Goal: Task Accomplishment & Management: Manage account settings

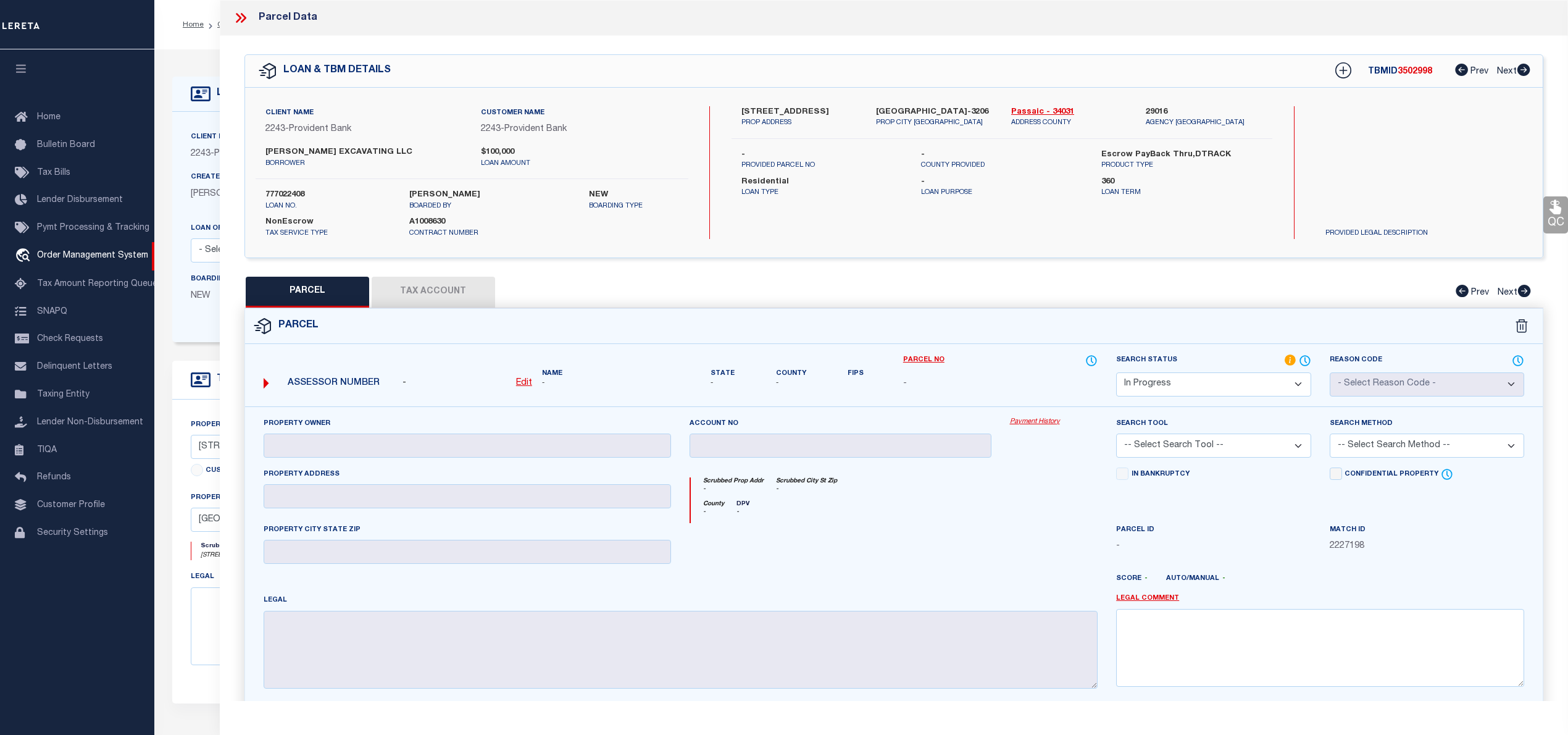
select select "IP"
select select "10"
select select "NonEscrow"
click at [778, 115] on label "[STREET_ADDRESS]" at bounding box center [799, 113] width 116 height 13
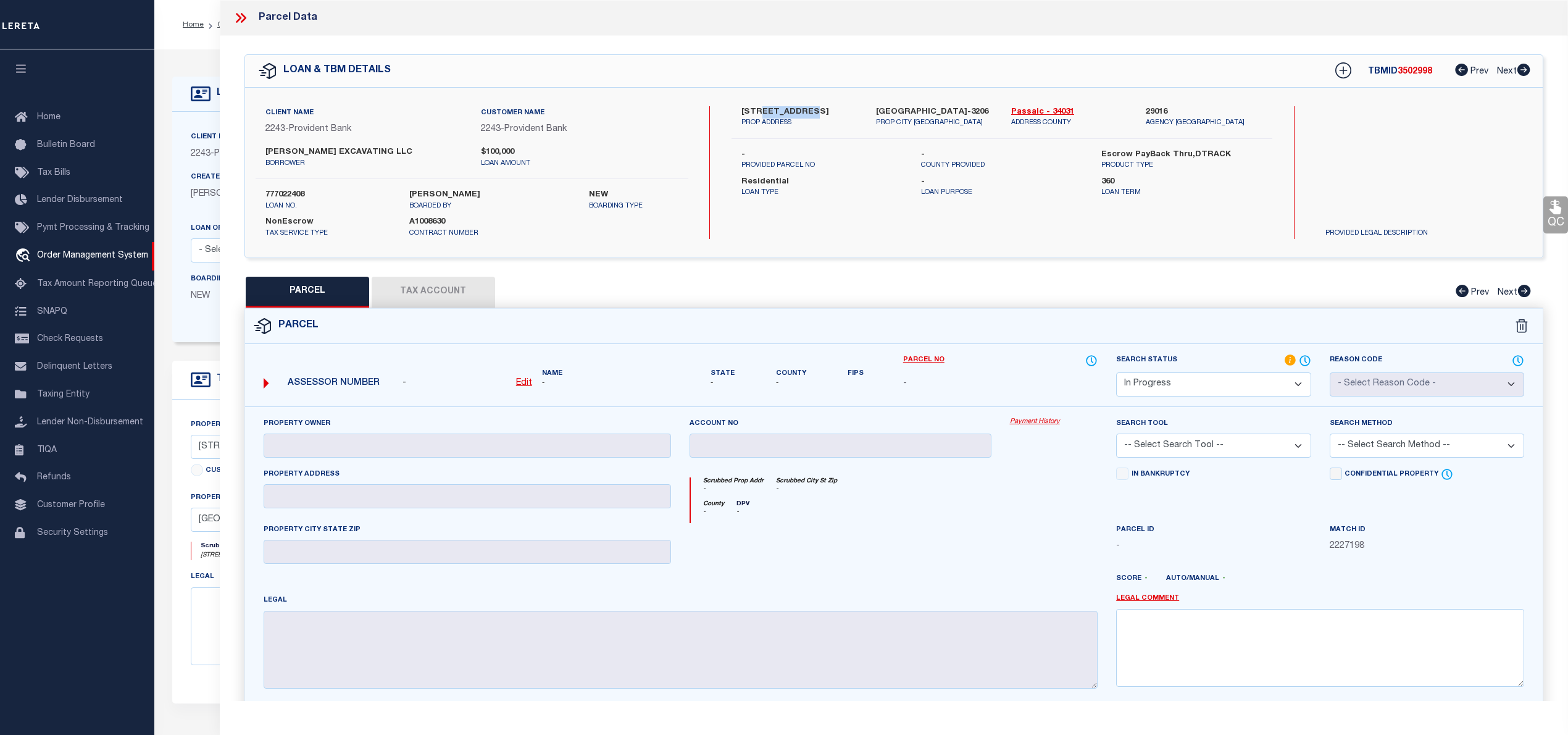
click at [778, 107] on label "[STREET_ADDRESS]" at bounding box center [799, 113] width 116 height 13
click at [522, 385] on u "Edit" at bounding box center [524, 383] width 16 height 9
select select "IP"
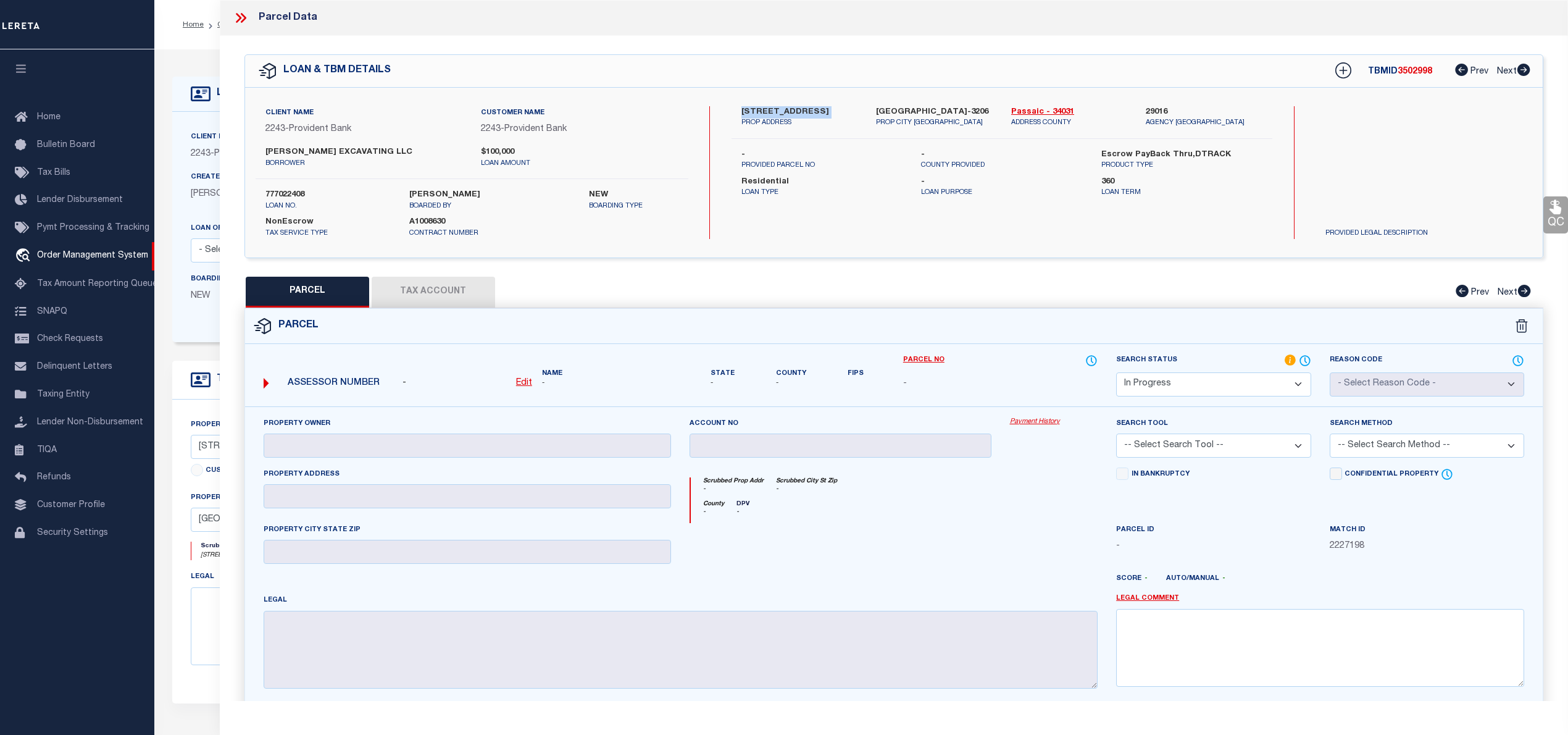
type textarea "-"
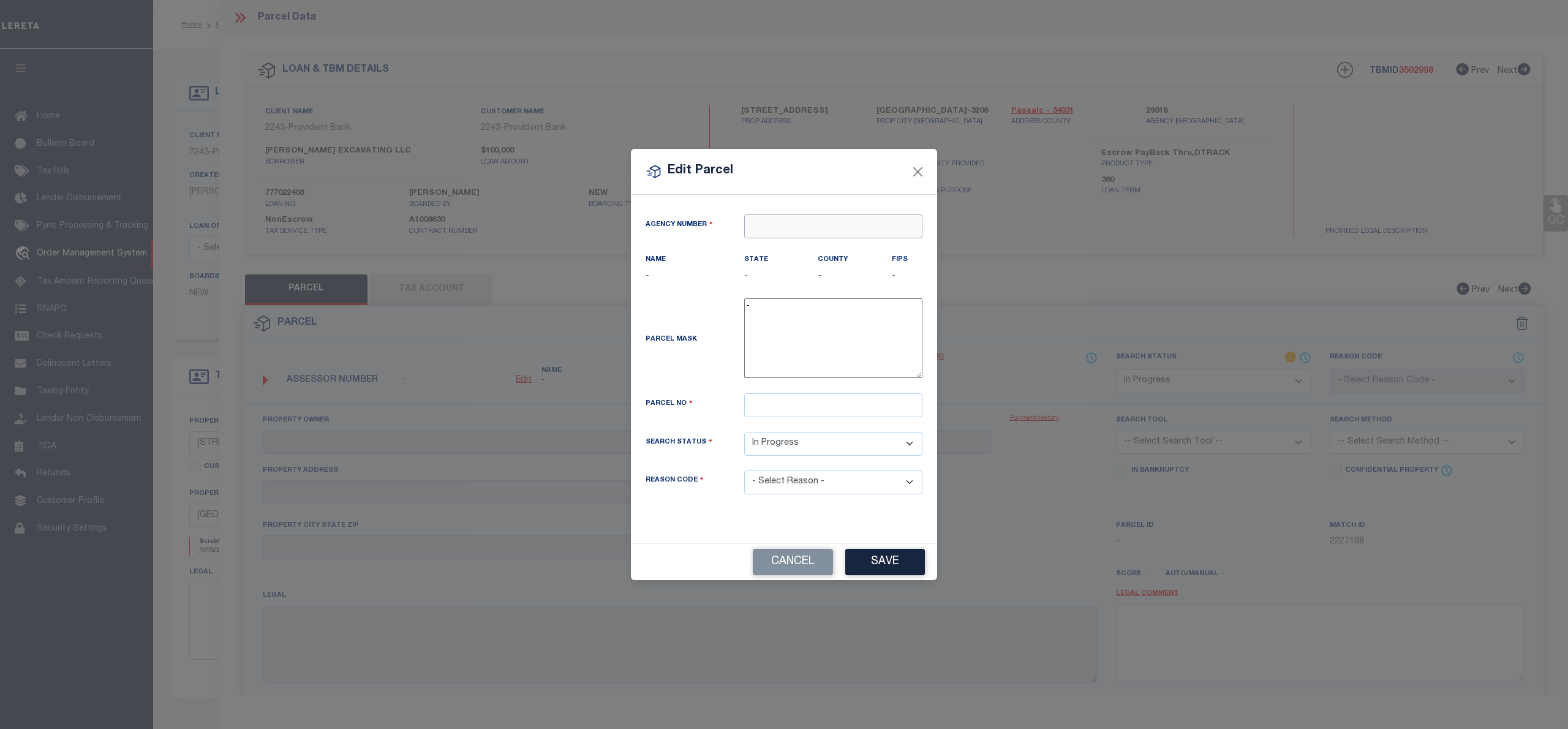
click at [784, 224] on input "text" at bounding box center [833, 226] width 178 height 24
click at [817, 246] on div "290160000 : PASSAIC COUNTY" at bounding box center [834, 255] width 177 height 35
type input "290160000"
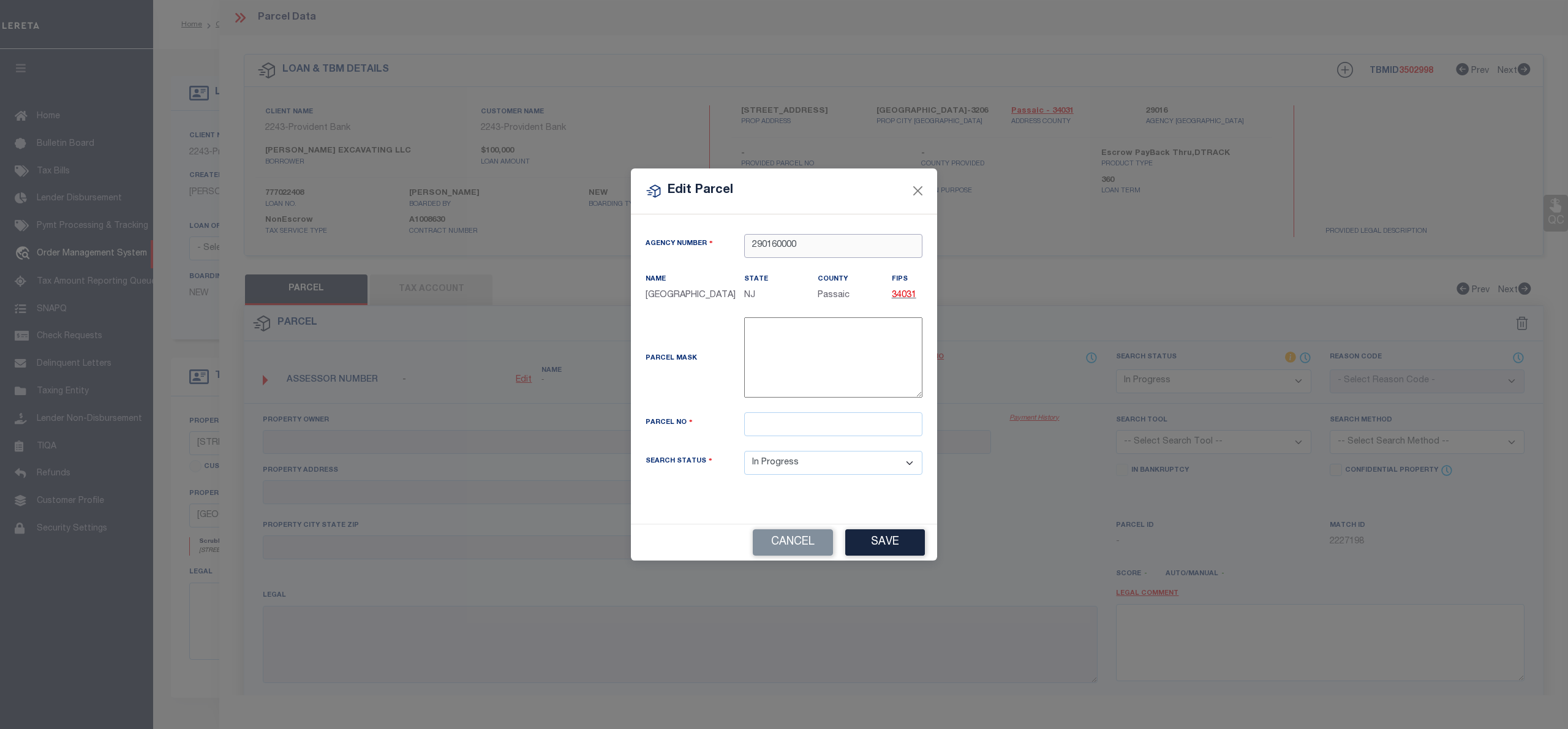
type input "290160000"
click at [755, 414] on input "text" at bounding box center [833, 424] width 178 height 24
type input "06002 00010"
click at [897, 543] on div "Cancel Save" at bounding box center [784, 541] width 306 height 37
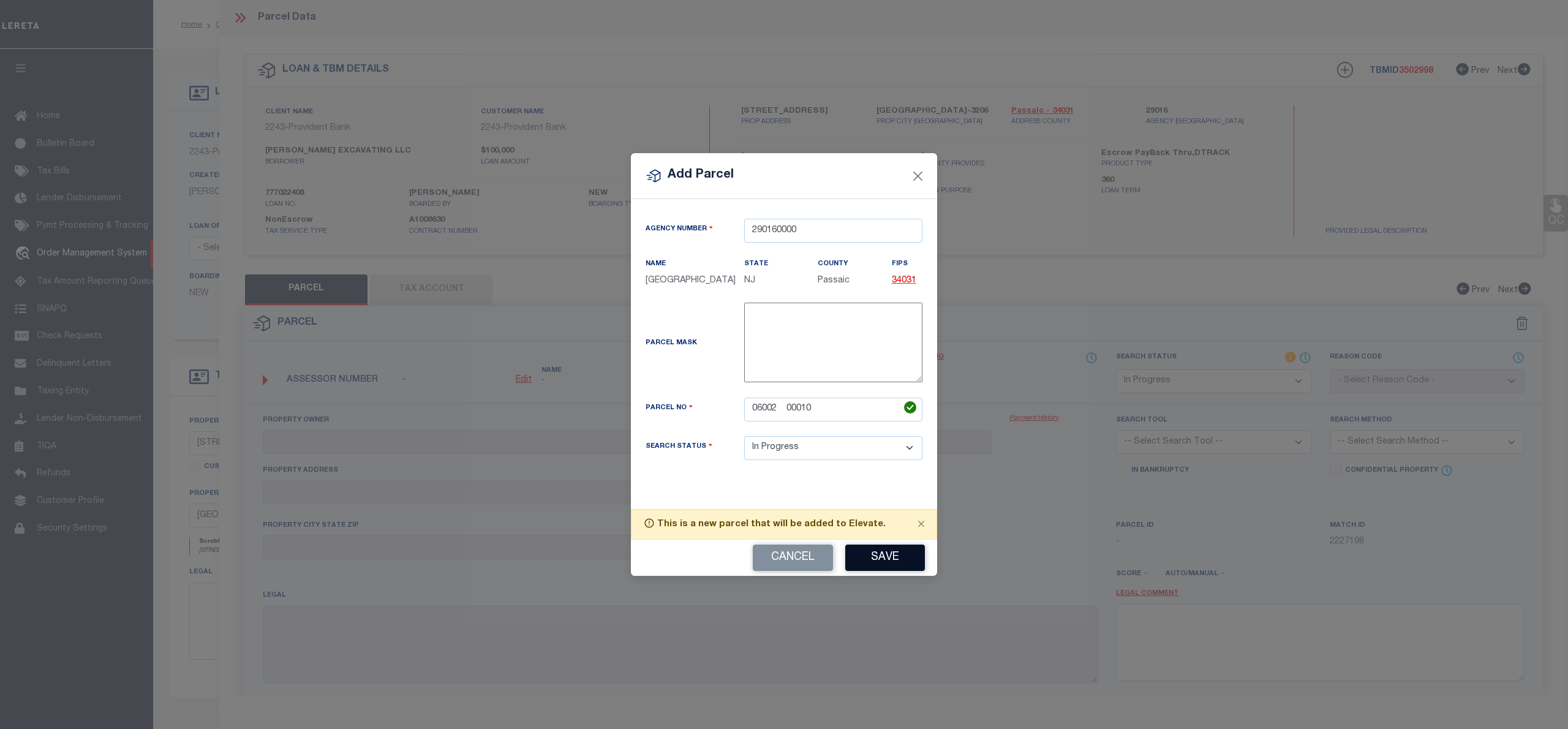
click at [893, 568] on button "Save" at bounding box center [885, 557] width 80 height 26
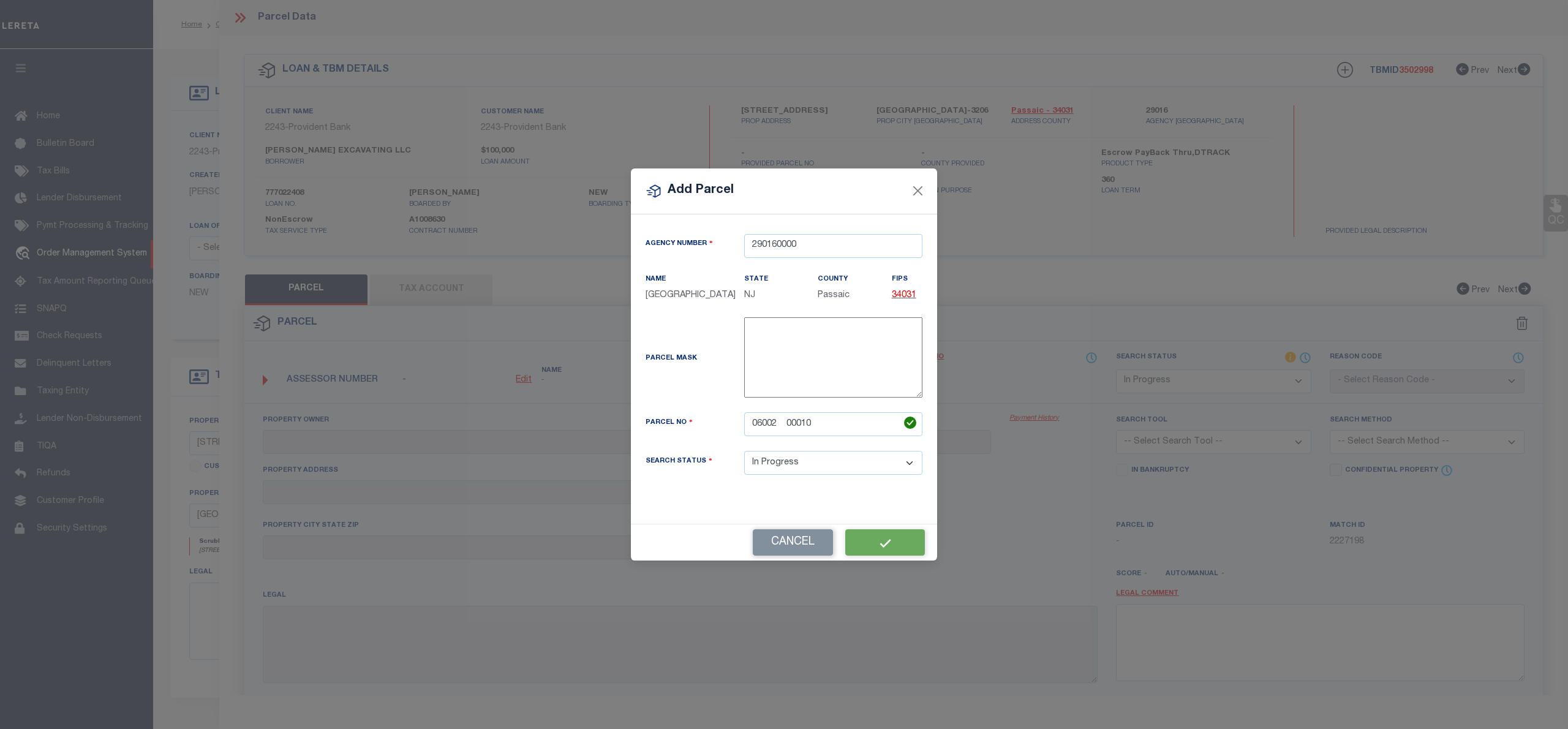
select select "IP"
checkbox input "false"
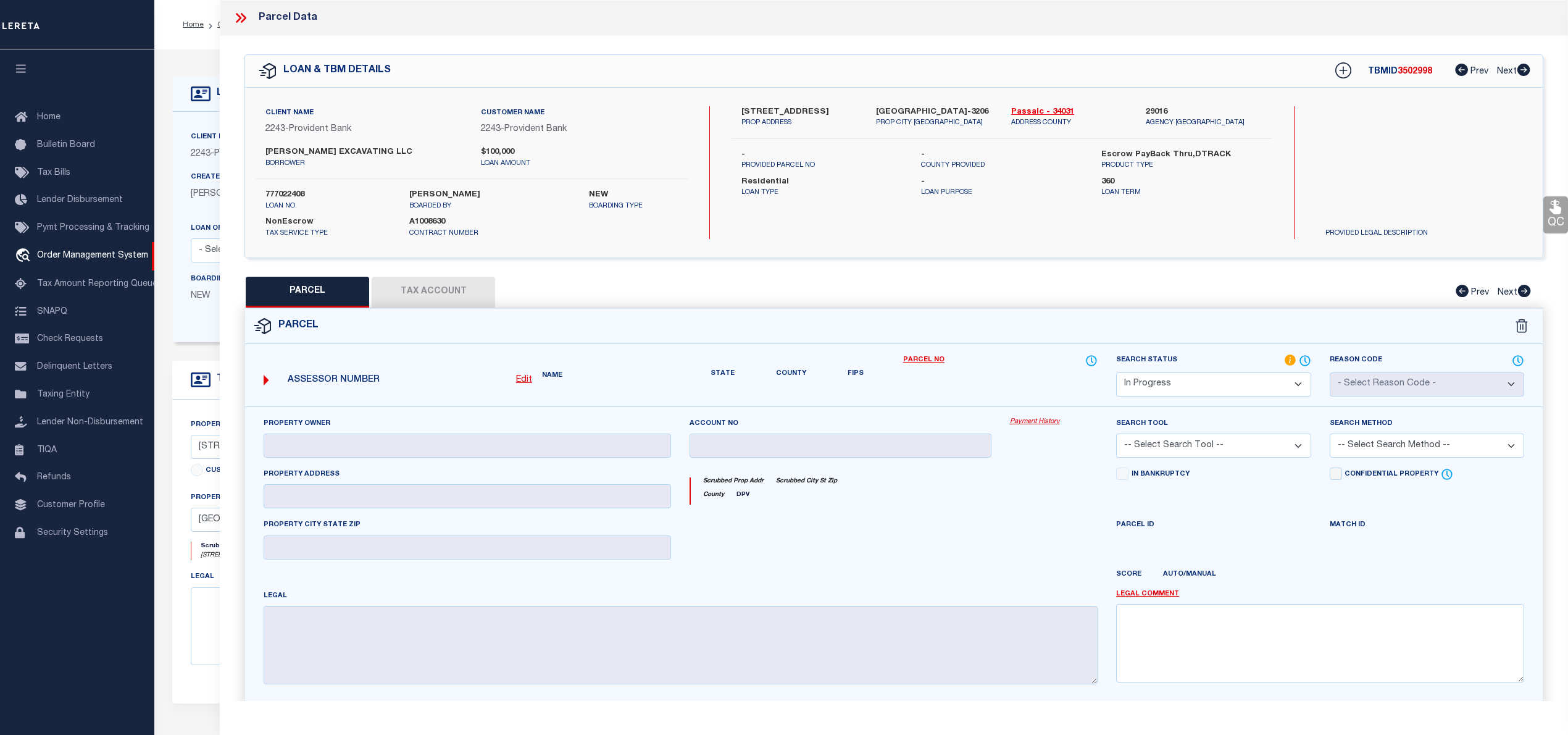
checkbox input "false"
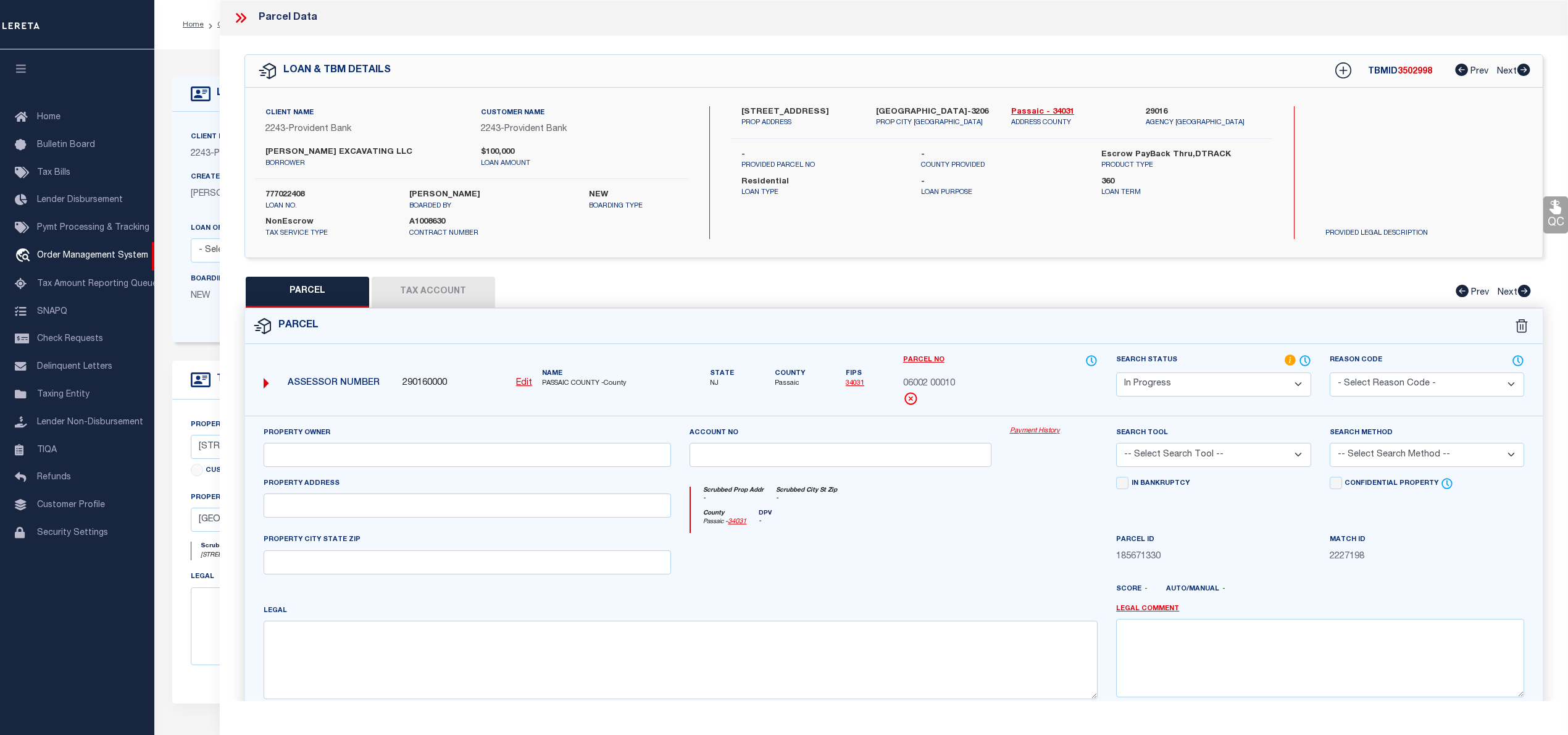
click at [328, 444] on div "Property Owner" at bounding box center [467, 446] width 408 height 41
click at [331, 455] on input "text" at bounding box center [467, 455] width 408 height 24
paste input "Ragonese Jr,Joseph & Mary"
type input "Ragonese Jr,Joseph & Mary"
click at [307, 518] on input "text" at bounding box center [467, 505] width 408 height 24
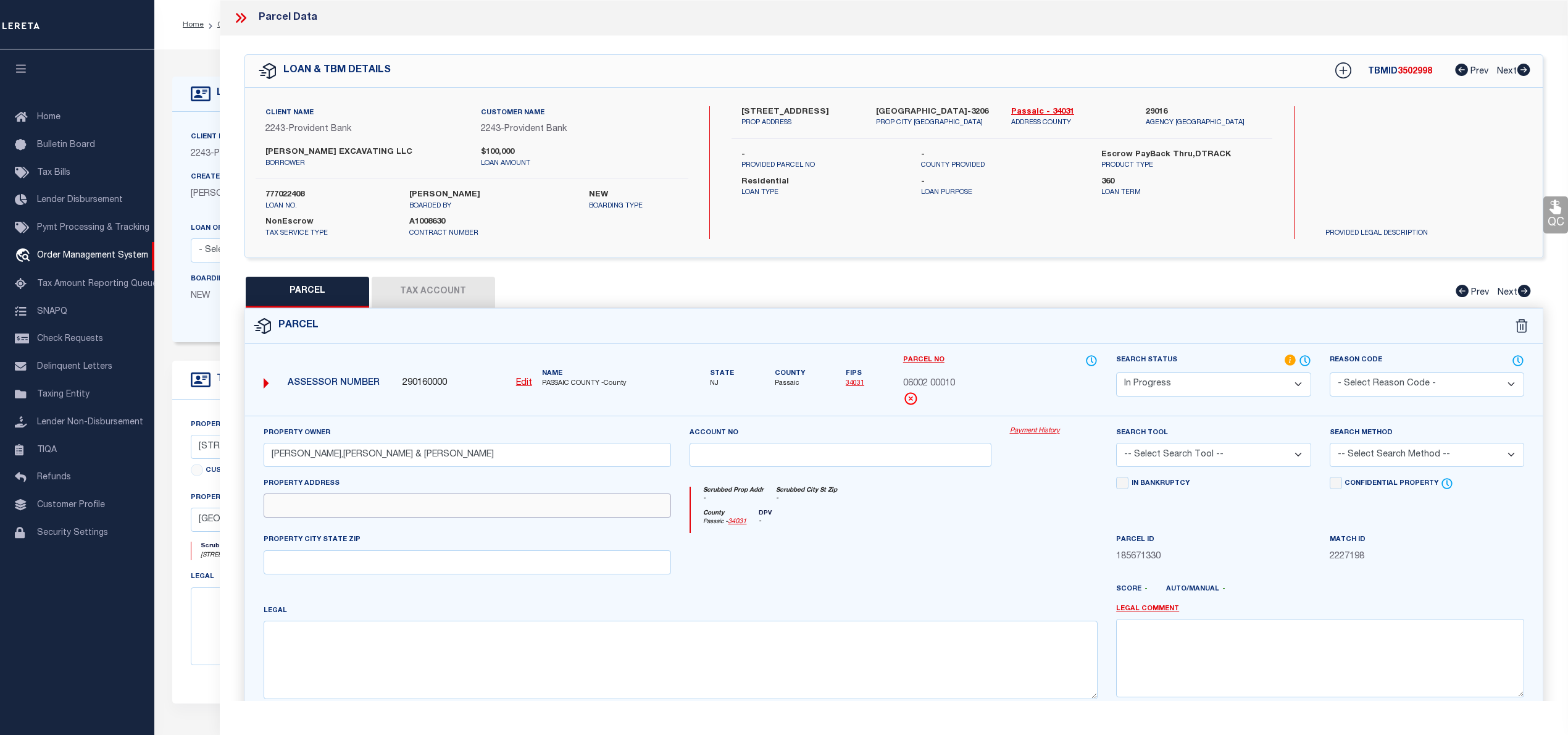
paste input "598 Morsetown Rd."
type input "598 Morsetown Rd"
click at [598, 659] on textarea at bounding box center [681, 659] width 835 height 78
paste textarea "Block: 6002 Lot: 10"
type textarea "Block: 6002 Lot: 10"
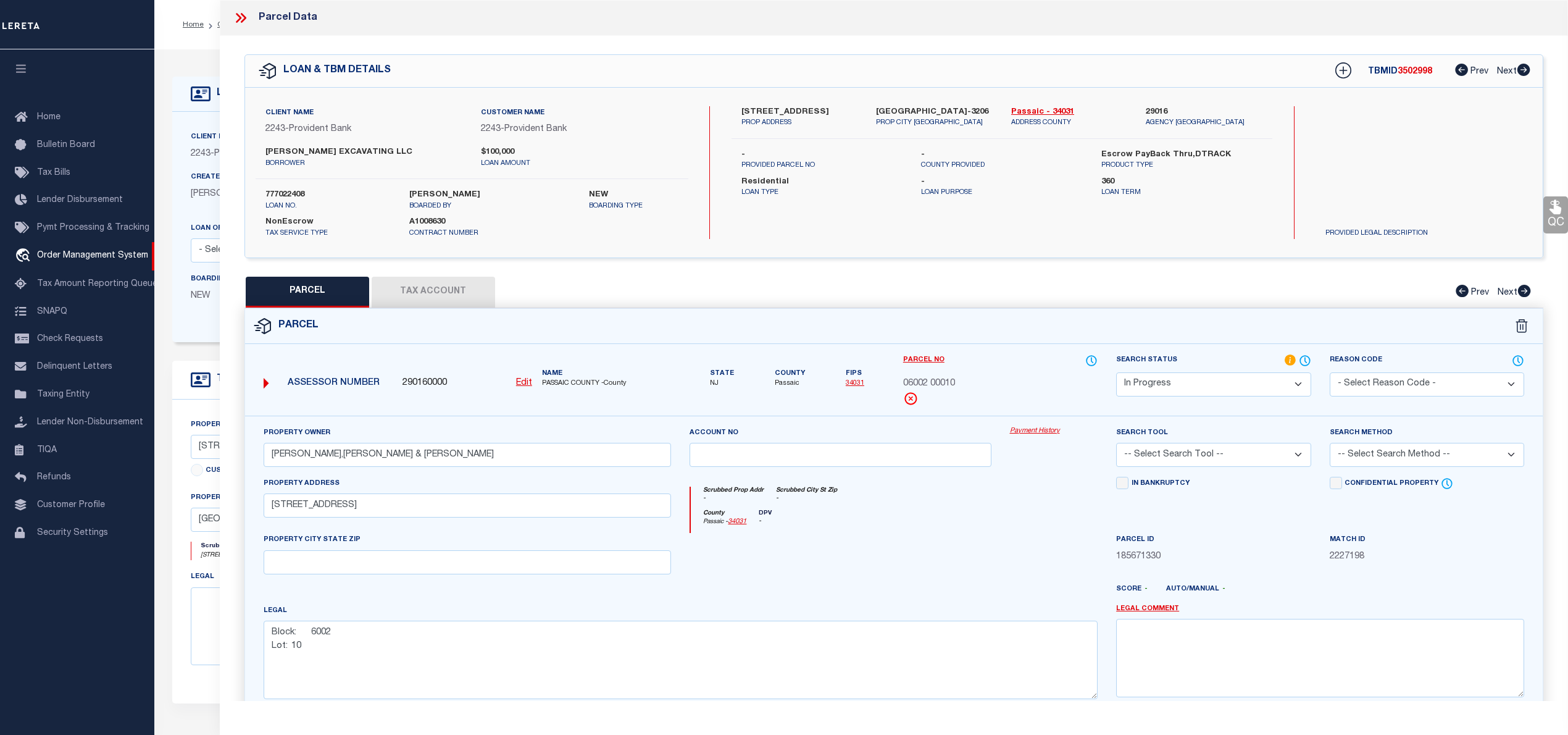
click at [1161, 389] on select "Automated Search Bad Parcel Complete Duplicate Parcel High Dollar Reporting In …" at bounding box center [1214, 384] width 195 height 24
select select "PC"
click at [1116, 372] on select "Automated Search Bad Parcel Complete Duplicate Parcel High Dollar Reporting In …" at bounding box center [1214, 384] width 195 height 24
click at [1189, 447] on select "-- Select Search Tool -- 3rd Party Website Agency File Agency Website ATLS CNV-…" at bounding box center [1214, 455] width 195 height 24
select select "AGW"
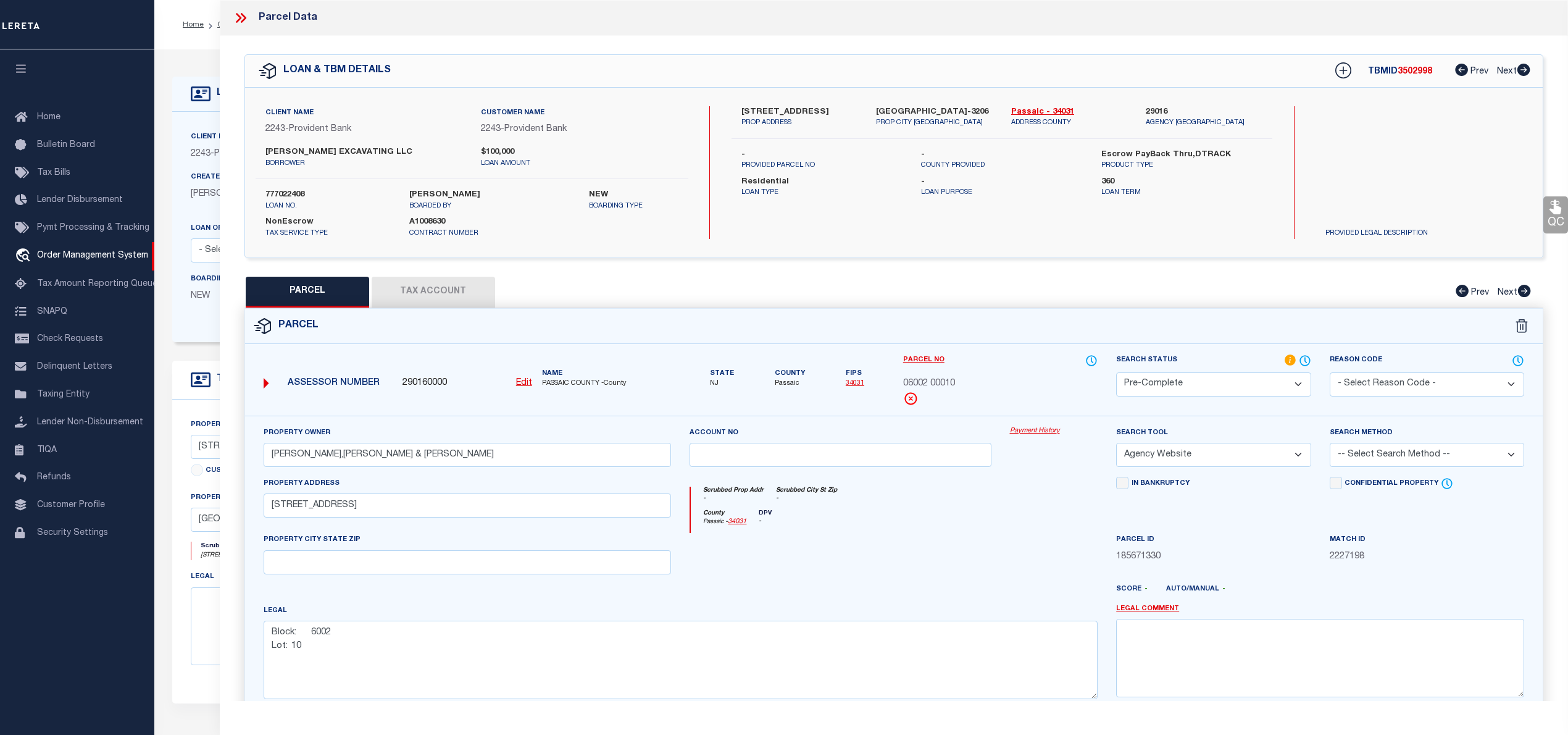
click at [1116, 445] on select "-- Select Search Tool -- 3rd Party Website Agency File Agency Website ATLS CNV-…" at bounding box center [1214, 455] width 195 height 24
click at [1352, 463] on select "-- Select Search Method -- Property Address Legal Liability Info Provided" at bounding box center [1427, 455] width 195 height 24
select select "LEG"
click at [1330, 445] on select "-- Select Search Method -- Property Address Legal Liability Info Provided" at bounding box center [1427, 455] width 195 height 24
click at [412, 283] on button "Tax Account" at bounding box center [433, 292] width 124 height 31
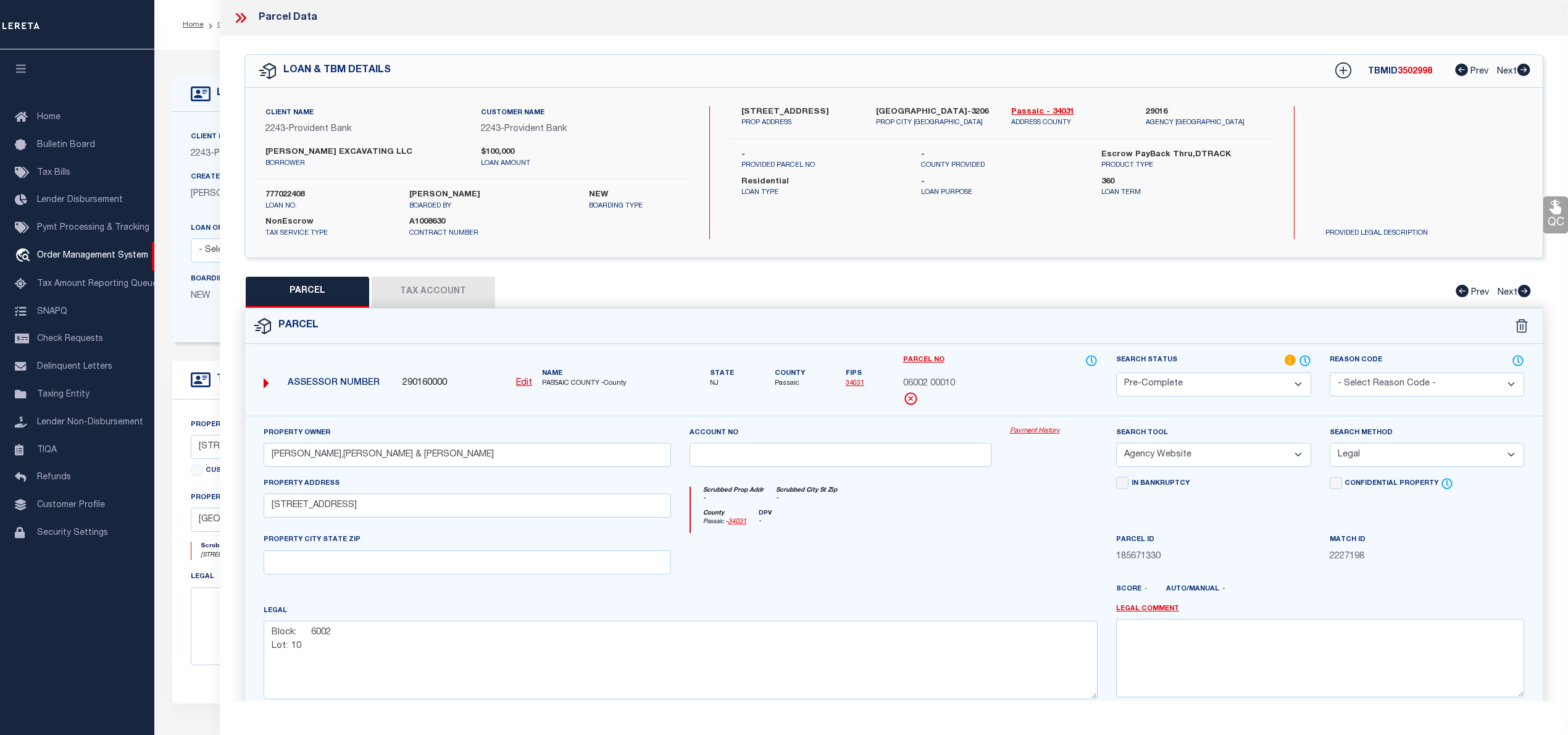
select select "100"
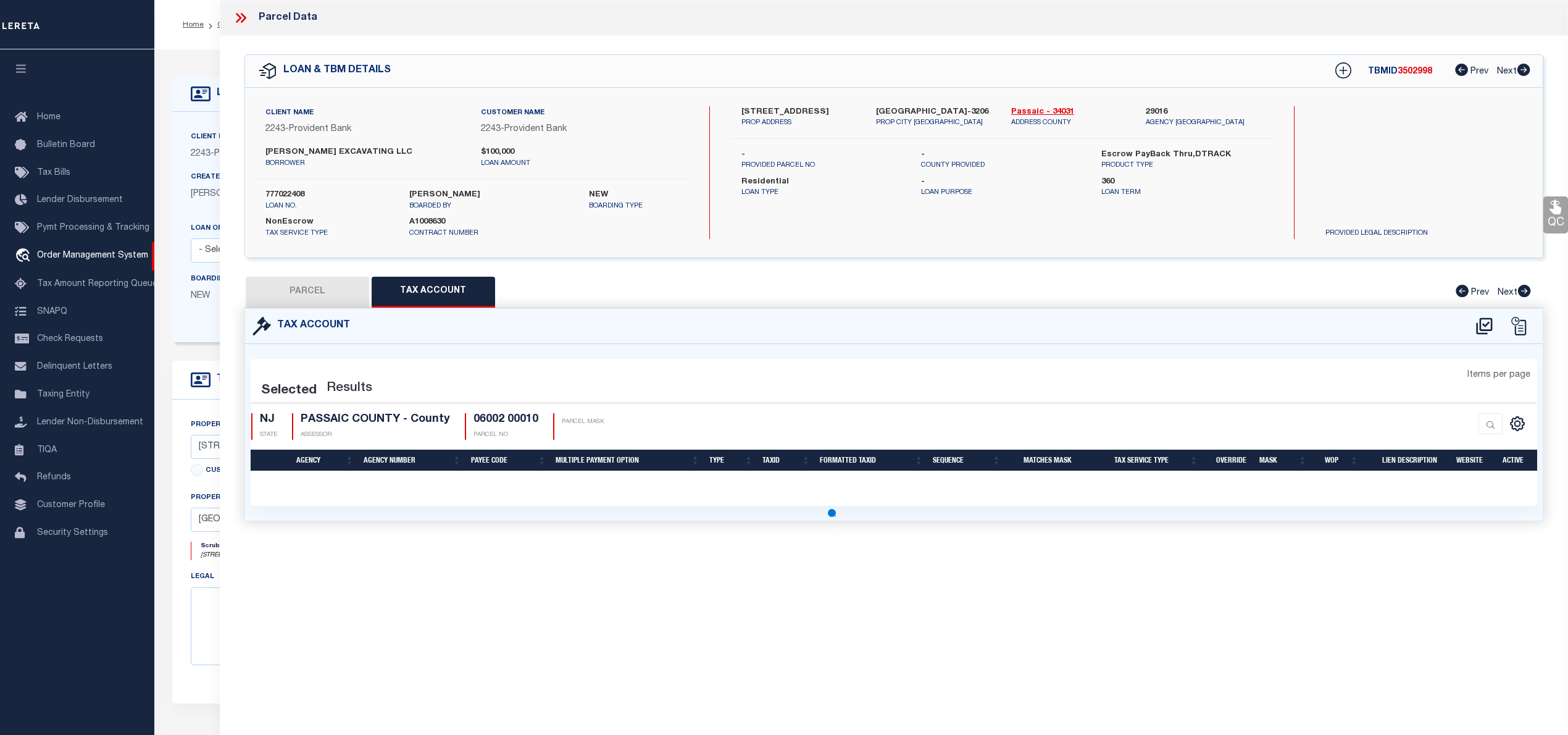
select select "100"
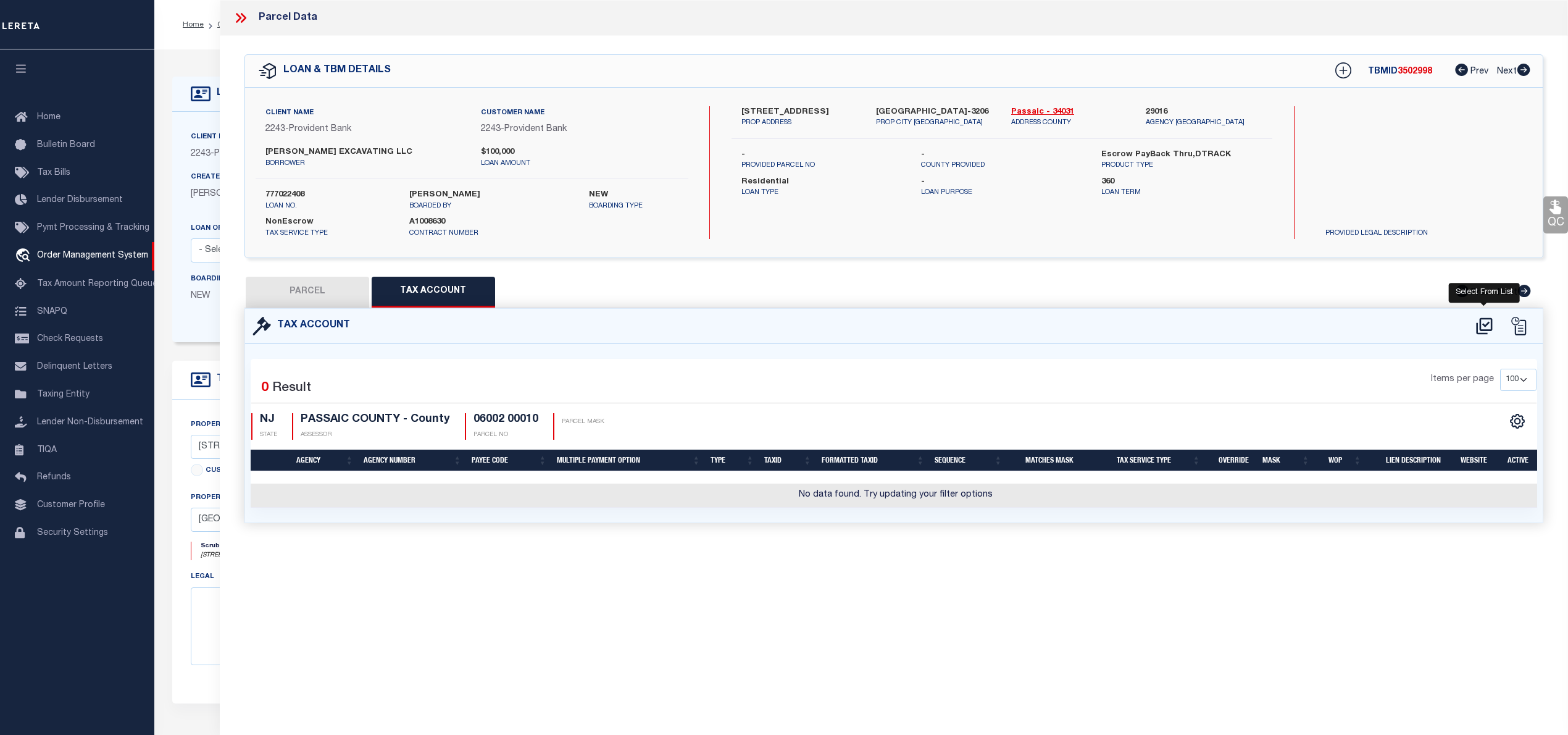
click at [1478, 324] on icon at bounding box center [1484, 326] width 21 height 20
select select "100"
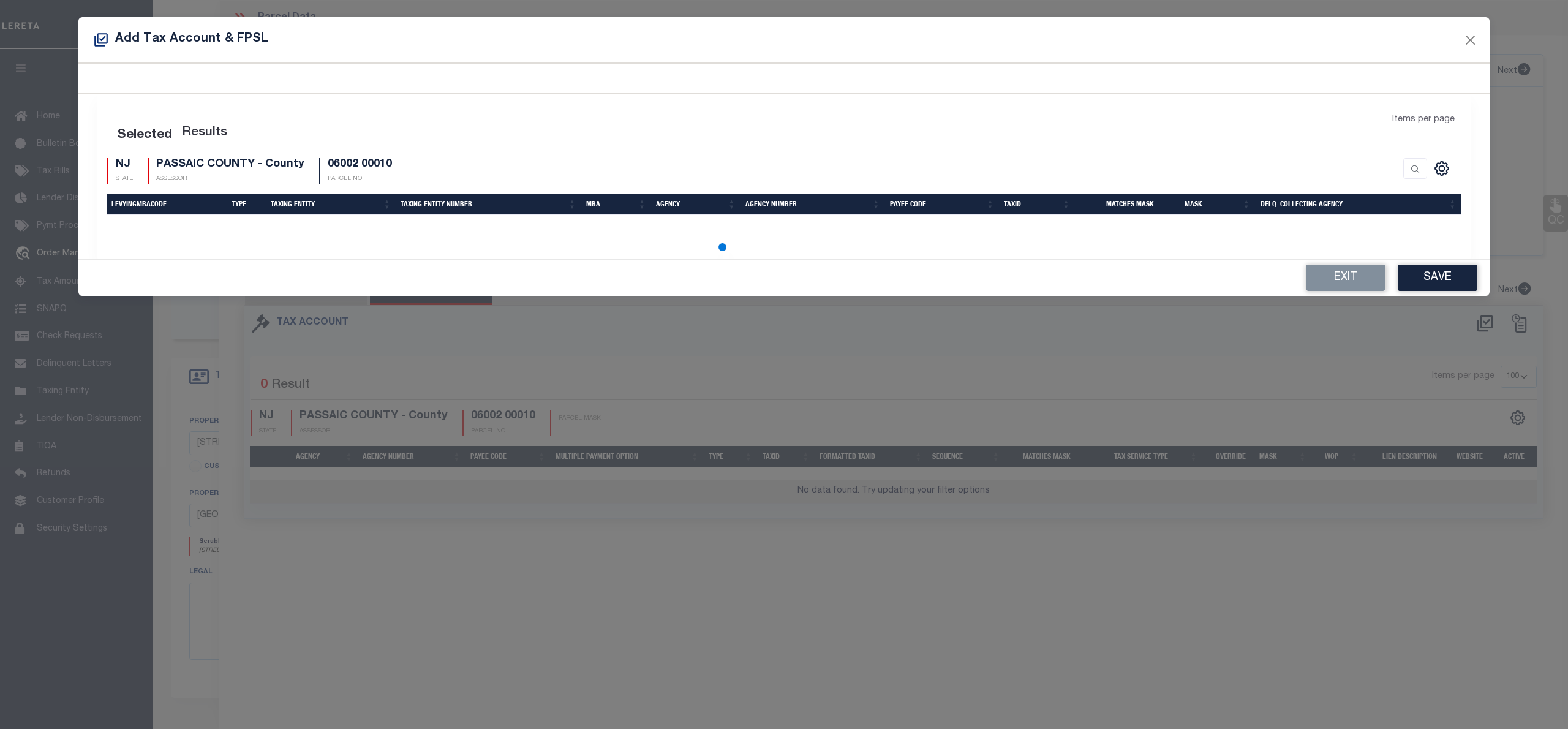
select select "100"
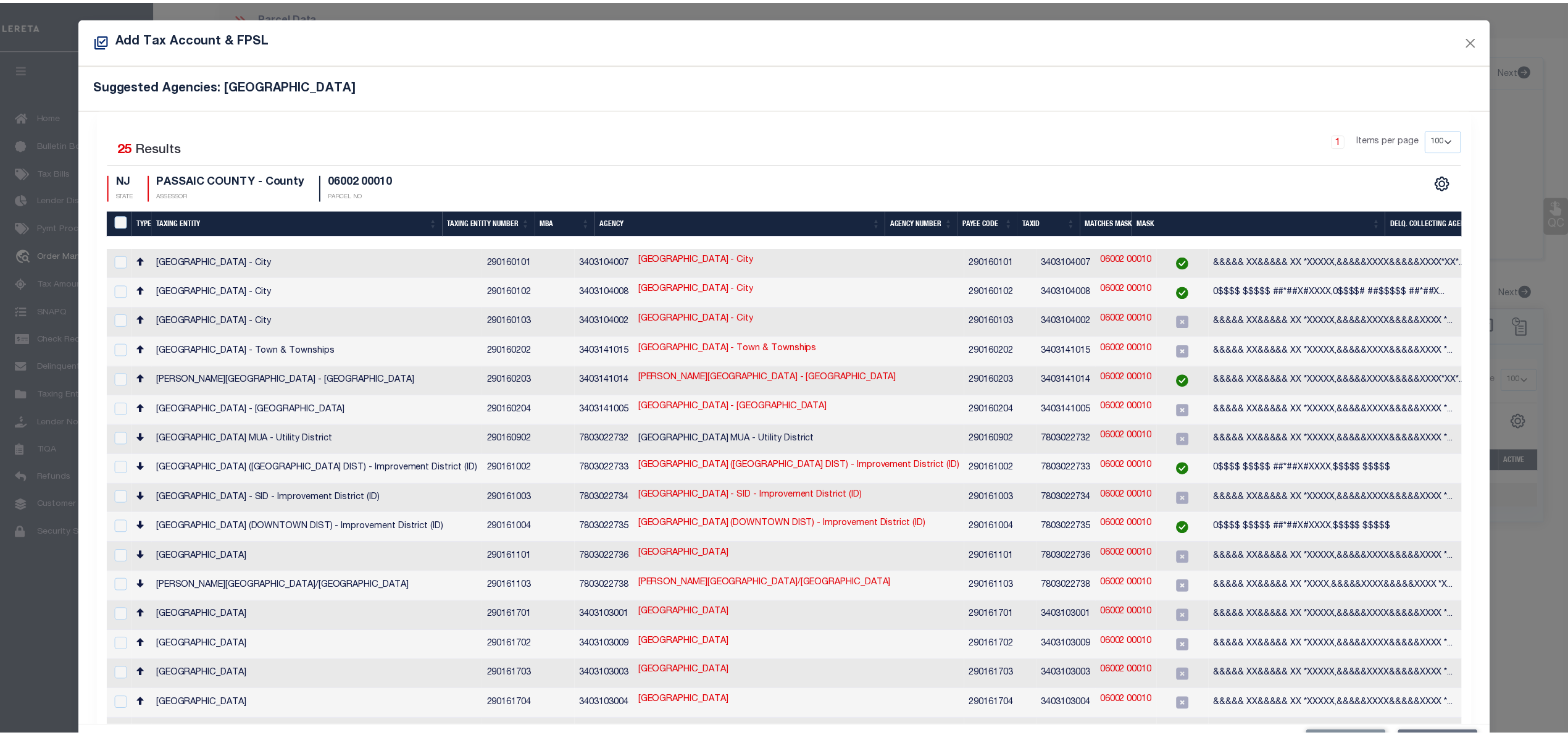
scroll to position [0, 14]
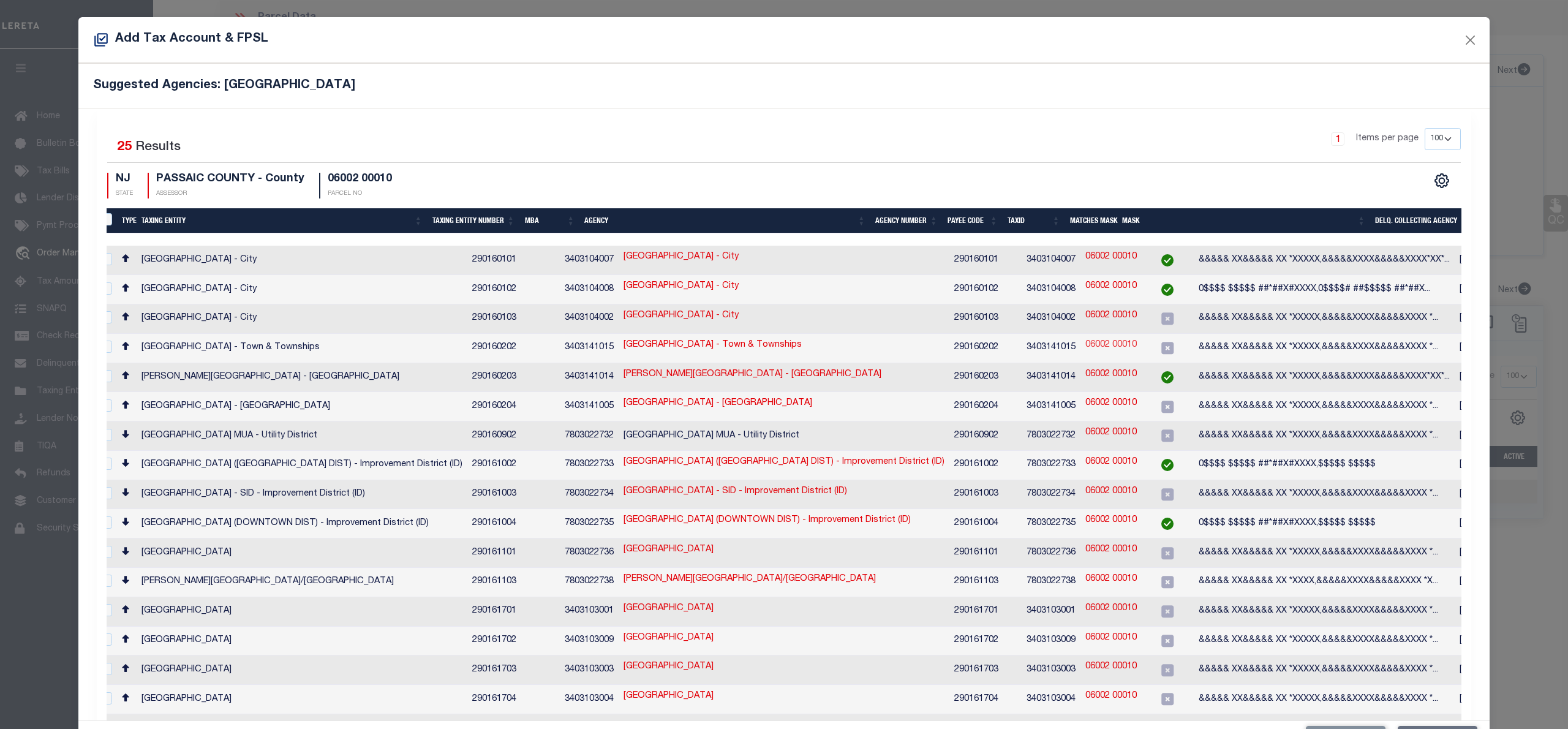
click at [1085, 339] on link "06002 00010" at bounding box center [1111, 345] width 52 height 13
type input "06002 00010"
type textarea "&&&&& XX&&&&& XX *XXXXX,&&&&&XXXX&&&&&XXXX *XXXX"
checkbox input "true"
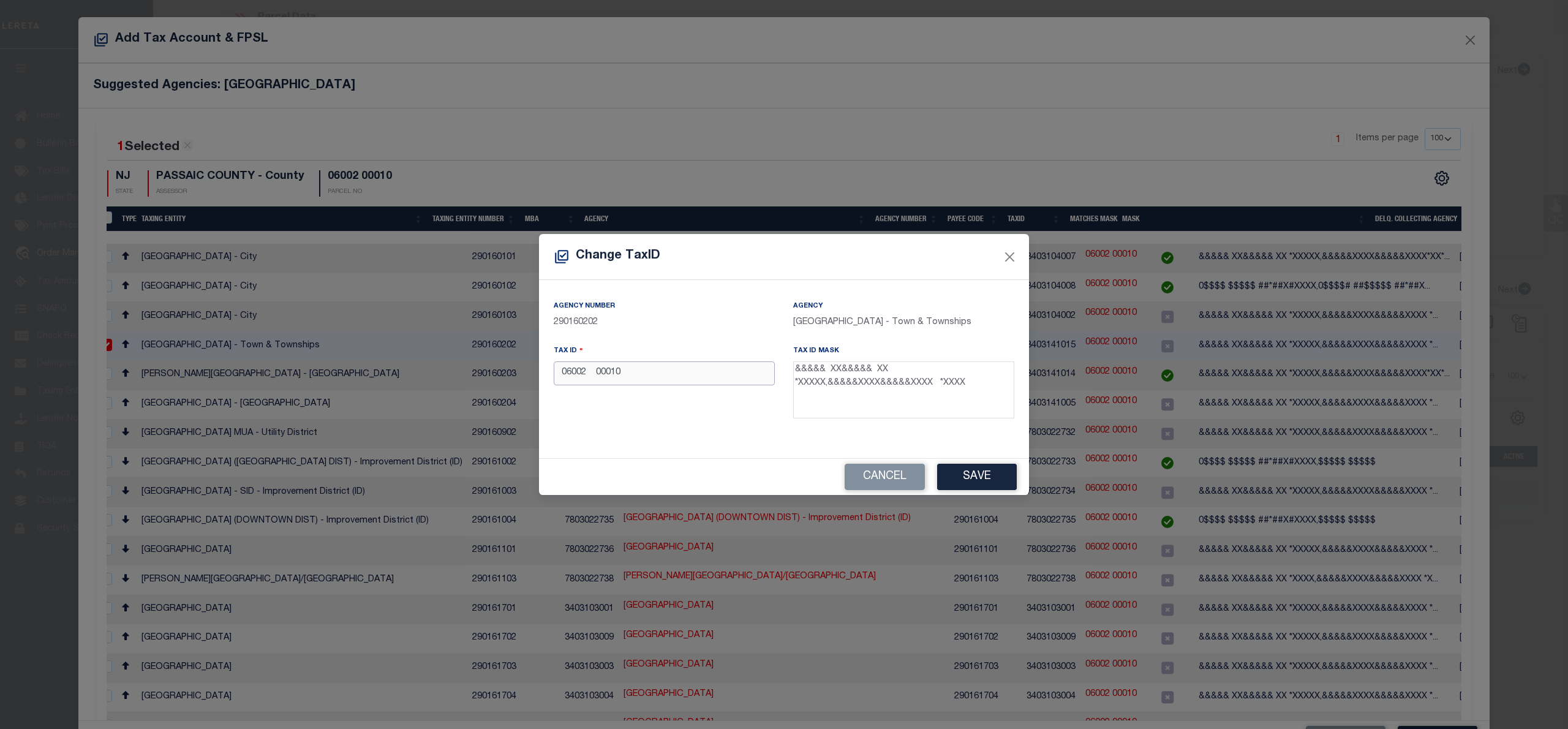
click at [558, 374] on input "06002 00010" at bounding box center [664, 373] width 221 height 24
click at [594, 377] on input "06002 00010" at bounding box center [664, 373] width 221 height 24
type input "06002 00010"
click at [954, 475] on button "Save" at bounding box center [976, 476] width 80 height 26
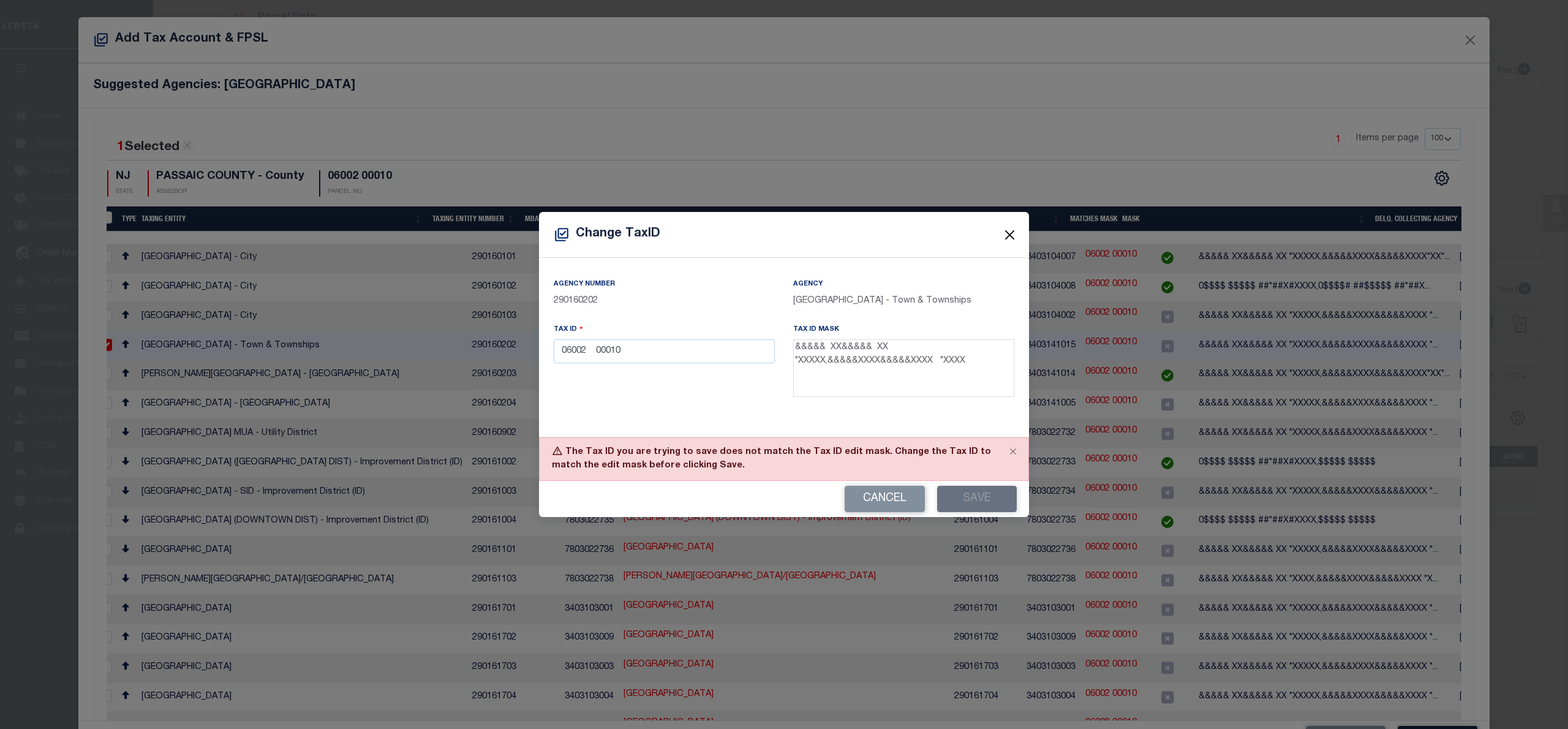
click at [1005, 232] on button "Close" at bounding box center [1010, 235] width 16 height 16
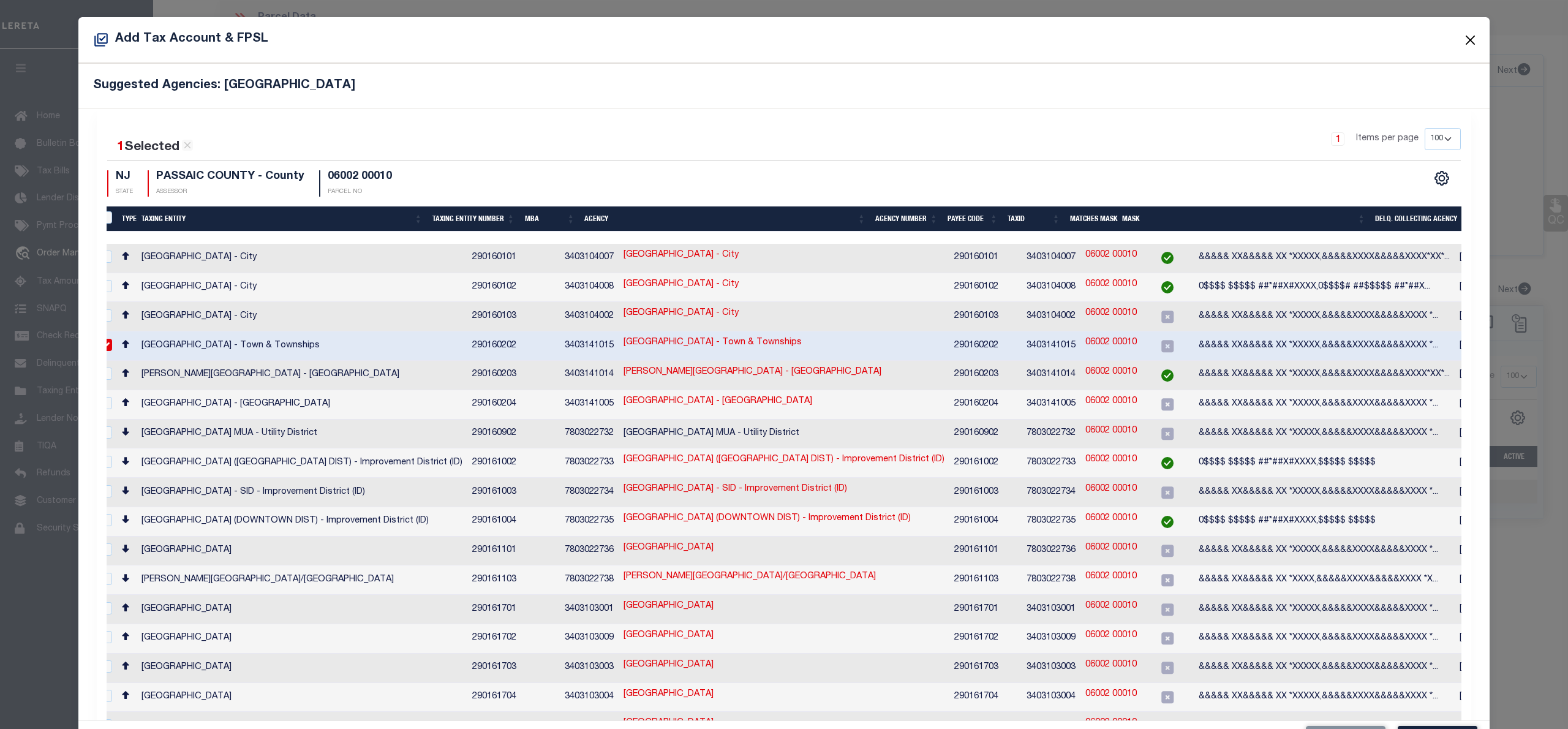
click at [1462, 38] on button "Close" at bounding box center [1471, 40] width 16 height 16
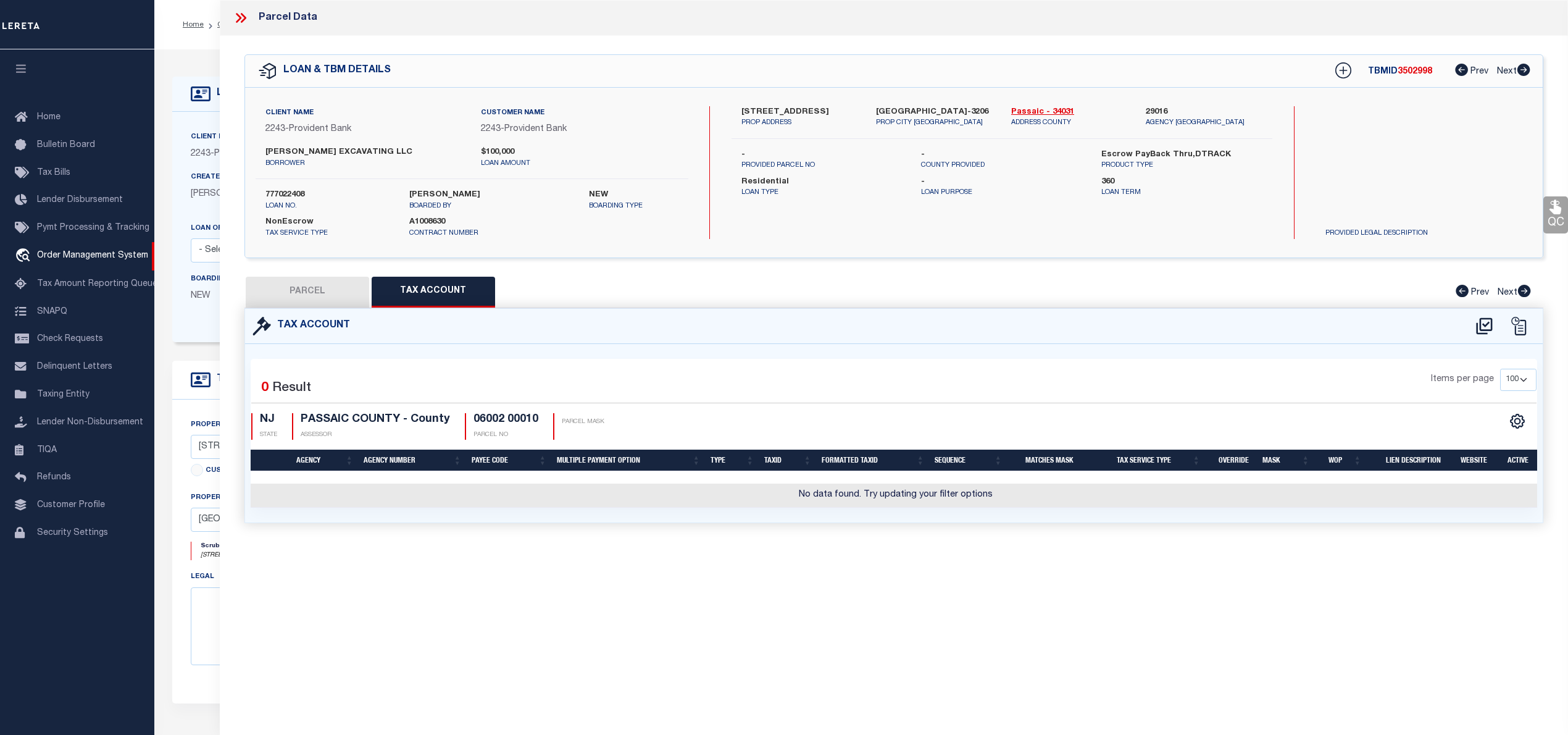
click at [308, 285] on button "PARCEL" at bounding box center [307, 292] width 124 height 31
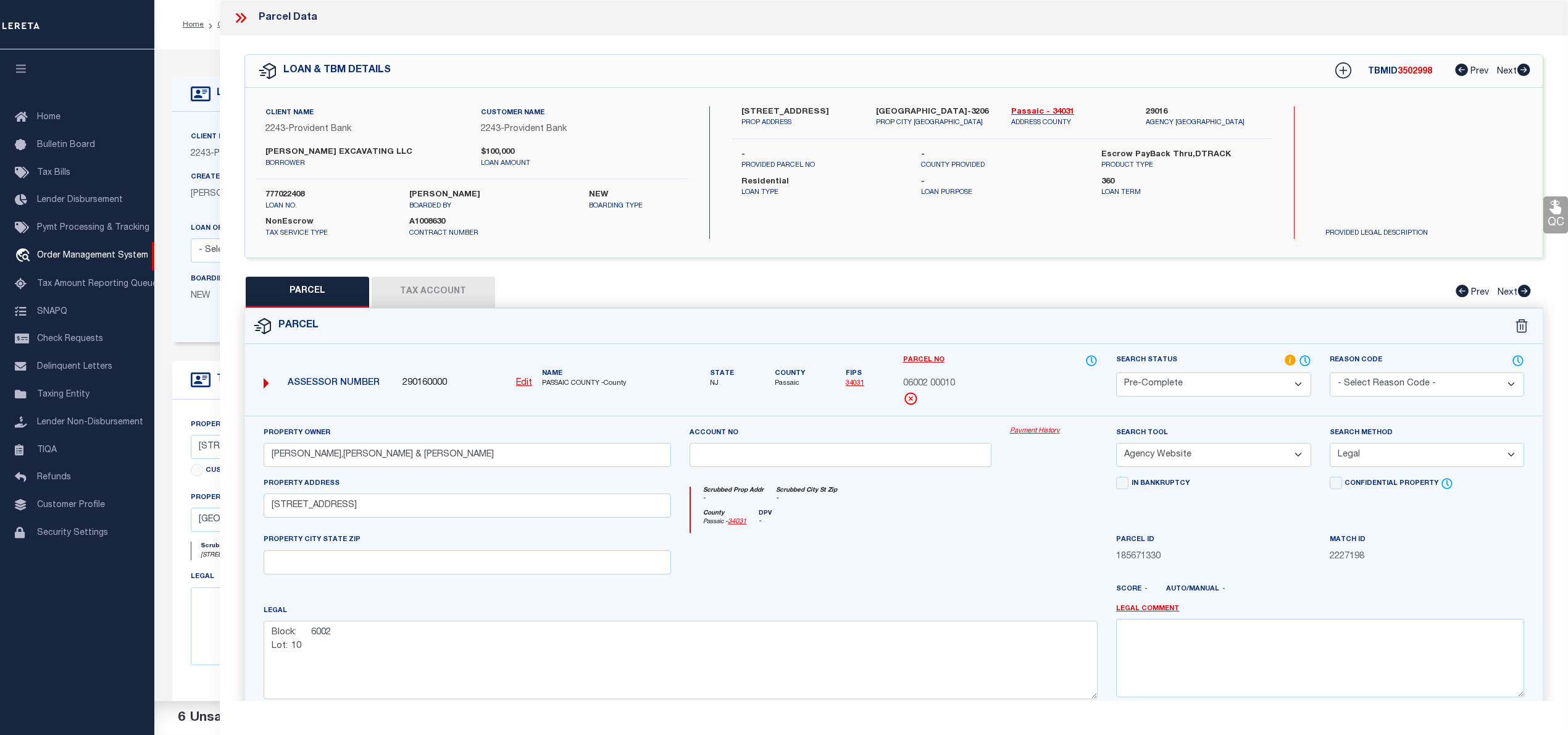
click at [1235, 379] on select "Automated Search Bad Parcel Complete Duplicate Parcel High Dollar Reporting In …" at bounding box center [1214, 384] width 195 height 24
select select "JR"
click at [1116, 372] on select "Automated Search Bad Parcel Complete Duplicate Parcel High Dollar Reporting In …" at bounding box center [1214, 384] width 195 height 24
click at [1224, 677] on textarea at bounding box center [1320, 657] width 408 height 78
paste textarea "nable to add the Tax ID 00070 00026 And the Agency is Dennis township"
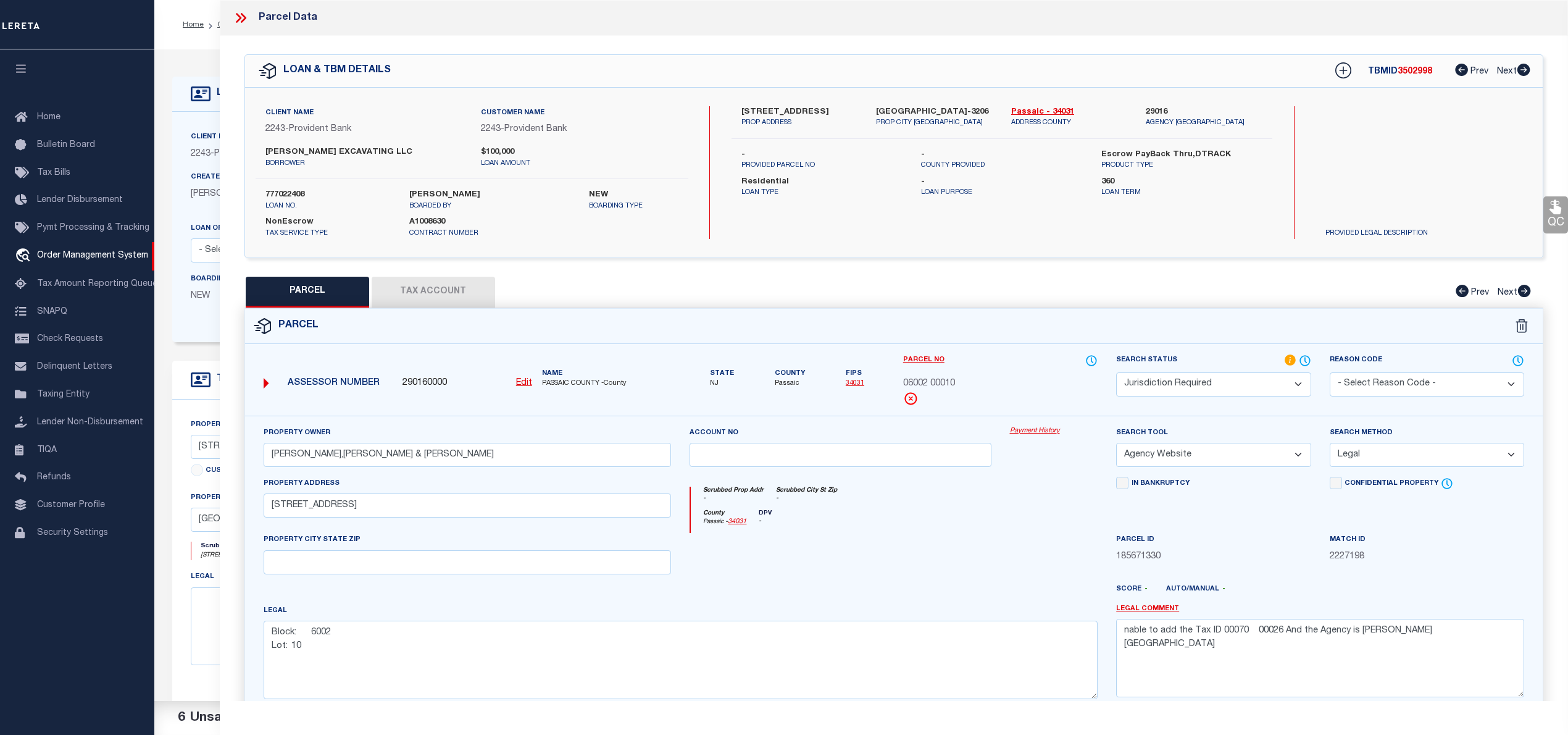
click at [916, 383] on span "06002 00010" at bounding box center [930, 383] width 52 height 14
copy div "06002 00010"
drag, startPoint x: 1223, startPoint y: 635, endPoint x: 1280, endPoint y: 639, distance: 57.1
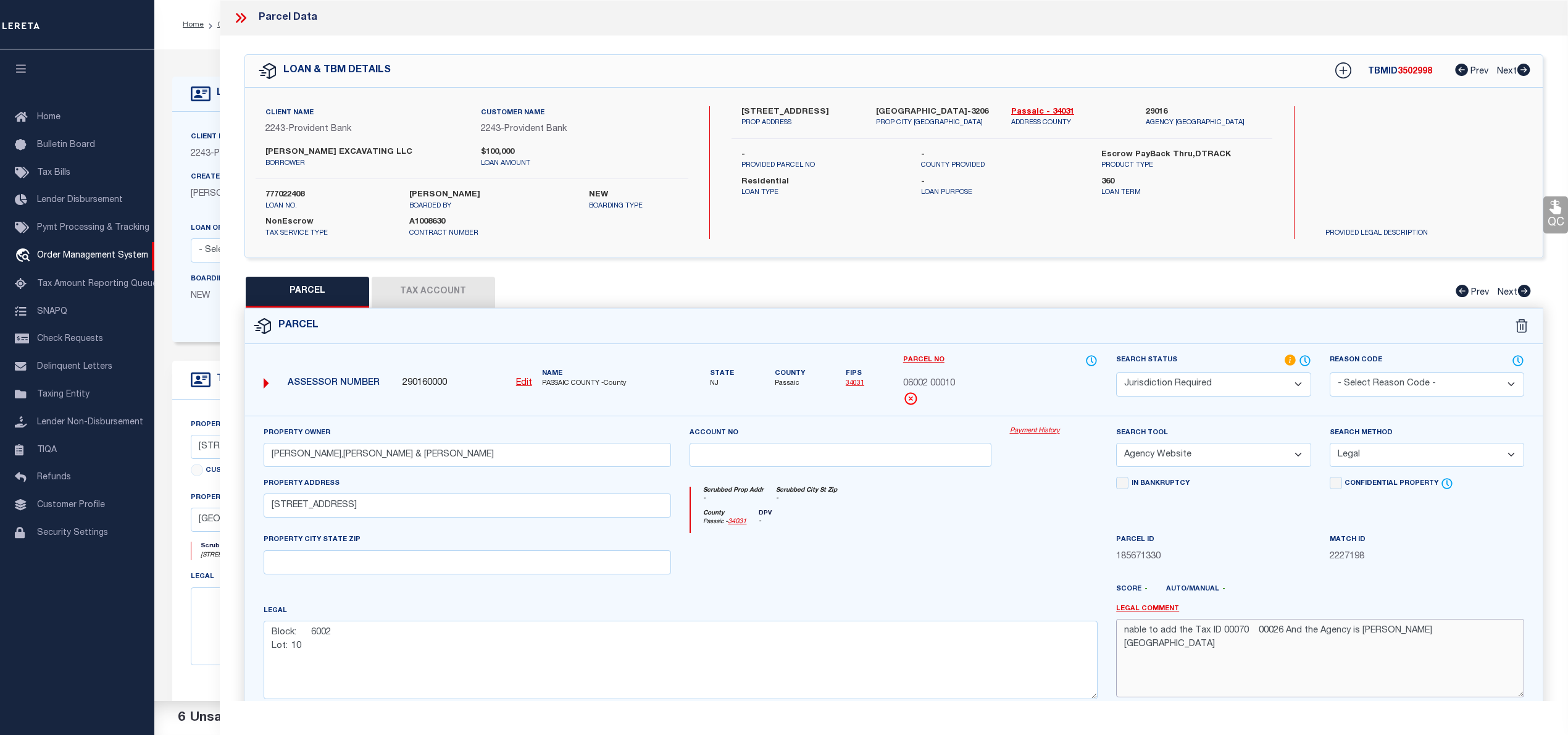
click at [1280, 639] on textarea "nable to add the Tax ID 00070 00026 And the Agency is Dennis township" at bounding box center [1320, 657] width 408 height 78
paste textarea "6002 00010"
drag, startPoint x: 1351, startPoint y: 633, endPoint x: 1417, endPoint y: 633, distance: 66.0
click at [1417, 633] on textarea "nable to add the Tax ID 06002 0001 And the Agency is Dennis township" at bounding box center [1320, 657] width 408 height 78
paste textarea "West Milford Township"
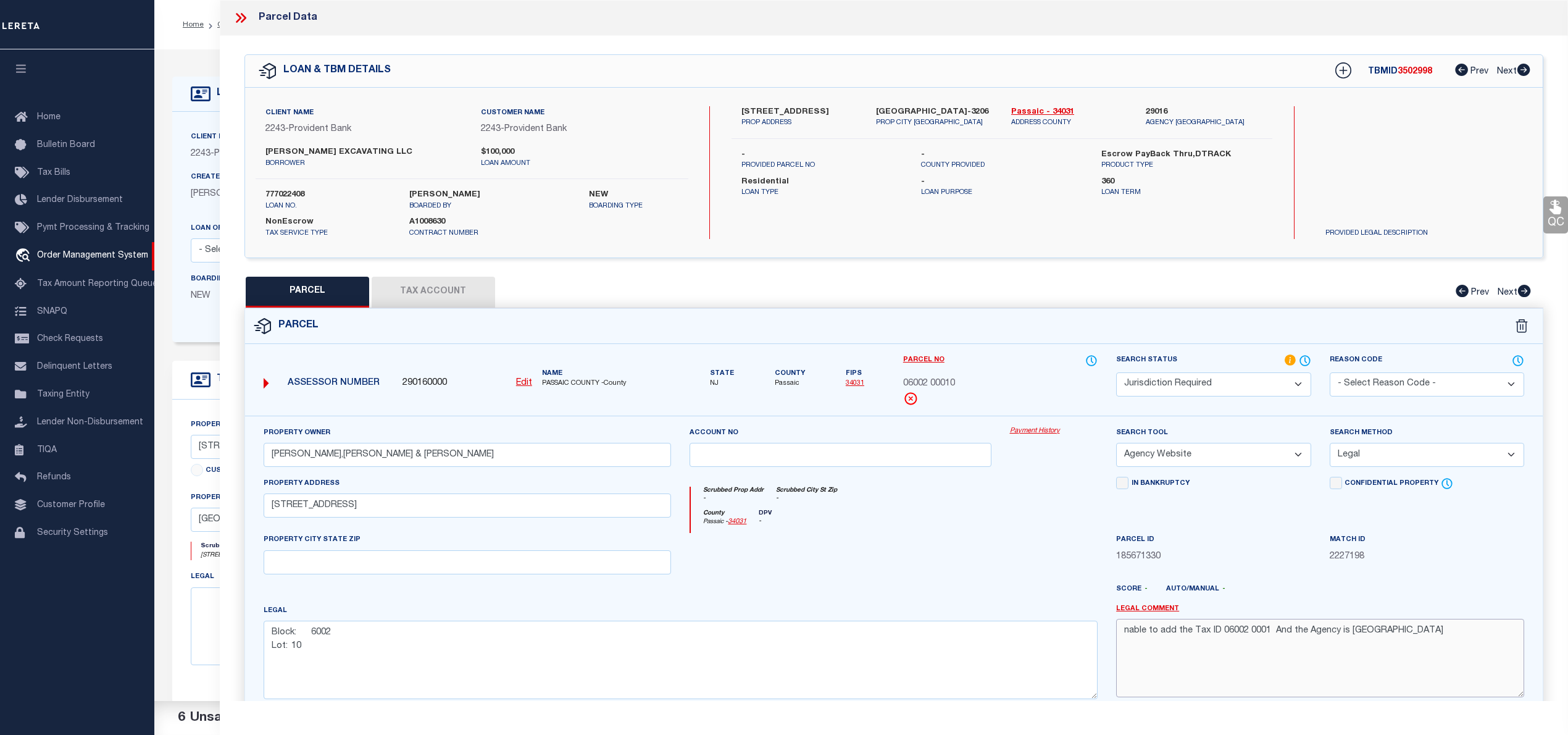
click at [1124, 632] on textarea "nable to add the Tax ID 06002 0001 And the Agency is West Milford Township" at bounding box center [1320, 657] width 408 height 78
click at [1272, 633] on textarea "Unable to add the Tax ID 06002 0001 And the Agency is West Milford Township" at bounding box center [1320, 657] width 408 height 78
click at [1230, 633] on textarea "Unable to add the Tax ID 06002 0001 And the Agency is West Milford Township" at bounding box center [1320, 657] width 408 height 78
click at [1273, 633] on textarea "Unable to add the Tax ID 06002 0001 And the Agency is West Milford Township" at bounding box center [1320, 657] width 408 height 78
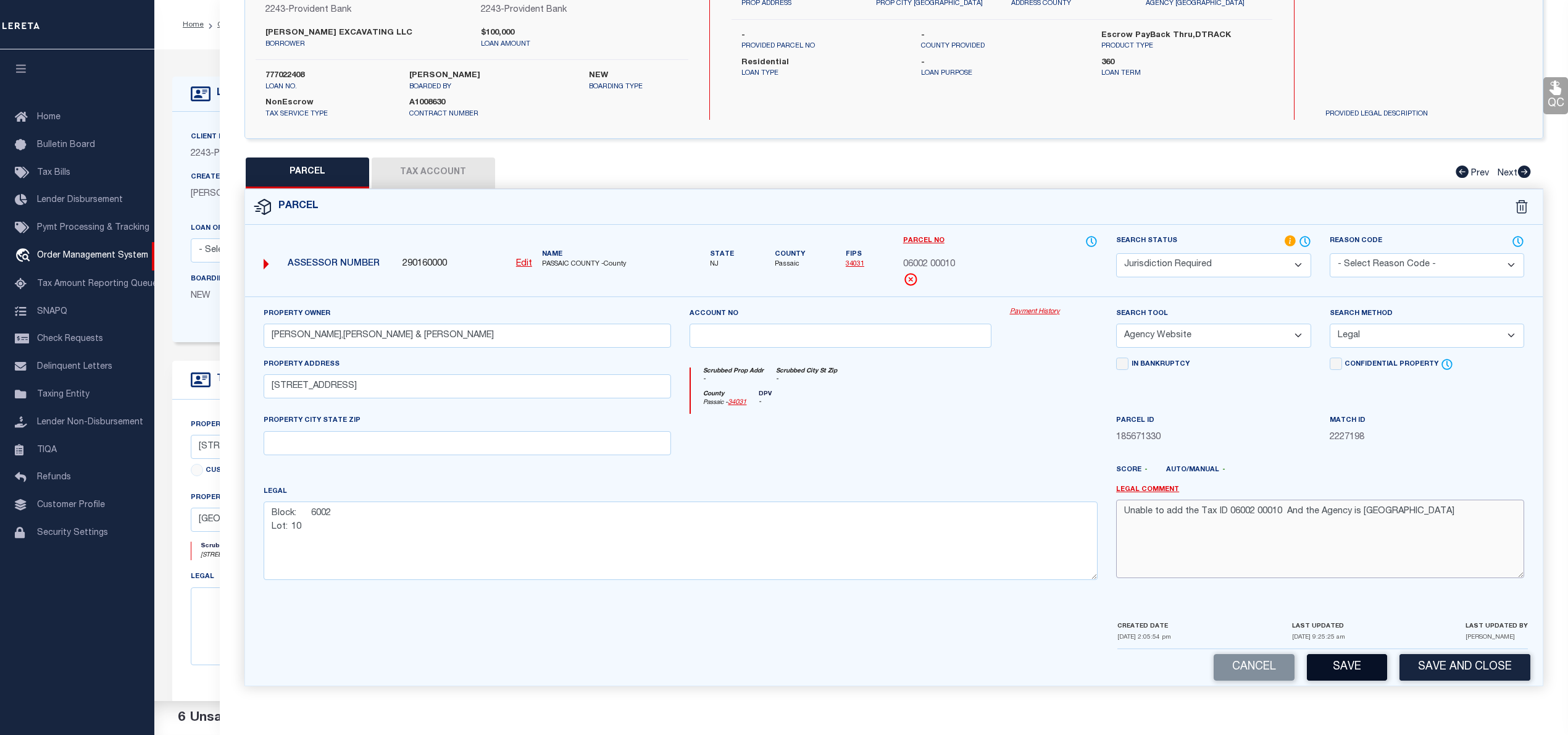
type textarea "Unable to add the Tax ID 06002 00010 And the Agency is West Milford Township"
click at [1336, 670] on button "Save" at bounding box center [1346, 666] width 80 height 26
select select "AS"
select select
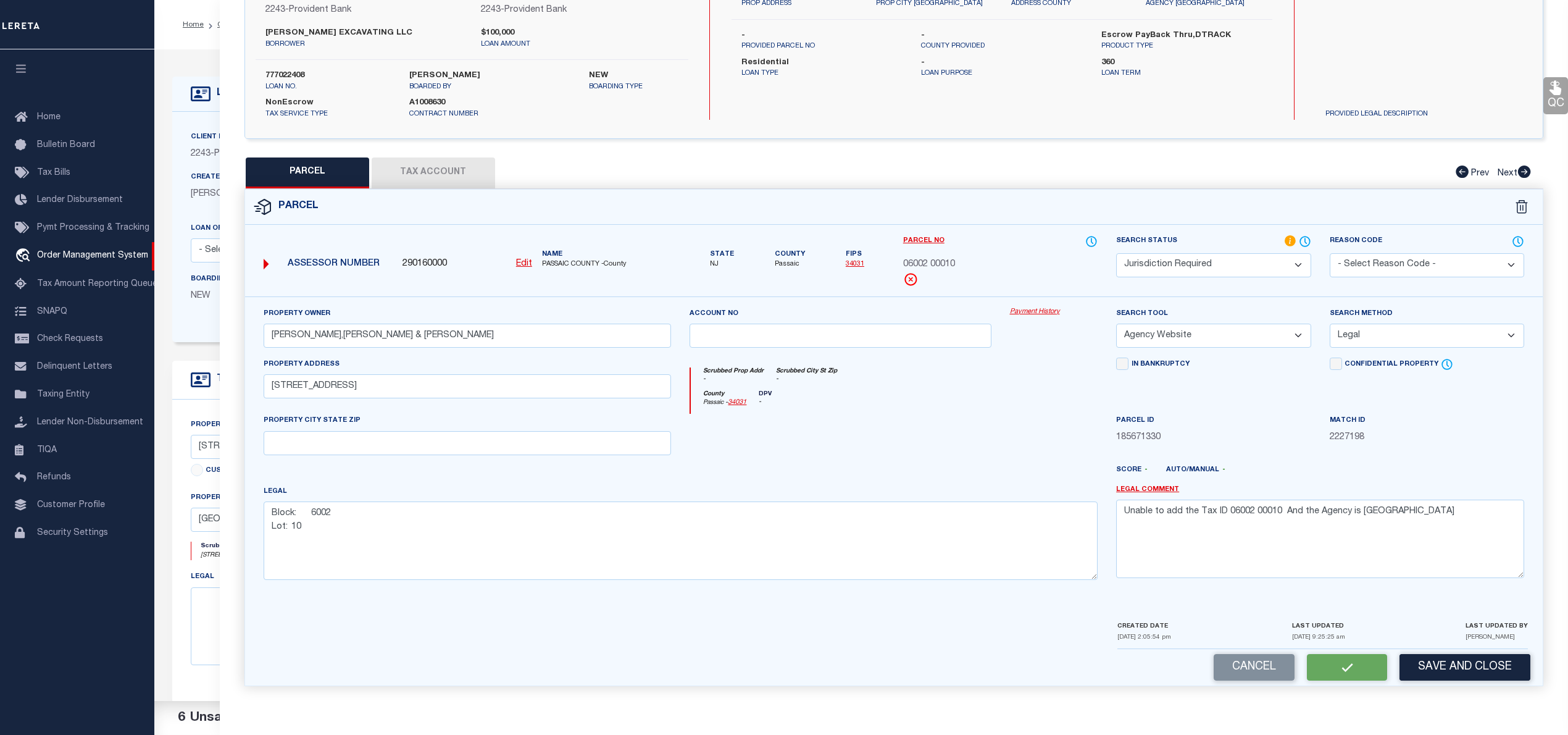
checkbox input "false"
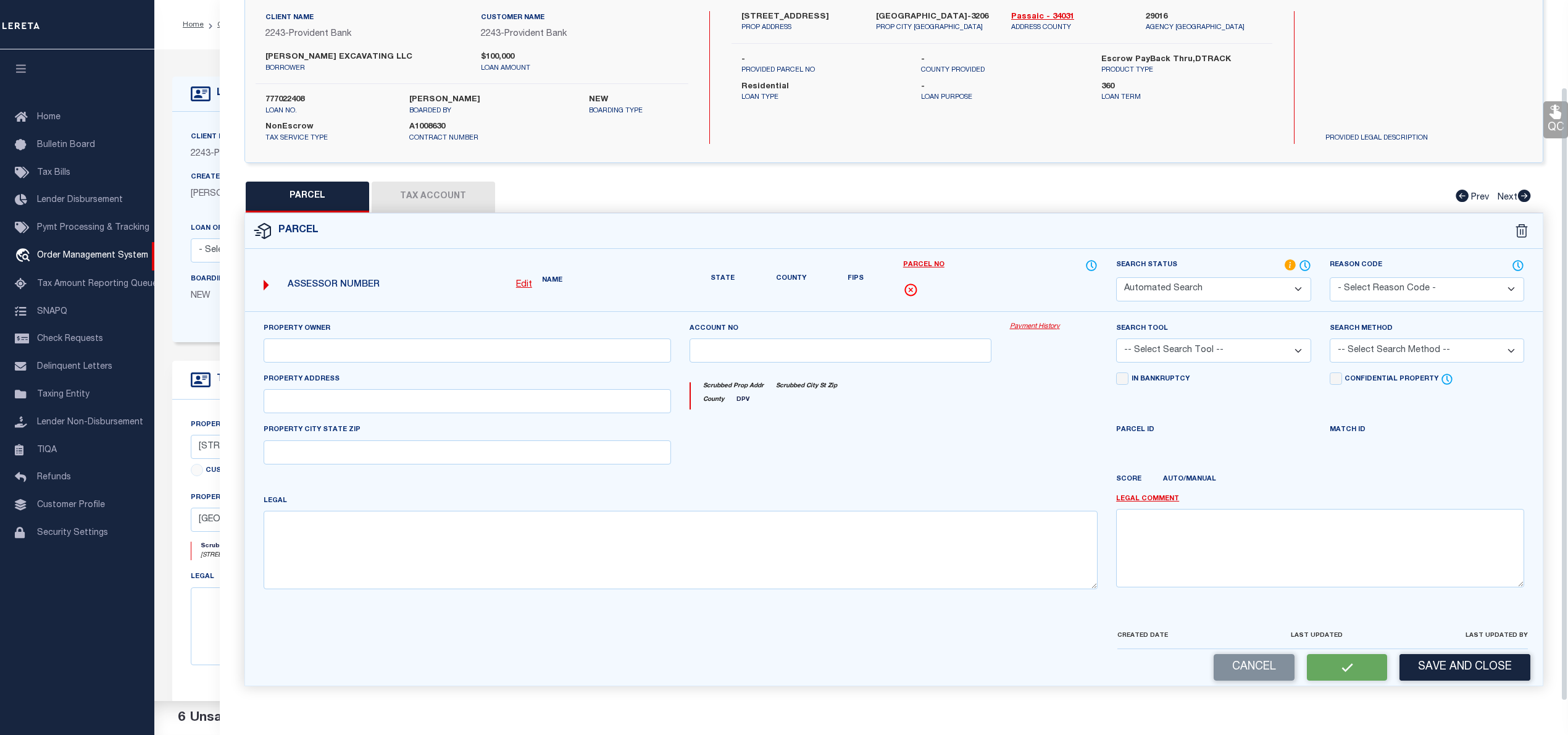
select select "JR"
type input "Ragonese Jr,Joseph & Mary"
select select "AGW"
select select "LEG"
type input "598 Morsetown Rd"
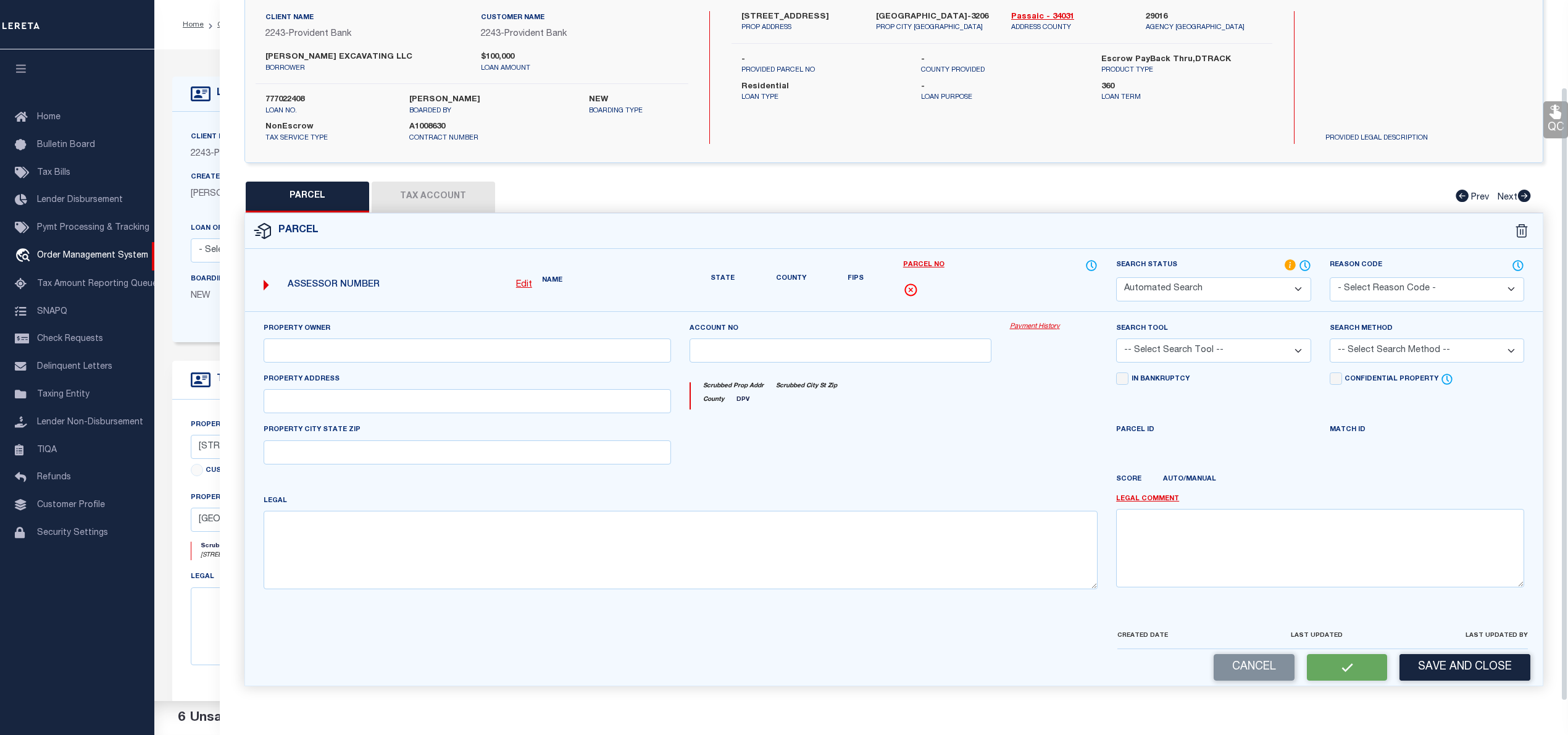
type textarea "Block: 6002 Lot: 10"
type textarea "Unable to add the Tax ID 06002 00010 And the Agency is West Milford Township"
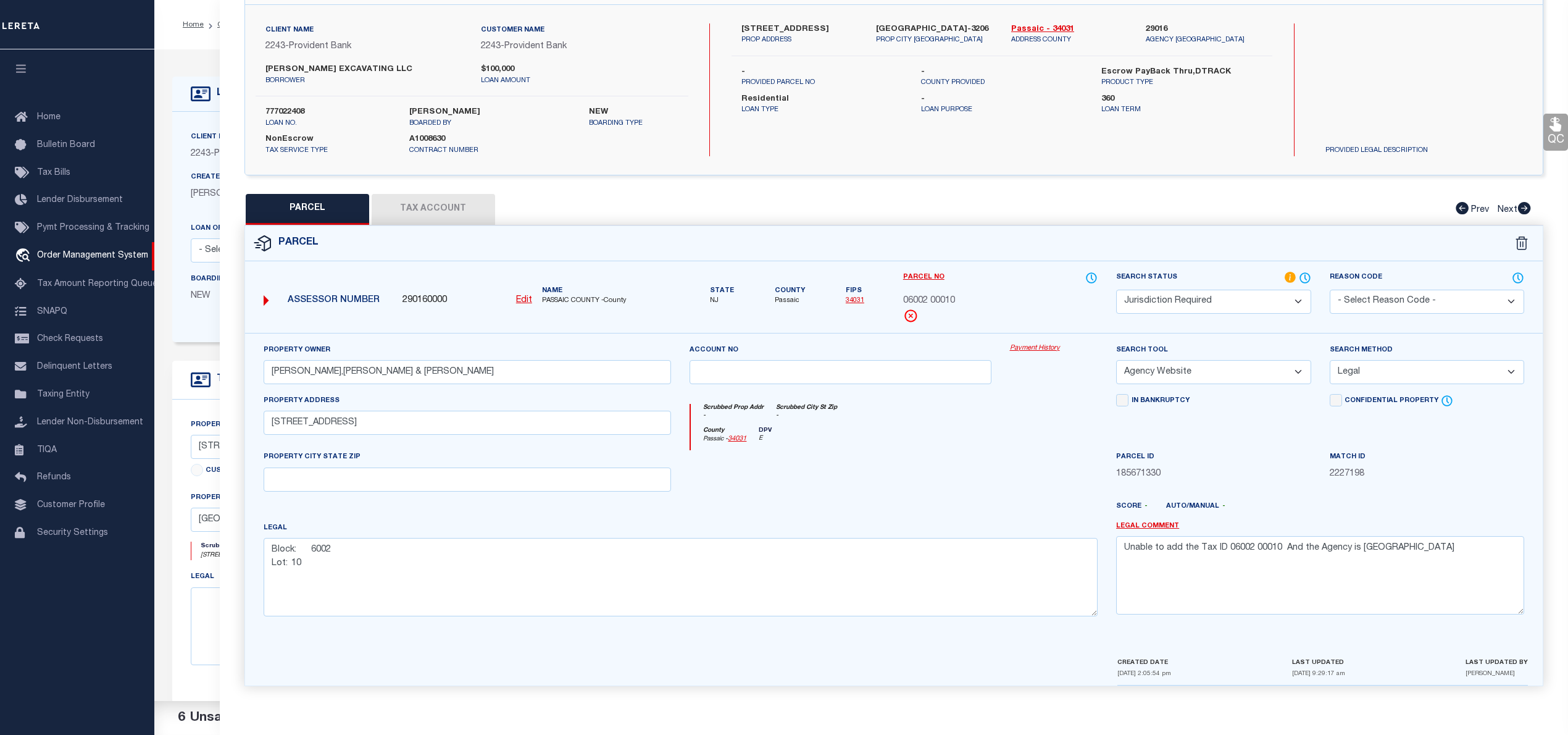
click at [461, 203] on button "Tax Account" at bounding box center [433, 209] width 124 height 31
select select "100"
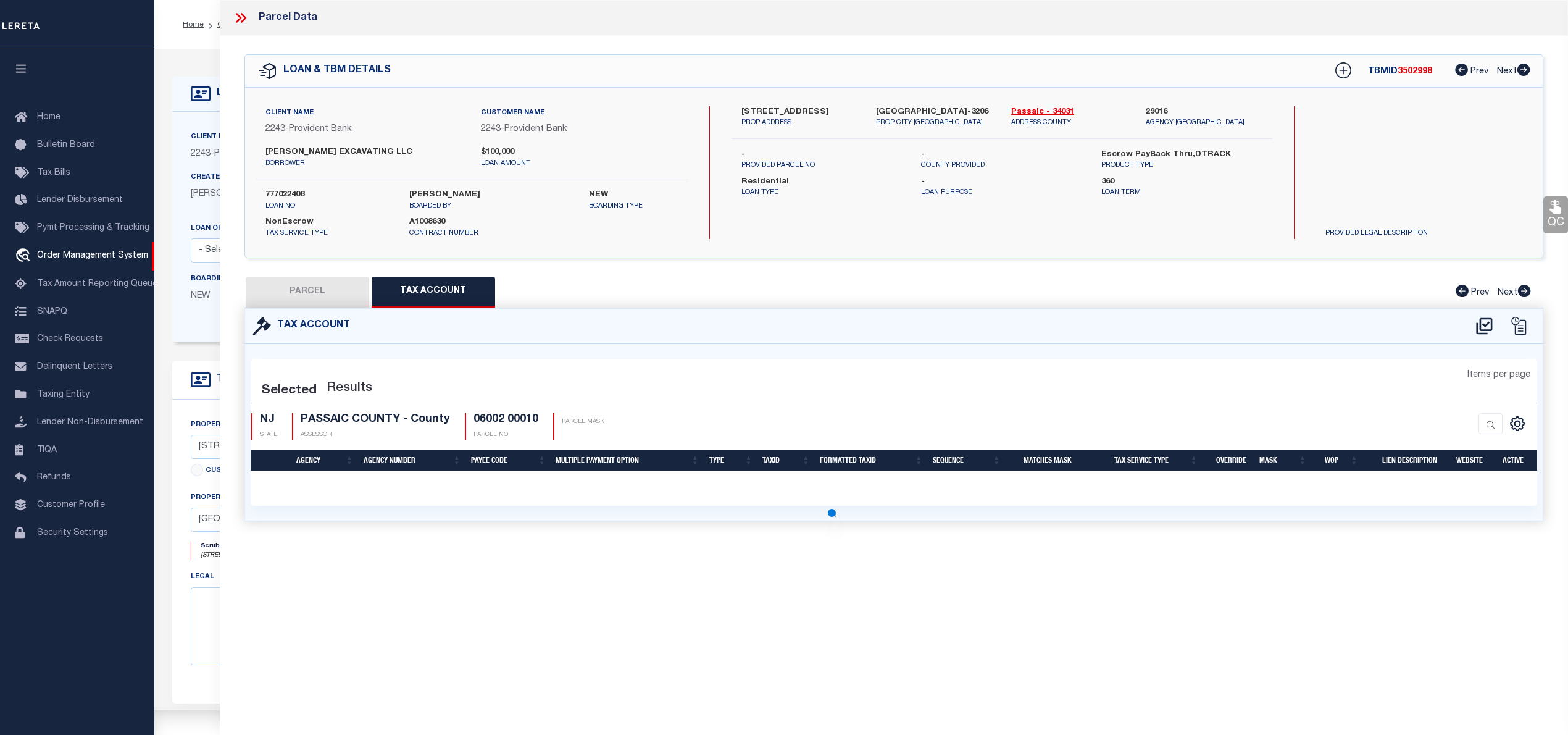
scroll to position [0, 0]
select select "100"
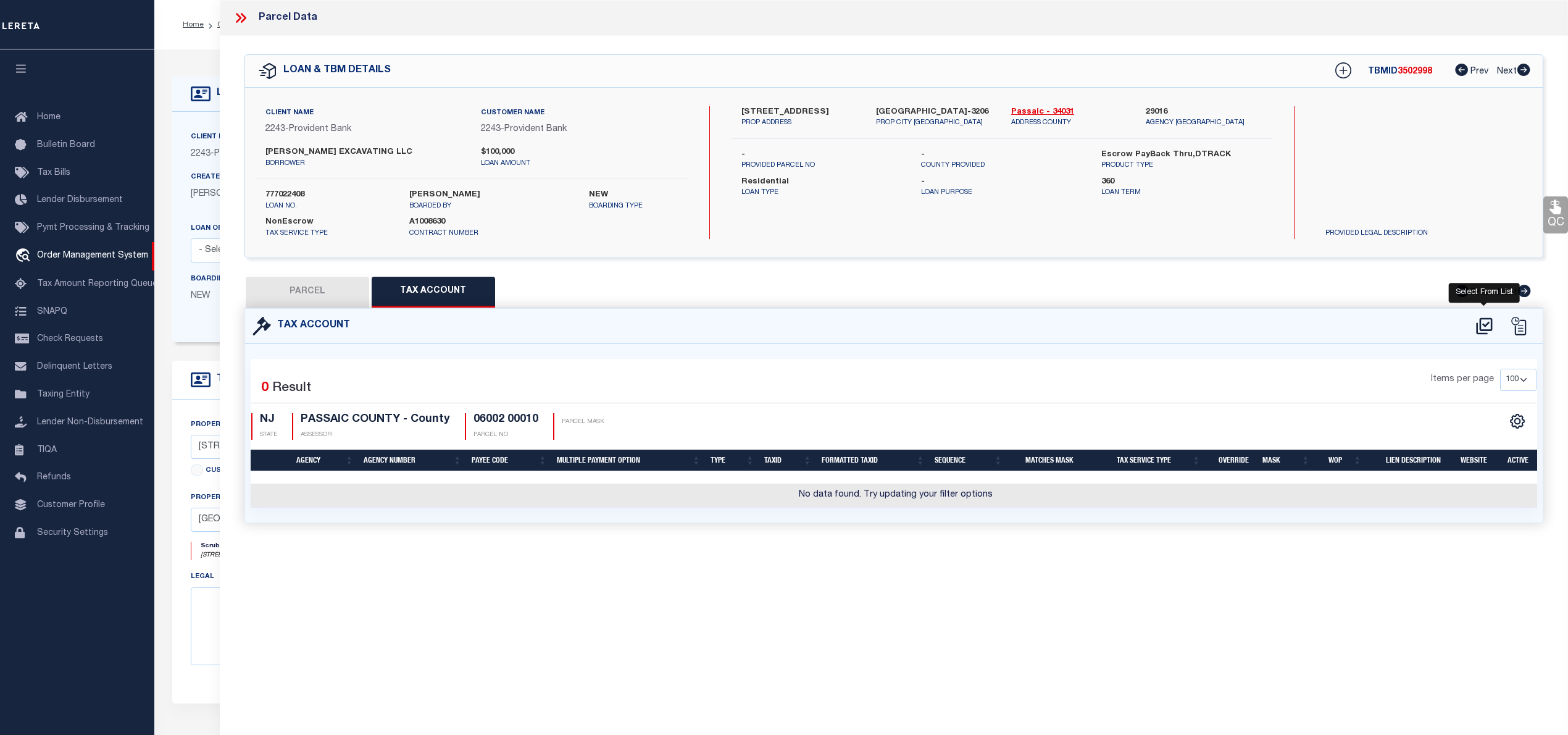
click at [1488, 324] on icon at bounding box center [1484, 326] width 16 height 16
select select "100"
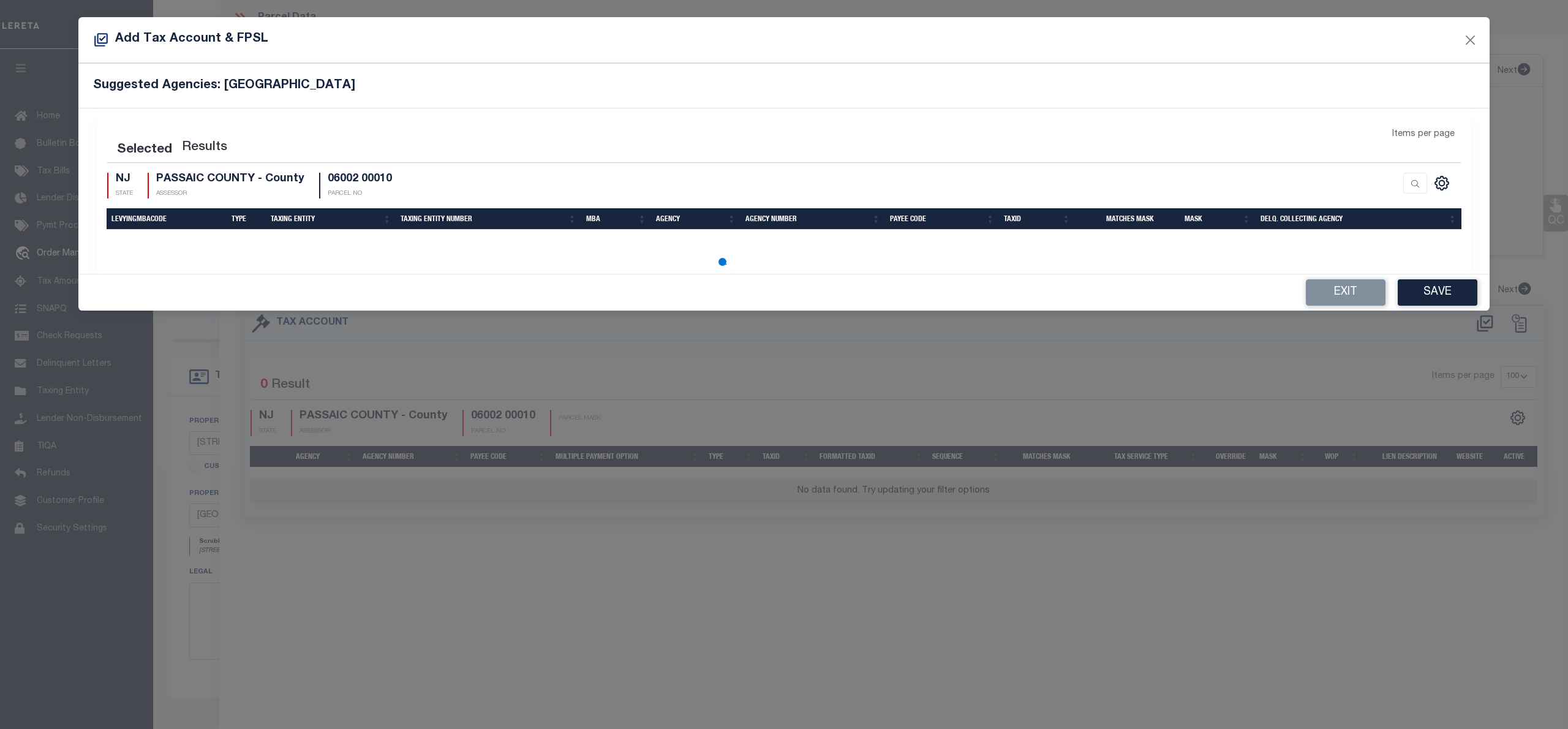
select select "100"
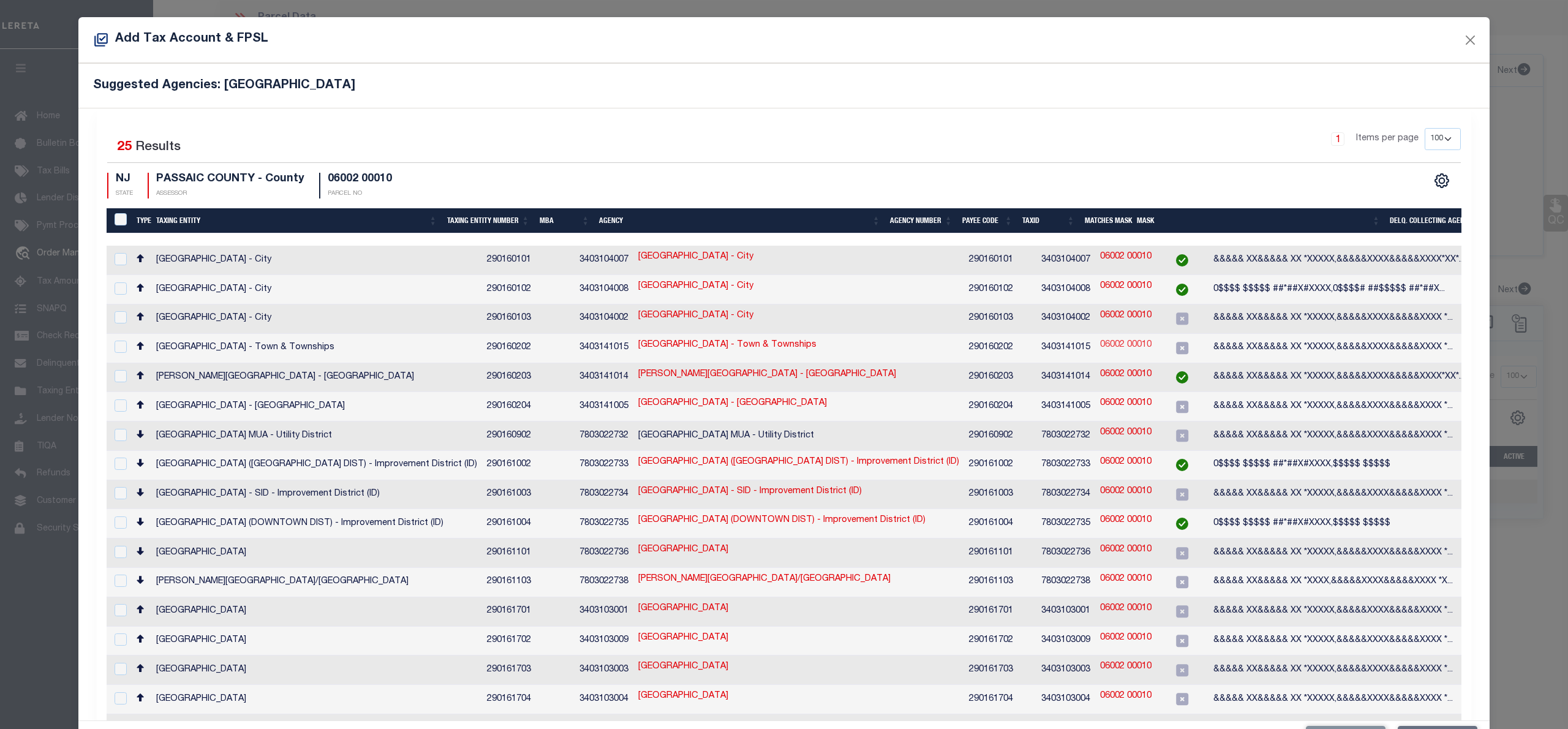
click at [1100, 339] on link "06002 00010" at bounding box center [1126, 345] width 52 height 13
checkbox input "true"
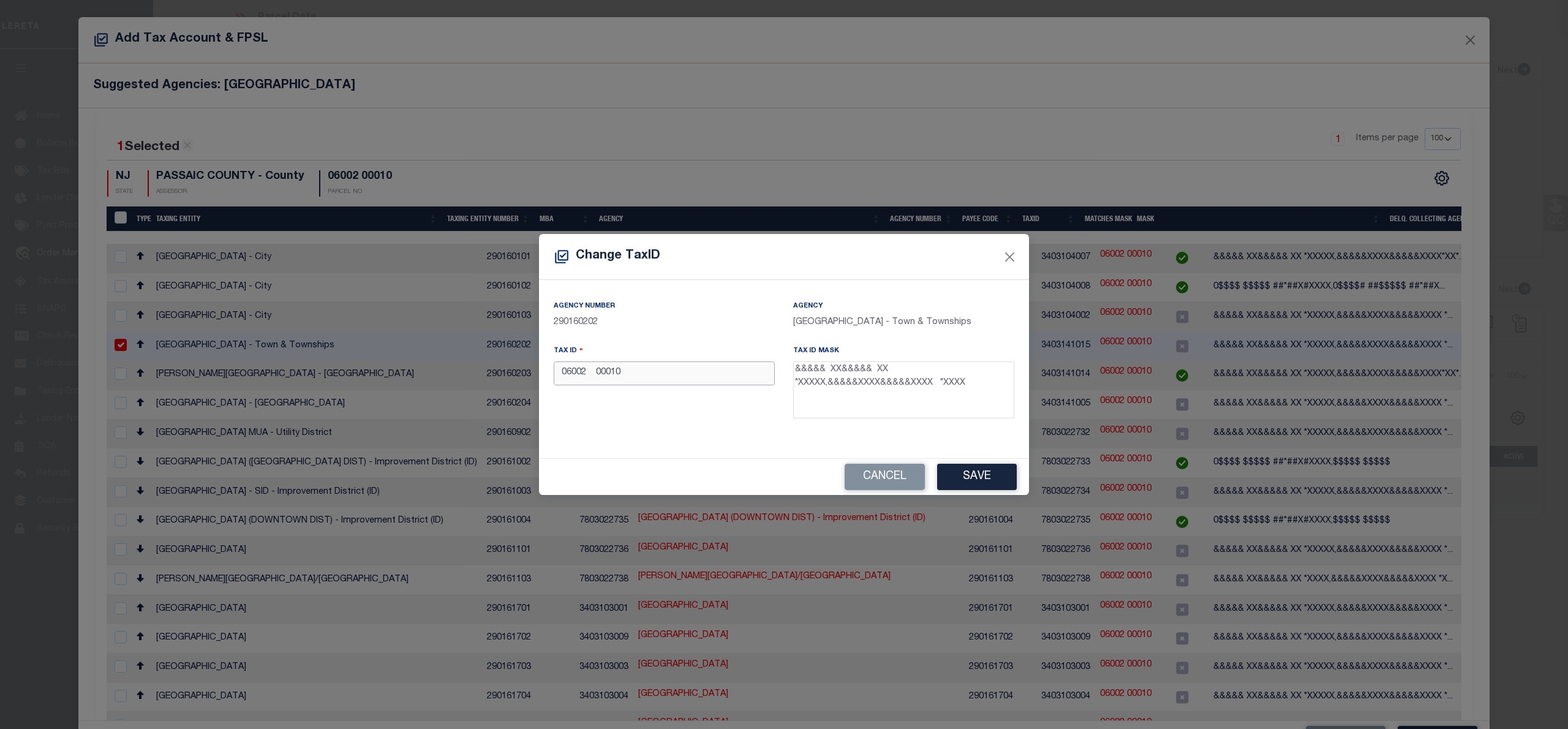
click at [596, 376] on input "06002 00010" at bounding box center [664, 373] width 221 height 24
type input "06002 00010"
click at [1003, 478] on button "Save" at bounding box center [976, 476] width 80 height 26
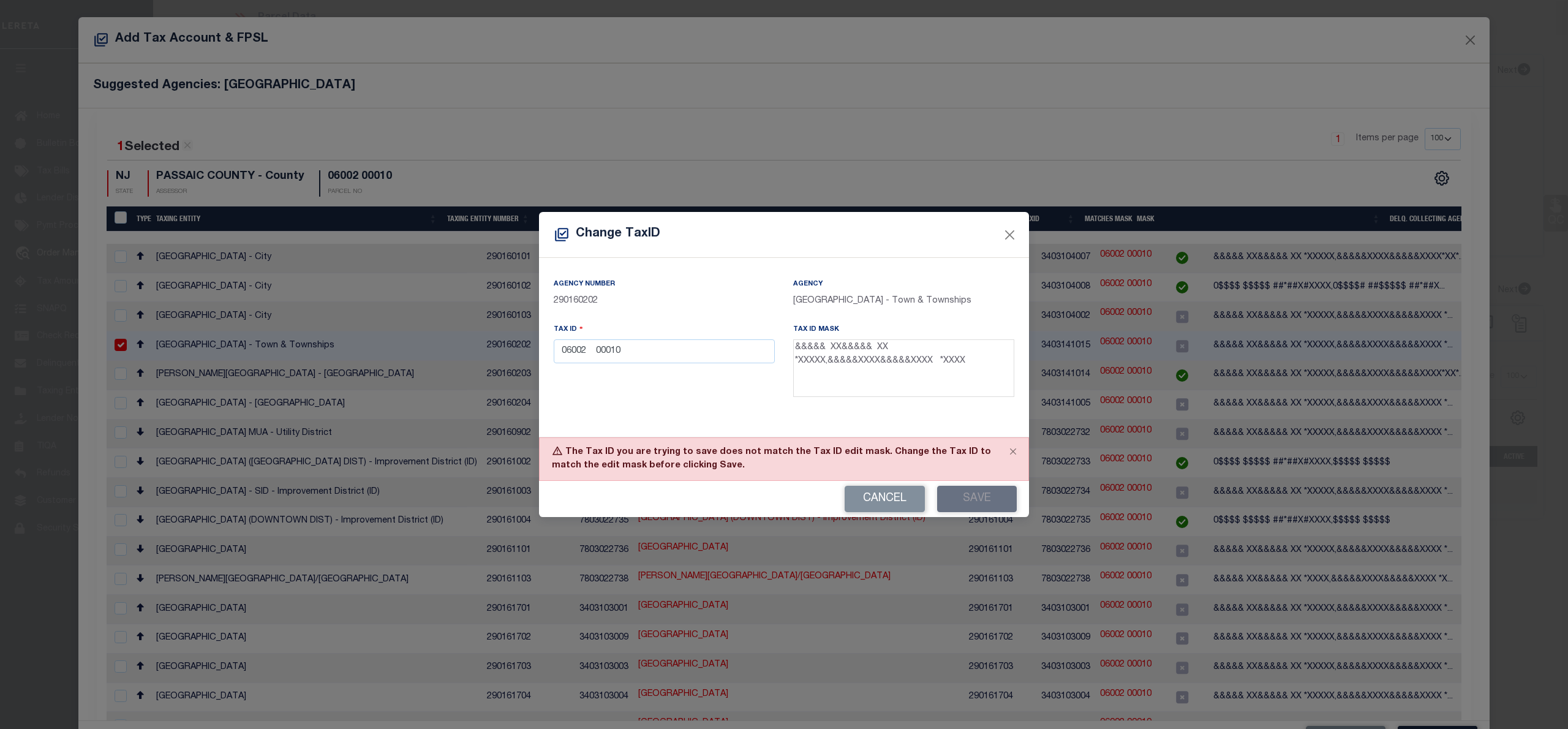
click at [1010, 248] on div "Change TaxID" at bounding box center [784, 234] width 490 height 46
click at [1010, 240] on button "Close" at bounding box center [1010, 235] width 16 height 16
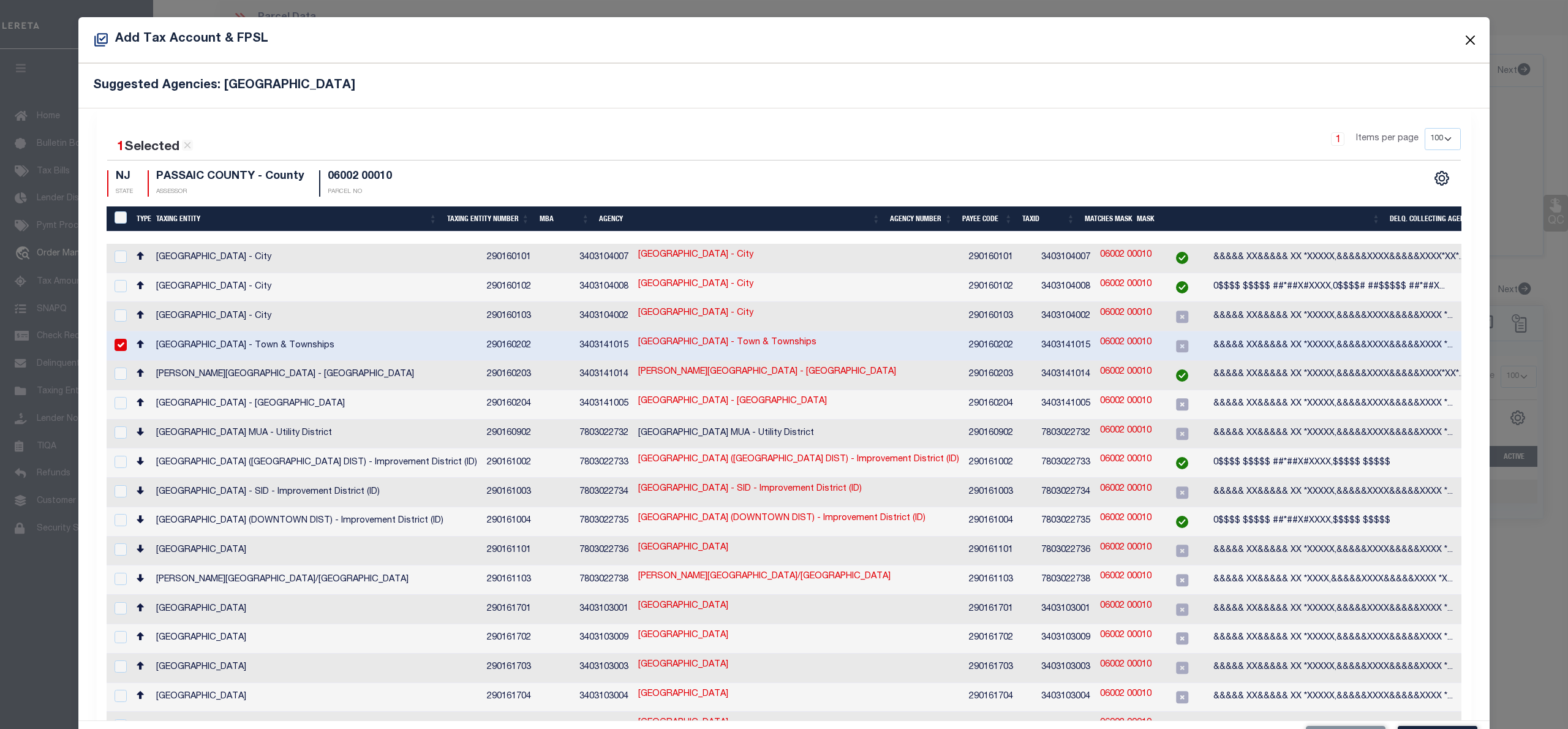
click at [1462, 40] on button "Close" at bounding box center [1471, 40] width 16 height 16
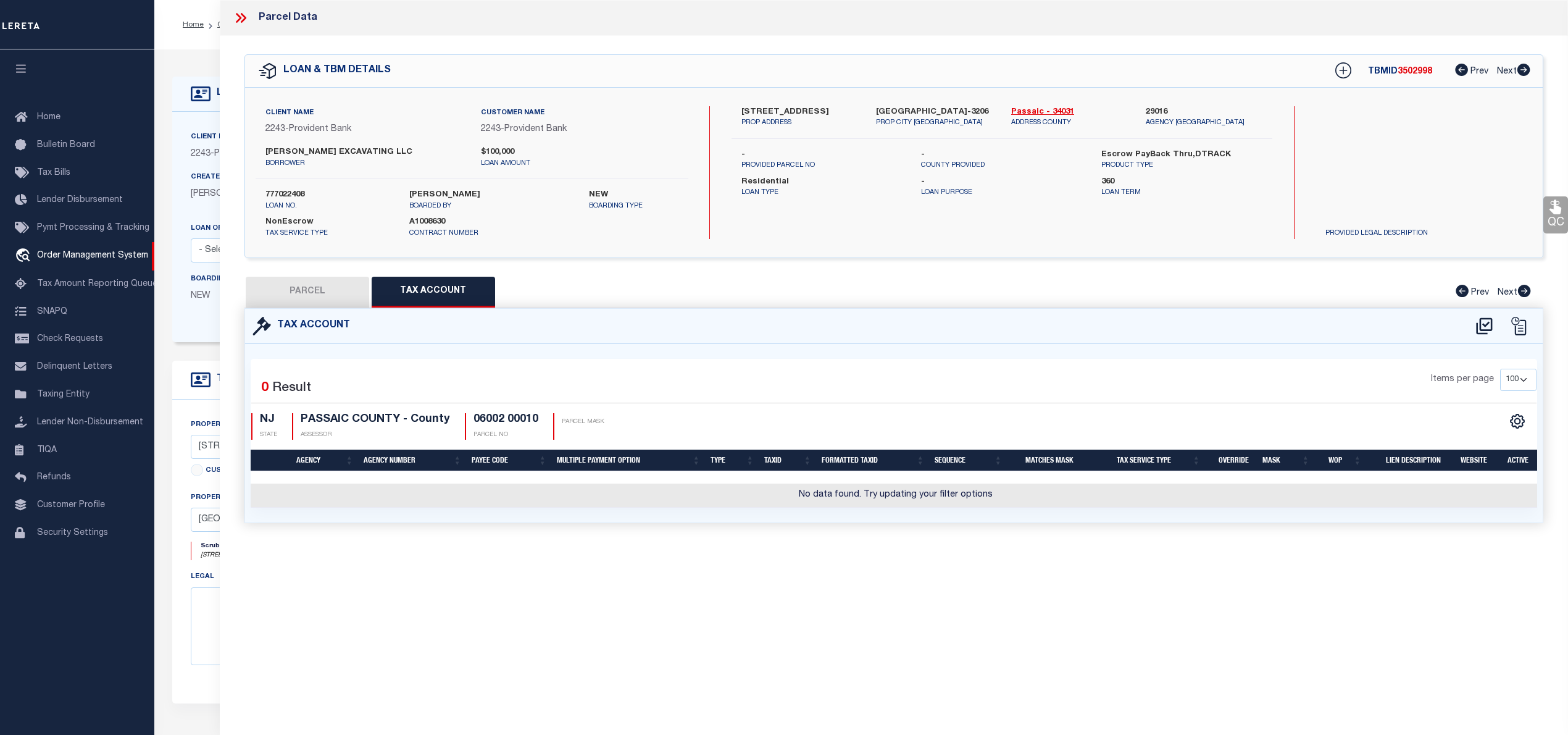
click at [324, 289] on button "PARCEL" at bounding box center [307, 292] width 124 height 31
select select "AS"
select select
checkbox input "false"
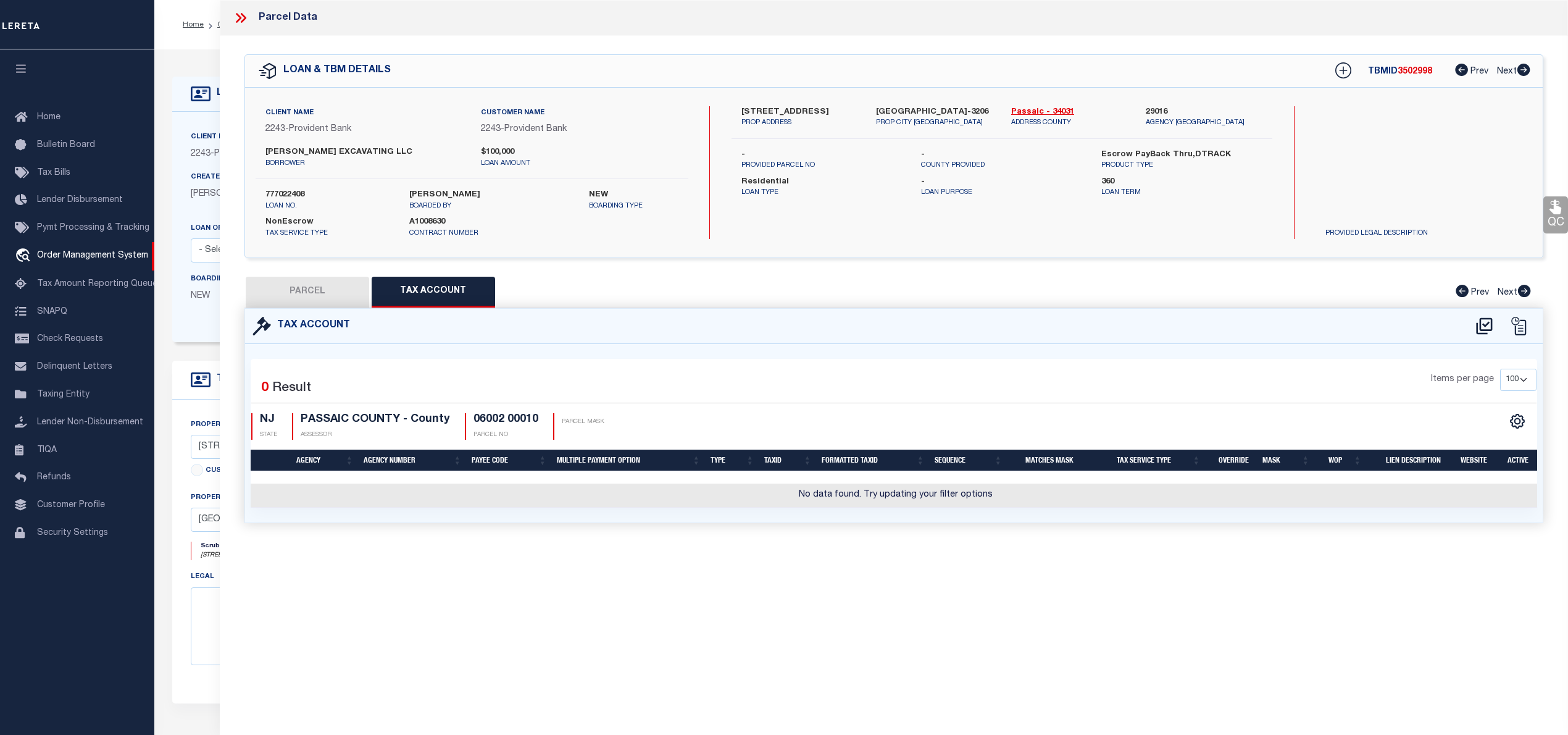
checkbox input "false"
select select "JR"
type input "Ragonese Jr,Joseph & Mary"
select select "AGW"
select select "LEG"
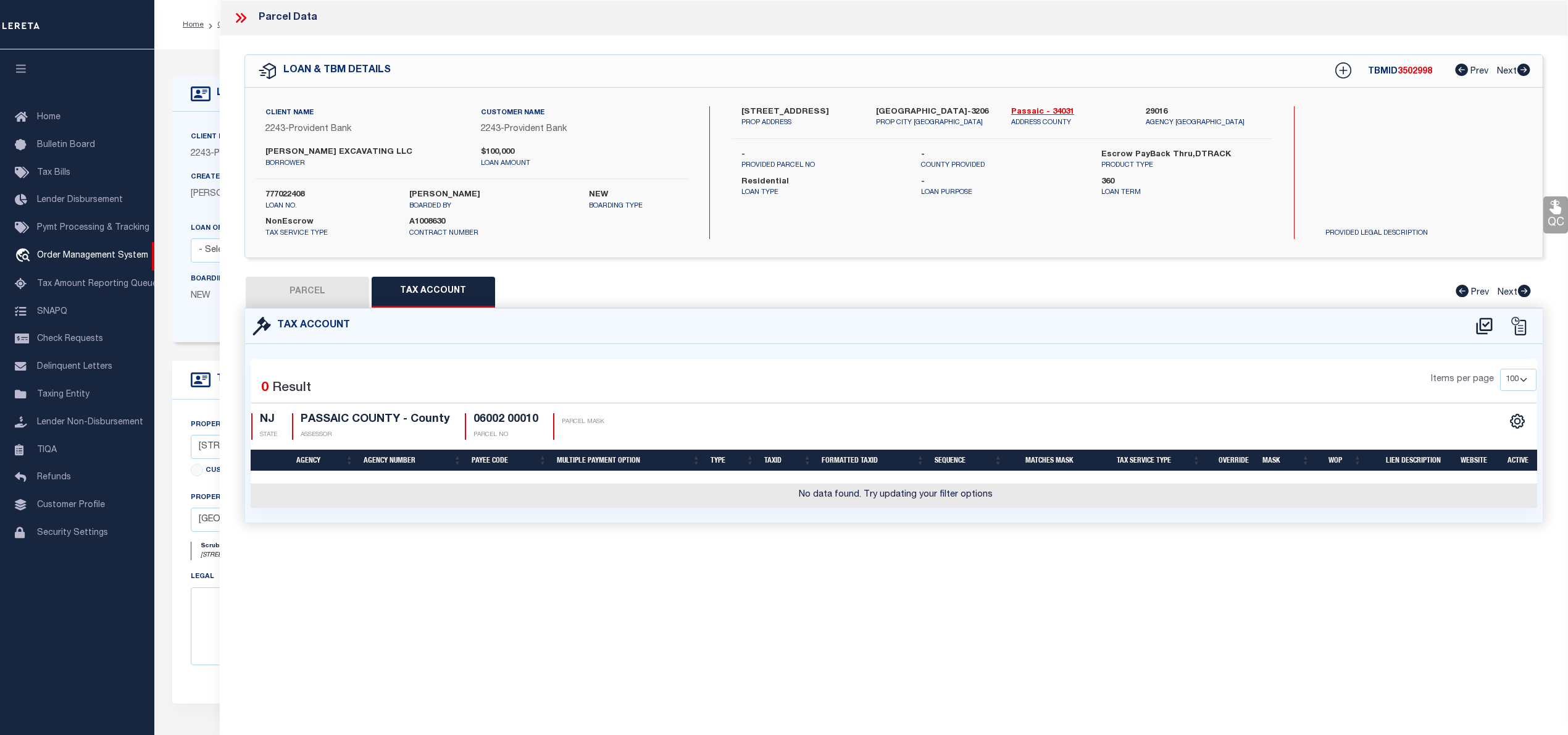
type input "598 Morsetown Rd"
type textarea "Block: 6002 Lot: 10"
type textarea "Unable to add the Tax ID 06002 00010 And the Agency is West Milford Township"
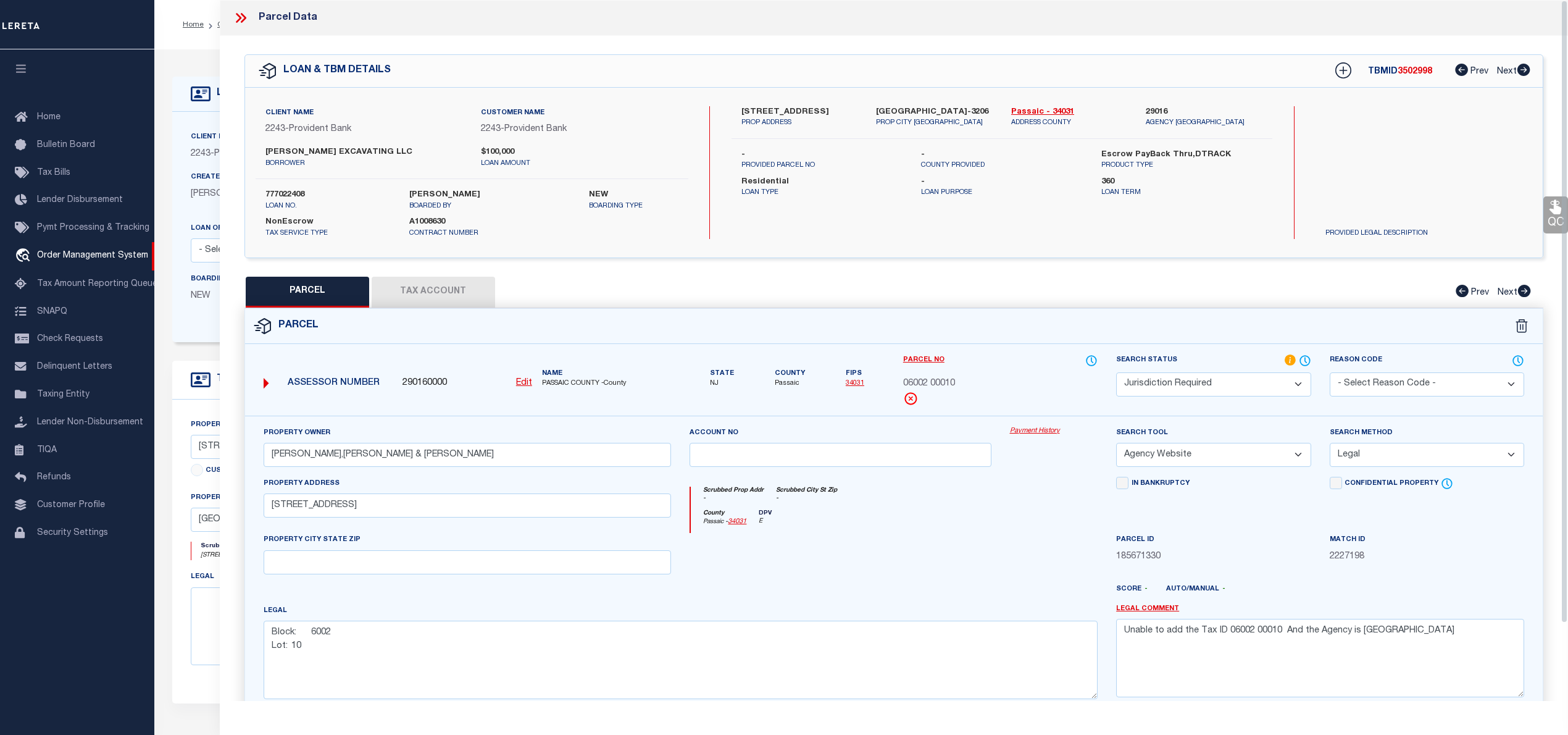
click at [234, 20] on icon at bounding box center [241, 18] width 16 height 16
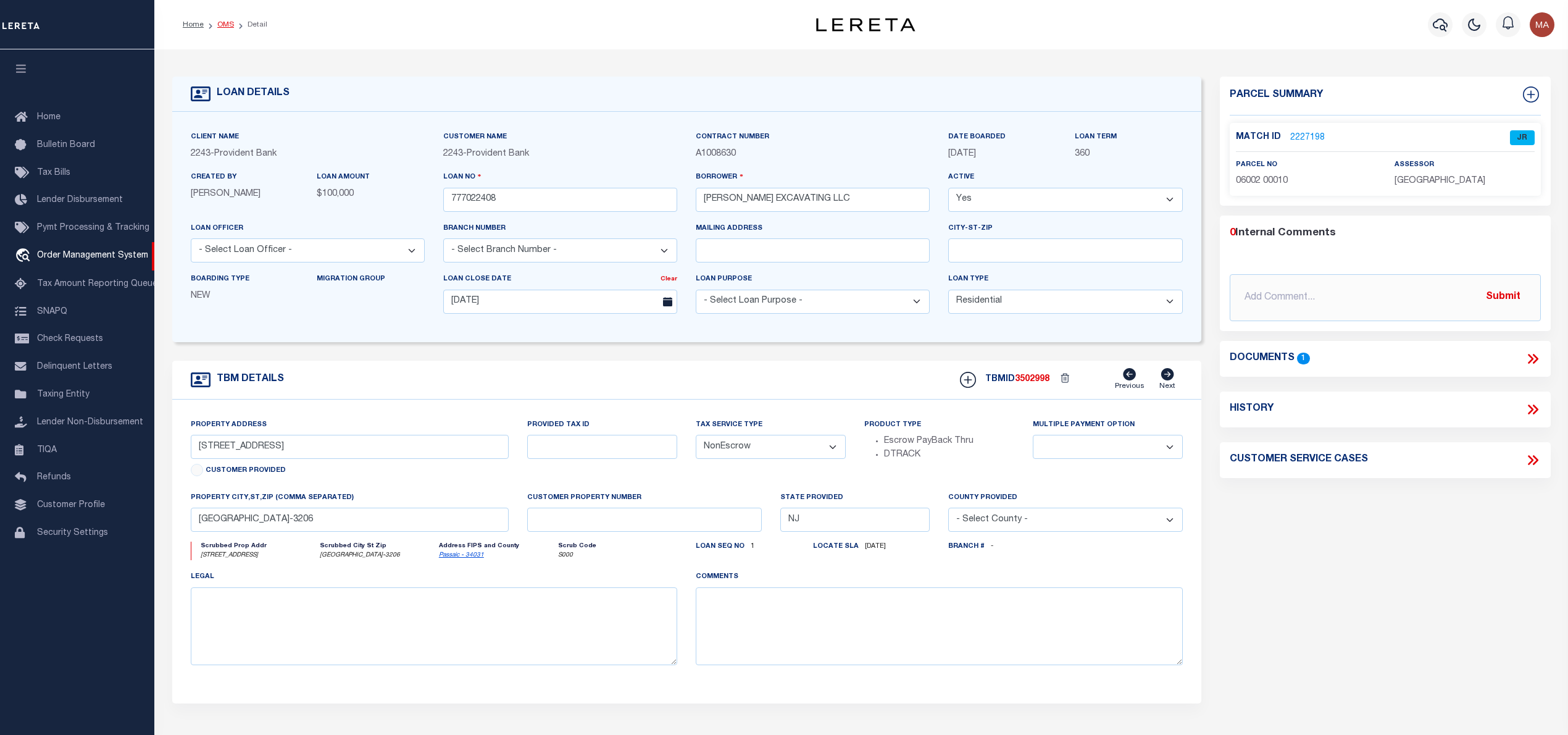
click at [218, 26] on link "OMS" at bounding box center [225, 24] width 16 height 7
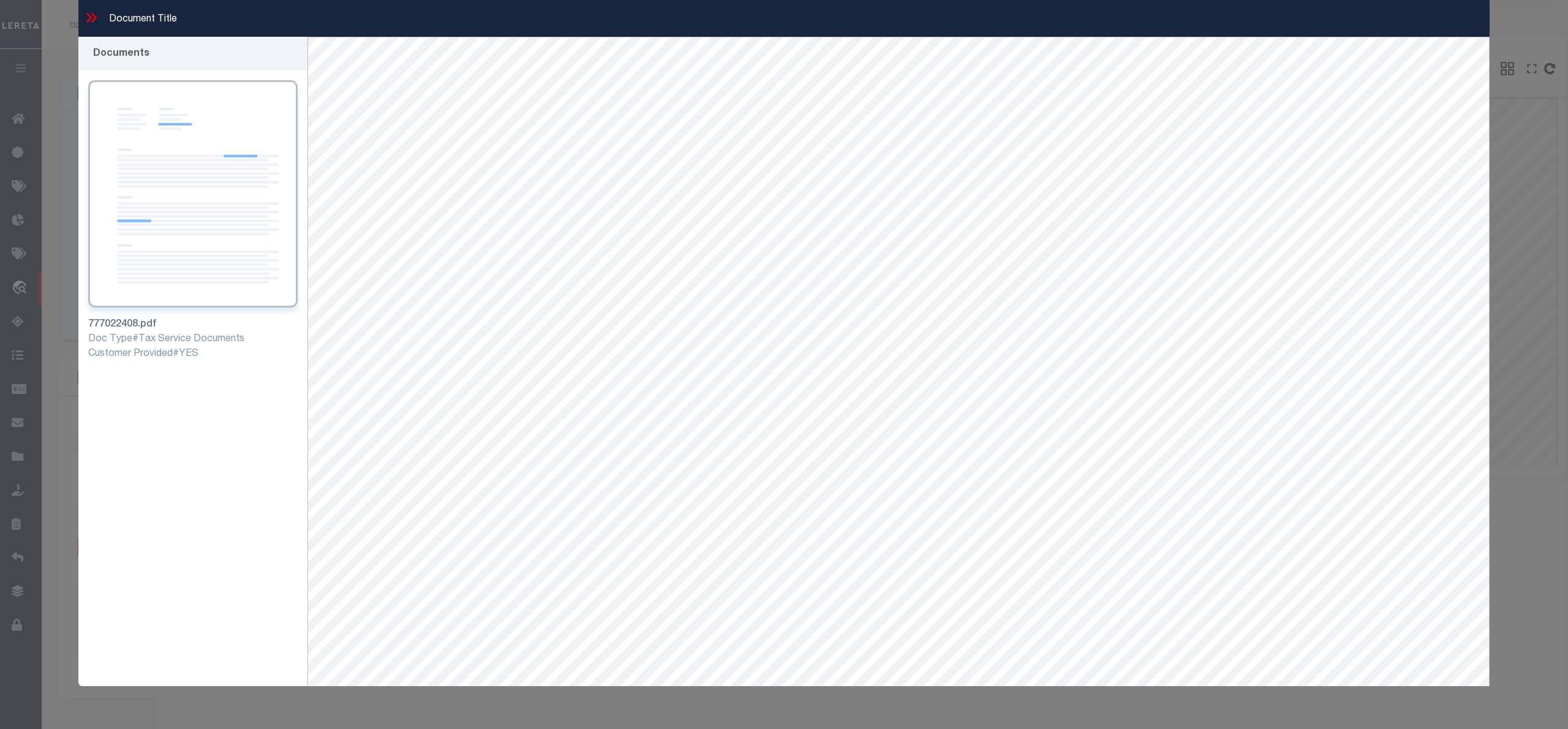
select select "10"
select select "NonEscrow"
click at [84, 22] on icon at bounding box center [91, 18] width 16 height 16
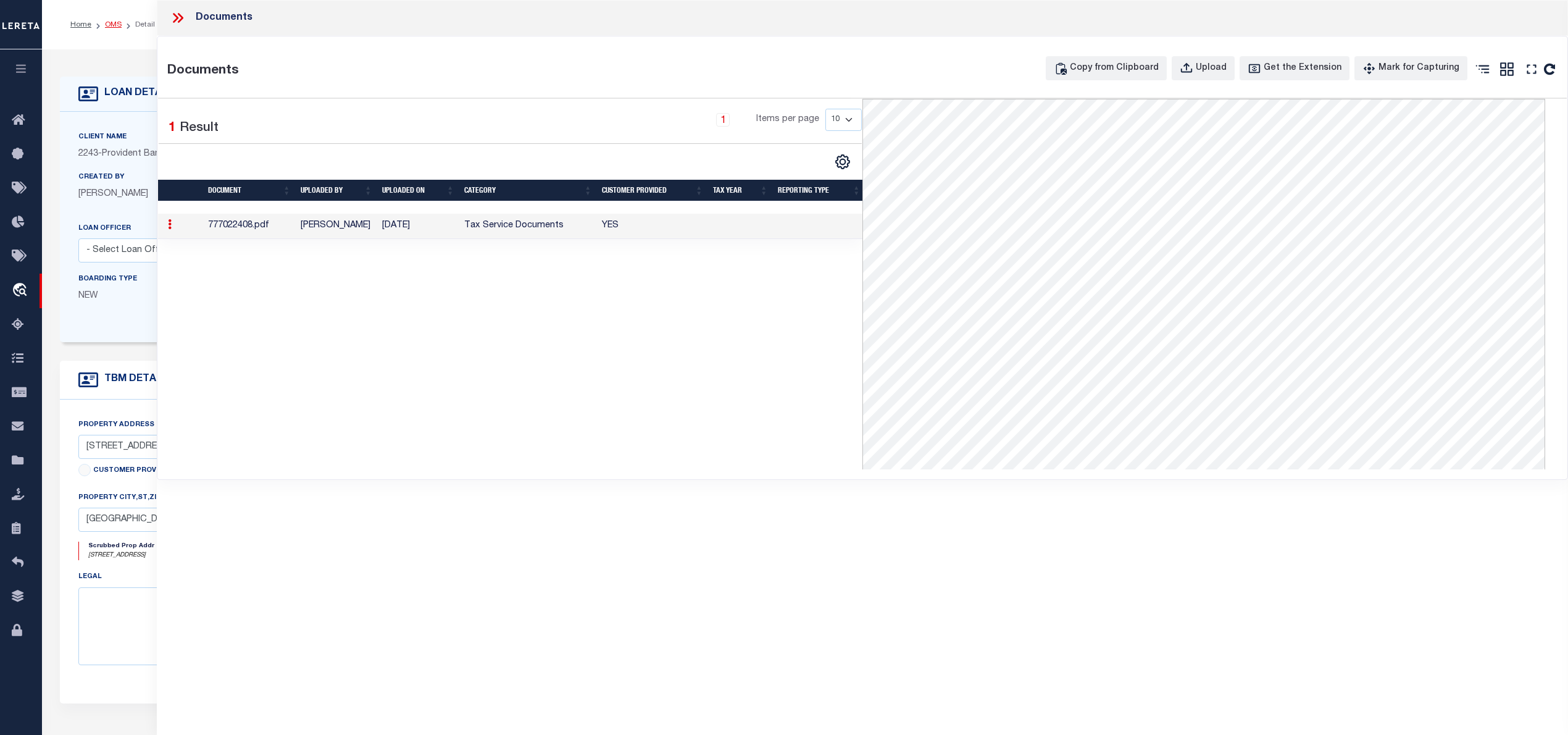
click at [112, 28] on link "OMS" at bounding box center [113, 24] width 16 height 7
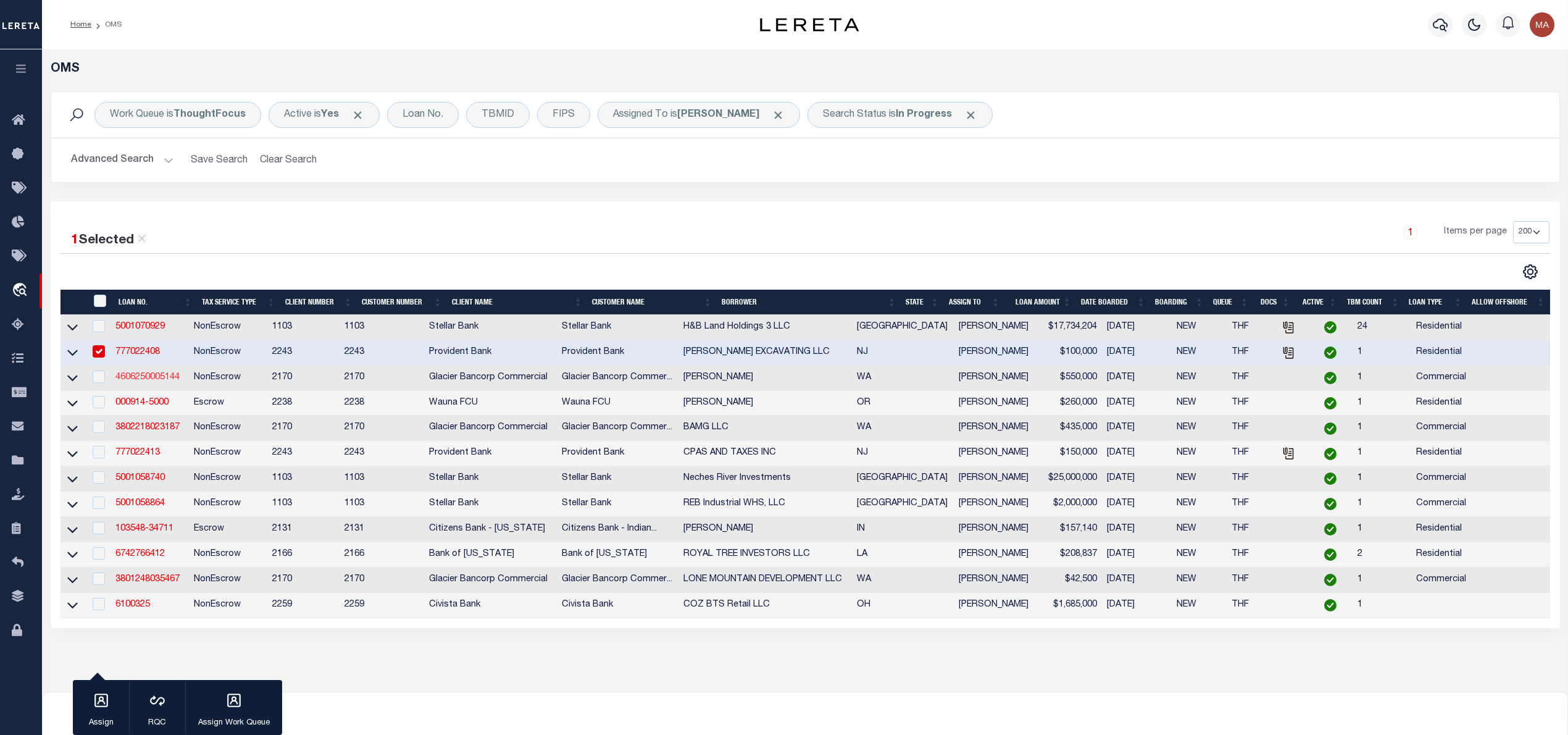
click at [158, 381] on link "4606250005144" at bounding box center [147, 378] width 64 height 9
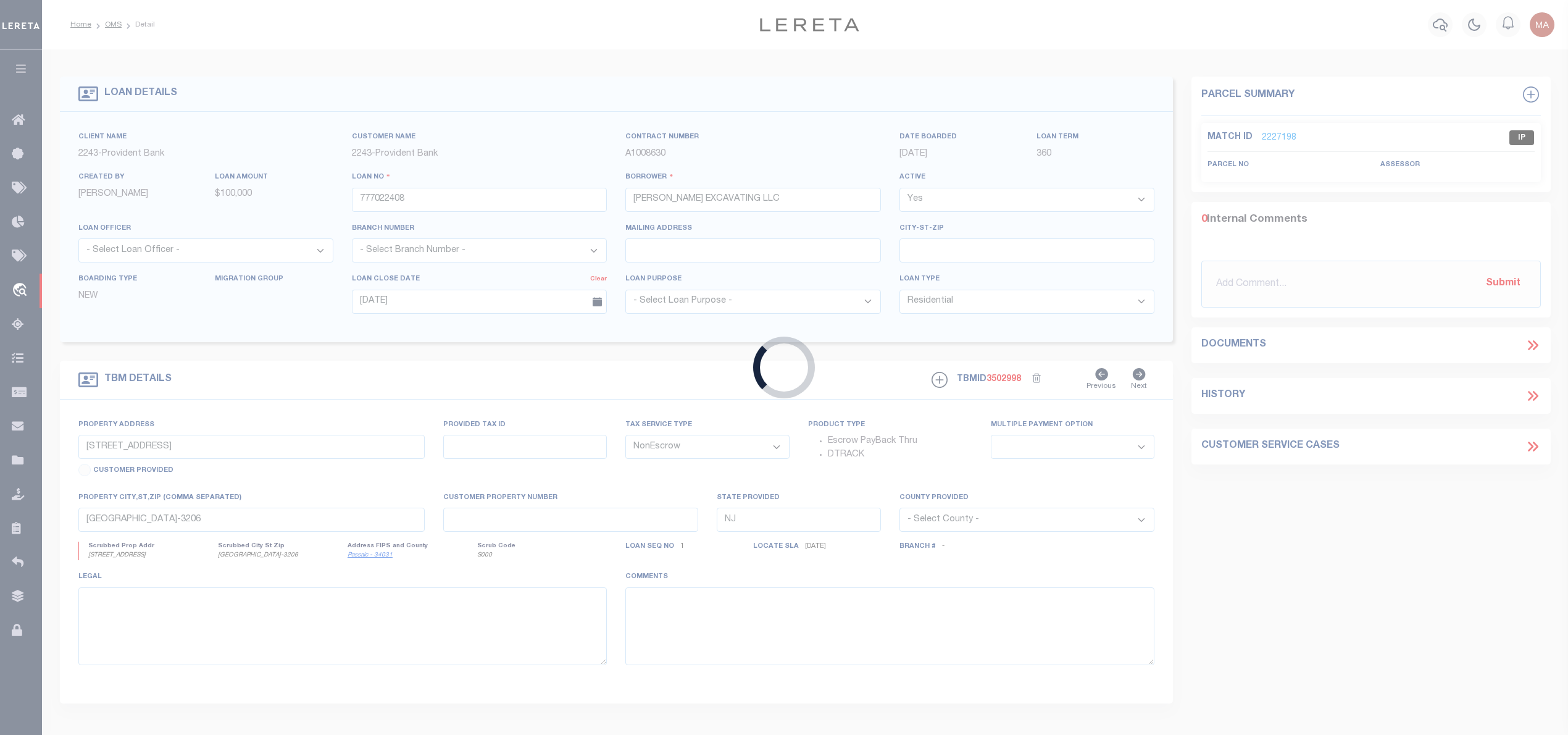
type input "4606250005144"
type input "[PERSON_NAME]"
select select
type input "PO BOX 998"
type input "MANSON WA 98831-9887"
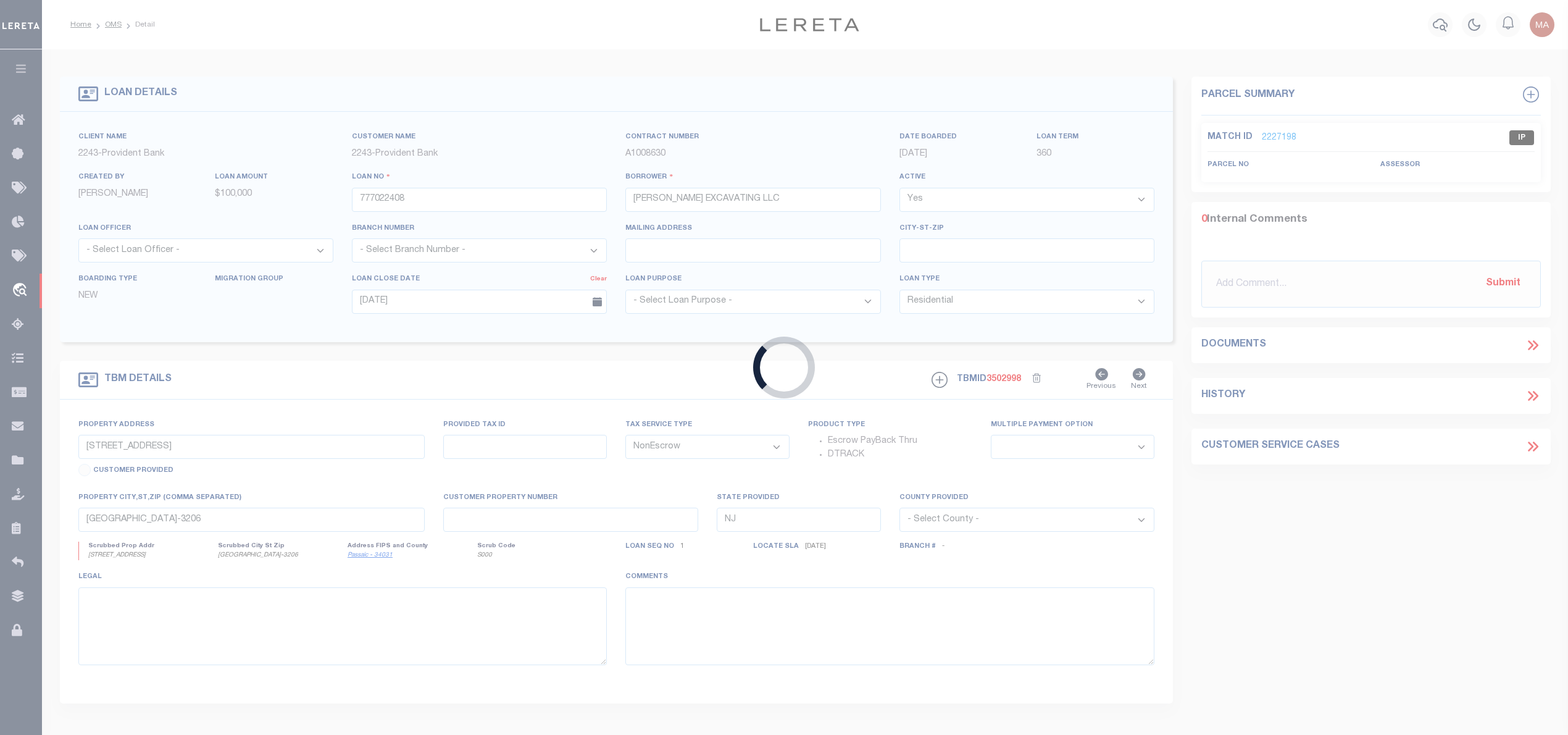
type input "[DATE]"
select select "10"
select select "20"
type input "300 S QUETILQUASOON RD"
type input "282135651005"
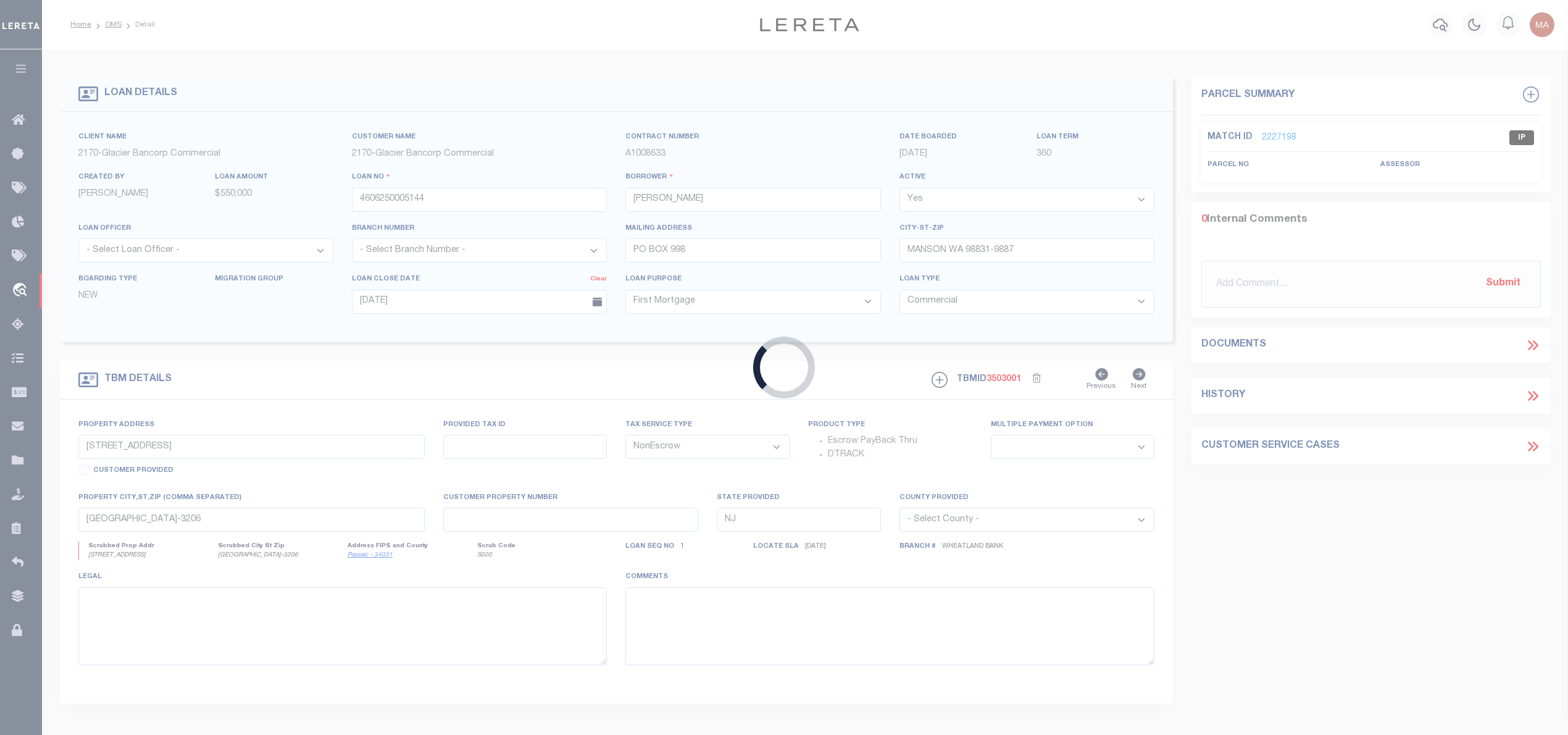
select select
type input "MANSON WA 98831-9668"
type input "WA"
type textarea "Ptn Lots 1-2, [PERSON_NAME] second add. to Manson, Vol. 4, P.101,[GEOGRAPHIC_DA…"
select select "17097"
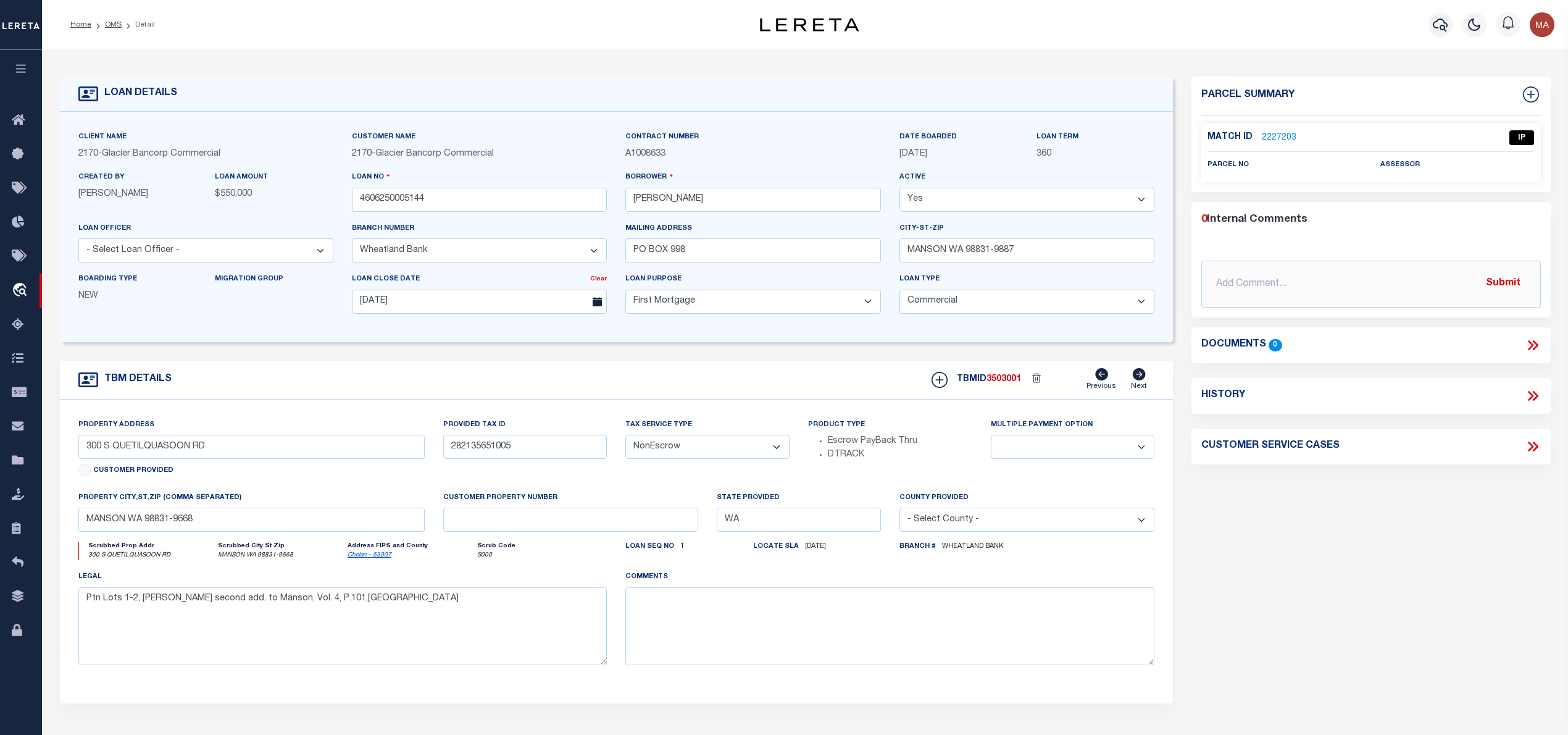
click at [1274, 132] on link "2227203" at bounding box center [1279, 138] width 34 height 13
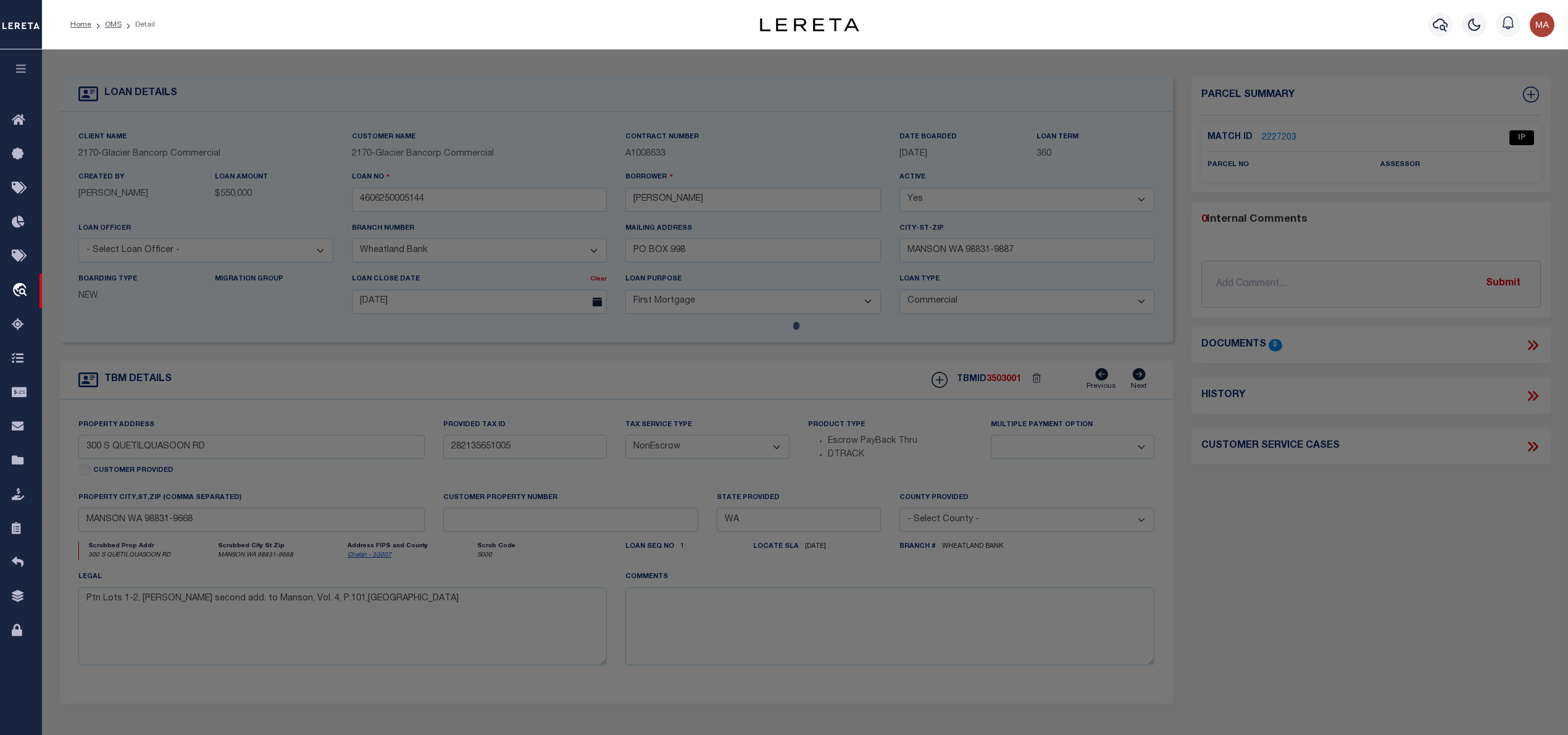
checkbox input "false"
select select "IP"
checkbox input "false"
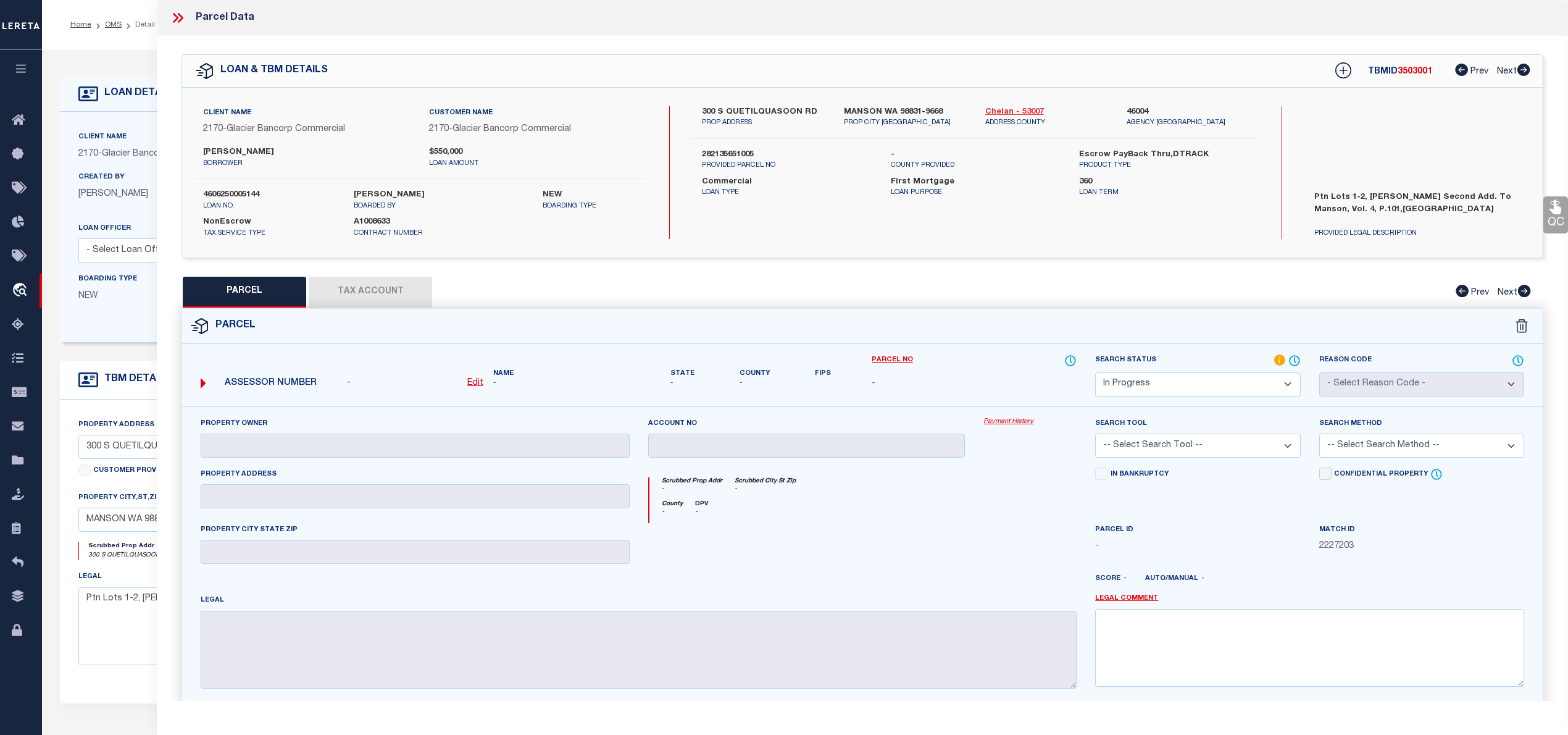
click at [1022, 112] on link "Chelan - 53007" at bounding box center [1047, 113] width 123 height 13
click at [760, 108] on label "300 S QUETILQUASOON RD" at bounding box center [763, 113] width 123 height 13
copy div "300 S QUETILQUASOON RD"
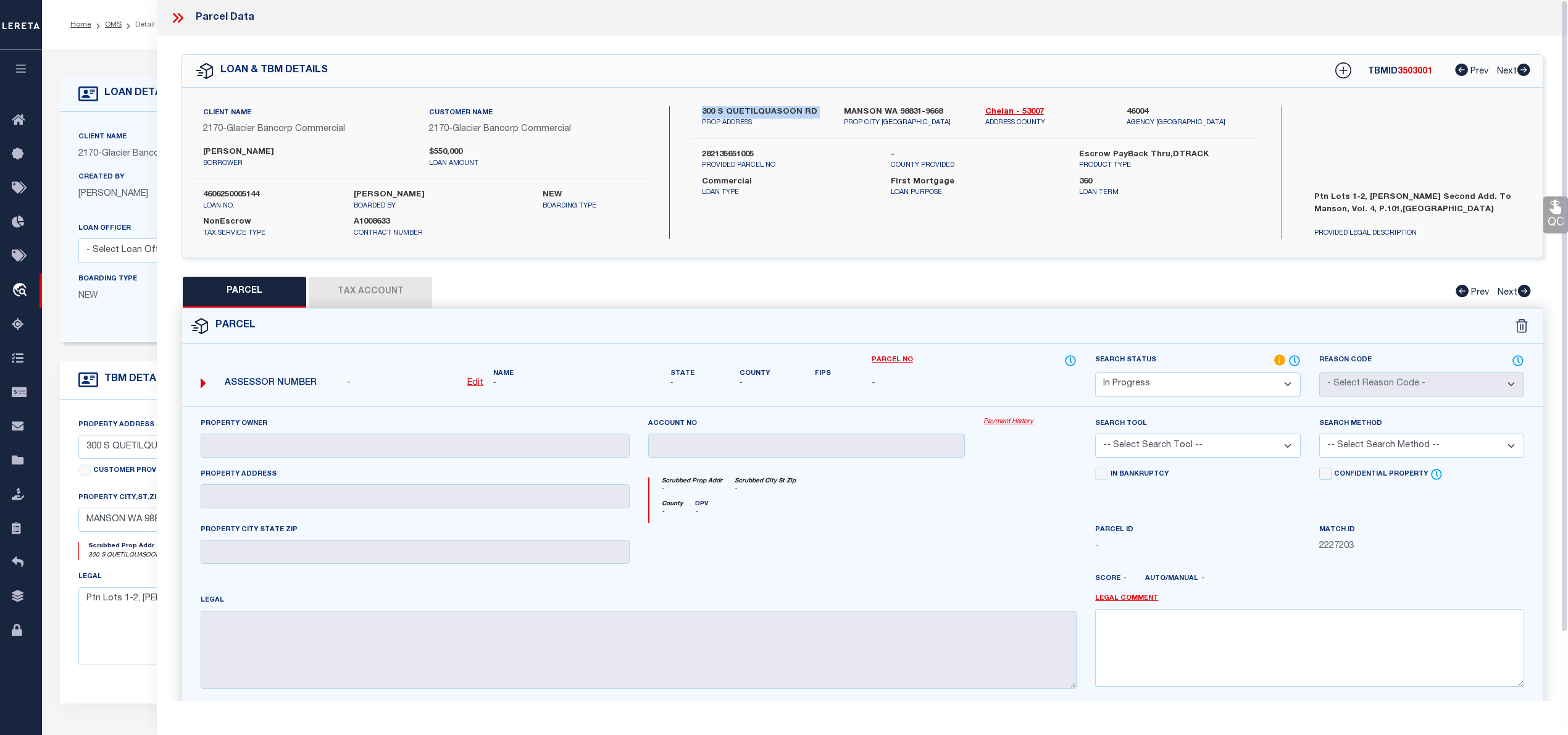
click at [756, 106] on label "300 S QUETILQUASOON RD" at bounding box center [763, 113] width 123 height 13
drag, startPoint x: 727, startPoint y: 107, endPoint x: 795, endPoint y: 109, distance: 68.0
click at [795, 109] on label "300 S QUETILQUASOON RD" at bounding box center [763, 113] width 123 height 13
copy label "QUETILQUASOON"
click at [480, 386] on u "Edit" at bounding box center [475, 383] width 16 height 9
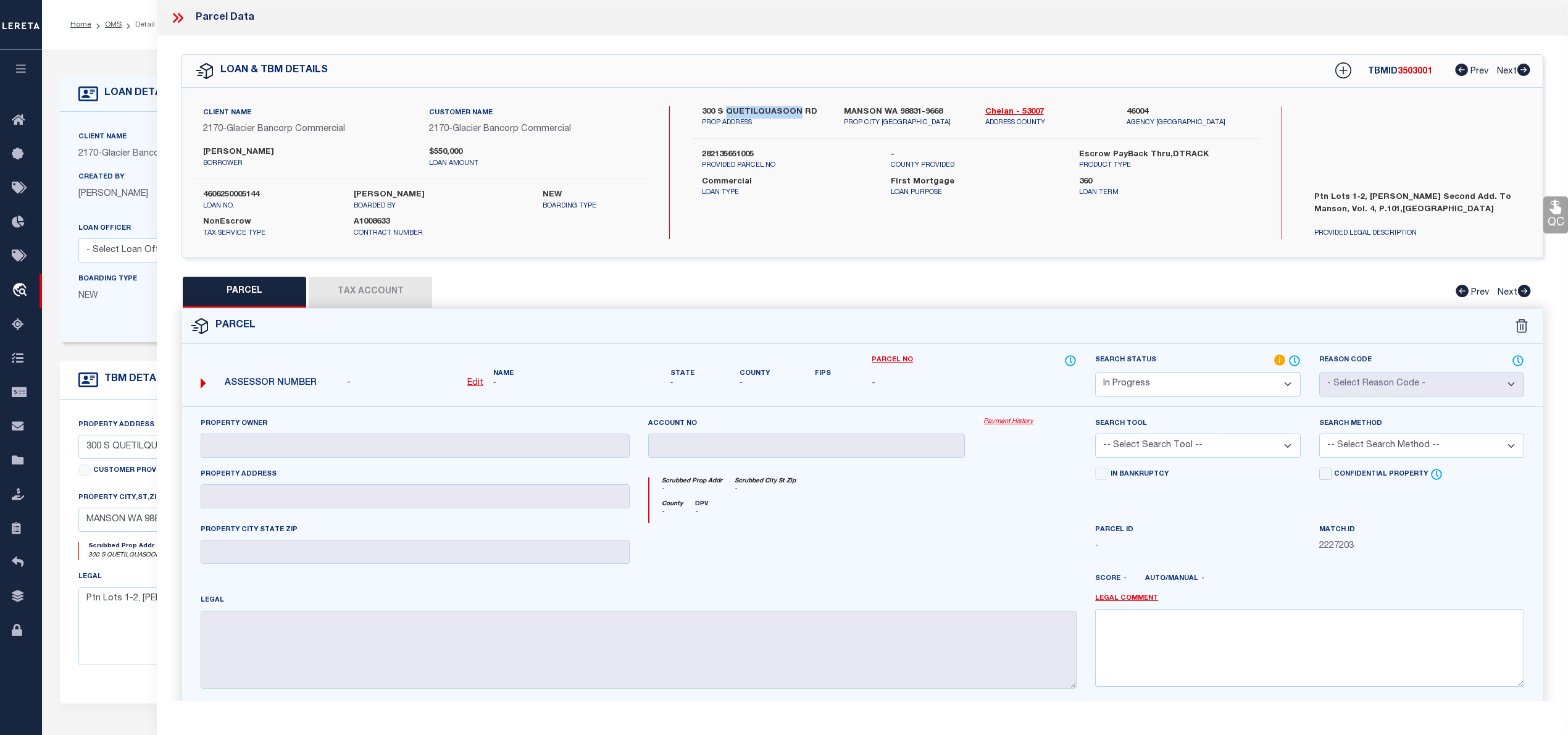
select select "IP"
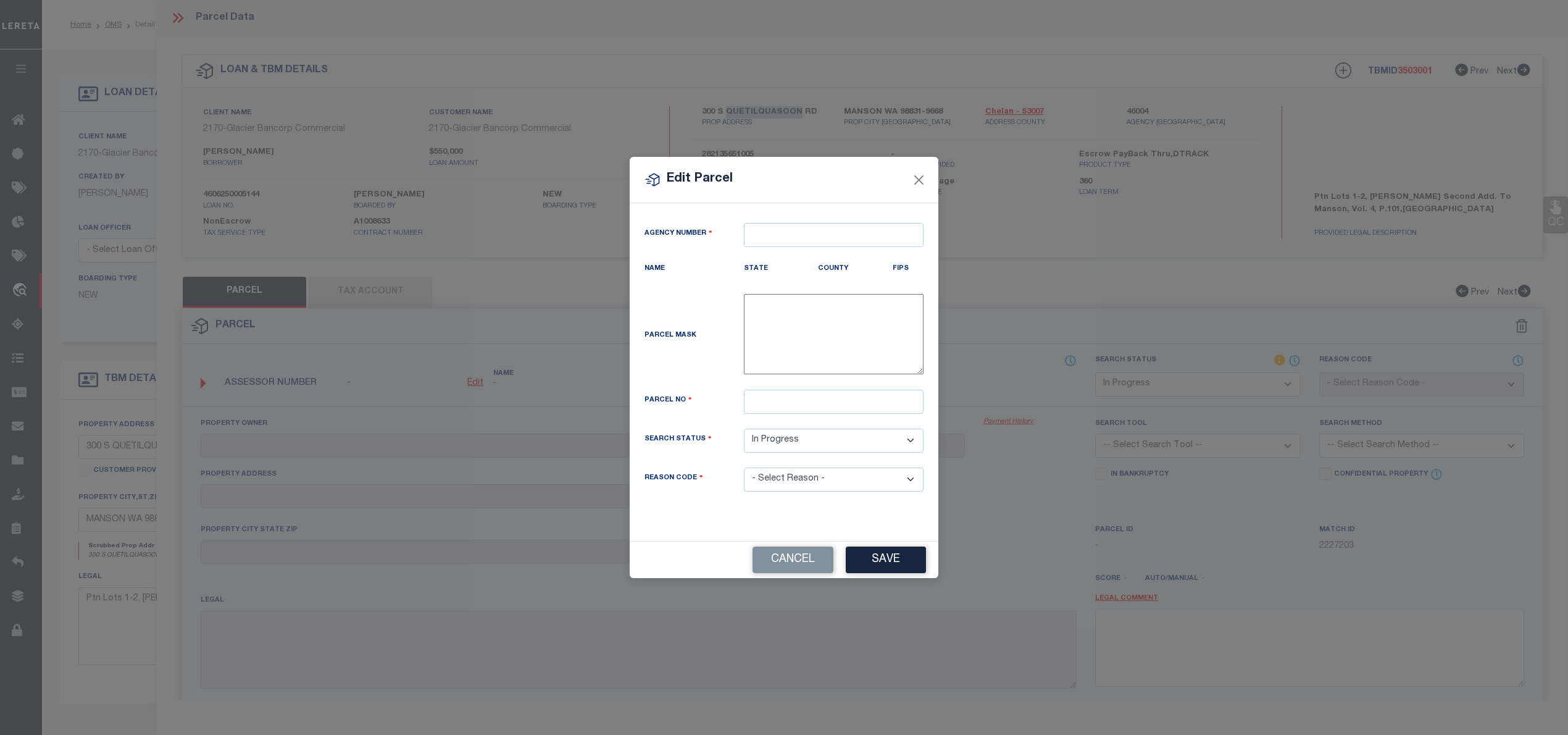
type textarea "-"
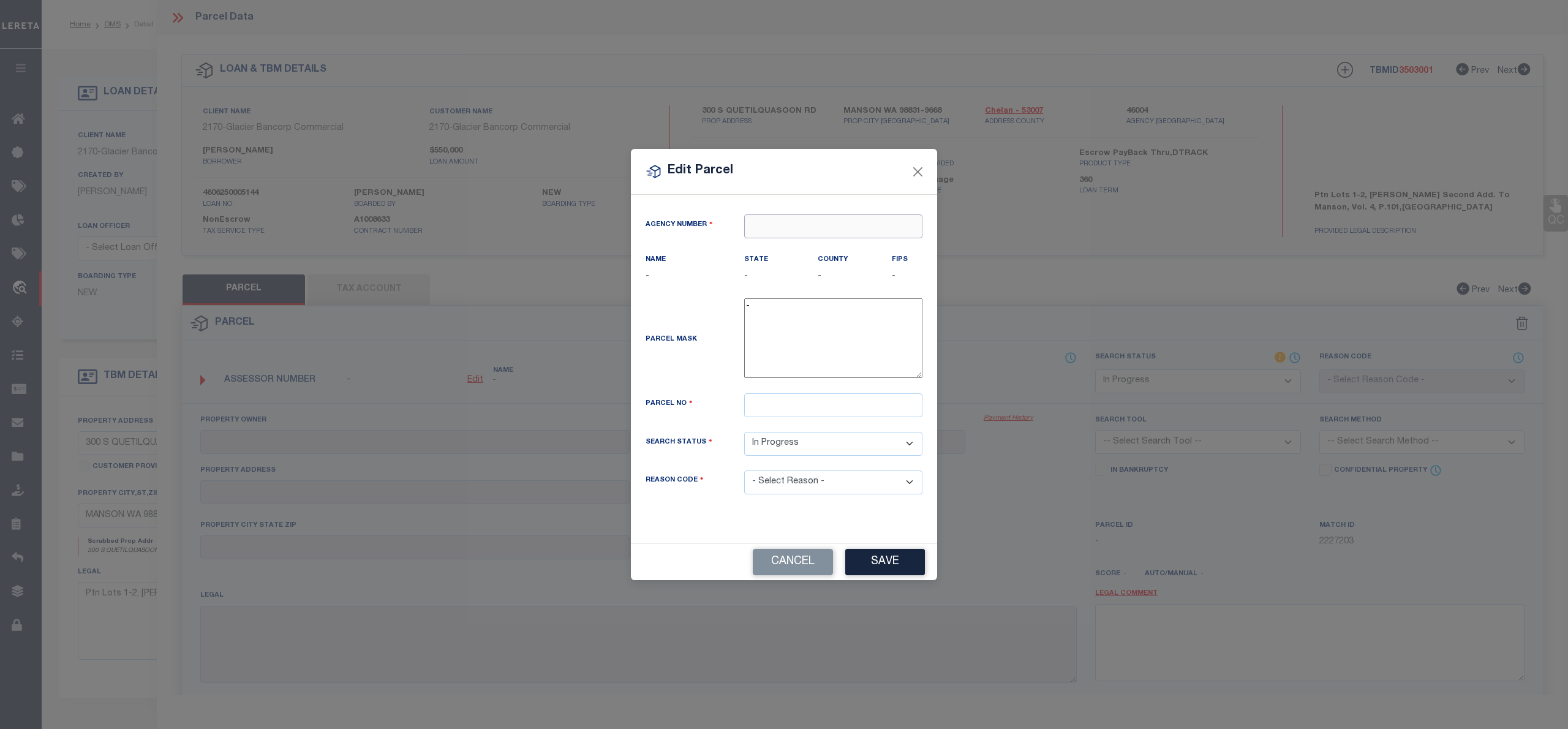
click at [758, 223] on input "text" at bounding box center [833, 226] width 178 height 24
click at [802, 245] on div "460040000 : [GEOGRAPHIC_DATA]" at bounding box center [834, 255] width 177 height 35
type input "460040000"
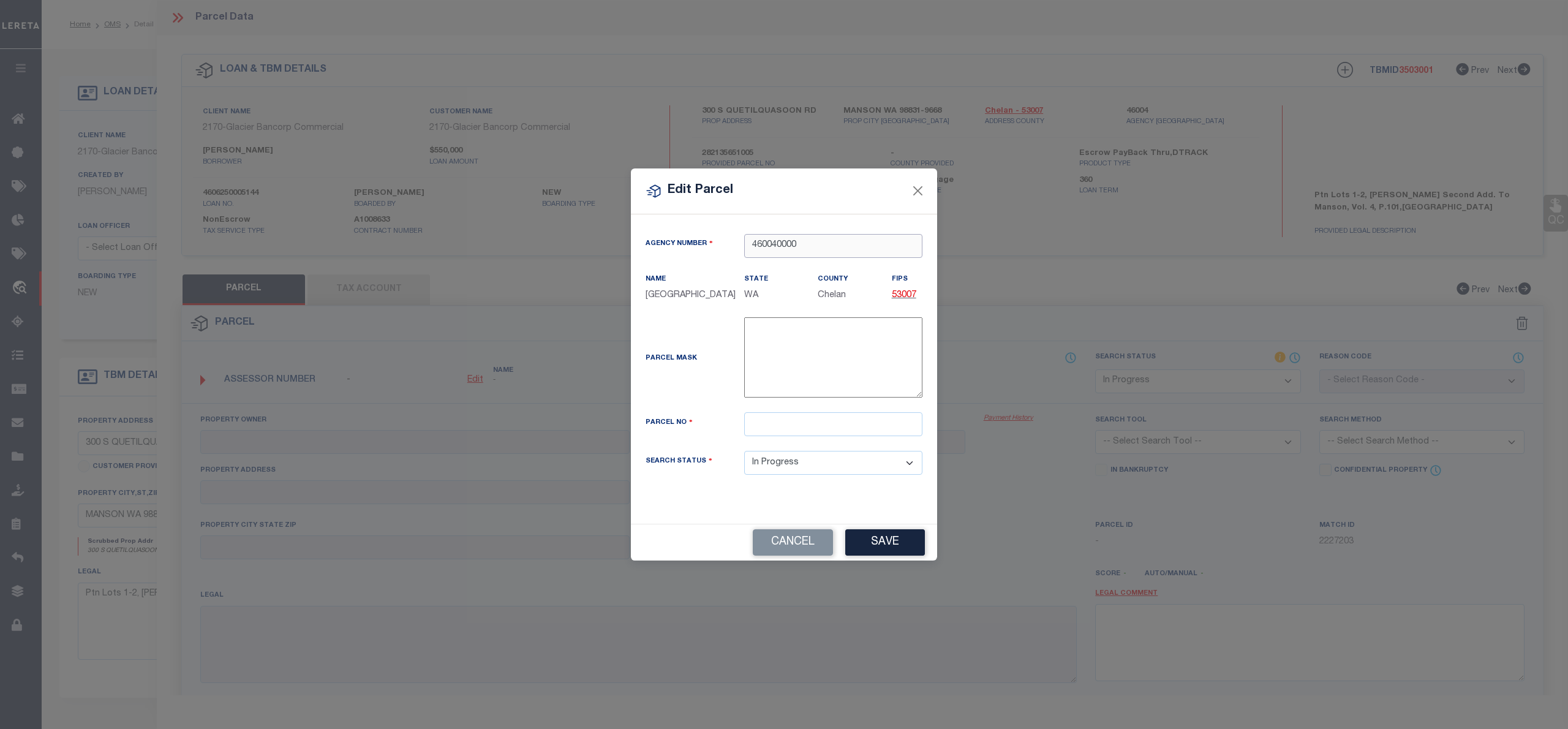
type input "460040000"
click at [795, 429] on input "text" at bounding box center [833, 424] width 178 height 24
paste input "49220"
type input "49220"
click at [795, 467] on select "Automated Search Bad Parcel Complete Duplicate Parcel High Dollar Reporting In …" at bounding box center [833, 462] width 178 height 24
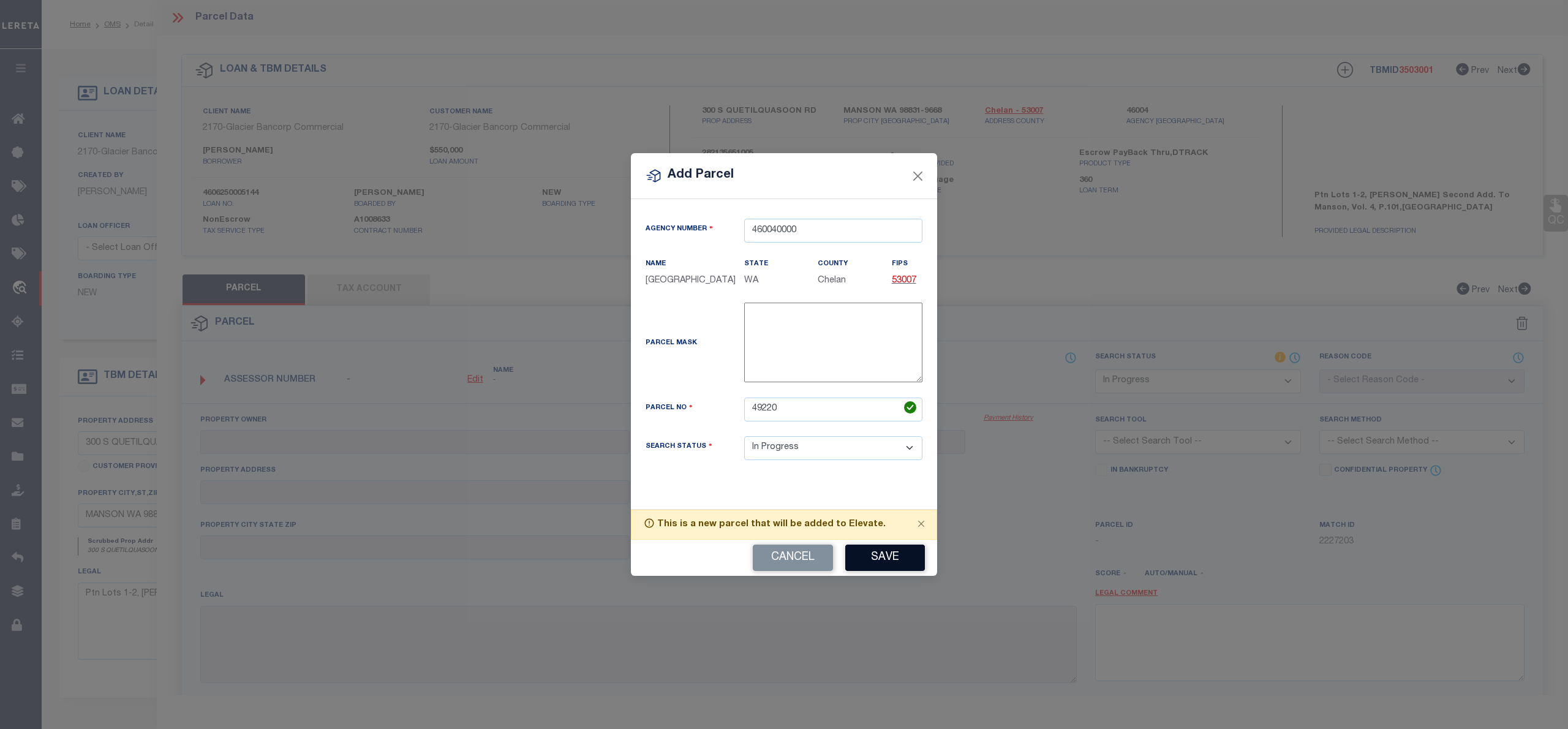
click at [890, 555] on button "Save" at bounding box center [885, 557] width 80 height 26
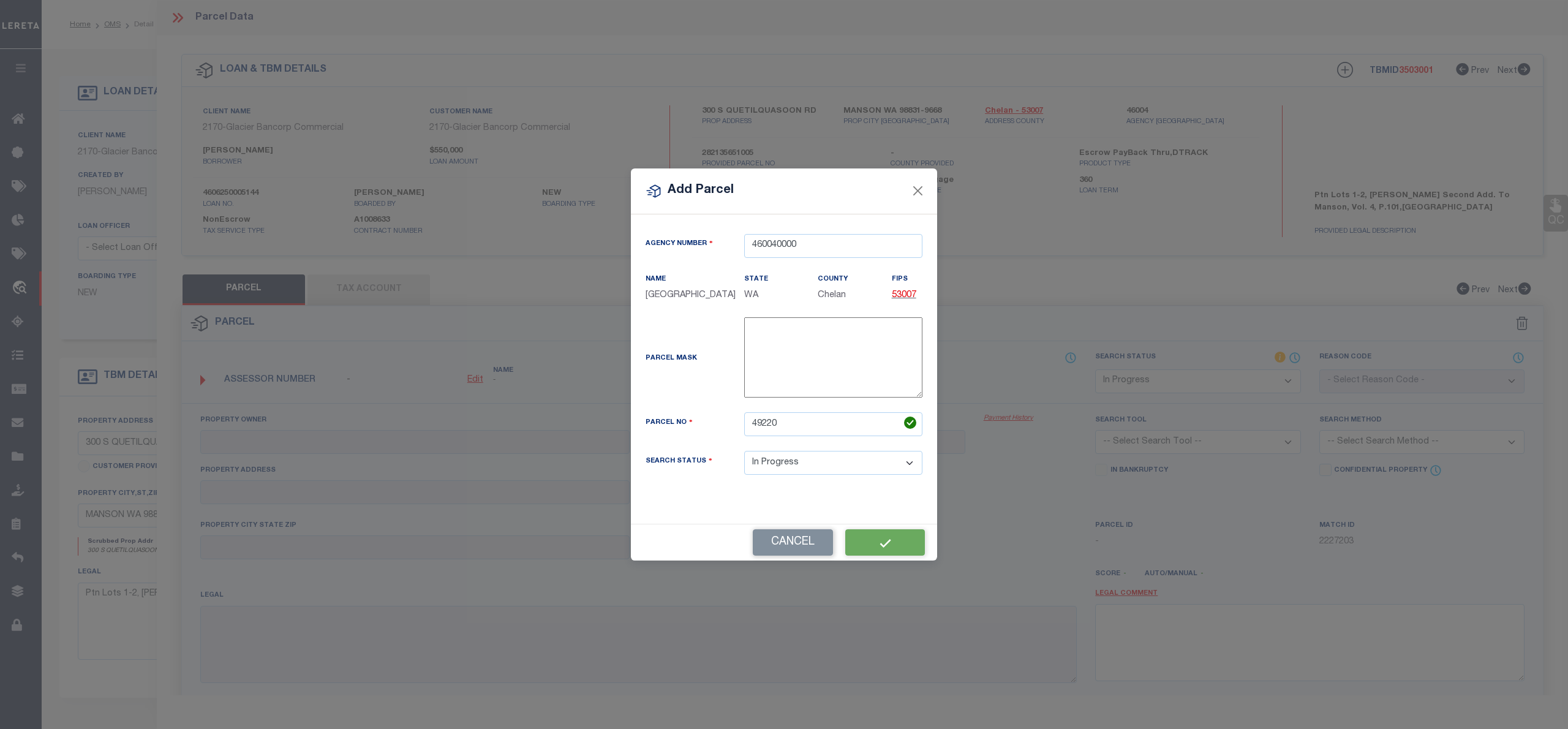
select select "IP"
checkbox input "false"
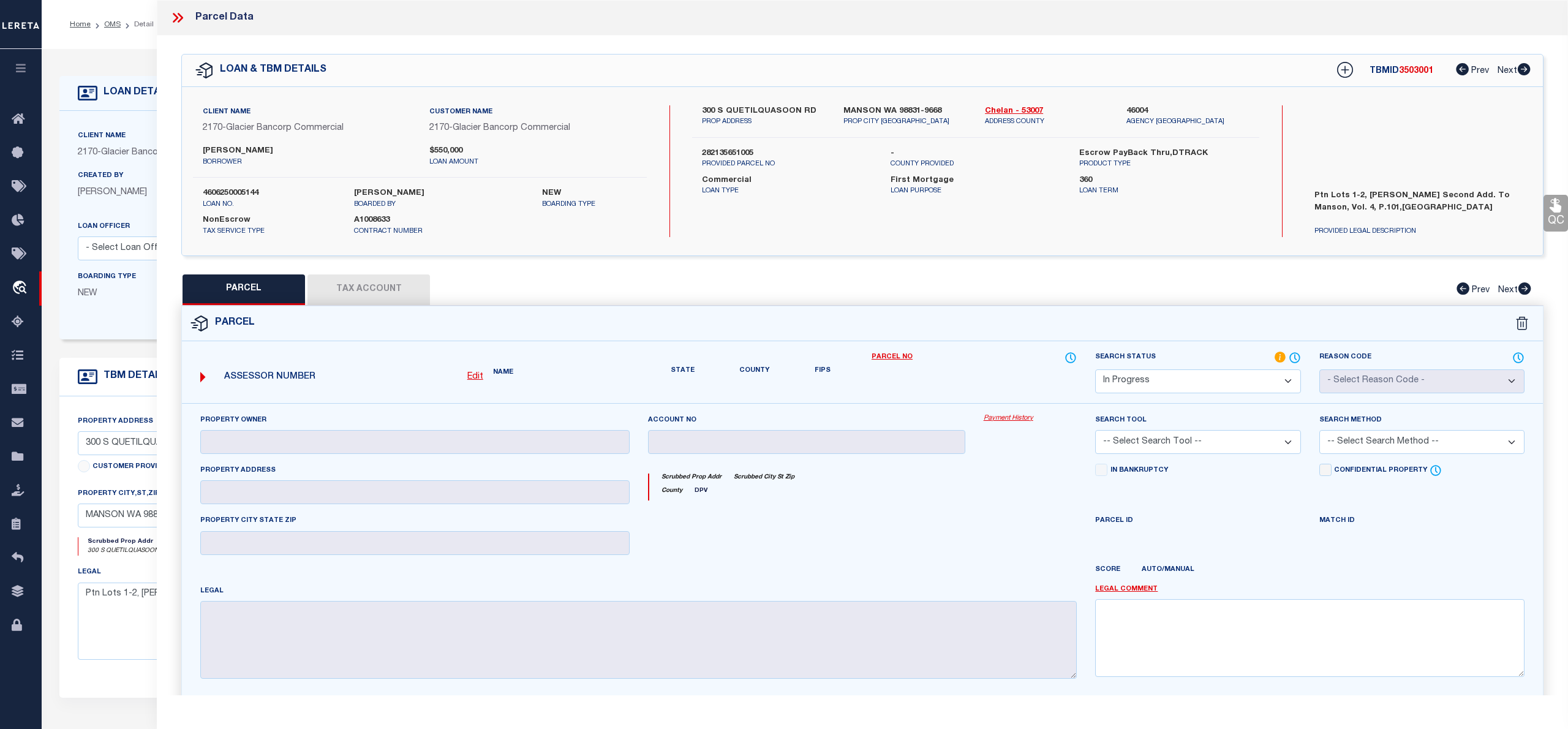
checkbox input "false"
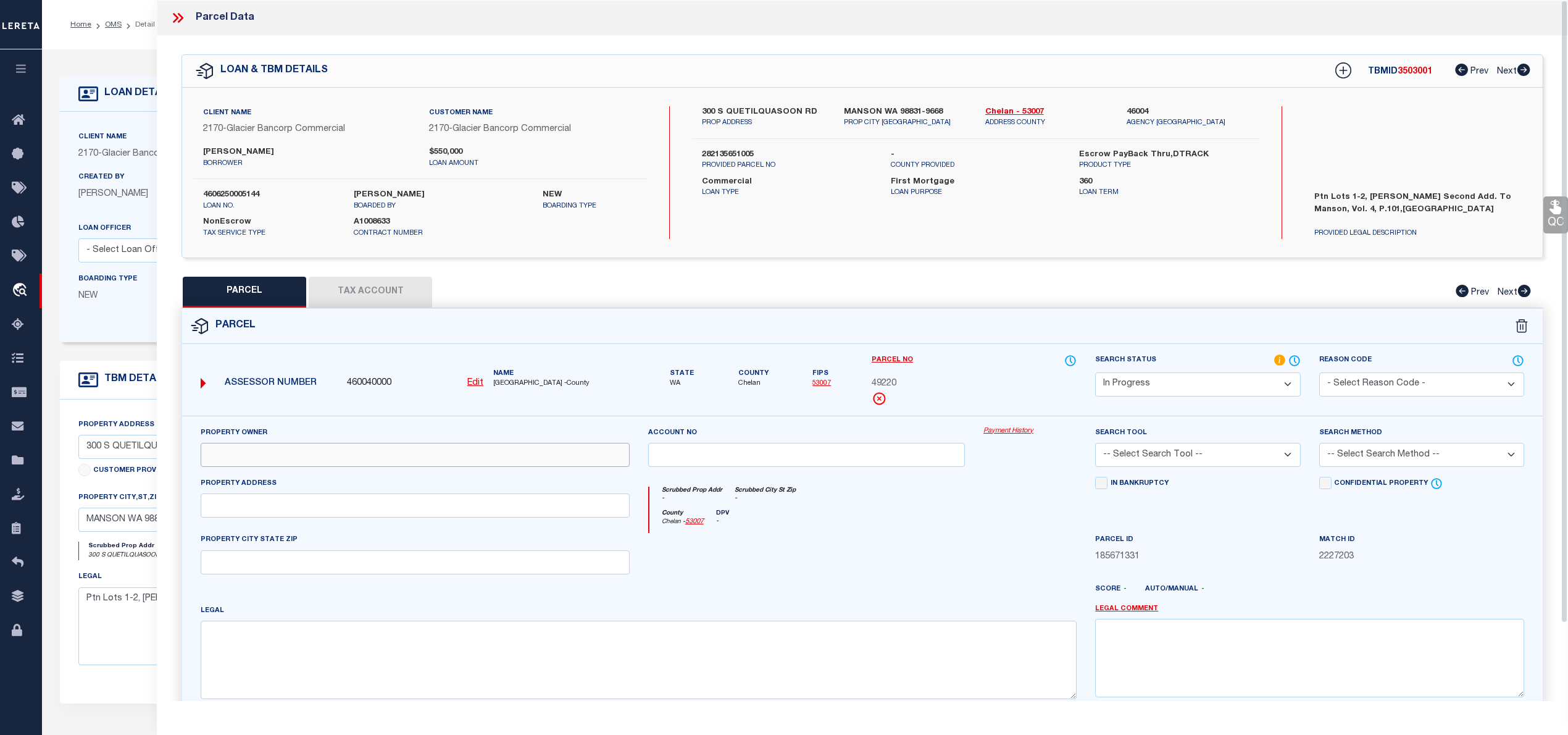
click at [490, 464] on input "text" at bounding box center [416, 455] width 429 height 24
paste input "INNIZ LLC"
type input "INNIZ LLC"
click at [228, 518] on input "text" at bounding box center [416, 505] width 429 height 24
paste input "300 S QUETILQUASOON RD"
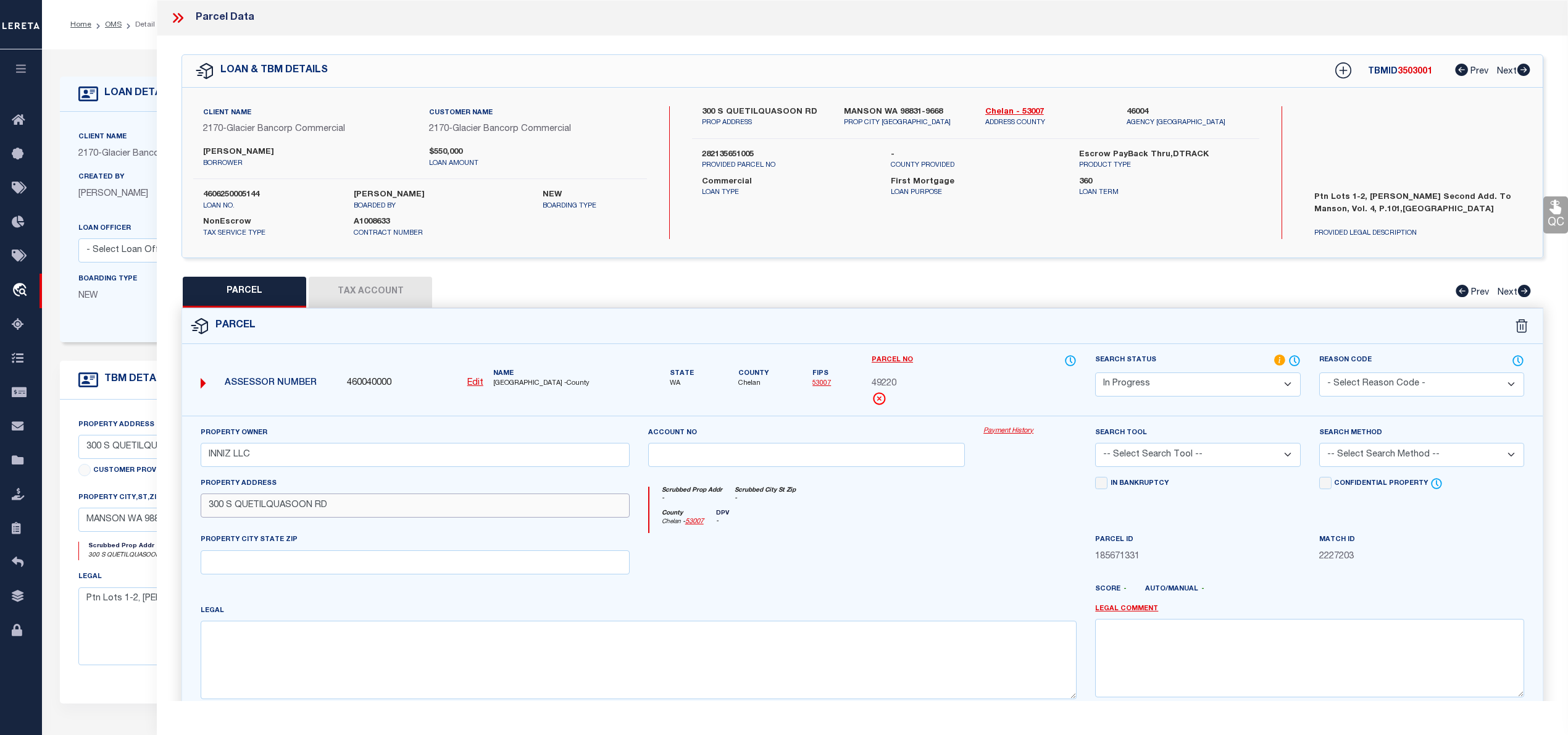
type input "300 S QUETILQUASOON RD"
click at [361, 569] on input "text" at bounding box center [416, 562] width 429 height 24
paste input "MANSON, WA 98831"
type input "MANSON, WA 98831"
click at [652, 665] on textarea at bounding box center [638, 659] width 876 height 78
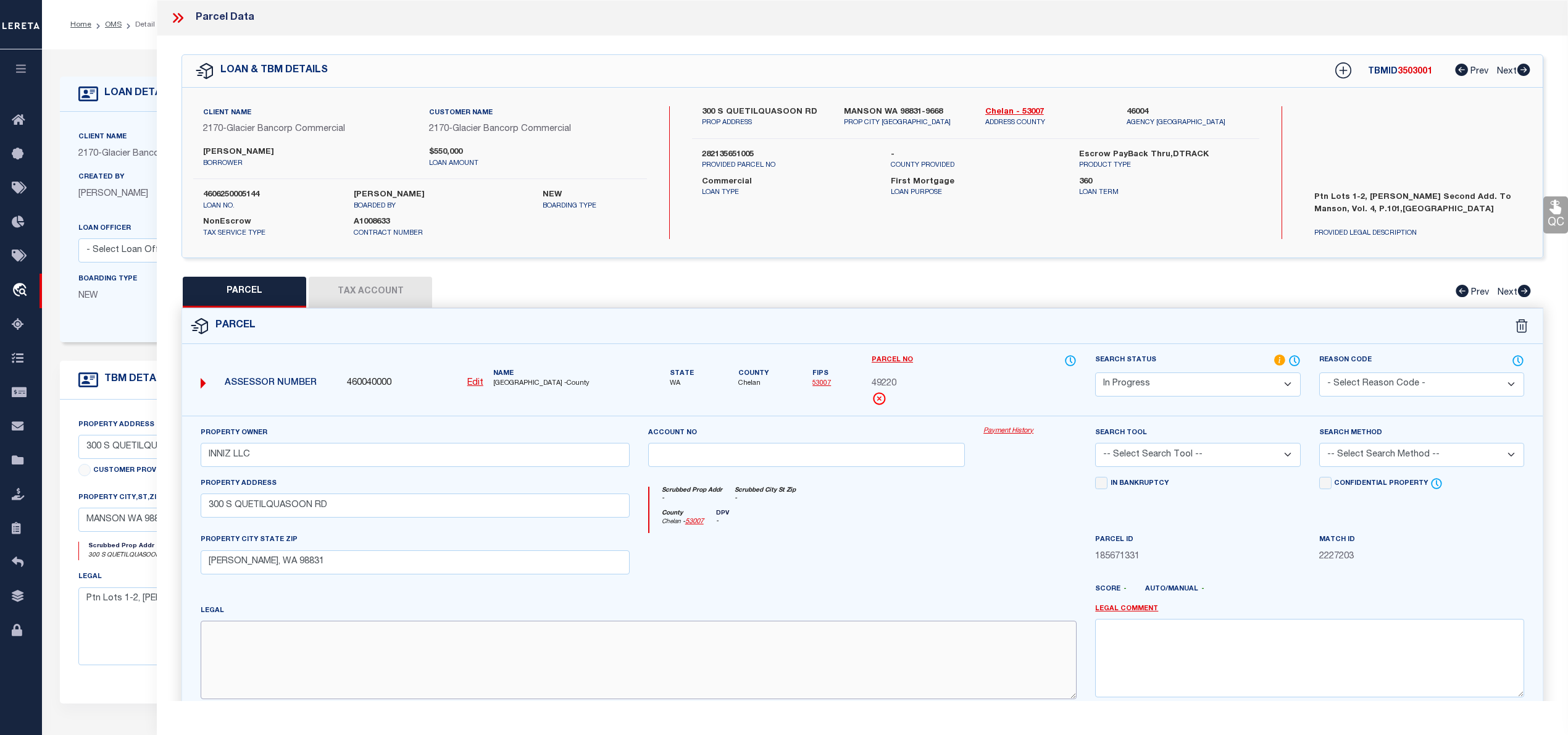
paste textarea "KILLIANS SECOND LOT 1 LOTS 1 & 2 0.8000 ACRES"
type textarea "KILLIANS SECOND LOT 1 LOTS 1 & 2 0.8000 ACRES"
click at [1168, 379] on select "Automated Search Bad Parcel Complete Duplicate Parcel High Dollar Reporting In …" at bounding box center [1197, 384] width 205 height 24
select select "PC"
click at [1096, 372] on select "Automated Search Bad Parcel Complete Duplicate Parcel High Dollar Reporting In …" at bounding box center [1197, 384] width 205 height 24
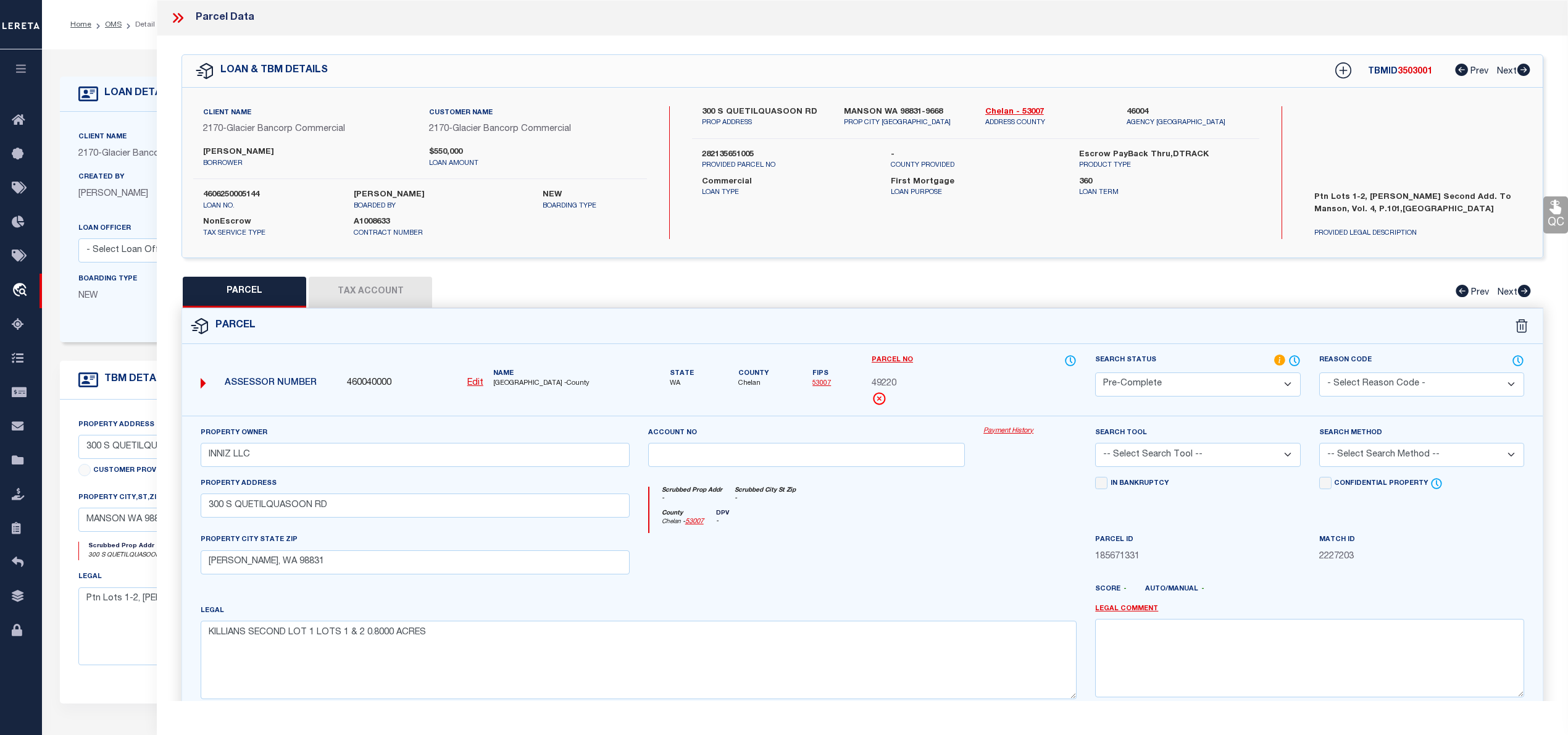
click at [1176, 458] on select "-- Select Search Tool -- 3rd Party Website Agency File Agency Website ATLS CNV-…" at bounding box center [1197, 455] width 205 height 24
select select "AGW"
click at [1096, 445] on select "-- Select Search Tool -- 3rd Party Website Agency File Agency Website ATLS CNV-…" at bounding box center [1197, 455] width 205 height 24
click at [1379, 463] on select "-- Select Search Method -- Property Address Legal Liability Info Provided" at bounding box center [1421, 455] width 205 height 24
select select "LEG"
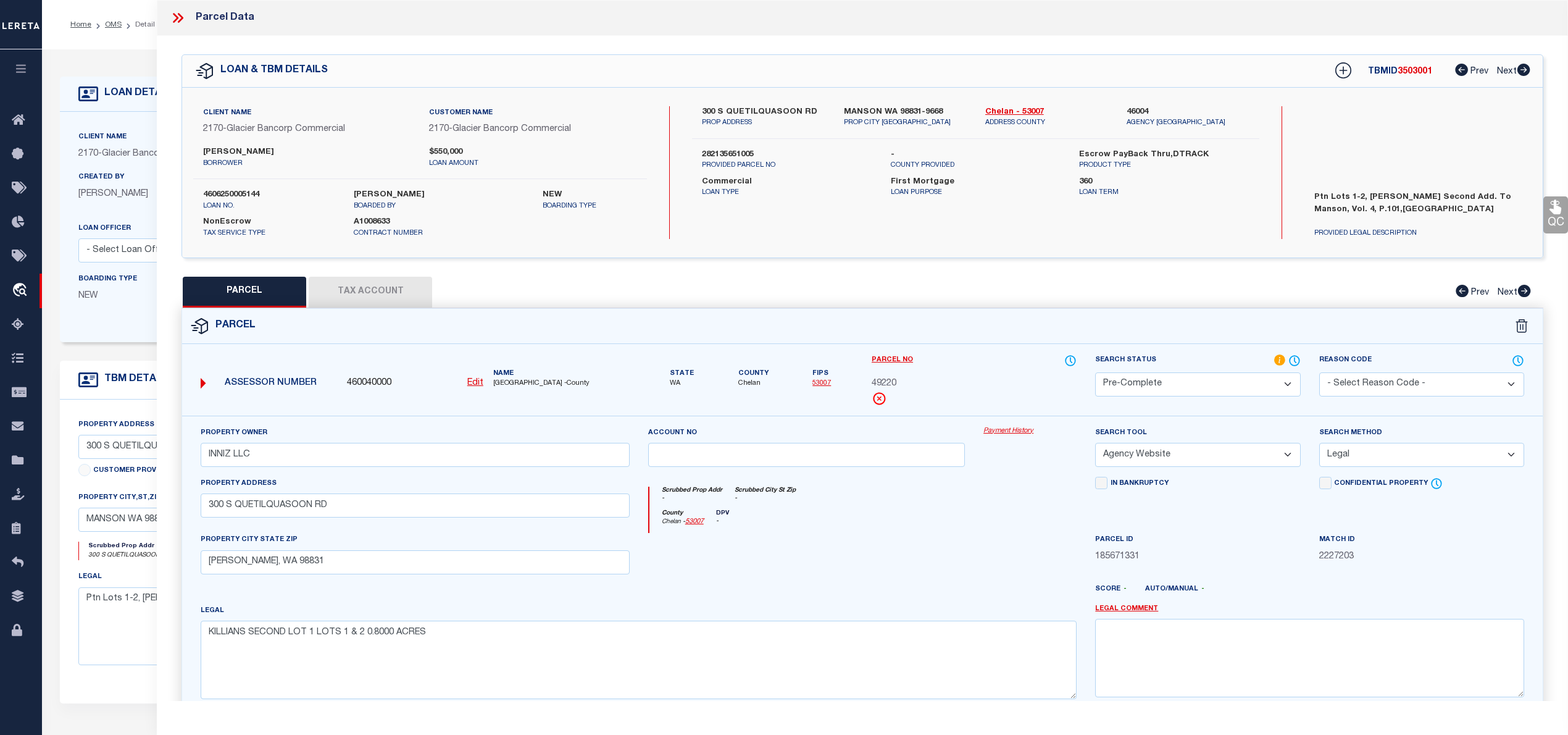
click at [1319, 445] on select "-- Select Search Method -- Property Address Legal Liability Info Provided" at bounding box center [1421, 455] width 205 height 24
click at [365, 294] on button "Tax Account" at bounding box center [370, 292] width 124 height 31
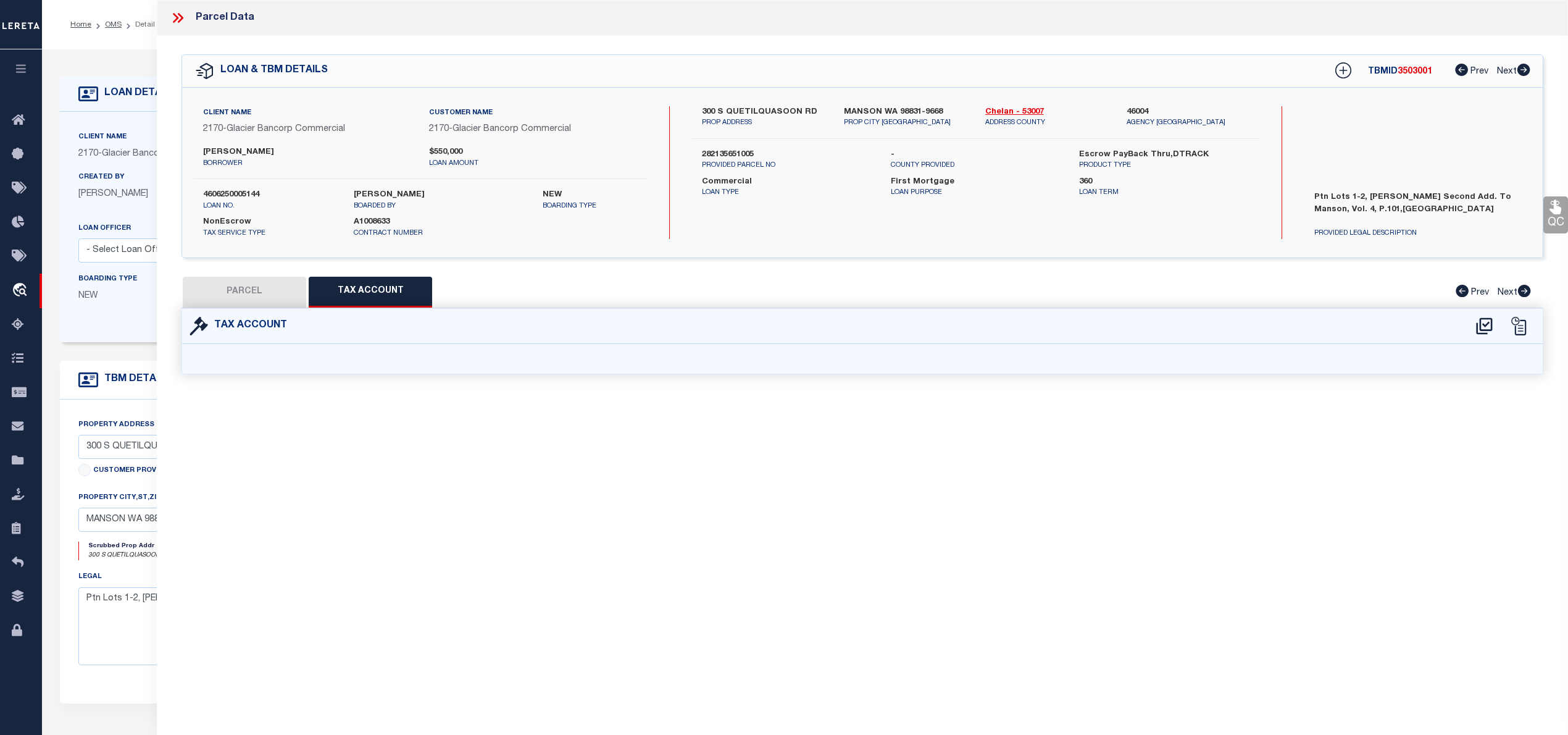
select select "100"
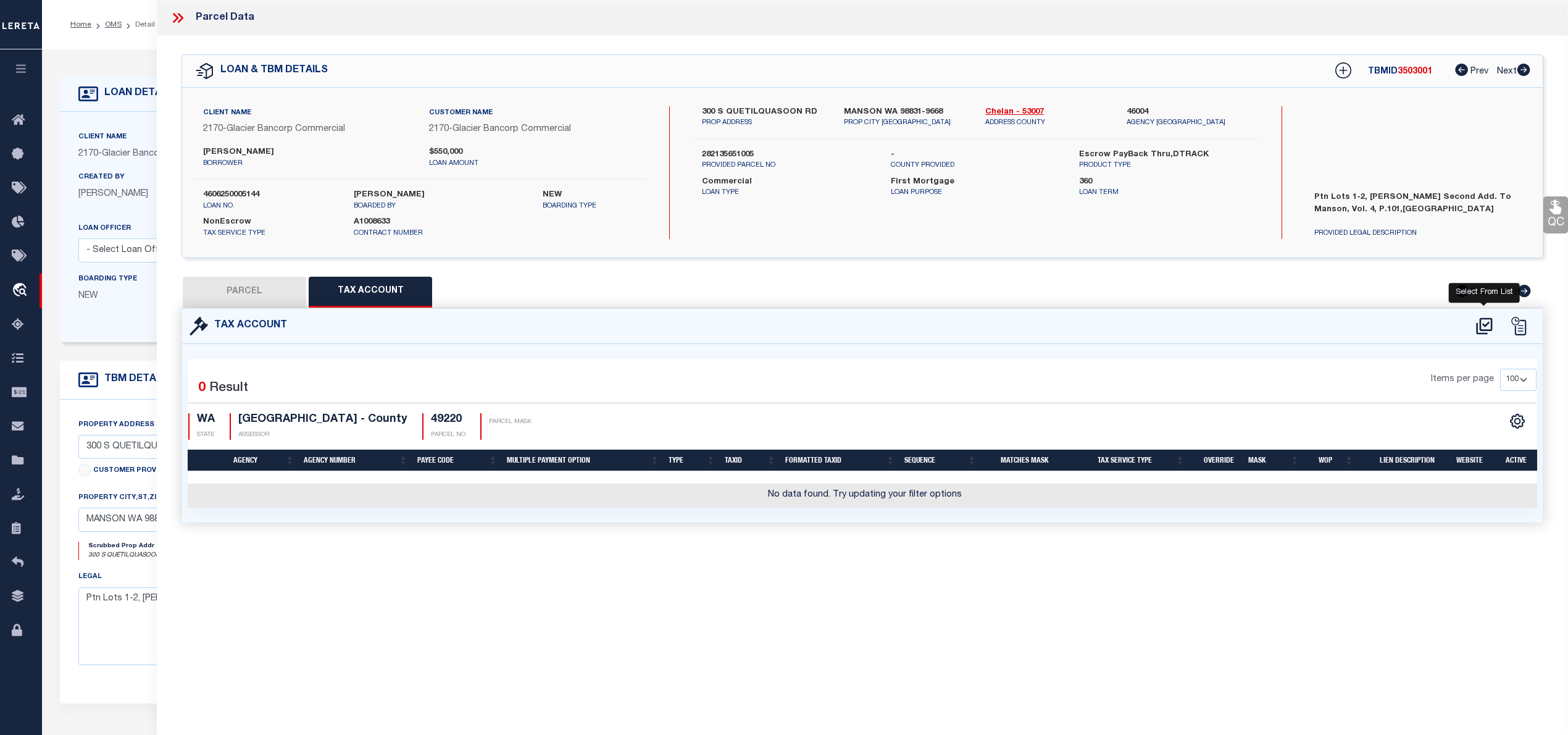
click at [1480, 324] on icon at bounding box center [1484, 326] width 16 height 16
select select "100"
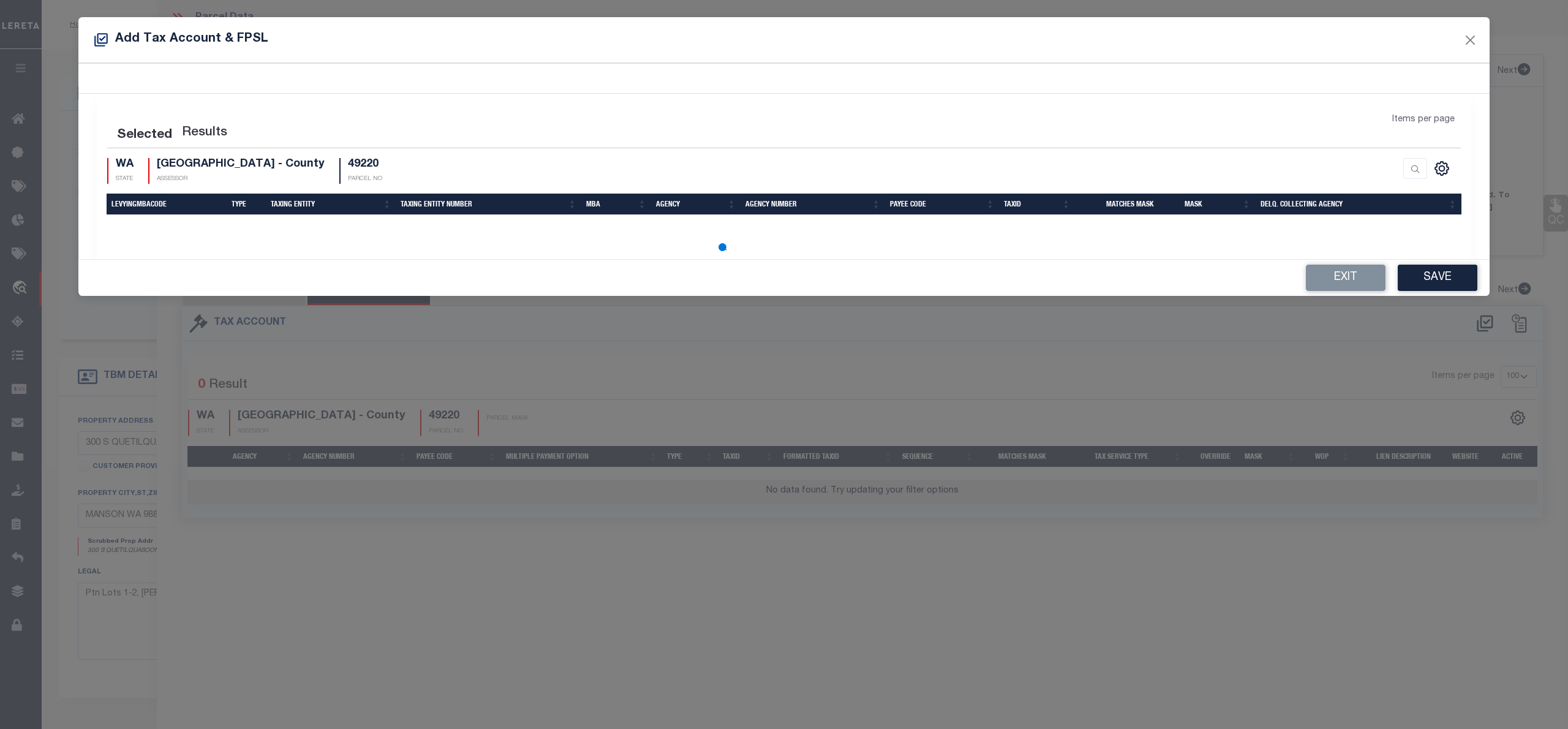
select select "100"
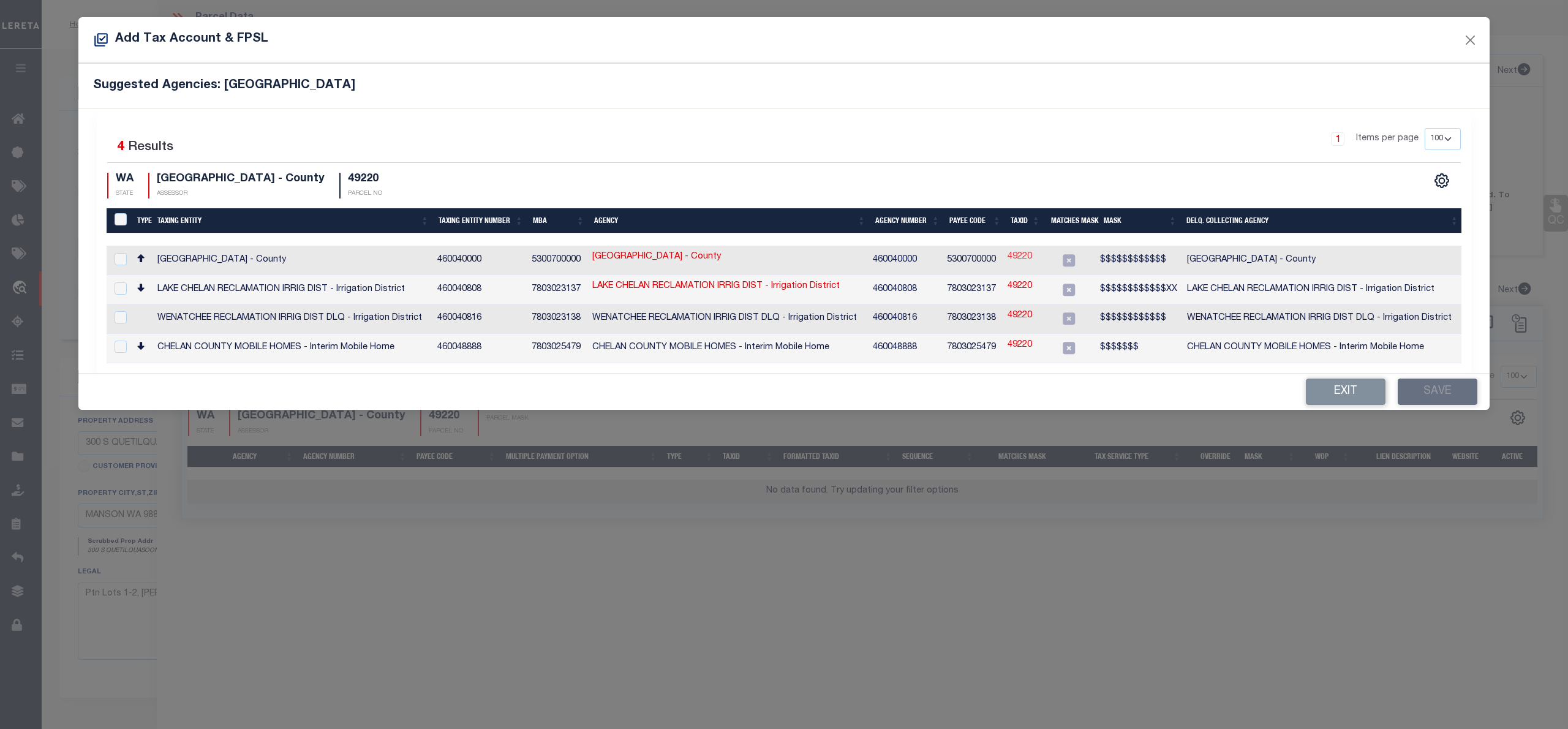
click at [1025, 255] on link "49220" at bounding box center [1019, 257] width 24 height 13
type input "49220"
type textarea "$$$$$$$$$$$$"
checkbox input "true"
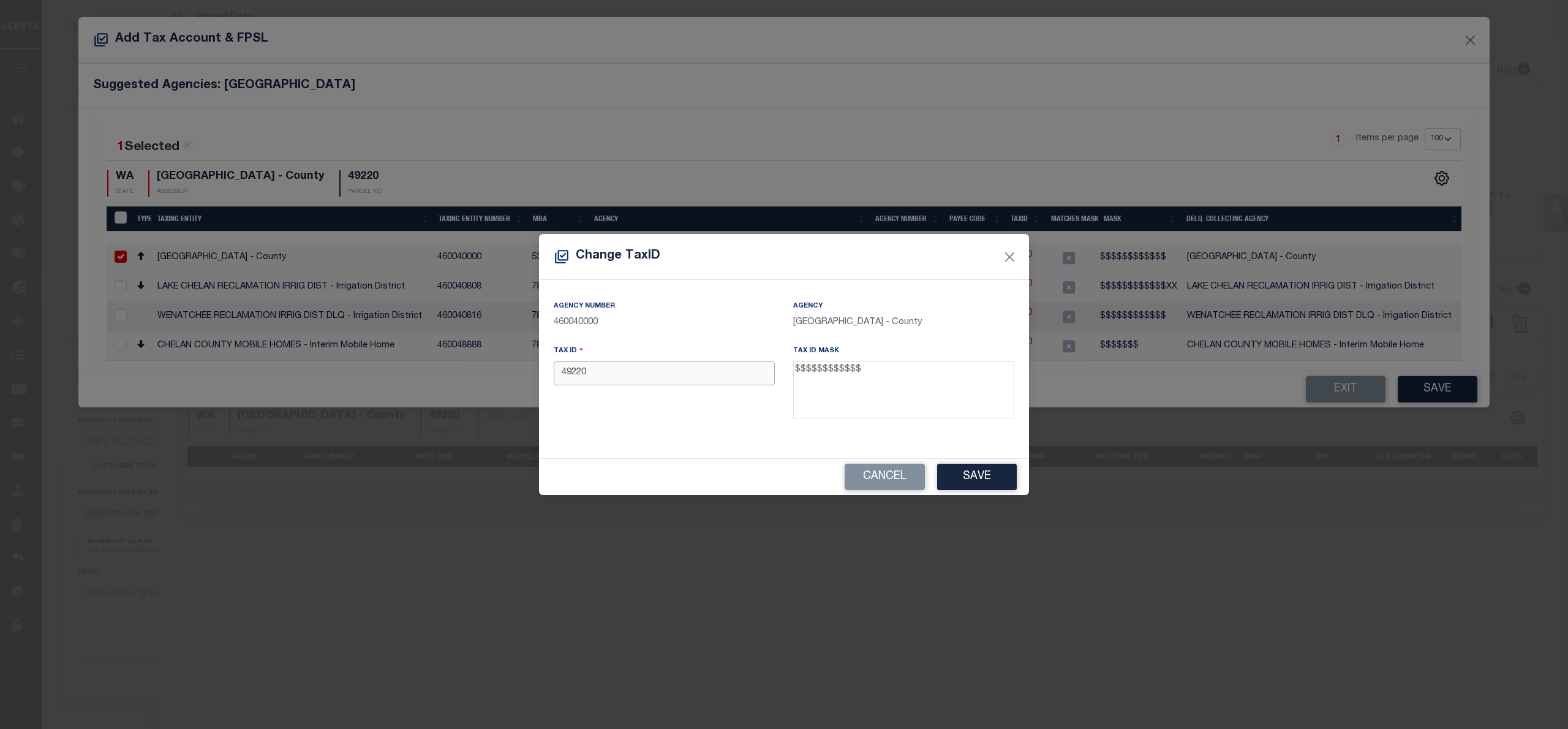
click at [564, 374] on input "49220" at bounding box center [664, 373] width 221 height 24
paste input "282135651005"
type input "282135651005"
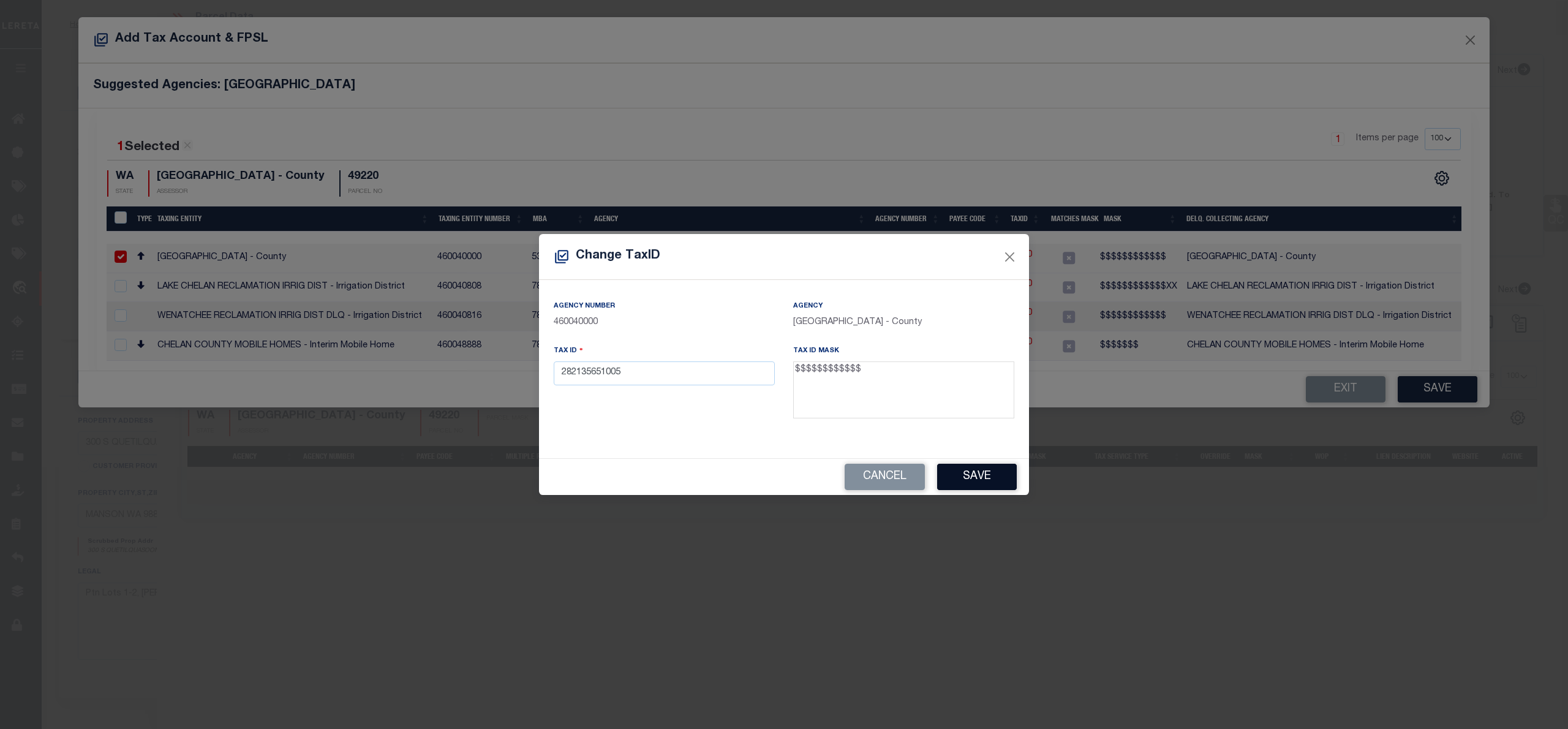
click at [978, 479] on button "Save" at bounding box center [976, 476] width 80 height 26
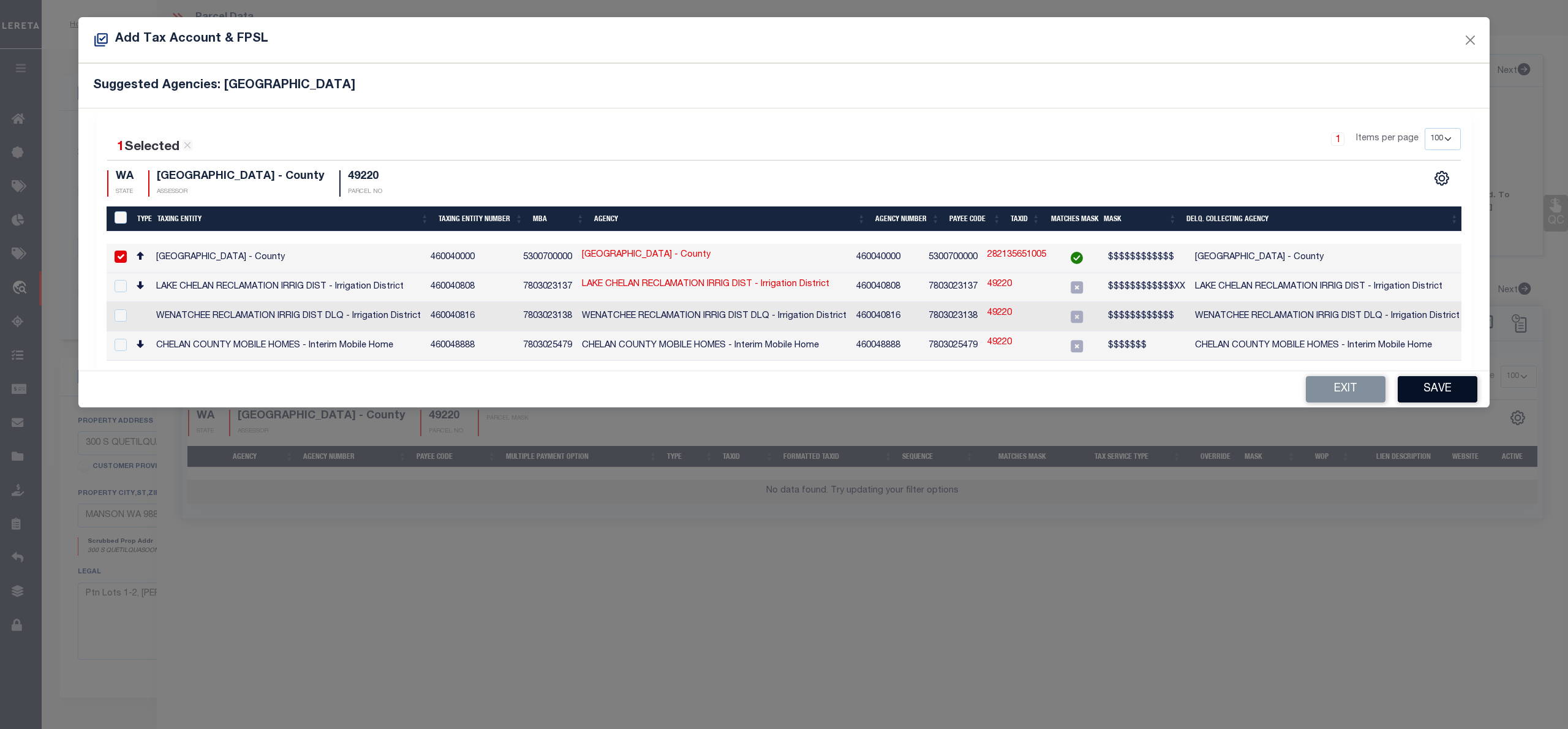
click at [1421, 388] on button "Save" at bounding box center [1437, 388] width 80 height 26
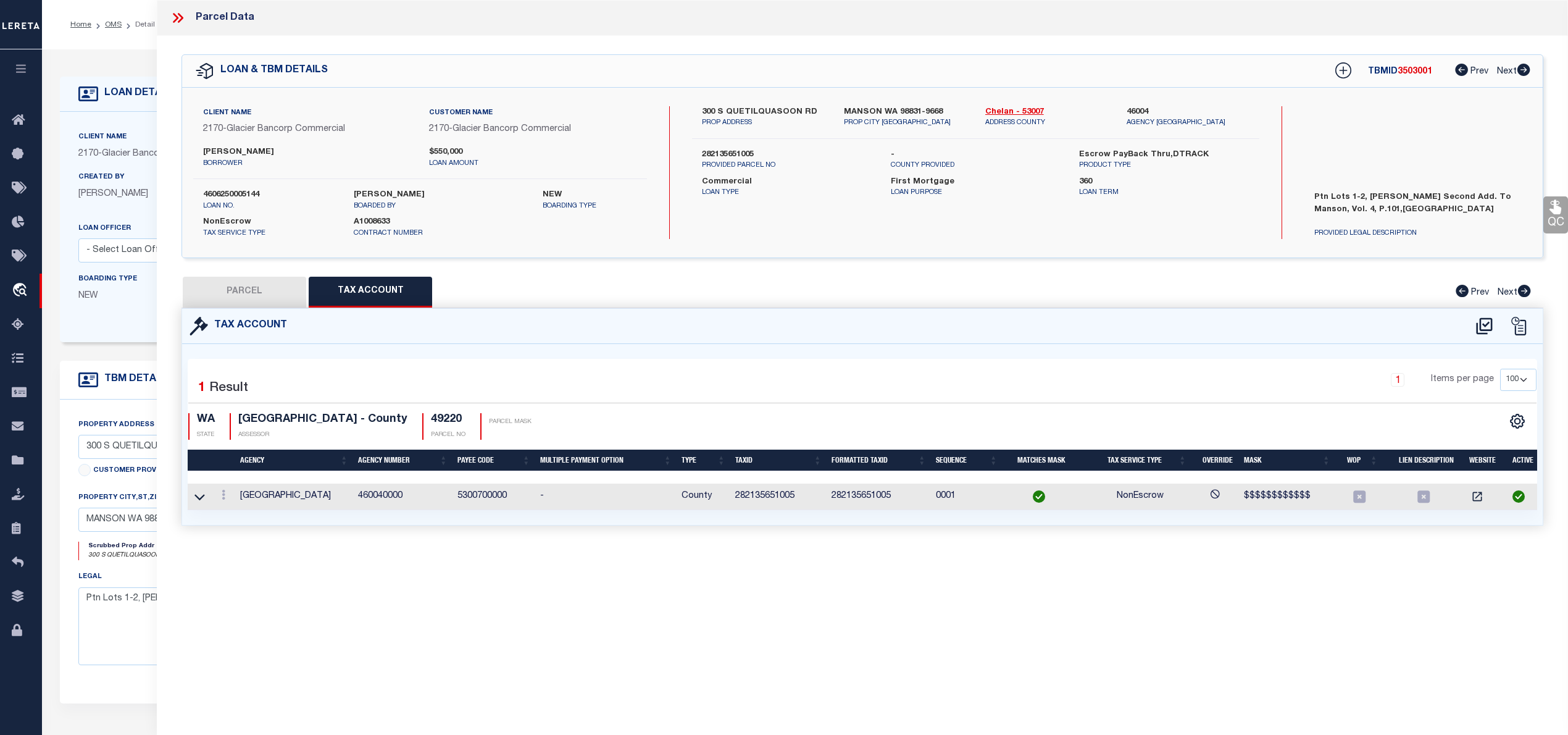
click at [232, 300] on button "PARCEL" at bounding box center [244, 292] width 124 height 31
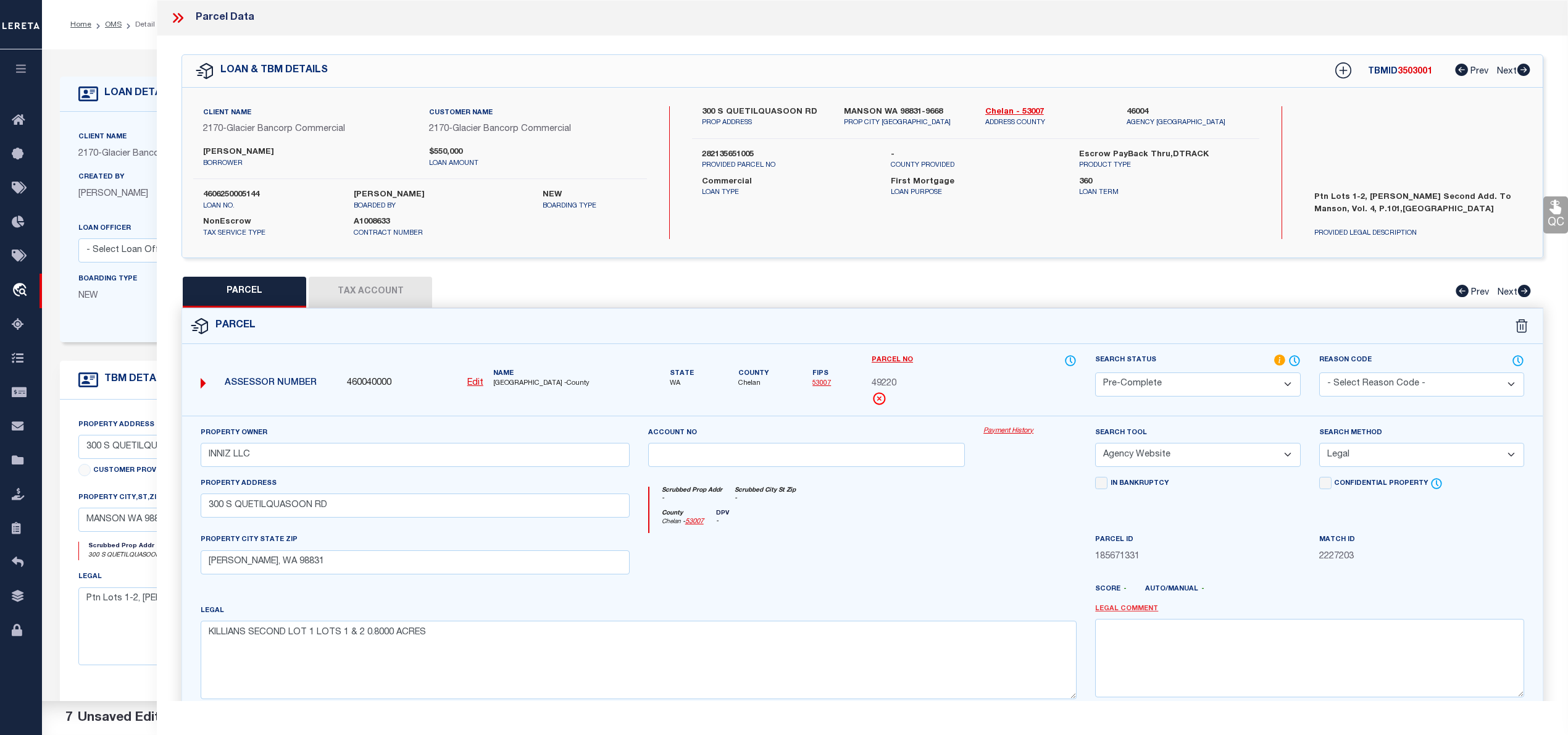
scroll to position [124, 0]
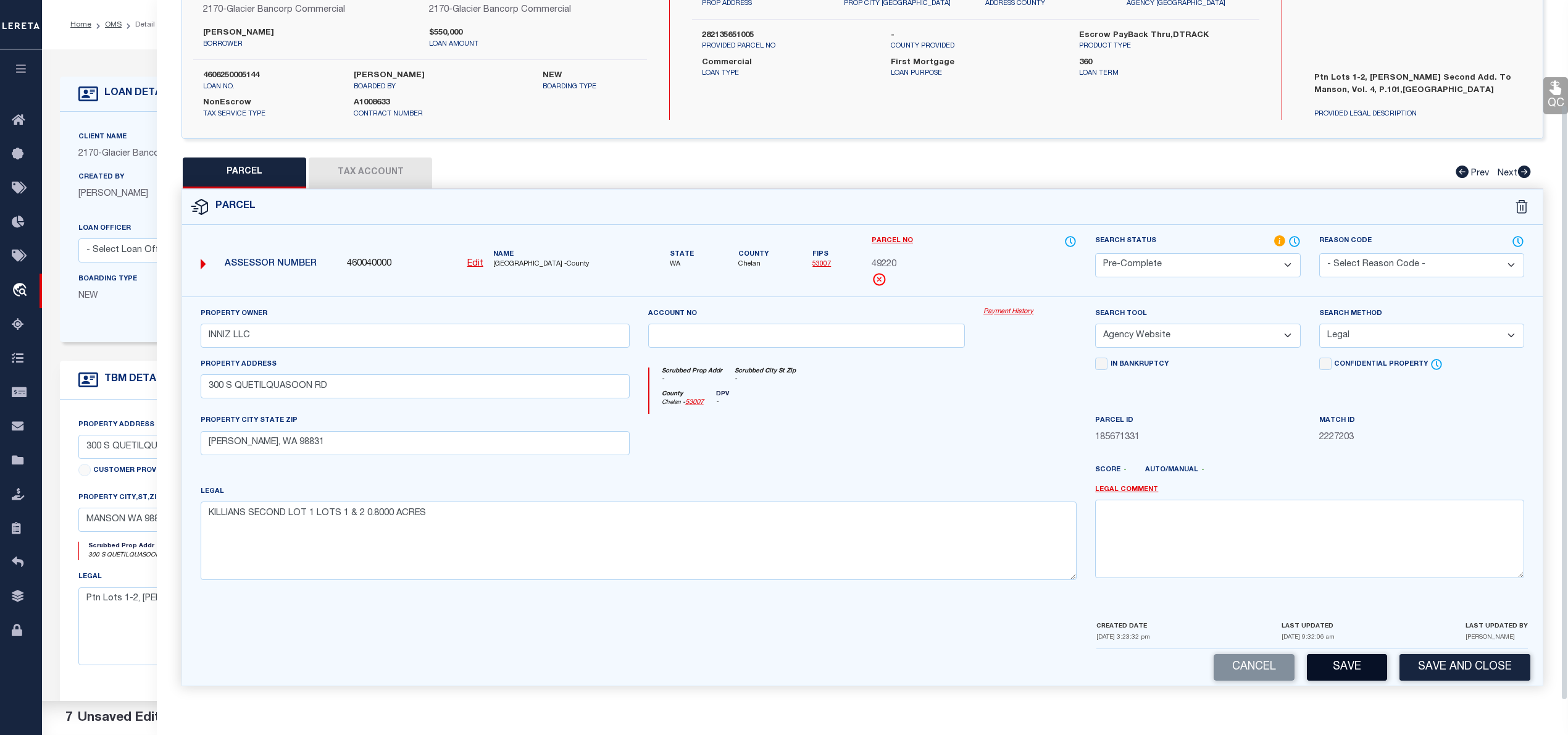
click at [1340, 665] on button "Save" at bounding box center [1346, 666] width 80 height 26
select select "AS"
select select
checkbox input "false"
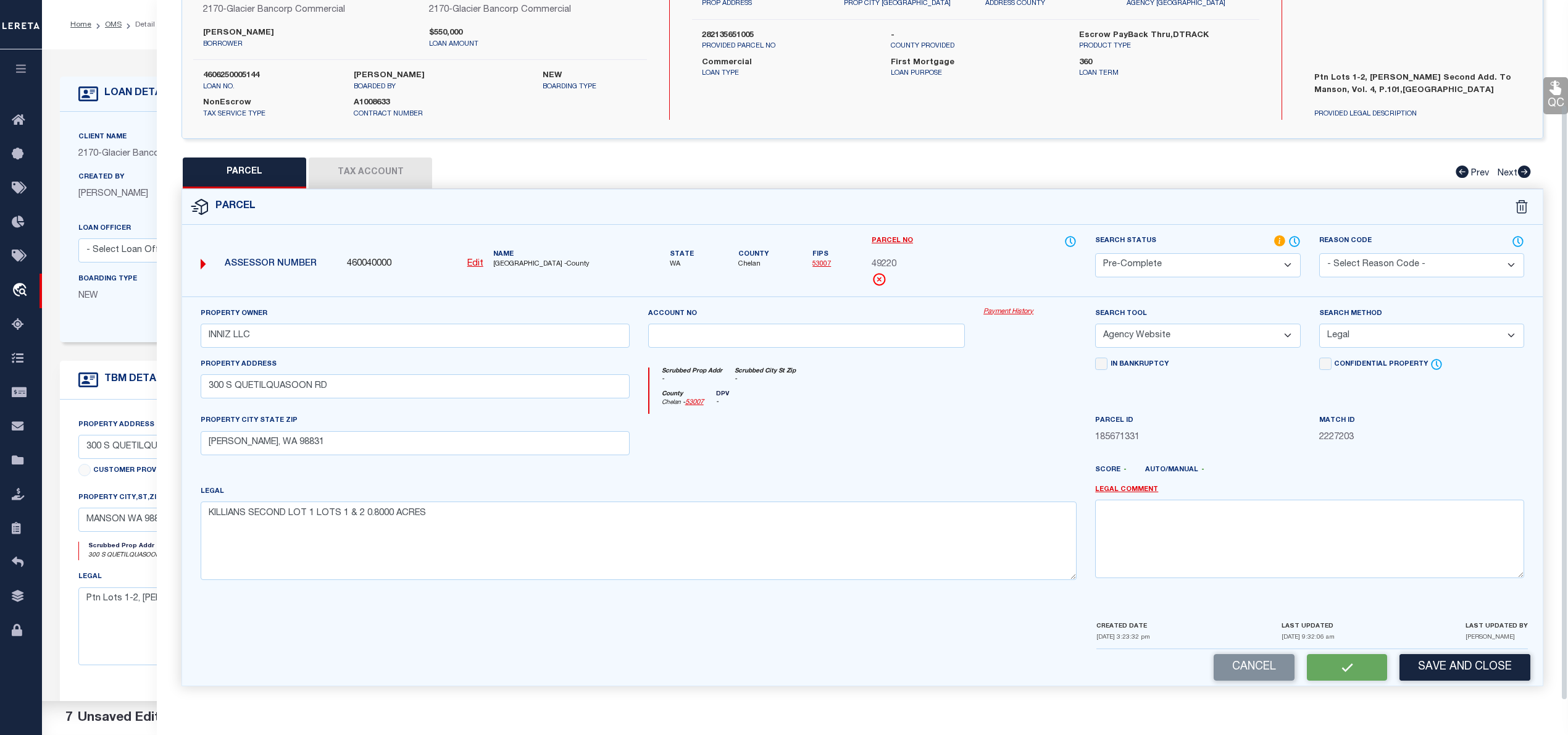
checkbox input "false"
select select "PC"
type input "INNIZ LLC"
select select "AGW"
select select "LEG"
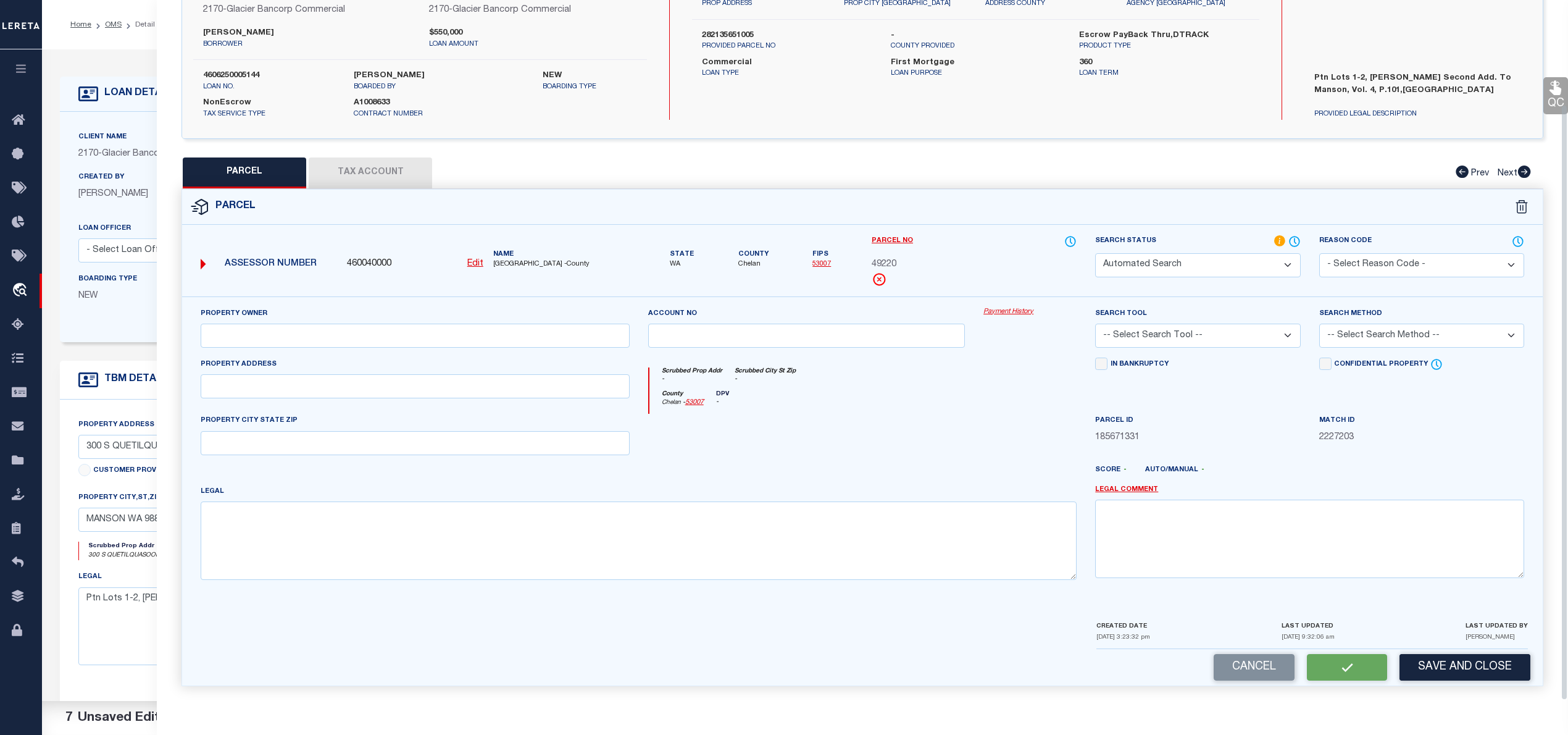
type input "300 S QUETILQUASOON RD"
type input "MANSON, WA 98831"
type textarea "KILLIANS SECOND LOT 1 LOTS 1 & 2 0.8000 ACRES"
click at [879, 262] on span "49220" at bounding box center [884, 264] width 24 height 14
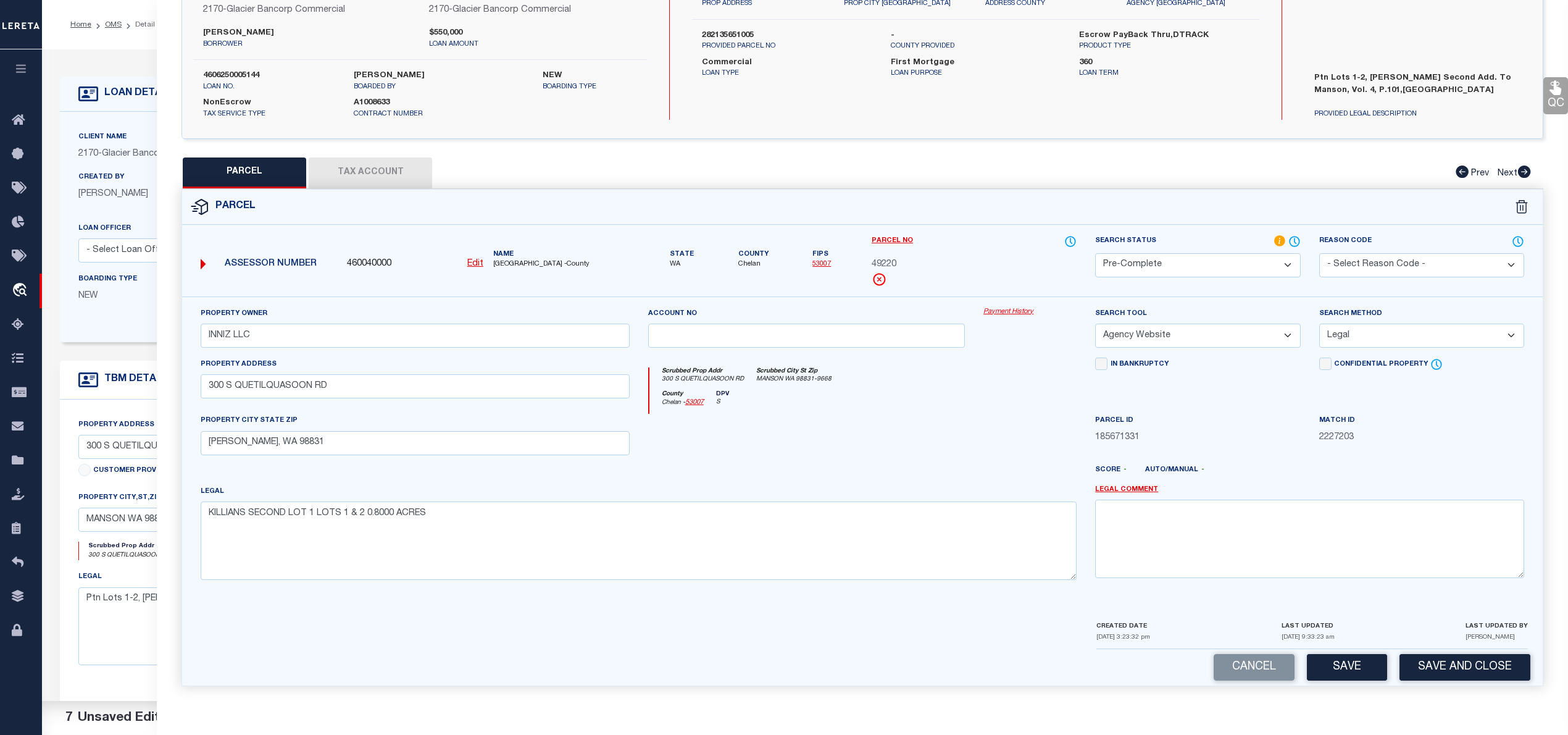
click at [879, 258] on span "49220" at bounding box center [884, 264] width 24 height 14
copy span "49220"
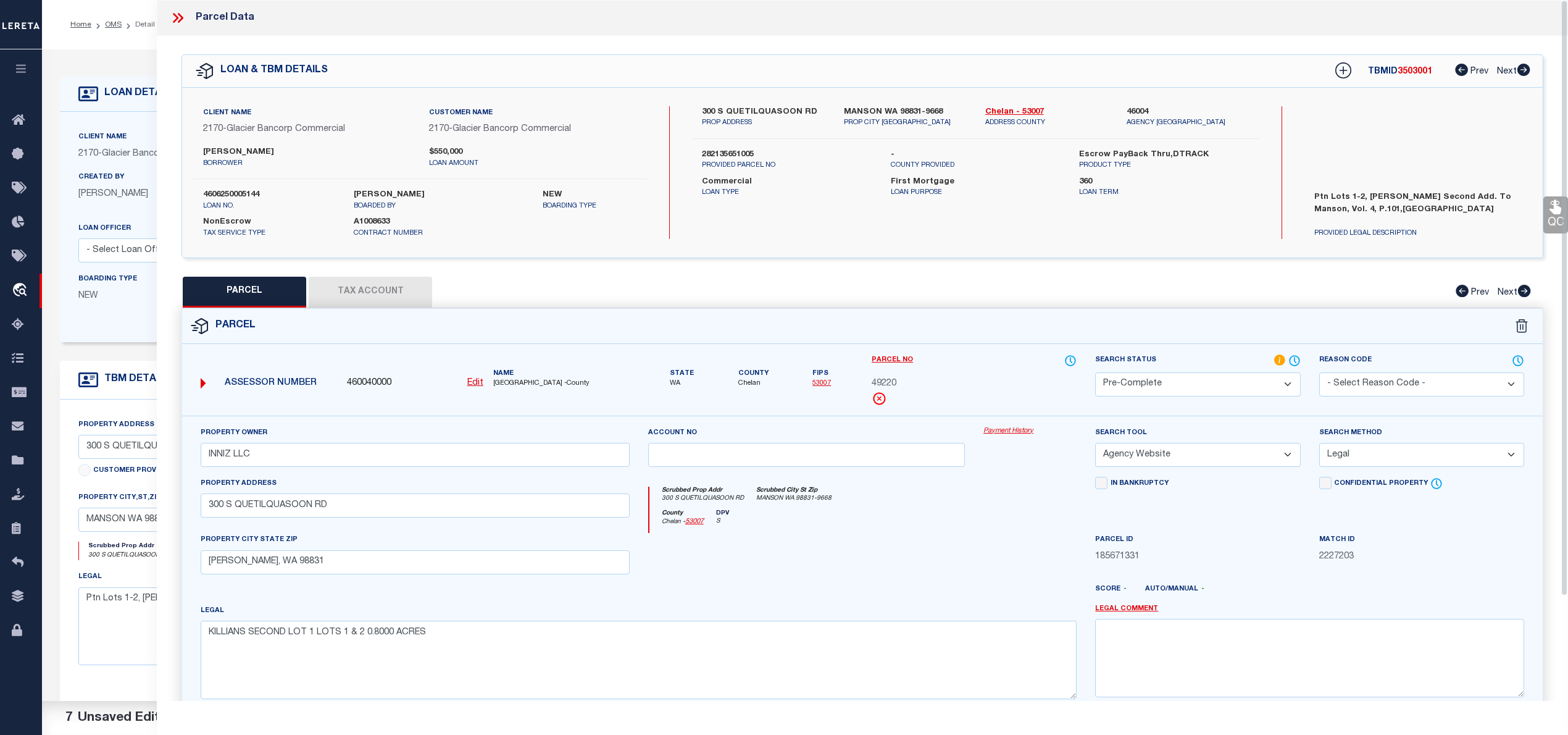
click at [178, 18] on icon at bounding box center [176, 17] width 5 height 10
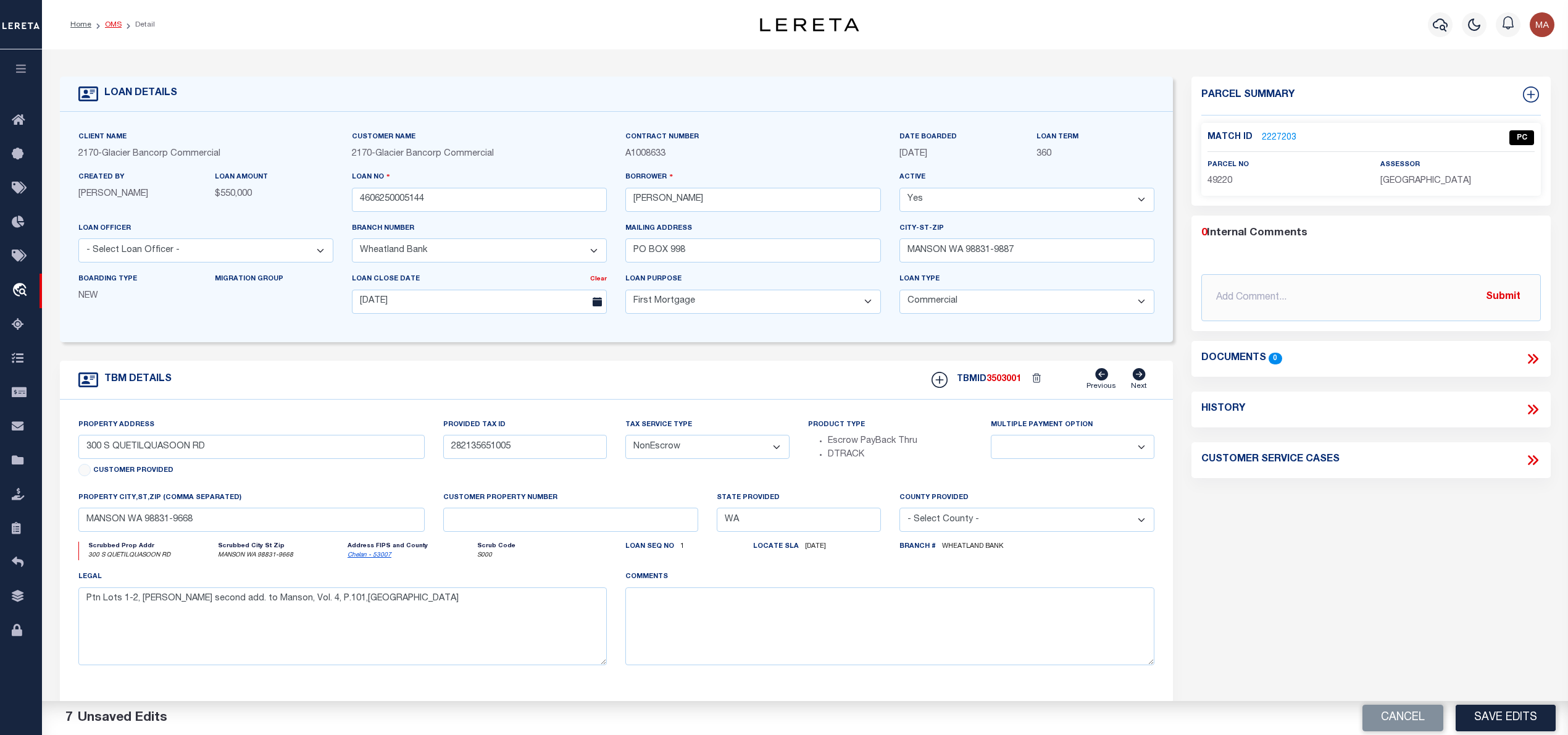
click at [114, 23] on link "OMS" at bounding box center [113, 24] width 16 height 7
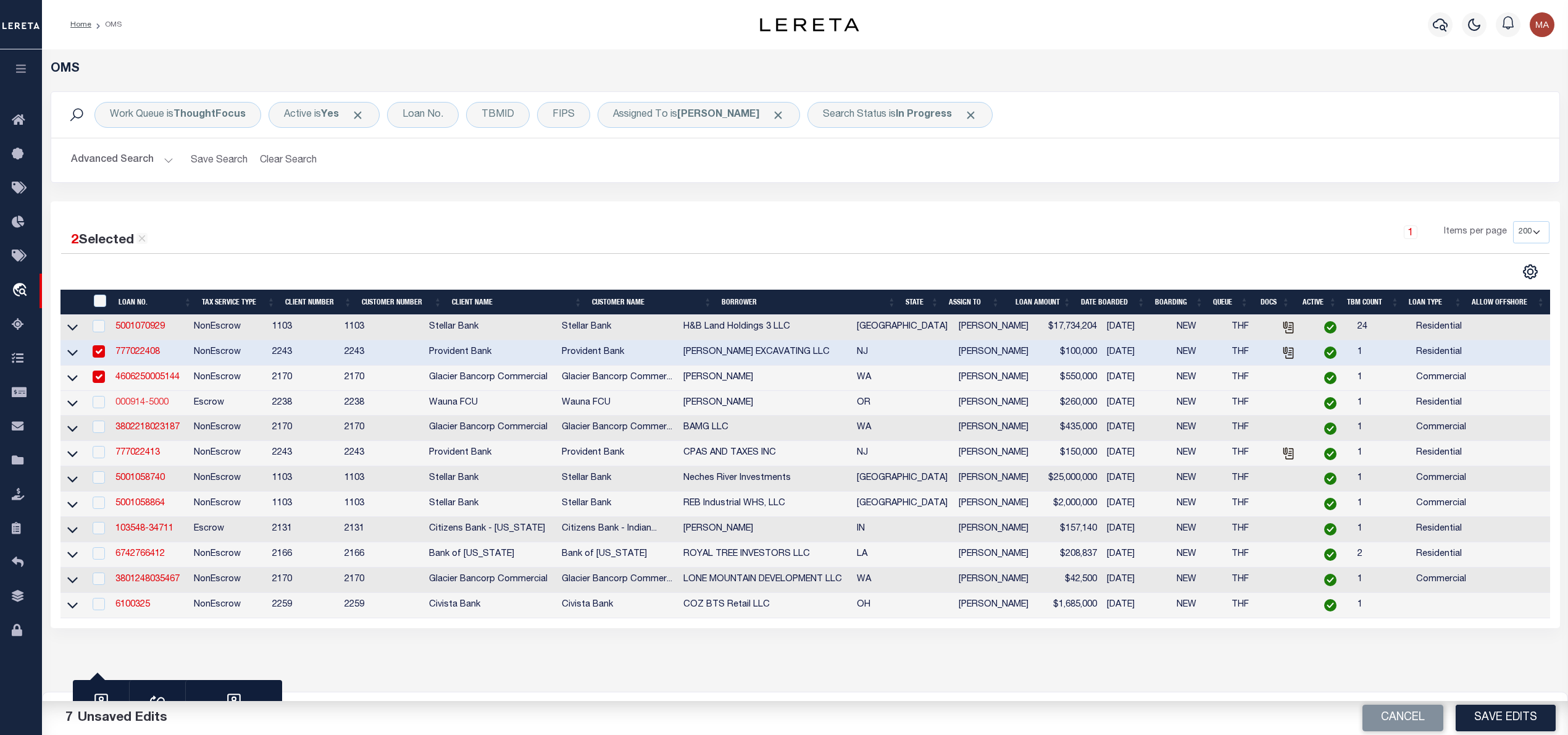
click at [151, 407] on link "000914-5000" at bounding box center [142, 403] width 53 height 9
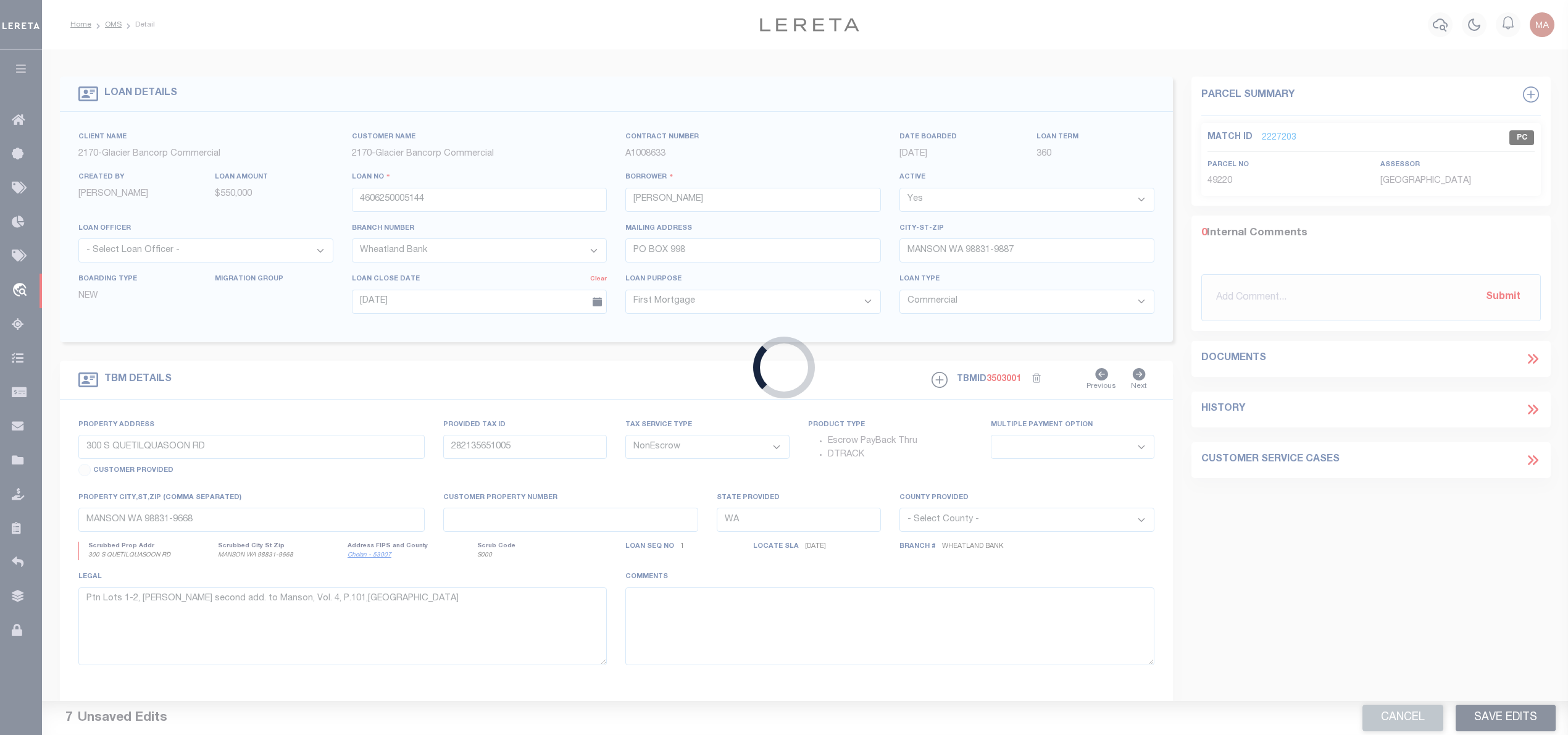
type input "000914-5000"
type input "Robin Bergerson"
select select
select select "10"
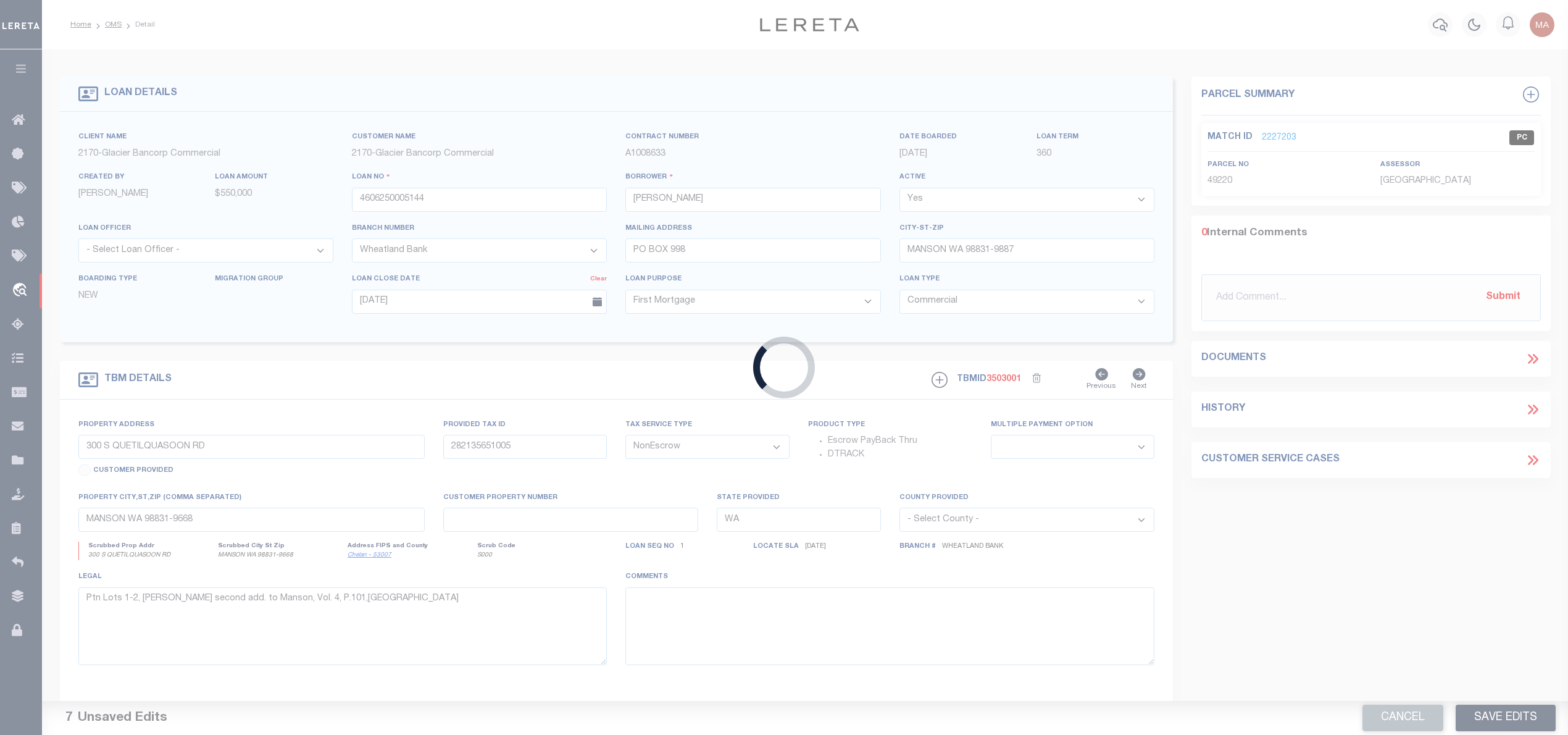
select select "Escrow"
select select "14286"
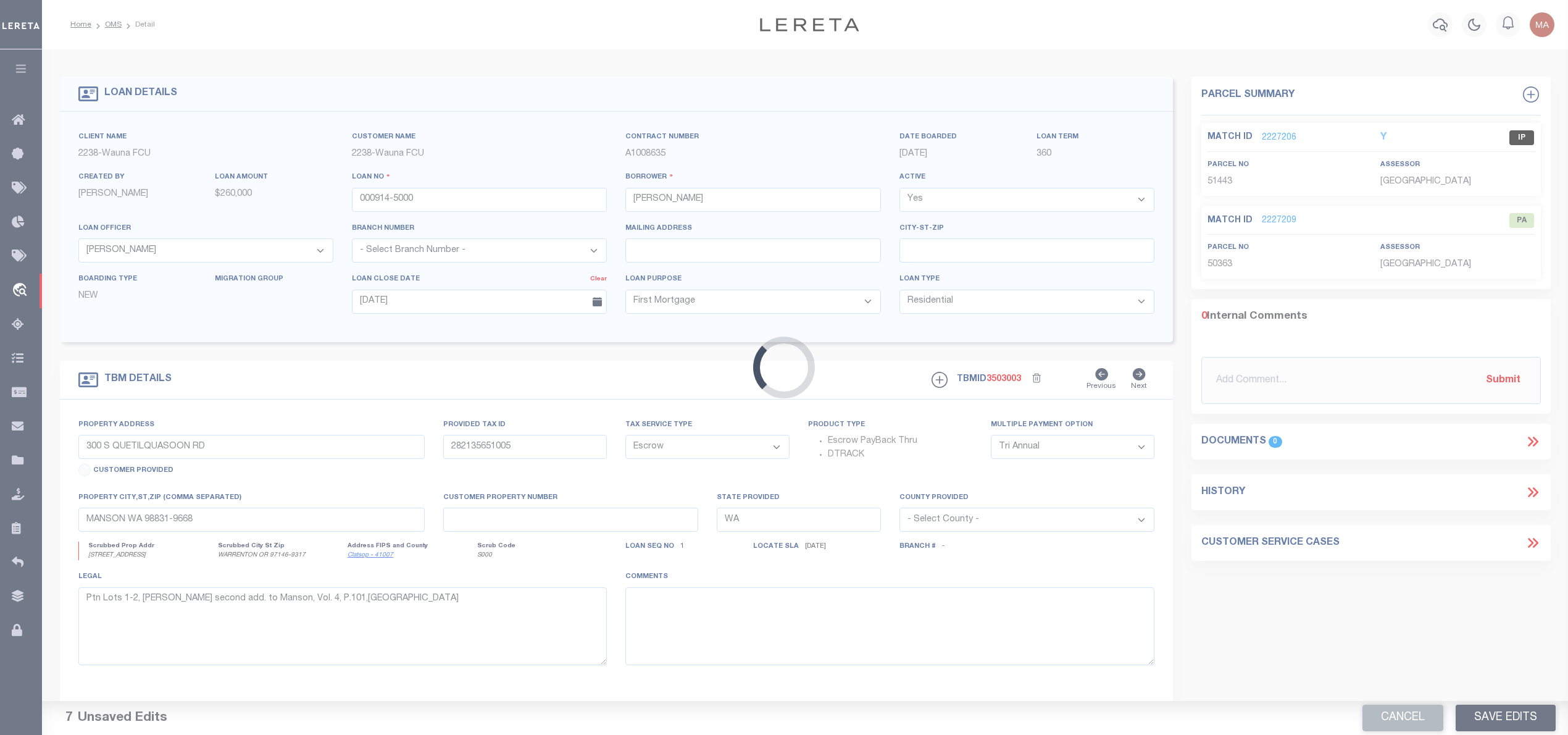
type input "805 NW GARDENIA AVE"
type input "51443"
select select "1"
type input "WARRENTON OR 97146-9317"
type input "OR"
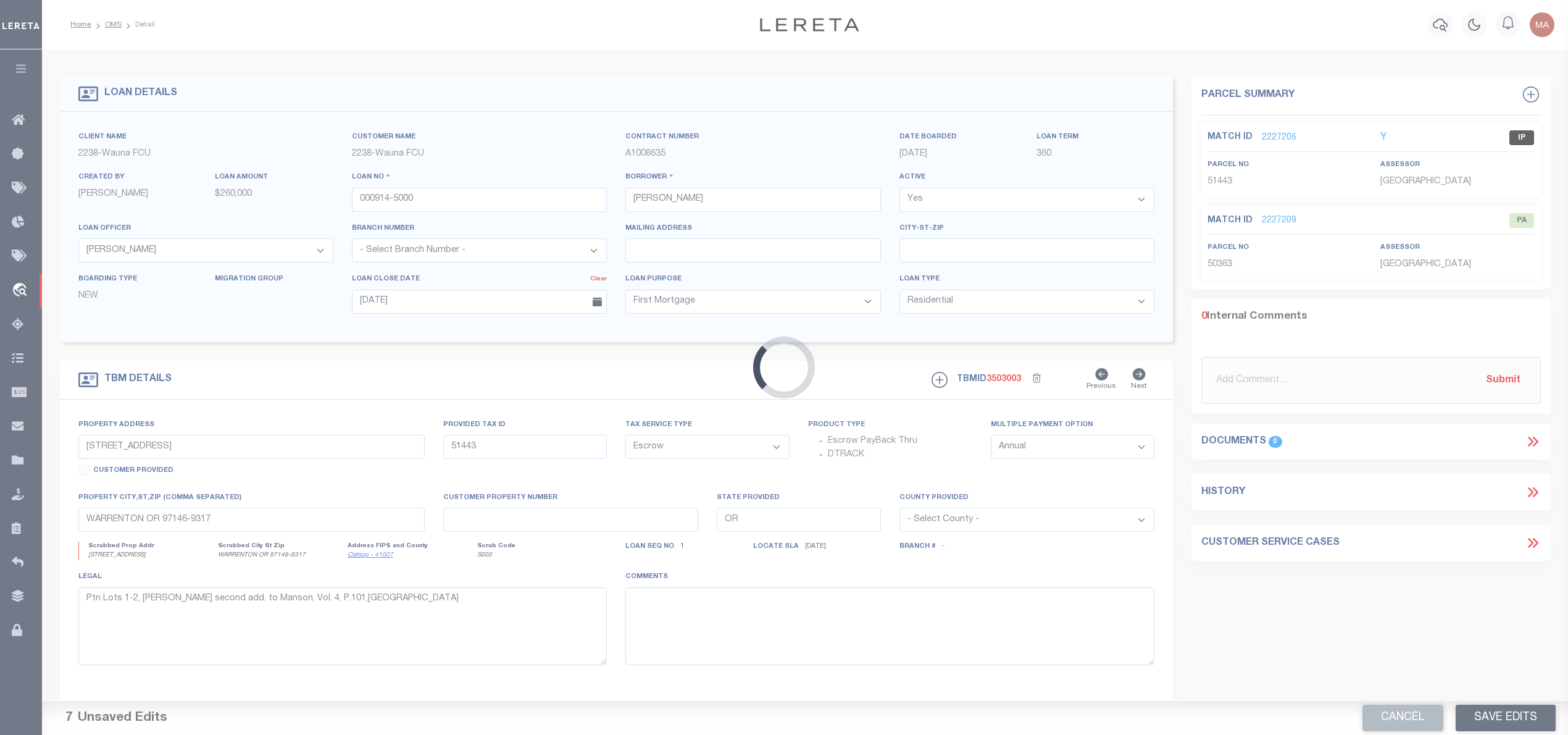
select select
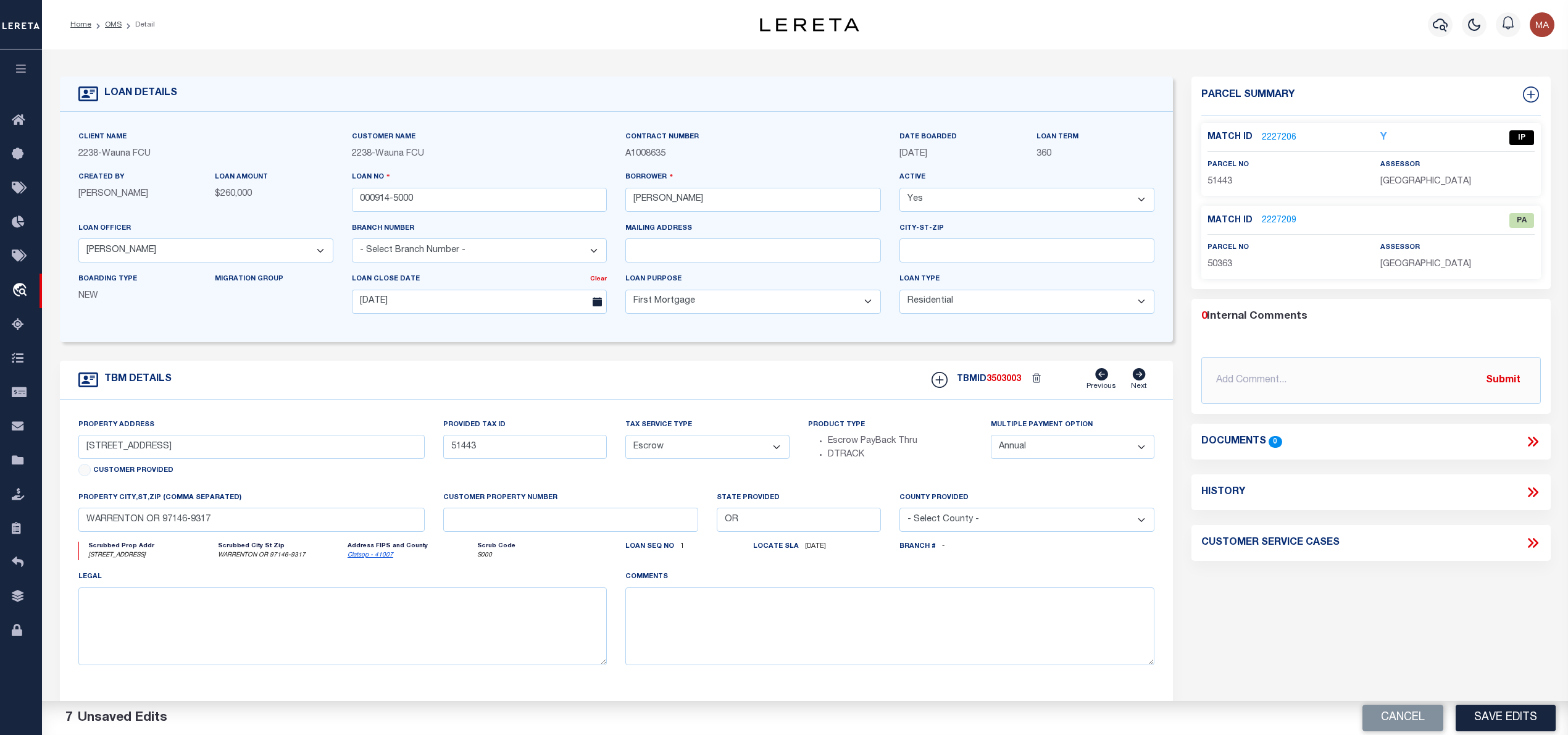
click at [1278, 133] on link "2227206" at bounding box center [1279, 138] width 34 height 13
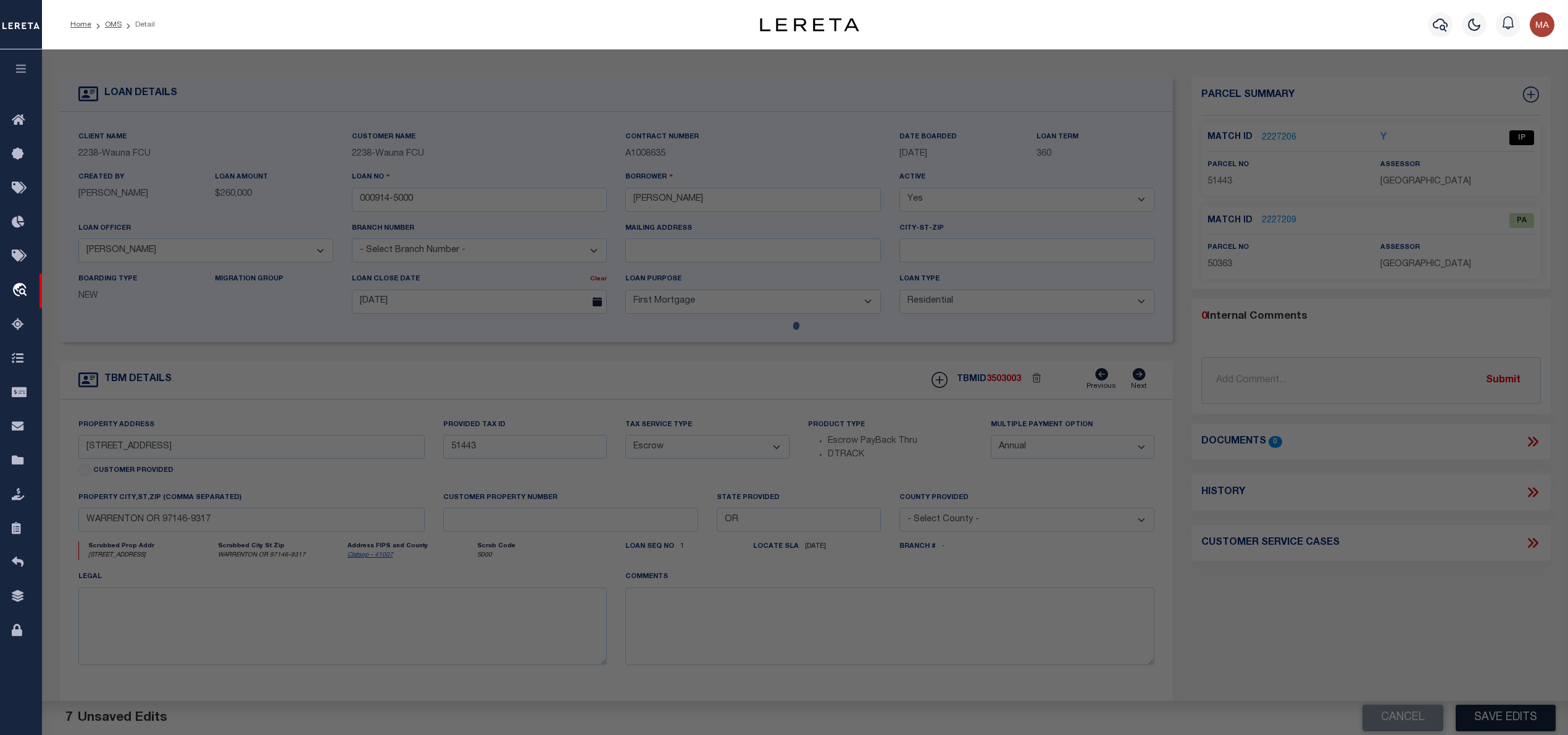
select select "AS"
select select
checkbox input "false"
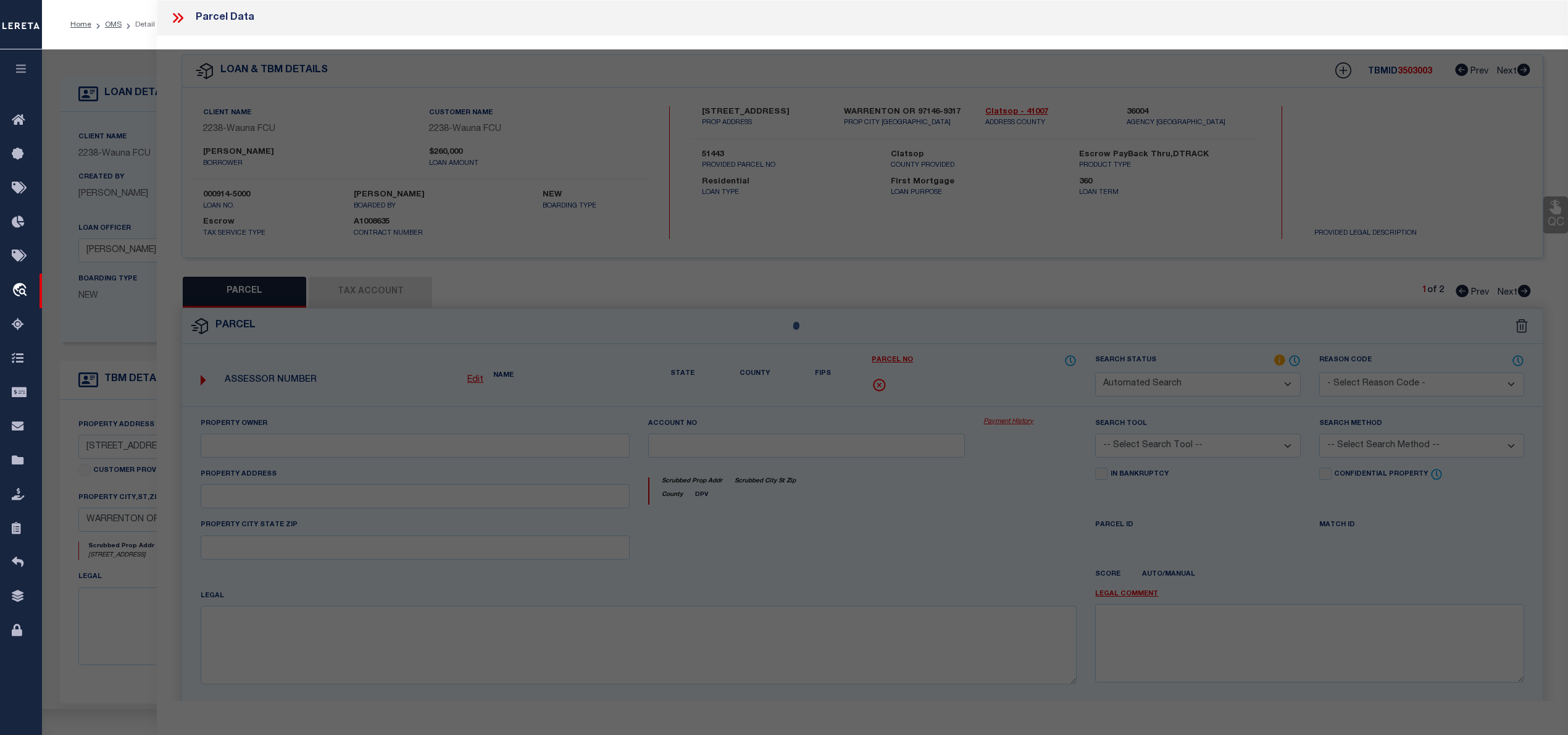
select select "IP"
type input "BERGERSON,ROBIN"
select select "ATL"
select select "ADD"
type input "805 NW GARDENIA AVE"
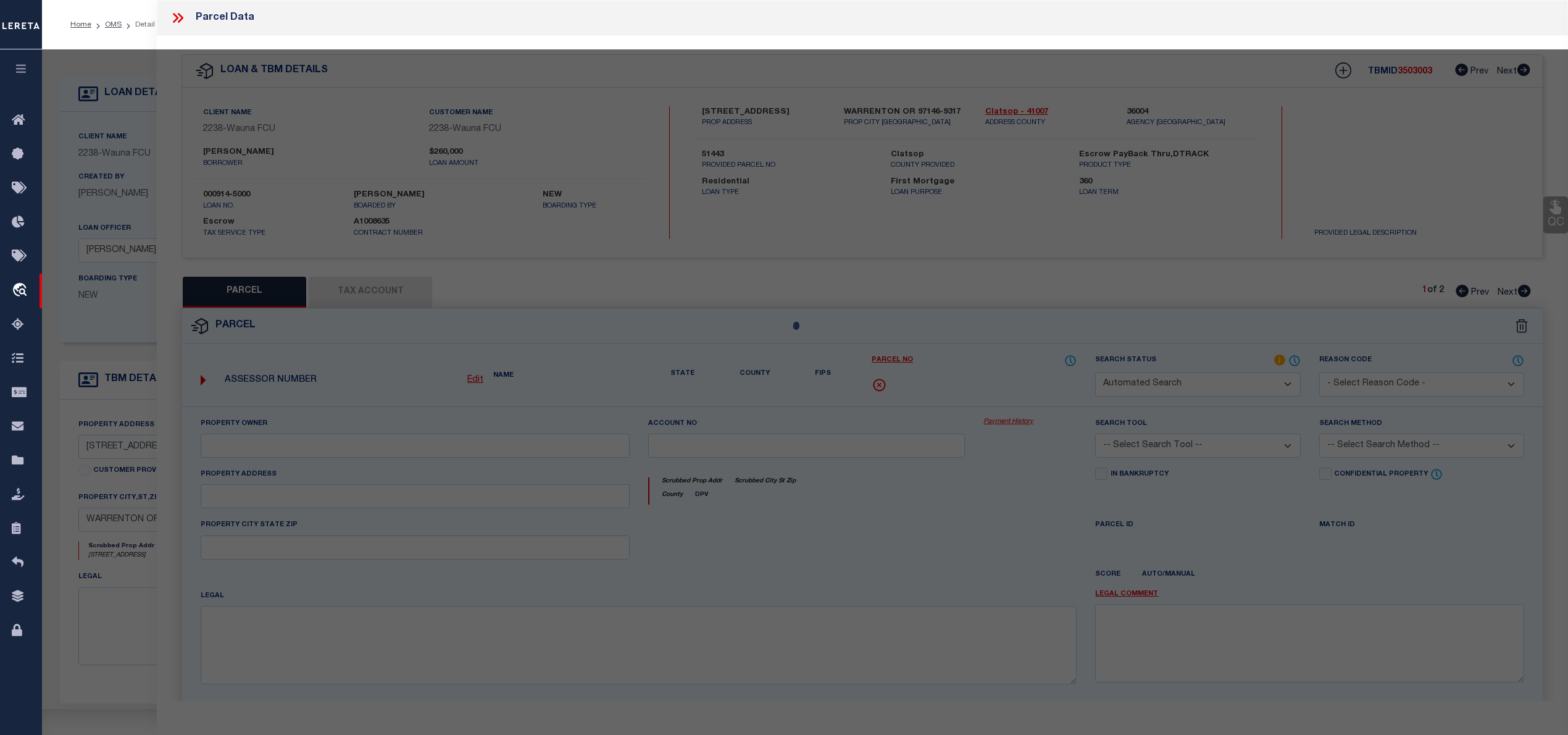
checkbox input "false"
type input "WARRENTON, OR 97146"
type textarea "METES & BOUNDS"
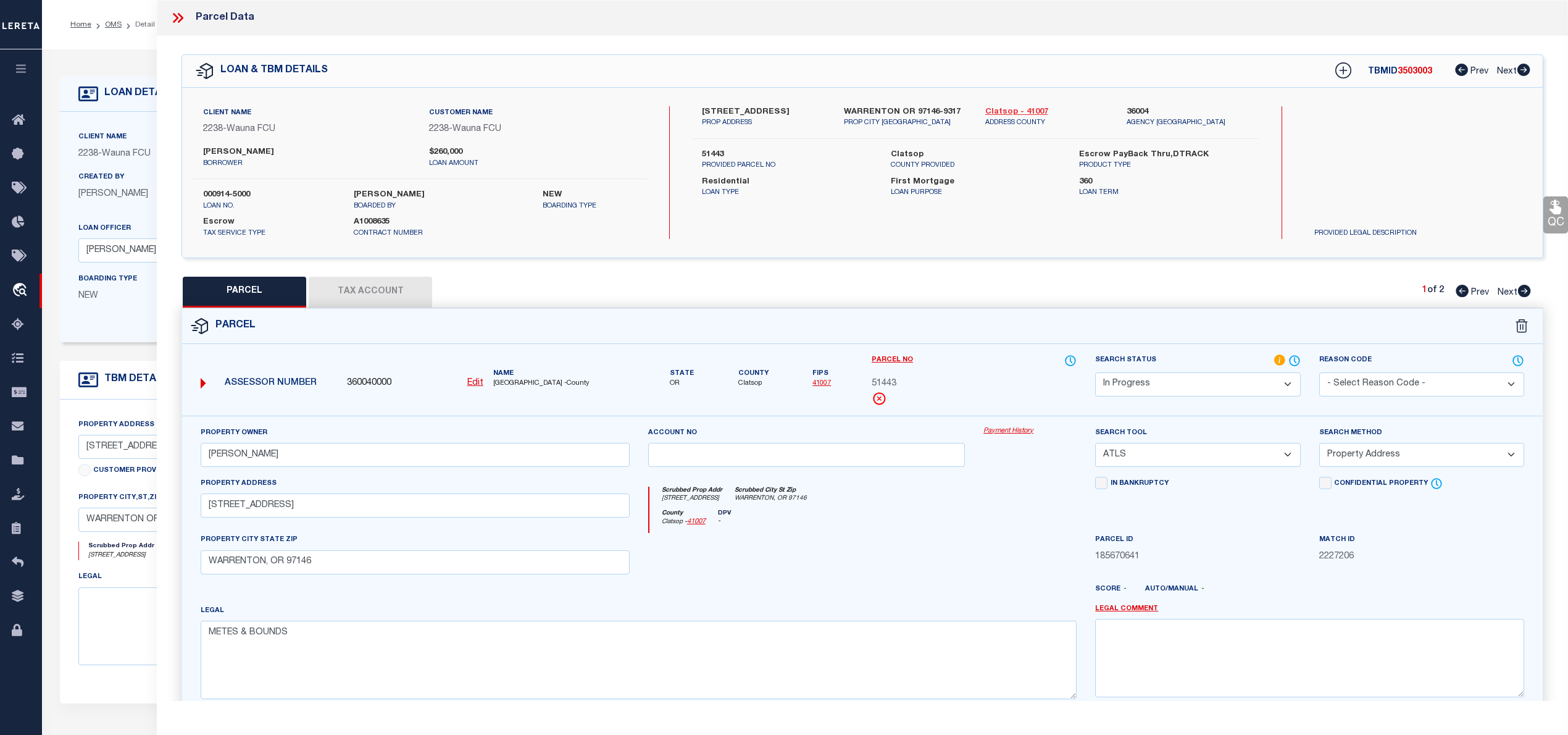
click at [1011, 106] on link "Clatsop - 41007" at bounding box center [1047, 113] width 123 height 13
click at [748, 107] on label "805 NW GARDENIA AVE" at bounding box center [763, 113] width 123 height 13
copy div "805 NW GARDENIA AVE"
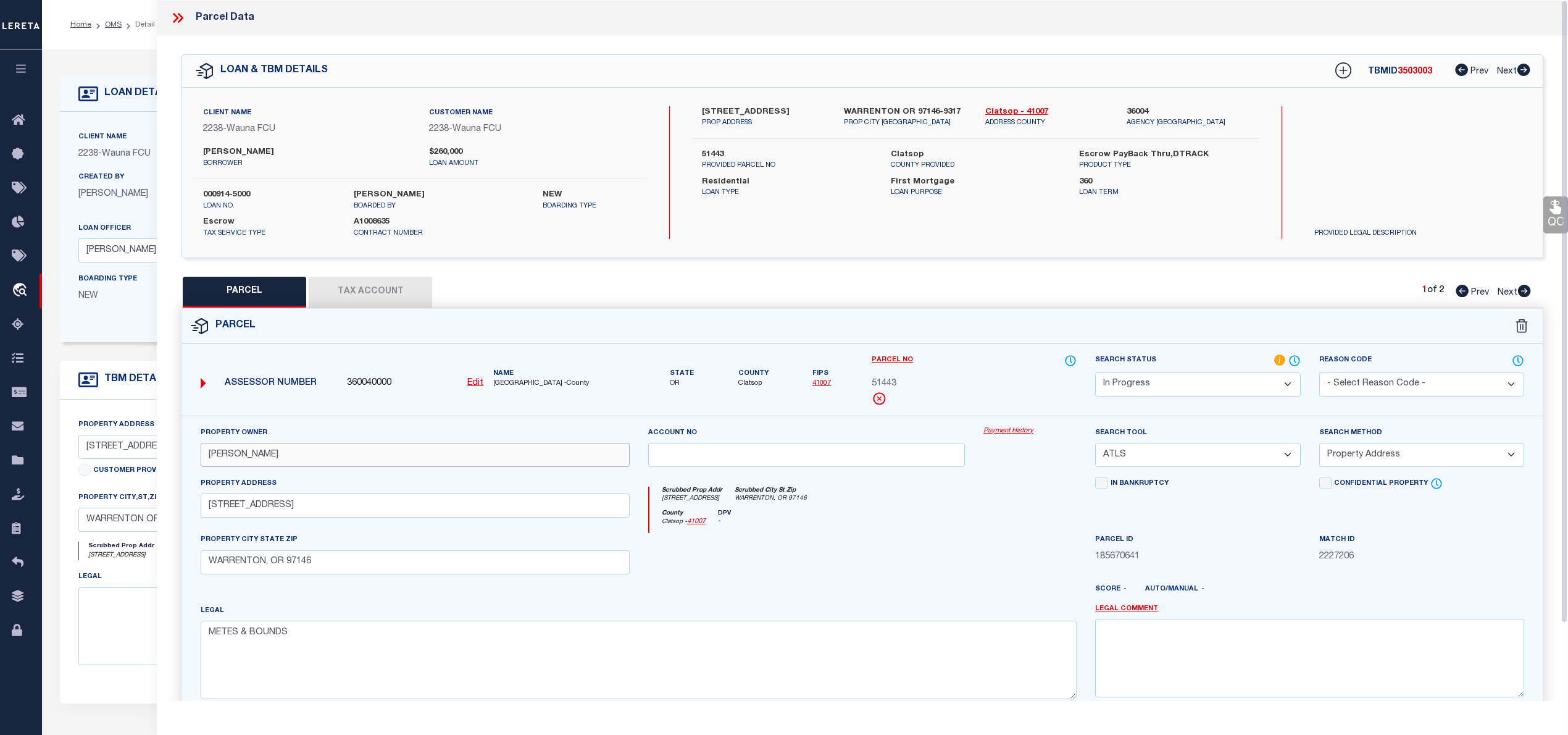
click at [262, 457] on input "BERGERSON,ROBIN" at bounding box center [416, 455] width 429 height 24
paste input "ergerson Robin Bergerson Kim"
type input "Bergerson Robin Bergerson Kim"
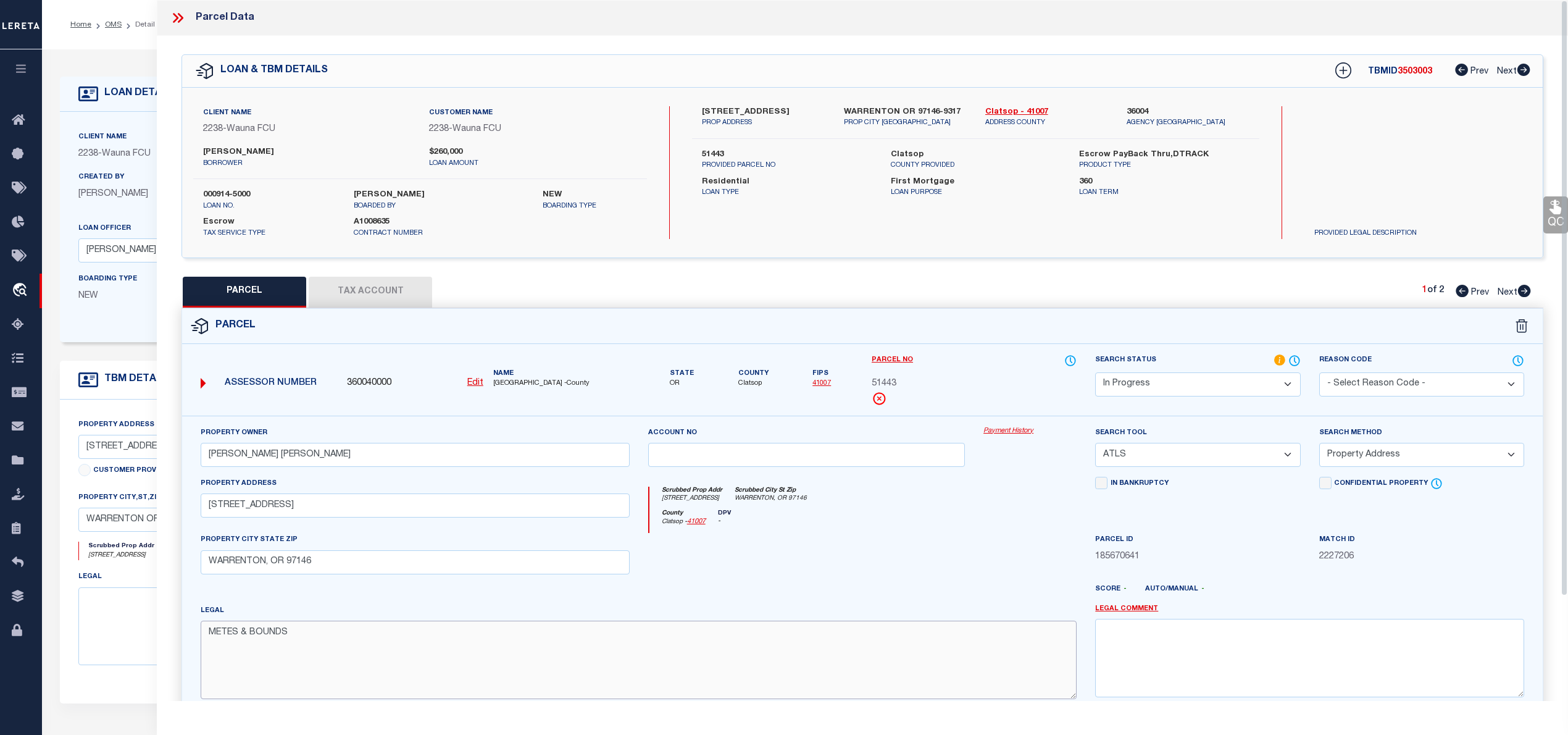
click at [267, 640] on textarea "METES & BOUNDS" at bounding box center [638, 659] width 876 height 78
paste textarea "Size in Acres map 3.18"
drag, startPoint x: 288, startPoint y: 635, endPoint x: 265, endPoint y: 635, distance: 23.0
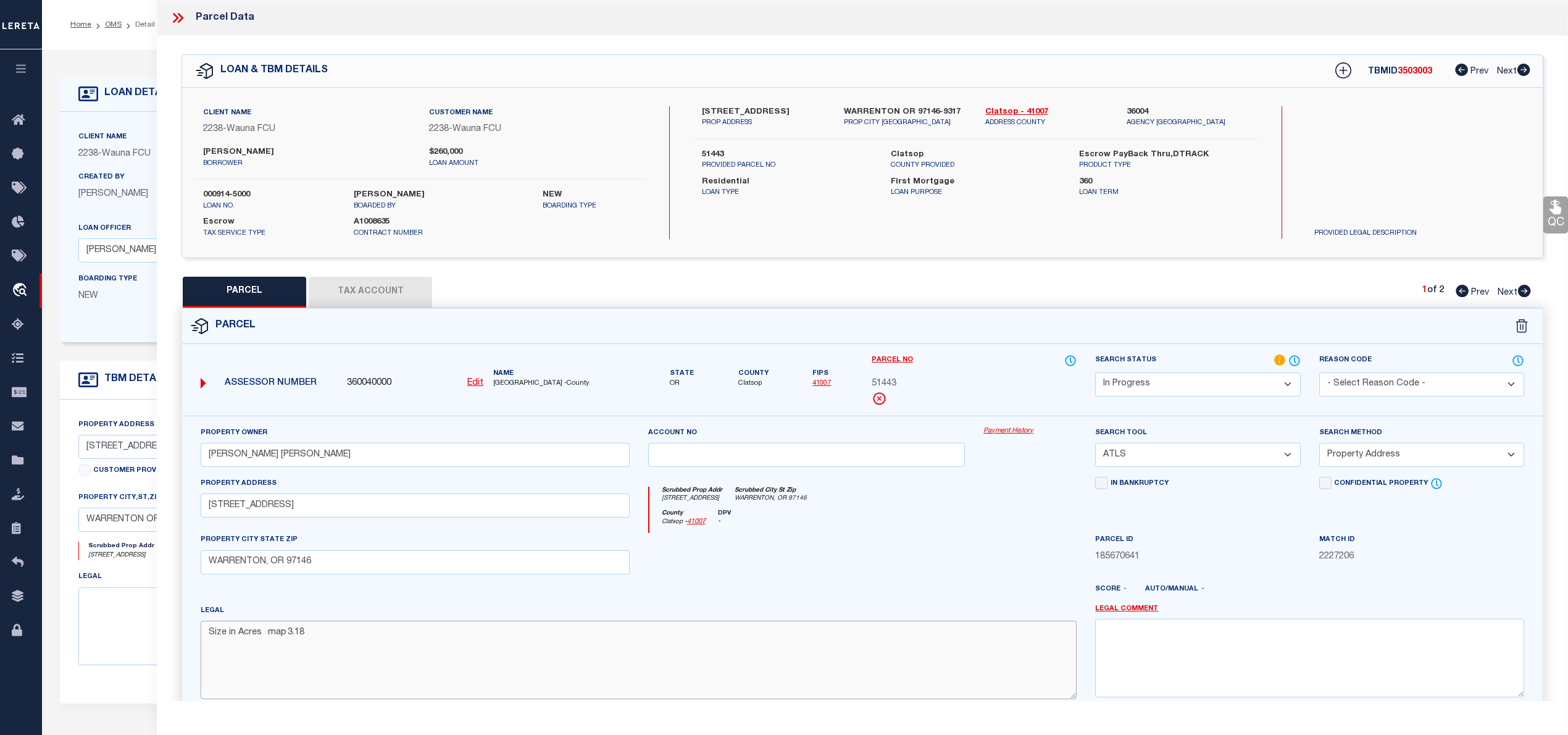
click at [265, 635] on textarea "Size in Acres map 3.18" at bounding box center [638, 659] width 876 height 78
type textarea "Size in Acres 3.18"
click at [1117, 382] on select "Automated Search Bad Parcel Complete Duplicate Parcel High Dollar Reporting In …" at bounding box center [1197, 384] width 205 height 24
select select "PC"
click at [1096, 372] on select "Automated Search Bad Parcel Complete Duplicate Parcel High Dollar Reporting In …" at bounding box center [1197, 384] width 205 height 24
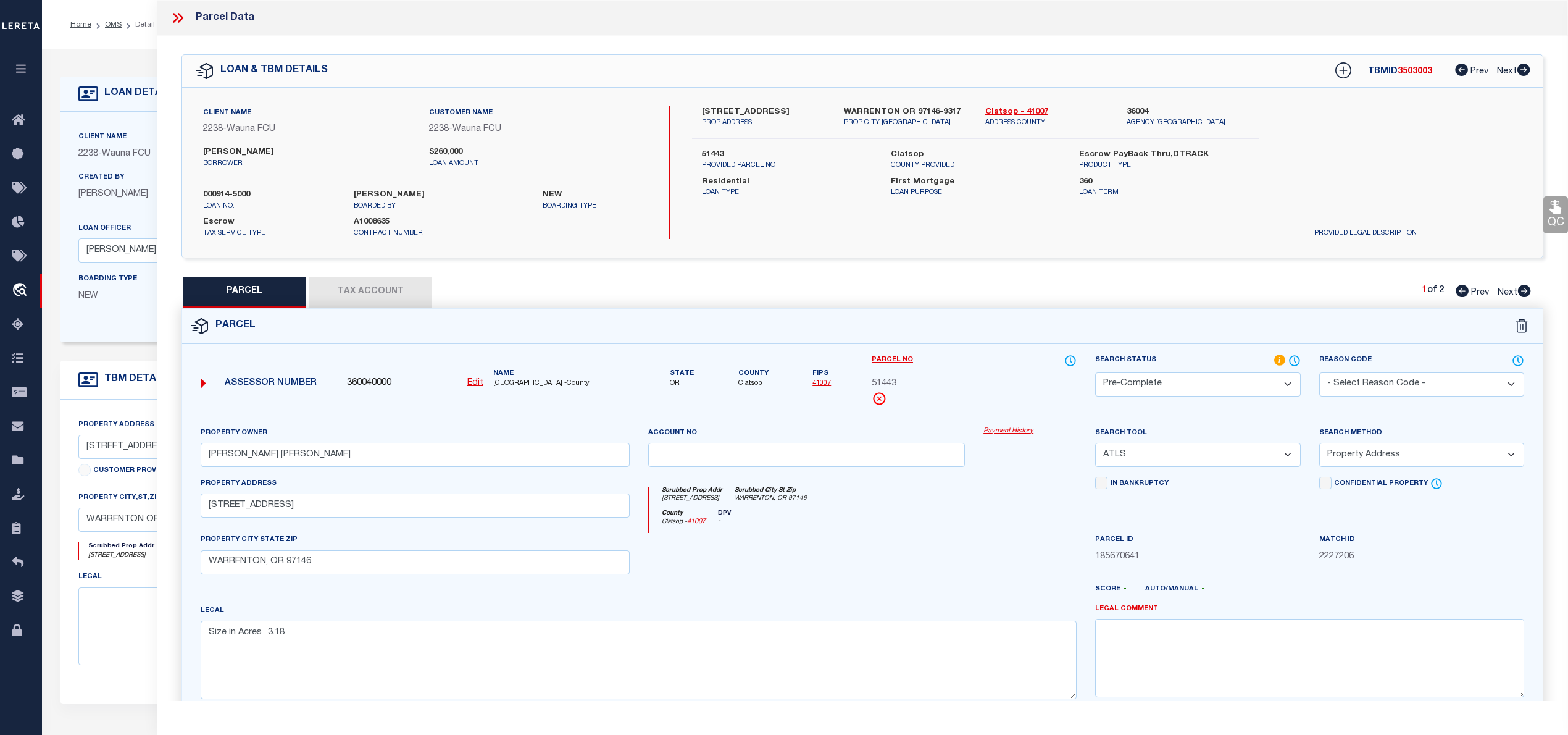
click at [1144, 452] on select "-- Select Search Tool -- 3rd Party Website Agency File Agency Website ATLS CNV-…" at bounding box center [1197, 455] width 205 height 24
select select "AGW"
click at [1096, 445] on select "-- Select Search Tool -- 3rd Party Website Agency File Agency Website ATLS CNV-…" at bounding box center [1197, 455] width 205 height 24
click at [1353, 455] on select "-- Select Search Method -- Property Address Legal Liability Info Provided" at bounding box center [1421, 455] width 205 height 24
click at [1319, 445] on select "-- Select Search Method -- Property Address Legal Liability Info Provided" at bounding box center [1421, 455] width 205 height 24
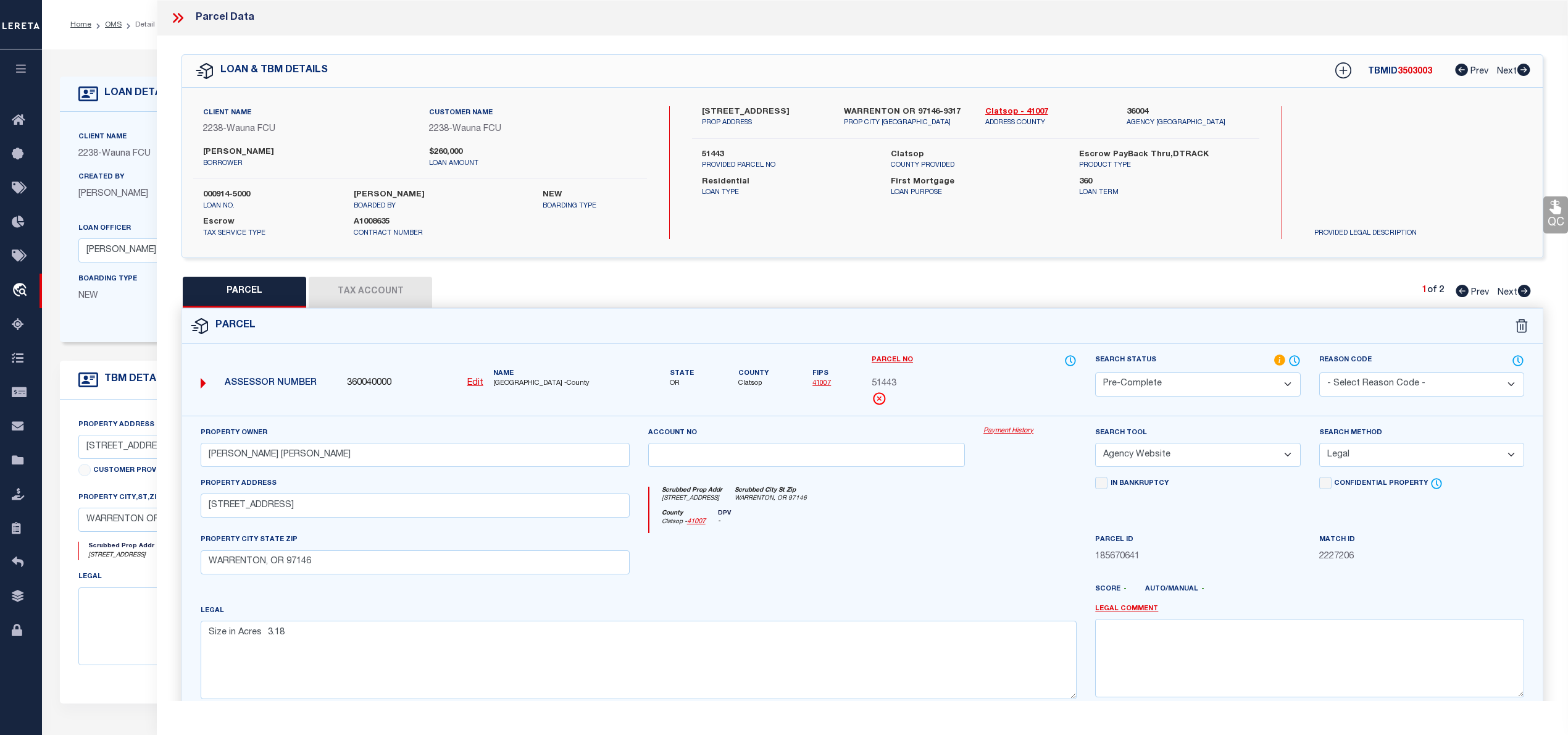
click at [1369, 455] on select "-- Select Search Method -- Property Address Legal Liability Info Provided" at bounding box center [1421, 455] width 205 height 24
select select "ADD"
click at [1319, 445] on select "-- Select Search Method -- Property Address Legal Liability Info Provided" at bounding box center [1421, 455] width 205 height 24
click at [390, 298] on button "Tax Account" at bounding box center [370, 292] width 124 height 31
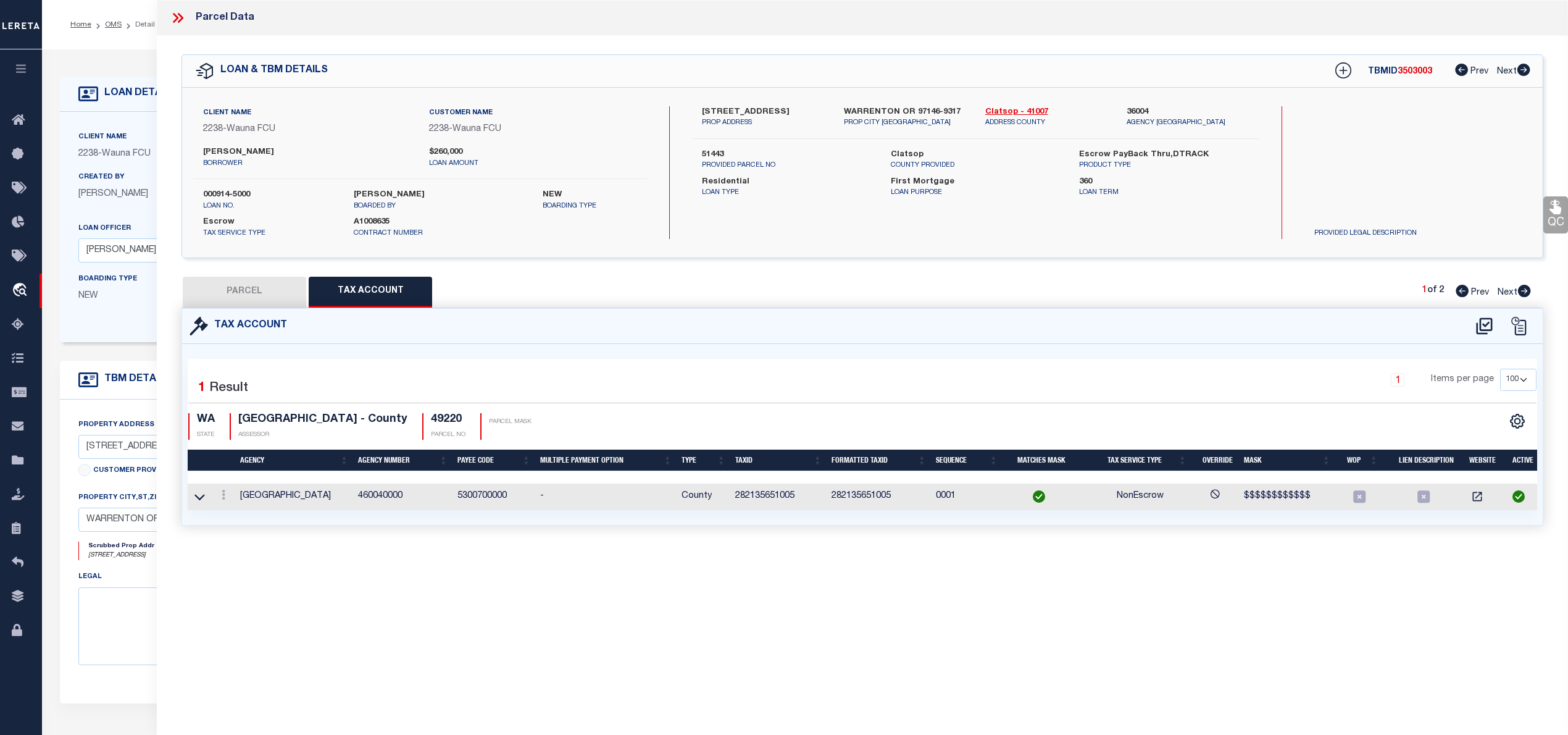
select select "100"
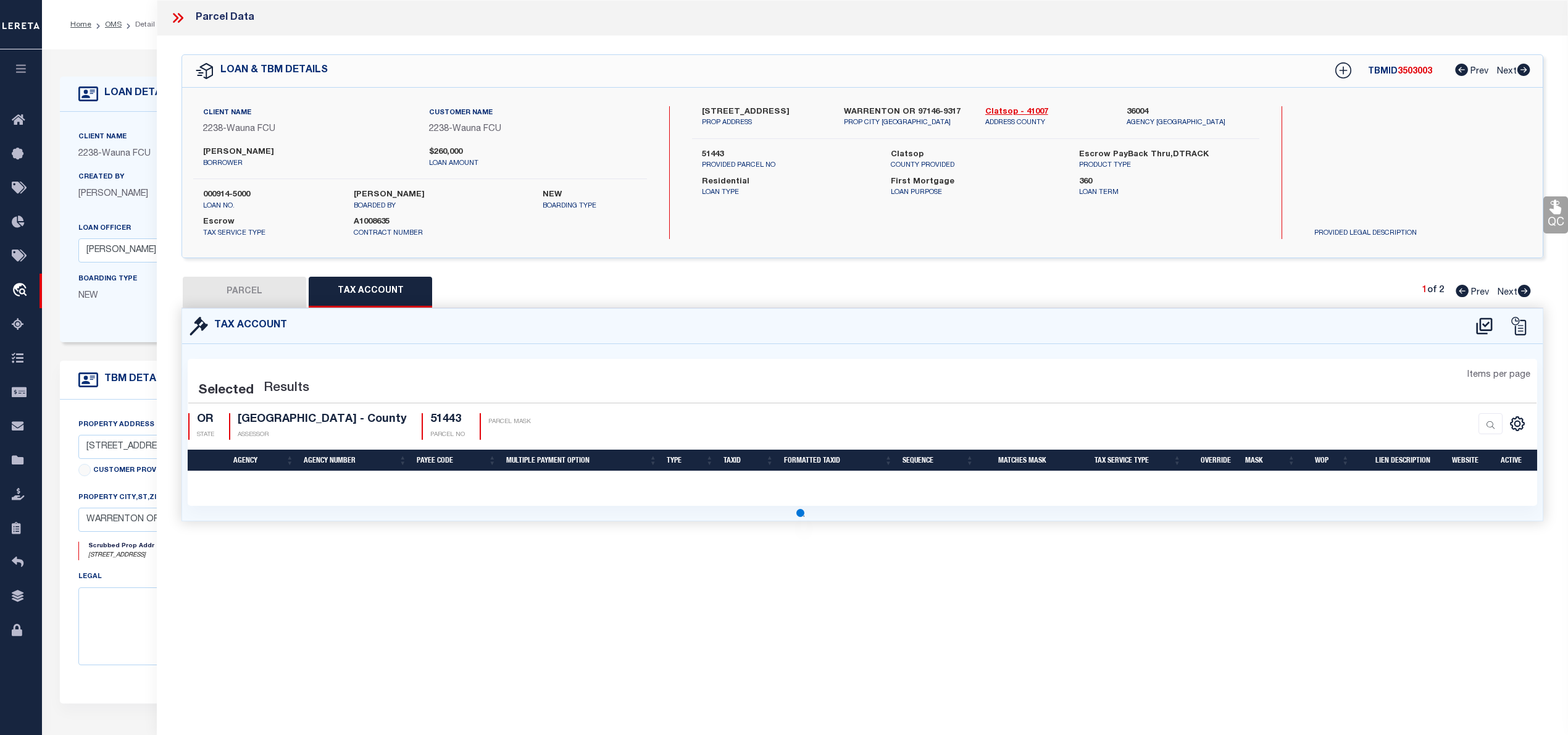
select select "100"
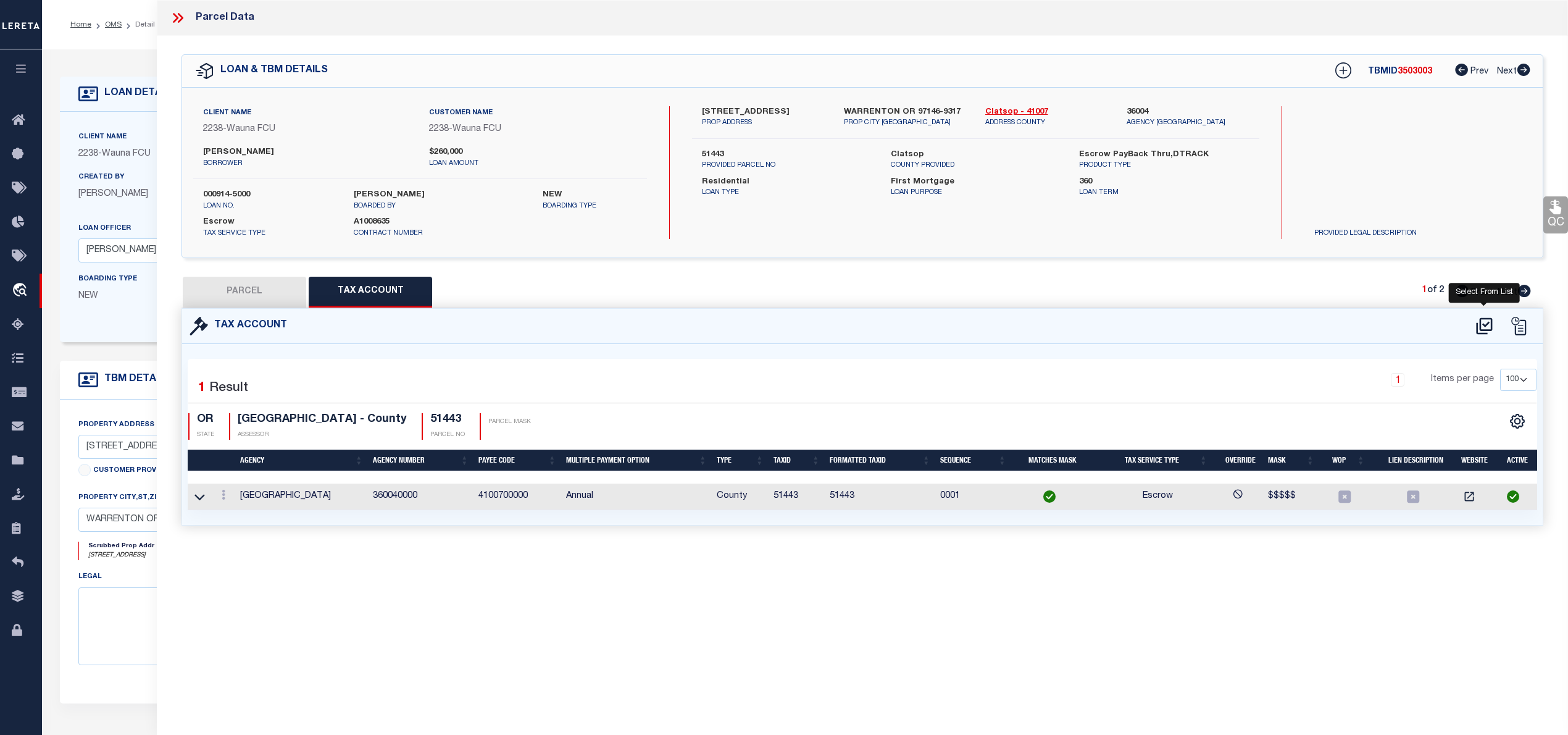
click at [1490, 322] on icon at bounding box center [1484, 326] width 21 height 20
select select "100"
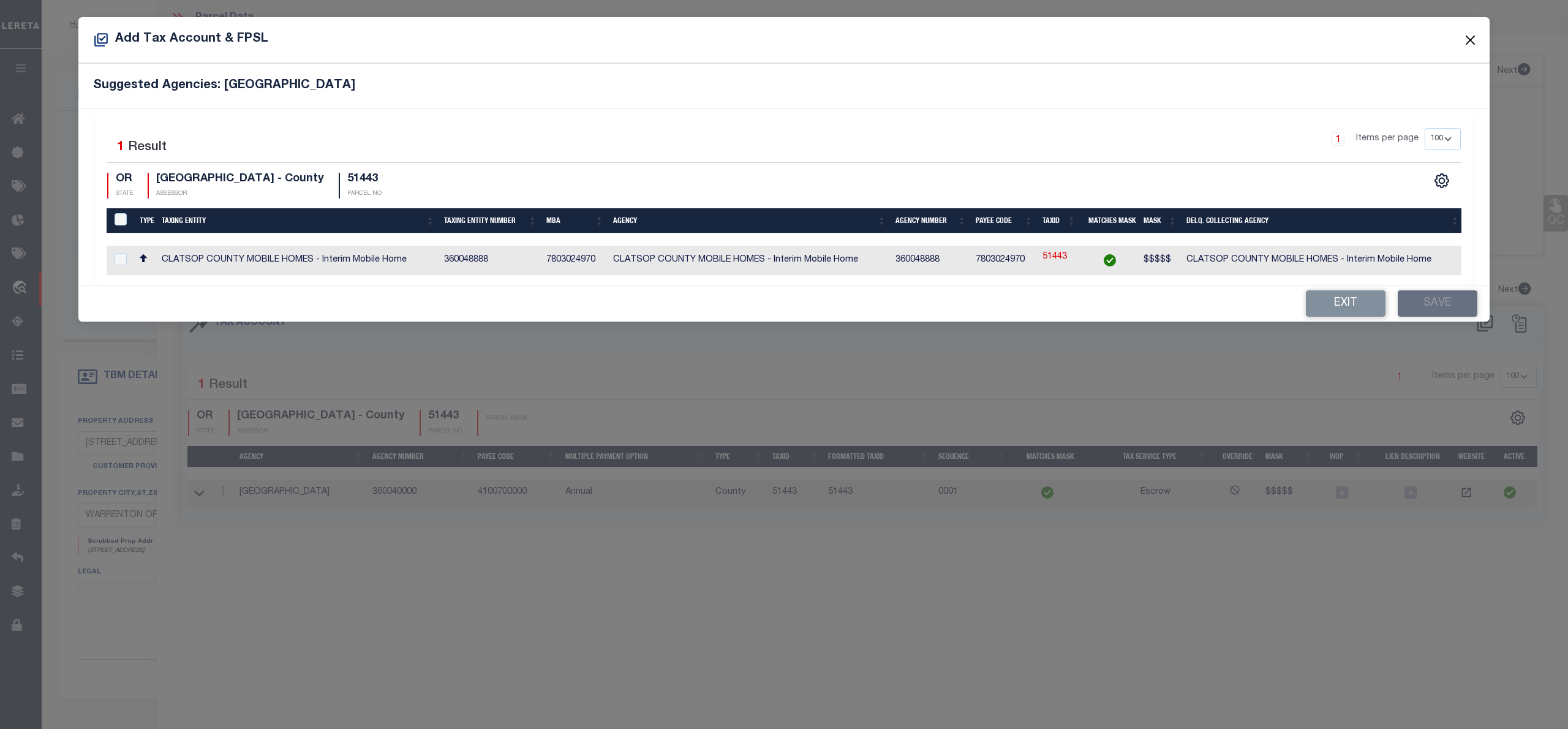
click at [1471, 38] on button "Close" at bounding box center [1471, 40] width 16 height 16
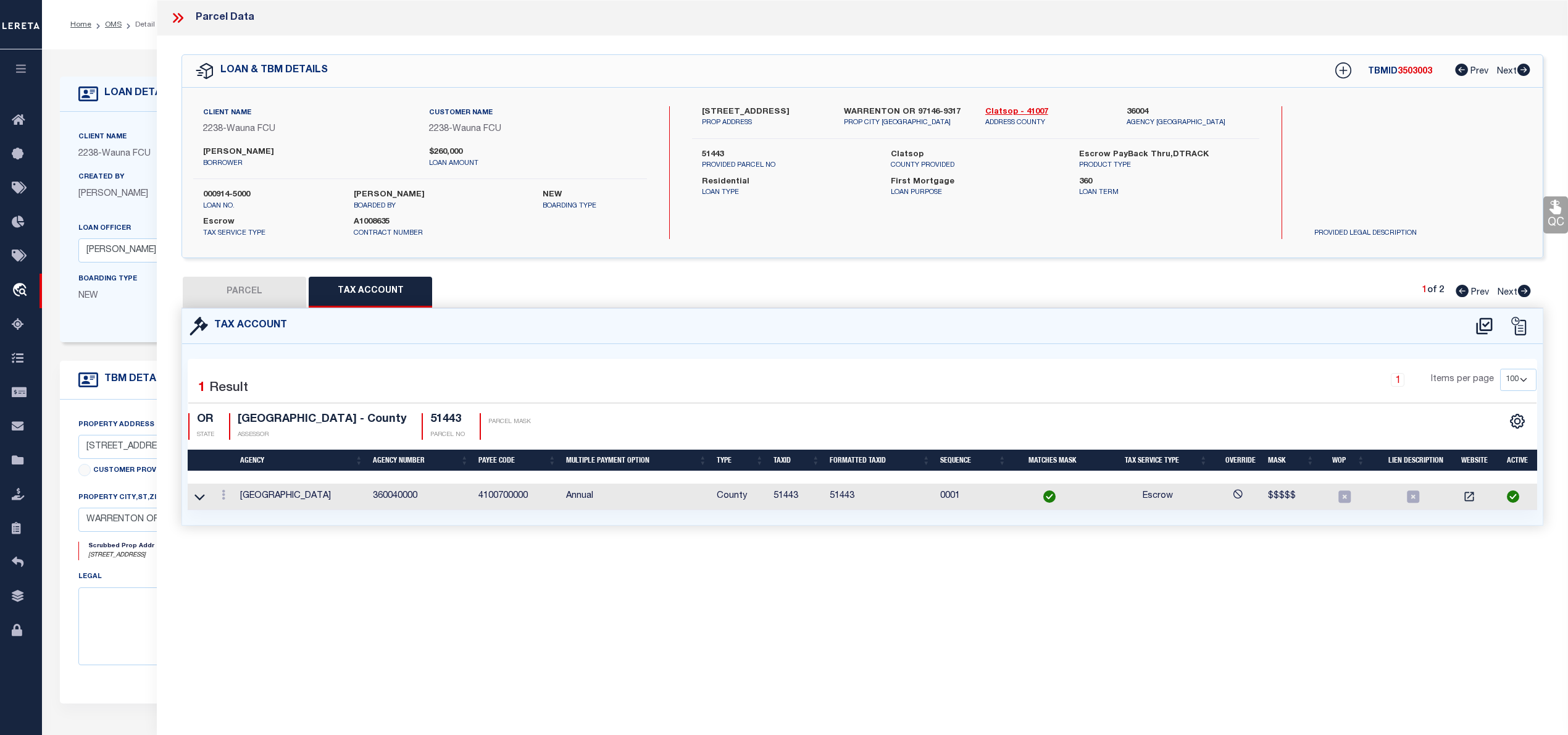
click at [278, 307] on button "PARCEL" at bounding box center [244, 292] width 124 height 31
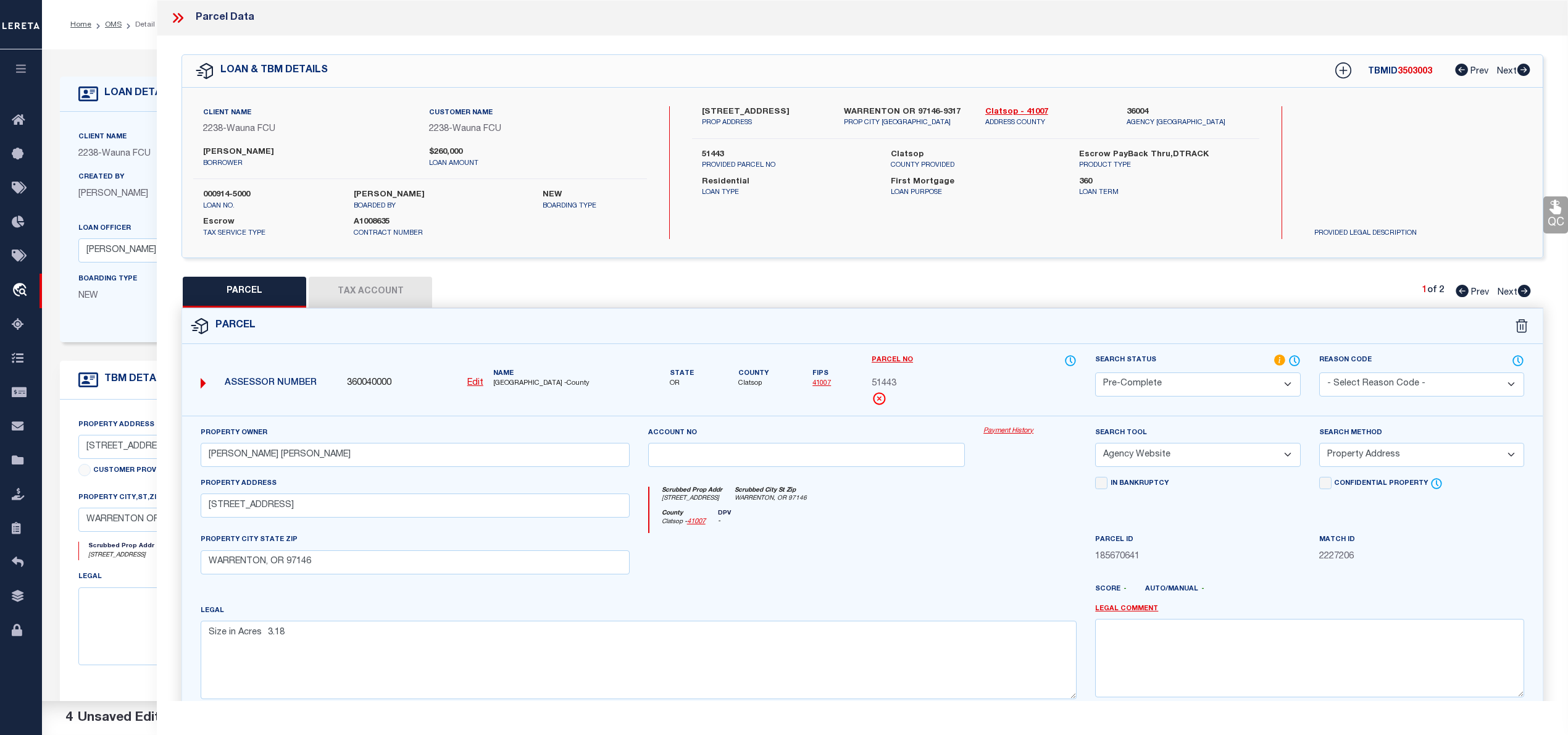
scroll to position [124, 0]
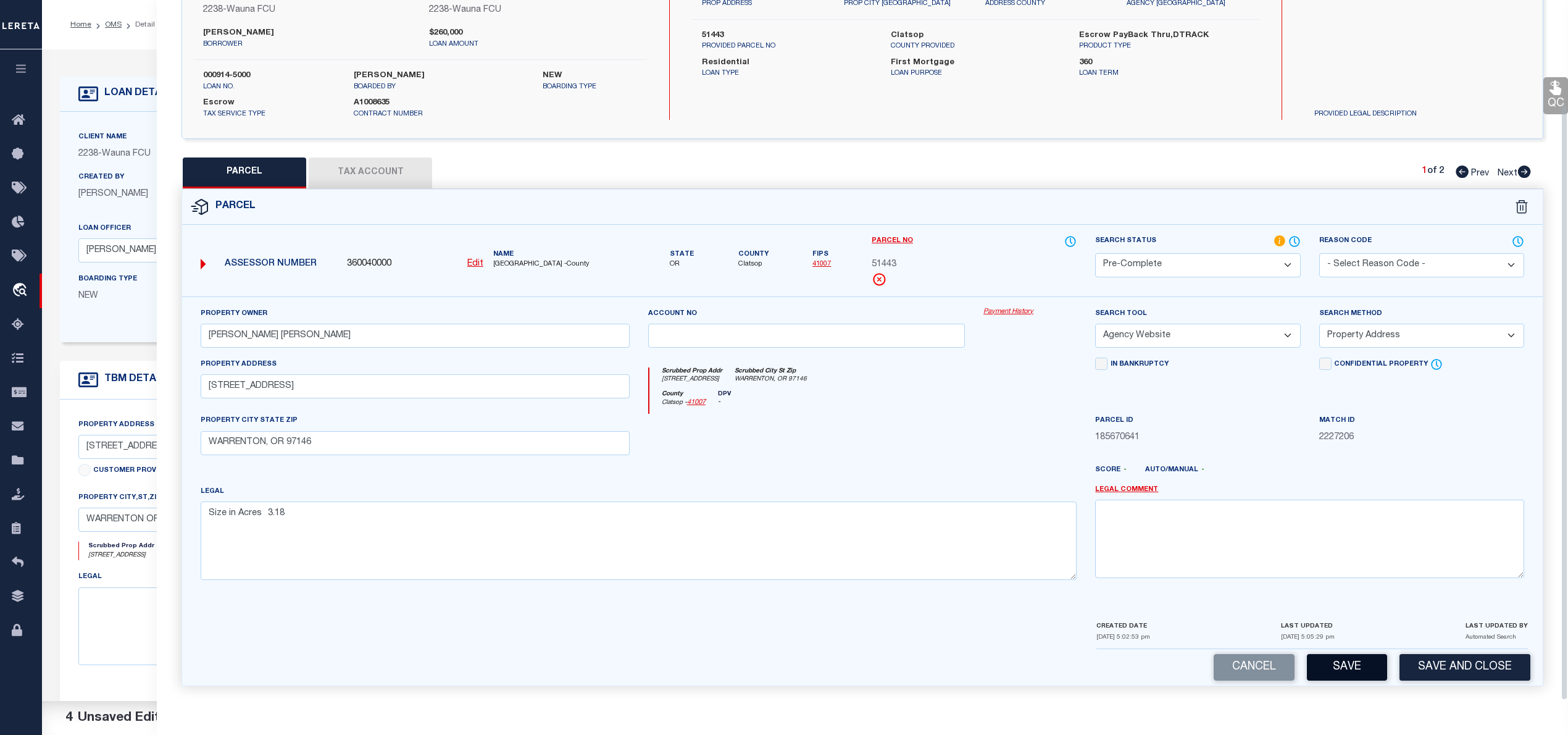
click at [1339, 662] on button "Save" at bounding box center [1346, 666] width 80 height 26
select select "AS"
select select
checkbox input "false"
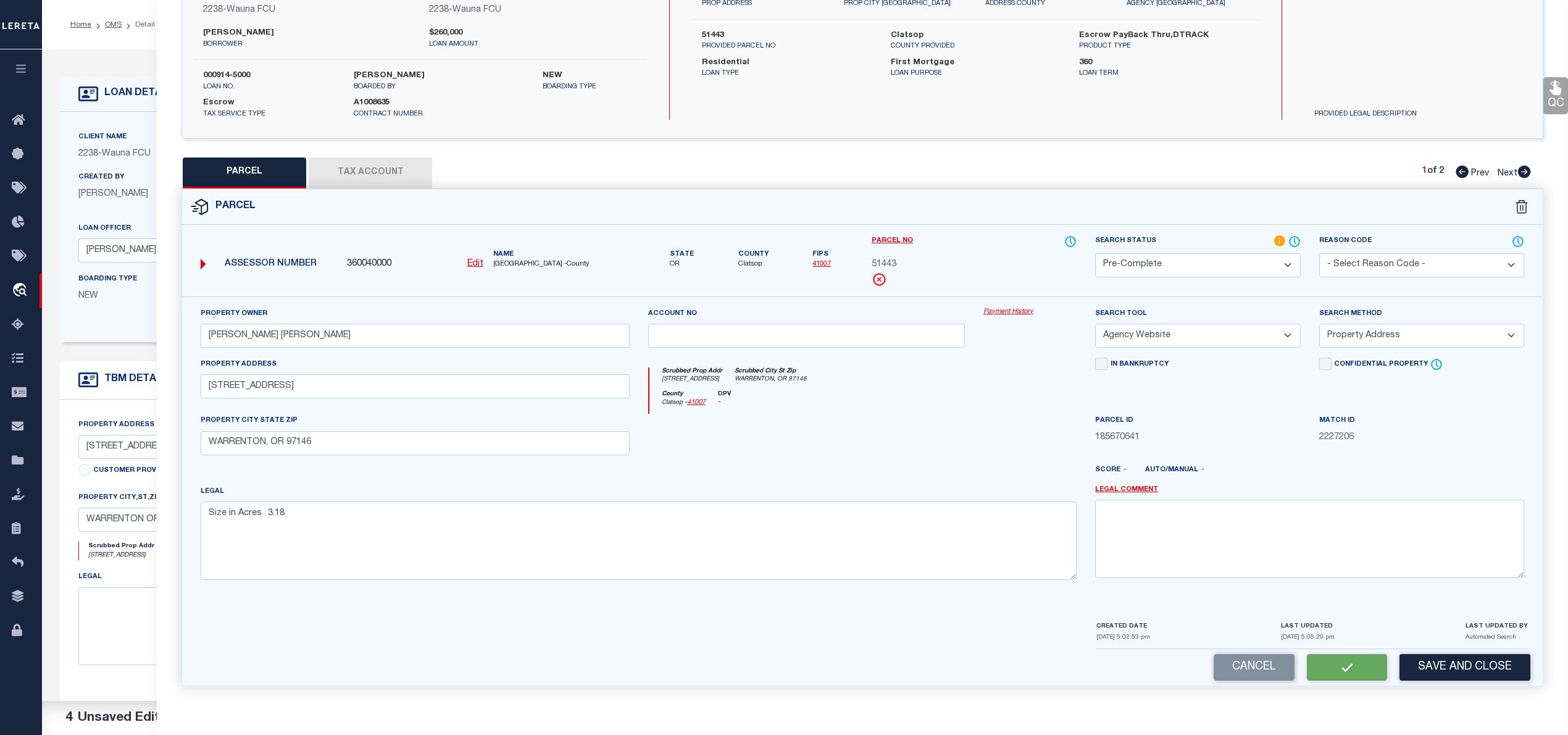
checkbox input "false"
select select "PC"
type input "Bergerson Robin Bergerson Kim"
select select "AGW"
select select "ADD"
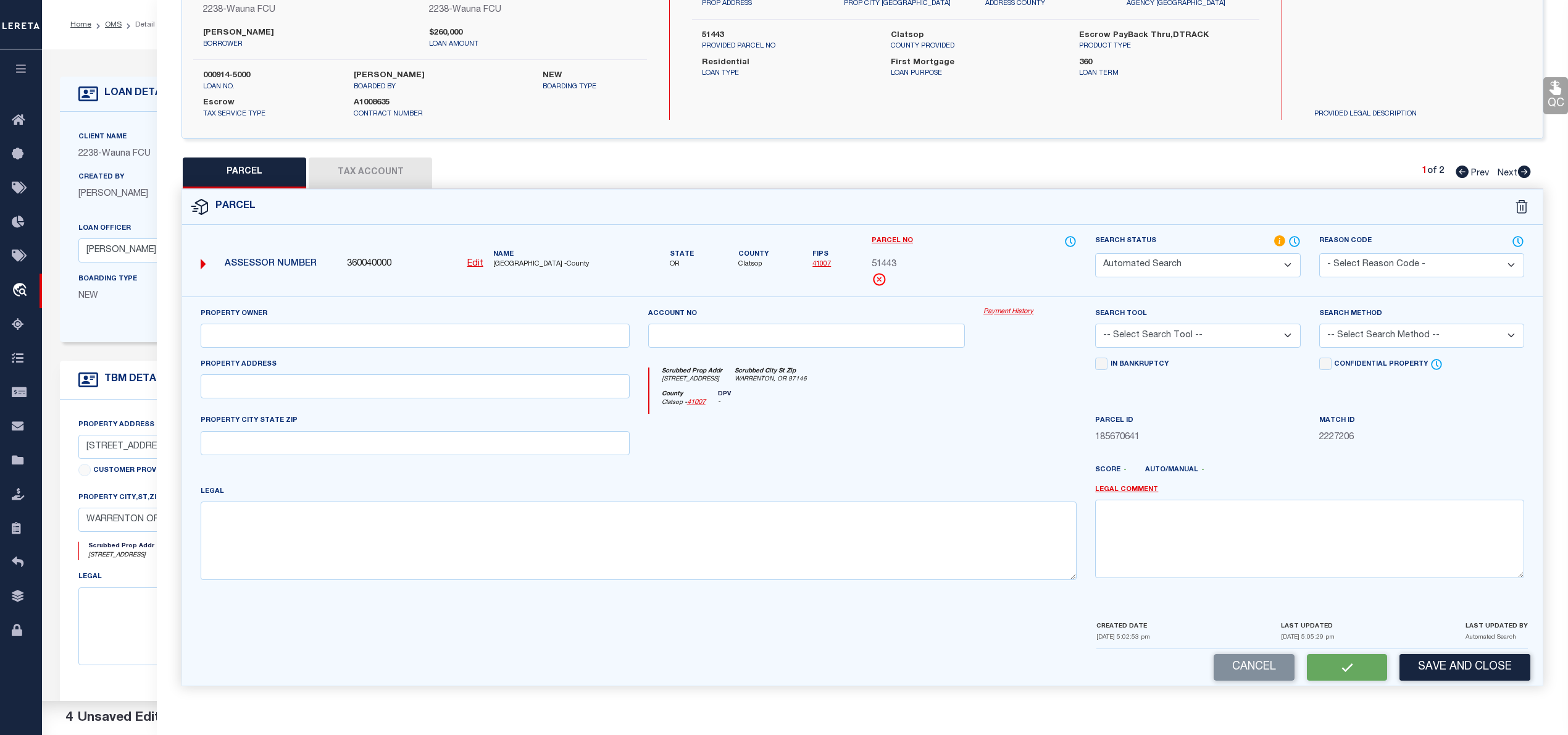
type input "805 NW GARDENIA AVE"
type input "WARRENTON, OR 97146"
type textarea "Size in Acres 3.18"
click at [1353, 663] on button "Save" at bounding box center [1346, 666] width 80 height 26
select select "AS"
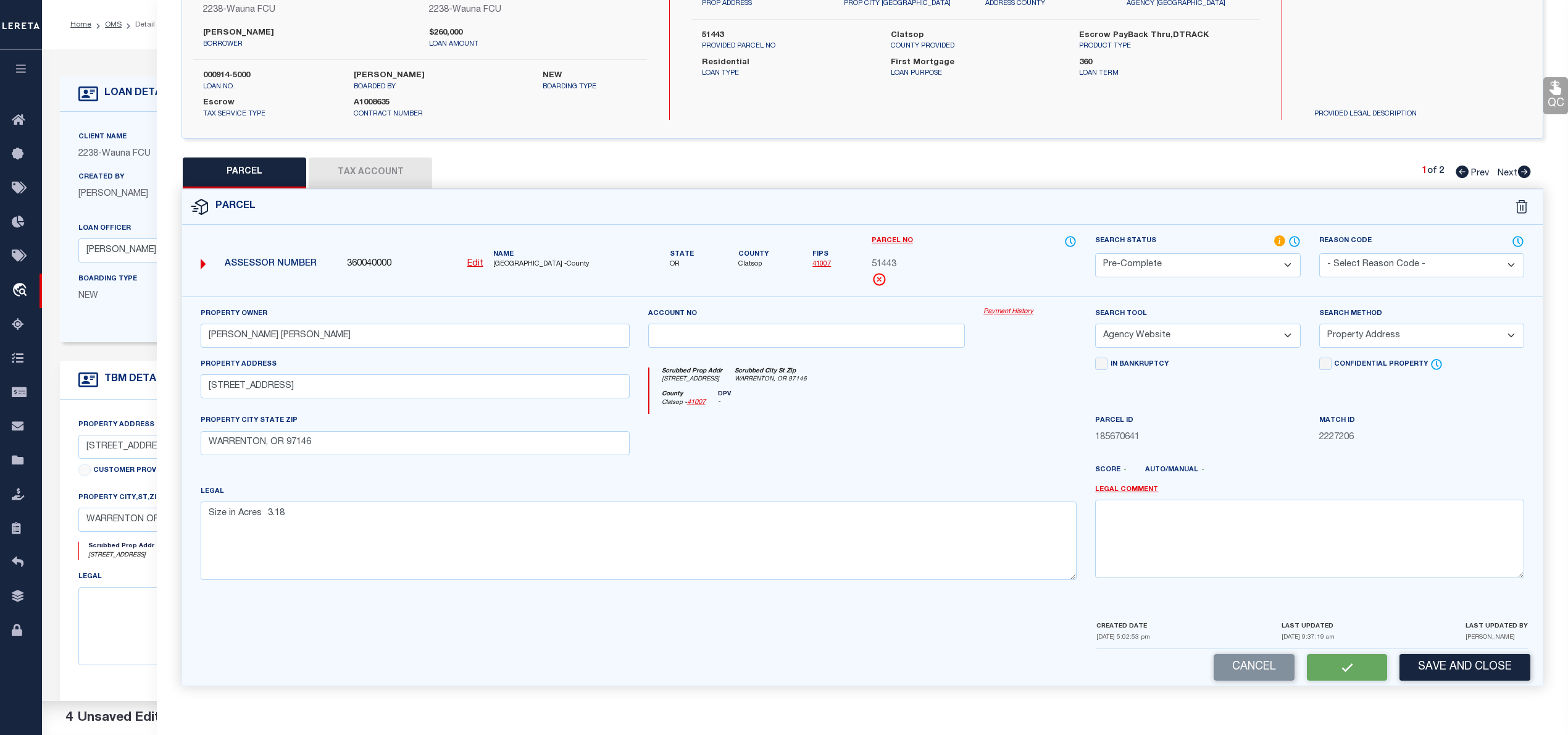
select select
checkbox input "false"
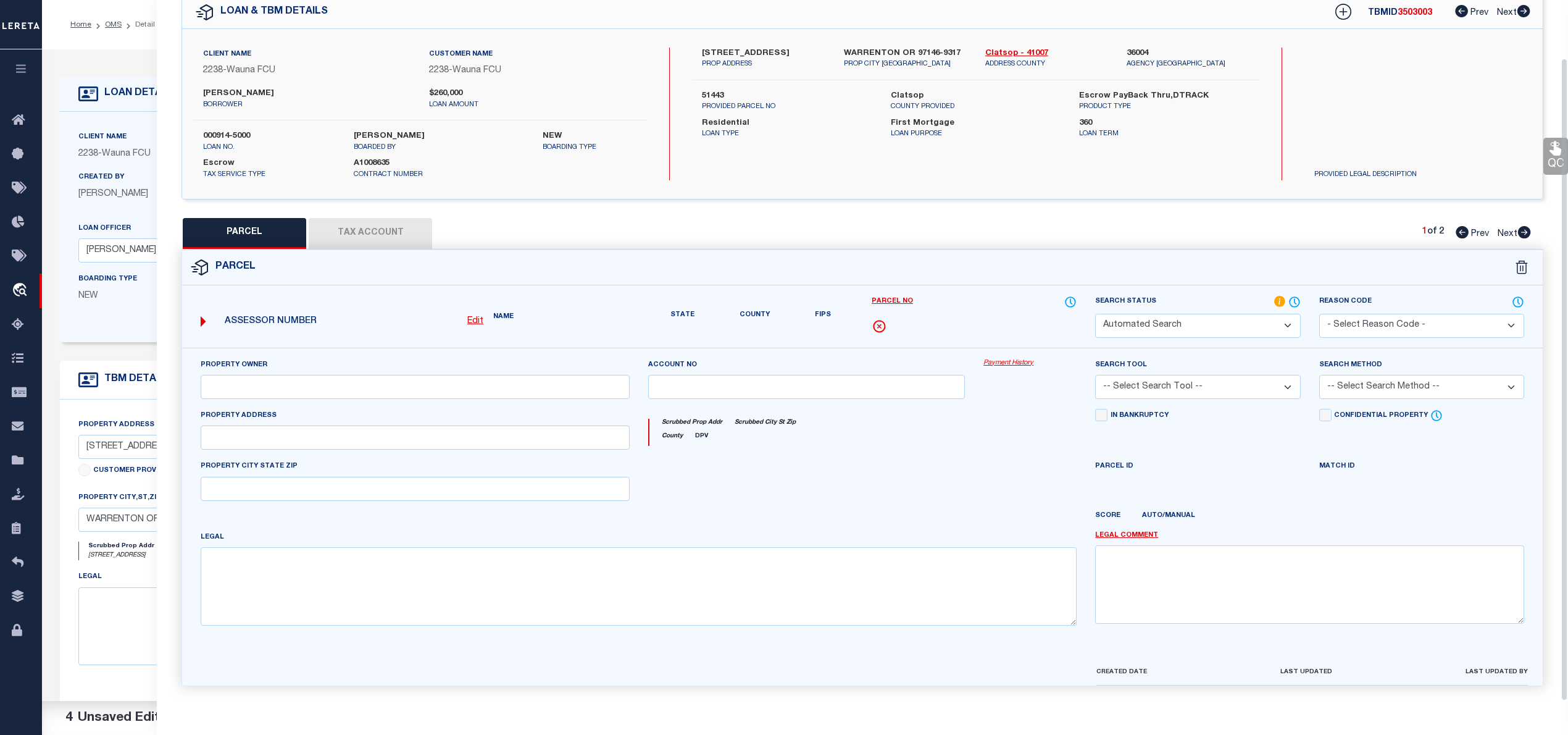
select select "PC"
type input "Bergerson Robin Bergerson Kim"
select select "AGW"
select select "ADD"
type input "805 NW GARDENIA AVE"
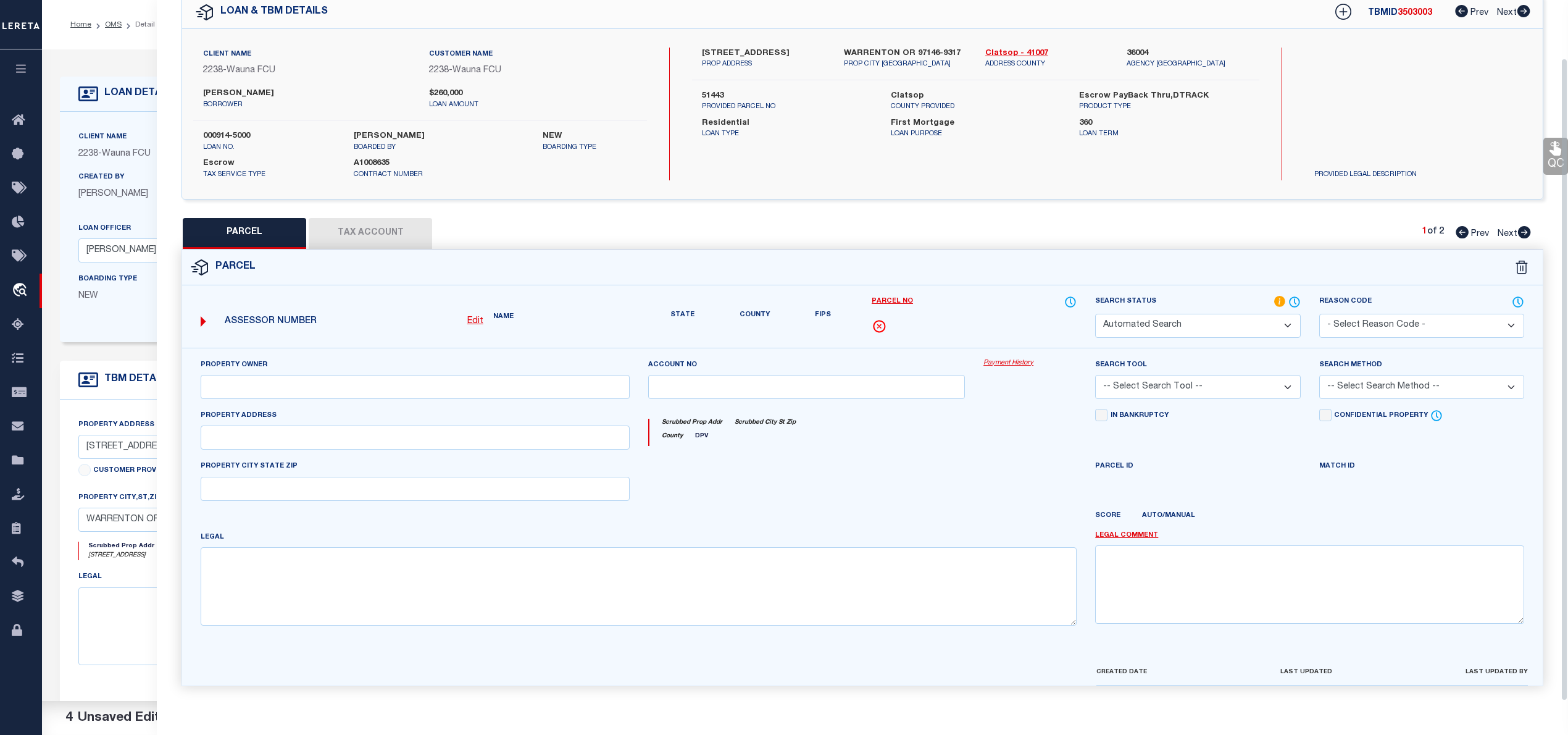
type input "WARRENTON, OR 97146"
type textarea "Size in Acres 3.18"
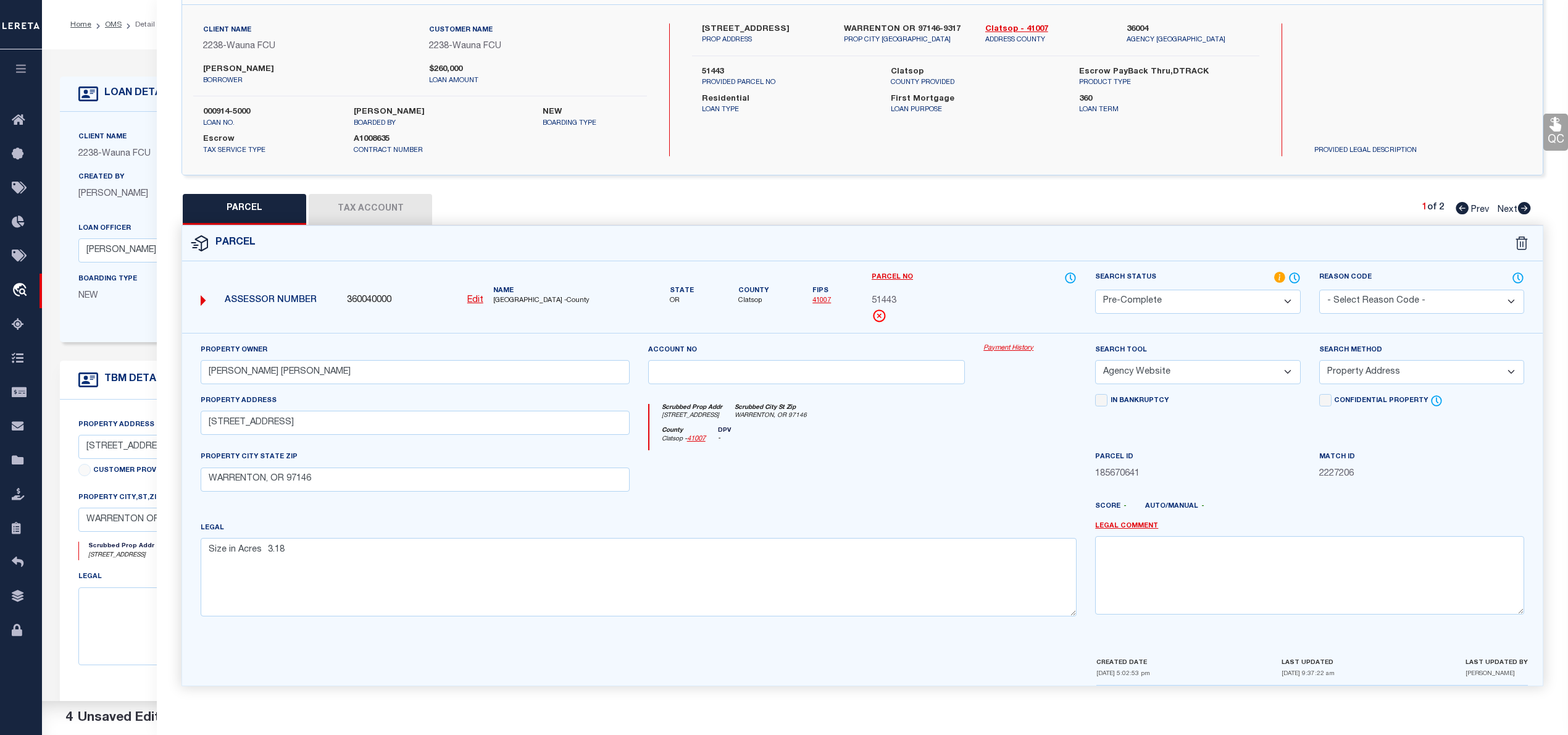
click at [1526, 207] on icon at bounding box center [1525, 208] width 13 height 13
select select "AS"
select select
checkbox input "false"
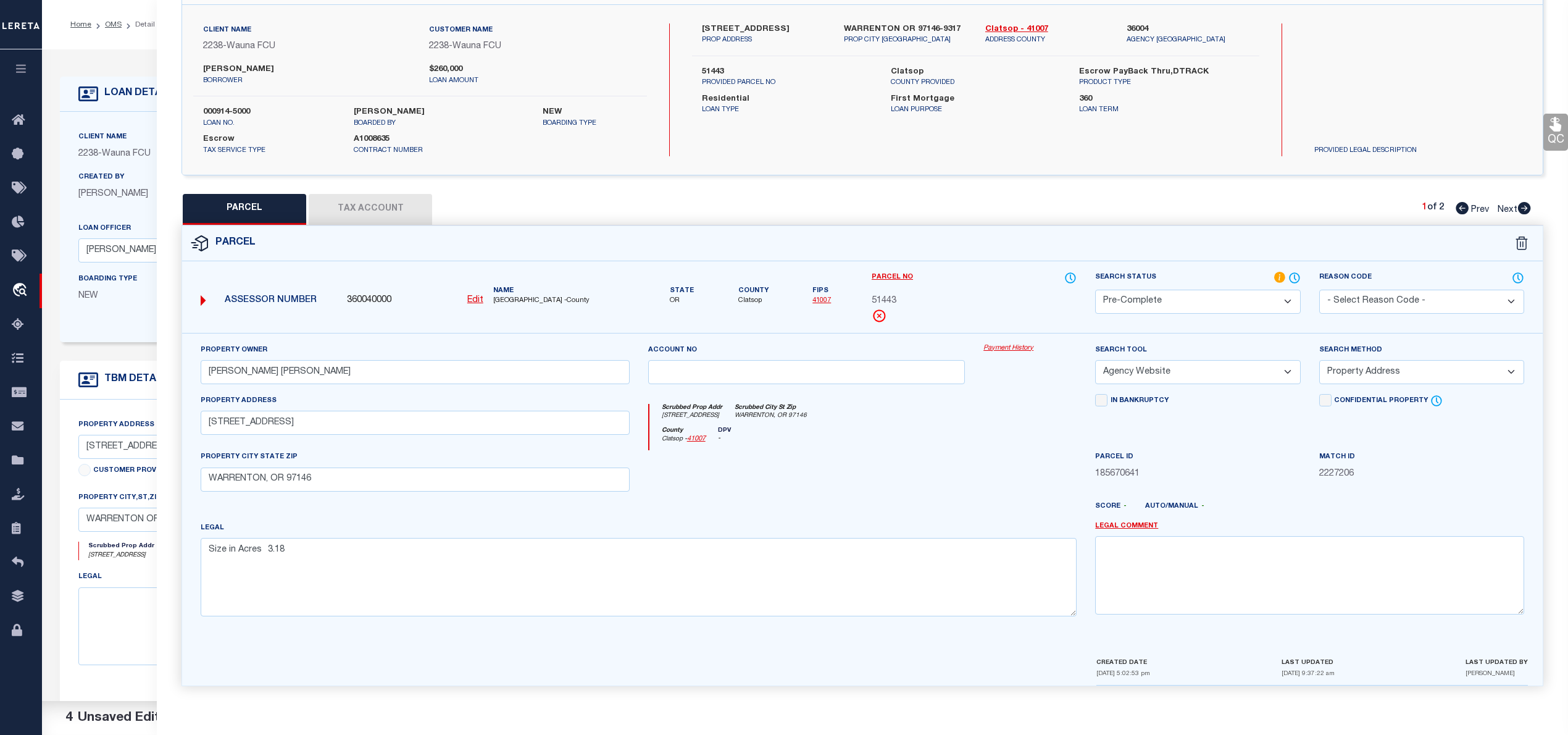
checkbox input "false"
select select "PA"
type input "BERGERSON,ROBIN"
select select "ATL"
select select "ADD"
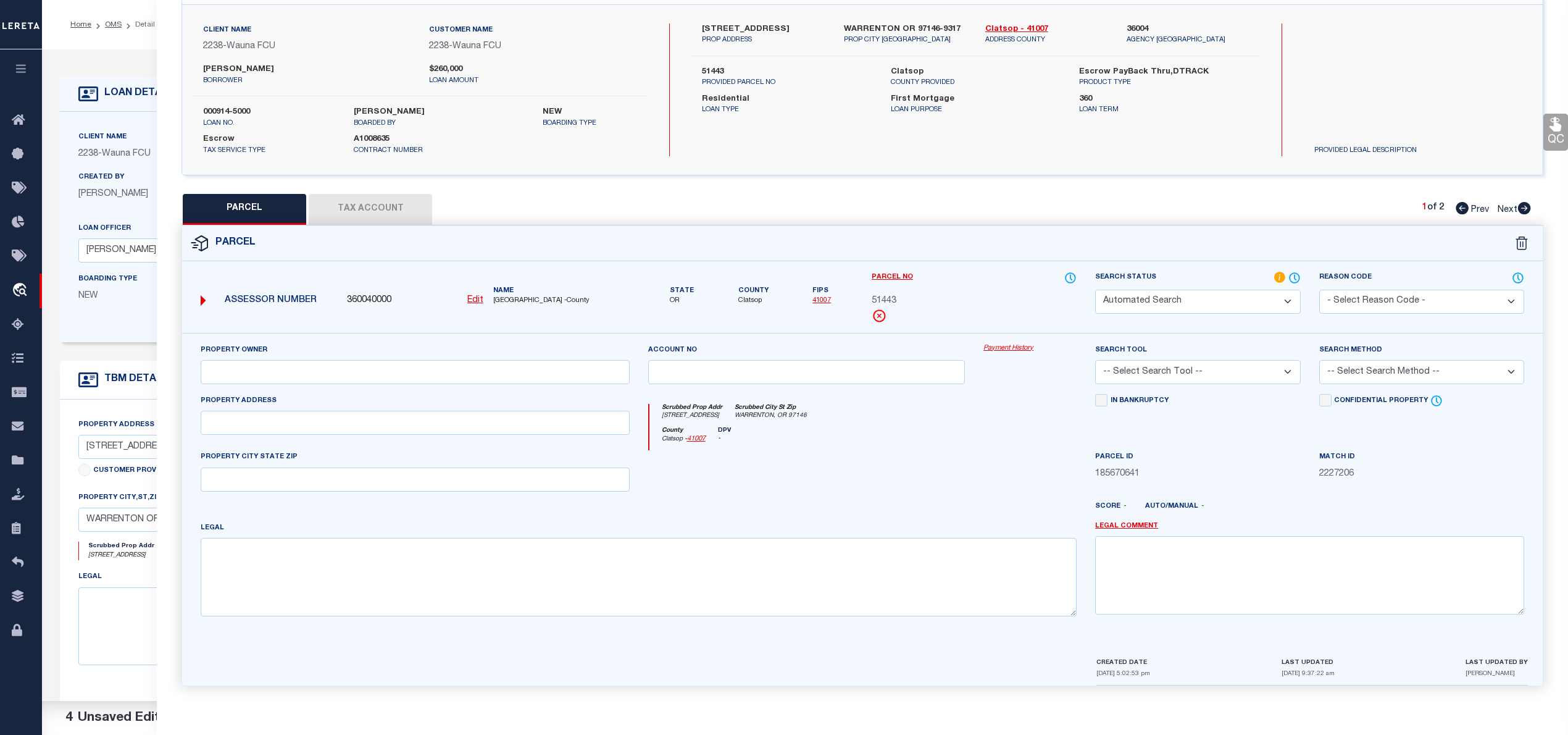
checkbox input "false"
type input "WARRENTON, OR 97146"
type textarea "METES & BOUNDS"
click at [1181, 305] on select "Automated Search Bad Parcel Complete Duplicate Parcel High Dollar Reporting In …" at bounding box center [1197, 301] width 205 height 24
select select "PR"
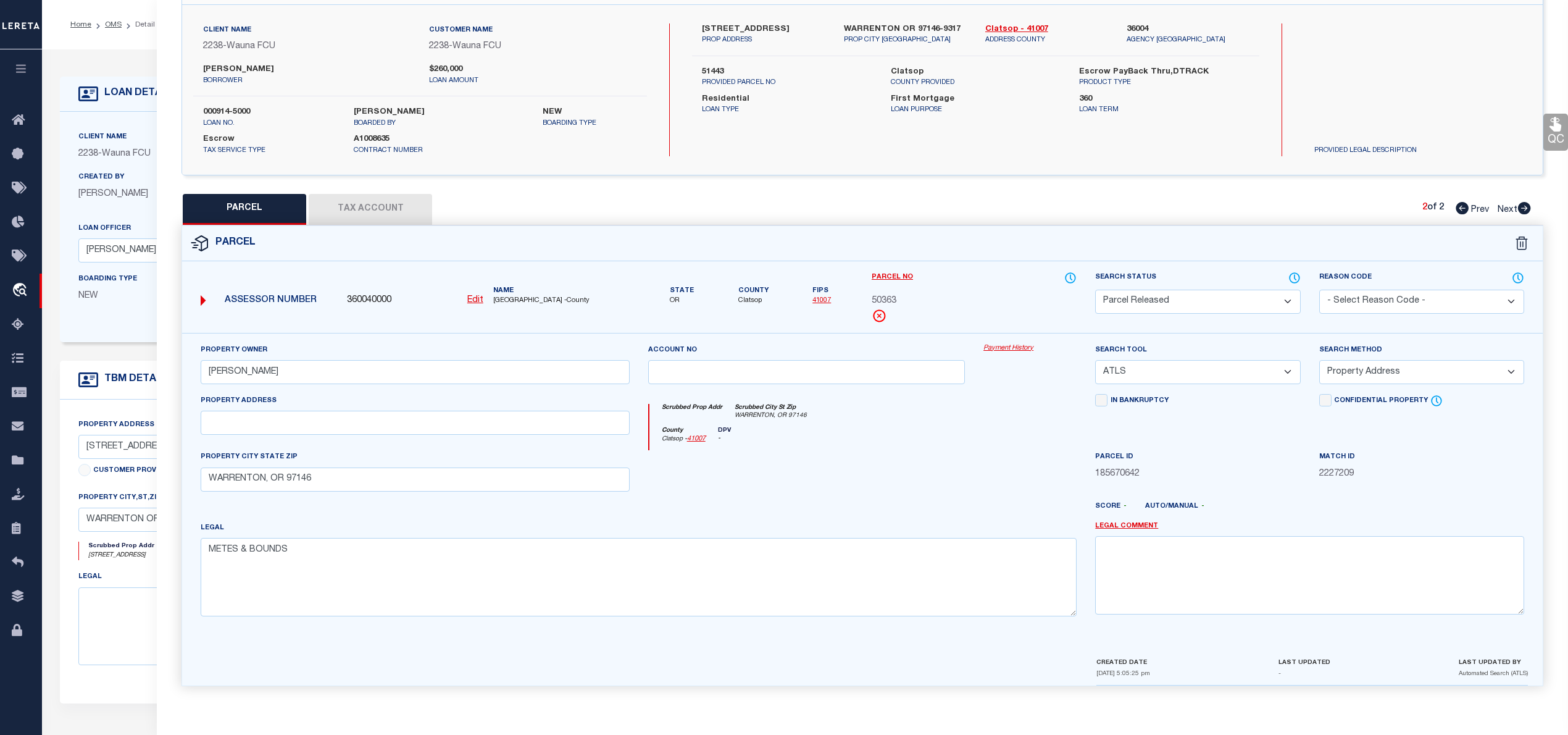
click at [1096, 289] on select "Automated Search Bad Parcel Complete Duplicate Parcel High Dollar Reporting In …" at bounding box center [1197, 301] width 205 height 24
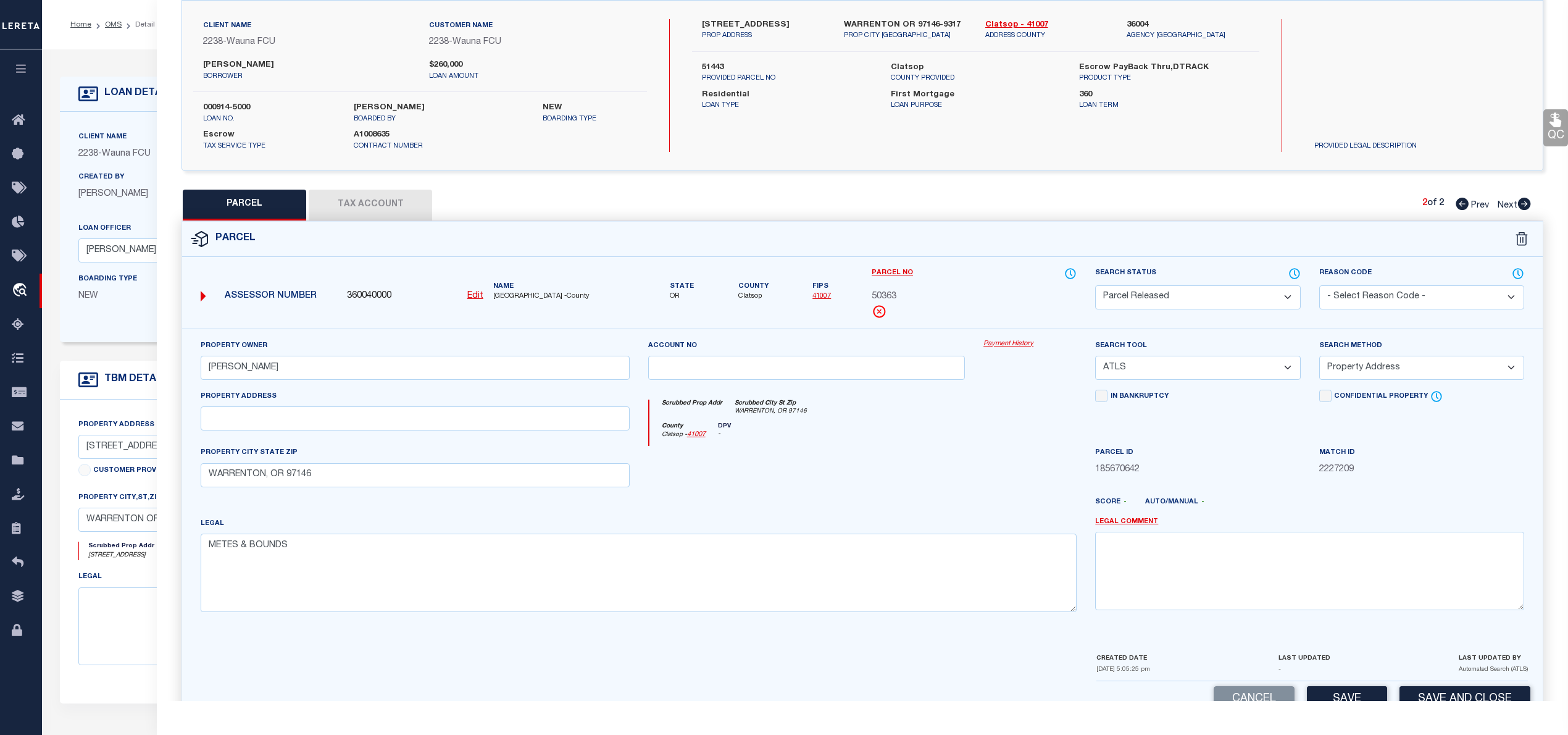
click at [1391, 295] on select "- Select Reason Code - 099 - Other (Provide additional detail) ACT - Agency Cha…" at bounding box center [1421, 297] width 205 height 24
select select "099"
click at [1319, 285] on select "- Select Reason Code - 099 - Other (Provide additional detail) ACT - Agency Cha…" at bounding box center [1421, 297] width 205 height 24
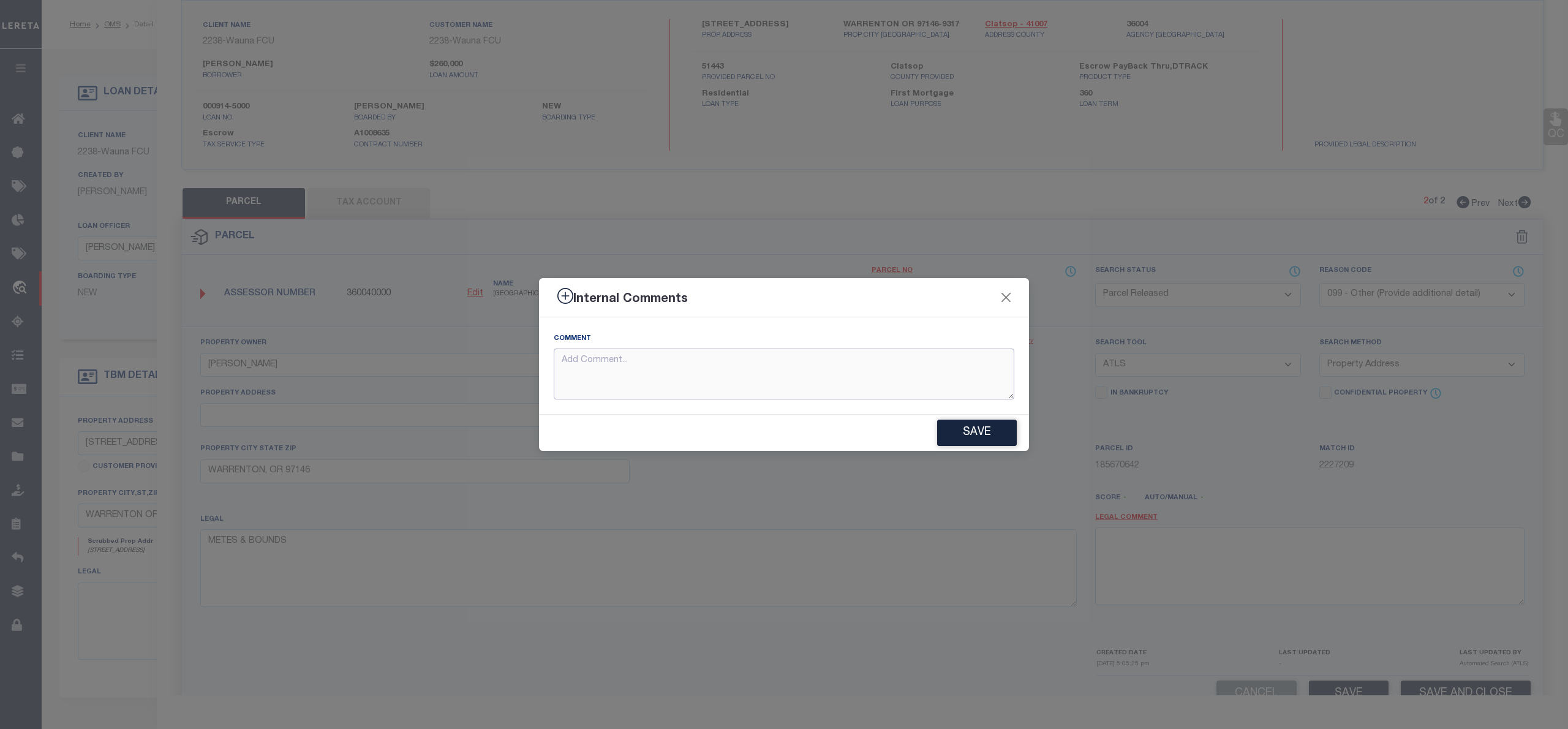
click at [772, 371] on textarea at bounding box center [784, 374] width 461 height 51
type textarea "PARCEL NOT NEEDED"
click at [954, 442] on button "Save" at bounding box center [976, 432] width 80 height 26
type textarea "PARCEL NOT NEEDED"
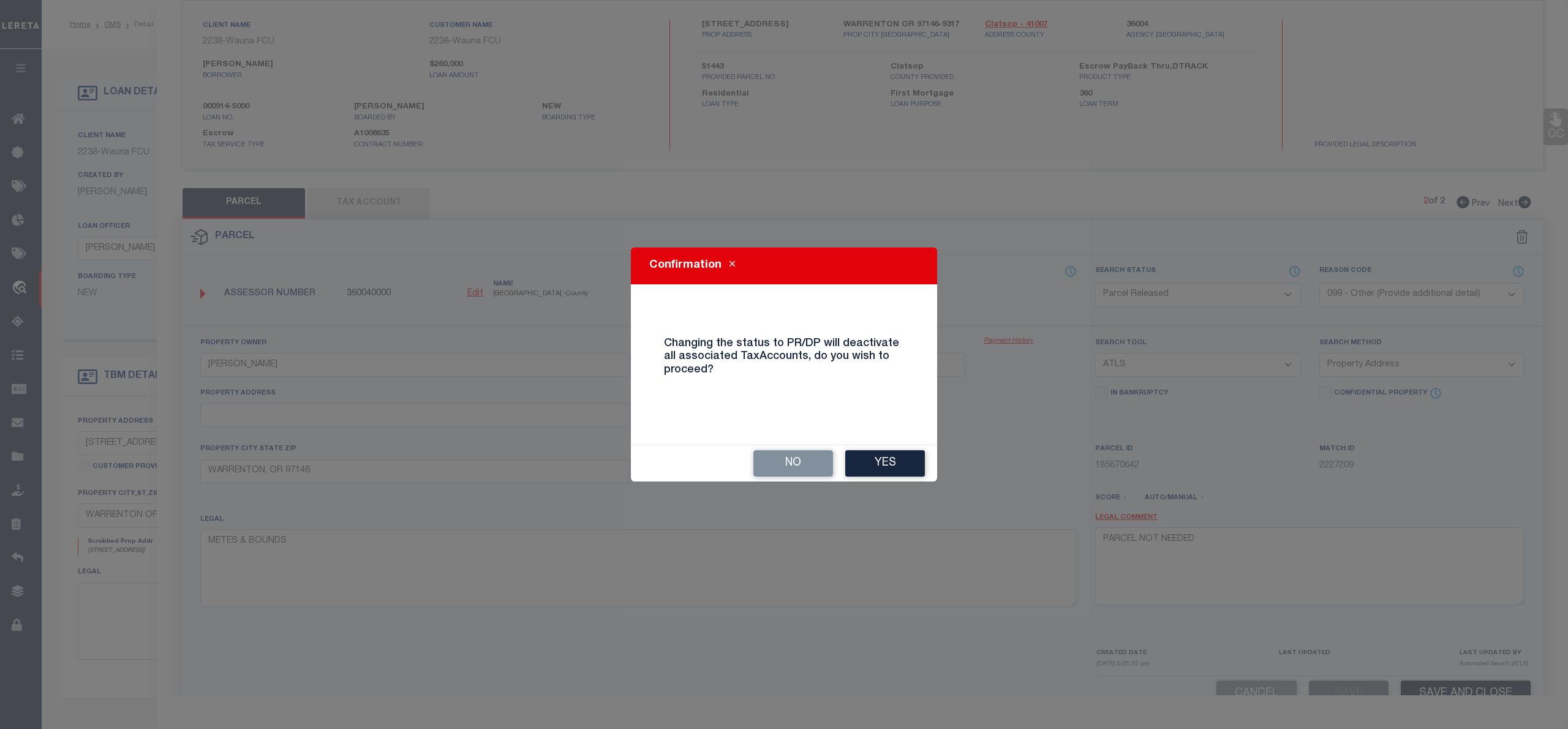
click at [887, 449] on div "No Yes" at bounding box center [784, 463] width 306 height 36
click at [900, 463] on button "Yes" at bounding box center [885, 462] width 80 height 26
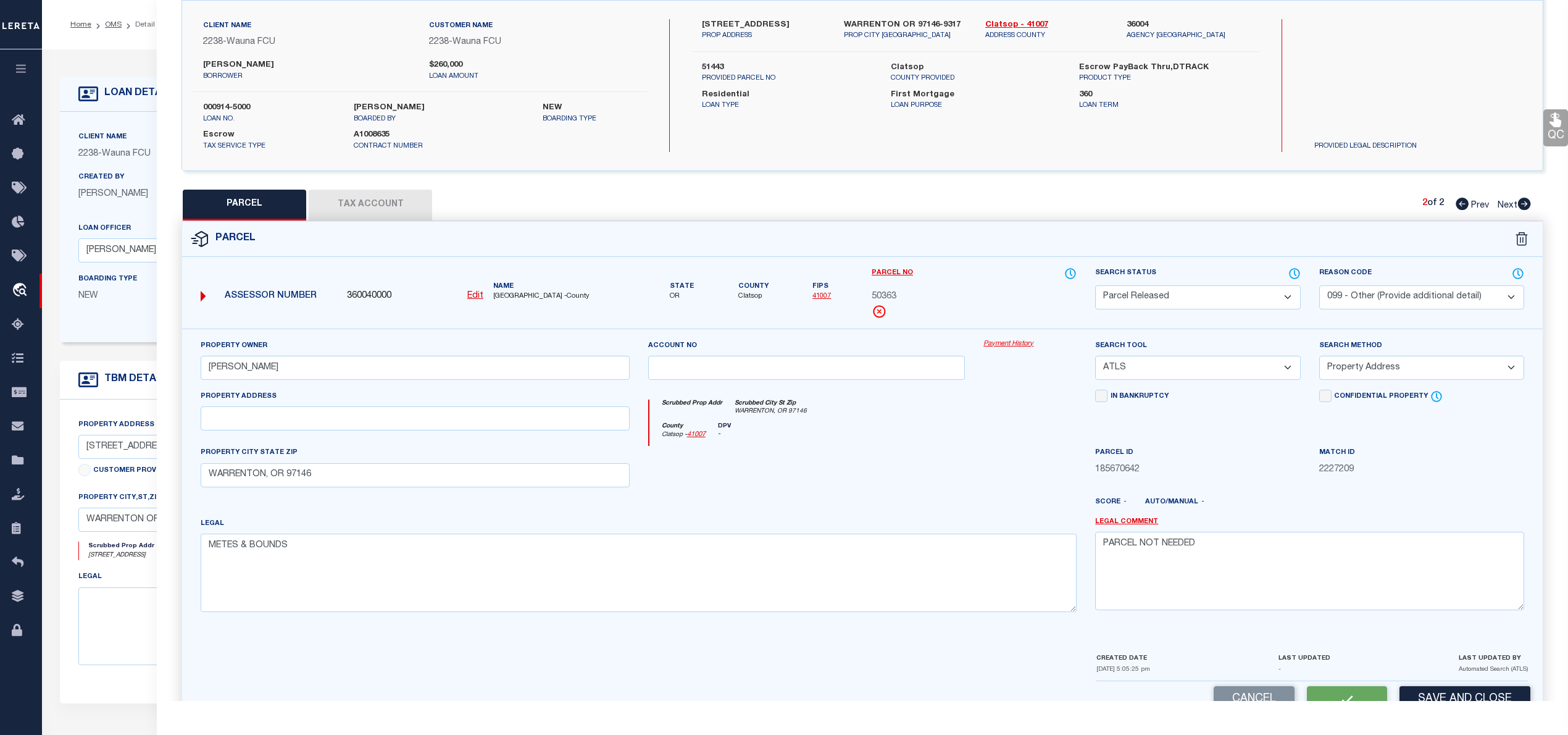
select select "AS"
select select
checkbox input "false"
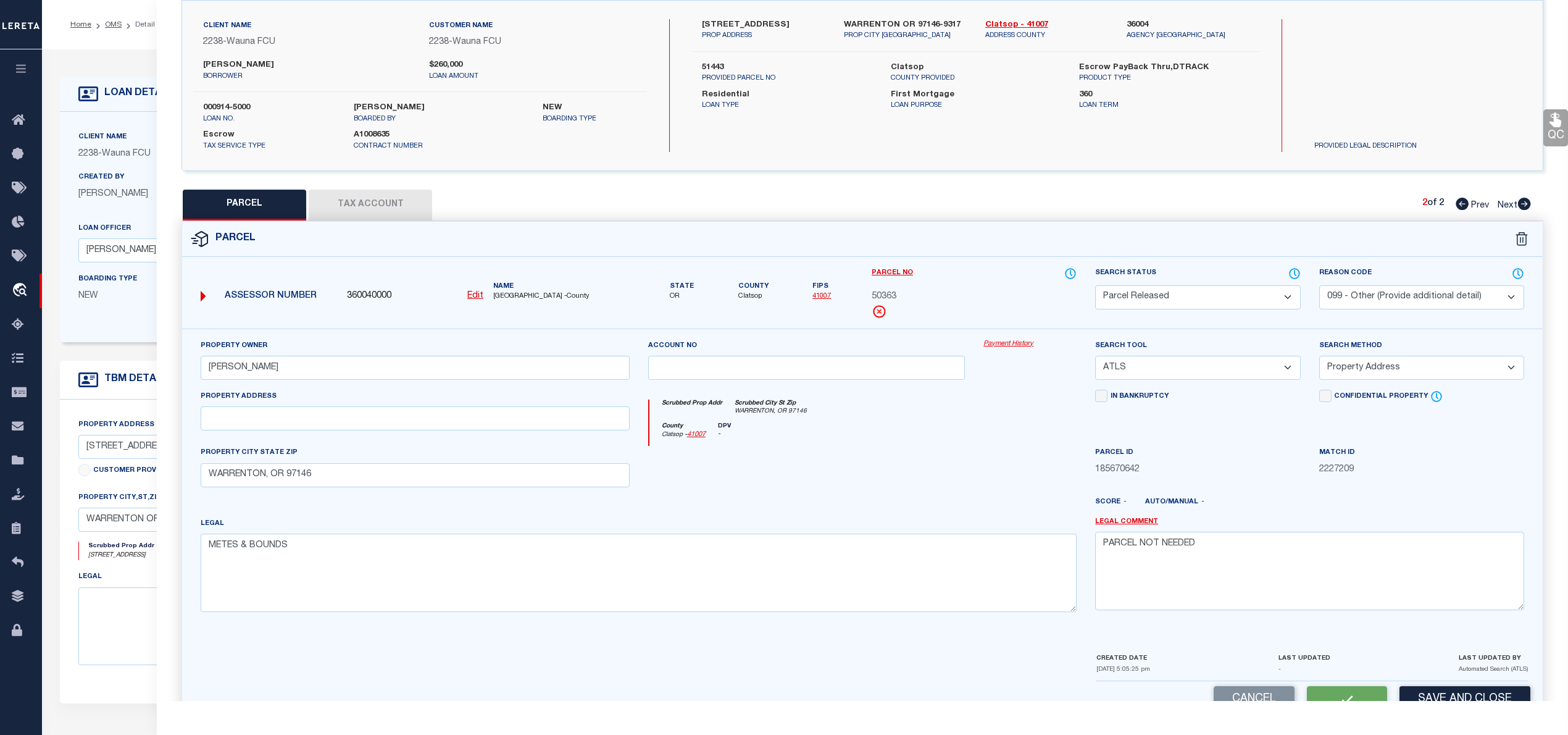
checkbox input "false"
select select "PR"
select select "099"
type input "BERGERSON,ROBIN"
select select "ATL"
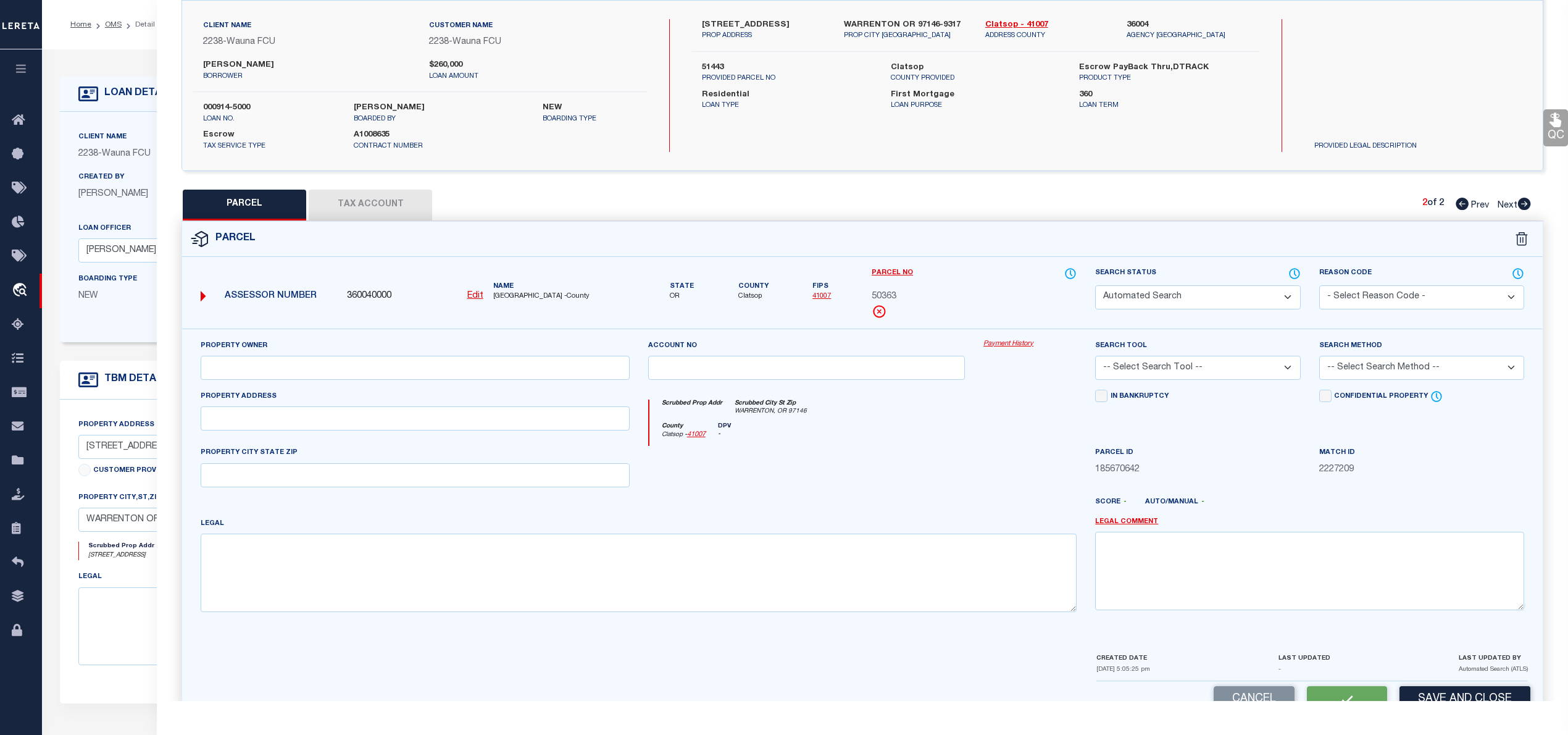
select select "ADD"
type input "WARRENTON, OR 97146"
type textarea "METES & BOUNDS"
type textarea "PARCEL NOT NEEDED"
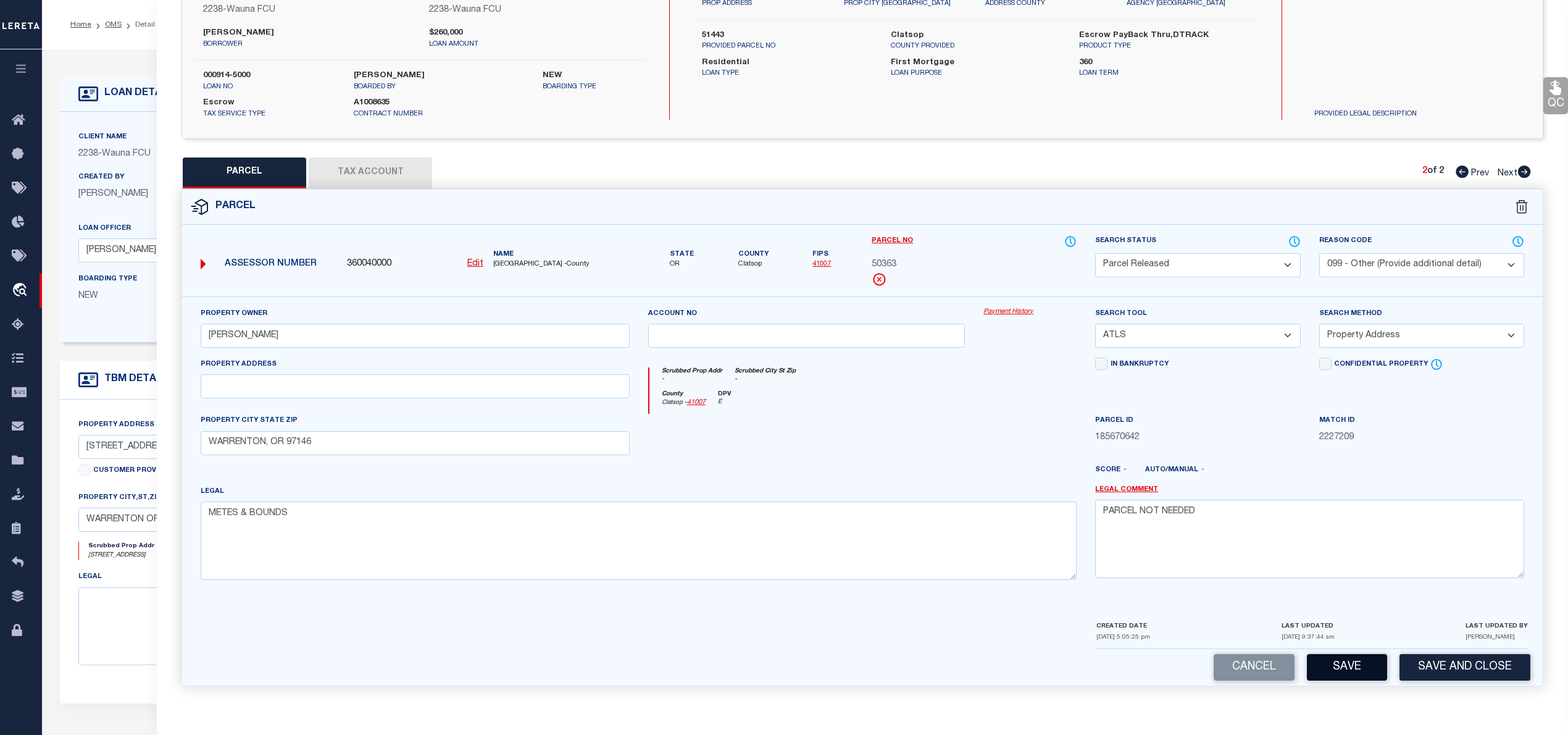
click at [1347, 676] on button "Save" at bounding box center [1346, 666] width 80 height 26
click at [1460, 166] on icon at bounding box center [1462, 171] width 13 height 13
select select "AS"
select select
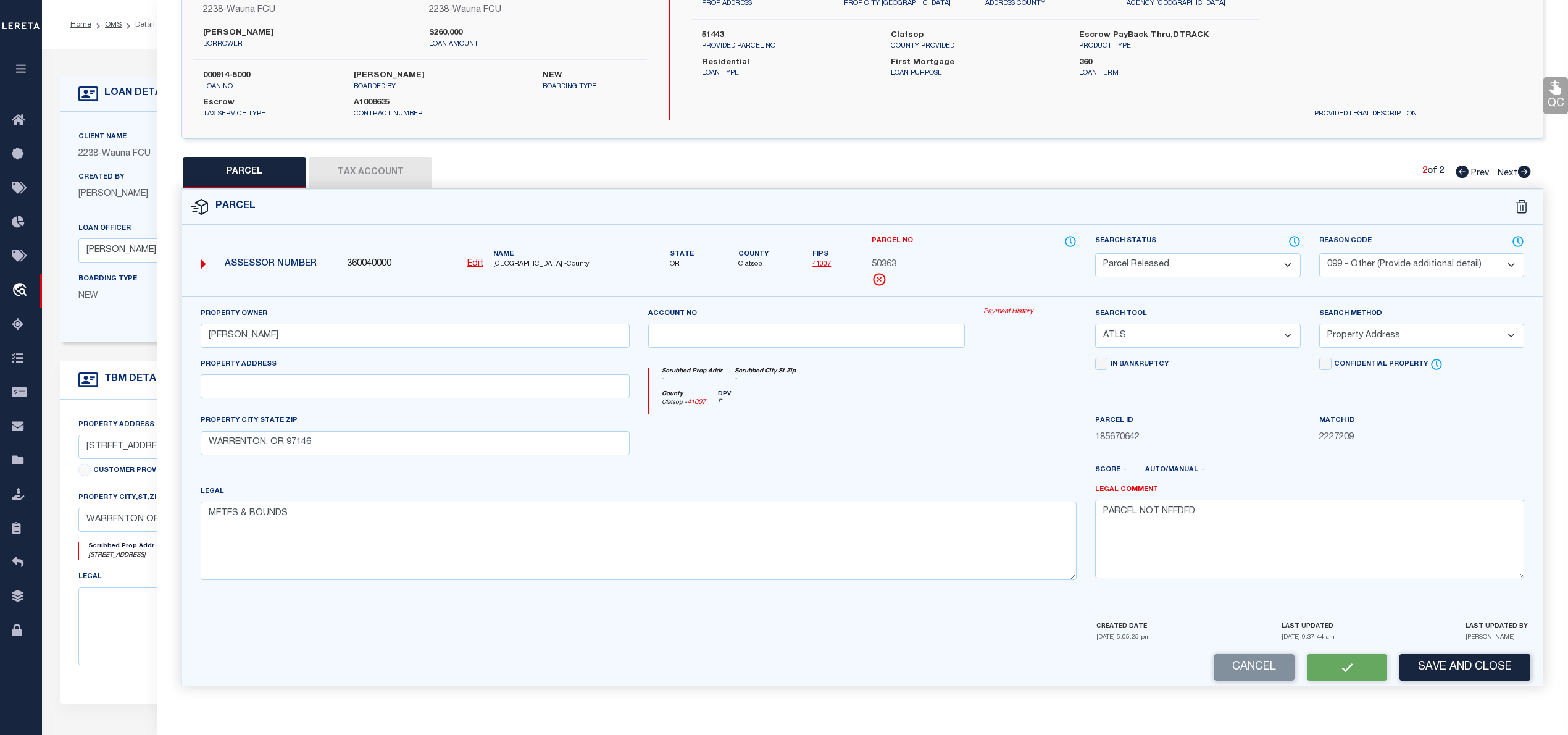
select select
checkbox input "false"
select select "CP"
type input "Bergerson Robin Bergerson Kim"
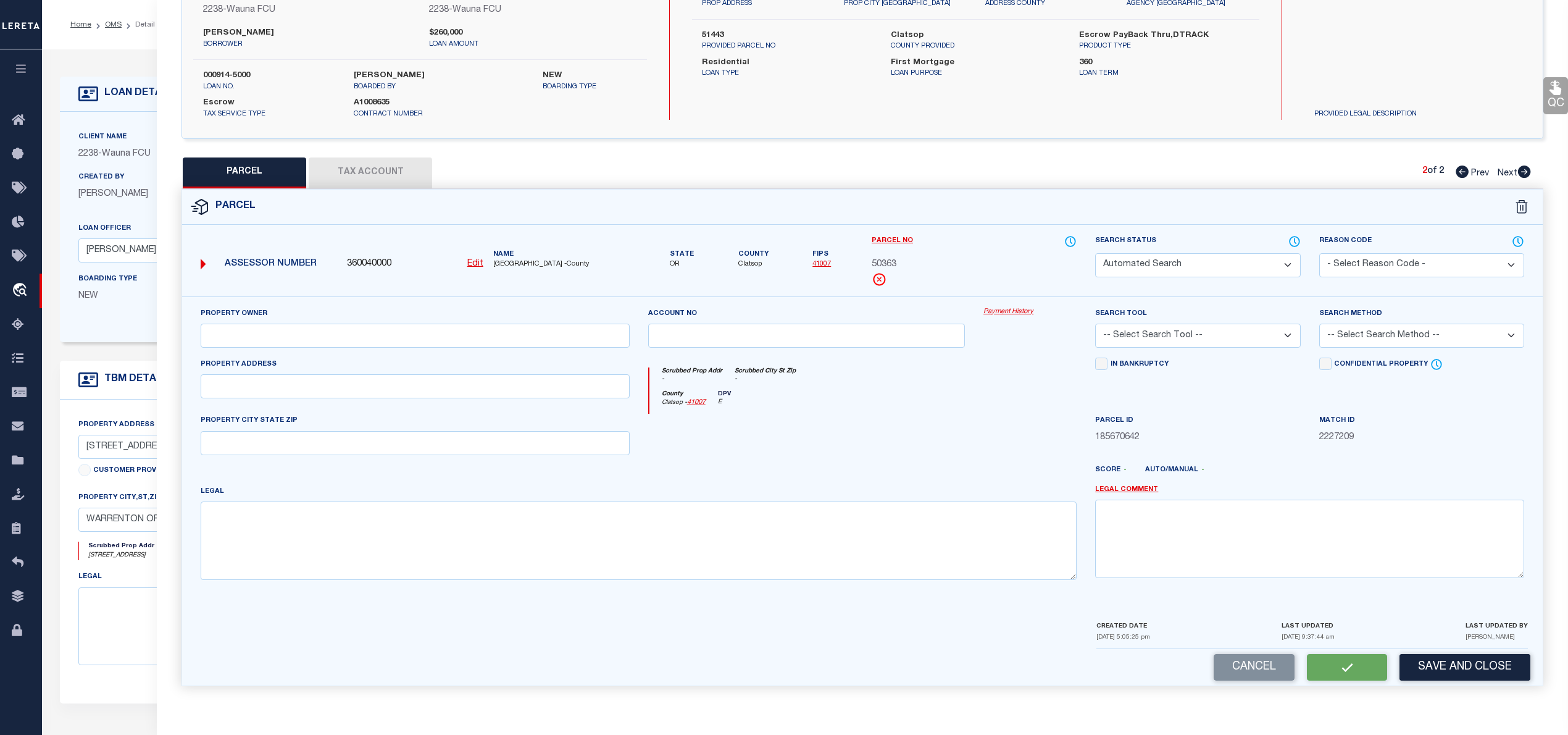
select select "AGW"
select select "ADD"
type input "805 NW GARDENIA AVE"
type input "WARRENTON, OR 97146"
type textarea "Size in Acres 3.18"
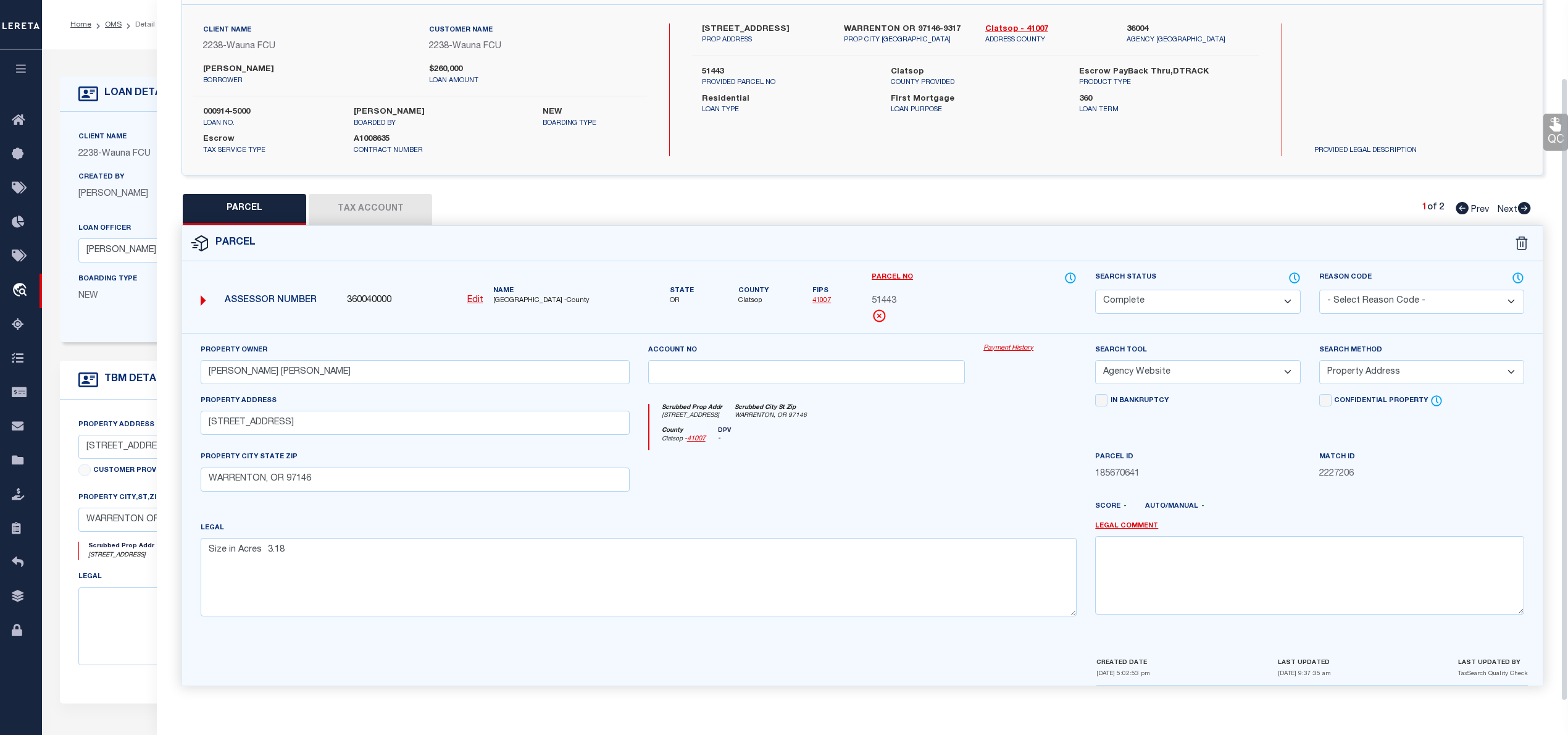
select select "AS"
select select
checkbox input "false"
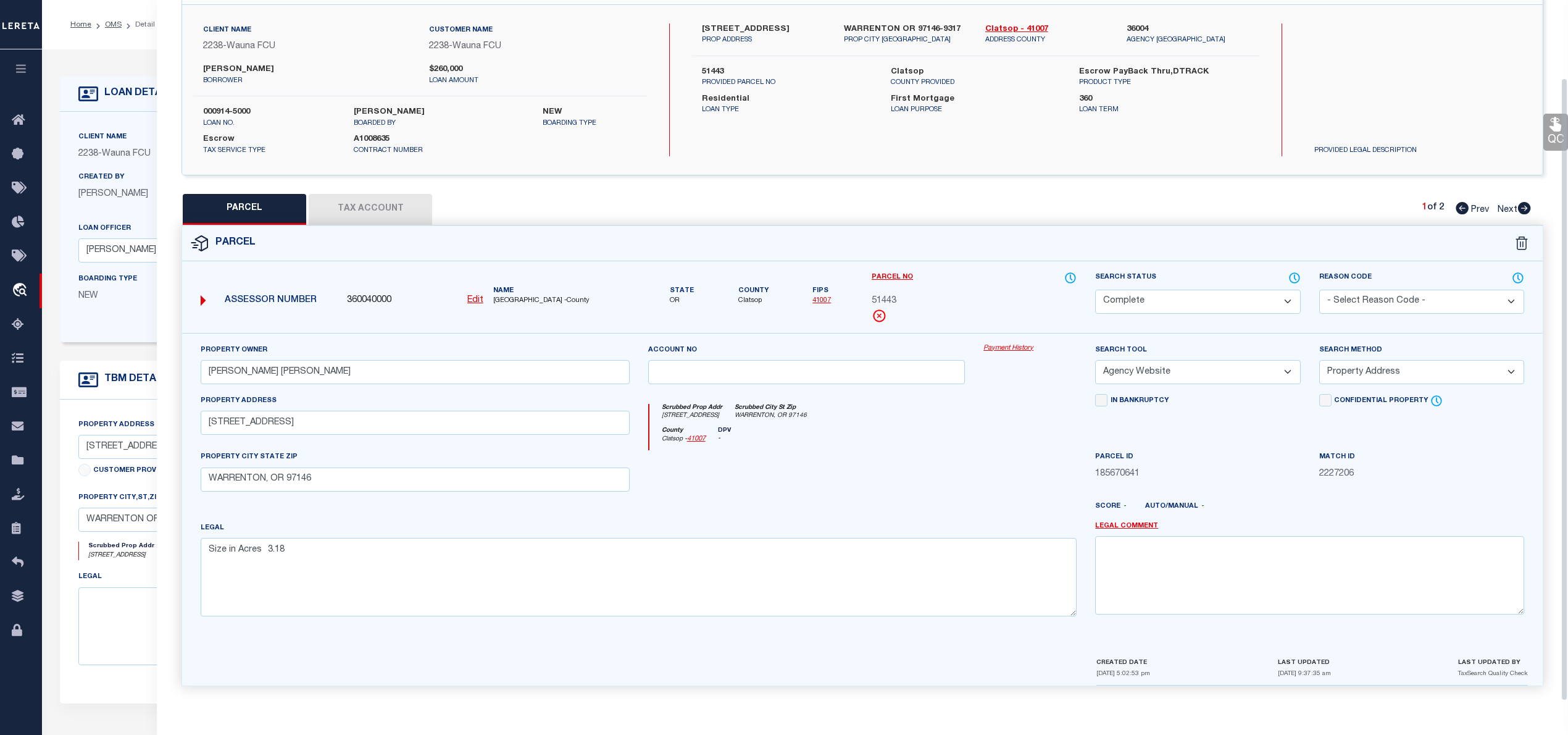
scroll to position [0, 0]
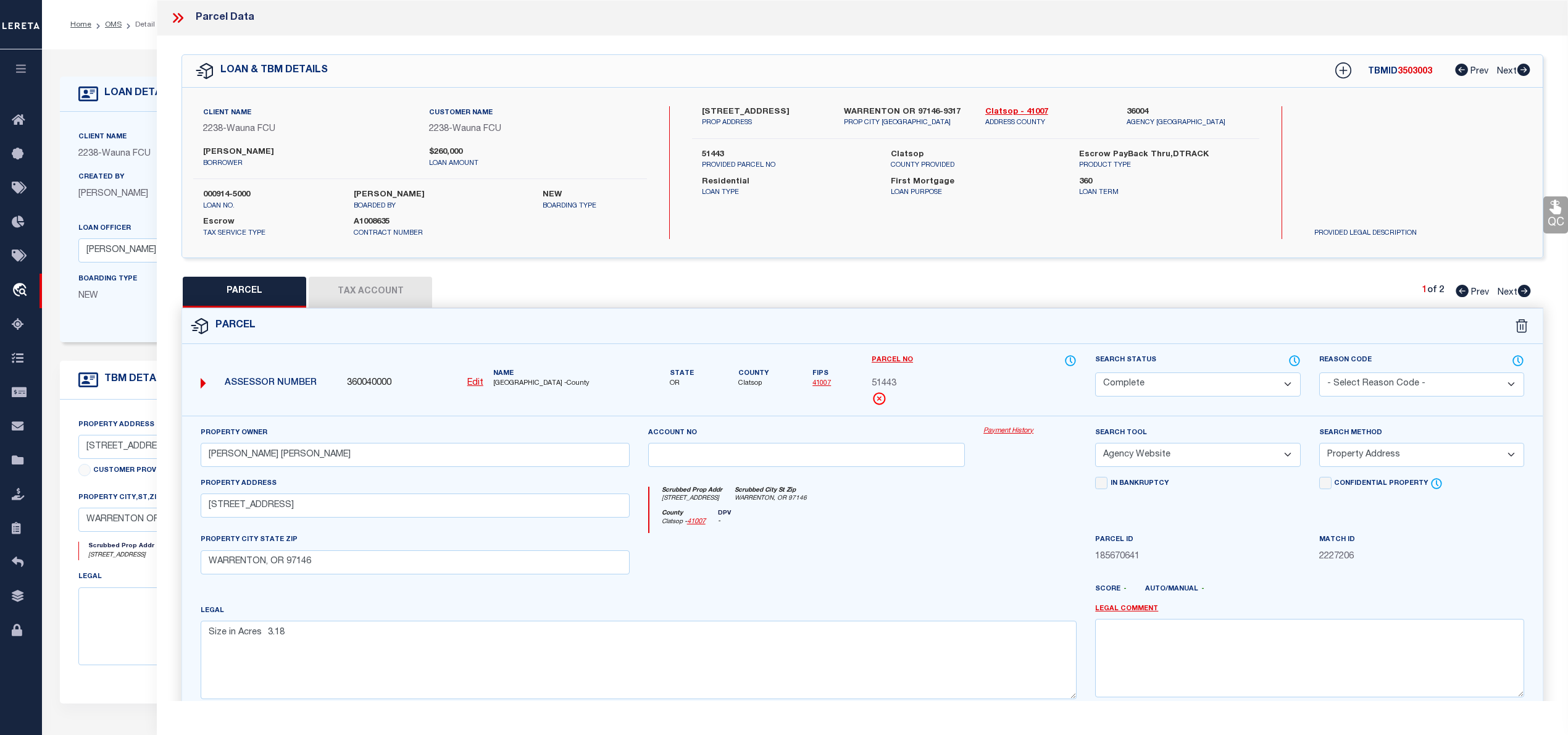
click at [880, 381] on span "51443" at bounding box center [884, 383] width 24 height 14
copy span "51443"
click at [907, 154] on label "Clatsop" at bounding box center [976, 155] width 170 height 13
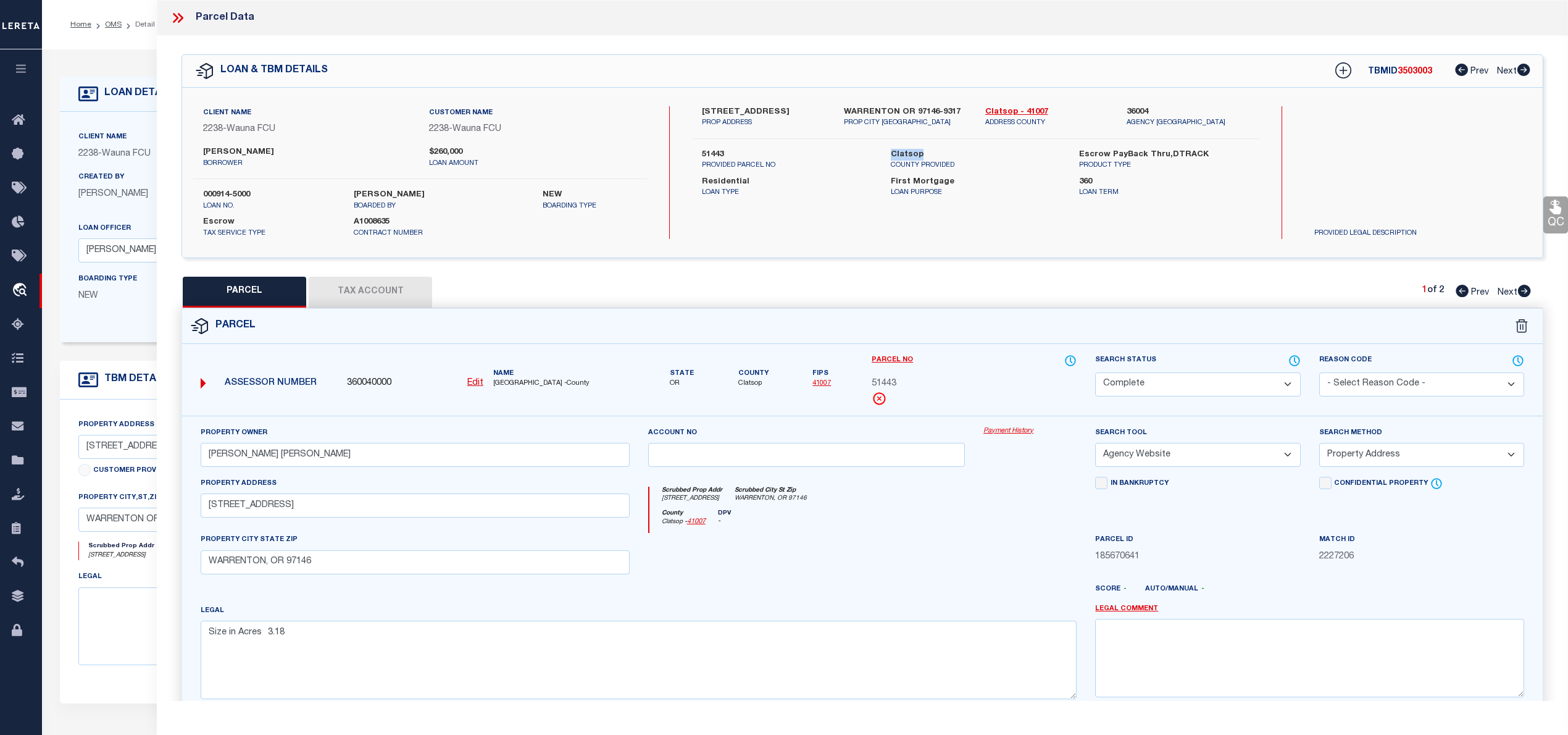
copy label "Clatsop"
click at [174, 20] on icon at bounding box center [178, 18] width 16 height 16
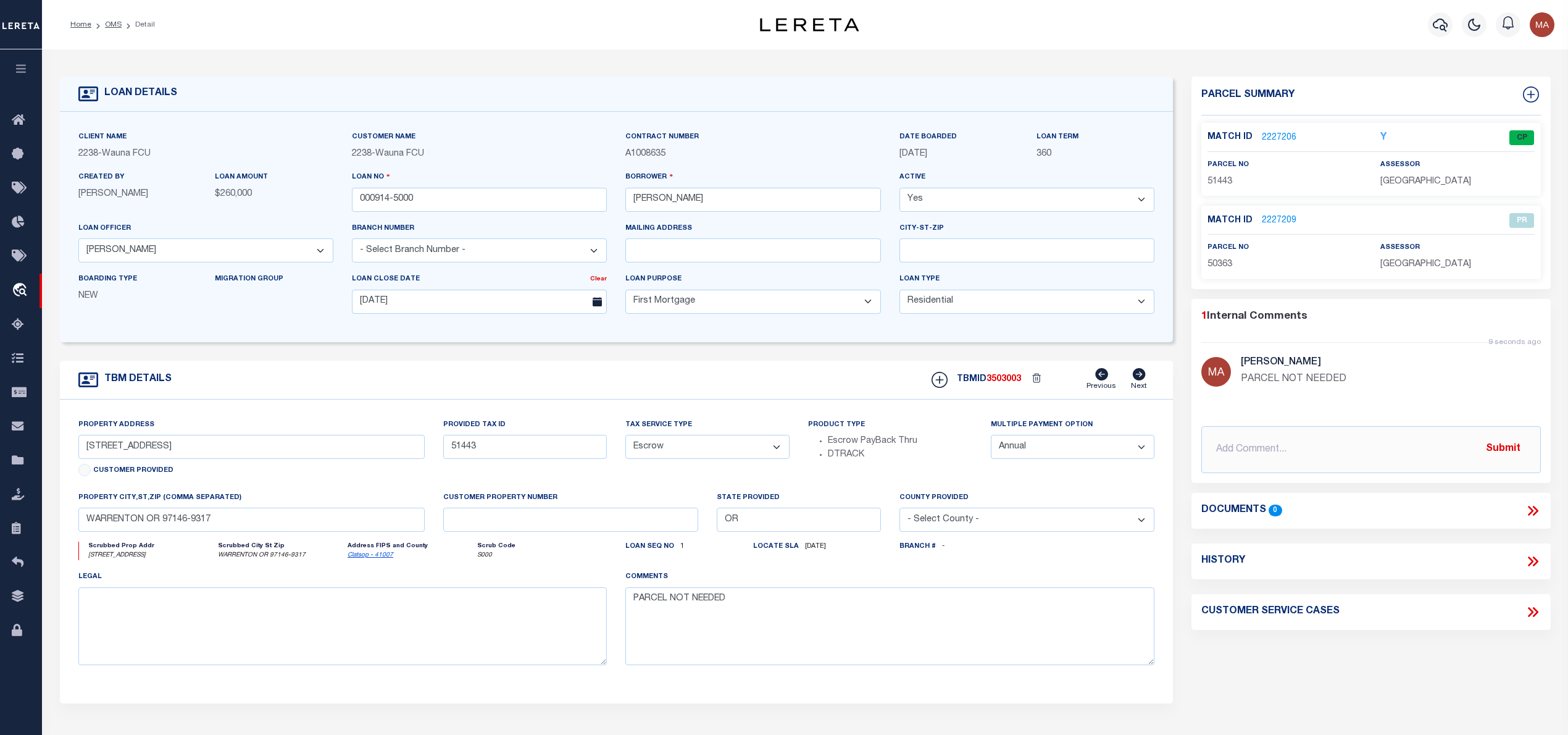
click at [95, 21] on li "OMS" at bounding box center [106, 24] width 31 height 11
click at [118, 25] on link "OMS" at bounding box center [113, 24] width 16 height 7
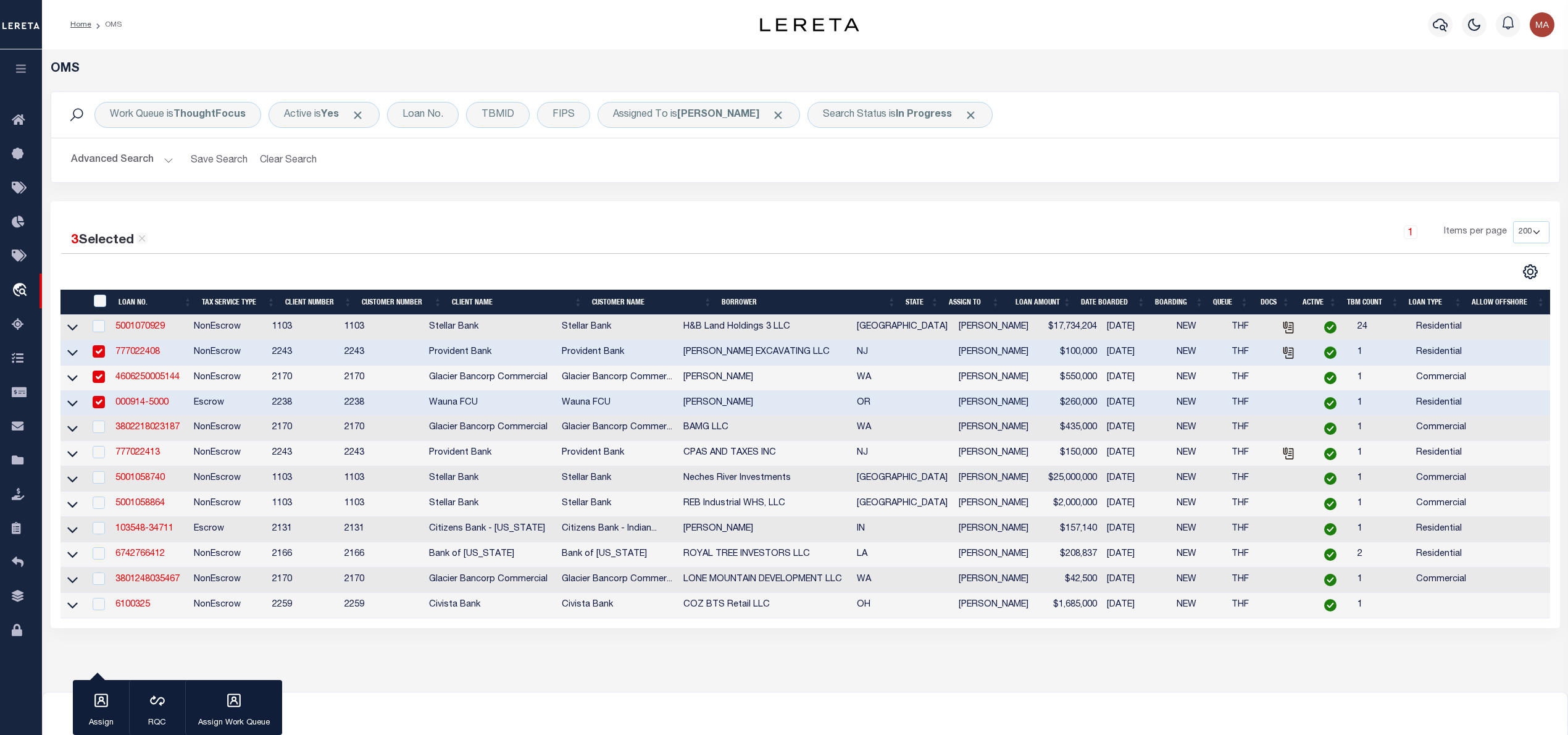
scroll to position [82, 0]
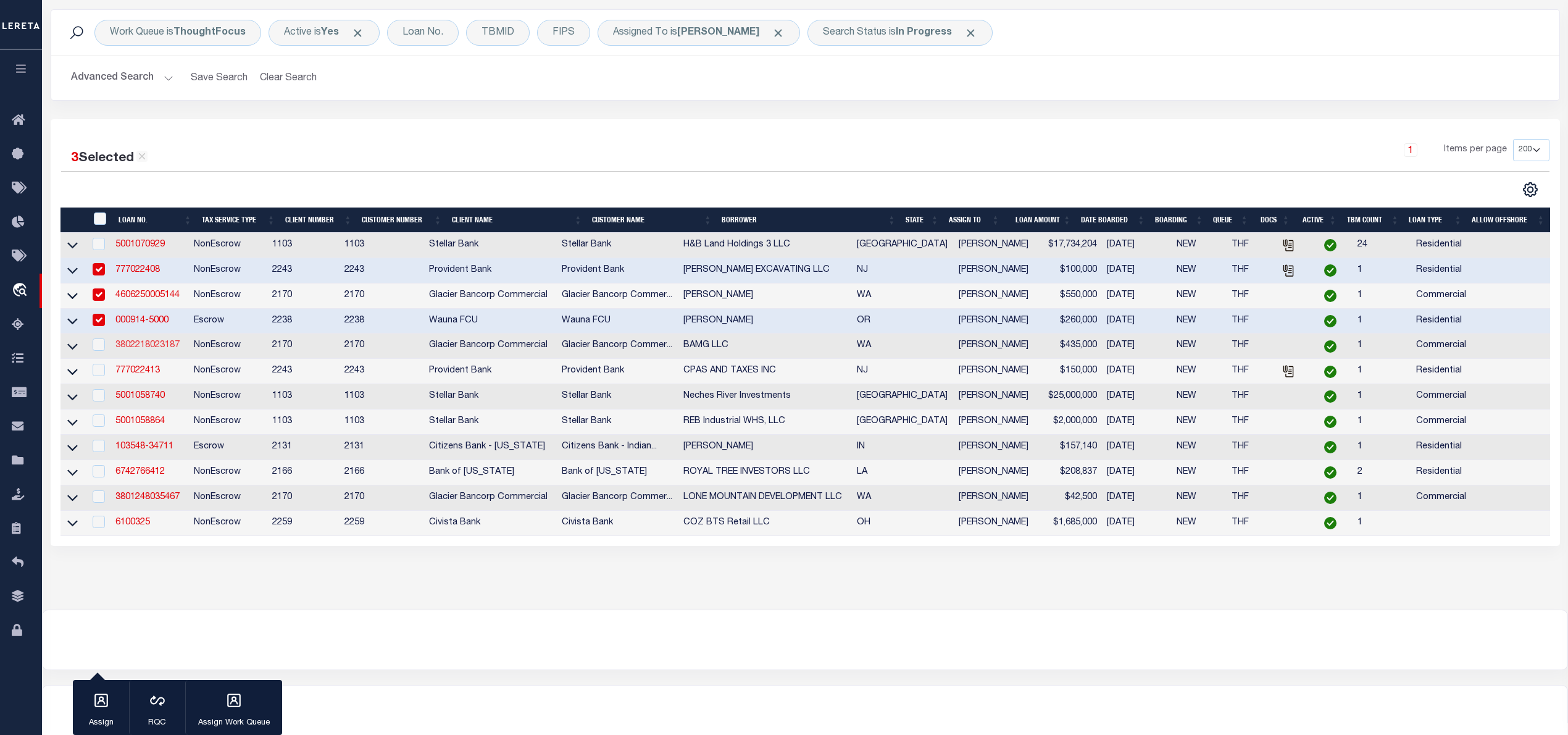
click at [151, 350] on link "3802218023187" at bounding box center [147, 345] width 64 height 9
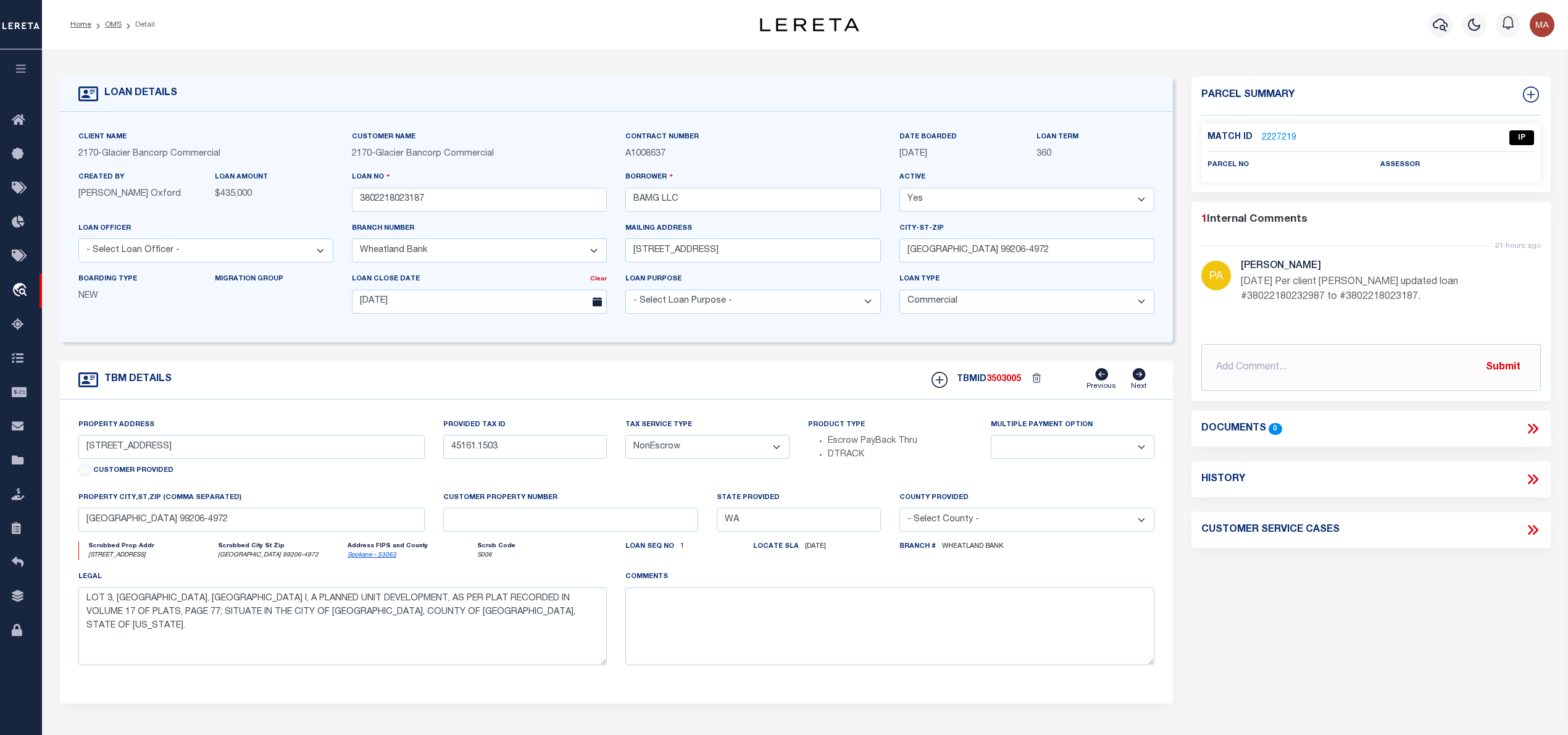
click at [1270, 142] on link "2227219" at bounding box center [1279, 138] width 34 height 13
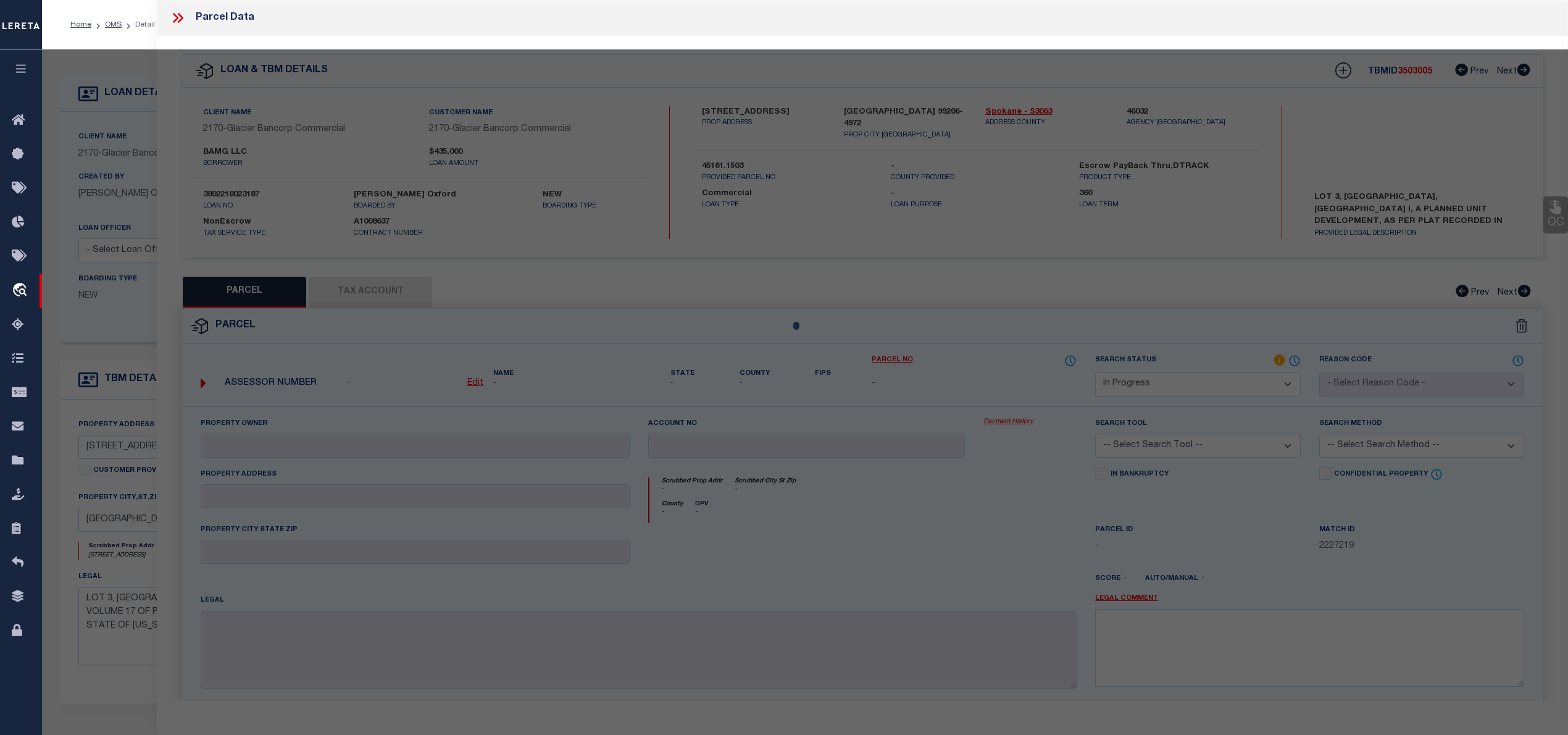
click at [1270, 140] on div at bounding box center [805, 487] width 1526 height 875
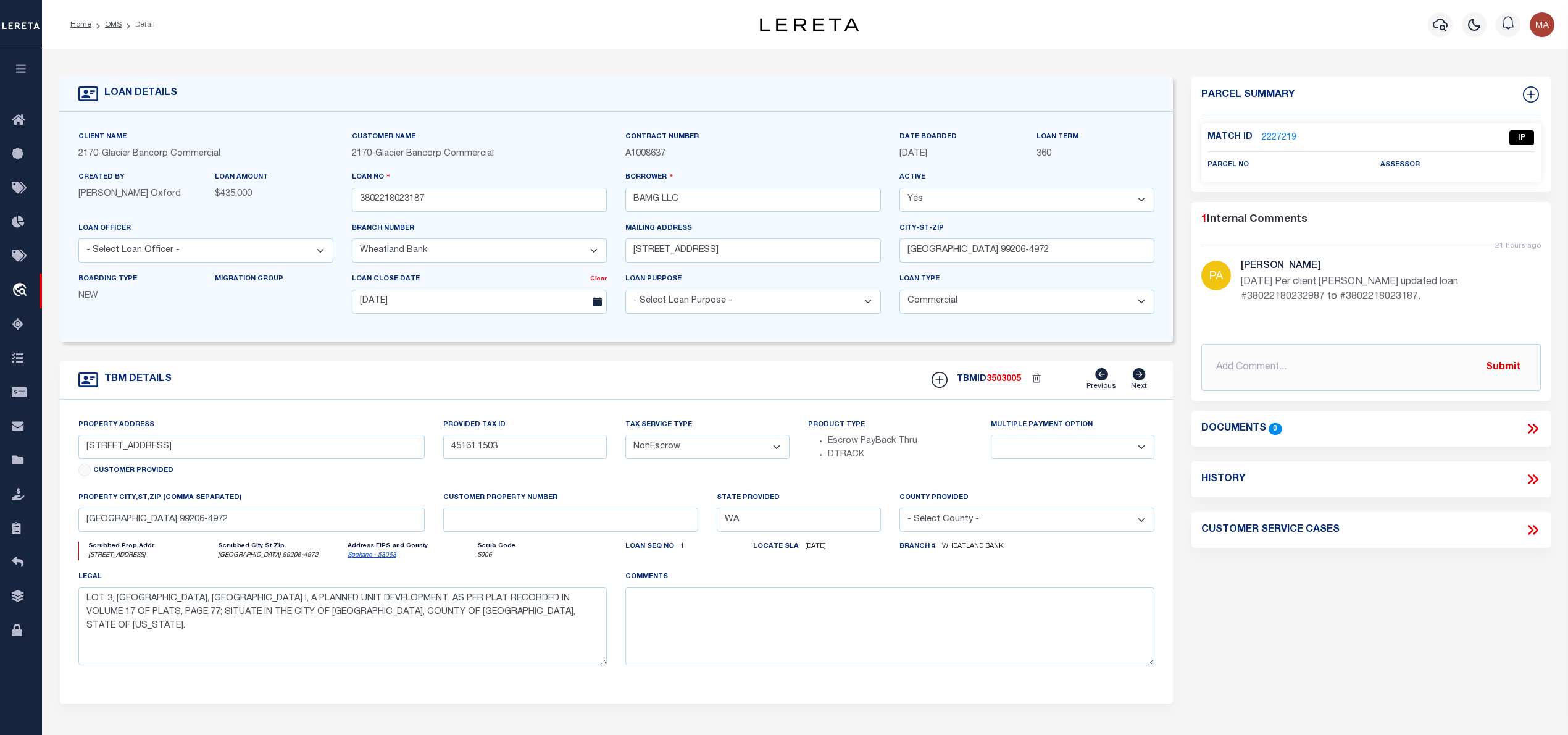
click at [1268, 136] on link "2227219" at bounding box center [1279, 138] width 34 height 13
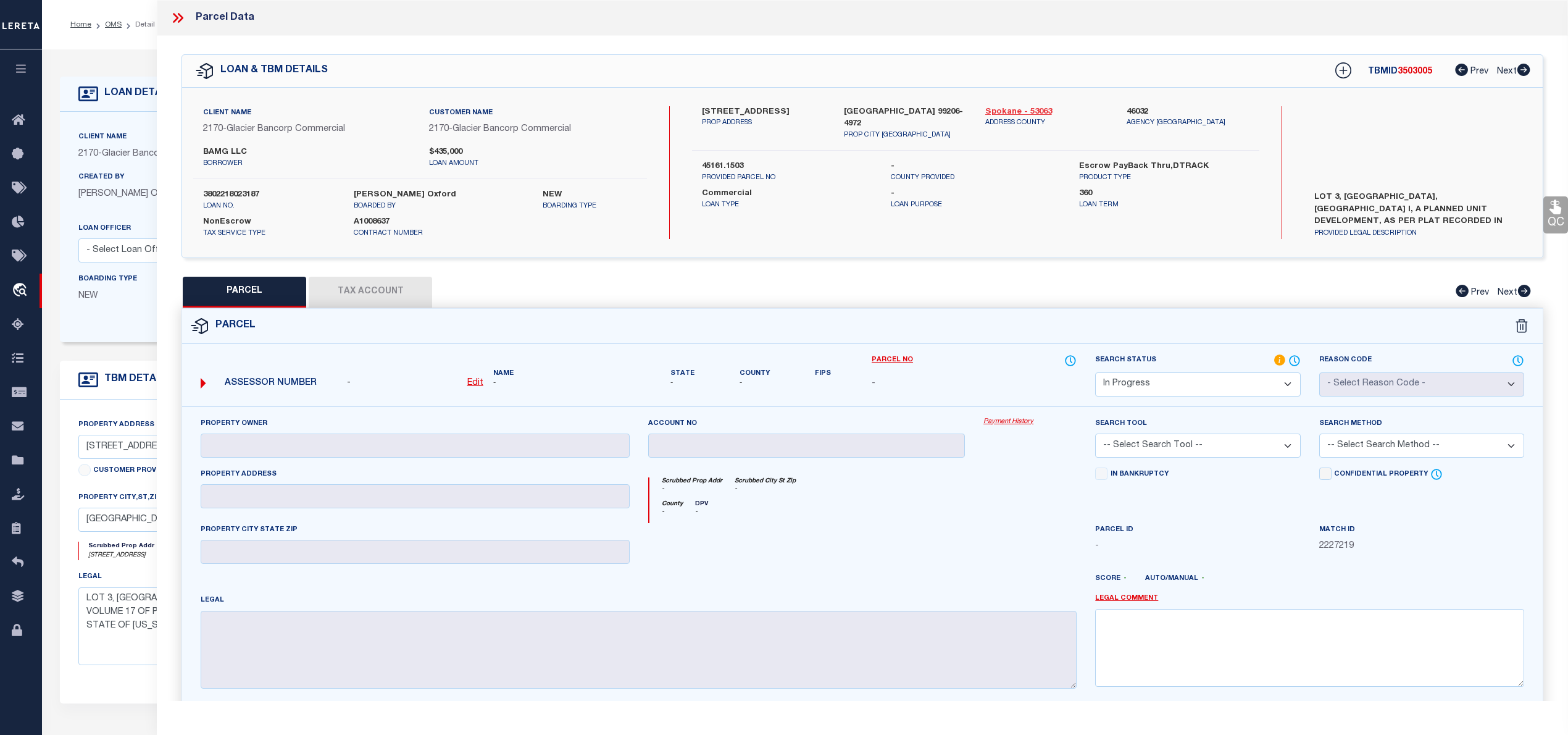
click at [998, 110] on link "Spokane - 53063" at bounding box center [1047, 113] width 123 height 13
drag, startPoint x: 698, startPoint y: 106, endPoint x: 782, endPoint y: 115, distance: 84.5
click at [782, 115] on div "12121 E BROADWAY AVE UNIT BUILDING3 PROP ADDRESS" at bounding box center [763, 124] width 142 height 34
click at [793, 114] on label "12121 E BROADWAY AVE UNIT BUILDING3" at bounding box center [763, 113] width 123 height 13
drag, startPoint x: 701, startPoint y: 107, endPoint x: 798, endPoint y: 113, distance: 97.2
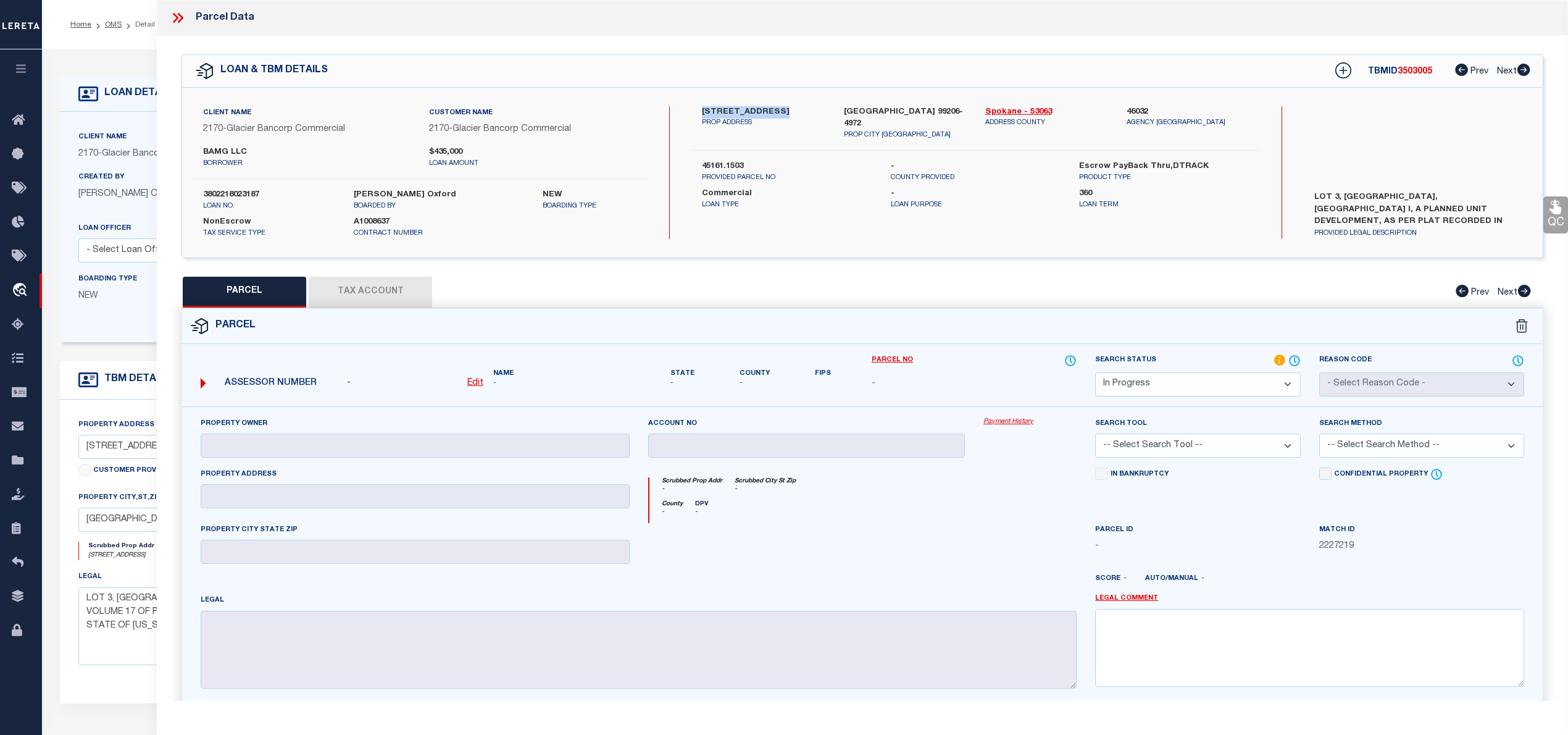
click at [798, 113] on label "12121 E BROADWAY AVE UNIT BUILDING3" at bounding box center [763, 113] width 123 height 13
copy label "12121 E BROADWAY AVE"
click at [727, 165] on label "45161.1503" at bounding box center [786, 167] width 170 height 13
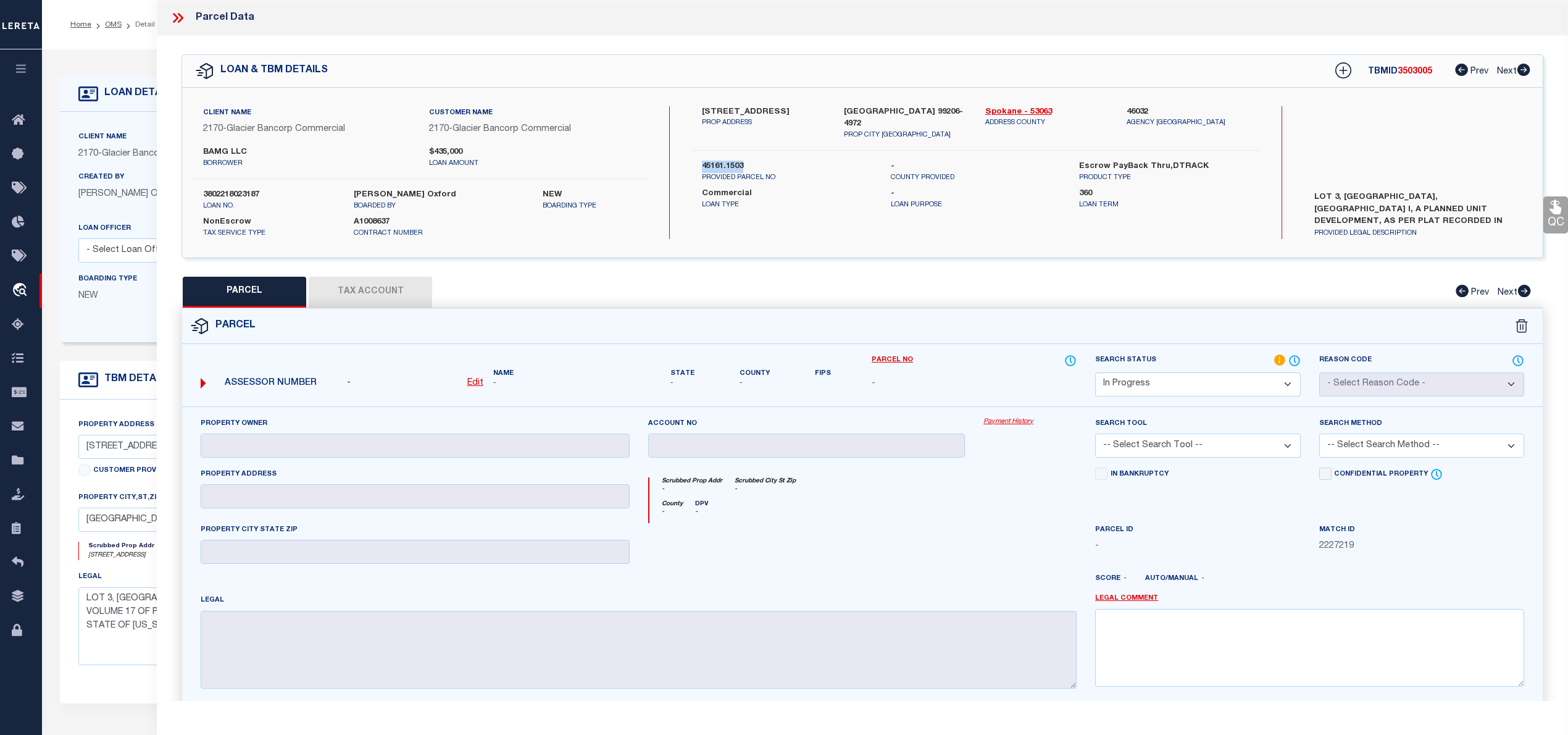
copy div "45161.1503"
drag, startPoint x: 698, startPoint y: 105, endPoint x: 743, endPoint y: 126, distance: 49.7
click at [743, 126] on div "12121 E BROADWAY AVE UNIT BUILDING3 PROP ADDRESS" at bounding box center [763, 124] width 142 height 34
click at [743, 118] on label "12121 E BROADWAY AVE UNIT BUILDING3" at bounding box center [763, 113] width 123 height 13
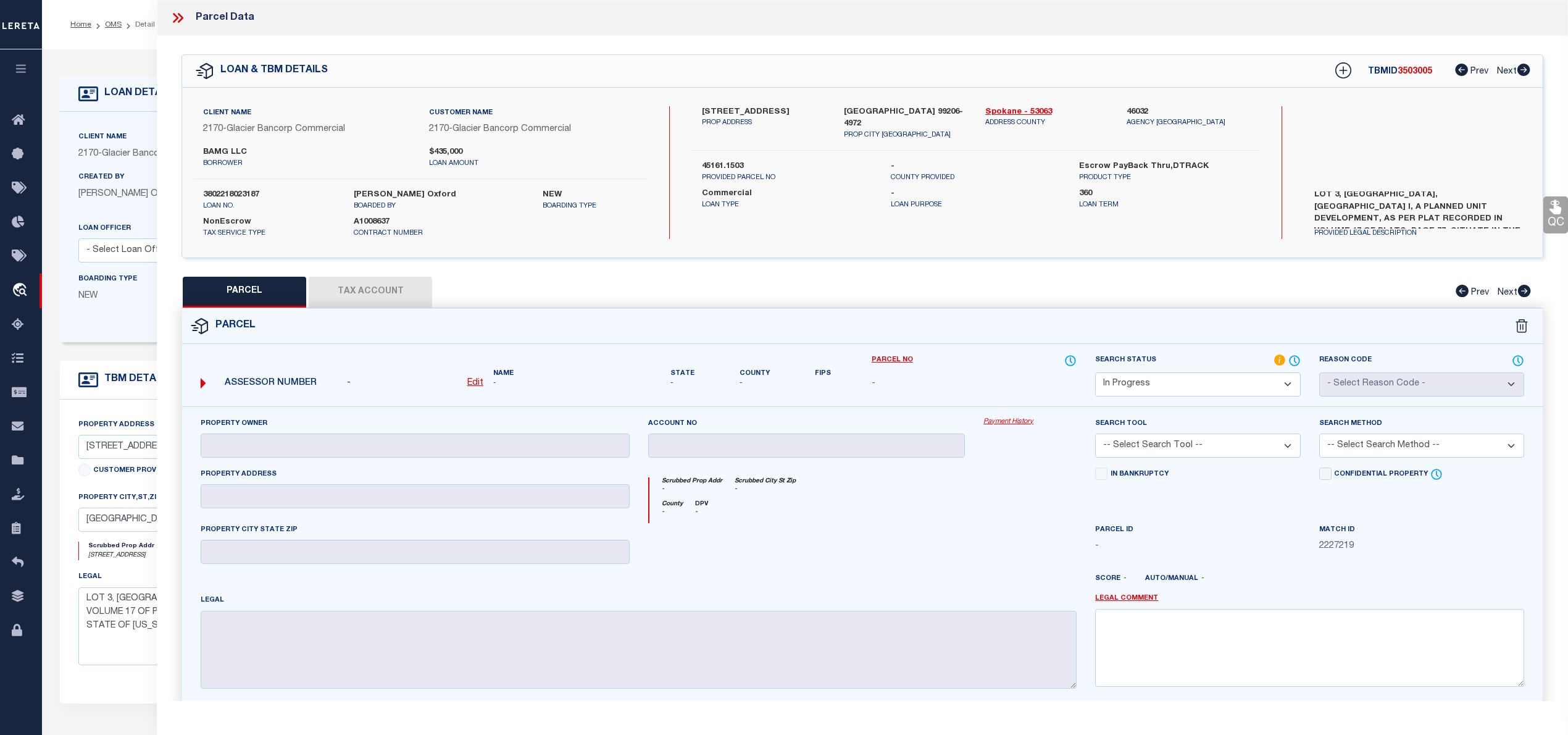
click at [751, 110] on label "12121 E BROADWAY AVE UNIT BUILDING3" at bounding box center [763, 113] width 123 height 13
copy div "12121 E BROADWAY AVE UNIT BUILDING3"
click at [472, 383] on u "Edit" at bounding box center [475, 383] width 16 height 9
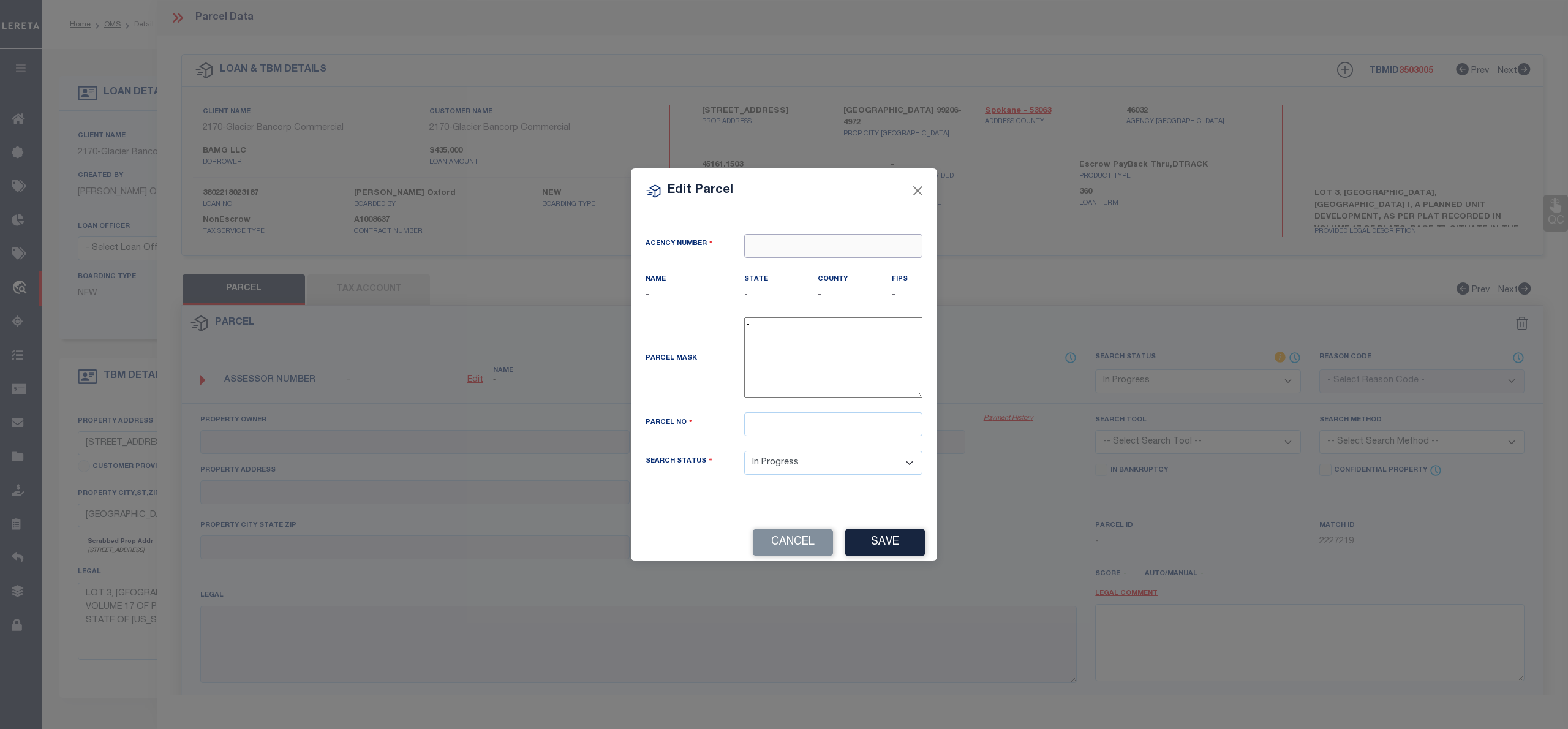
click at [769, 239] on input "text" at bounding box center [833, 246] width 178 height 24
click at [812, 267] on div "460320000 : SPOKANE COUNTY" at bounding box center [834, 275] width 177 height 35
click at [819, 420] on div "Agency Number 460320000 Name SPOKANE COUNTY State WA County FIPS 53063" at bounding box center [784, 365] width 295 height 261
click at [819, 422] on input "text" at bounding box center [833, 424] width 178 height 24
click at [789, 436] on input "text" at bounding box center [833, 424] width 178 height 24
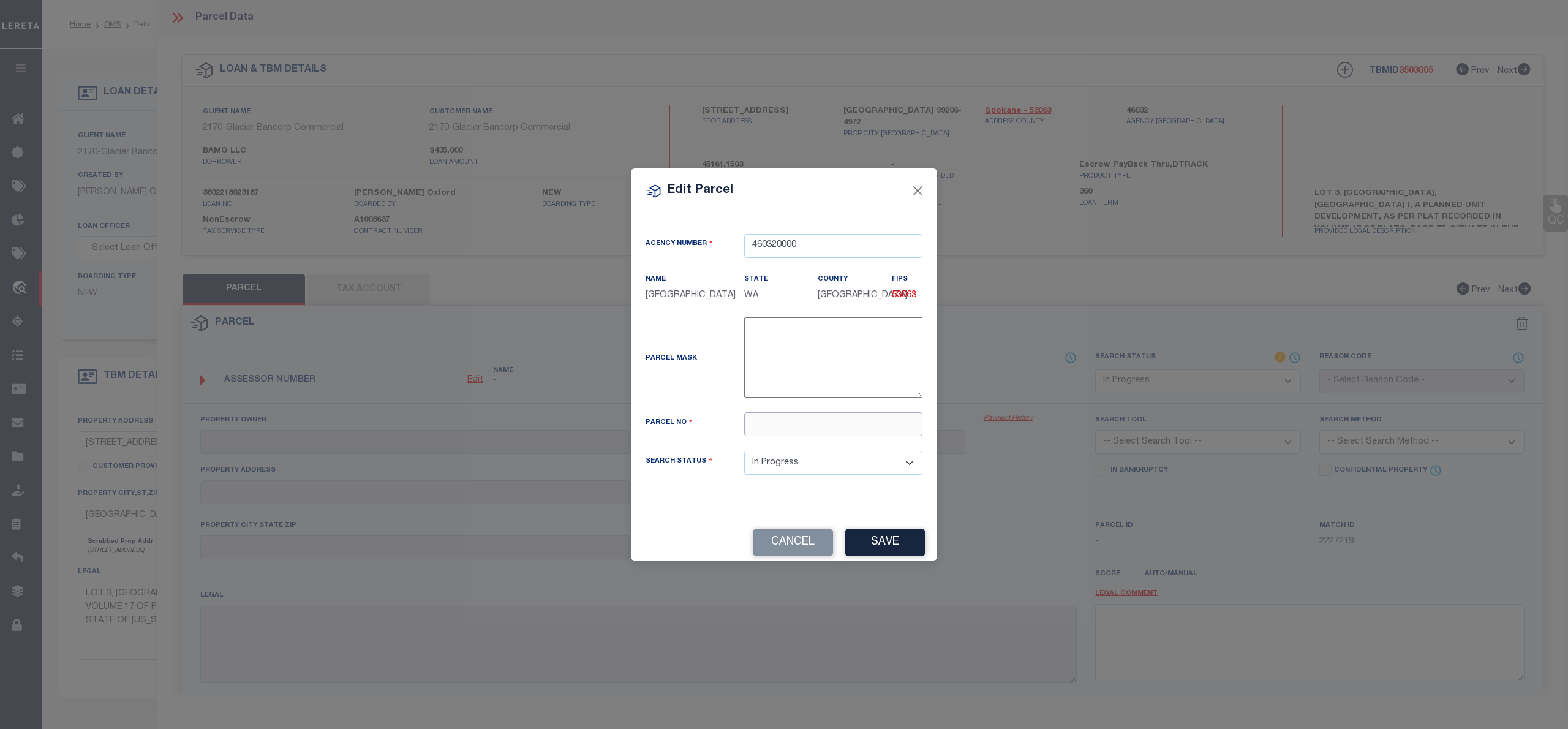
paste input "45161.1503"
click at [883, 539] on div "Cancel Save" at bounding box center [784, 541] width 306 height 37
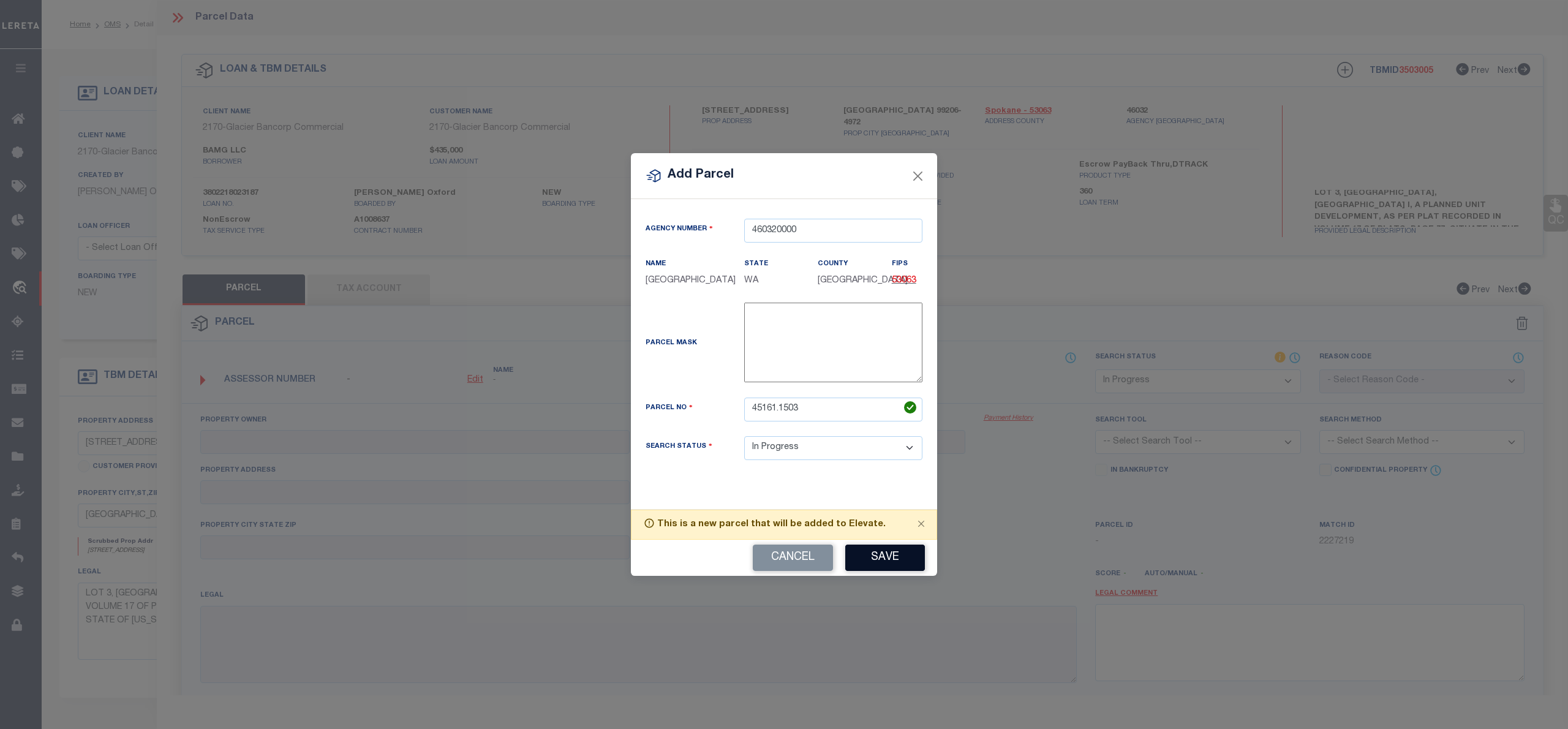
click at [897, 562] on button "Save" at bounding box center [885, 557] width 80 height 26
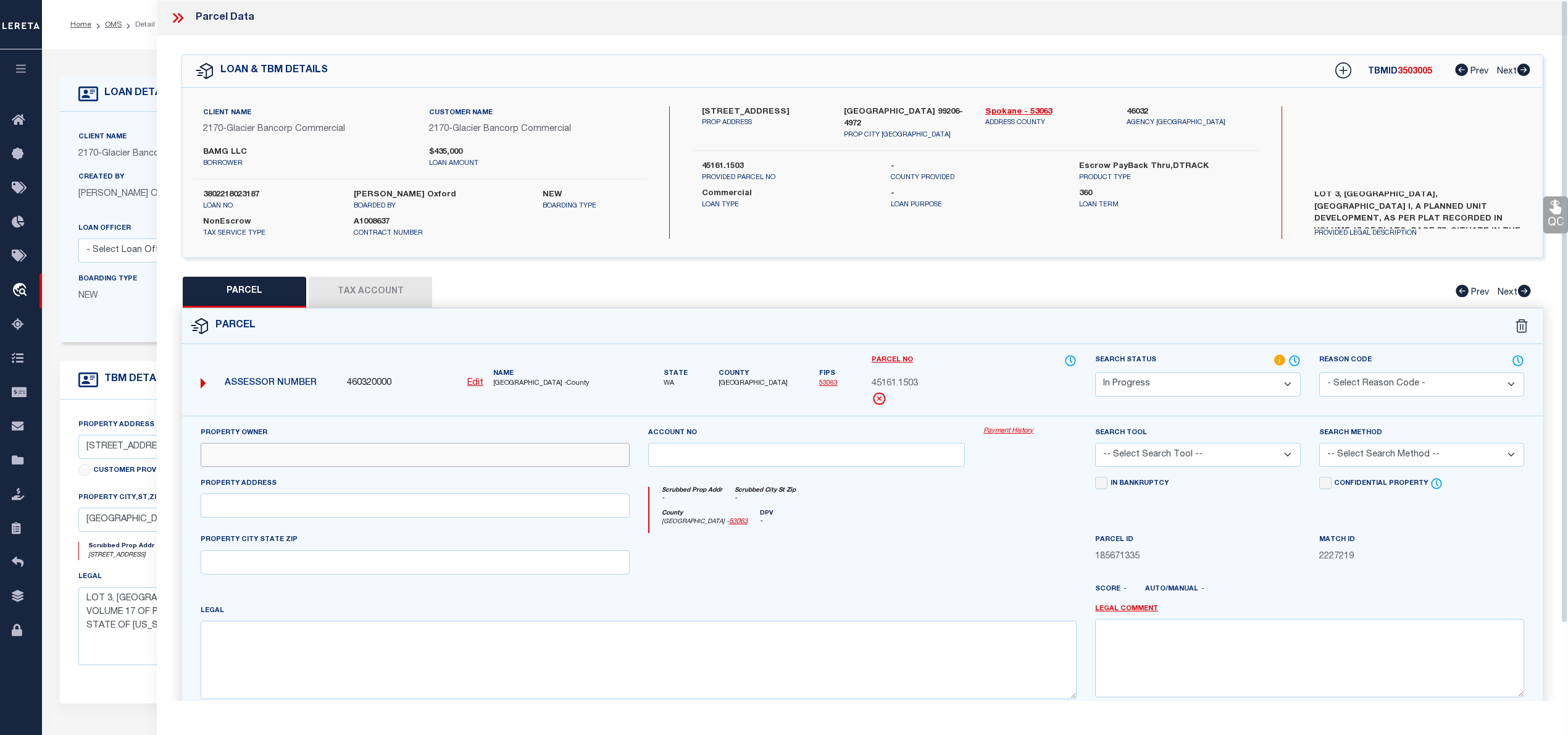
click at [257, 447] on input "text" at bounding box center [416, 455] width 429 height 24
paste input "BAMG LLC"
click at [410, 502] on input "text" at bounding box center [416, 505] width 429 height 24
paste input "12121 E BROADWAY AVE"
click at [278, 658] on textarea at bounding box center [638, 659] width 876 height 78
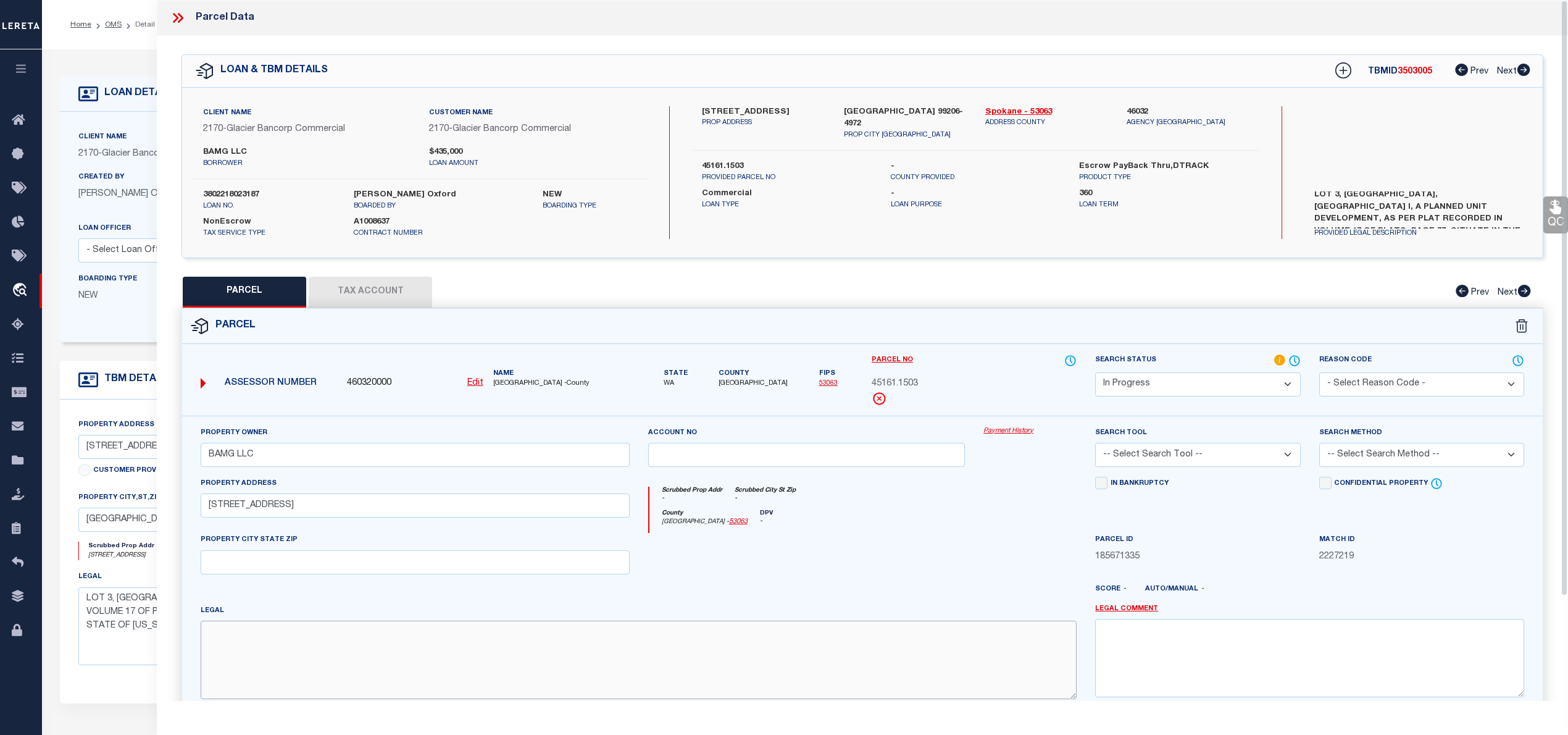
paste textarea "BROADWAY PROFESSIONAL CENTER 1 PUD LT 3 BLK 1"
click at [1144, 386] on select "Automated Search Bad Parcel Complete Duplicate Parcel High Dollar Reporting In …" at bounding box center [1197, 384] width 205 height 24
click at [1096, 372] on select "Automated Search Bad Parcel Complete Duplicate Parcel High Dollar Reporting In …" at bounding box center [1197, 384] width 205 height 24
click at [1151, 464] on select "-- Select Search Tool -- 3rd Party Website Agency File Agency Website ATLS CNV-…" at bounding box center [1197, 455] width 205 height 24
click at [1096, 445] on select "-- Select Search Tool -- 3rd Party Website Agency File Agency Website ATLS CNV-…" at bounding box center [1197, 455] width 205 height 24
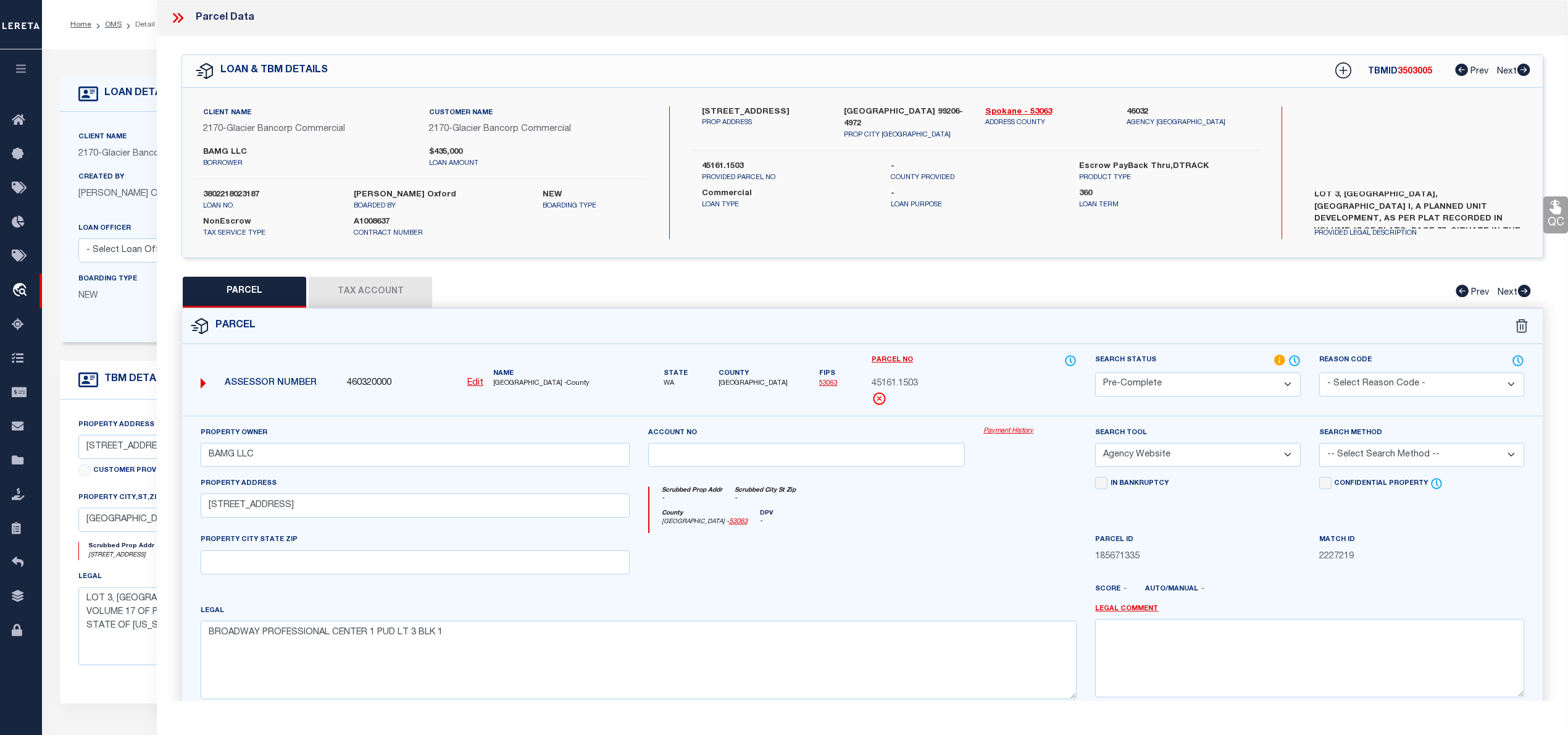
click at [1355, 460] on select "-- Select Search Method -- Property Address Legal Liability Info Provided" at bounding box center [1421, 455] width 205 height 24
click at [1319, 445] on select "-- Select Search Method -- Property Address Legal Liability Info Provided" at bounding box center [1421, 455] width 205 height 24
click at [381, 292] on button "Tax Account" at bounding box center [370, 292] width 124 height 31
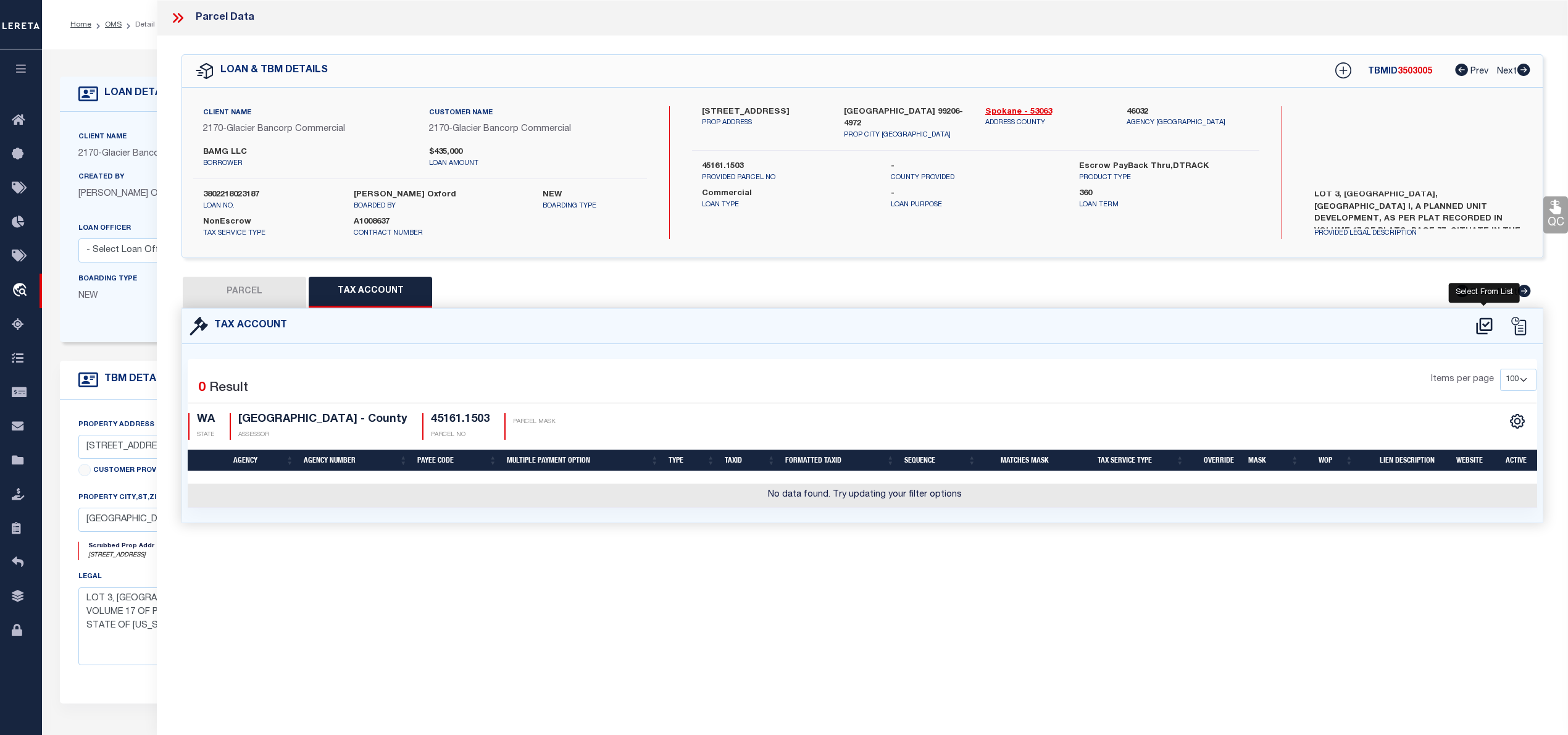
click at [1487, 324] on icon at bounding box center [1484, 326] width 16 height 16
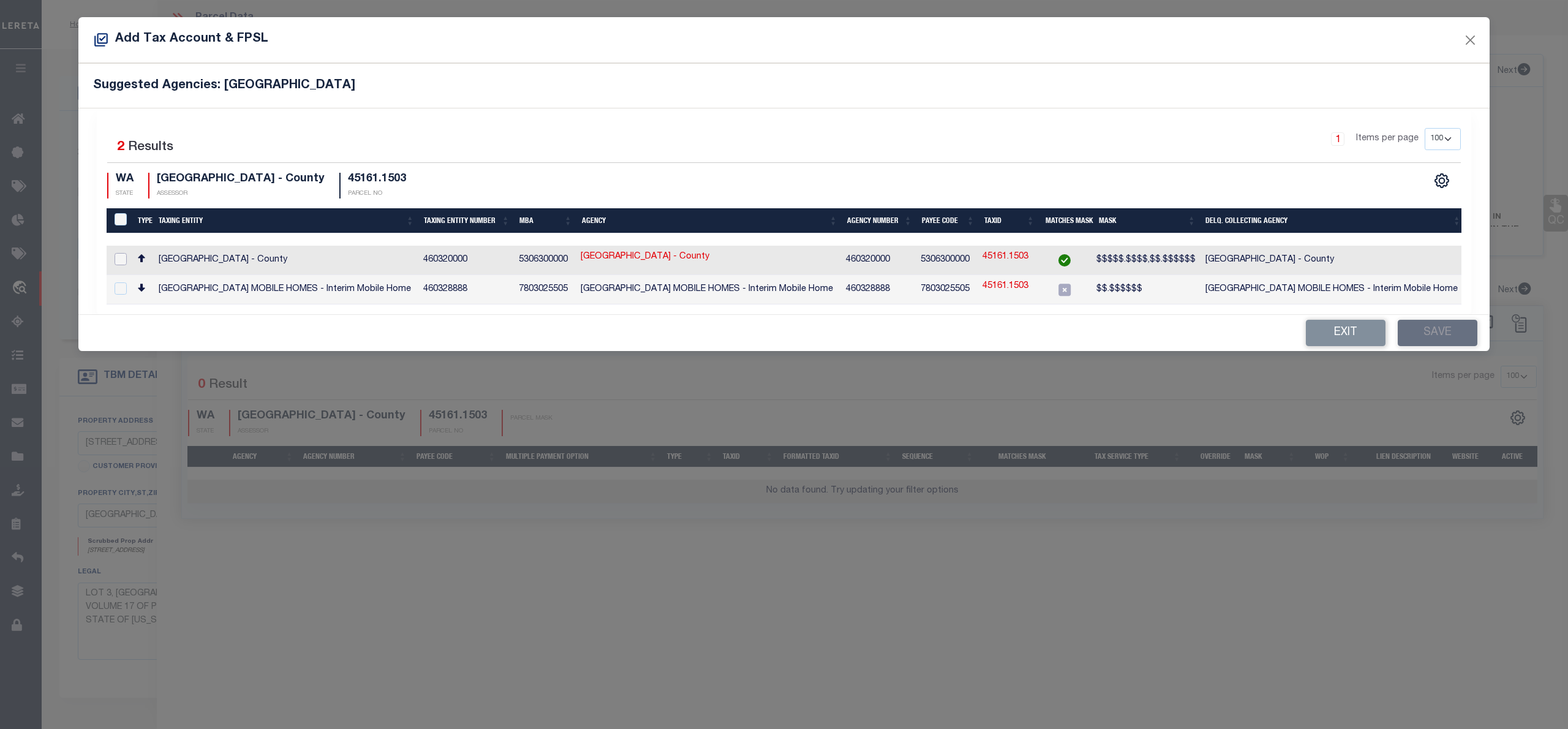
click at [123, 258] on input "checkbox" at bounding box center [121, 259] width 13 height 13
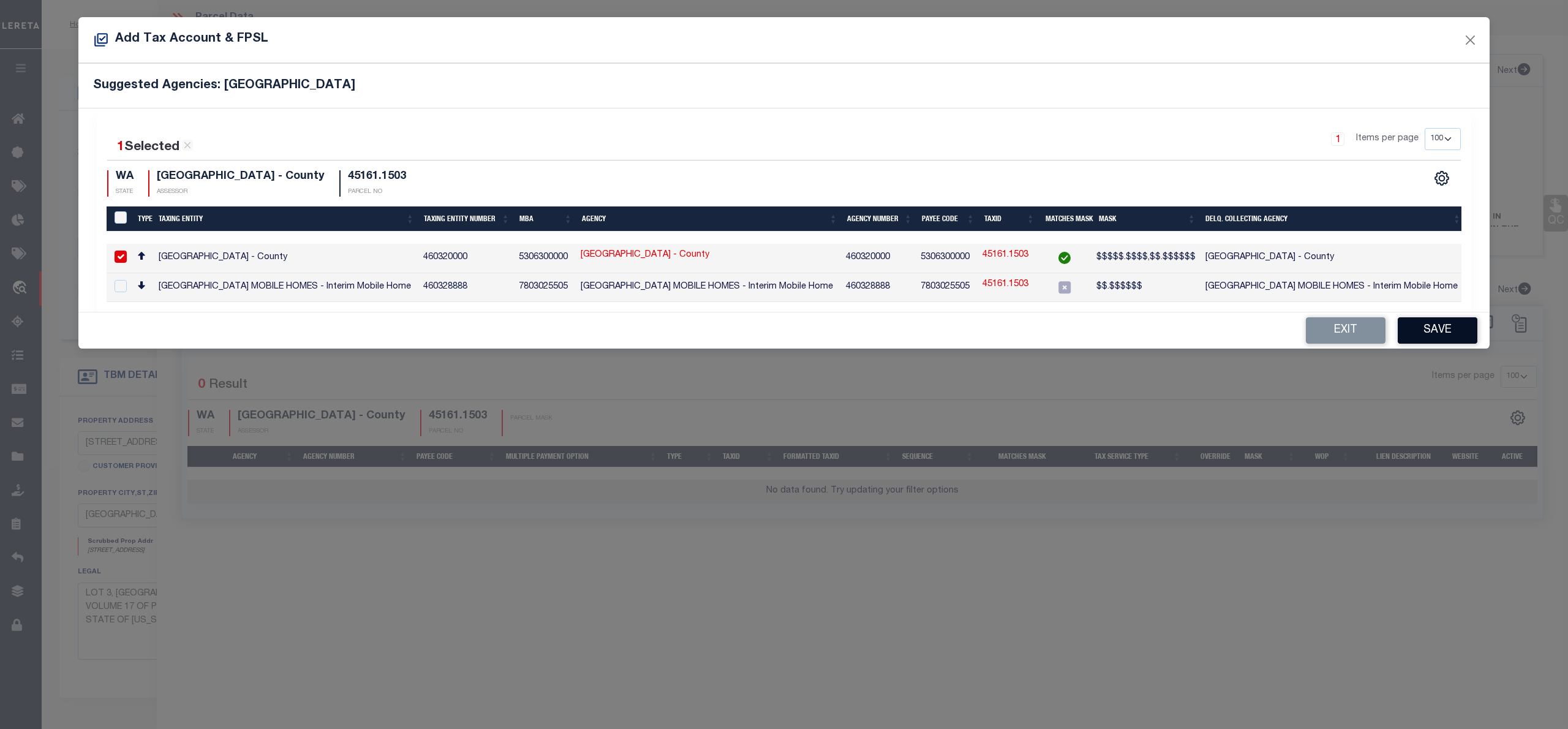
click at [1462, 329] on button "Save" at bounding box center [1437, 330] width 80 height 26
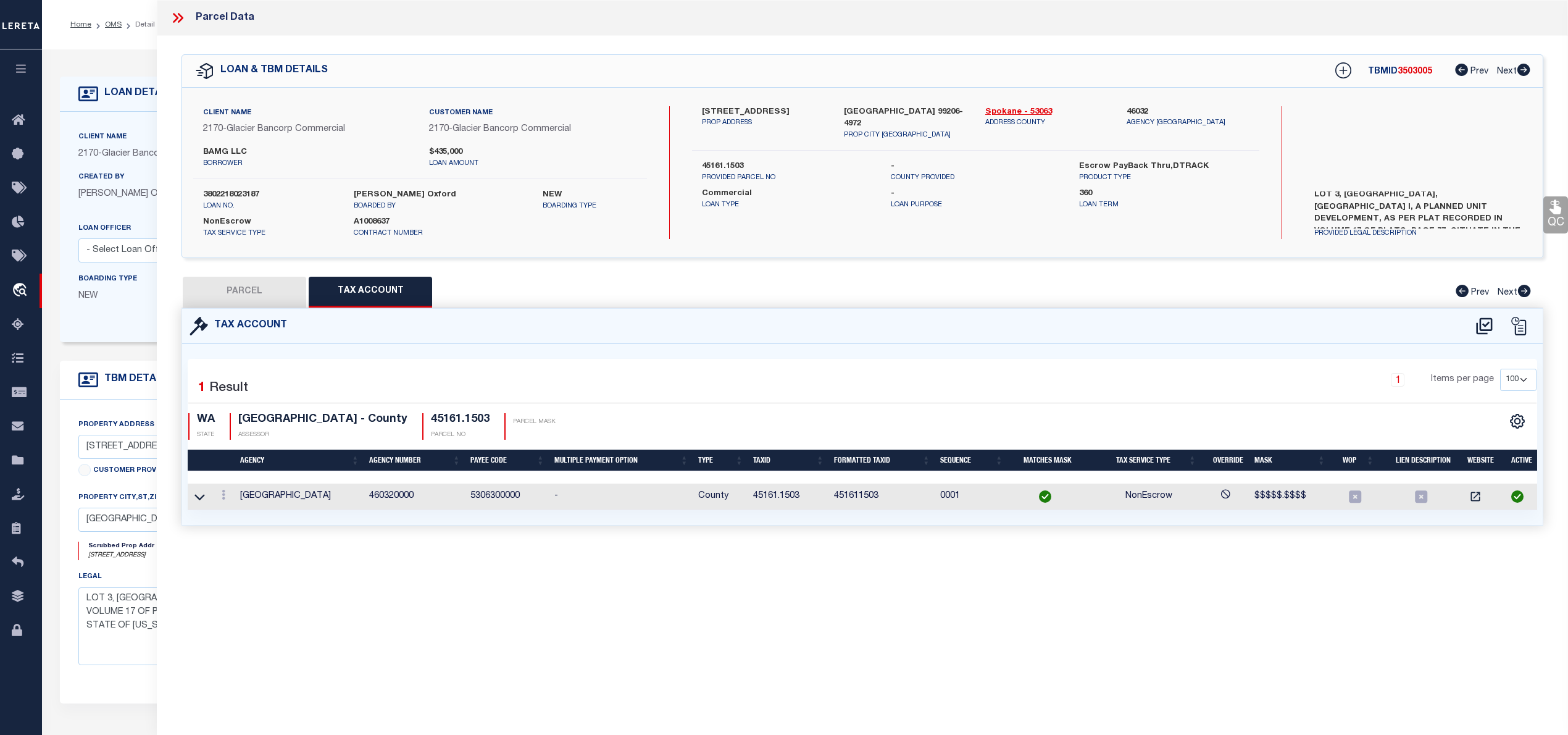
click at [248, 292] on button "PARCEL" at bounding box center [244, 292] width 124 height 31
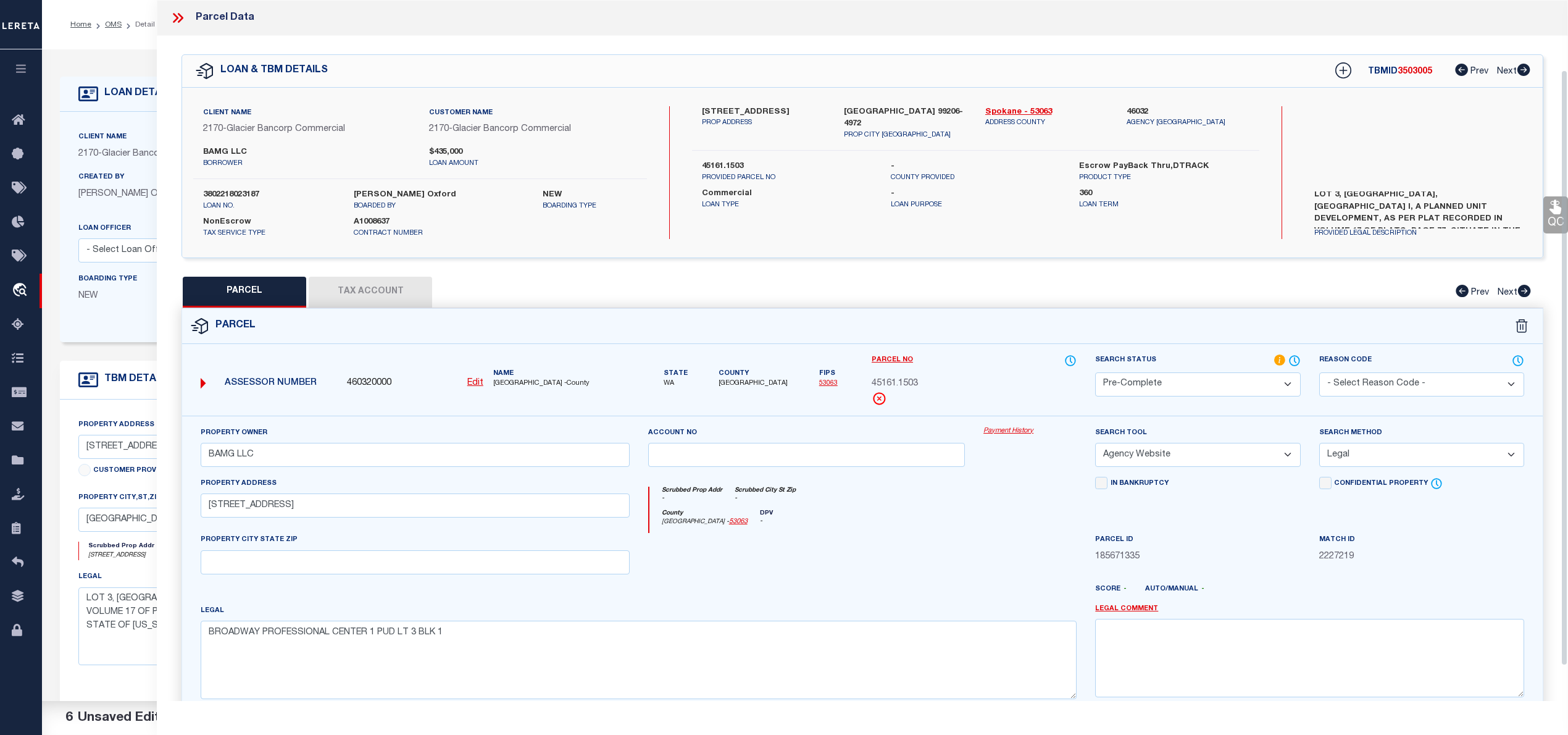
scroll to position [124, 0]
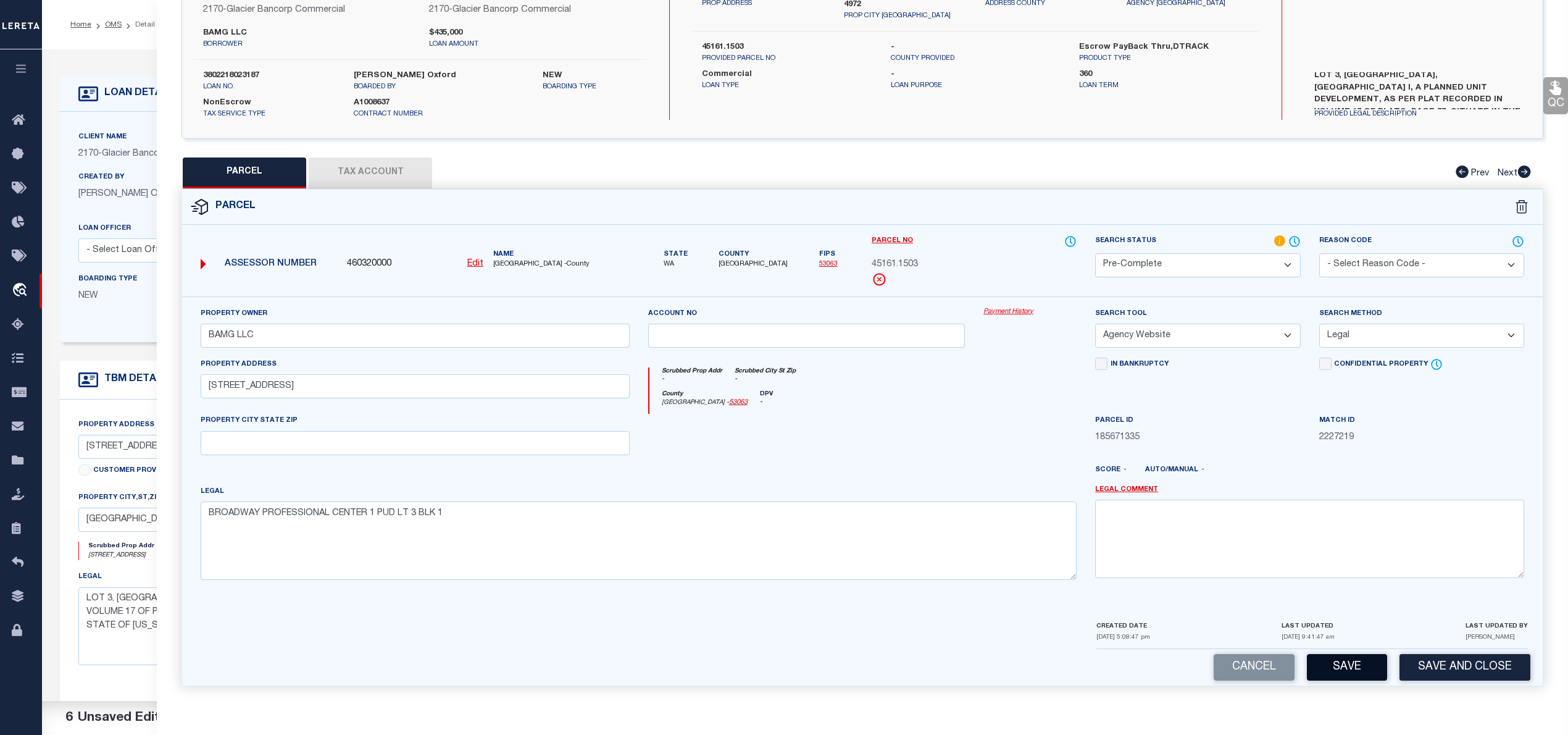
click at [1366, 676] on button "Save" at bounding box center [1346, 666] width 80 height 26
click at [1342, 666] on button "Save" at bounding box center [1346, 666] width 80 height 26
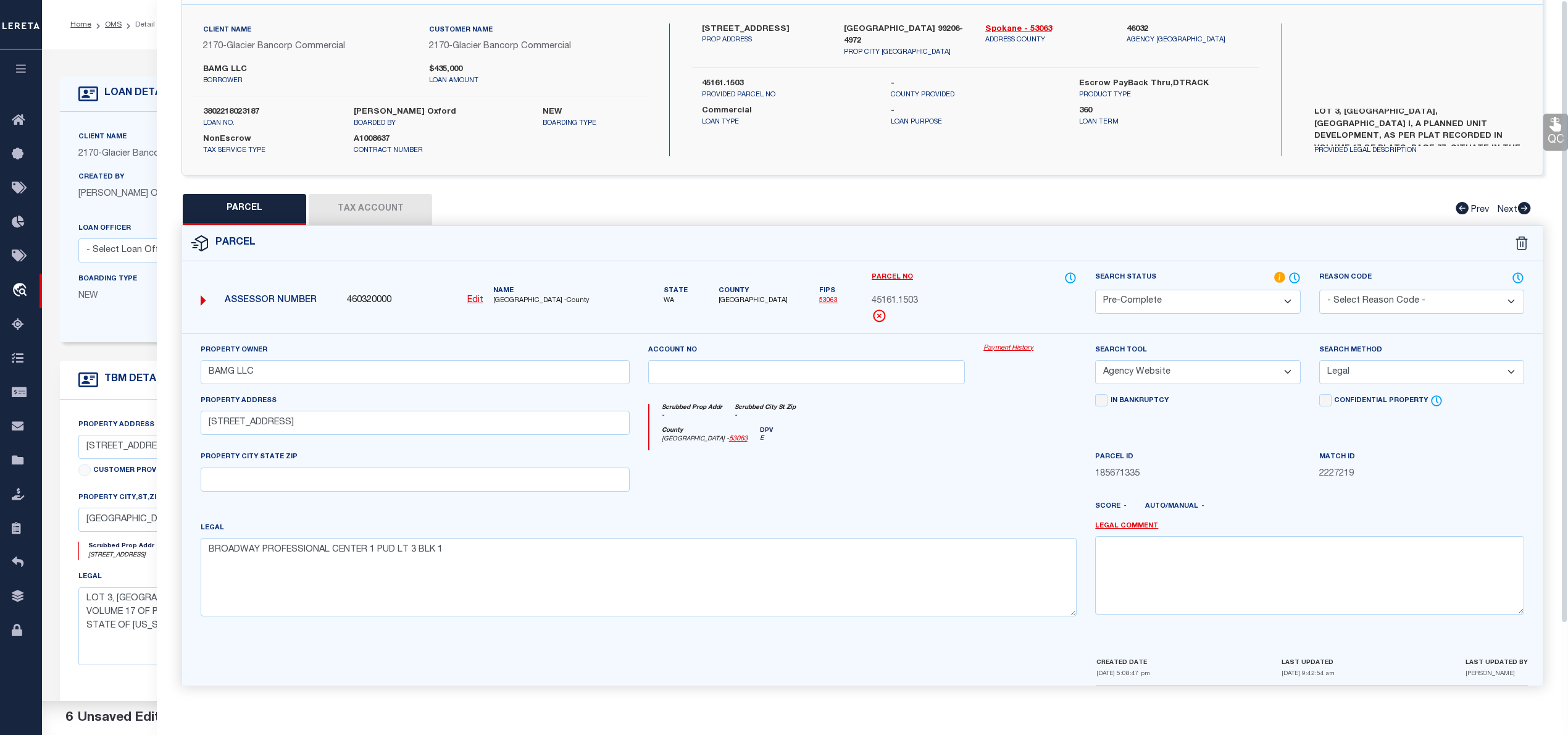
scroll to position [0, 0]
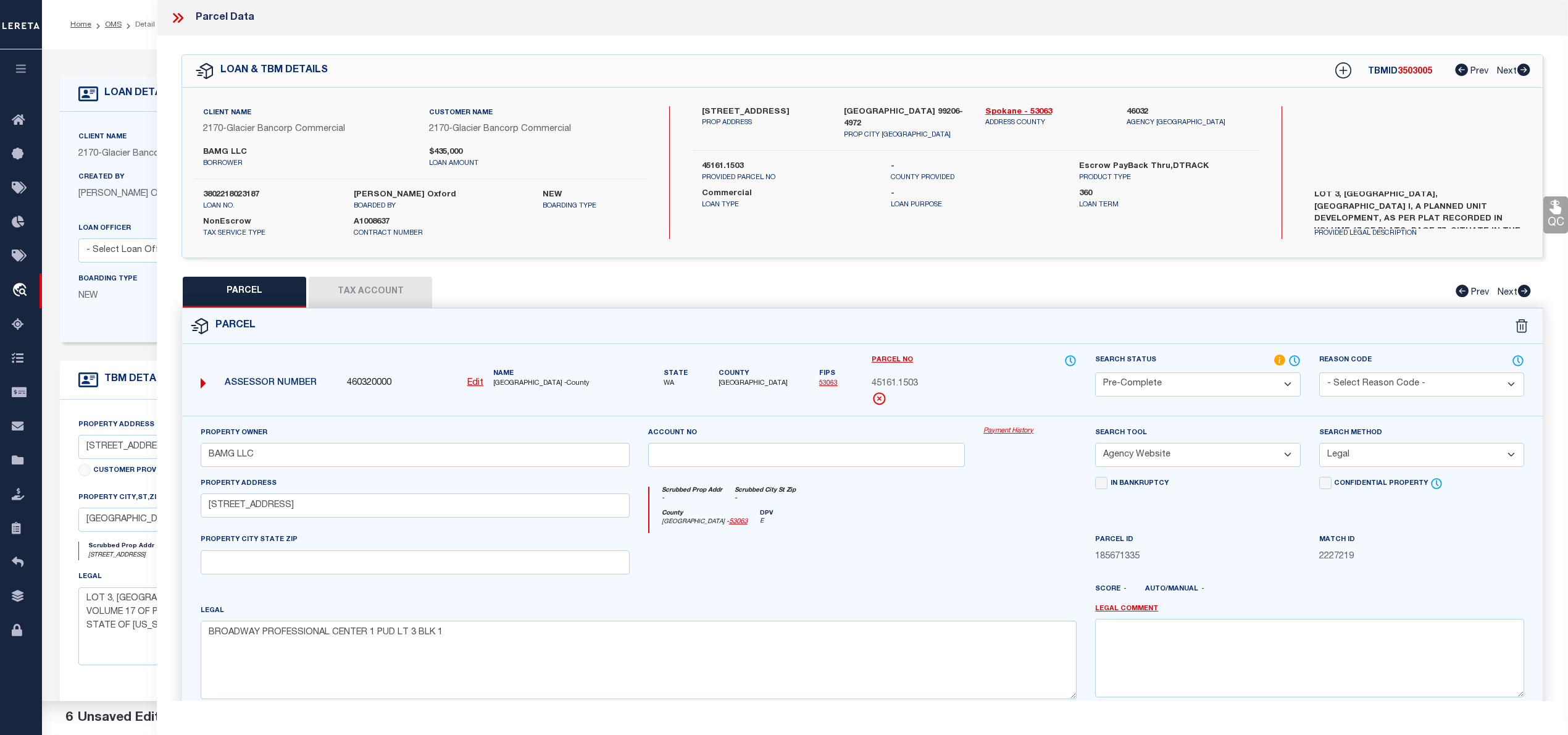
click at [890, 379] on span "45161.1503" at bounding box center [894, 383] width 46 height 14
copy div "45161.1503"
click at [174, 17] on icon at bounding box center [178, 18] width 16 height 16
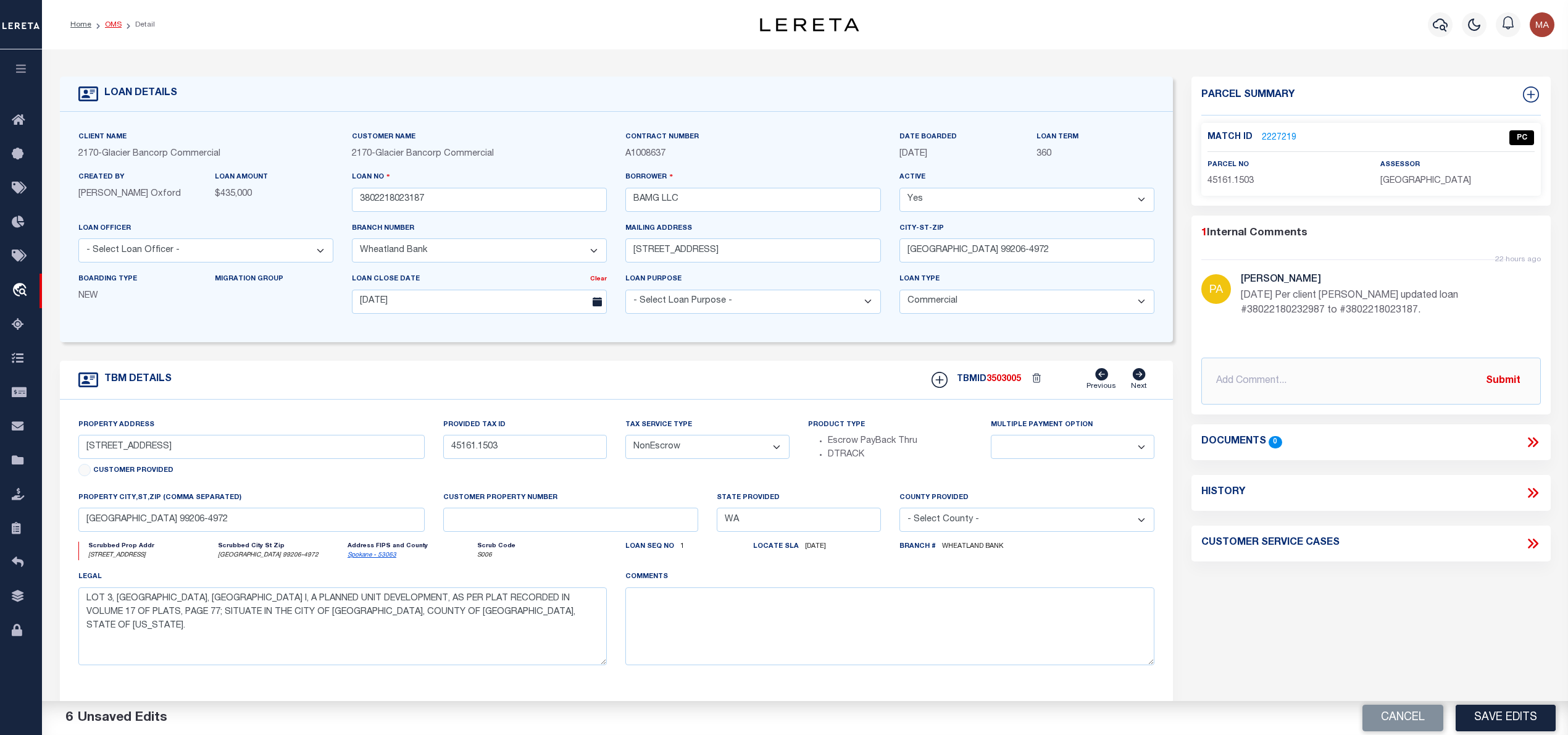
click at [113, 21] on link "OMS" at bounding box center [113, 24] width 16 height 7
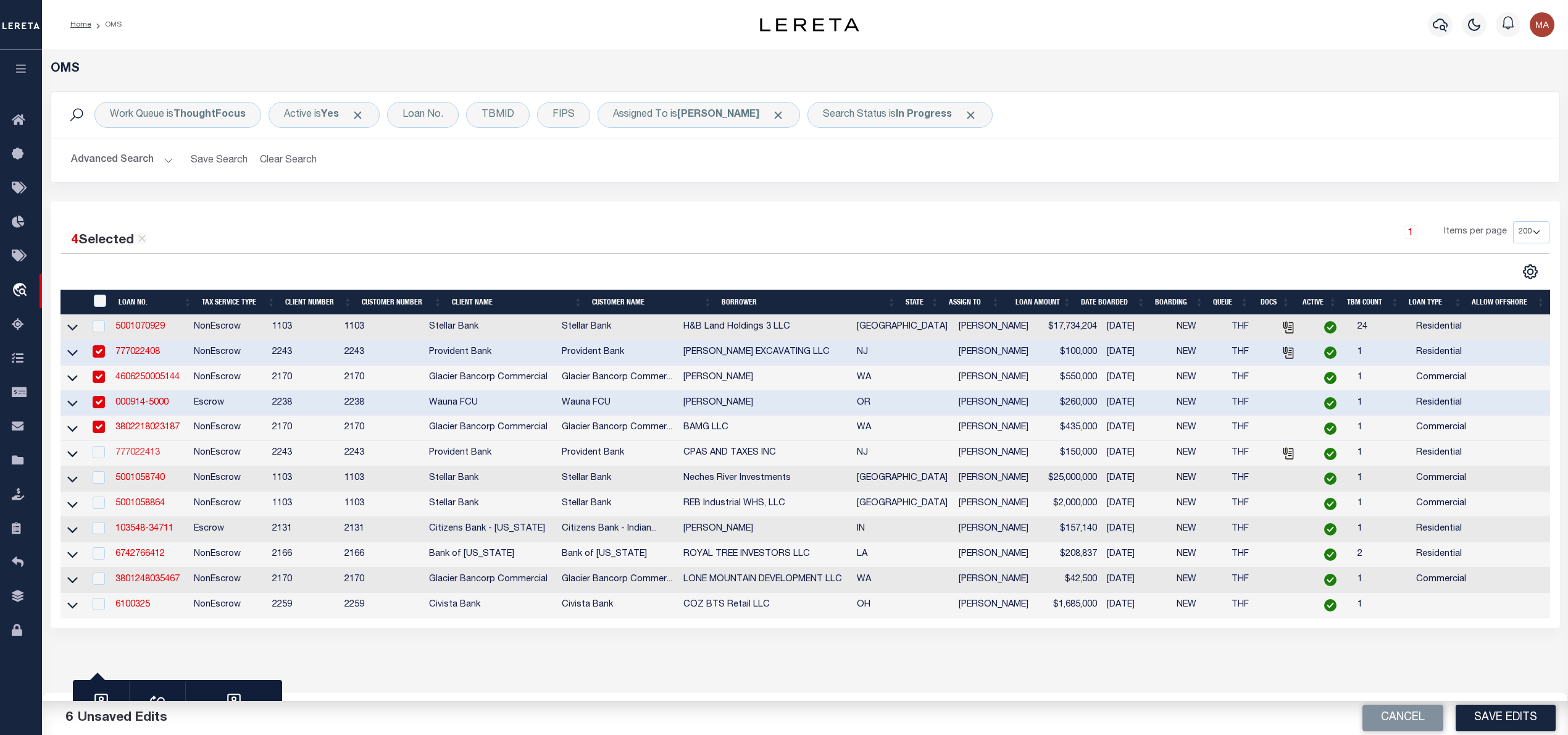
click at [156, 455] on link "777022413" at bounding box center [137, 453] width 44 height 9
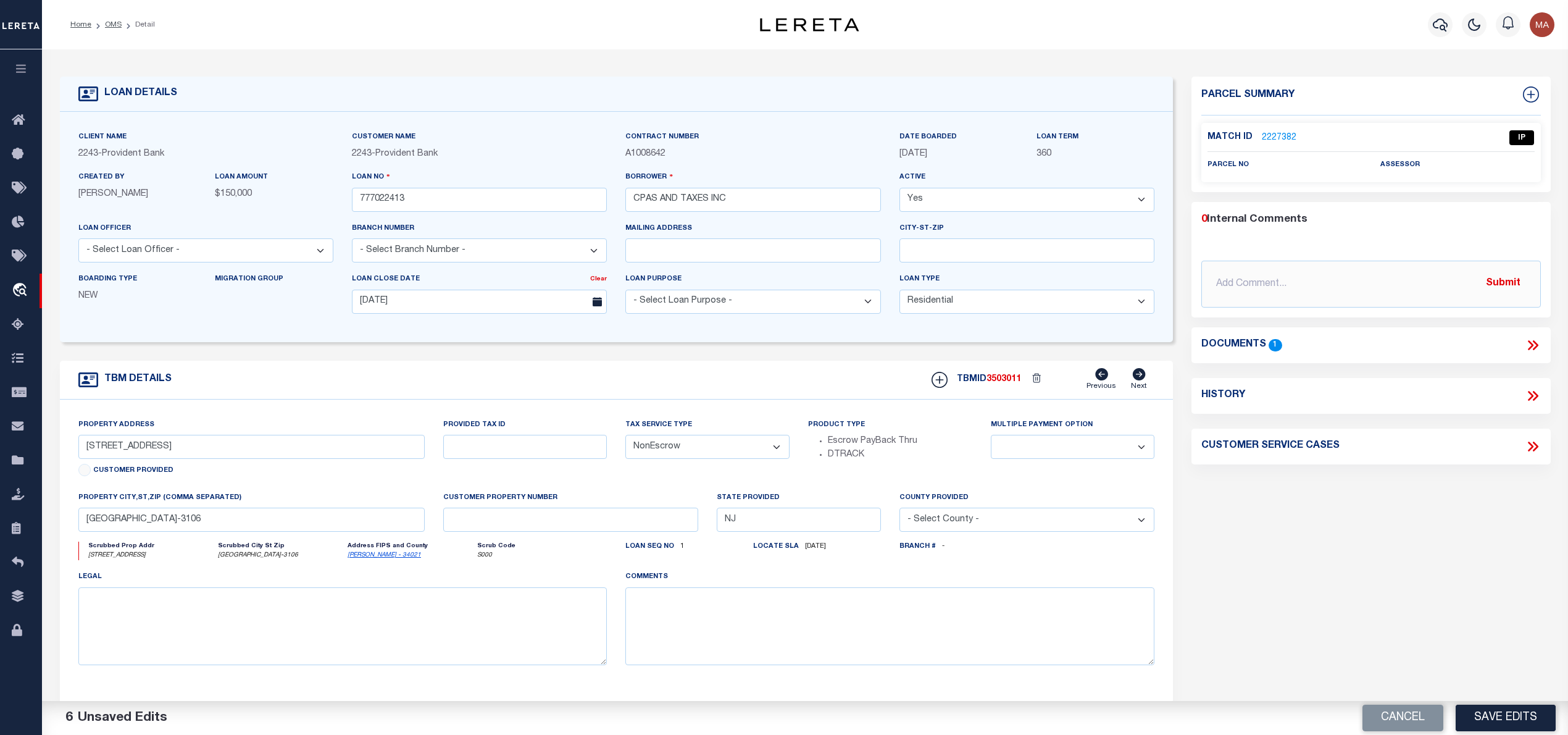
click at [1274, 134] on link "2227382" at bounding box center [1279, 138] width 34 height 13
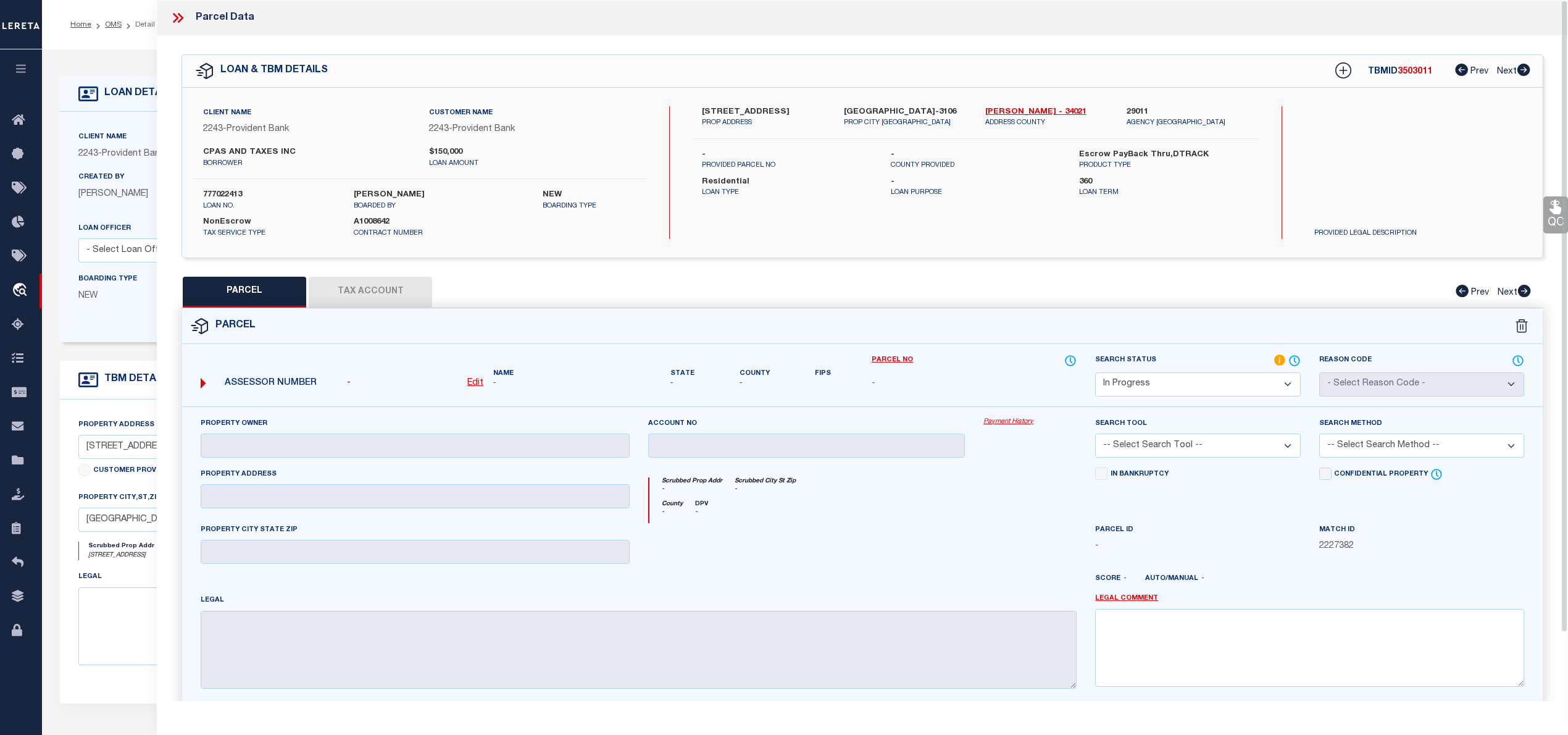
click at [180, 16] on icon at bounding box center [180, 17] width 5 height 10
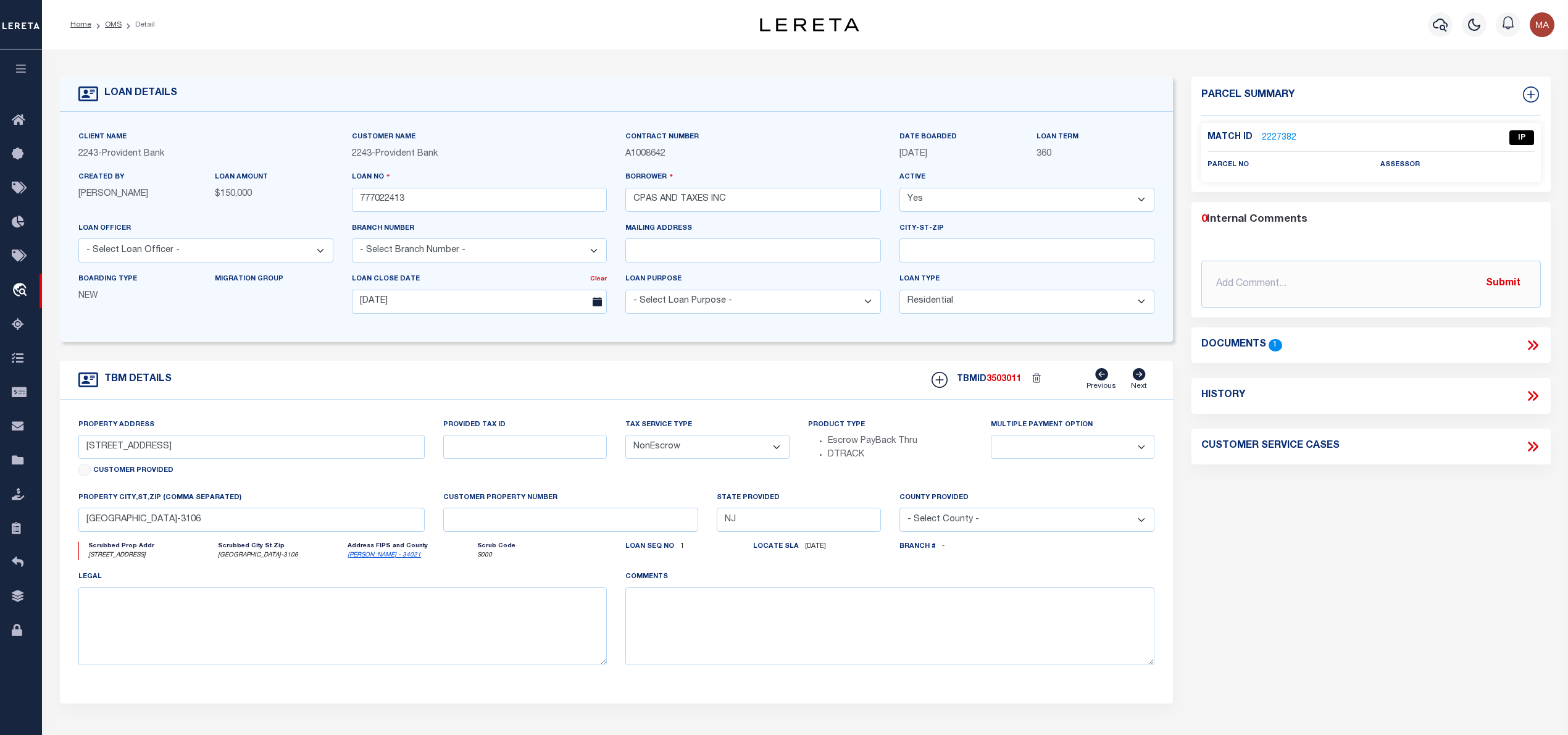
click at [1527, 346] on icon at bounding box center [1533, 345] width 16 height 16
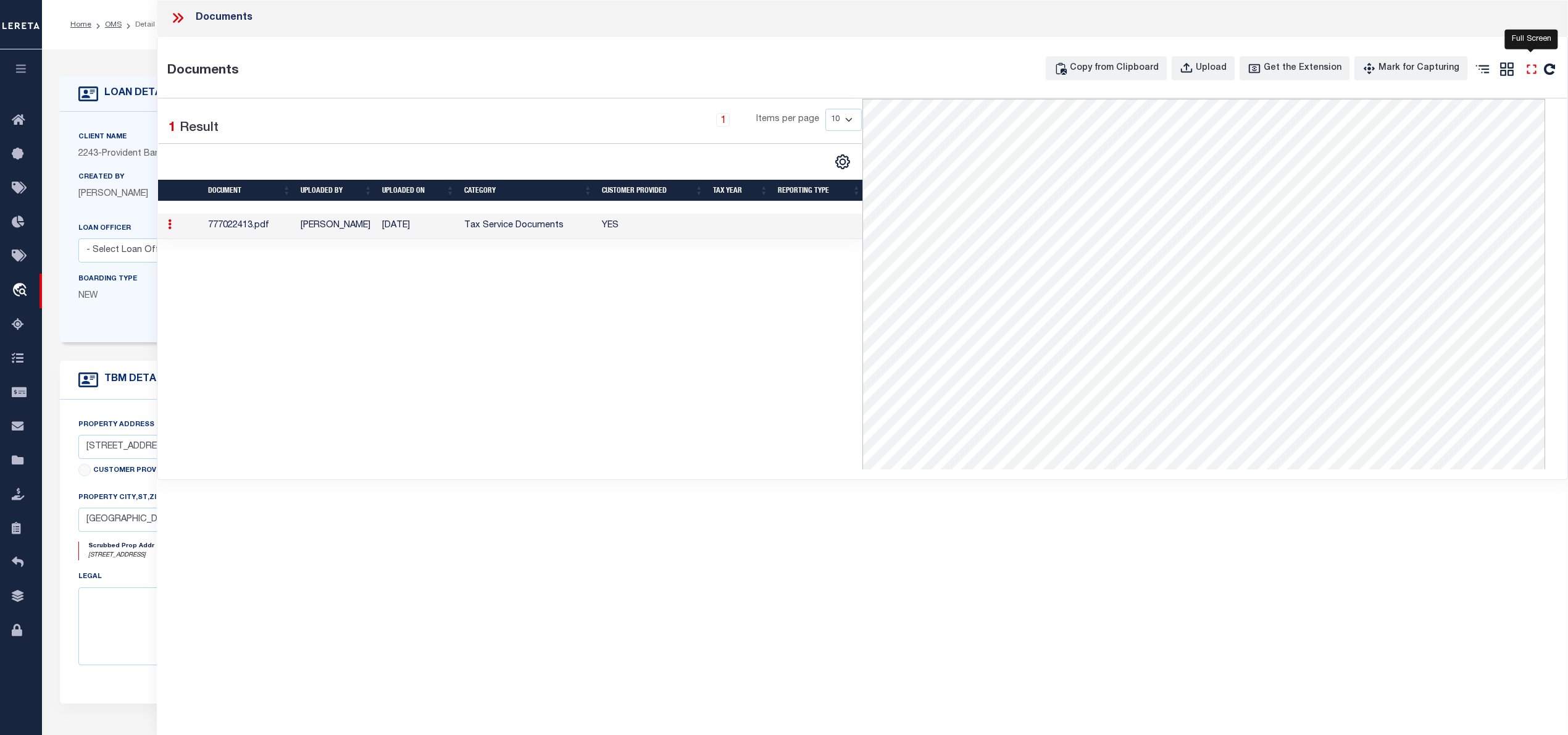
click at [1525, 74] on icon "" at bounding box center [1532, 69] width 16 height 16
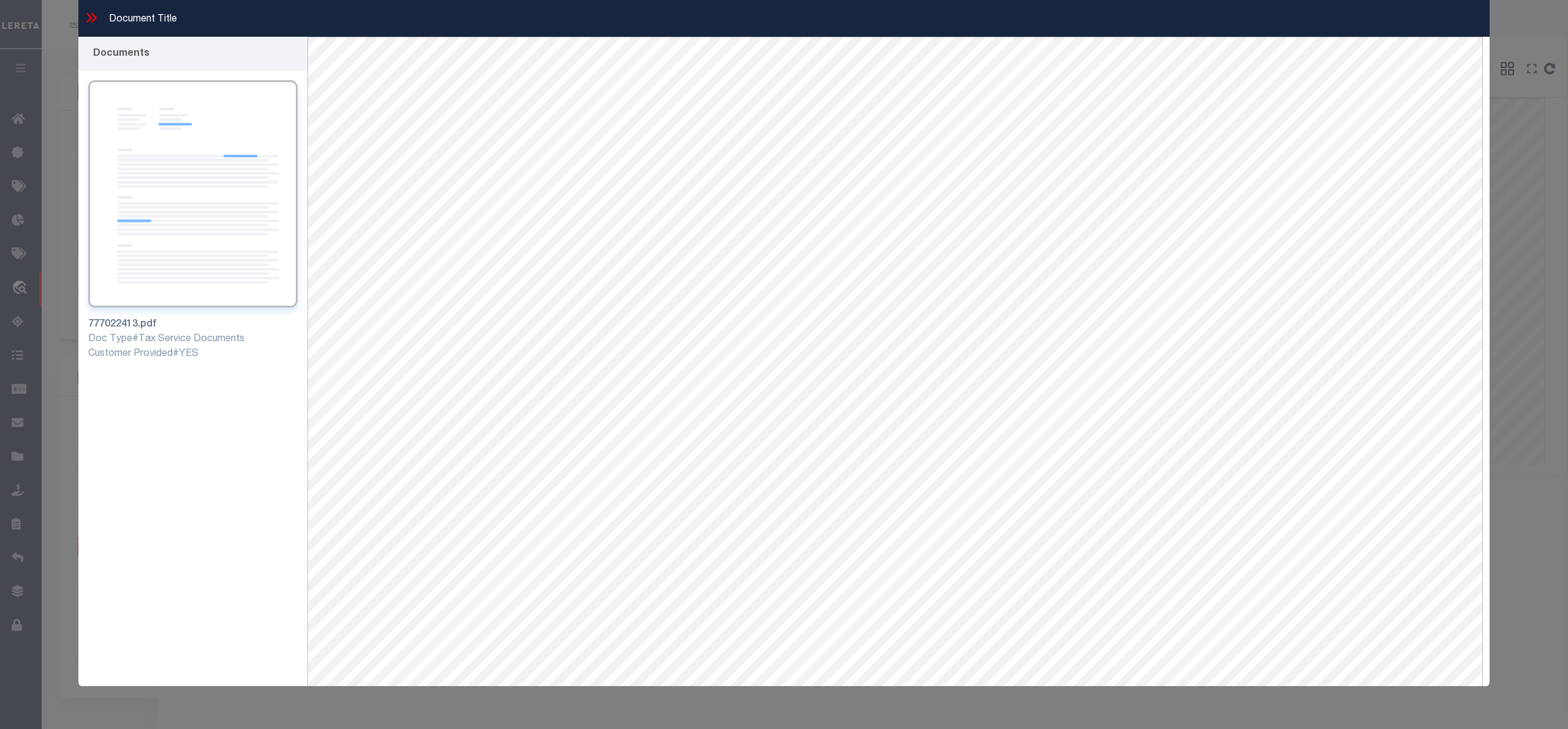
click at [91, 14] on icon at bounding box center [91, 18] width 16 height 16
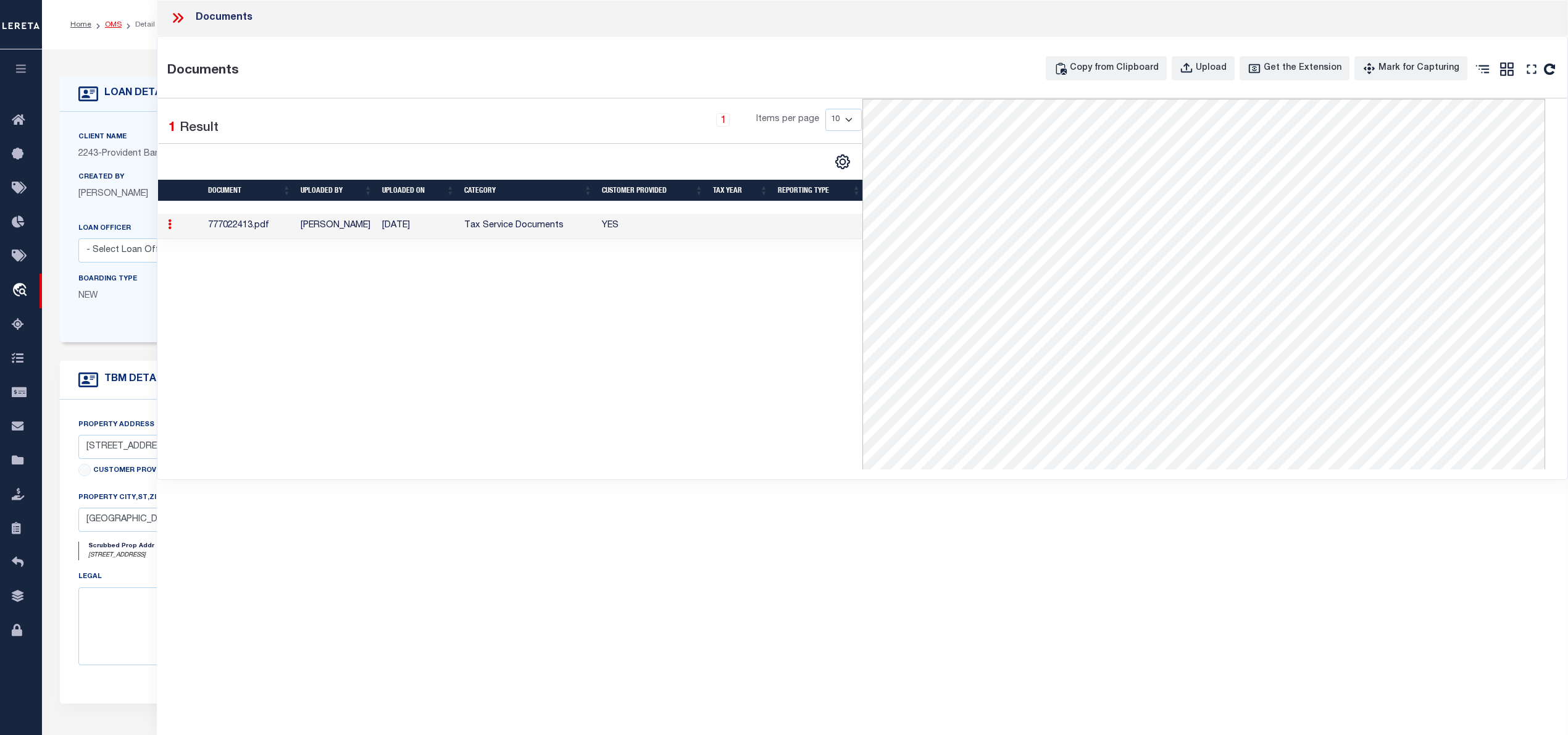
click at [114, 23] on link "OMS" at bounding box center [113, 24] width 16 height 7
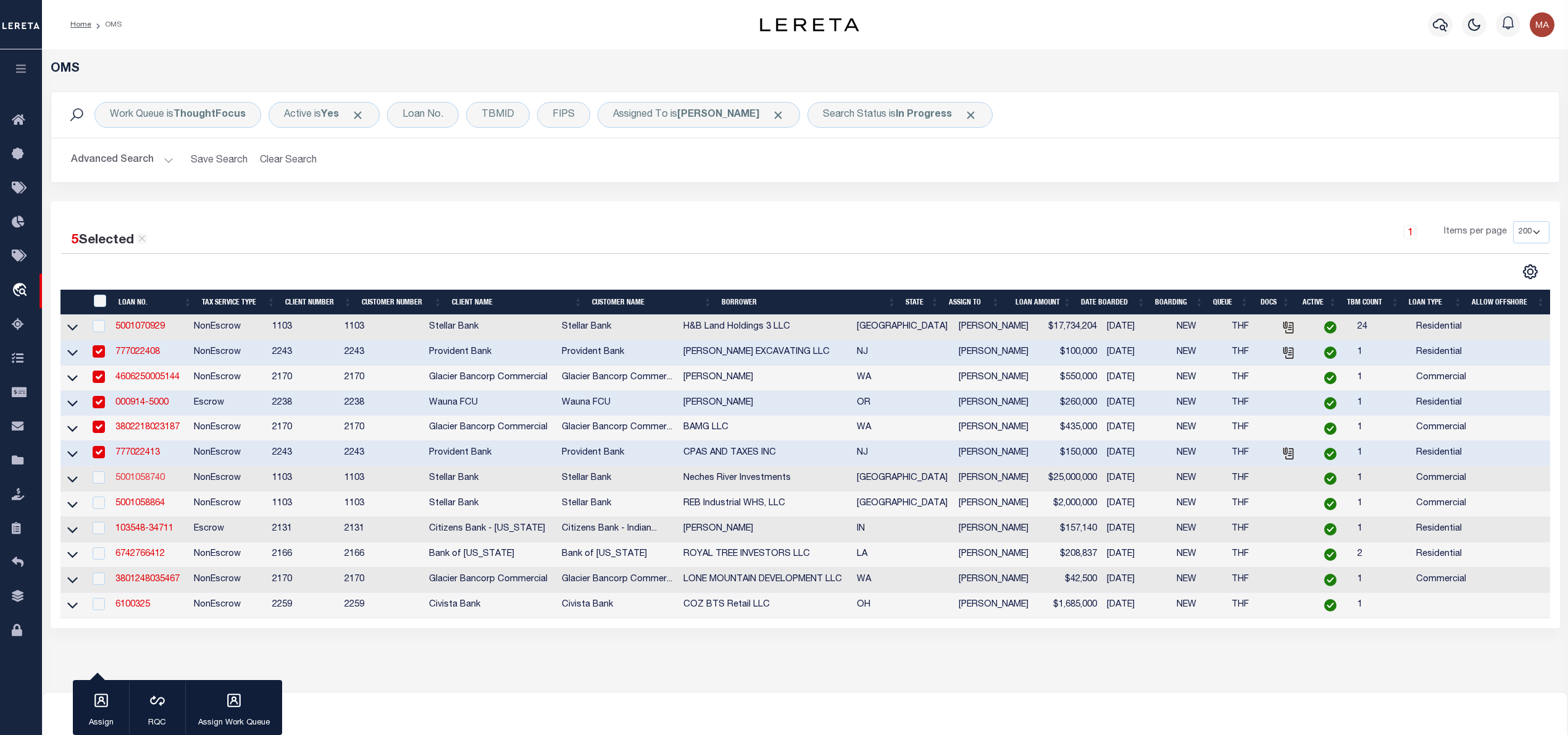
click at [144, 482] on link "5001058740" at bounding box center [140, 478] width 50 height 9
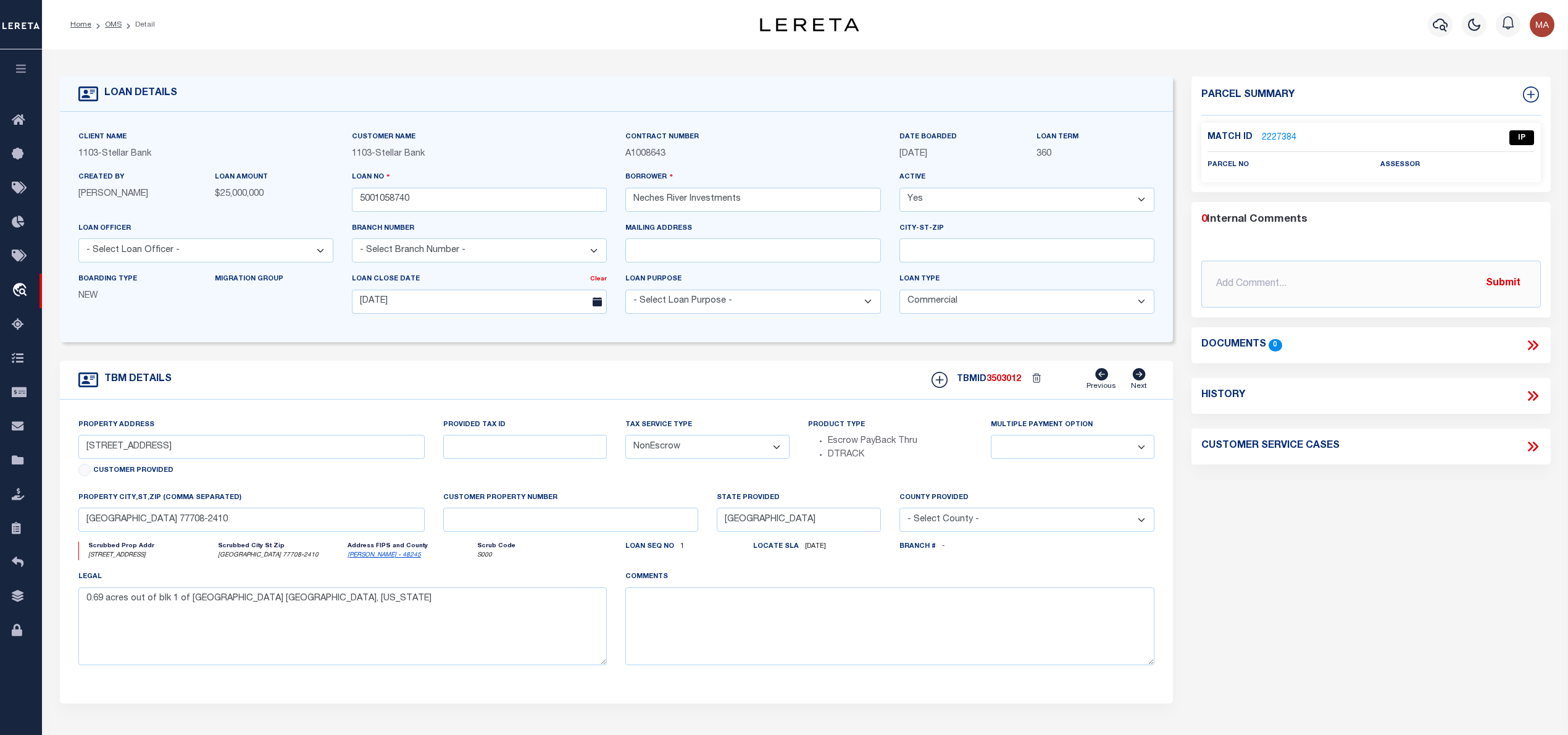
click at [1275, 131] on p "2227384" at bounding box center [1279, 137] width 34 height 14
click at [1277, 133] on link "2227384" at bounding box center [1279, 138] width 34 height 13
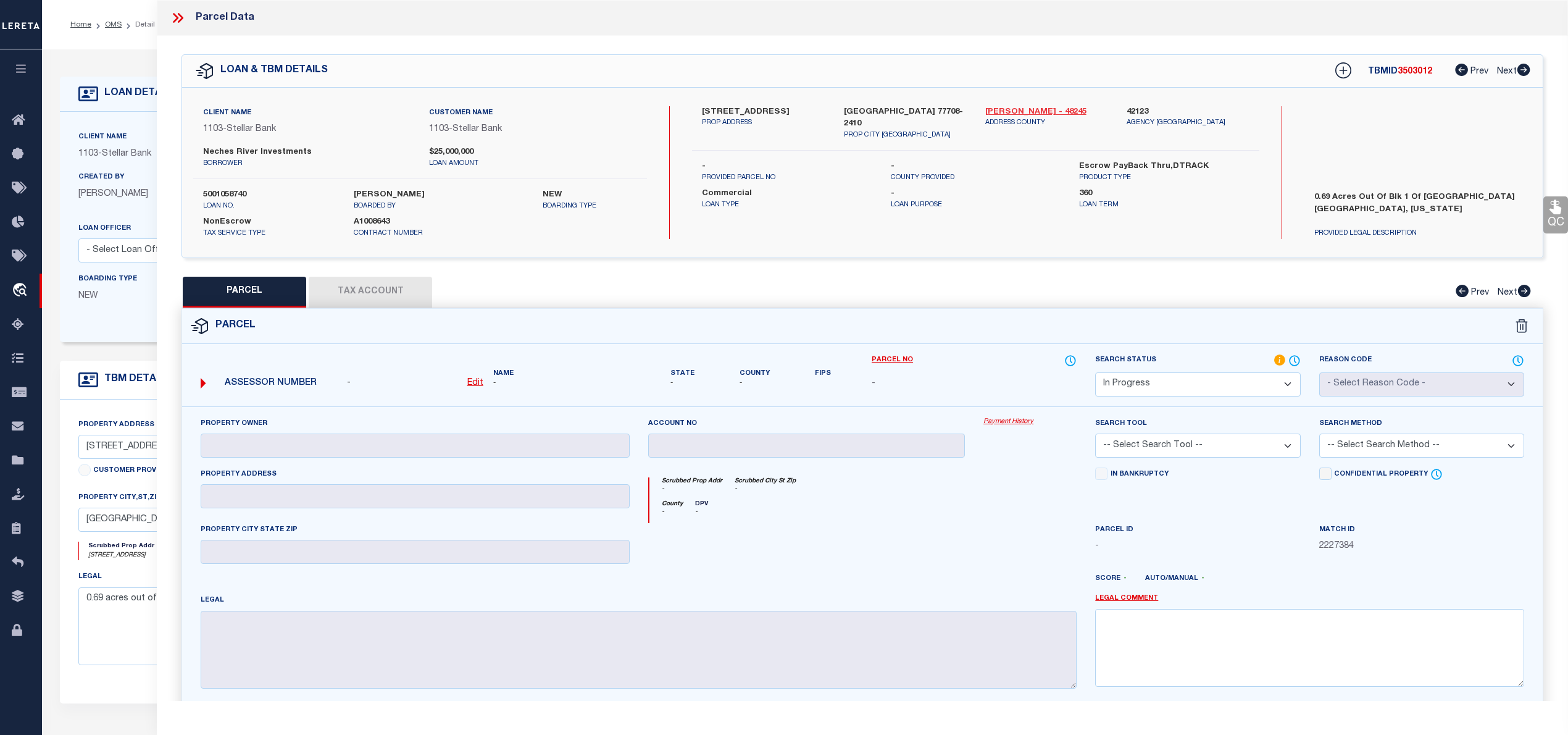
click at [1007, 106] on link "Jefferson - 48245" at bounding box center [1047, 113] width 123 height 13
click at [711, 108] on label "7520 PARK NORTH DR" at bounding box center [763, 113] width 123 height 13
drag, startPoint x: 201, startPoint y: 153, endPoint x: 253, endPoint y: 151, distance: 52.0
click at [253, 151] on div "Neches River Investments borrower" at bounding box center [307, 157] width 226 height 23
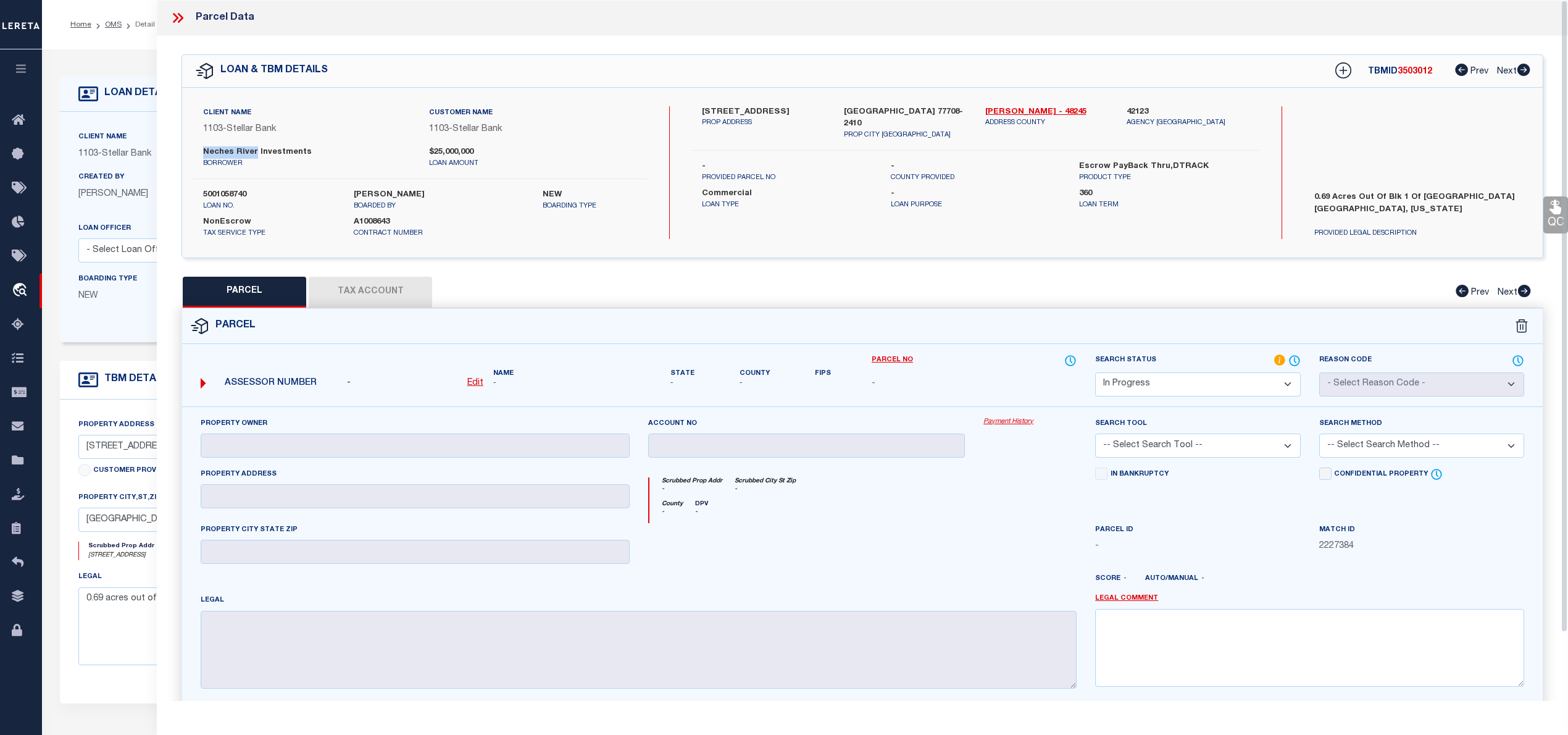
click at [474, 381] on u "Edit" at bounding box center [475, 383] width 16 height 9
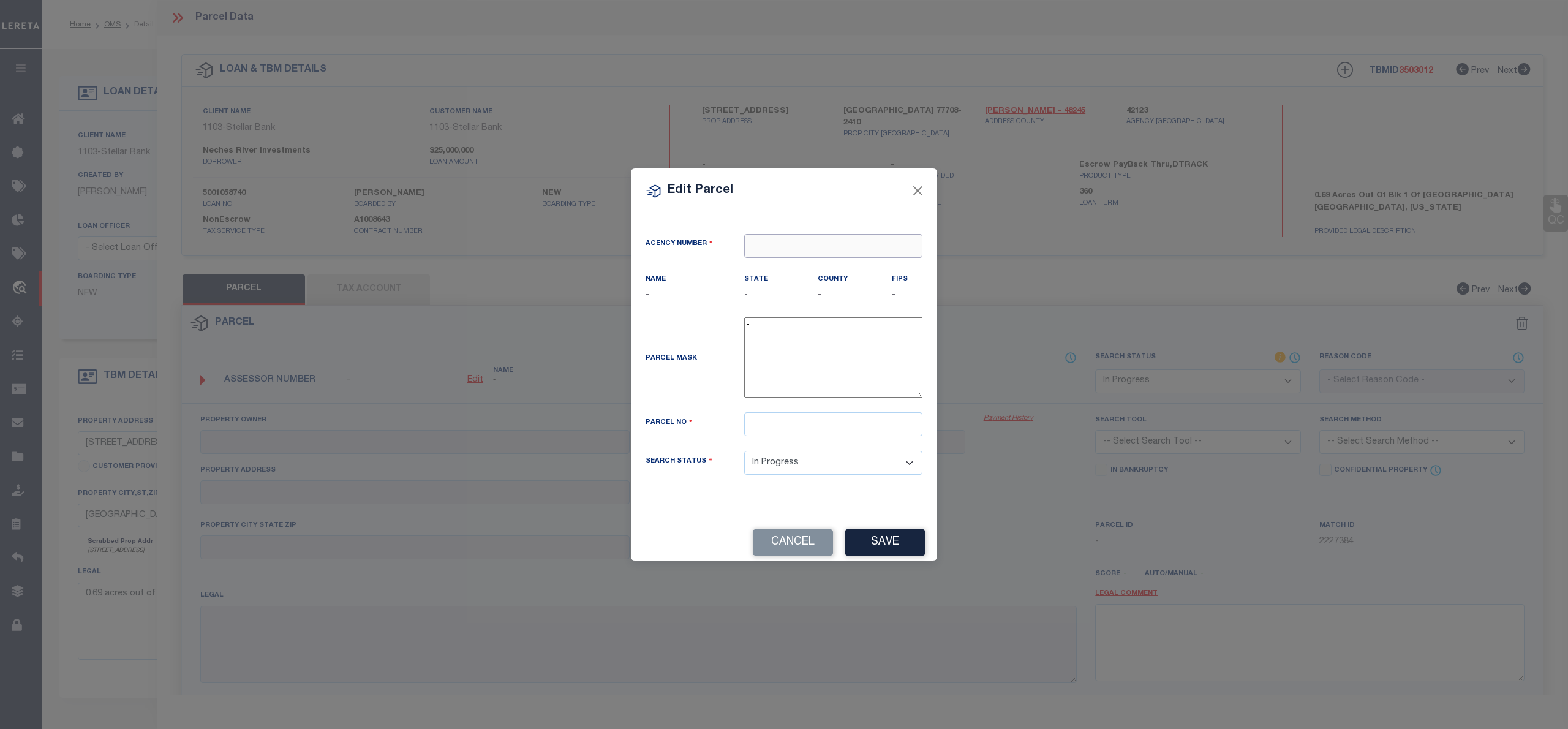
click at [766, 250] on input "text" at bounding box center [833, 246] width 178 height 24
click at [790, 265] on div "421230000 : JEFFERSON COUNTY" at bounding box center [837, 267] width 185 height 20
click at [773, 432] on input "text" at bounding box center [833, 424] width 178 height 24
paste input "30563"
click at [893, 545] on div "Cancel Save" at bounding box center [784, 541] width 306 height 37
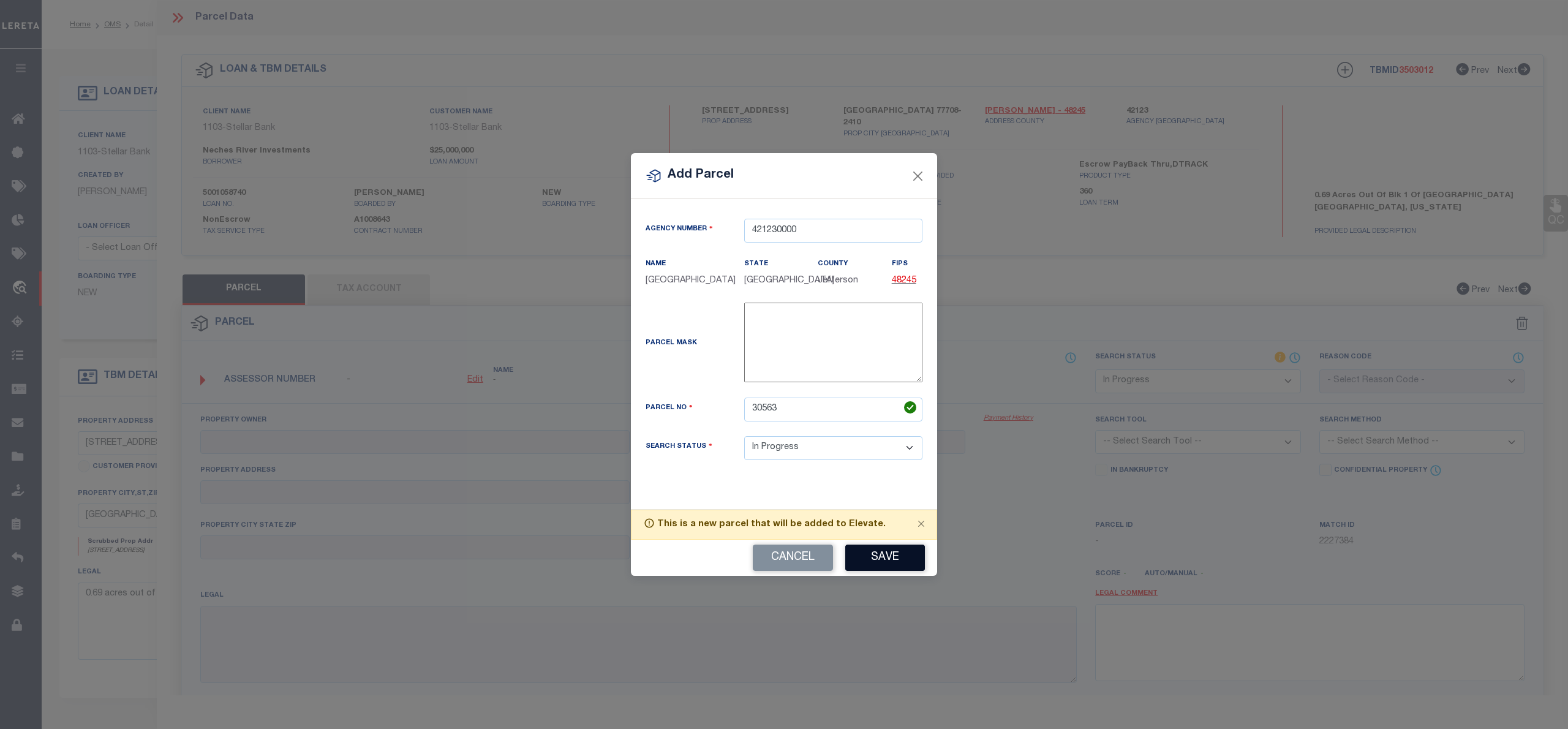
click at [902, 571] on button "Save" at bounding box center [885, 557] width 80 height 26
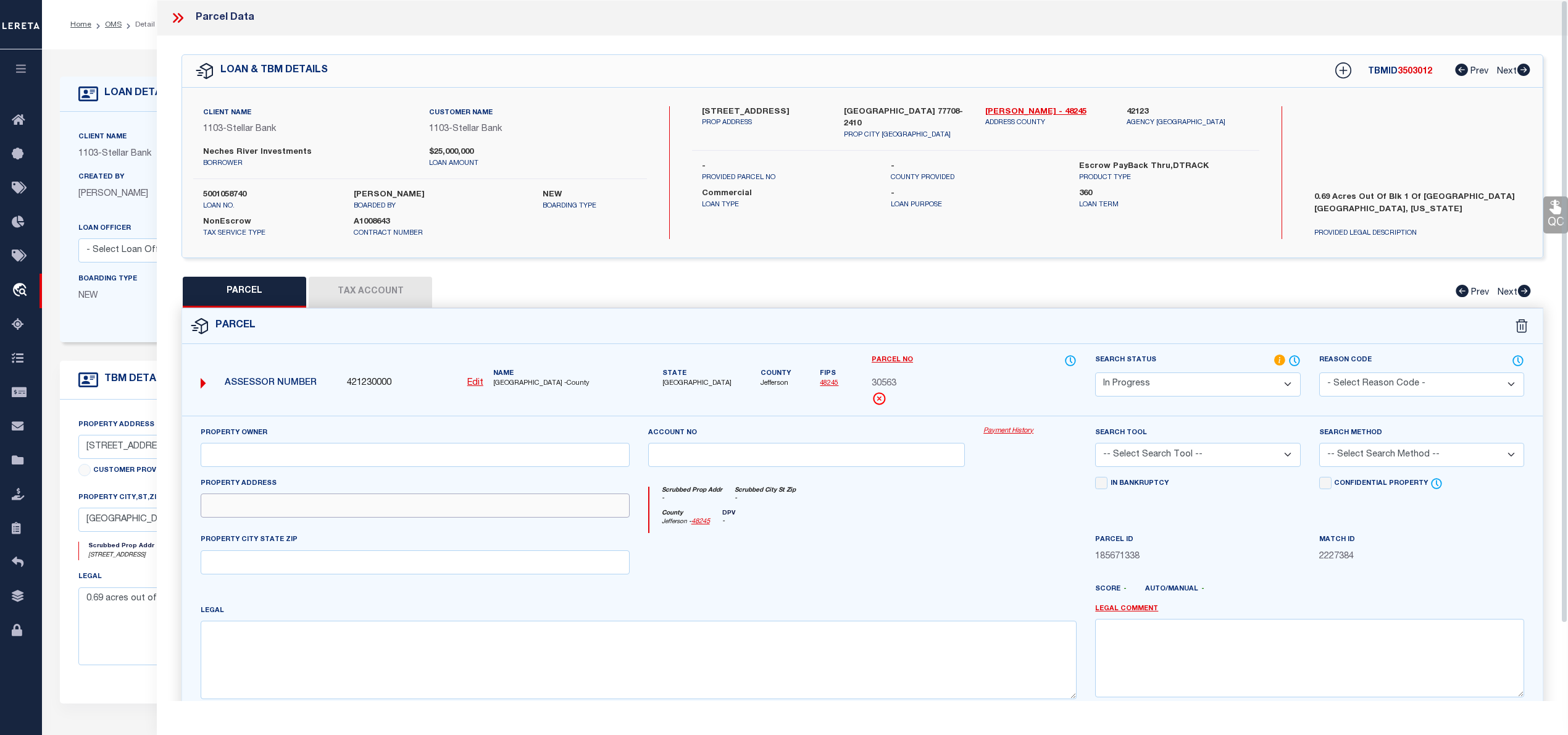
click at [385, 514] on input "text" at bounding box center [416, 505] width 429 height 24
paste input "7540 PARK NORTH DR BEAUMONT, TX 77708"
drag, startPoint x: 305, startPoint y: 511, endPoint x: 410, endPoint y: 510, distance: 105.0
click at [410, 510] on input "7540 PARK NORTH DR BEAUMONT, TX 77708" at bounding box center [416, 505] width 429 height 24
click at [384, 569] on input "text" at bounding box center [416, 562] width 429 height 24
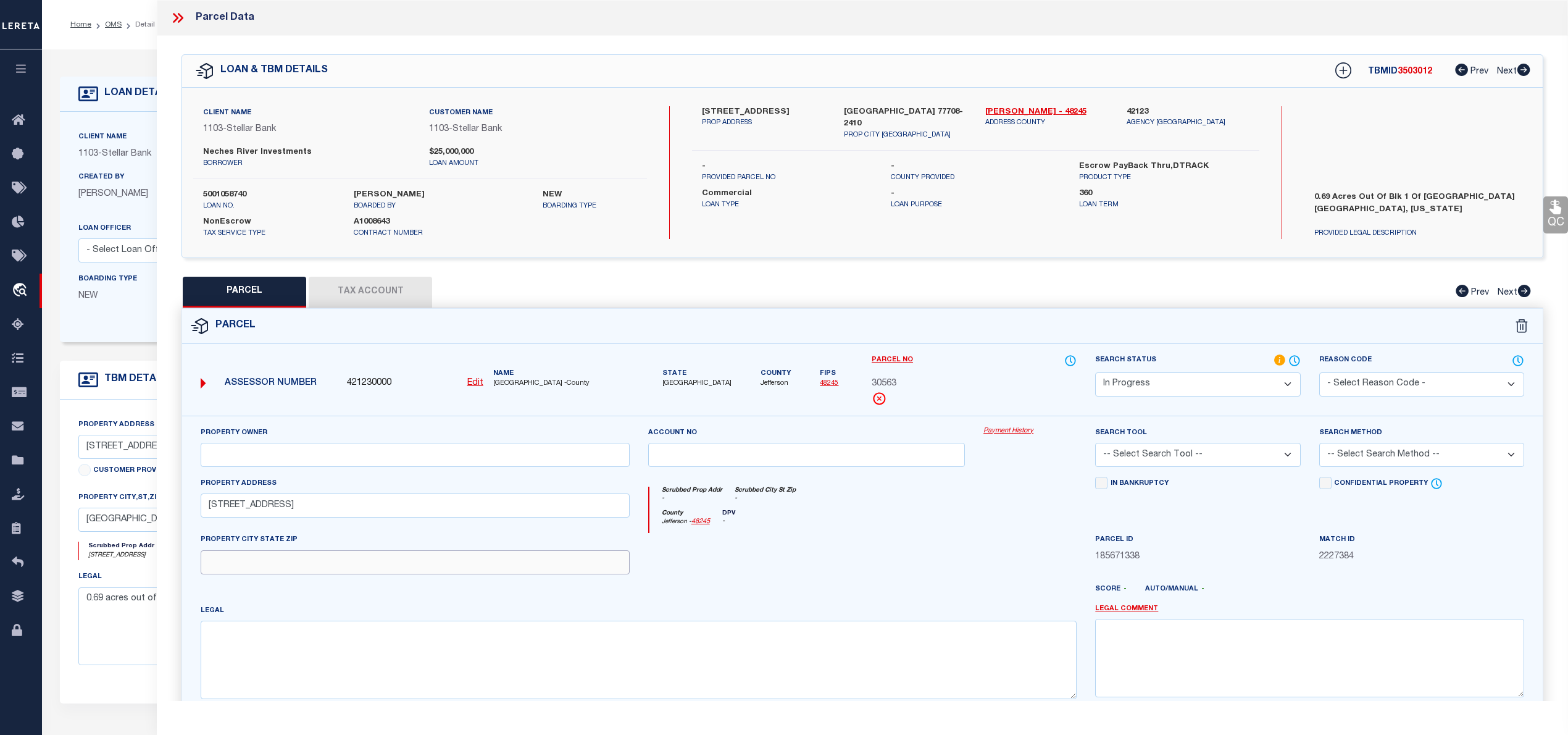
paste input "BEAUMONT, TX 77708"
click at [922, 687] on textarea at bounding box center [638, 659] width 876 height 78
paste textarea "EASTEX COMMERCIAL COMPLEX TR-6 BLK-1 7520 & 7530 PARK NORTH DR"
click at [489, 463] on input "text" at bounding box center [416, 455] width 429 height 24
paste input "NECHES RIVER INVESTMENTS LLC"
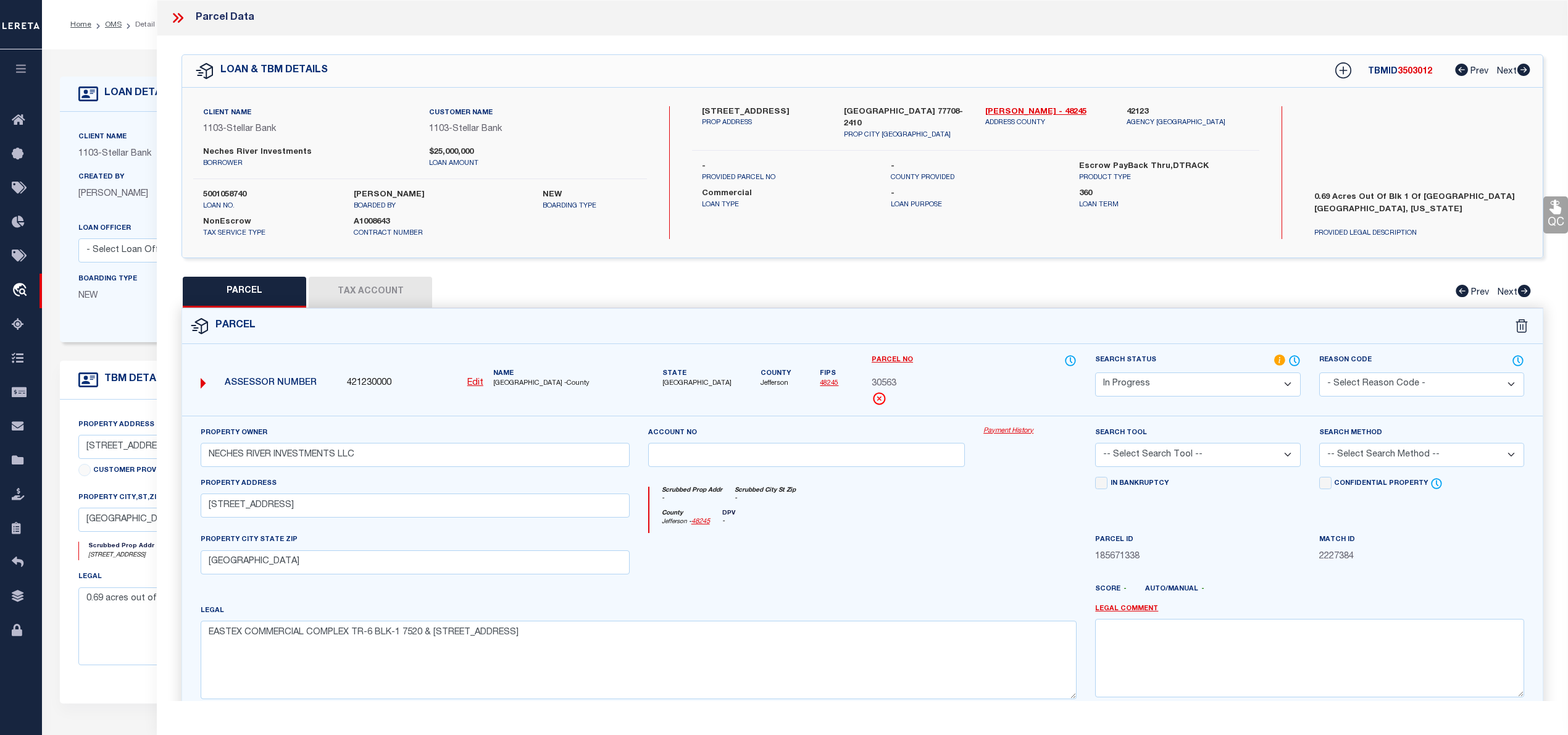
click at [1126, 382] on select "Automated Search Bad Parcel Complete Duplicate Parcel High Dollar Reporting In …" at bounding box center [1197, 384] width 205 height 24
click at [1096, 372] on select "Automated Search Bad Parcel Complete Duplicate Parcel High Dollar Reporting In …" at bounding box center [1197, 384] width 205 height 24
click at [1151, 460] on select "-- Select Search Tool -- 3rd Party Website Agency File Agency Website ATLS CNV-…" at bounding box center [1197, 455] width 205 height 24
click at [1096, 445] on select "-- Select Search Tool -- 3rd Party Website Agency File Agency Website ATLS CNV-…" at bounding box center [1197, 455] width 205 height 24
click at [1349, 457] on select "-- Select Search Method -- Property Address Legal Liability Info Provided" at bounding box center [1421, 455] width 205 height 24
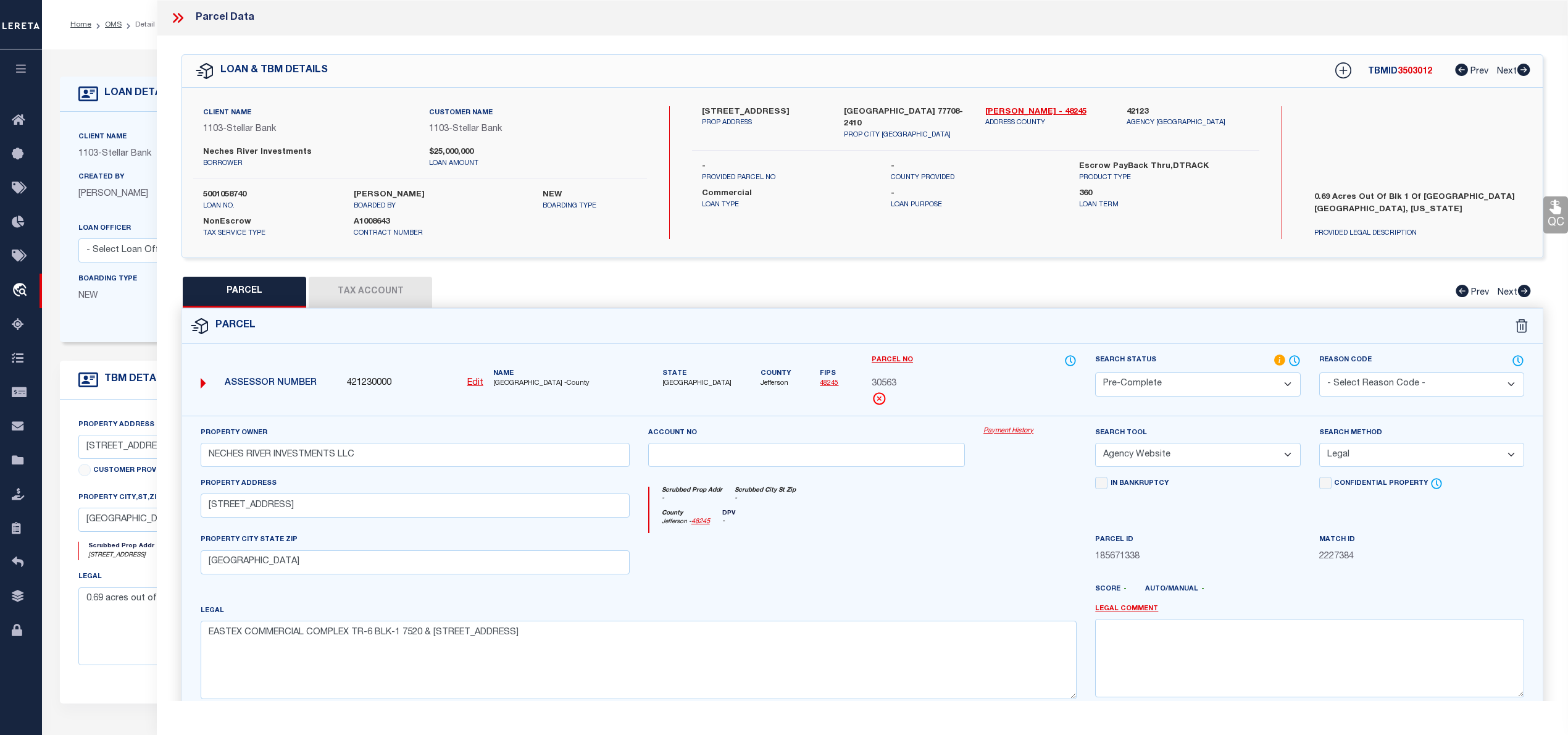
click at [1319, 445] on select "-- Select Search Method -- Property Address Legal Liability Info Provided" at bounding box center [1421, 455] width 205 height 24
click at [376, 285] on button "Tax Account" at bounding box center [370, 292] width 124 height 31
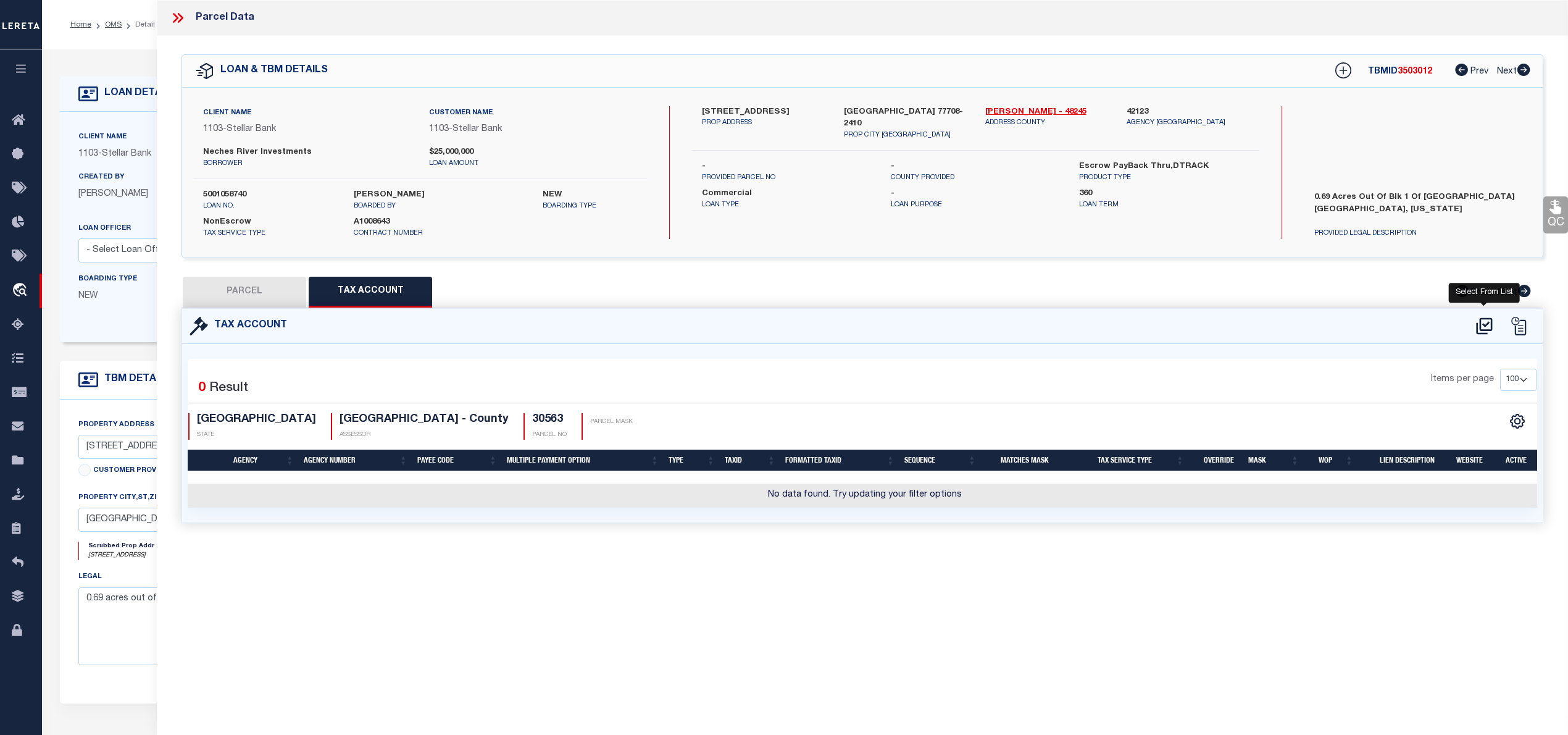
click at [1481, 322] on icon at bounding box center [1484, 326] width 21 height 20
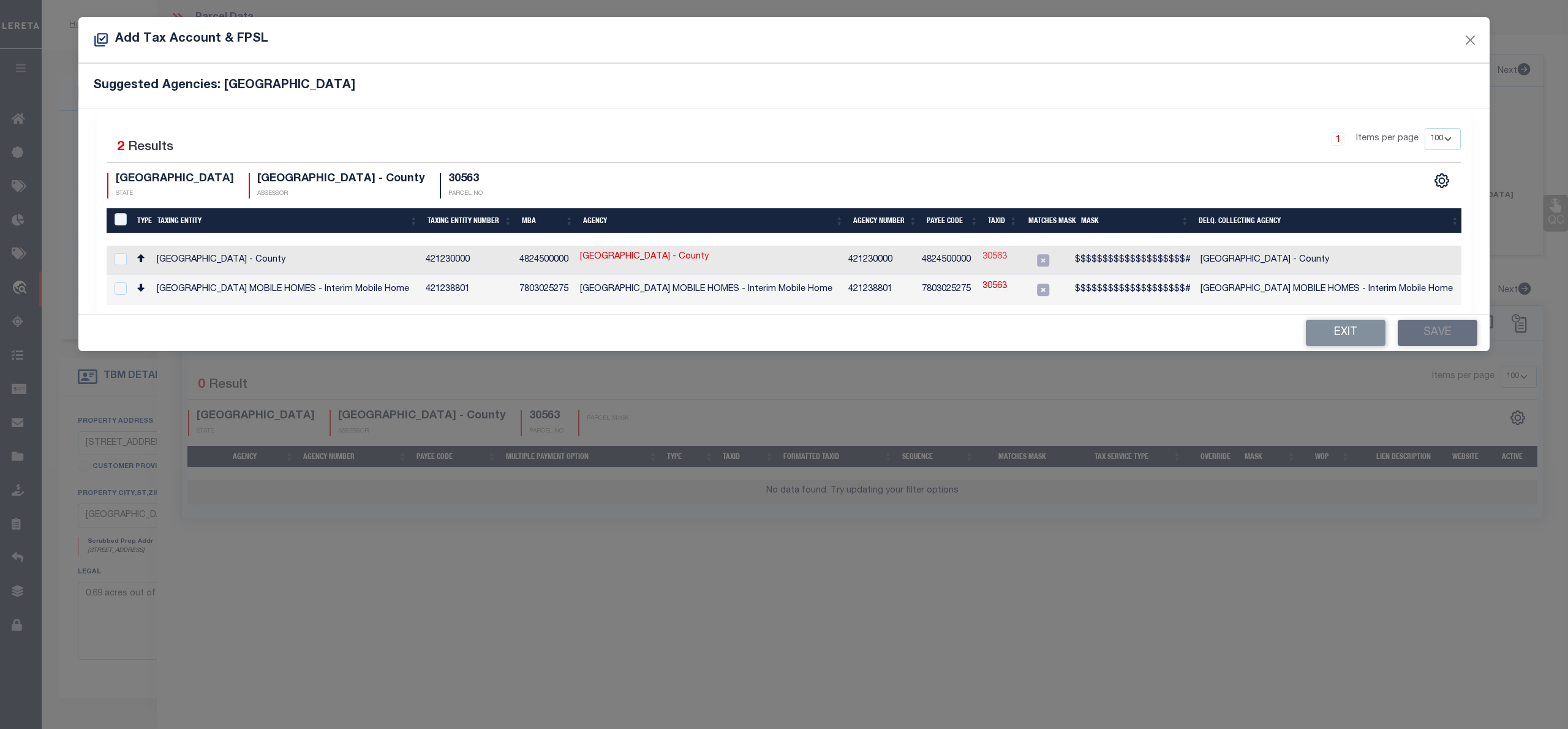
click at [1005, 255] on link "30563" at bounding box center [994, 257] width 24 height 13
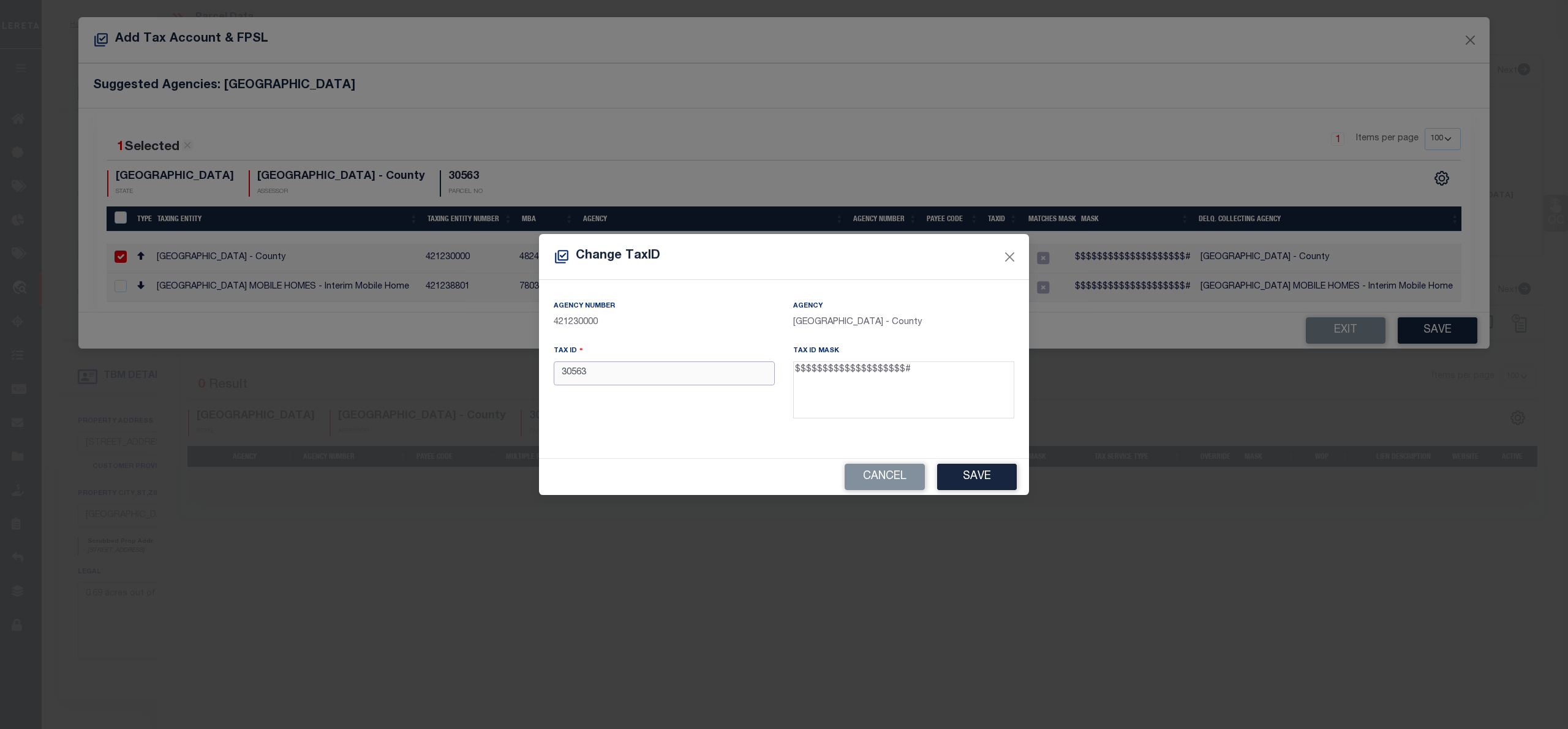
click at [564, 371] on input "30563" at bounding box center [664, 373] width 221 height 24
paste input "018700-000-000510-00000"
click at [647, 376] on input "018700-000-000510-0000030563" at bounding box center [664, 373] width 221 height 24
click at [966, 475] on button "Save" at bounding box center [976, 476] width 80 height 26
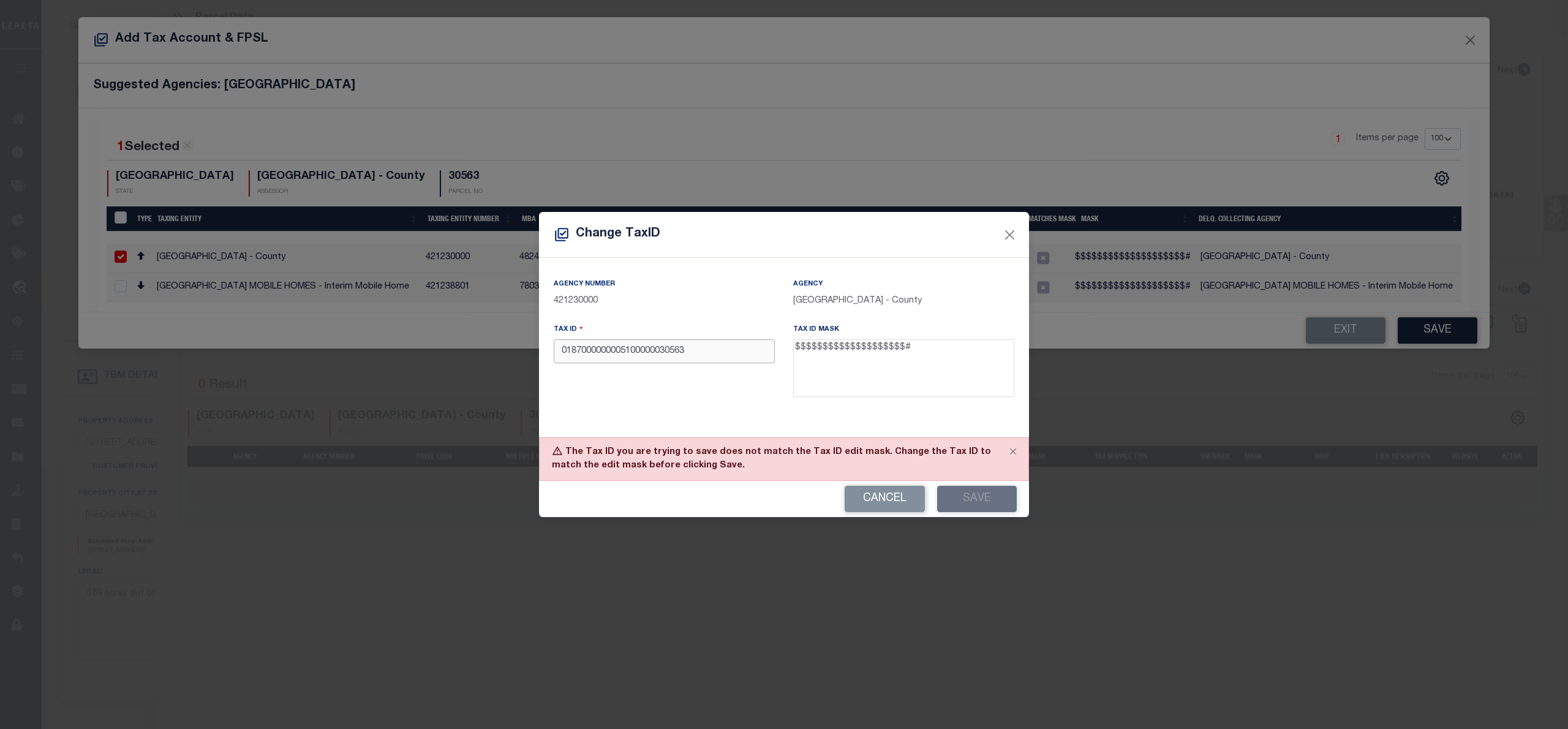
click at [733, 351] on input "0187000000005100000030563" at bounding box center [664, 351] width 221 height 24
click at [562, 351] on input "0187000000005100000030563" at bounding box center [664, 351] width 221 height 24
drag, startPoint x: 661, startPoint y: 351, endPoint x: 699, endPoint y: 349, distance: 38.1
click at [699, 349] on input "0187000000005100000030563" at bounding box center [664, 351] width 221 height 24
click at [961, 502] on button "Save" at bounding box center [976, 498] width 80 height 26
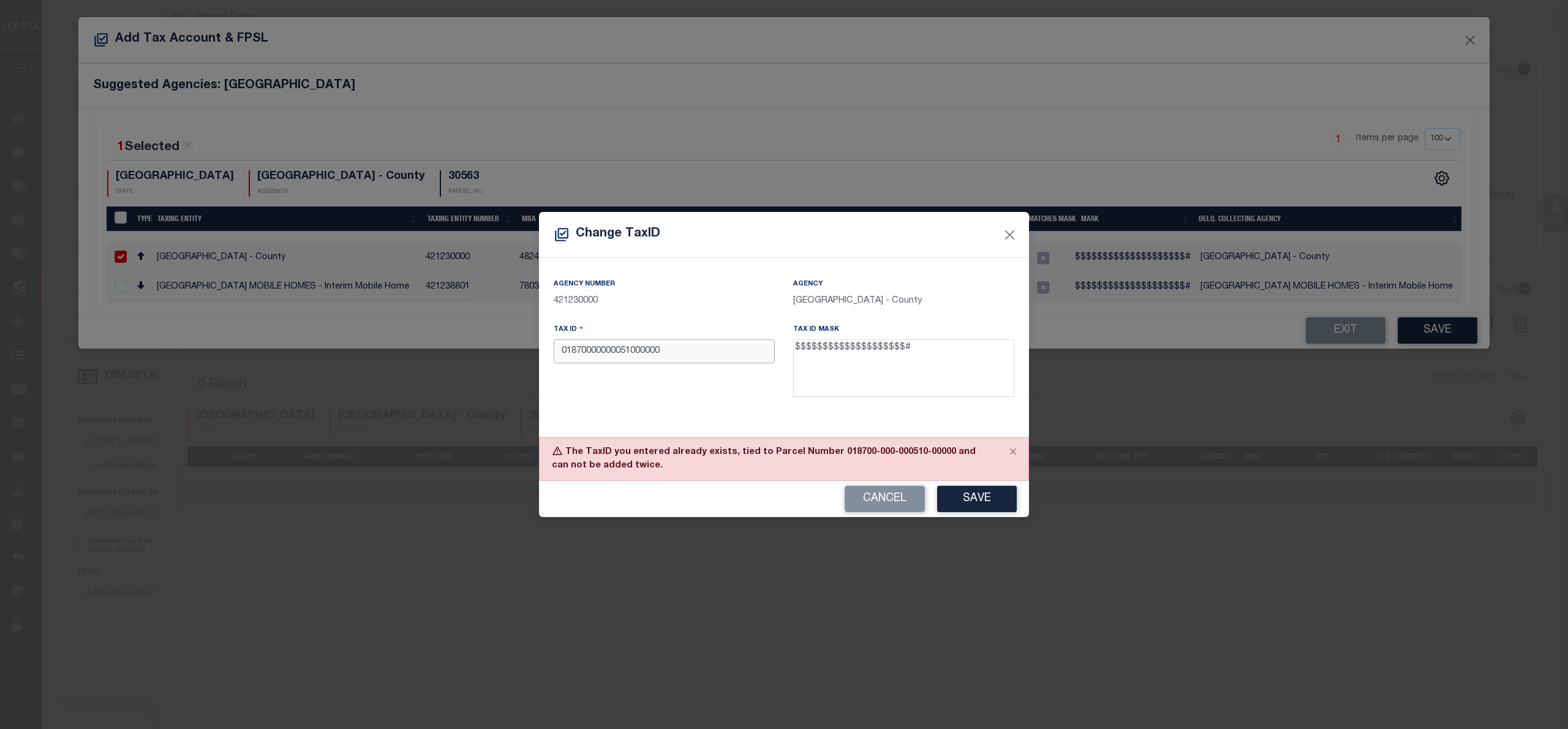
click at [616, 349] on input "01870000000051000000" at bounding box center [664, 351] width 221 height 24
click at [910, 494] on button "Cancel" at bounding box center [885, 498] width 81 height 26
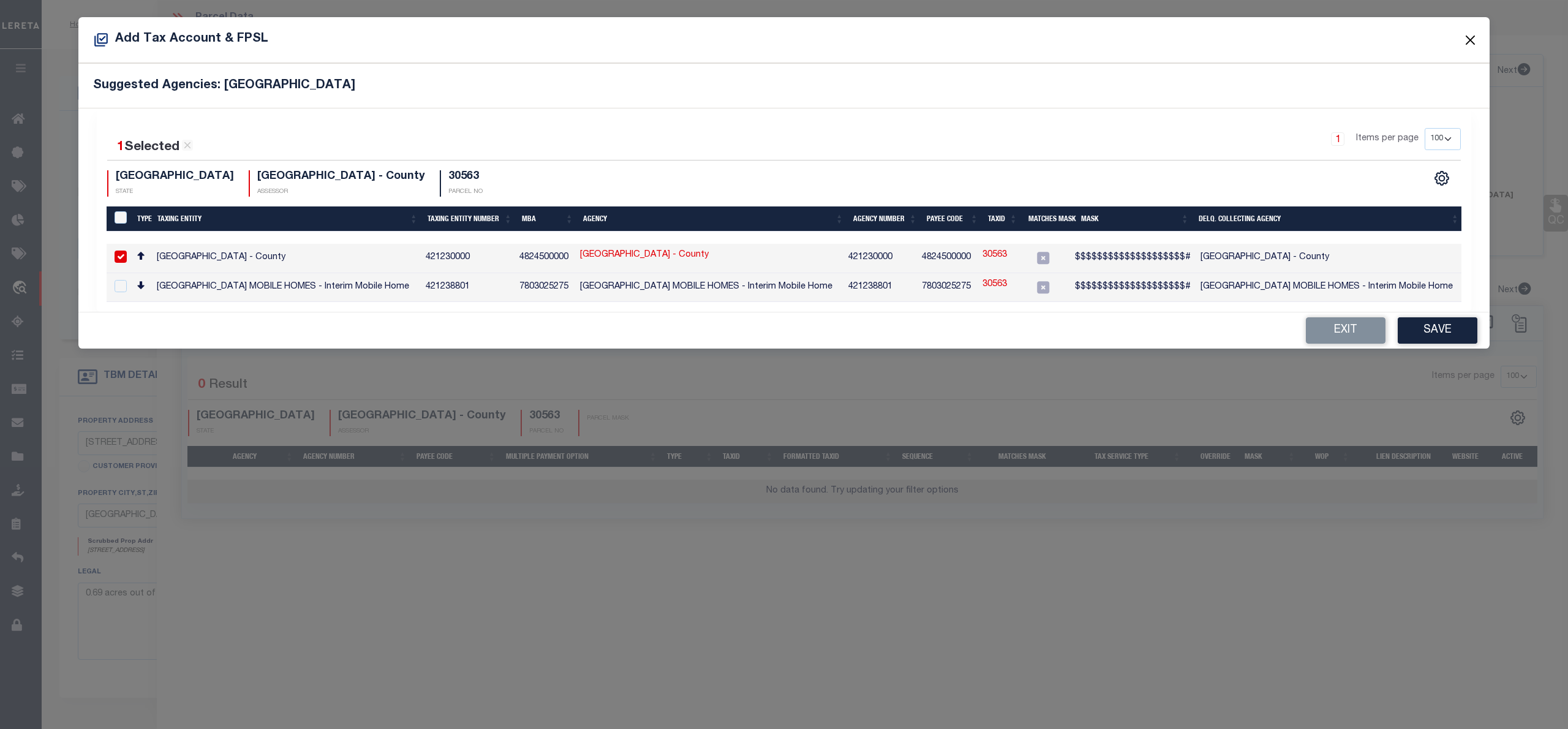
click at [1470, 40] on button "Close" at bounding box center [1471, 40] width 16 height 16
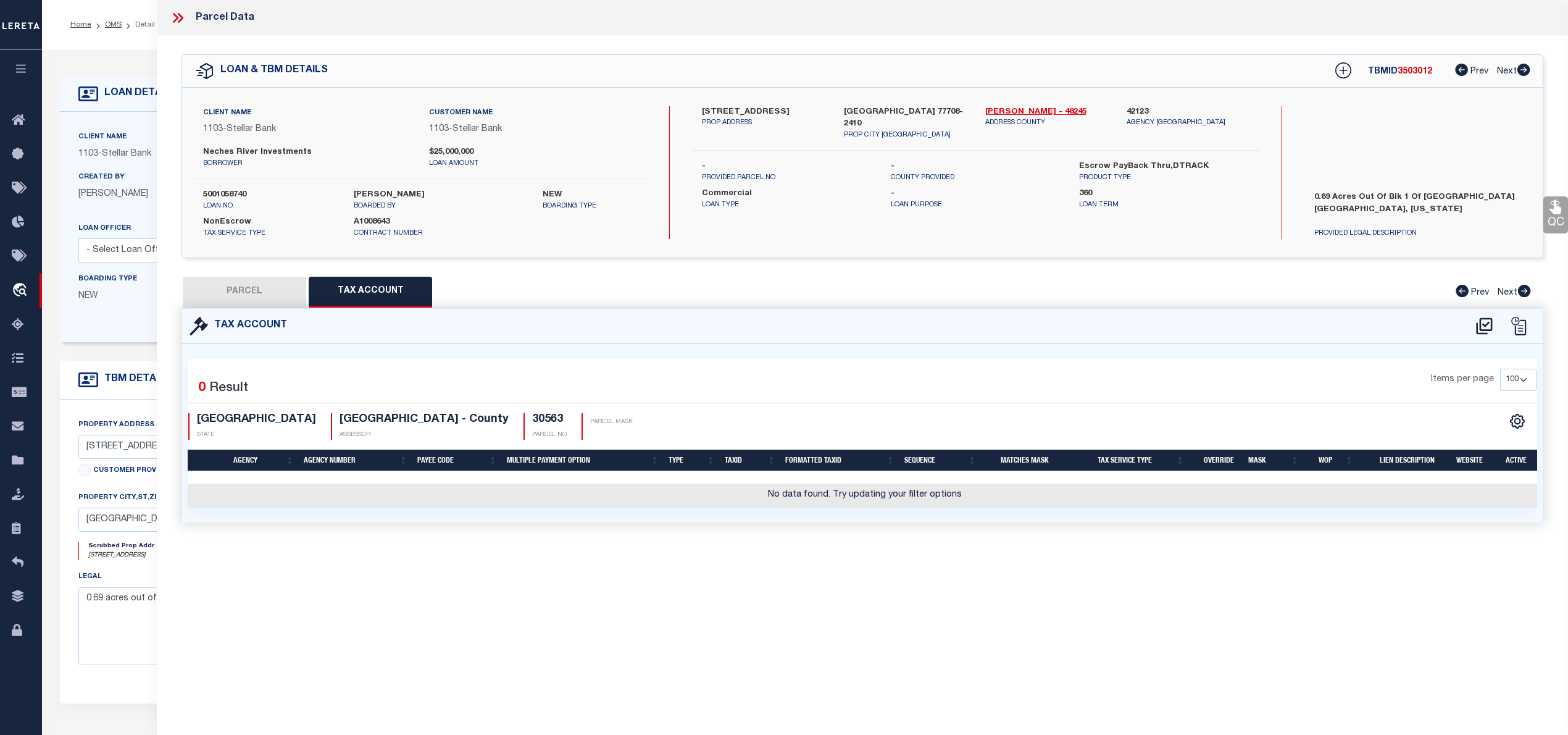
click at [245, 297] on button "PARCEL" at bounding box center [244, 292] width 124 height 31
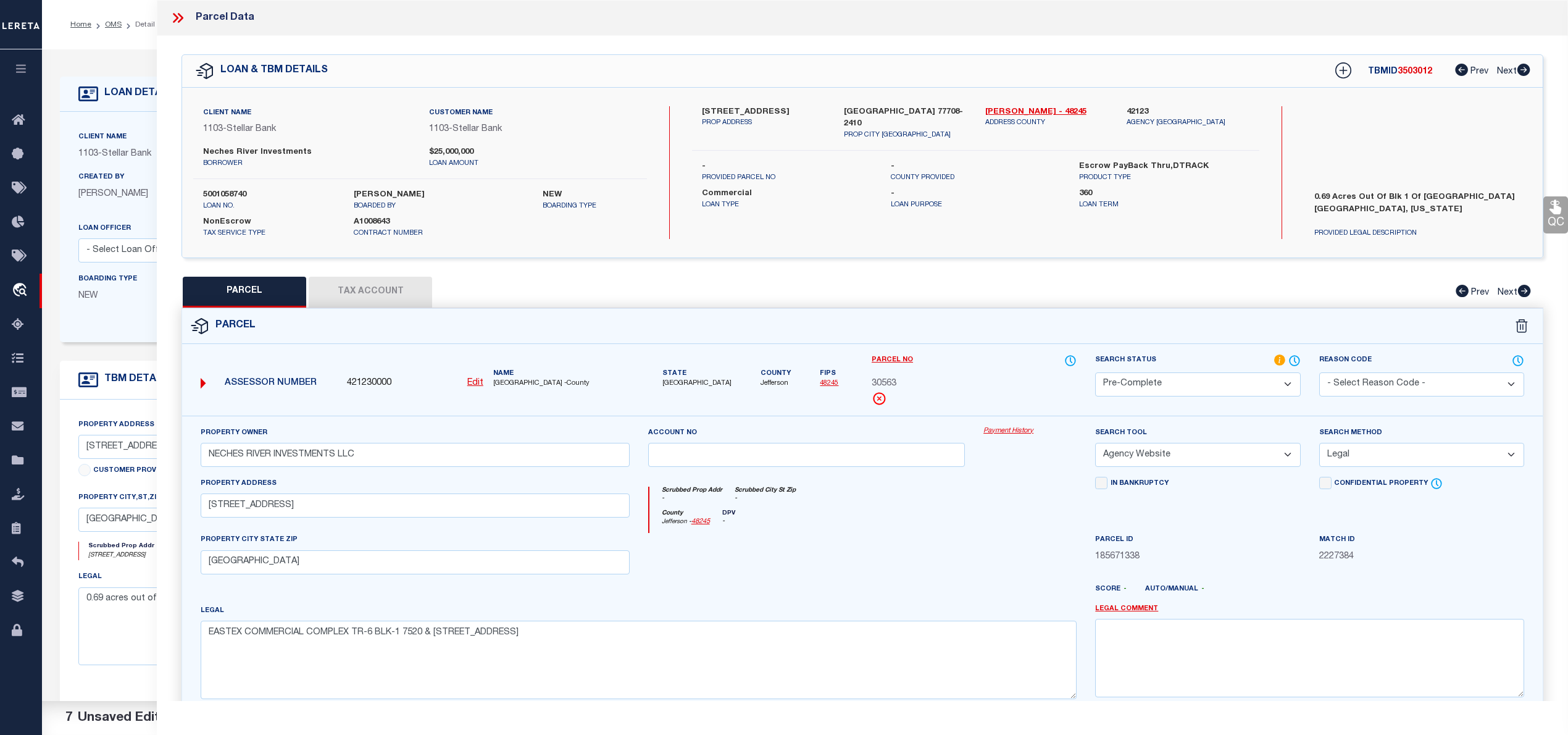
click at [478, 375] on div "Assessor Number 421230000 Edit Name JEFFERSON COUNTY -County" at bounding box center [415, 379] width 439 height 41
click at [478, 381] on u "Edit" at bounding box center [475, 383] width 16 height 9
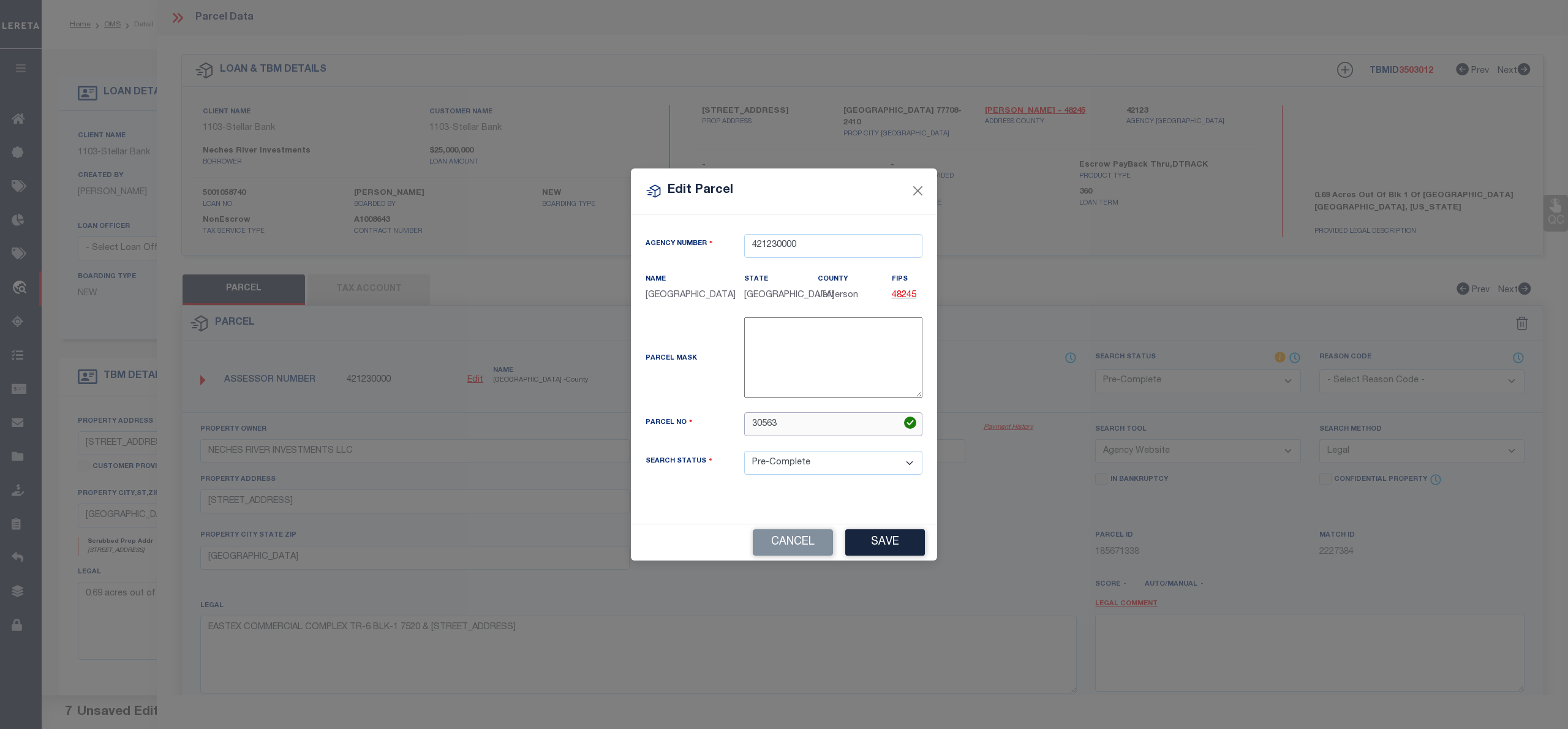
click at [770, 425] on input "30563" at bounding box center [833, 424] width 178 height 24
paste input "01870000000051000000"
click at [902, 547] on button "Save" at bounding box center [885, 542] width 80 height 26
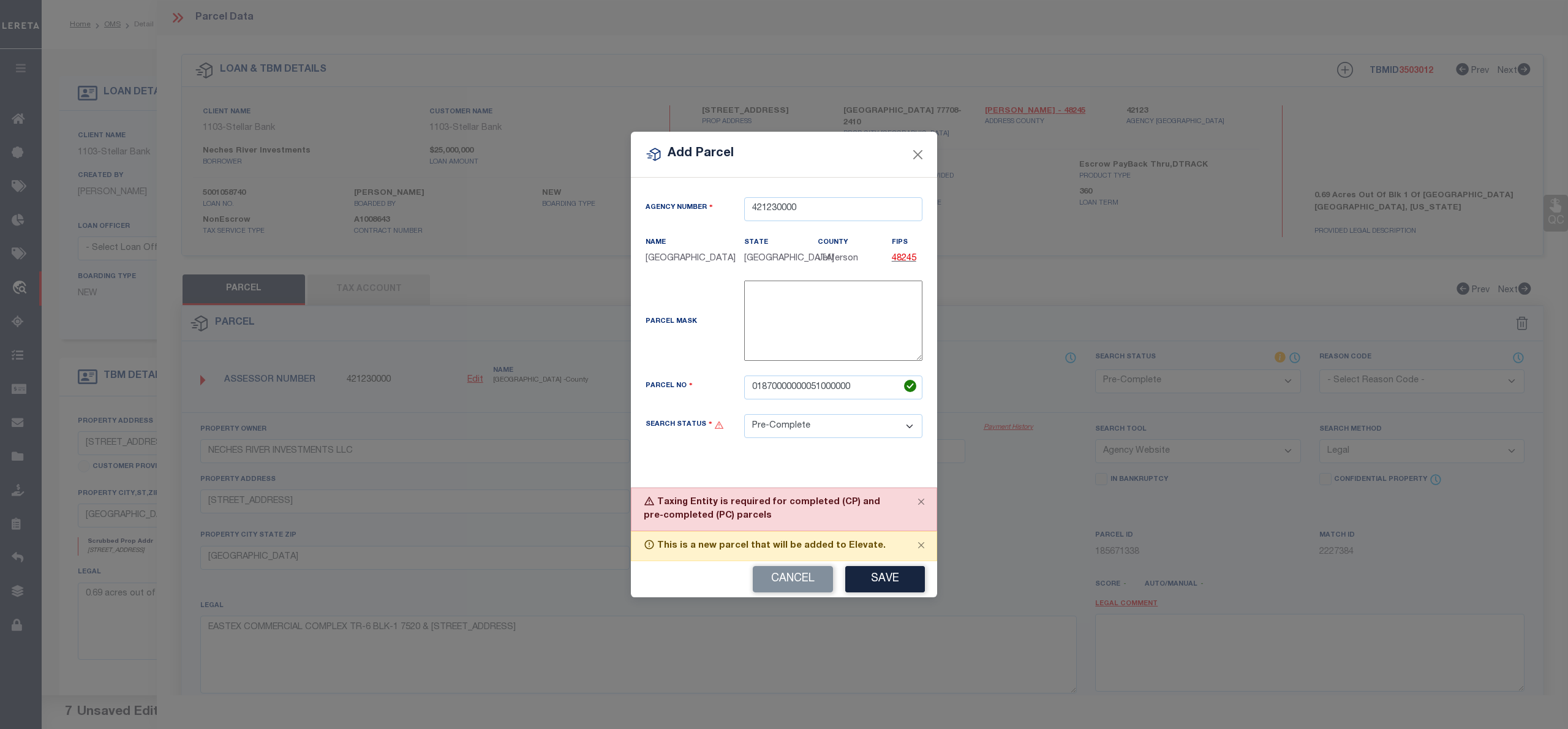
click at [902, 427] on select "Automated Search Bad Parcel Complete Duplicate Parcel High Dollar Reporting In …" at bounding box center [833, 426] width 178 height 24
click at [744, 422] on select "Automated Search Bad Parcel Complete Duplicate Parcel High Dollar Reporting In …" at bounding box center [833, 426] width 178 height 24
click at [880, 598] on div "Cancel Save" at bounding box center [784, 579] width 306 height 36
click at [879, 586] on button "Save" at bounding box center [885, 579] width 80 height 26
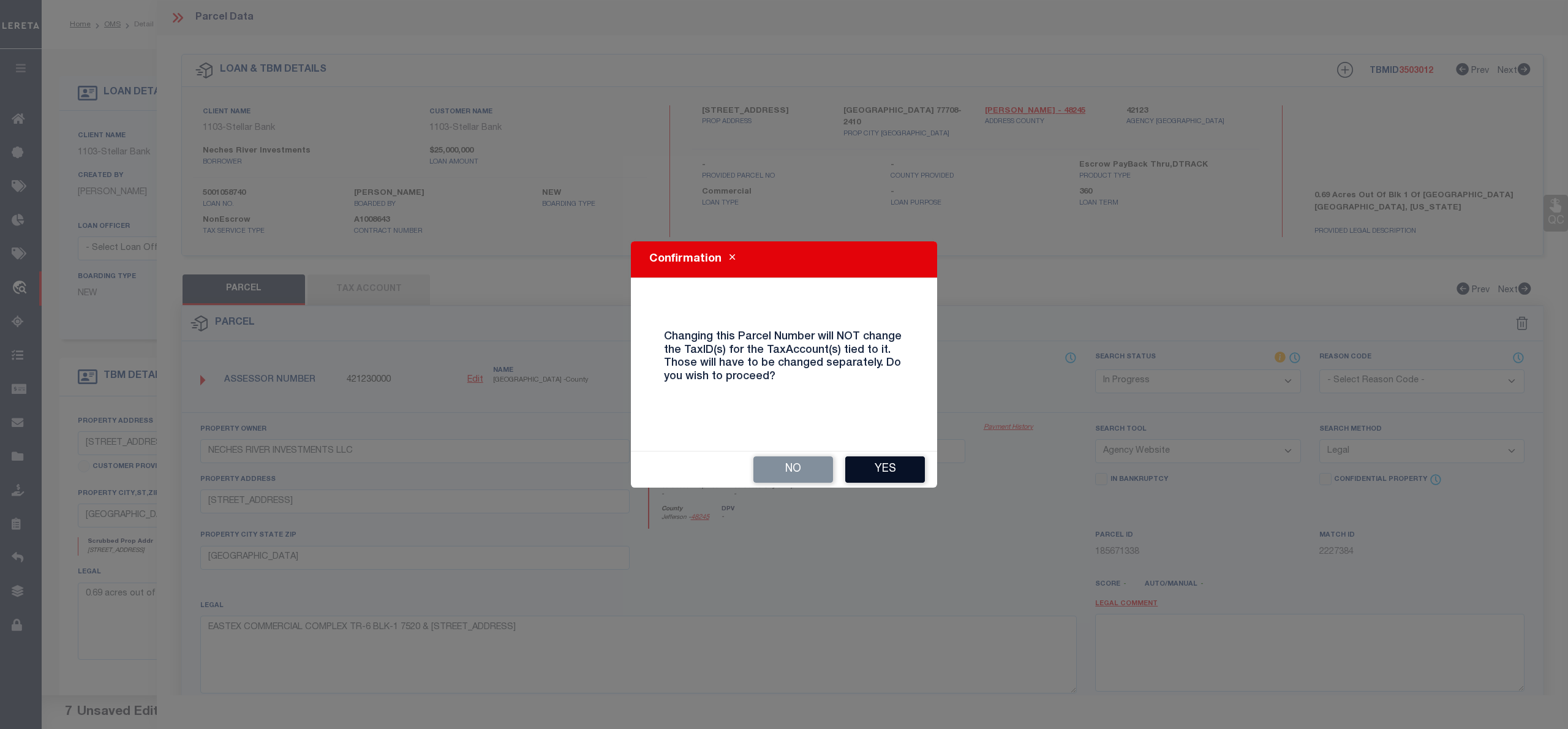
click at [875, 474] on button "Yes" at bounding box center [885, 469] width 80 height 26
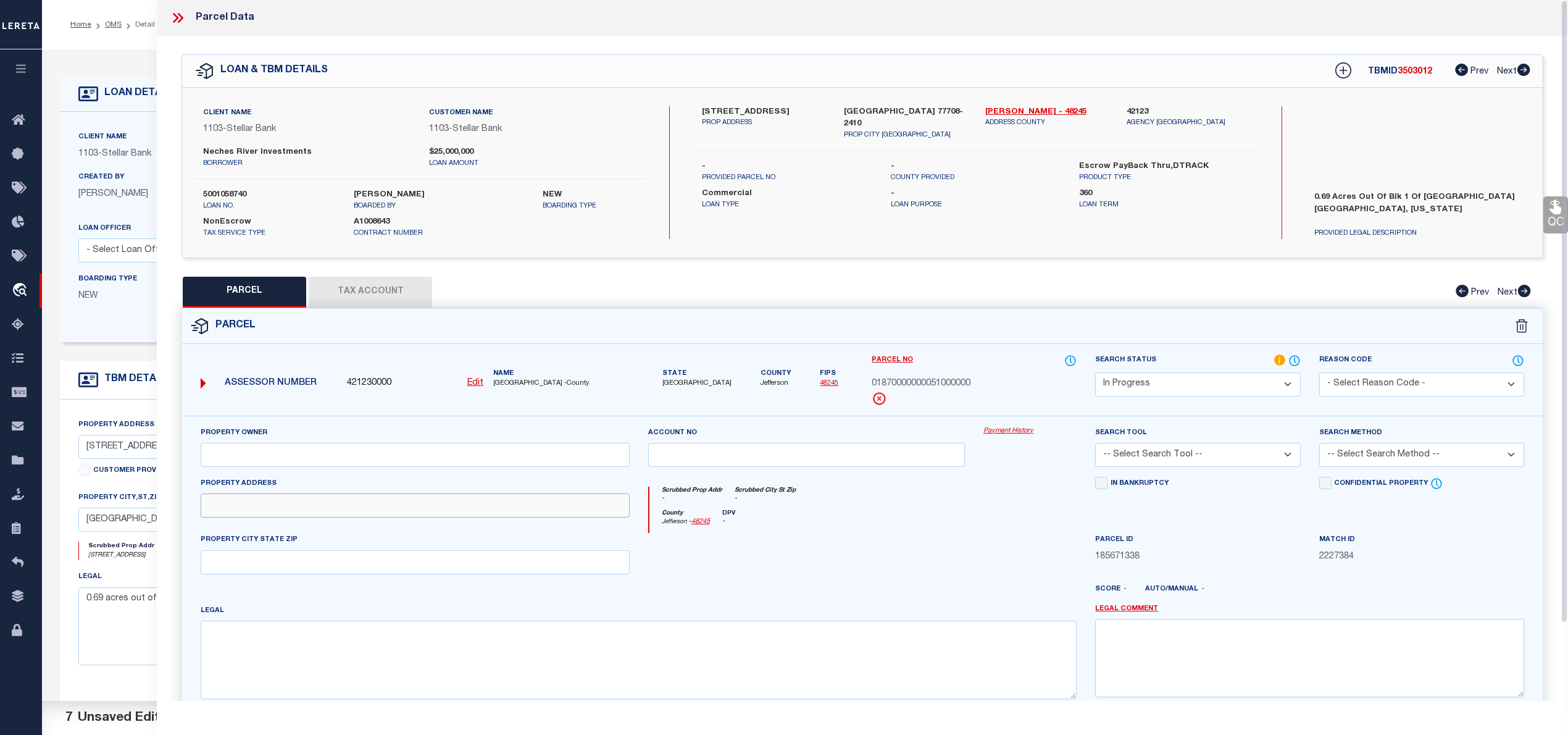
click at [292, 504] on input "text" at bounding box center [416, 505] width 429 height 24
paste input "7540 PARK NORTH DR BEAUMONT, TX 77708"
drag, startPoint x: 305, startPoint y: 506, endPoint x: 422, endPoint y: 506, distance: 117.0
click at [422, 506] on input "7540 PARK NORTH DR BEAUMONT, TX 77708" at bounding box center [416, 505] width 429 height 24
click at [353, 557] on input "text" at bounding box center [416, 562] width 429 height 24
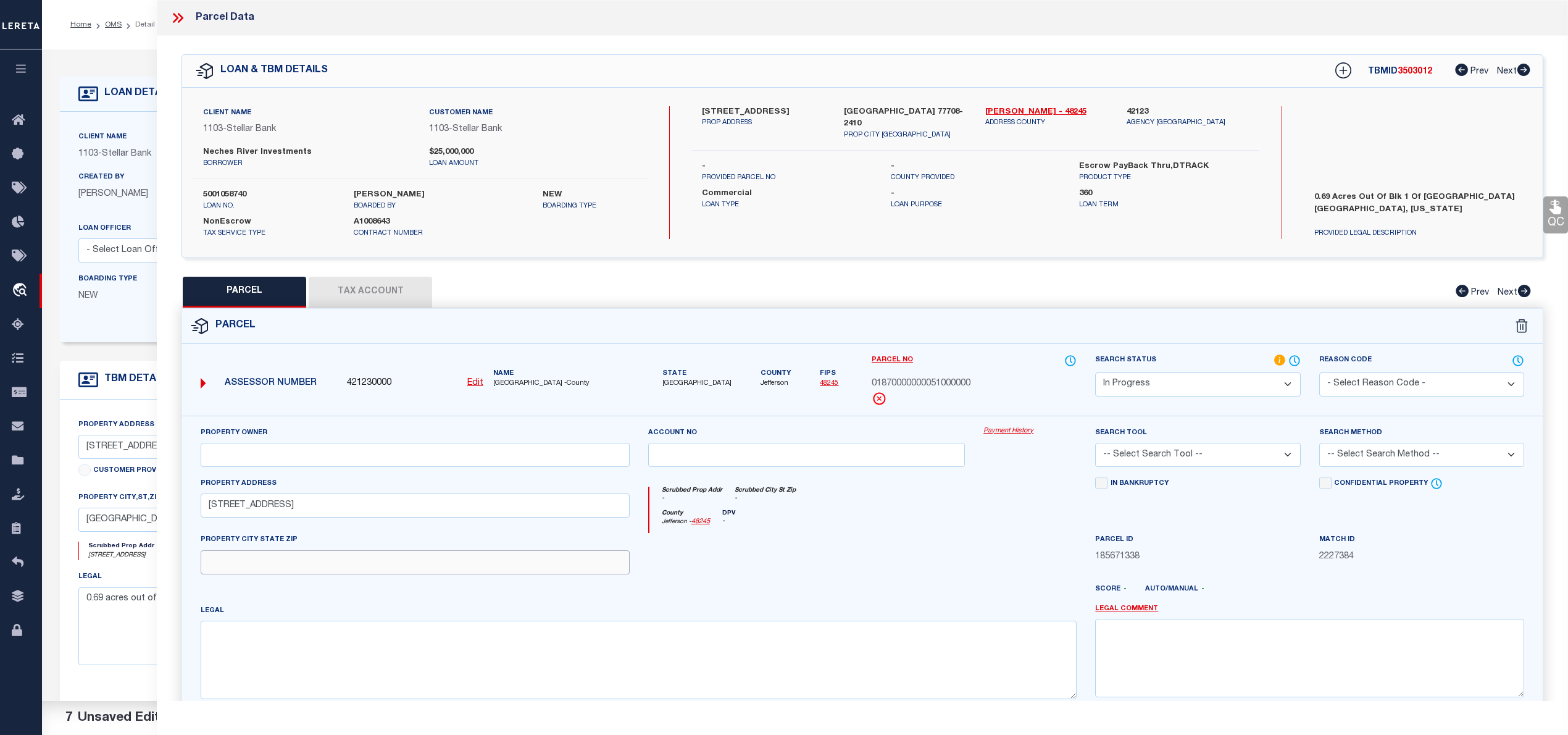
paste input "BEAUMONT, TX 77708"
click at [658, 683] on textarea at bounding box center [638, 659] width 876 height 78
paste textarea "EASTEX COMMERCIAL COMPLEX TR-6 BLK-1 7520 & 7530 PARK NORTH DR"
click at [488, 464] on input "text" at bounding box center [416, 455] width 429 height 24
paste input "NECHES RIVER INVESTMENTS LLC"
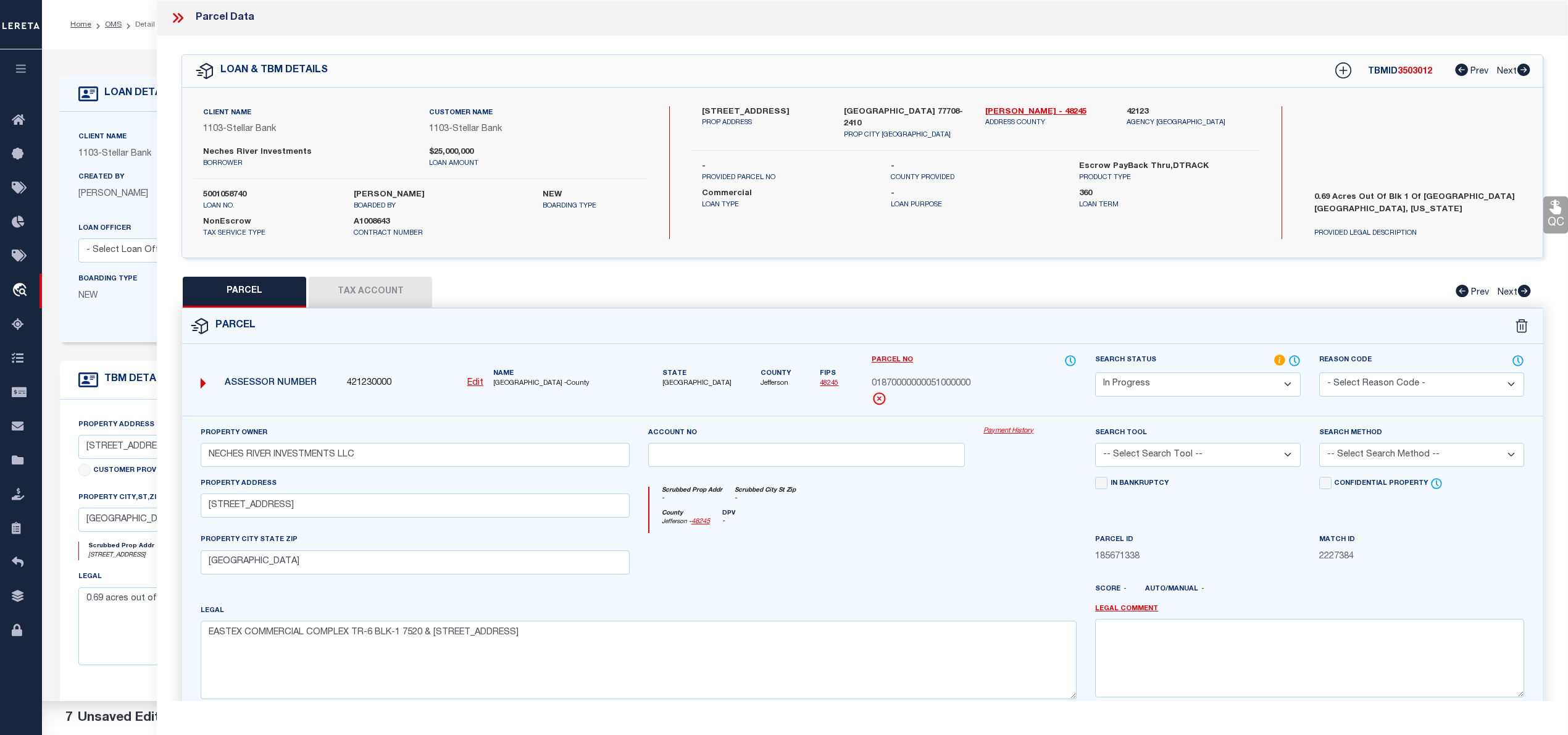
click at [1230, 384] on select "Automated Search Bad Parcel Complete Duplicate Parcel High Dollar Reporting In …" at bounding box center [1197, 384] width 205 height 24
click at [1096, 372] on select "Automated Search Bad Parcel Complete Duplicate Parcel High Dollar Reporting In …" at bounding box center [1197, 384] width 205 height 24
click at [1169, 457] on select "-- Select Search Tool -- 3rd Party Website Agency File Agency Website ATLS CNV-…" at bounding box center [1197, 455] width 205 height 24
click at [1096, 445] on select "-- Select Search Tool -- 3rd Party Website Agency File Agency Website ATLS CNV-…" at bounding box center [1197, 455] width 205 height 24
click at [1363, 447] on select "-- Select Search Method -- Property Address Legal Liability Info Provided" at bounding box center [1421, 455] width 205 height 24
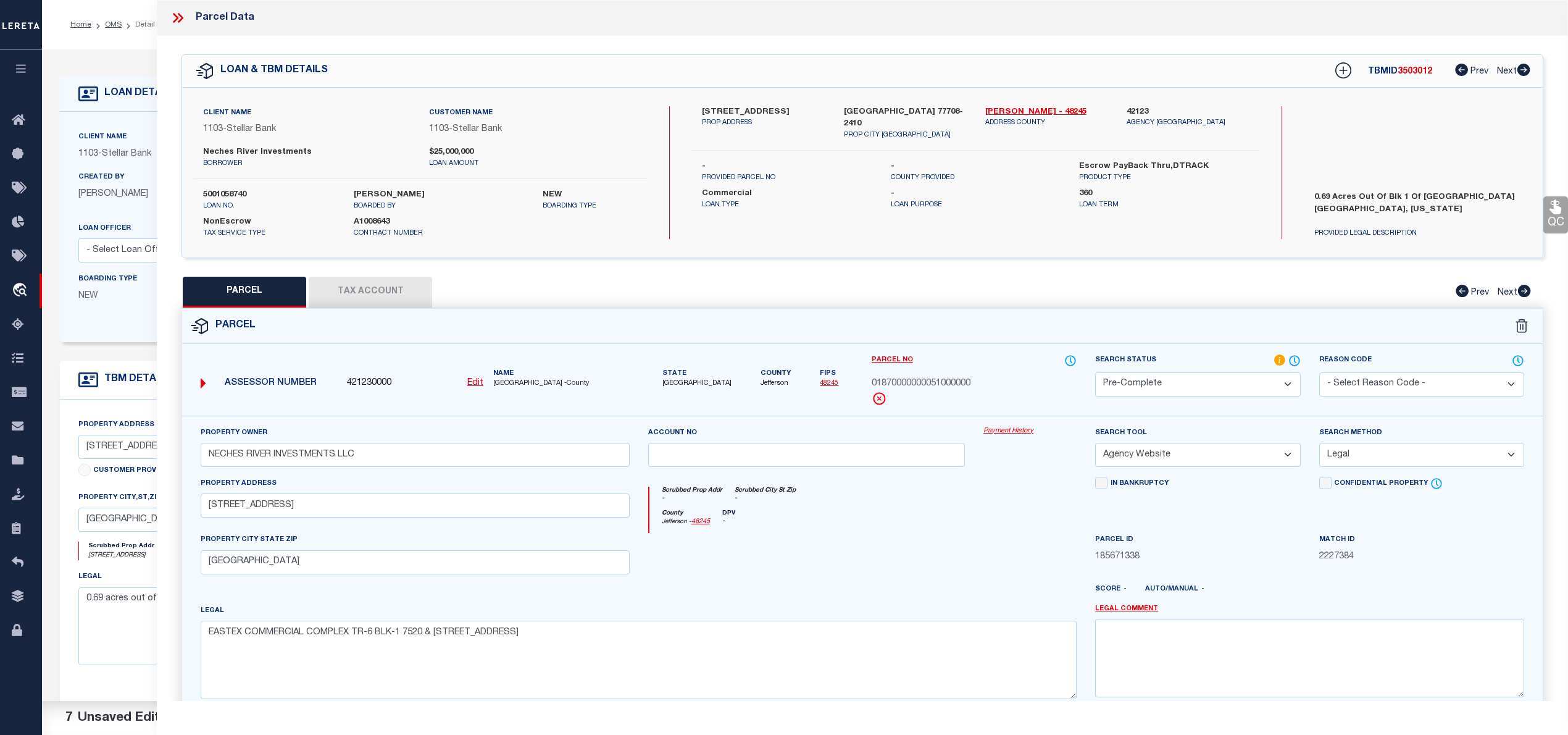
click at [1319, 445] on select "-- Select Search Method -- Property Address Legal Liability Info Provided" at bounding box center [1421, 455] width 205 height 24
click at [382, 302] on button "Tax Account" at bounding box center [370, 292] width 124 height 31
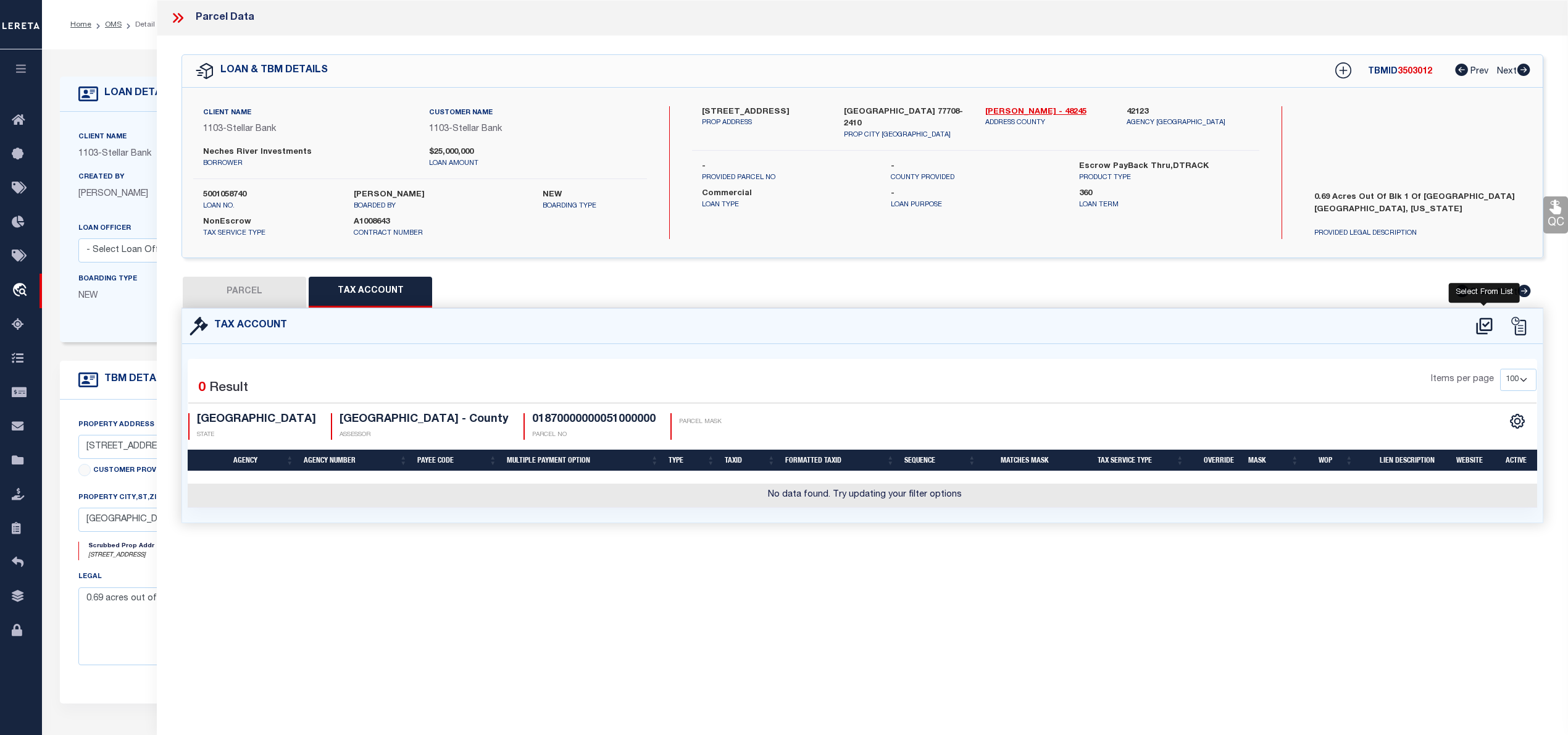
click at [1489, 322] on icon at bounding box center [1484, 326] width 21 height 20
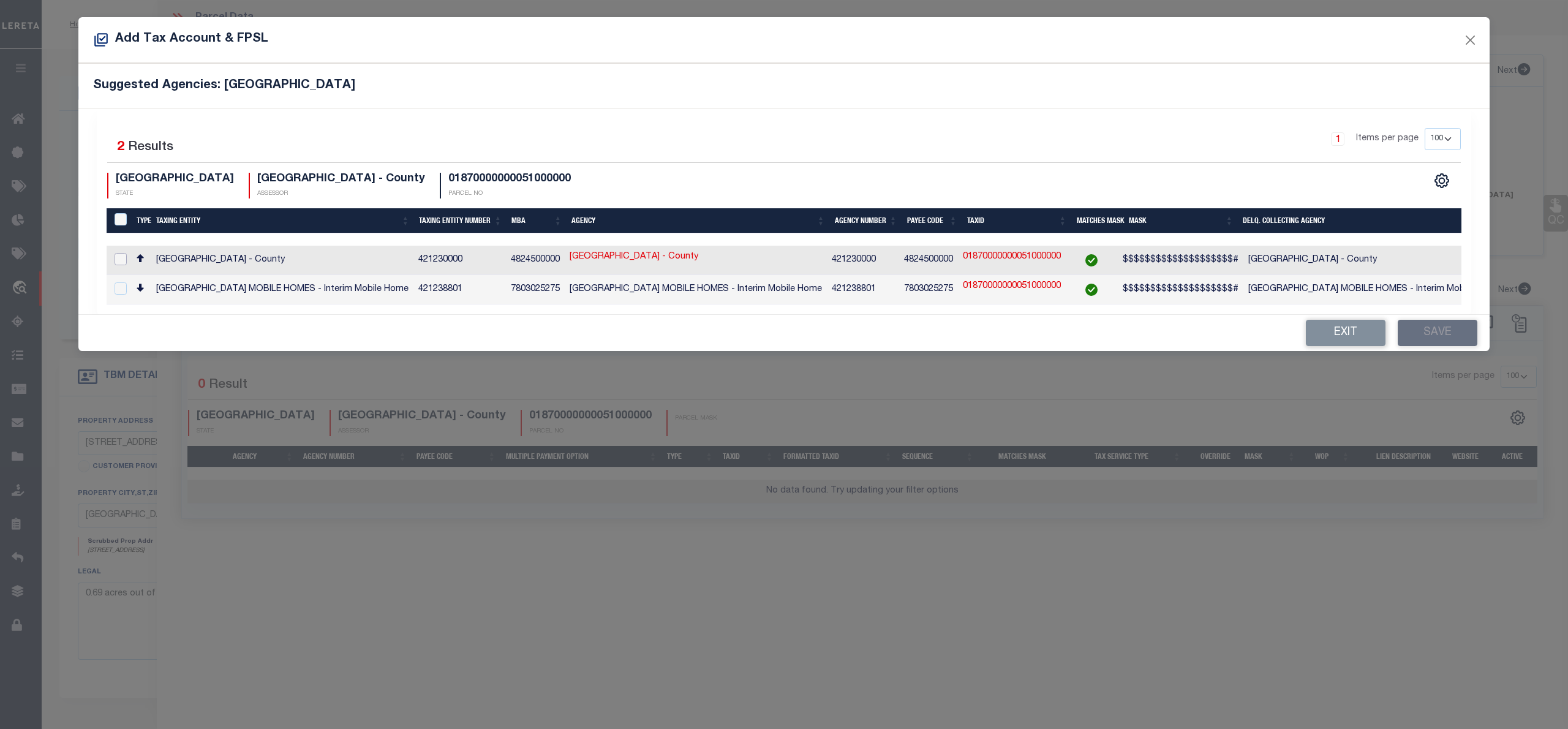
click at [120, 255] on input "checkbox" at bounding box center [121, 259] width 13 height 13
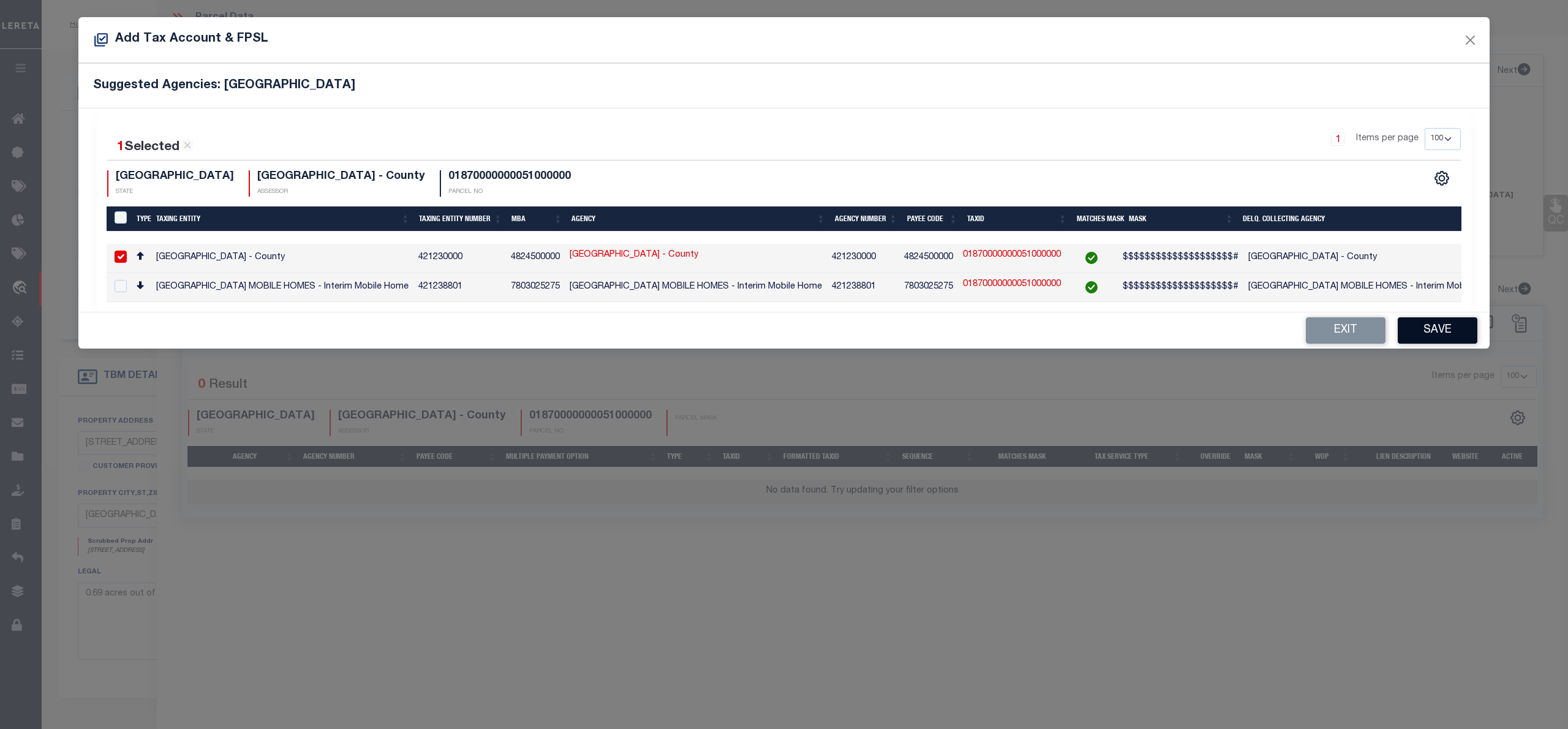
click at [1403, 338] on button "Save" at bounding box center [1437, 330] width 80 height 26
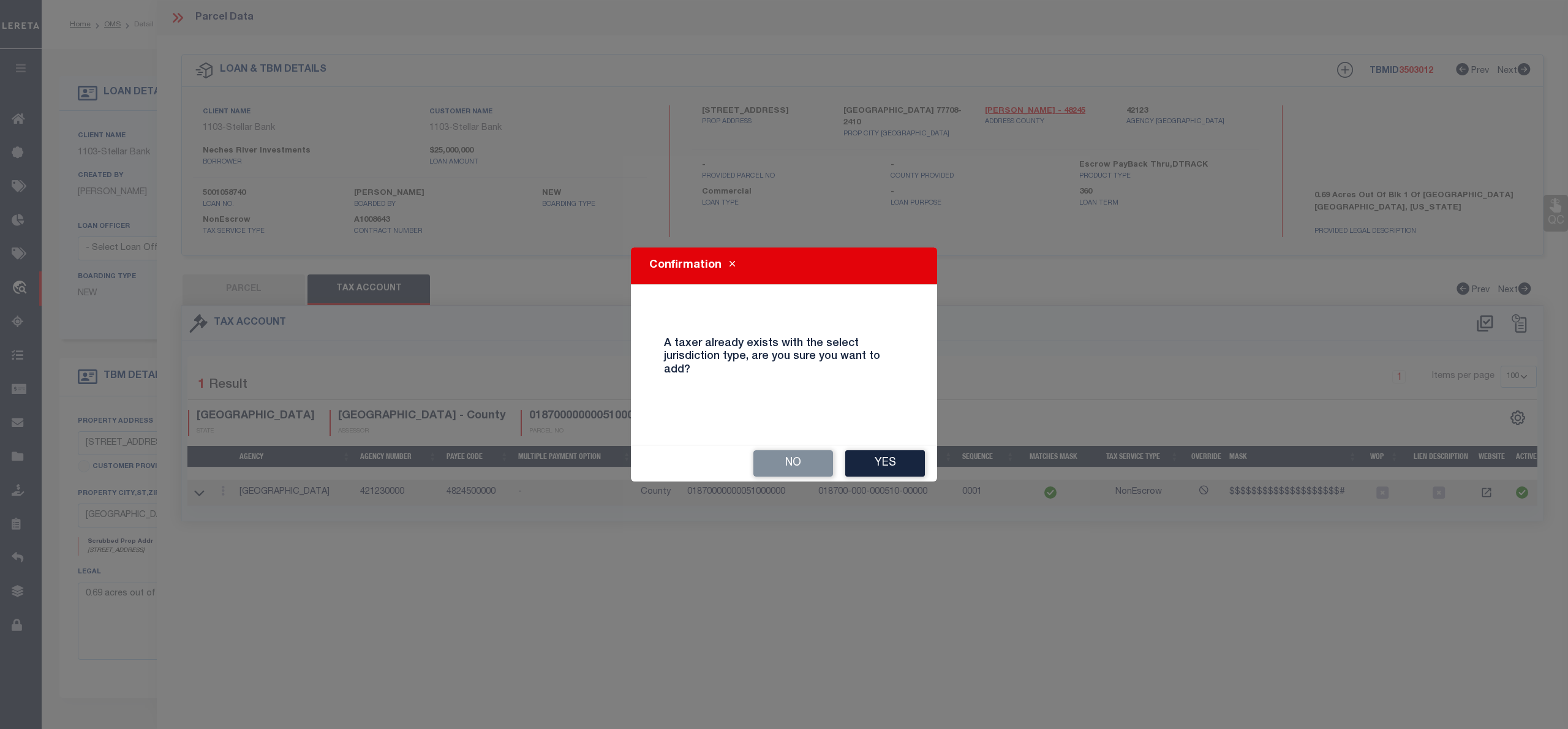
click at [803, 449] on div "No Yes" at bounding box center [784, 463] width 306 height 36
click at [780, 473] on button "No" at bounding box center [792, 462] width 80 height 26
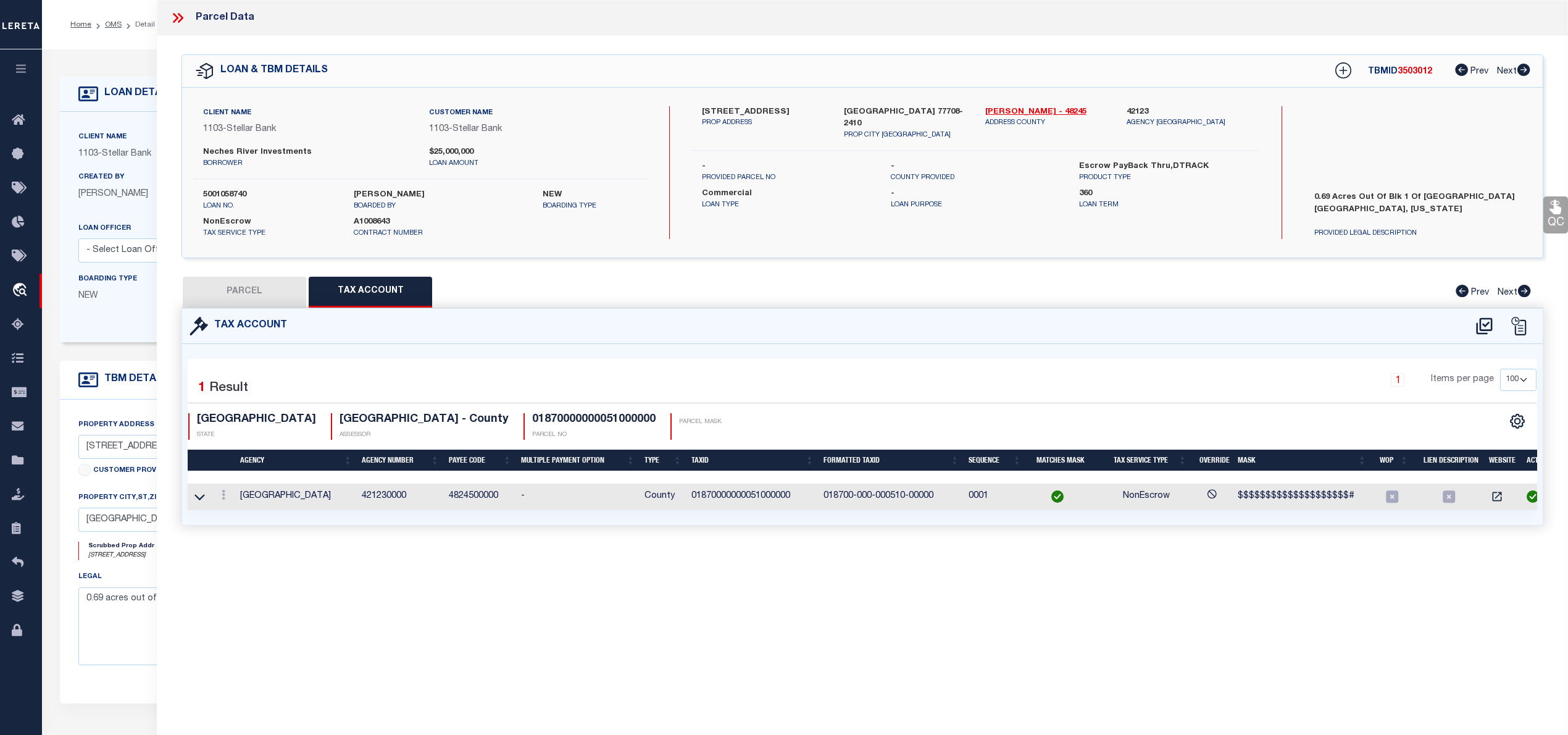
click at [248, 288] on button "PARCEL" at bounding box center [244, 292] width 124 height 31
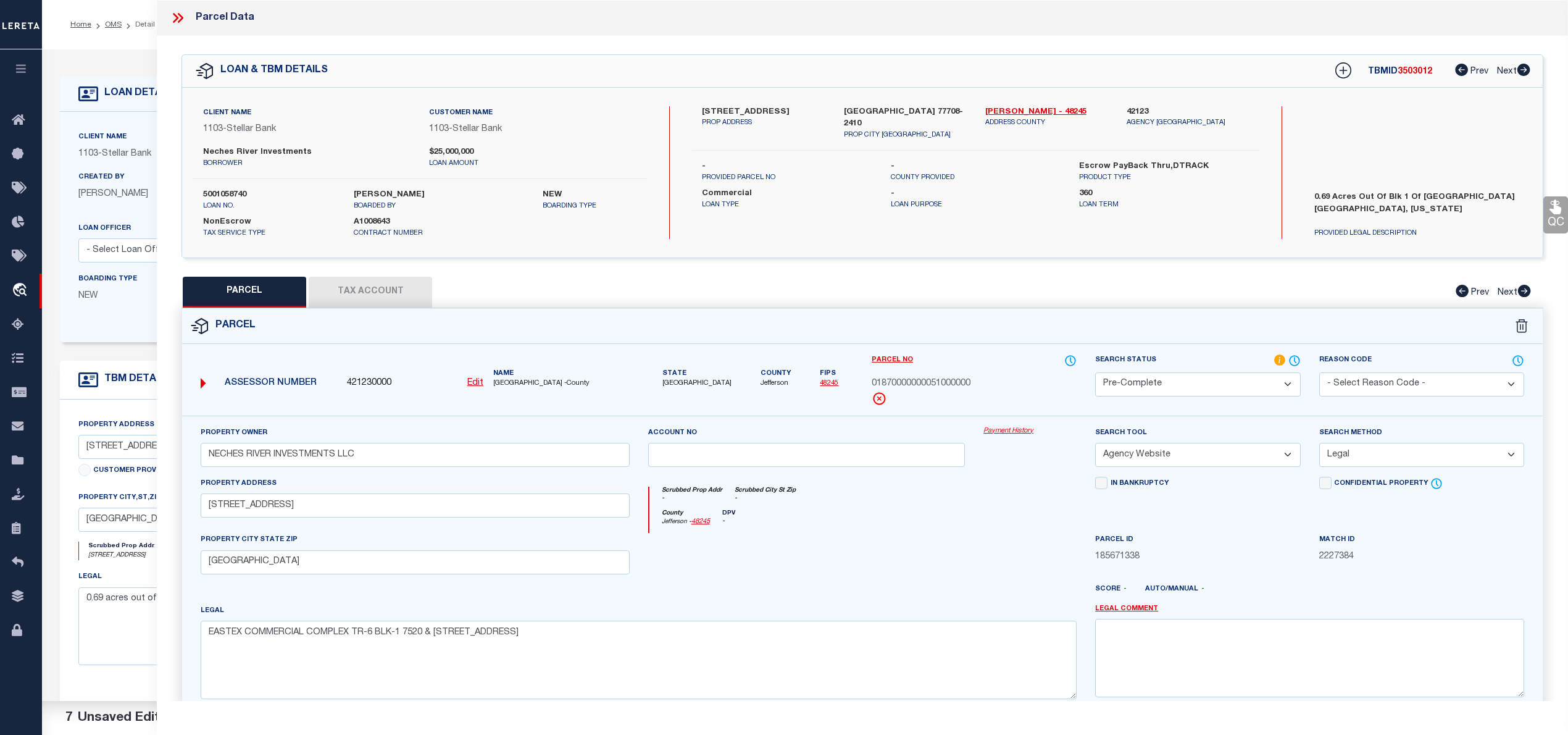
scroll to position [124, 0]
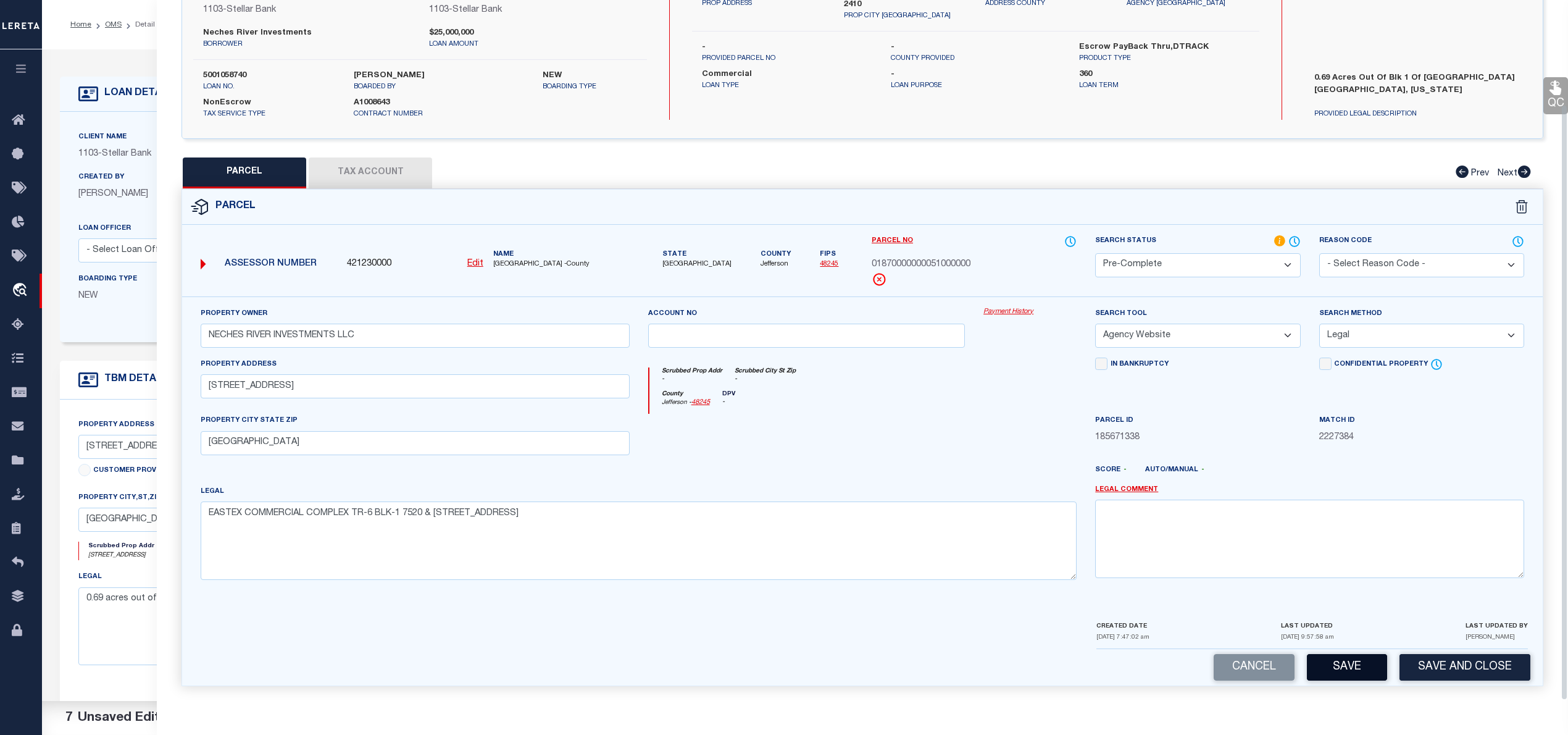
click at [1336, 658] on button "Save" at bounding box center [1346, 666] width 80 height 26
click at [364, 163] on button "Tax Account" at bounding box center [370, 173] width 124 height 31
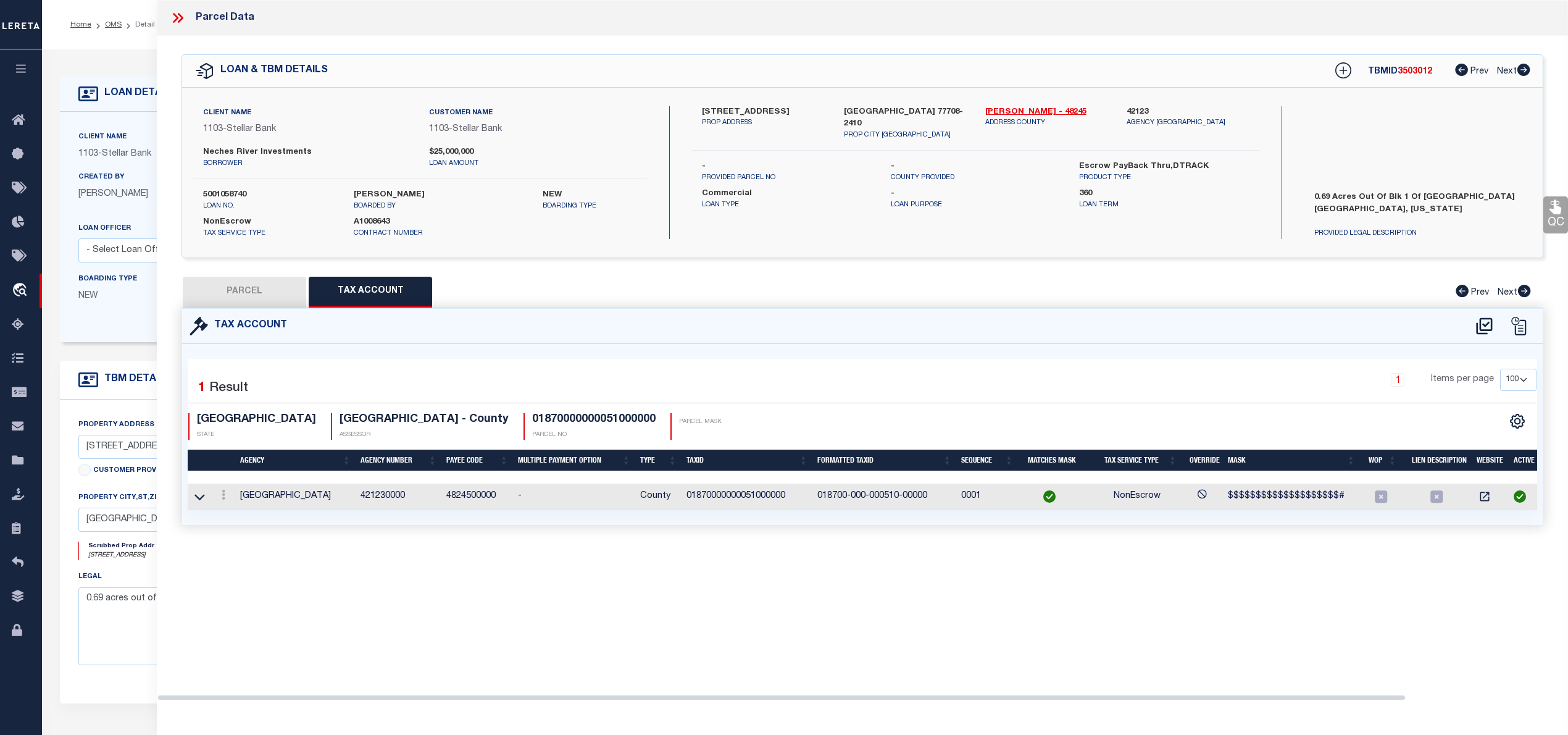
scroll to position [0, 0]
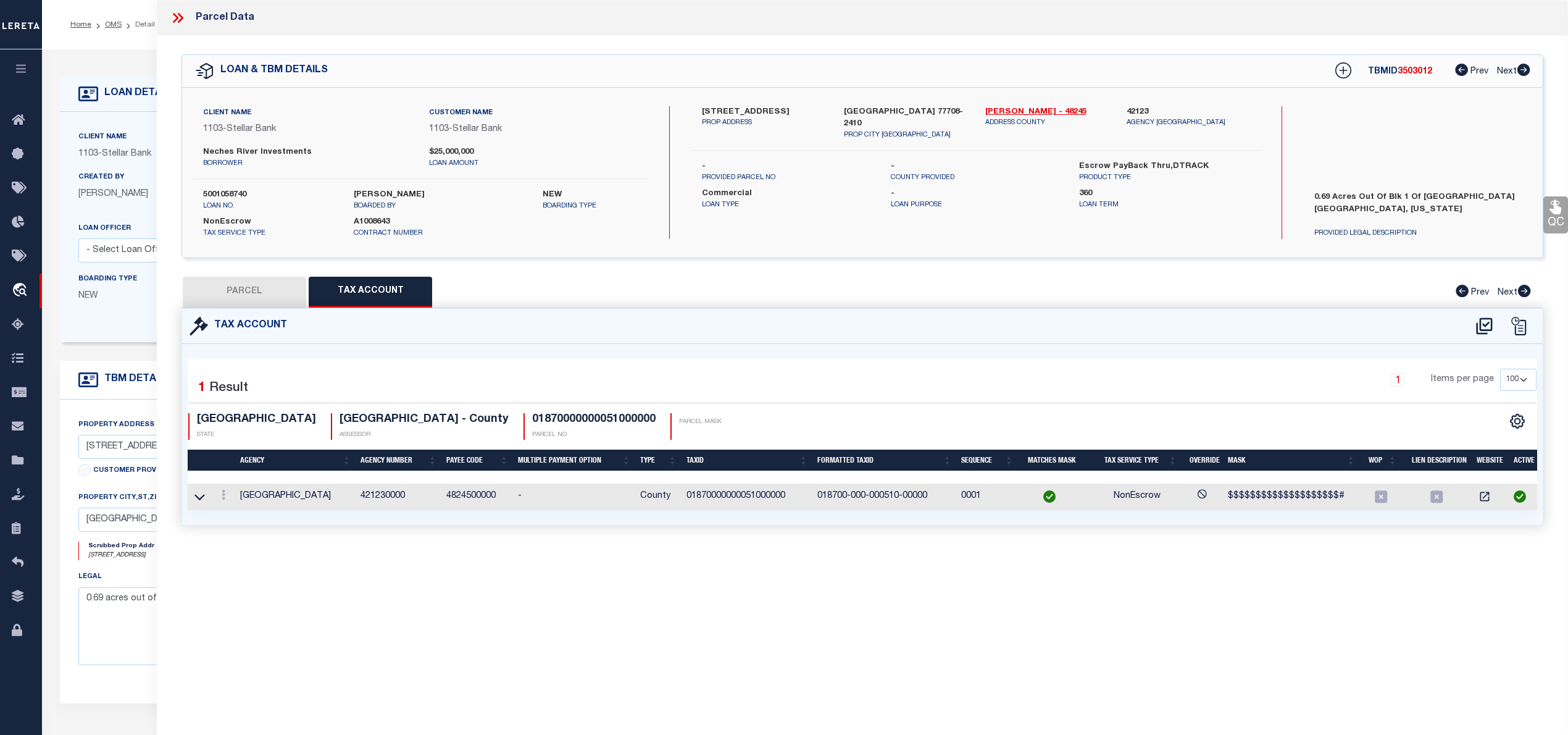
click at [243, 297] on button "PARCEL" at bounding box center [244, 292] width 124 height 31
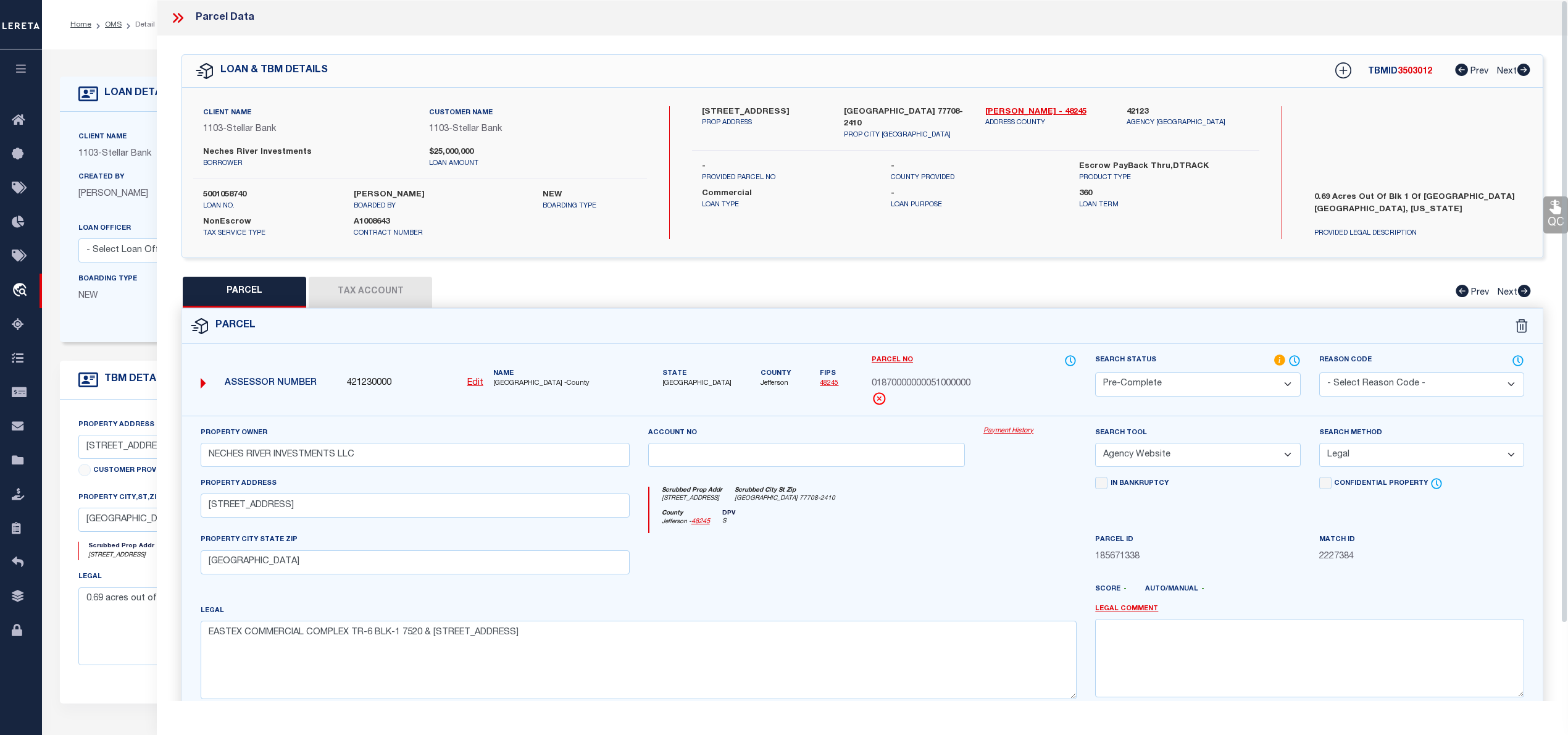
click at [958, 379] on span "01870000000051000000" at bounding box center [922, 383] width 99 height 14
click at [175, 19] on icon at bounding box center [178, 18] width 16 height 16
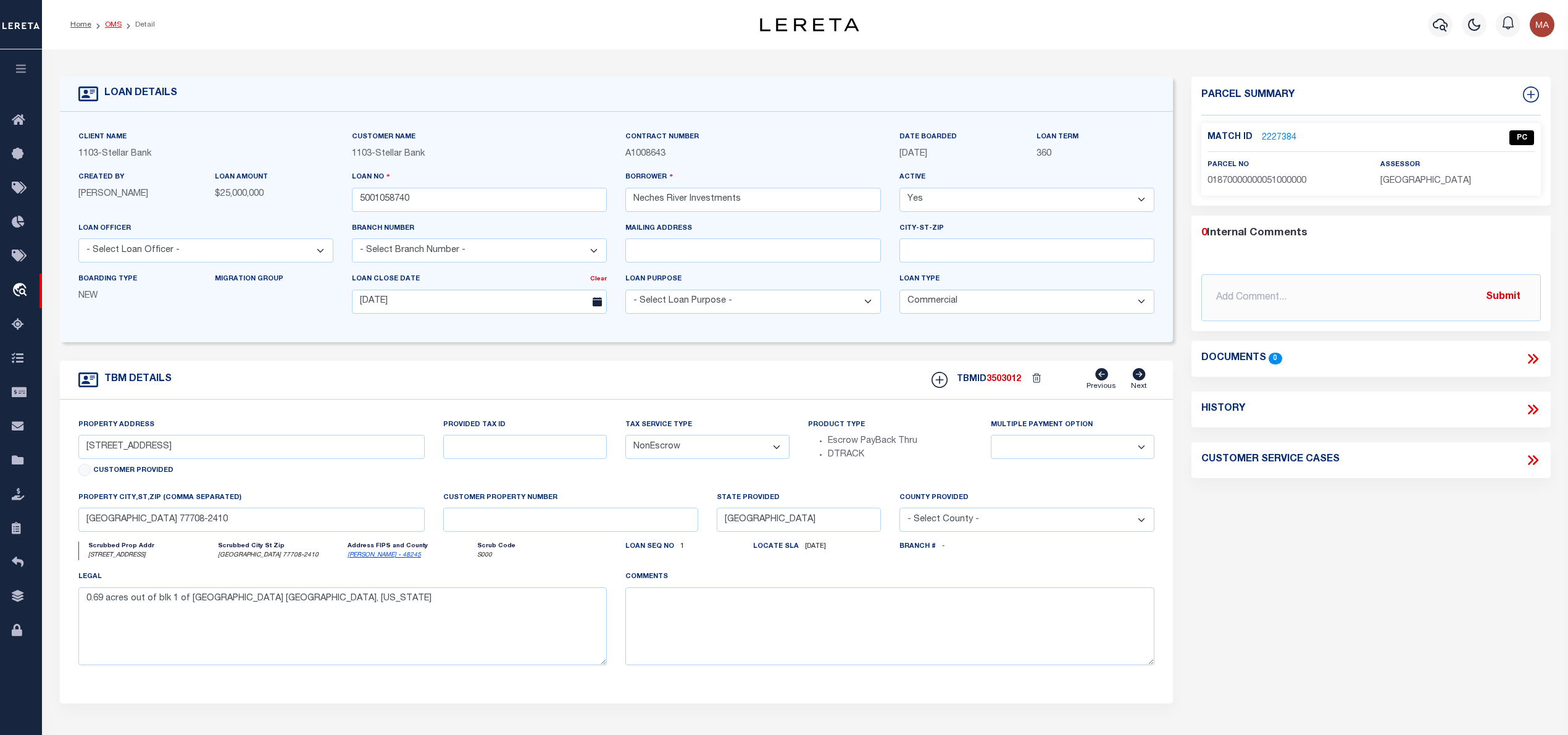
click at [105, 25] on link "OMS" at bounding box center [113, 24] width 16 height 7
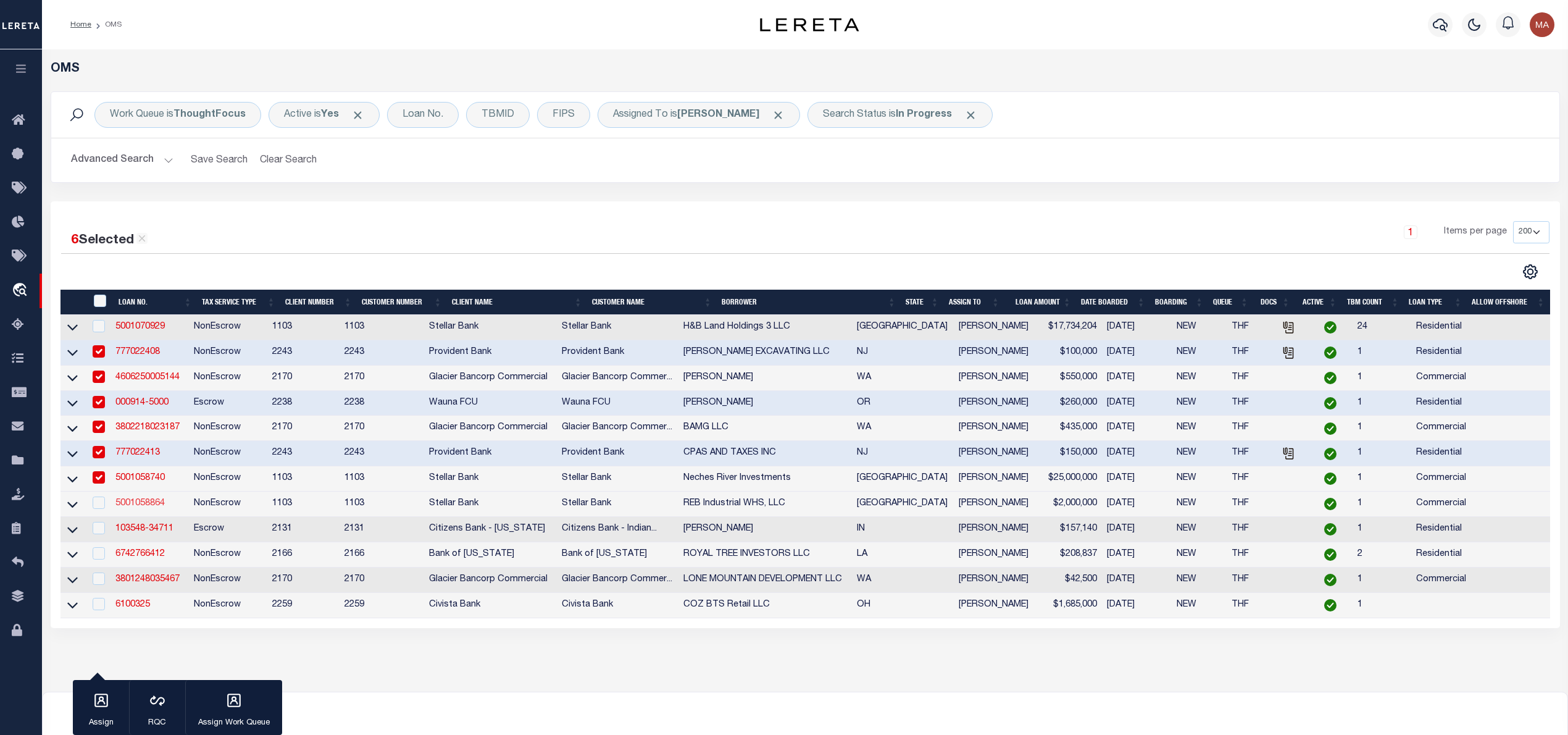
click at [151, 508] on link "5001058864" at bounding box center [140, 503] width 50 height 9
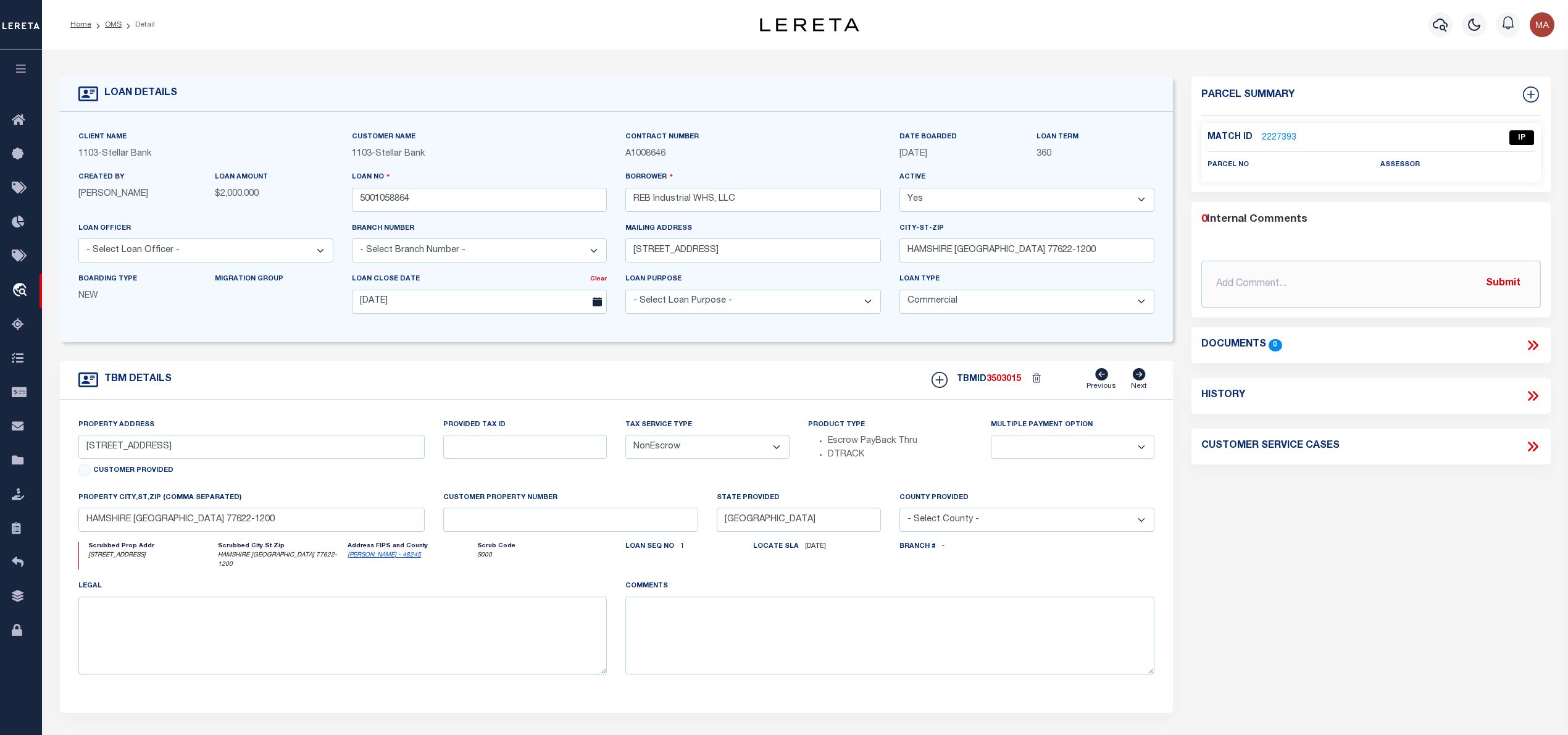
click at [1283, 134] on link "2227393" at bounding box center [1279, 138] width 34 height 13
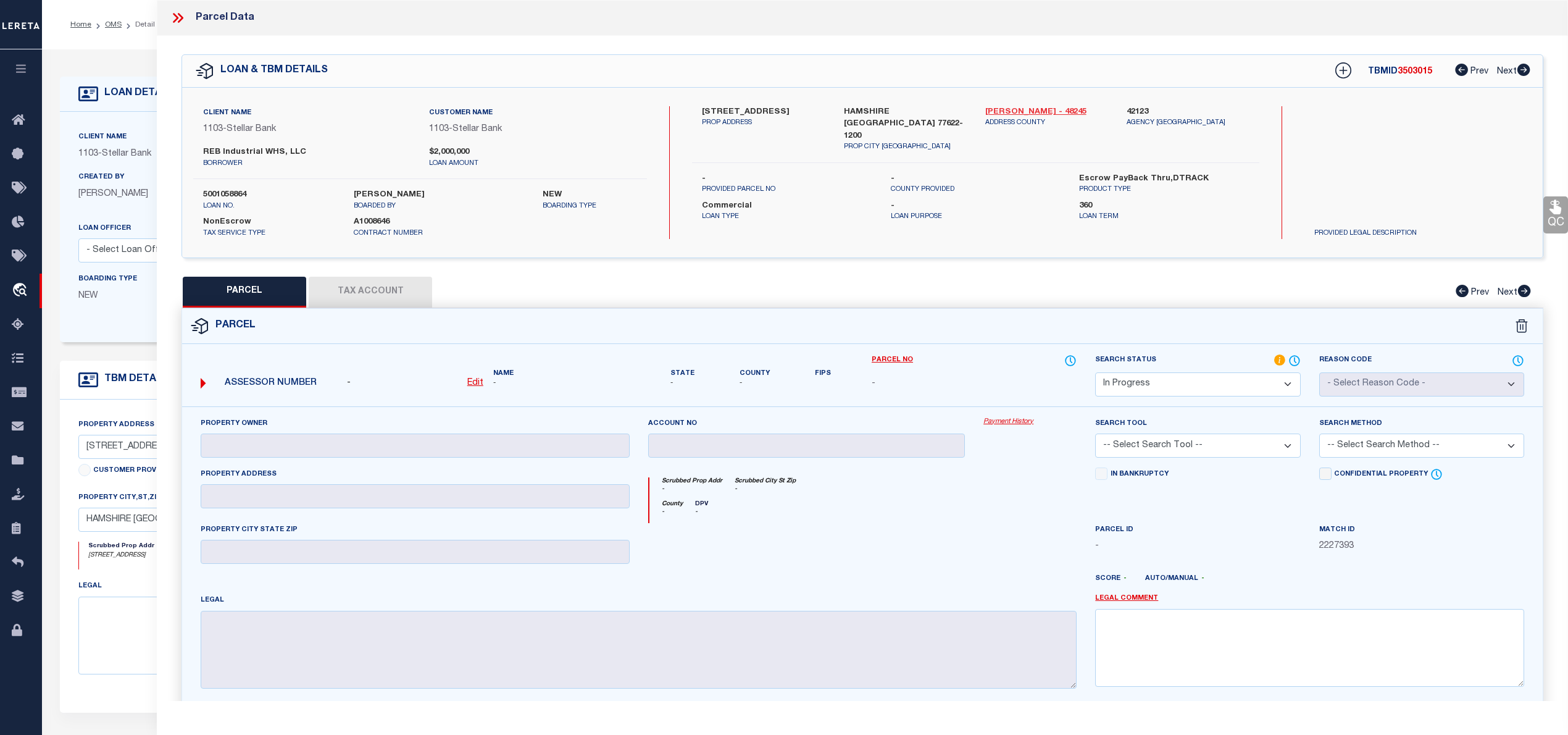
click at [1001, 106] on link "Jefferson - 48245" at bounding box center [1047, 113] width 123 height 13
click at [1114, 391] on select "Automated Search Bad Parcel Complete Duplicate Parcel High Dollar Reporting In …" at bounding box center [1197, 384] width 205 height 24
click at [1096, 372] on select "Automated Search Bad Parcel Complete Duplicate Parcel High Dollar Reporting In …" at bounding box center [1197, 384] width 205 height 24
click at [1142, 602] on link "Legal Comment" at bounding box center [1127, 599] width 63 height 11
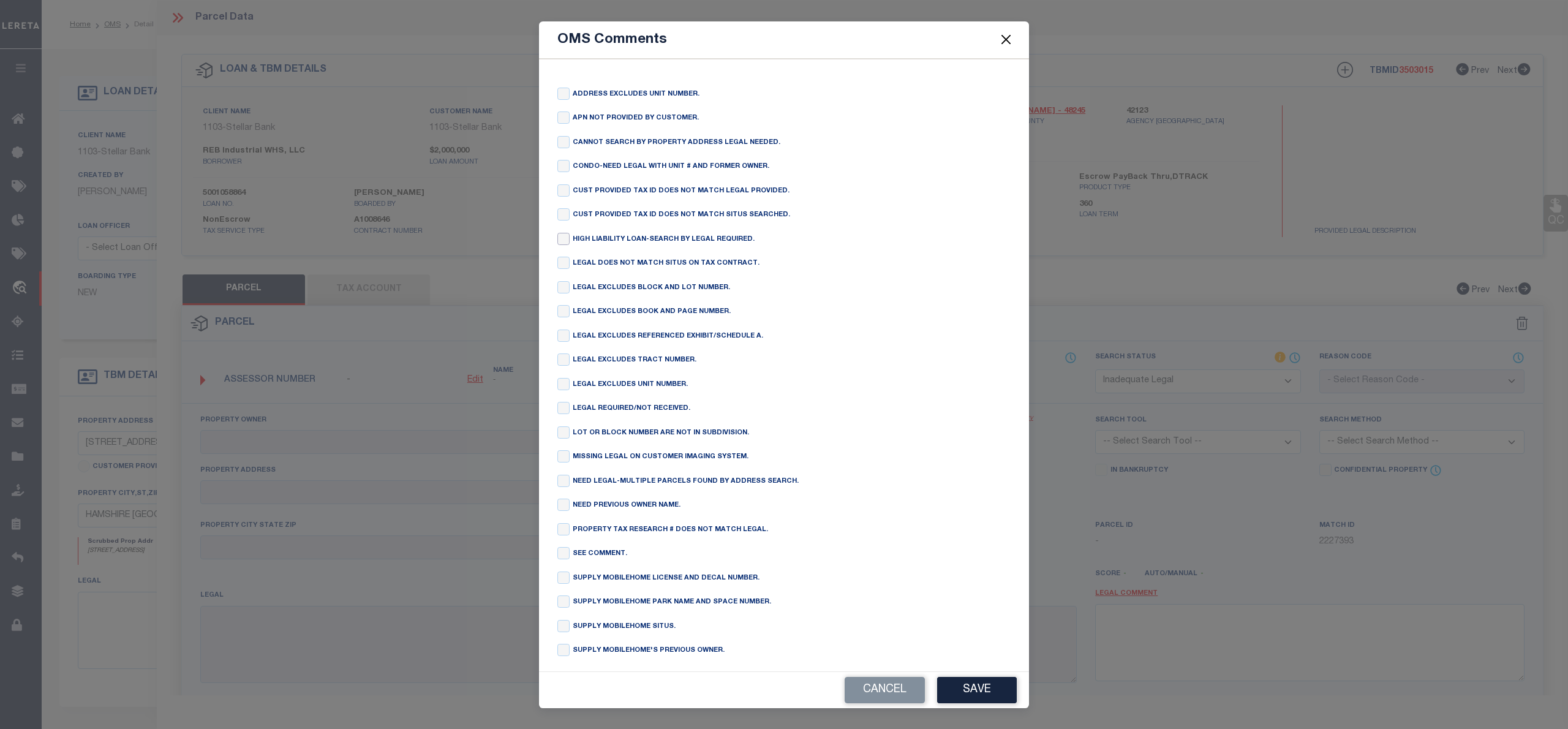
click at [567, 242] on input "checkbox" at bounding box center [564, 239] width 13 height 13
click at [969, 677] on button "Save" at bounding box center [976, 690] width 80 height 26
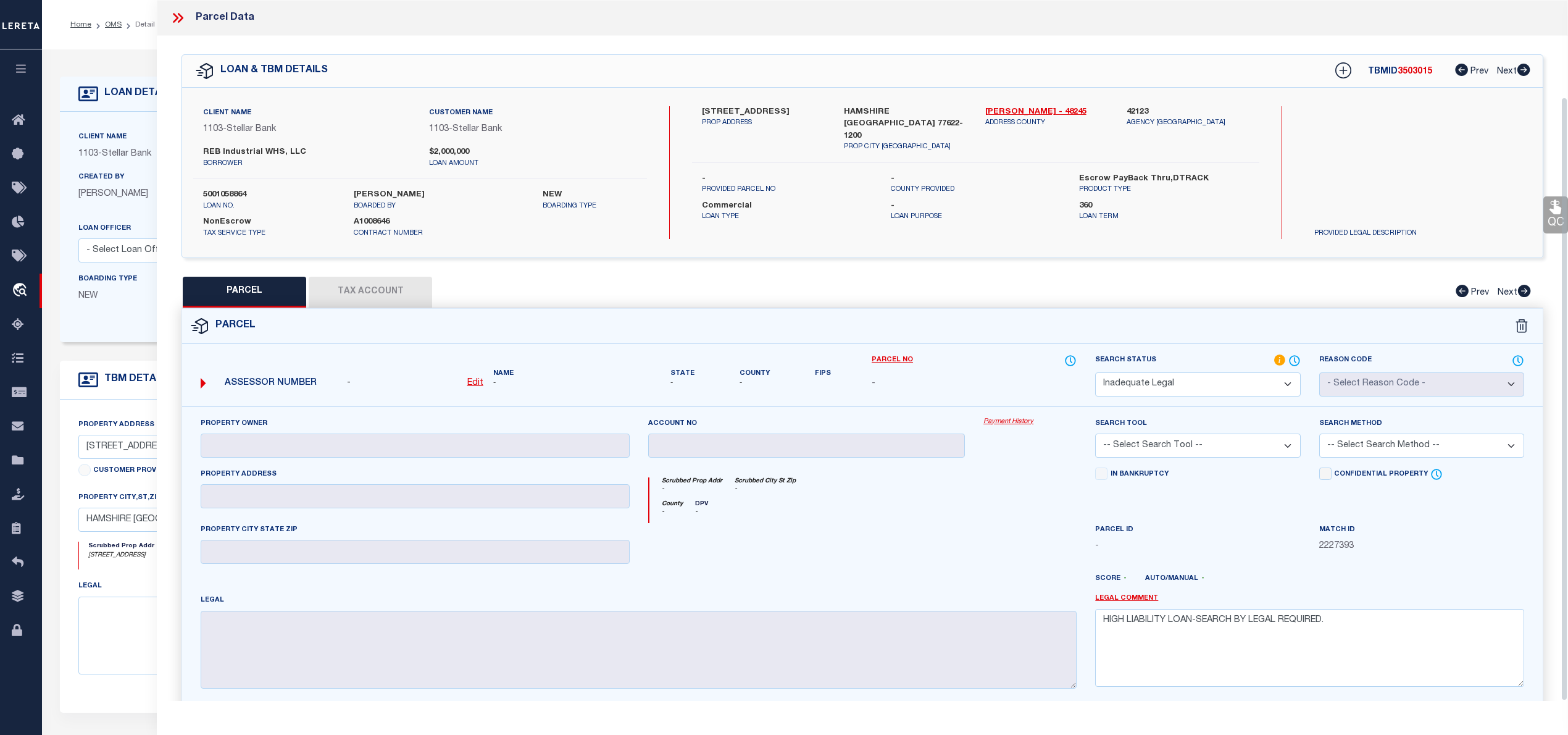
scroll to position [113, 0]
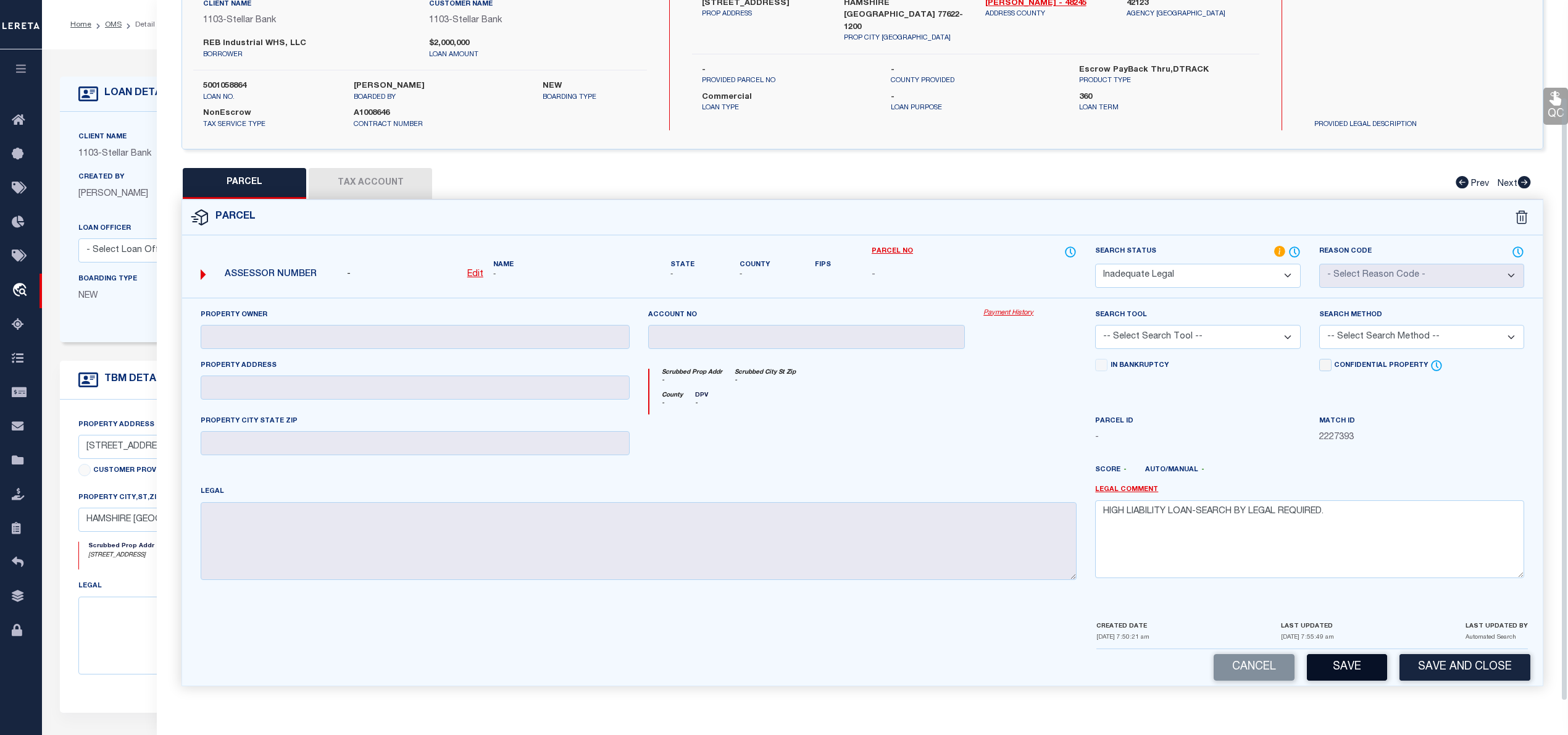
click at [1352, 661] on button "Save" at bounding box center [1346, 666] width 80 height 26
click at [1325, 671] on button "Save" at bounding box center [1346, 666] width 80 height 26
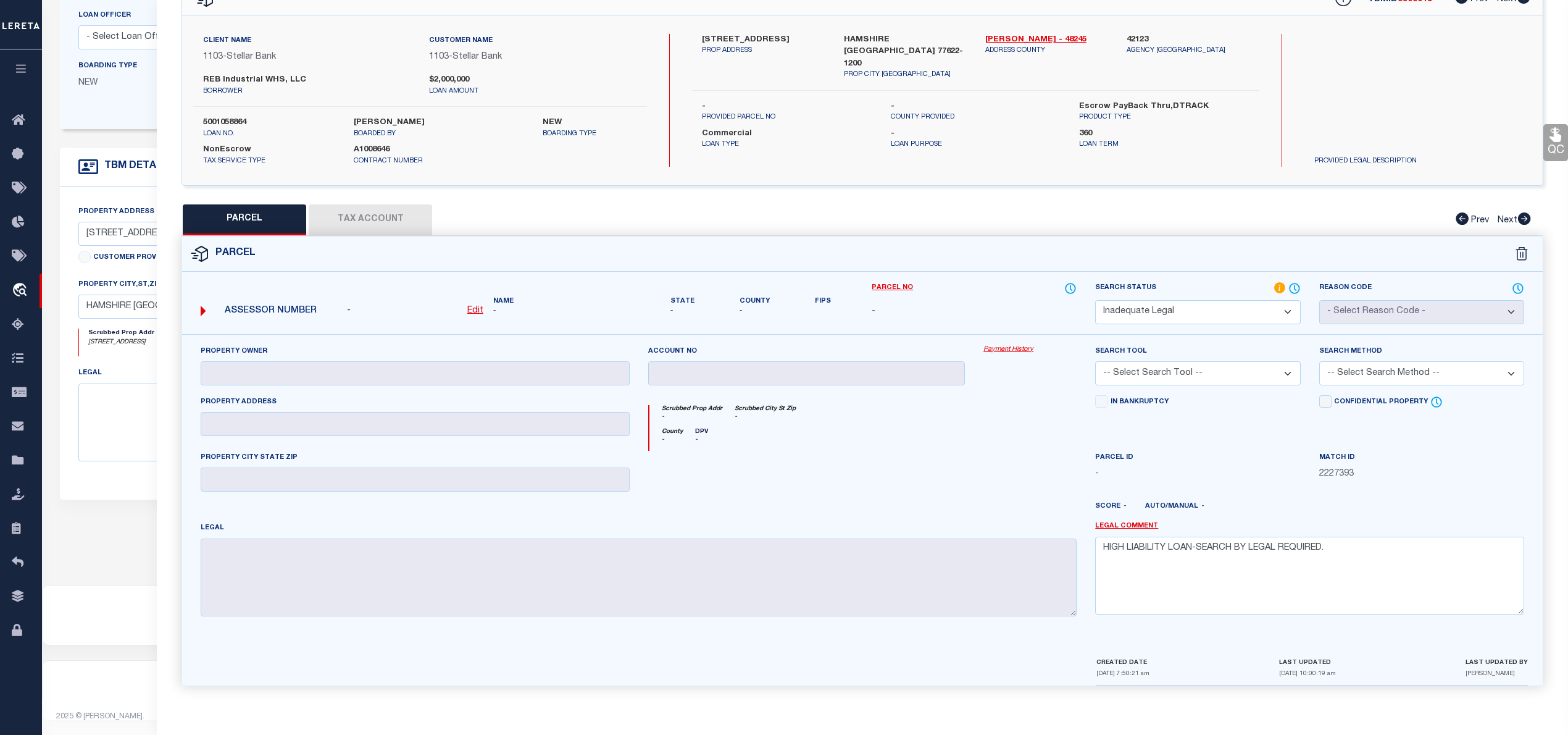
scroll to position [0, 0]
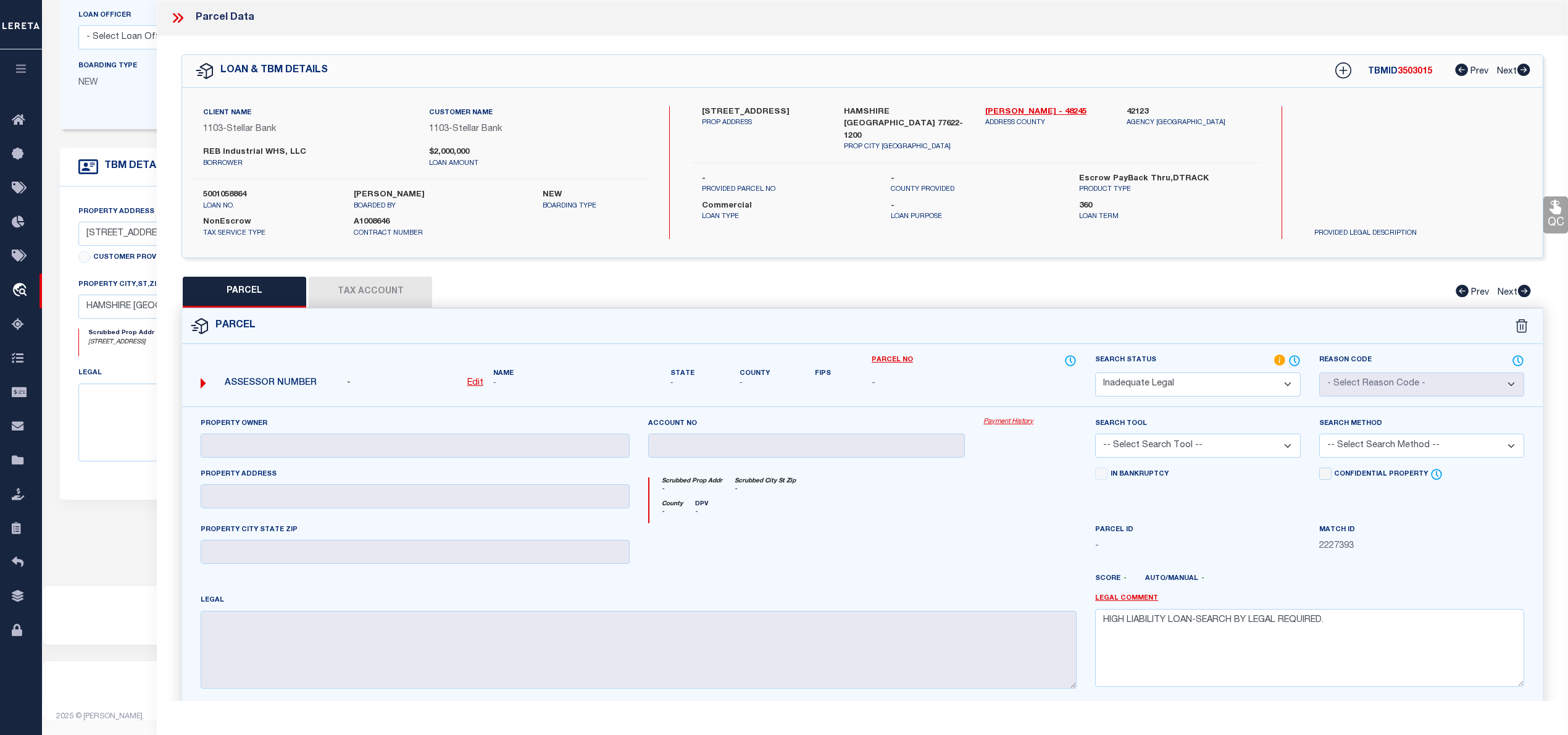
click at [179, 15] on icon at bounding box center [180, 17] width 5 height 10
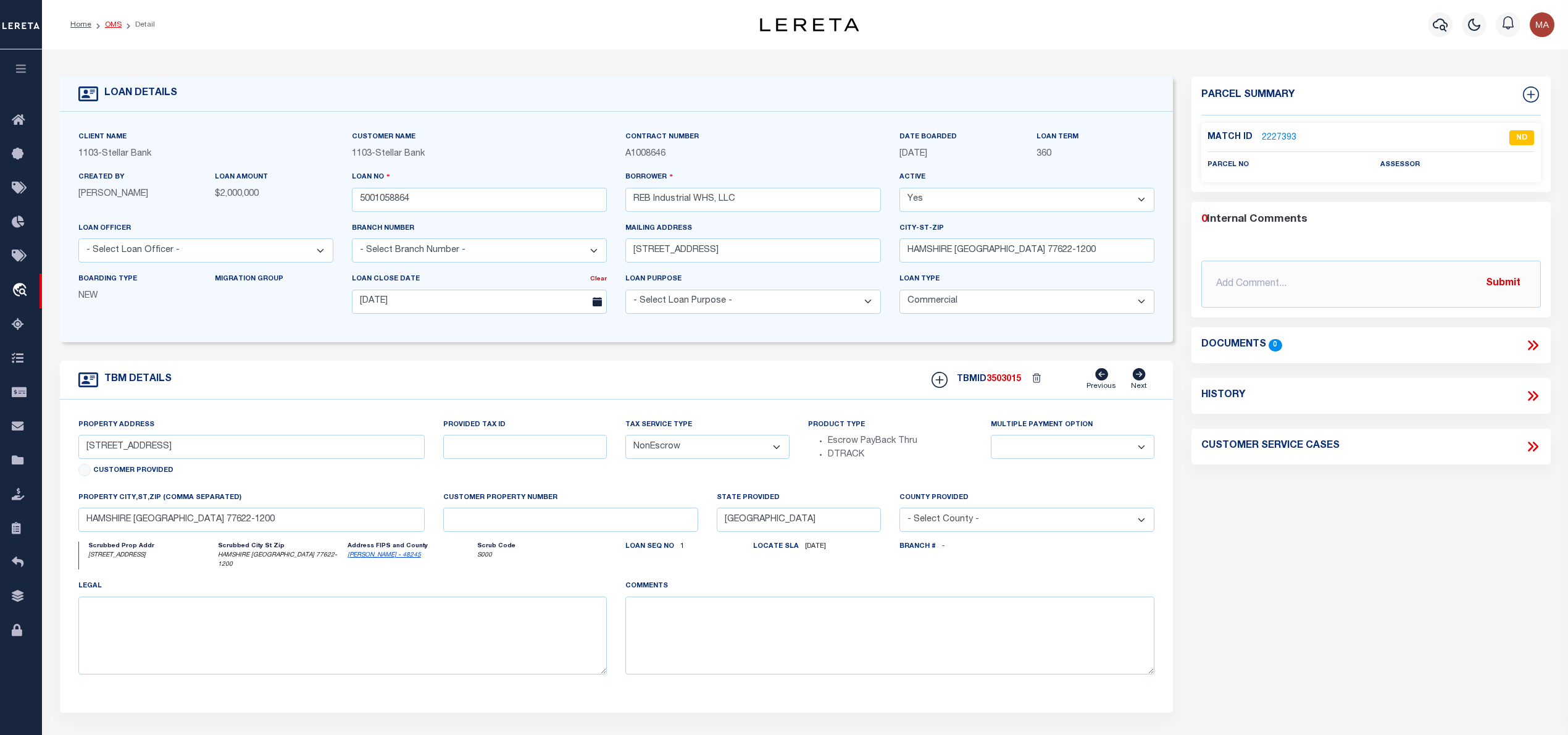
click at [117, 23] on link "OMS" at bounding box center [113, 24] width 16 height 7
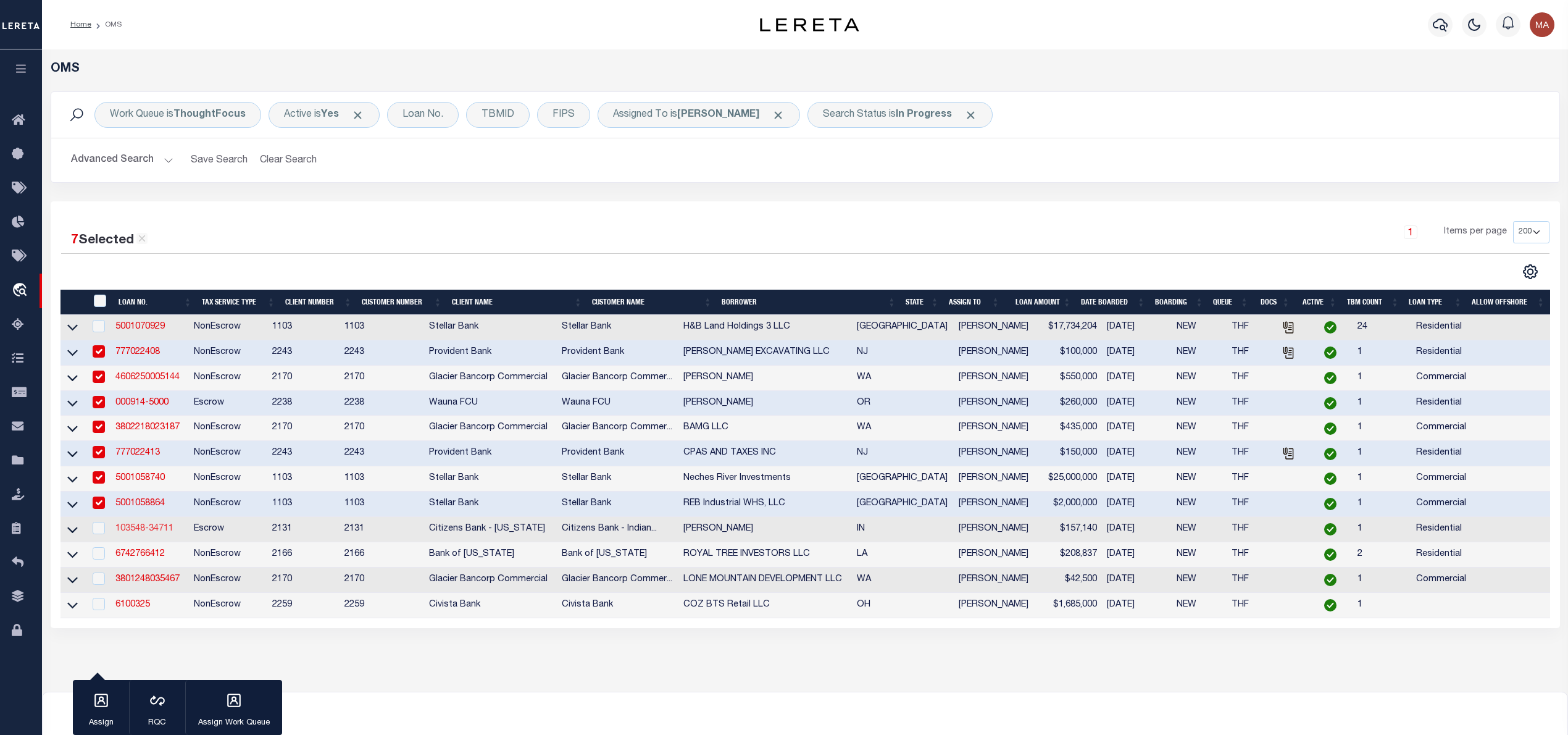
click at [143, 533] on link "103548-34711" at bounding box center [144, 528] width 58 height 9
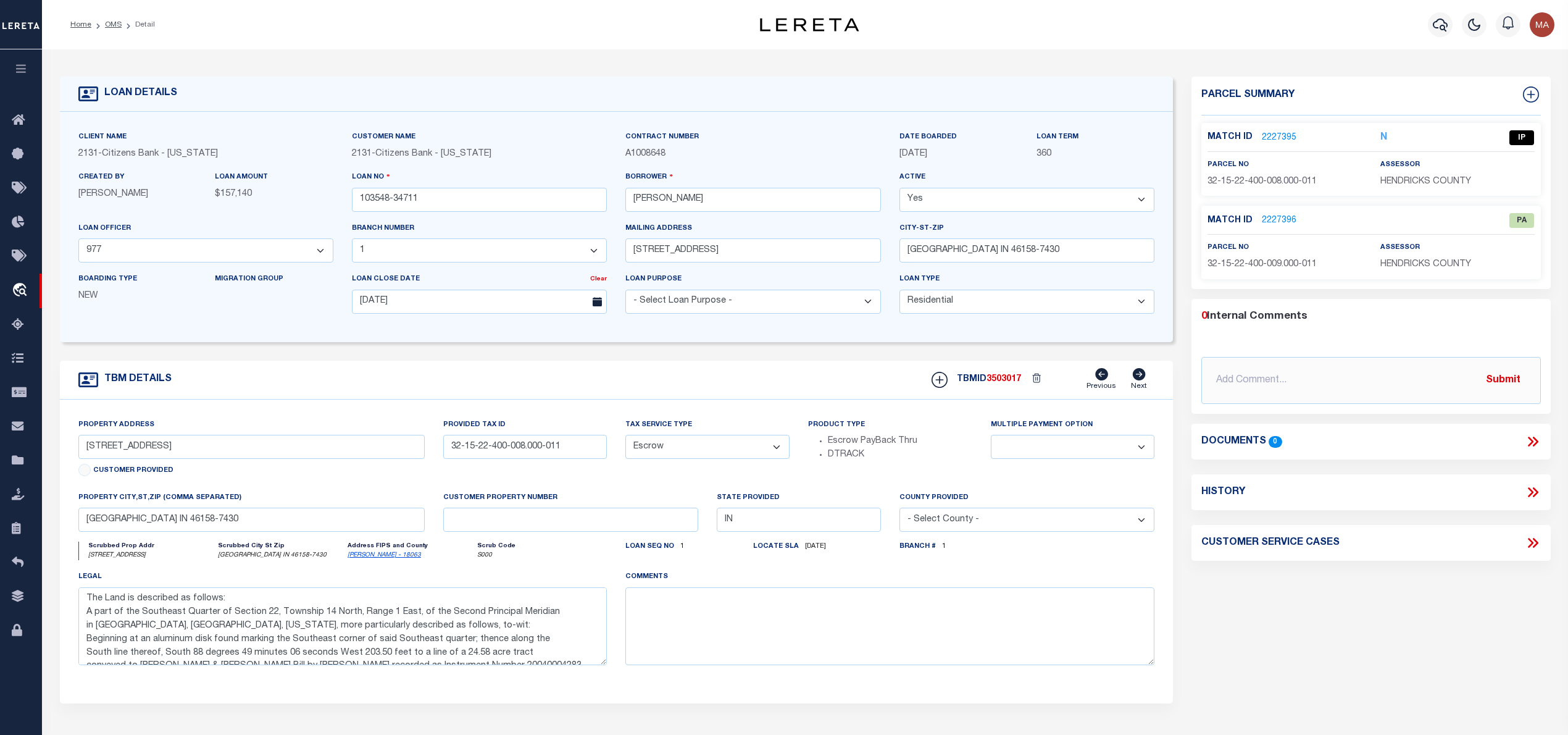
click at [1281, 132] on link "2227395" at bounding box center [1279, 138] width 34 height 13
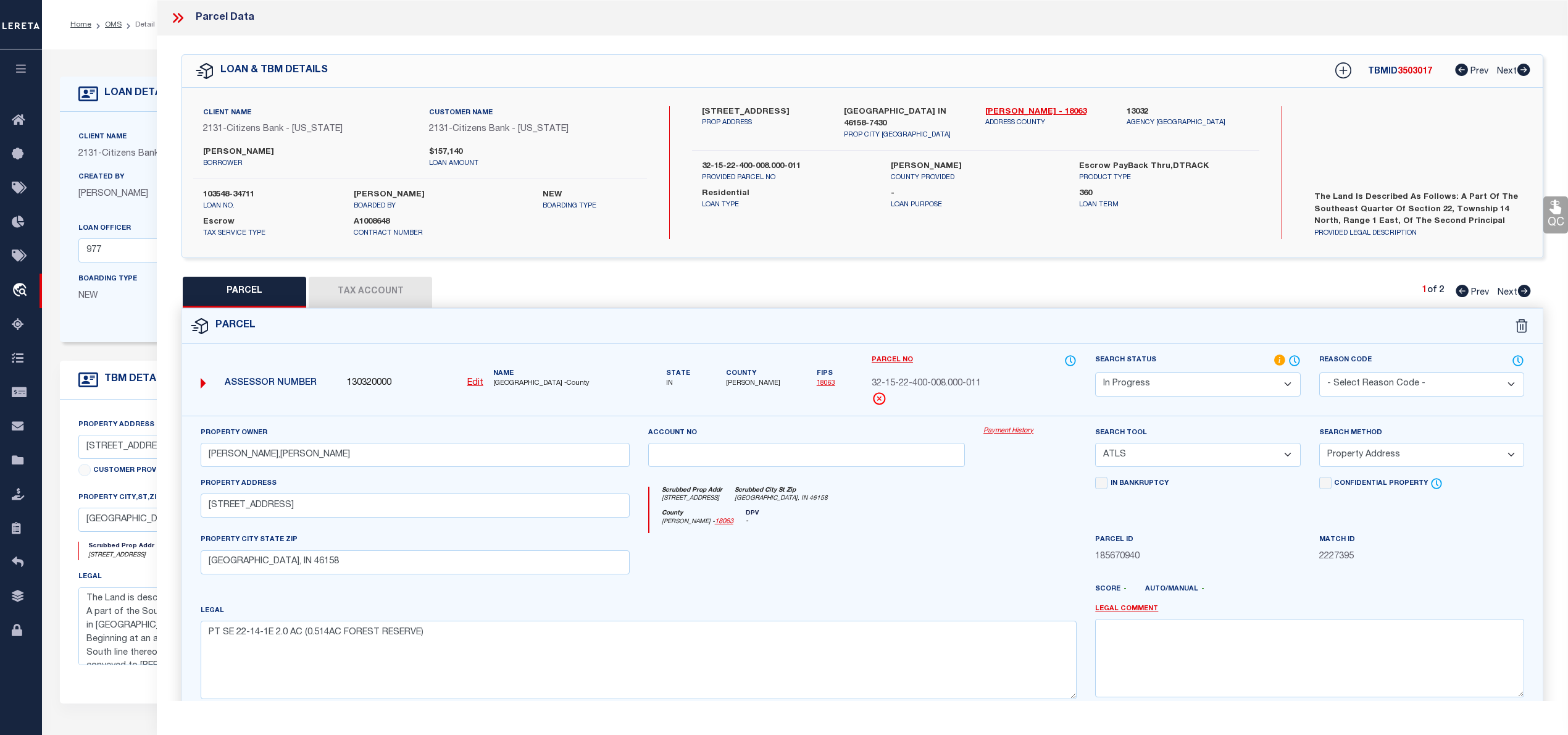
click at [1526, 295] on icon at bounding box center [1525, 291] width 13 height 13
click at [1457, 291] on icon at bounding box center [1462, 291] width 13 height 13
click at [1035, 107] on link "Hendricks - 18063" at bounding box center [1047, 113] width 123 height 13
click at [736, 109] on label "6978 E HENDRICKS COUNTY RD" at bounding box center [763, 113] width 123 height 13
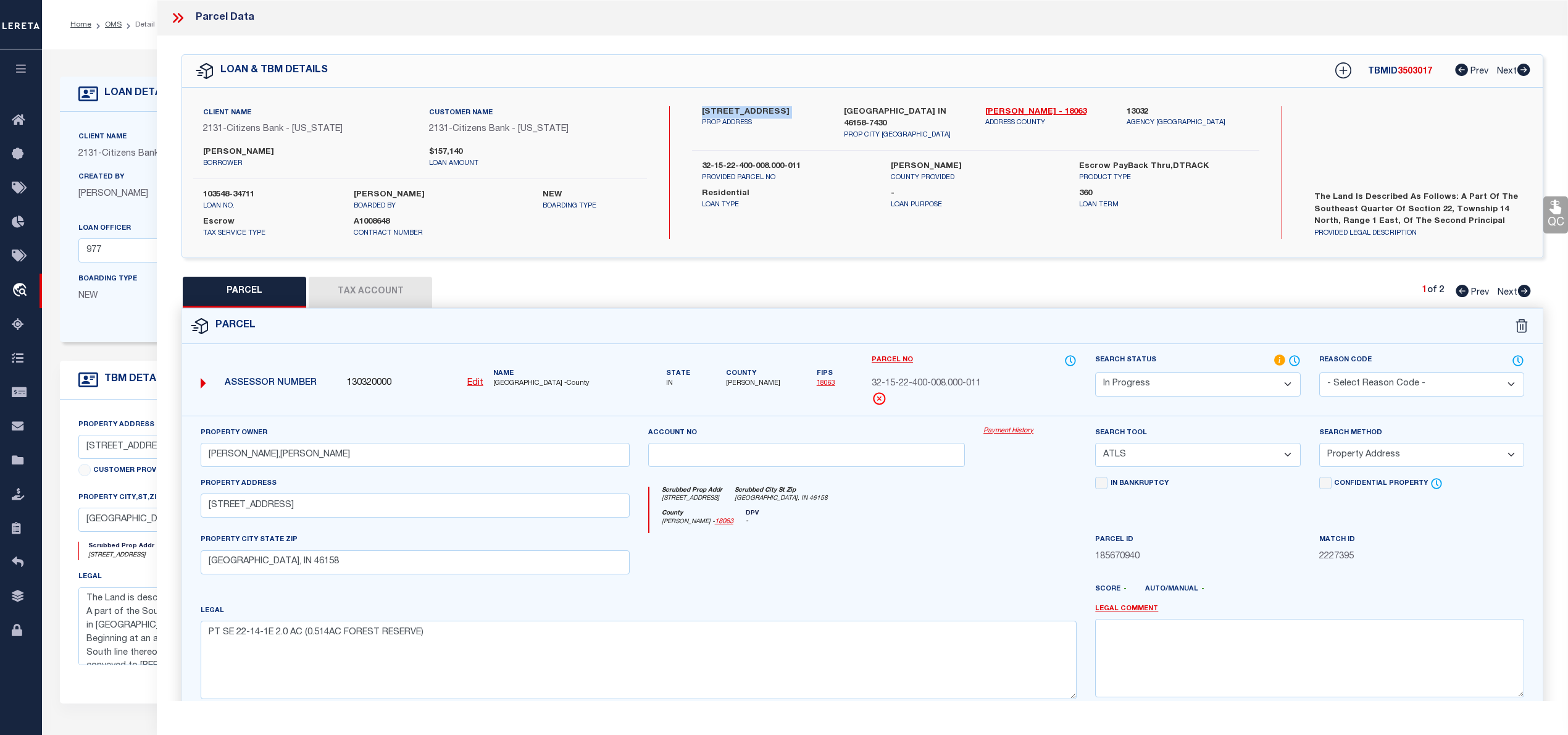
click at [736, 109] on label "6978 E HENDRICKS COUNTY RD" at bounding box center [763, 113] width 123 height 13
click at [170, 11] on icon at bounding box center [178, 18] width 16 height 16
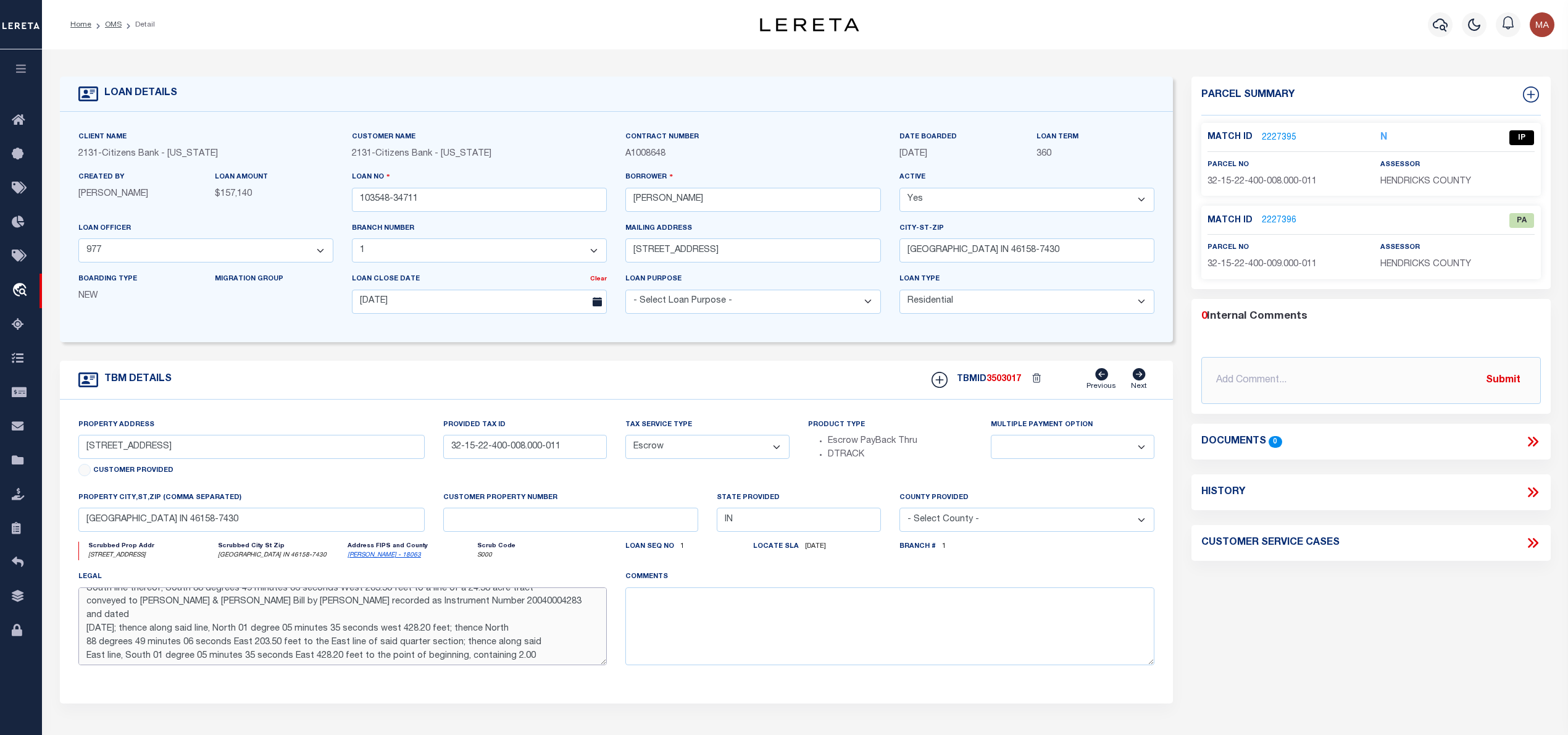
scroll to position [68, 0]
click at [1272, 141] on link "2227395" at bounding box center [1279, 138] width 34 height 13
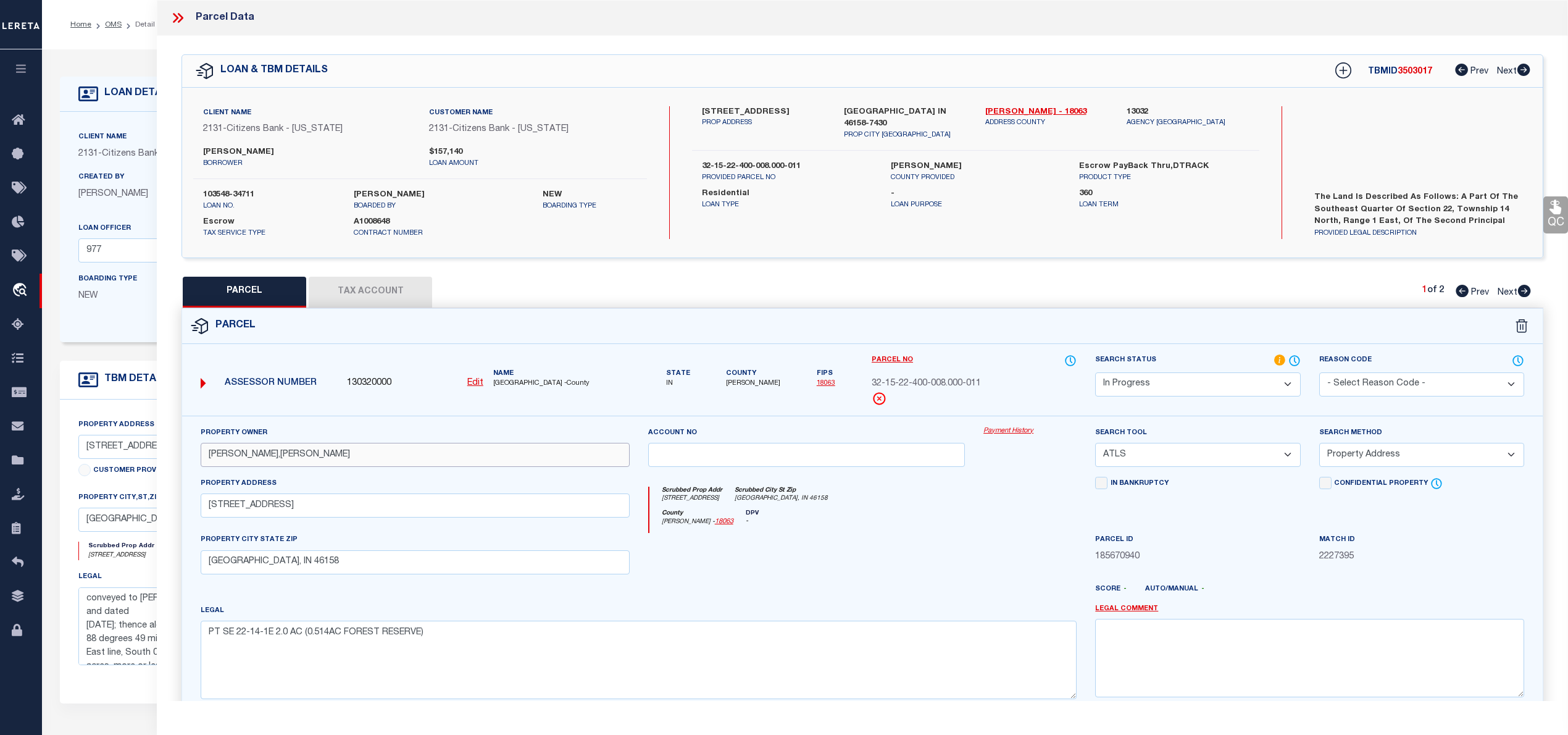
click at [252, 452] on input "BILL,JOHN BRENT" at bounding box center [416, 455] width 429 height 24
paste input "JOHNSON CARTER RAY"
click at [392, 643] on textarea "PT SE 22-14-1E 2.0 AC (0.514AC FOREST RESERVE)" at bounding box center [638, 659] width 876 height 78
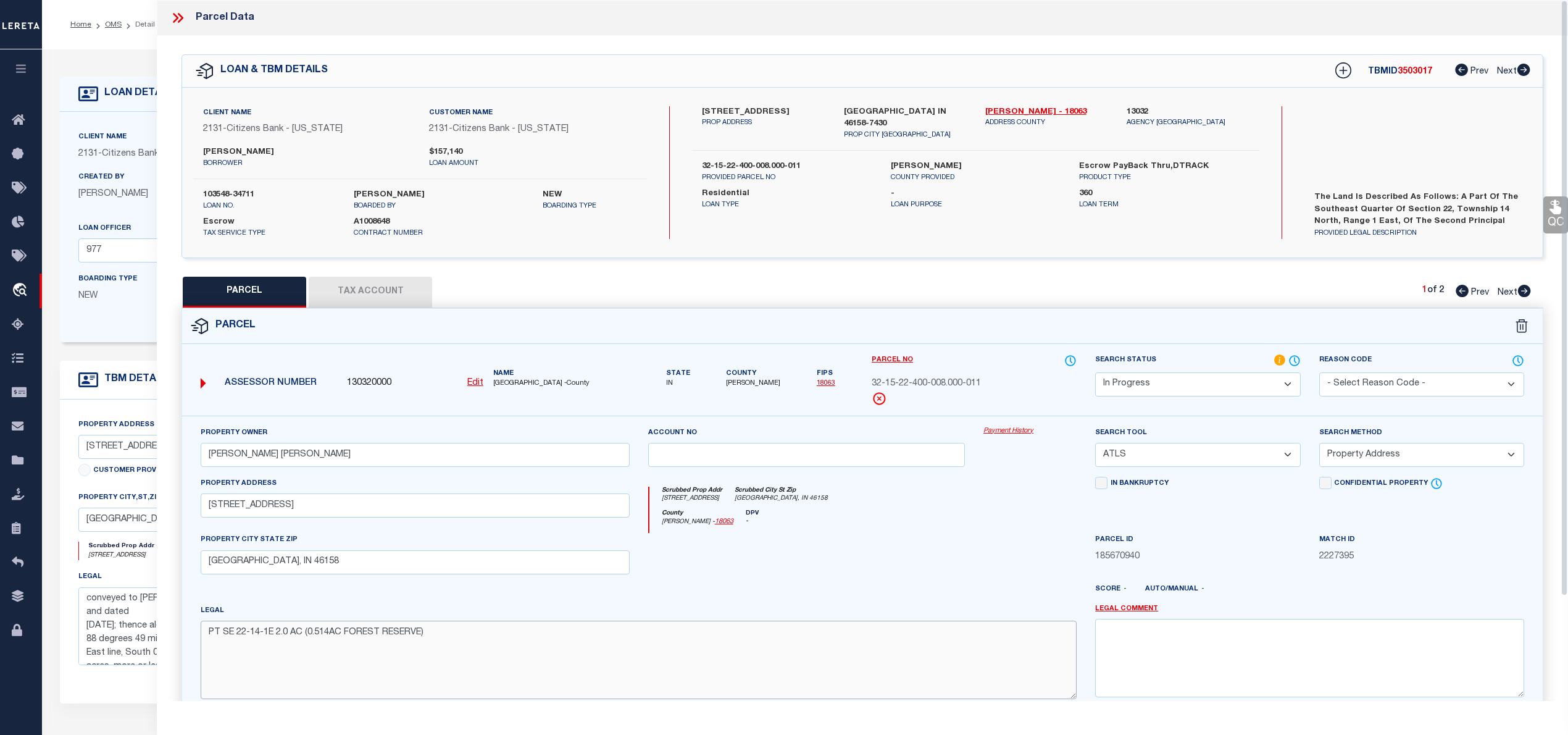
click at [392, 643] on textarea "PT SE 22-14-1E 2.0 AC (0.514AC FOREST RESERVE)" at bounding box center [638, 659] width 876 height 78
paste textarea "PT SE 22-14-1E 1.486 AC TAXABLE & .514 AC FOREST RESERVE CAME FROM 06-3-22-41E …"
click at [226, 641] on textarea "PT SE 22-14-1E 1.486 AC TAXABLE & .514 AC FOREST RESERVE CAME FROM 06-3-22-41E …" at bounding box center [638, 659] width 876 height 78
click at [1121, 384] on select "Automated Search Bad Parcel Complete Duplicate Parcel High Dollar Reporting In …" at bounding box center [1197, 384] width 205 height 24
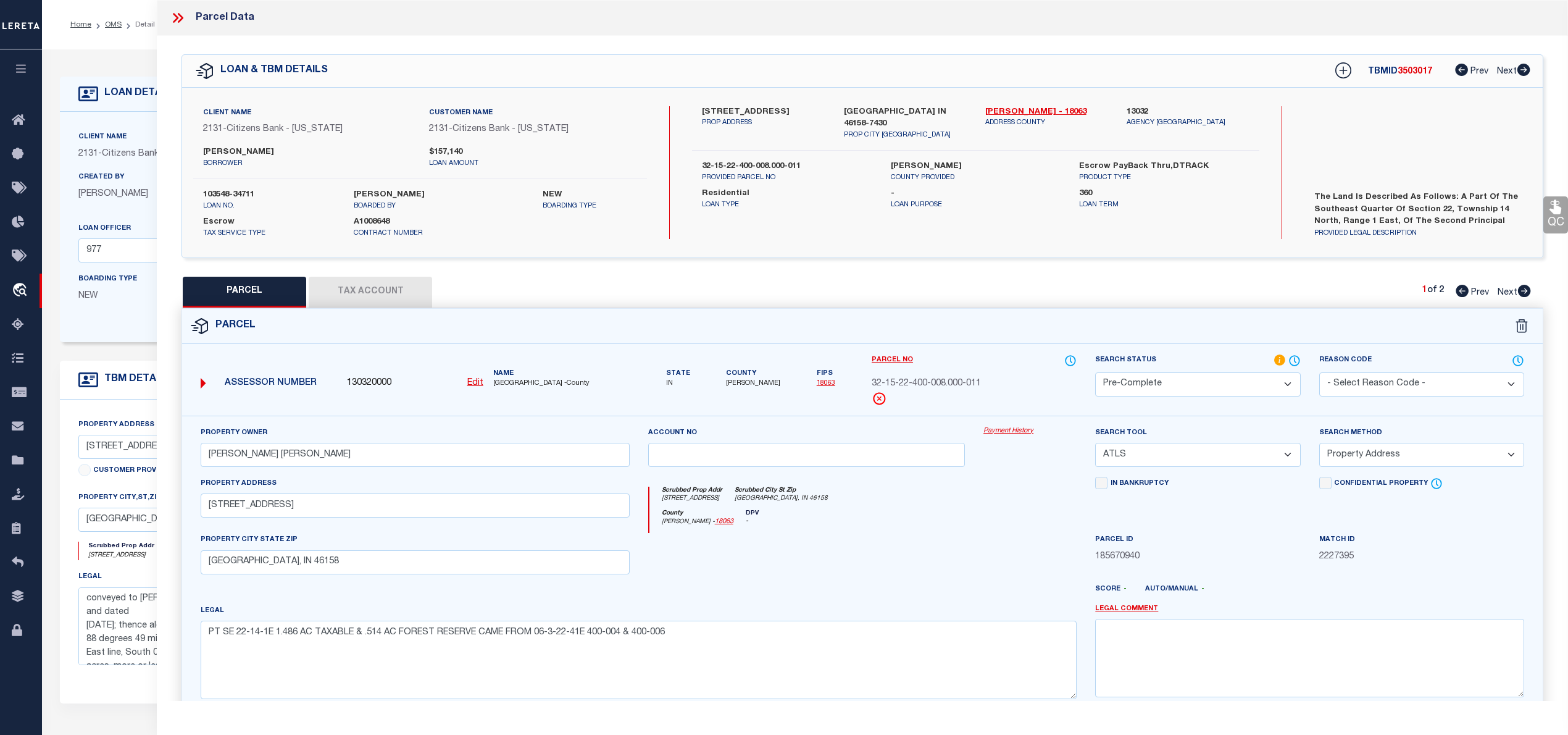
click at [1096, 372] on select "Automated Search Bad Parcel Complete Duplicate Parcel High Dollar Reporting In …" at bounding box center [1197, 384] width 205 height 24
click at [1156, 467] on select "-- Select Search Tool -- 3rd Party Website Agency File Agency Website ATLS CNV-…" at bounding box center [1197, 455] width 205 height 24
click at [1096, 445] on select "-- Select Search Tool -- 3rd Party Website Agency File Agency Website ATLS CNV-…" at bounding box center [1197, 455] width 205 height 24
click at [1334, 449] on select "-- Select Search Method -- Property Address Legal Liability Info Provided" at bounding box center [1421, 455] width 205 height 24
click at [1319, 445] on select "-- Select Search Method -- Property Address Legal Liability Info Provided" at bounding box center [1421, 455] width 205 height 24
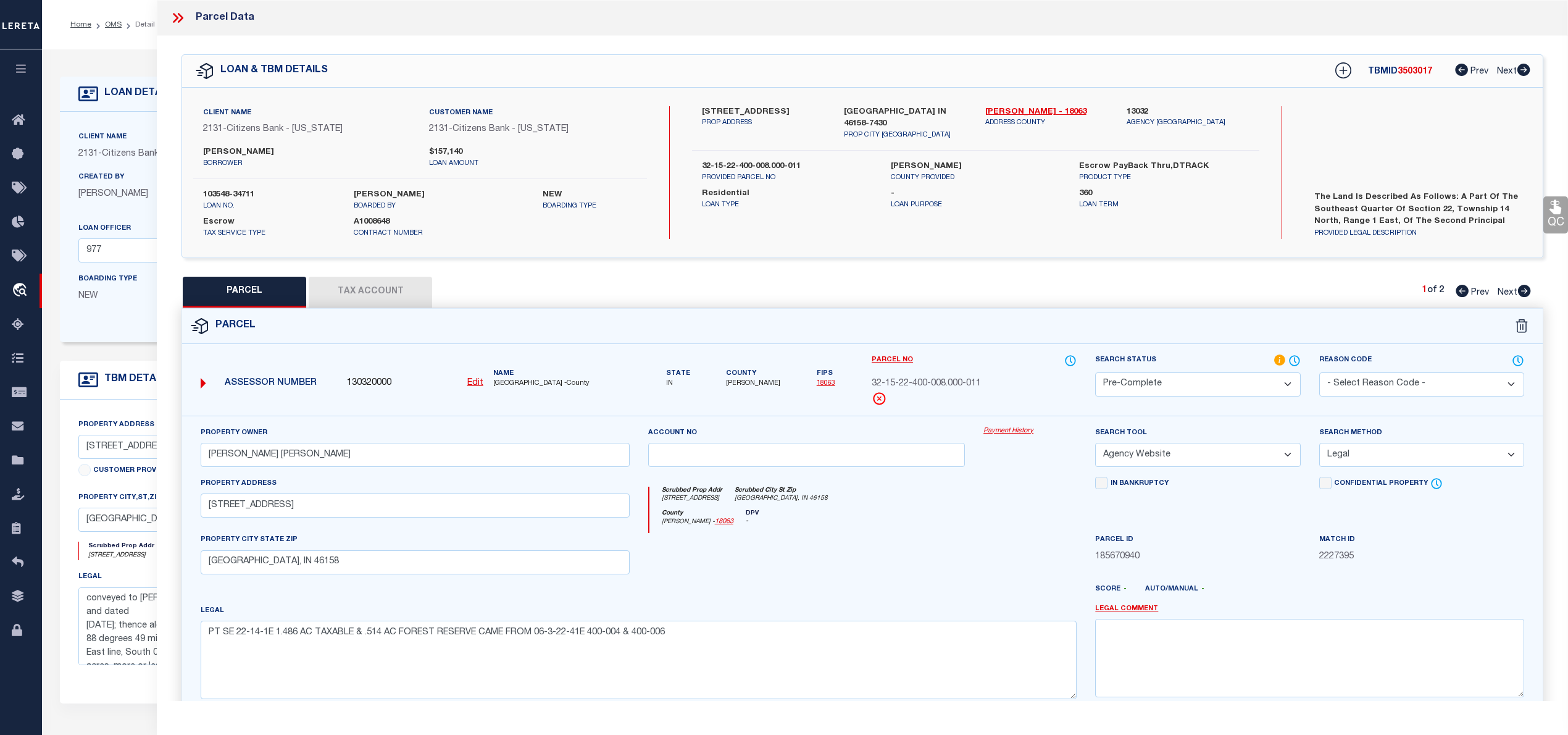
click at [353, 287] on button "Tax Account" at bounding box center [370, 292] width 124 height 31
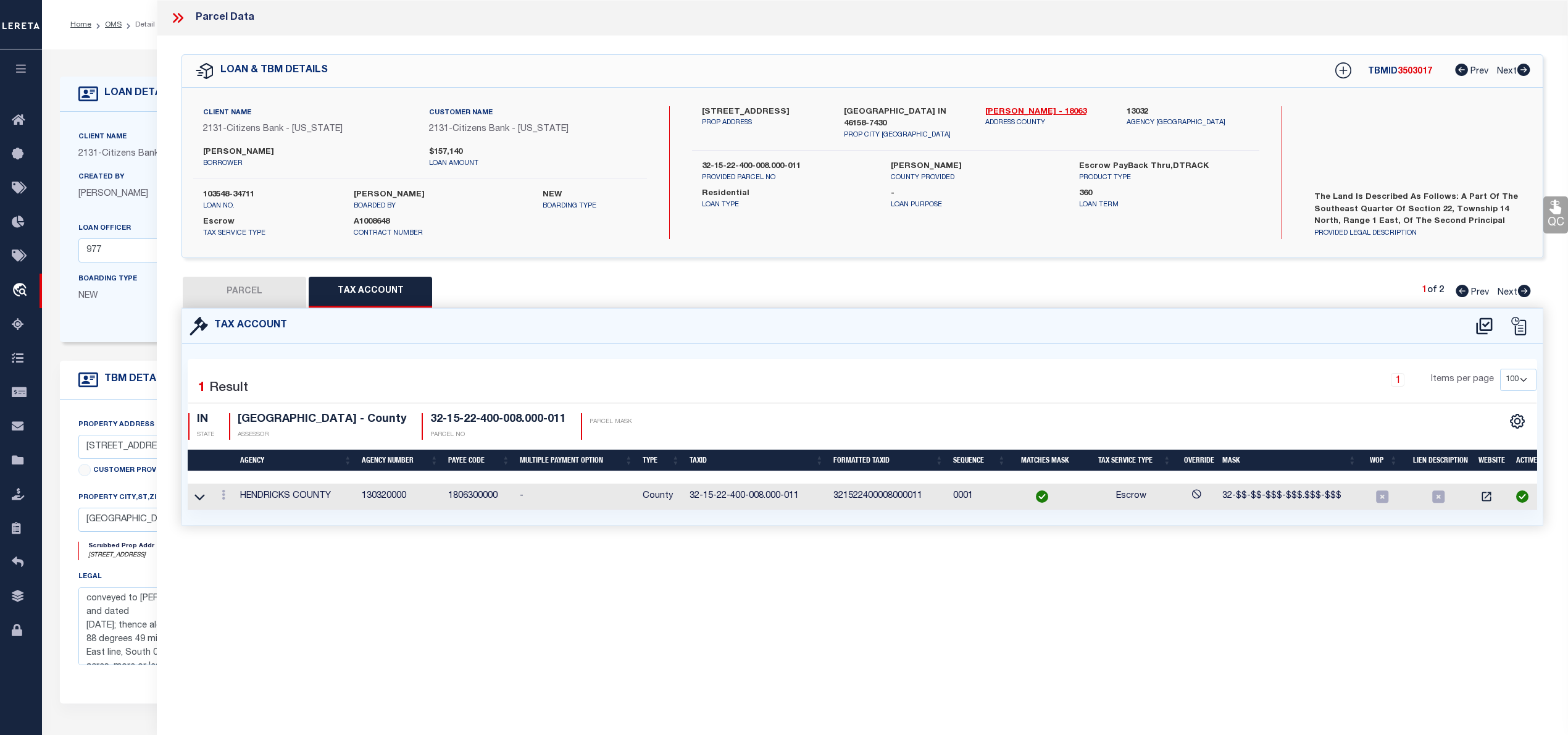
click at [245, 297] on button "PARCEL" at bounding box center [244, 292] width 124 height 31
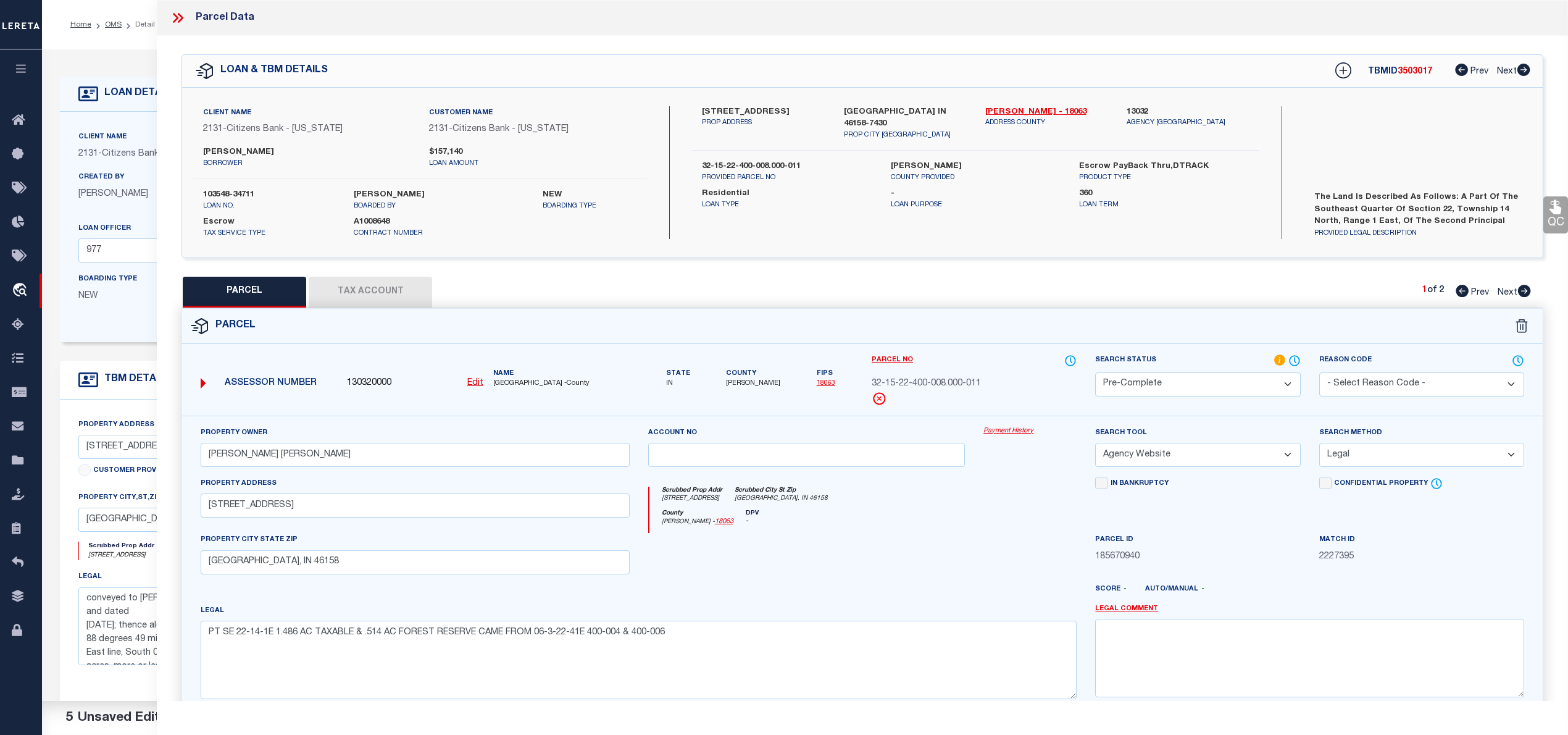
scroll to position [124, 0]
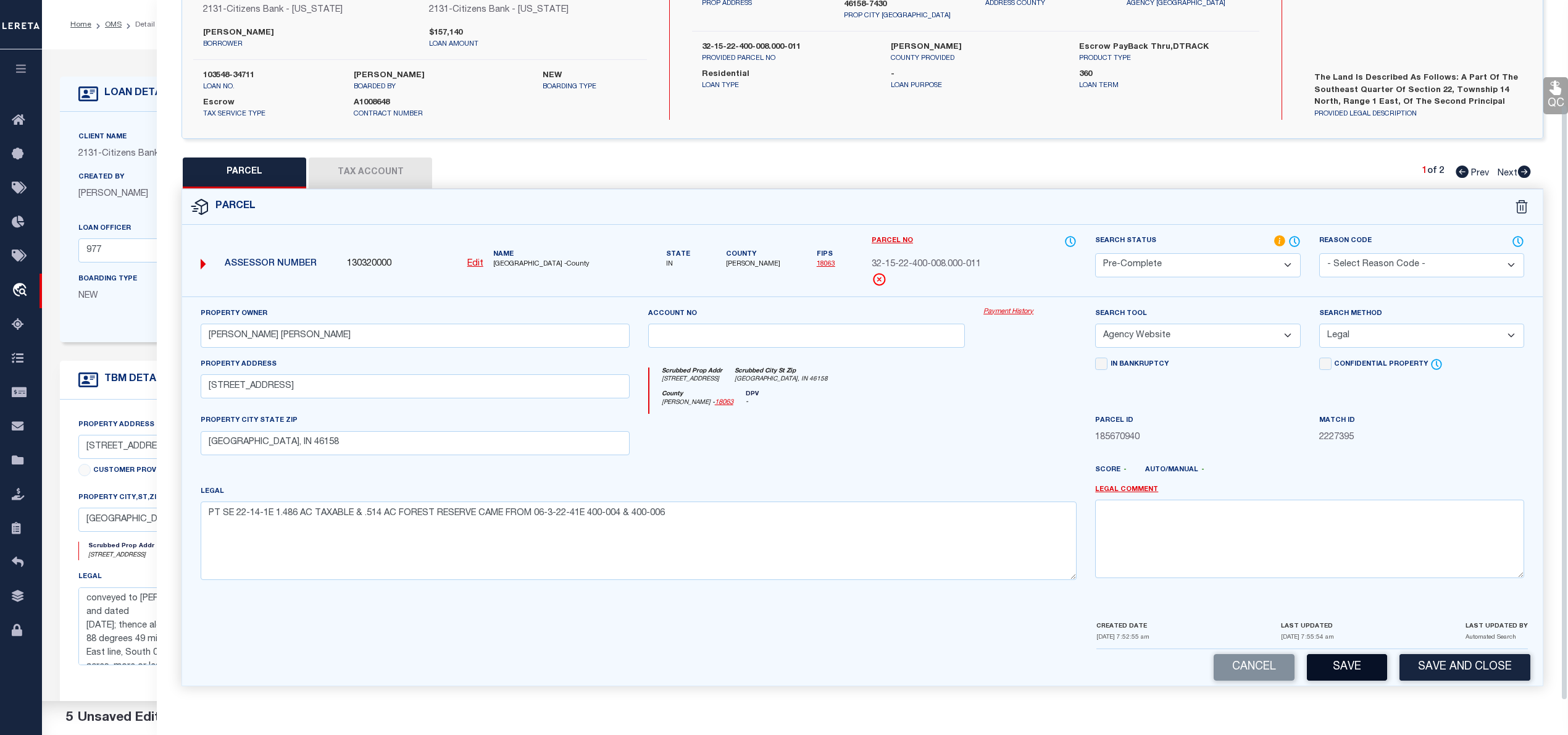
click at [1342, 668] on button "Save" at bounding box center [1346, 666] width 80 height 26
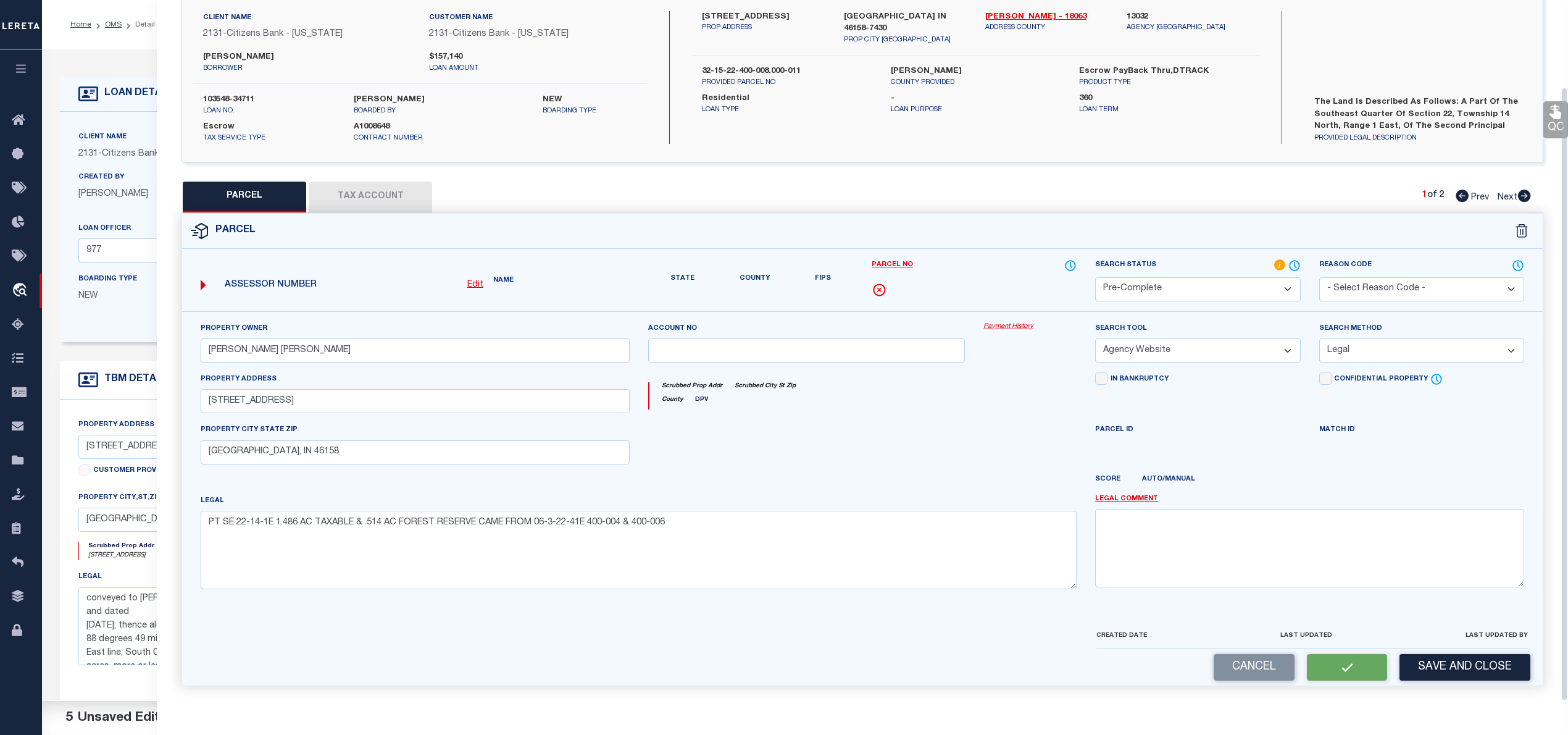
scroll to position [87, 0]
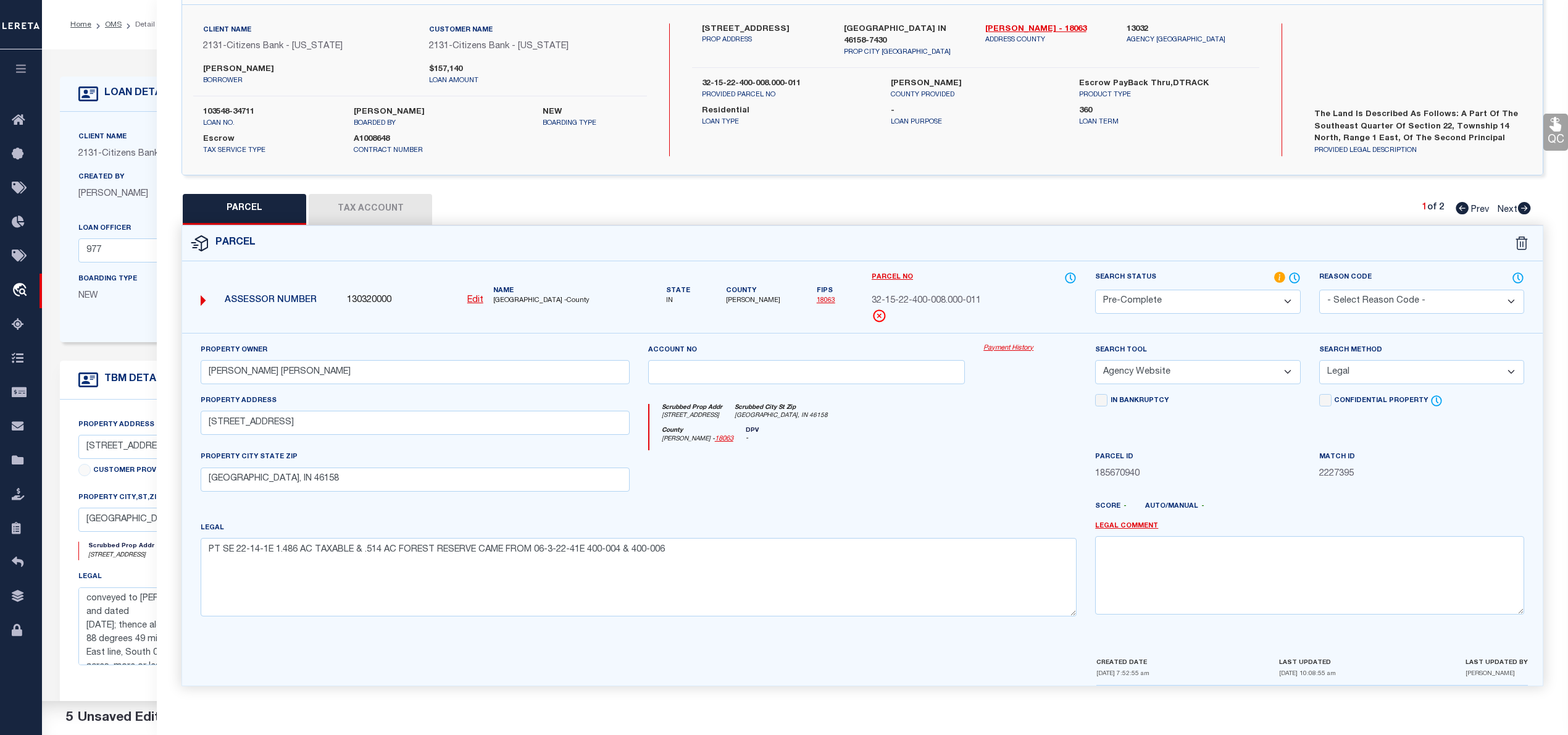
click at [1529, 207] on icon at bounding box center [1525, 208] width 13 height 13
click at [1200, 293] on select "Automated Search Bad Parcel Complete Duplicate Parcel High Dollar Reporting In …" at bounding box center [1197, 301] width 205 height 24
click at [1096, 289] on select "Automated Search Bad Parcel Complete Duplicate Parcel High Dollar Reporting In …" at bounding box center [1197, 301] width 205 height 24
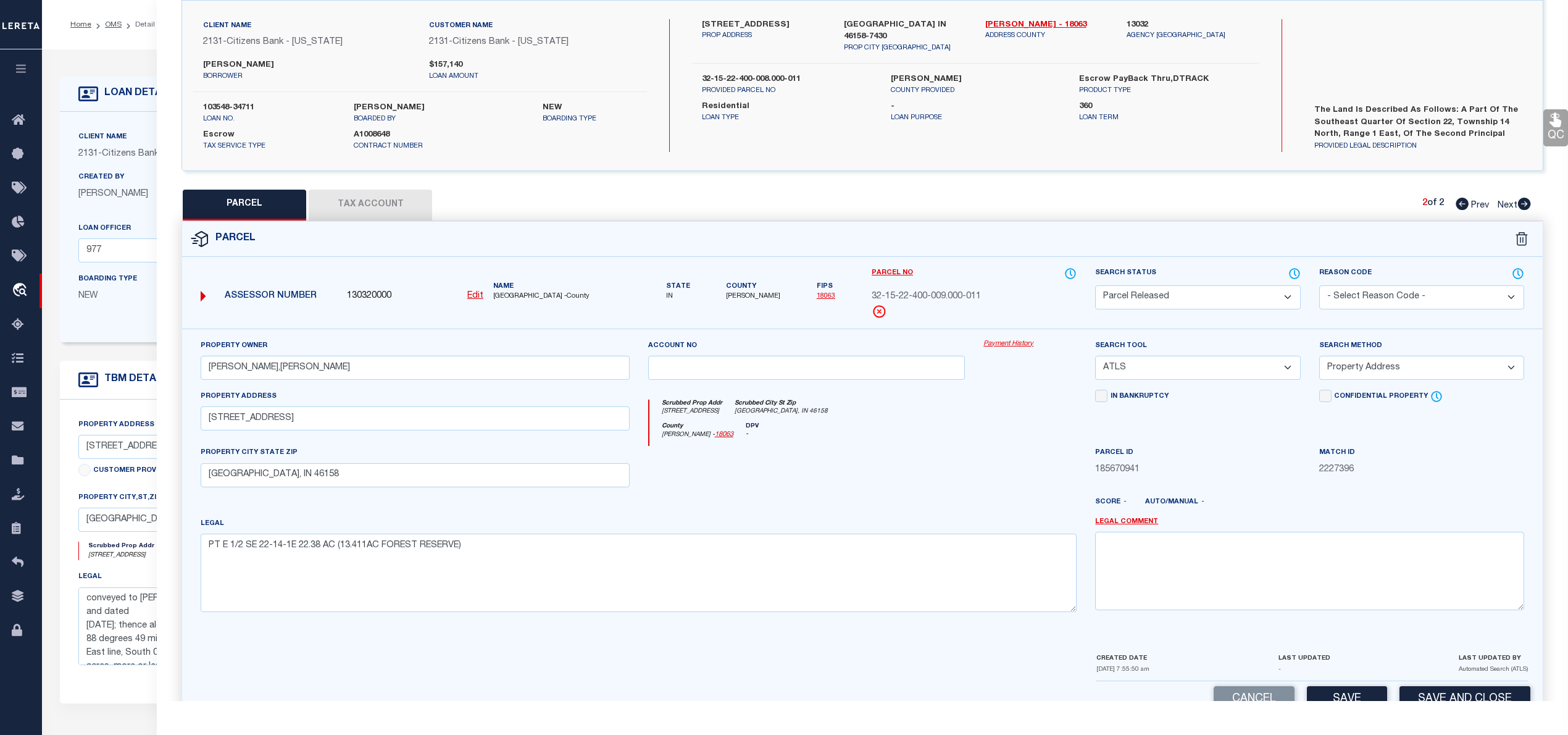
click at [1365, 299] on select "- Select Reason Code - 099 - Other (Provide additional detail) ACT - Agency Cha…" at bounding box center [1421, 297] width 205 height 24
click at [1319, 285] on select "- Select Reason Code - 099 - Other (Provide additional detail) ACT - Agency Cha…" at bounding box center [1421, 297] width 205 height 24
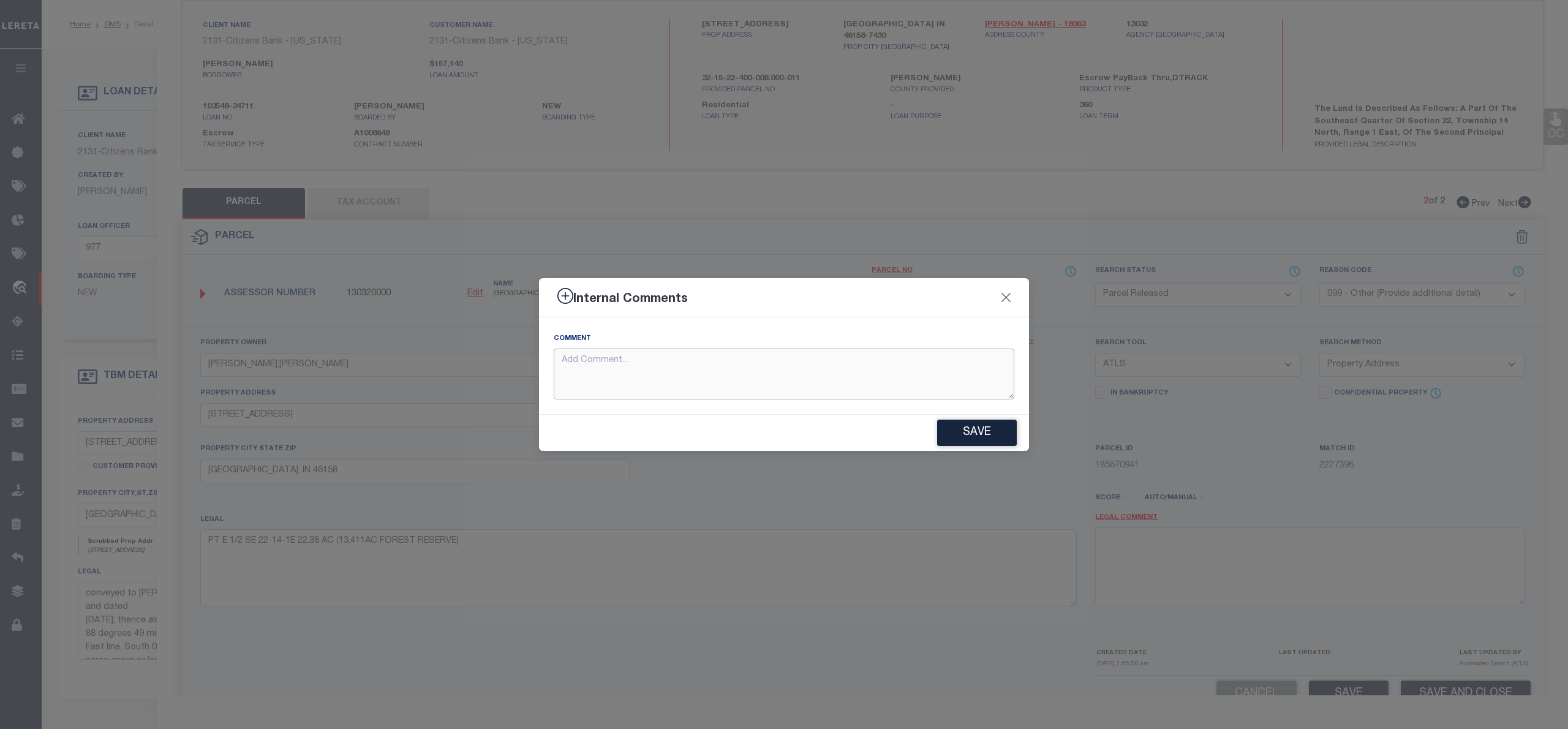
click at [815, 387] on textarea at bounding box center [784, 374] width 461 height 51
click at [624, 365] on textarea "Parcel not needed" at bounding box center [784, 374] width 461 height 51
click at [1003, 434] on button "Save" at bounding box center [976, 432] width 80 height 26
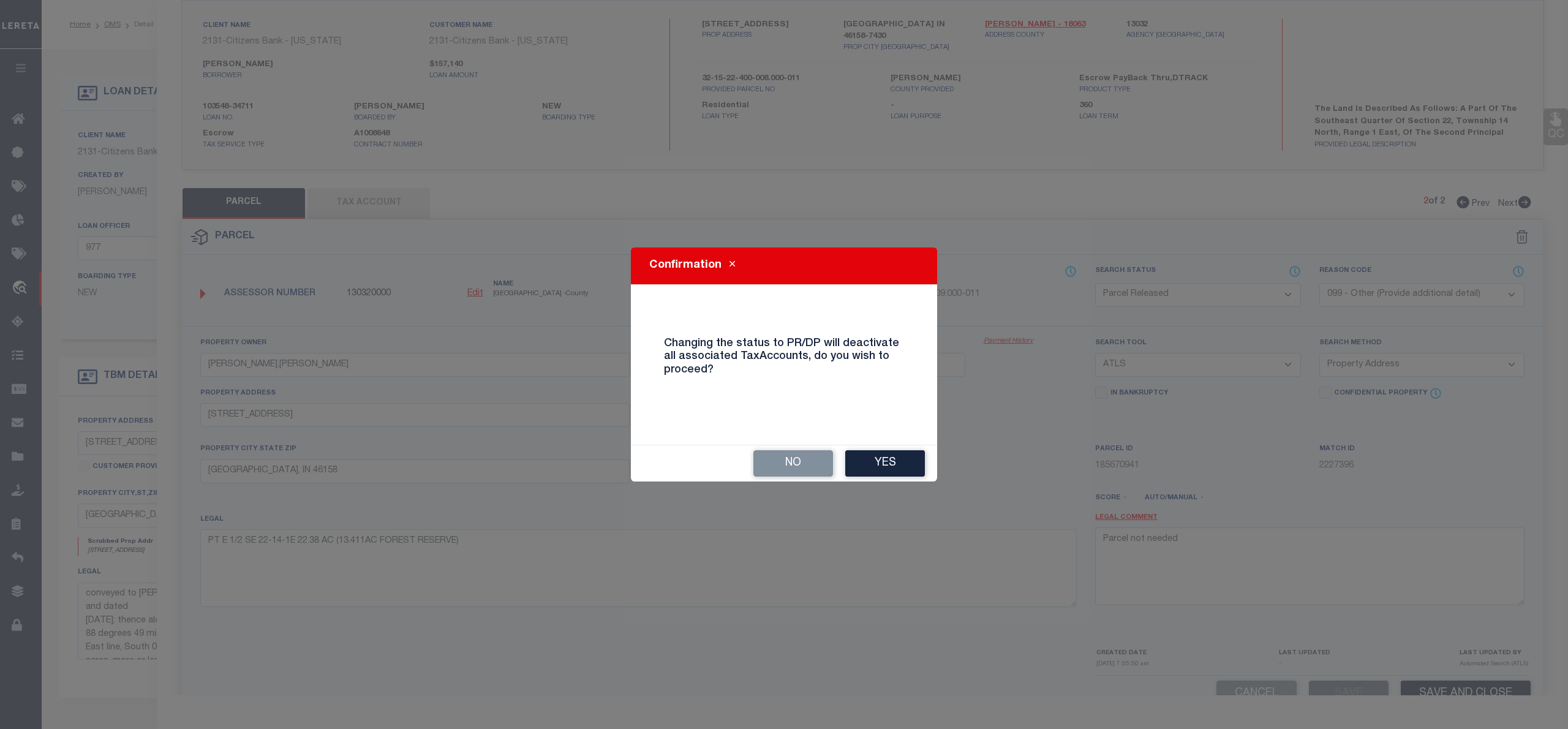
click at [902, 449] on div "No Yes" at bounding box center [784, 463] width 306 height 36
click at [900, 458] on button "Yes" at bounding box center [885, 462] width 80 height 26
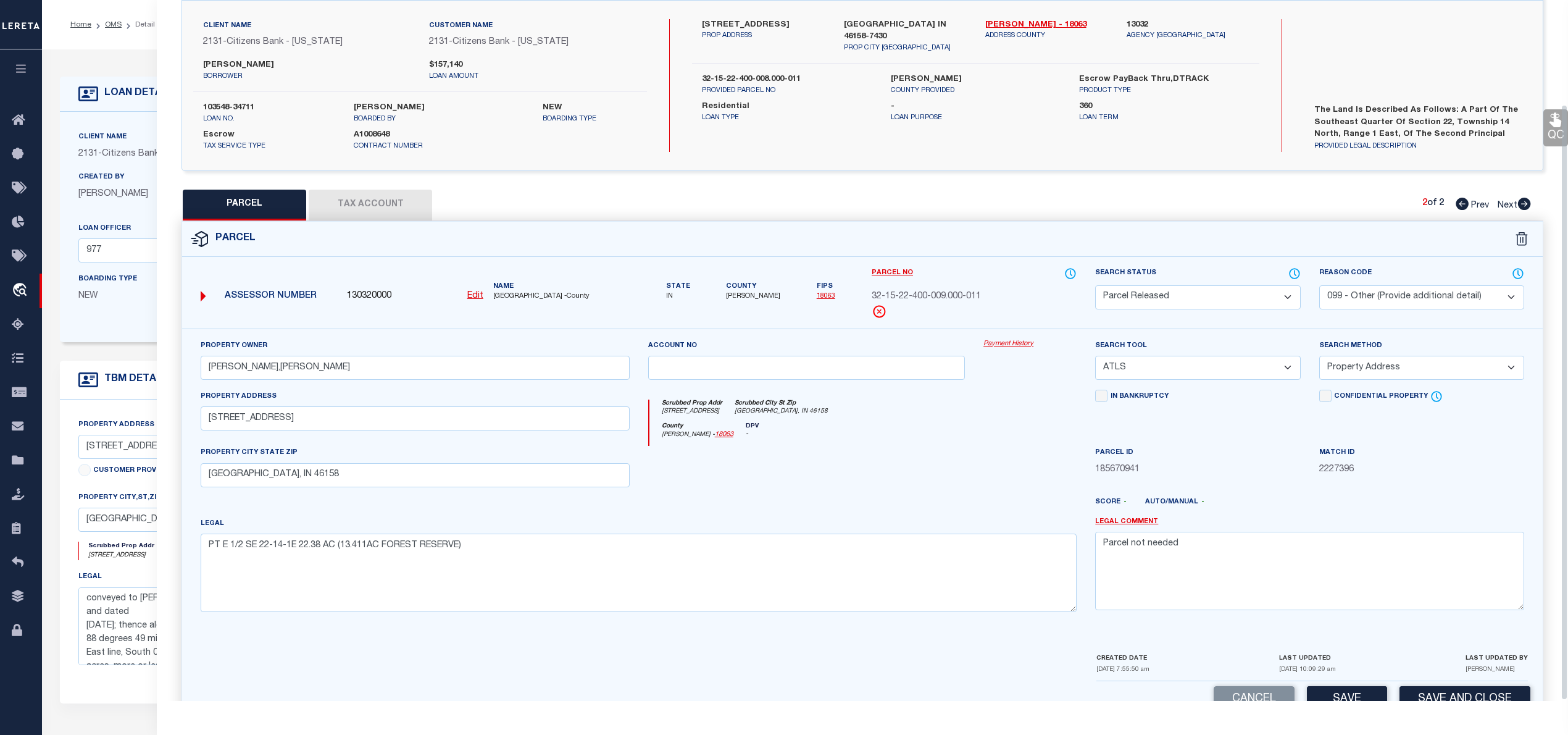
scroll to position [124, 0]
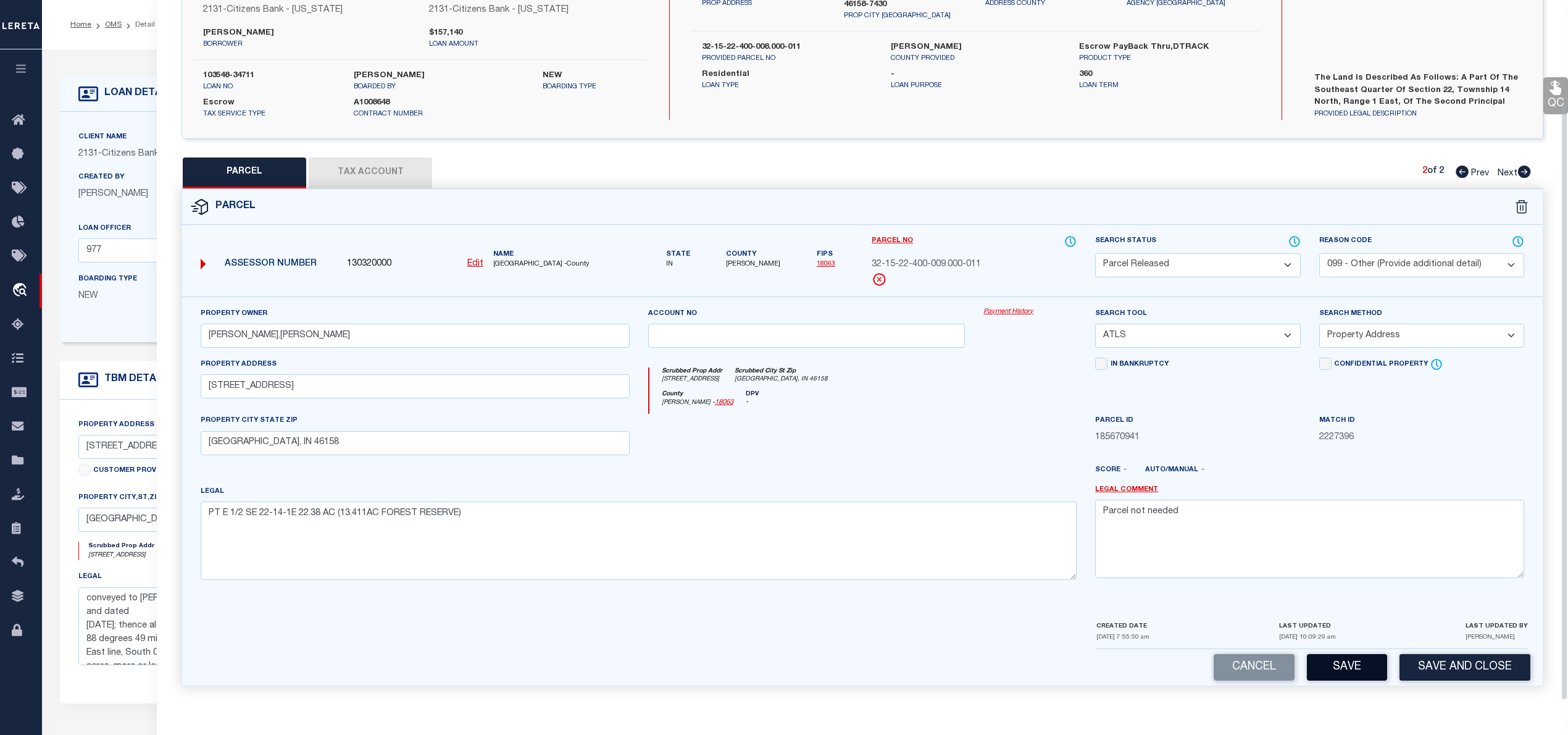
click at [1355, 671] on button "Save" at bounding box center [1346, 666] width 80 height 26
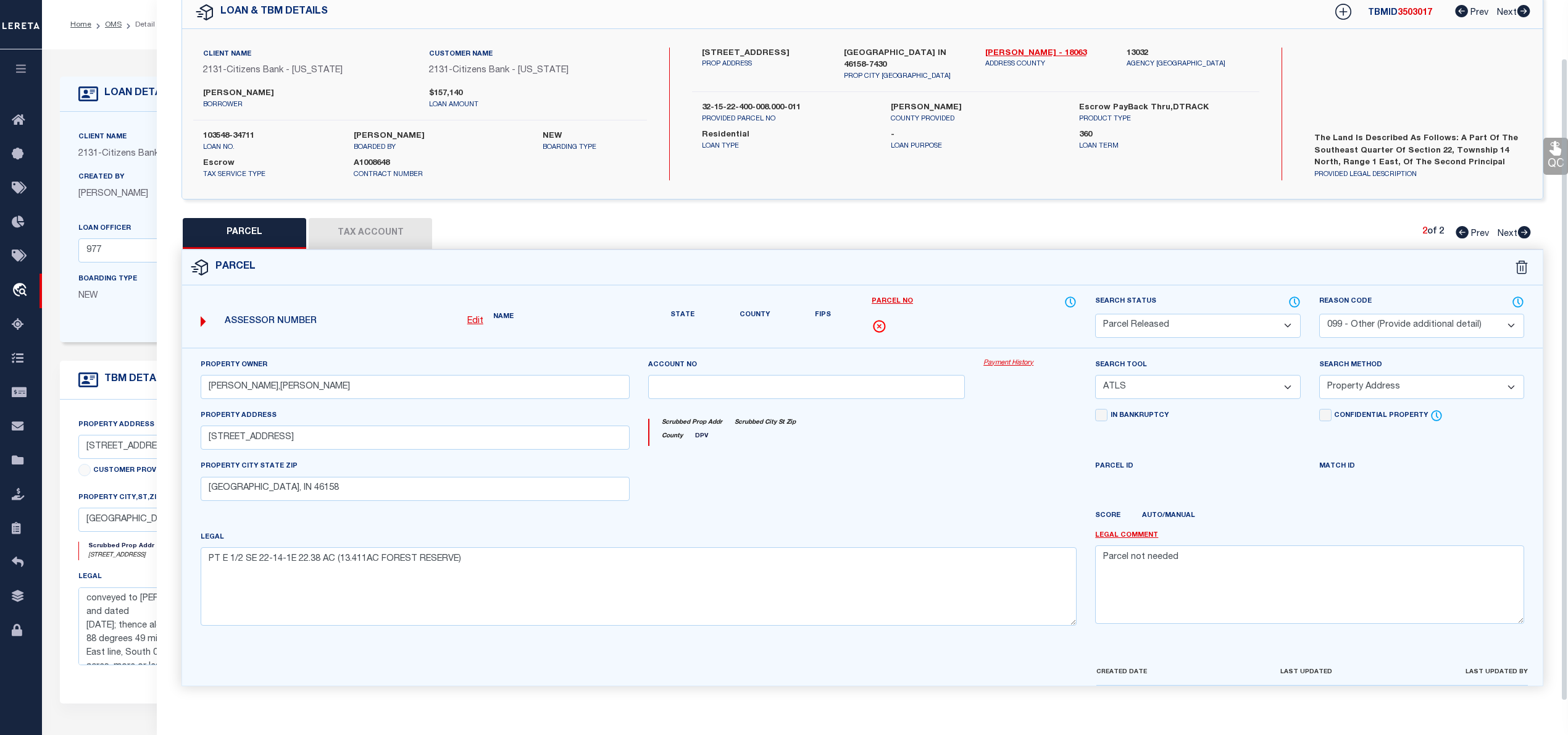
scroll to position [87, 0]
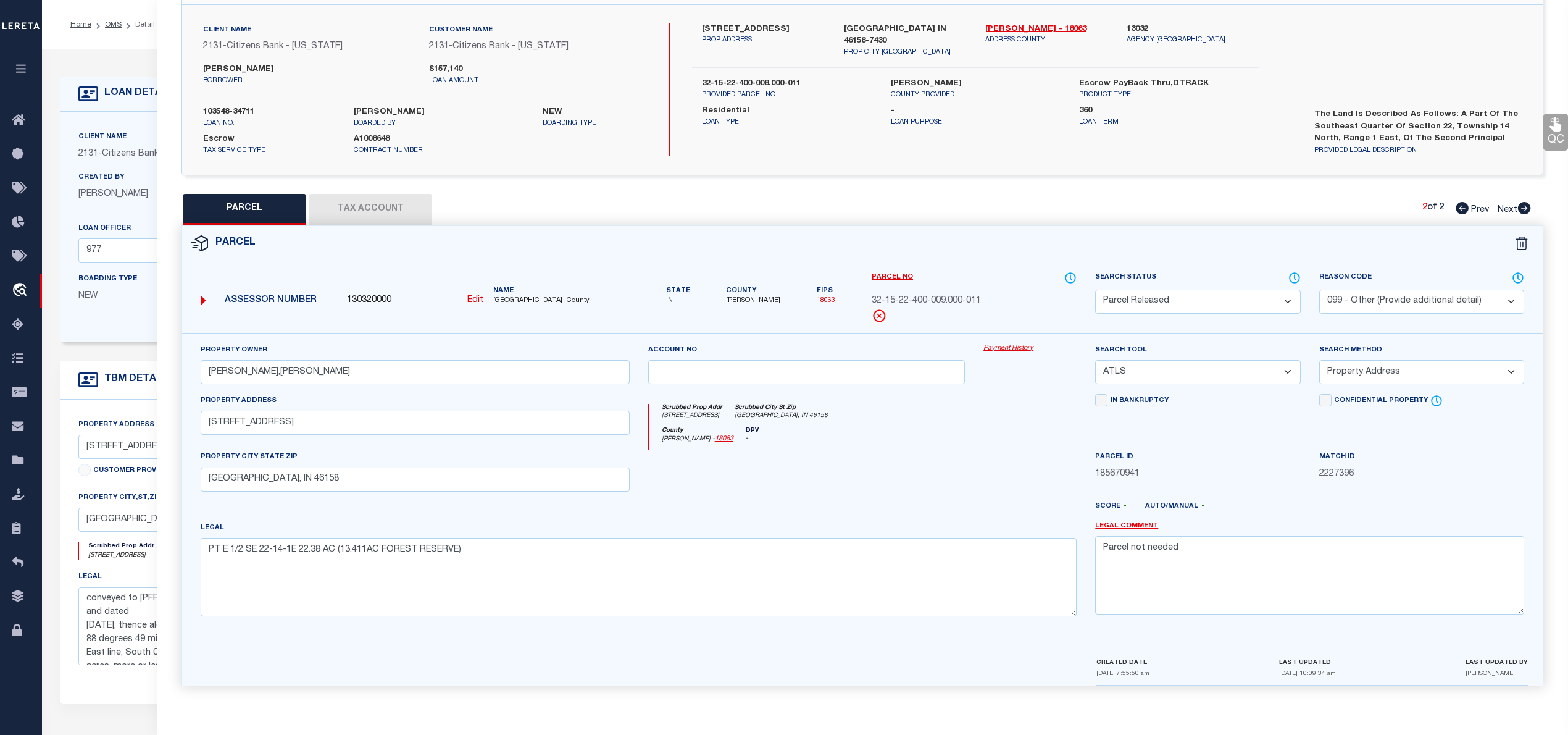
click at [1457, 205] on icon at bounding box center [1462, 208] width 13 height 13
click at [961, 297] on span "32-15-22-400-008.000-011" at bounding box center [926, 301] width 109 height 14
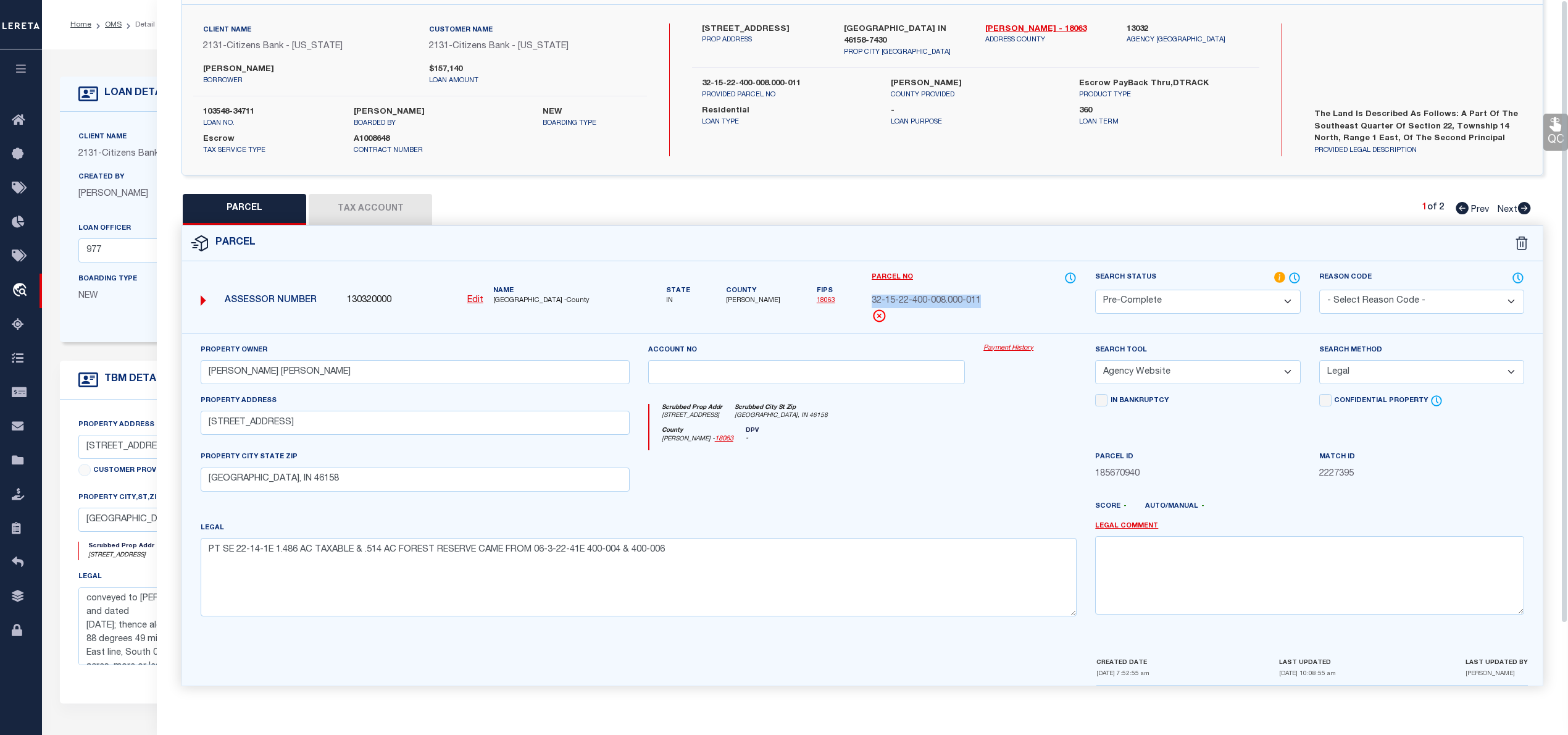
scroll to position [0, 0]
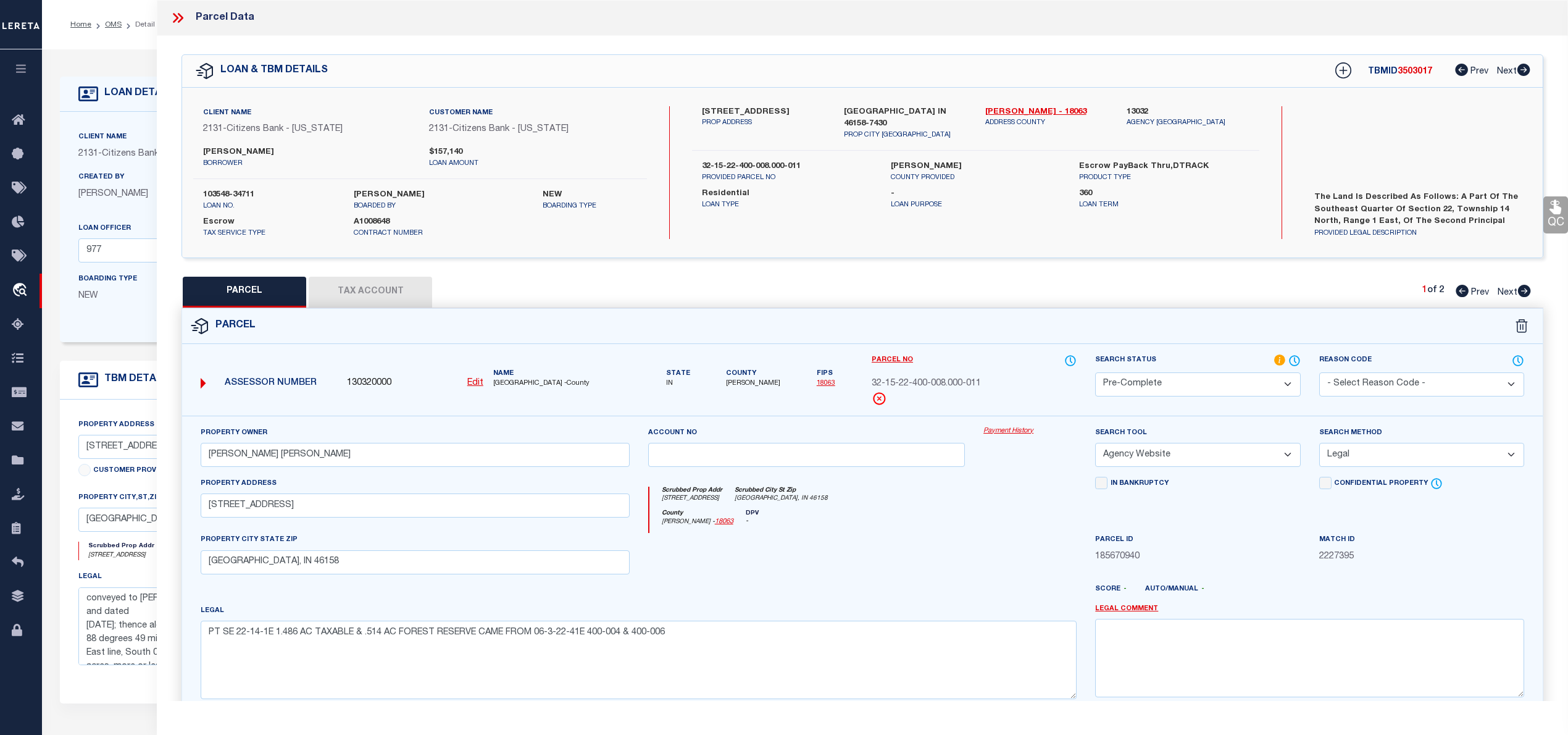
click at [900, 168] on label "[PERSON_NAME]" at bounding box center [976, 167] width 170 height 13
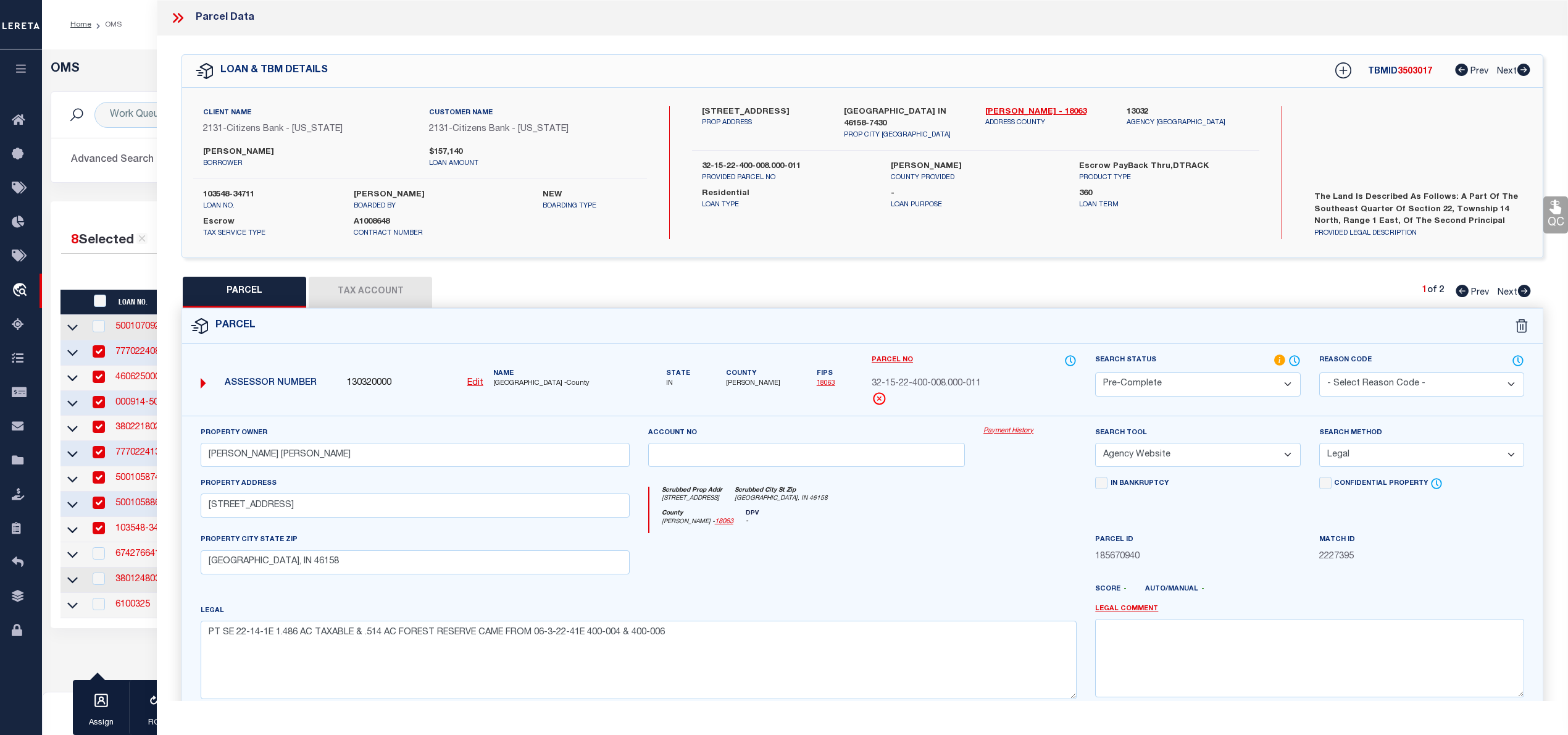
click at [181, 18] on icon at bounding box center [178, 18] width 16 height 16
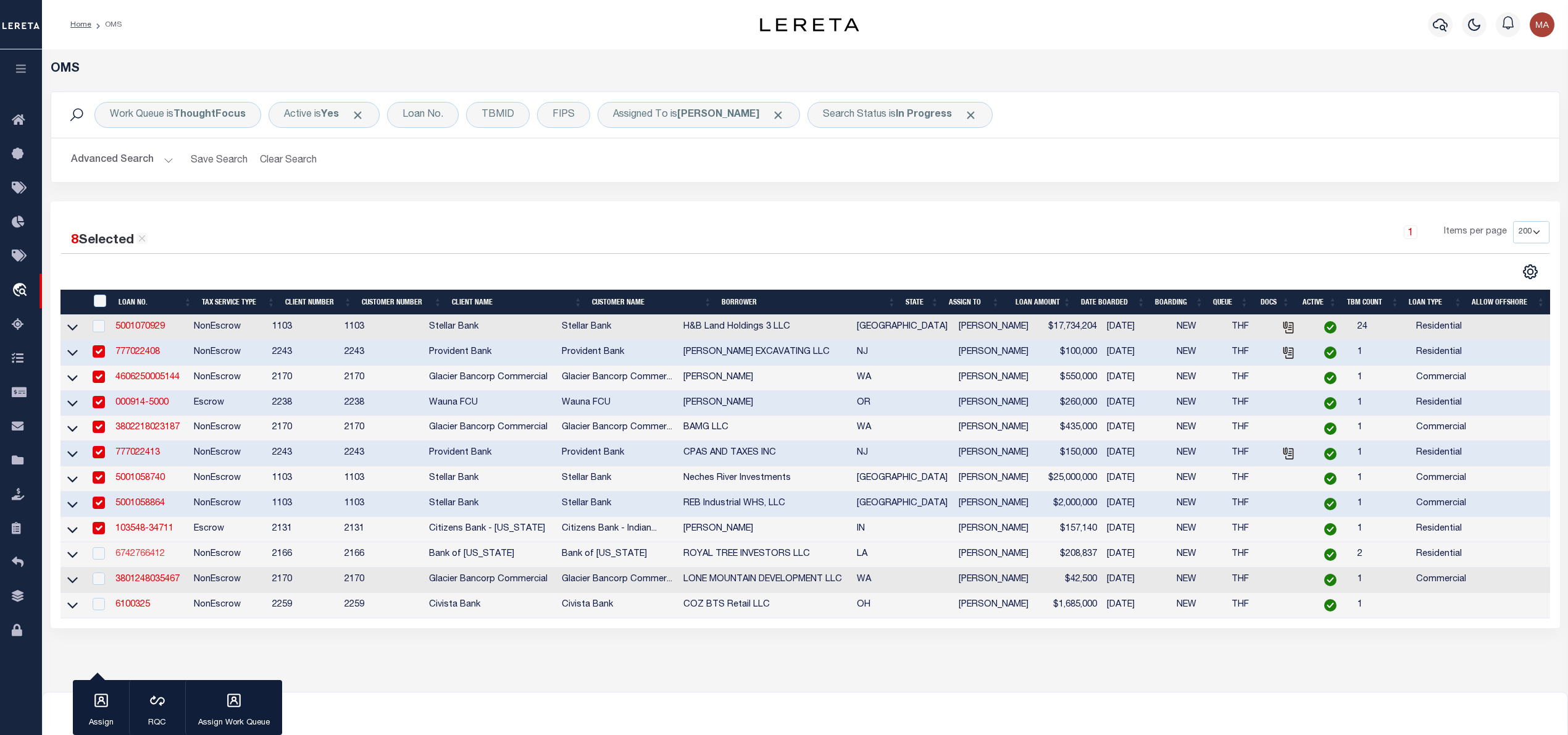
click at [144, 558] on link "6742766412" at bounding box center [140, 554] width 50 height 9
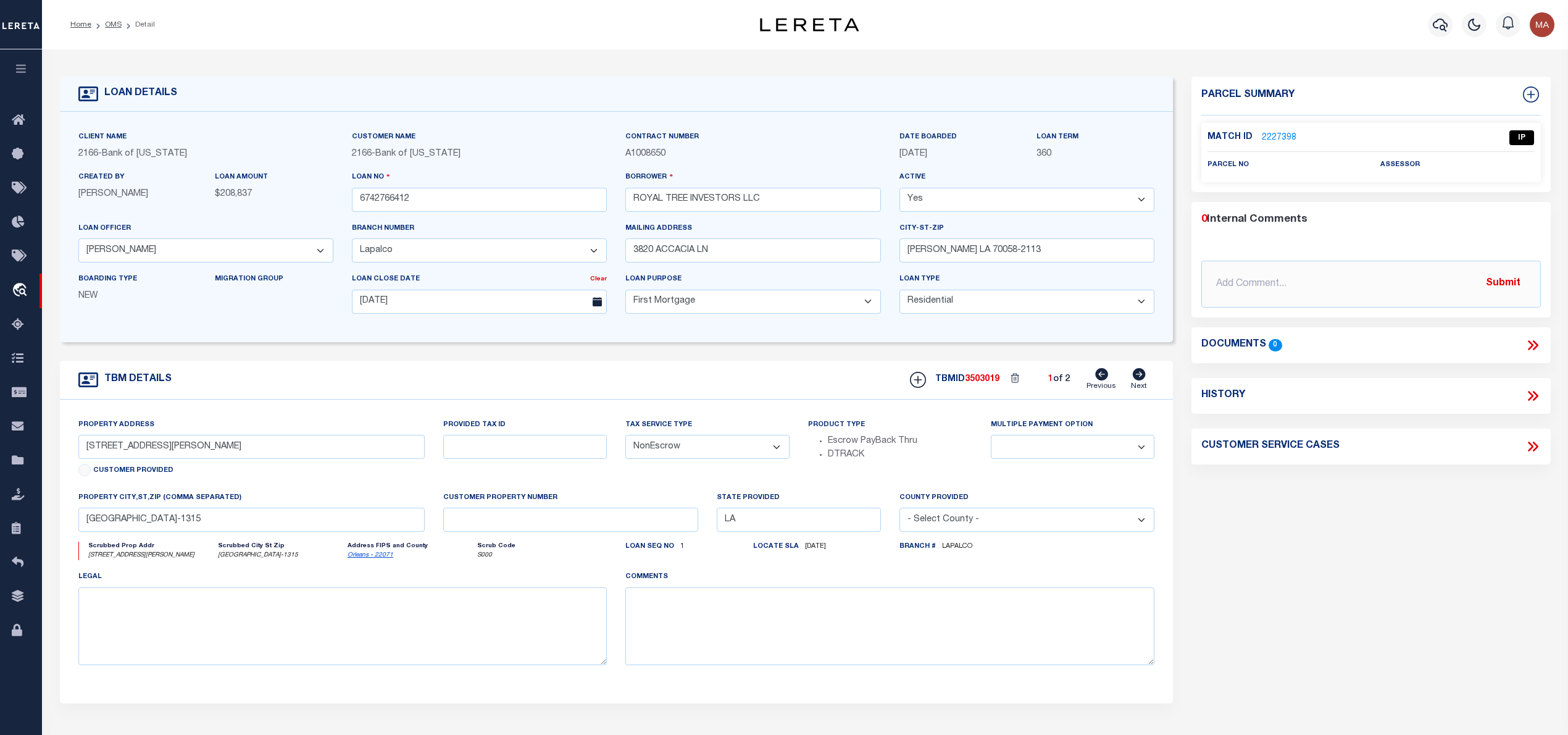
click at [1279, 138] on link "2227398" at bounding box center [1279, 138] width 34 height 13
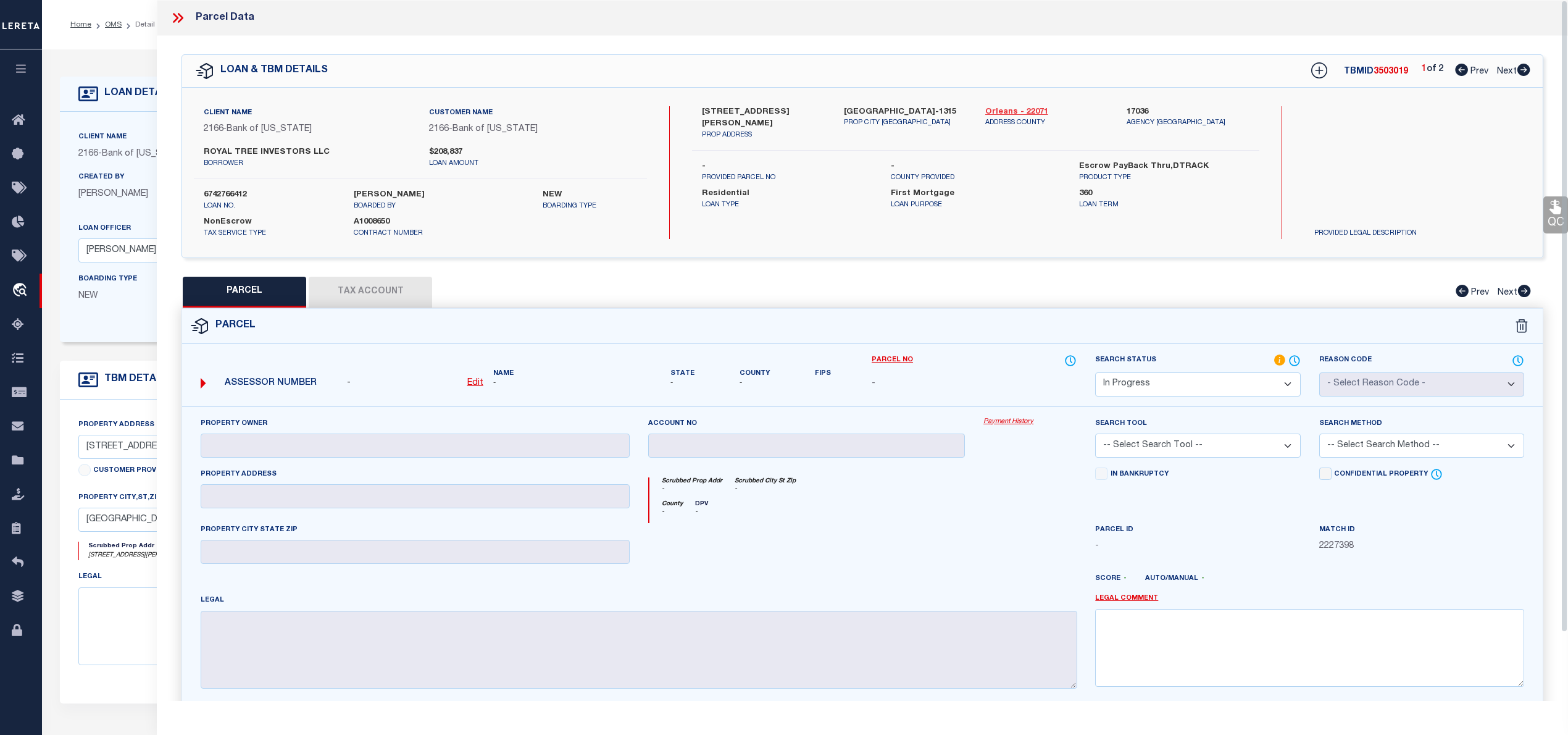
click at [989, 106] on link "Orleans - 22071" at bounding box center [1047, 113] width 123 height 13
click at [752, 115] on label "321 LEBOEUF ST" at bounding box center [763, 118] width 123 height 24
click at [1526, 71] on icon at bounding box center [1523, 70] width 14 height 13
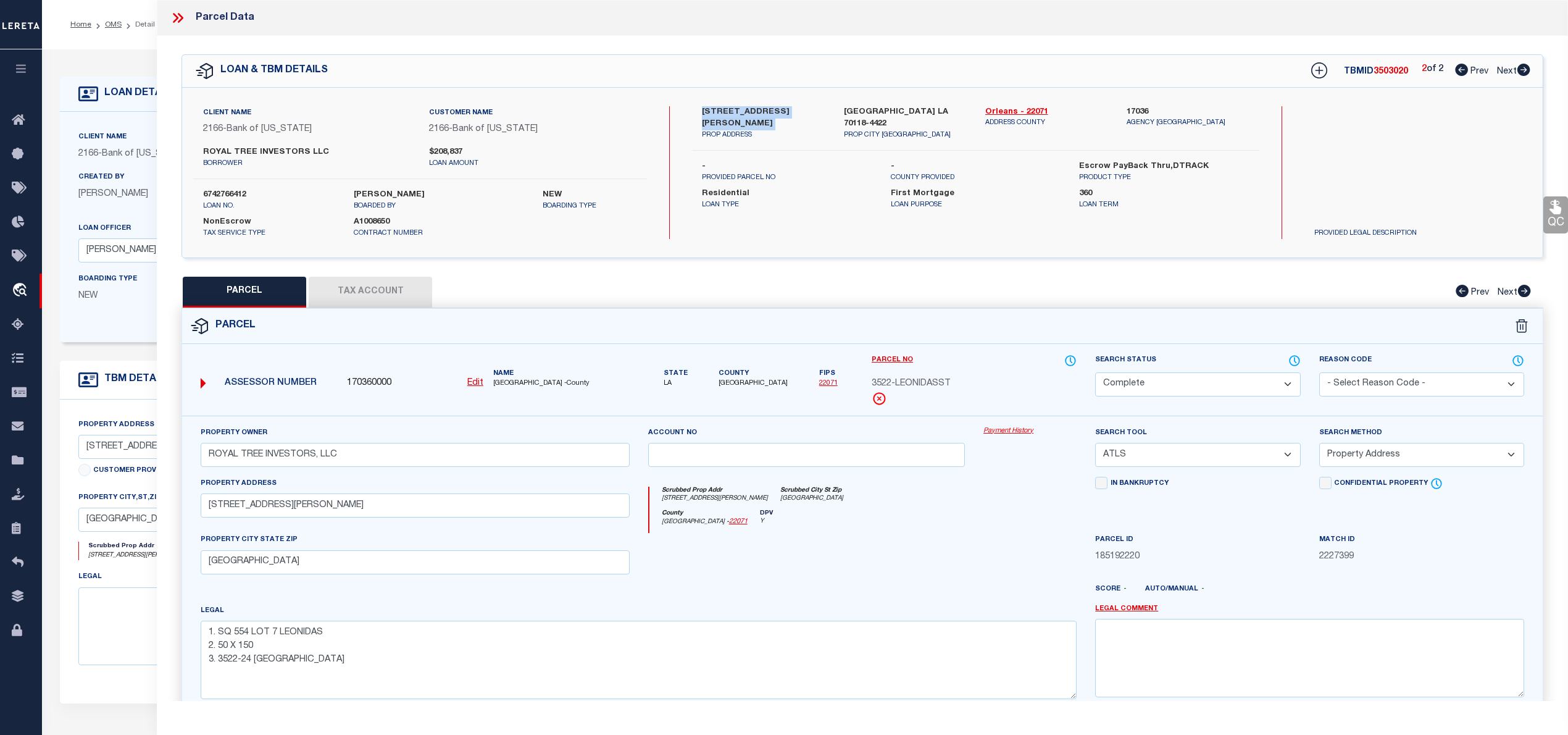
click at [1455, 70] on icon at bounding box center [1462, 70] width 13 height 13
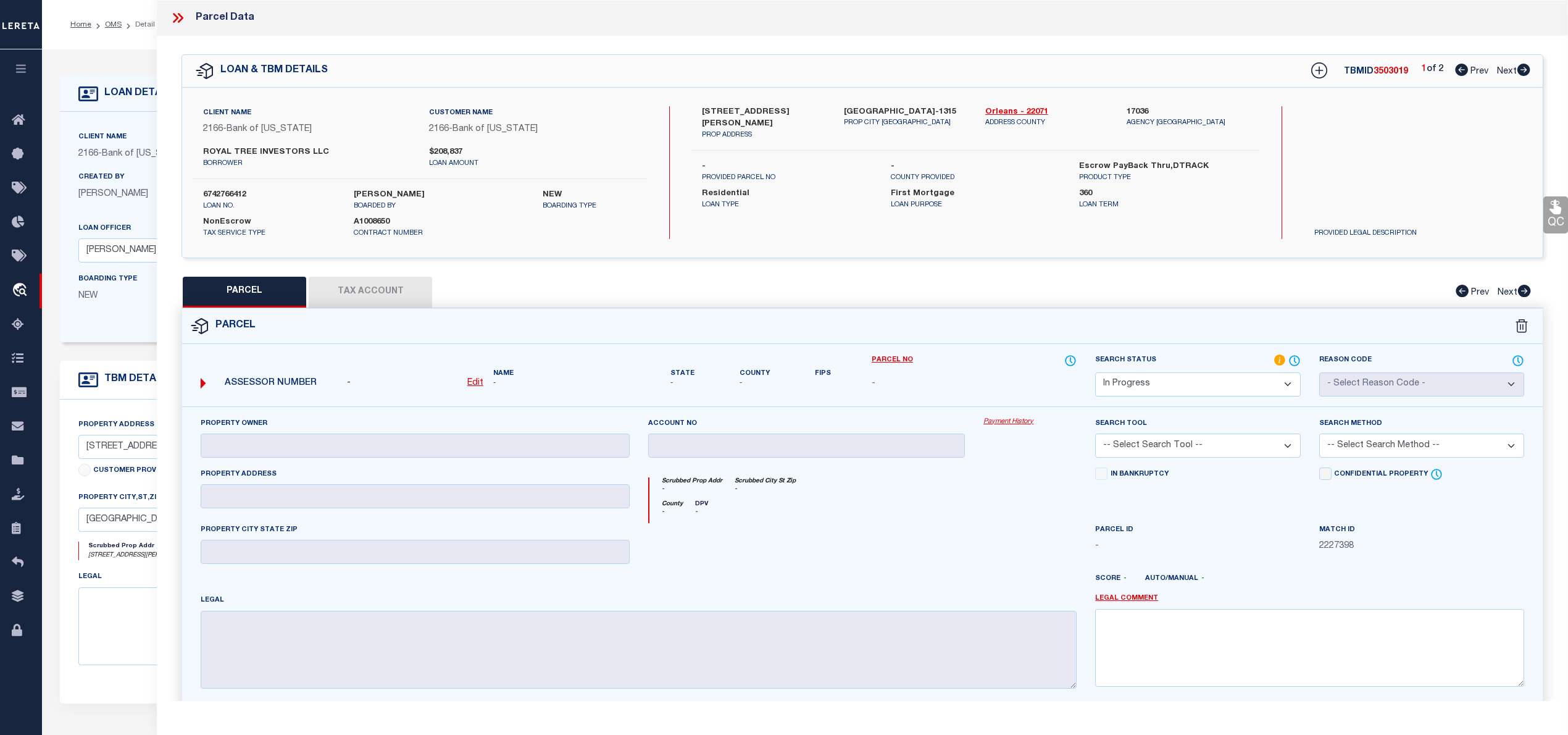
click at [290, 151] on label "ROYAL TREE INVESTORS LLC" at bounding box center [307, 152] width 207 height 13
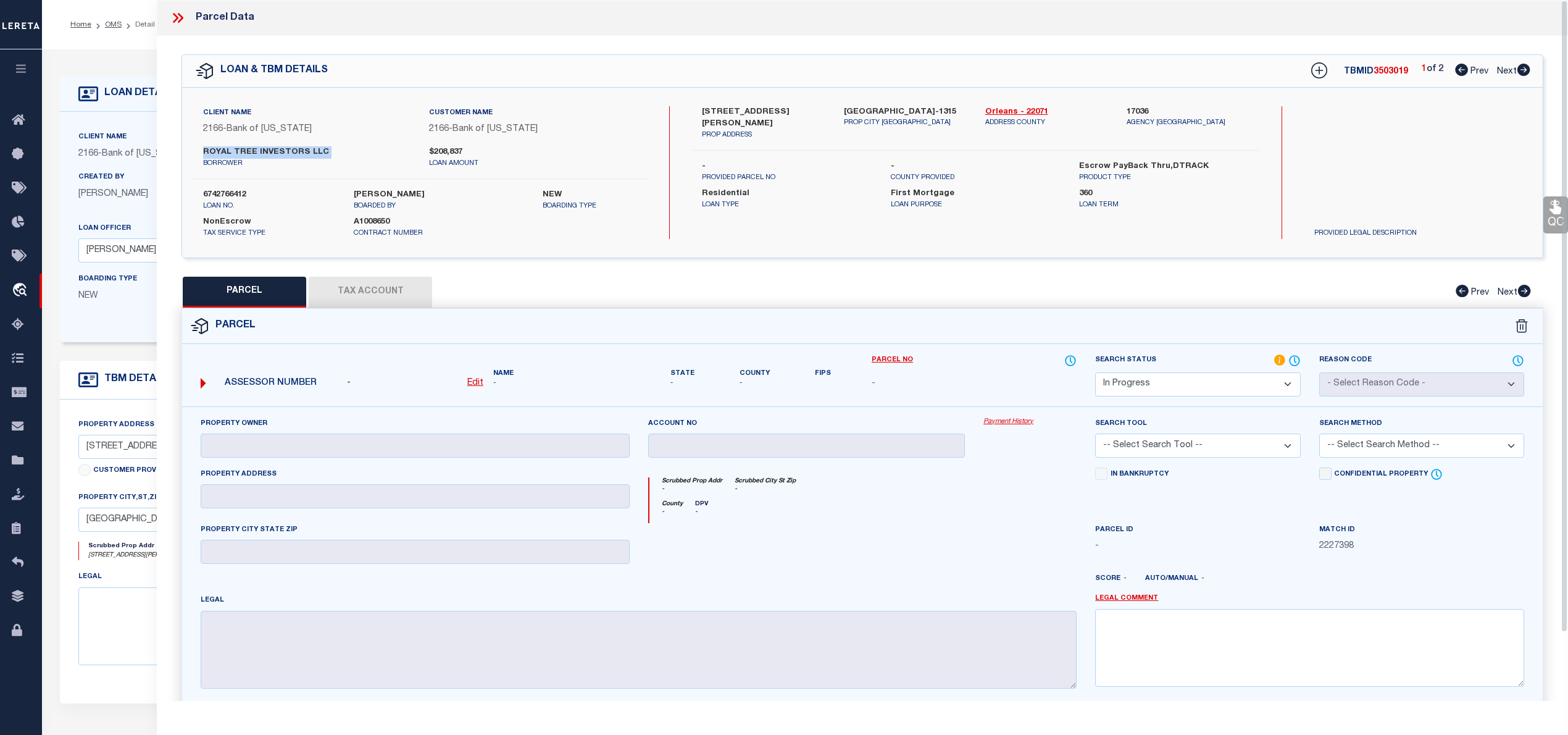
click at [1164, 386] on select "Automated Search Bad Parcel Complete Duplicate Parcel High Dollar Reporting In …" at bounding box center [1197, 384] width 205 height 24
click at [1096, 372] on select "Automated Search Bad Parcel Complete Duplicate Parcel High Dollar Reporting In …" at bounding box center [1197, 384] width 205 height 24
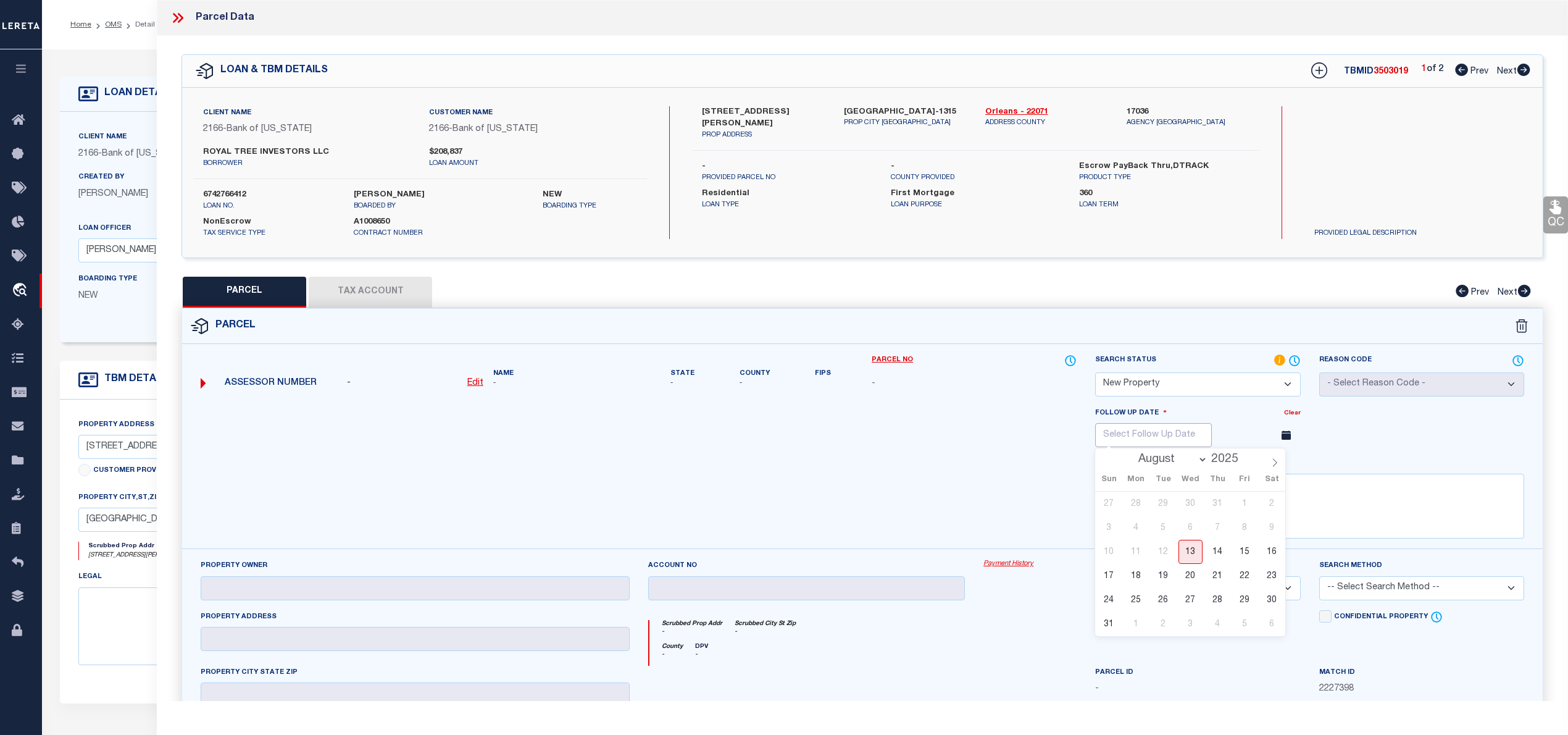
click at [1183, 437] on input "text" at bounding box center [1153, 435] width 116 height 24
click at [1208, 463] on input "2025" at bounding box center [1227, 459] width 41 height 14
click at [1278, 467] on icon at bounding box center [1275, 463] width 9 height 9
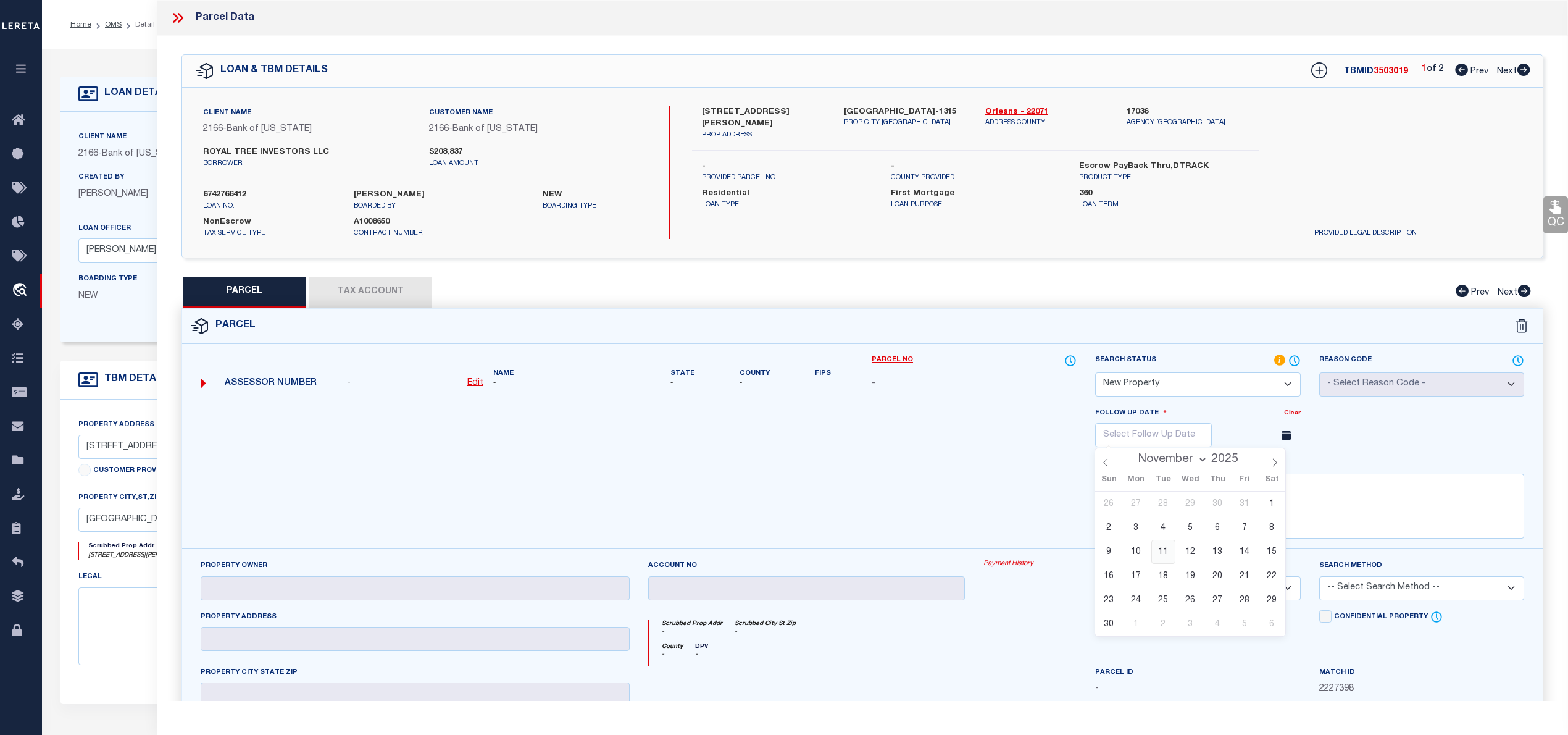
click at [1166, 553] on span "11" at bounding box center [1163, 551] width 24 height 24
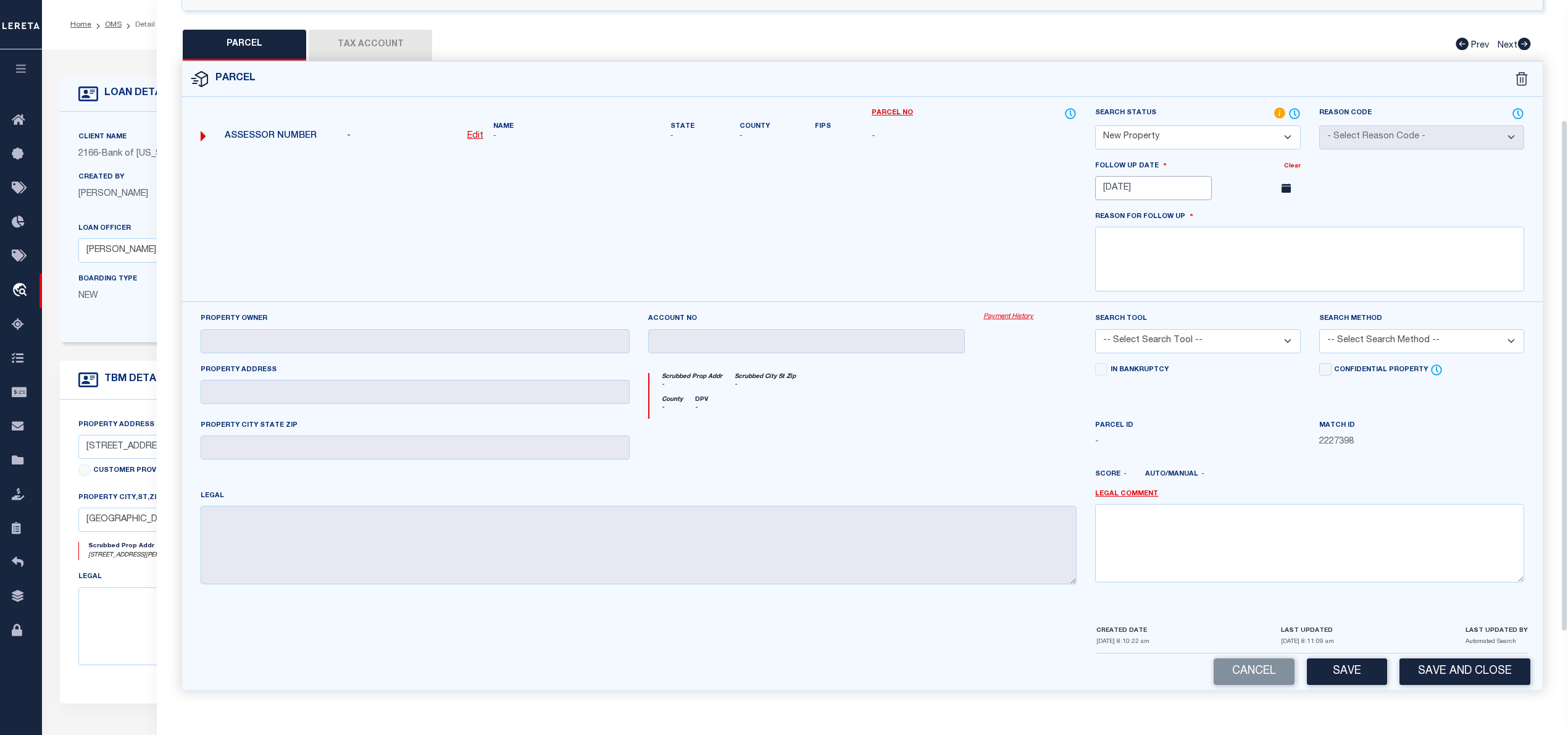
scroll to position [258, 0]
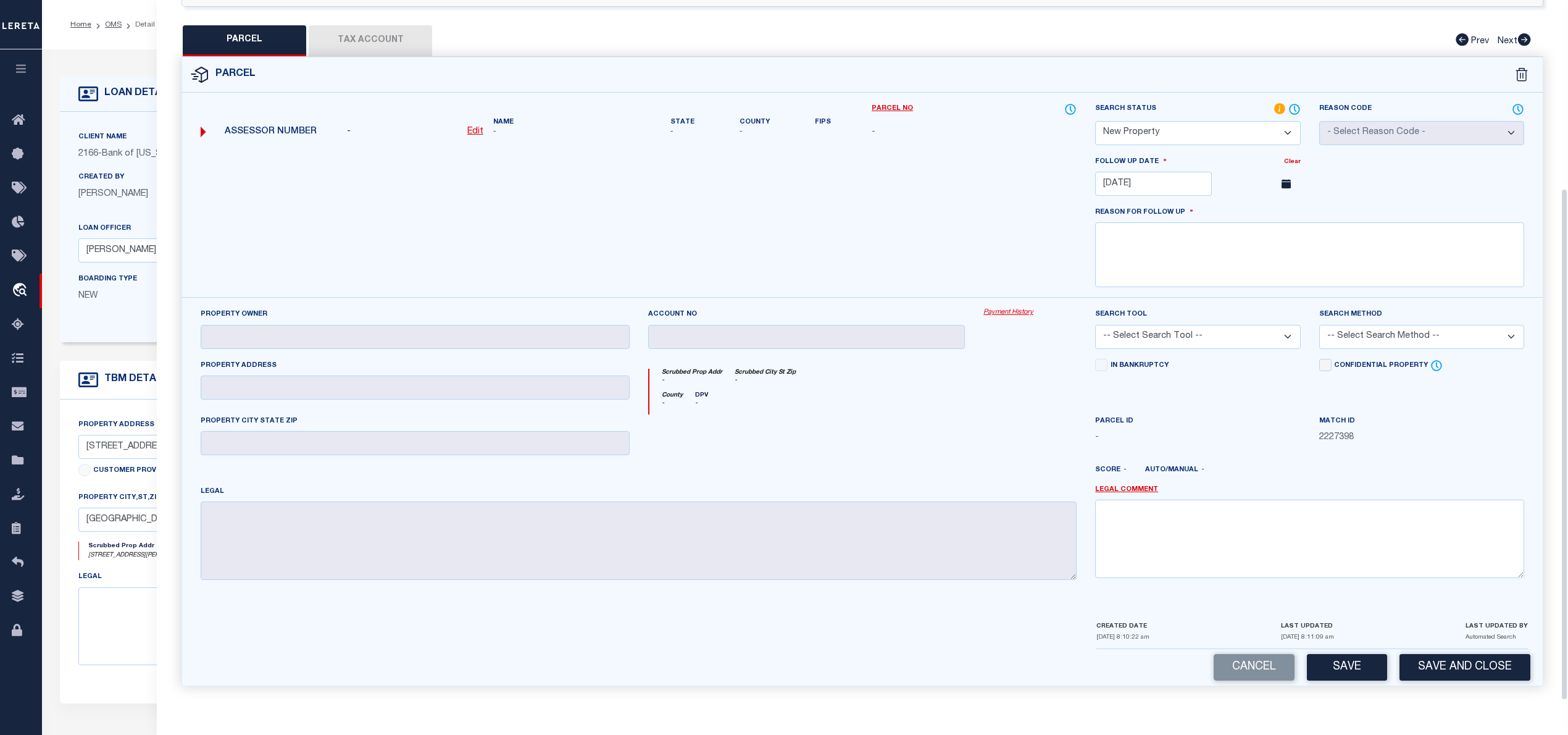
click at [1338, 670] on button "Save" at bounding box center [1346, 666] width 80 height 26
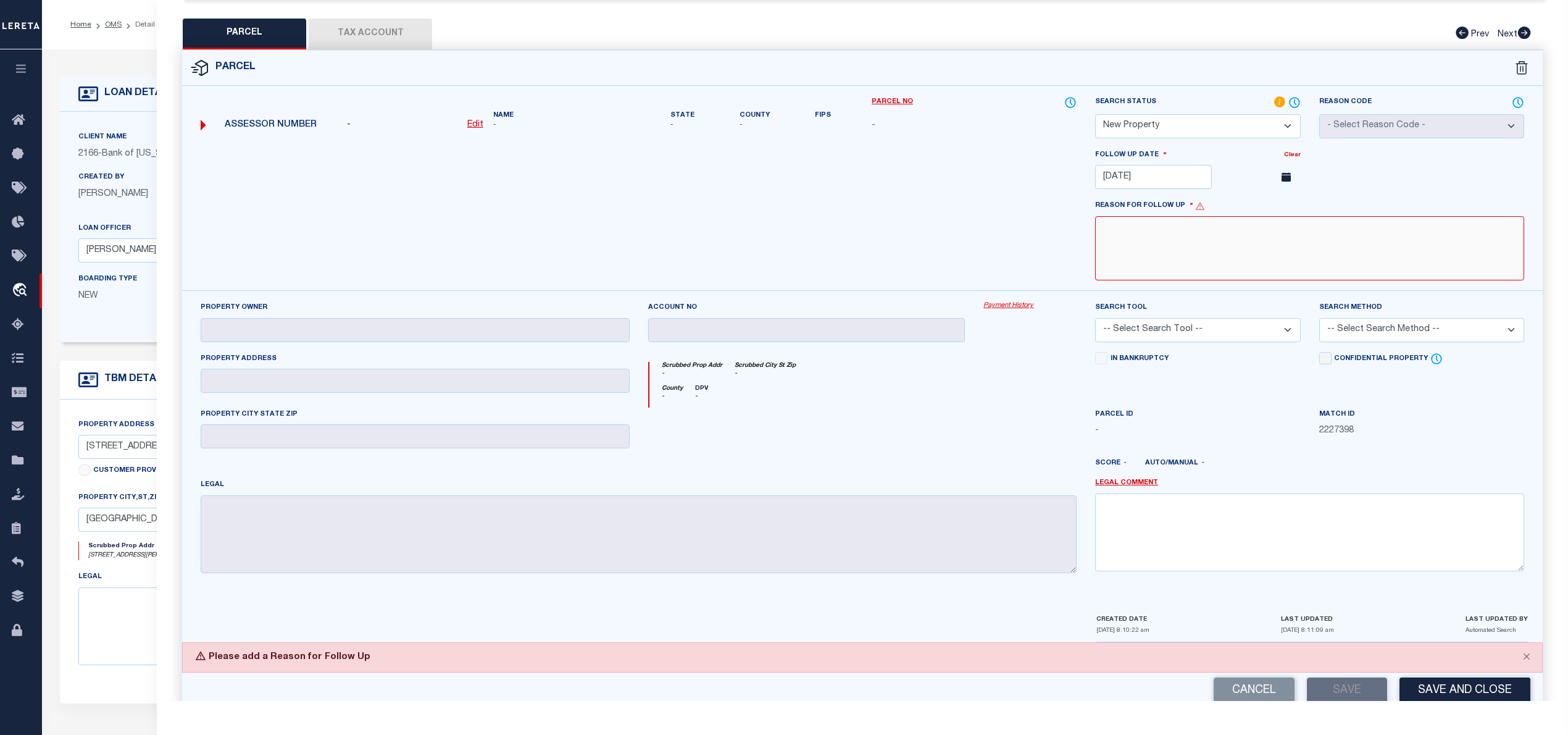
click at [1228, 262] on textarea at bounding box center [1310, 249] width 429 height 65
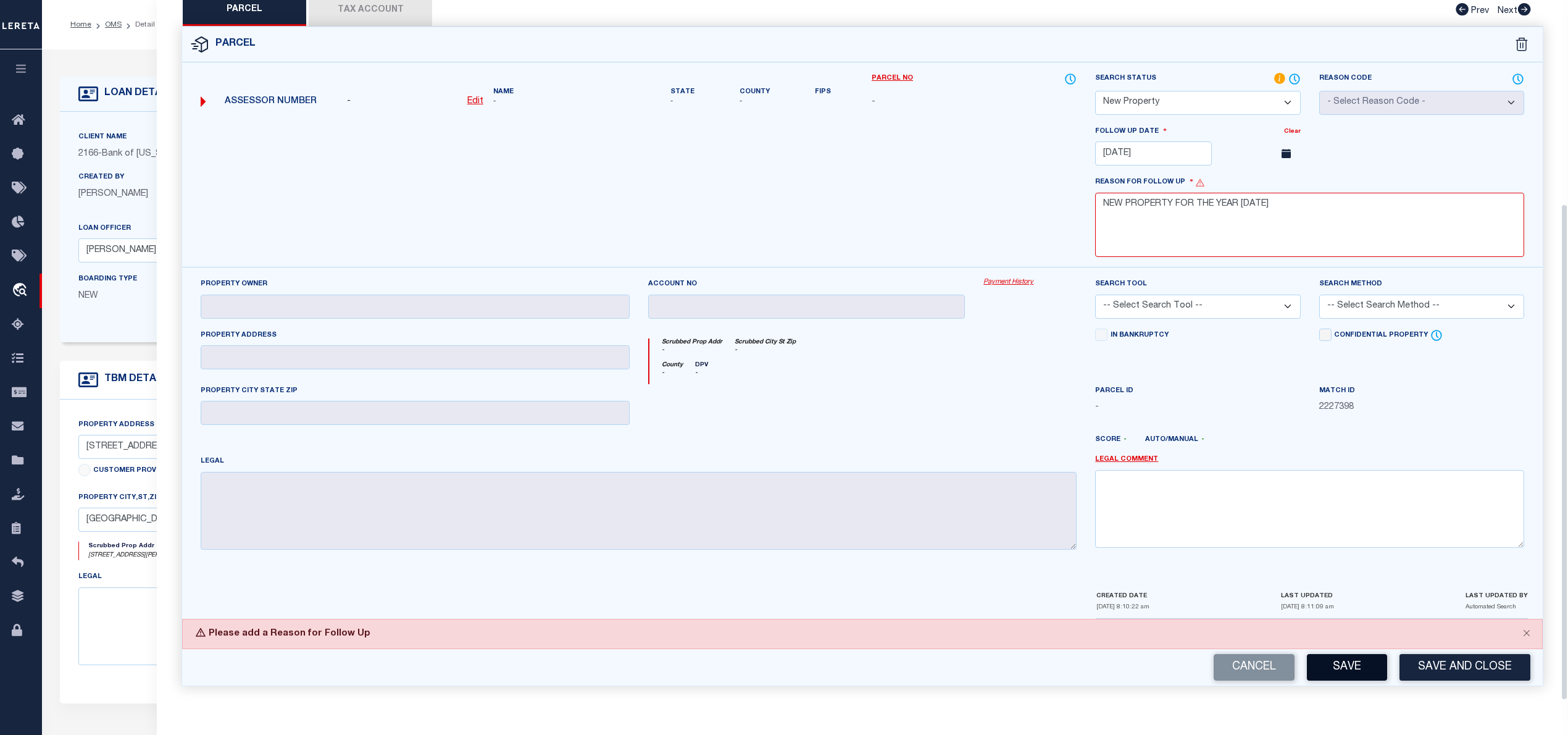
click at [1331, 667] on button "Save" at bounding box center [1346, 666] width 80 height 26
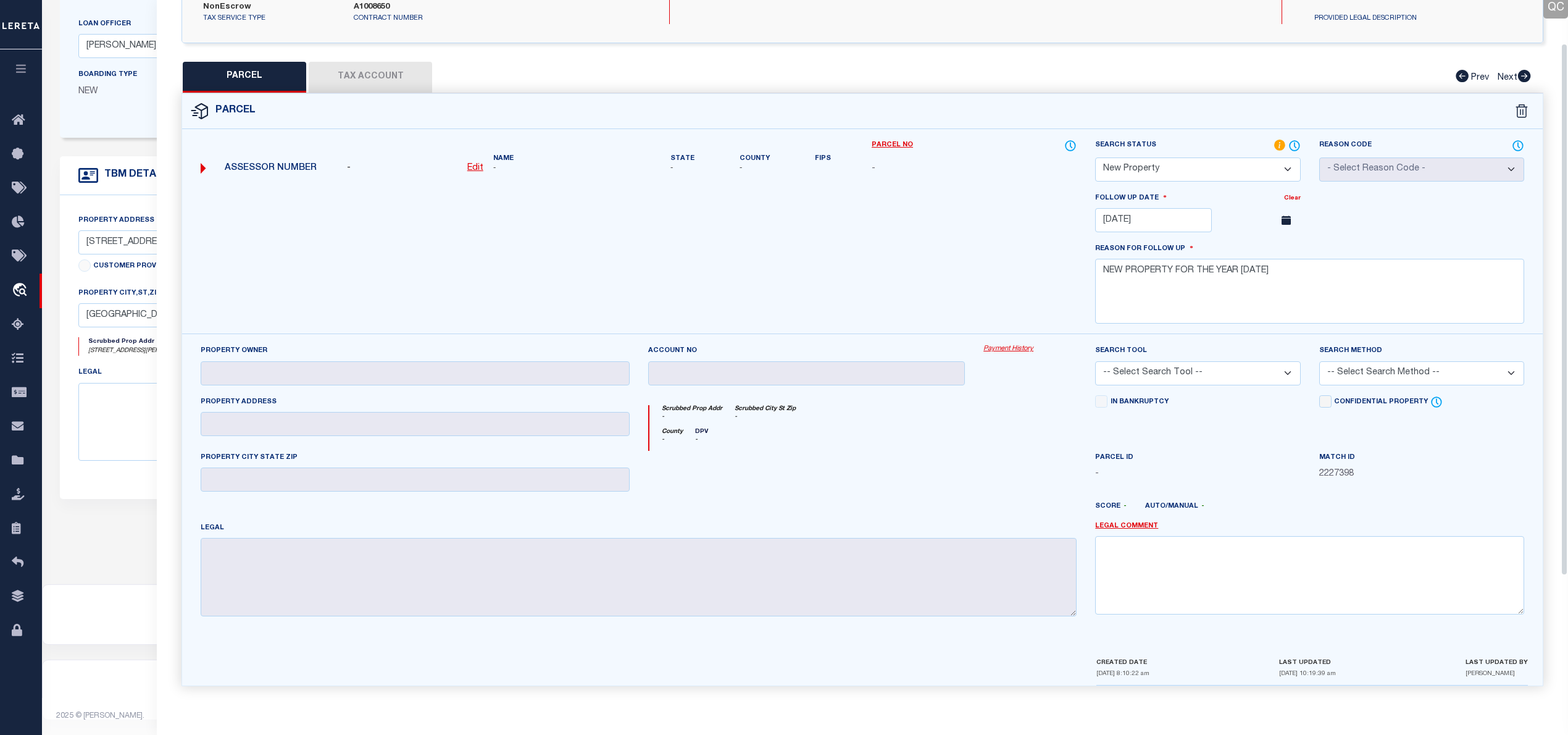
scroll to position [0, 0]
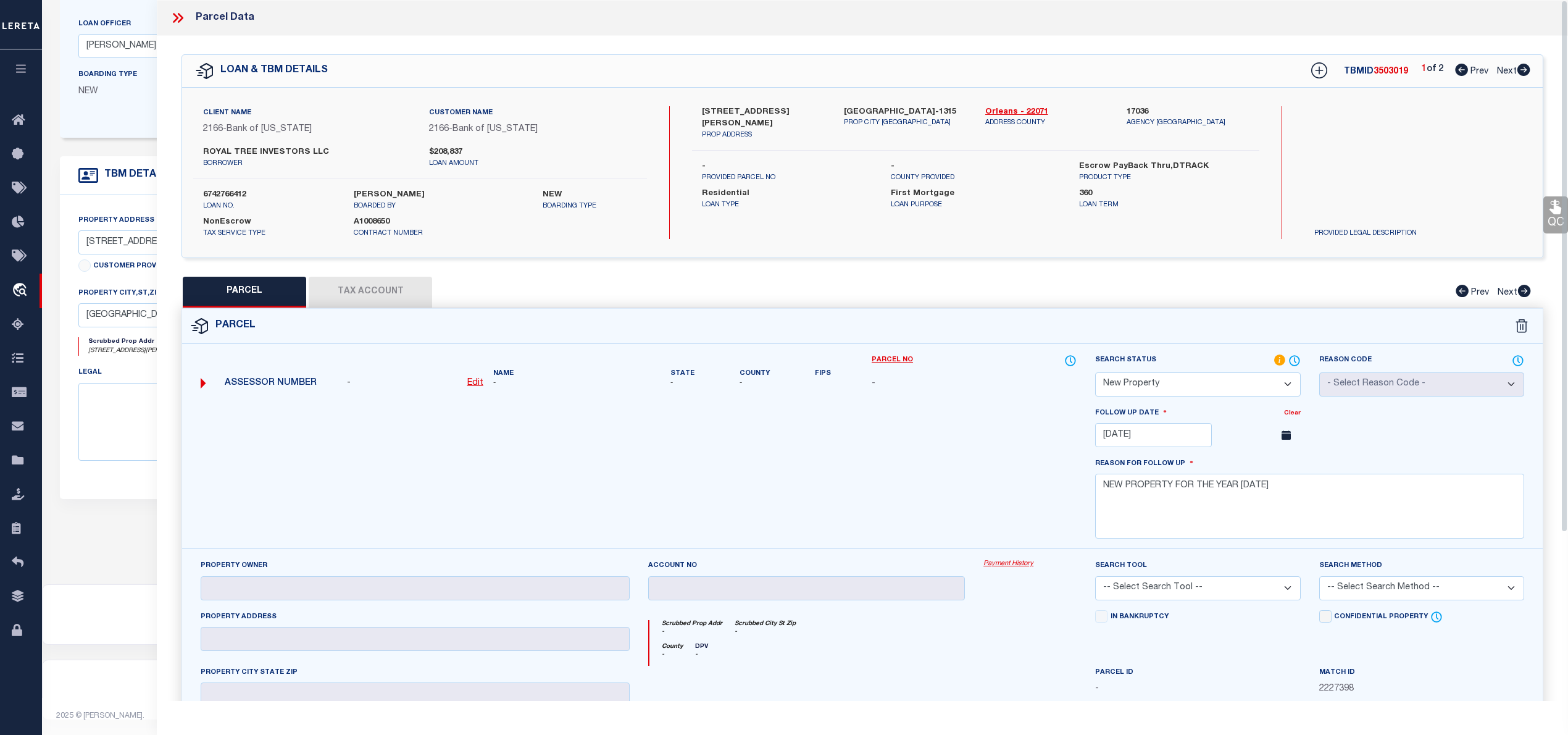
click at [1524, 71] on icon at bounding box center [1523, 70] width 14 height 13
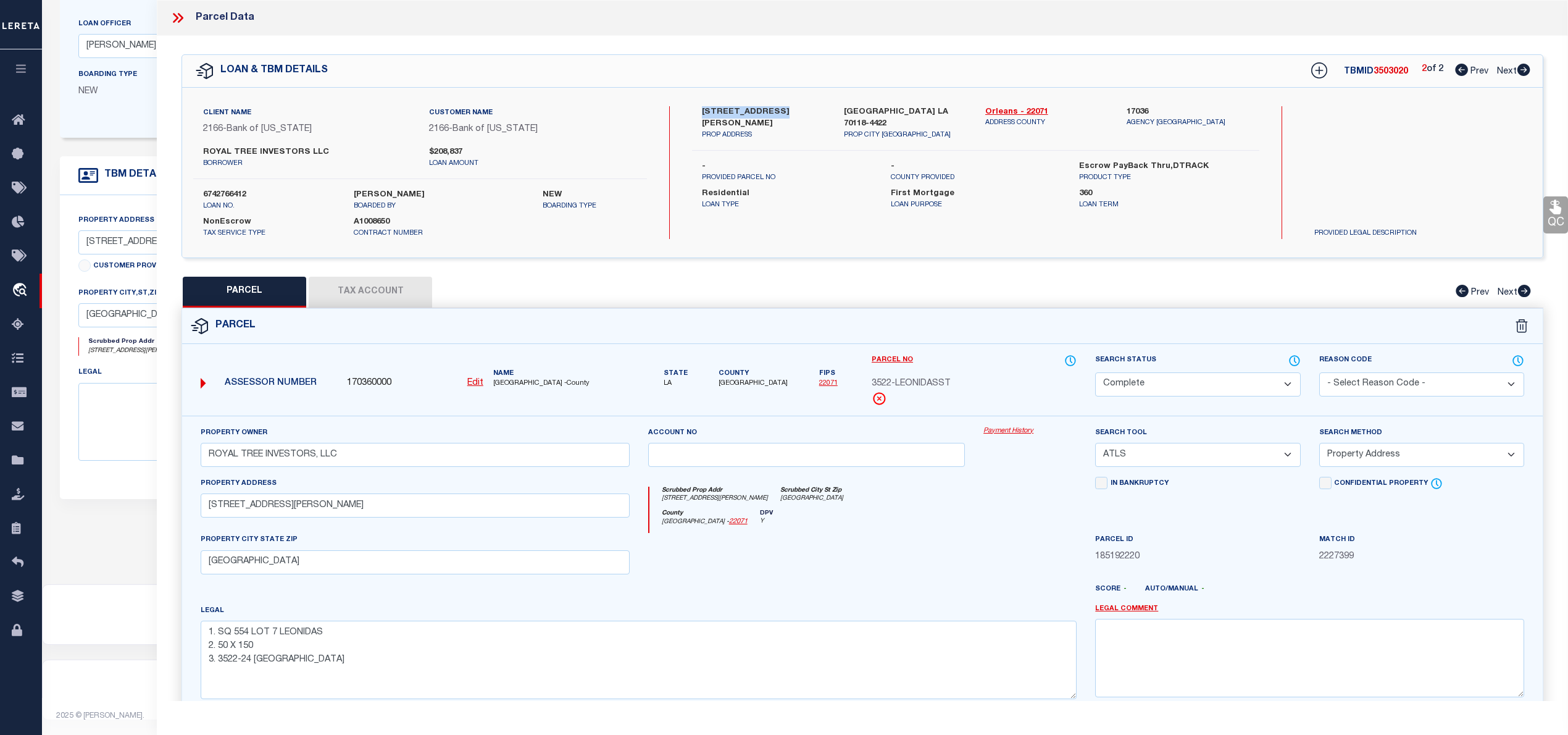
drag, startPoint x: 700, startPoint y: 108, endPoint x: 775, endPoint y: 107, distance: 75.0
click at [775, 107] on div "3522 LEONIDAS ST PROP ADDRESS" at bounding box center [763, 124] width 142 height 34
click at [377, 292] on button "Tax Account" at bounding box center [370, 292] width 124 height 31
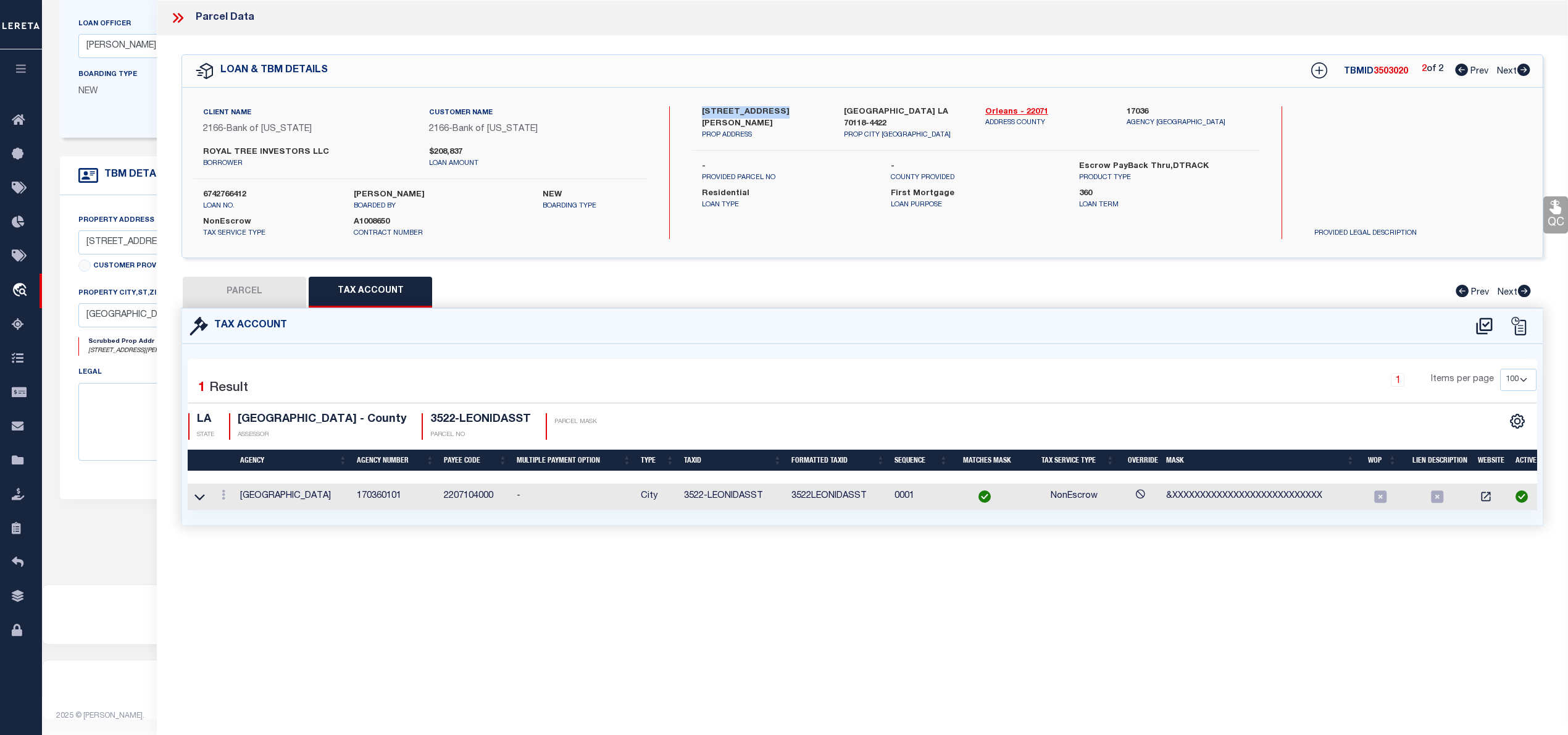
click at [203, 305] on button "PARCEL" at bounding box center [244, 292] width 124 height 31
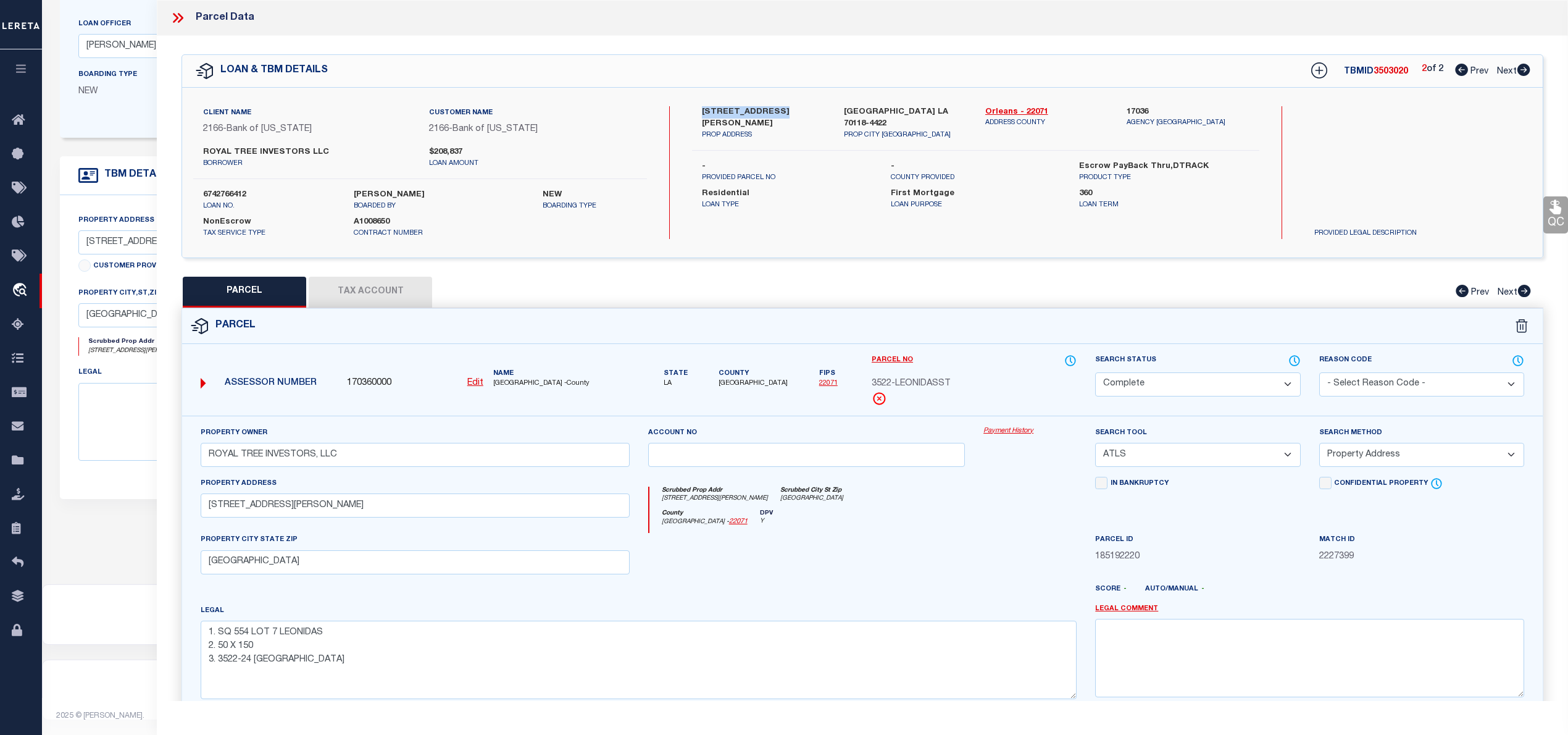
click at [1459, 69] on icon at bounding box center [1462, 70] width 13 height 13
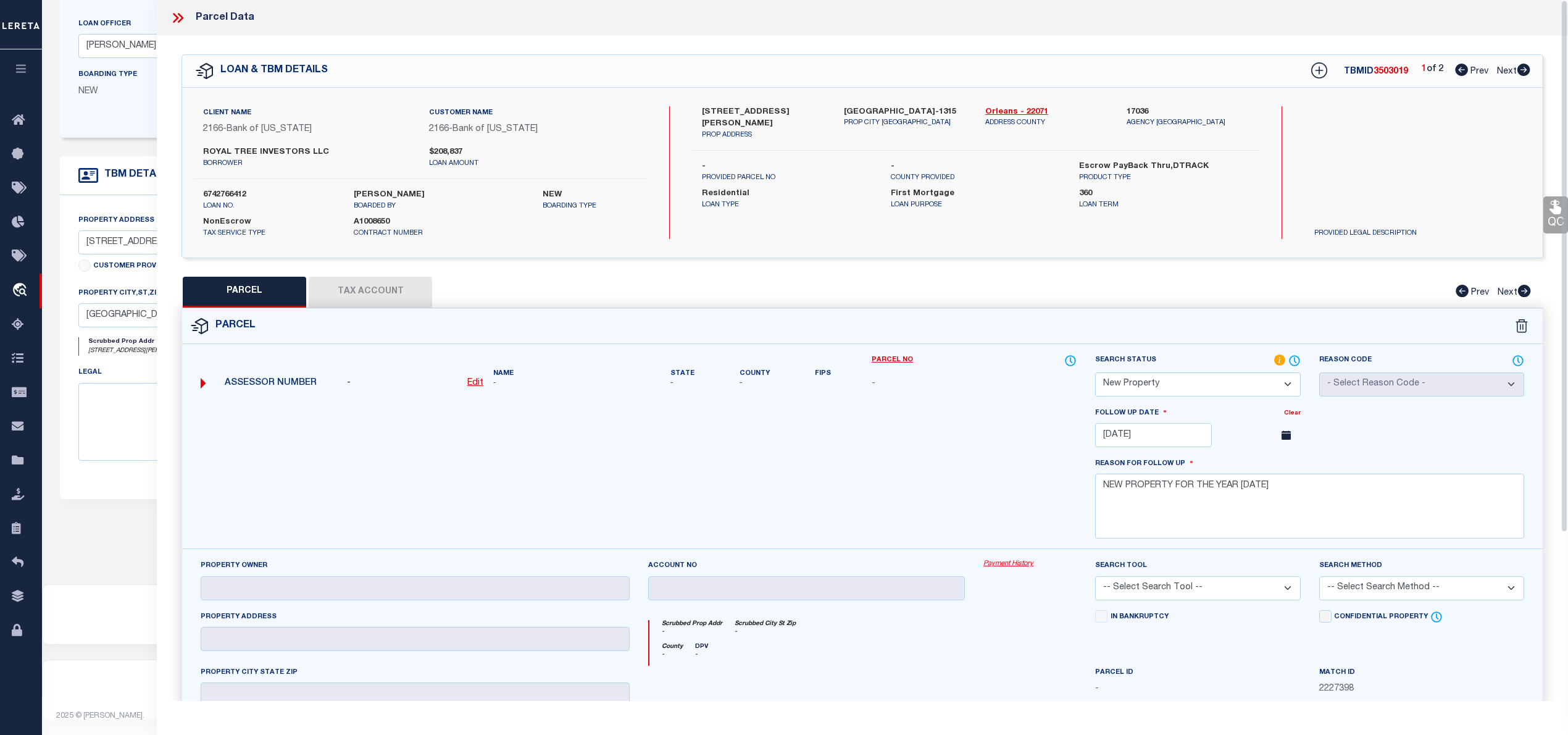
click at [181, 21] on icon at bounding box center [178, 18] width 16 height 16
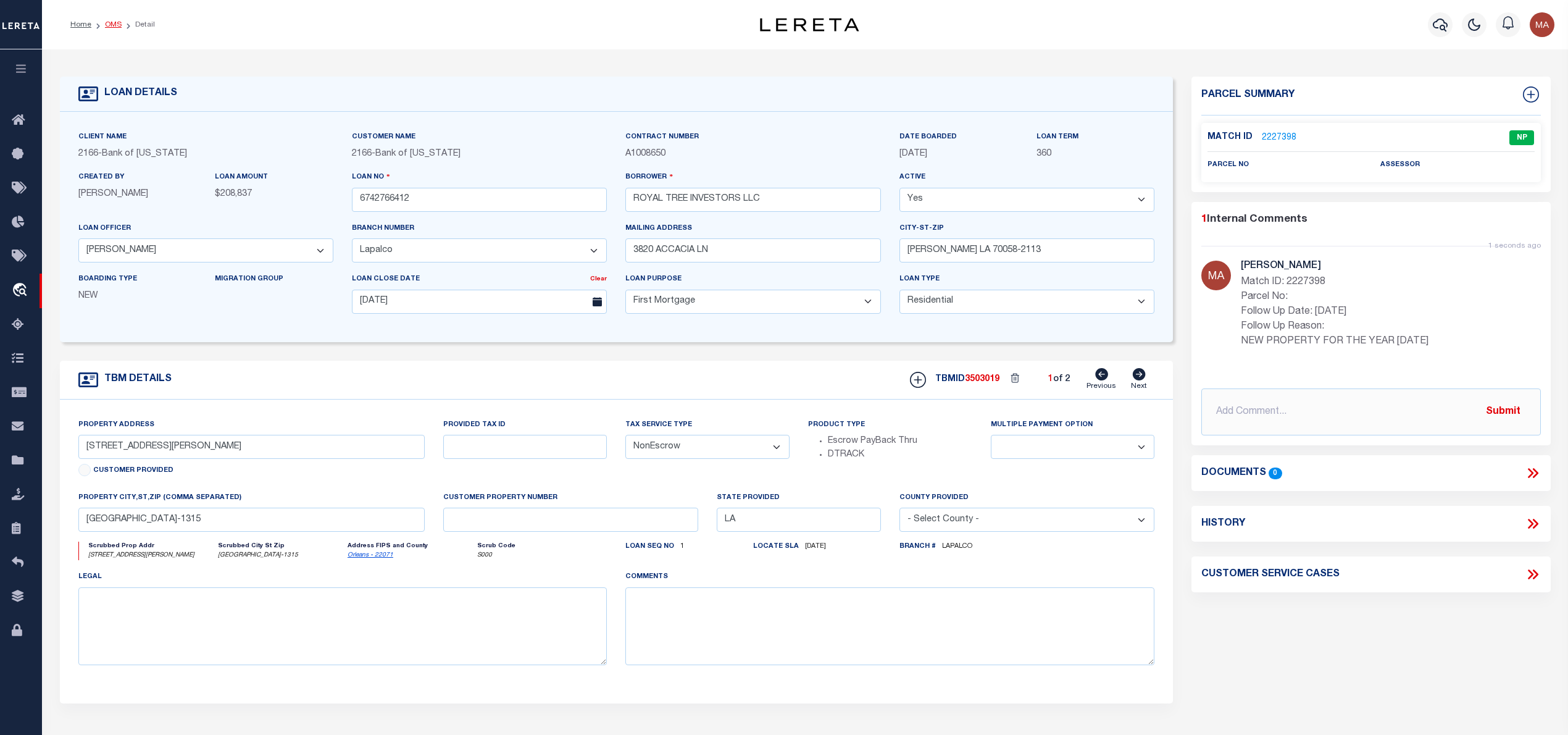
click at [106, 23] on link "OMS" at bounding box center [113, 24] width 16 height 7
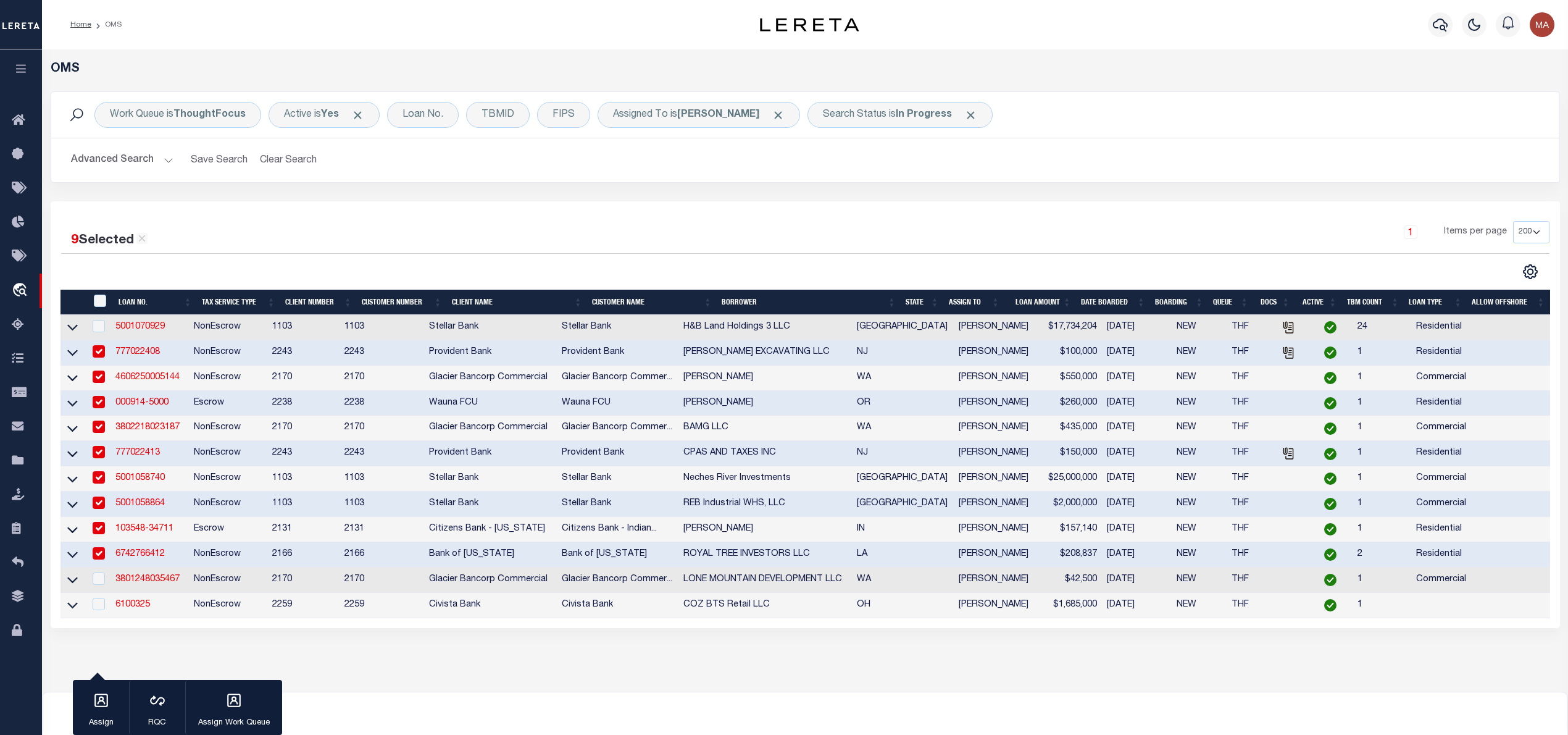
scroll to position [120, 0]
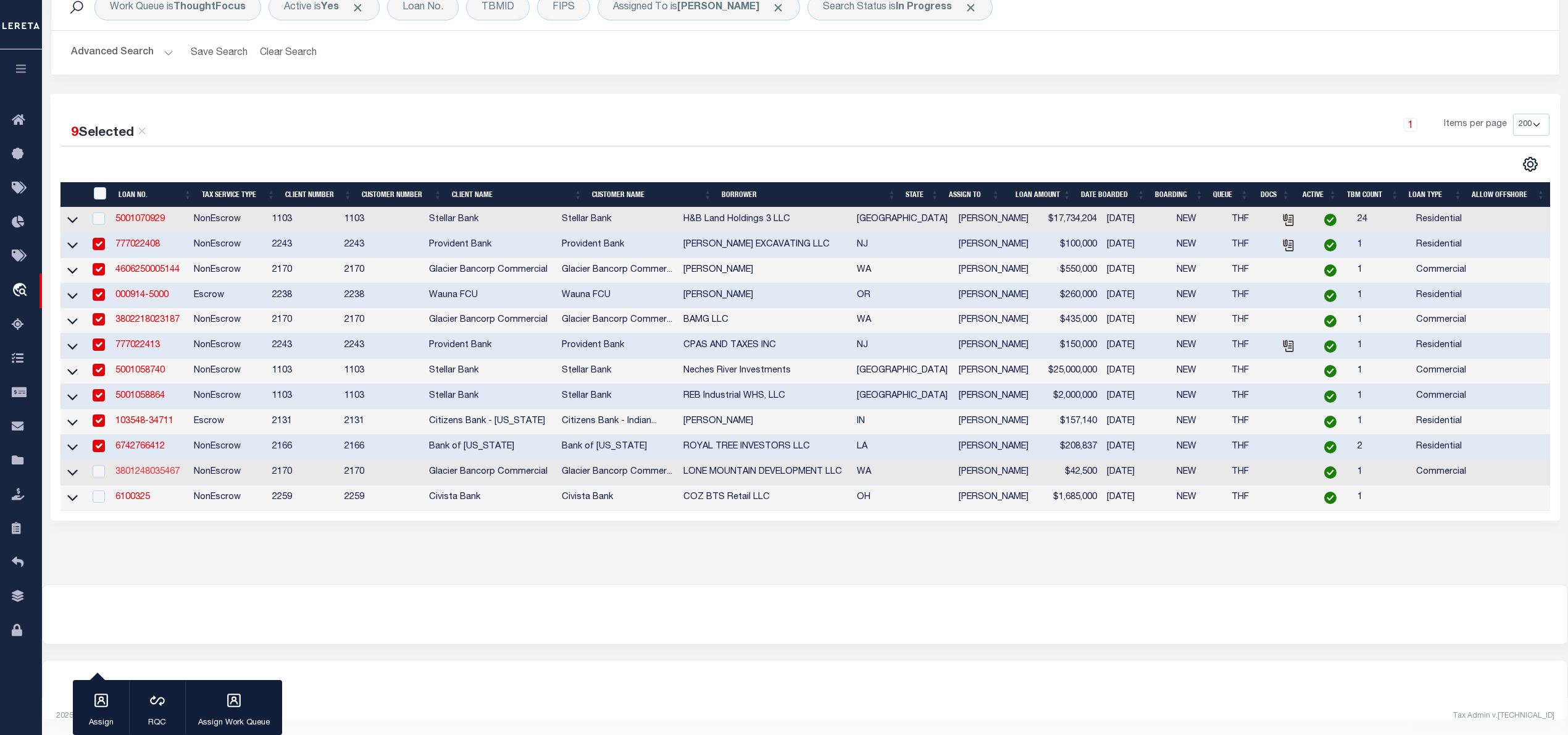
click at [144, 469] on link "3801248035467" at bounding box center [147, 472] width 64 height 9
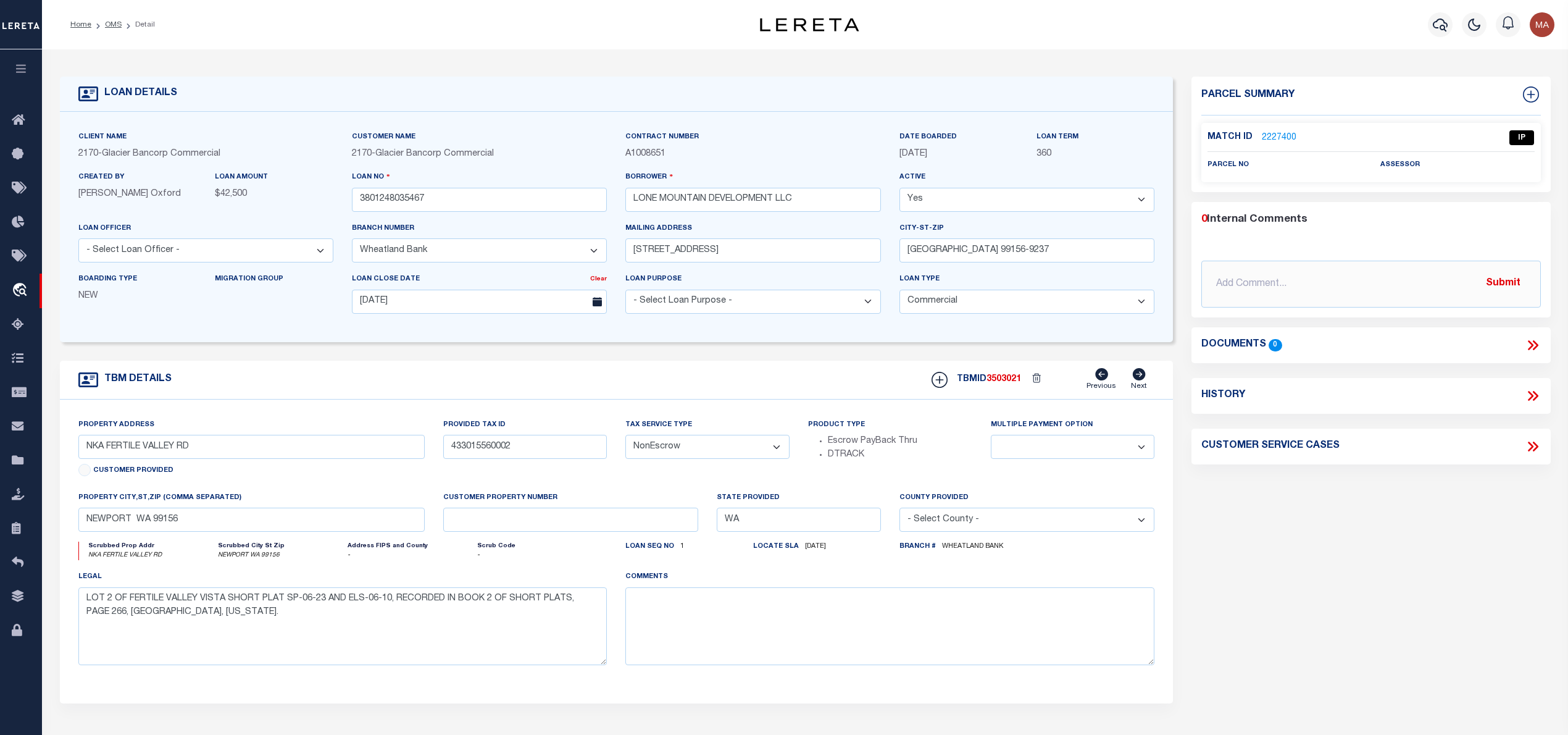
click at [1275, 137] on link "2227400" at bounding box center [1279, 138] width 34 height 13
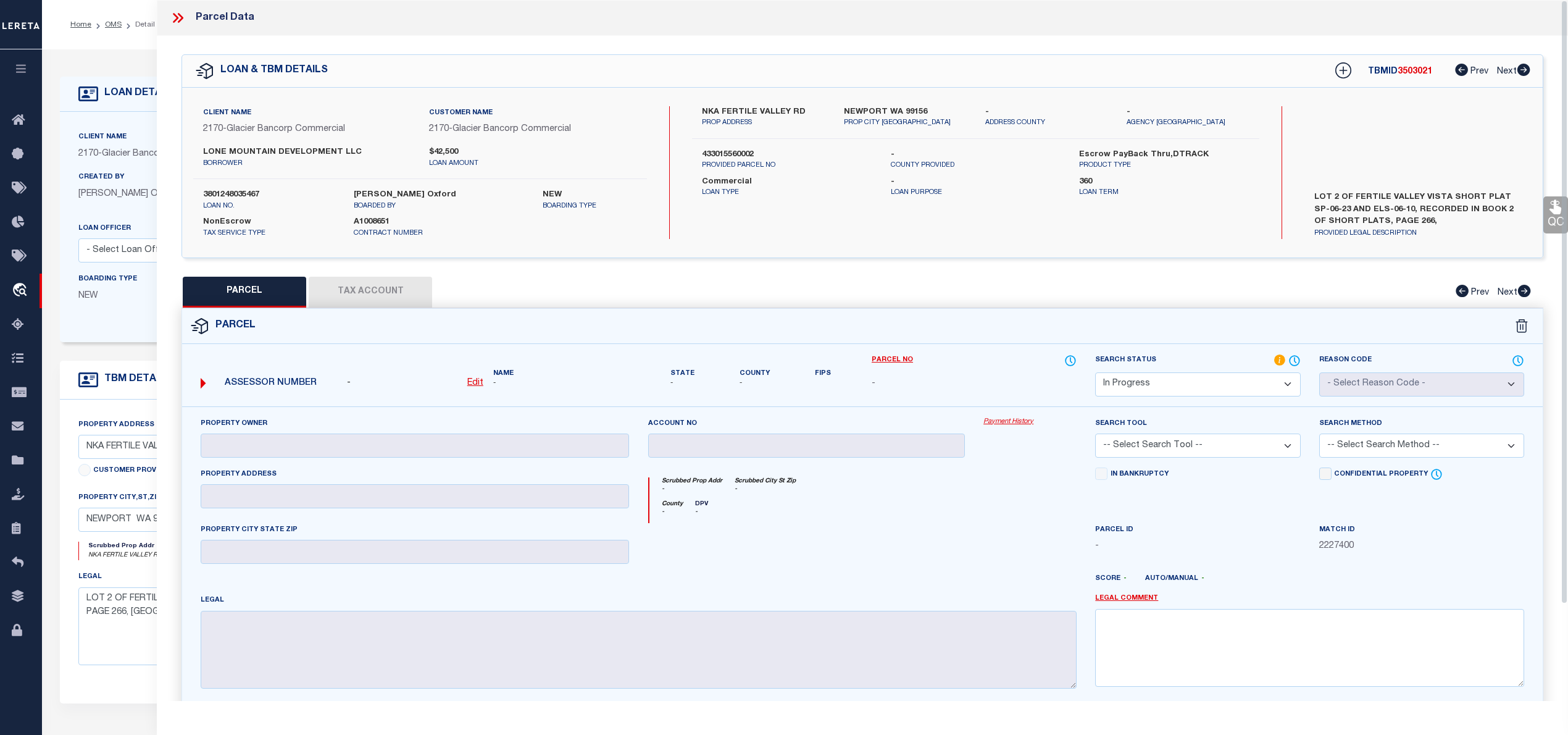
click at [177, 11] on icon at bounding box center [178, 18] width 16 height 16
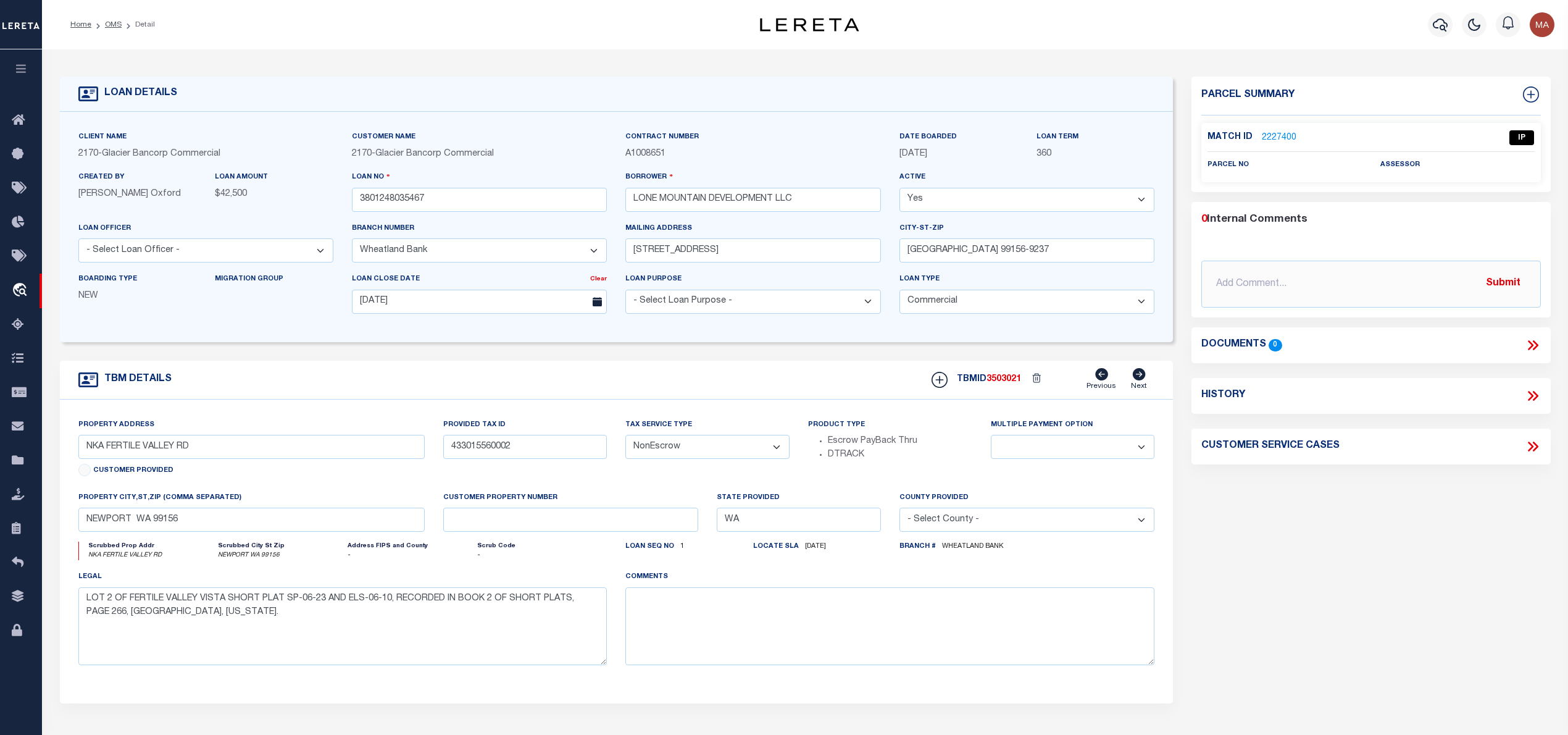
click at [1265, 134] on link "2227400" at bounding box center [1279, 138] width 34 height 13
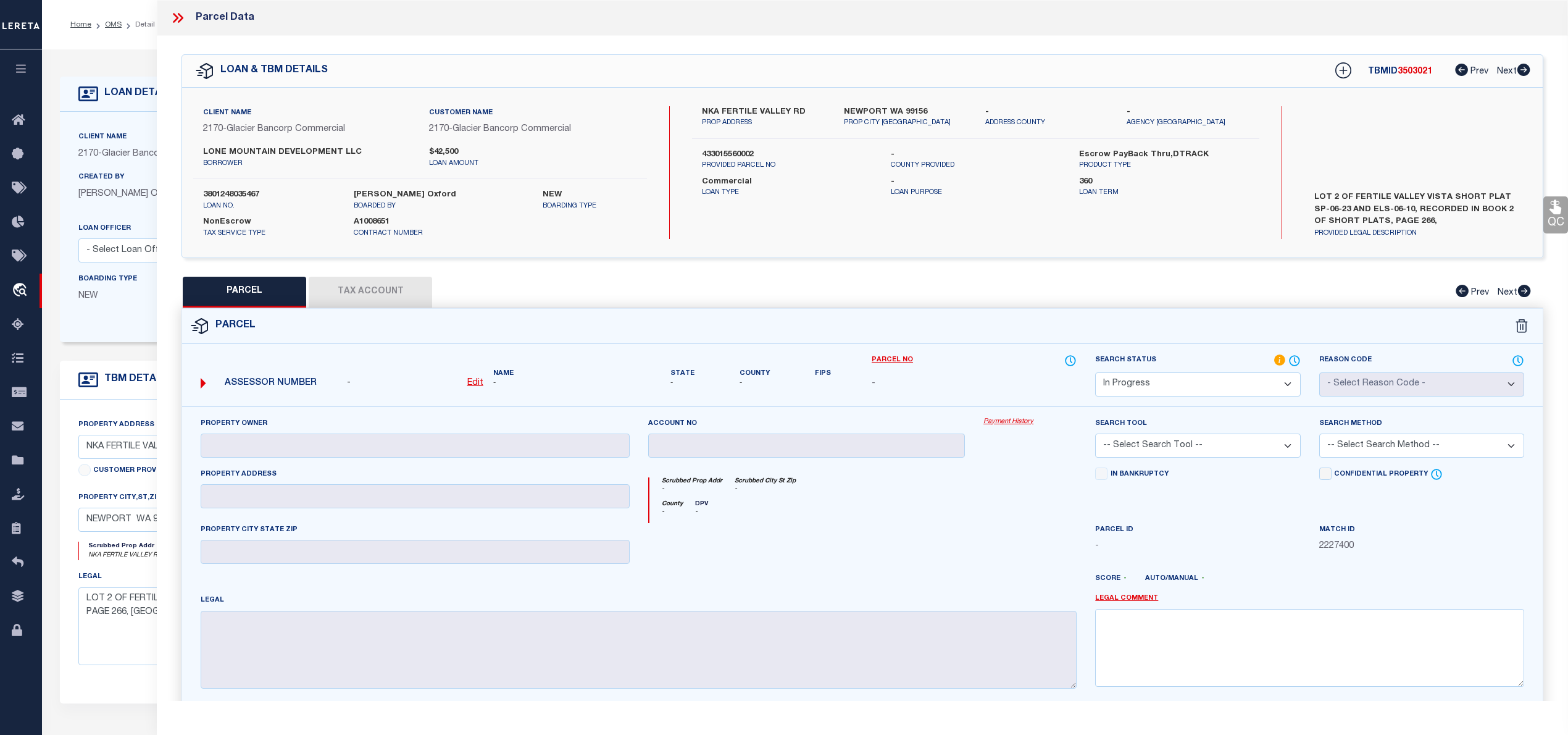
click at [731, 110] on label "NKA FERTILE VALLEY RD" at bounding box center [763, 113] width 123 height 13
click at [762, 106] on label "NKA FERTILE VALLEY RD" at bounding box center [763, 113] width 123 height 13
drag, startPoint x: 724, startPoint y: 110, endPoint x: 782, endPoint y: 110, distance: 58.0
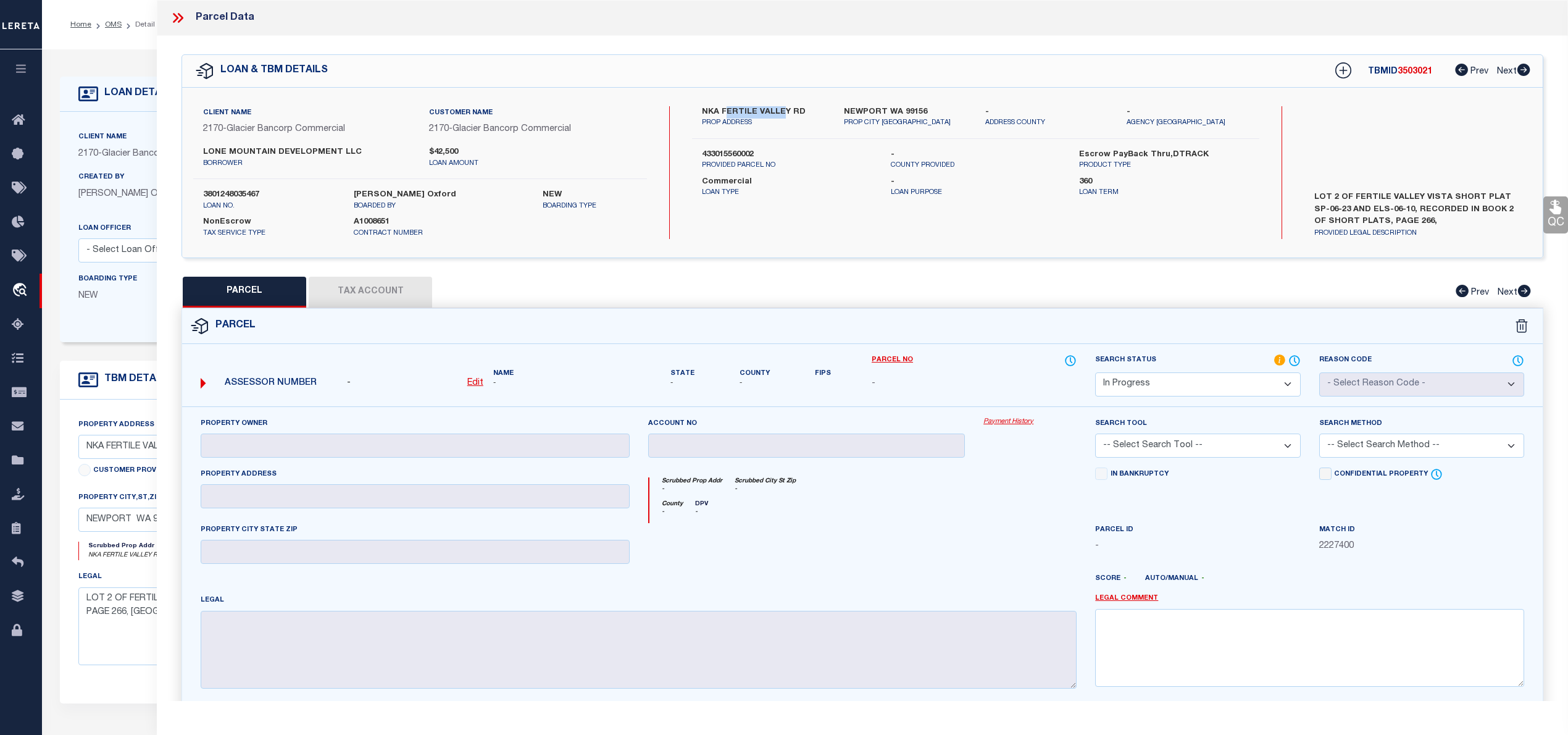
click at [782, 110] on label "NKA FERTILE VALLEY RD" at bounding box center [763, 113] width 123 height 13
drag, startPoint x: 723, startPoint y: 109, endPoint x: 798, endPoint y: 109, distance: 75.0
click at [798, 109] on label "NKA FERTILE VALLEY RD" at bounding box center [763, 113] width 123 height 13
click at [729, 152] on label "433015560002" at bounding box center [786, 155] width 170 height 13
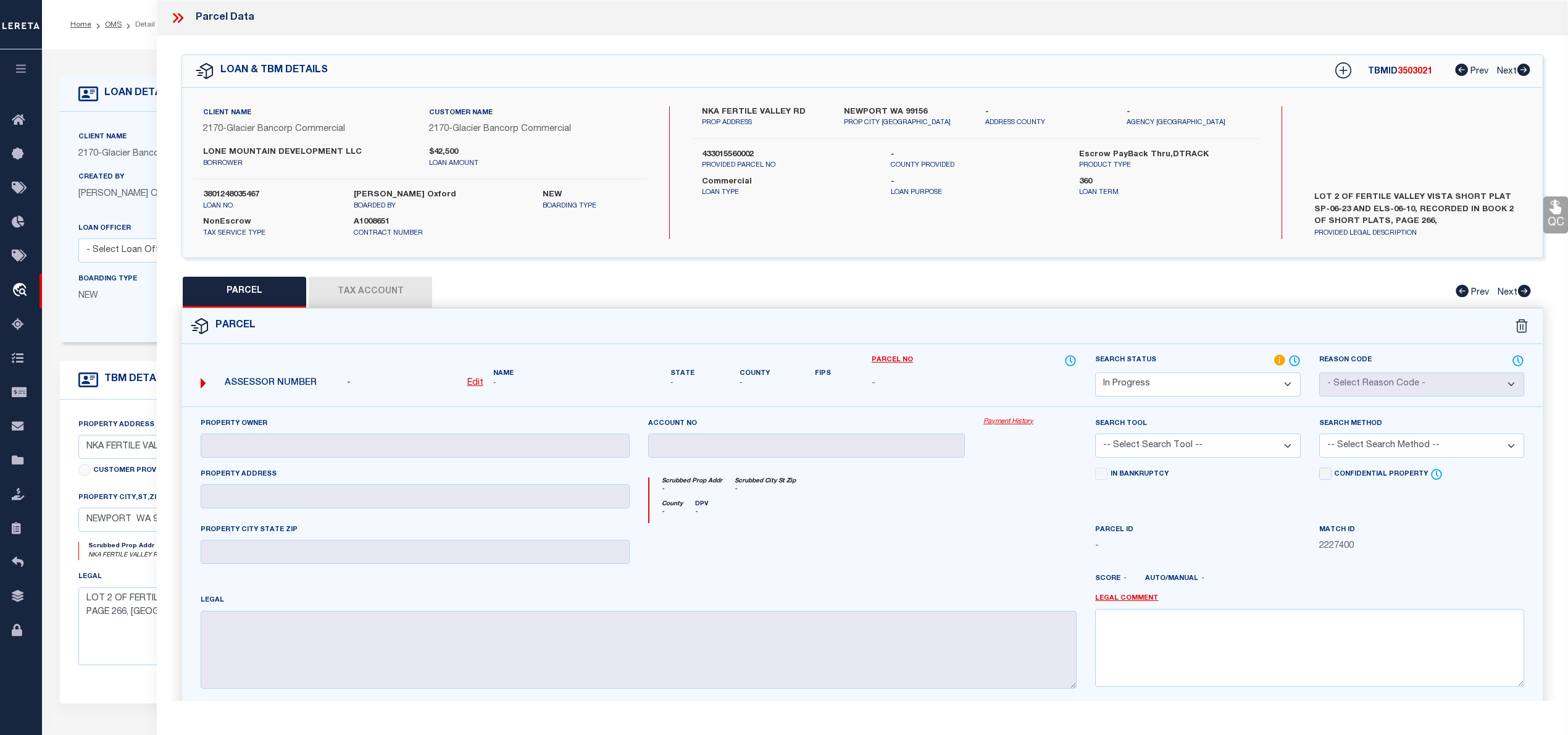
click at [179, 11] on icon at bounding box center [178, 18] width 16 height 16
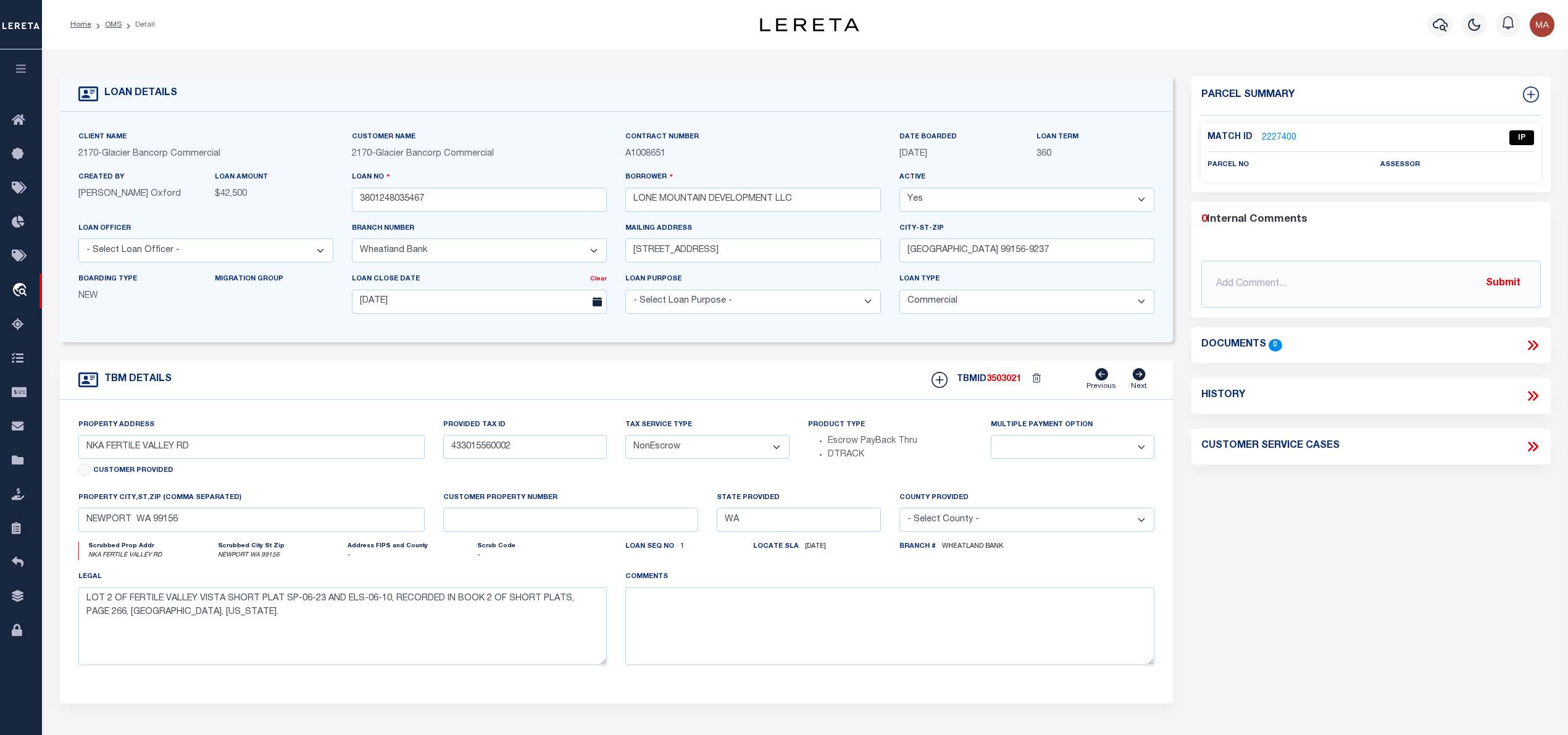
click at [1279, 136] on link "2227400" at bounding box center [1279, 138] width 34 height 13
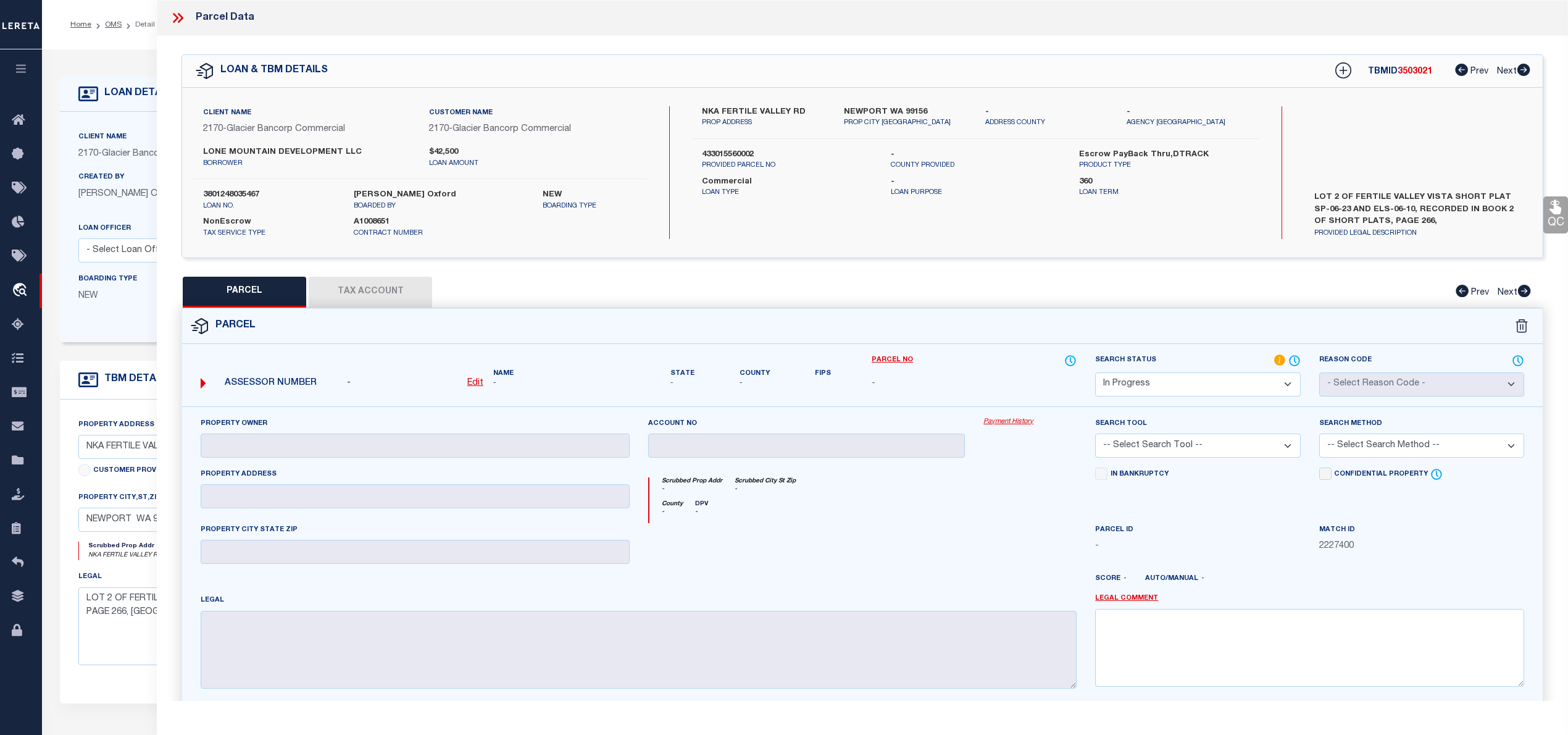
click at [477, 386] on u "Edit" at bounding box center [475, 383] width 16 height 9
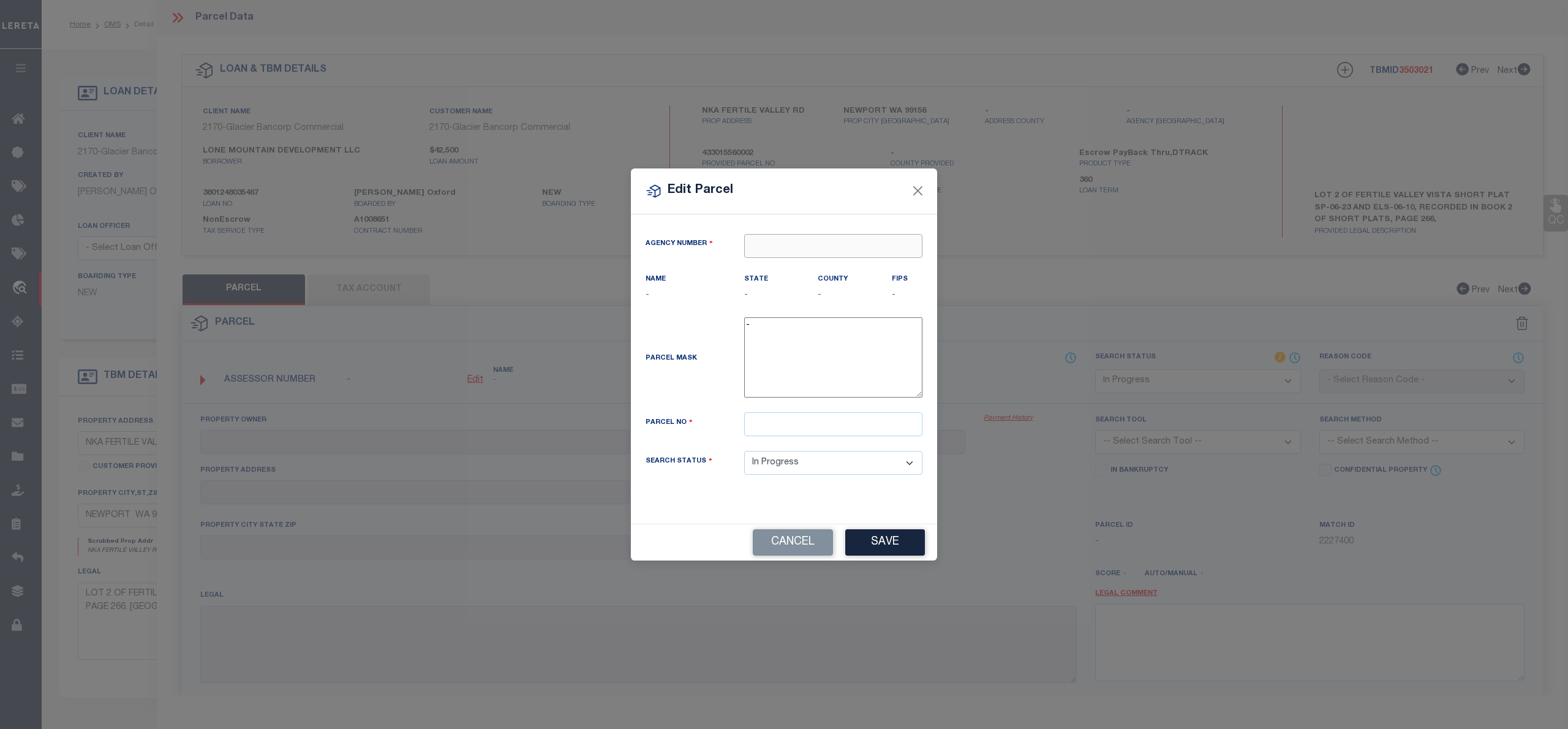
click at [770, 243] on input "text" at bounding box center [833, 246] width 178 height 24
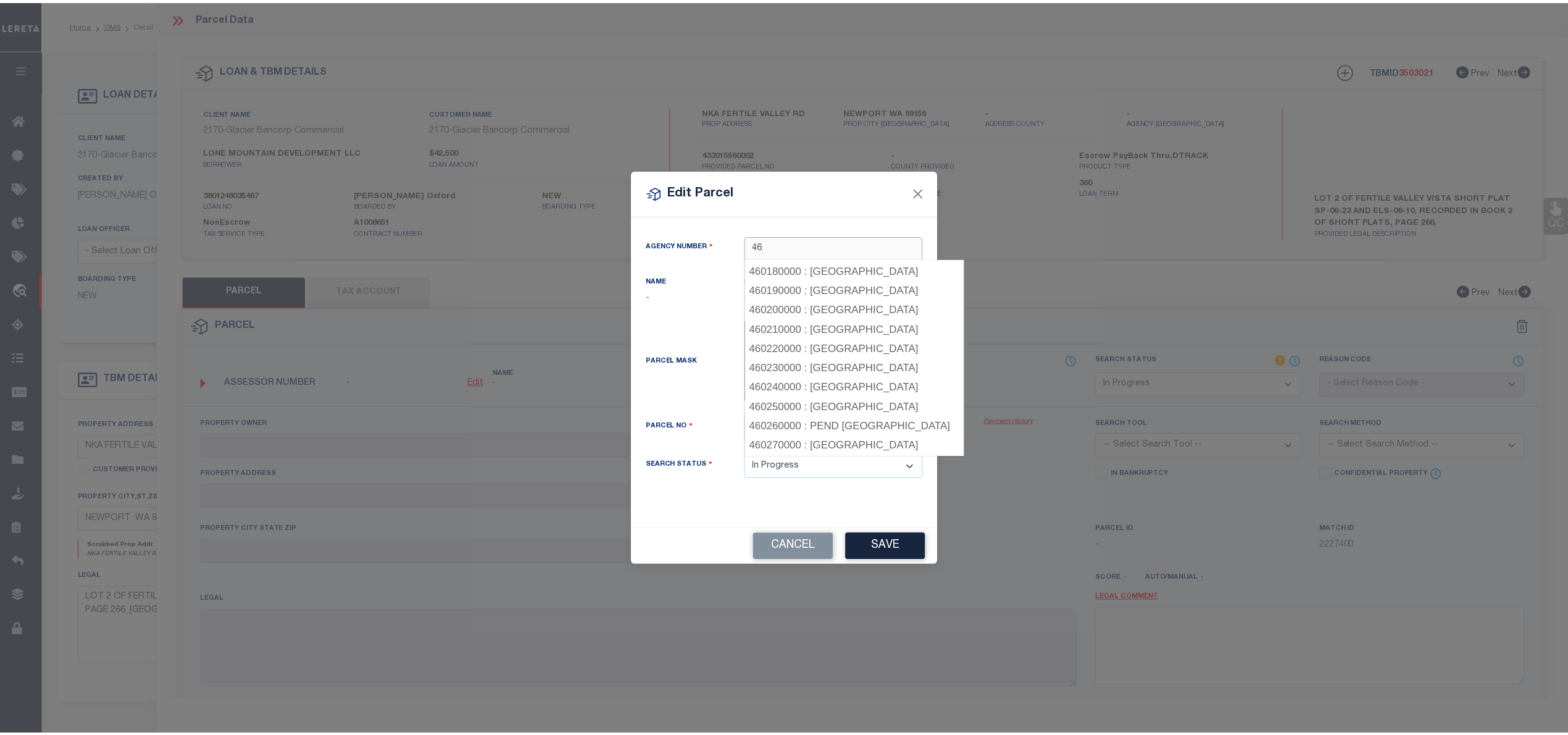
scroll to position [411, 0]
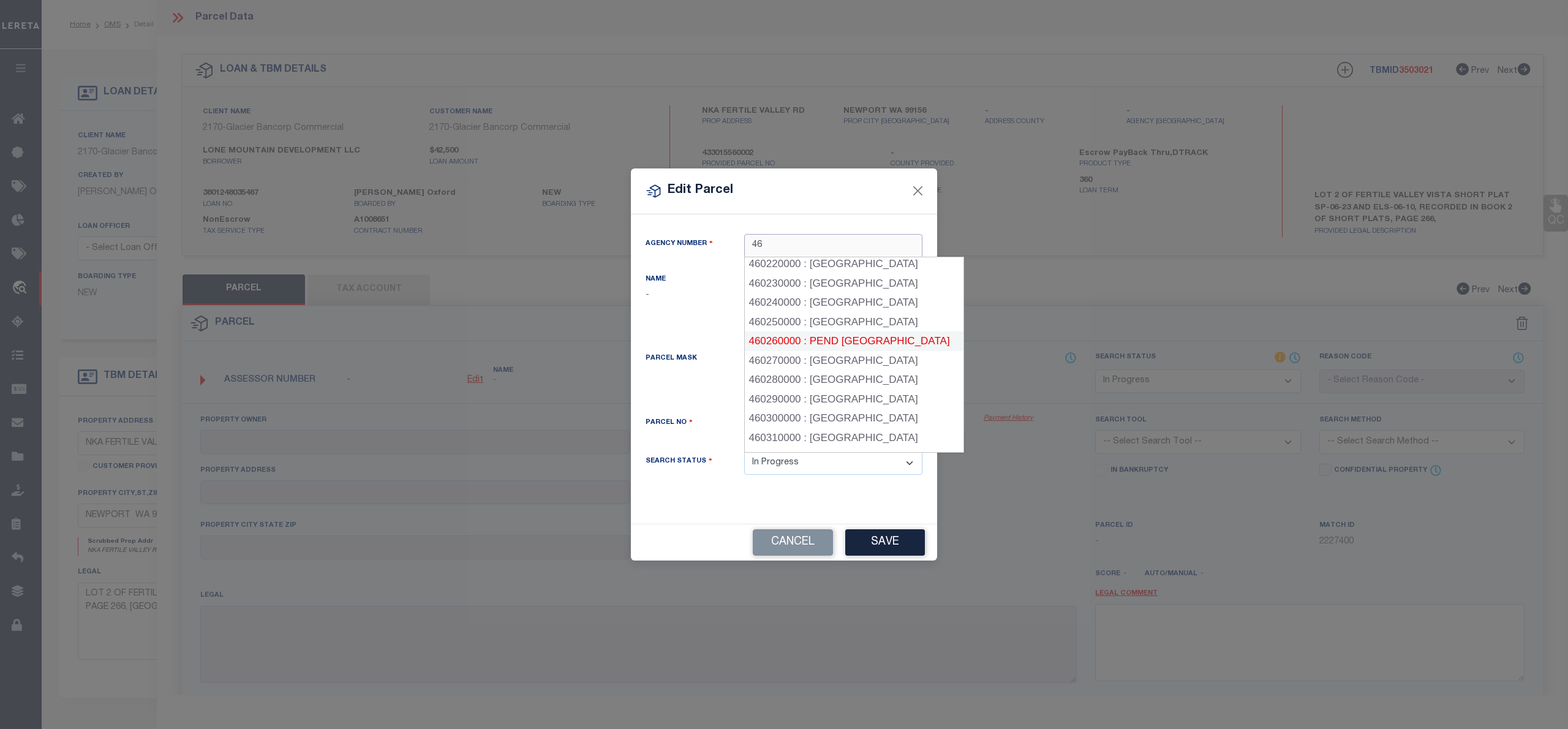
click at [846, 339] on div "460260000 : PEND OREILLE COUNTY" at bounding box center [854, 341] width 218 height 20
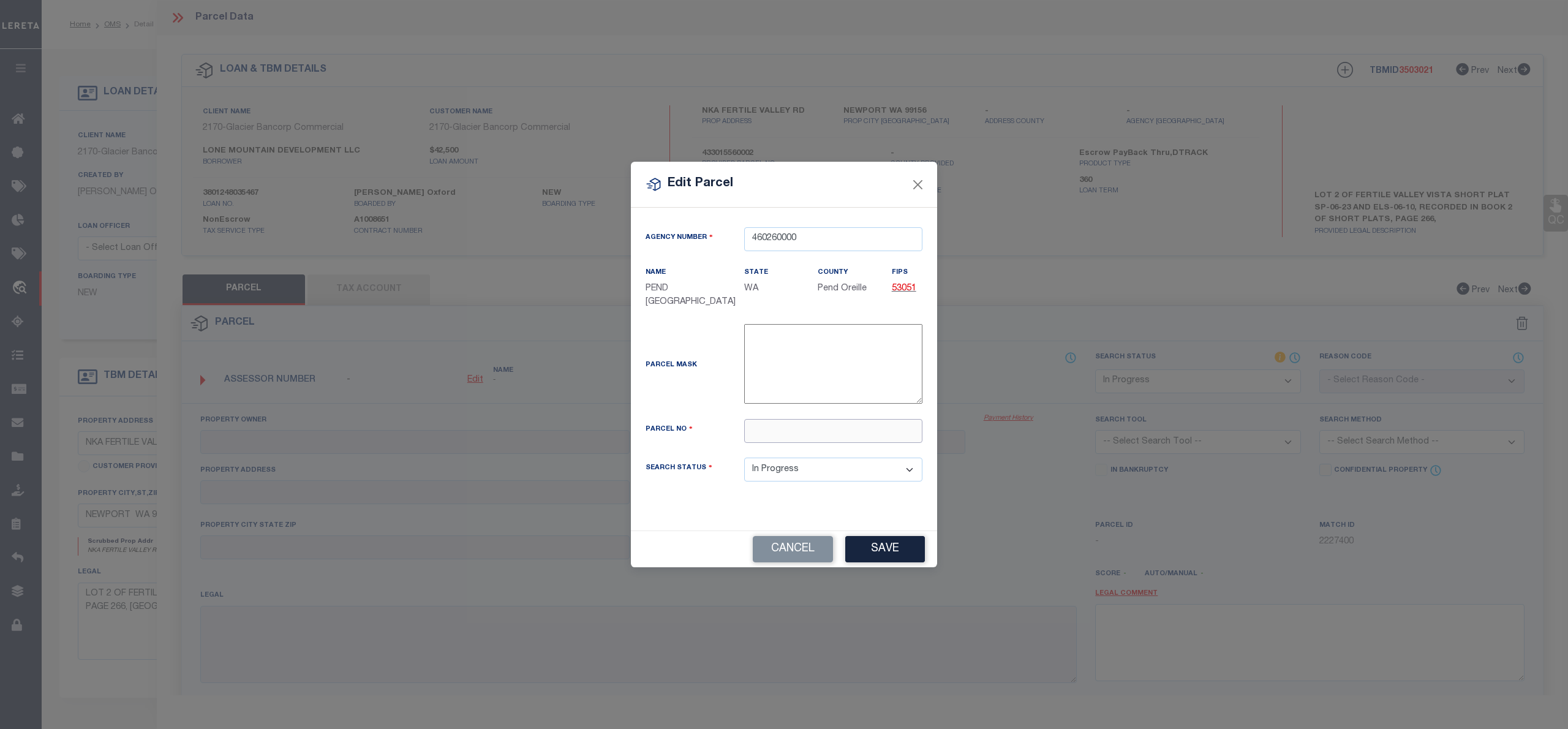
click at [762, 432] on input "text" at bounding box center [833, 430] width 178 height 24
click at [818, 436] on input "text" at bounding box center [833, 430] width 178 height 24
paste input "433015560002"
click at [860, 545] on div "Cancel Save" at bounding box center [784, 548] width 306 height 37
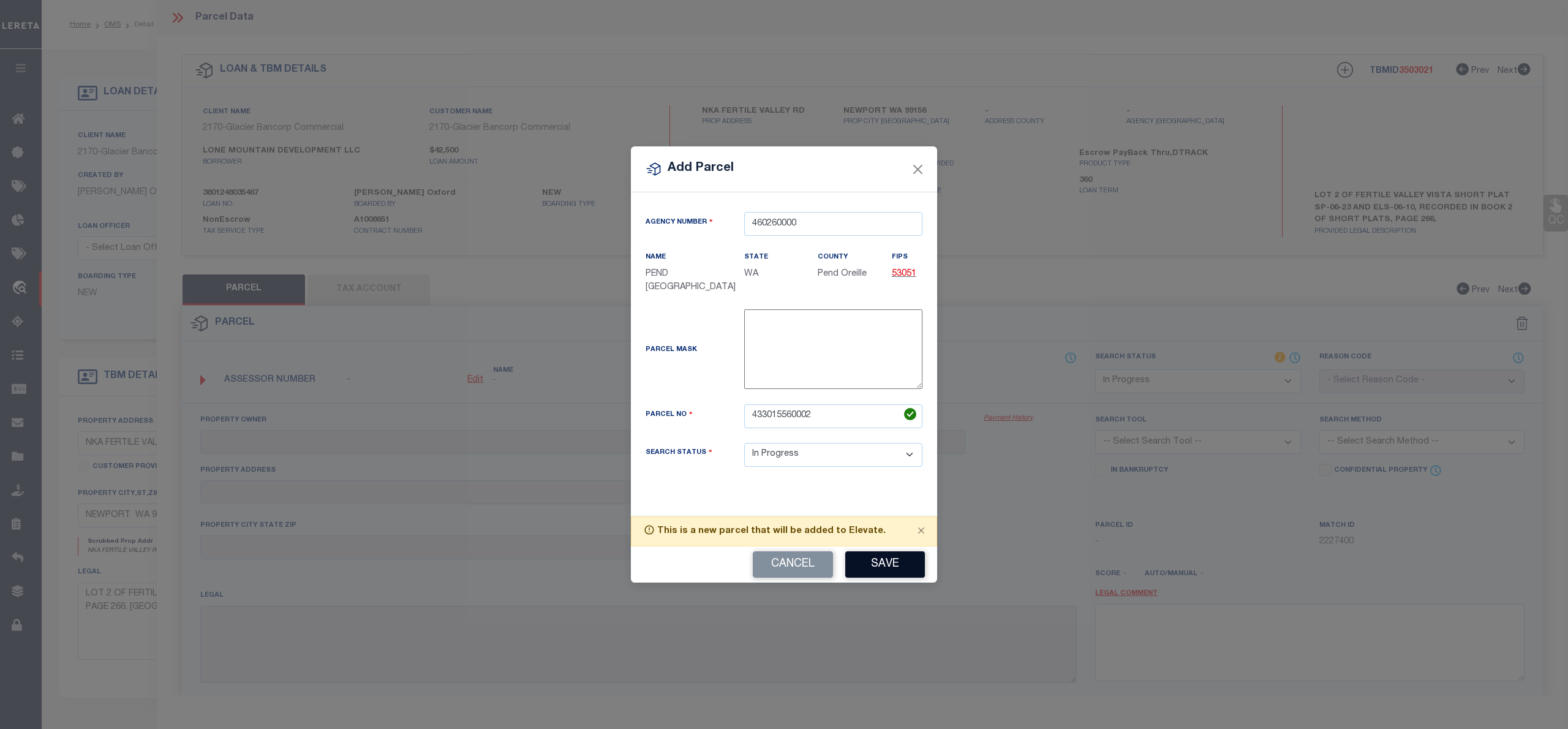
click at [892, 564] on button "Save" at bounding box center [885, 564] width 80 height 26
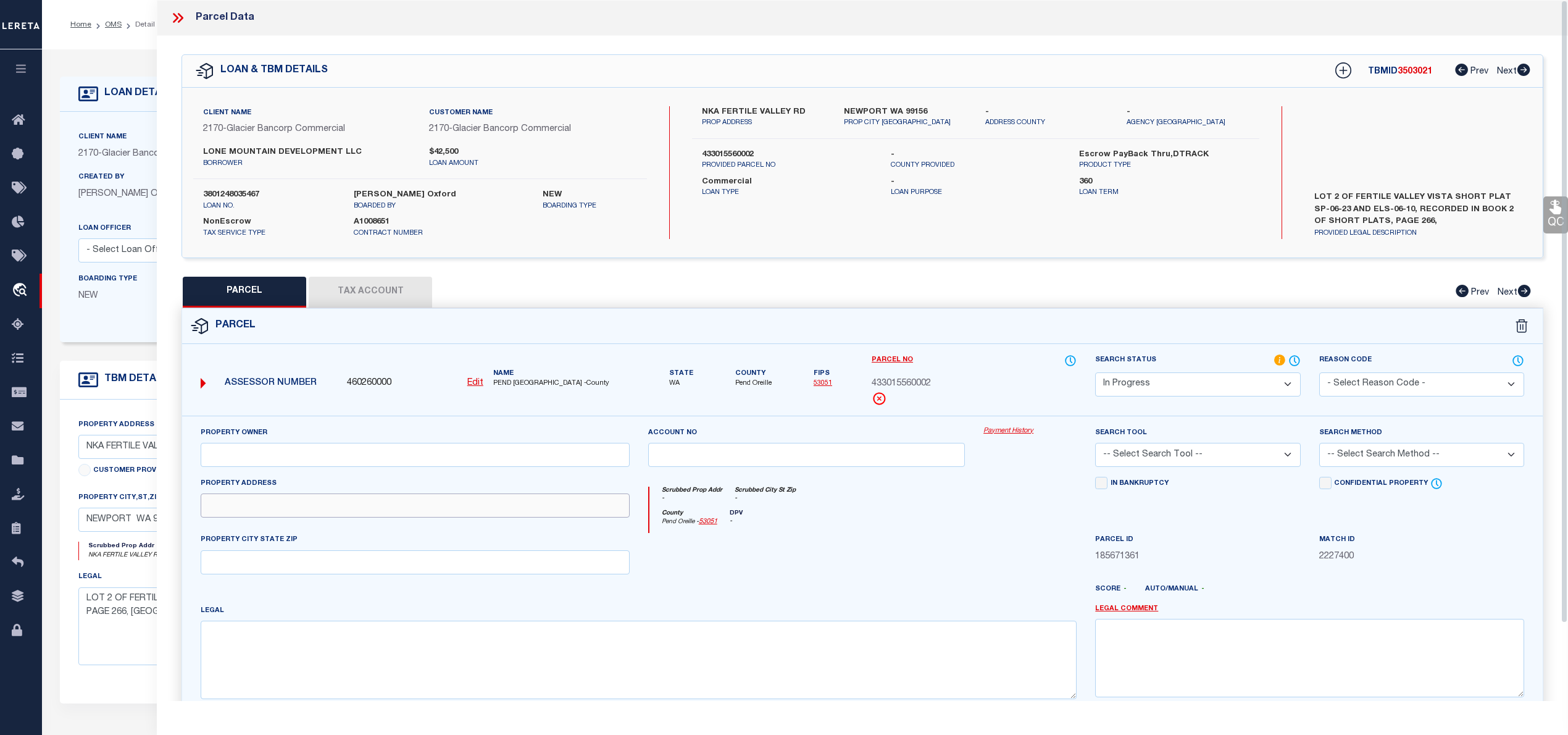
click at [544, 505] on input "text" at bounding box center [416, 505] width 429 height 24
paste input "FERTILE VALLEY RD"
click at [352, 565] on input "text" at bounding box center [416, 562] width 429 height 24
paste input "NEWPORT, WA 99156"
click at [683, 648] on textarea at bounding box center [638, 659] width 876 height 78
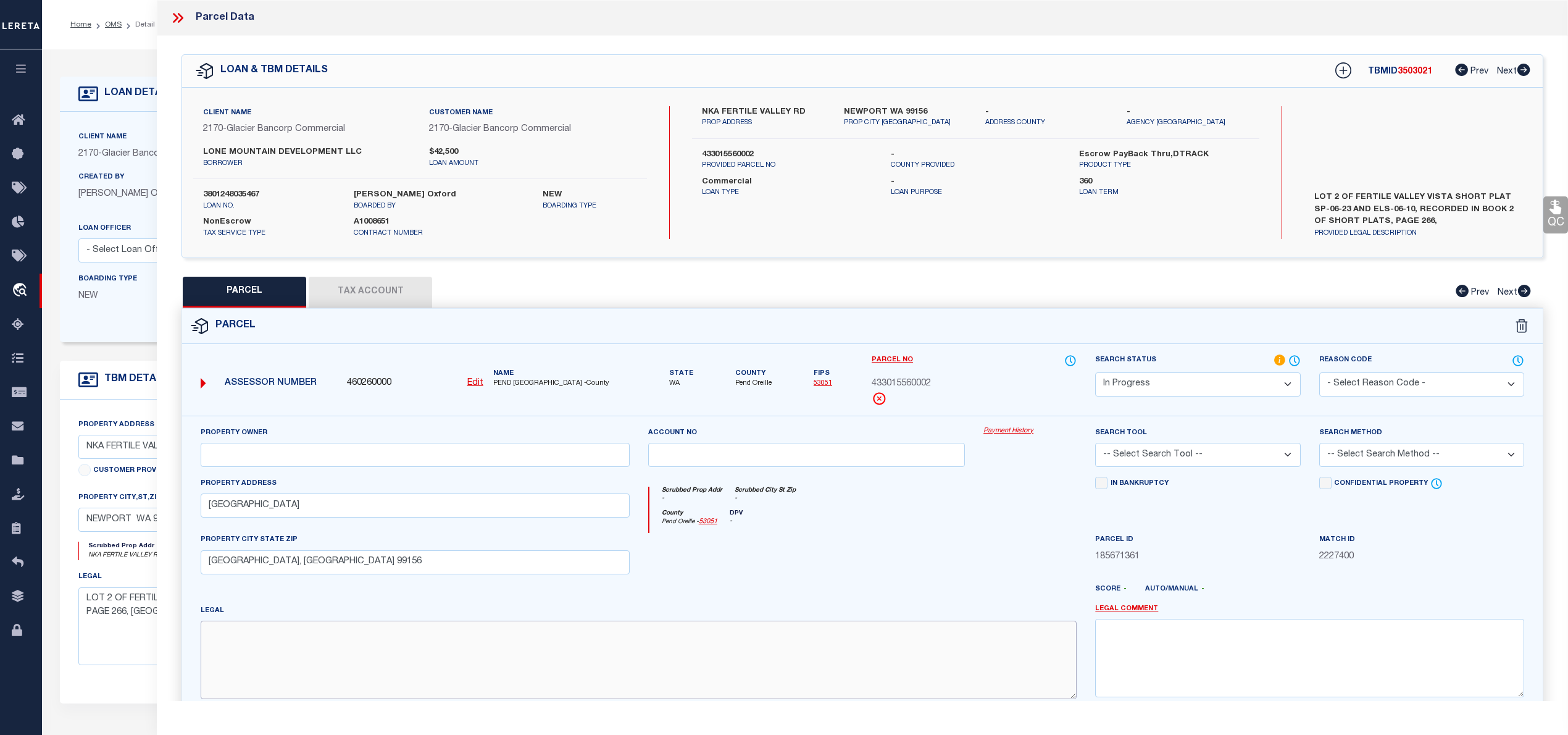
paste textarea "1-56 LOT 2 FERTILE VALLEY VISTA 15-30-43"
click at [534, 451] on input "text" at bounding box center [416, 455] width 429 height 24
paste input "LONE MOUNTAIN DEVELOPEMENT LLC"
click at [1244, 388] on select "Automated Search Bad Parcel Complete Duplicate Parcel High Dollar Reporting In …" at bounding box center [1197, 384] width 205 height 24
click at [1096, 372] on select "Automated Search Bad Parcel Complete Duplicate Parcel High Dollar Reporting In …" at bounding box center [1197, 384] width 205 height 24
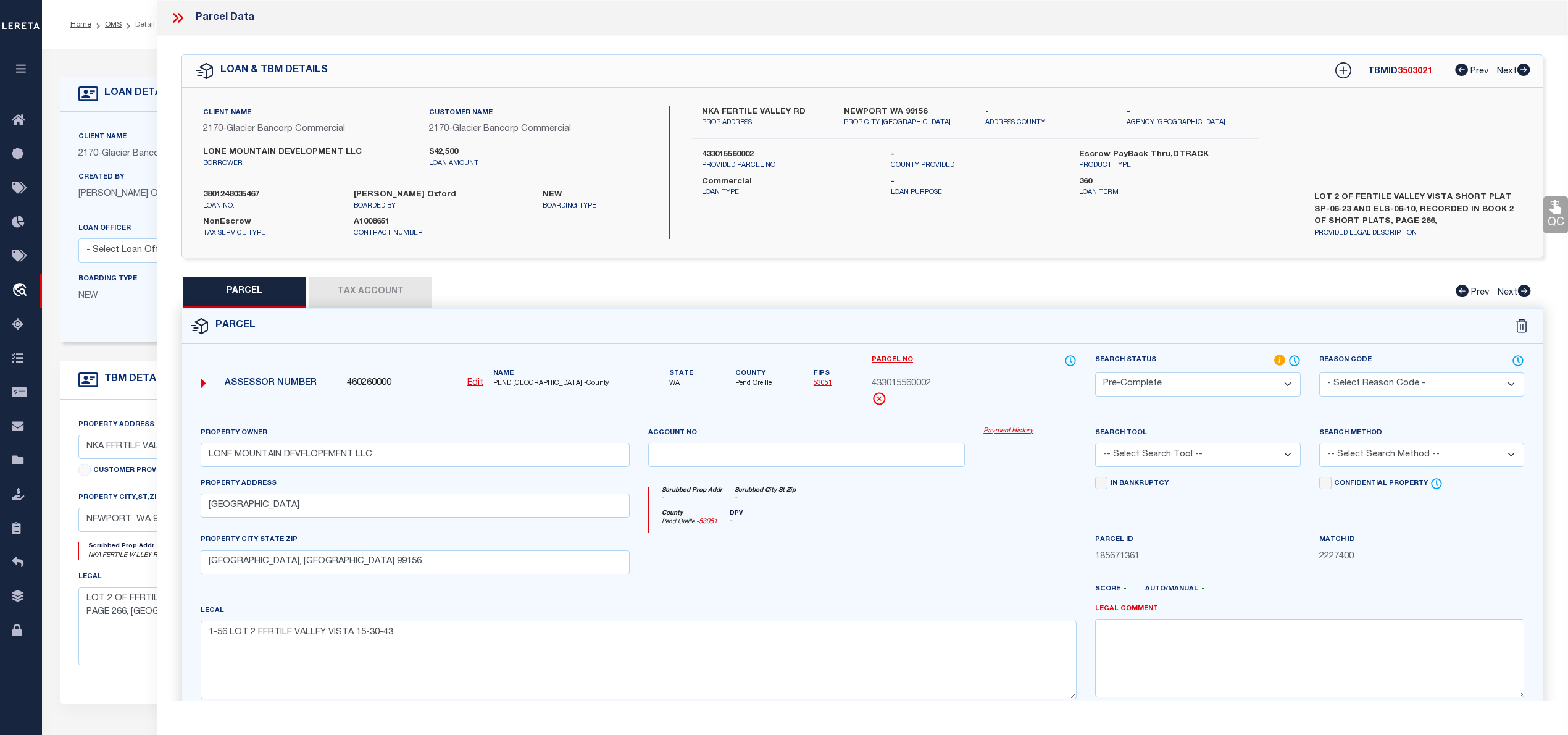
click at [1151, 459] on select "-- Select Search Tool -- 3rd Party Website Agency File Agency Website ATLS CNV-…" at bounding box center [1197, 455] width 205 height 24
click at [1096, 445] on select "-- Select Search Tool -- 3rd Party Website Agency File Agency Website ATLS CNV-…" at bounding box center [1197, 455] width 205 height 24
click at [1366, 457] on select "-- Select Search Method -- Property Address Legal Liability Info Provided" at bounding box center [1421, 455] width 205 height 24
click at [1319, 445] on select "-- Select Search Method -- Property Address Legal Liability Info Provided" at bounding box center [1421, 455] width 205 height 24
click at [344, 285] on button "Tax Account" at bounding box center [370, 292] width 124 height 31
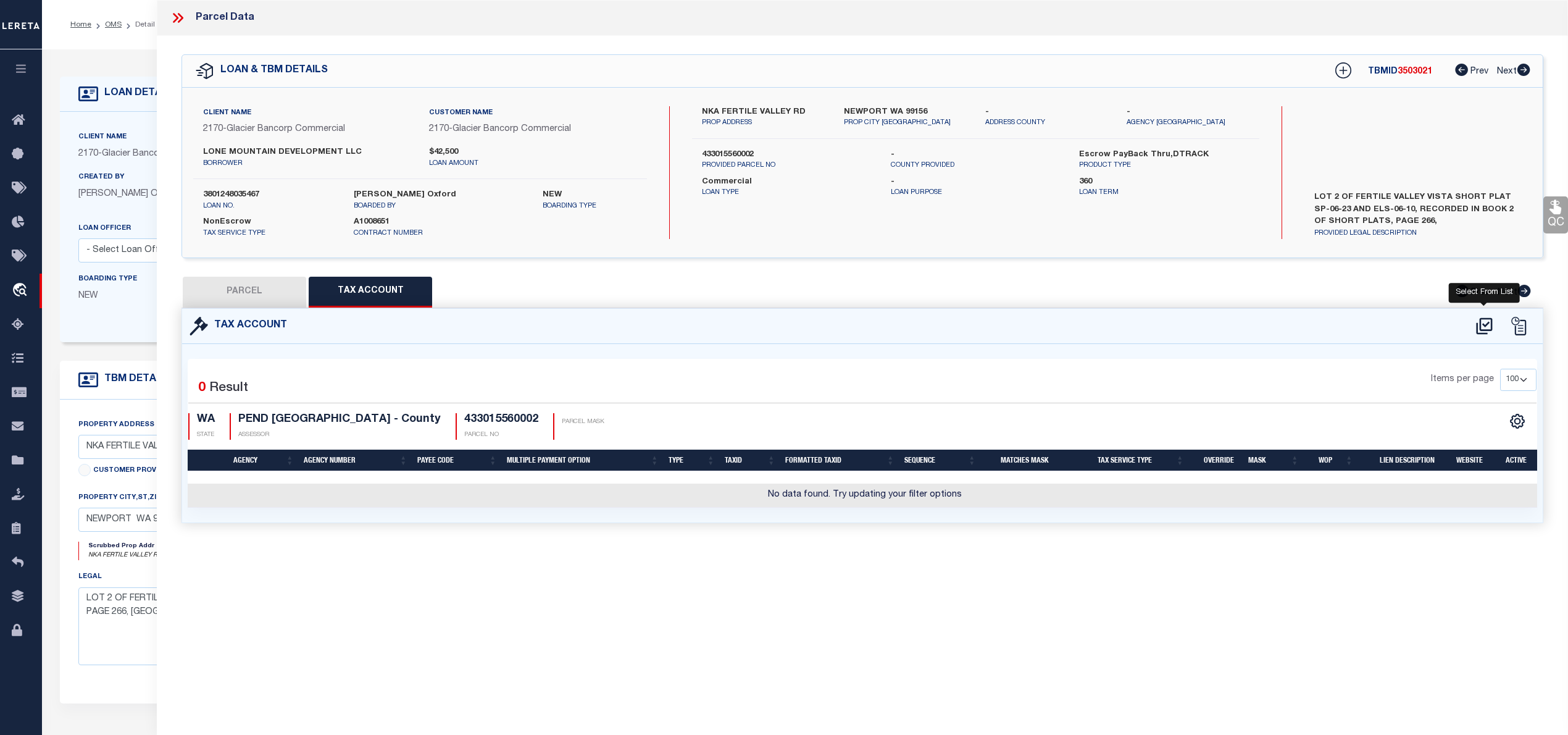
click at [1478, 331] on icon at bounding box center [1484, 326] width 21 height 20
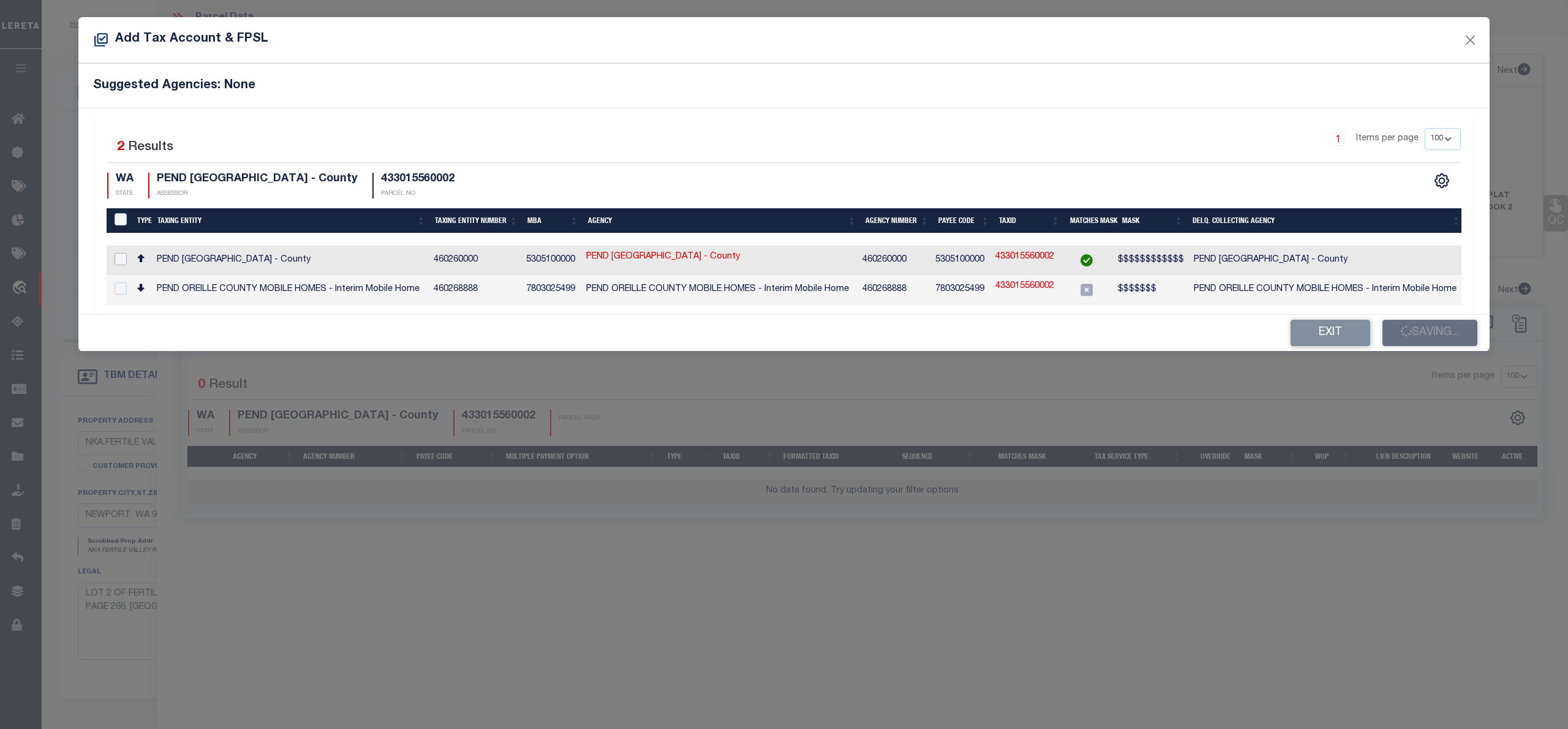
click at [119, 255] on input "checkbox" at bounding box center [121, 259] width 13 height 13
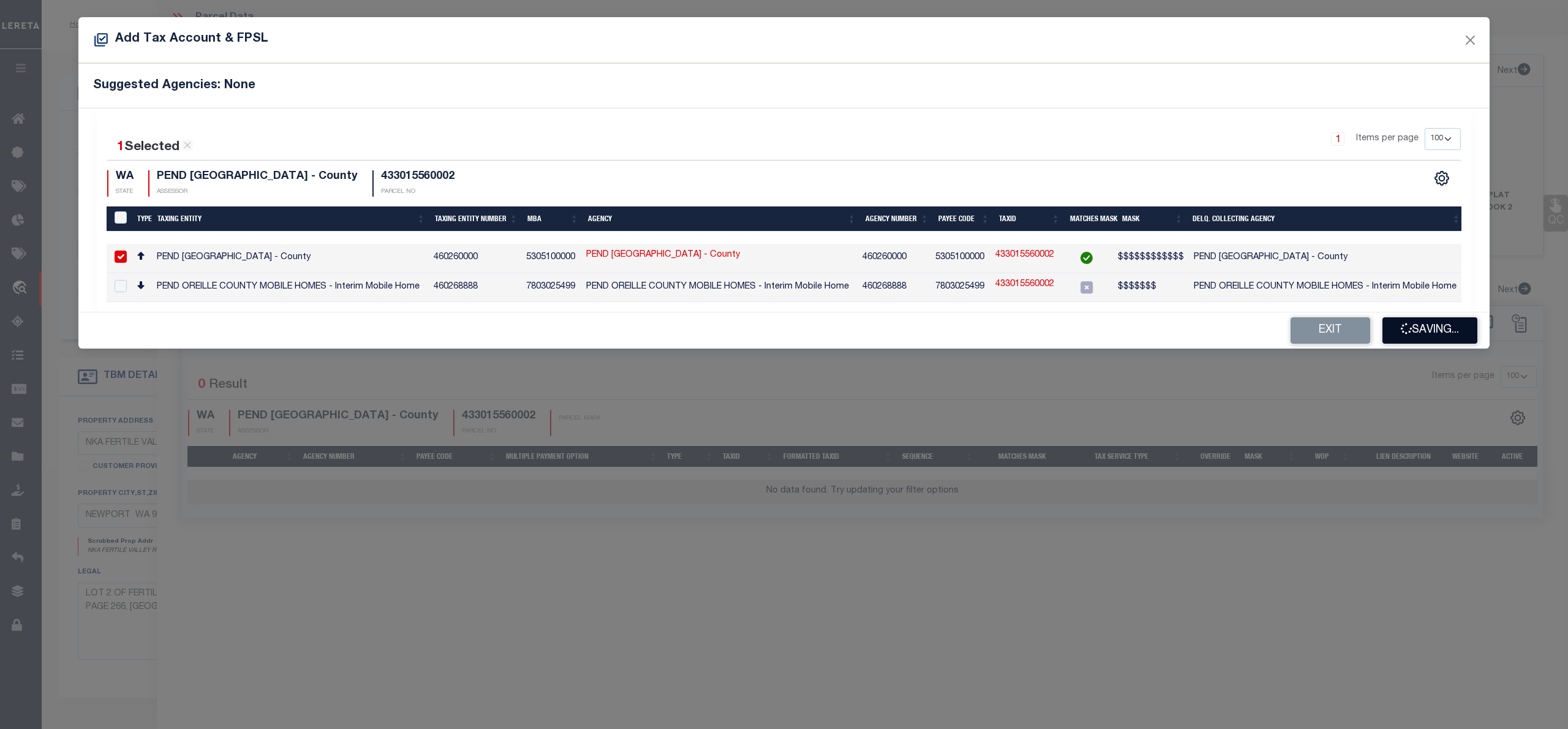
click at [1417, 329] on button "Saving..." at bounding box center [1429, 330] width 95 height 26
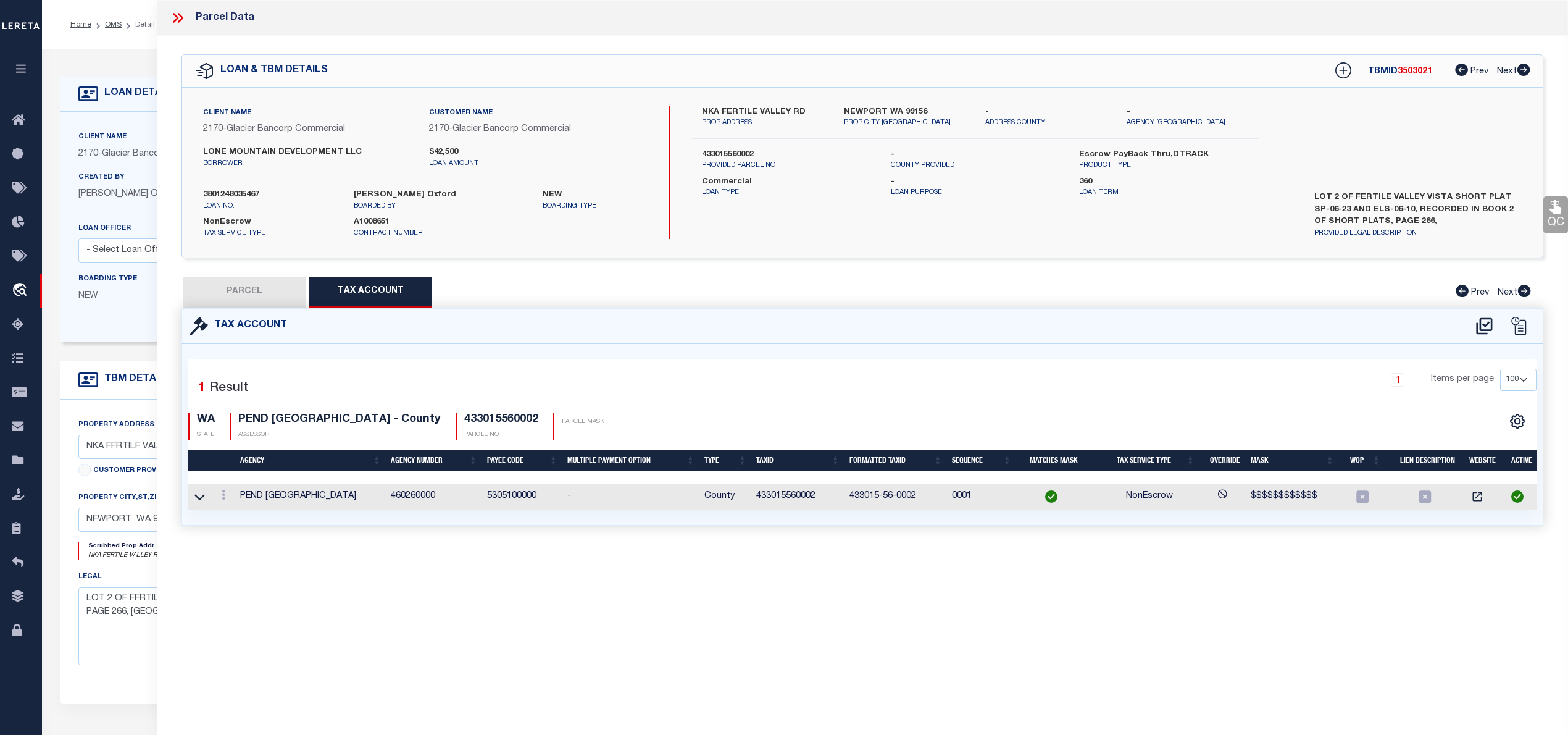
click at [253, 285] on button "PARCEL" at bounding box center [244, 292] width 124 height 31
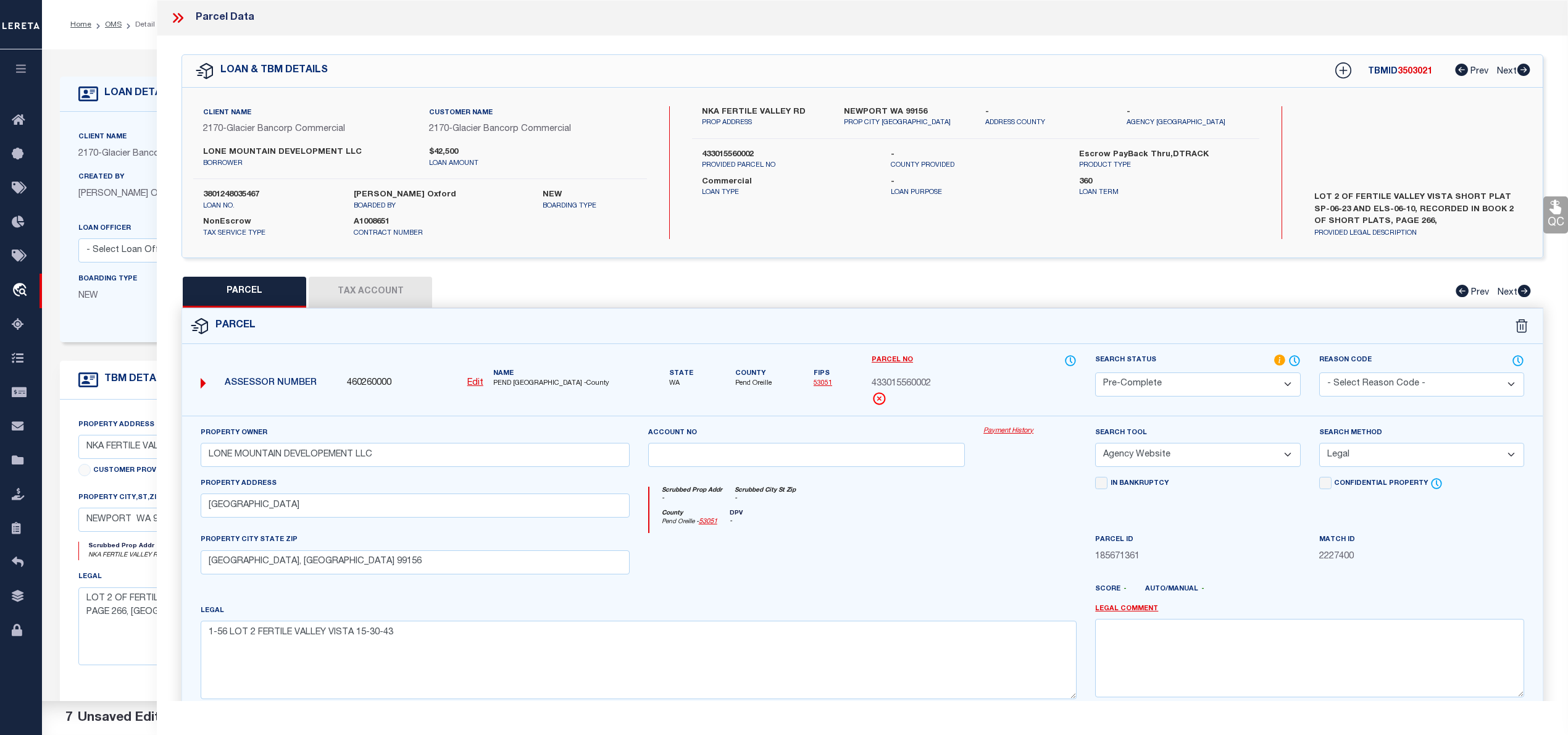
scroll to position [124, 0]
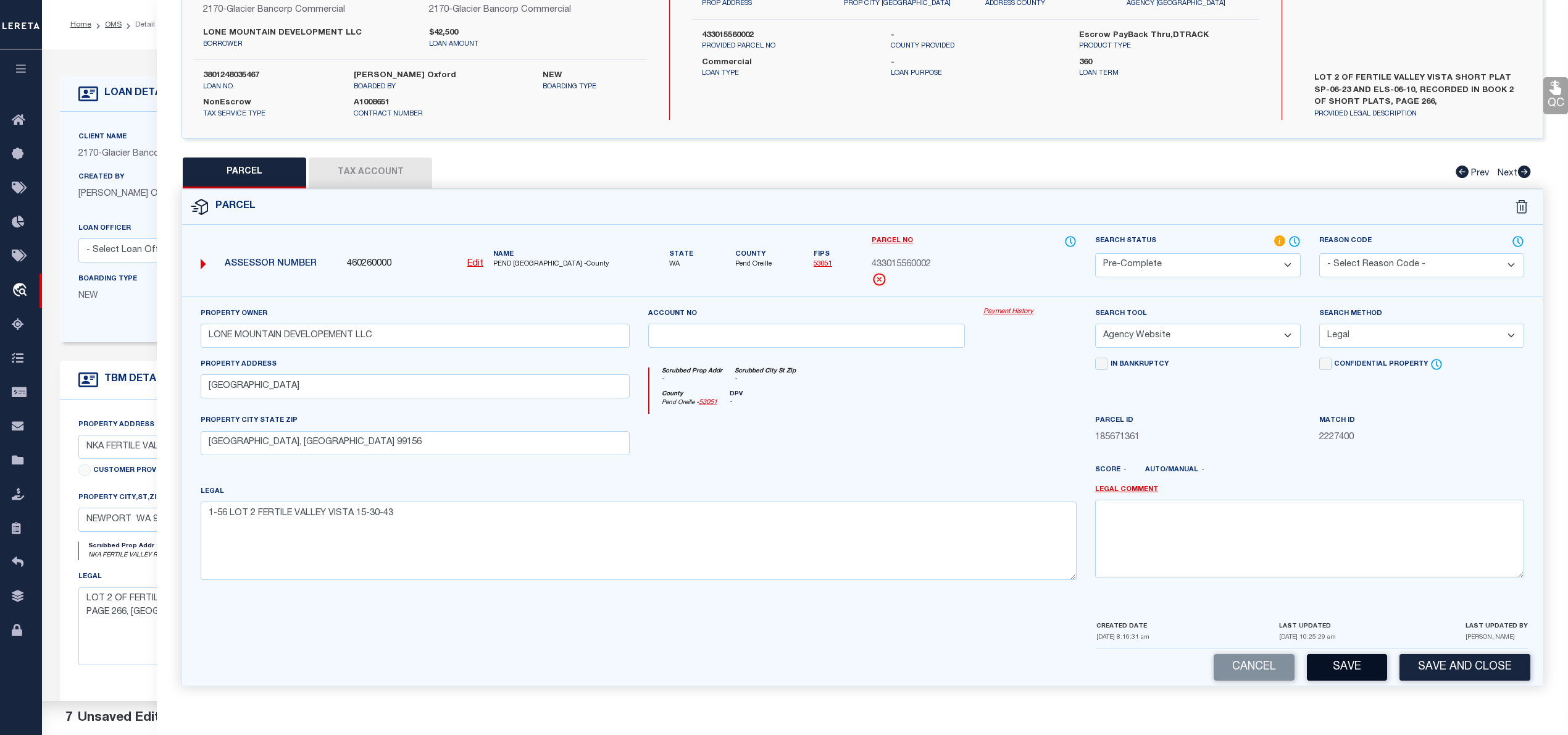
click at [1343, 672] on button "Save" at bounding box center [1346, 666] width 80 height 26
click at [1343, 670] on button "Save" at bounding box center [1346, 666] width 80 height 26
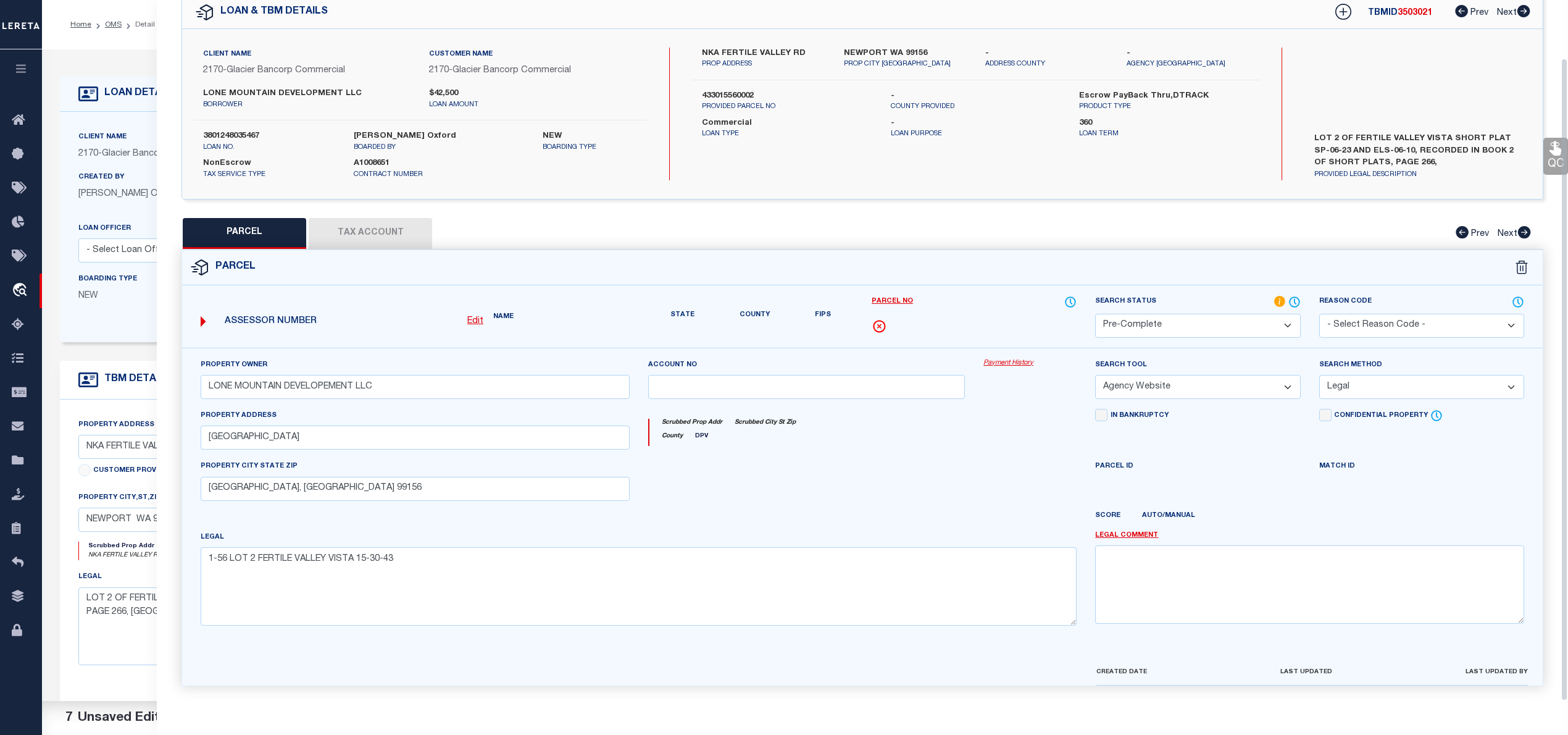
scroll to position [87, 0]
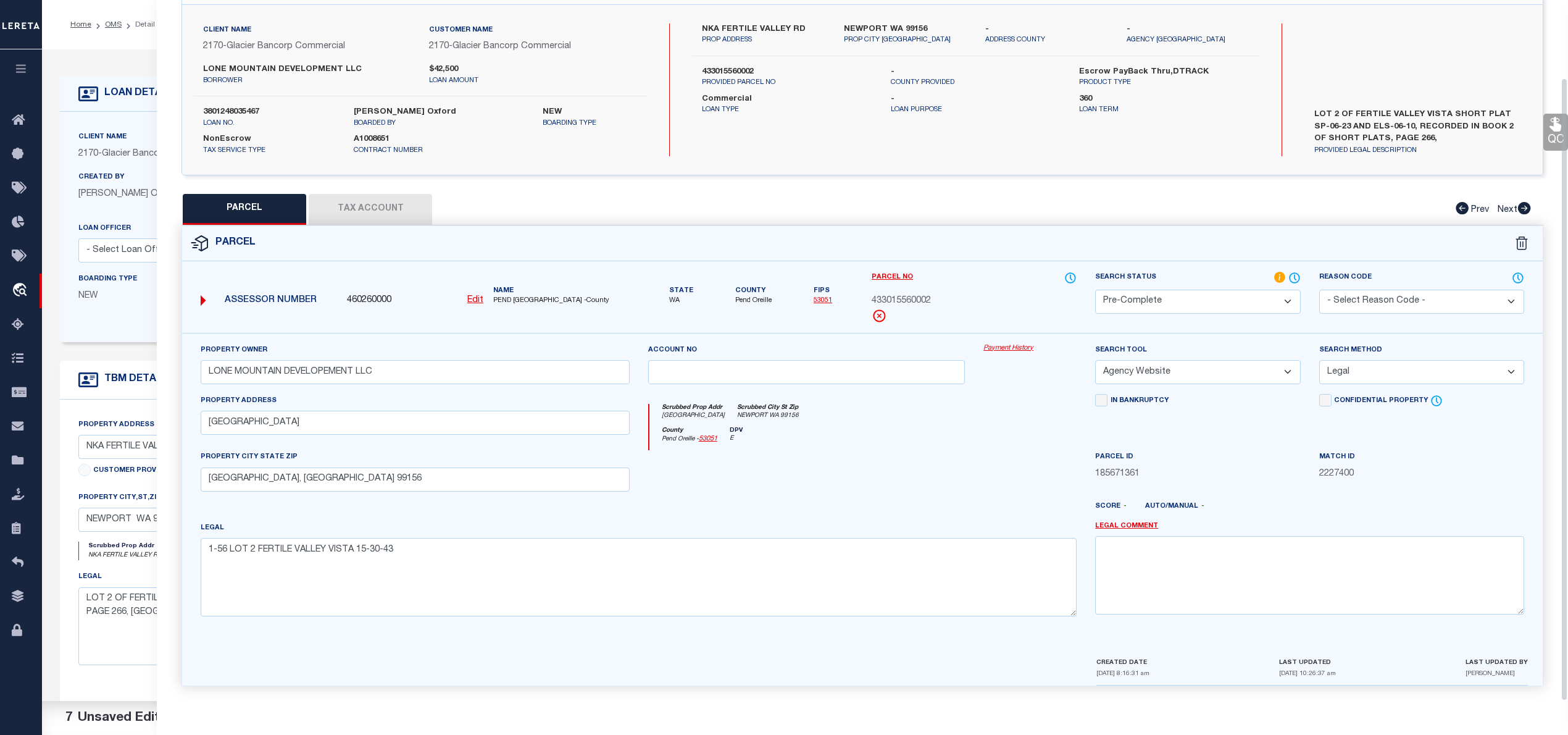
click at [907, 297] on span "433015560002" at bounding box center [902, 301] width 60 height 14
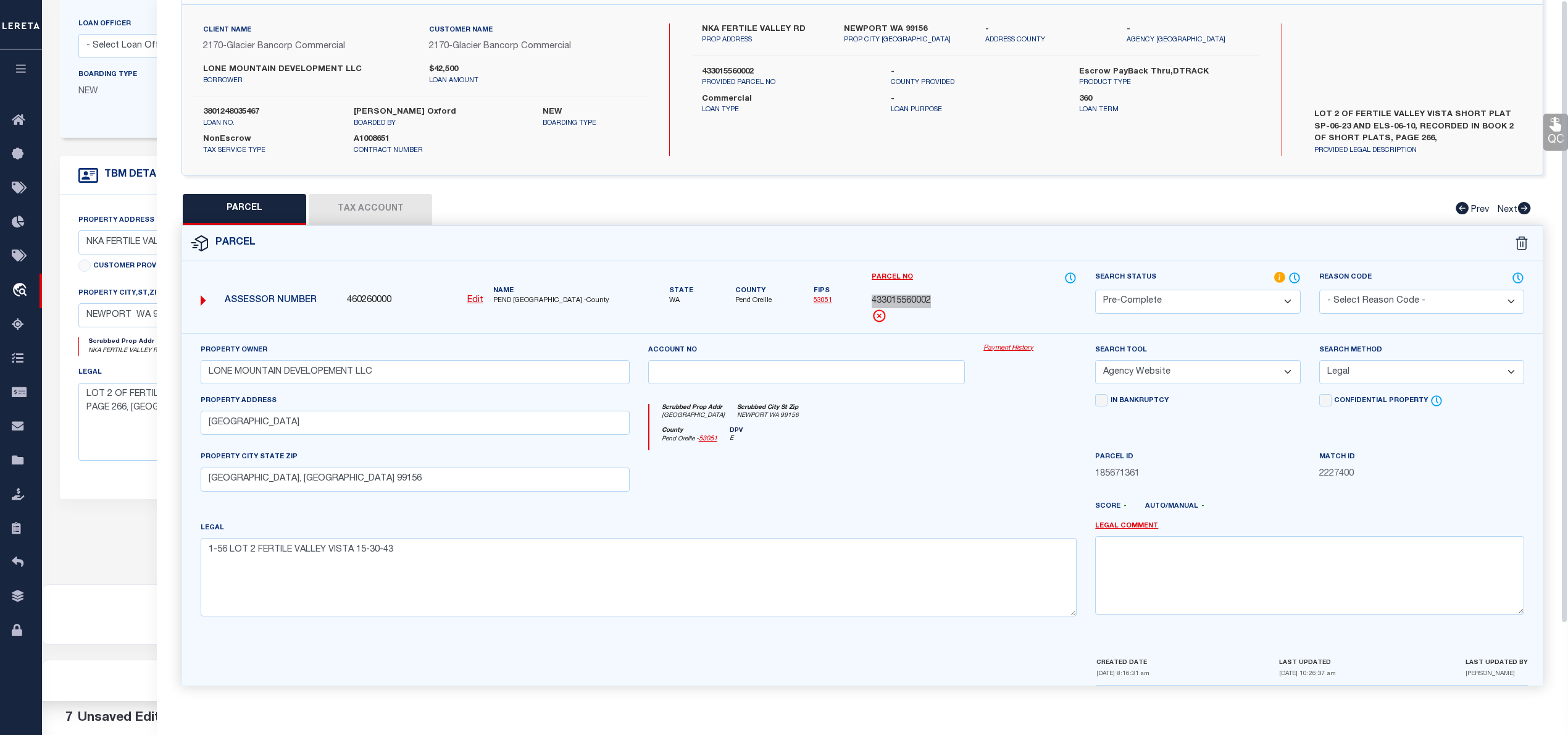
scroll to position [0, 0]
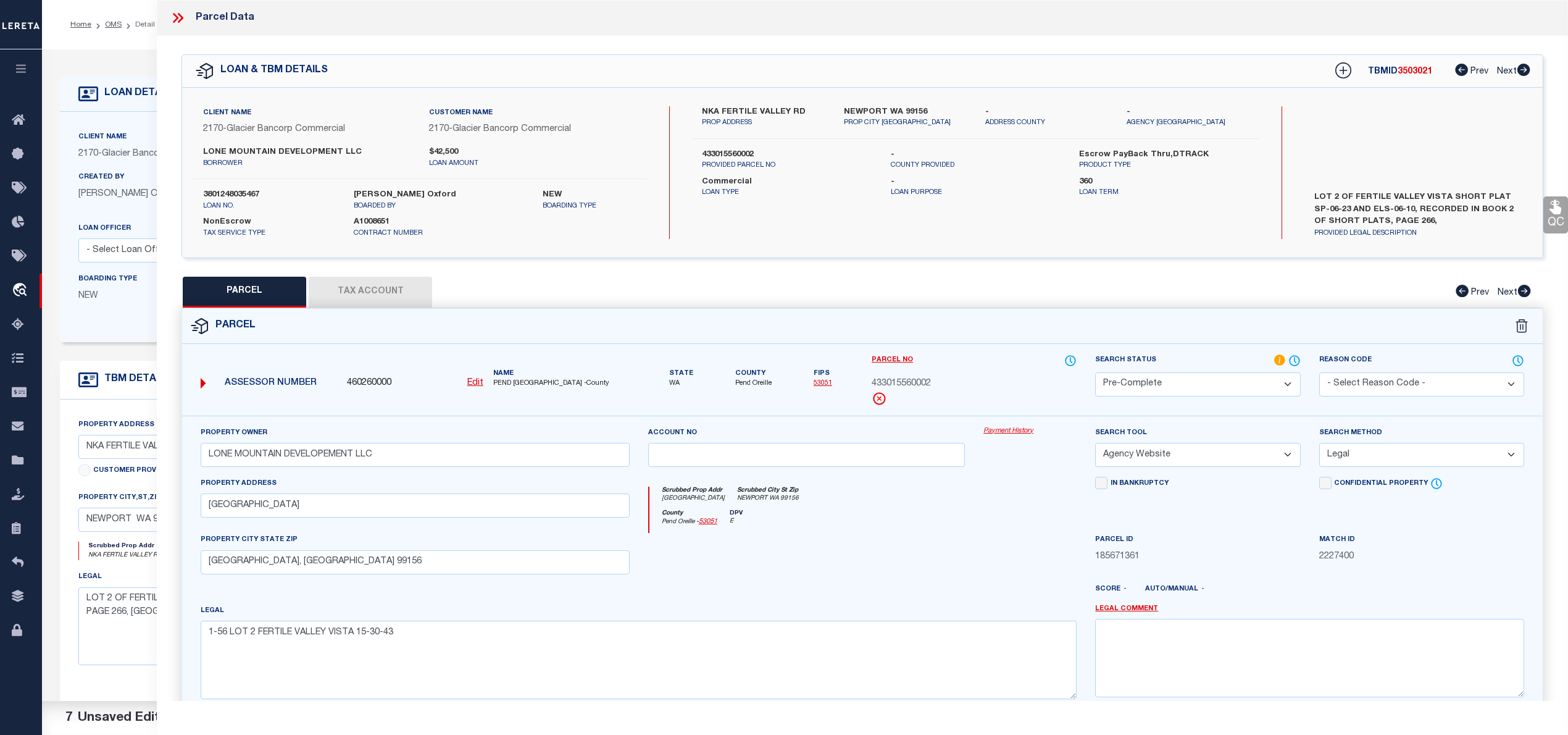
click at [183, 19] on icon at bounding box center [180, 17] width 5 height 10
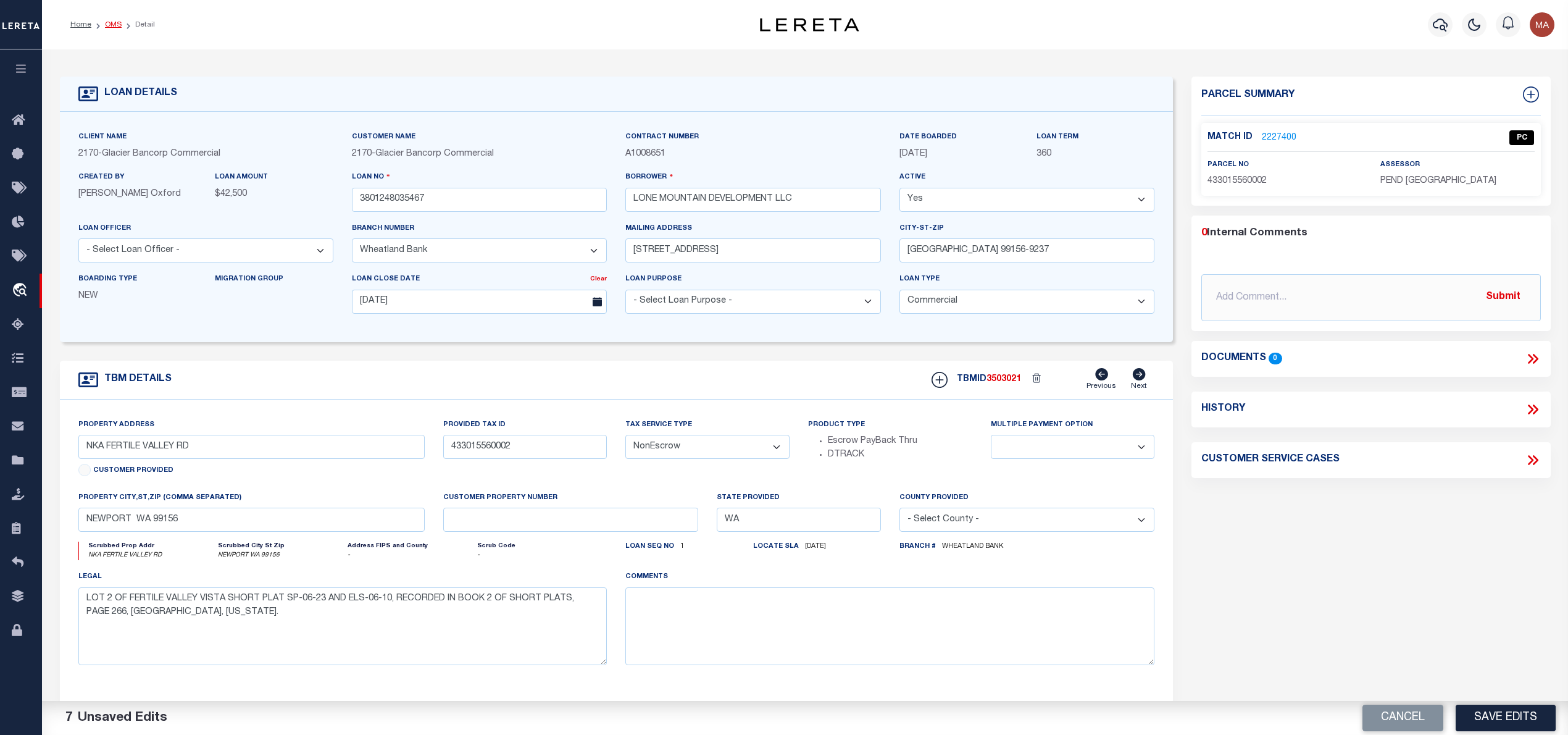
click at [109, 23] on link "OMS" at bounding box center [113, 24] width 16 height 7
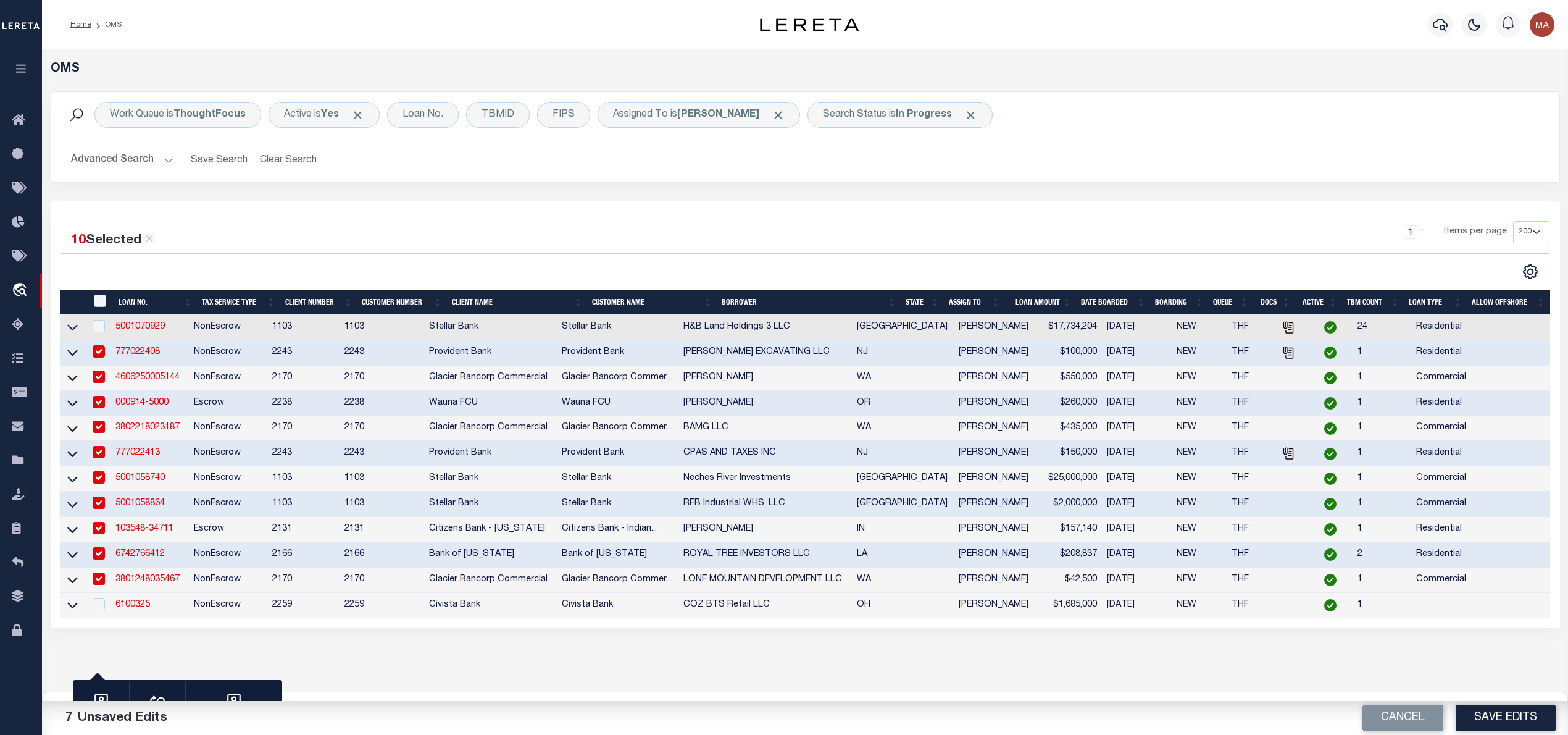
click at [133, 610] on td "6100325" at bounding box center [150, 605] width 78 height 25
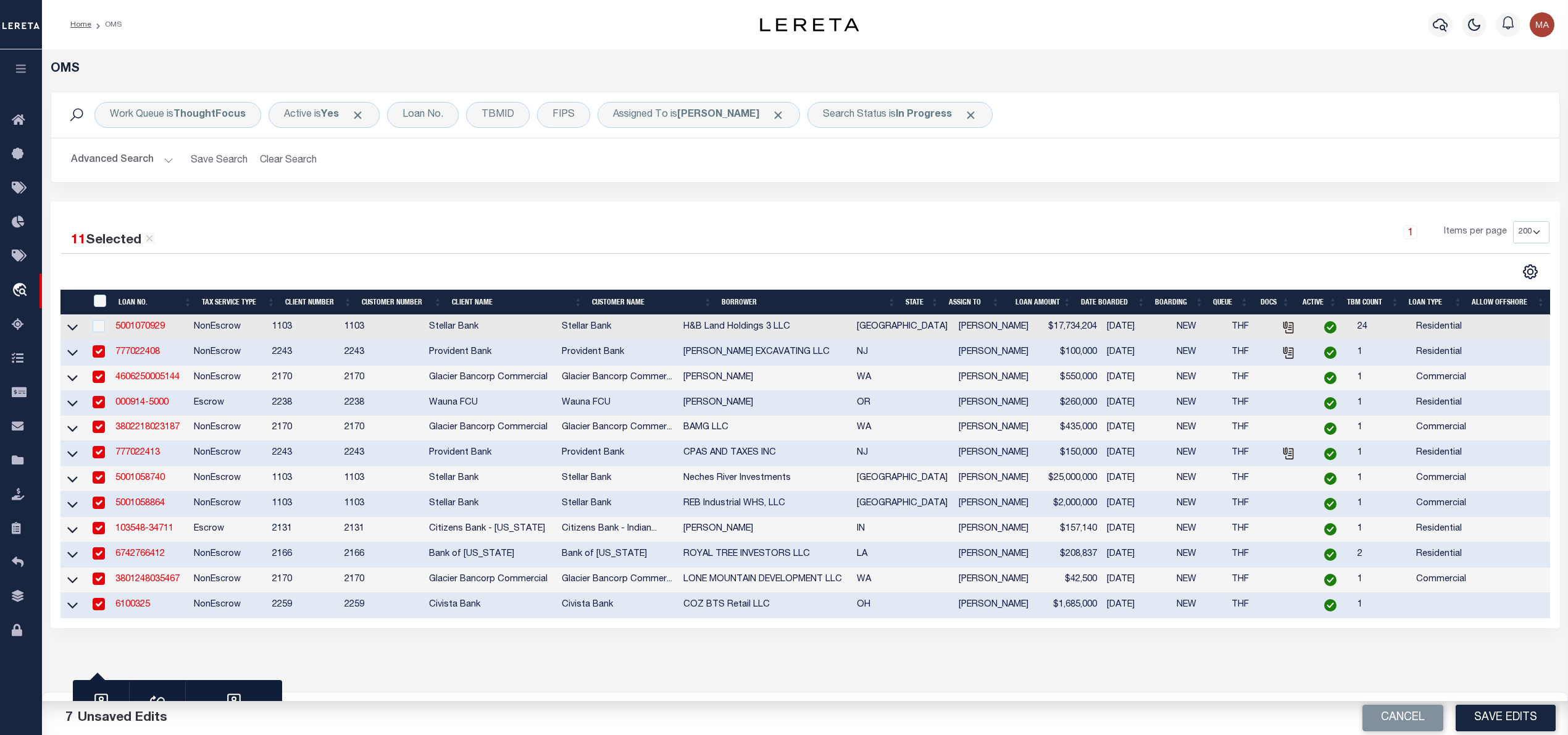
click at [156, 614] on td "6100325" at bounding box center [150, 605] width 78 height 25
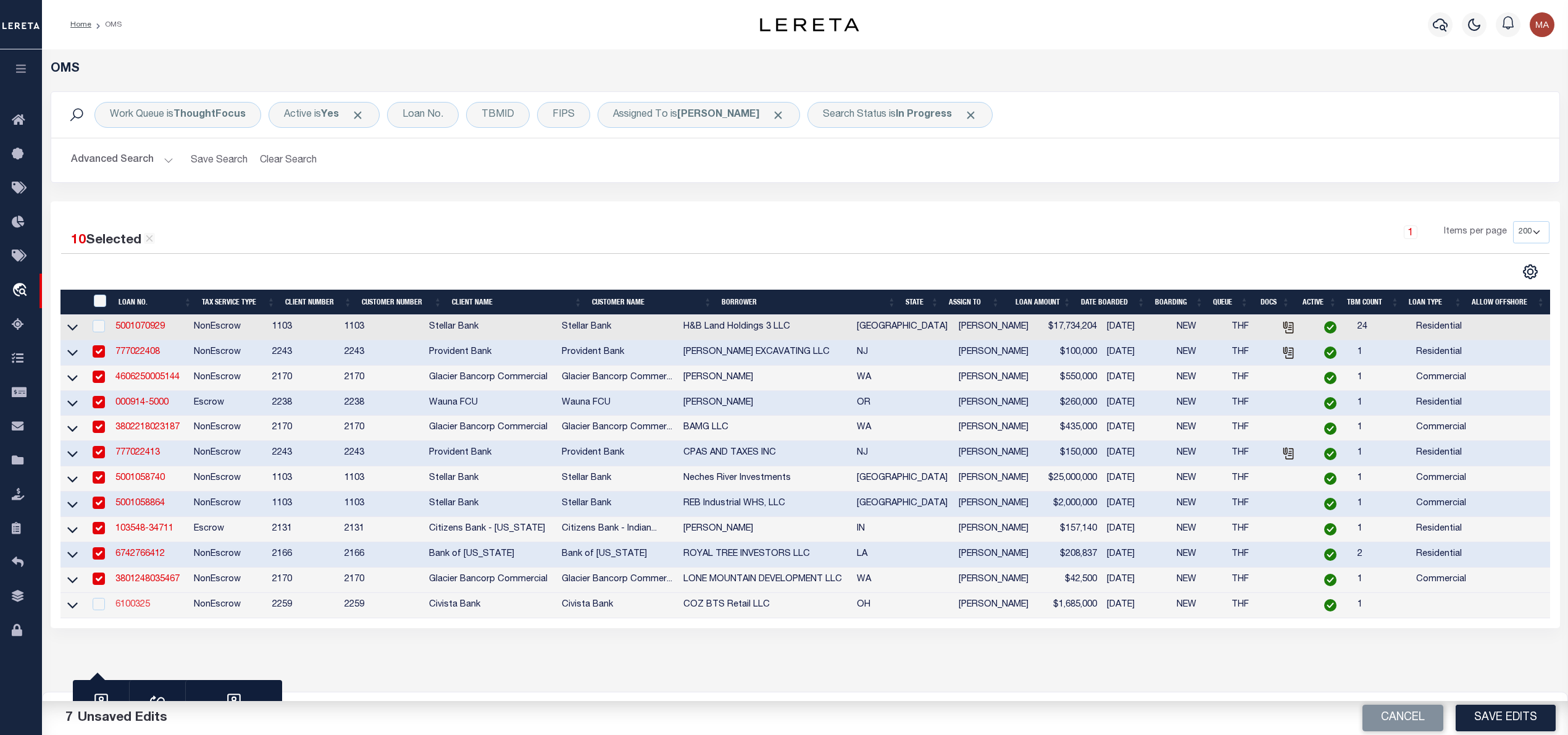
click at [139, 609] on link "6100325" at bounding box center [133, 604] width 34 height 9
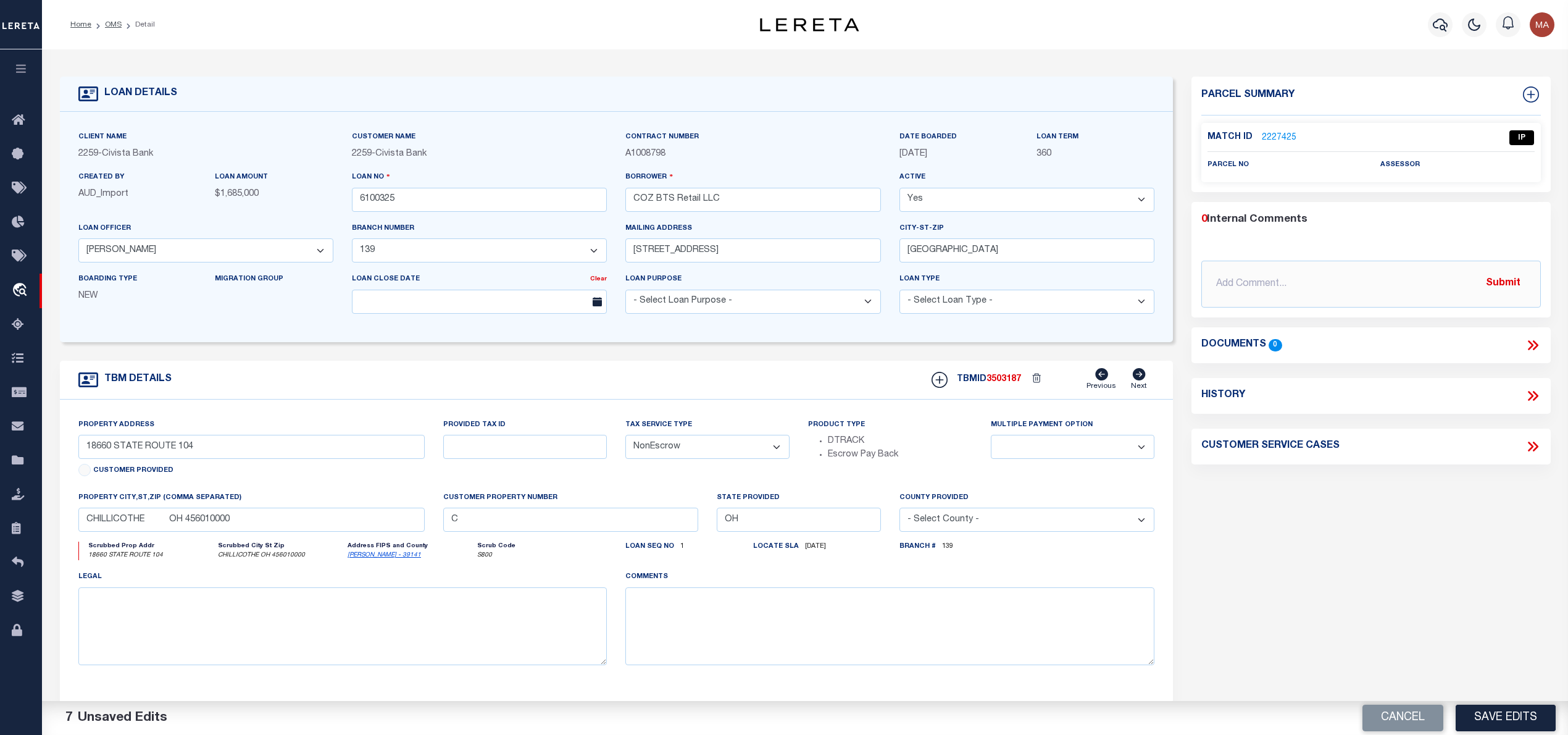
click at [1285, 133] on link "2227425" at bounding box center [1279, 138] width 34 height 13
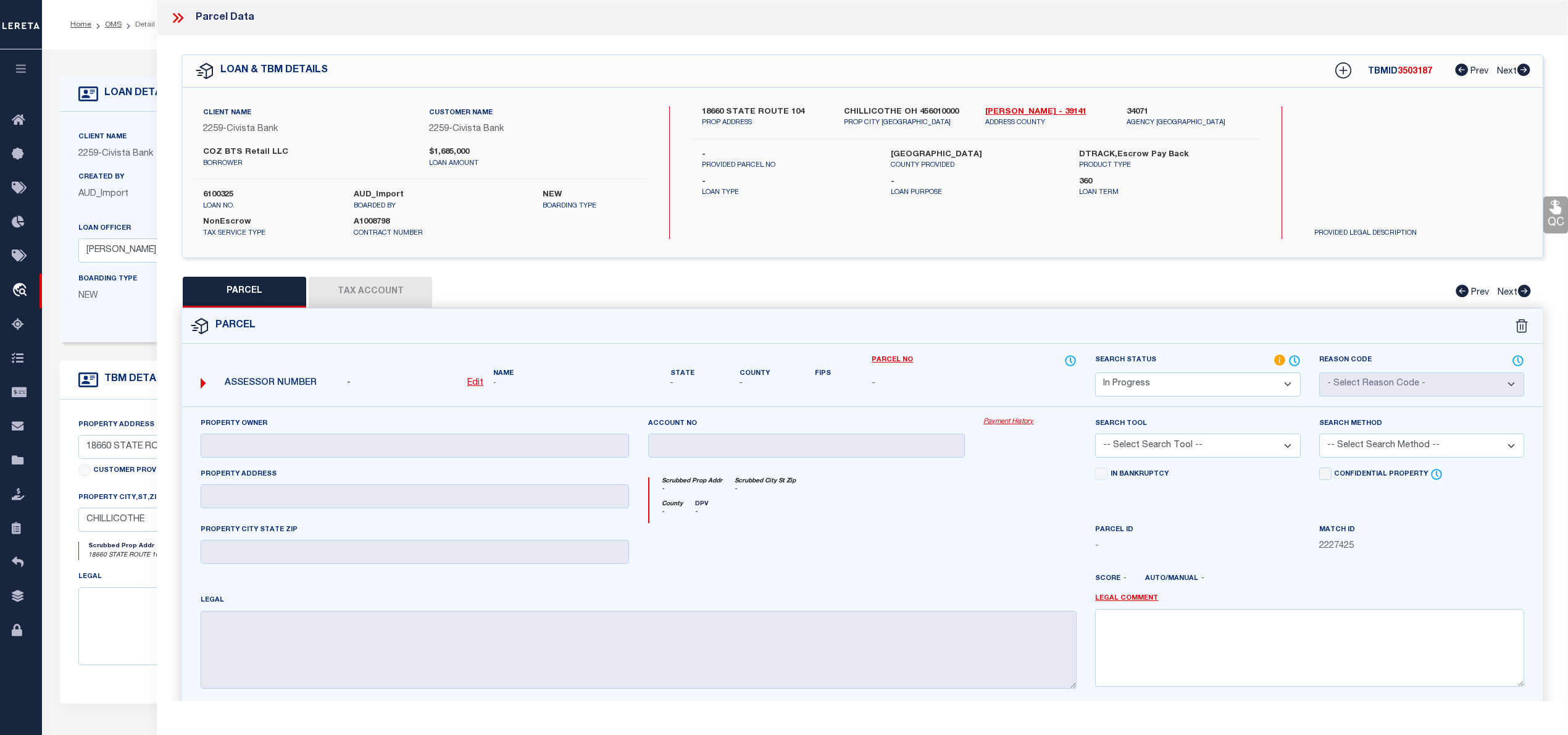
click at [1226, 385] on select "Automated Search Bad Parcel Complete Duplicate Parcel High Dollar Reporting In …" at bounding box center [1197, 384] width 205 height 24
click at [1096, 372] on select "Automated Search Bad Parcel Complete Duplicate Parcel High Dollar Reporting In …" at bounding box center [1197, 384] width 205 height 24
click at [1129, 598] on link "Legal Comment" at bounding box center [1127, 599] width 63 height 11
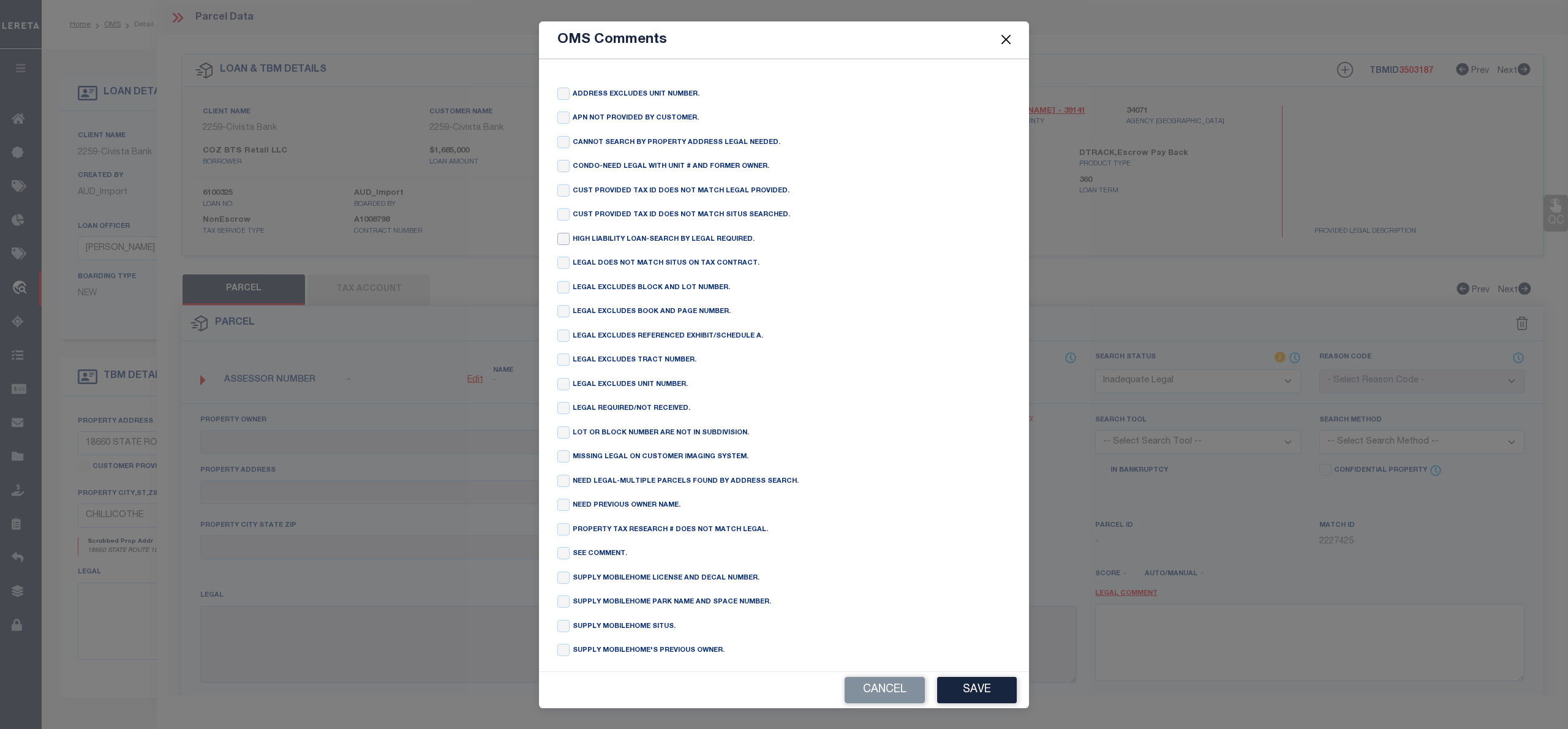
click at [566, 239] on input "checkbox" at bounding box center [564, 239] width 13 height 13
click at [988, 687] on button "Save" at bounding box center [976, 690] width 80 height 26
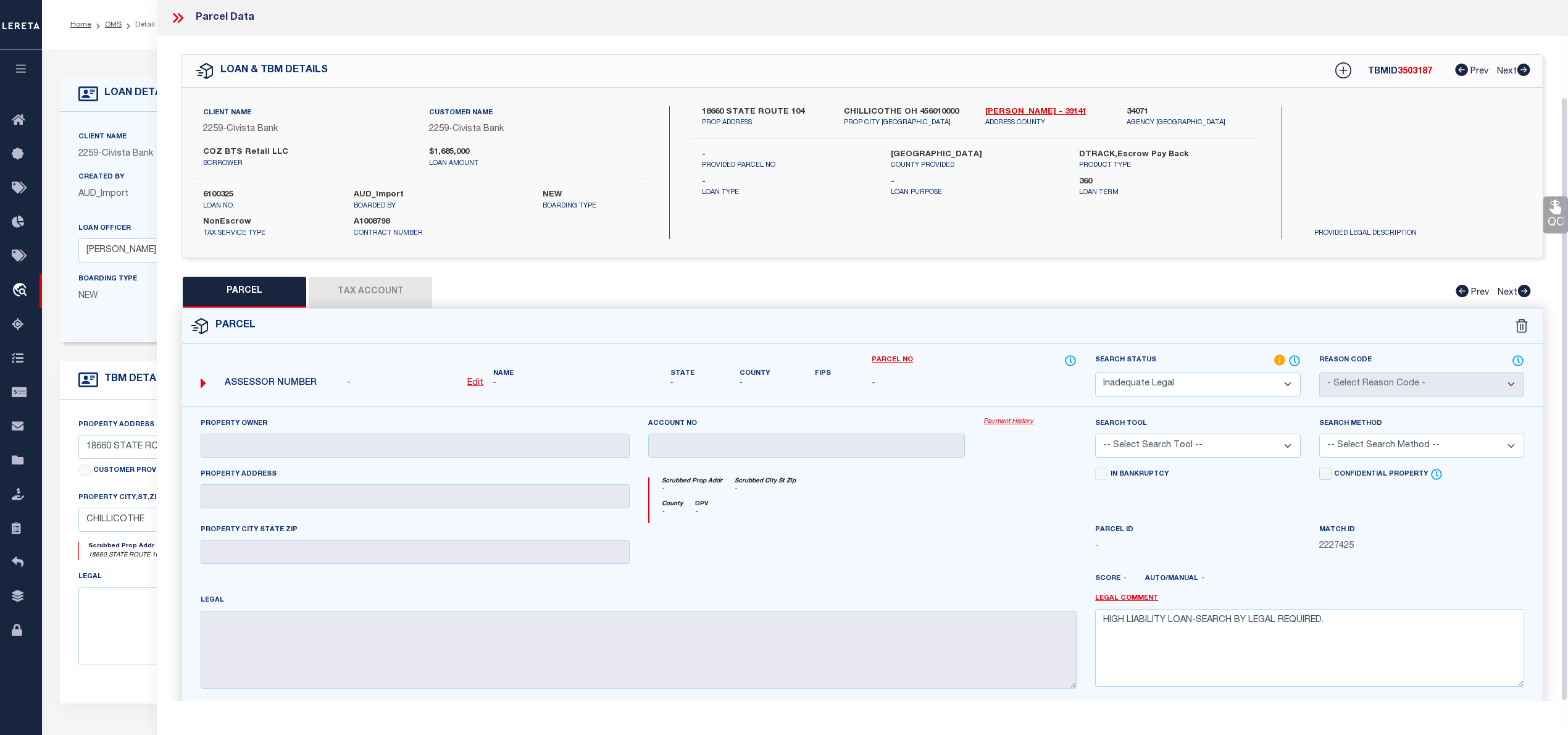
scroll to position [113, 0]
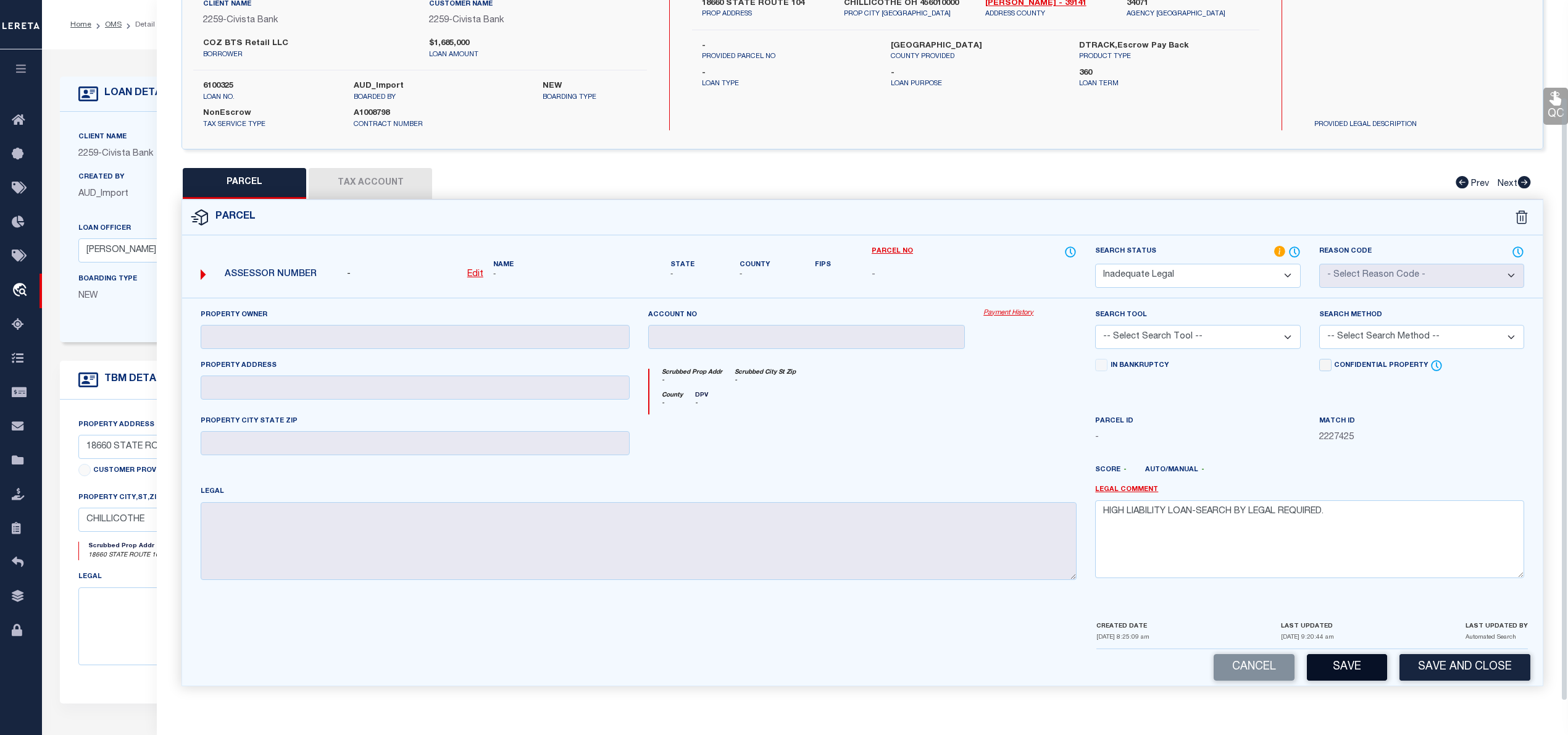
click at [1334, 663] on button "Save" at bounding box center [1346, 666] width 80 height 26
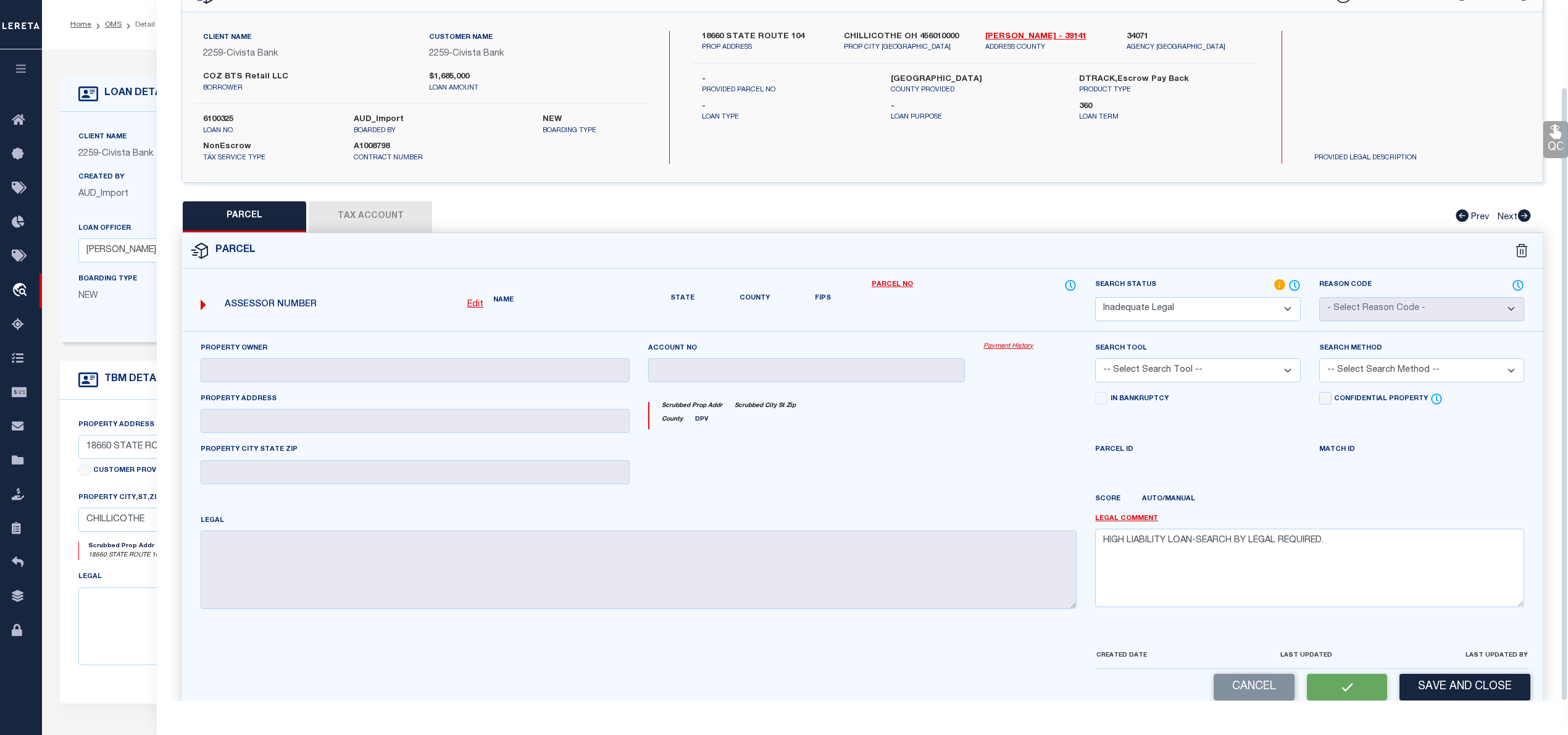
scroll to position [0, 0]
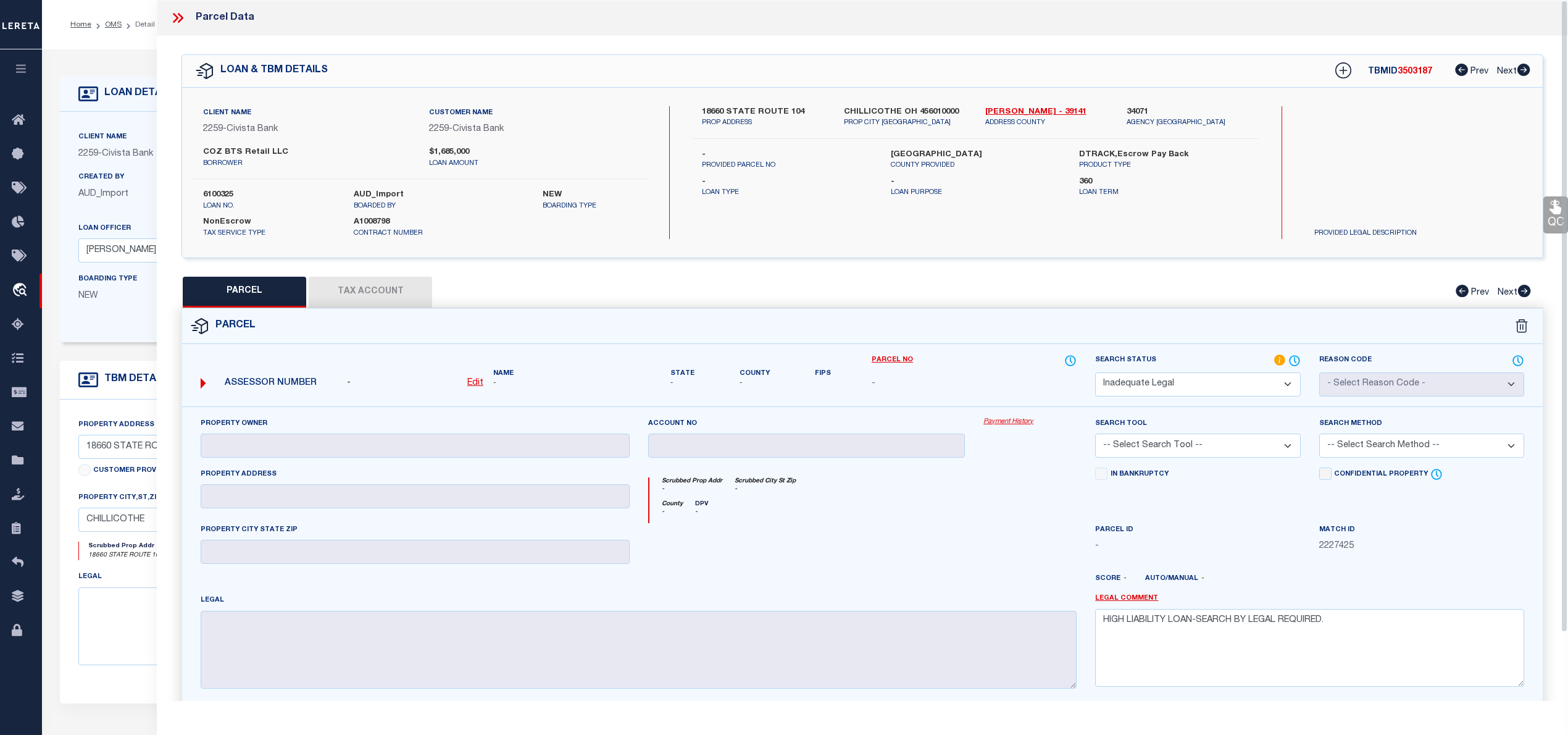
click at [173, 21] on icon at bounding box center [178, 18] width 16 height 16
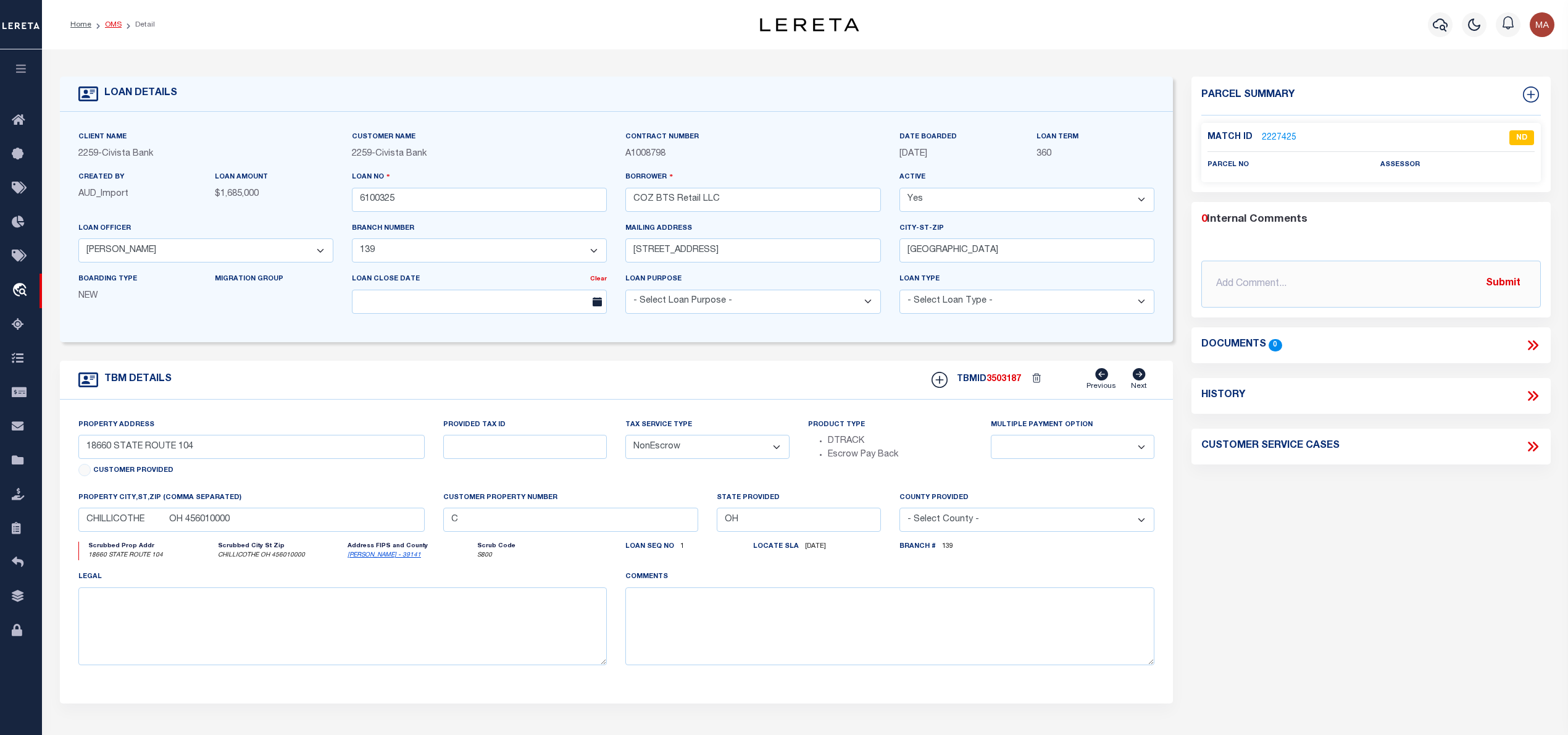
click at [111, 23] on link "OMS" at bounding box center [113, 24] width 16 height 7
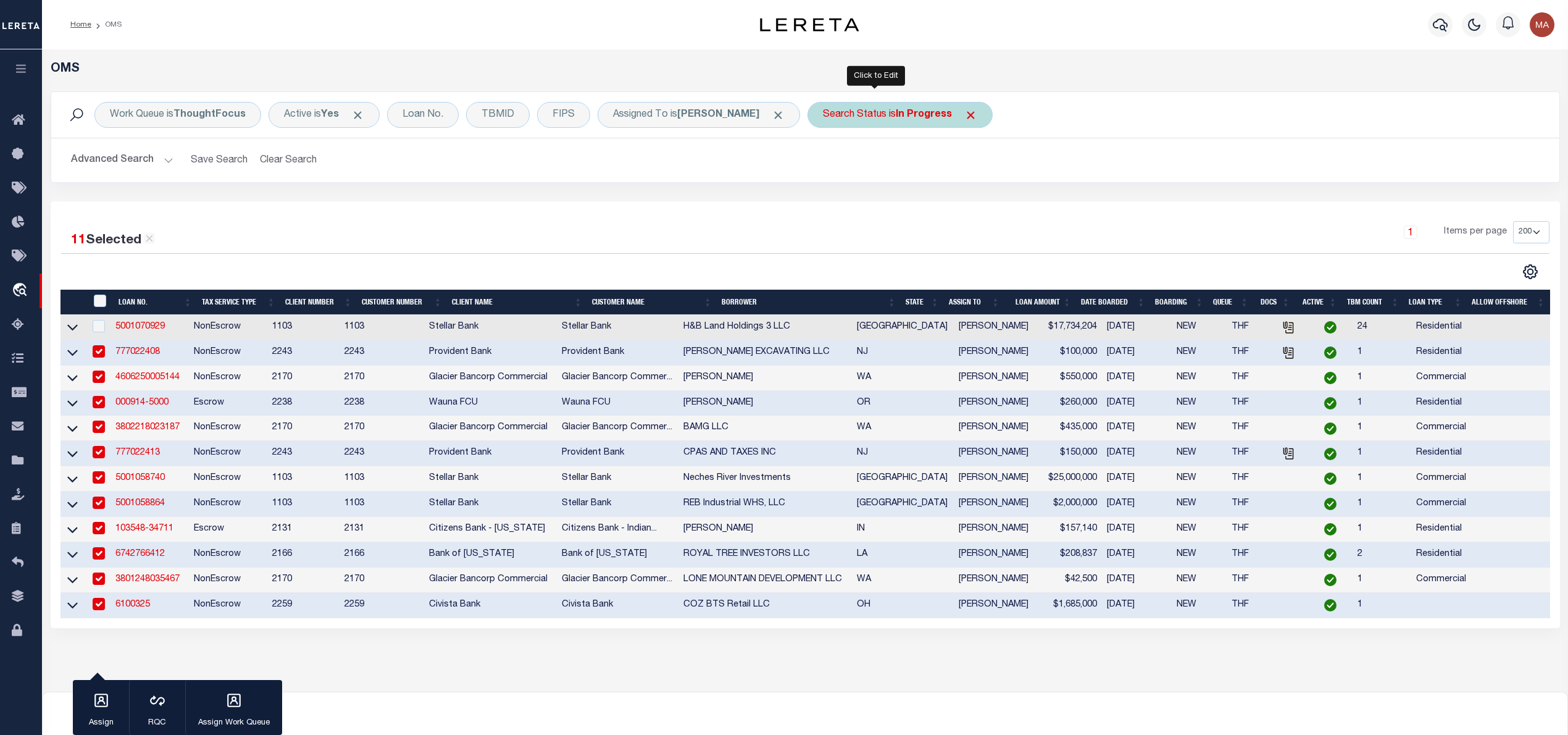
click at [849, 126] on div "Search Status is In Progress" at bounding box center [899, 115] width 185 height 26
click at [968, 204] on input "Apply" at bounding box center [986, 202] width 36 height 21
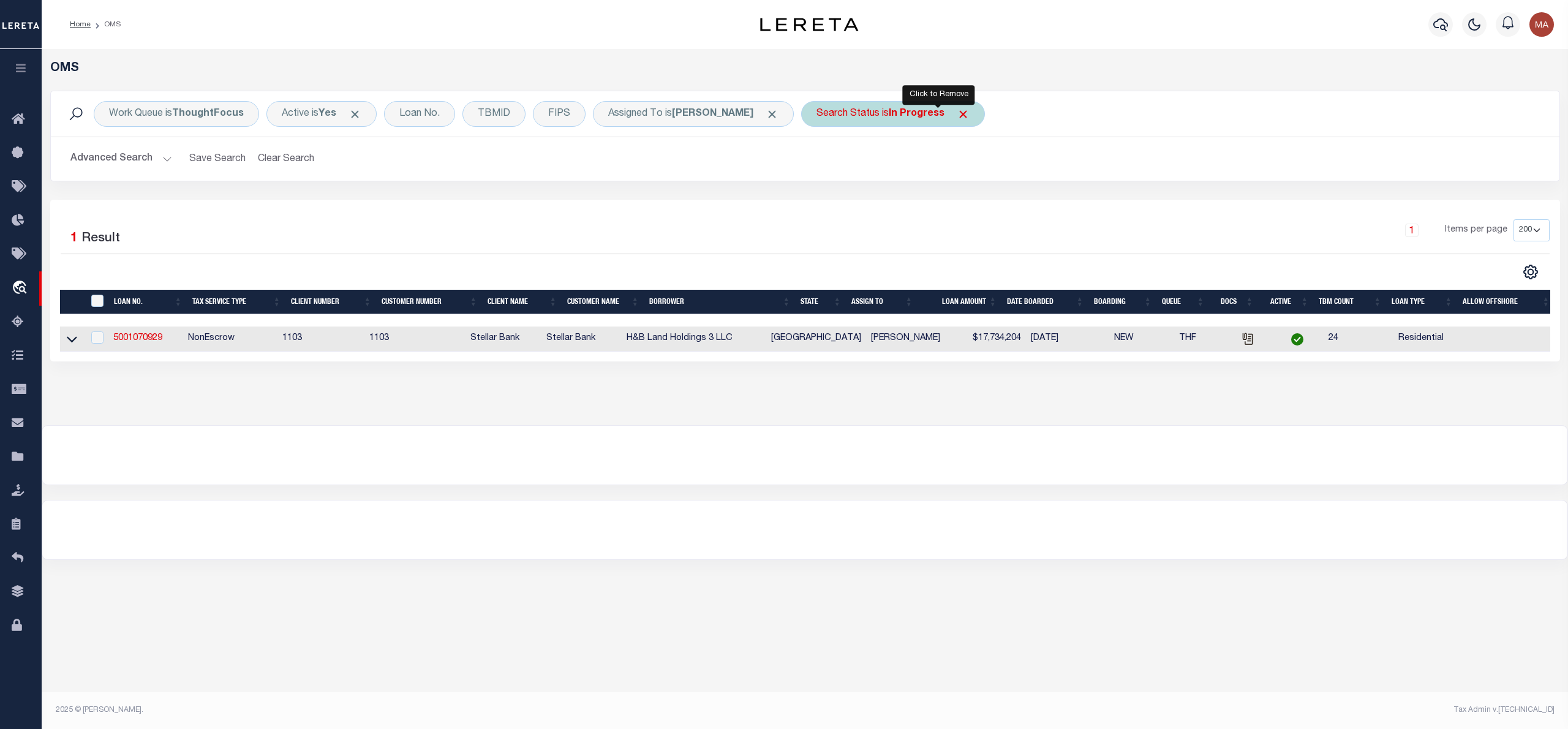
click at [956, 115] on span "Click to Remove" at bounding box center [962, 114] width 13 height 13
click at [828, 125] on div "Search Status" at bounding box center [847, 114] width 94 height 26
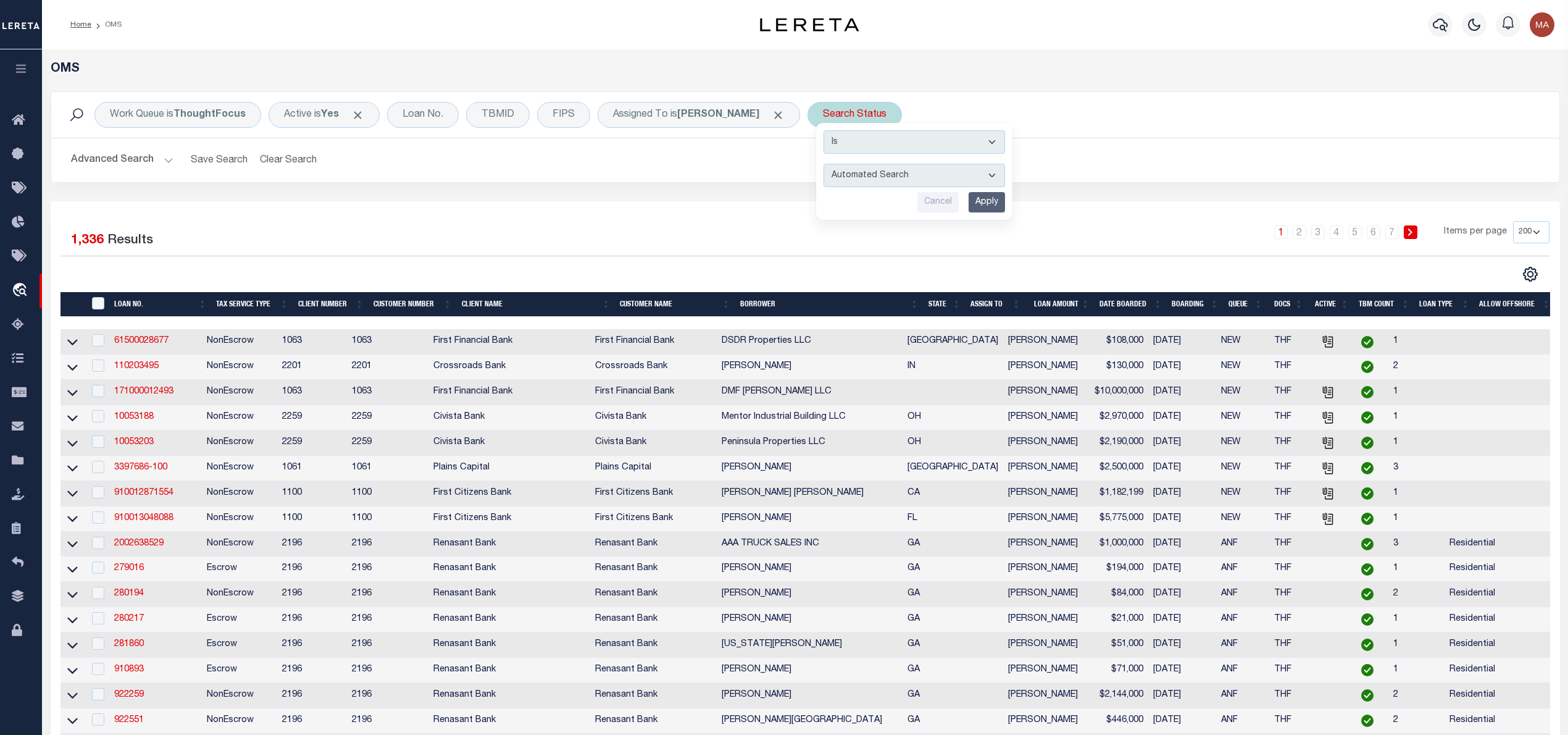
click at [863, 173] on select "Automated Search Bad Parcel Complete Duplicate Parcel High Dollar Reporting In …" at bounding box center [913, 175] width 181 height 23
click at [823, 164] on select "Automated Search Bad Parcel Complete Duplicate Parcel High Dollar Reporting In …" at bounding box center [913, 175] width 181 height 23
click at [968, 194] on input "Apply" at bounding box center [986, 202] width 36 height 21
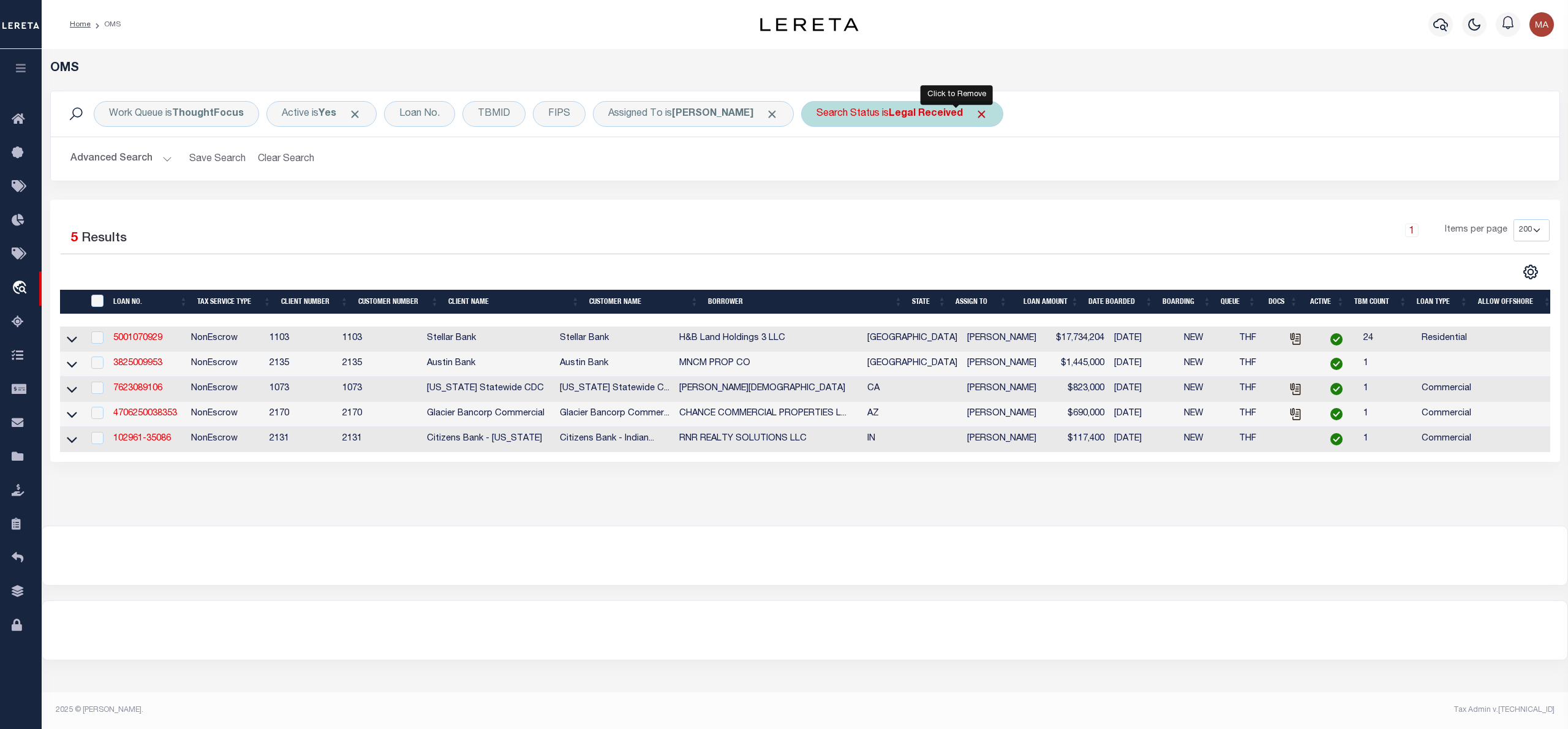
click at [975, 113] on span "Click to Remove" at bounding box center [981, 114] width 13 height 13
click at [801, 118] on div "Search Status" at bounding box center [847, 114] width 94 height 26
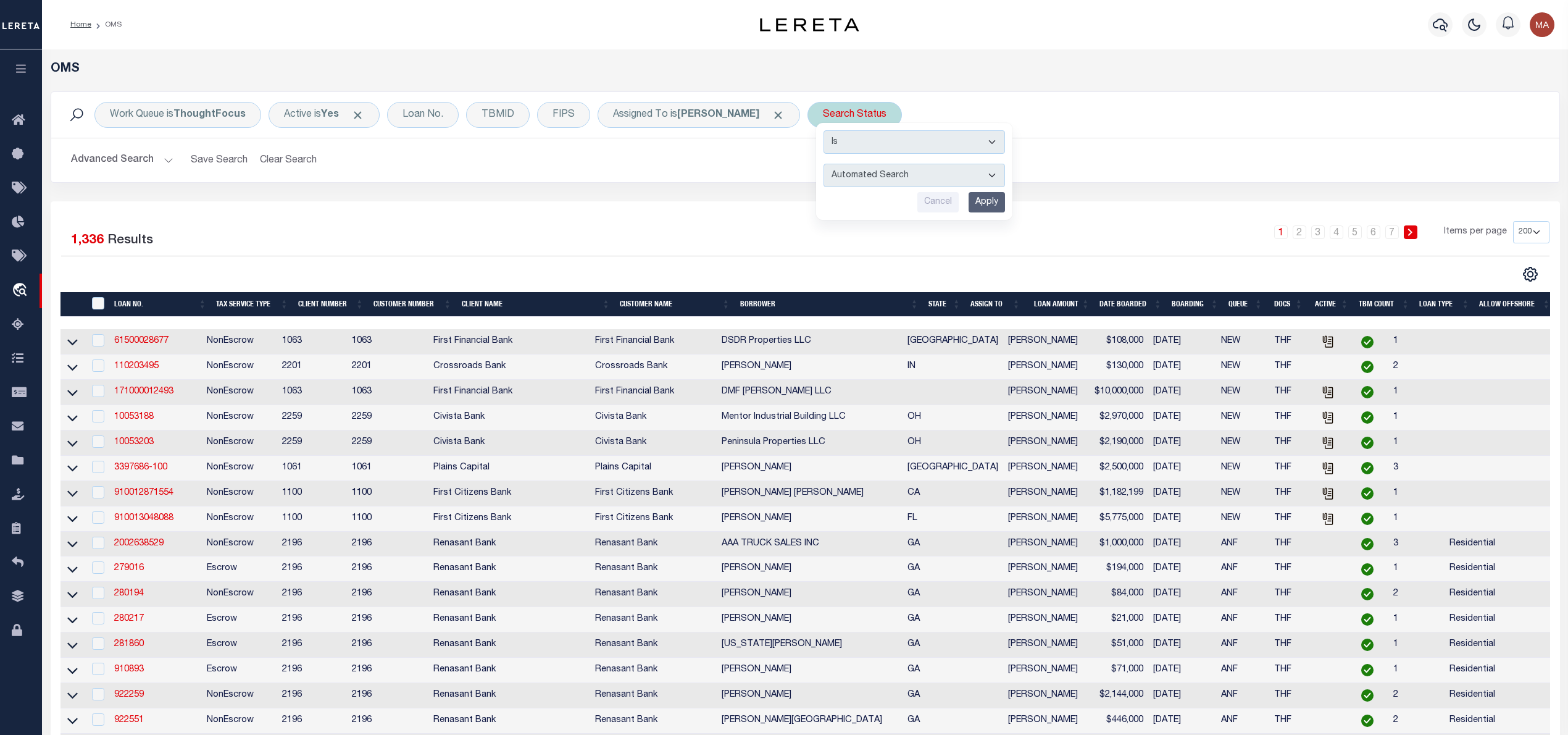
click at [829, 171] on select "Automated Search Bad Parcel Complete Duplicate Parcel High Dollar Reporting In …" at bounding box center [913, 175] width 181 height 23
click at [823, 164] on select "Automated Search Bad Parcel Complete Duplicate Parcel High Dollar Reporting In …" at bounding box center [913, 175] width 181 height 23
click at [968, 198] on input "Apply" at bounding box center [986, 202] width 36 height 21
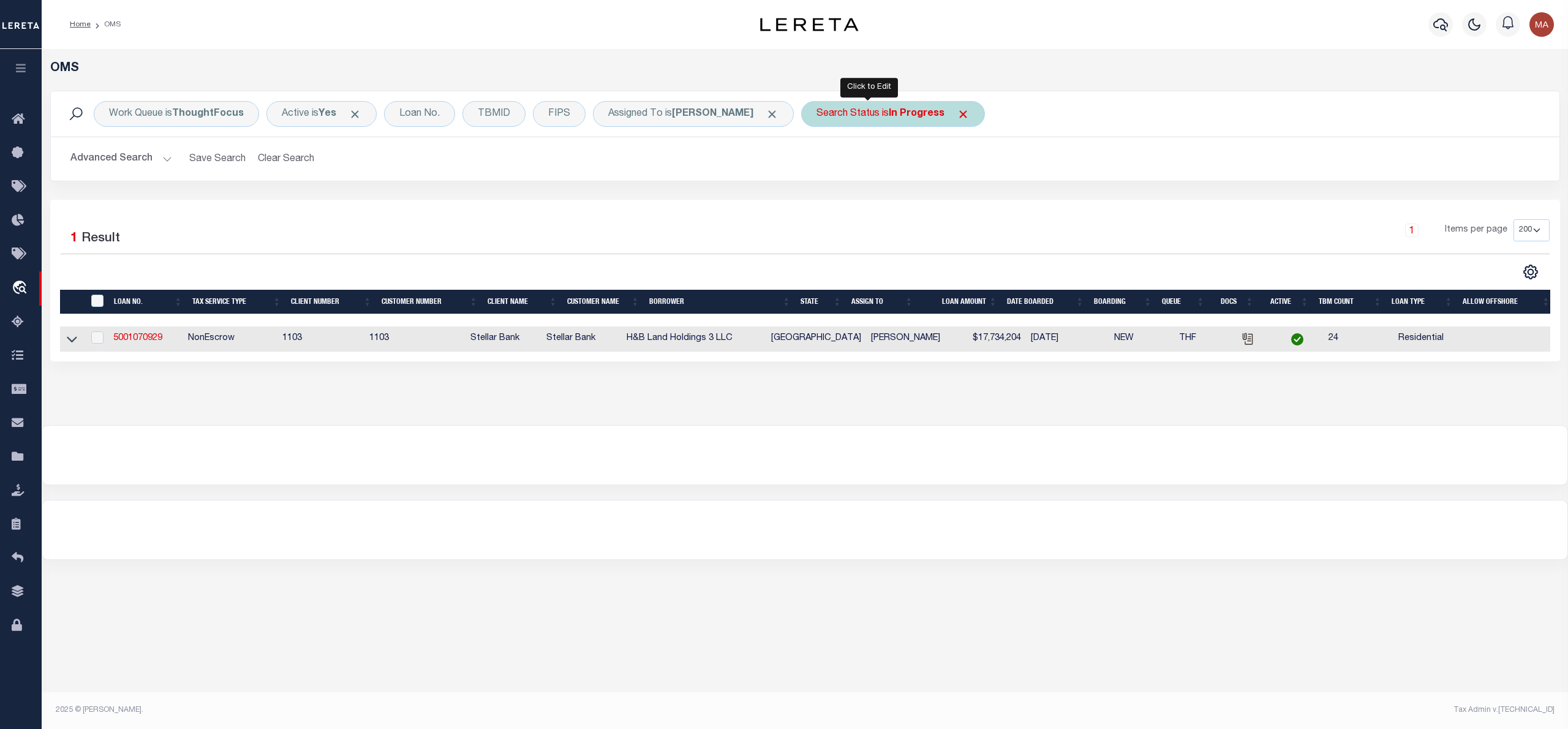
click at [900, 115] on b "In Progress" at bounding box center [916, 114] width 55 height 10
click at [845, 177] on select "Automated Search Bad Parcel Complete Duplicate Parcel High Dollar Reporting In …" at bounding box center [906, 174] width 180 height 23
click at [817, 163] on select "Automated Search Bad Parcel Complete Duplicate Parcel High Dollar Reporting In …" at bounding box center [906, 174] width 180 height 23
click at [961, 199] on input "Apply" at bounding box center [979, 200] width 36 height 21
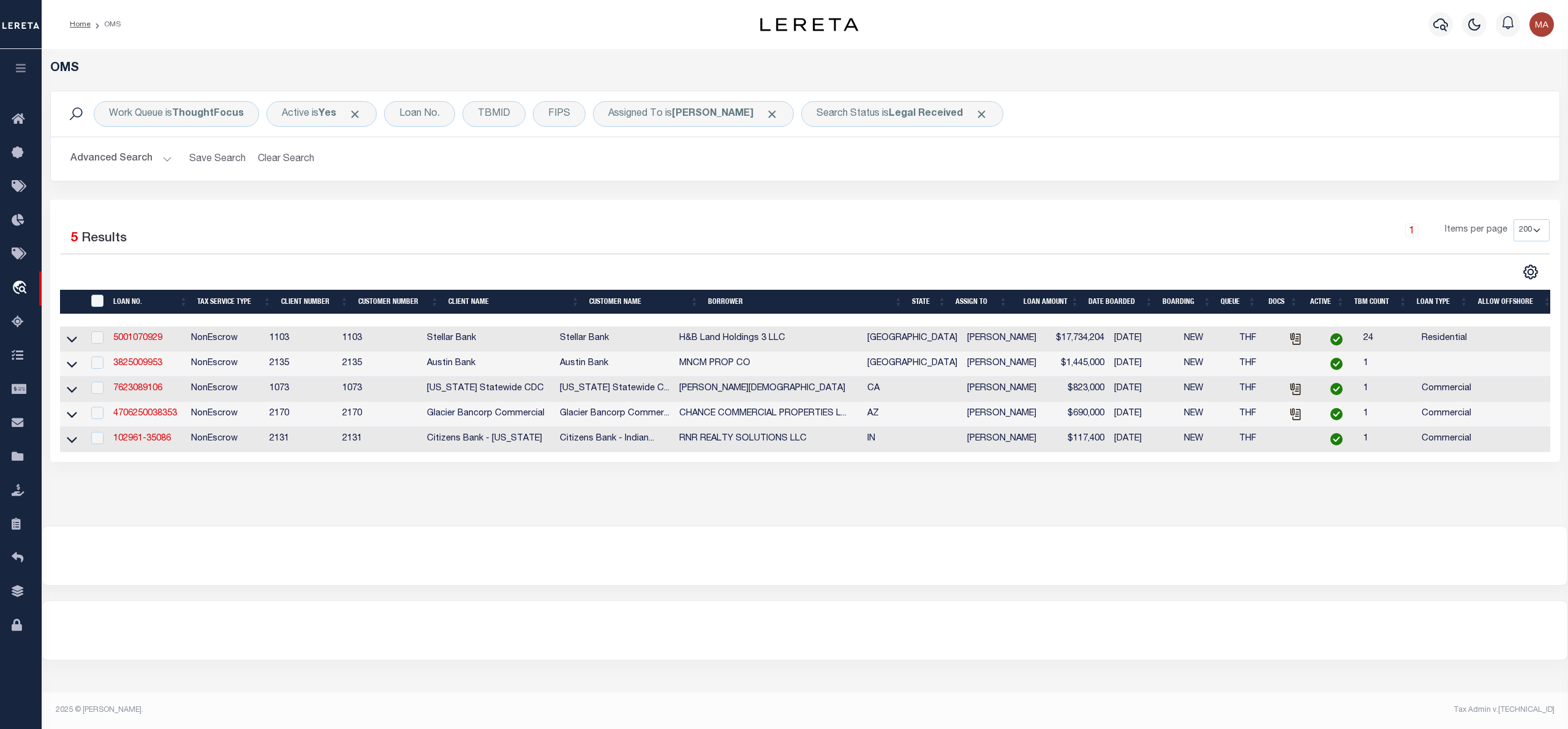
click at [851, 252] on div "1 Items per page 10 25 50 100 200" at bounding box center [994, 236] width 1131 height 34
click at [857, 233] on div "1 Items per page 10 25 50 100 200" at bounding box center [993, 235] width 1112 height 32
click at [153, 365] on link "3825009953" at bounding box center [138, 363] width 49 height 9
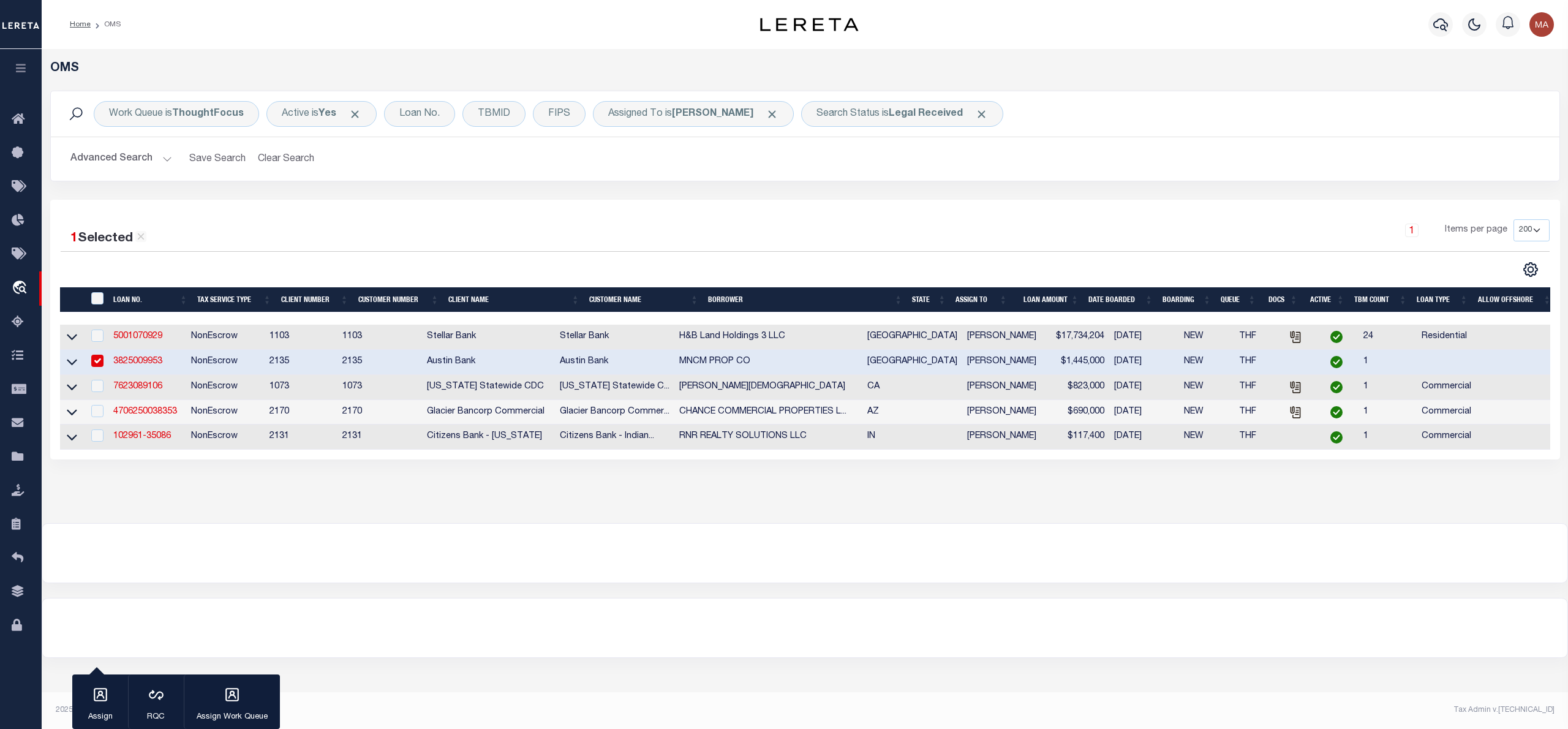
click at [140, 363] on link "3825009953" at bounding box center [138, 361] width 49 height 9
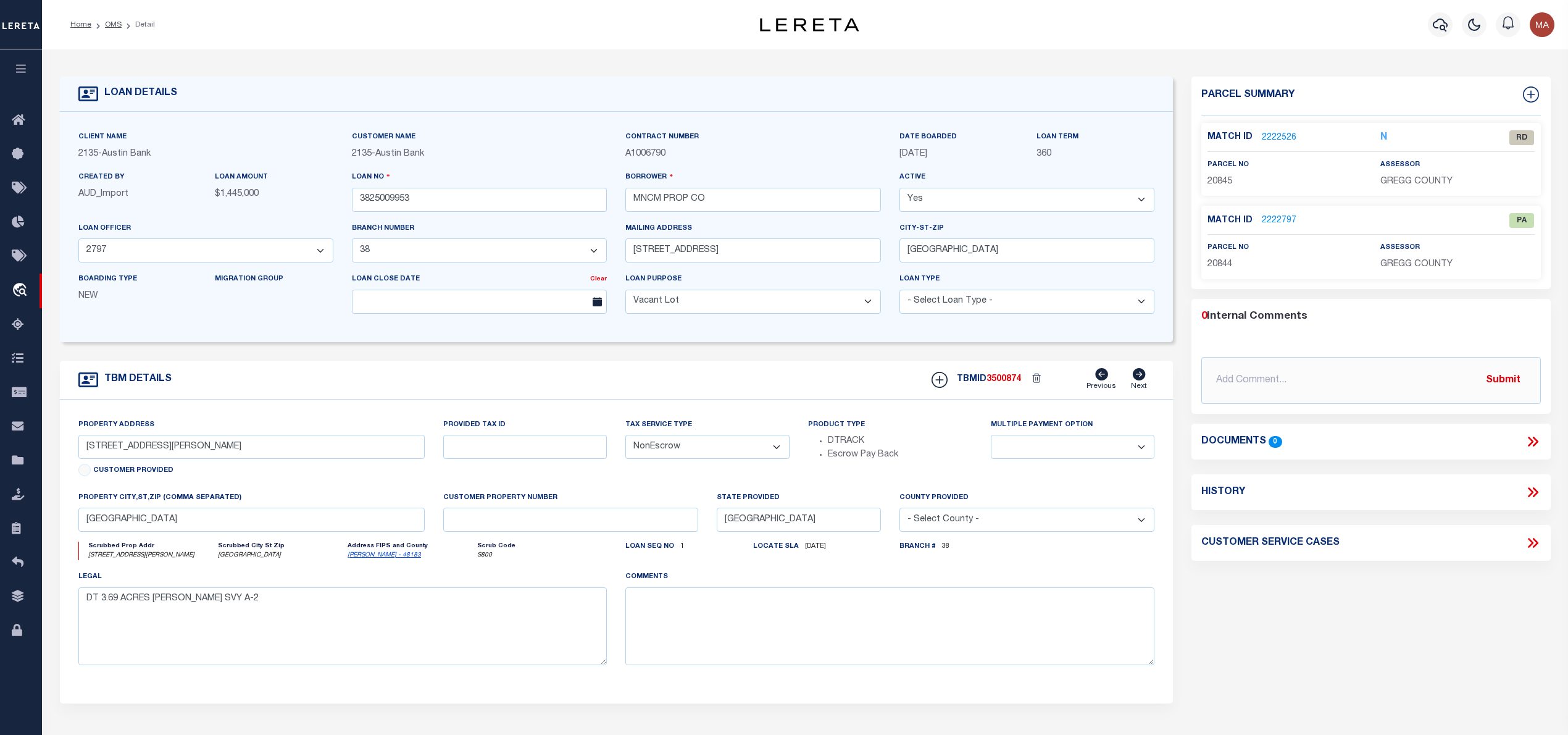
click at [1277, 136] on link "2222526" at bounding box center [1279, 138] width 34 height 13
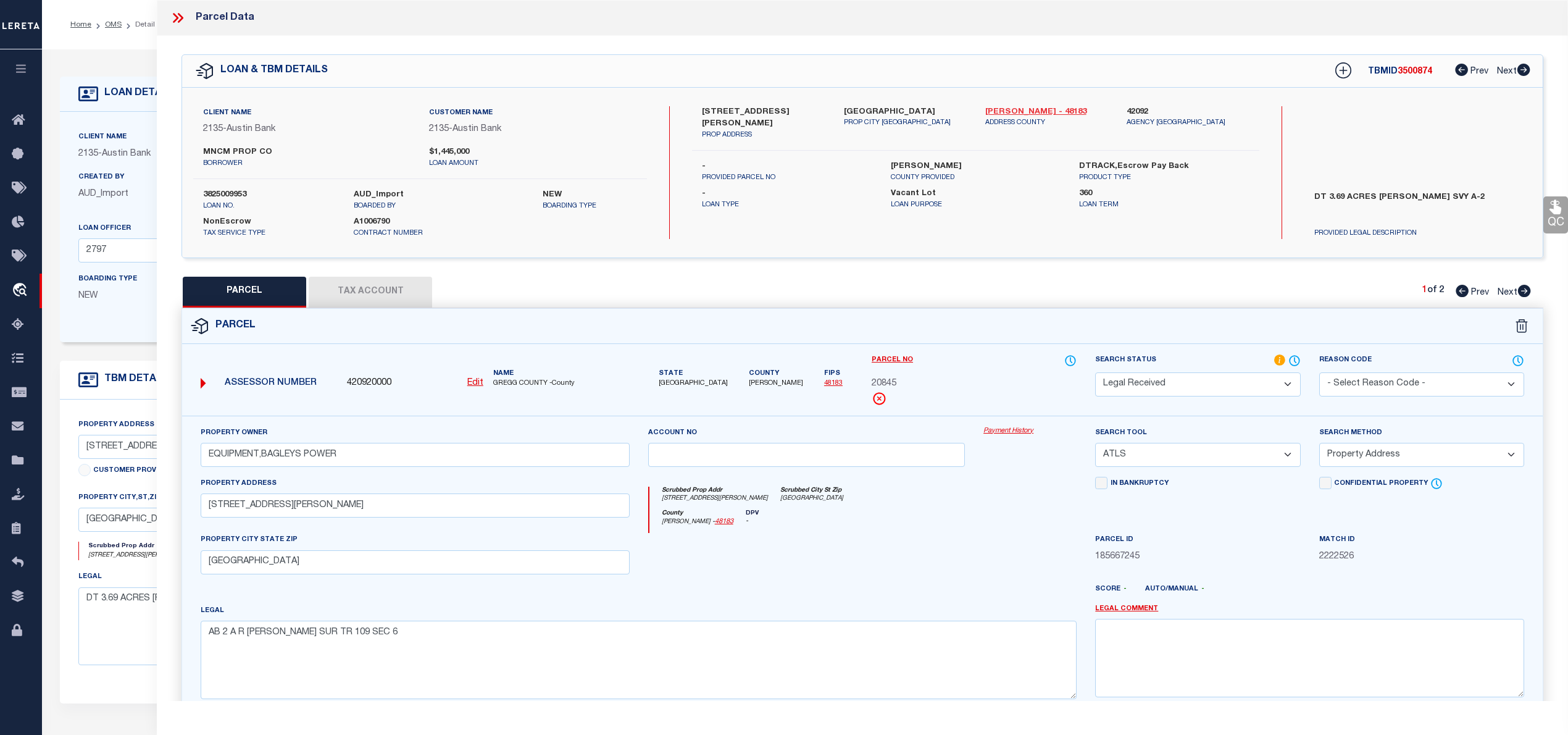
click at [1017, 108] on link "Gregg - 48183" at bounding box center [1047, 113] width 123 height 13
click at [705, 108] on label "3709 S. EASTMAN RD" at bounding box center [763, 118] width 123 height 24
click at [1527, 290] on icon at bounding box center [1525, 291] width 13 height 13
click at [879, 382] on span "20844" at bounding box center [884, 383] width 24 height 14
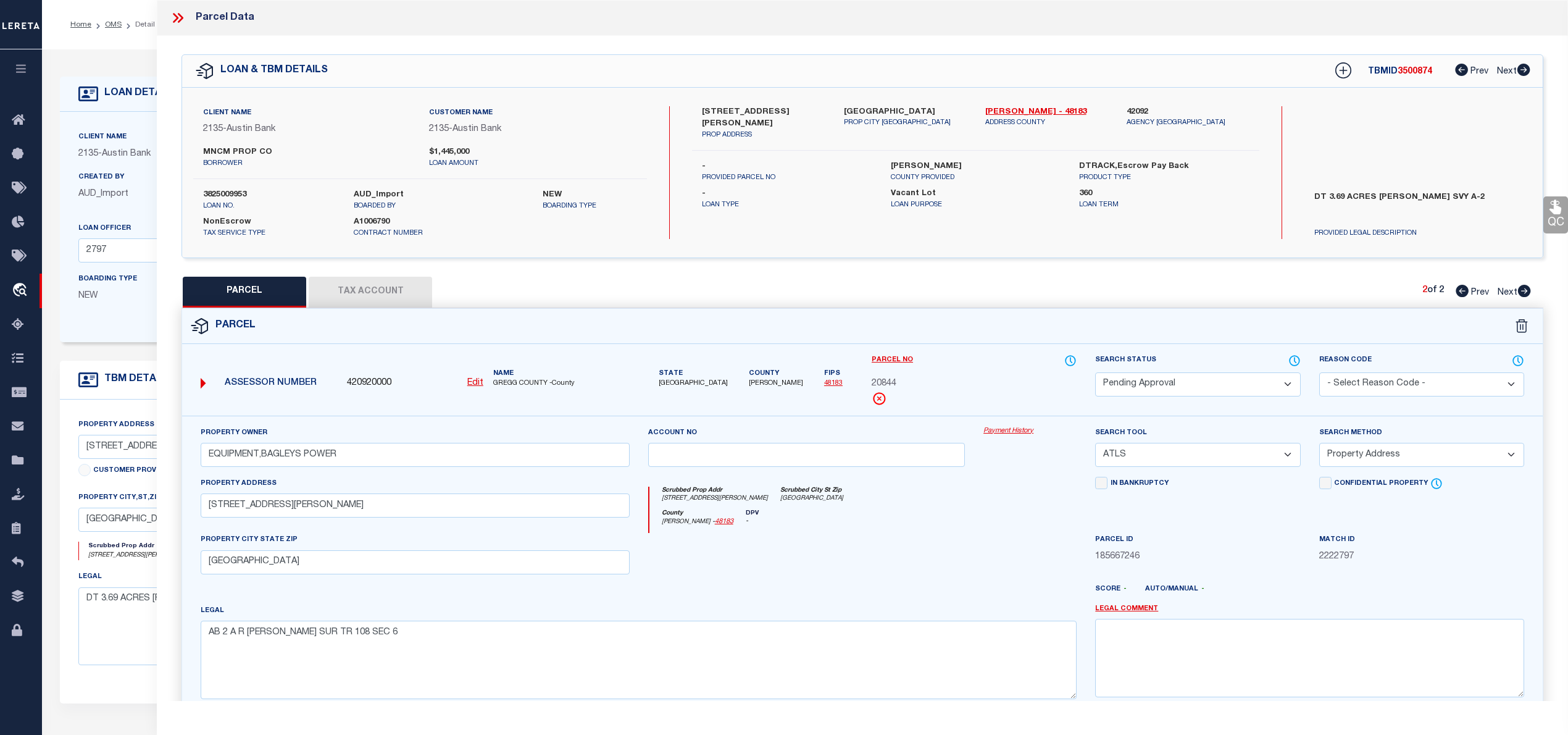
click at [879, 382] on span "20844" at bounding box center [884, 383] width 24 height 14
click at [1404, 195] on label "DT 3.69 ACRES A.R. JOHNSON SVY A-2" at bounding box center [1417, 209] width 225 height 37
click at [886, 378] on span "20844" at bounding box center [884, 383] width 24 height 14
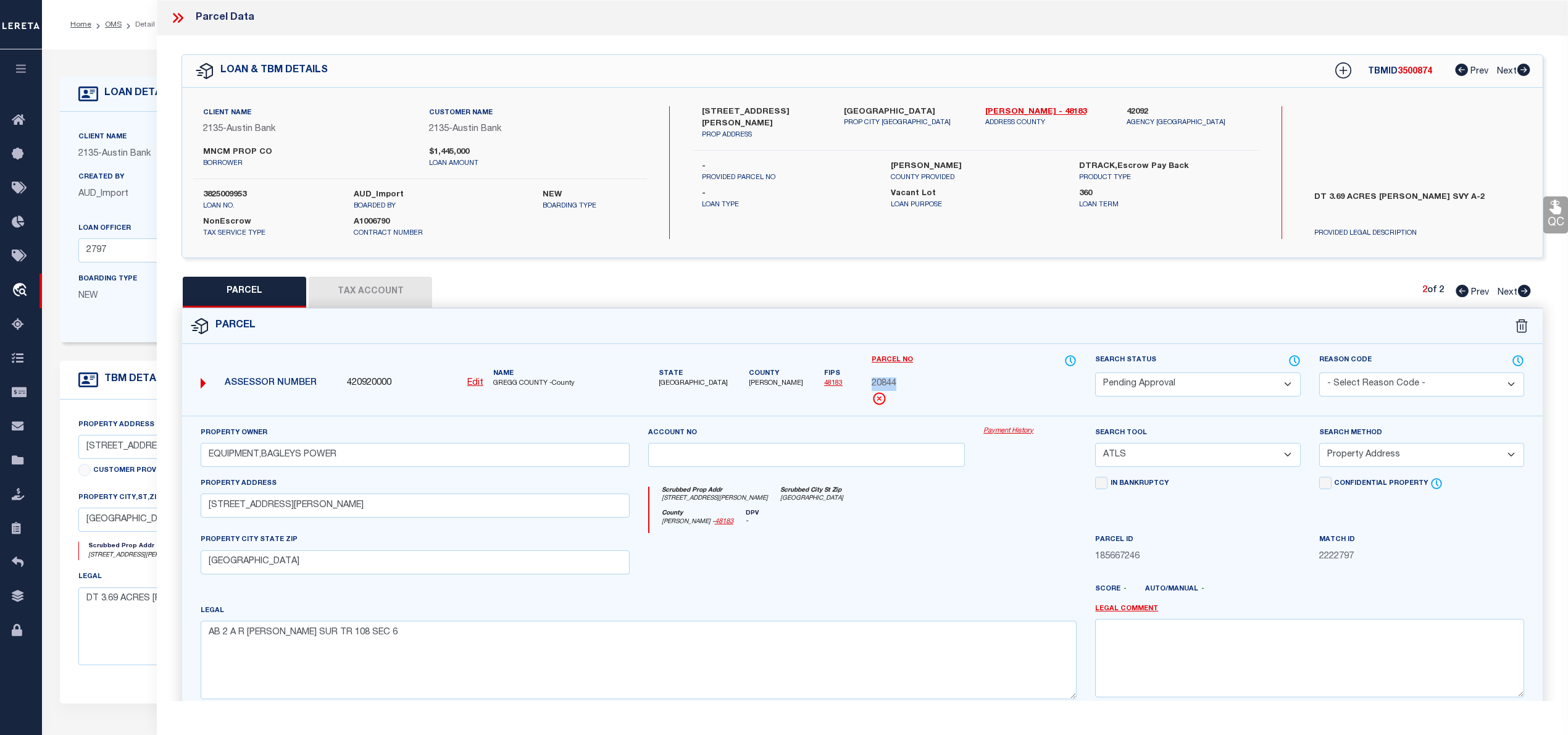
click at [1460, 290] on icon at bounding box center [1462, 291] width 13 height 13
click at [1525, 289] on icon at bounding box center [1525, 291] width 13 height 13
click at [1457, 292] on icon at bounding box center [1462, 291] width 13 height 13
click at [1178, 383] on select "Automated Search Bad Parcel Complete Duplicate Parcel High Dollar Reporting In …" at bounding box center [1197, 384] width 205 height 24
click at [1096, 372] on select "Automated Search Bad Parcel Complete Duplicate Parcel High Dollar Reporting In …" at bounding box center [1197, 384] width 205 height 24
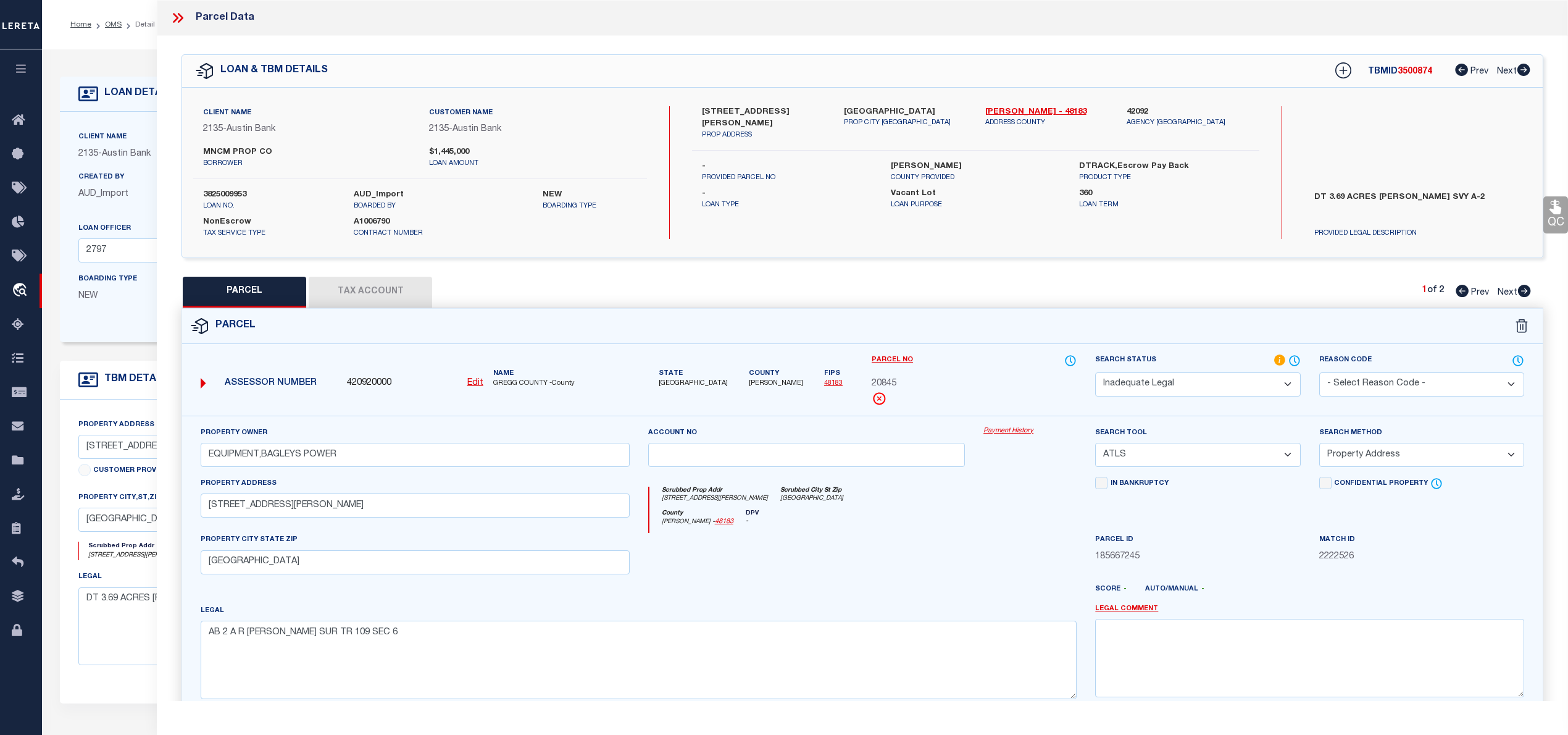
scroll to position [124, 0]
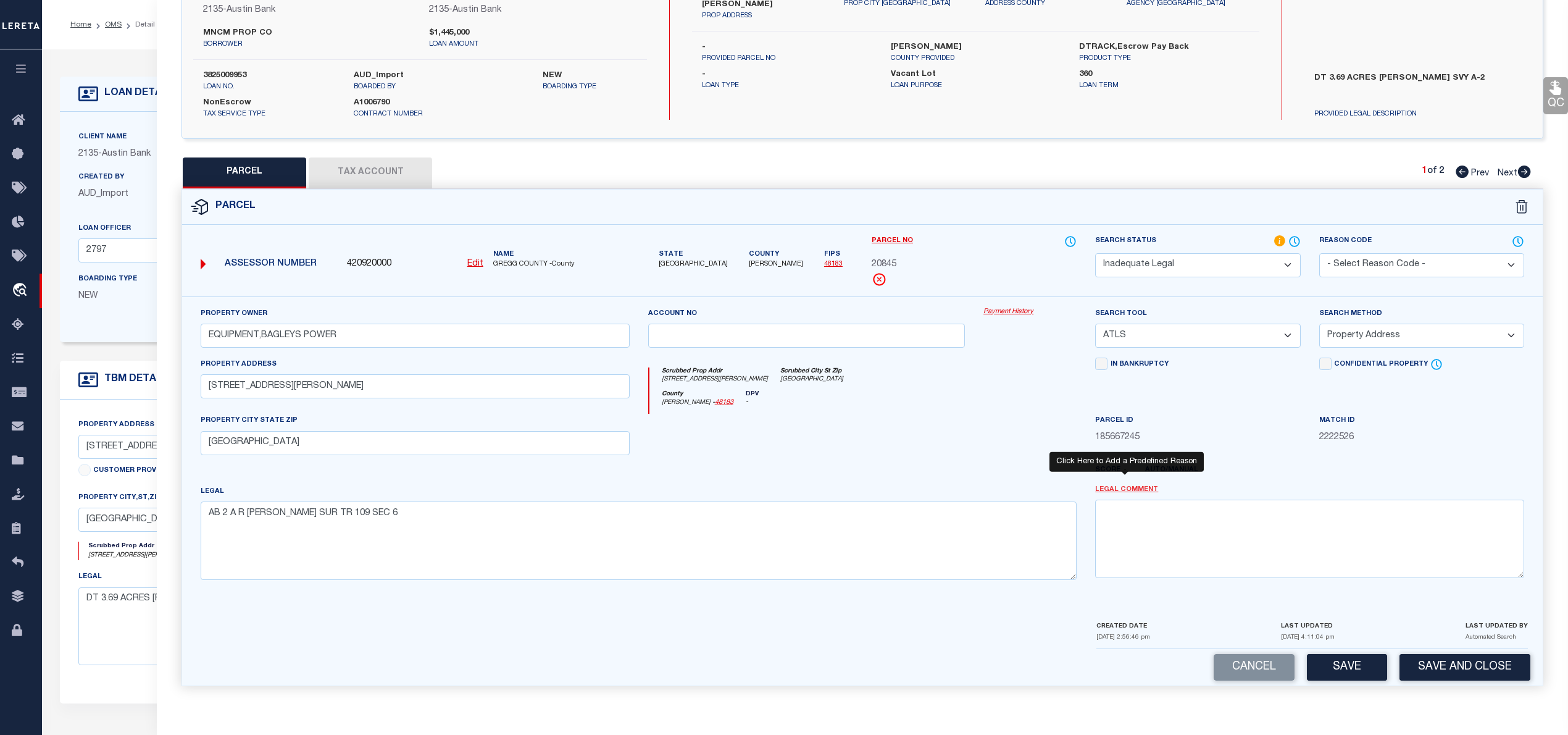
click at [1141, 487] on link "Legal Comment" at bounding box center [1127, 490] width 63 height 11
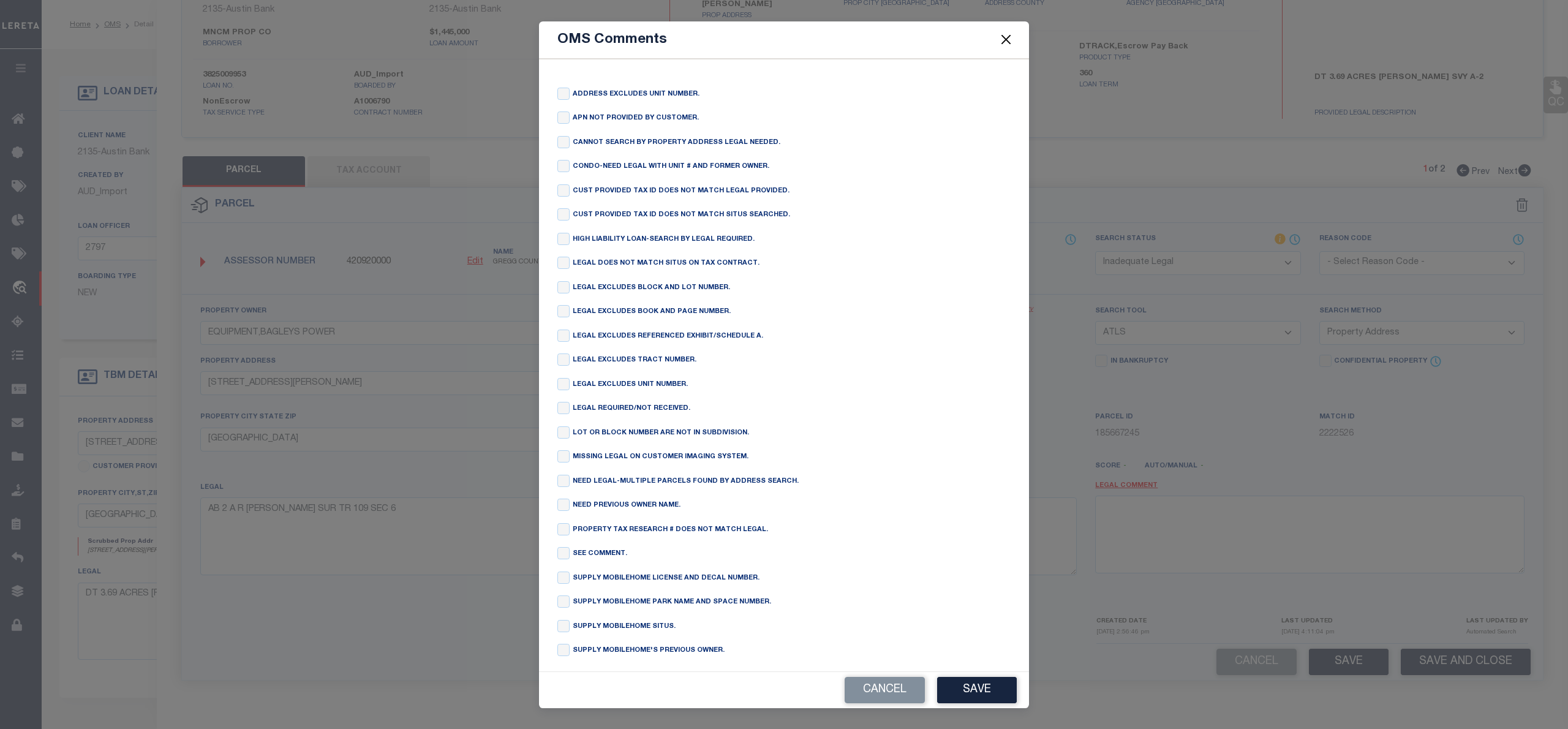
click at [1001, 38] on button "Close" at bounding box center [1006, 40] width 16 height 16
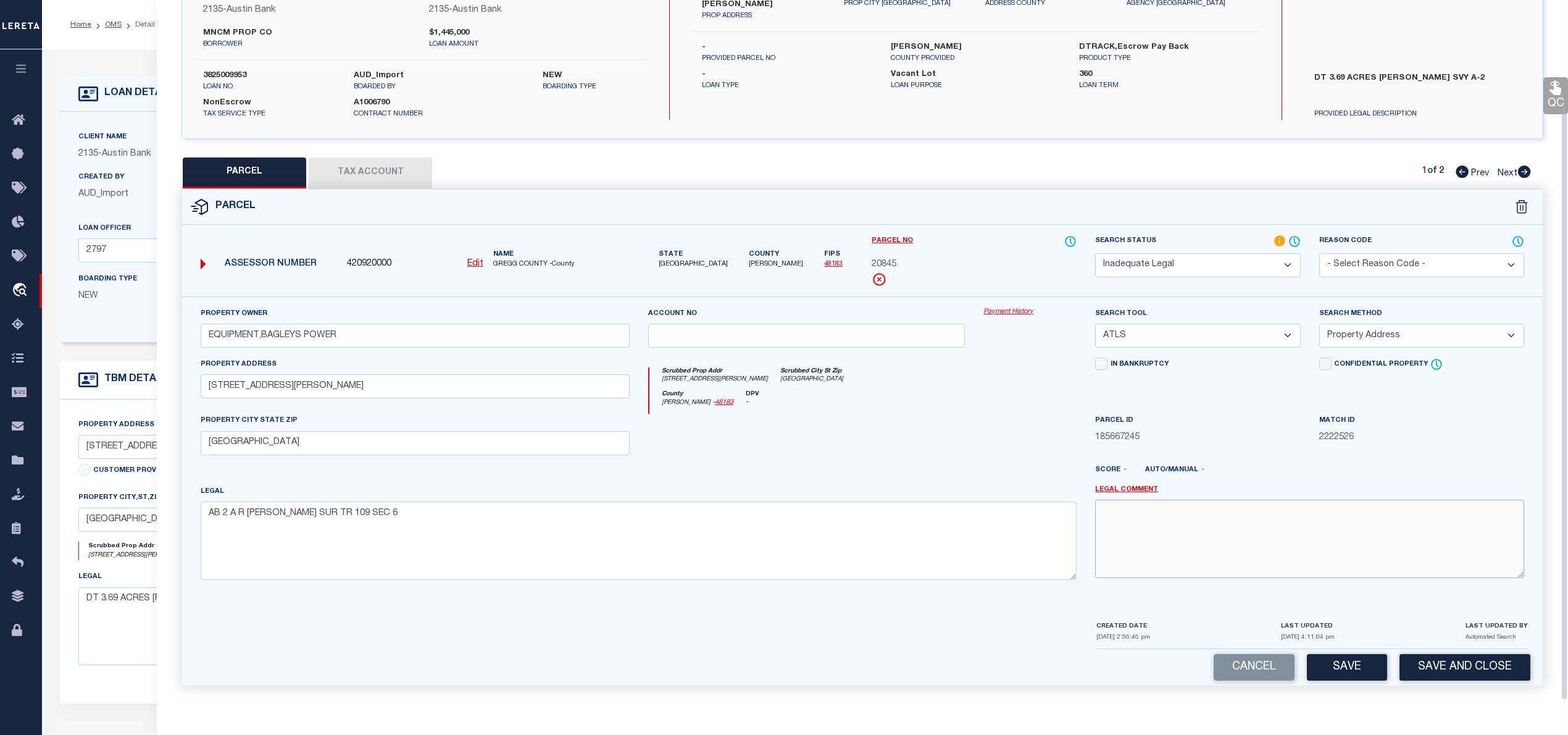
click at [1176, 566] on textarea at bounding box center [1310, 538] width 429 height 78
click at [1205, 515] on textarea "PLEASE PROVIDE COMPLETE LEGAL" at bounding box center [1310, 538] width 429 height 78
click at [1330, 676] on button "Save" at bounding box center [1346, 666] width 80 height 26
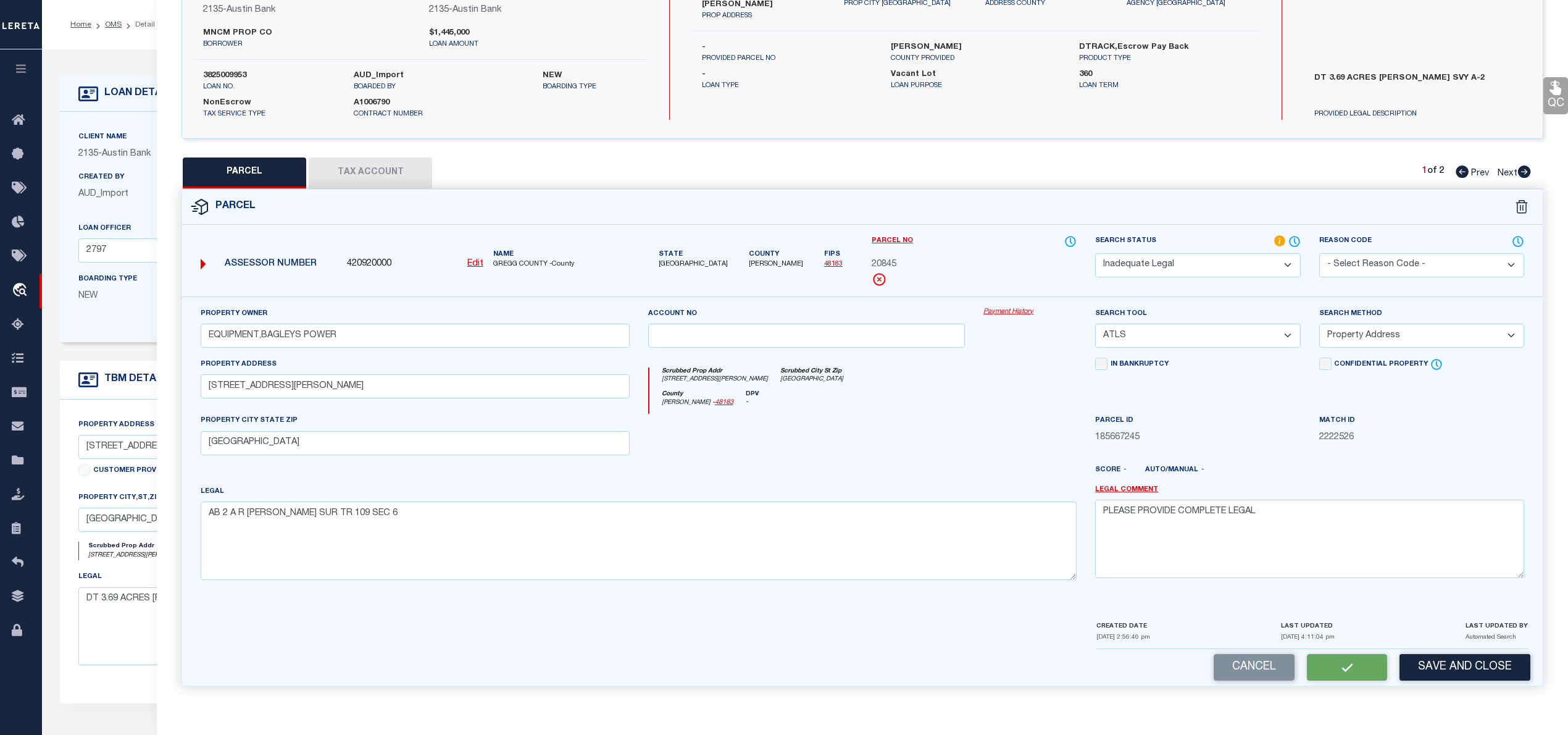
click at [1525, 170] on div "QC QC QC" at bounding box center [862, 308] width 1411 height 784
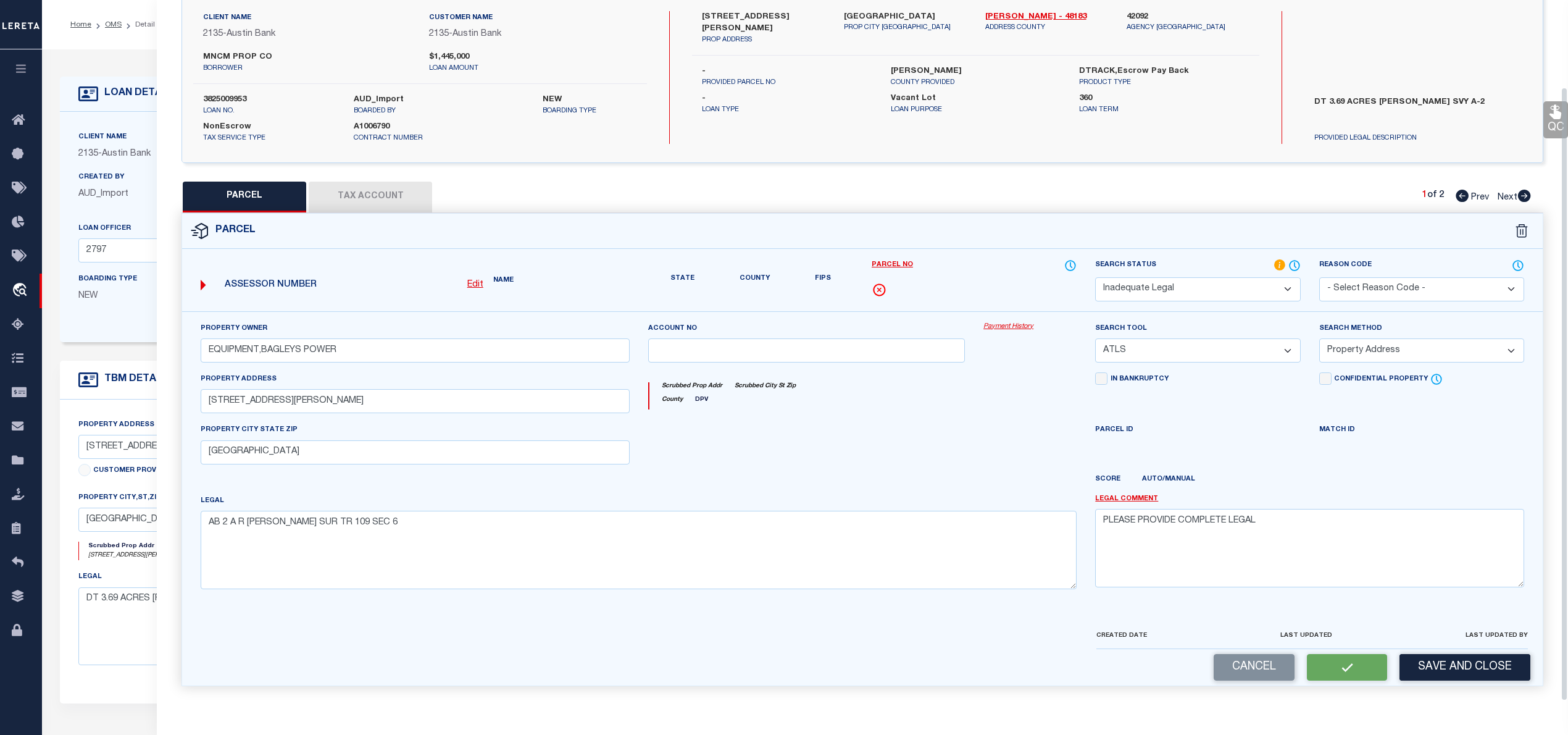
scroll to position [87, 0]
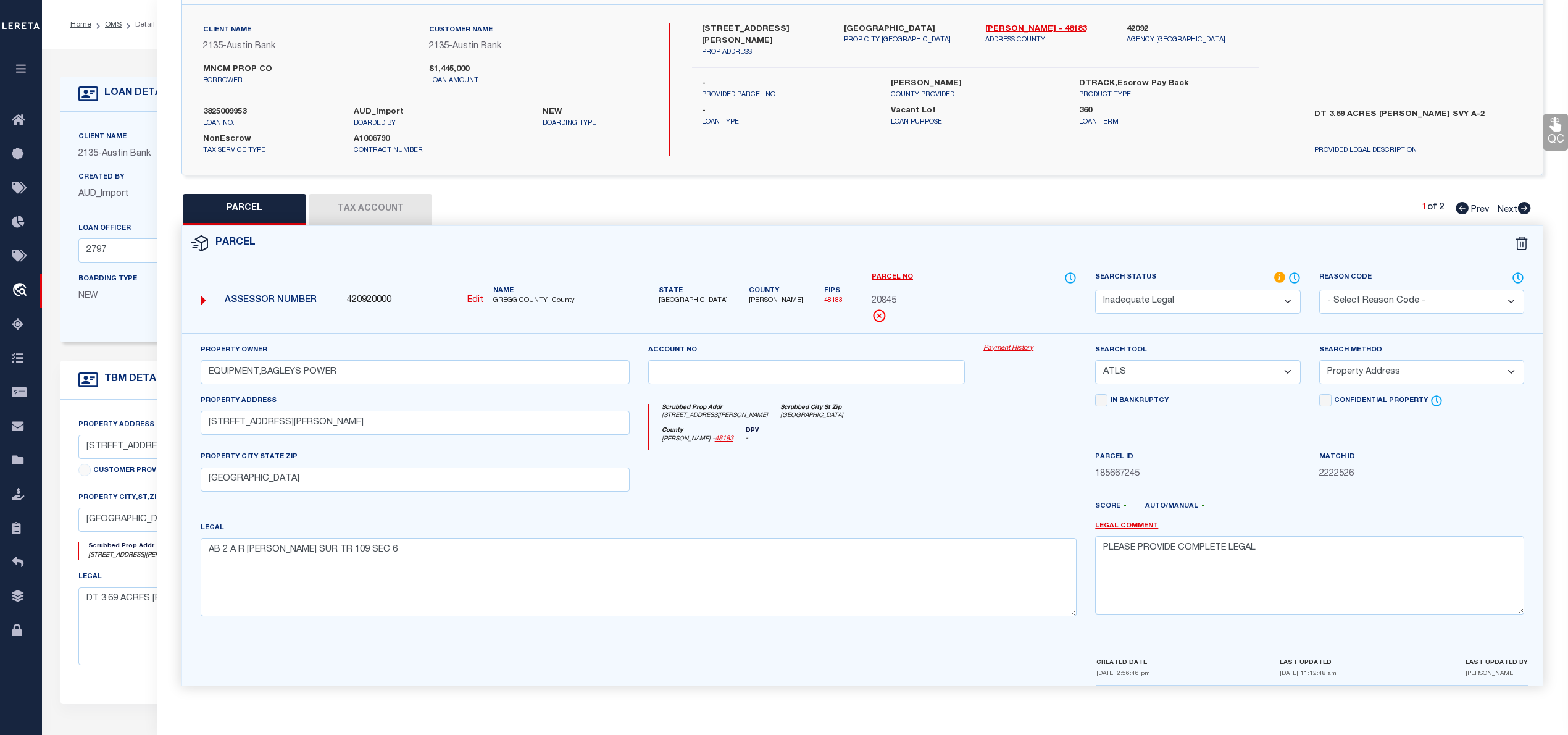
click at [1524, 206] on icon at bounding box center [1525, 208] width 13 height 13
click at [1142, 293] on select "Automated Search Bad Parcel Complete Duplicate Parcel High Dollar Reporting In …" at bounding box center [1197, 301] width 205 height 24
click at [1096, 289] on select "Automated Search Bad Parcel Complete Duplicate Parcel High Dollar Reporting In …" at bounding box center [1197, 301] width 205 height 24
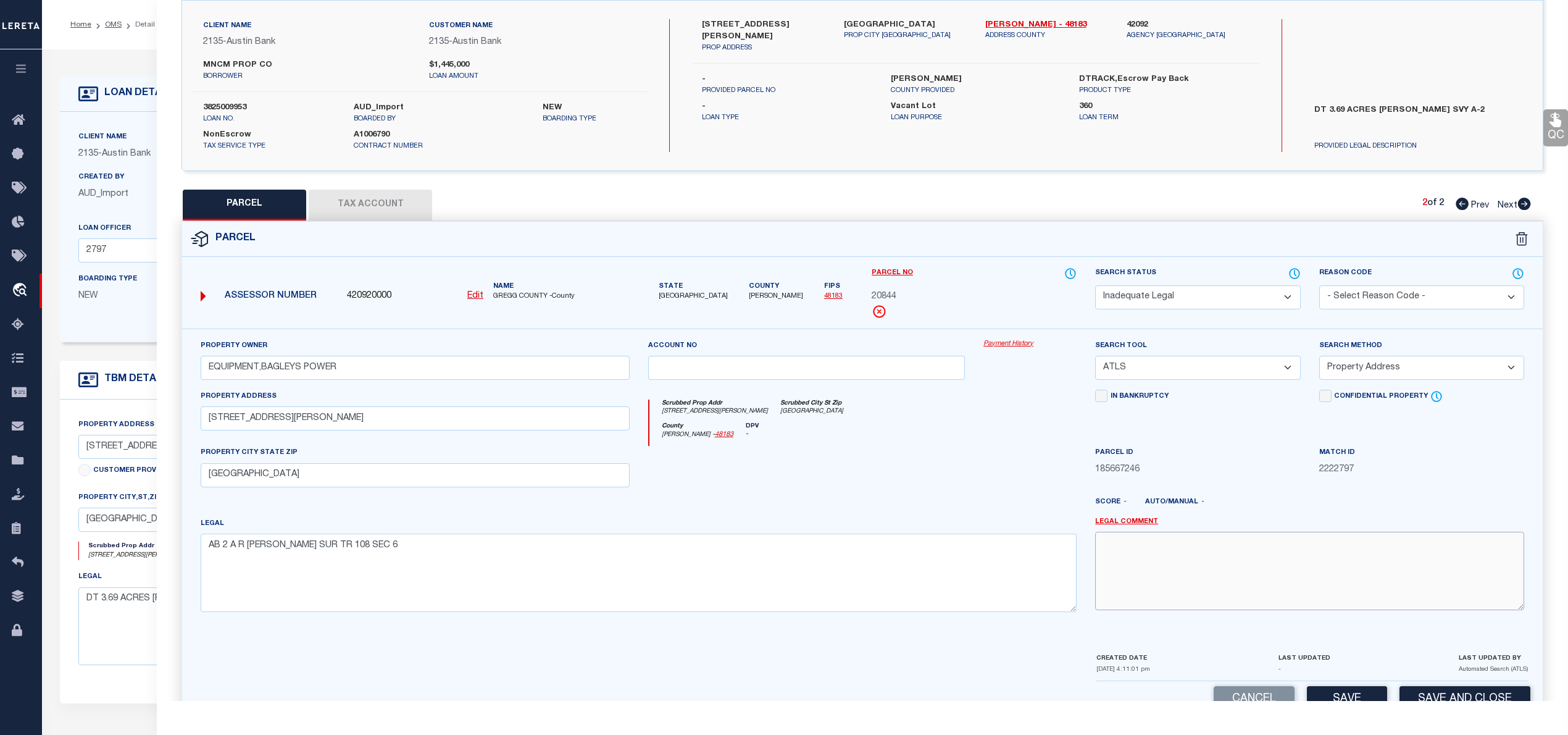
click at [1205, 558] on textarea at bounding box center [1310, 570] width 429 height 78
paste textarea "PLEASE PROVIDE COMPLETE LEGAL"
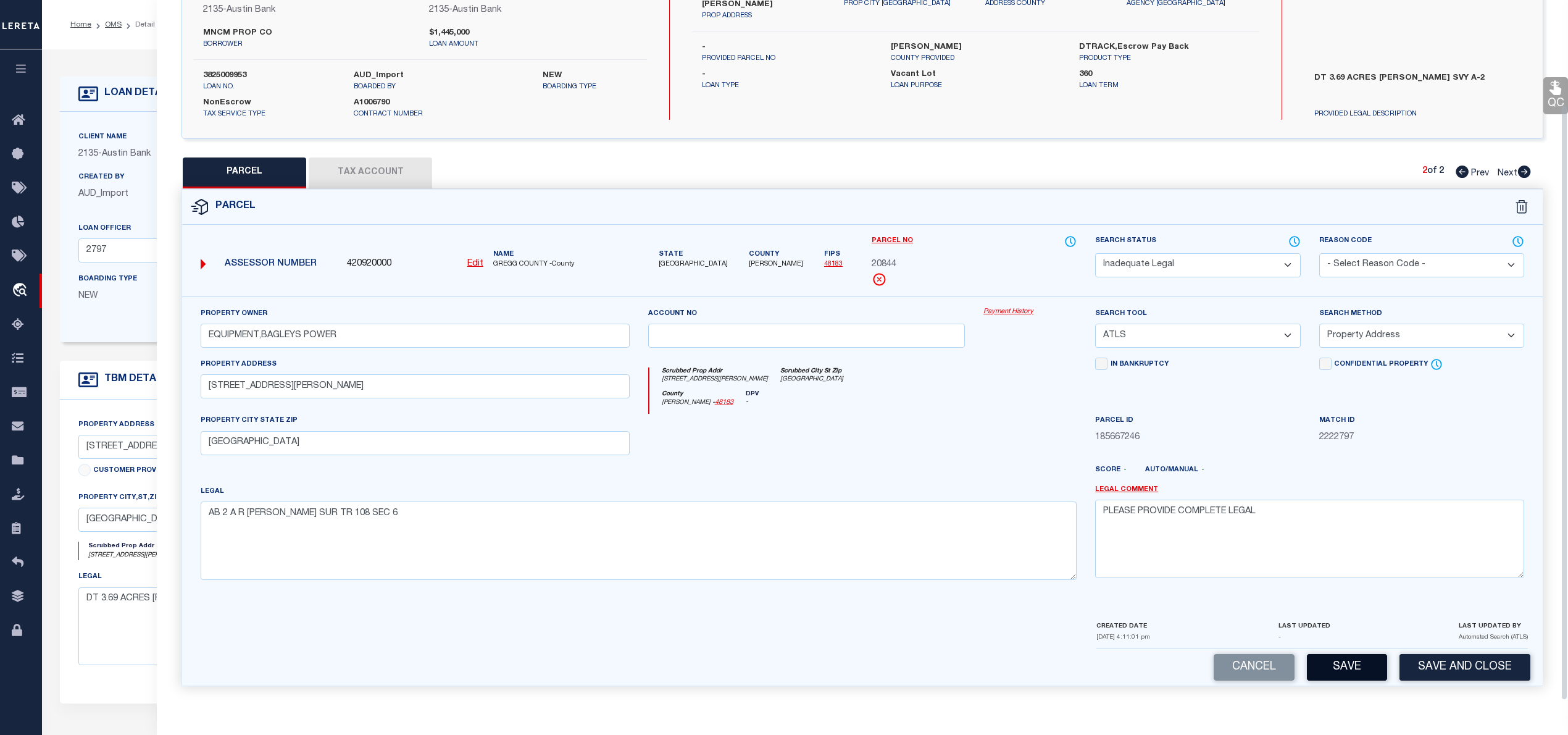
click at [1342, 661] on button "Save" at bounding box center [1346, 666] width 80 height 26
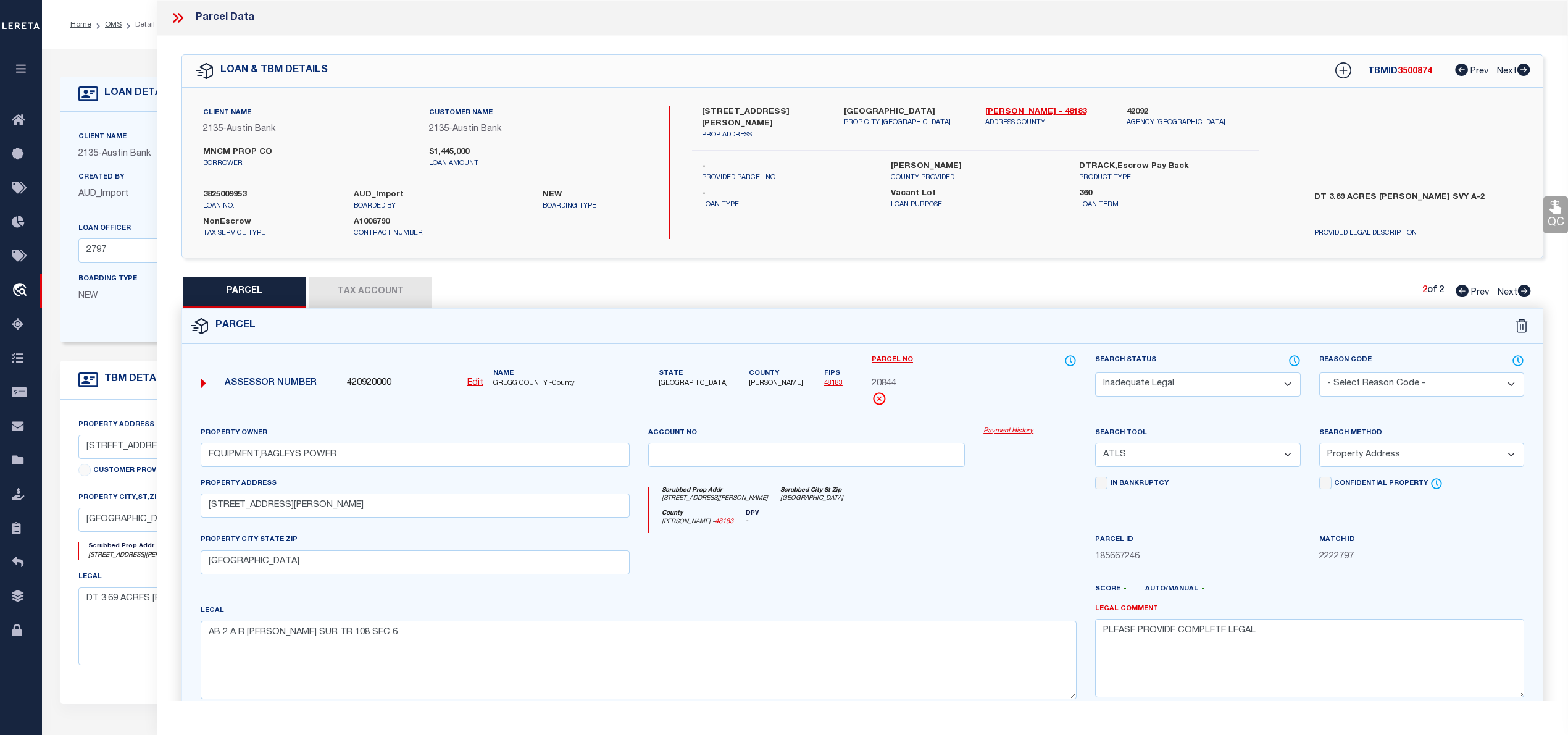
click at [173, 20] on icon at bounding box center [178, 18] width 16 height 16
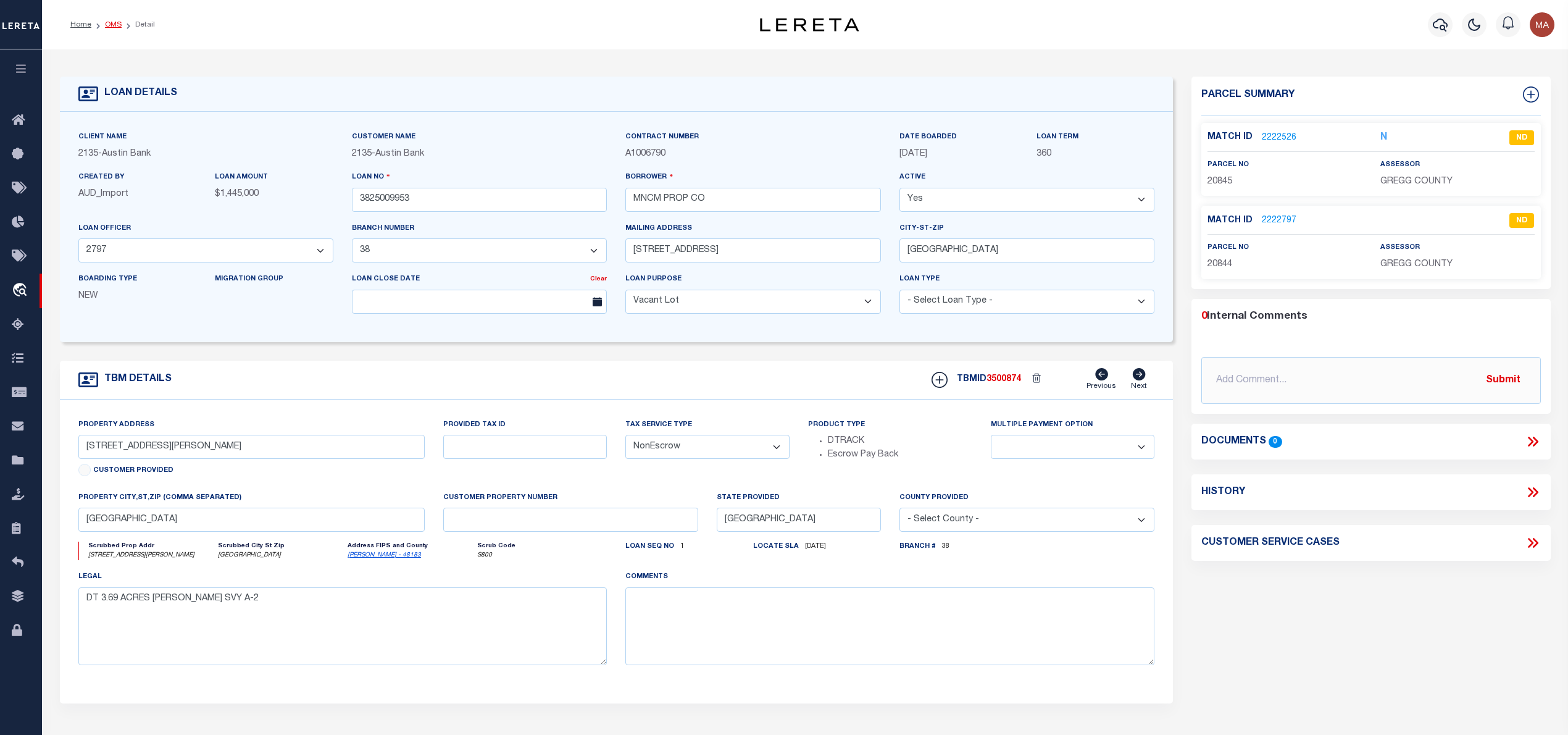
click at [111, 23] on link "OMS" at bounding box center [113, 24] width 16 height 7
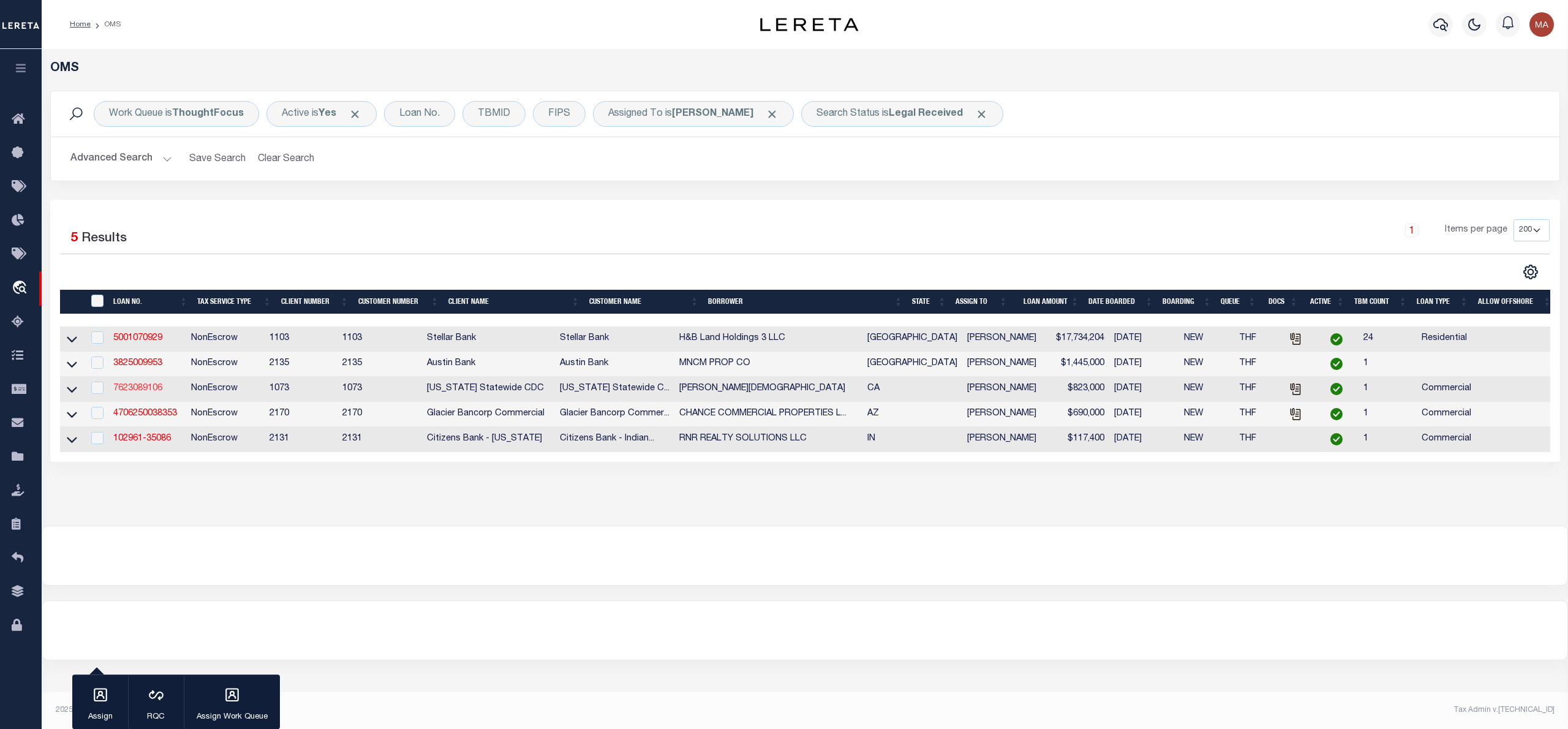
click at [143, 389] on link "7623089106" at bounding box center [138, 388] width 49 height 9
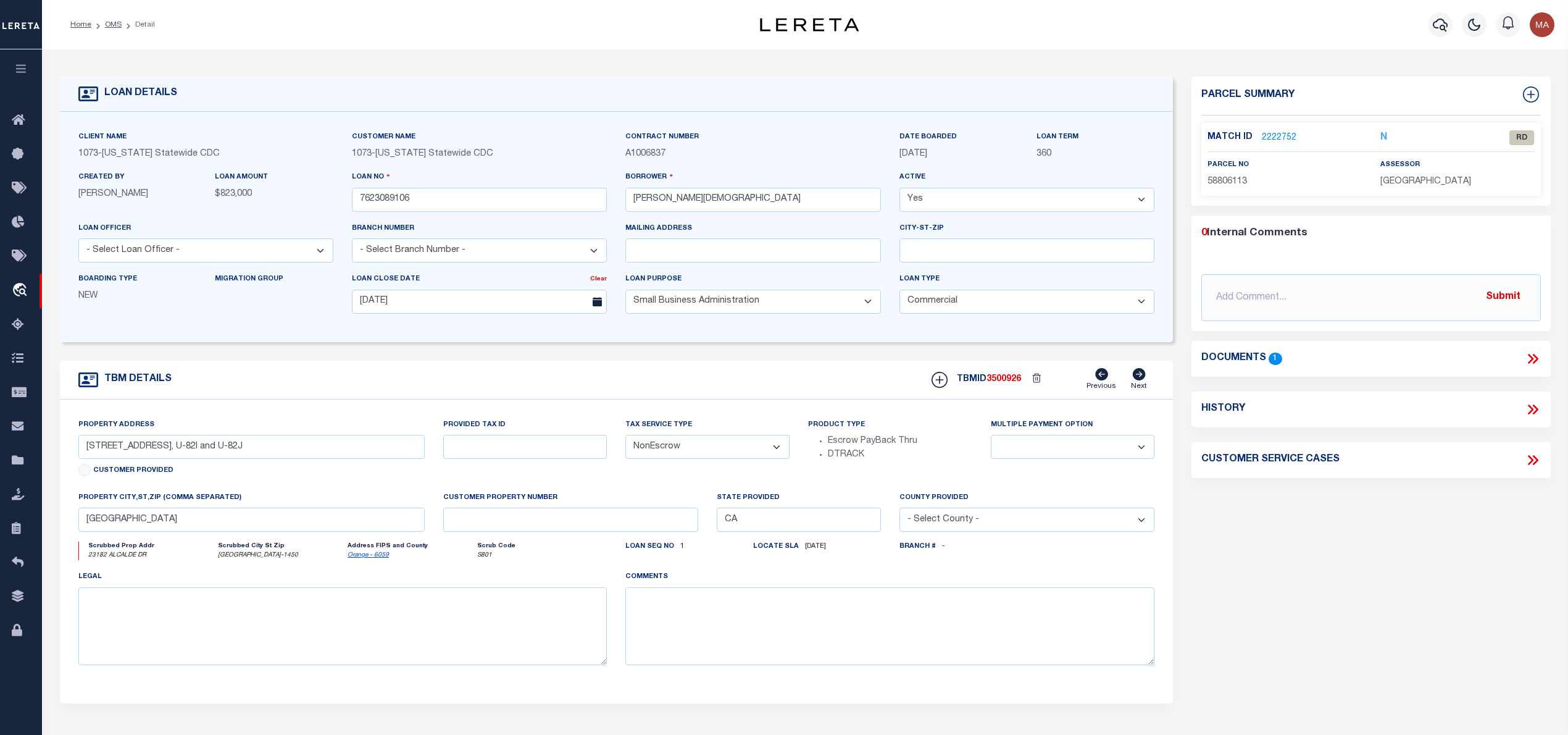
click at [1532, 363] on icon at bounding box center [1533, 359] width 16 height 16
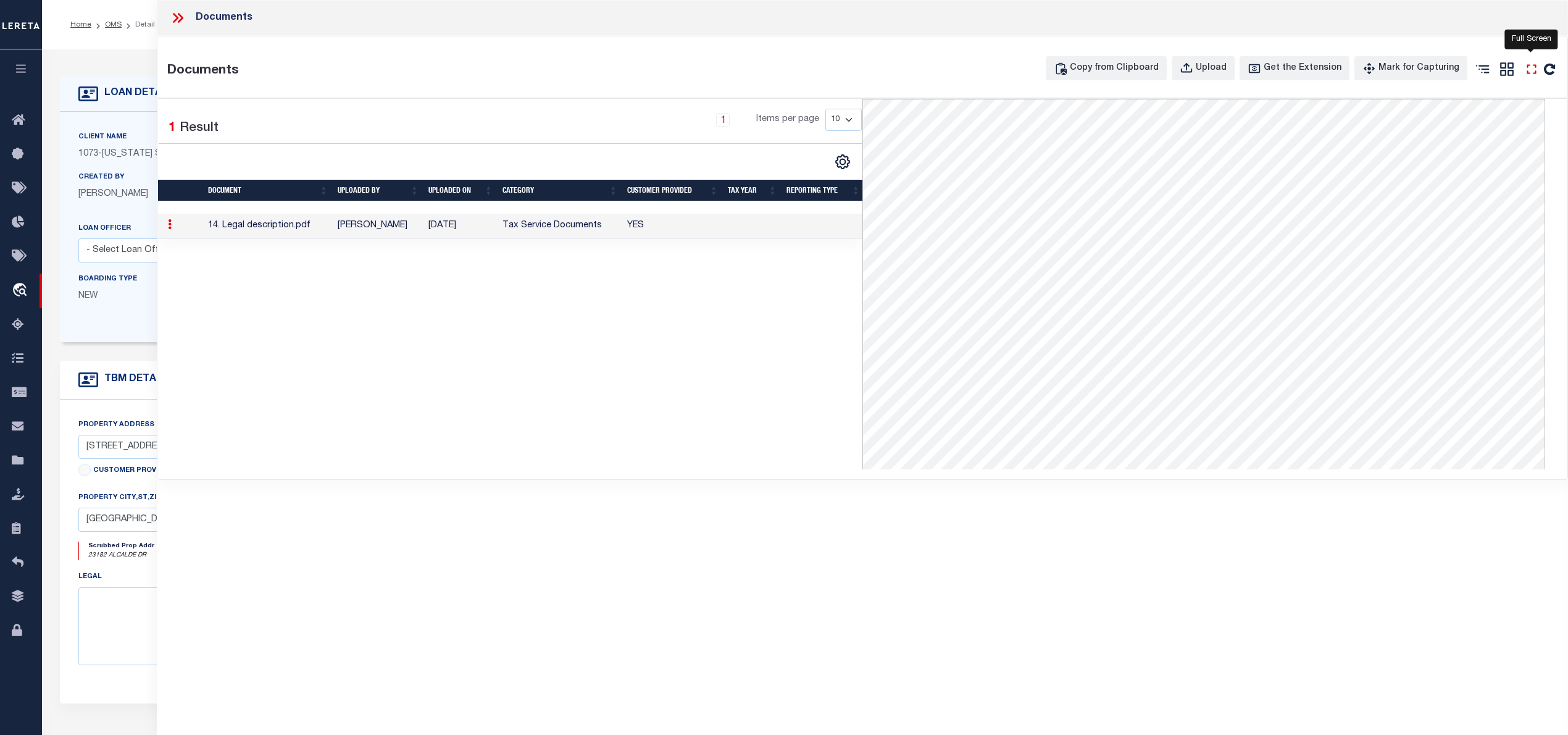
click at [1530, 68] on icon "" at bounding box center [1532, 69] width 16 height 16
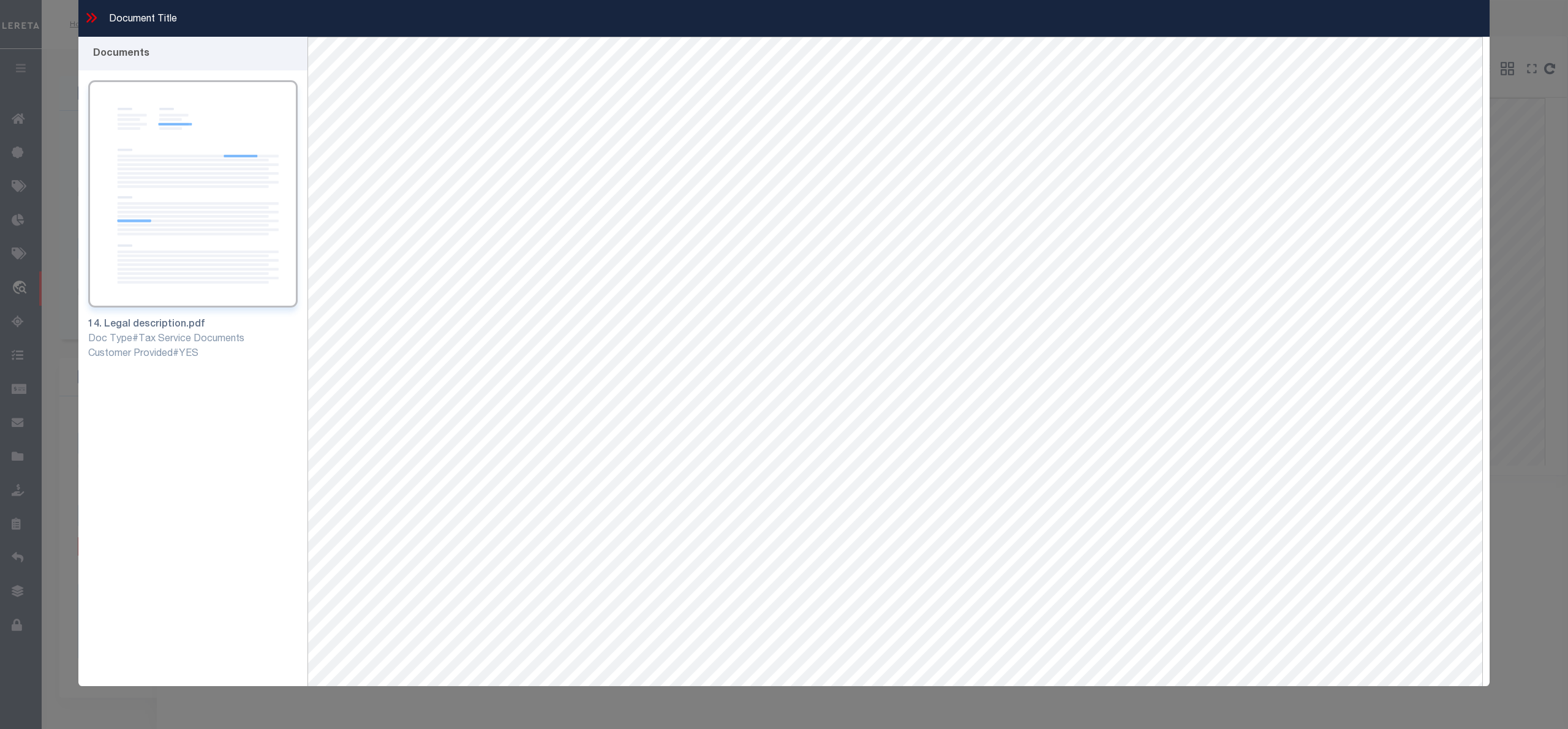
click at [91, 22] on icon at bounding box center [94, 17] width 5 height 10
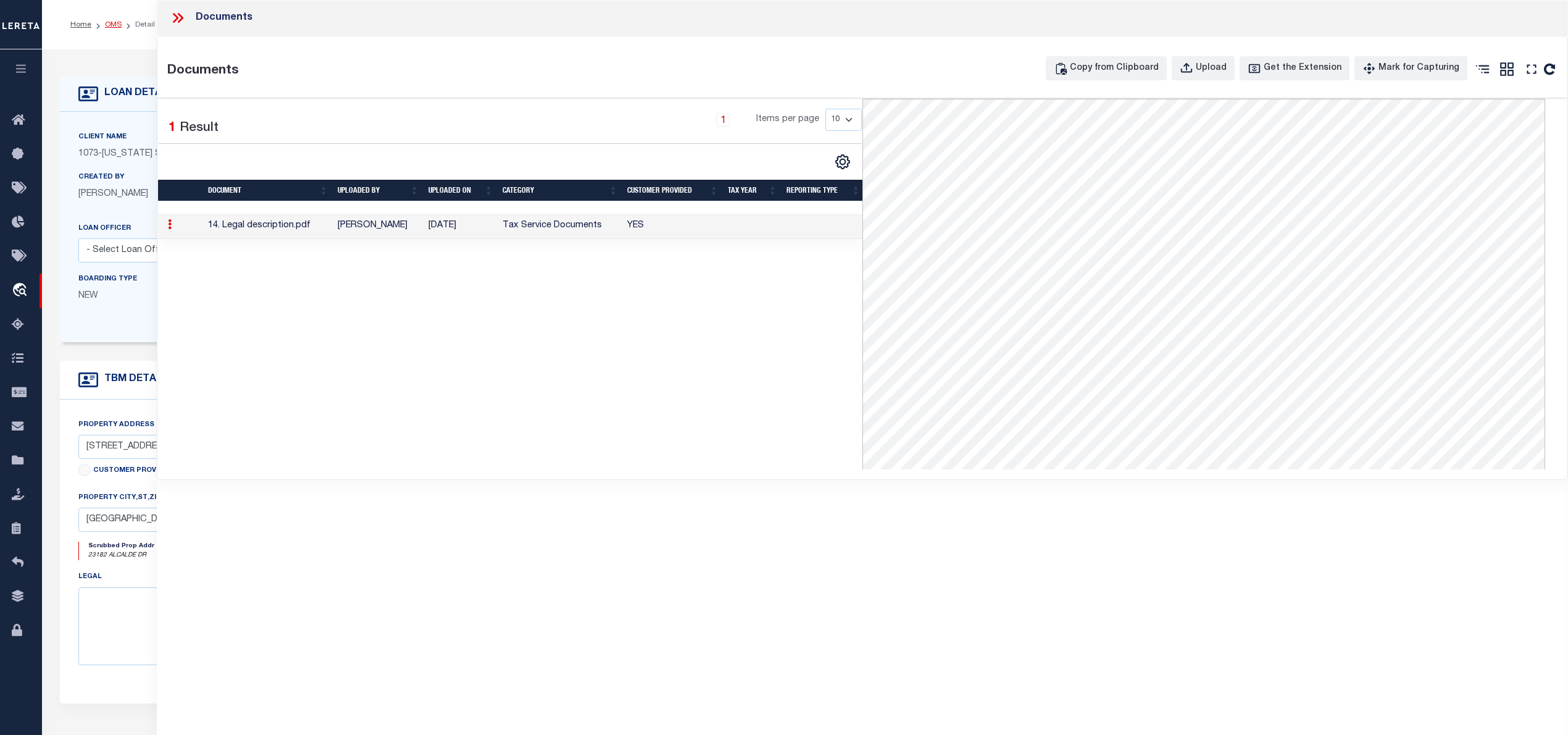
click at [112, 23] on link "OMS" at bounding box center [113, 24] width 16 height 7
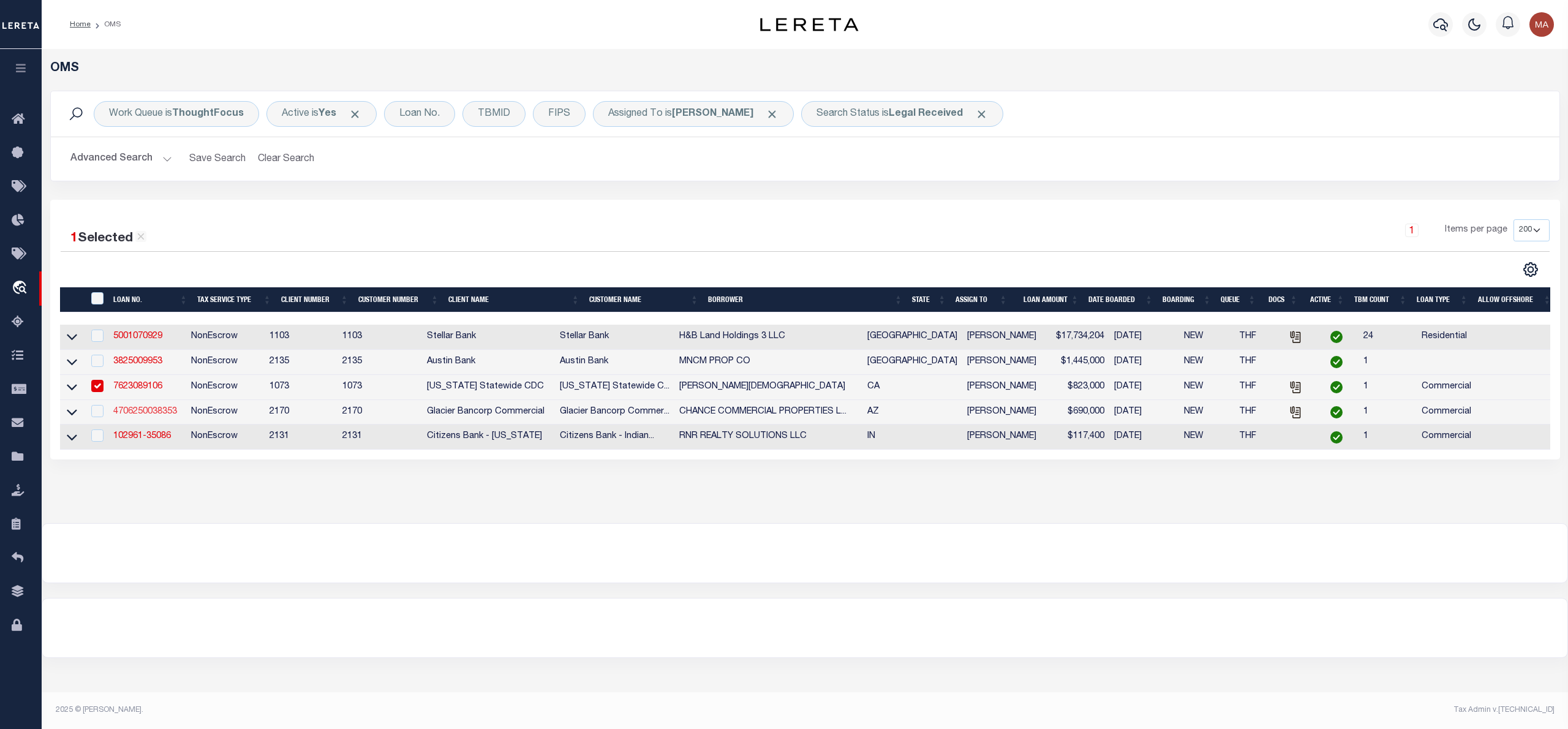
click at [156, 412] on link "4706250038353" at bounding box center [145, 411] width 64 height 9
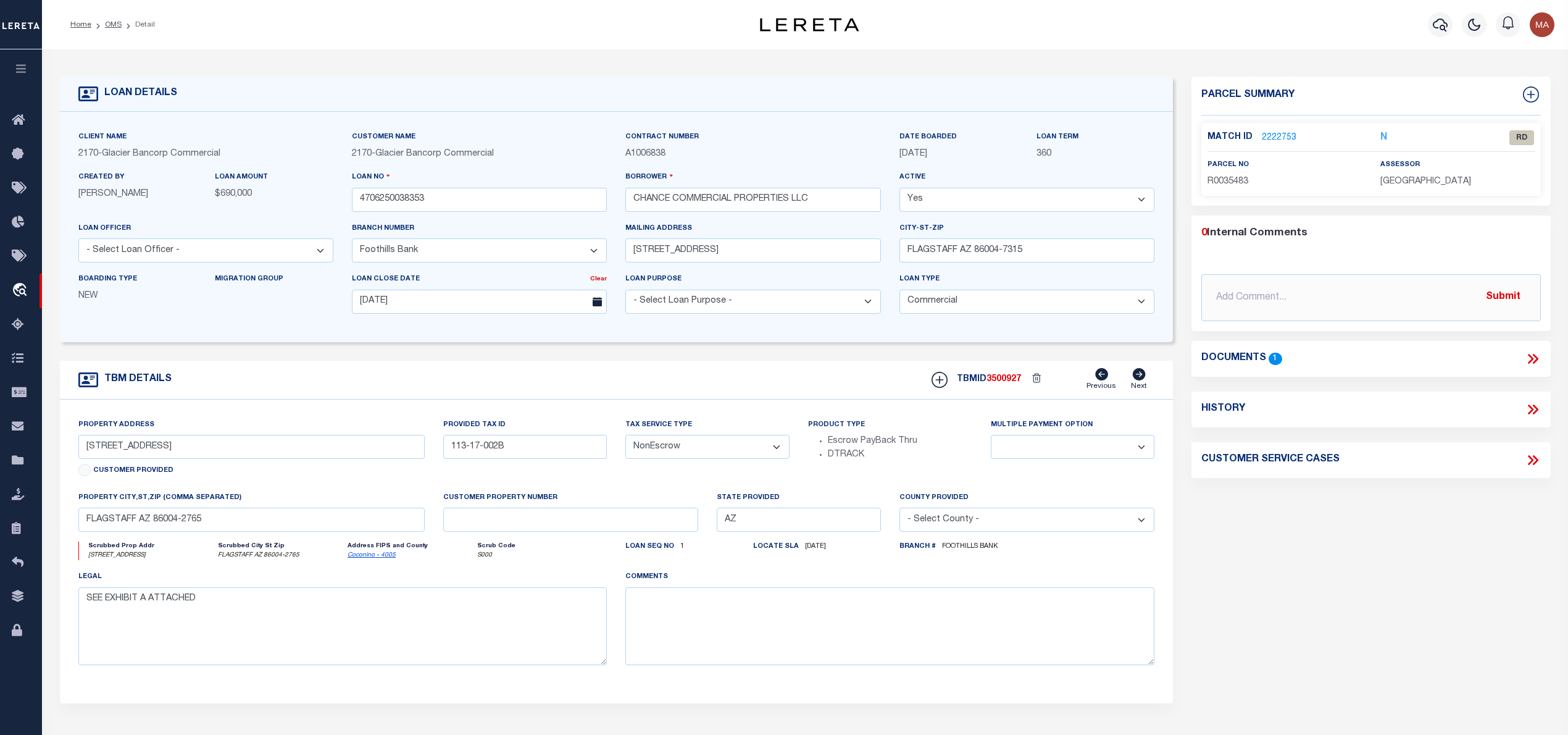
click at [1530, 358] on icon at bounding box center [1533, 359] width 16 height 16
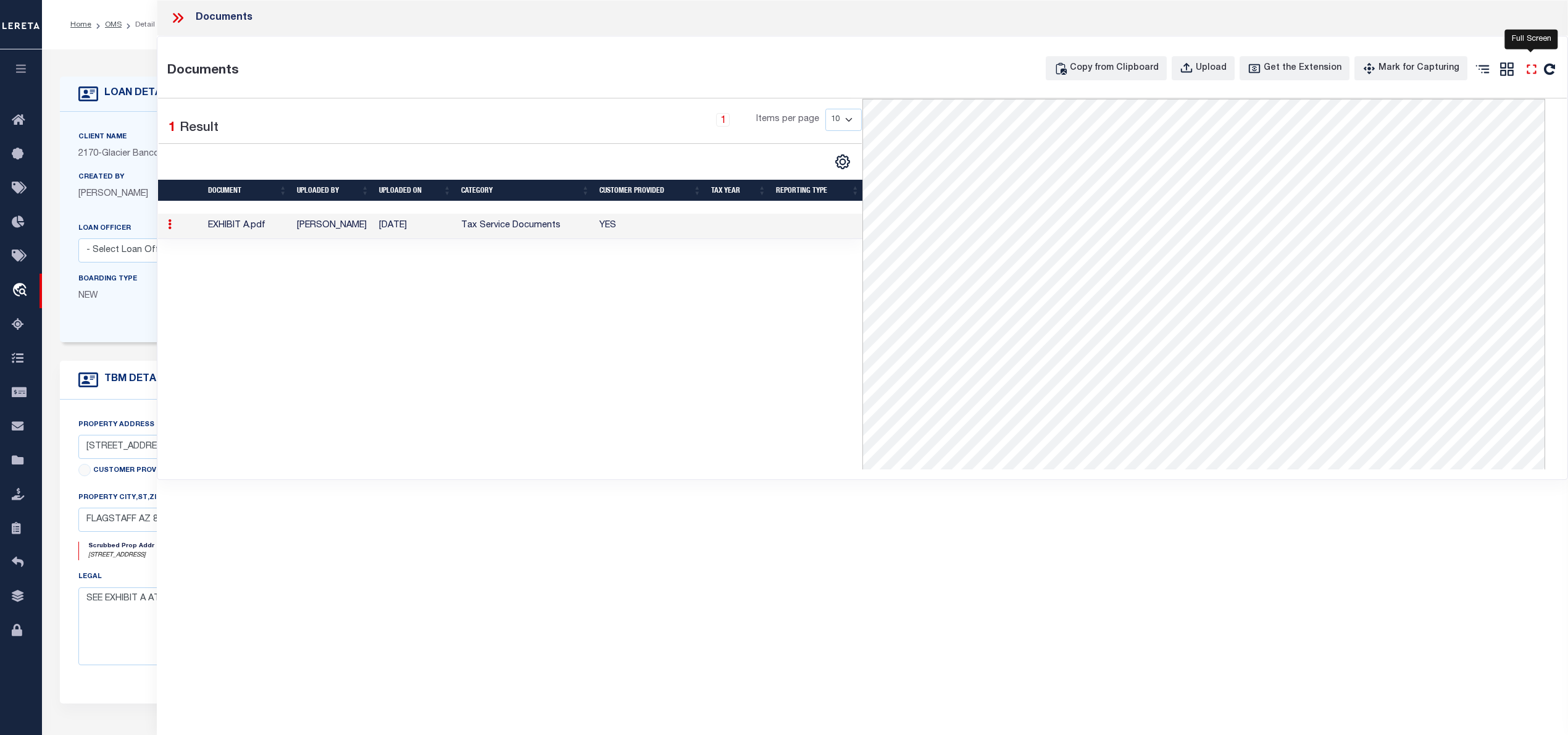
click at [1524, 72] on icon "" at bounding box center [1532, 69] width 16 height 16
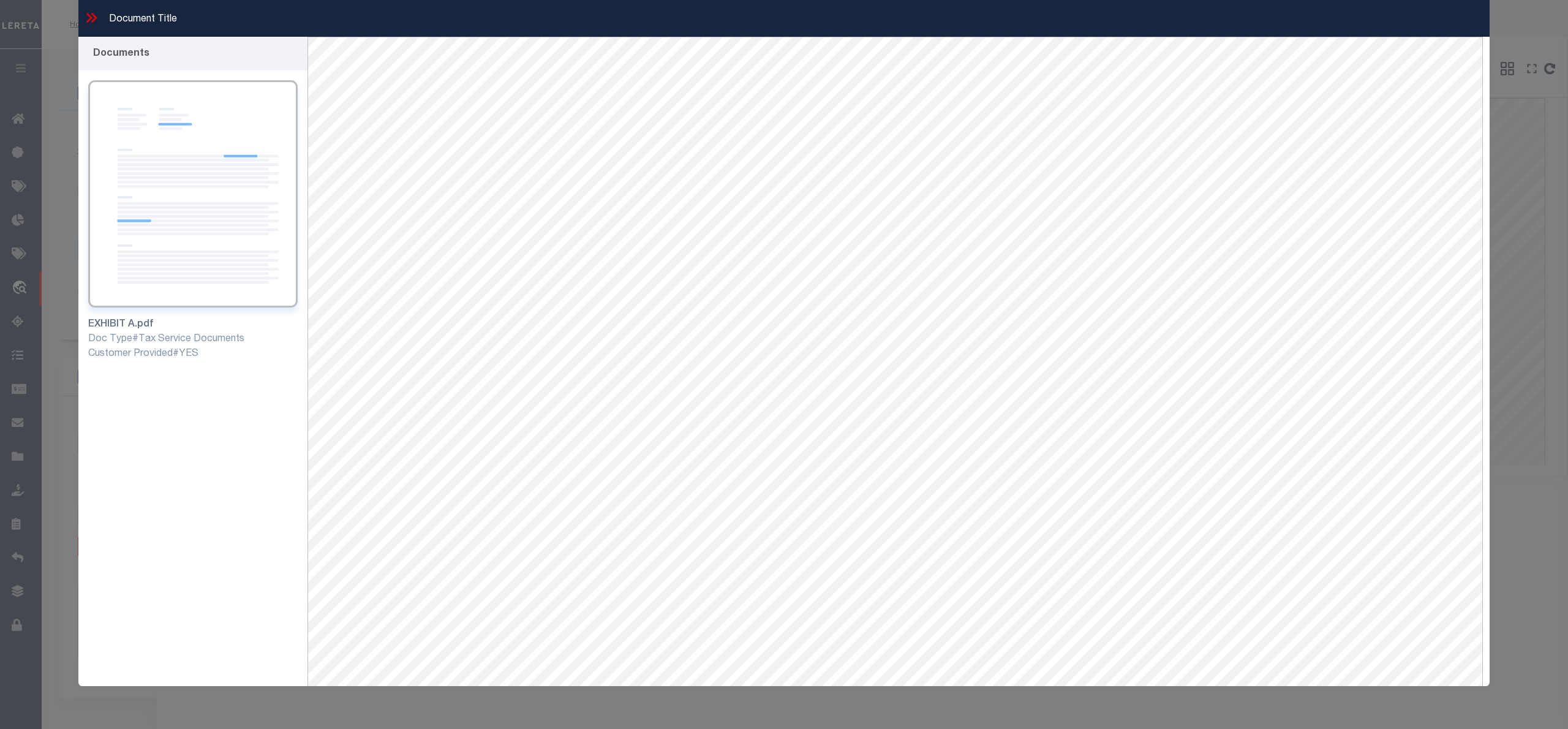
click at [92, 11] on icon at bounding box center [91, 18] width 16 height 16
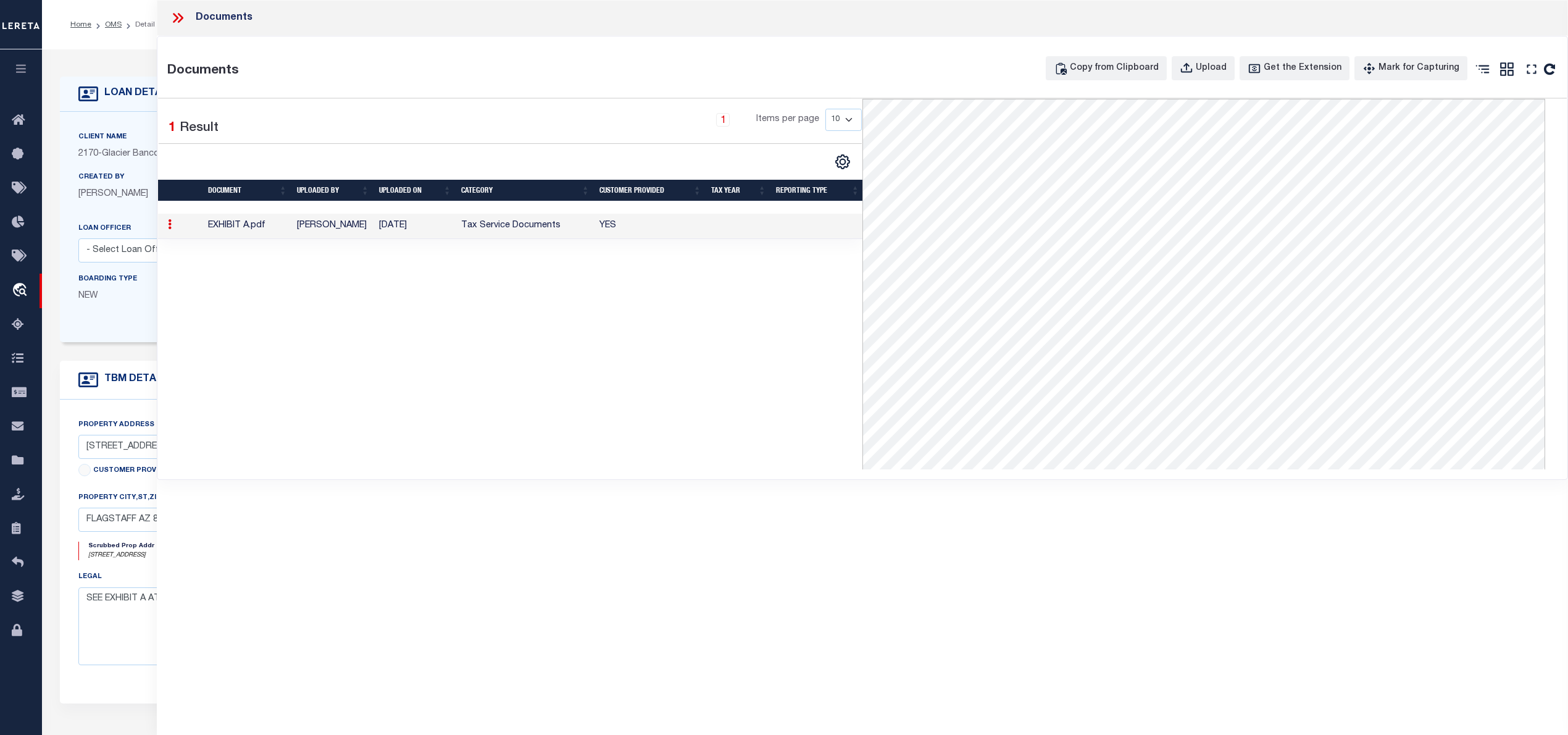
click at [176, 16] on icon at bounding box center [176, 17] width 5 height 10
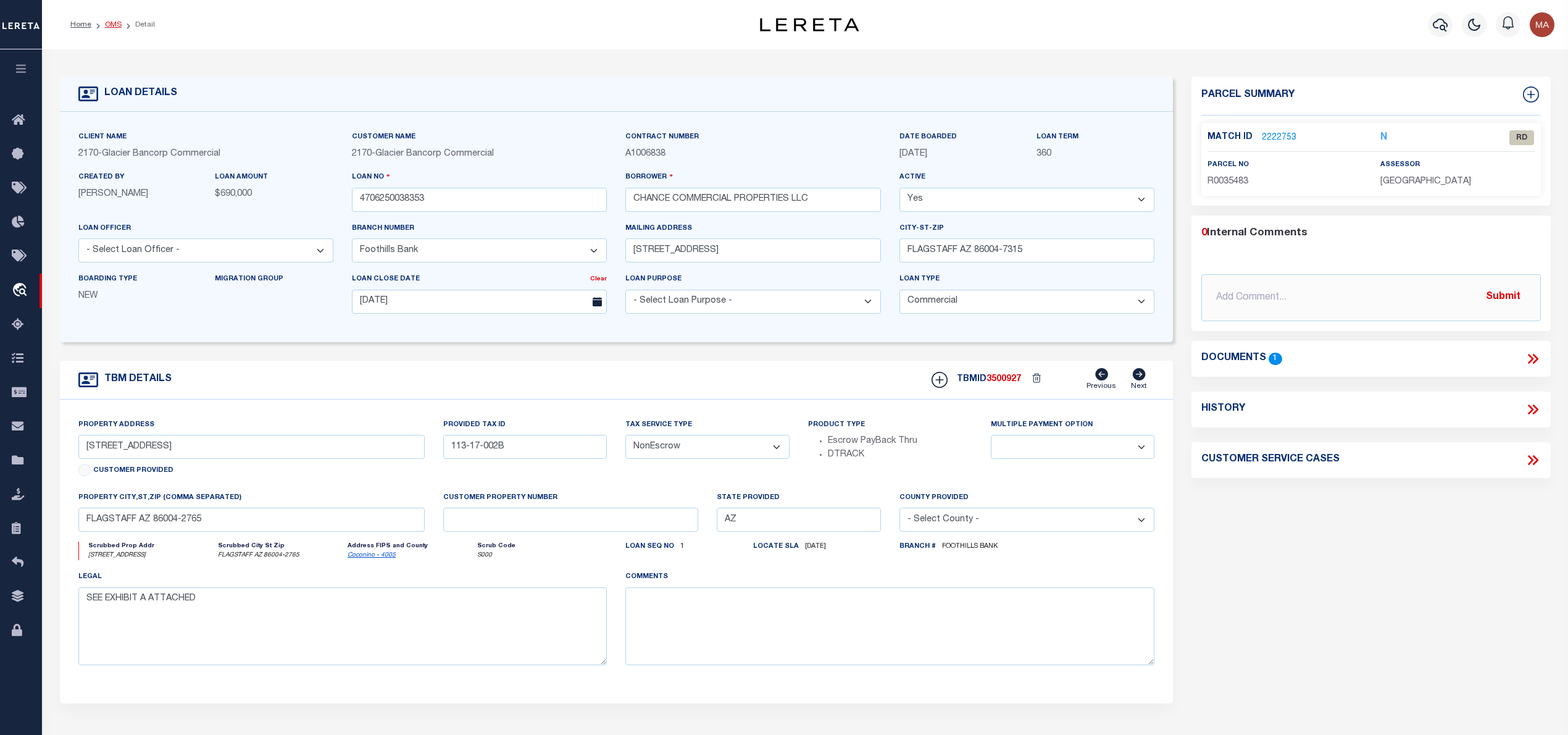
click at [110, 24] on link "OMS" at bounding box center [113, 24] width 16 height 7
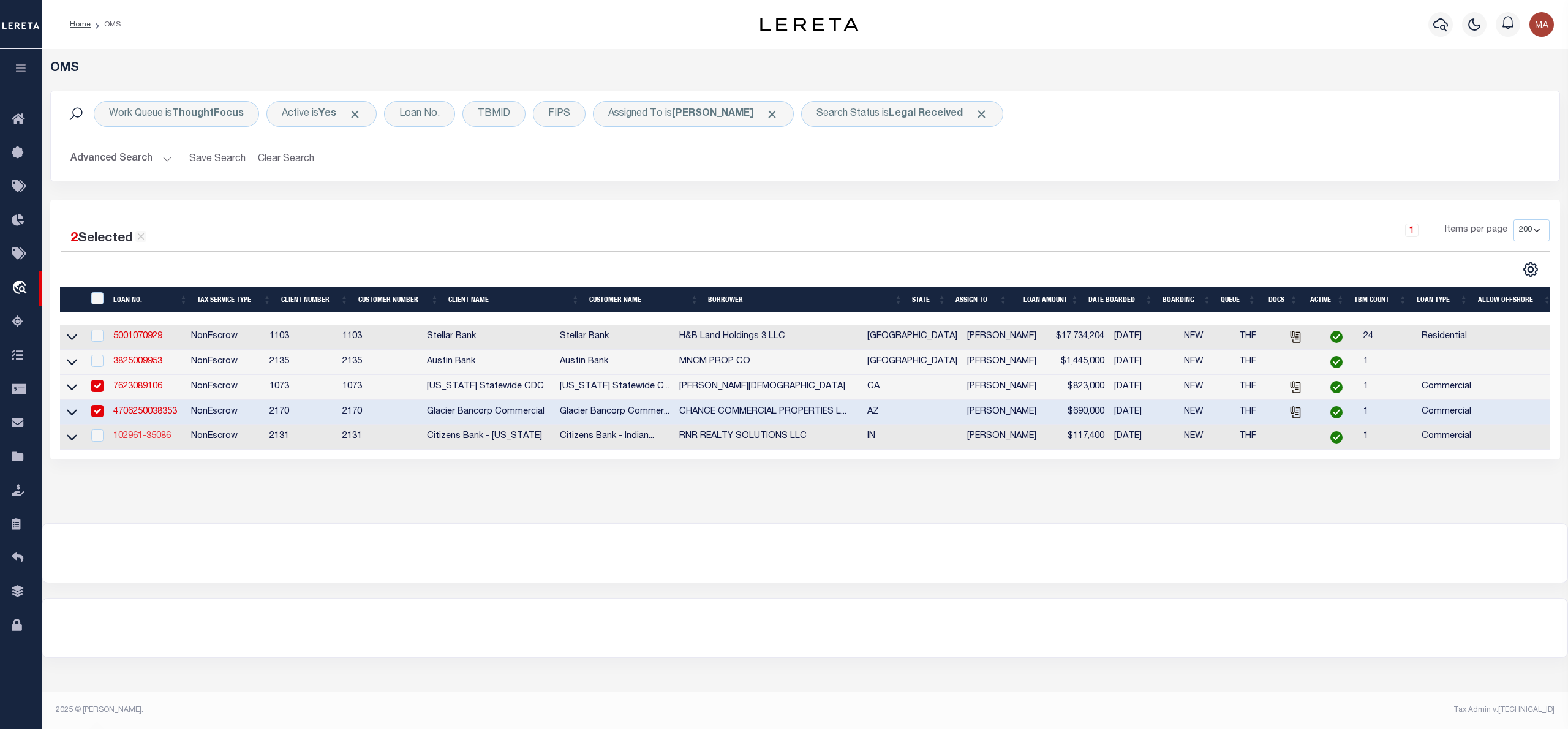
click at [152, 440] on link "102961-35086" at bounding box center [142, 437] width 57 height 9
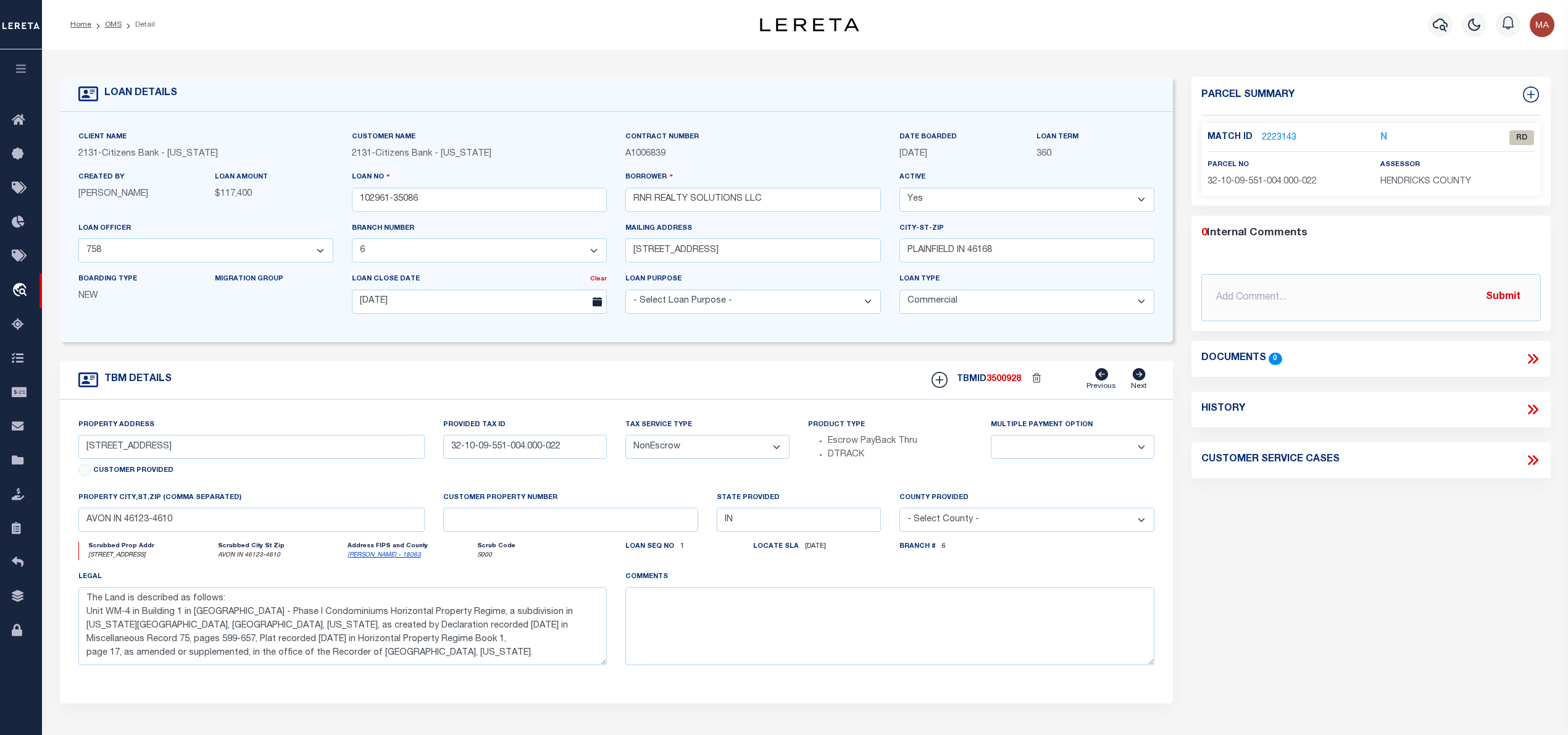
click at [1274, 136] on link "2223143" at bounding box center [1279, 138] width 34 height 13
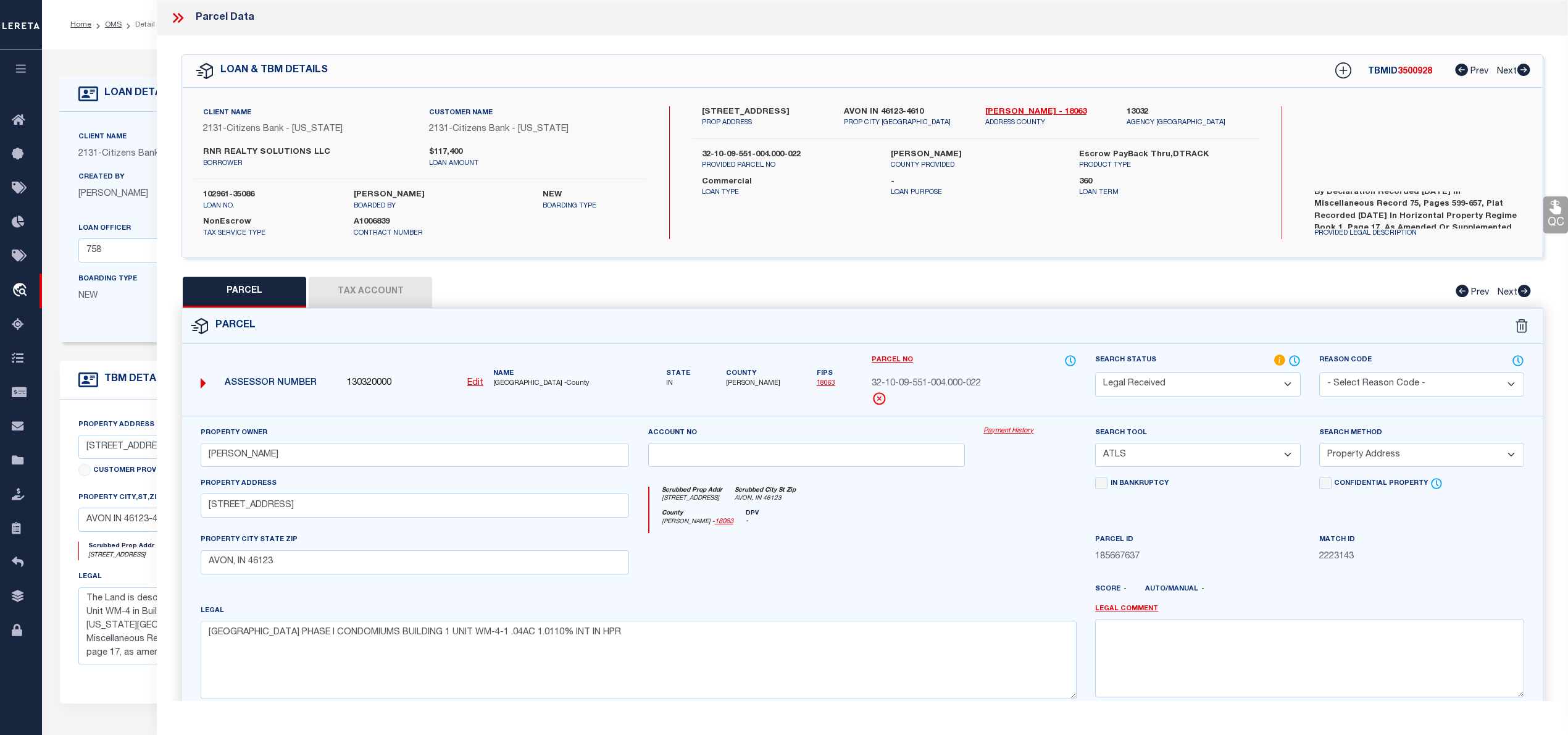
scroll to position [83, 0]
click at [1010, 113] on link "Hendricks - 18063" at bounding box center [1047, 113] width 123 height 13
click at [737, 107] on label "5081 VANTAGE POINT RD" at bounding box center [763, 113] width 123 height 13
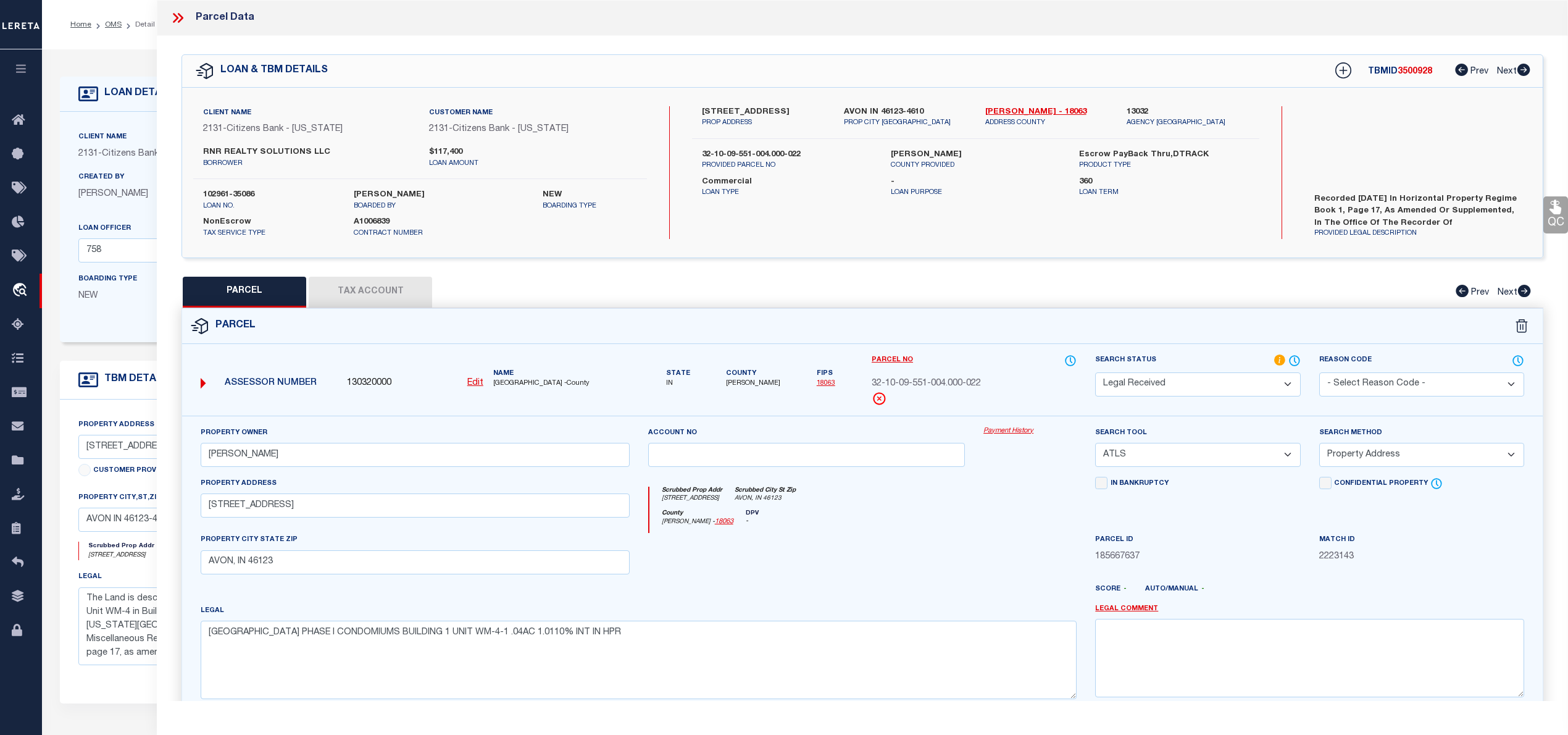
click at [181, 15] on icon at bounding box center [180, 17] width 5 height 10
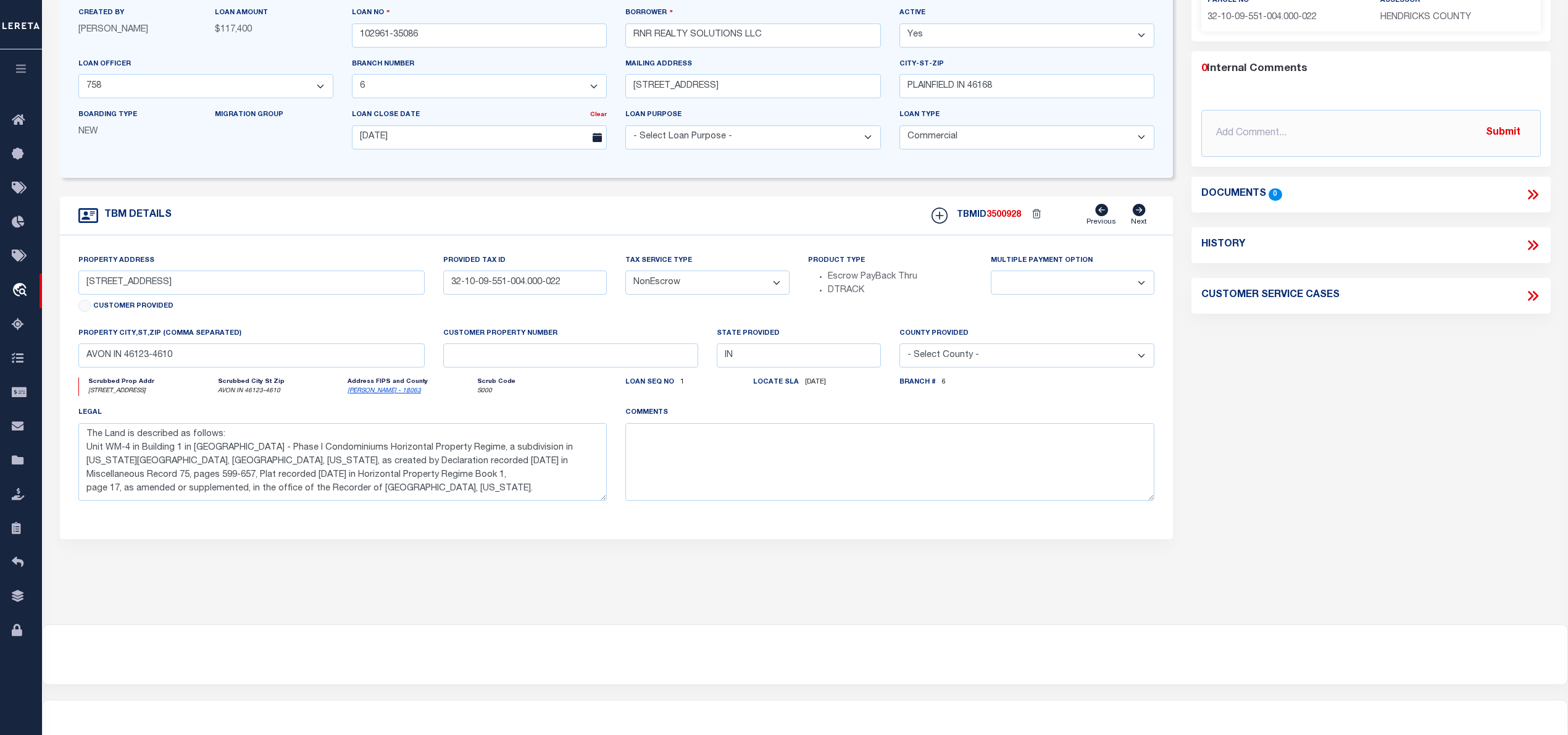
scroll to position [213, 0]
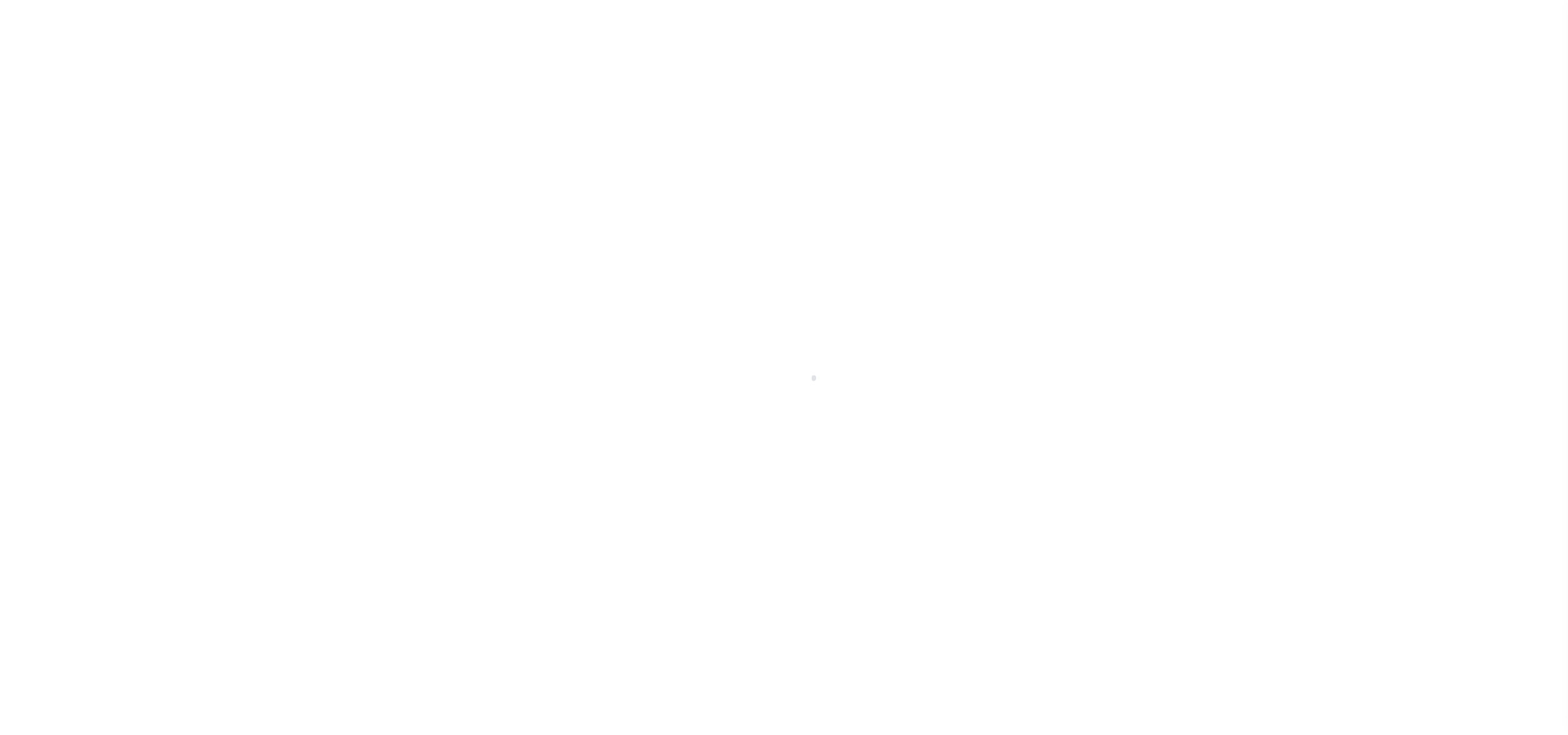
select select "IP"
select select "10"
select select "NonEscrow"
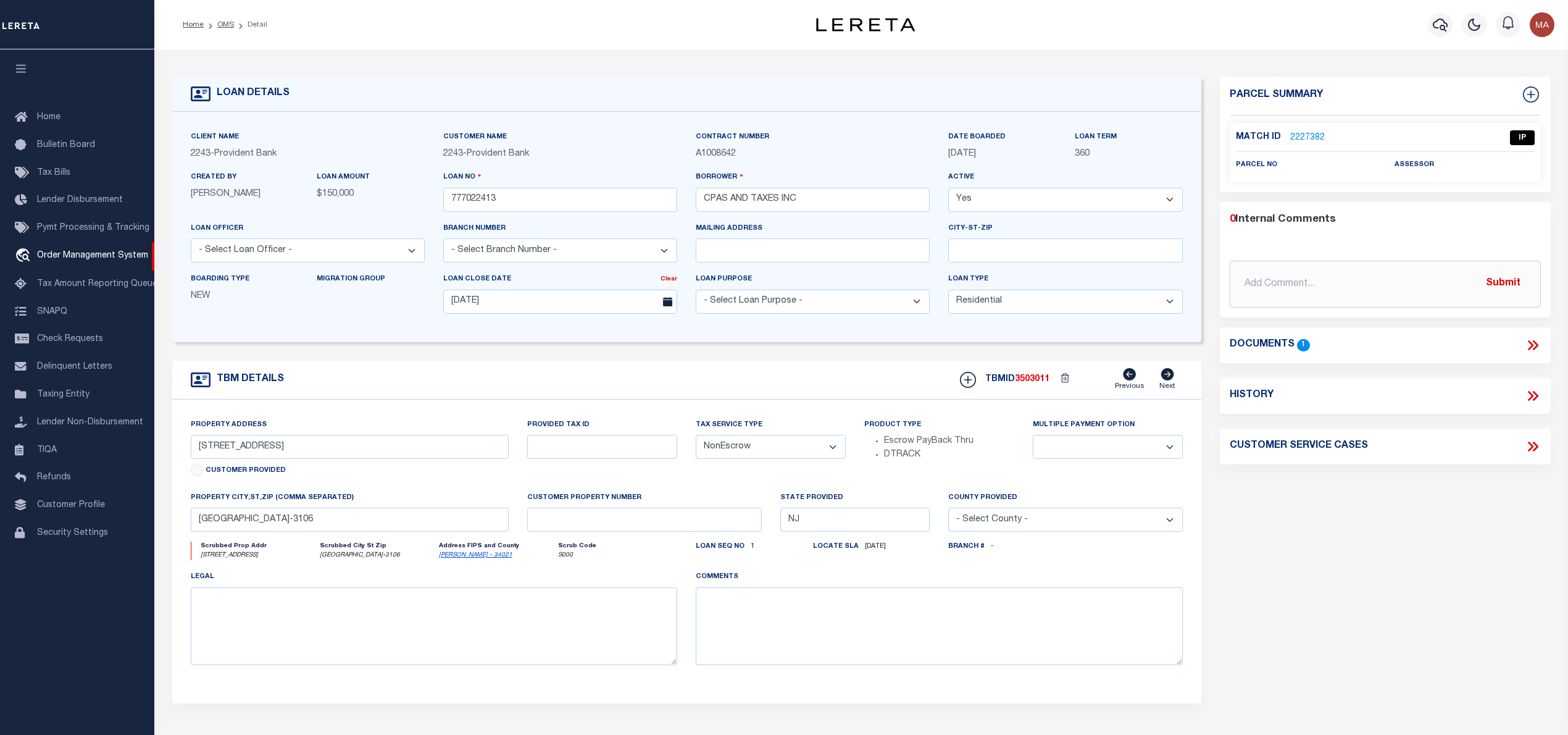
click at [1310, 133] on link "2227382" at bounding box center [1307, 138] width 34 height 13
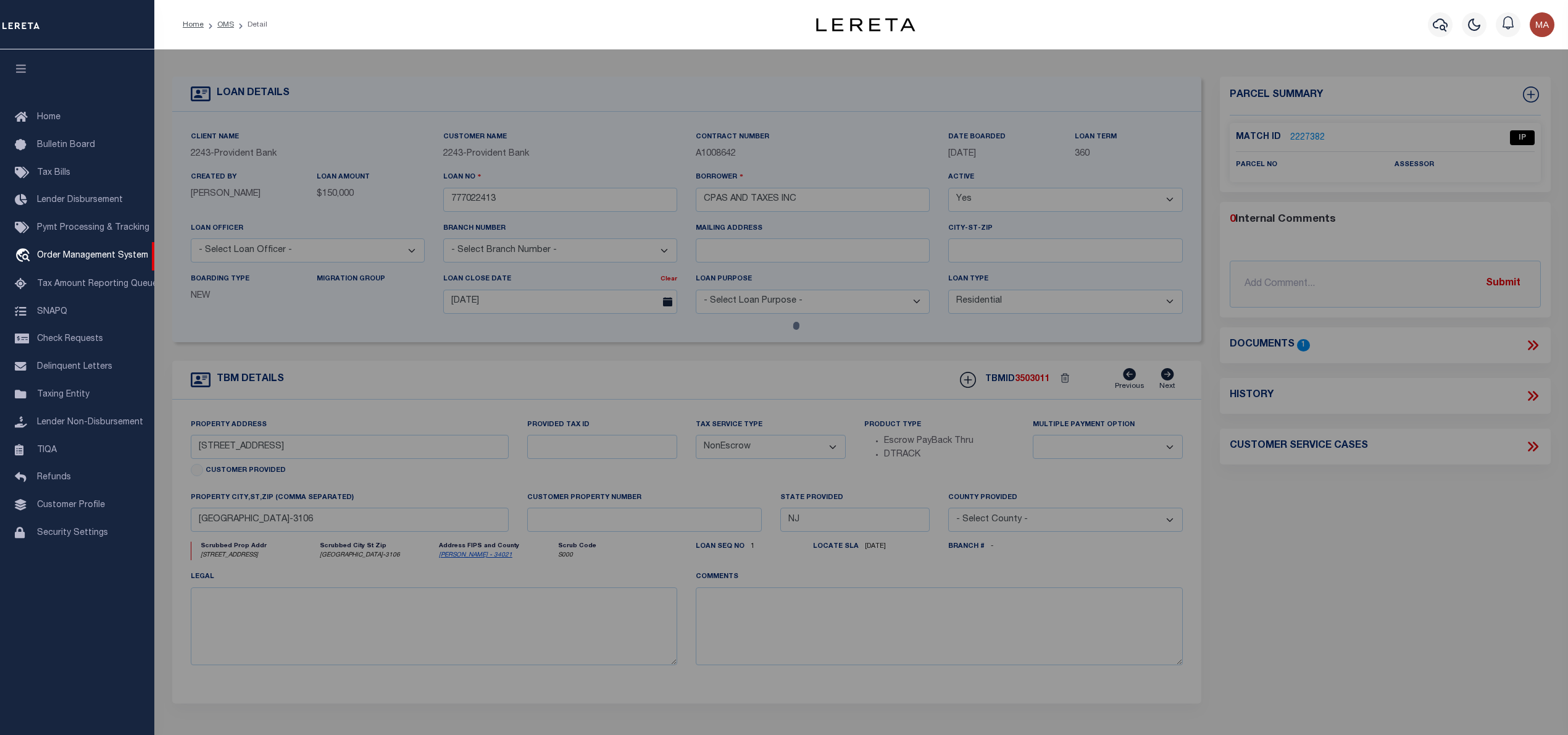
select select "AS"
checkbox input "false"
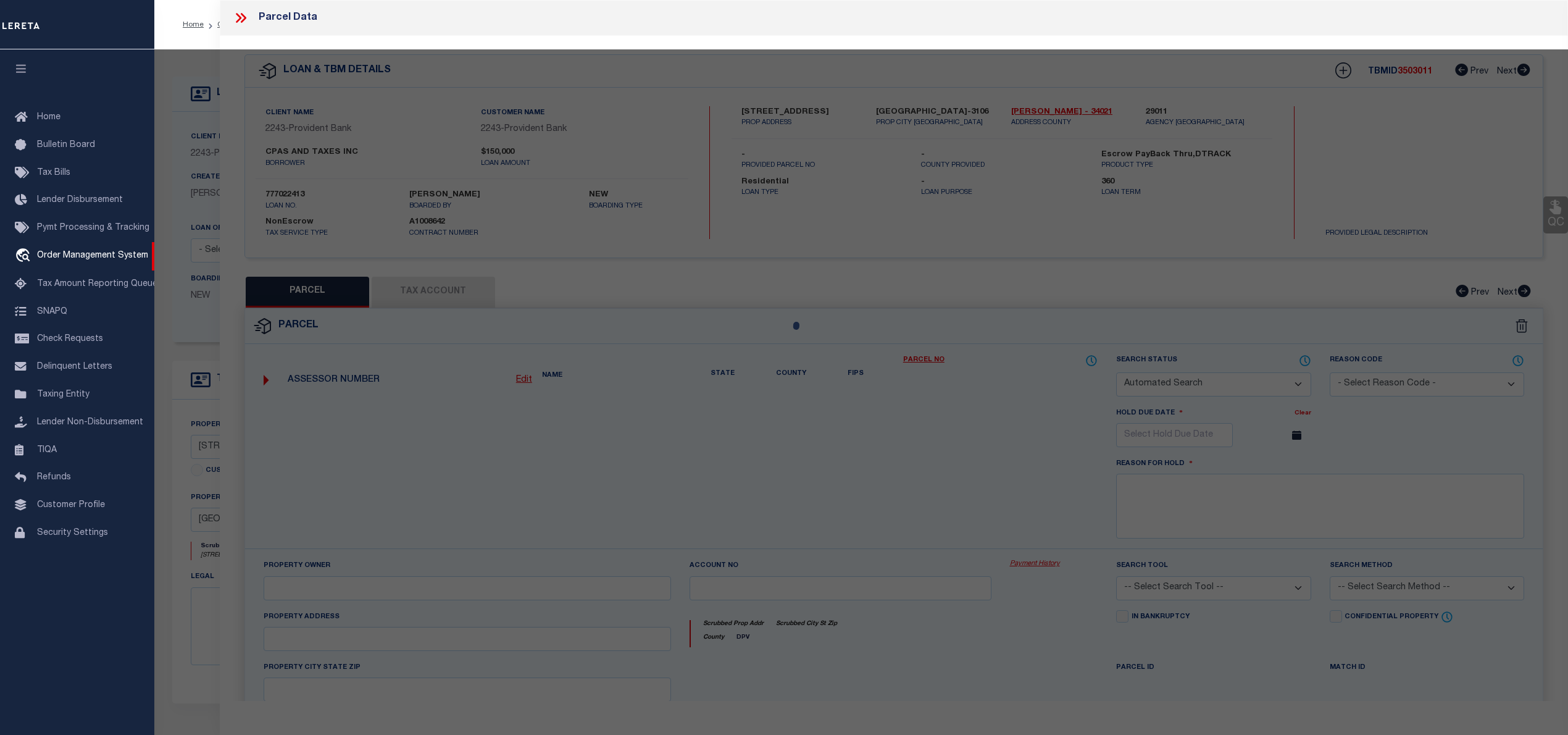
select select "IP"
checkbox input "false"
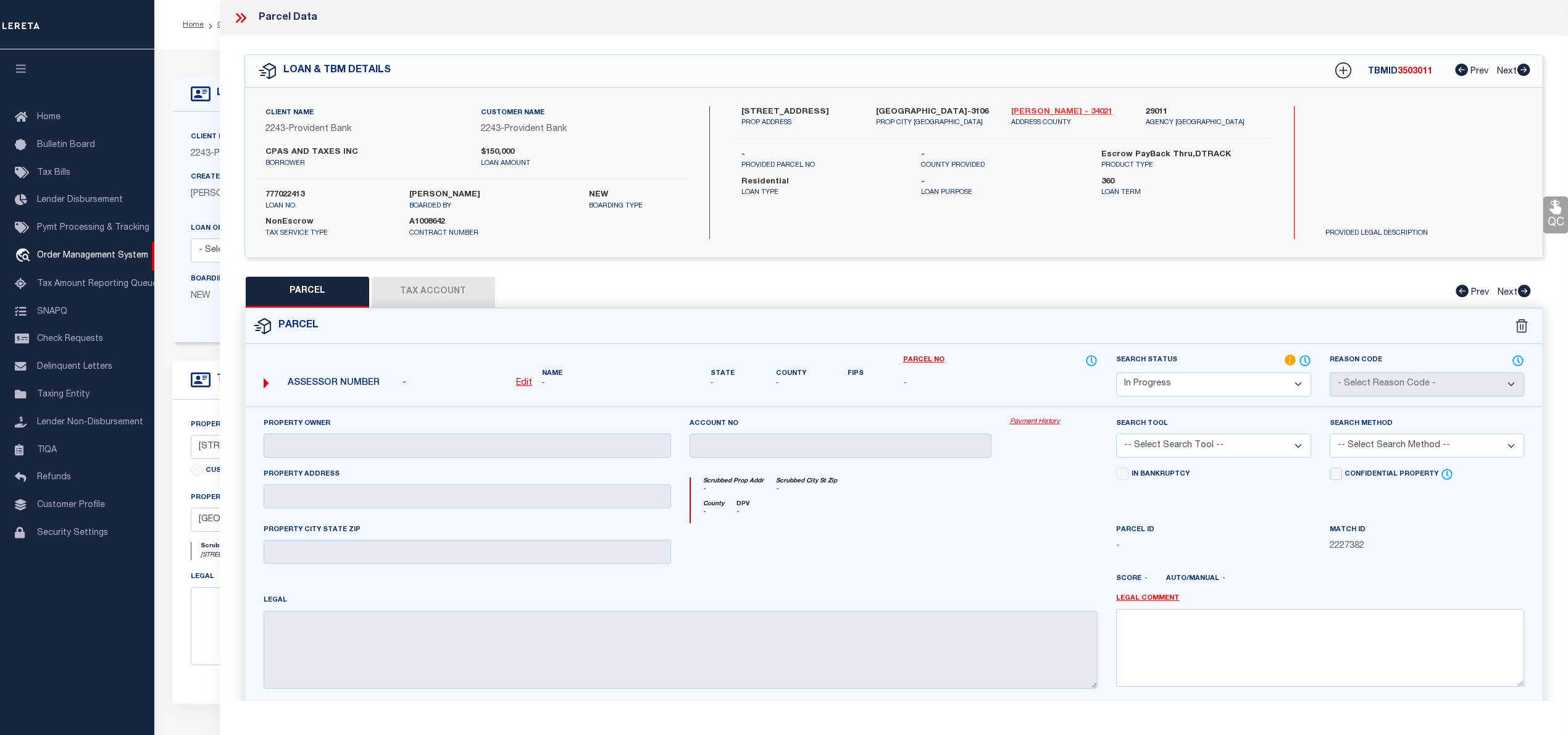
click at [1062, 108] on link "[PERSON_NAME] - 34021" at bounding box center [1068, 113] width 116 height 13
click at [763, 106] on label "[STREET_ADDRESS]" at bounding box center [799, 113] width 116 height 13
copy div "[STREET_ADDRESS]"
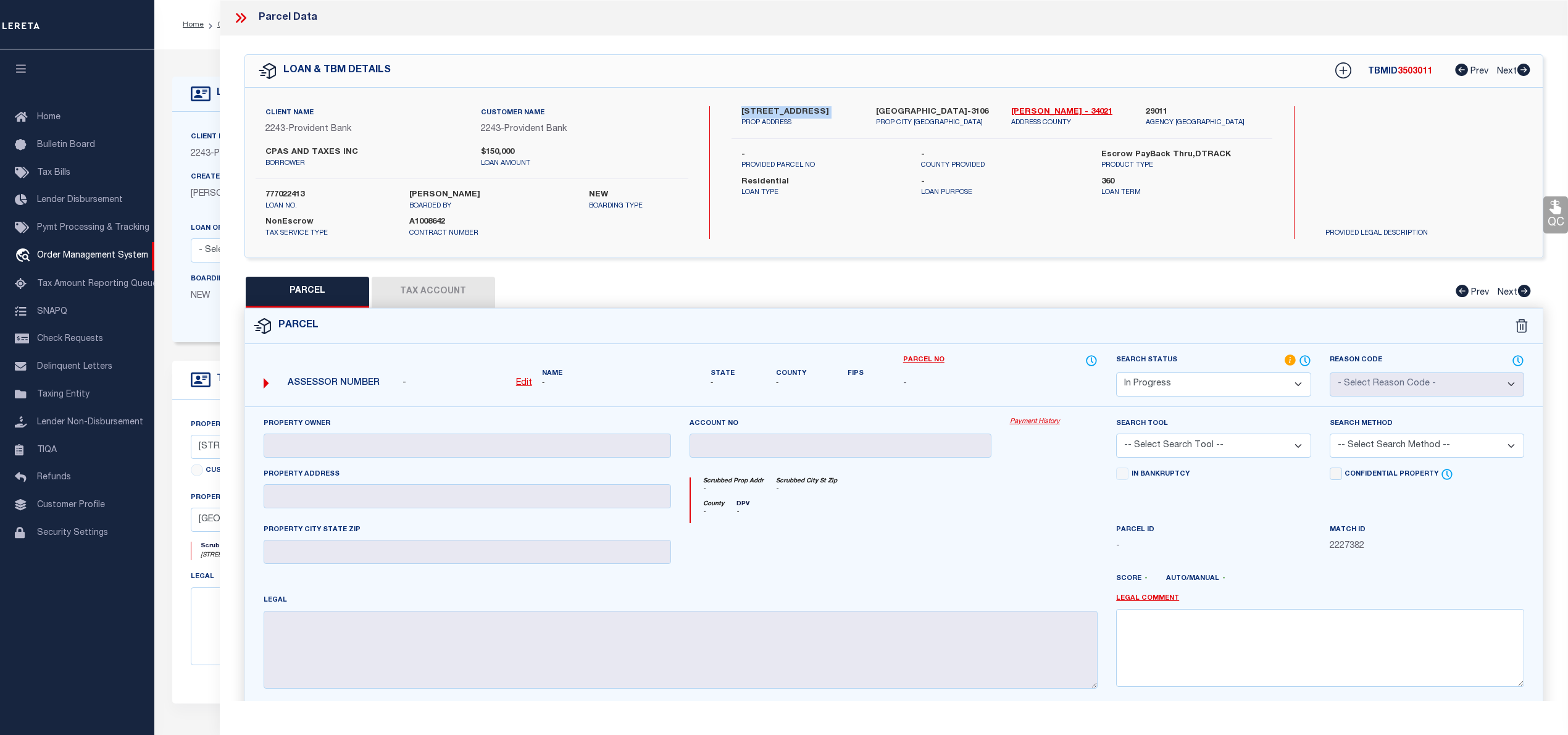
click at [529, 382] on u "Edit" at bounding box center [524, 383] width 16 height 9
select select "IP"
type textarea "-"
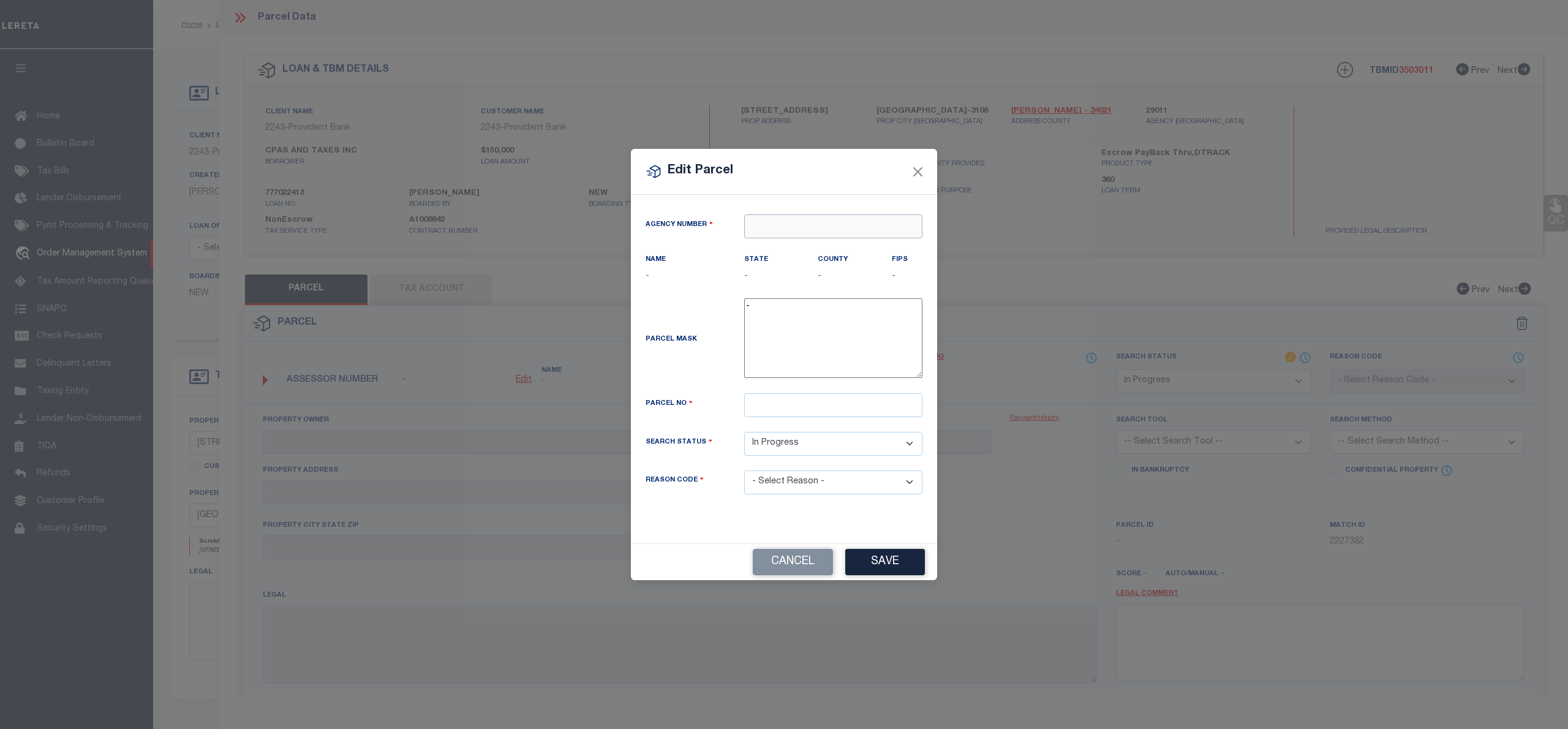
click at [821, 218] on input "text" at bounding box center [833, 226] width 178 height 24
click at [836, 246] on div "290110000 : MERCER COUNTY" at bounding box center [834, 255] width 177 height 35
type input "290110000"
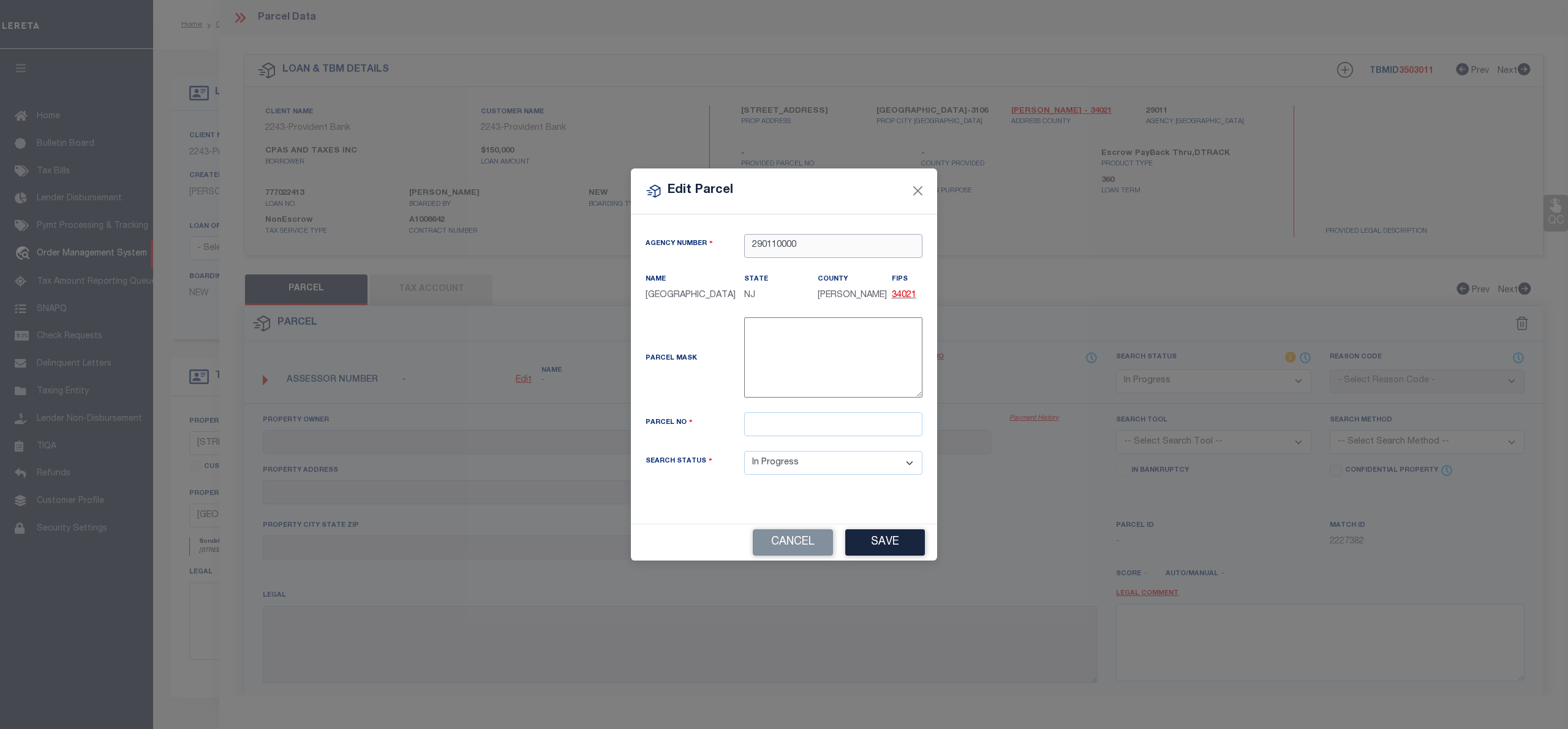
type input "290110000"
click at [767, 432] on input "text" at bounding box center [833, 424] width 178 height 24
type input "2"
click at [809, 425] on input "00021 2600037" at bounding box center [833, 424] width 178 height 24
type input "00021 2600037"
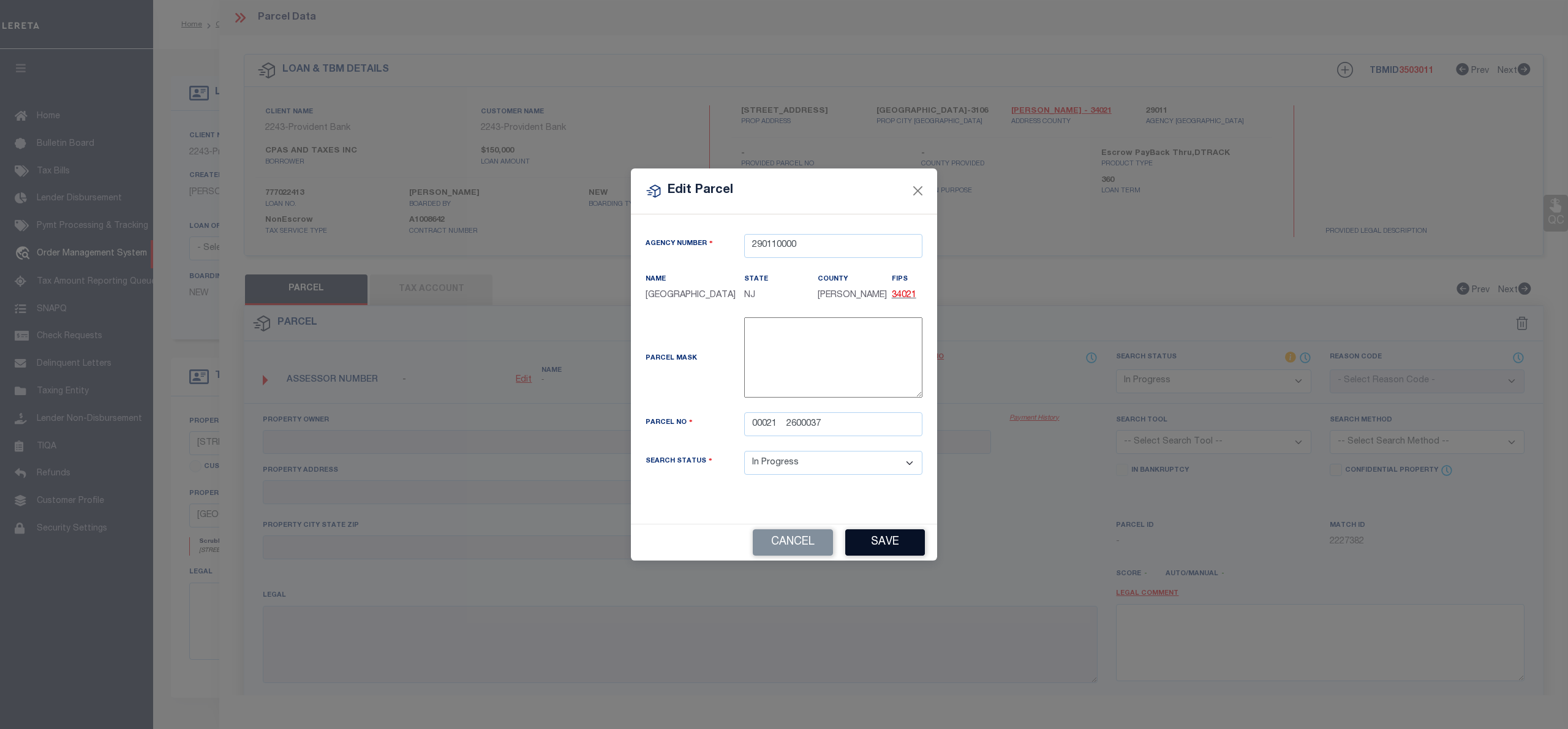
click at [887, 542] on div "Cancel Save" at bounding box center [784, 542] width 306 height 36
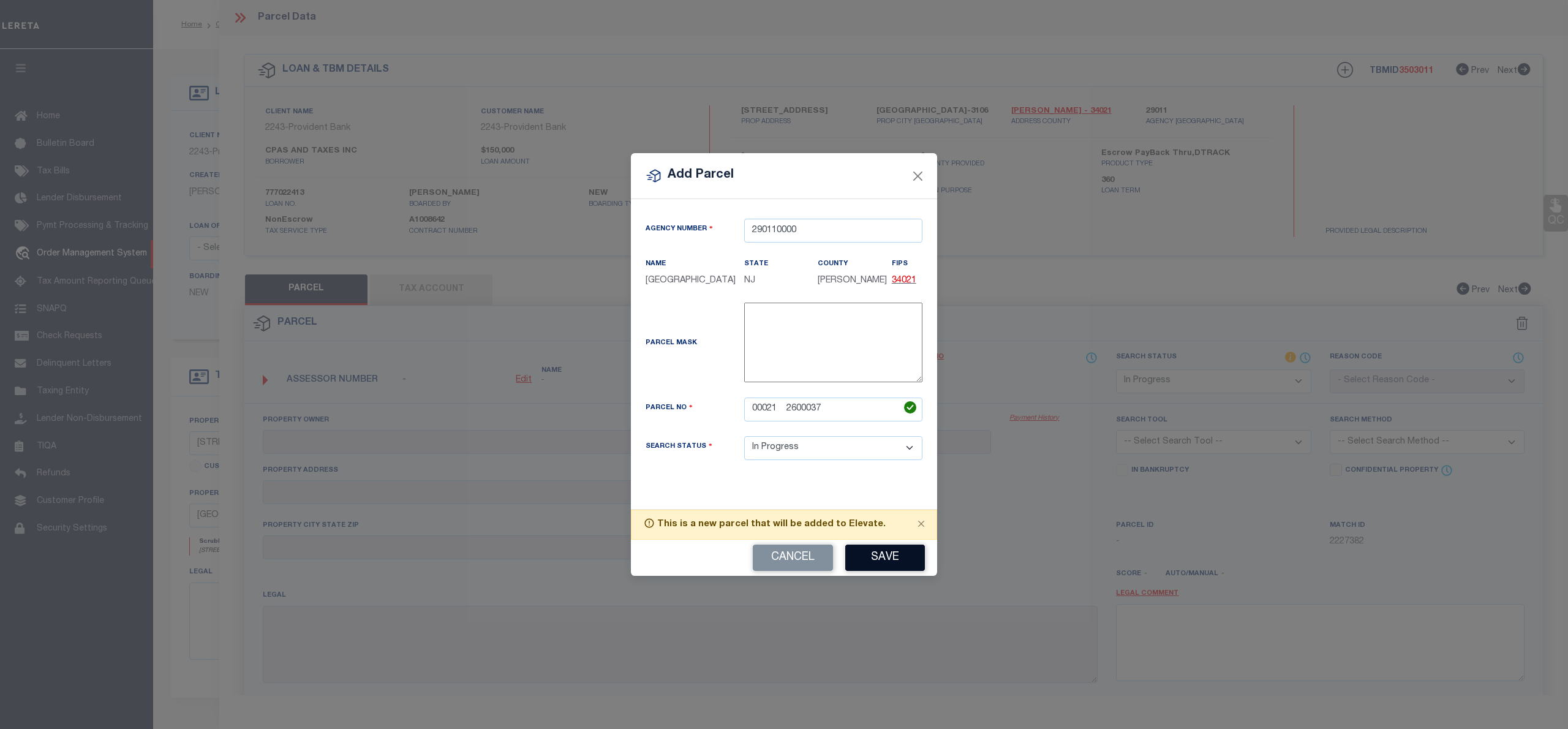
click at [888, 571] on button "Save" at bounding box center [885, 557] width 80 height 26
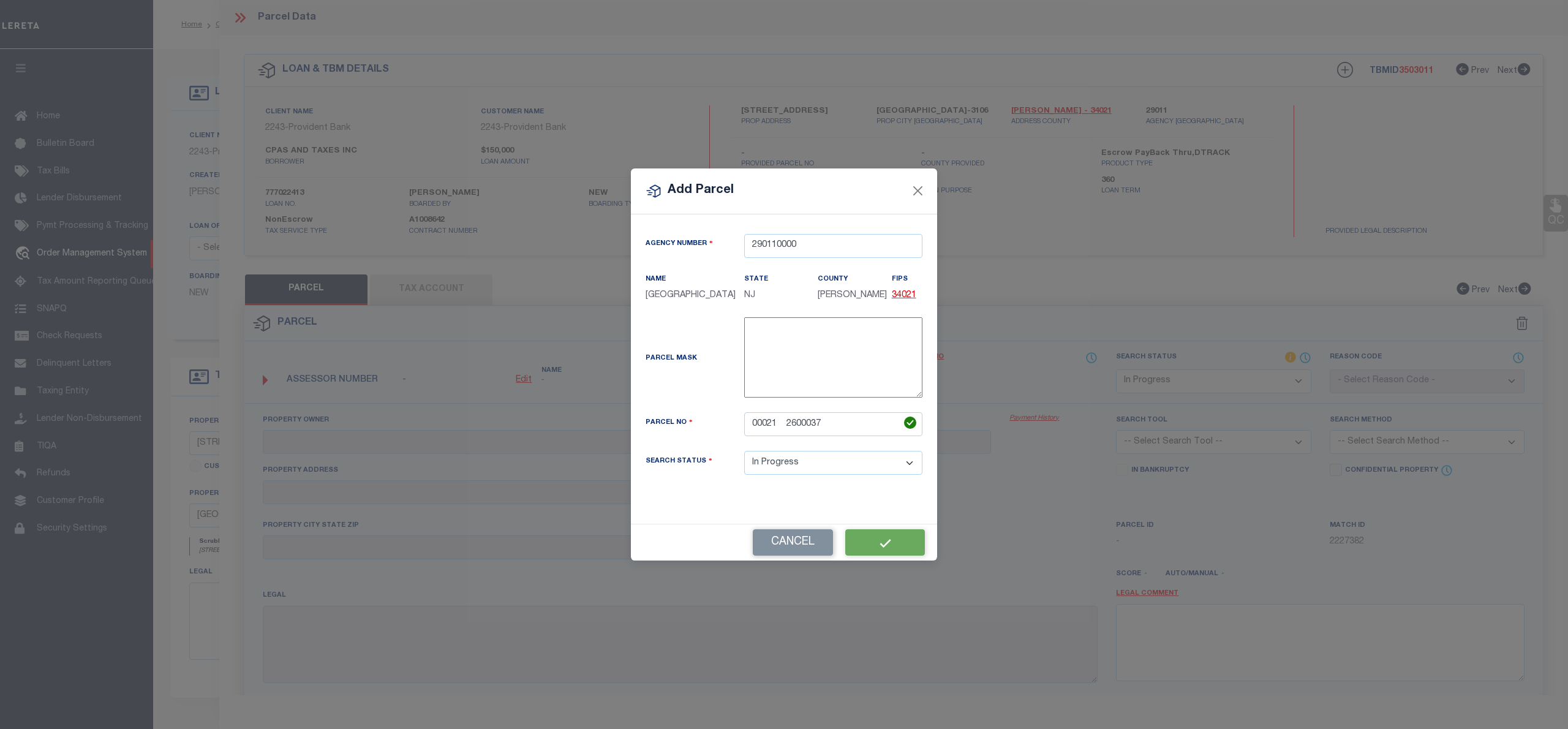
select select "IP"
checkbox input "false"
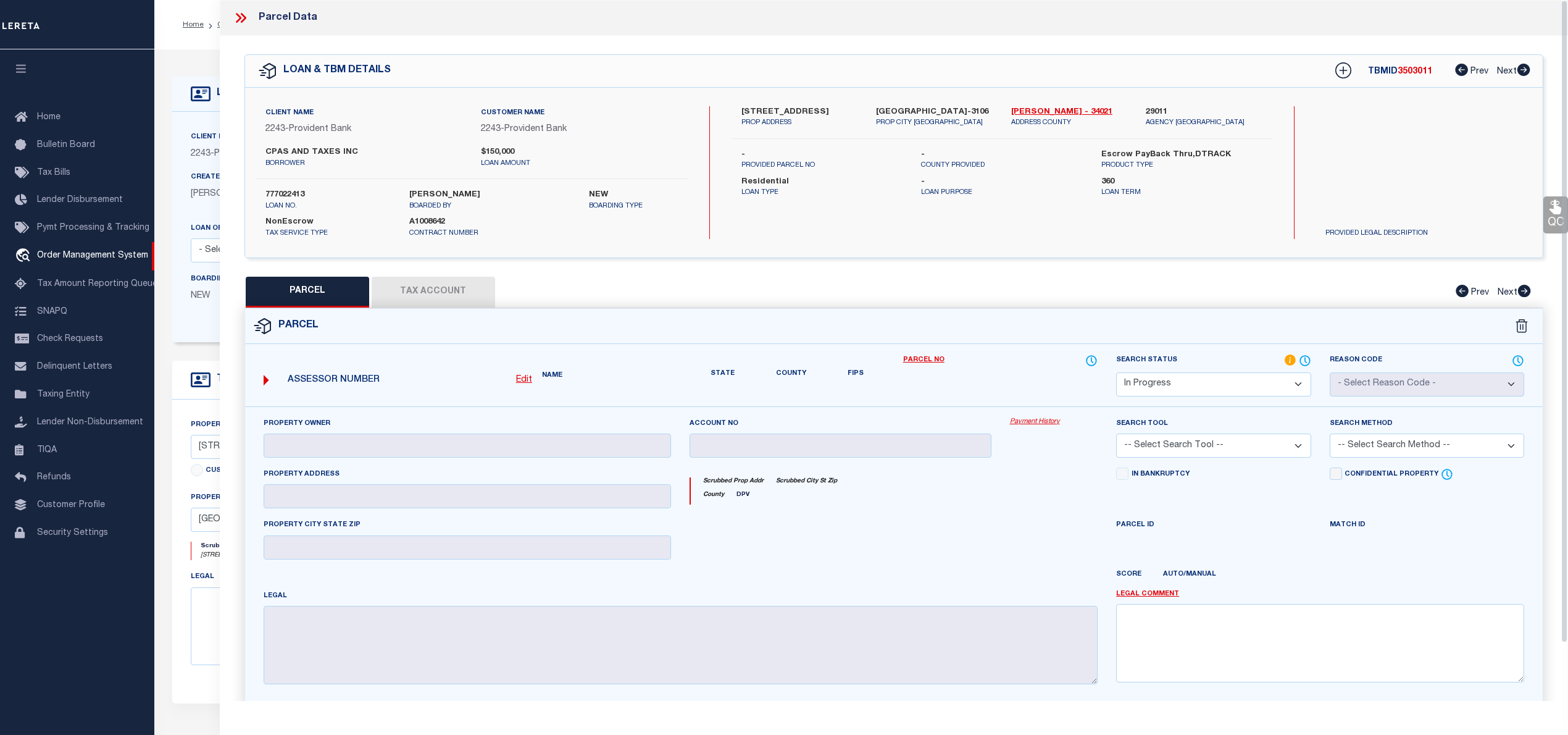
checkbox input "false"
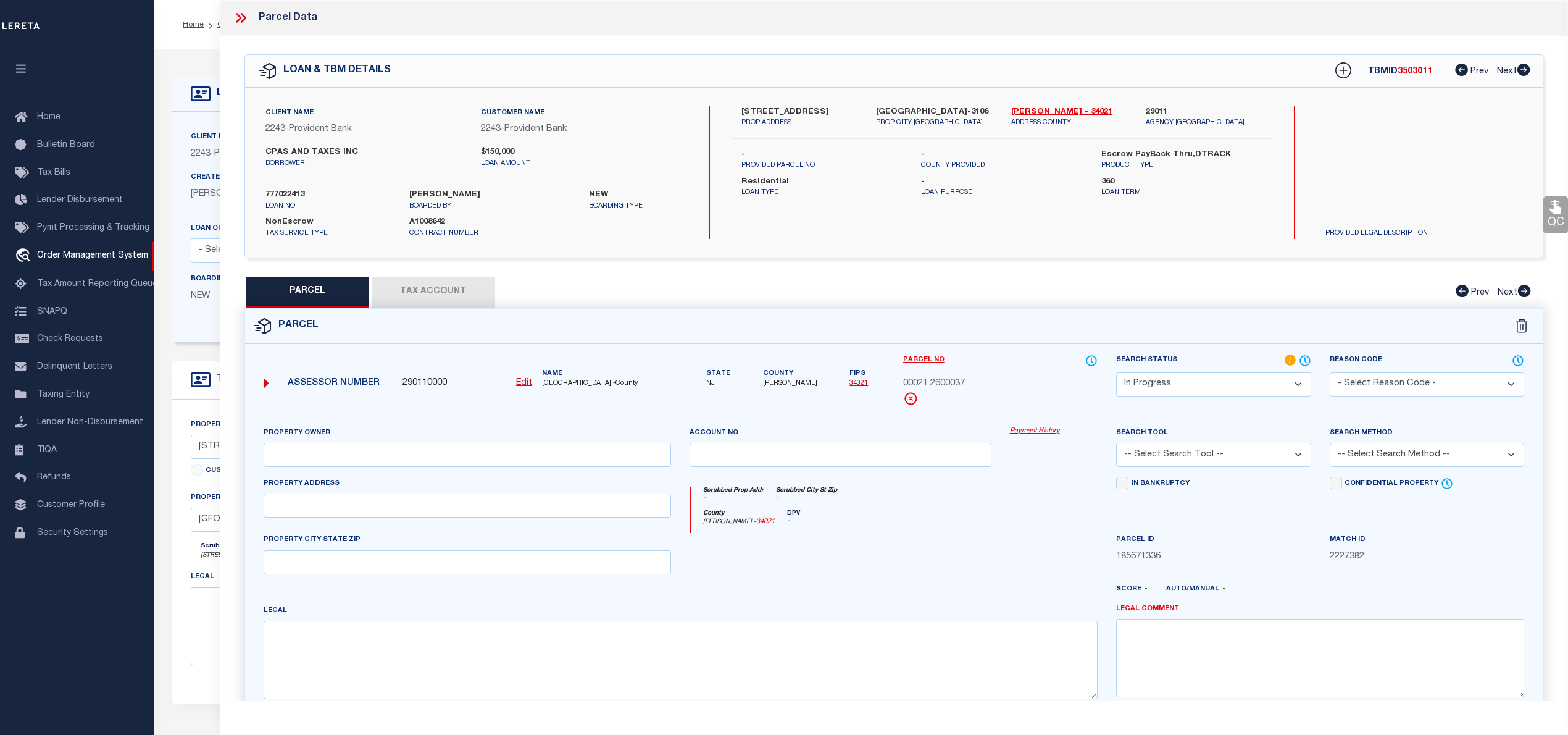
click at [416, 290] on button "Tax Account" at bounding box center [433, 292] width 124 height 31
select select "100"
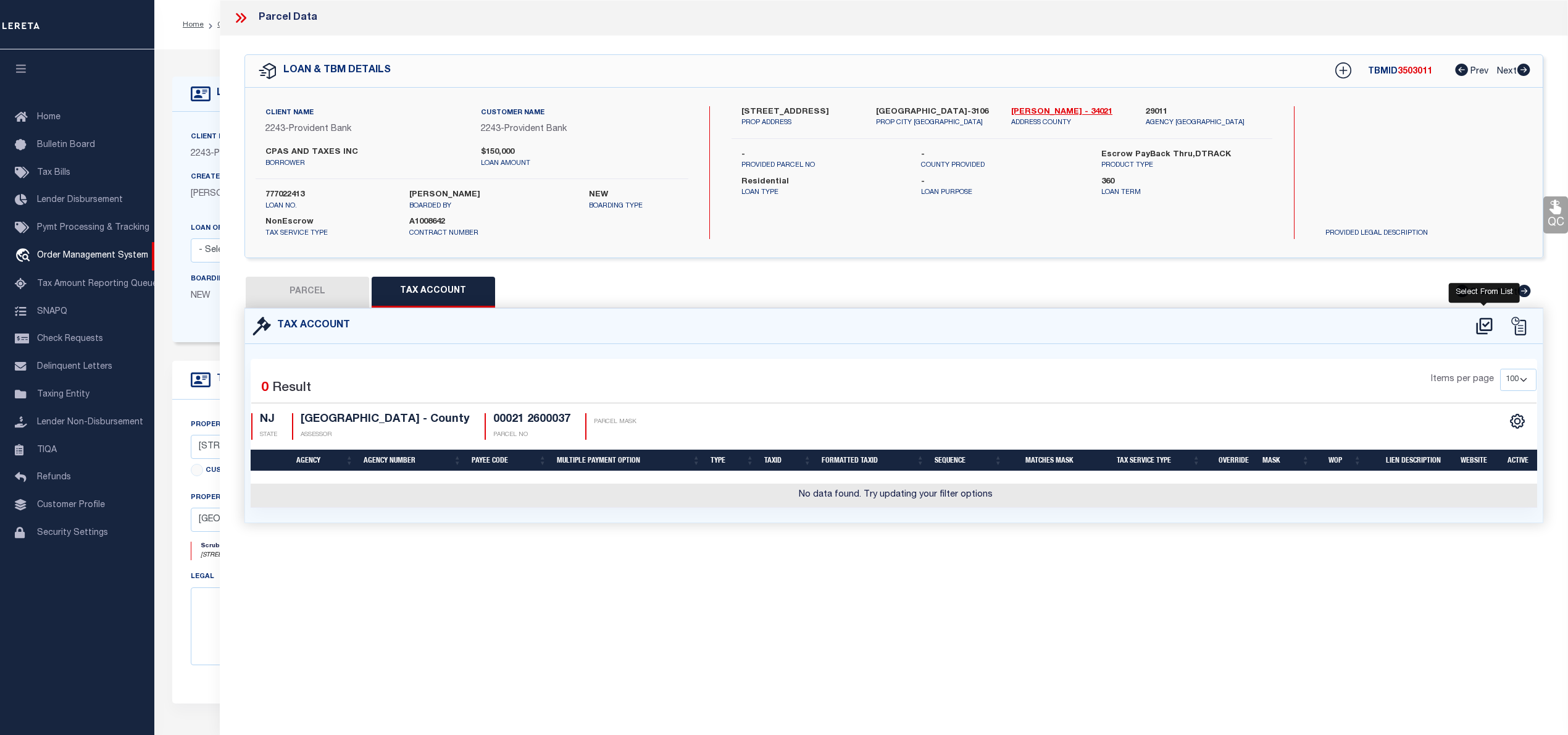
click at [1475, 321] on icon at bounding box center [1484, 326] width 21 height 20
select select "100"
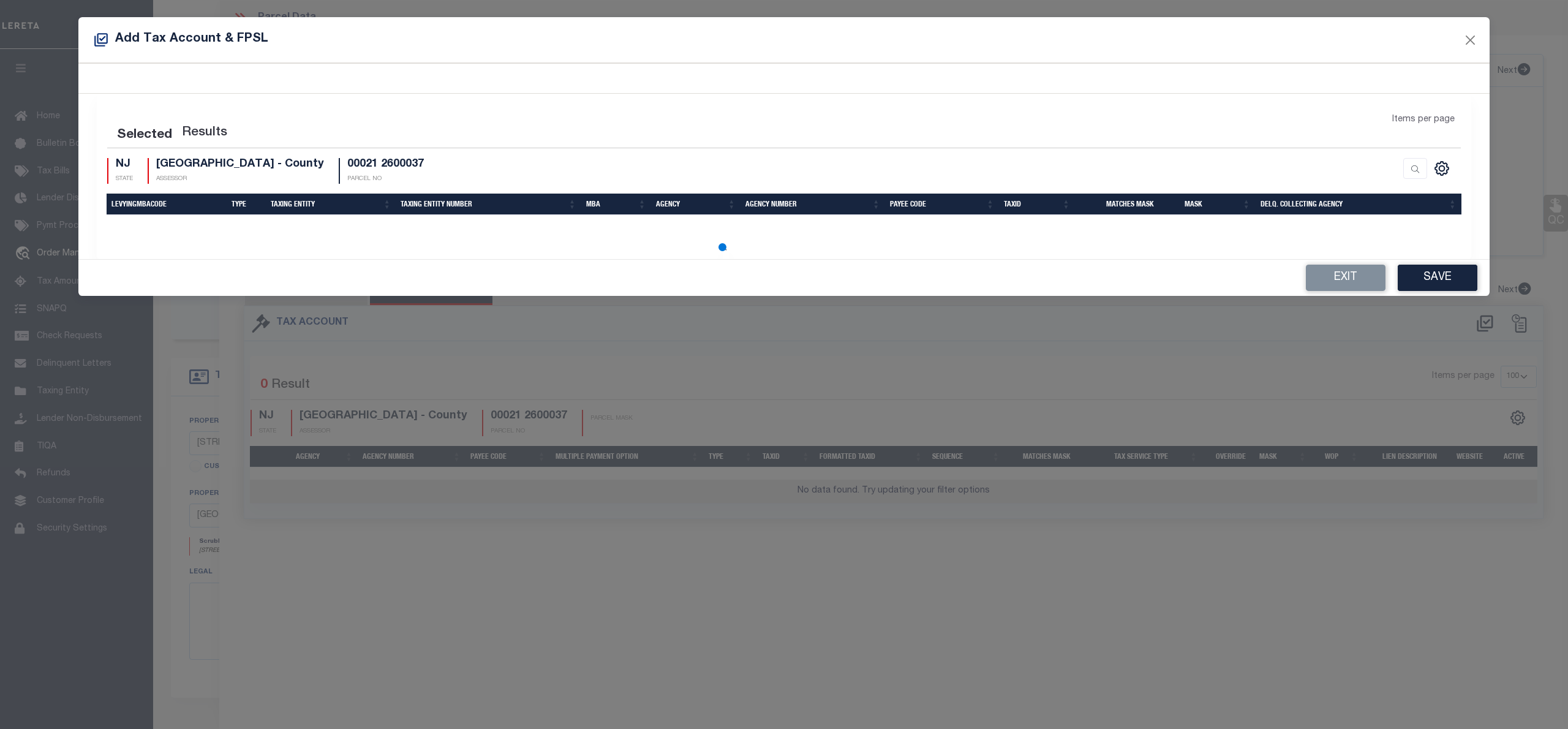
select select "100"
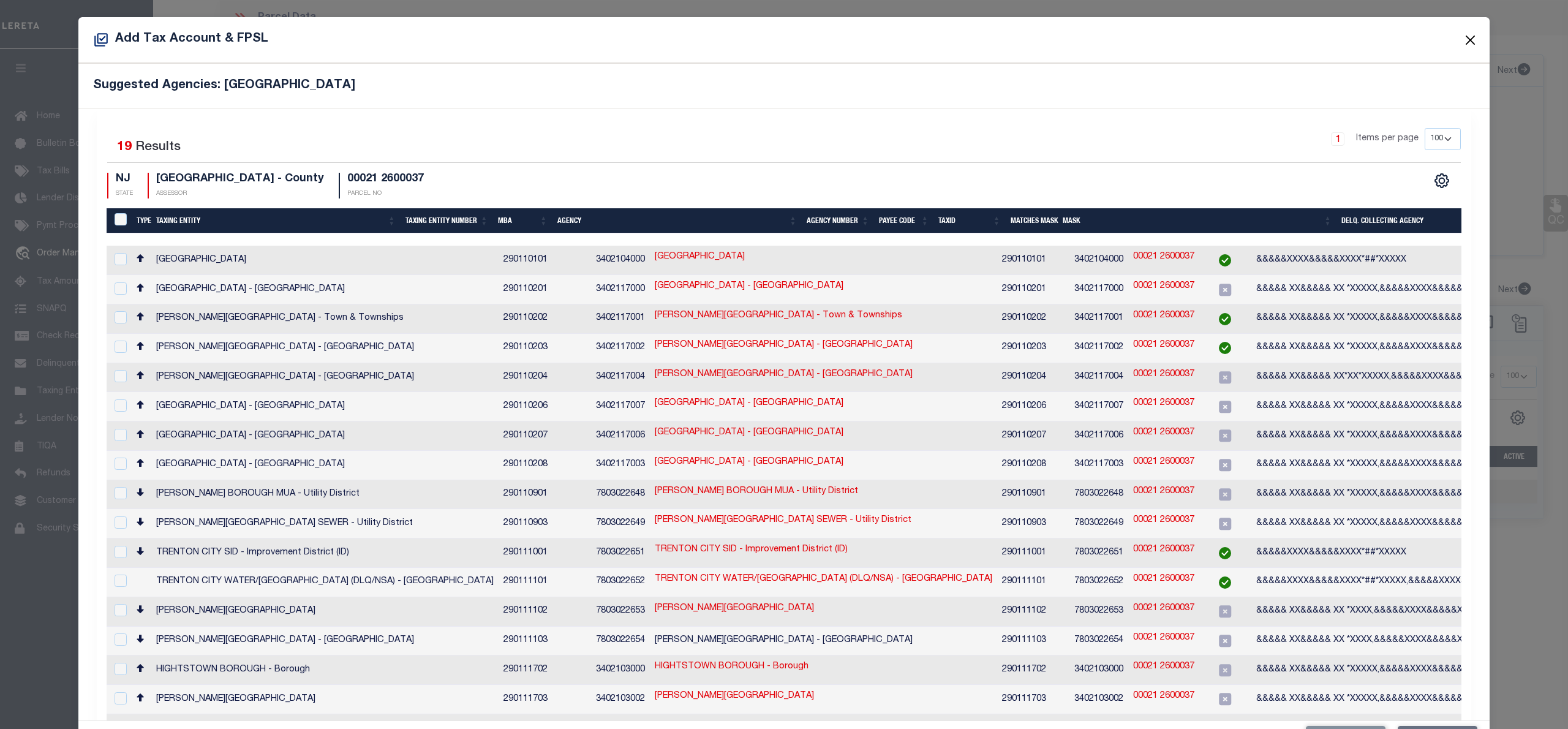
click at [1462, 38] on button "Close" at bounding box center [1471, 40] width 16 height 16
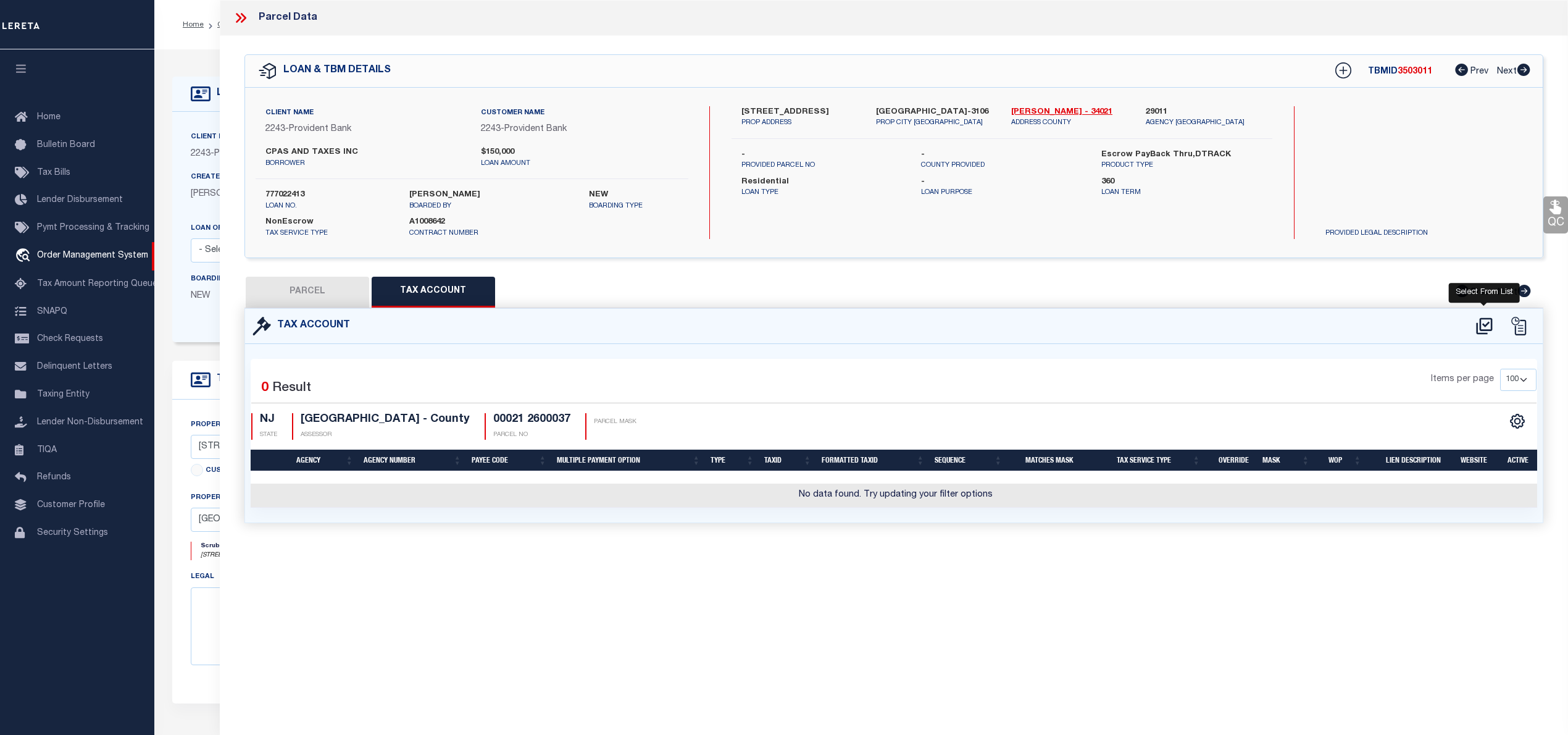
click at [1480, 329] on icon at bounding box center [1484, 326] width 16 height 16
select select "100"
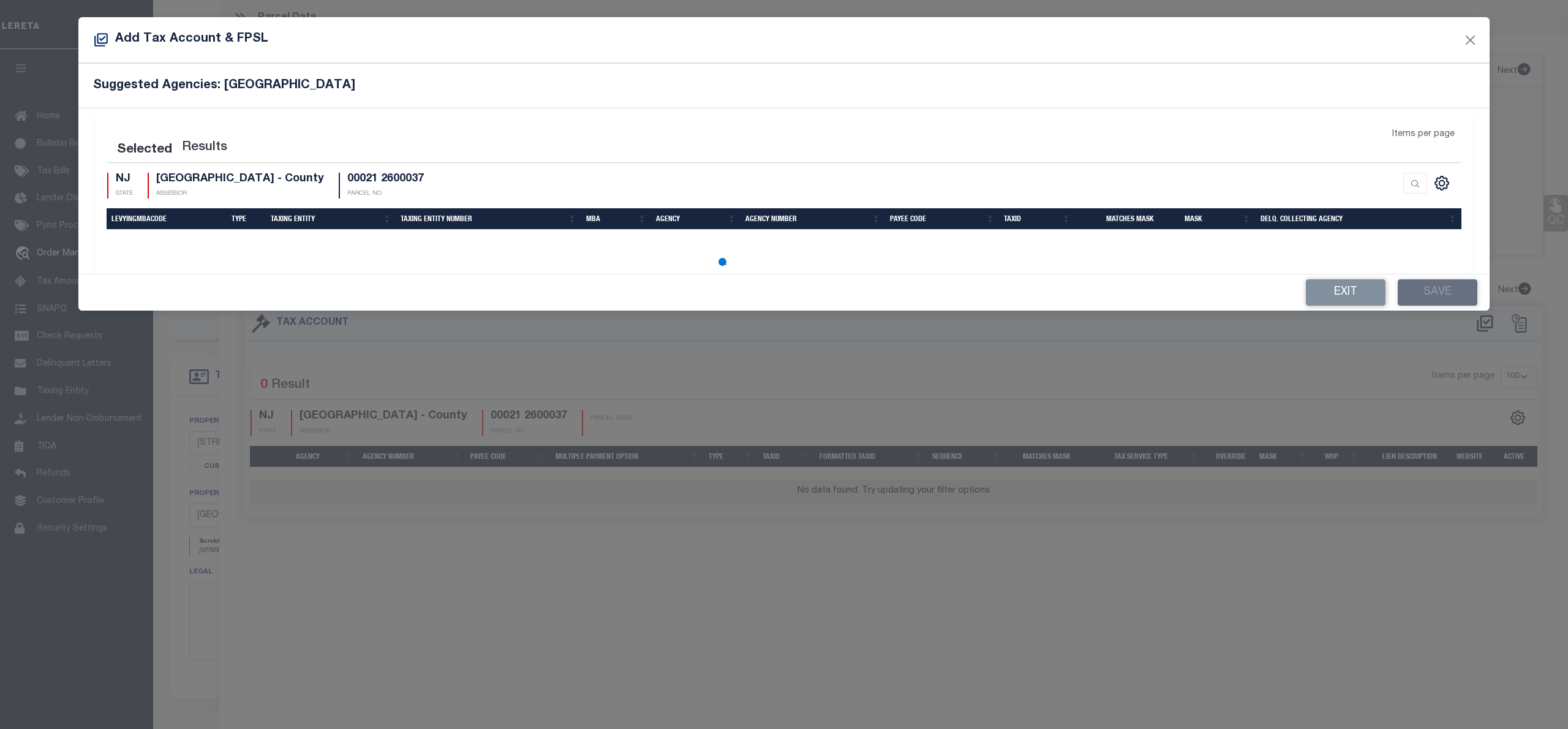
select select "100"
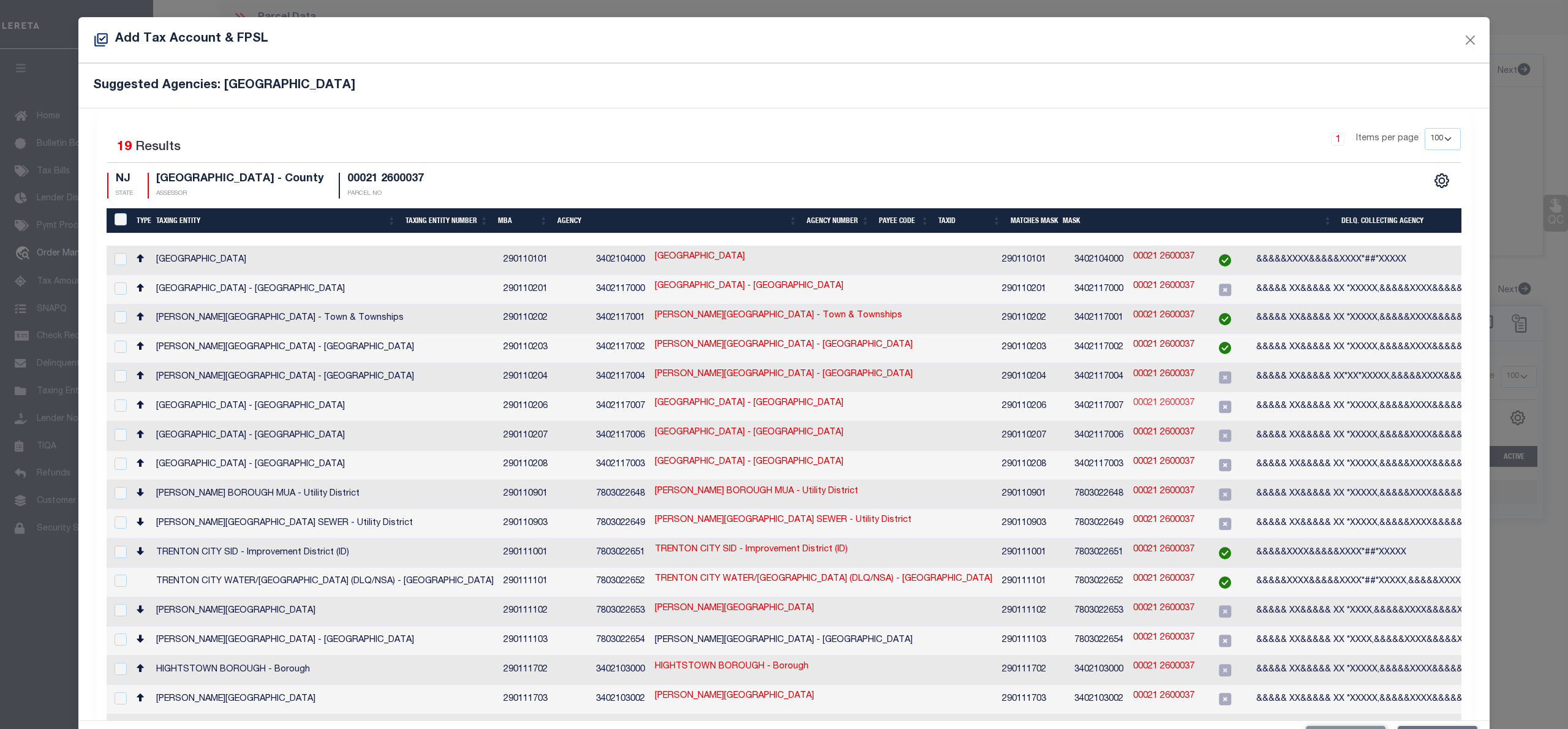
click at [1133, 397] on link "00021 2600037" at bounding box center [1164, 403] width 61 height 13
type input "00021 2600037"
type textarea "&&&&& XX&&&&& XX *XXXXX,&&&&&XXXX&&&&&XXXX *XXXX,$$$$$ $$$$$$$"
checkbox input "true"
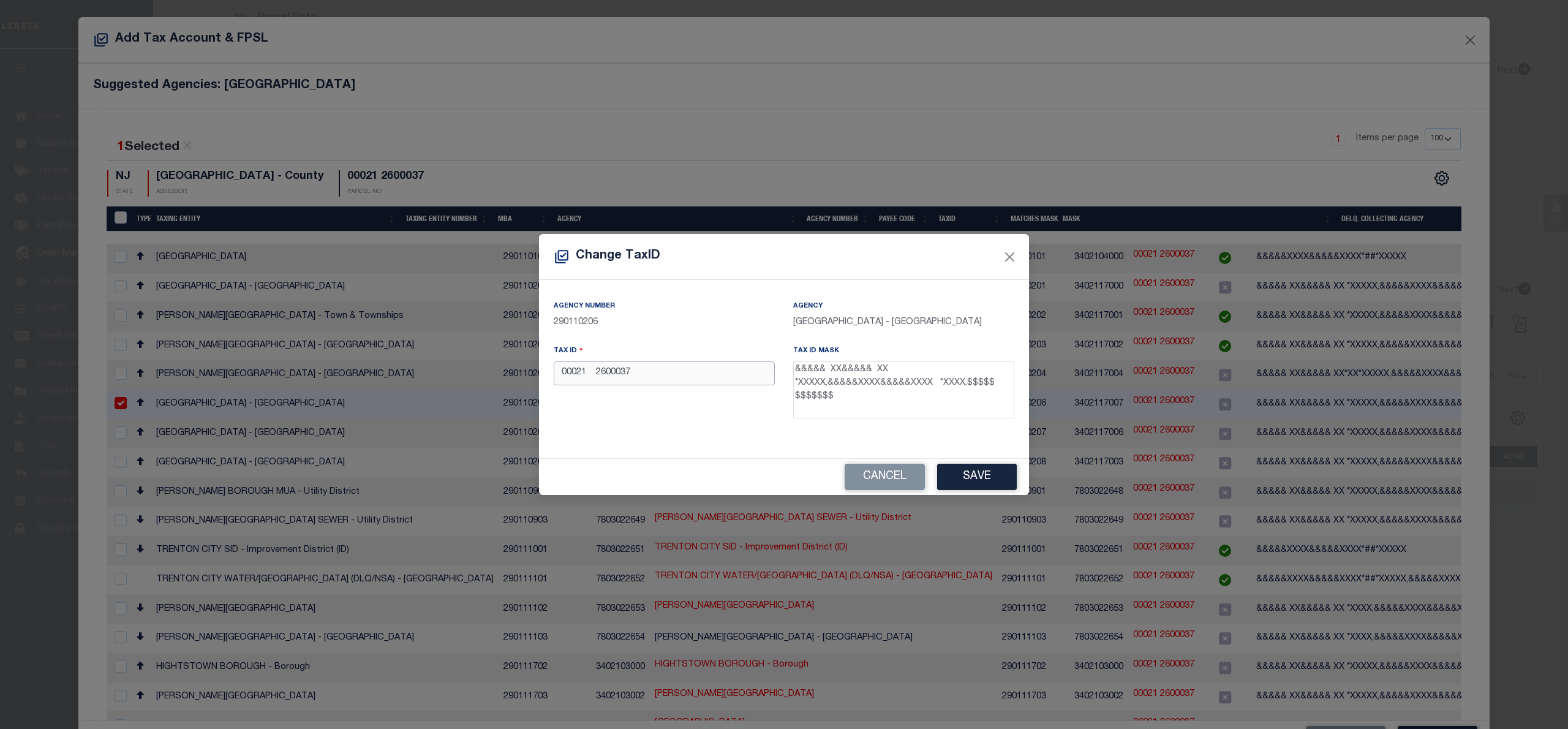
click at [621, 375] on input "00021 2600037" at bounding box center [664, 373] width 221 height 24
click at [976, 467] on button "Save" at bounding box center [976, 476] width 80 height 26
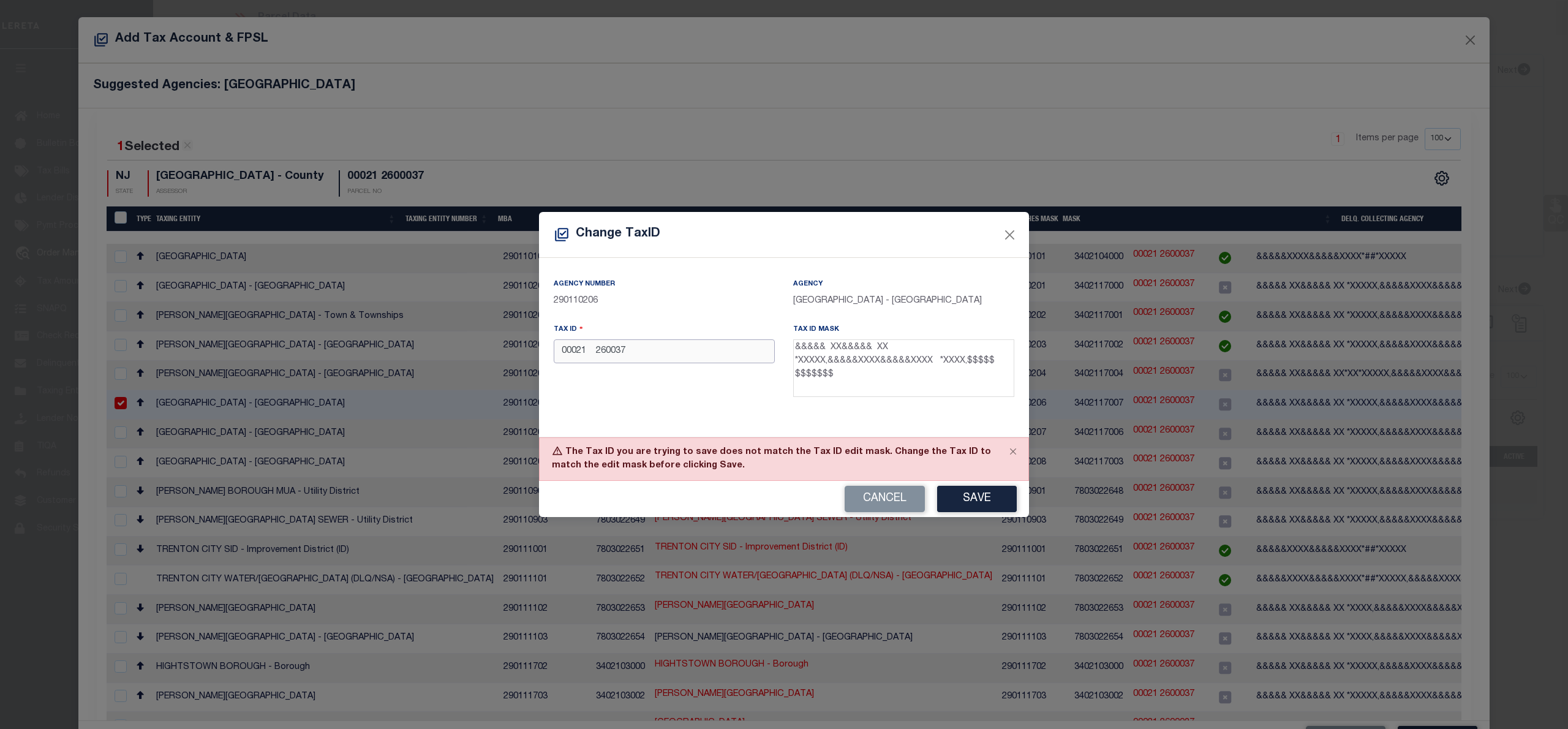
click at [618, 351] on input "00021 260037" at bounding box center [664, 351] width 221 height 24
click at [981, 504] on button "Save" at bounding box center [976, 498] width 80 height 26
click at [611, 353] on input "00021 26037" at bounding box center [664, 351] width 221 height 24
type input "00021 2600037"
click at [1009, 233] on button "Close" at bounding box center [1010, 235] width 16 height 16
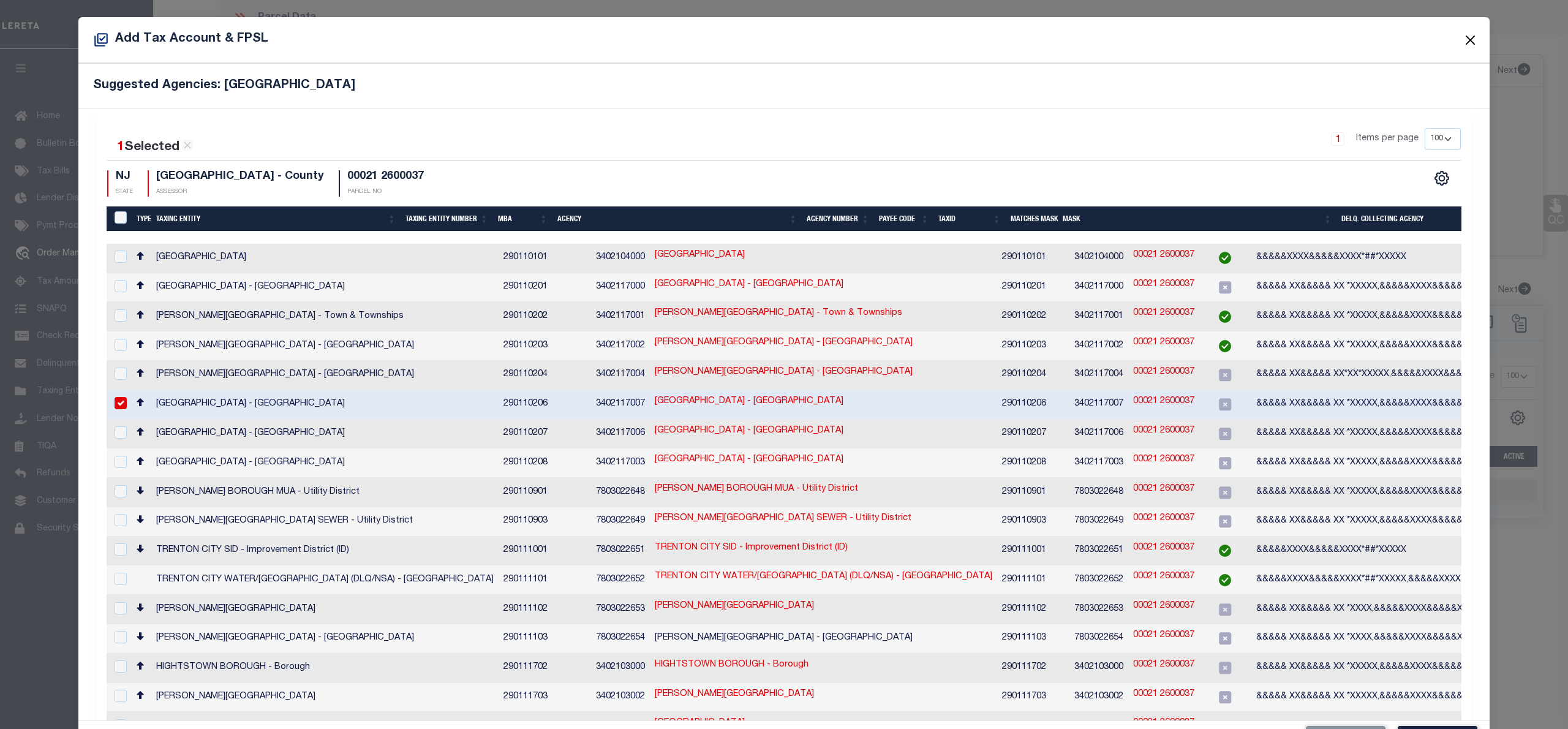
click at [1462, 38] on button "Close" at bounding box center [1471, 40] width 16 height 16
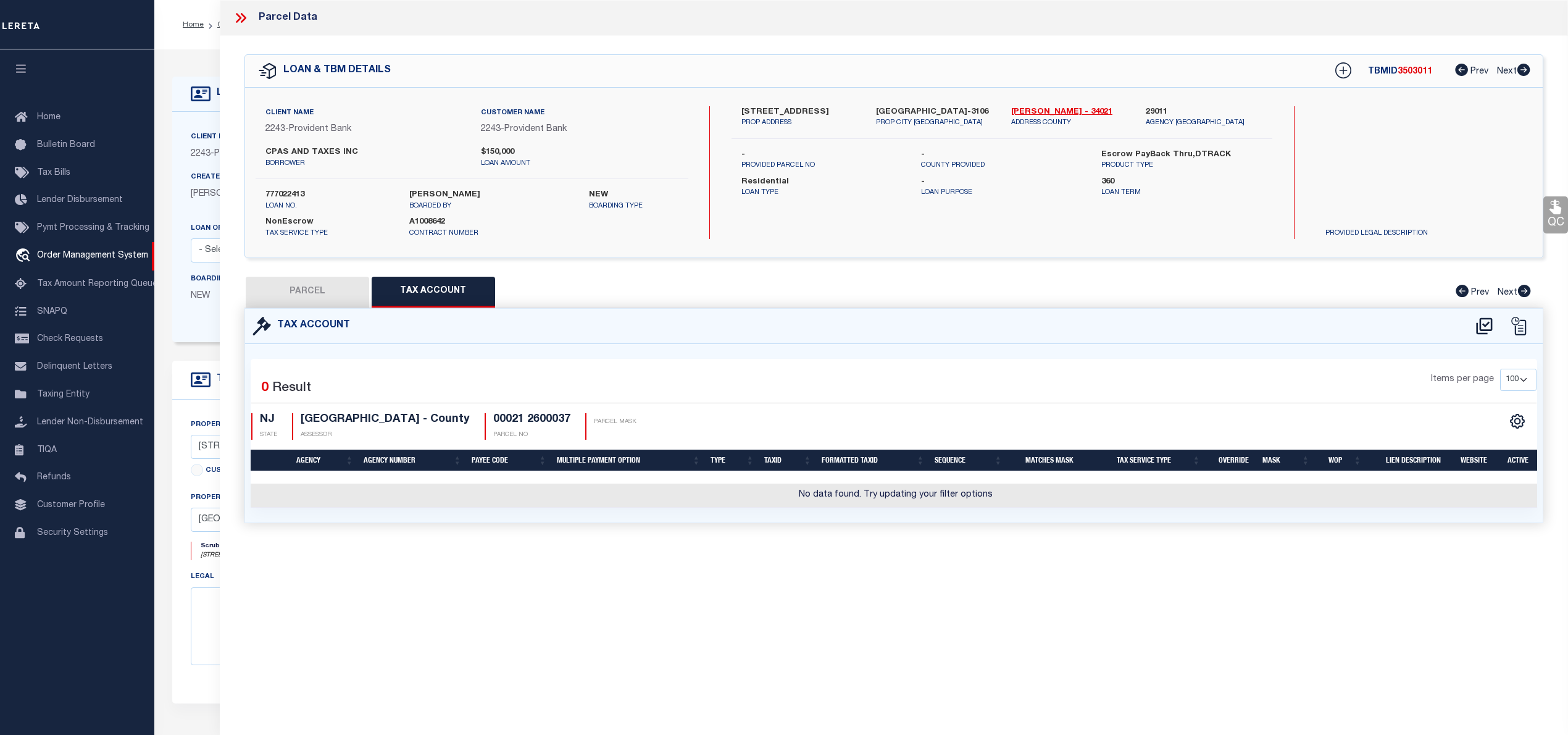
click at [285, 298] on button "PARCEL" at bounding box center [307, 292] width 124 height 31
select select "AS"
checkbox input "false"
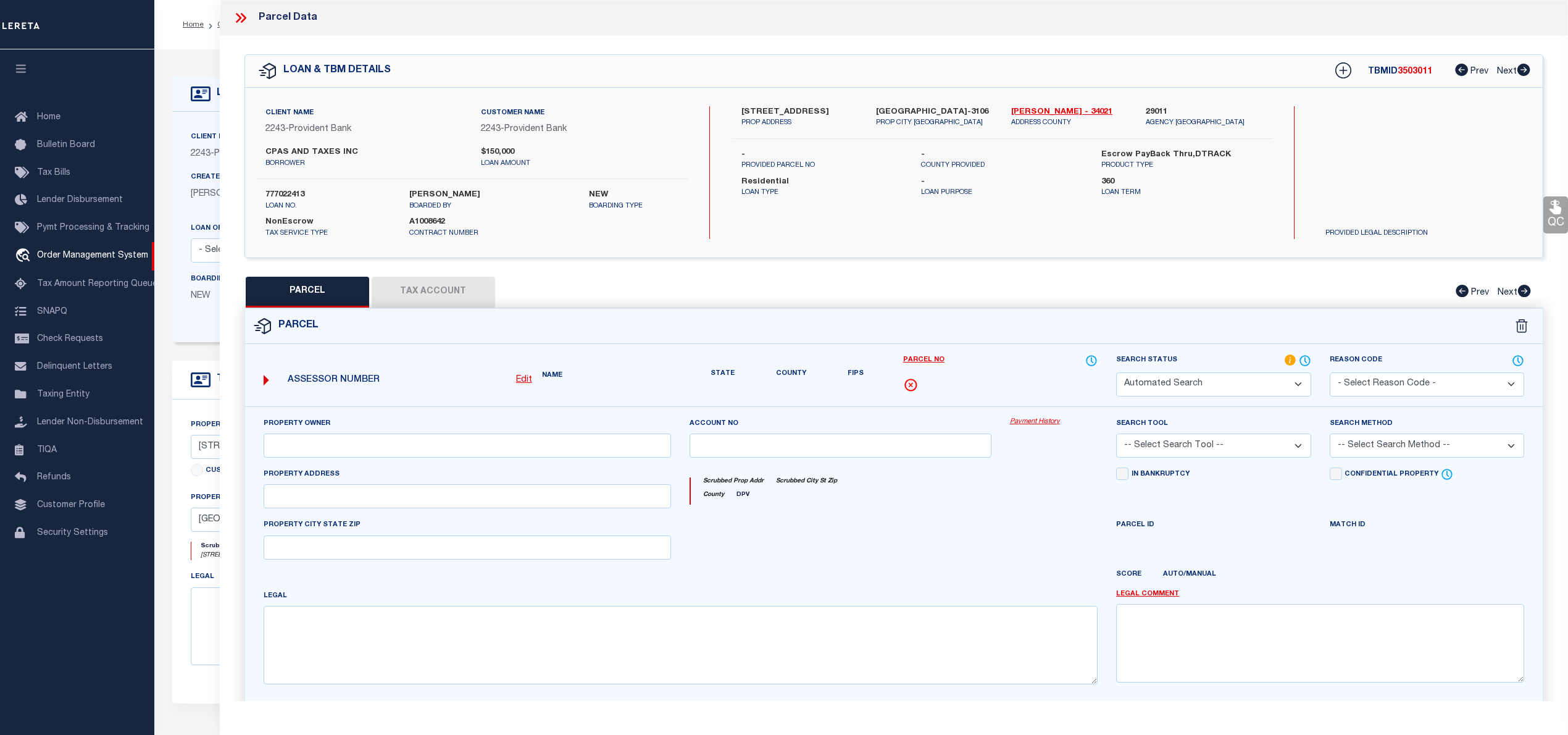
select select "IP"
checkbox input "false"
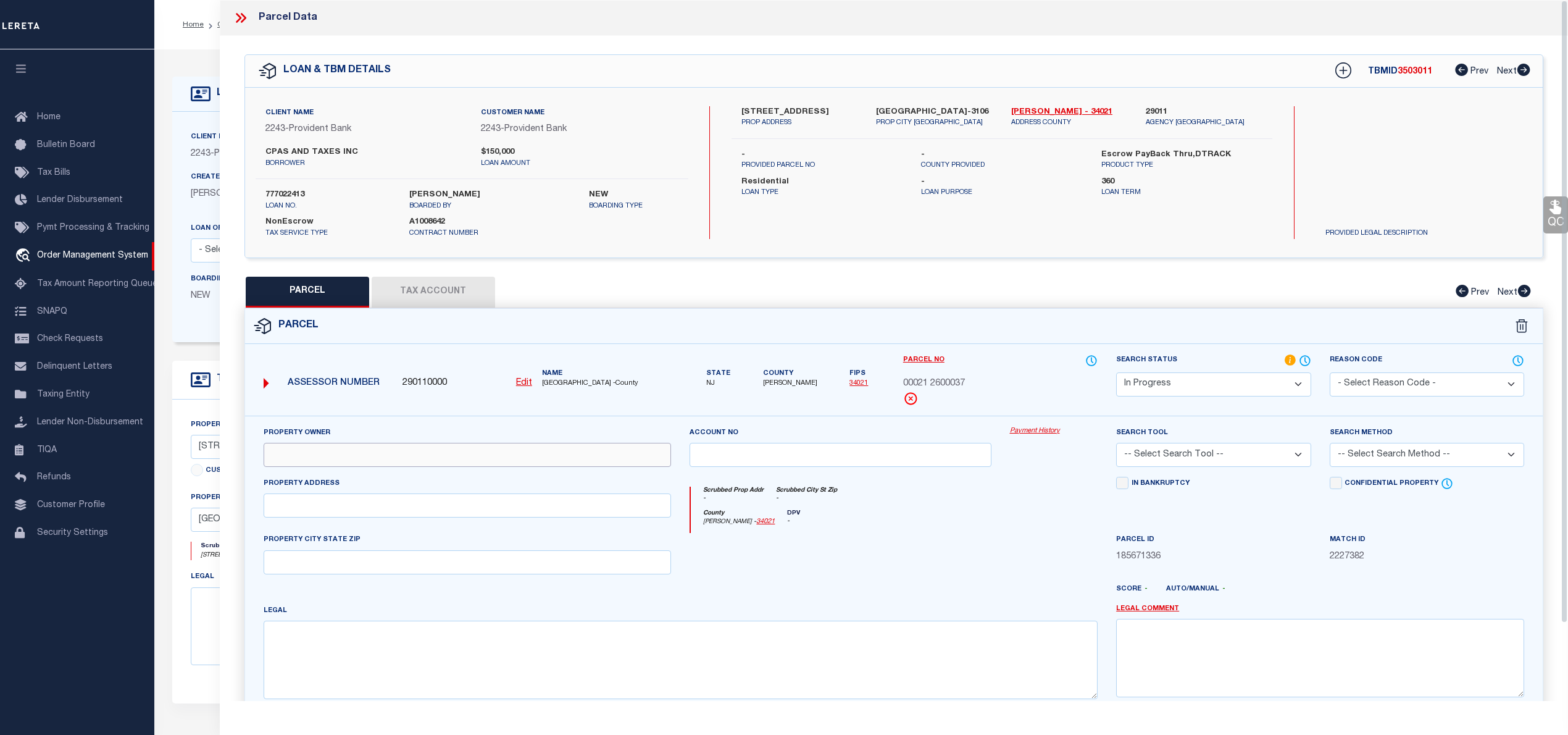
click at [381, 467] on input "text" at bounding box center [467, 455] width 408 height 24
paste input "Hart David E ,Hart Maria J ,Jimenez Maria Del Carmen"
type input "Hart David E ,Hart Maria J ,Jimenez Maria Del Carmen"
click at [554, 494] on div "Property Address" at bounding box center [467, 497] width 408 height 41
click at [548, 502] on input "text" at bounding box center [467, 505] width 408 height 24
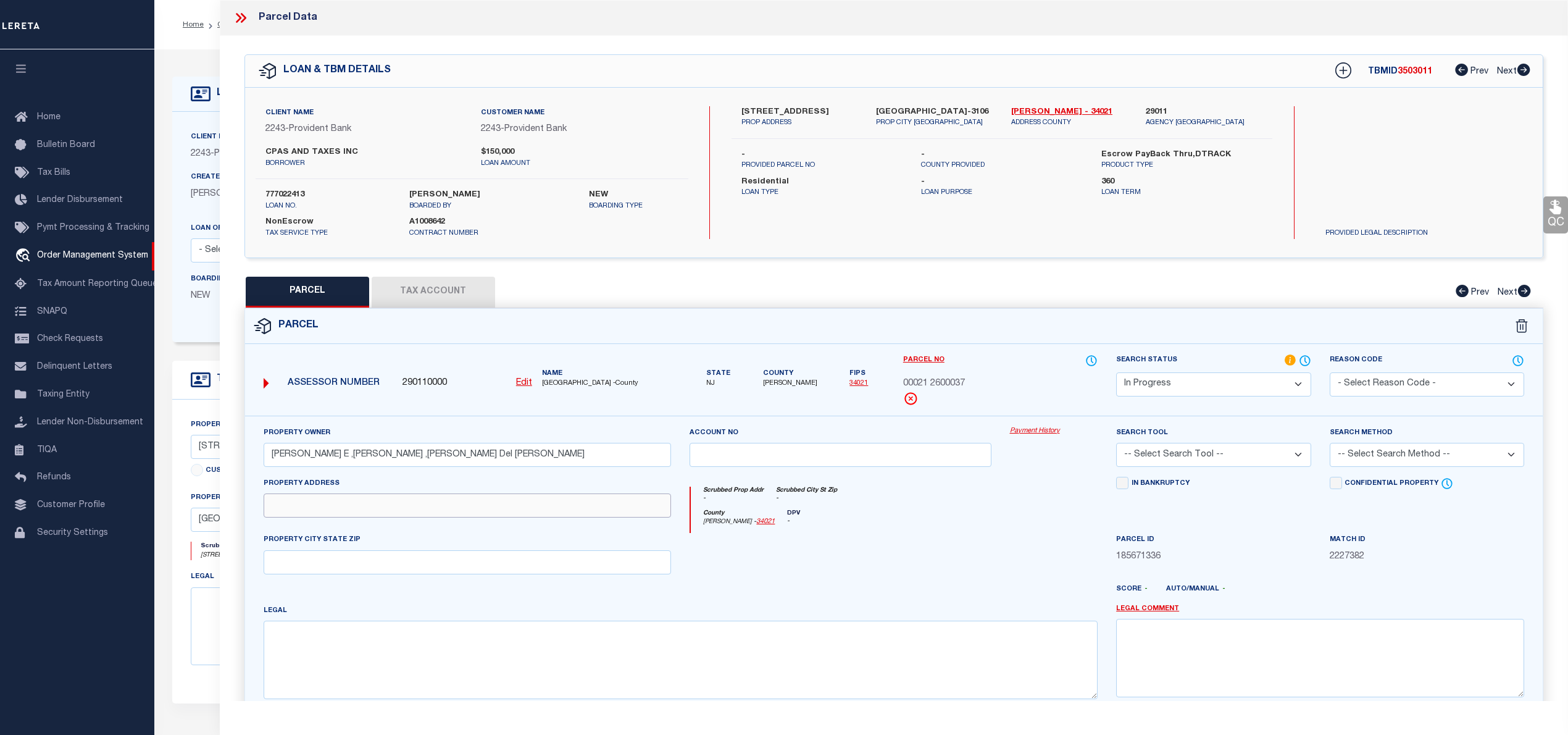
paste input "1 Woodland Ct"
type input "1 Woodland Ct"
click at [639, 671] on textarea at bounding box center [681, 659] width 835 height 78
paste textarea "Block:21.26 Lot:37"
type textarea "Block:21.26 Lot:37"
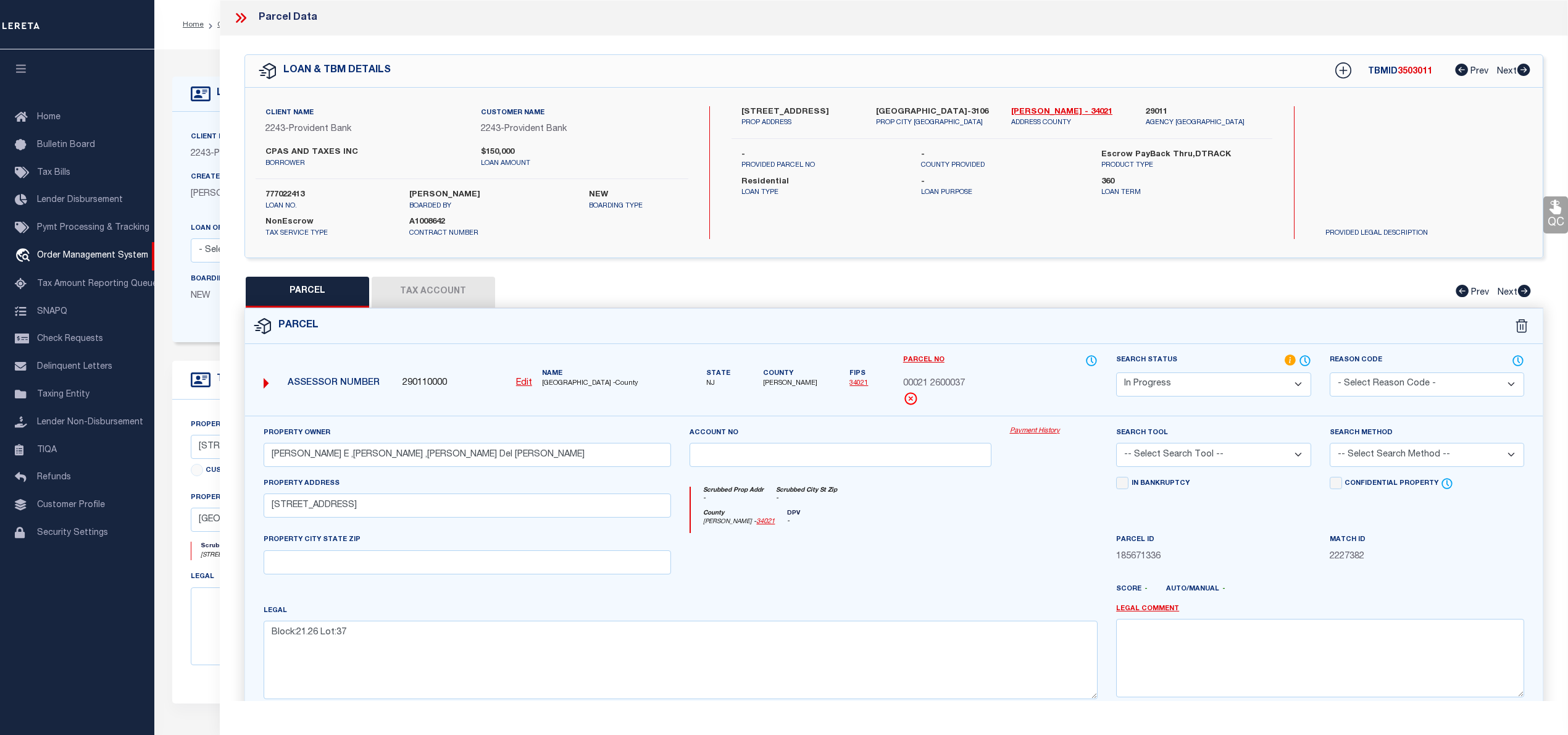
click at [1141, 385] on select "Automated Search Bad Parcel Complete Duplicate Parcel High Dollar Reporting In …" at bounding box center [1214, 384] width 195 height 24
select select "PC"
click at [1116, 372] on select "Automated Search Bad Parcel Complete Duplicate Parcel High Dollar Reporting In …" at bounding box center [1214, 384] width 195 height 24
click at [1161, 461] on select "-- Select Search Tool -- 3rd Party Website Agency File Agency Website ATLS CNV-…" at bounding box center [1214, 455] width 195 height 24
select select "AGW"
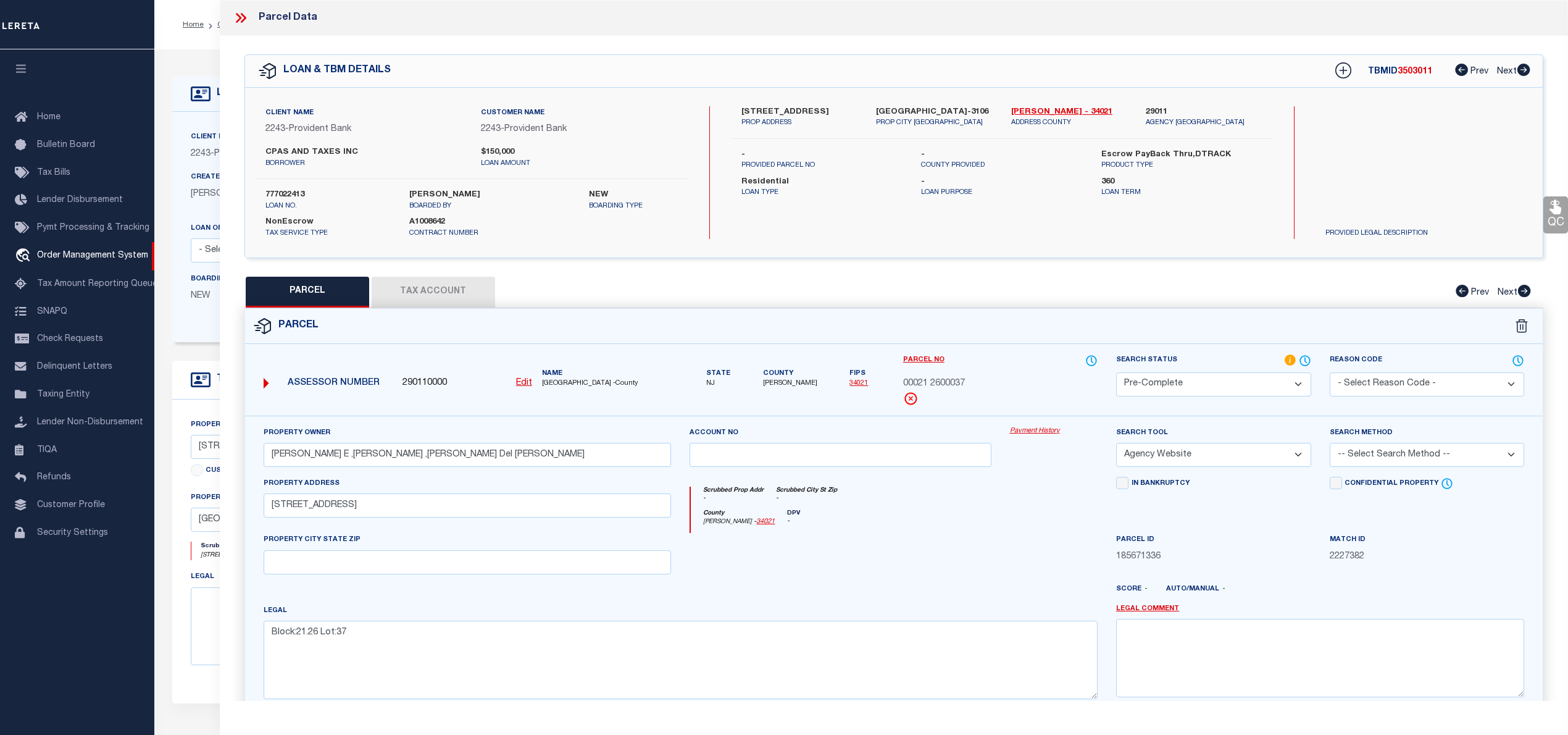
click at [1116, 445] on select "-- Select Search Tool -- 3rd Party Website Agency File Agency Website ATLS CNV-…" at bounding box center [1214, 455] width 195 height 24
click at [1343, 459] on select "-- Select Search Method -- Property Address Legal Liability Info Provided" at bounding box center [1427, 455] width 195 height 24
click at [1247, 382] on select "Automated Search Bad Parcel Complete Duplicate Parcel High Dollar Reporting In …" at bounding box center [1214, 384] width 195 height 24
select select "JR"
click at [1116, 372] on select "Automated Search Bad Parcel Complete Duplicate Parcel High Dollar Reporting In …" at bounding box center [1214, 384] width 195 height 24
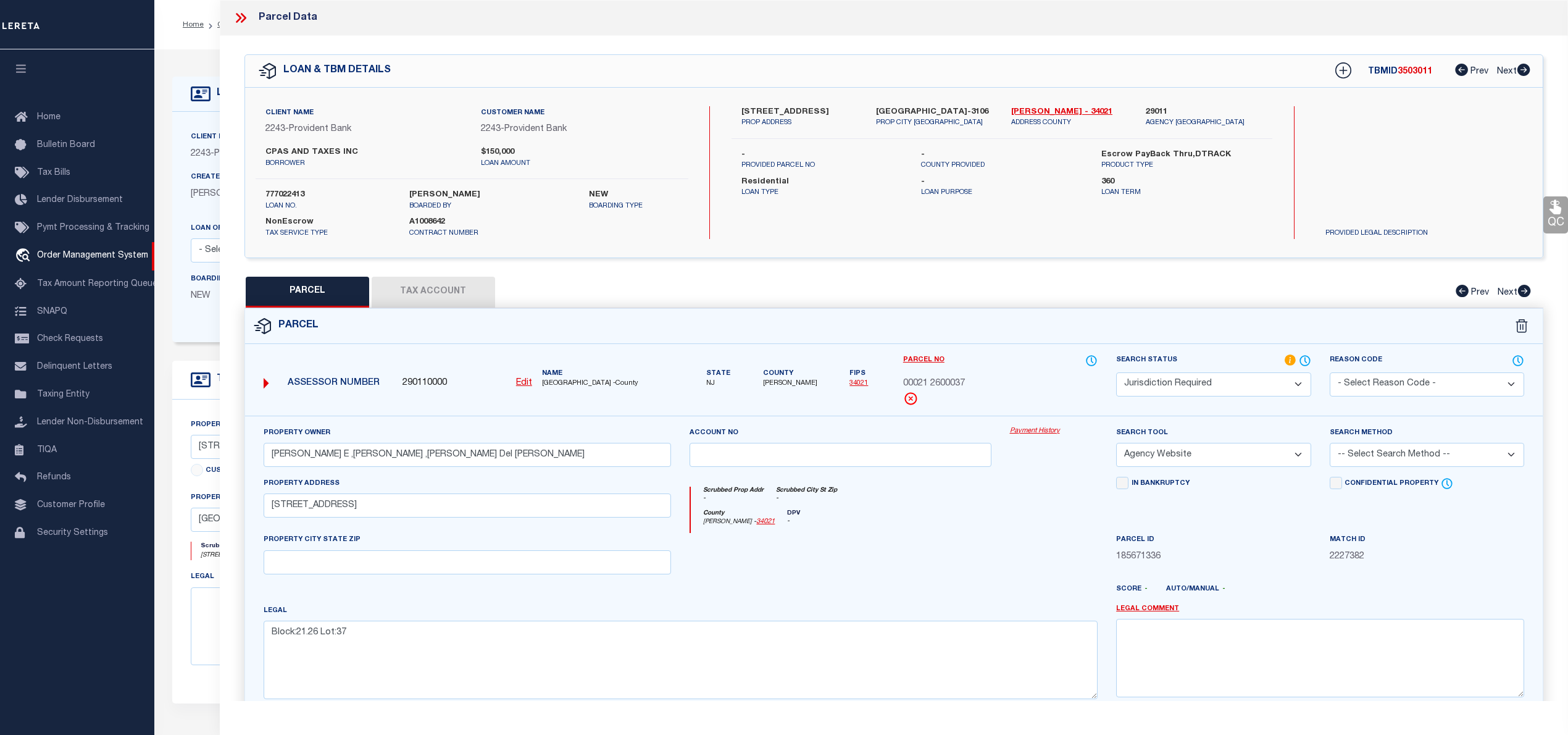
click at [1206, 452] on select "-- Select Search Tool -- 3rd Party Website Agency File Agency Website ATLS CNV-…" at bounding box center [1214, 455] width 195 height 24
select select
click at [1116, 445] on select "-- Select Search Tool -- 3rd Party Website Agency File Agency Website ATLS CNV-…" at bounding box center [1214, 455] width 195 height 24
click at [1196, 675] on textarea at bounding box center [1320, 657] width 408 height 78
paste textarea "Unable to add the Tax ID 00070 00026 And the Agency is Dennis township"
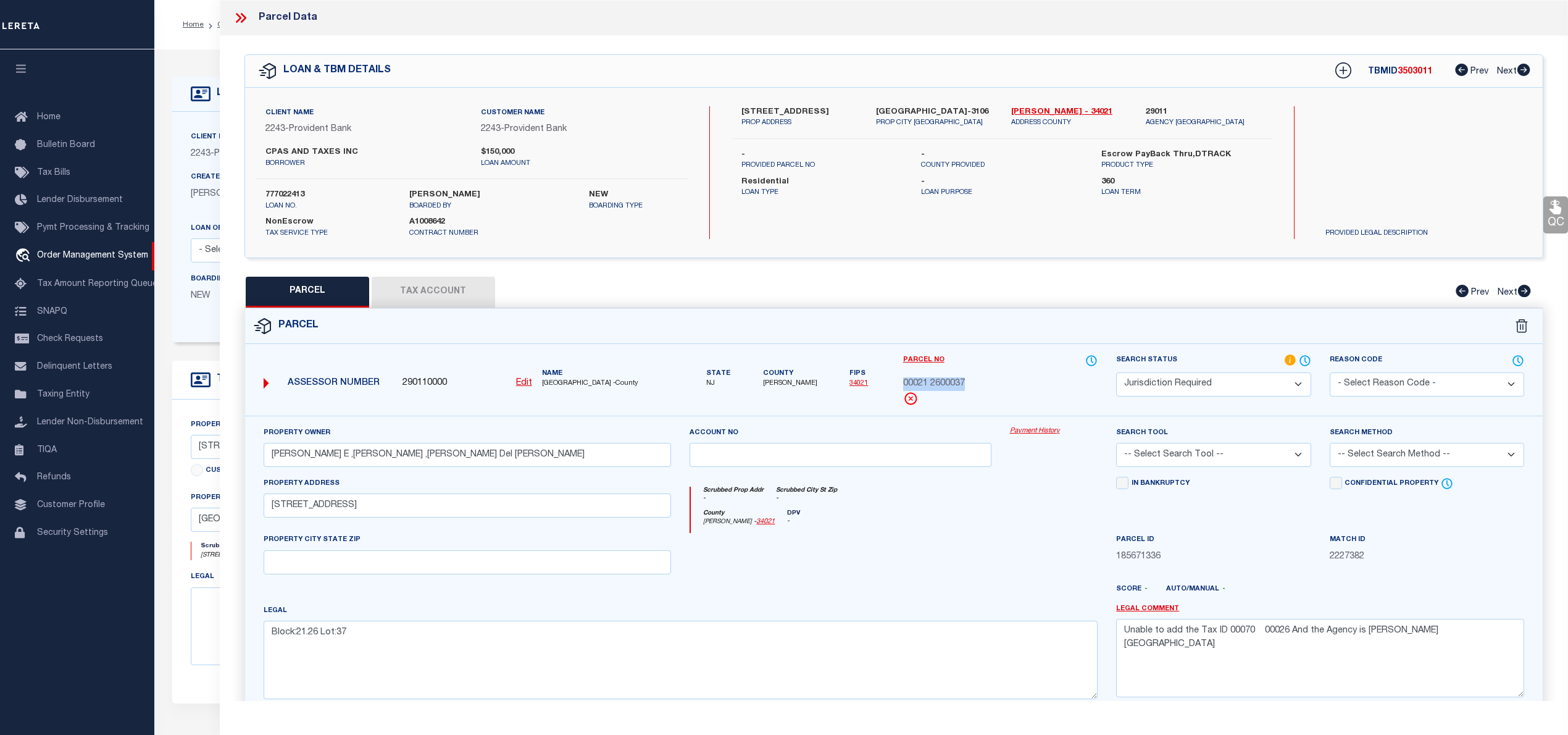
drag, startPoint x: 902, startPoint y: 384, endPoint x: 966, endPoint y: 379, distance: 64.2
click at [966, 379] on div "Parcel No 00021 2600037" at bounding box center [1000, 384] width 213 height 61
copy span "00021 2600037"
drag, startPoint x: 1226, startPoint y: 636, endPoint x: 1285, endPoint y: 632, distance: 59.1
click at [1285, 632] on textarea "Unable to add the Tax ID 00070 00026 And the Agency is Dennis township" at bounding box center [1320, 657] width 408 height 78
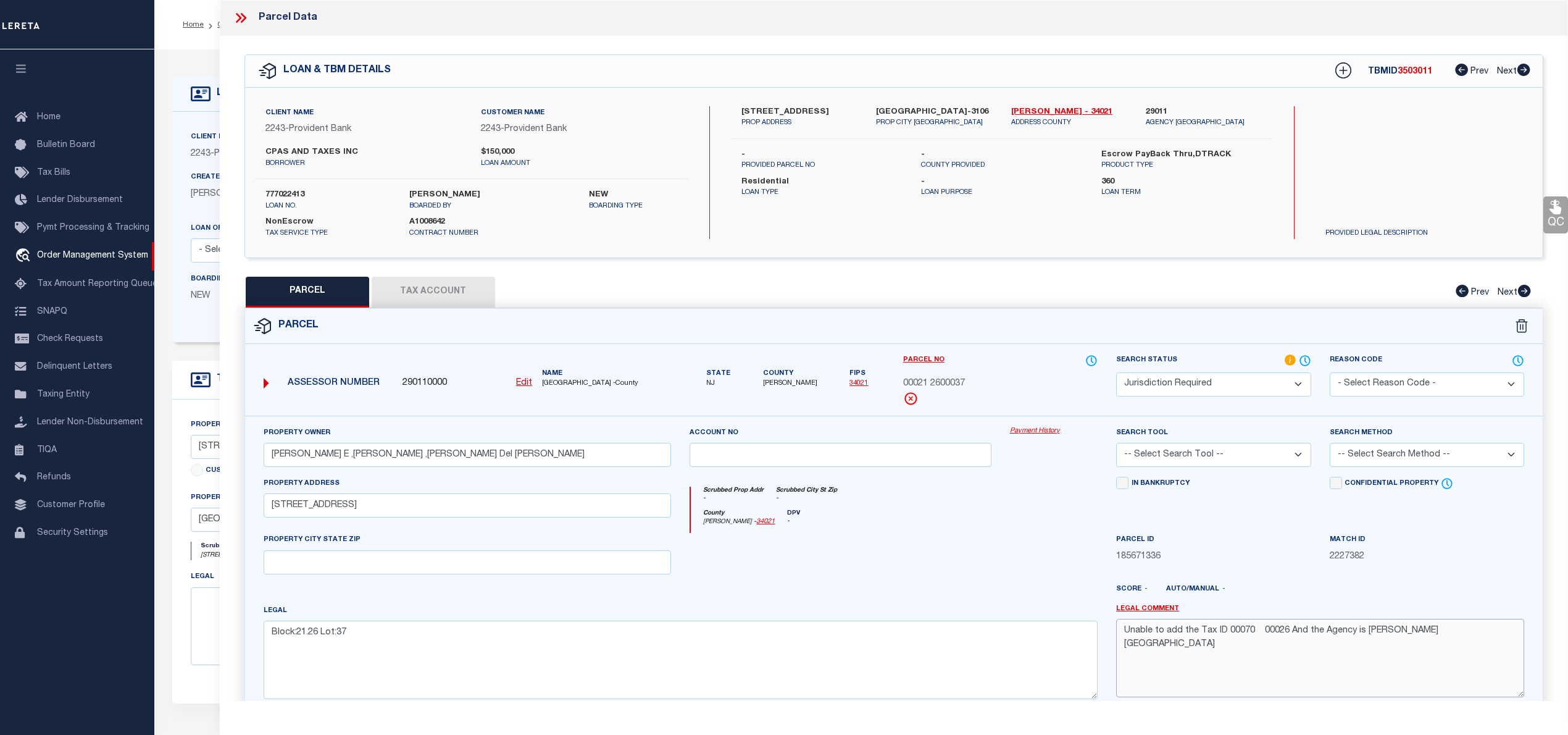
paste textarea "21 2600037"
click at [880, 107] on label "[GEOGRAPHIC_DATA]-3106" at bounding box center [933, 113] width 116 height 13
drag, startPoint x: 876, startPoint y: 109, endPoint x: 941, endPoint y: 113, distance: 65.1
click at [941, 113] on label "[GEOGRAPHIC_DATA]-3106" at bounding box center [933, 113] width 116 height 13
copy label "WEST WINDSOR"
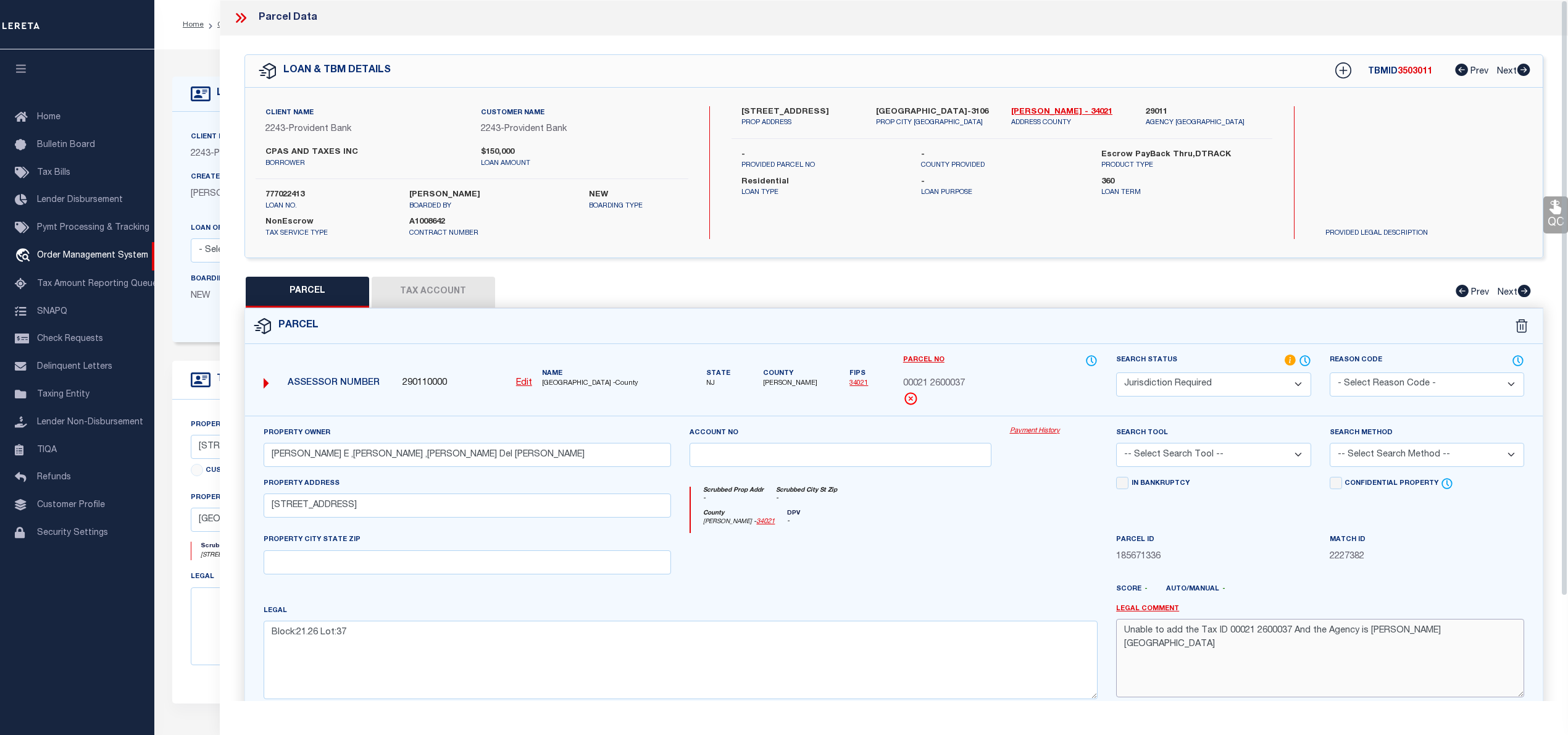
click at [1381, 638] on textarea "Unable to add the Tax ID 00021 2600037 And the Agency is Dennis township" at bounding box center [1320, 657] width 408 height 78
paste textarea "WEST WINDSOR"
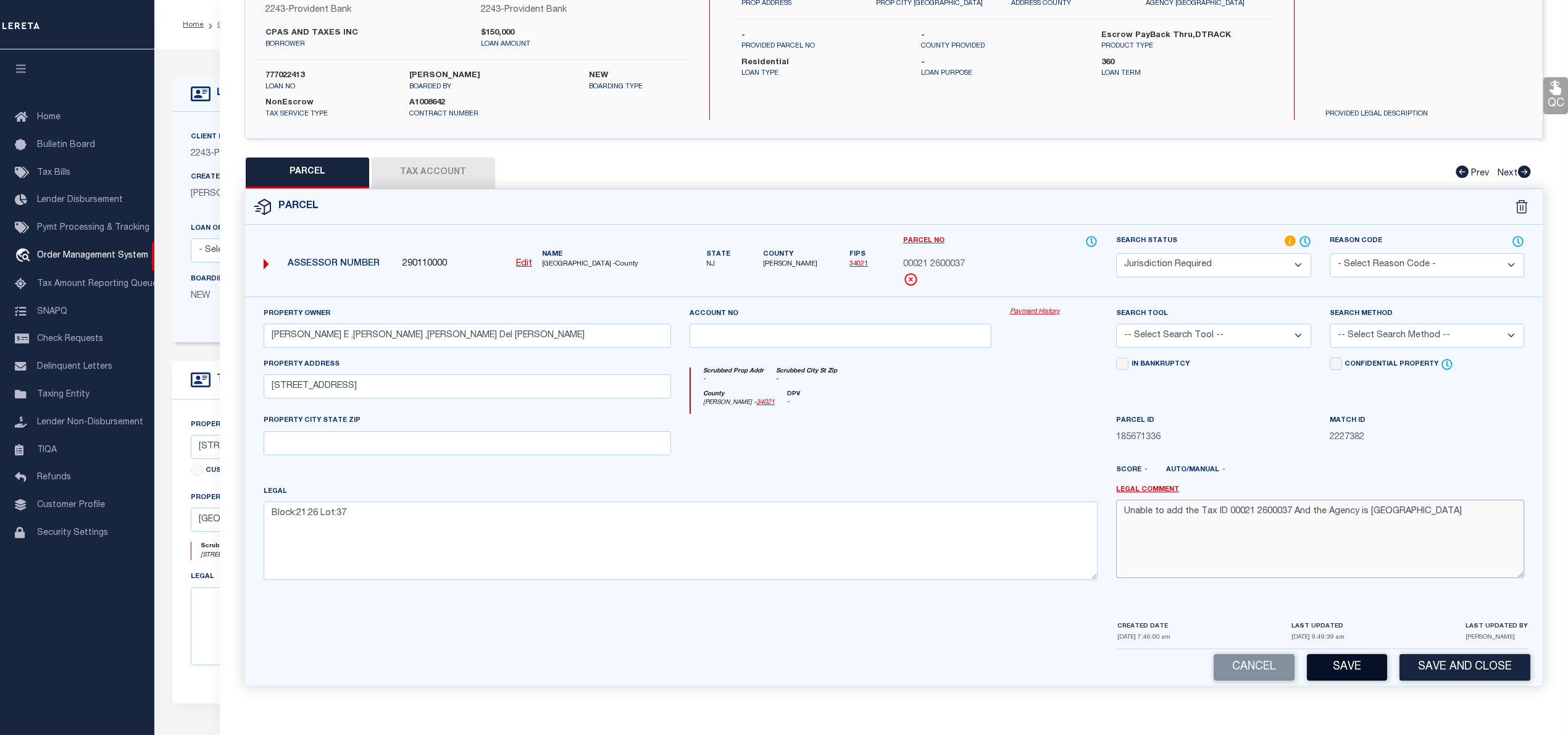
type textarea "Unable to add the Tax ID 00021 2600037 And the Agency is WEST WINDSOR township"
click at [1340, 675] on button "Save" at bounding box center [1346, 666] width 80 height 26
select select "AS"
checkbox input "false"
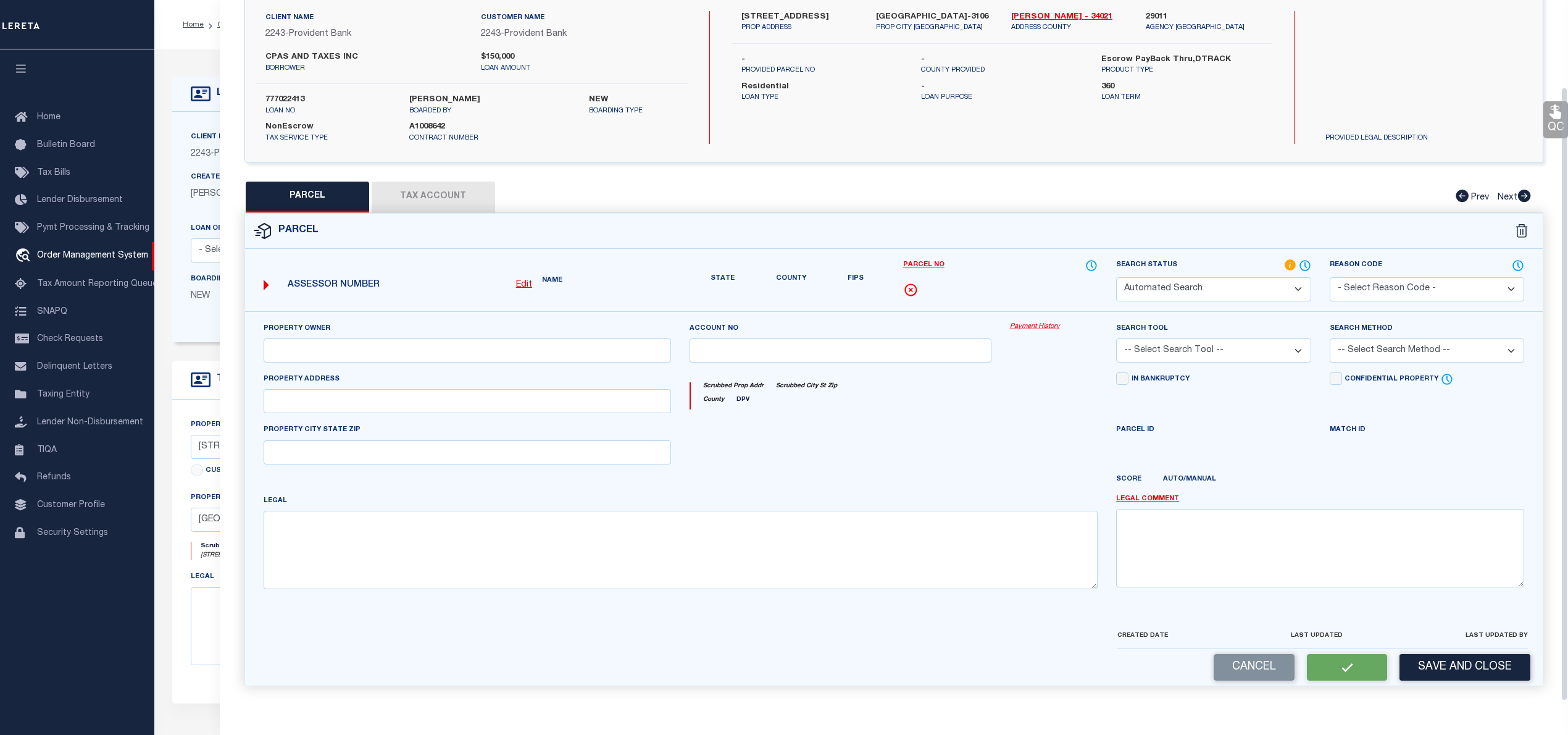
scroll to position [87, 0]
select select "JR"
type input "Hart David E ,Hart Maria J ,Jimenez Maria Del Carmen"
type input "1 Woodland Ct"
type textarea "Block:21.26 Lot:37"
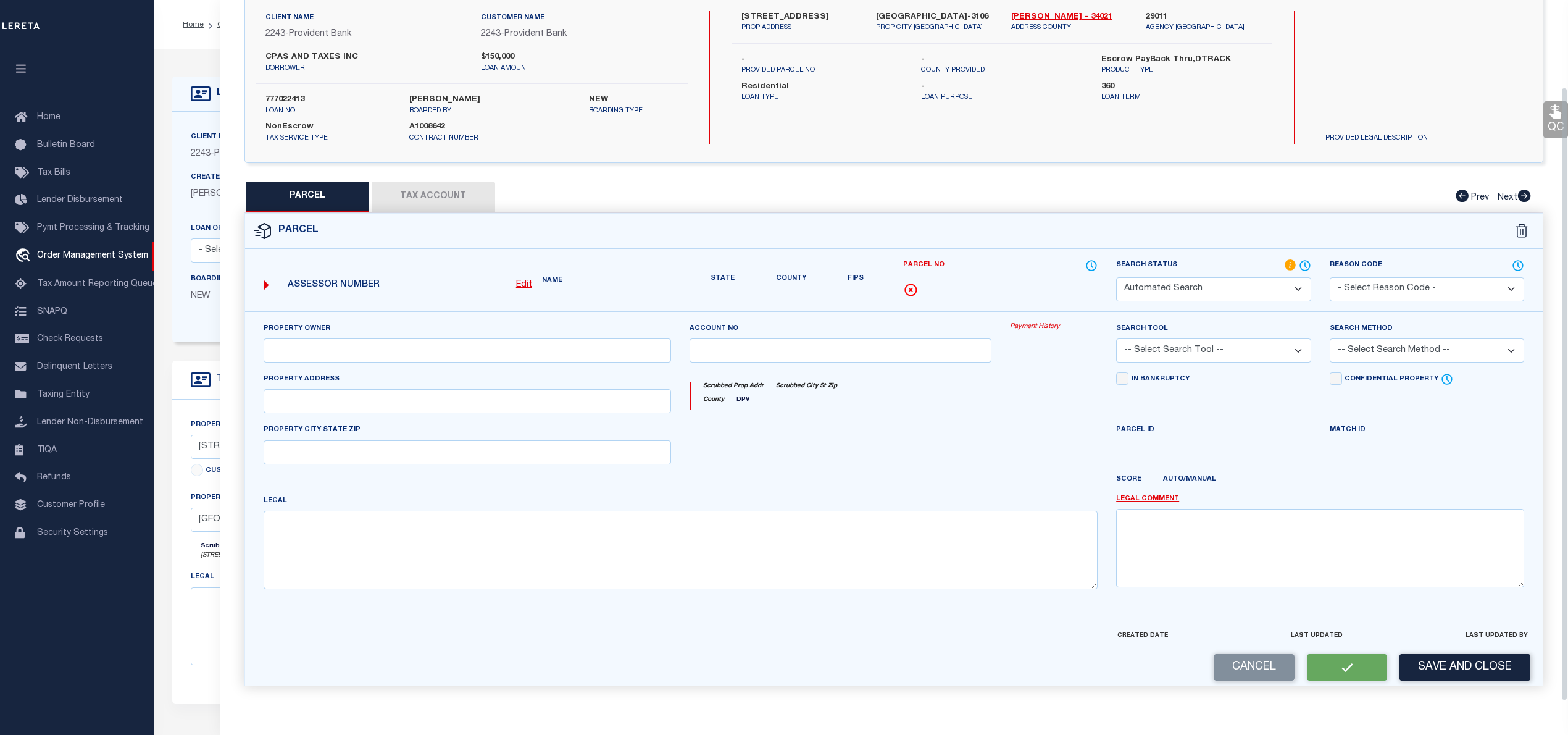
type textarea "Unable to add the Tax ID 00021 2600037 And the Agency is WEST WINDSOR township"
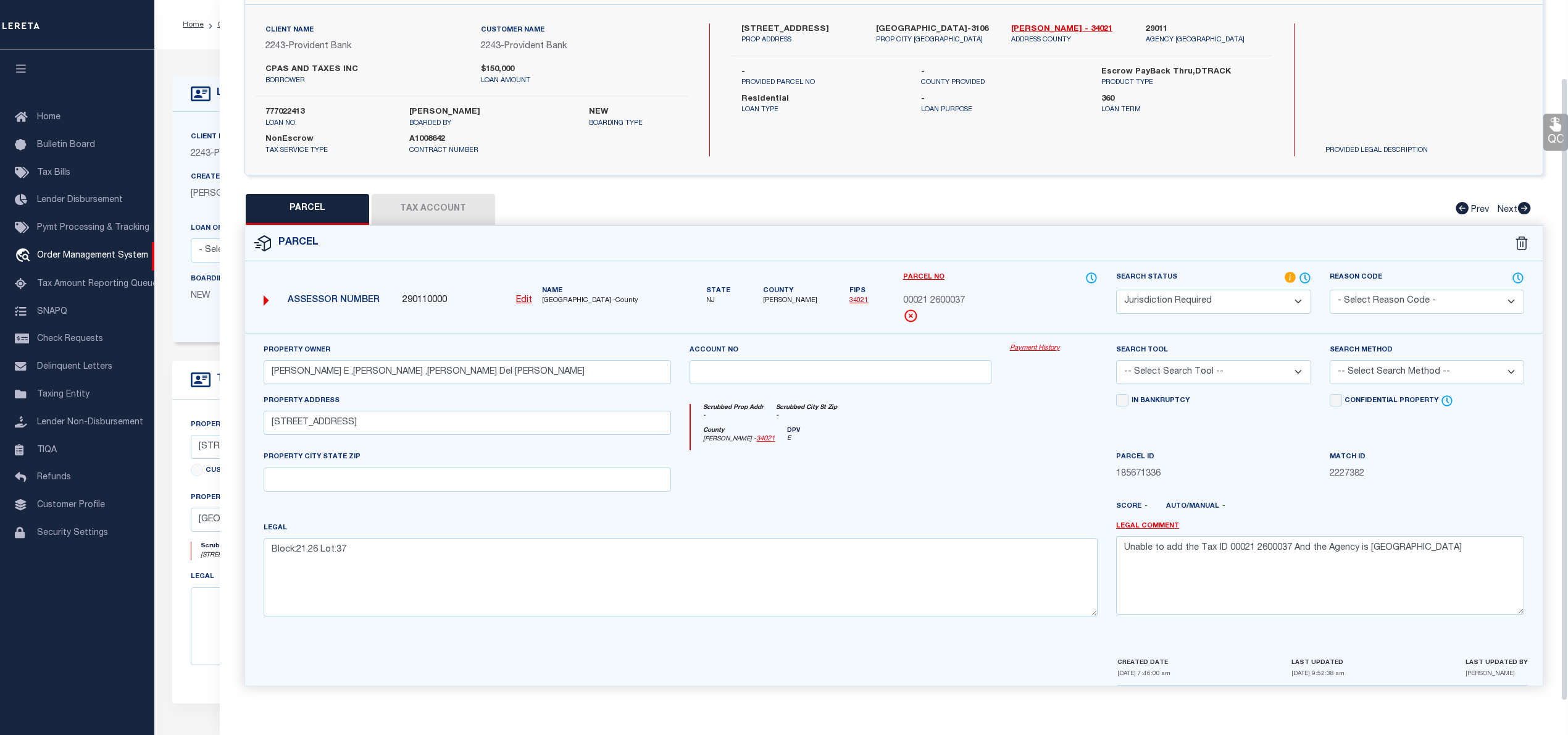
scroll to position [0, 0]
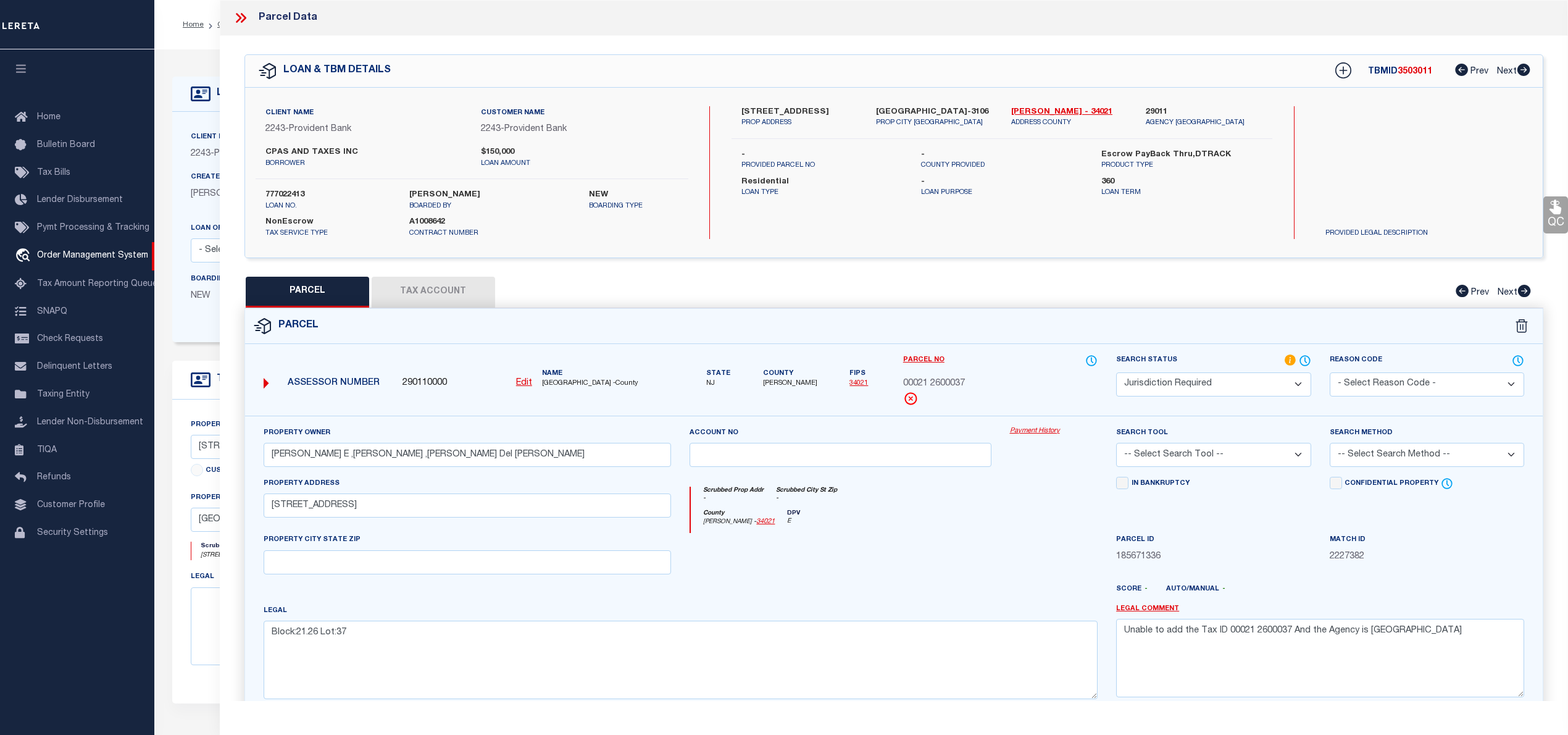
click at [243, 18] on icon at bounding box center [241, 18] width 16 height 16
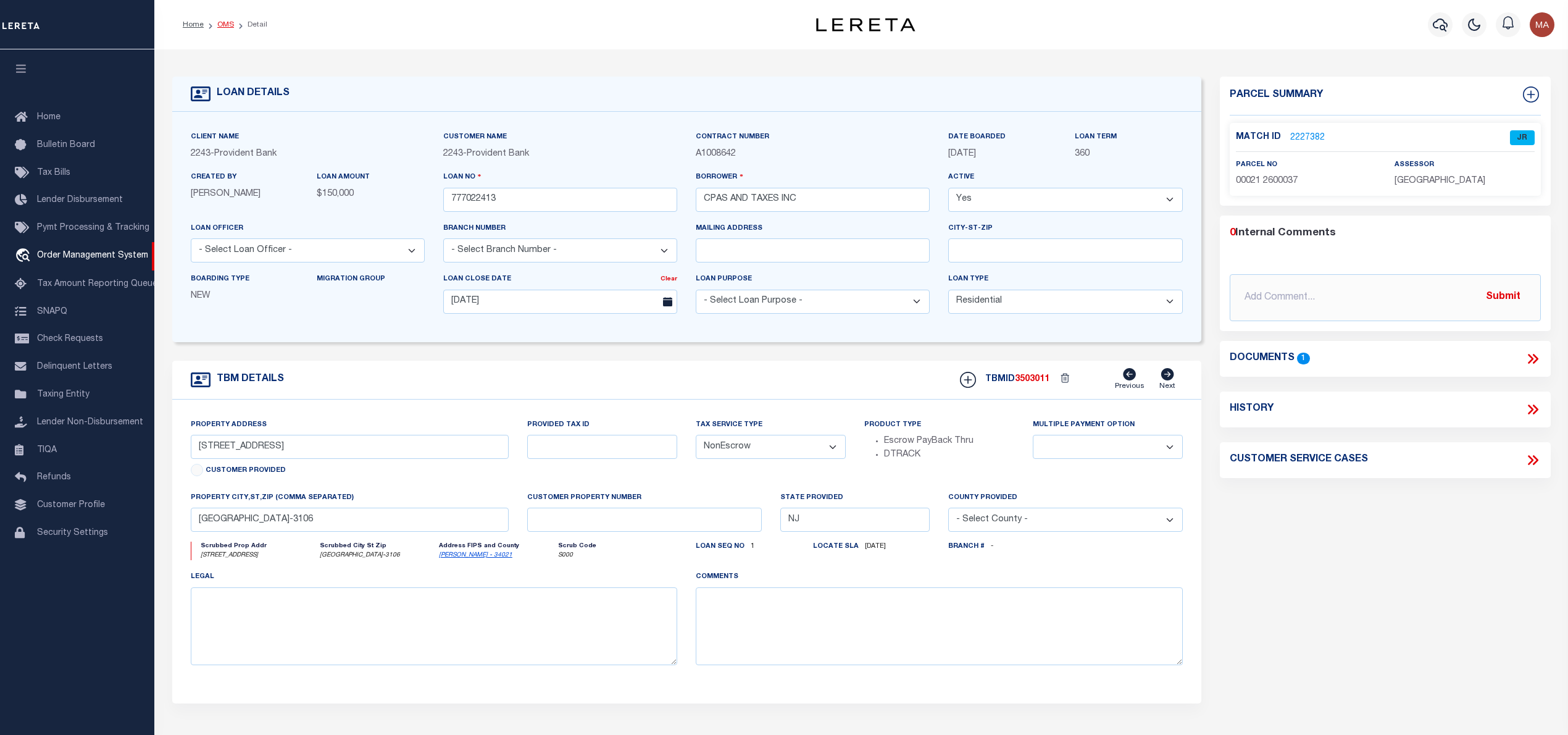
click at [220, 23] on link "OMS" at bounding box center [225, 24] width 16 height 7
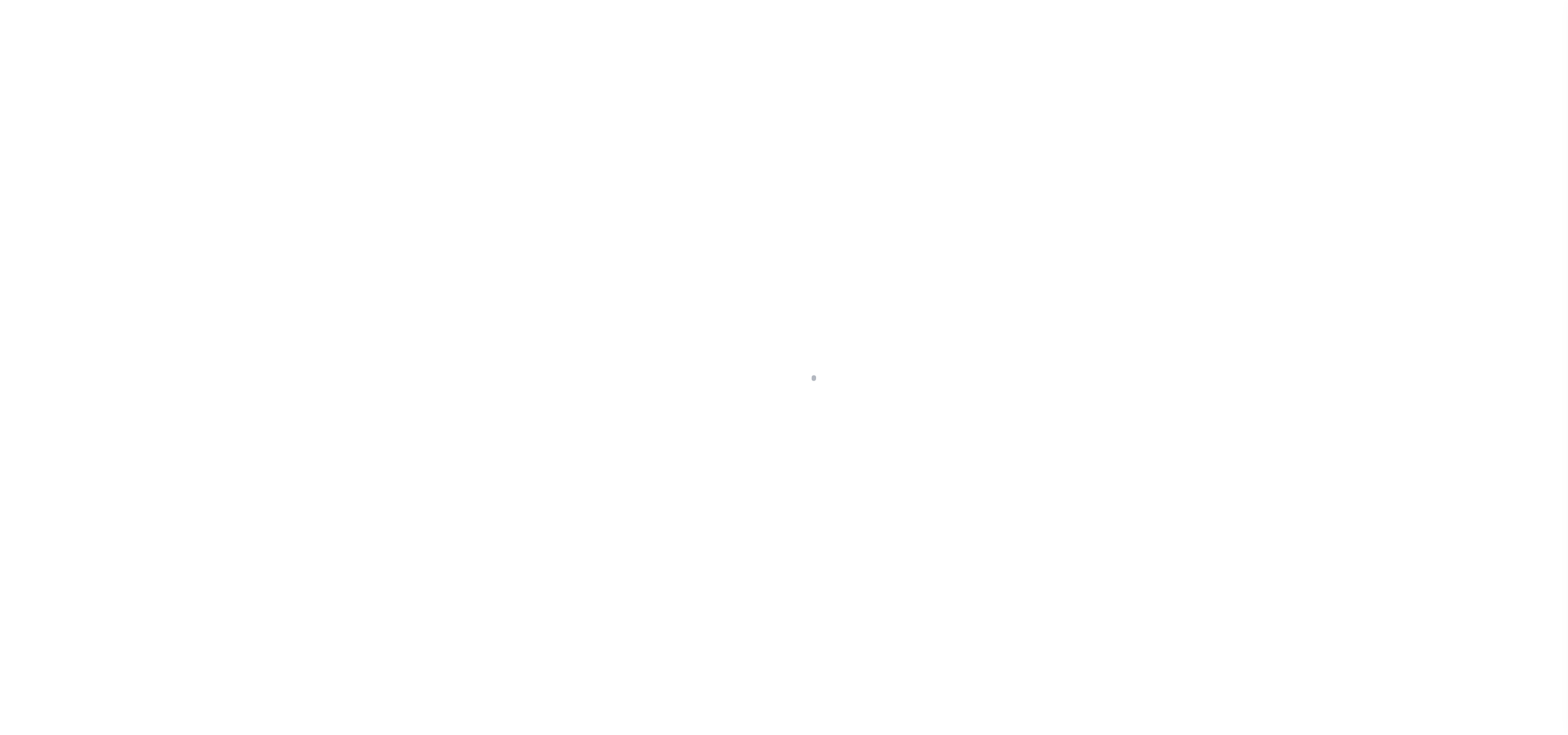
select select "1400"
select select "20"
select select "NonEscrow"
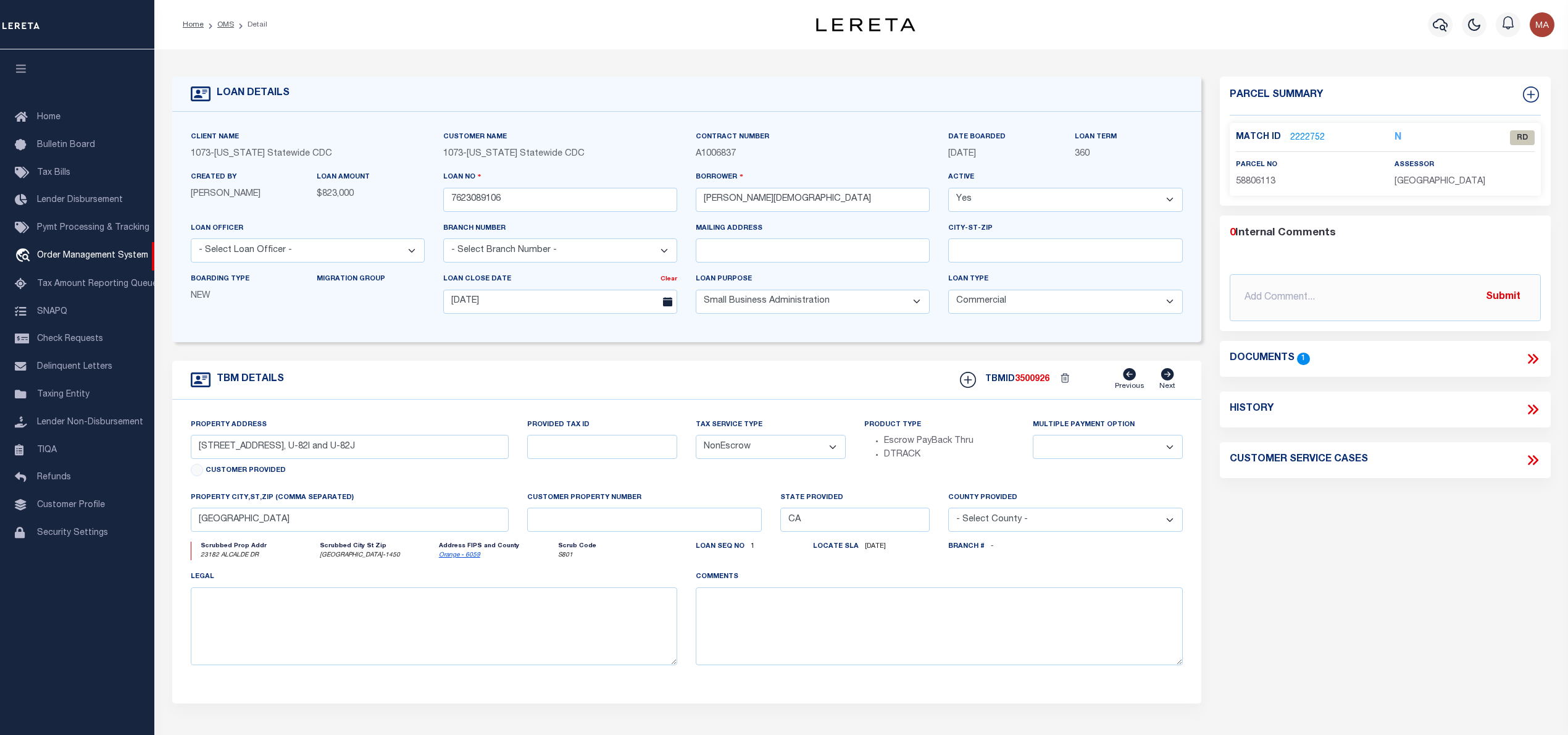
click at [1297, 140] on link "2222752" at bounding box center [1307, 138] width 34 height 13
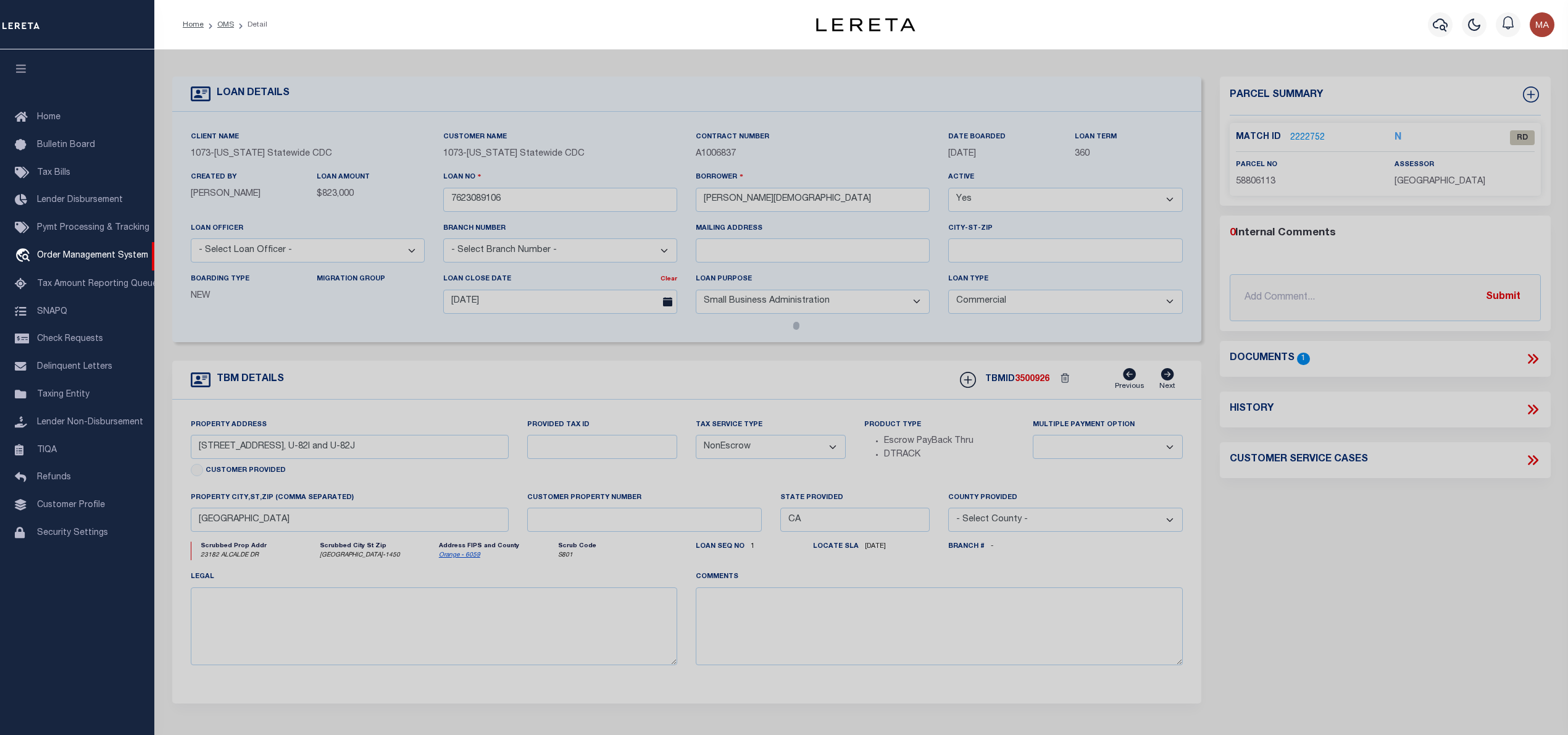
select select "AS"
select select
checkbox input "false"
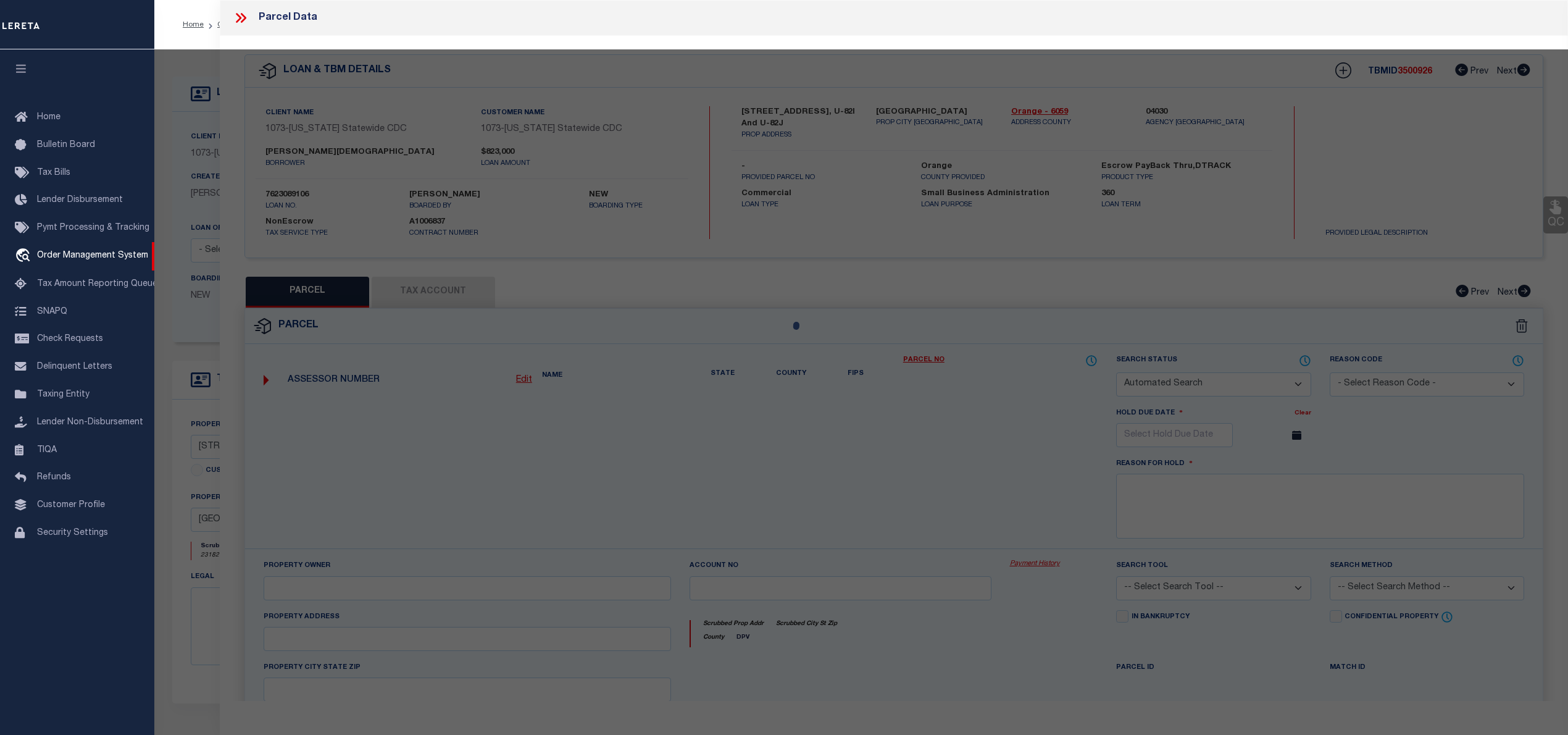
select select "RD"
type input "ELECTRONOVA TECH LLC"
select select "ATL"
select select "ADD"
type input "23182 ALCALDE DR"
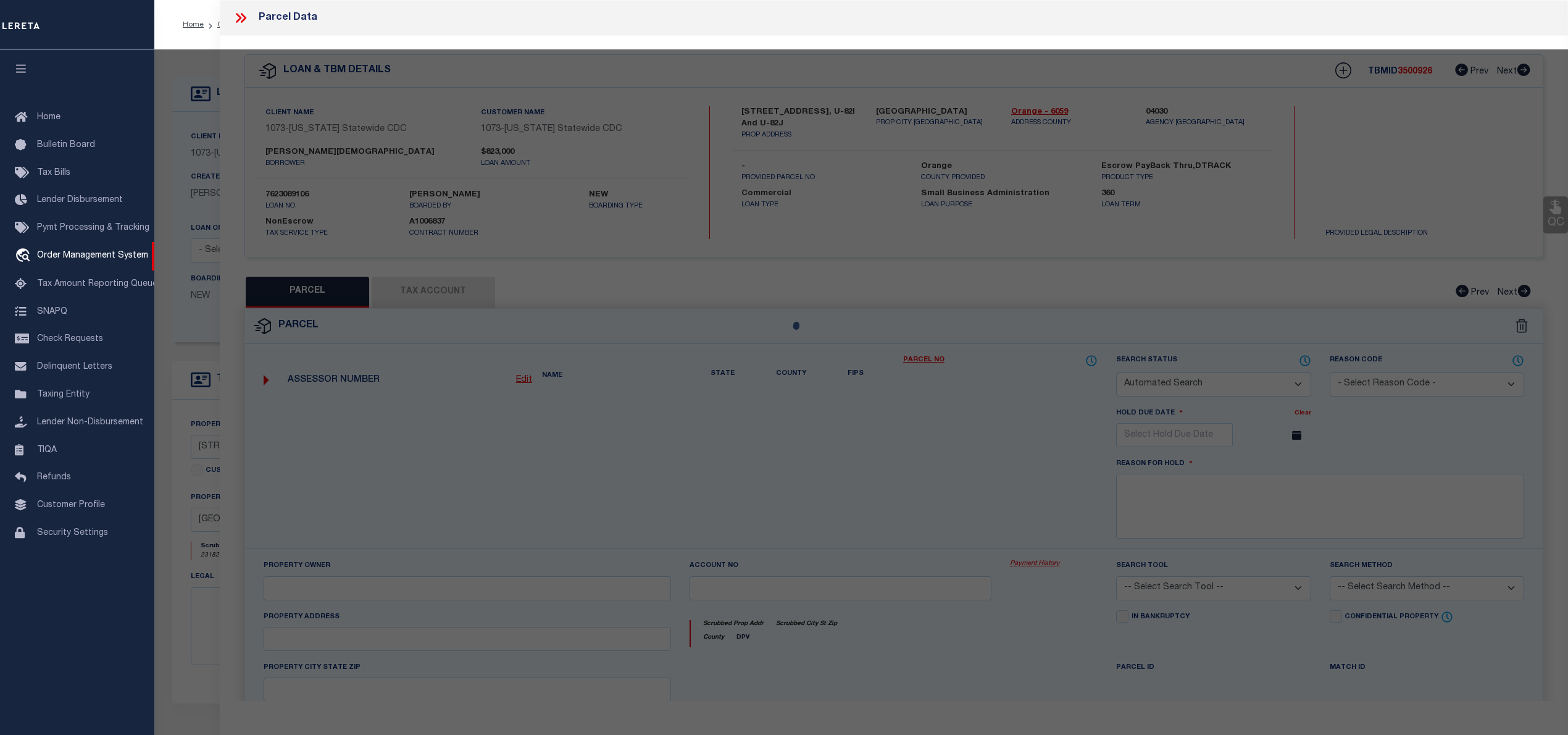
checkbox input "false"
type input "LAGUNA HILLS, CA 92653"
type textarea "N TR 8543 BLK LOT 3"
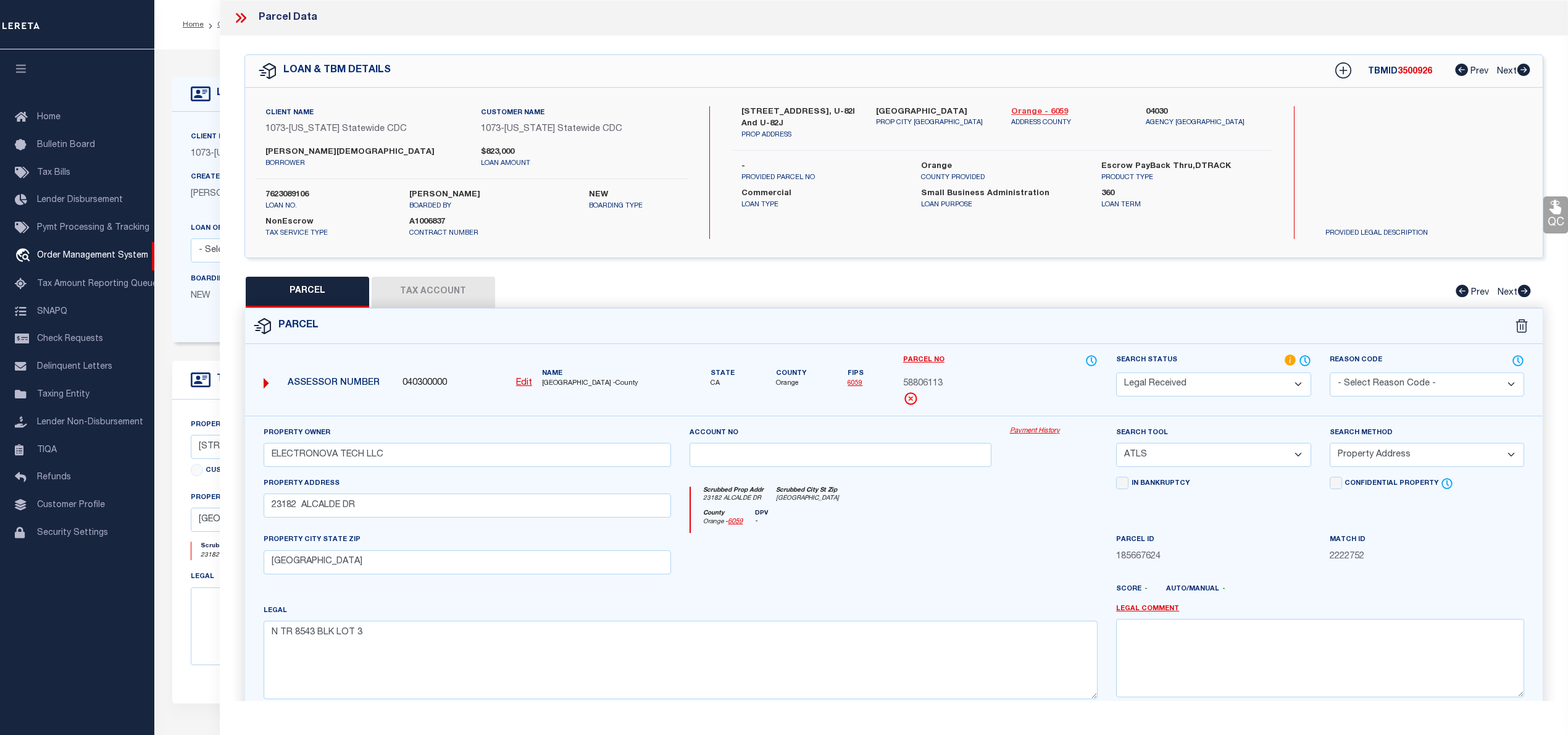
click at [1059, 107] on link "Orange - 6059" at bounding box center [1068, 113] width 116 height 13
drag, startPoint x: 734, startPoint y: 105, endPoint x: 805, endPoint y: 108, distance: 71.1
click at [805, 108] on div "23182 Alcalde drive, U-82I and U-82J PROP ADDRESS" at bounding box center [799, 124] width 134 height 34
copy label "23182 Alcalde dr"
click at [927, 387] on span "58806113" at bounding box center [923, 383] width 40 height 14
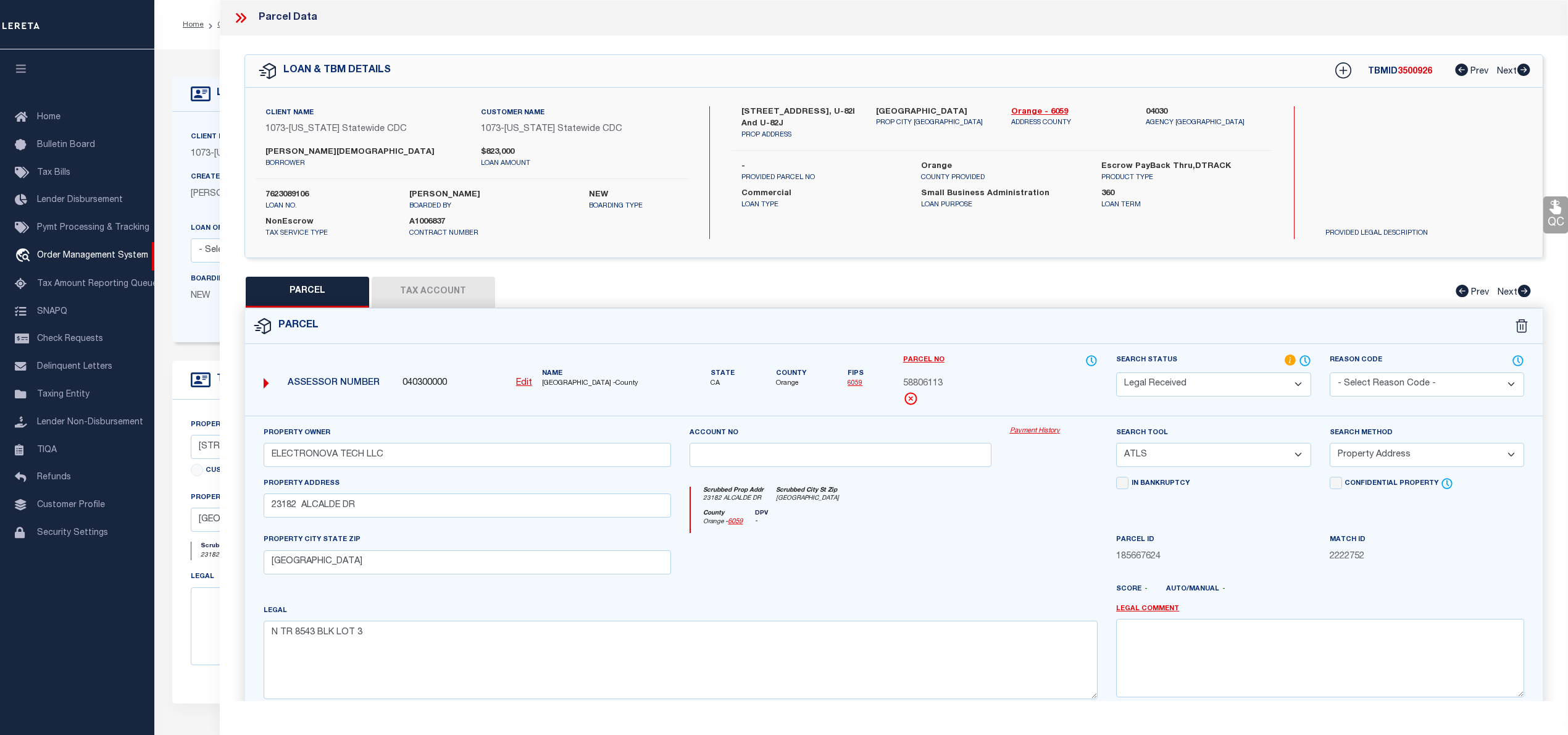
click at [927, 387] on span "58806113" at bounding box center [923, 383] width 40 height 14
copy div "58806113"
click at [324, 512] on input "23182 ALCALDE DR" at bounding box center [467, 505] width 408 height 24
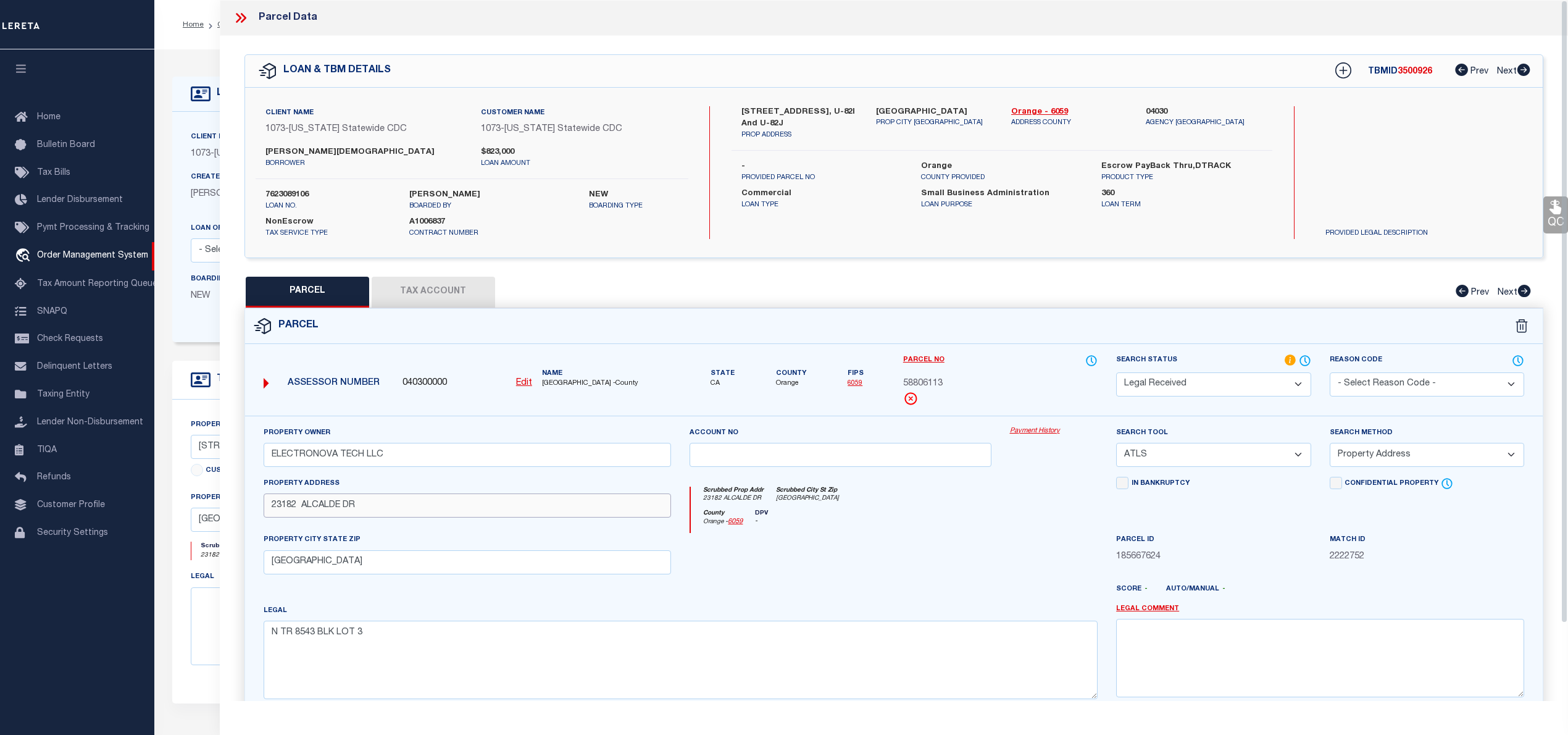
click at [324, 512] on input "23182 ALCALDE DR" at bounding box center [467, 505] width 408 height 24
click at [931, 381] on span "58806113" at bounding box center [923, 383] width 40 height 14
copy span "58806113"
click at [518, 379] on u "Edit" at bounding box center [524, 383] width 16 height 9
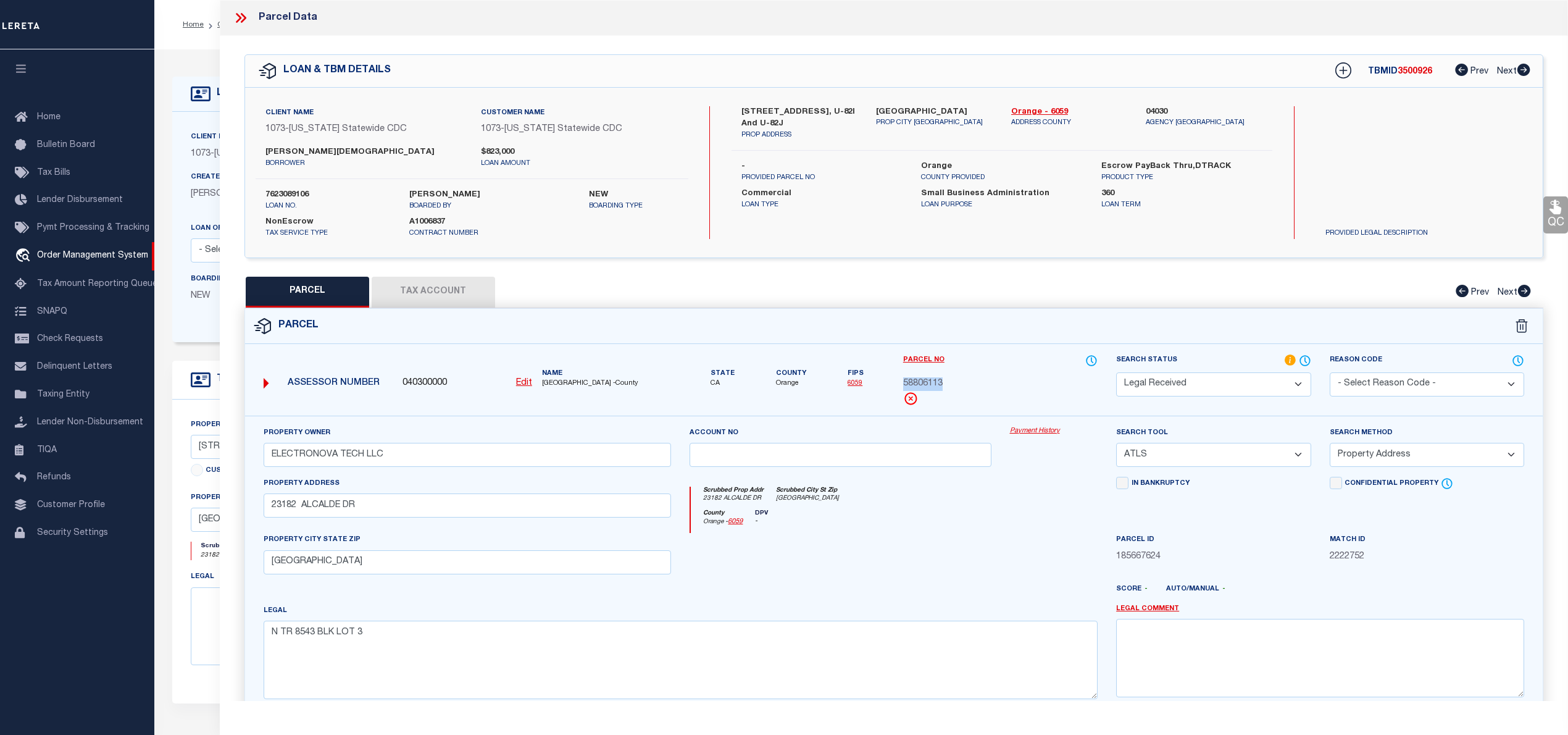
type input "040300000"
type input "58806113"
select select "RD"
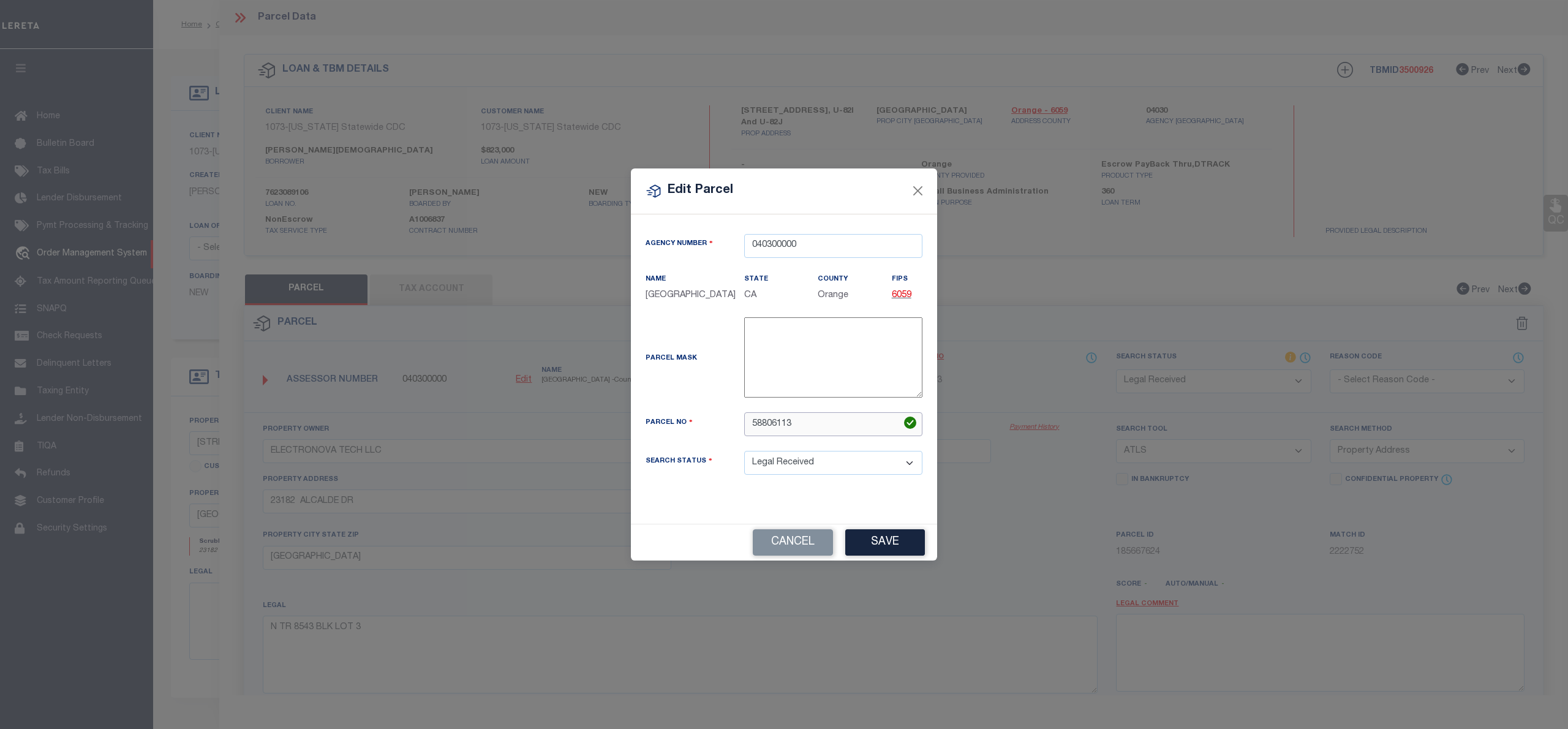
click at [812, 417] on input "58806113" at bounding box center [833, 424] width 178 height 24
type input "5"
paste input "932-090-18"
type input "932-090-18"
click at [896, 547] on button "Save" at bounding box center [885, 542] width 80 height 26
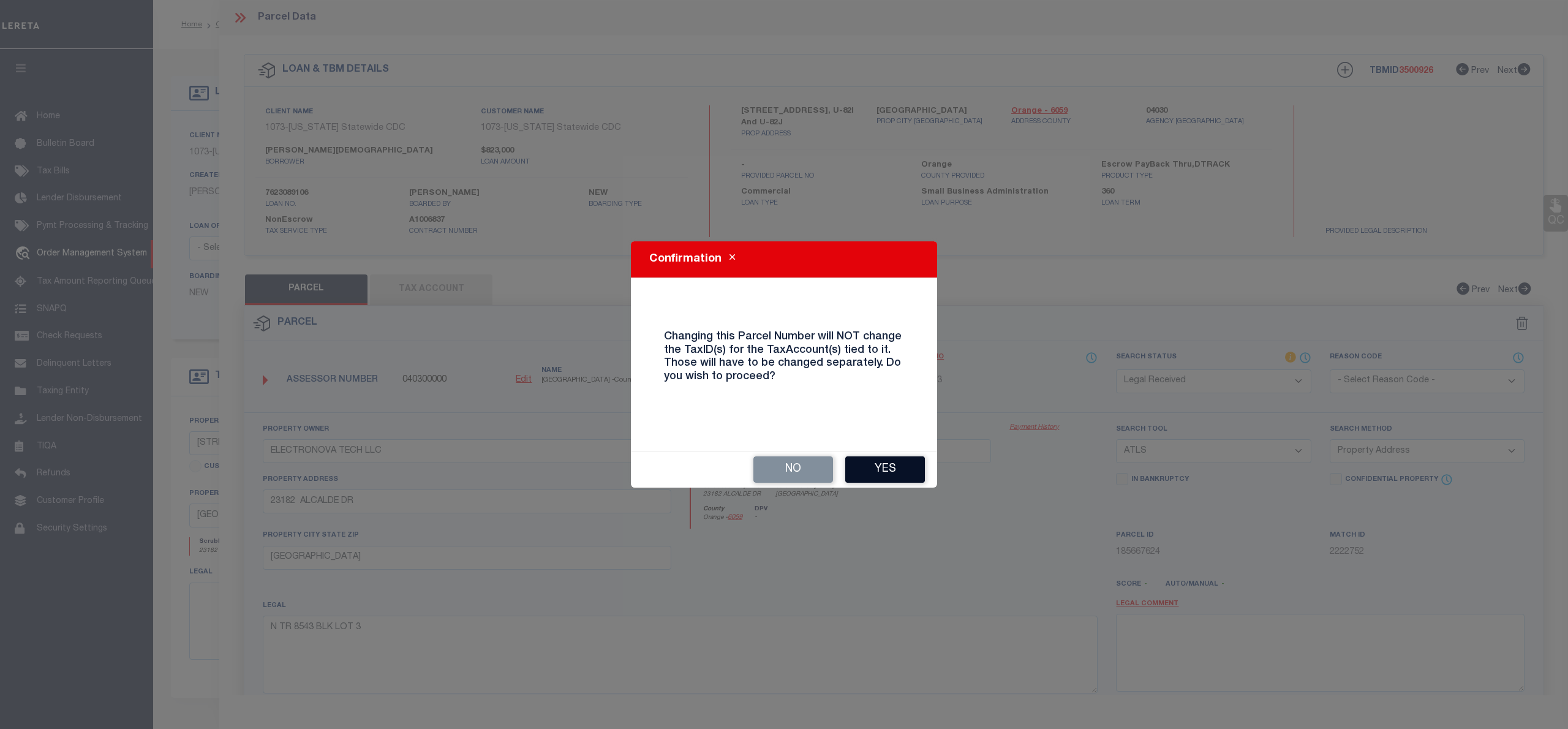
click at [909, 462] on button "Yes" at bounding box center [885, 469] width 80 height 26
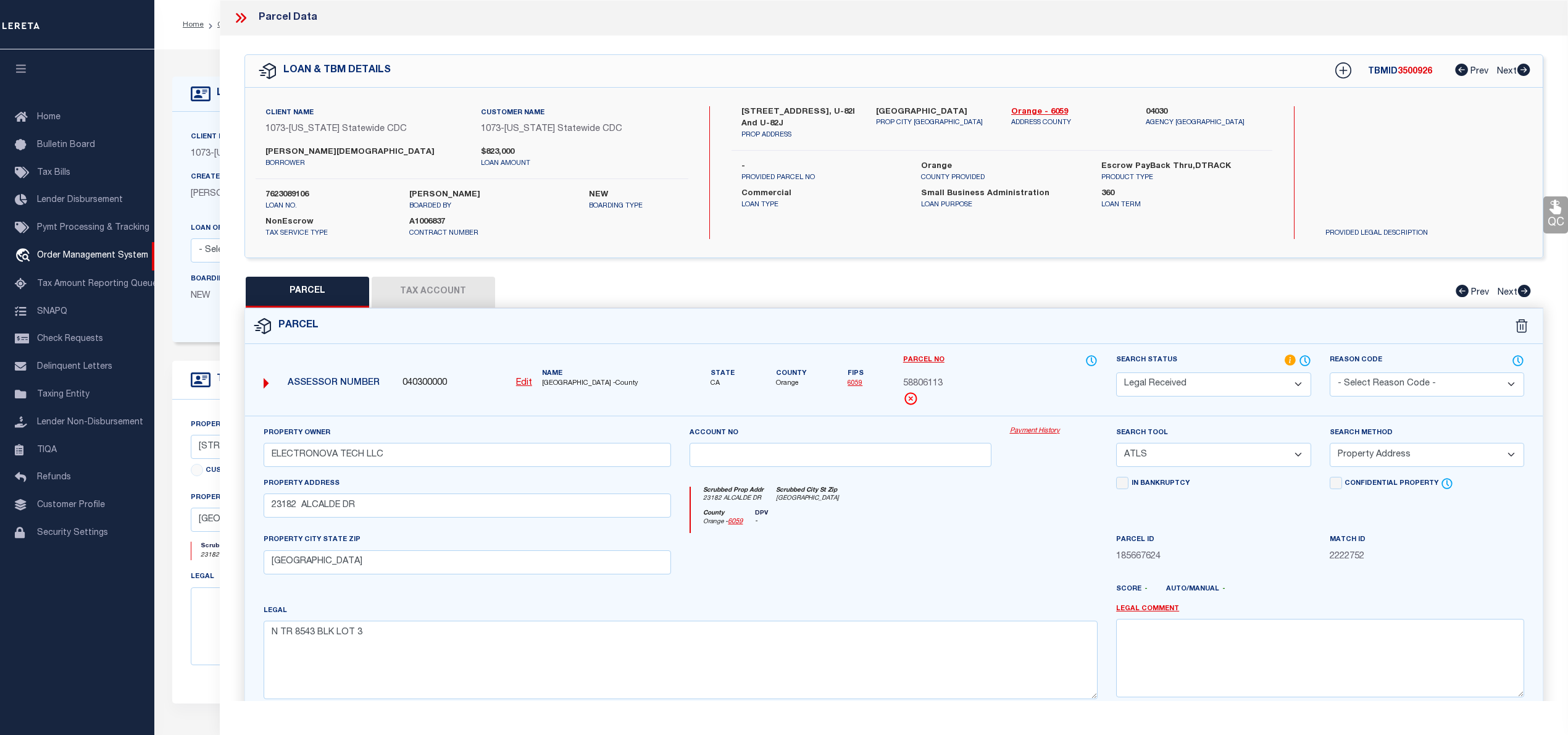
select select "RD"
select select
checkbox input "false"
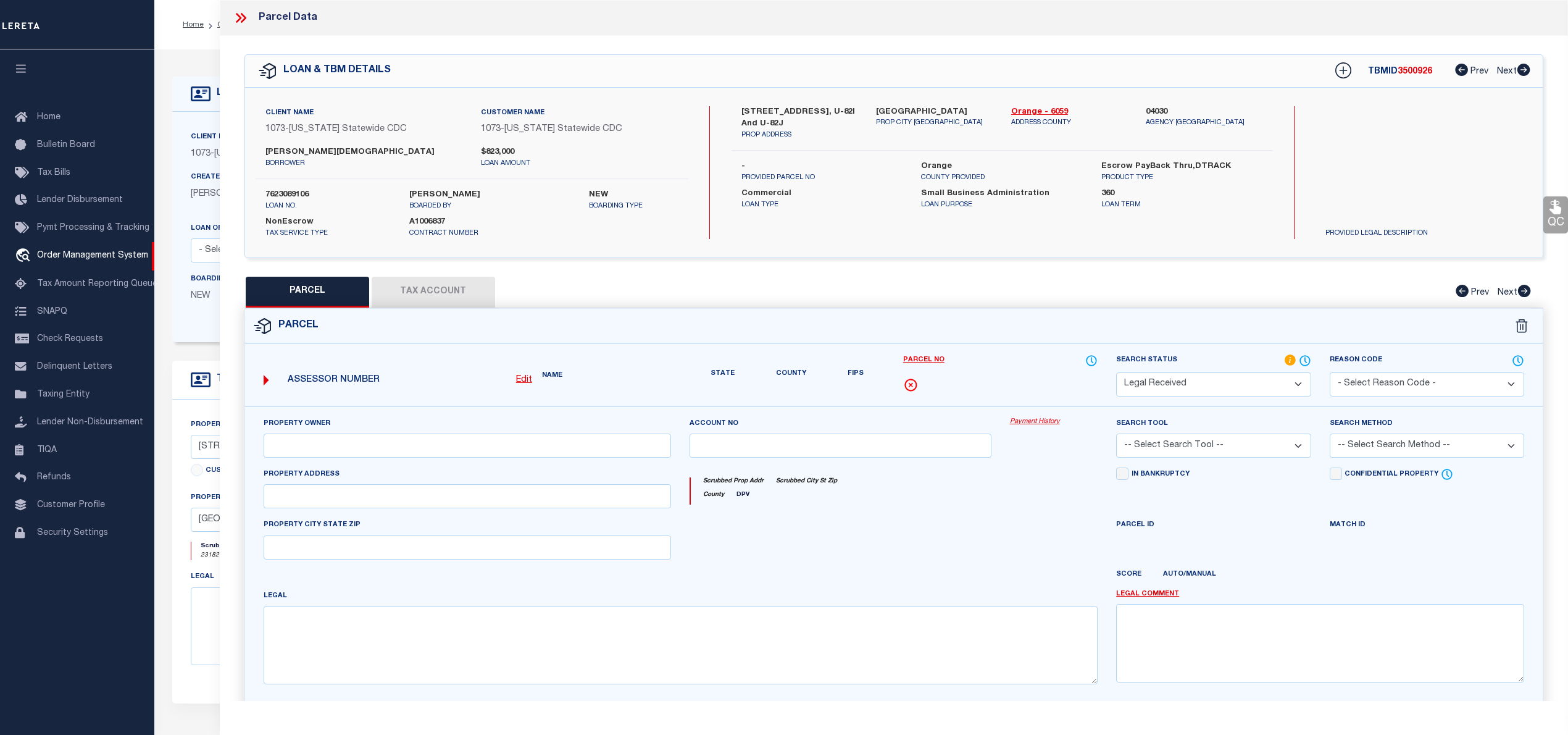
type input "ELECTRONOVA TECH LLC"
select select "ATL"
select select "ADD"
type input "23182 ALCALDE DR"
checkbox input "false"
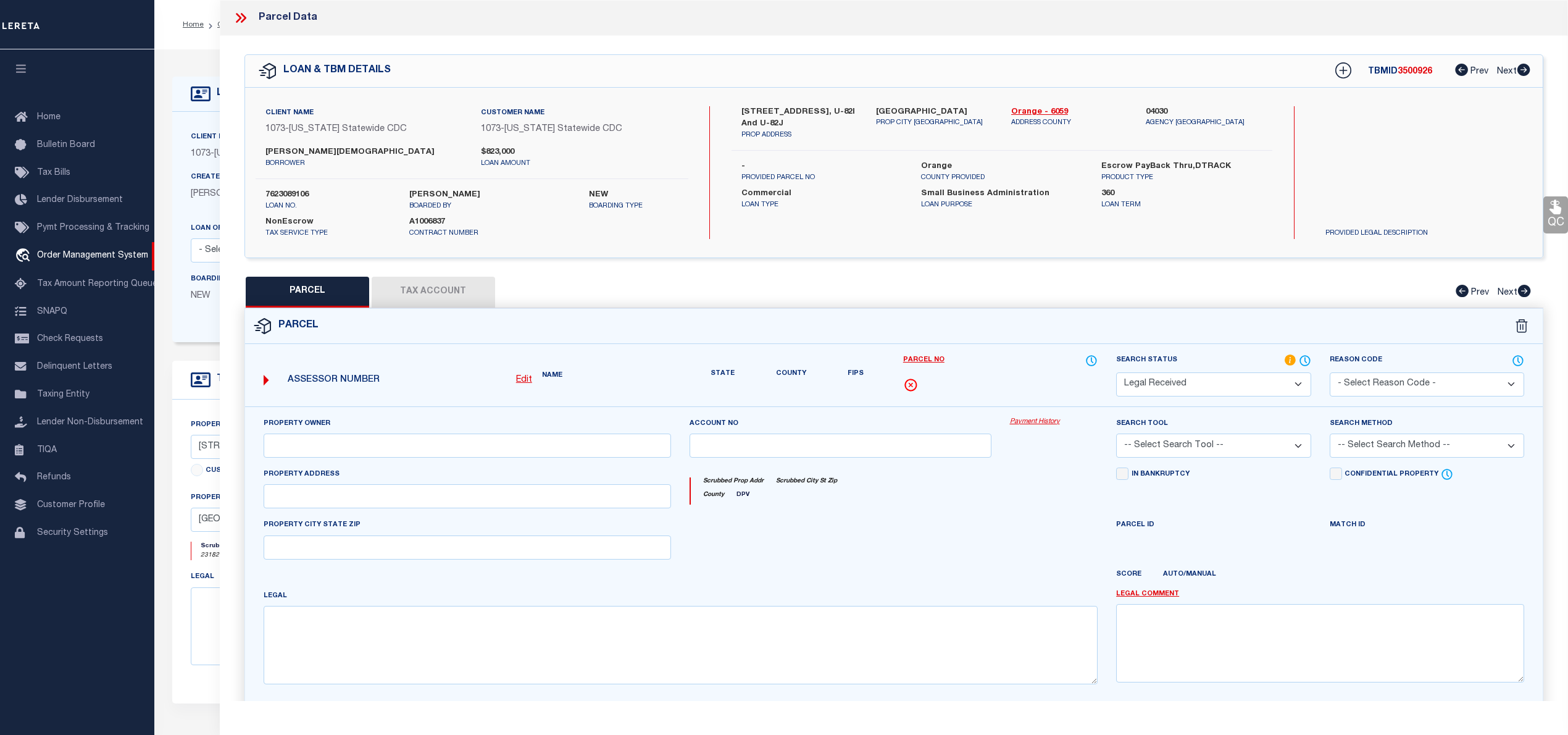
type input "LAGUNA HILLS, CA 92653"
type textarea "N TR 8543 BLK LOT 3"
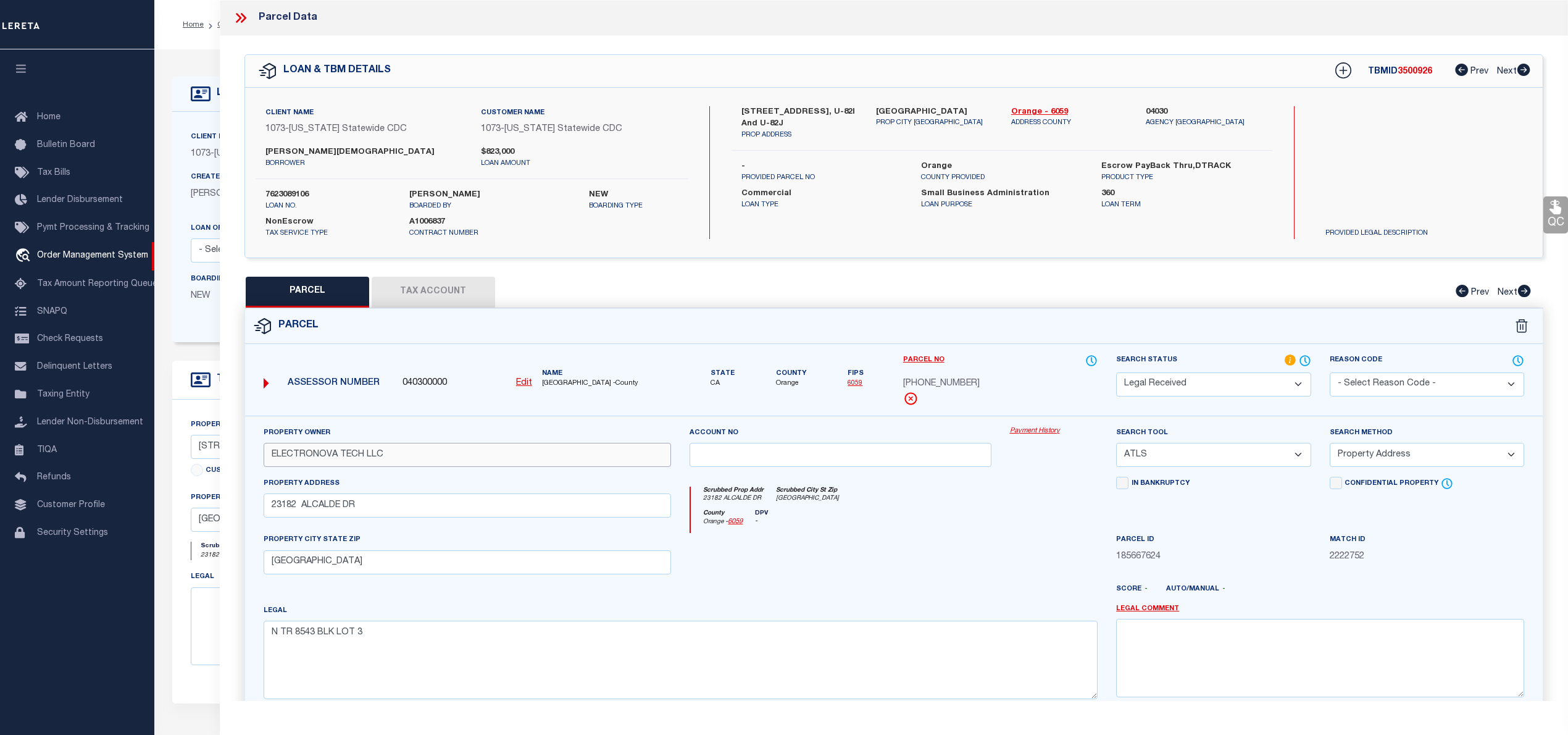
click at [463, 452] on input "ELECTRONOVA TECH LLC" at bounding box center [467, 455] width 408 height 24
type input "E"
click at [393, 510] on input "23182 ALCALDE DR" at bounding box center [467, 505] width 408 height 24
type input "2"
click at [408, 556] on input "LAGUNA HILLS, CA 92653" at bounding box center [467, 562] width 408 height 24
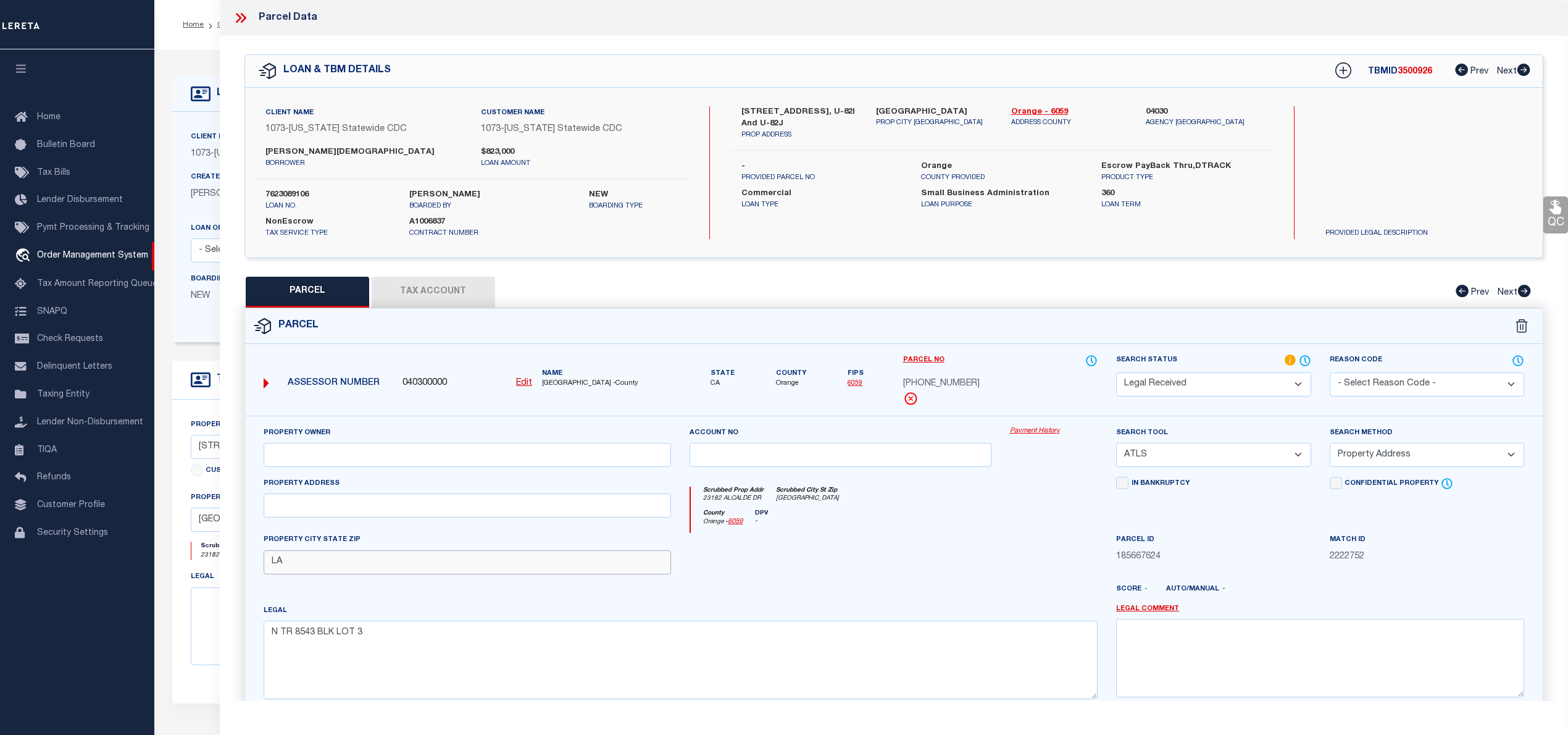
type input "L"
click at [377, 636] on textarea "N TR 8543 BLK LOT 3" at bounding box center [681, 659] width 835 height 78
type textarea "N"
type textarea "U-821"
click at [1181, 383] on select "Automated Search Bad Parcel Complete Duplicate Parcel High Dollar Reporting In …" at bounding box center [1214, 384] width 195 height 24
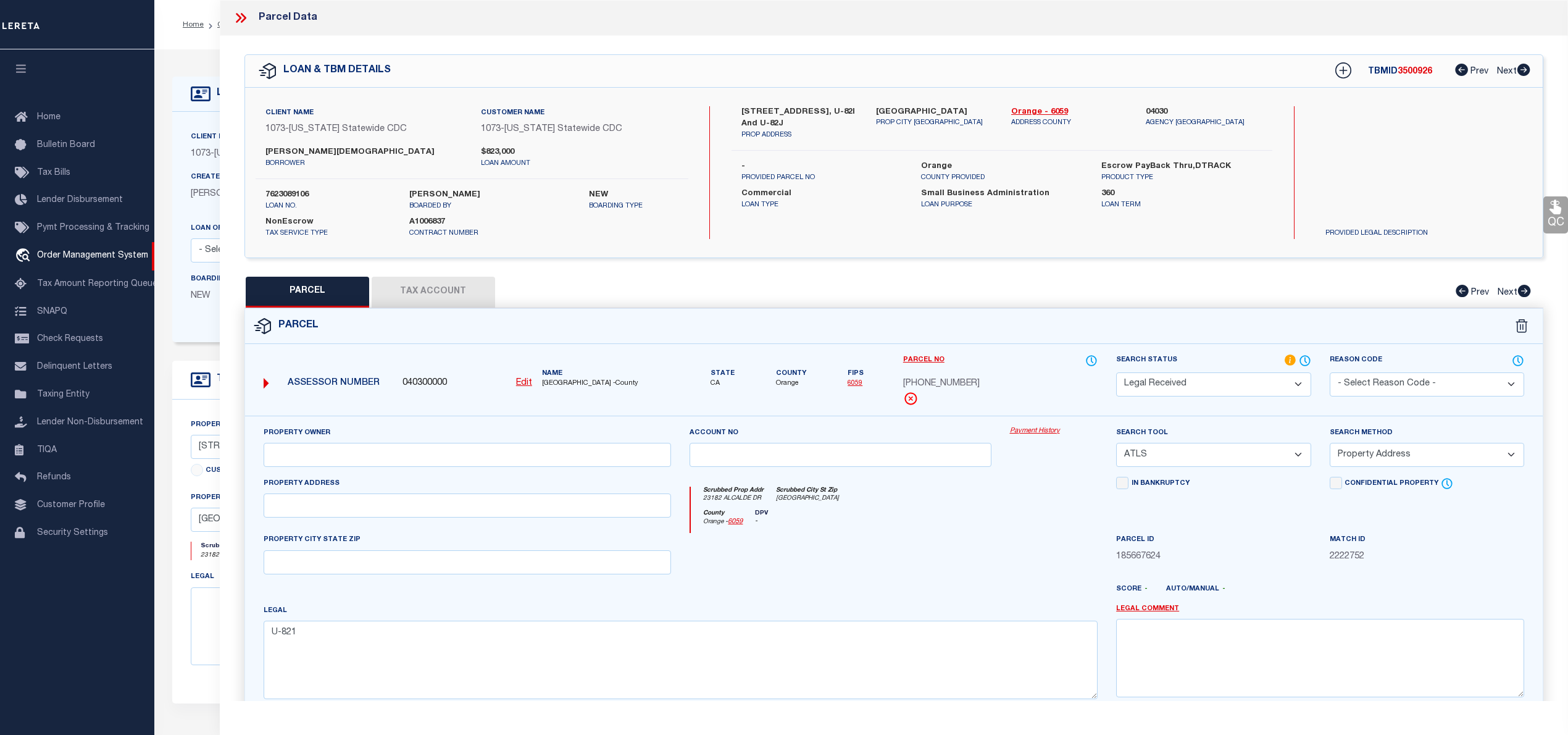
select select "PC"
click at [1116, 372] on select "Automated Search Bad Parcel Complete Duplicate Parcel High Dollar Reporting In …" at bounding box center [1214, 384] width 195 height 24
click at [1209, 450] on select "-- Select Search Tool -- 3rd Party Website Agency File Agency Website ATLS CNV-…" at bounding box center [1214, 455] width 195 height 24
click at [1116, 445] on select "-- Select Search Tool -- 3rd Party Website Agency File Agency Website ATLS CNV-…" at bounding box center [1214, 455] width 195 height 24
click at [1353, 457] on select "-- Select Search Method -- Property Address Legal Liability Info Provided" at bounding box center [1427, 455] width 195 height 24
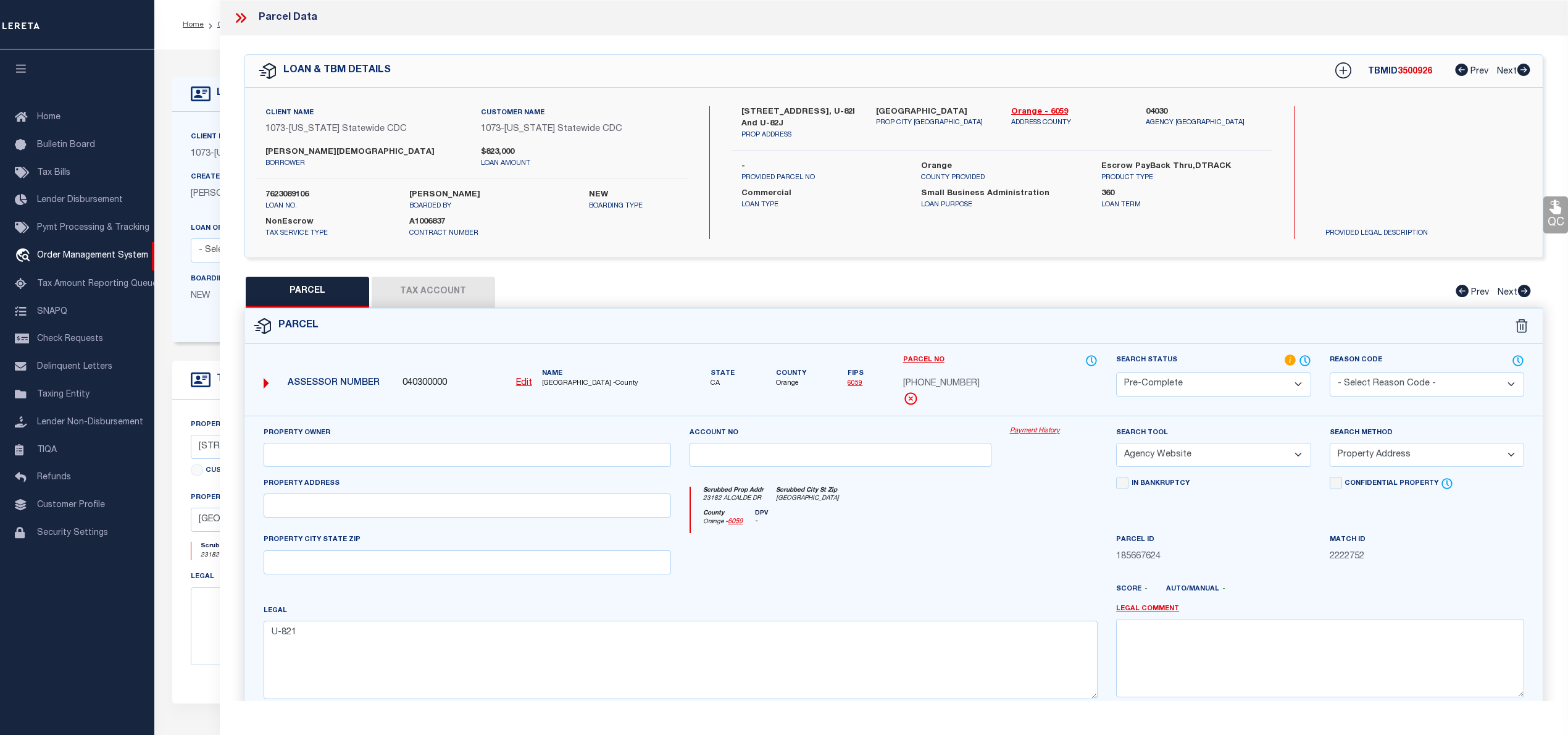
click at [1240, 454] on select "-- Select Search Tool -- 3rd Party Website Agency File Agency Website ATLS CNV-…" at bounding box center [1214, 455] width 195 height 24
select select "PHN"
click at [1116, 445] on select "-- Select Search Tool -- 3rd Party Website Agency File Agency Website ATLS CNV-…" at bounding box center [1214, 455] width 195 height 24
click at [1371, 463] on select "-- Select Search Method -- Property Address Legal Liability Info Provided" at bounding box center [1427, 455] width 195 height 24
select select "LEG"
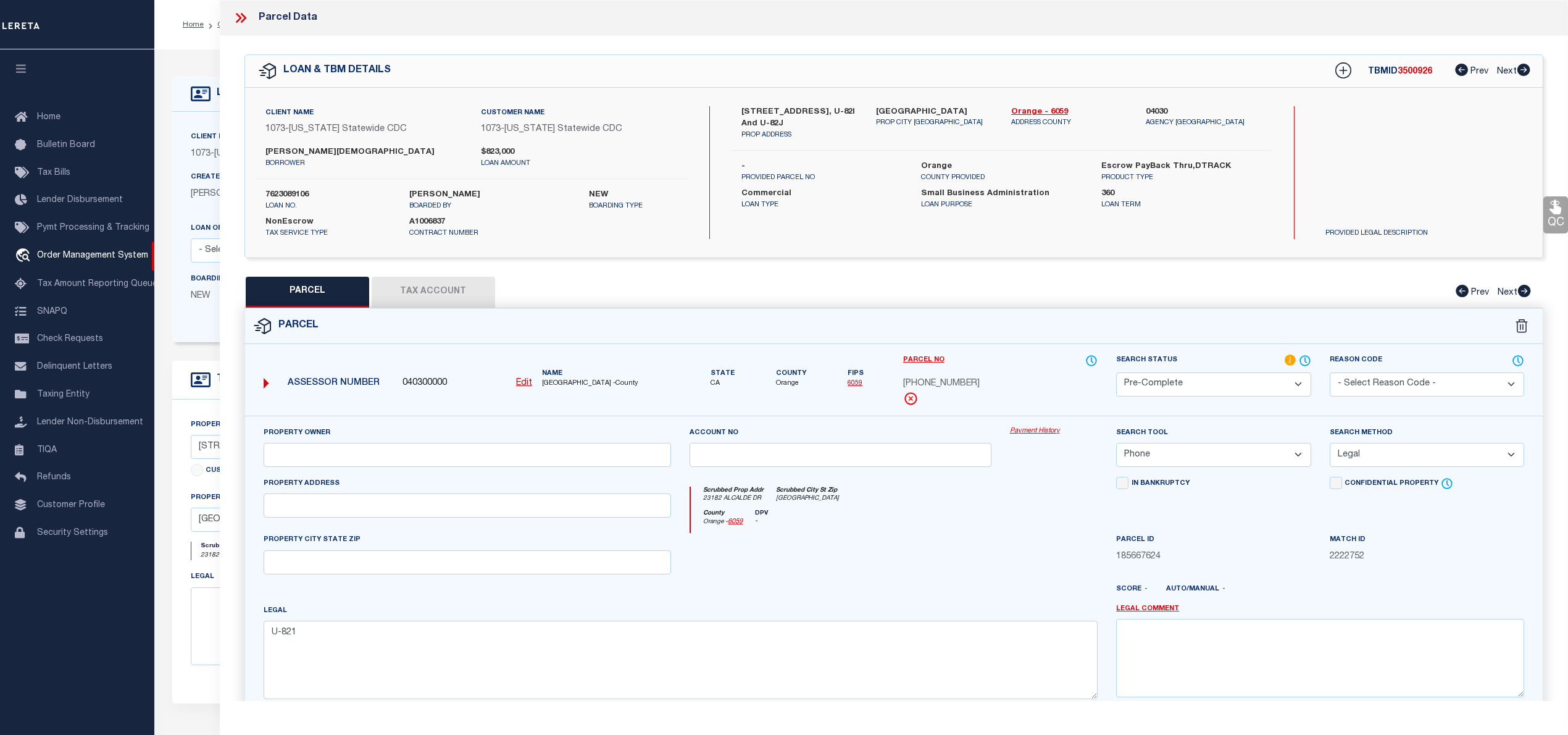
click at [1330, 445] on select "-- Select Search Method -- Property Address Legal Liability Info Provided" at bounding box center [1427, 455] width 195 height 24
click at [330, 152] on label "[PERSON_NAME][DEMOGRAPHIC_DATA]" at bounding box center [363, 152] width 197 height 13
copy div "[PERSON_NAME][DEMOGRAPHIC_DATA]"
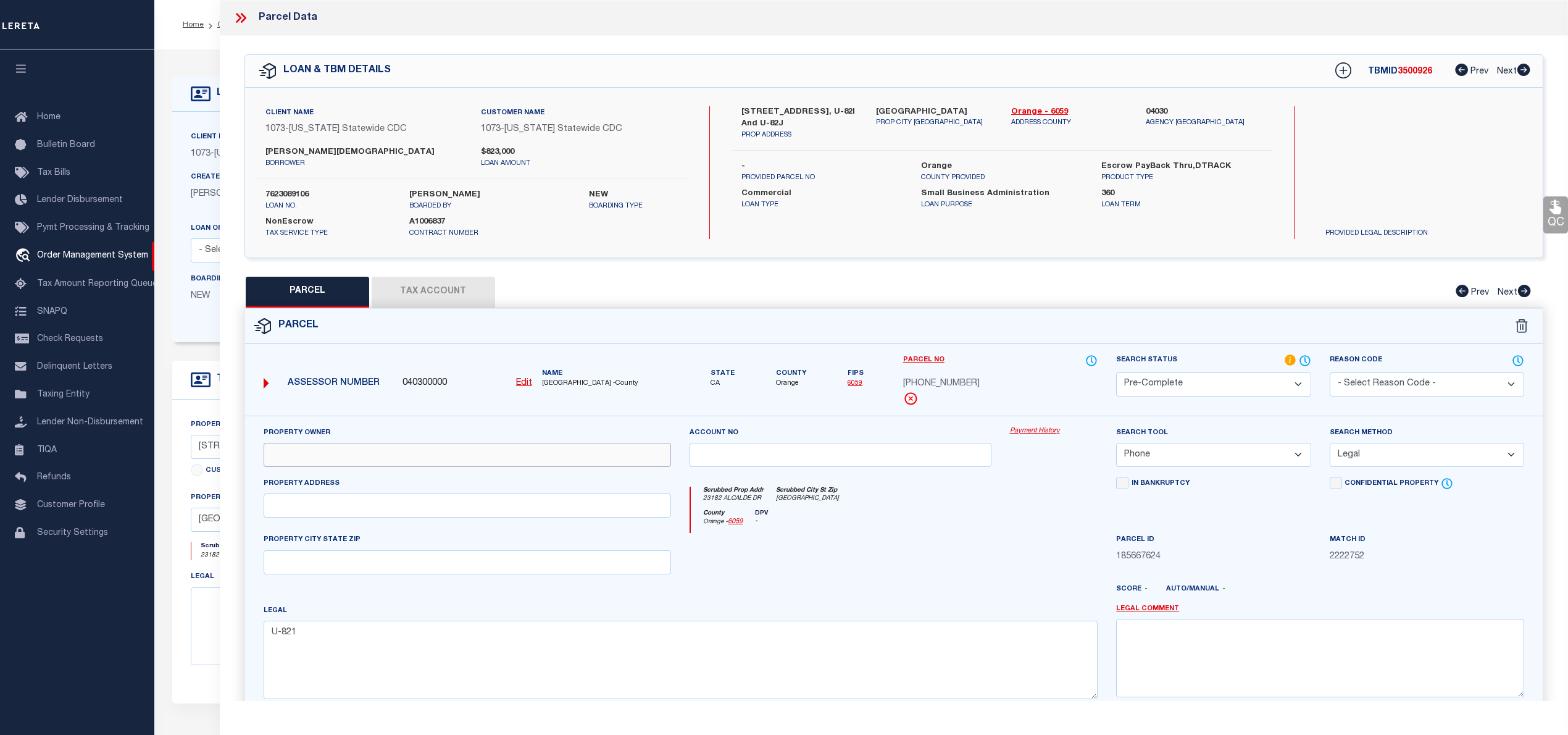
click at [345, 451] on input "text" at bounding box center [467, 455] width 408 height 24
paste input "[PERSON_NAME][DEMOGRAPHIC_DATA]"
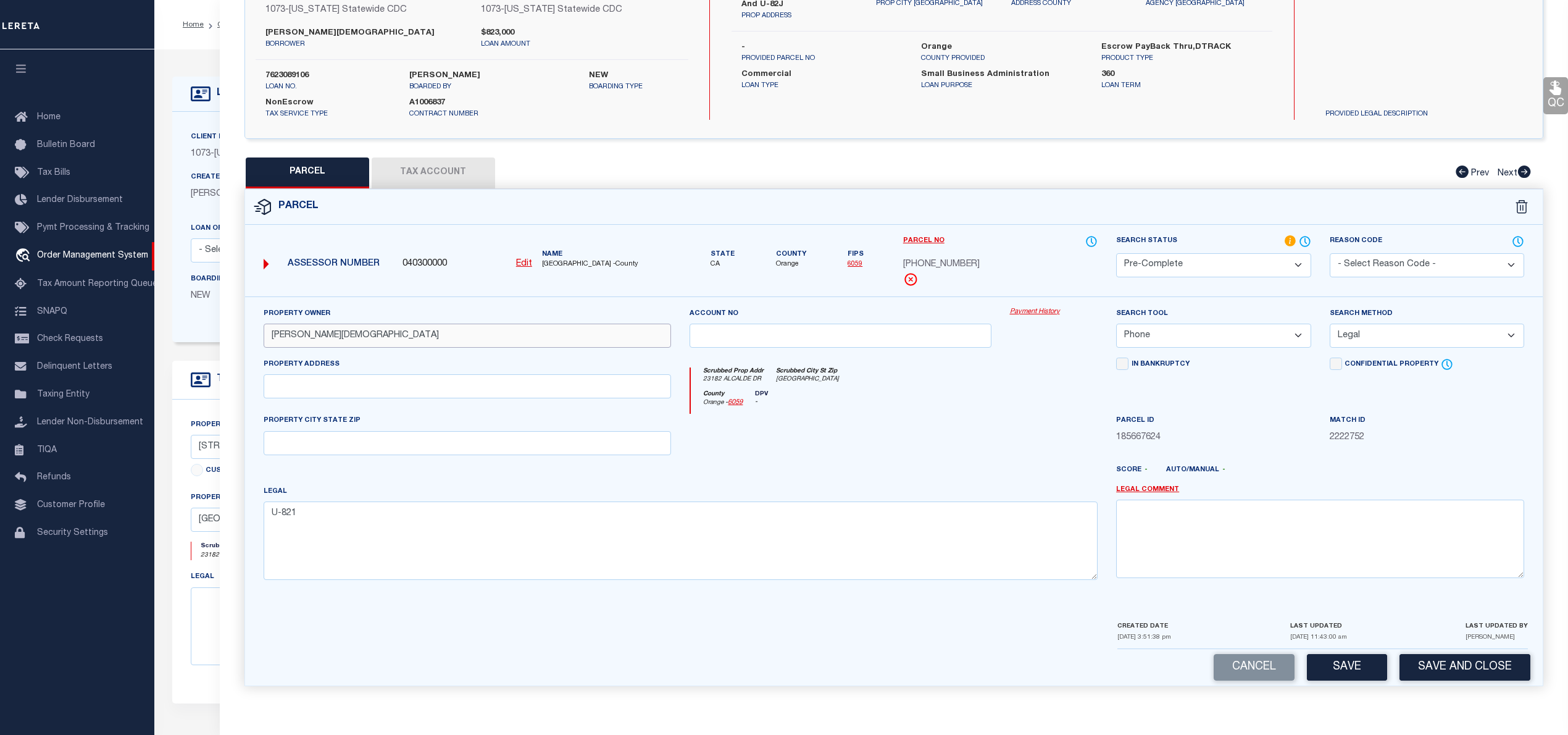
type input "[PERSON_NAME][DEMOGRAPHIC_DATA]"
click at [406, 168] on button "Tax Account" at bounding box center [433, 173] width 124 height 31
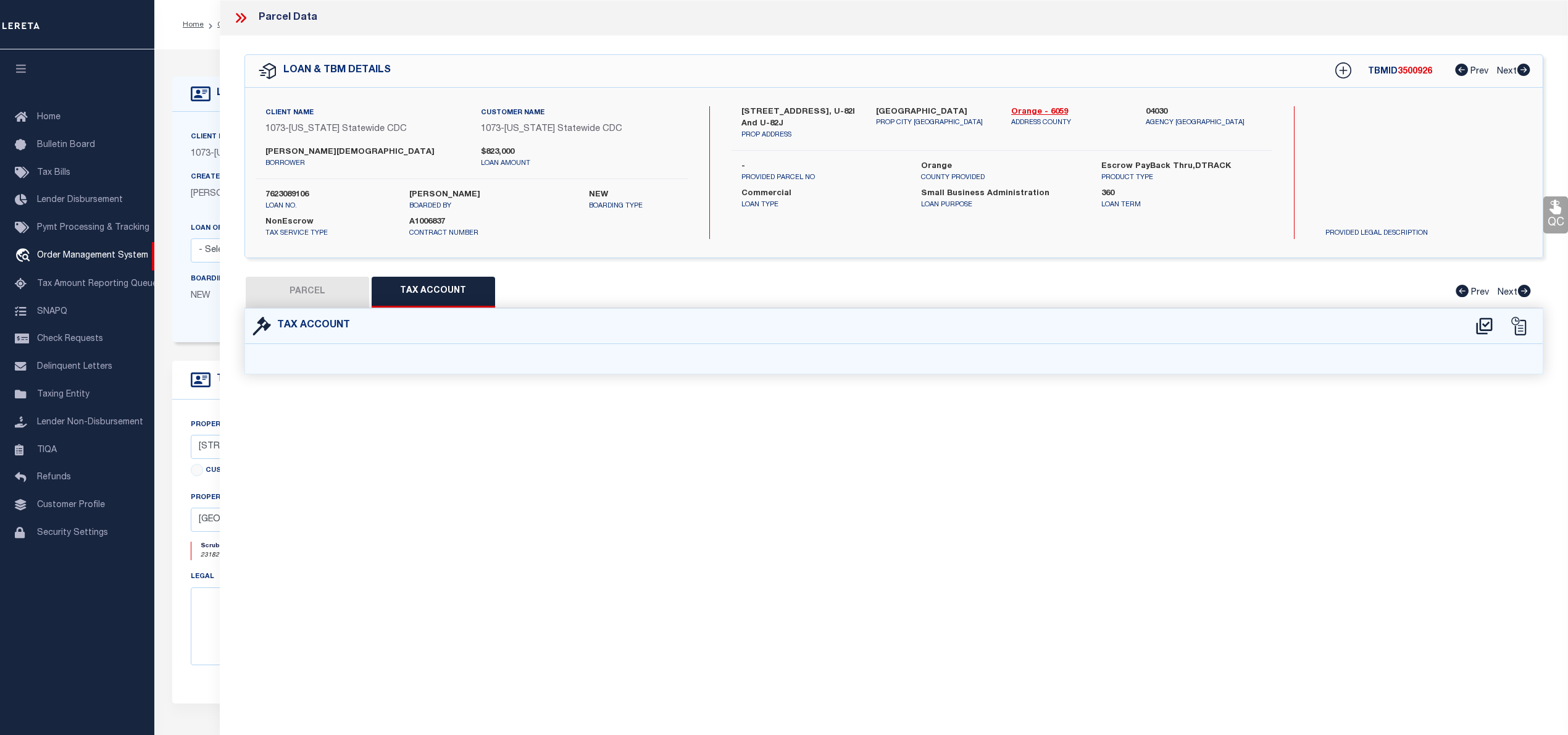
select select "100"
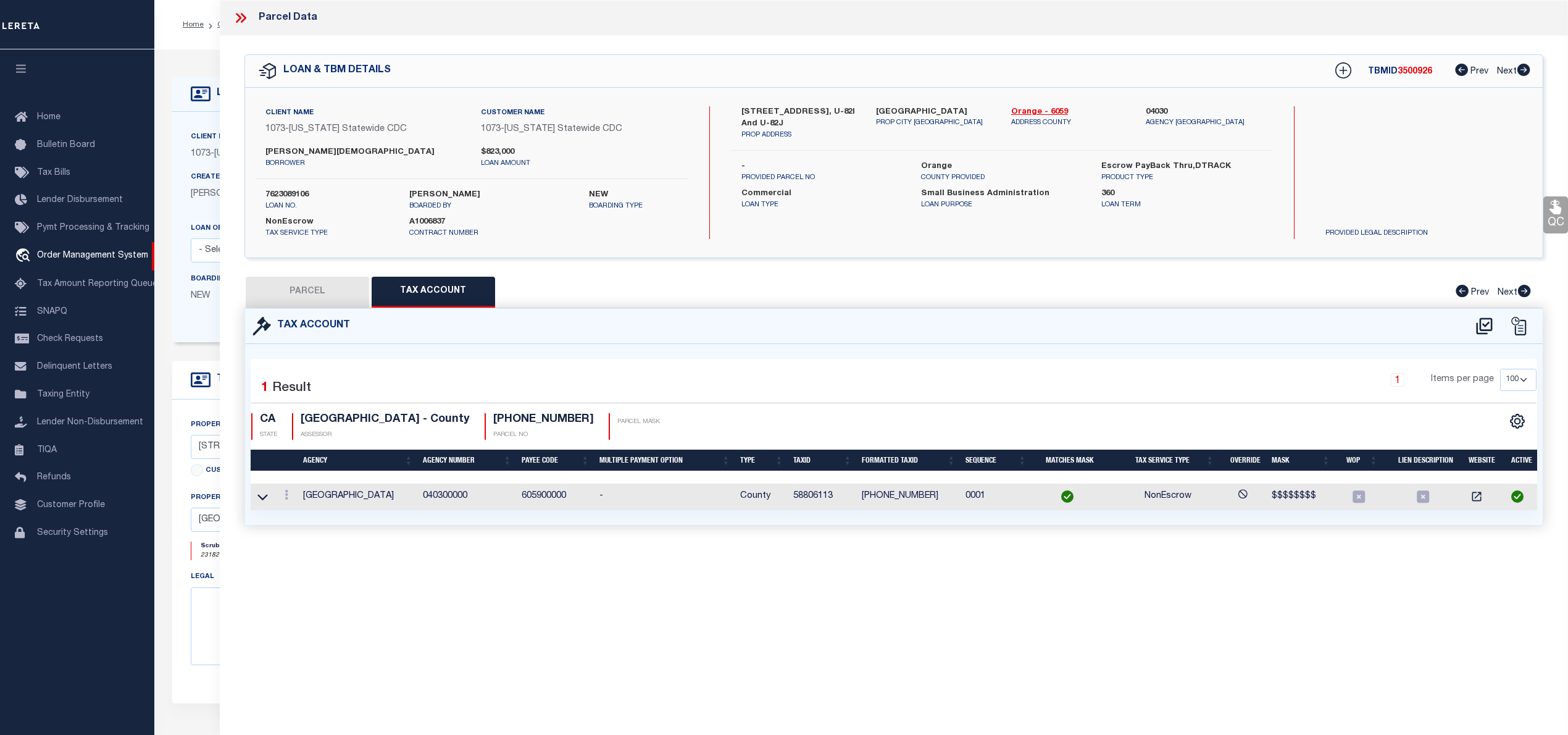
click at [271, 497] on td at bounding box center [262, 496] width 24 height 26
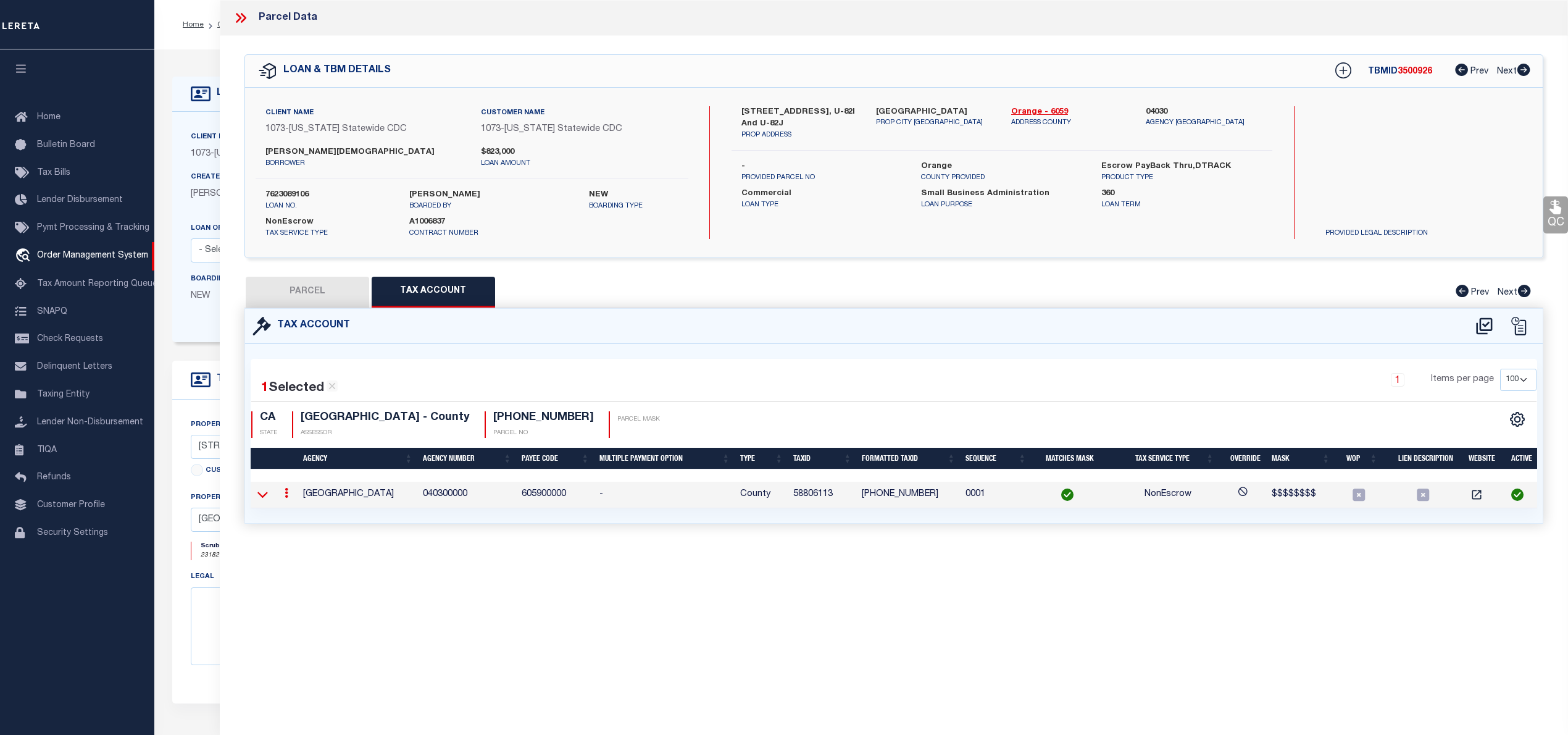
click at [264, 499] on icon at bounding box center [262, 494] width 11 height 13
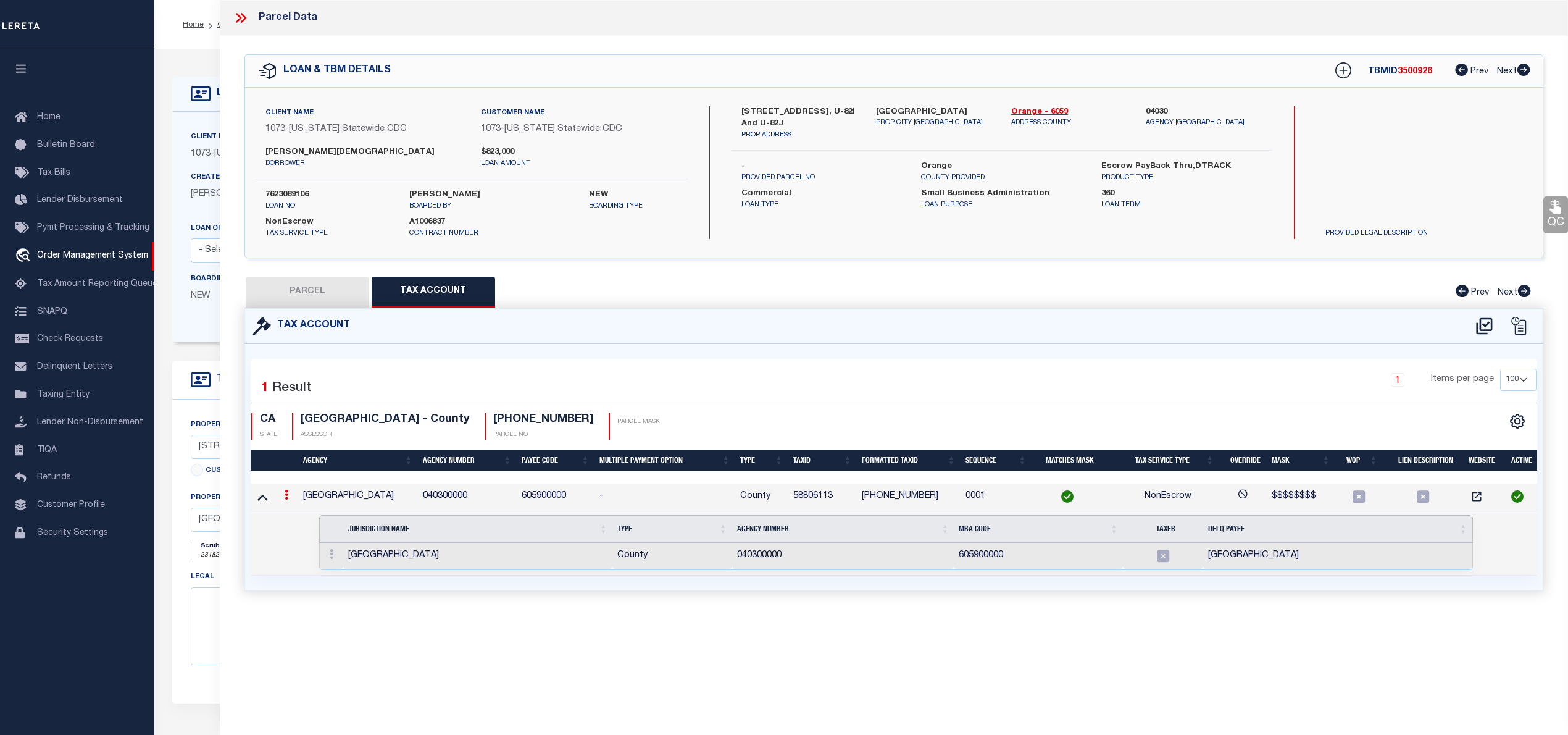
click at [330, 549] on td at bounding box center [332, 556] width 23 height 26
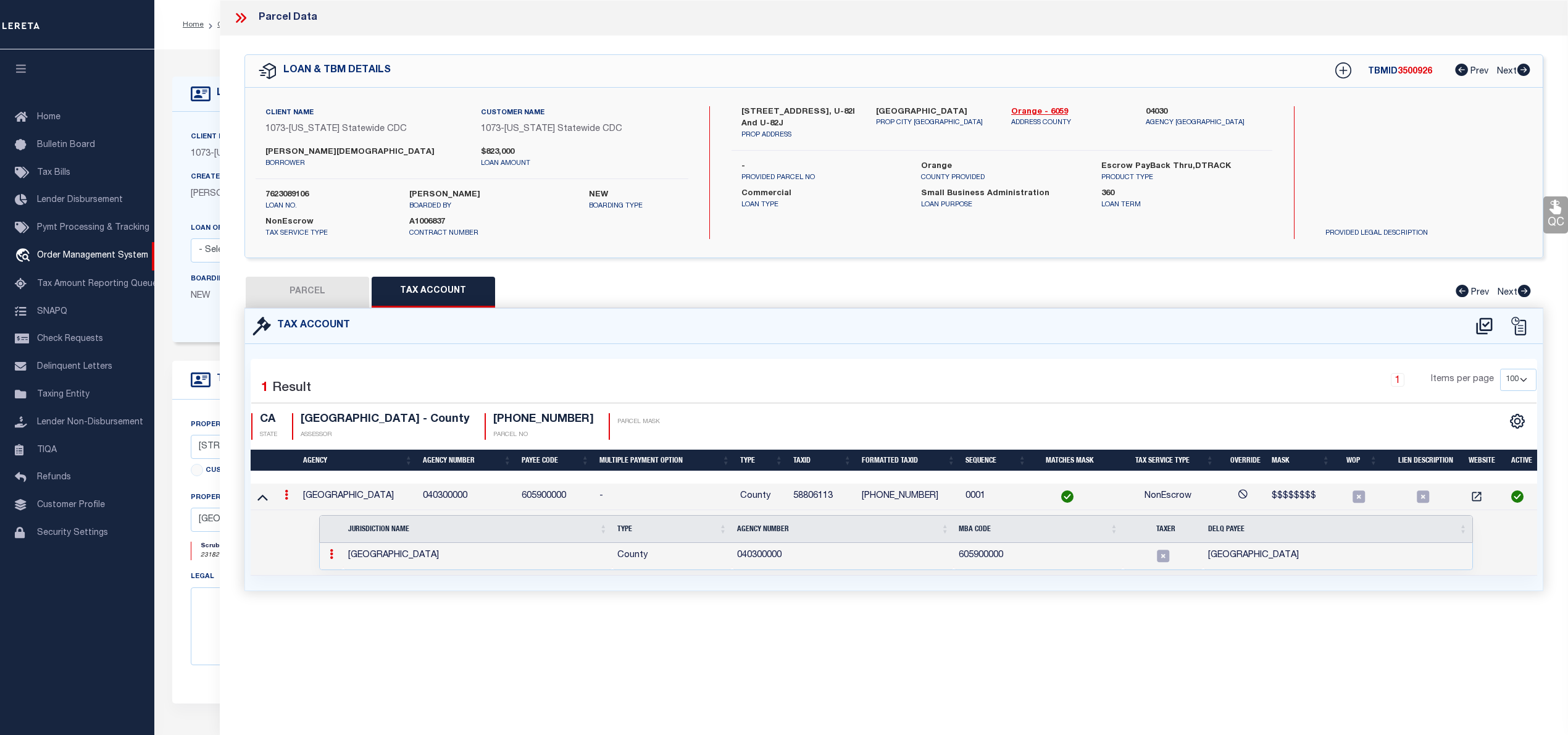
click at [331, 554] on icon at bounding box center [332, 554] width 4 height 10
click at [347, 581] on img at bounding box center [346, 574] width 13 height 13
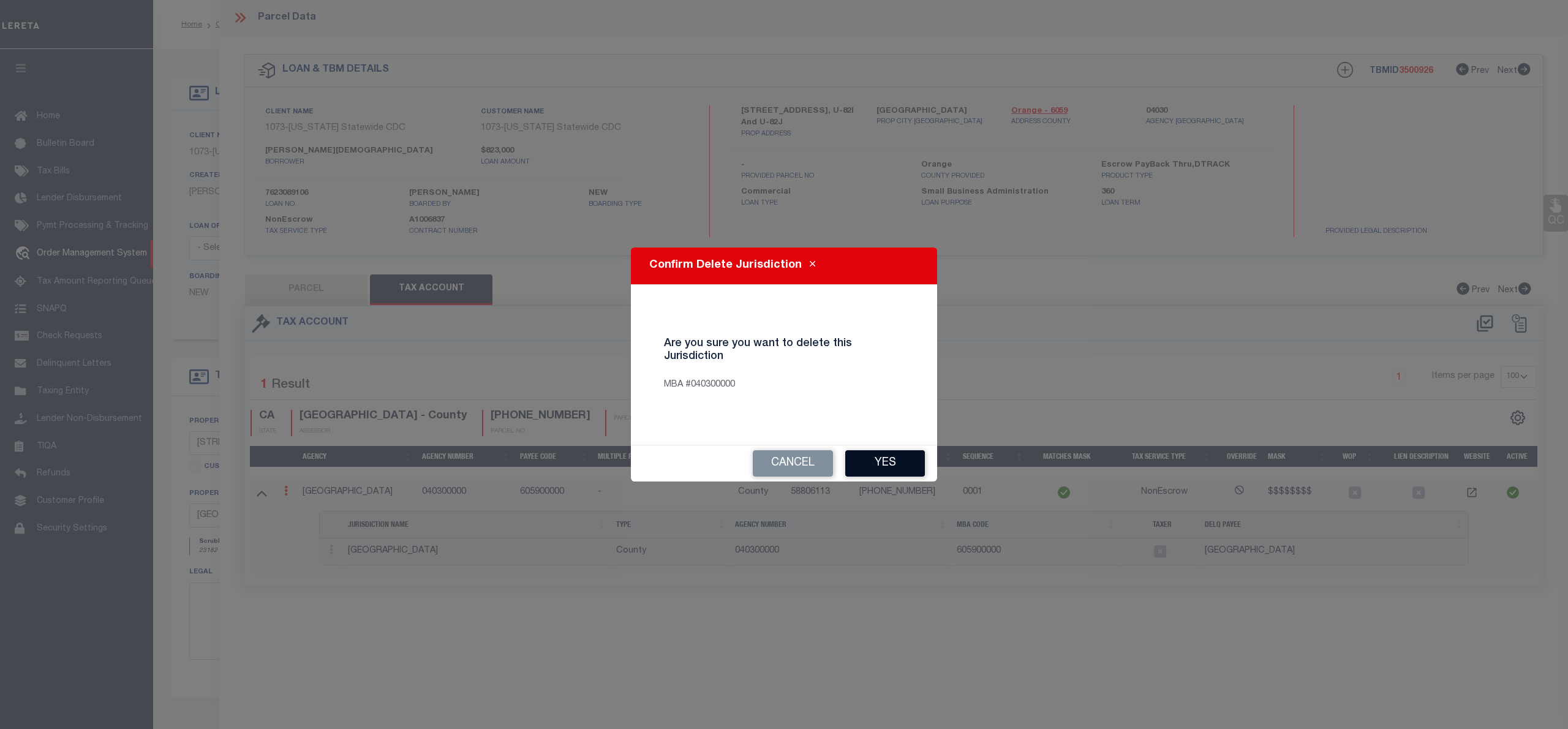
click at [882, 470] on button "Yes" at bounding box center [885, 462] width 80 height 26
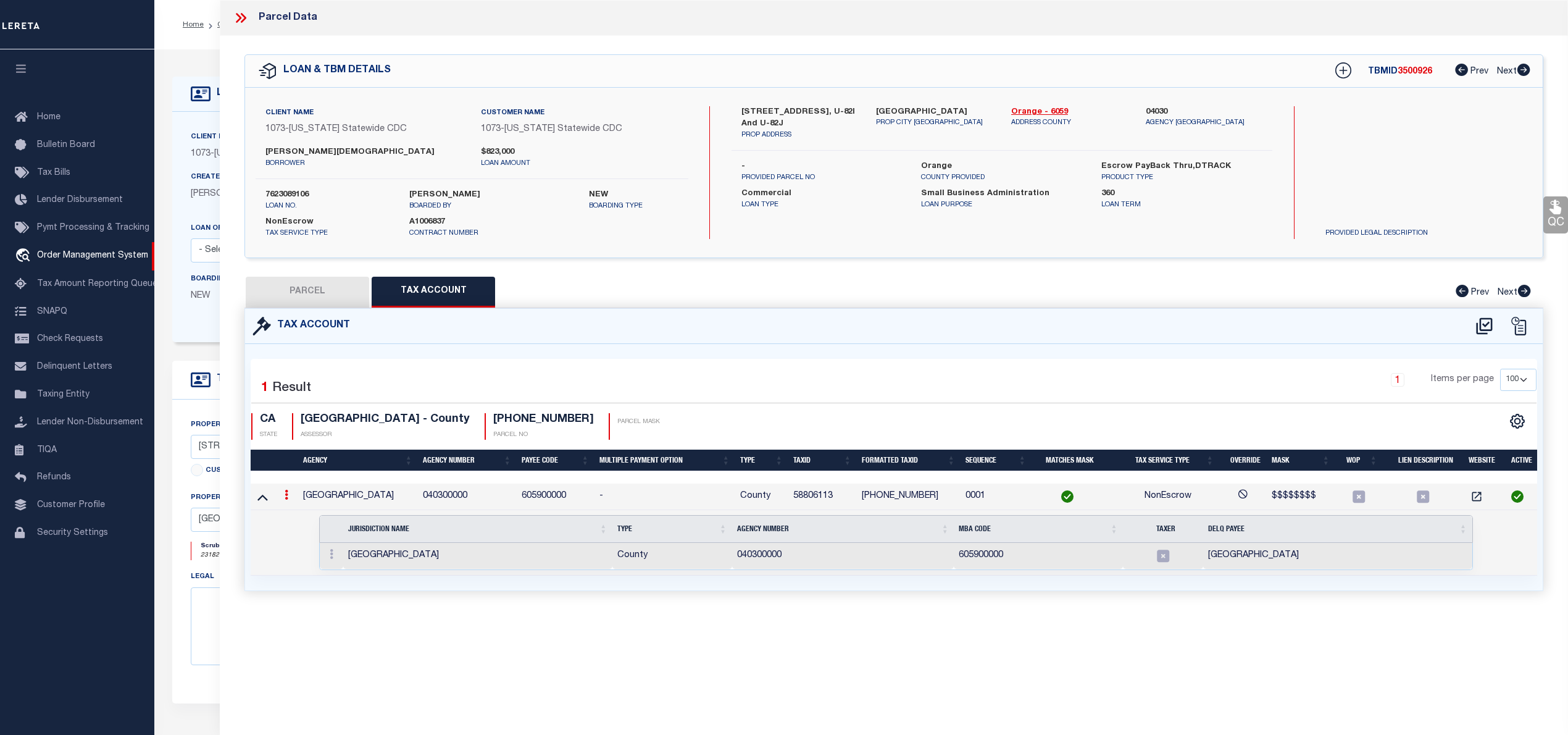
select select "100"
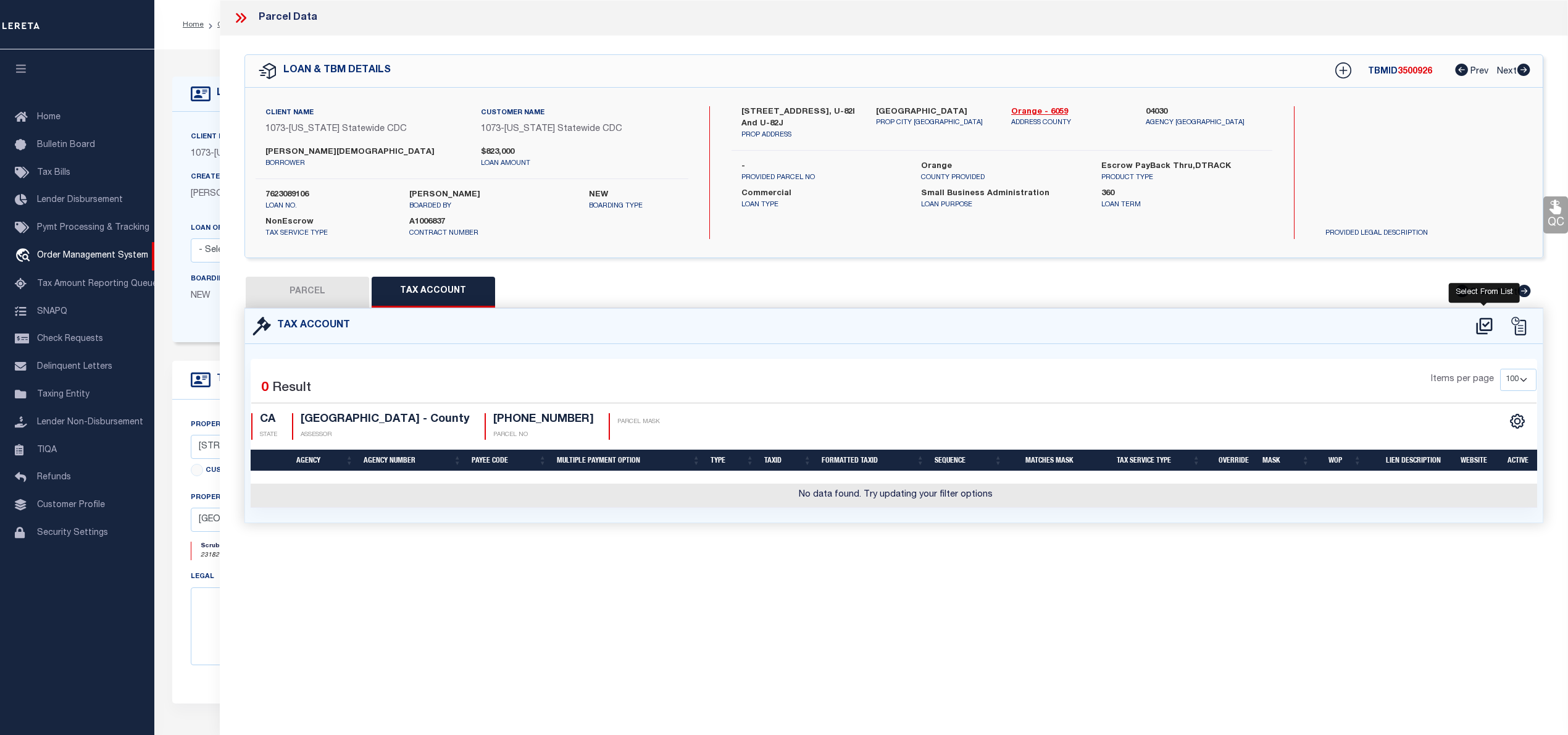
click at [1487, 330] on icon at bounding box center [1484, 326] width 16 height 16
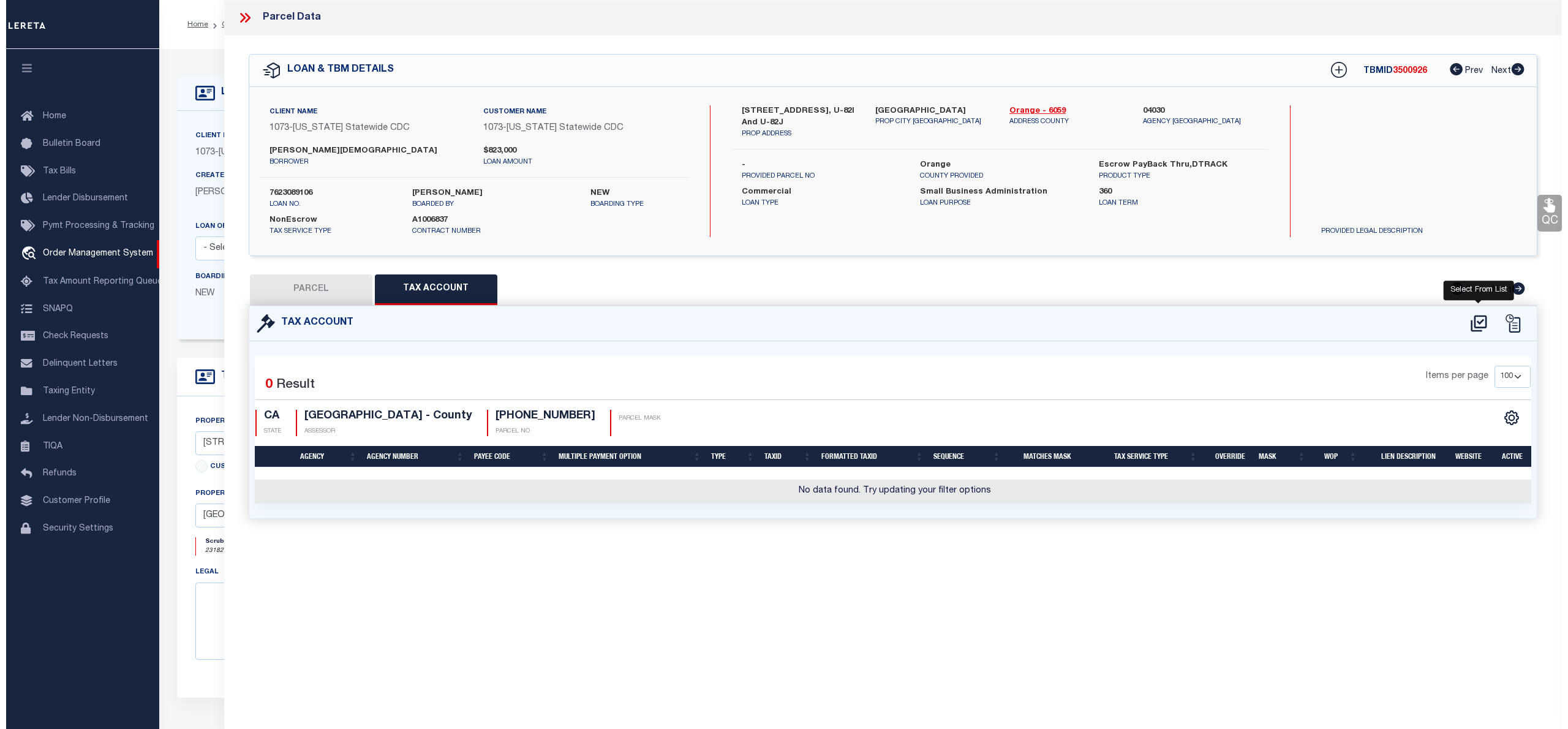
select select "100"
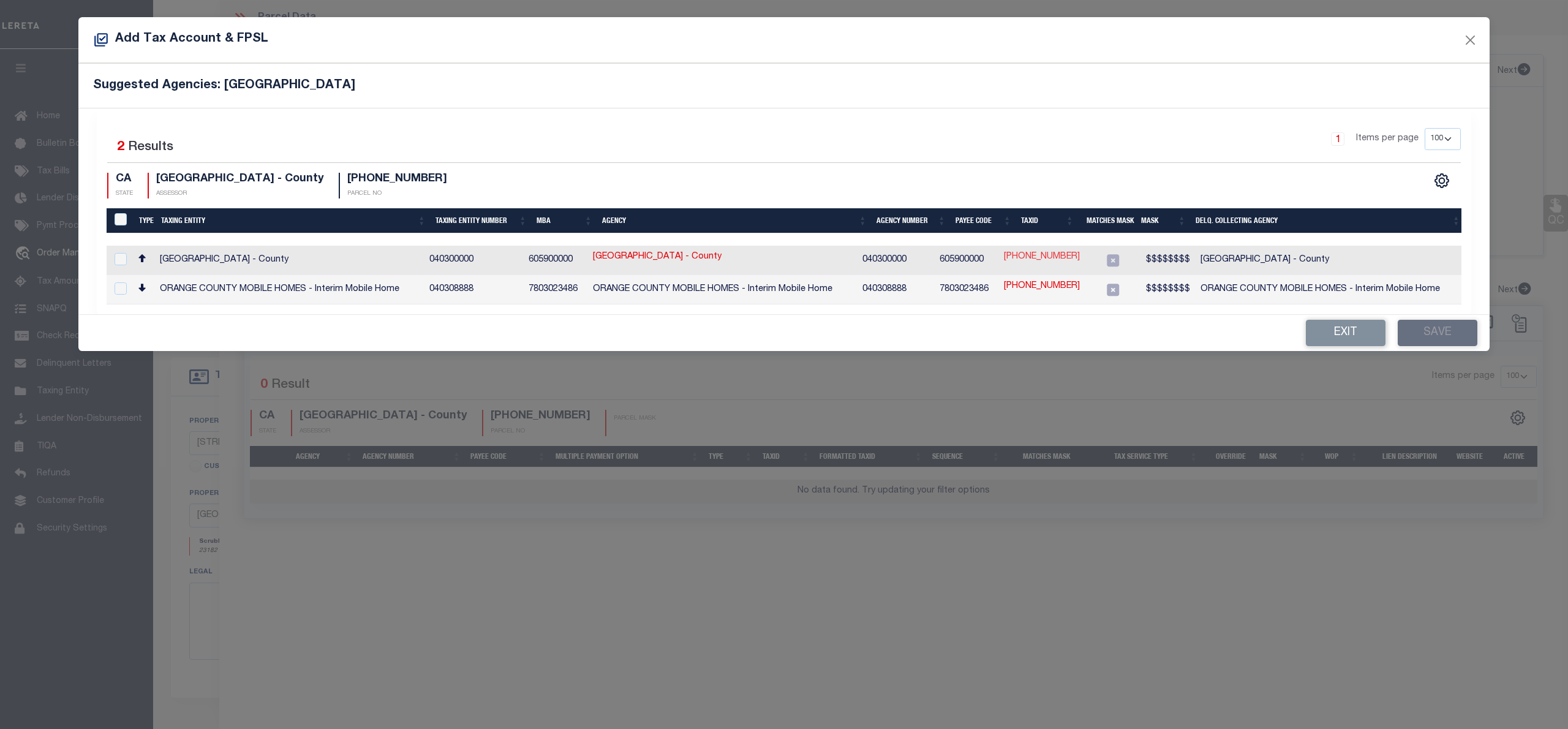
click at [1055, 262] on link "932-090-18" at bounding box center [1041, 257] width 76 height 13
type input "932-090-18"
type textarea "$$$$$$$$"
checkbox input "true"
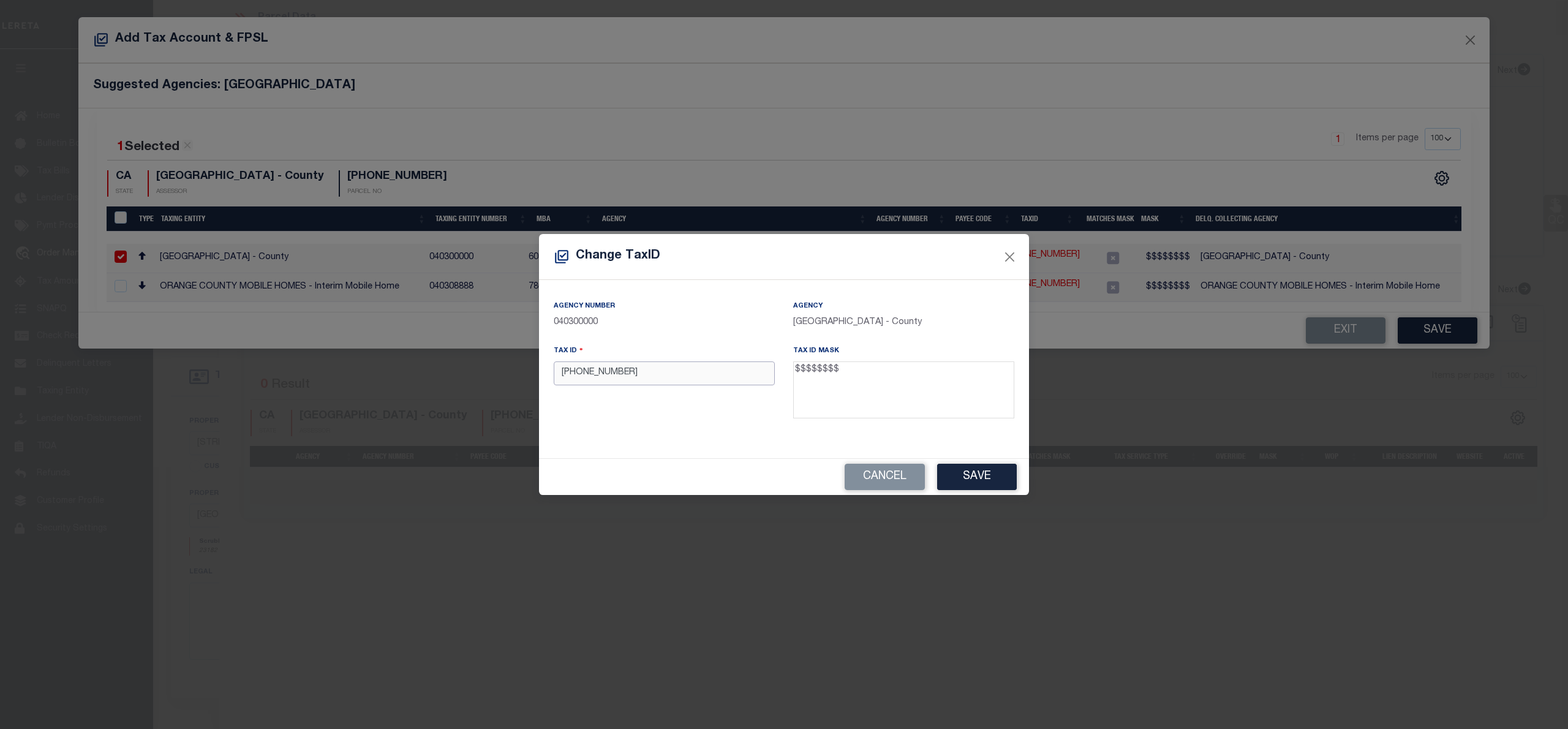
click at [583, 375] on input "932-090-18" at bounding box center [664, 373] width 221 height 24
type input "93209018"
click at [996, 477] on button "Save" at bounding box center [976, 476] width 80 height 26
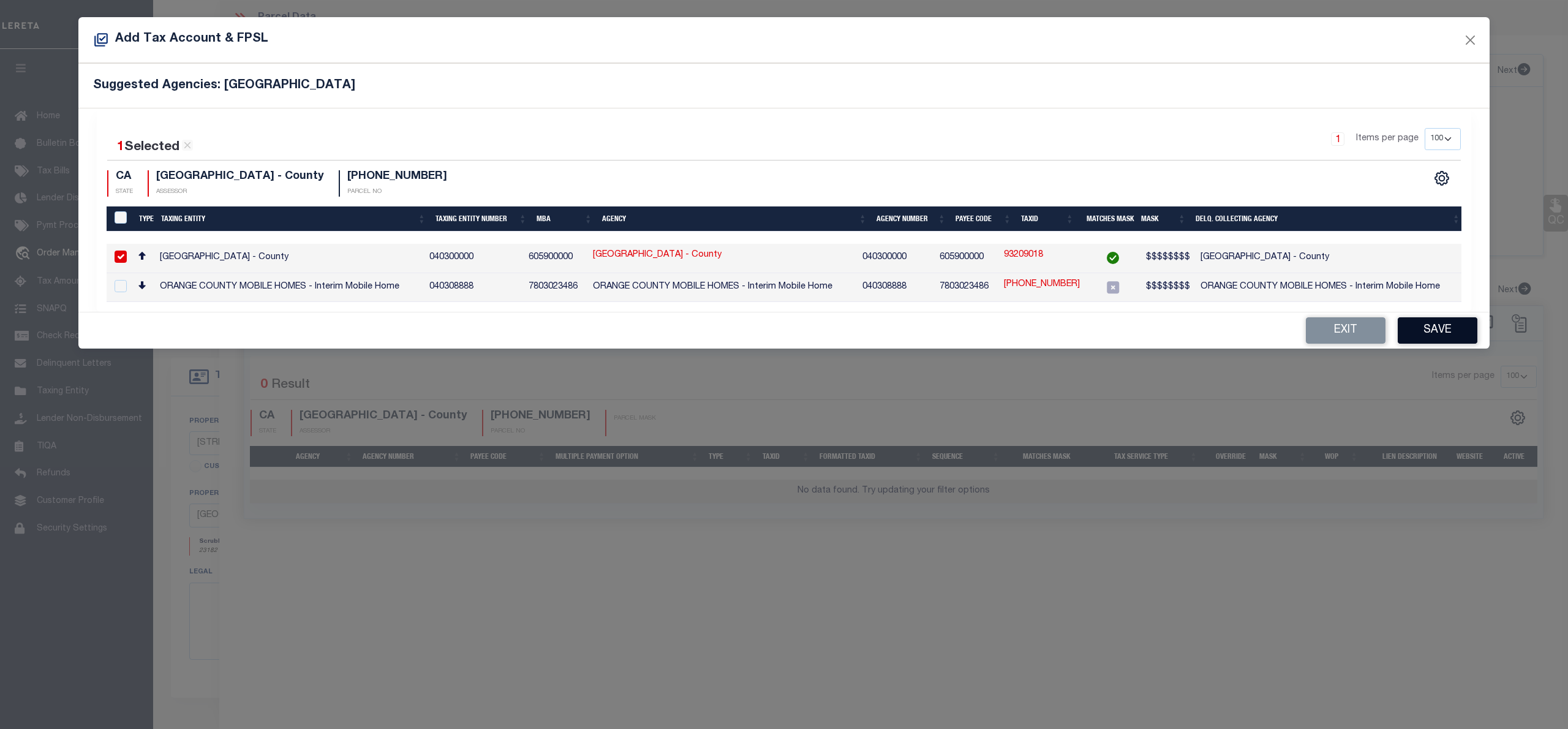
click at [1440, 337] on button "Save" at bounding box center [1437, 330] width 80 height 26
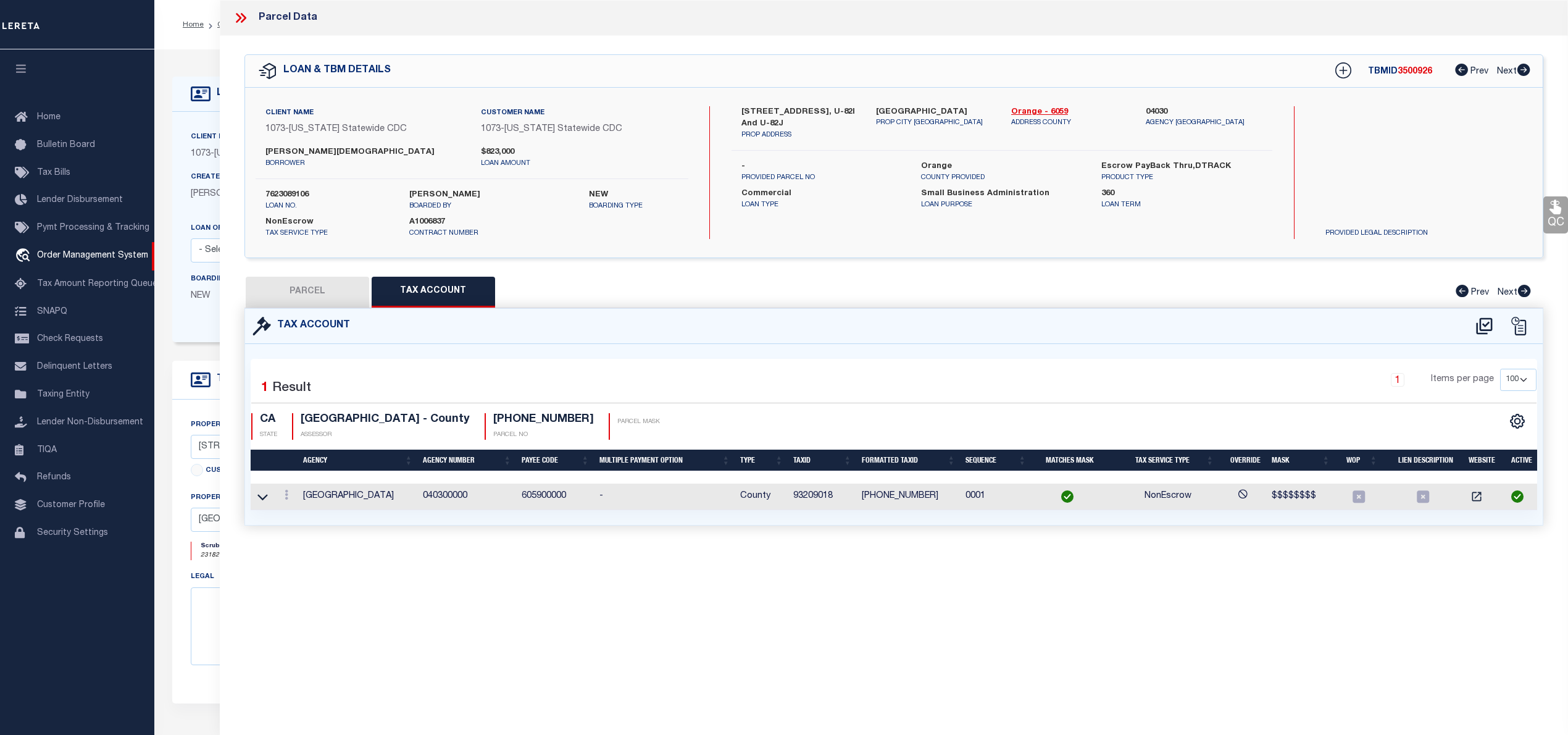
click at [322, 300] on button "PARCEL" at bounding box center [307, 292] width 124 height 31
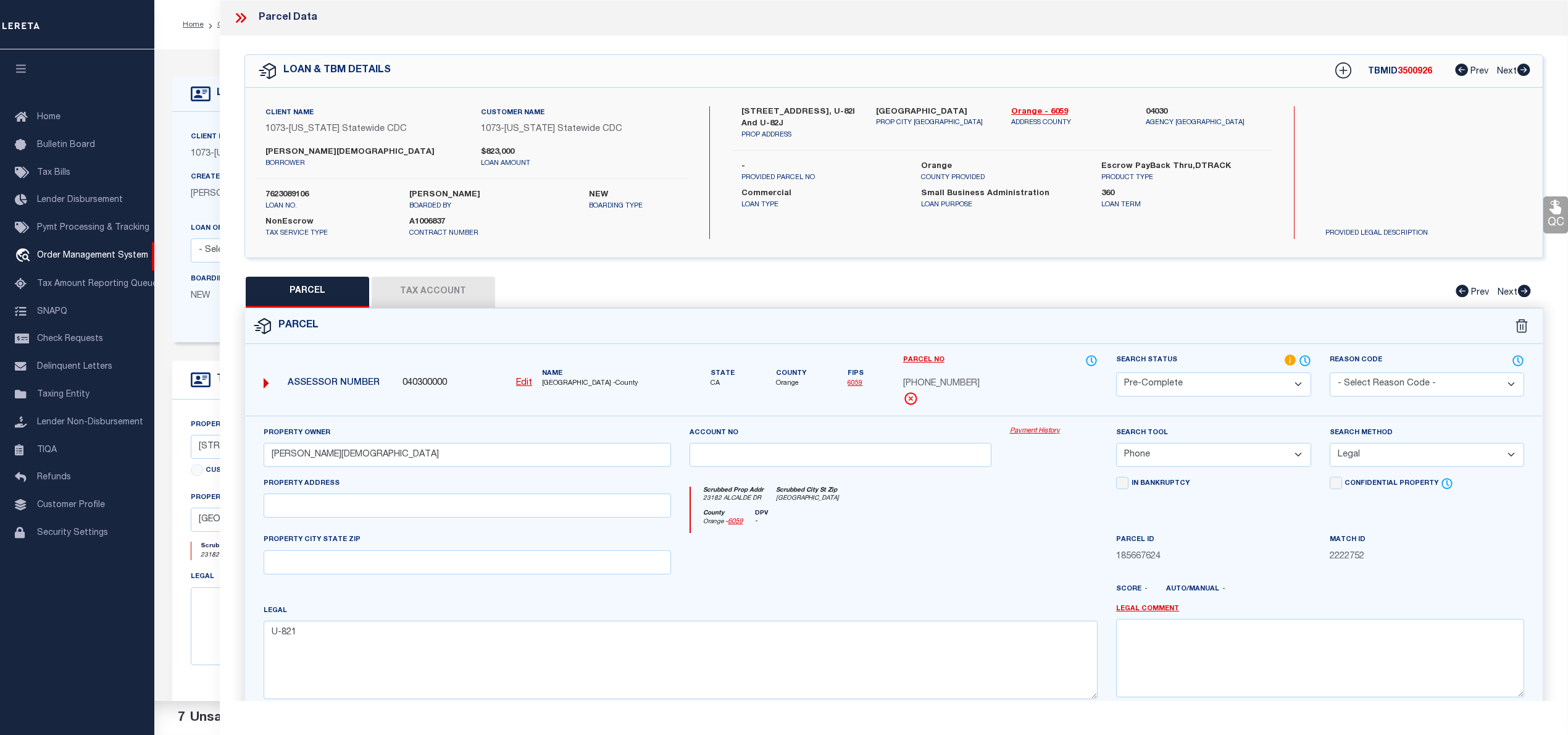
scroll to position [124, 0]
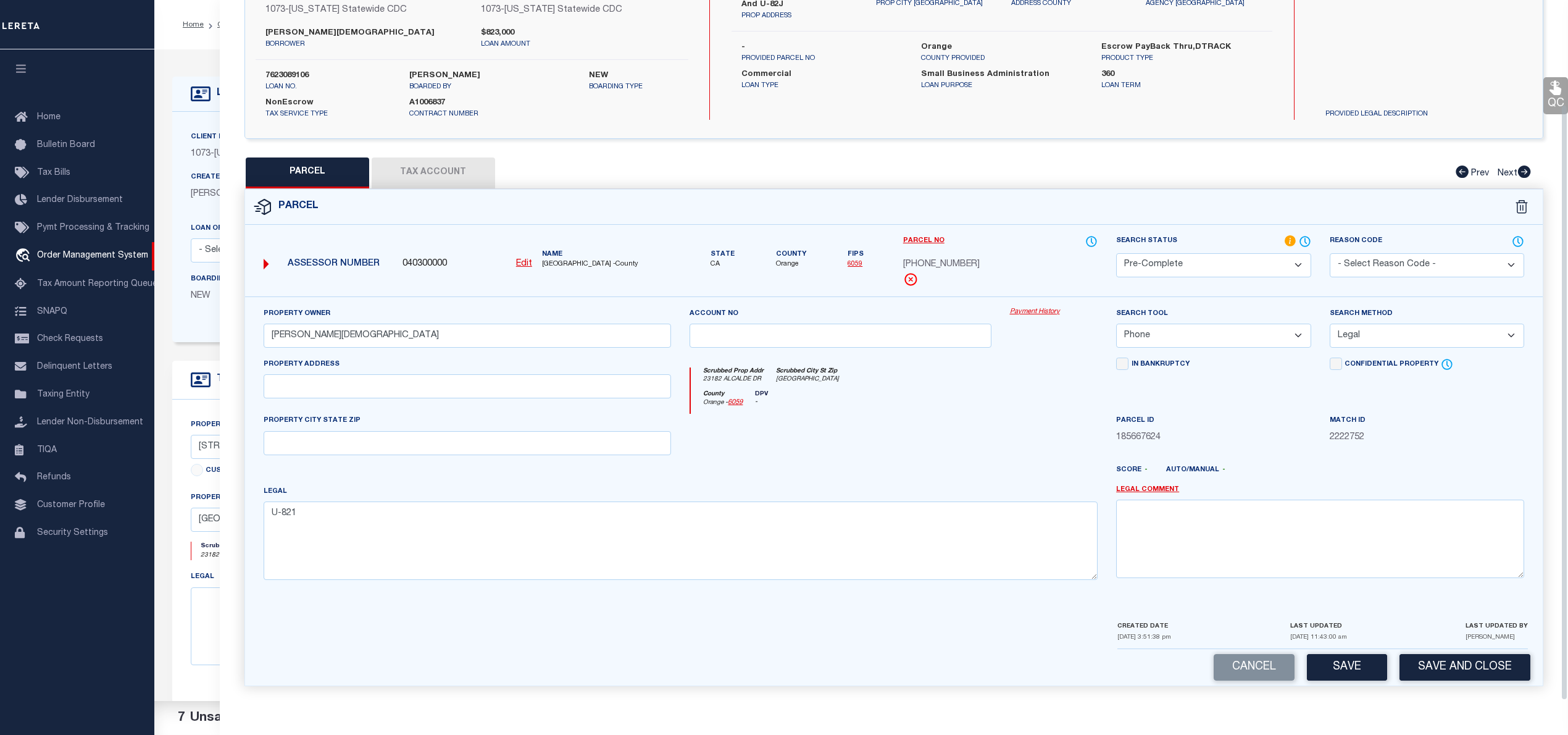
click at [1359, 665] on button "Save" at bounding box center [1346, 666] width 80 height 26
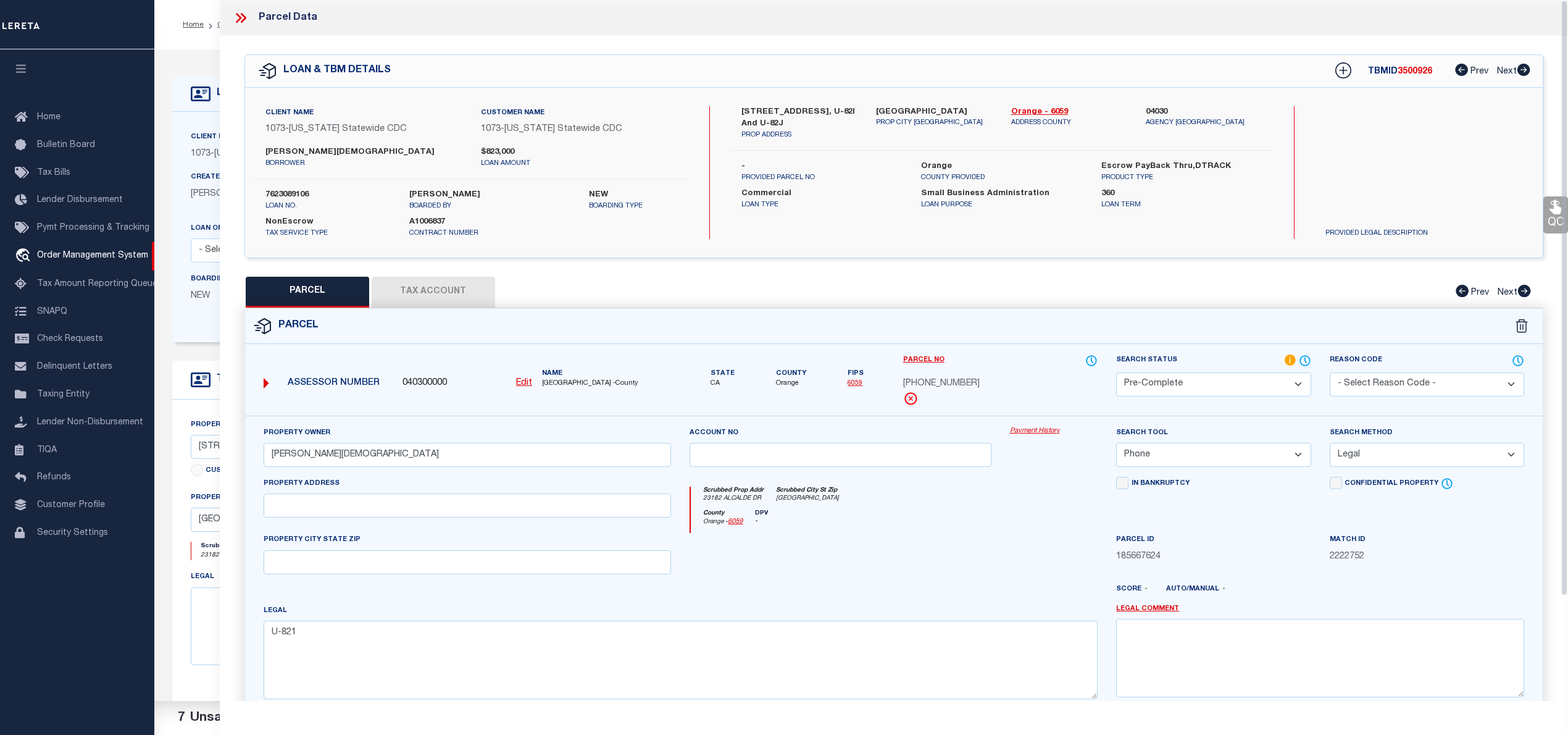
select select "AS"
select select
checkbox input "false"
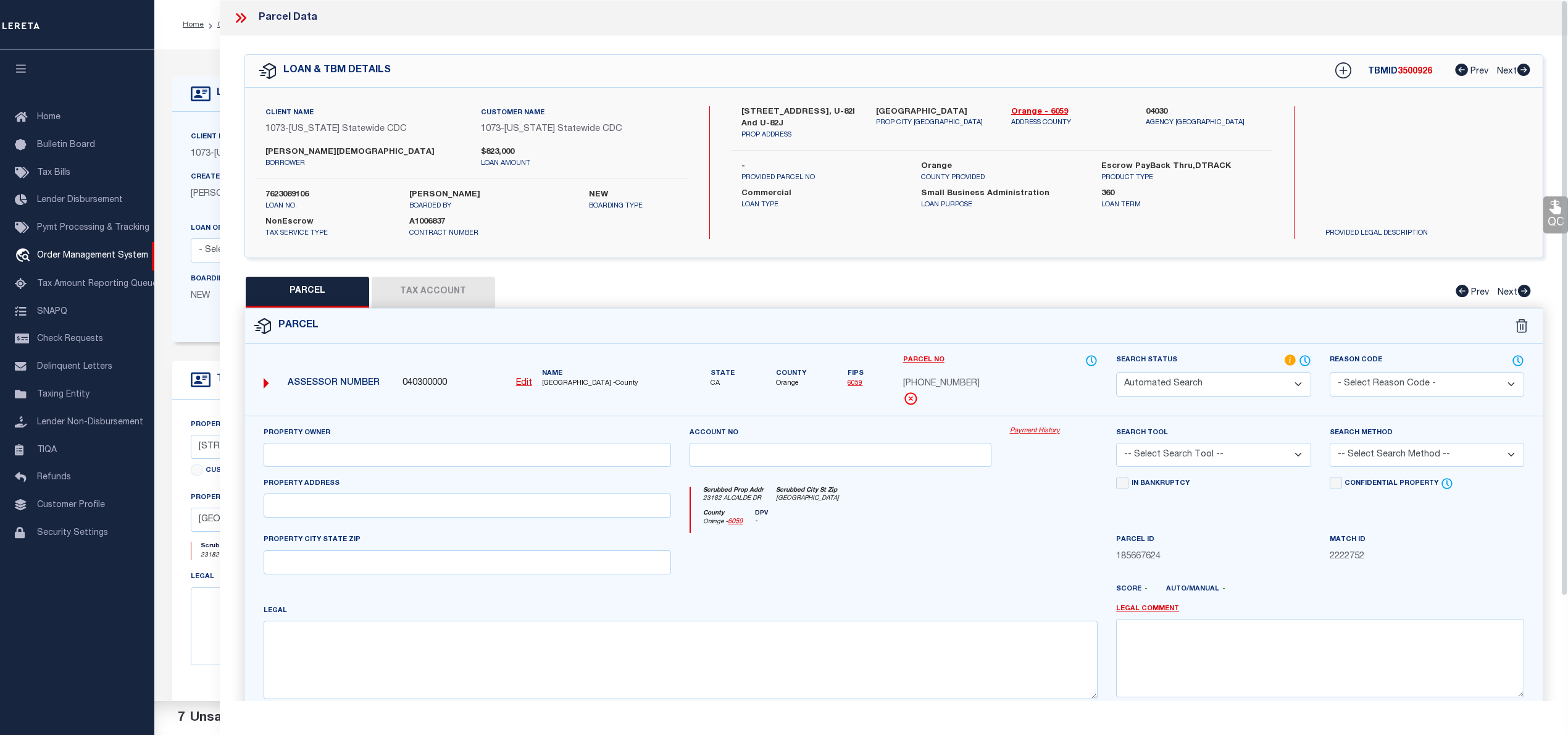
select select "PC"
type input "[PERSON_NAME][DEMOGRAPHIC_DATA]"
select select "PHN"
select select "LEG"
type textarea "U-821"
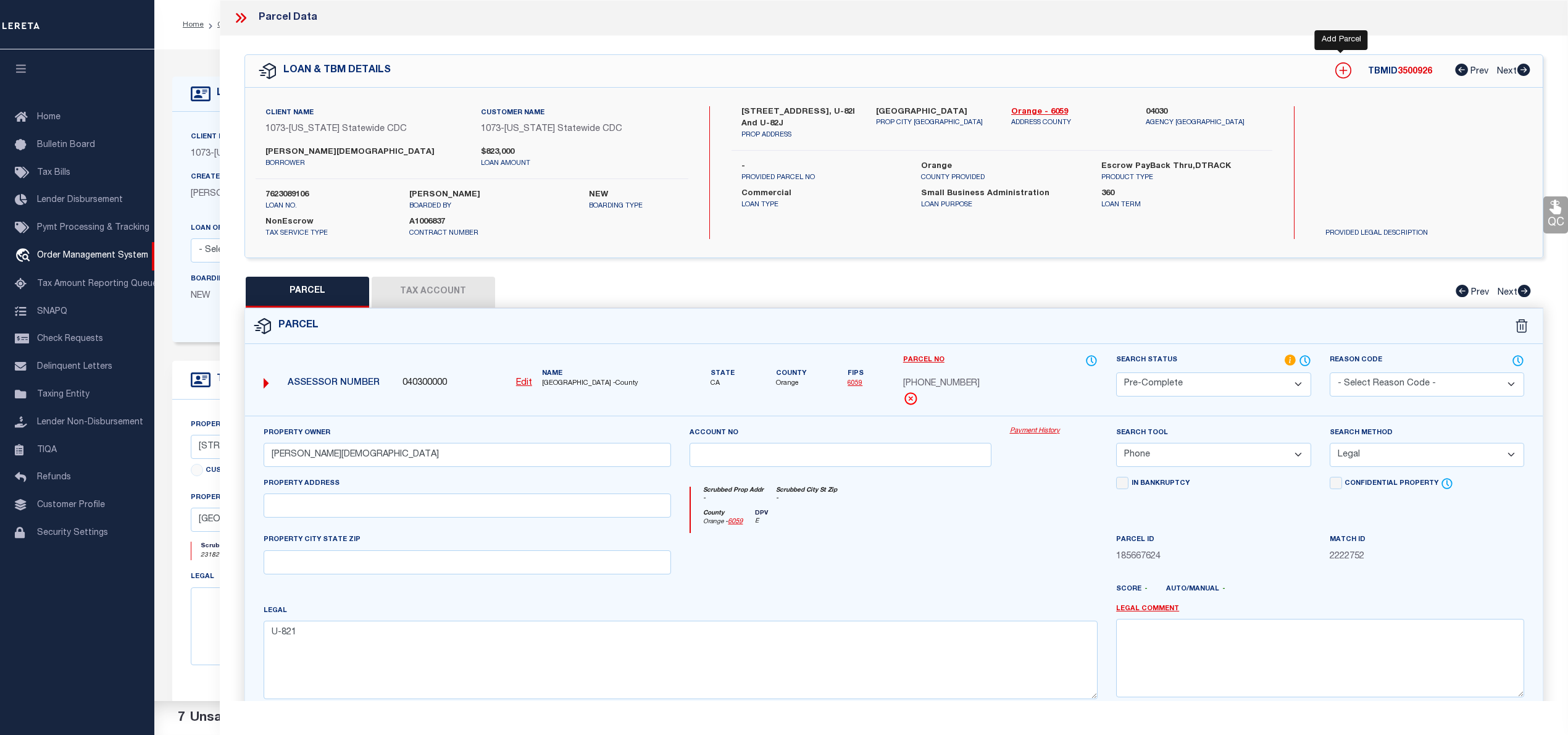
click at [1338, 73] on icon at bounding box center [1343, 70] width 16 height 16
select select "IP"
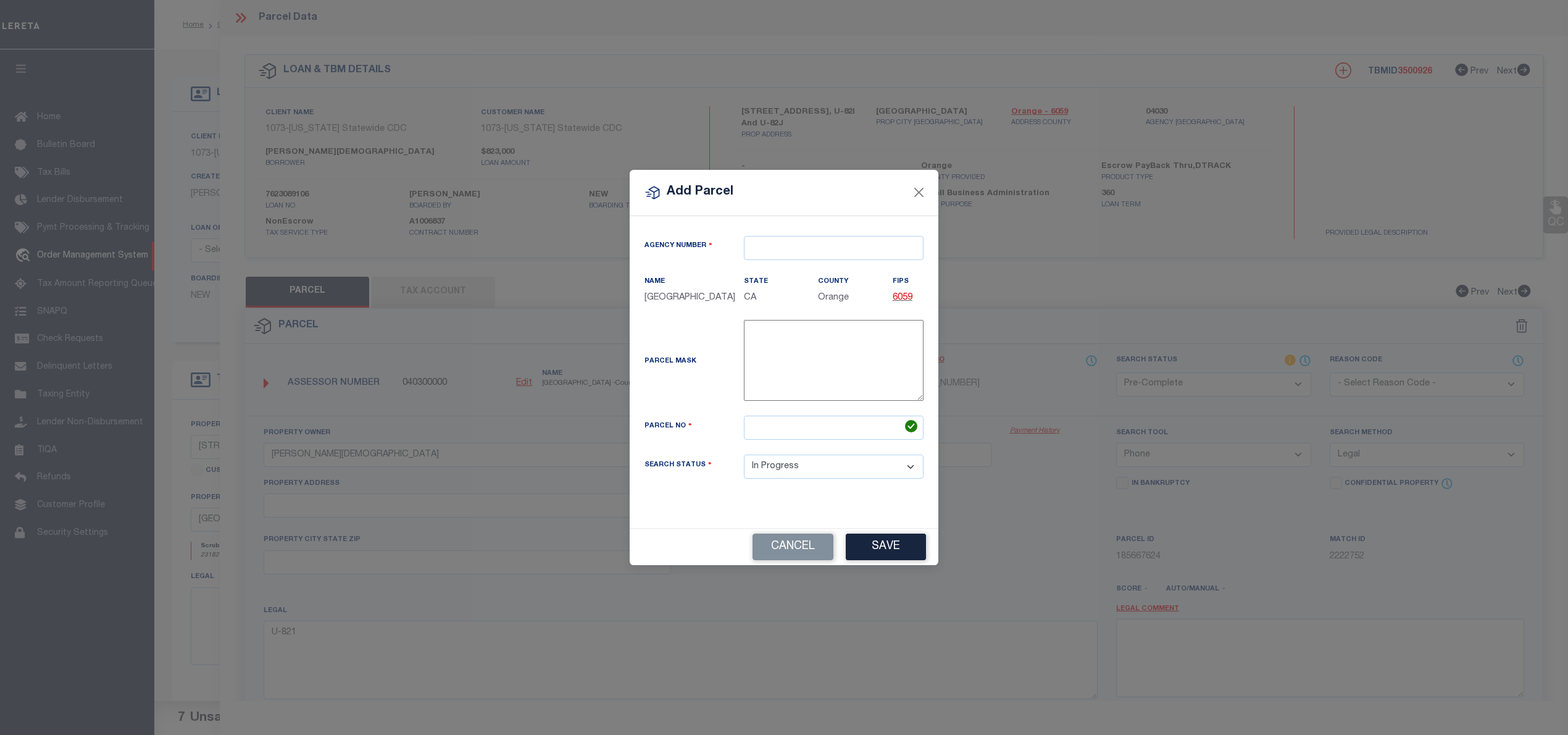
type textarea "-"
click at [808, 253] on input "text" at bounding box center [839, 248] width 179 height 24
click at [821, 267] on div "040300000 : ORANGE COUNTY" at bounding box center [840, 277] width 179 height 35
type input "040300000"
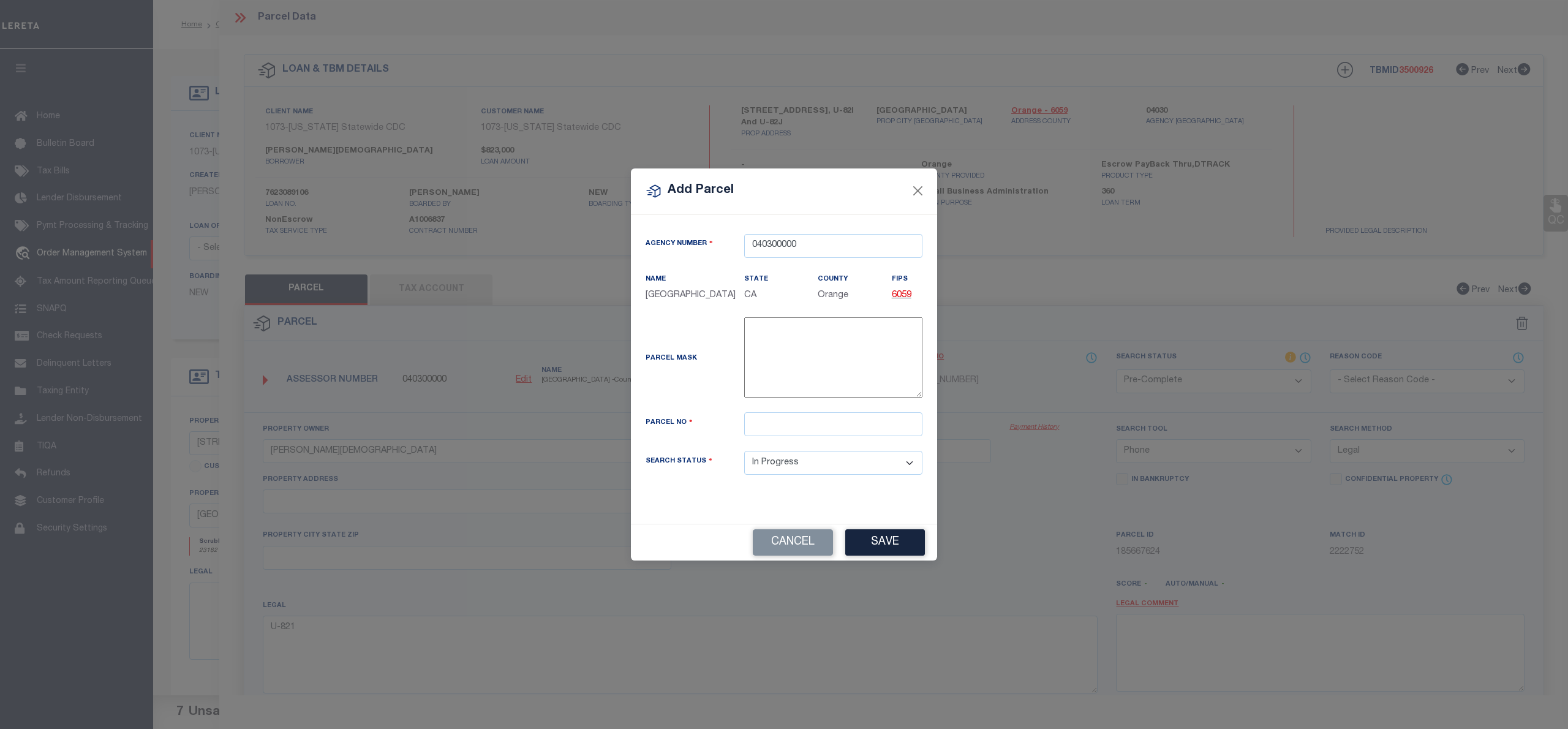
click at [797, 442] on div "Parcel No" at bounding box center [784, 431] width 295 height 38
click at [797, 438] on div "Parcel No" at bounding box center [784, 431] width 295 height 38
click at [795, 429] on input "text" at bounding box center [833, 424] width 178 height 24
paste input "932-090-19"
type input "932-090-19"
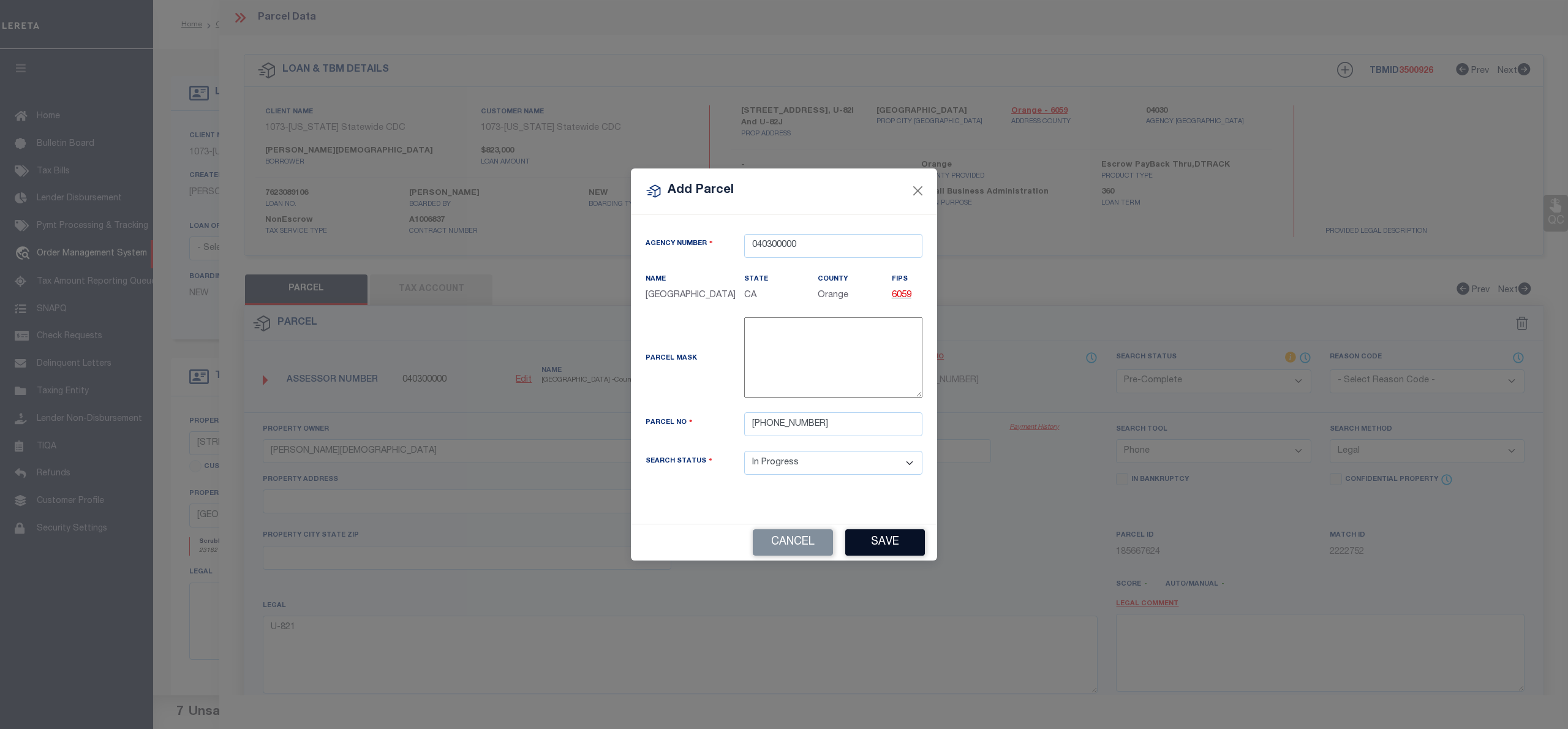
click at [890, 548] on button "Save" at bounding box center [885, 542] width 80 height 26
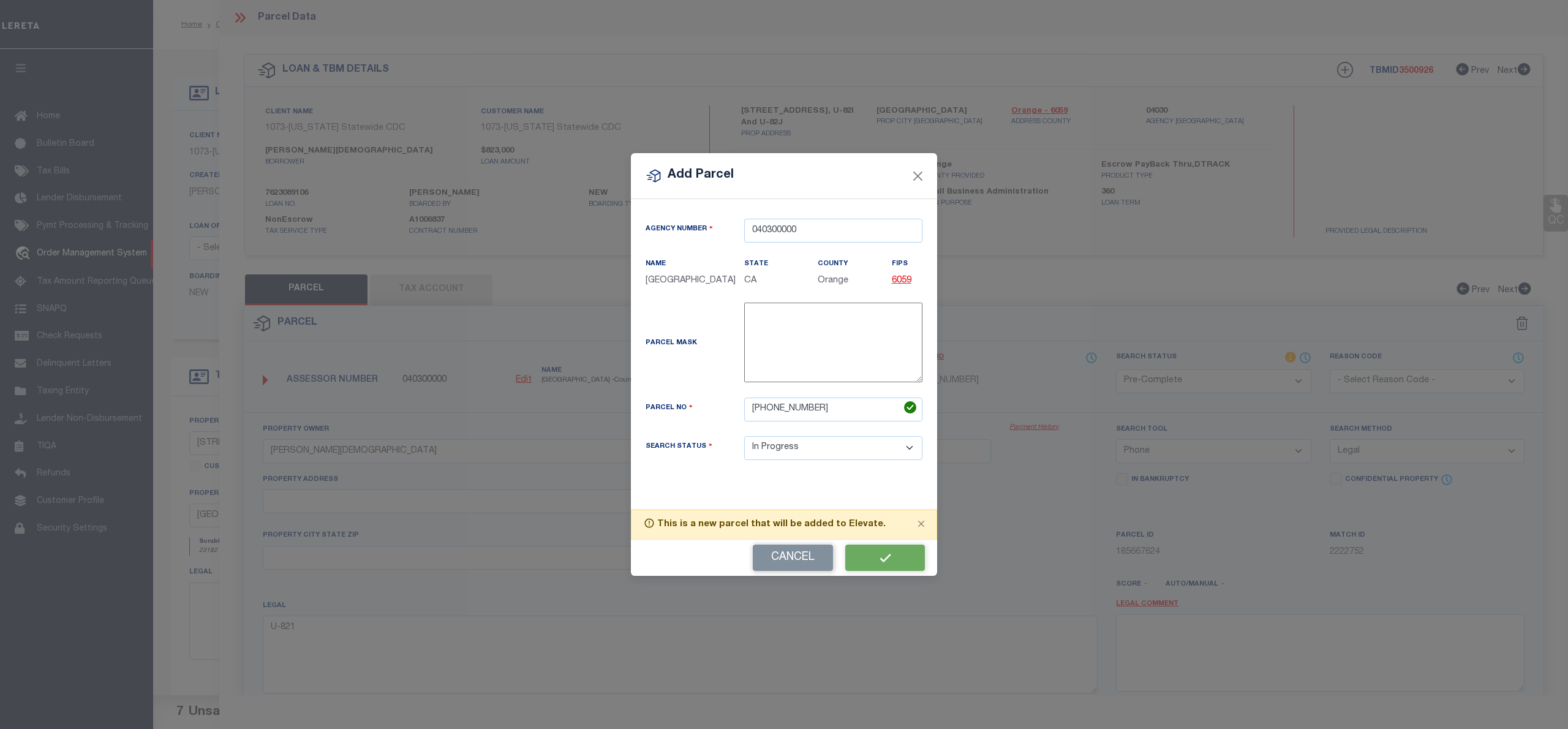
select select "IP"
select select
checkbox input "false"
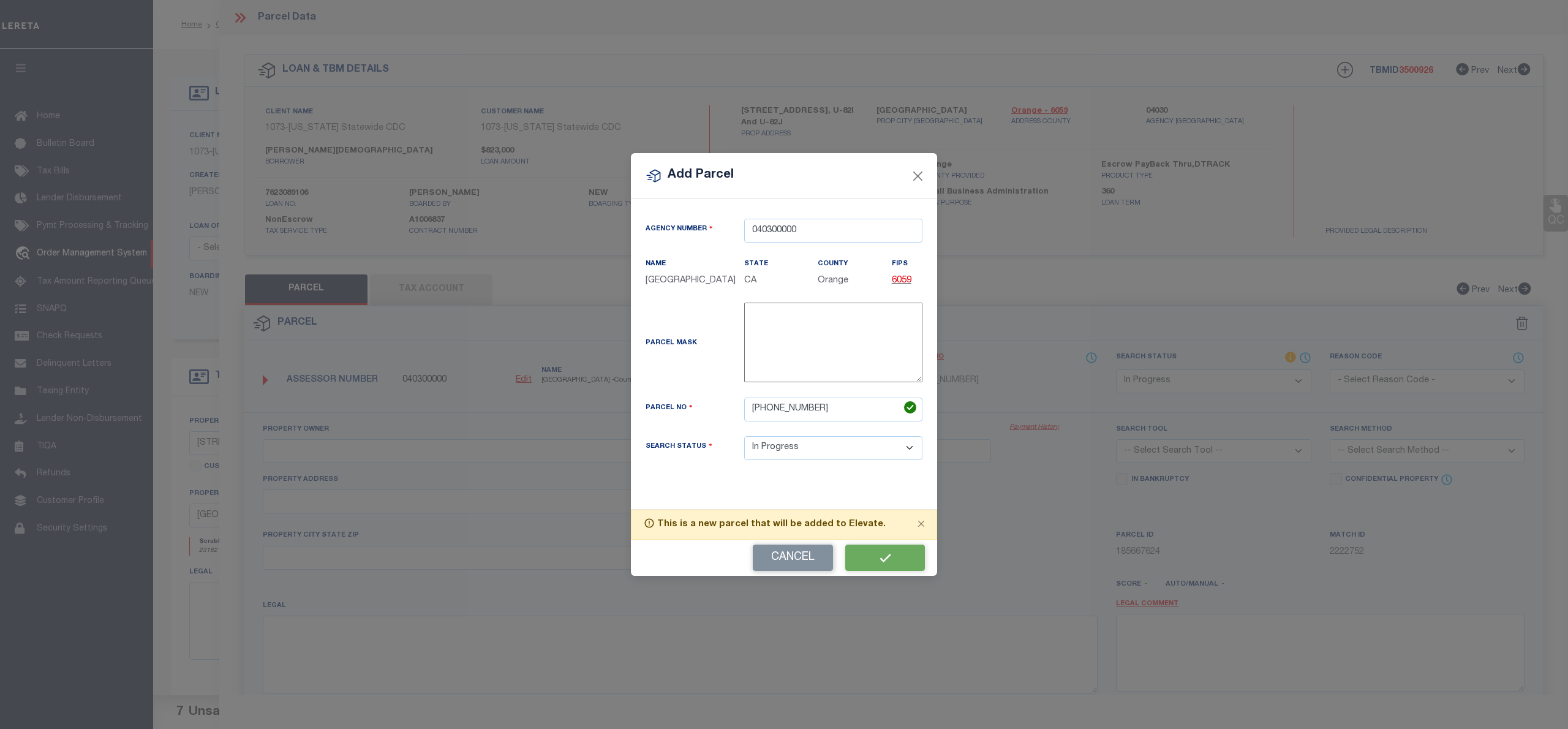
checkbox input "false"
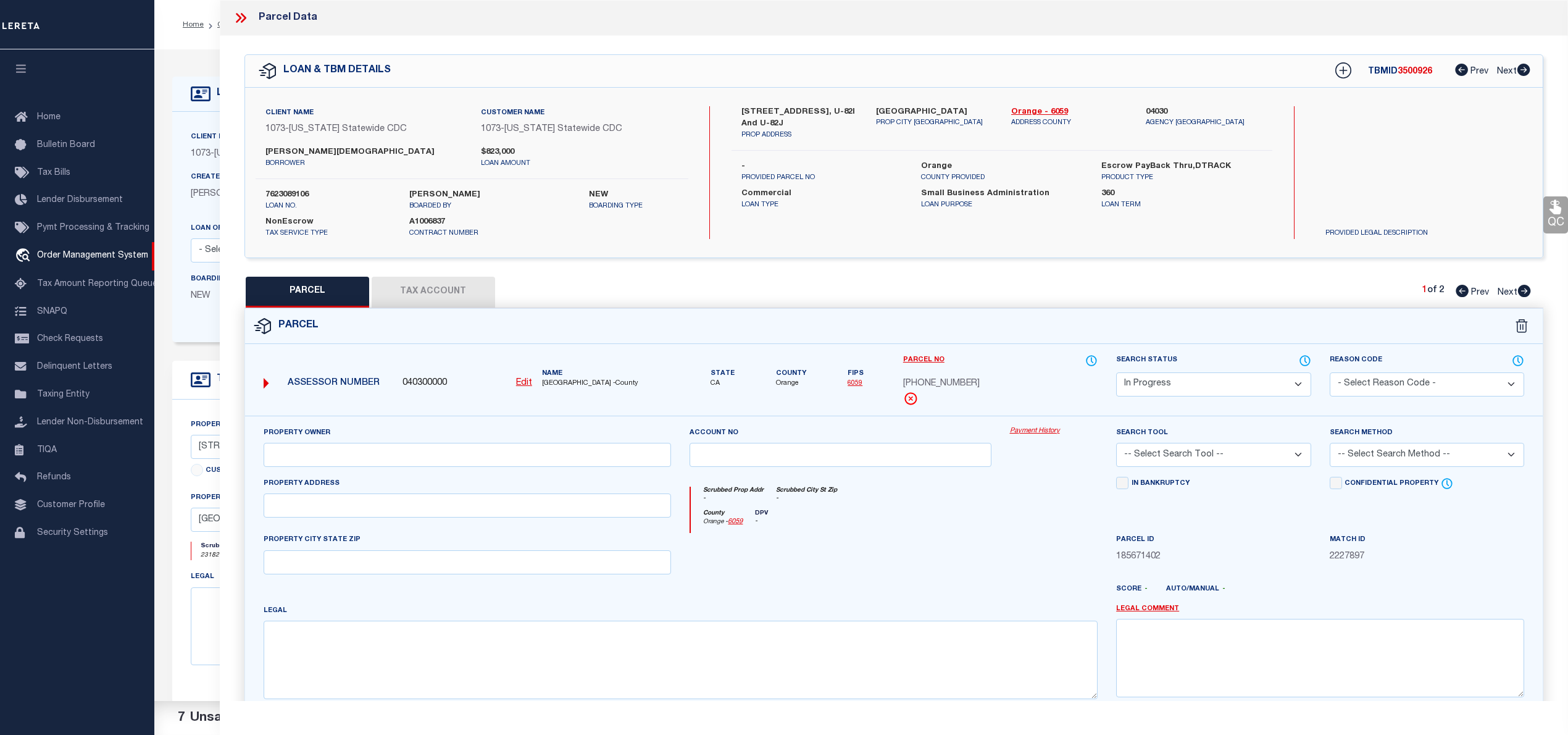
click at [344, 153] on label "[PERSON_NAME][DEMOGRAPHIC_DATA]" at bounding box center [363, 152] width 197 height 13
copy div "[PERSON_NAME][DEMOGRAPHIC_DATA]"
click at [328, 455] on input "text" at bounding box center [467, 455] width 408 height 24
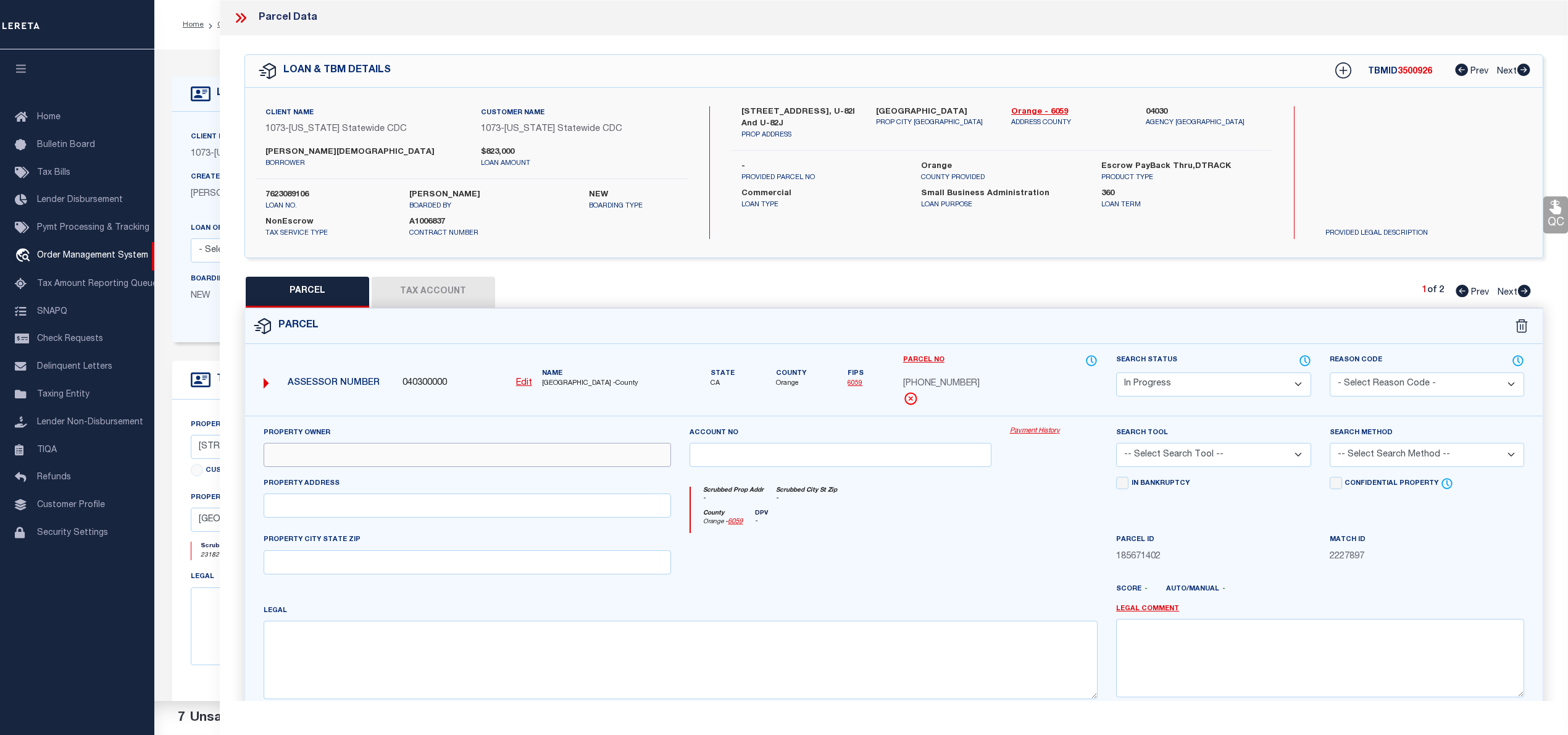
paste input "[PERSON_NAME][DEMOGRAPHIC_DATA]"
type input "[PERSON_NAME][DEMOGRAPHIC_DATA]"
click at [402, 670] on textarea at bounding box center [681, 659] width 835 height 78
type textarea "U-82J"
click at [1171, 389] on select "Automated Search Bad Parcel Complete Duplicate Parcel High Dollar Reporting In …" at bounding box center [1214, 384] width 195 height 24
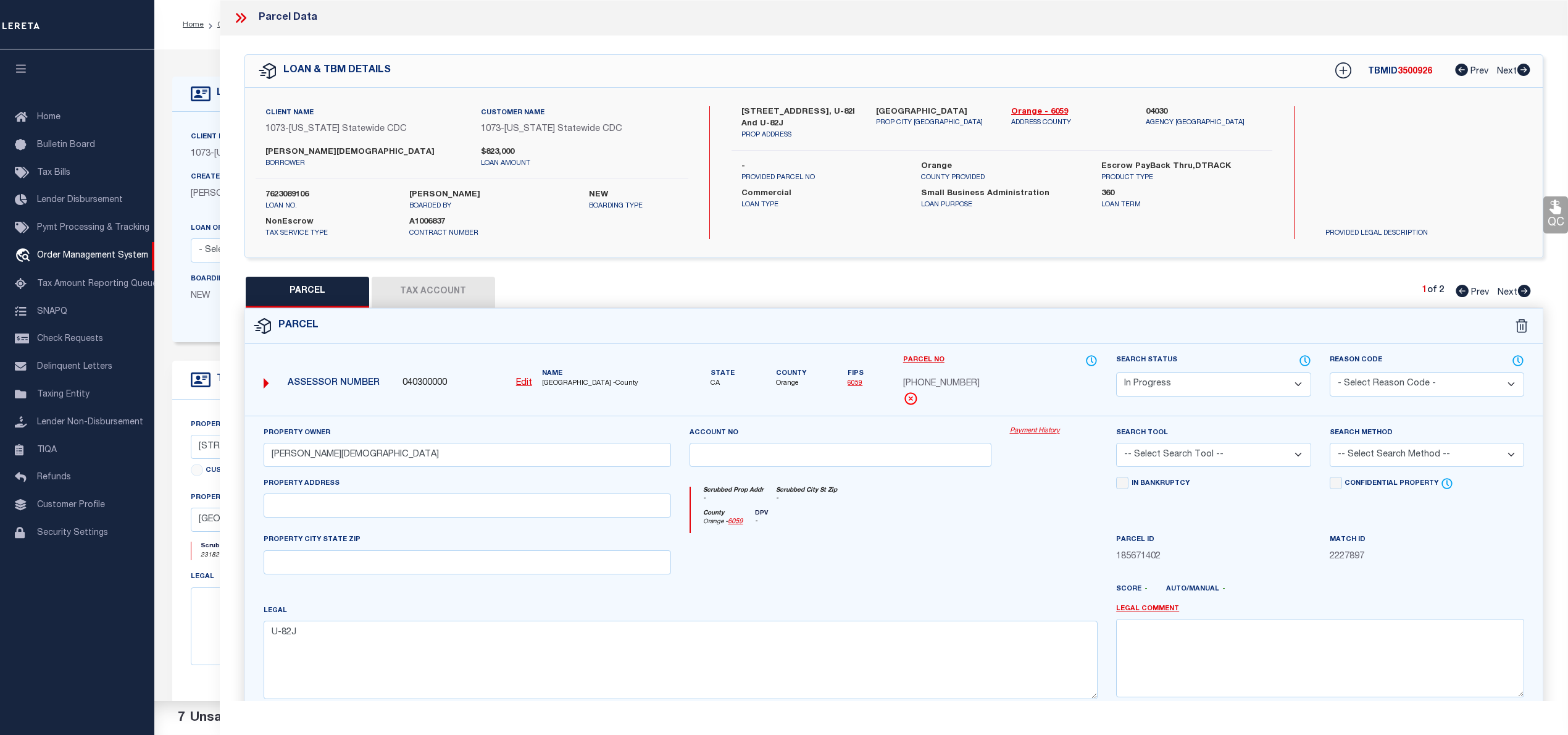
select select "PC"
click at [1116, 372] on select "Automated Search Bad Parcel Complete Duplicate Parcel High Dollar Reporting In …" at bounding box center [1214, 384] width 195 height 24
click at [1160, 452] on select "-- Select Search Tool -- 3rd Party Website Agency File Agency Website ATLS CNV-…" at bounding box center [1214, 455] width 195 height 24
select select "AGW"
click at [1116, 445] on select "-- Select Search Tool -- 3rd Party Website Agency File Agency Website ATLS CNV-…" at bounding box center [1214, 455] width 195 height 24
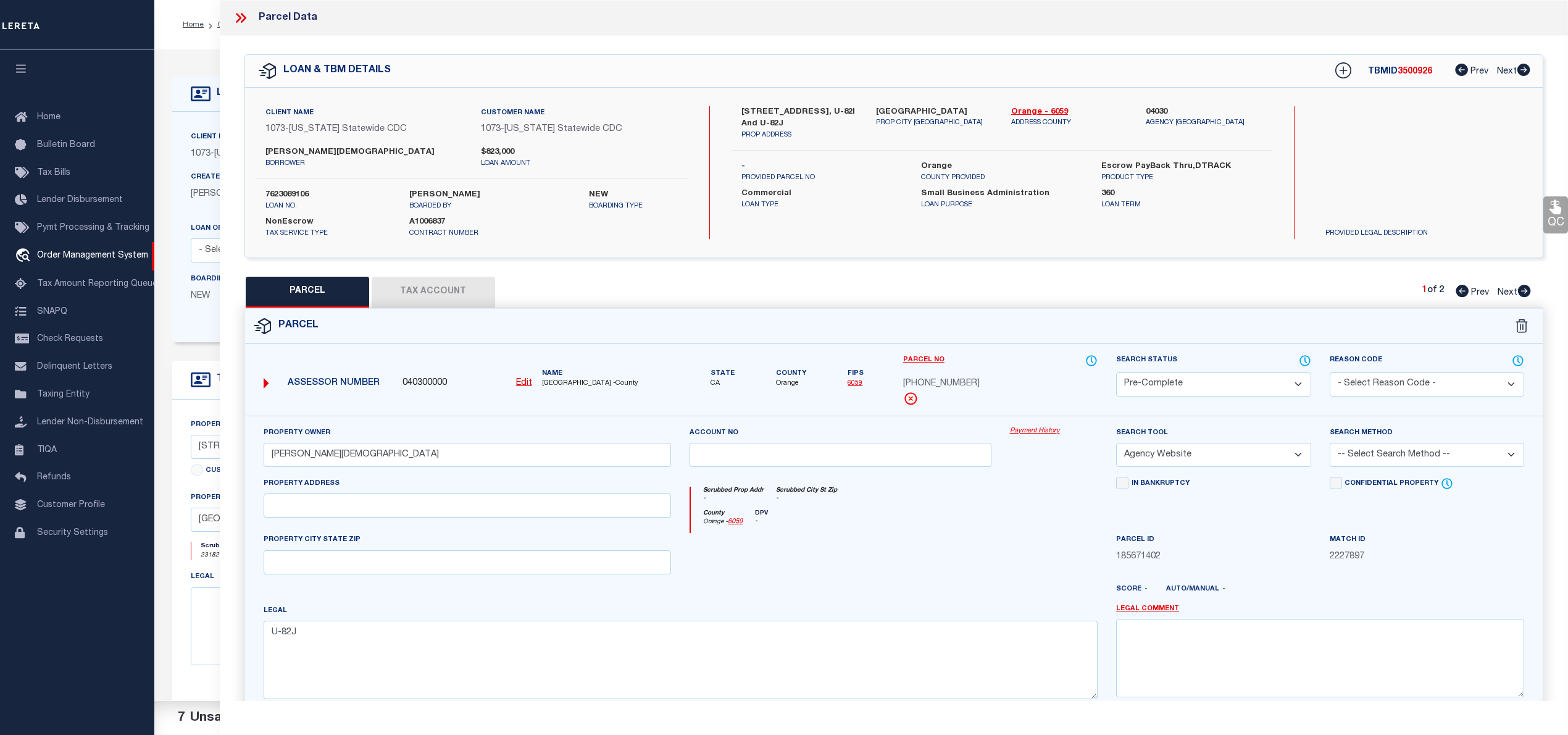
click at [1362, 460] on select "-- Select Search Method -- Property Address Legal Liability Info Provided" at bounding box center [1427, 455] width 195 height 24
select select "LEG"
click at [1330, 445] on select "-- Select Search Method -- Property Address Legal Liability Info Provided" at bounding box center [1427, 455] width 195 height 24
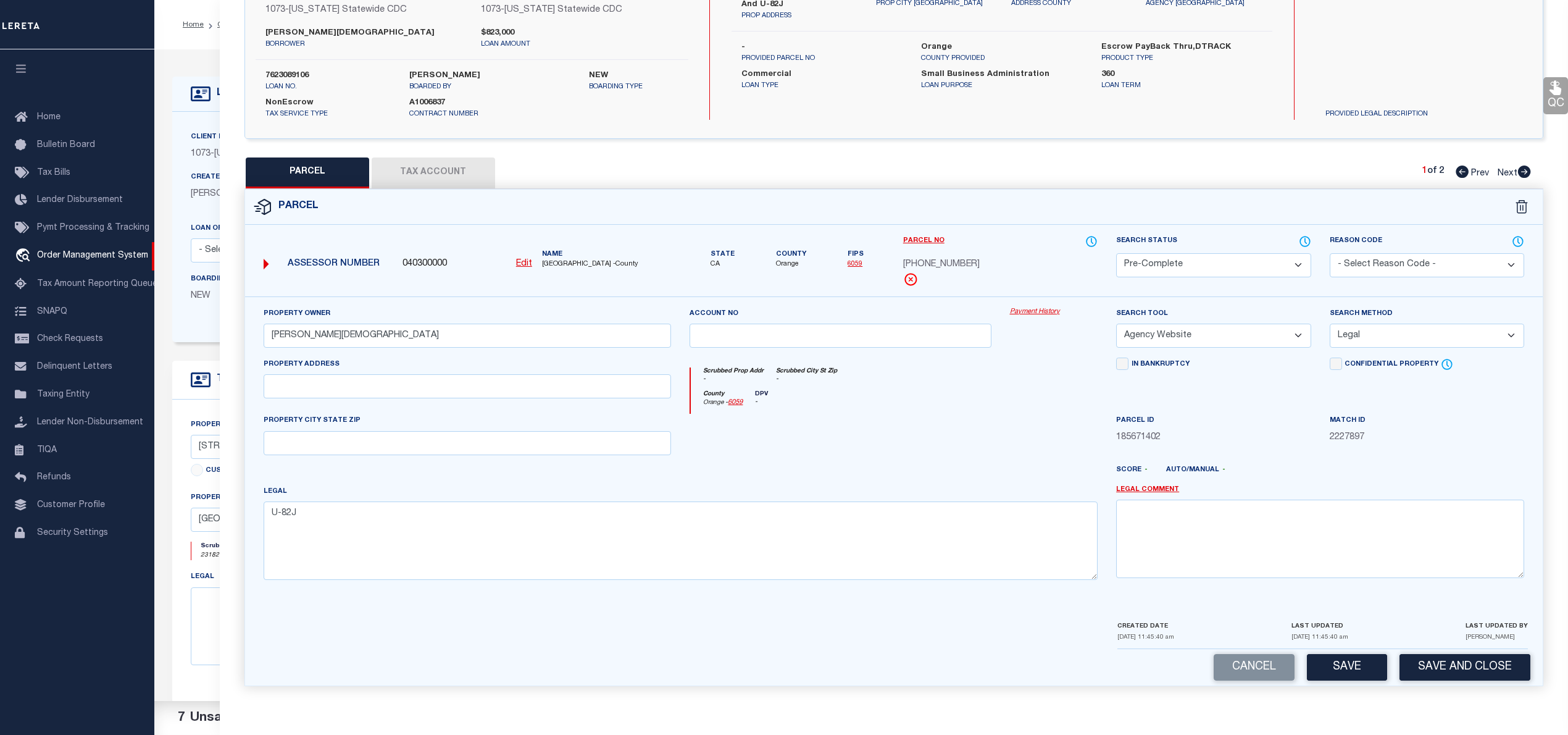
click at [416, 170] on button "Tax Account" at bounding box center [433, 173] width 124 height 31
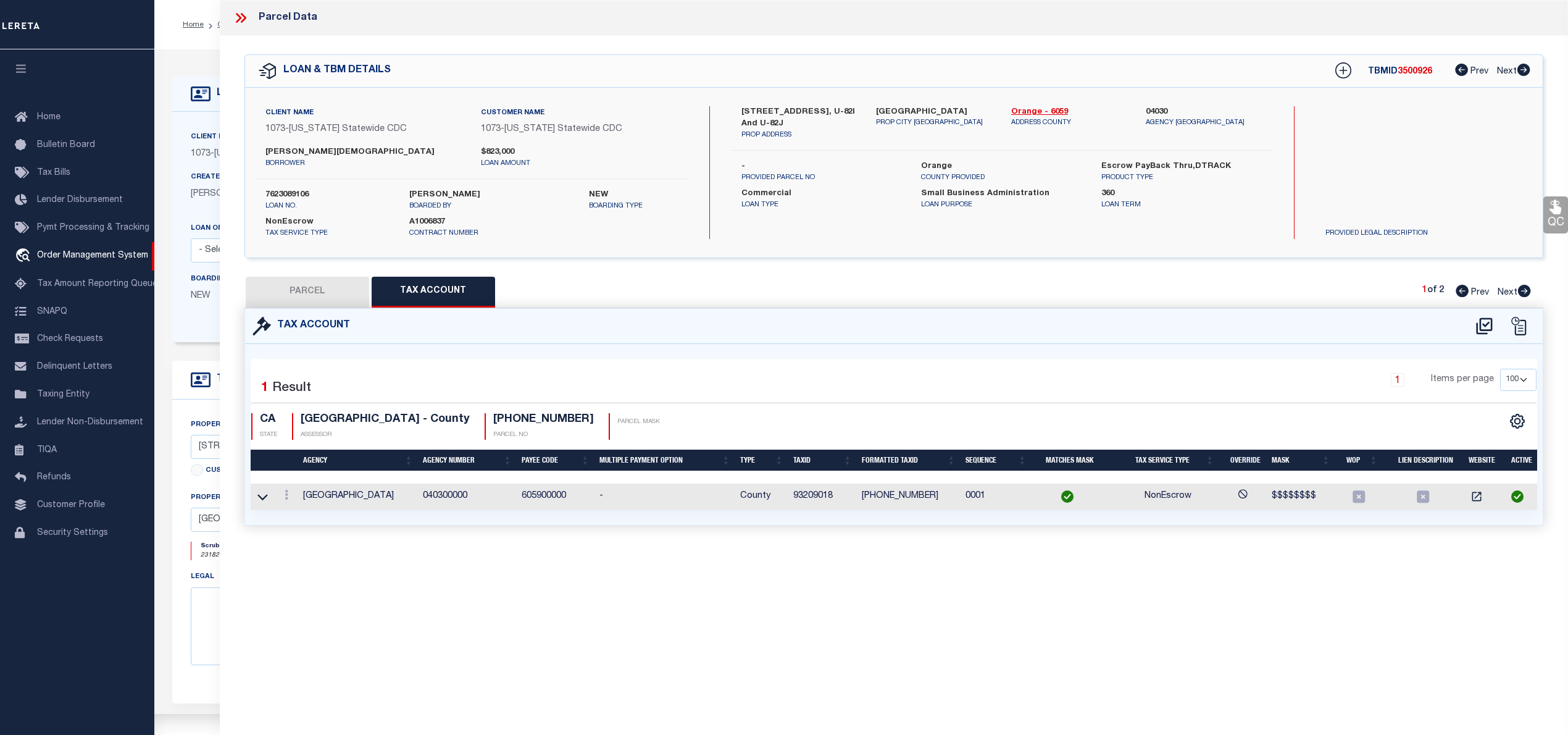
select select "100"
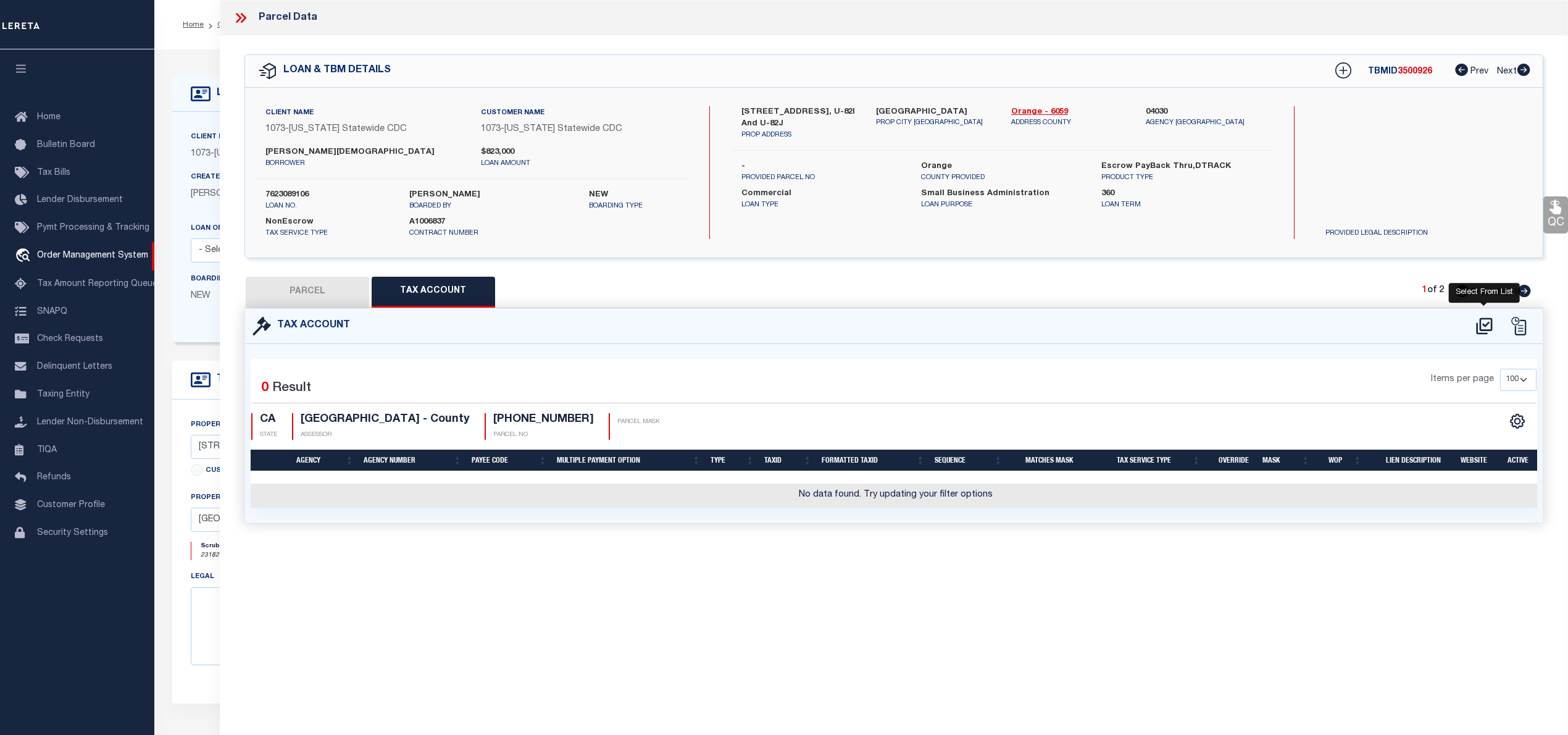
click at [1474, 322] on icon at bounding box center [1484, 326] width 21 height 20
select select "100"
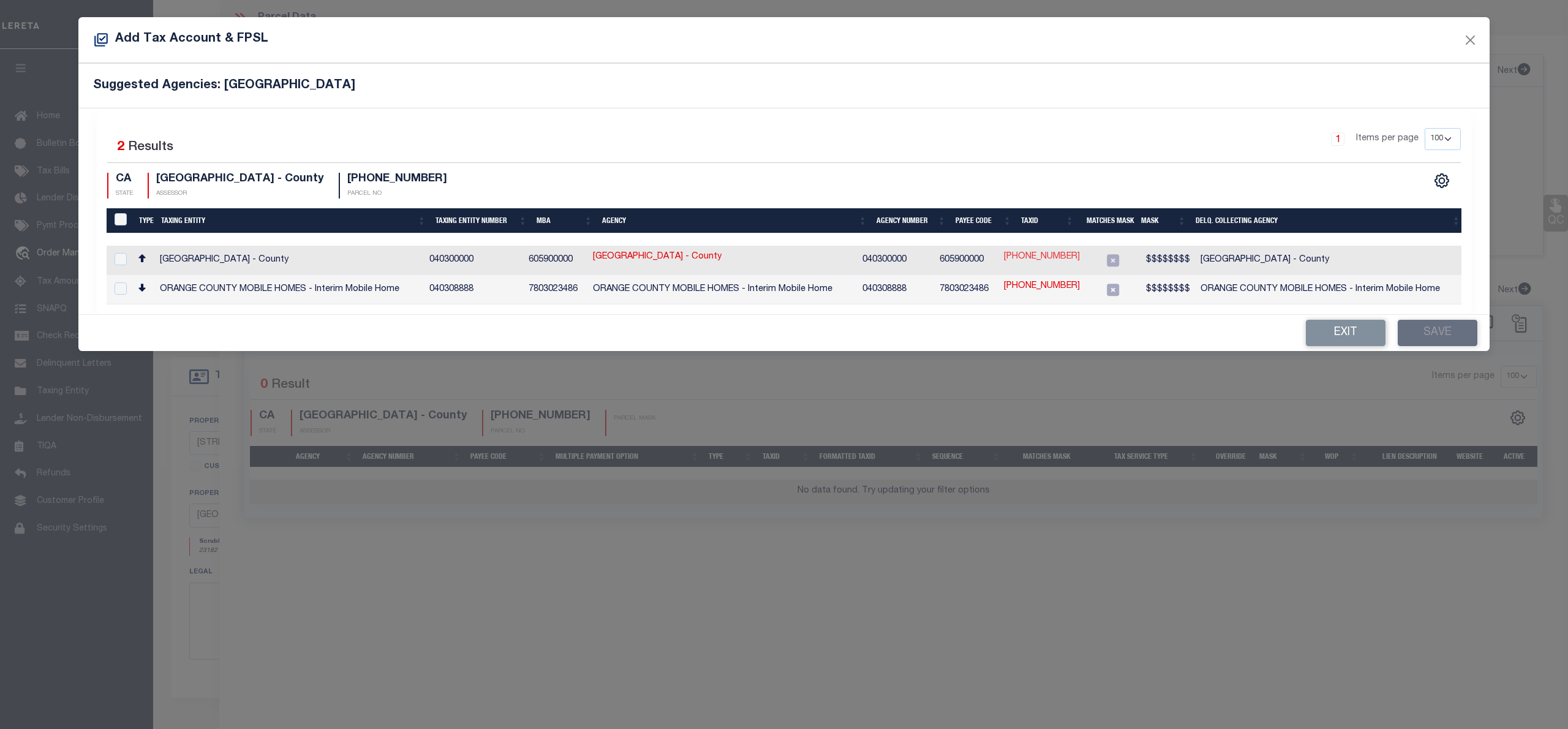
click at [1032, 253] on link "[PHONE_NUMBER]" at bounding box center [1041, 257] width 76 height 13
type input "[PHONE_NUMBER]"
checkbox input "true"
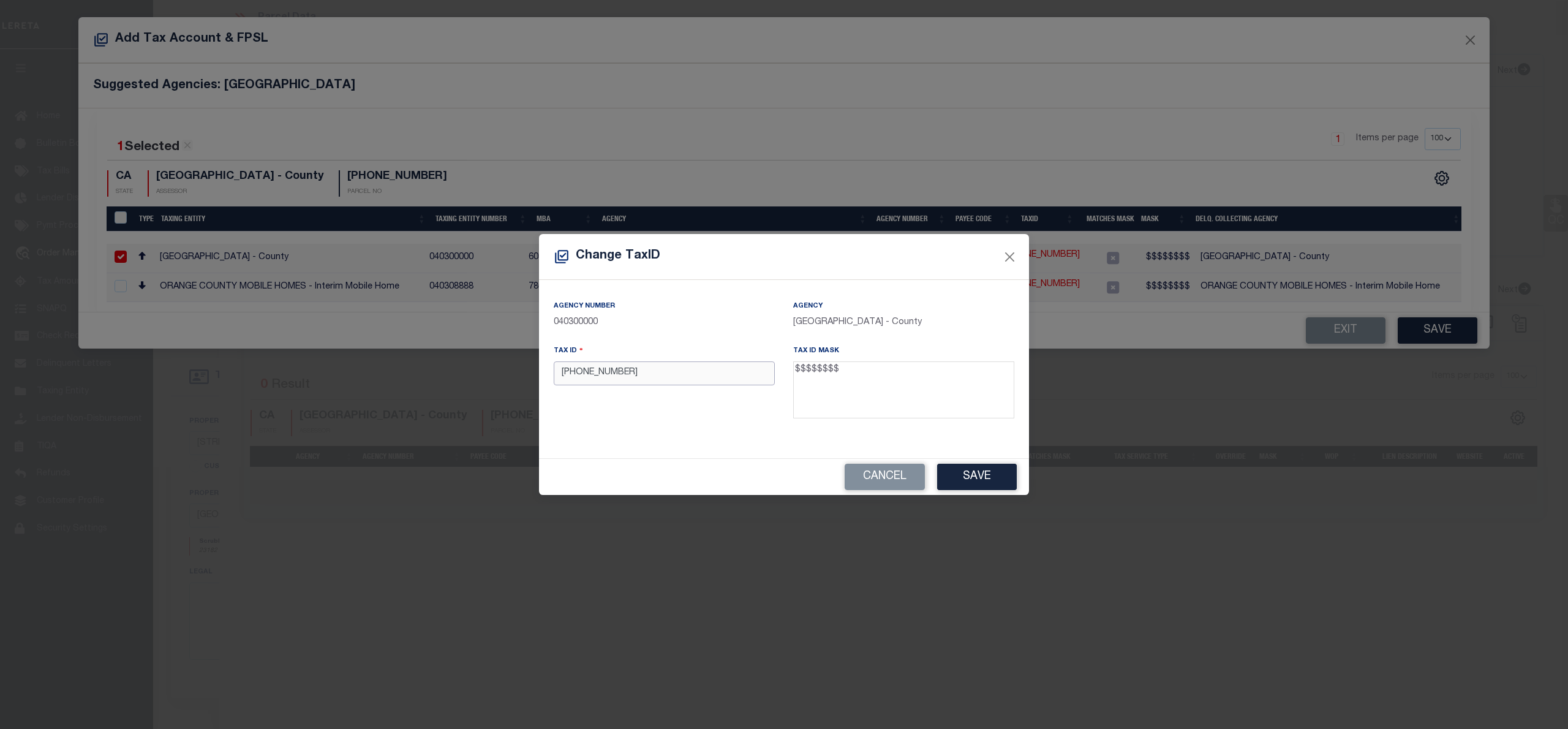
click at [579, 373] on input "[PHONE_NUMBER]" at bounding box center [664, 373] width 221 height 24
click at [598, 376] on input "932090-19" at bounding box center [664, 373] width 221 height 24
type input "93209019"
click at [984, 469] on button "Save" at bounding box center [976, 476] width 80 height 26
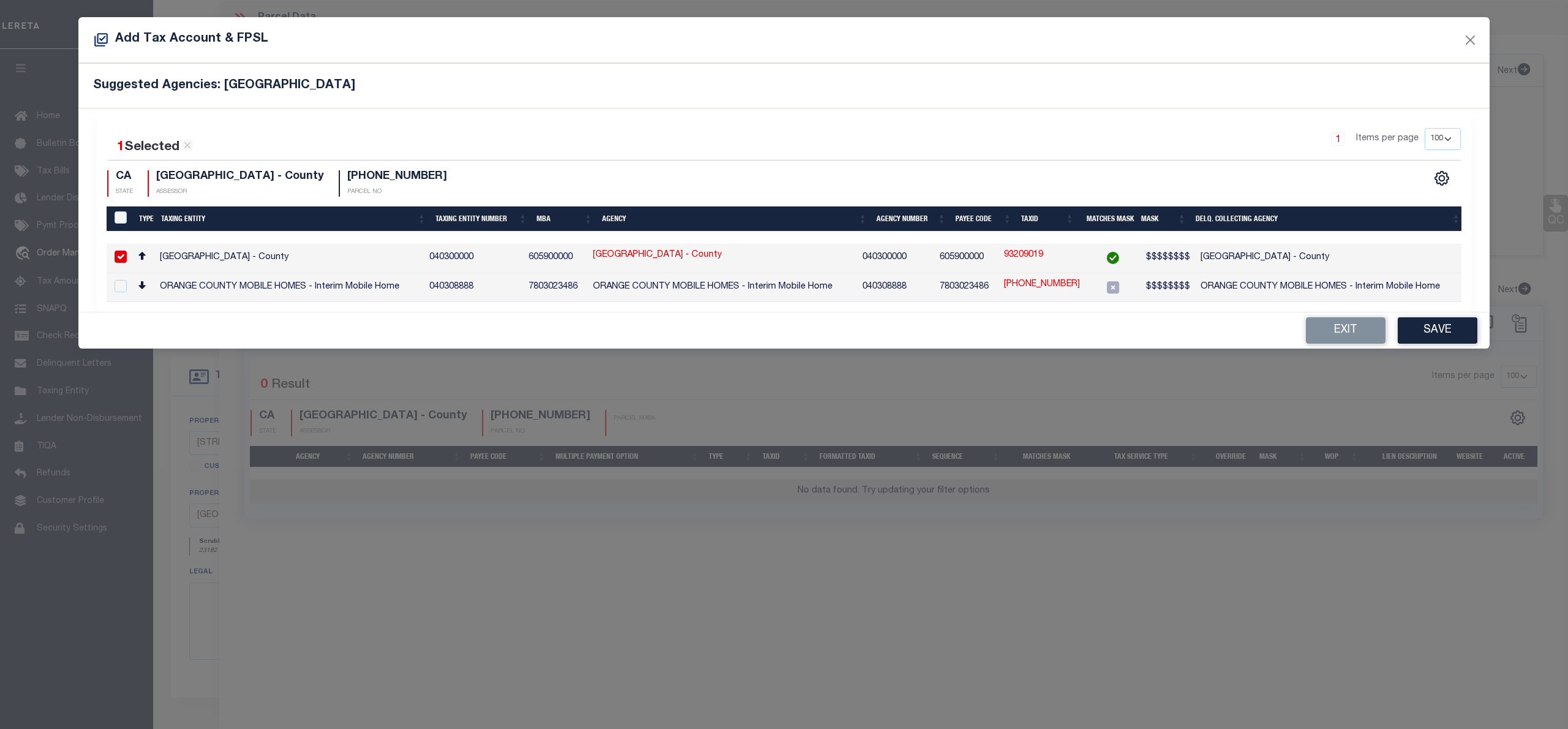
click at [1424, 333] on button "Save" at bounding box center [1437, 330] width 80 height 26
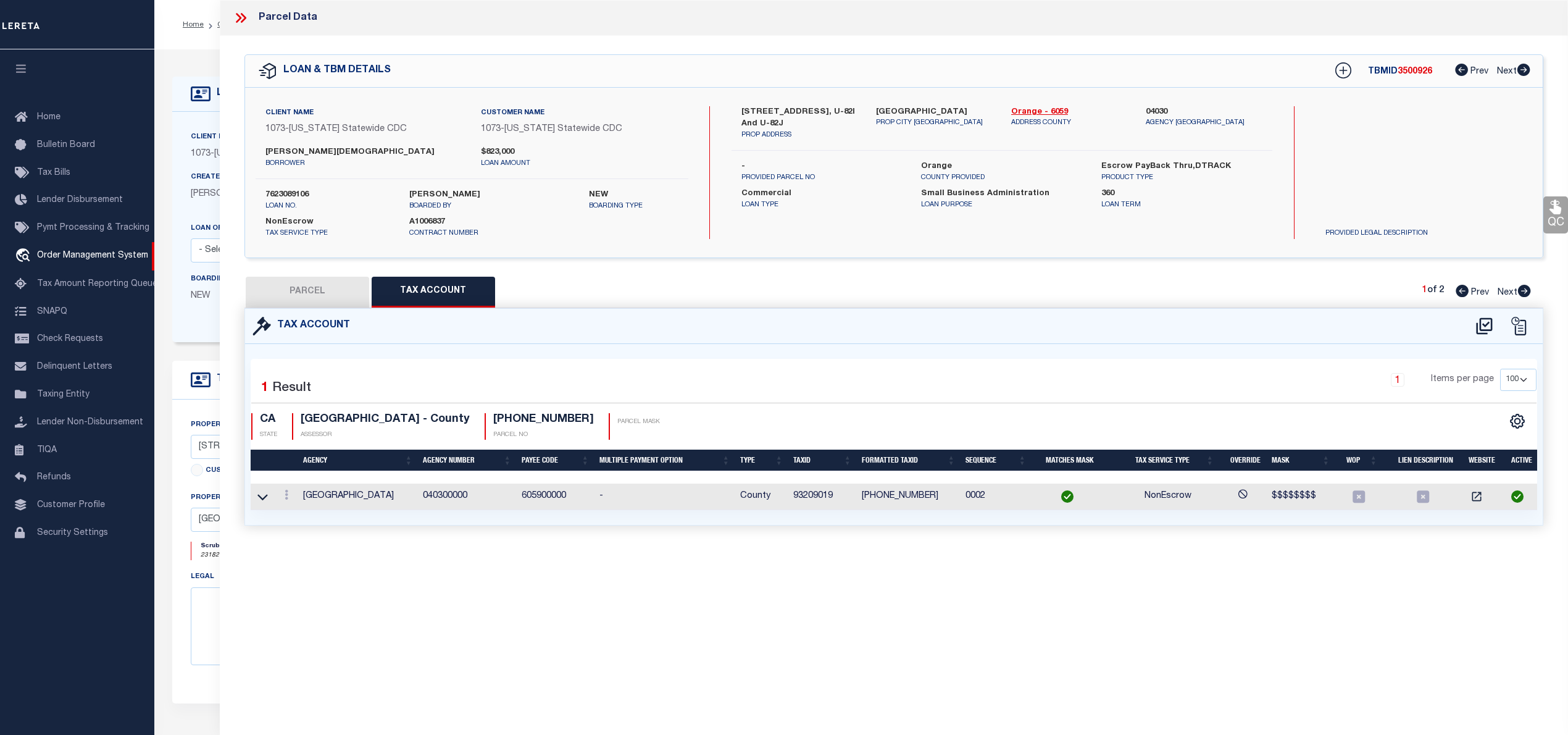
click at [344, 290] on button "PARCEL" at bounding box center [307, 292] width 124 height 31
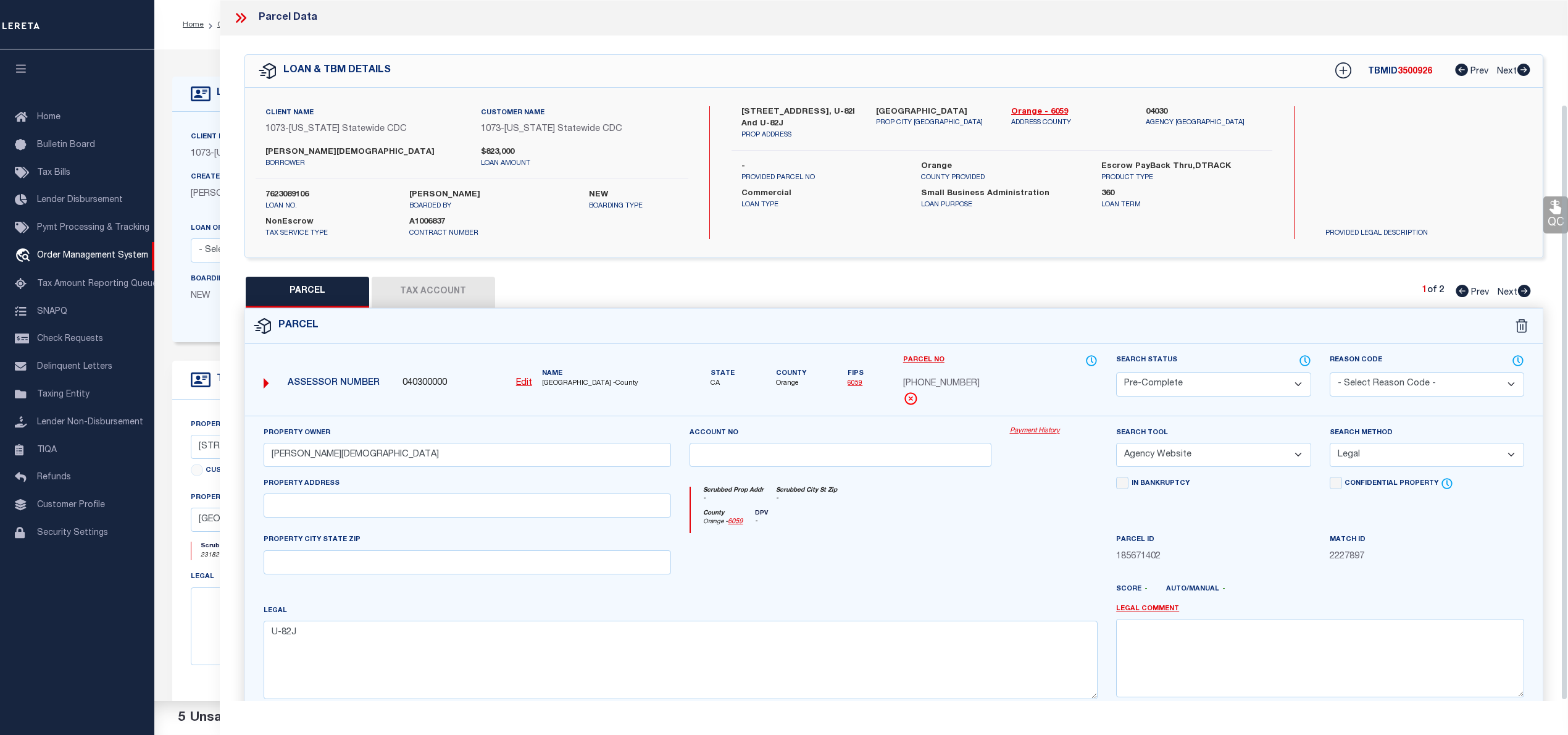
scroll to position [124, 0]
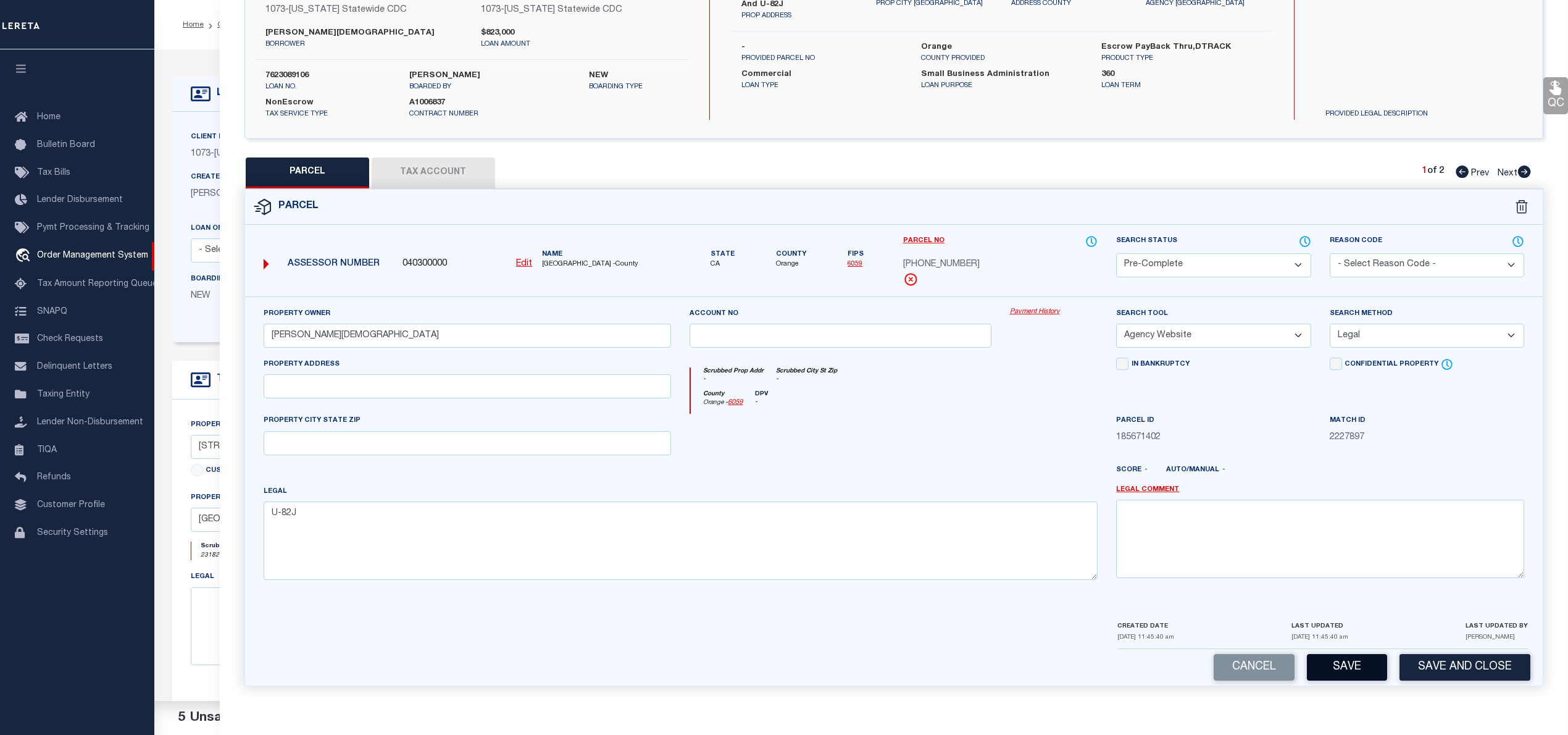
click at [1325, 660] on button "Save" at bounding box center [1346, 666] width 80 height 26
select select "AS"
select select
checkbox input "false"
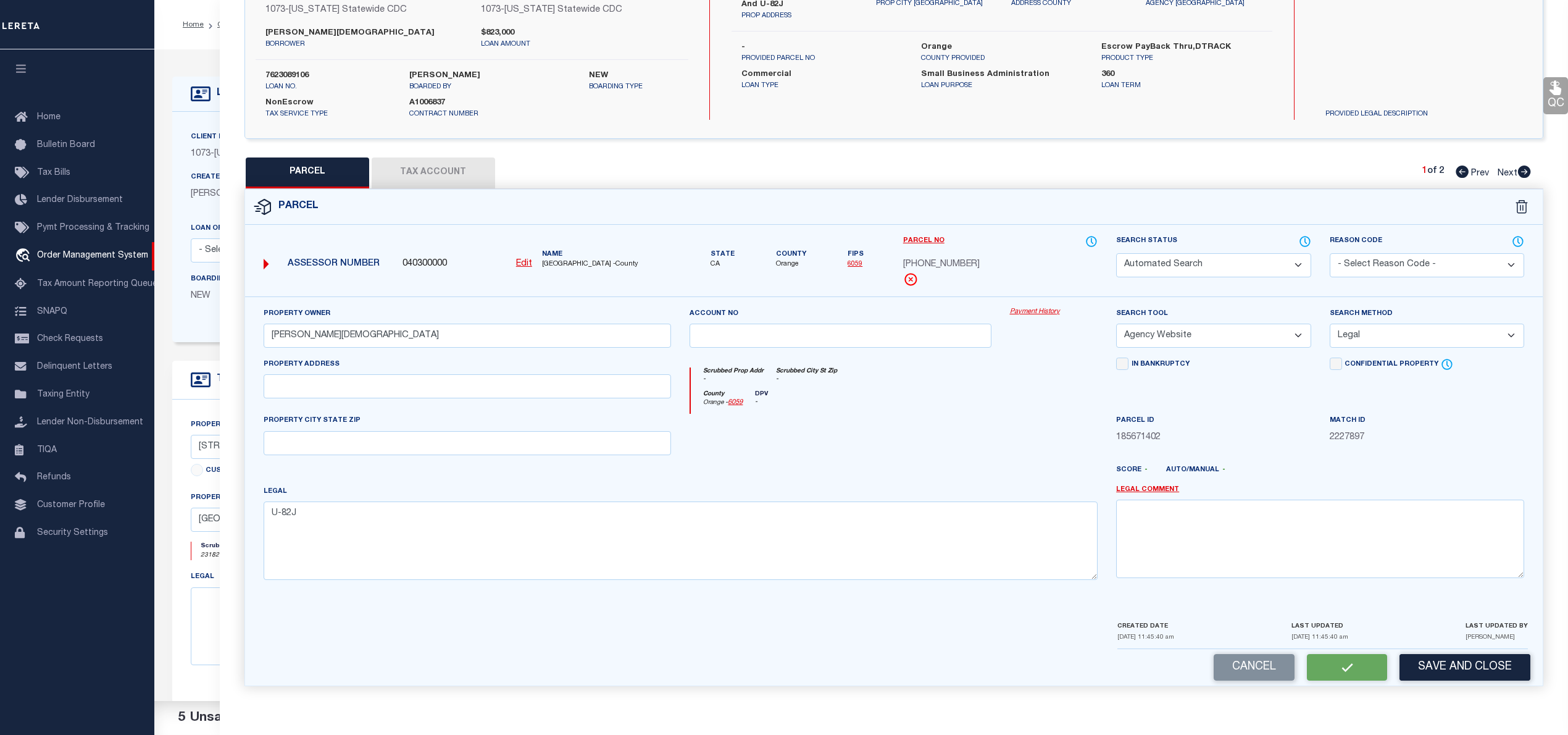
checkbox input "false"
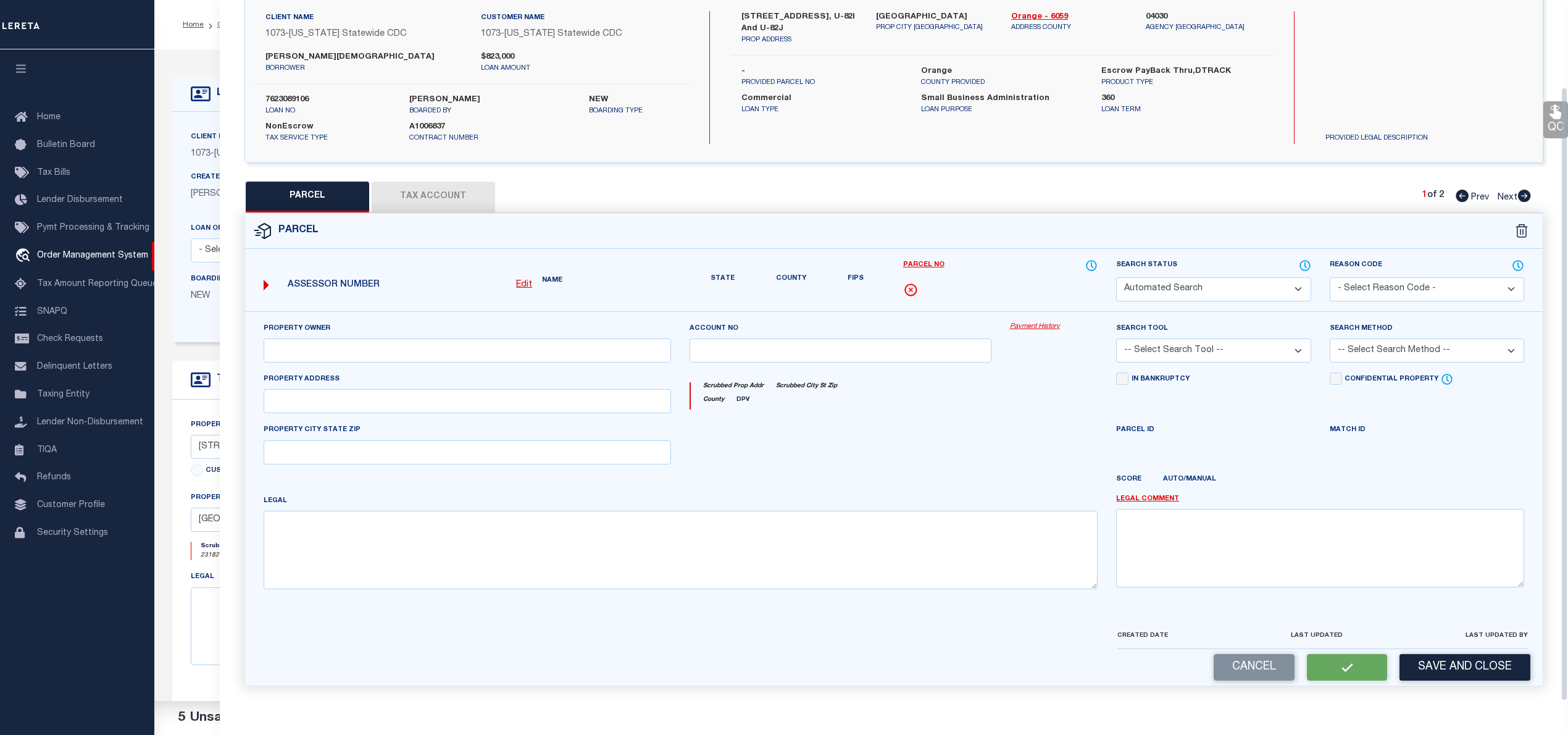
select select "PC"
type input "[PERSON_NAME][DEMOGRAPHIC_DATA]"
select select "AGW"
select select "LEG"
type textarea "U-82J"
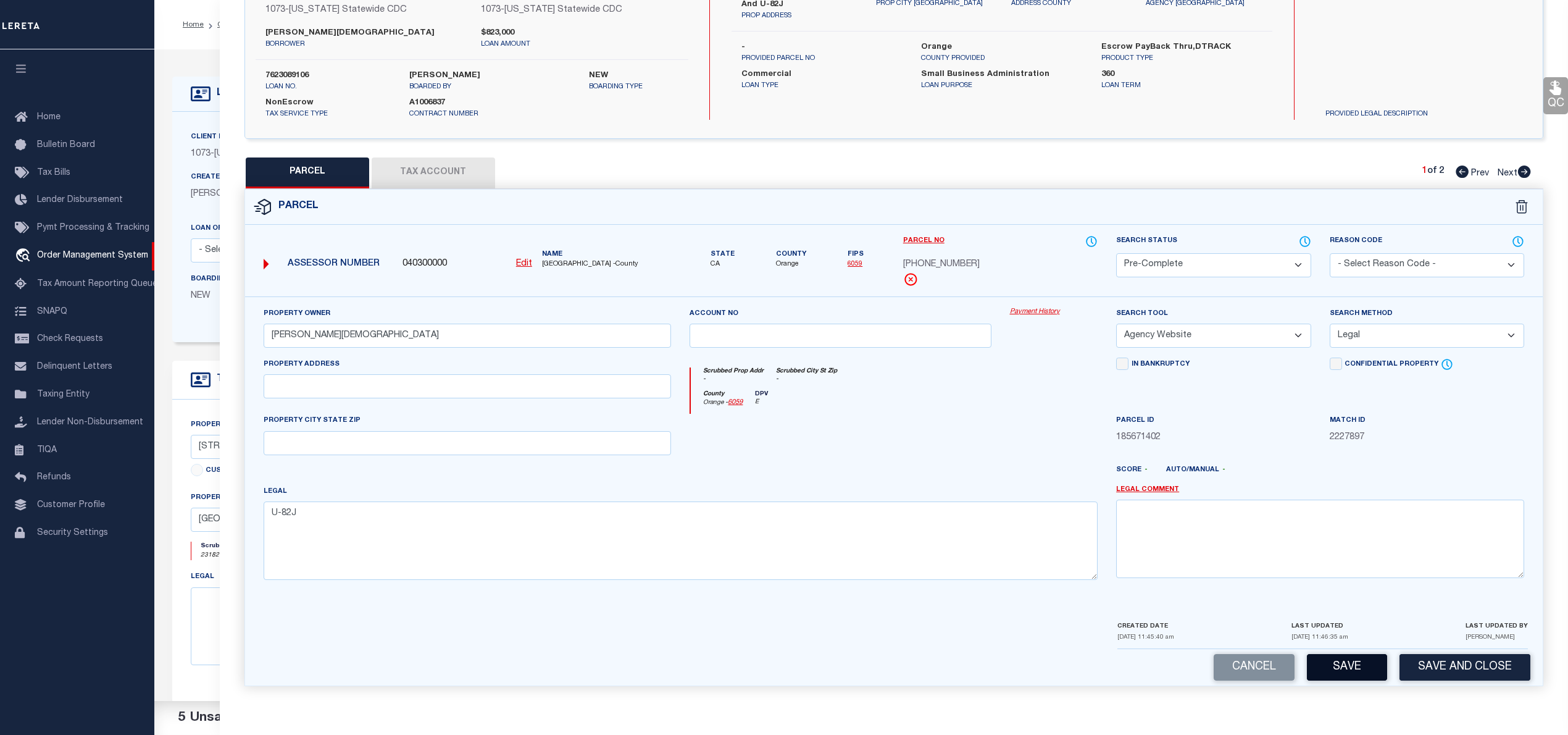
click at [1334, 671] on button "Save" at bounding box center [1346, 666] width 80 height 26
select select "AS"
select select
checkbox input "false"
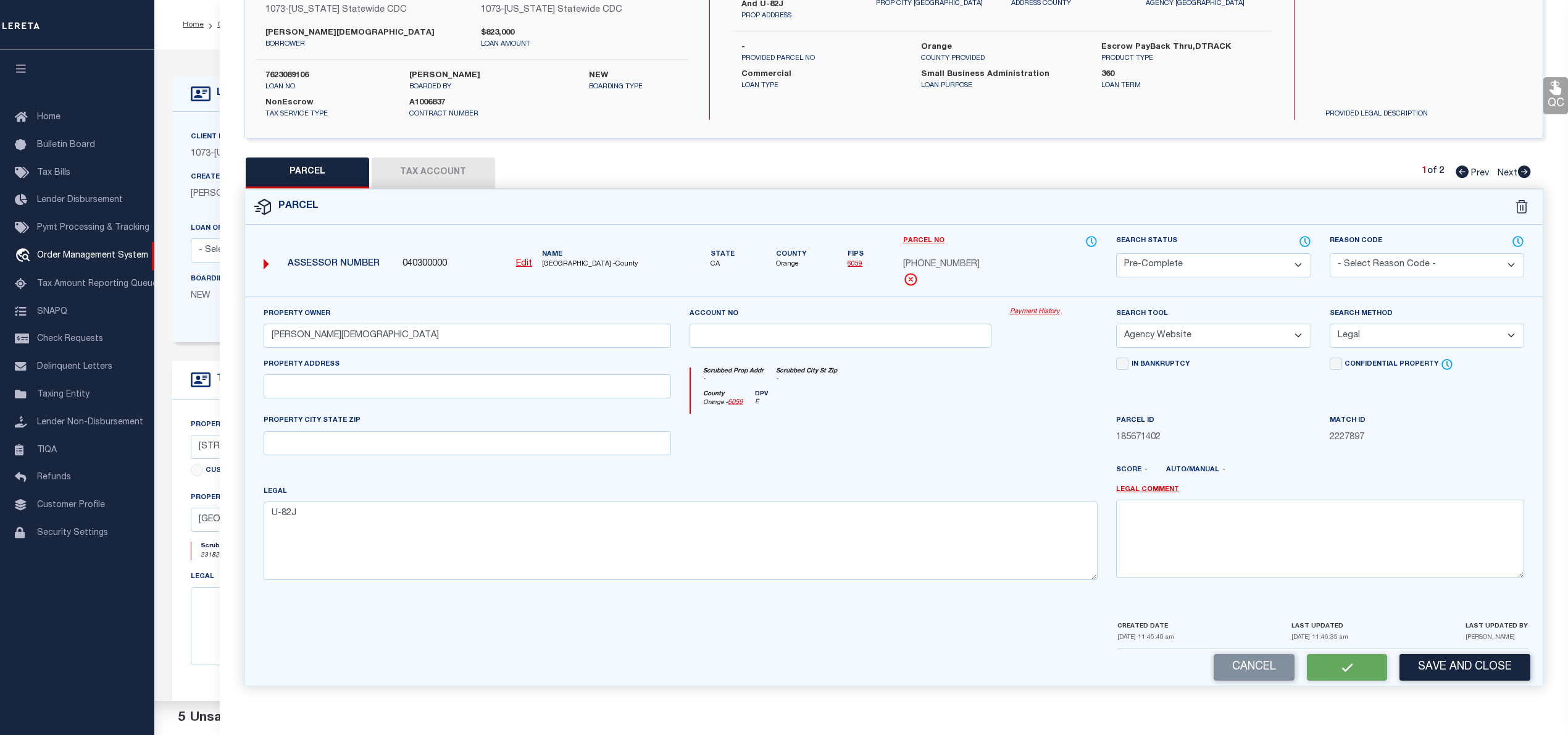
checkbox input "false"
select select "PC"
type input "[PERSON_NAME][DEMOGRAPHIC_DATA]"
select select "AGW"
select select "LEG"
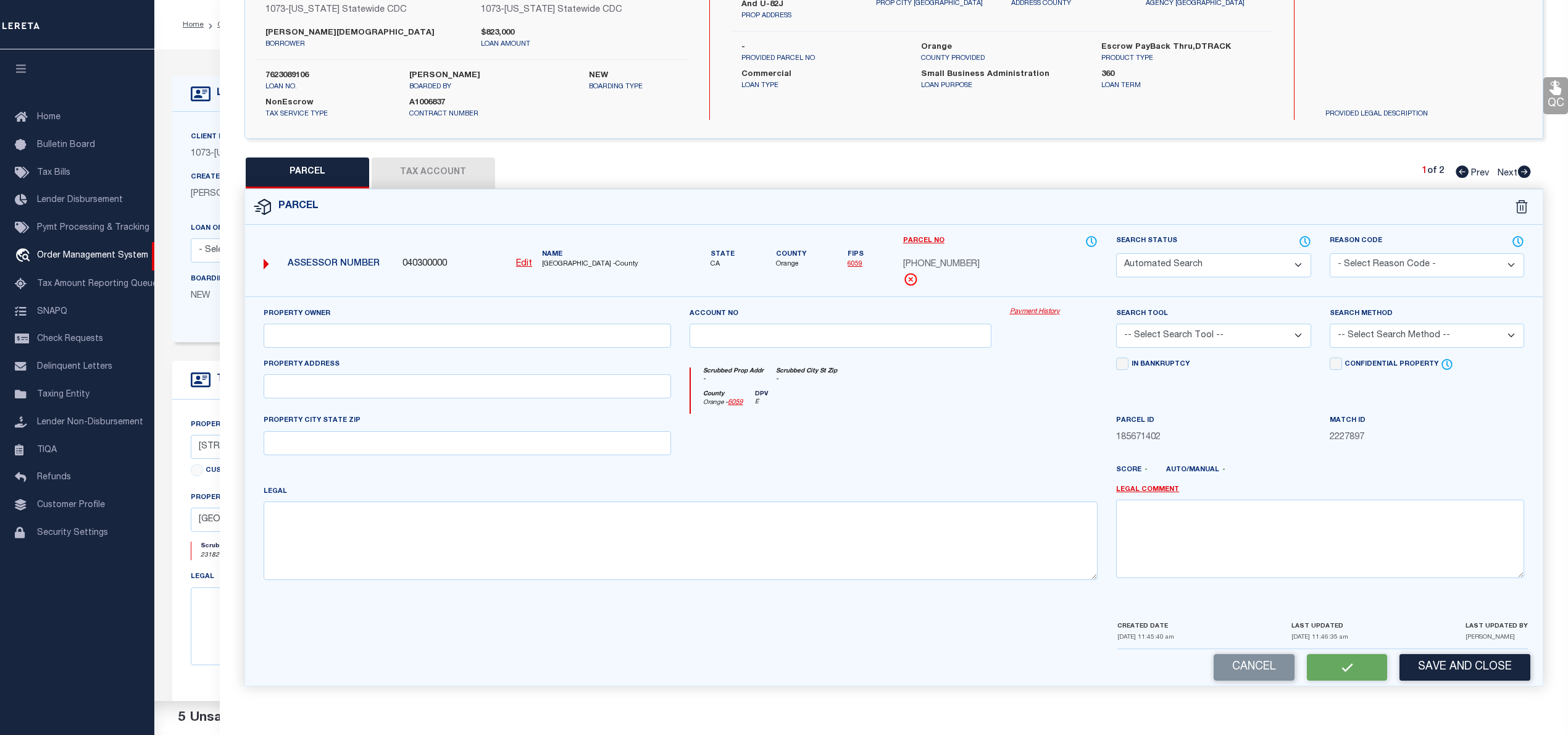
type textarea "U-82J"
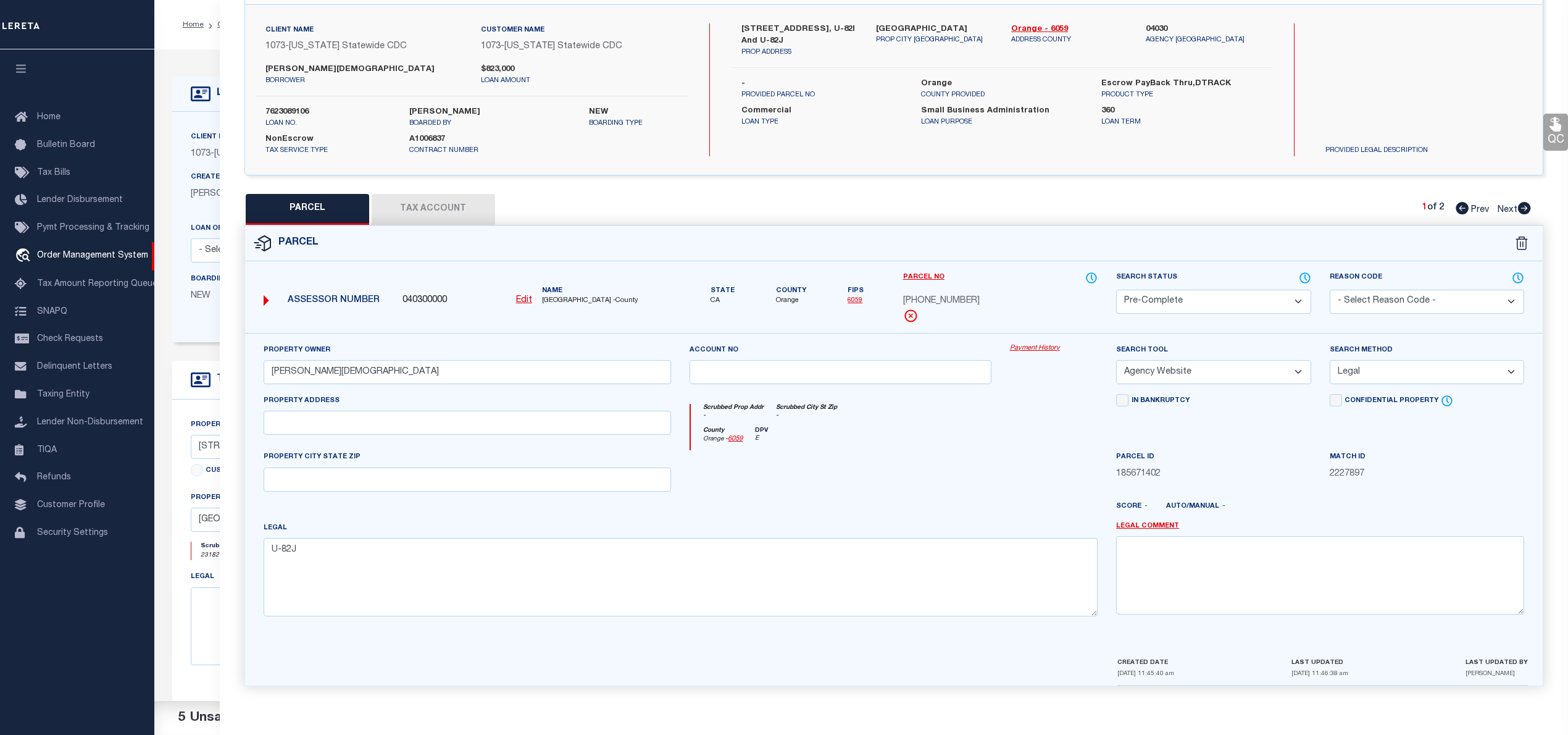
click at [1278, 372] on select "-- Select Search Tool -- 3rd Party Website Agency File Agency Website ATLS CNV-…" at bounding box center [1214, 372] width 195 height 24
select select "PHN"
click at [1116, 360] on select "-- Select Search Tool -- 3rd Party Website Agency File Agency Website ATLS CNV-…" at bounding box center [1214, 372] width 195 height 24
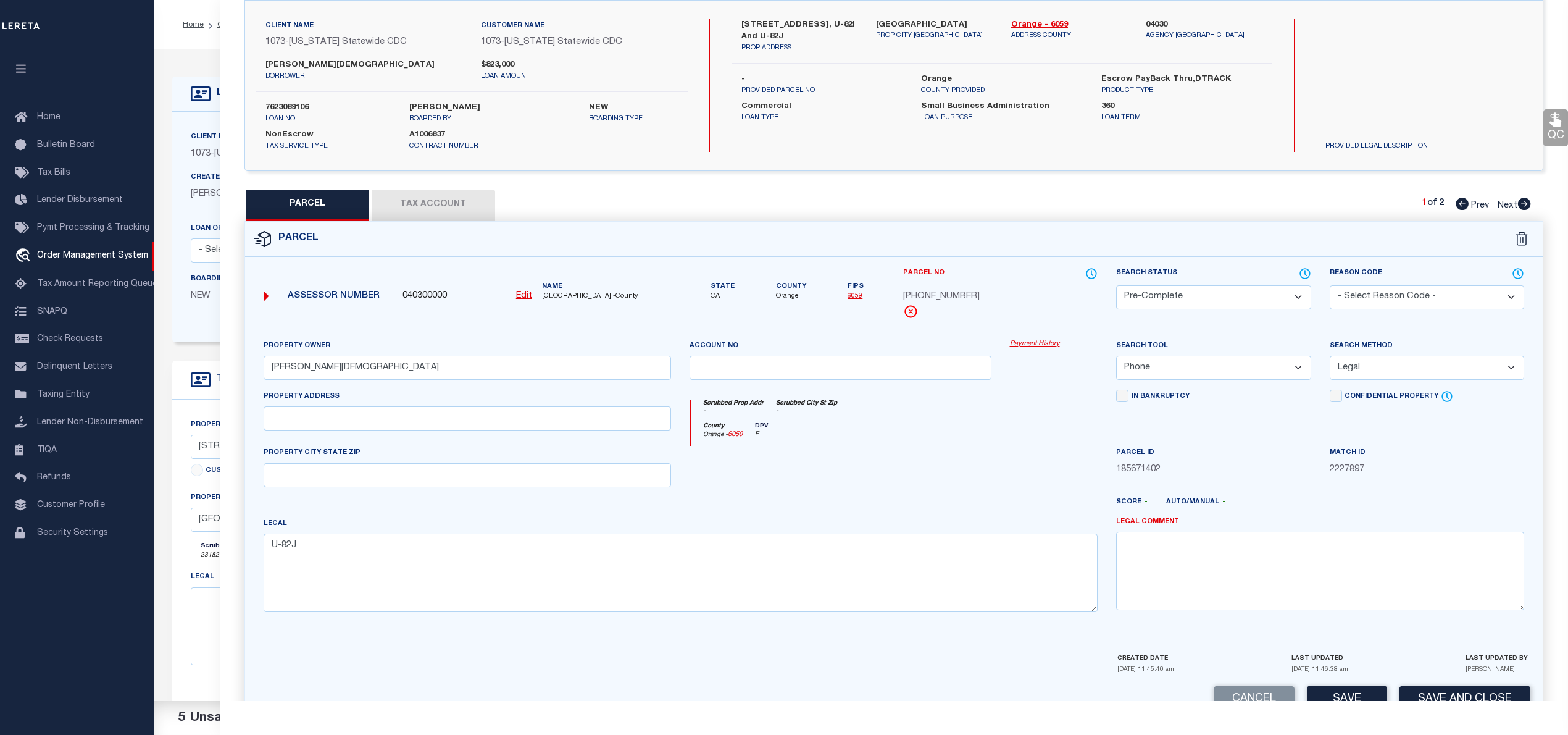
scroll to position [124, 0]
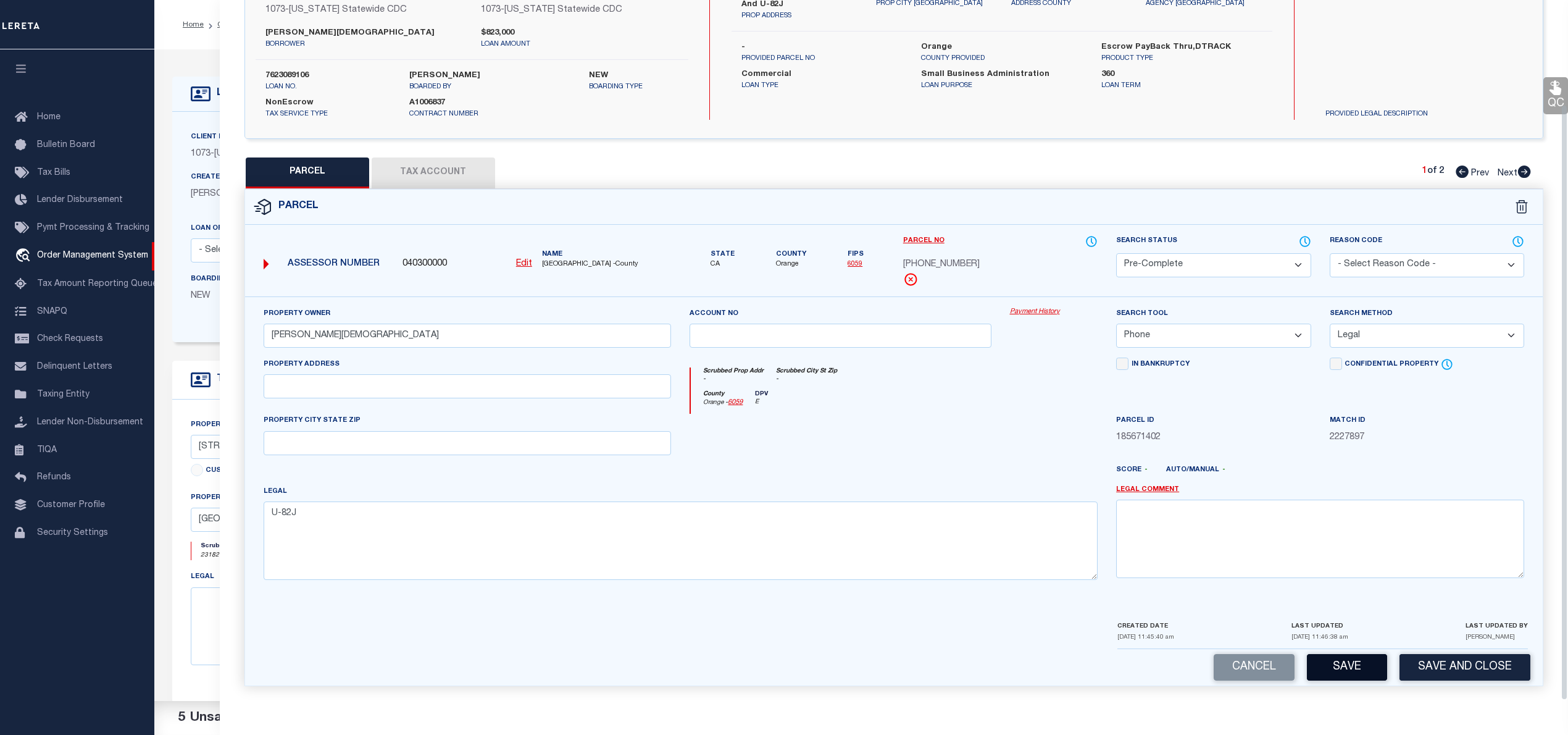
click at [1355, 665] on button "Save" at bounding box center [1346, 666] width 80 height 26
select select "AS"
select select
checkbox input "false"
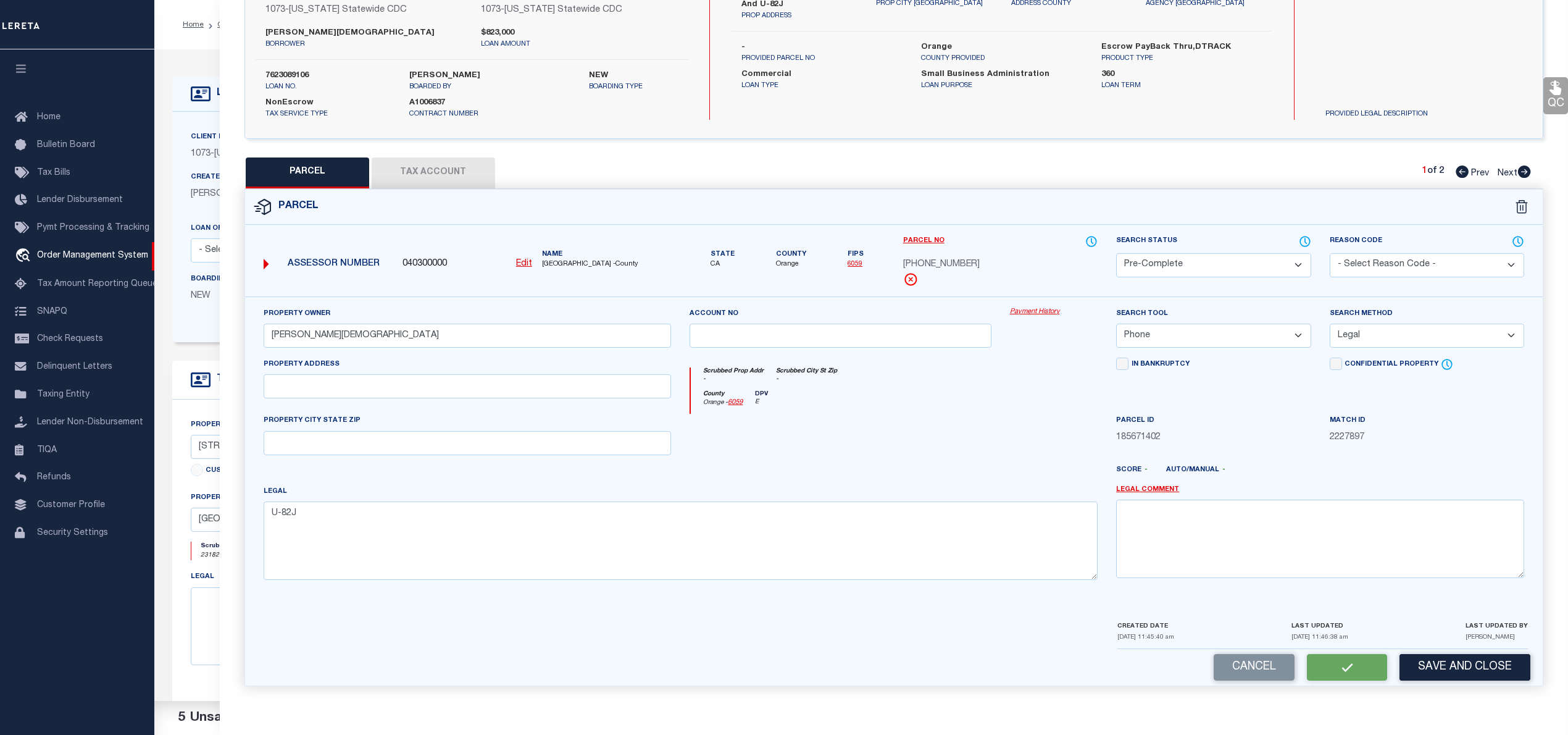
checkbox input "false"
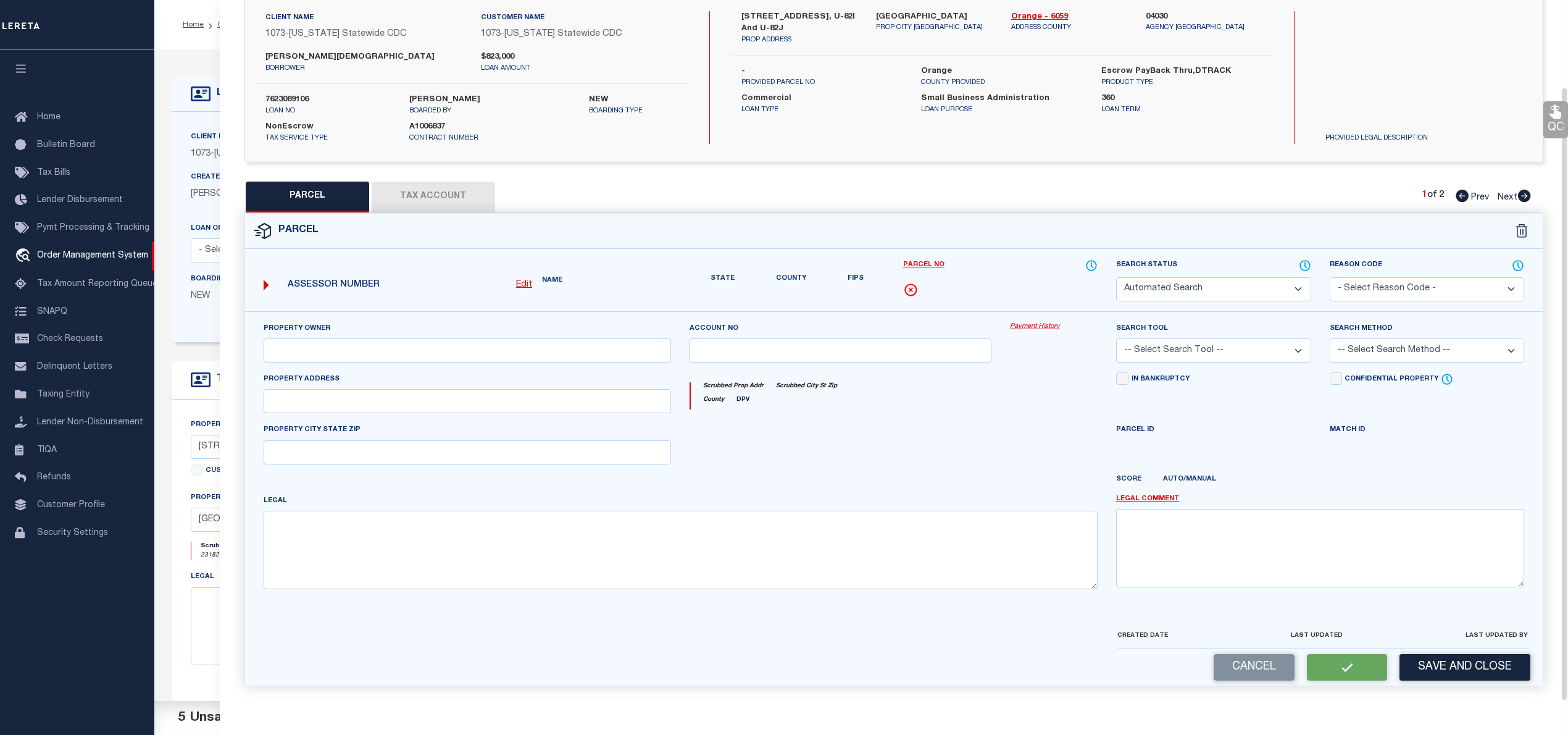
select select "PC"
type input "[PERSON_NAME][DEMOGRAPHIC_DATA]"
select select "PHN"
select select "LEG"
type textarea "U-82J"
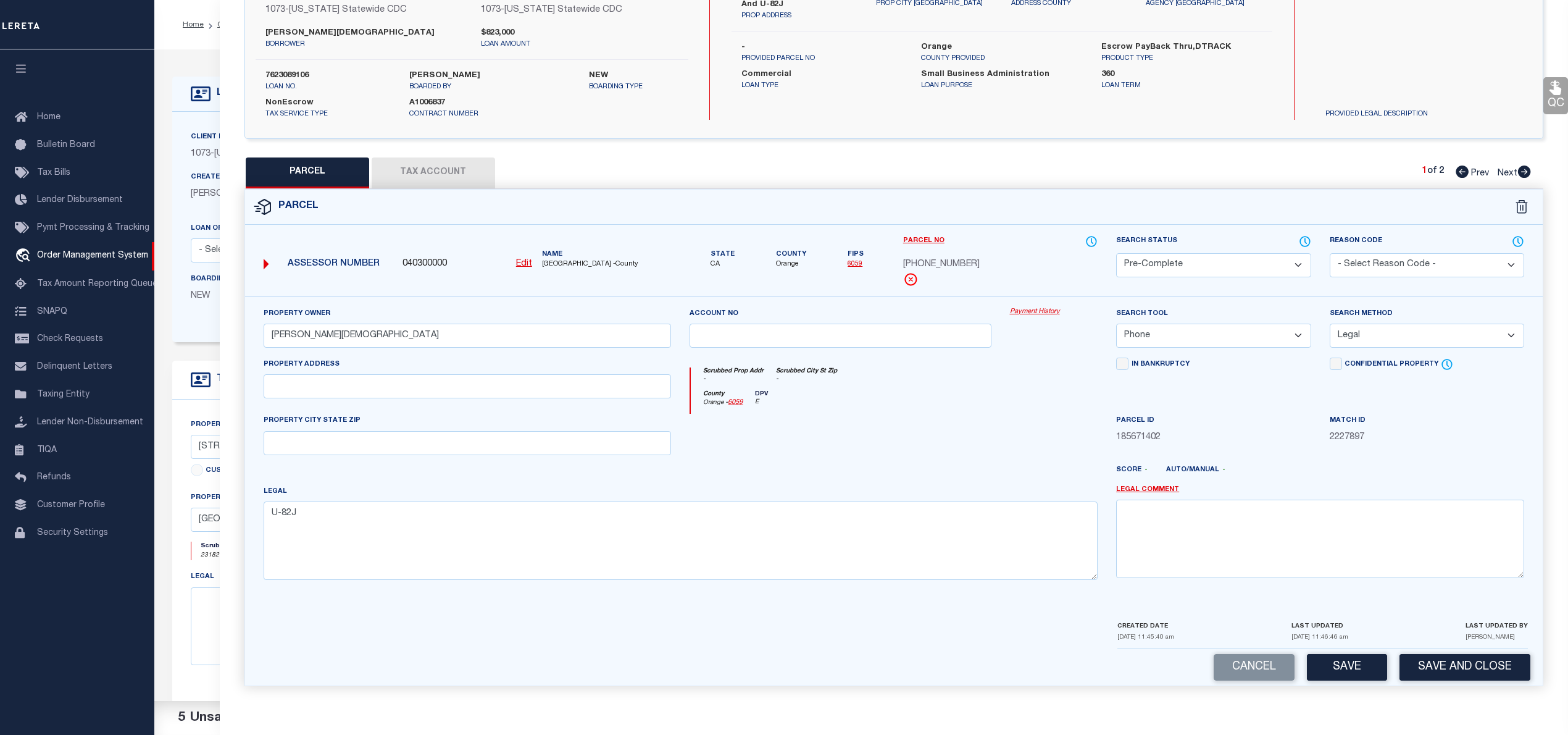
click at [1524, 171] on icon at bounding box center [1524, 171] width 14 height 13
select select "AS"
select select
checkbox input "false"
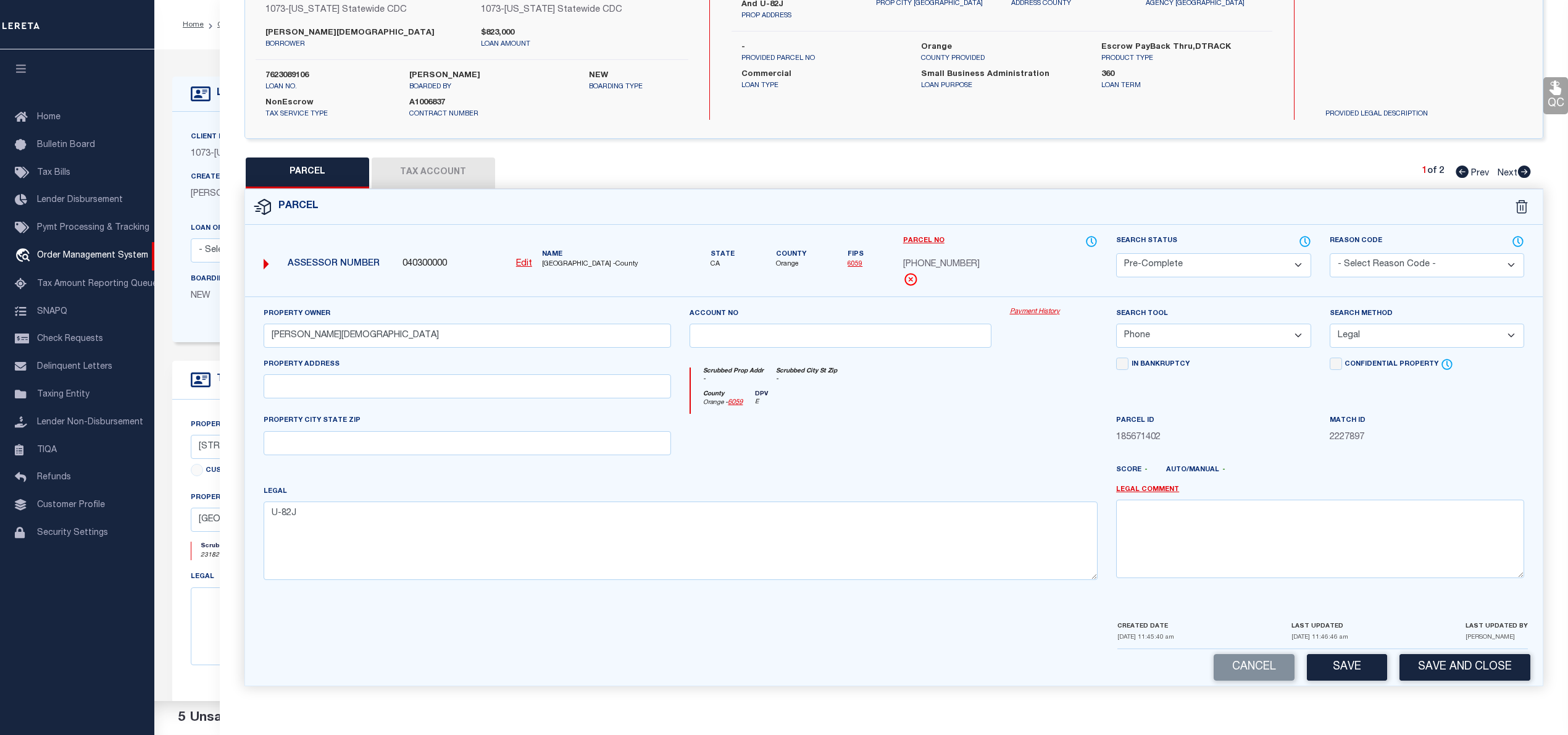
checkbox input "false"
select select "PC"
type input "[PERSON_NAME][DEMOGRAPHIC_DATA]"
select select "PHN"
select select "LEG"
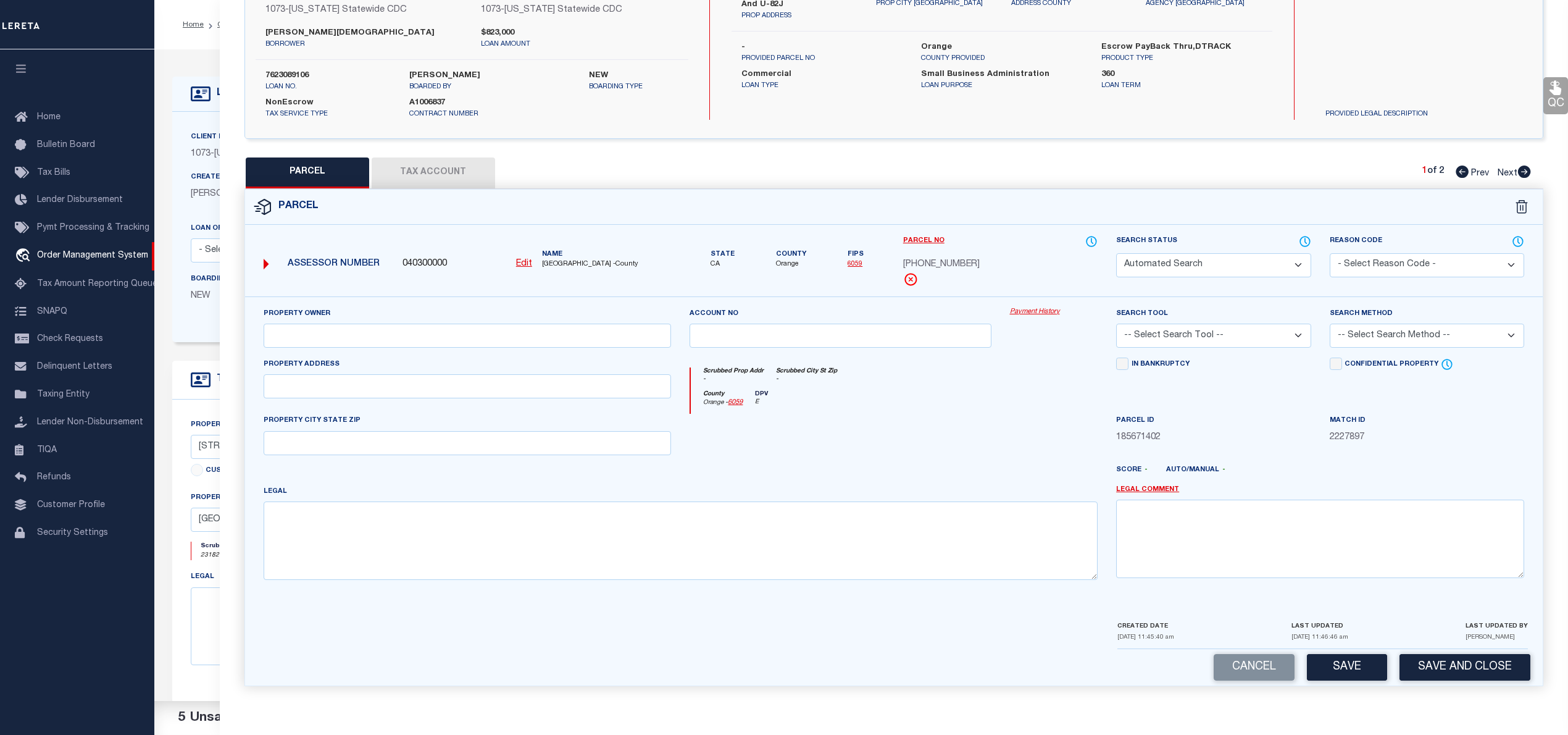
type textarea "U-821"
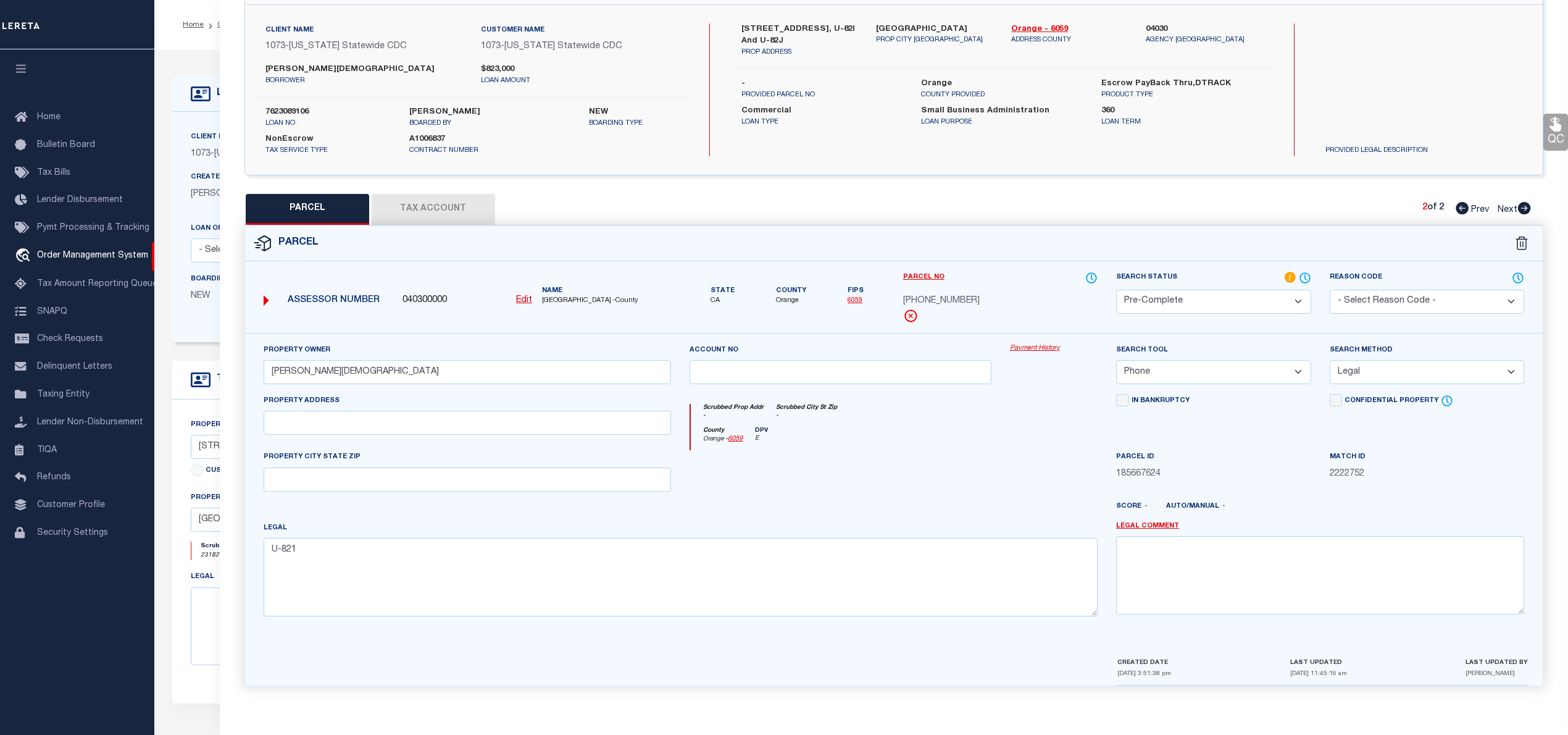
click at [445, 207] on button "Tax Account" at bounding box center [433, 209] width 124 height 31
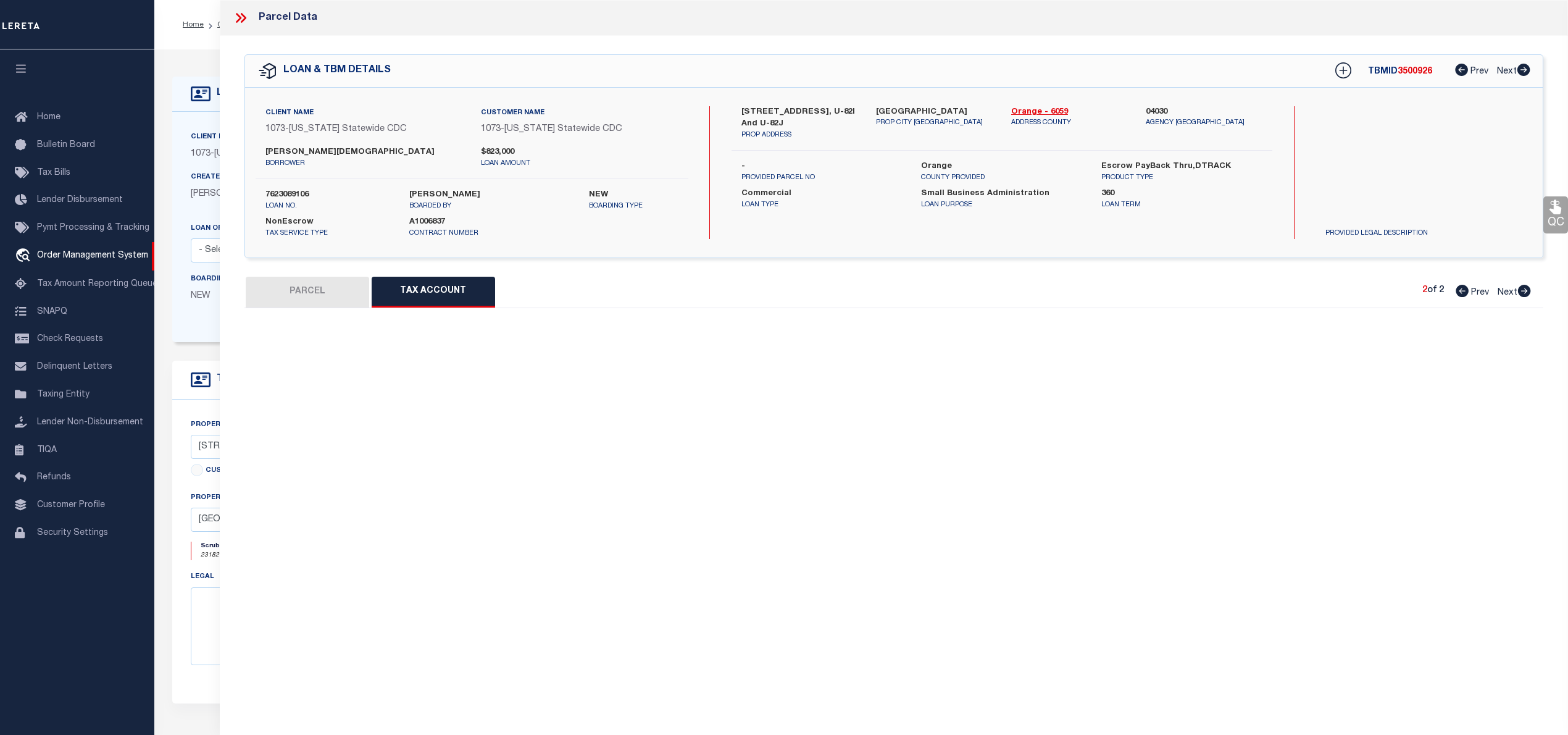
scroll to position [0, 0]
select select "100"
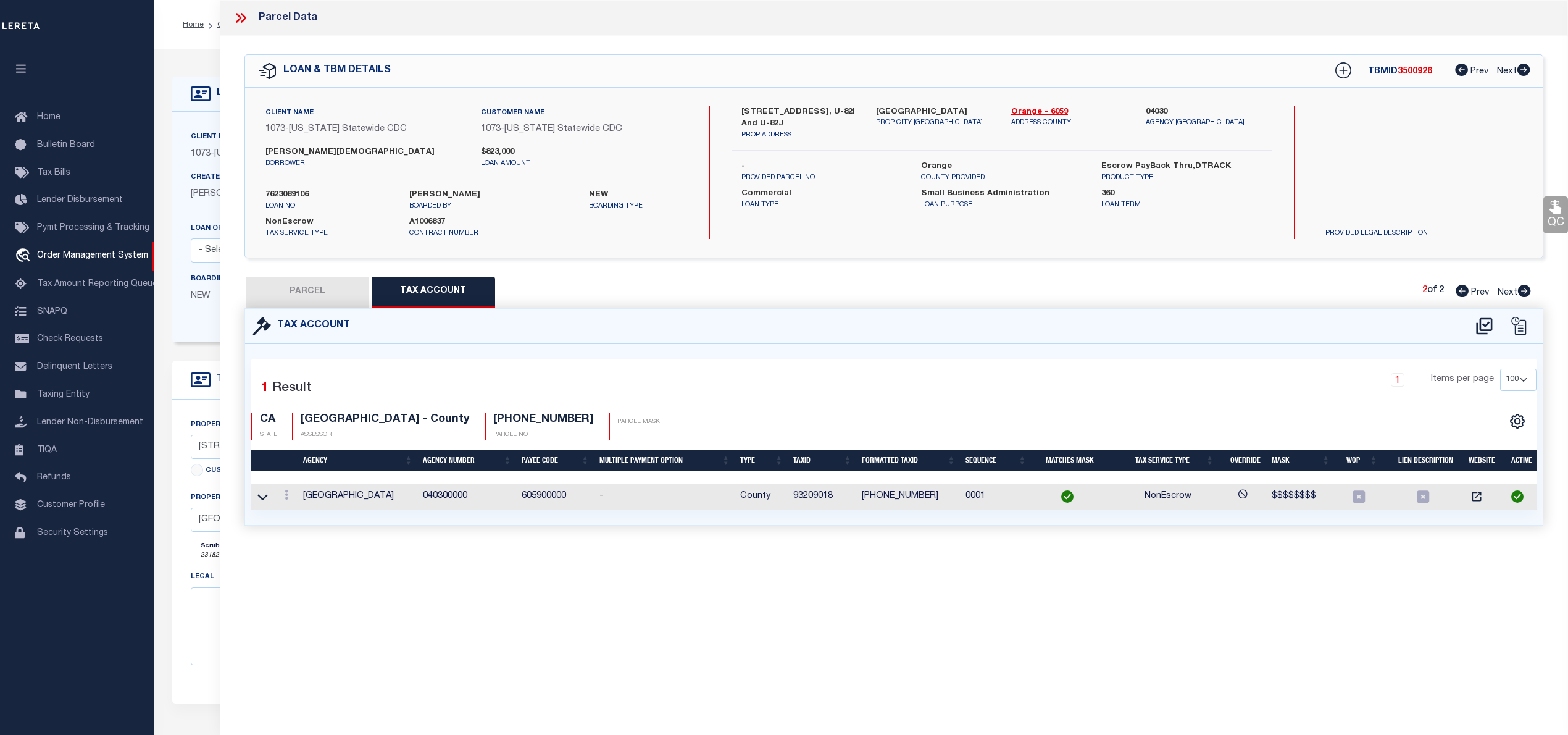
click at [298, 299] on button "PARCEL" at bounding box center [307, 292] width 124 height 31
select select "AS"
select select
checkbox input "false"
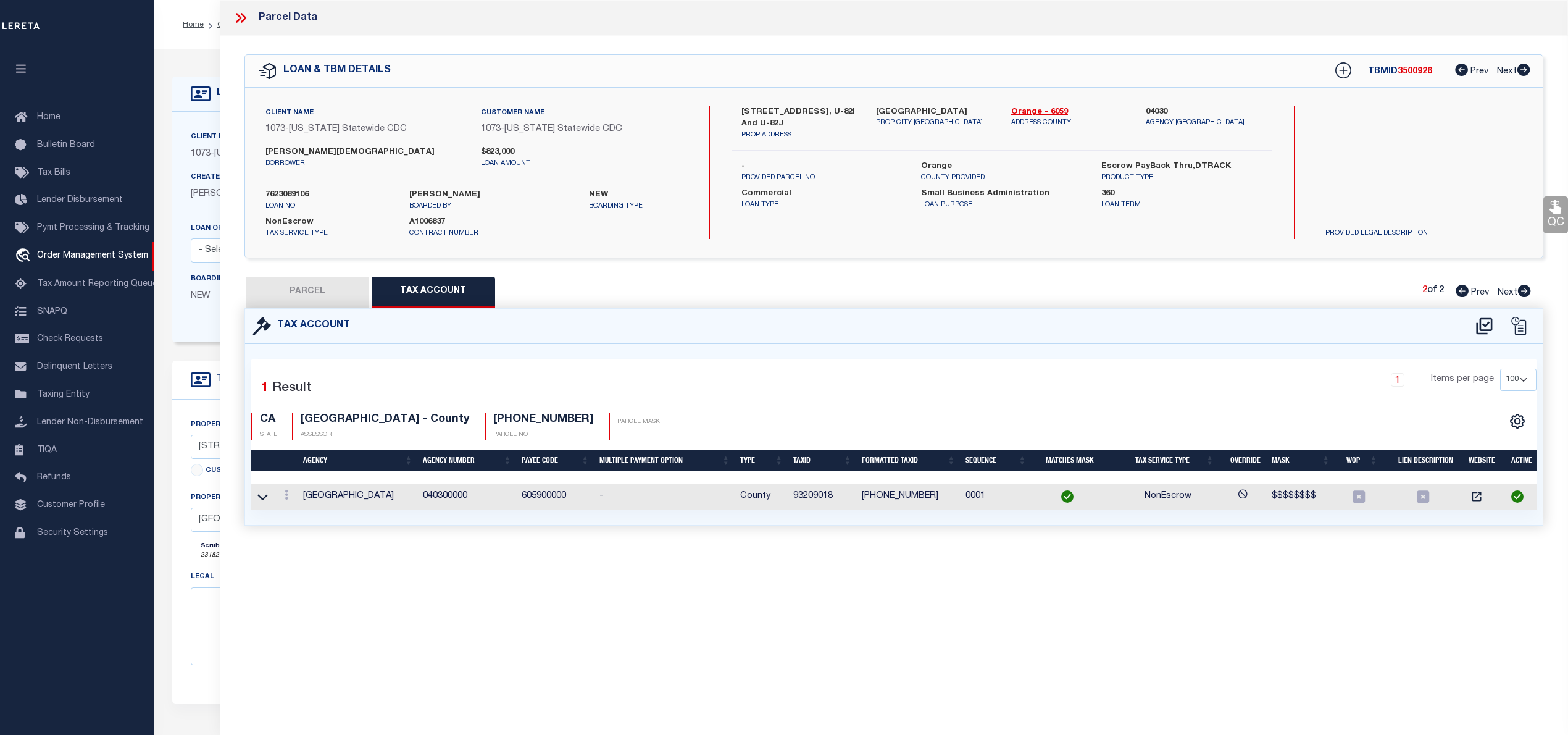
checkbox input "false"
select select "QC"
type input "TAYLOR CHRISTIANSEN"
select select "PHN"
select select "LEG"
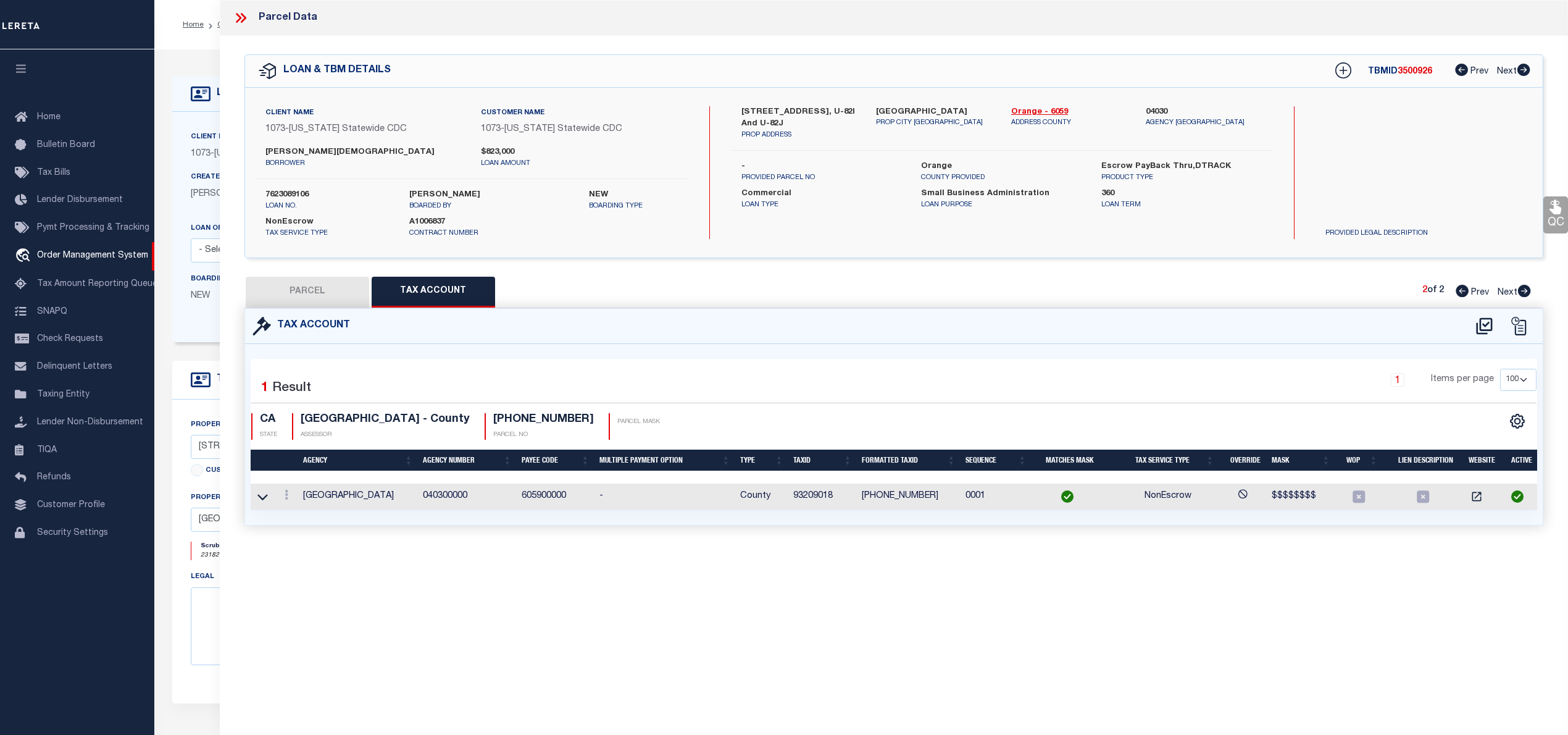
type textarea "U-821"
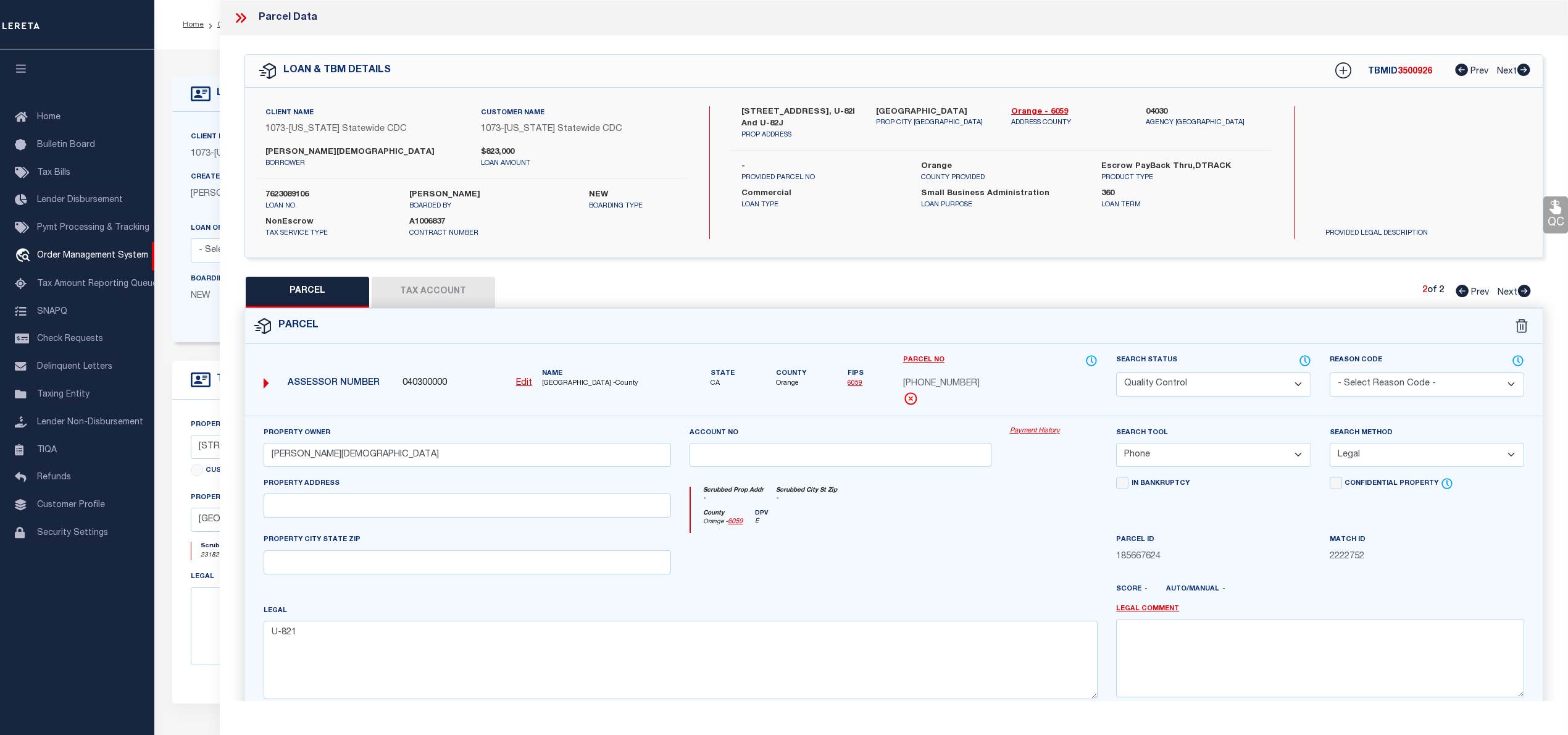
click at [1457, 294] on icon at bounding box center [1462, 291] width 13 height 13
select select "AS"
select select
checkbox input "false"
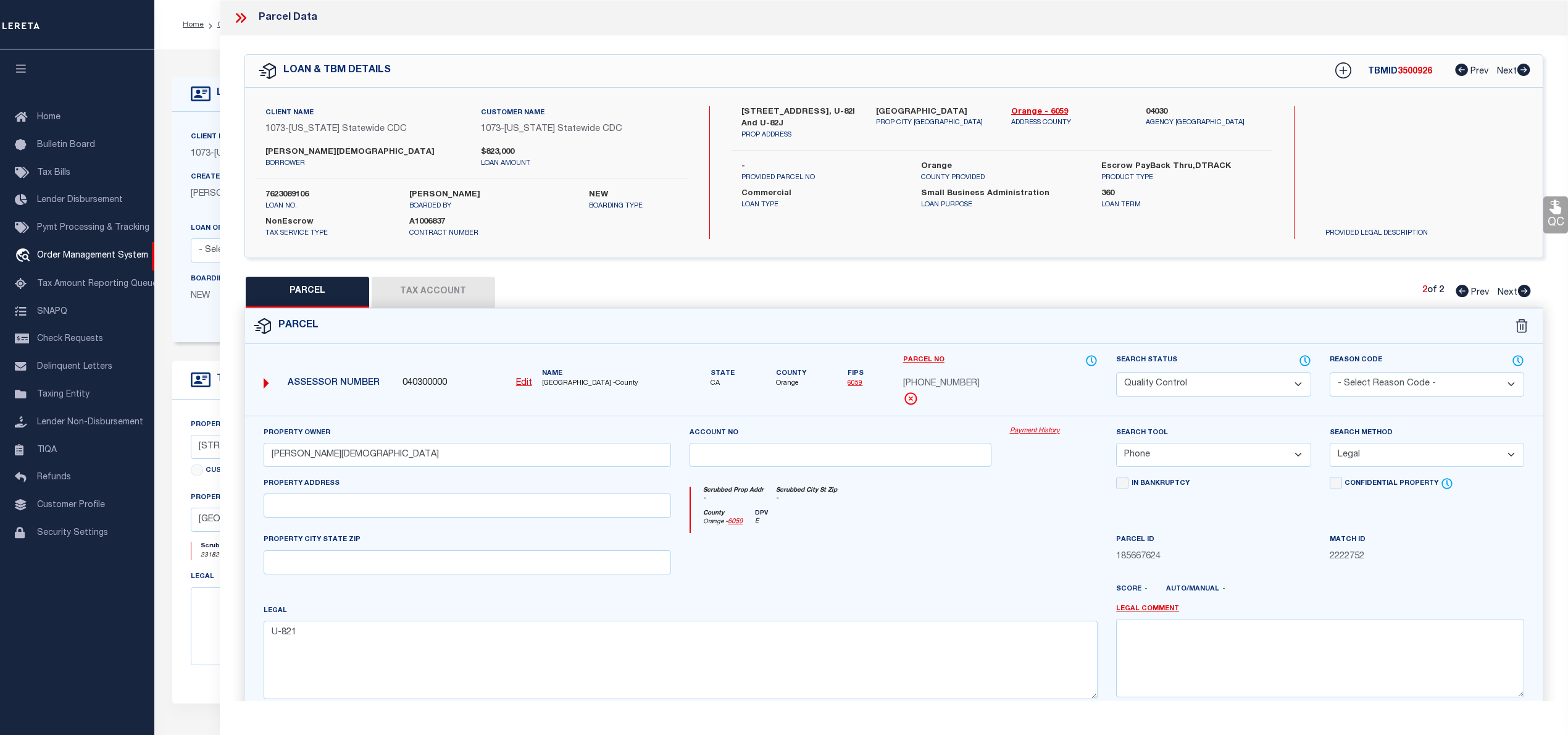
checkbox input "false"
select select "QC"
type input "[PERSON_NAME][DEMOGRAPHIC_DATA]"
select select "PHN"
select select "LEG"
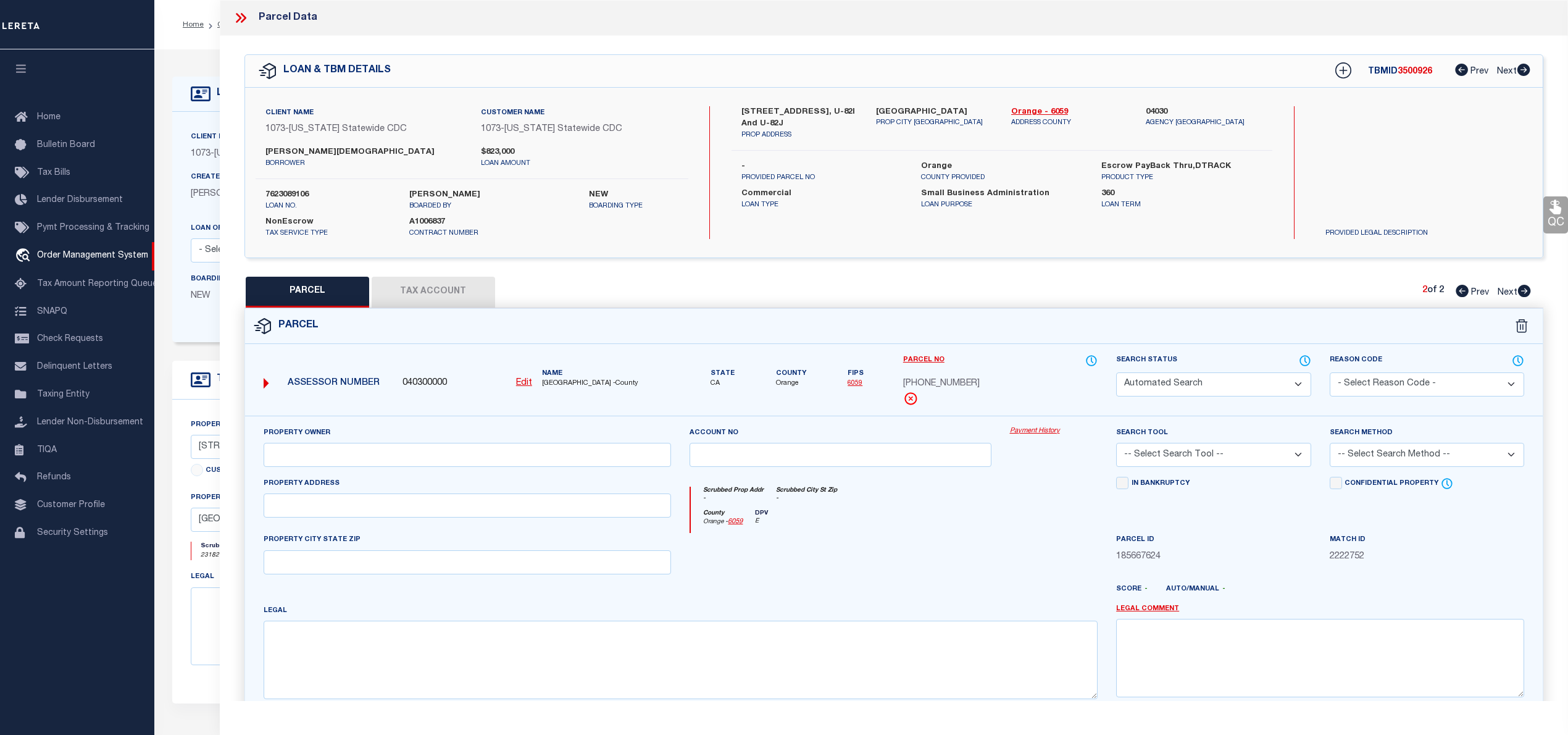
type textarea "U-82J"
click at [475, 297] on button "Tax Account" at bounding box center [433, 292] width 124 height 31
select select "100"
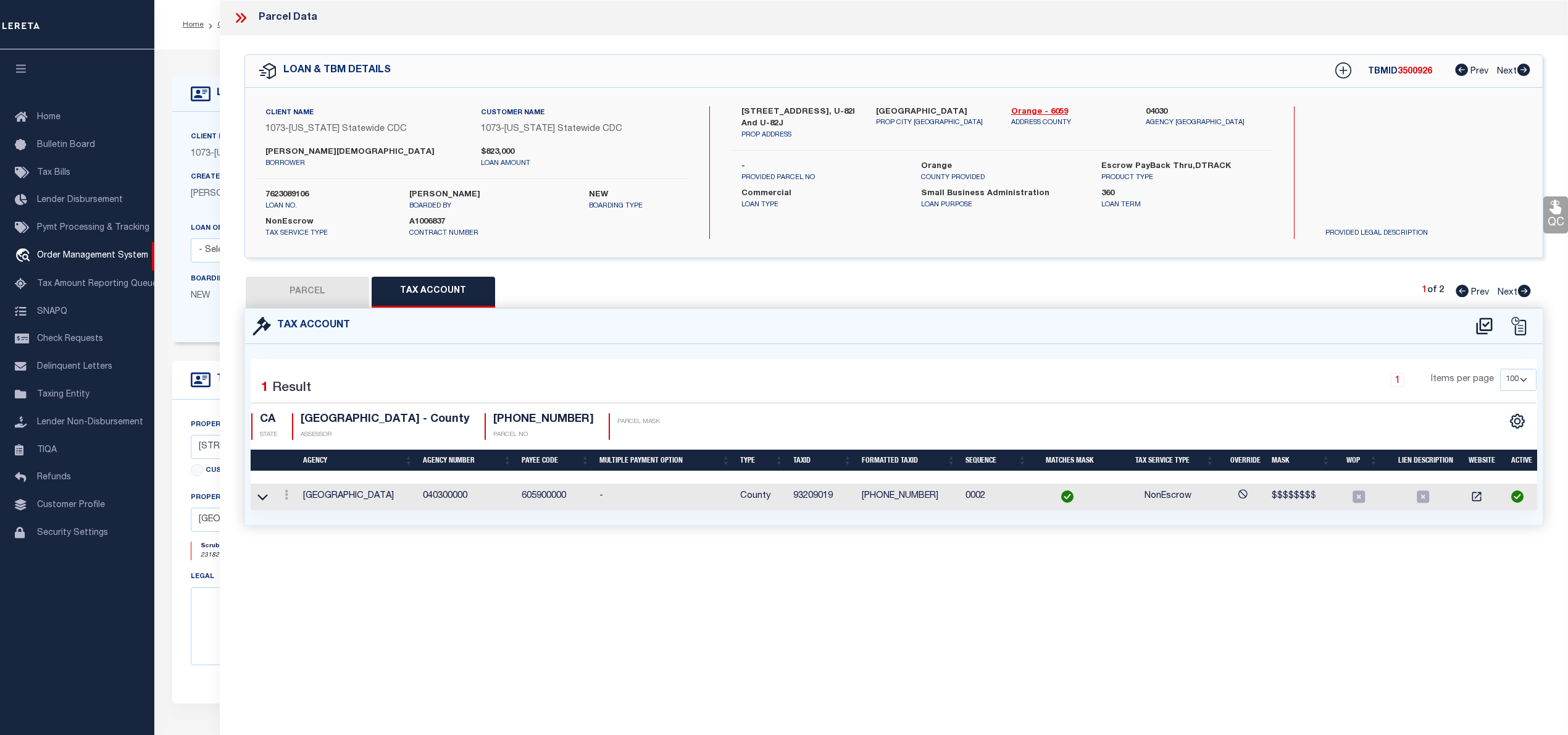
click at [312, 299] on button "PARCEL" at bounding box center [307, 292] width 124 height 31
select select "AS"
select select
checkbox input "false"
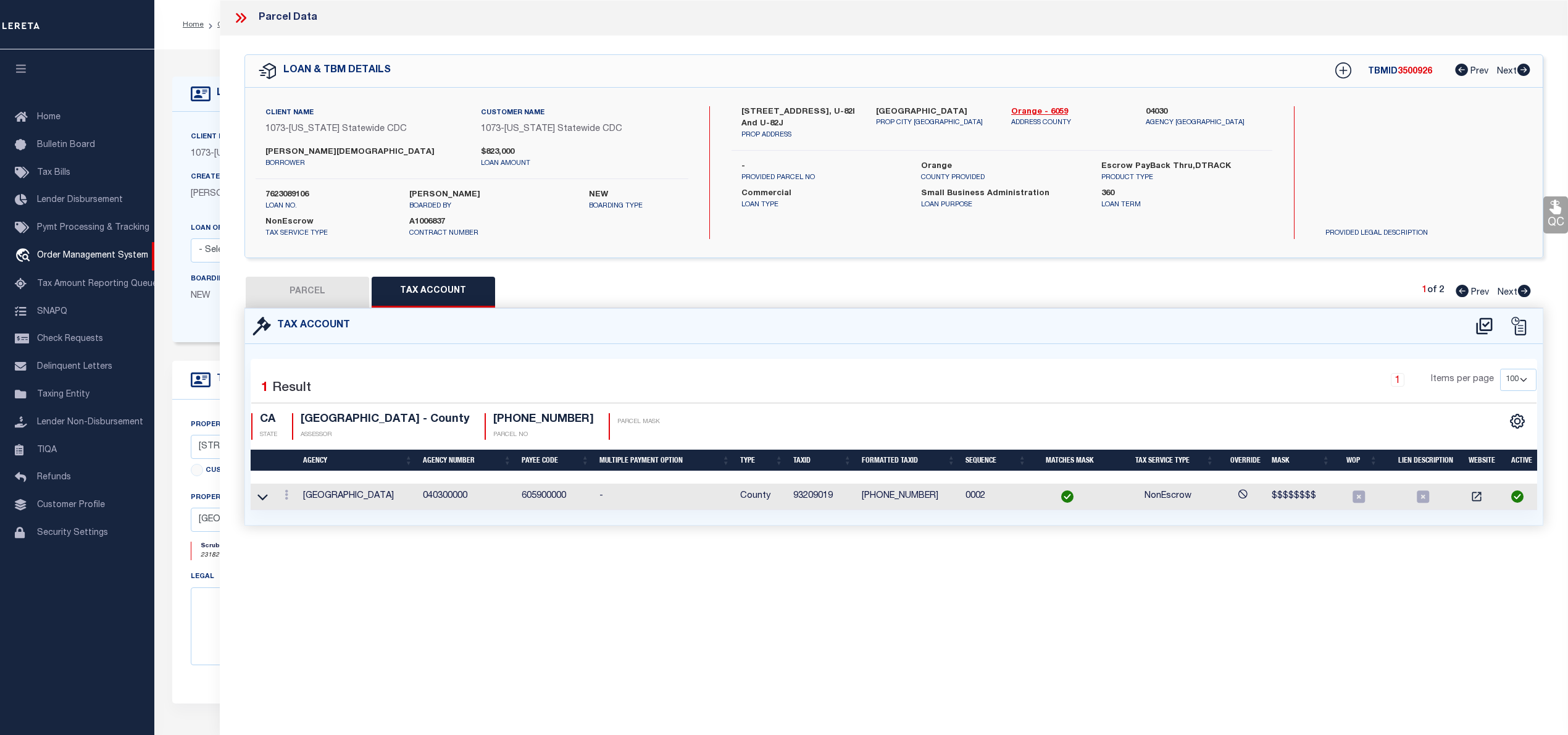
checkbox input "false"
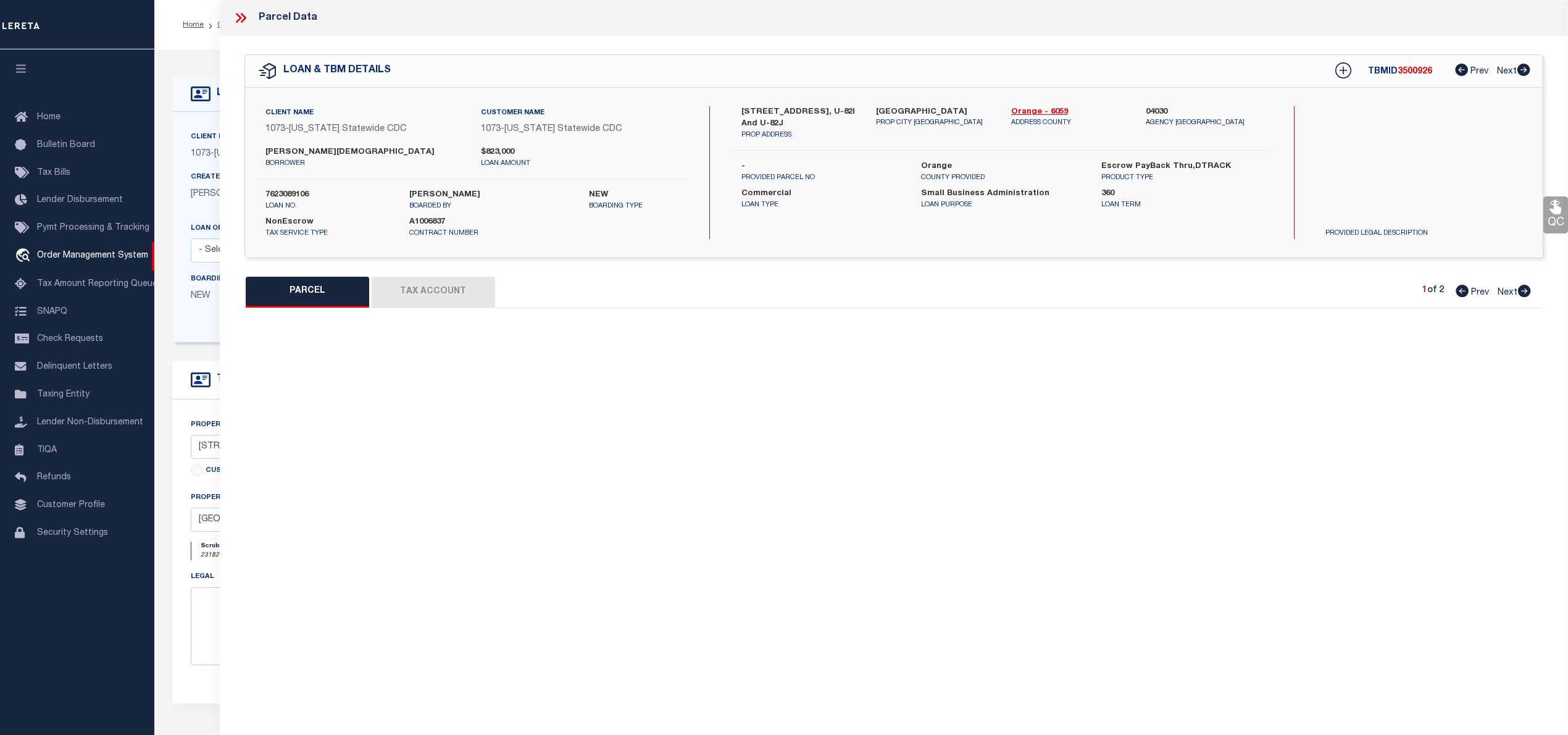
select select "QC"
type input "[PERSON_NAME][DEMOGRAPHIC_DATA]"
select select "PHN"
select select "LEG"
type textarea "U-82J"
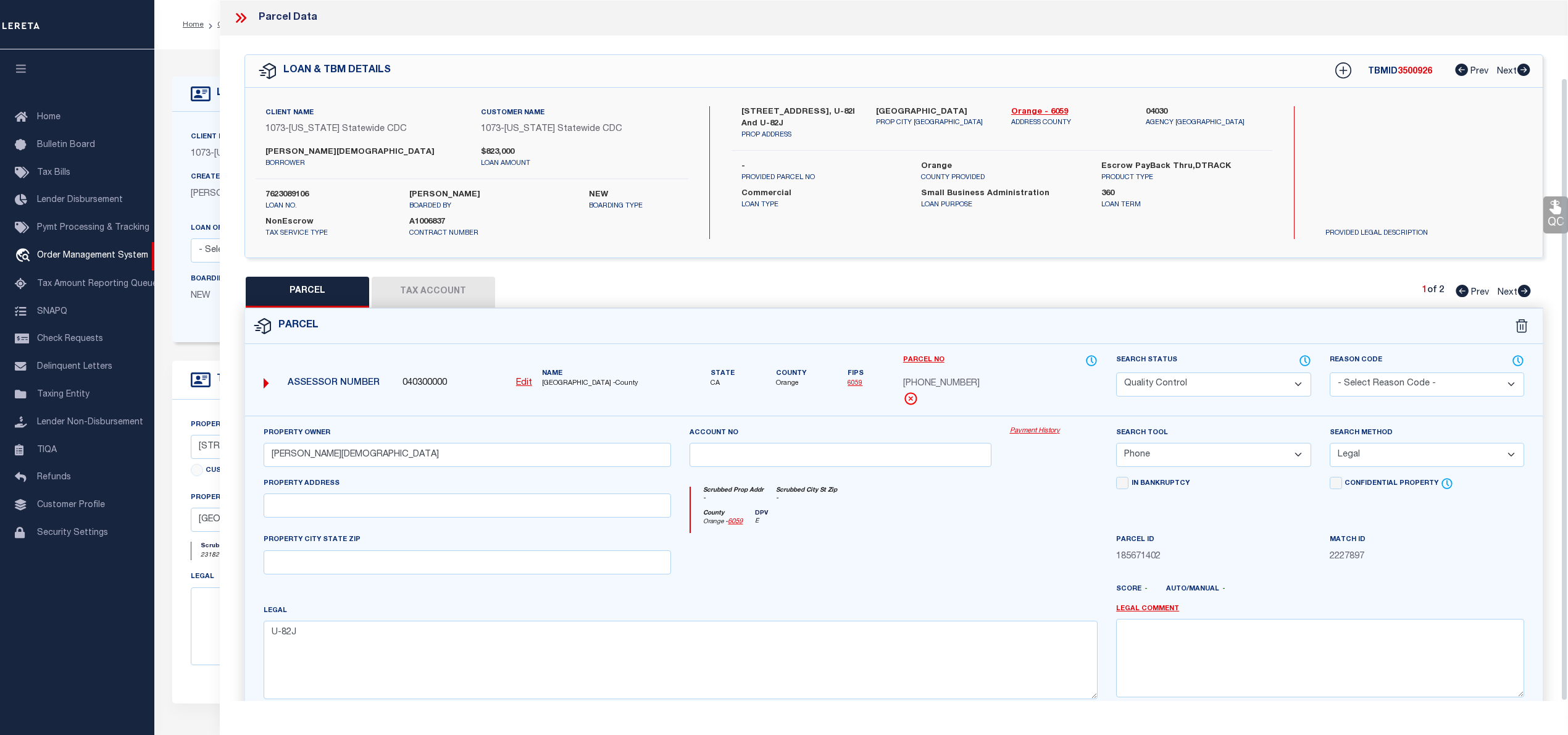
scroll to position [87, 0]
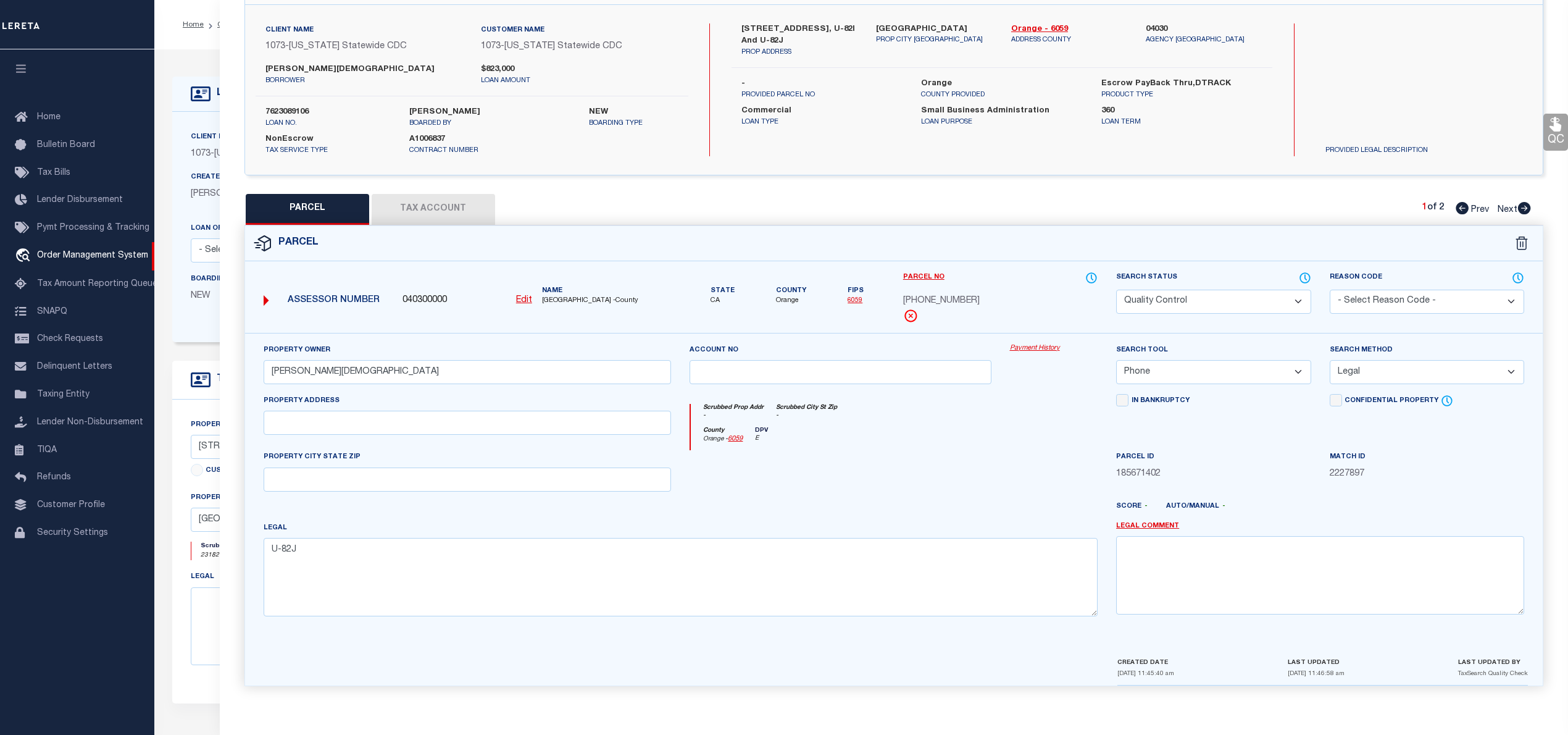
click at [1526, 202] on icon at bounding box center [1525, 208] width 13 height 13
select select "AS"
select select
checkbox input "false"
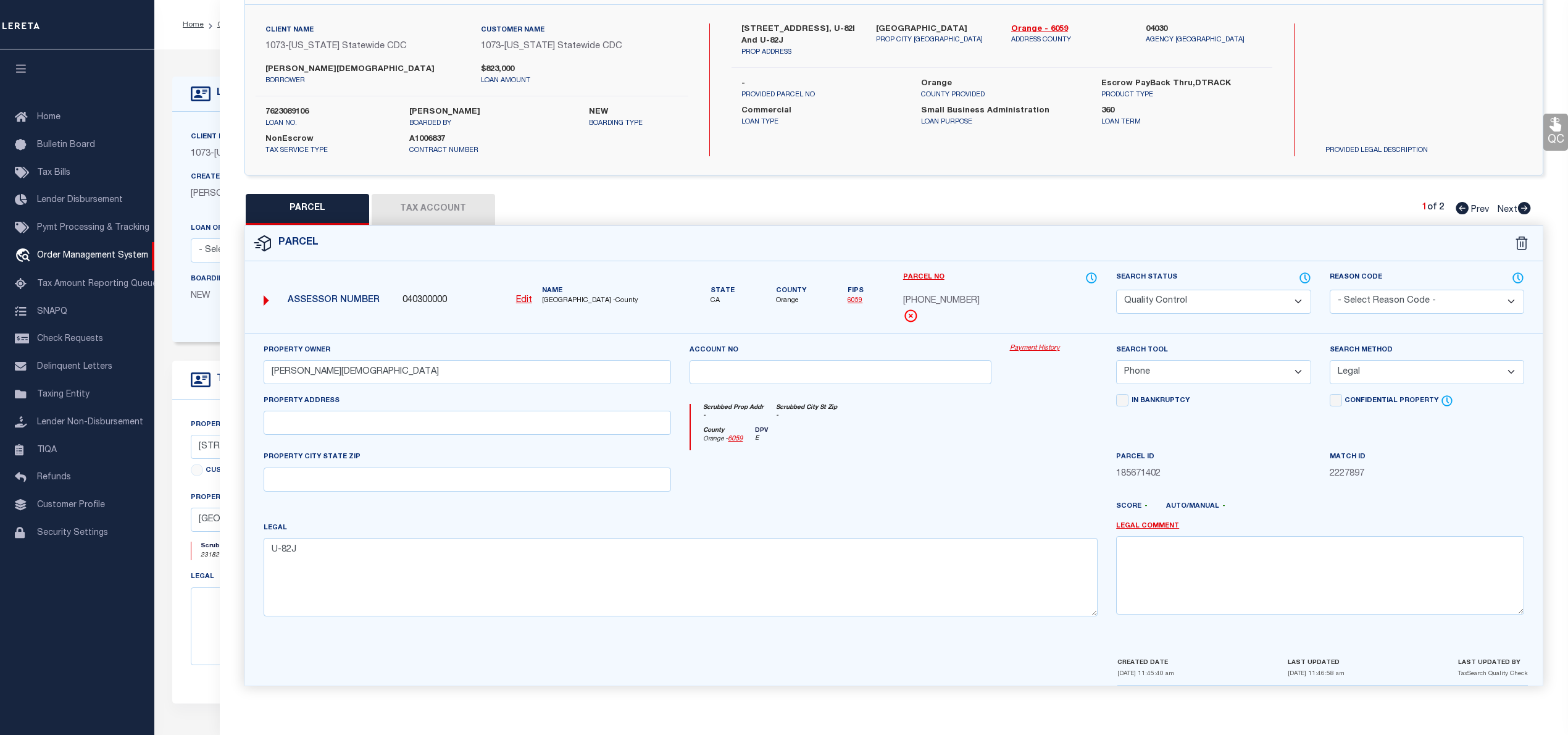
checkbox input "false"
select select "QC"
type input "[PERSON_NAME][DEMOGRAPHIC_DATA]"
select select "PHN"
select select "LEG"
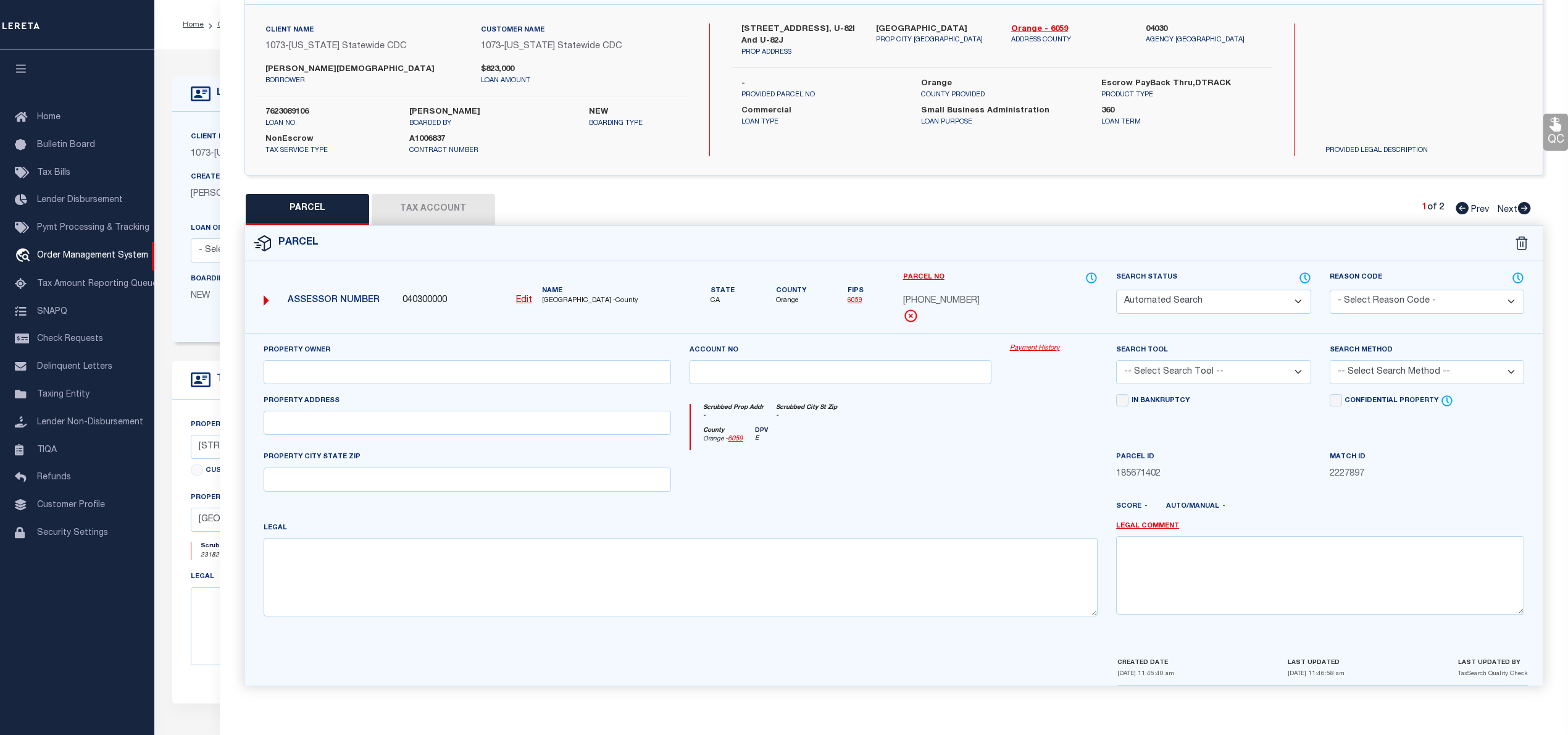
type textarea "U-821"
click at [1461, 207] on icon at bounding box center [1462, 208] width 13 height 13
select select "AS"
click at [933, 295] on span "932-090-19" at bounding box center [941, 301] width 77 height 14
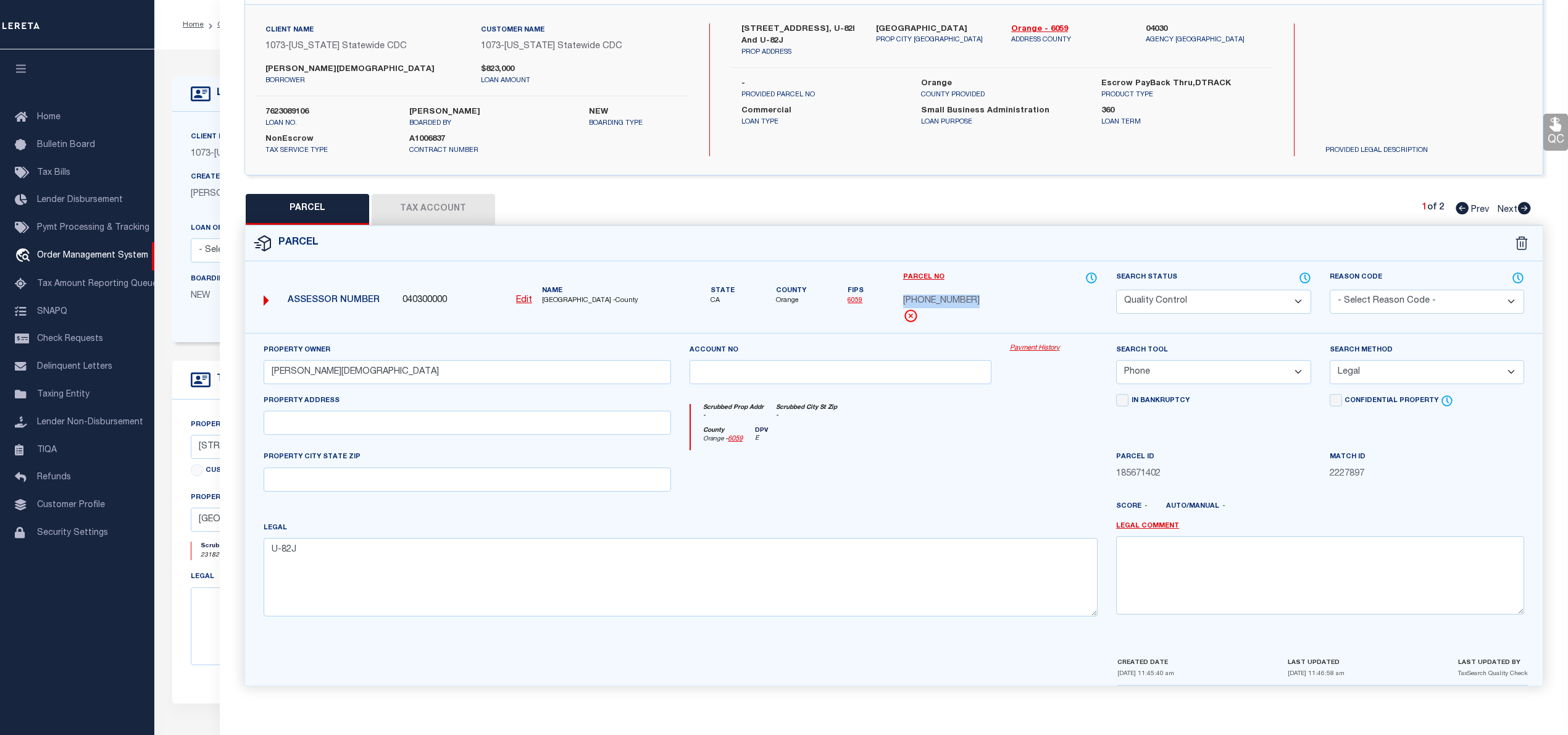
click at [933, 295] on span "932-090-19" at bounding box center [941, 301] width 77 height 14
copy div "932-090-19"
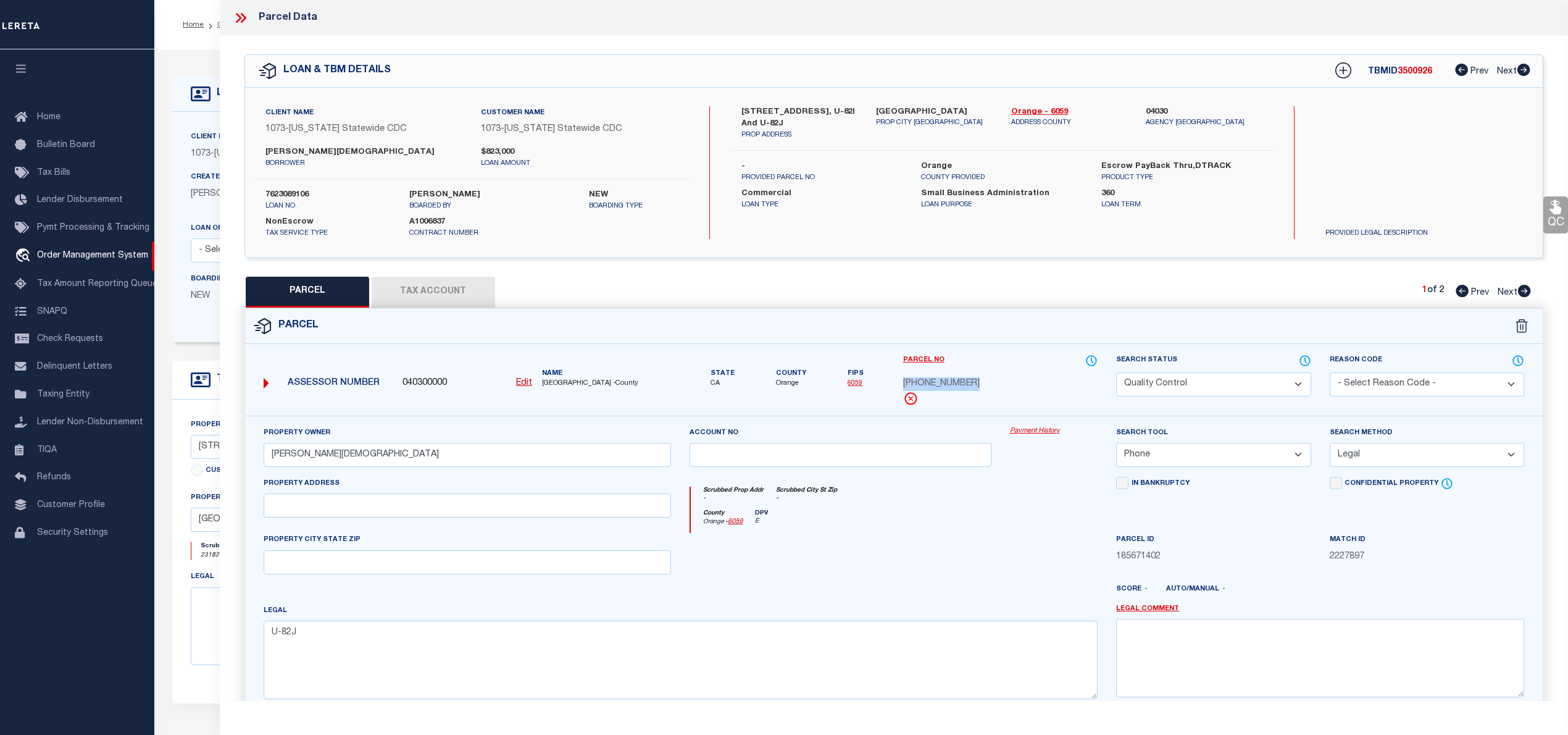
click at [1522, 291] on icon at bounding box center [1525, 291] width 13 height 13
copy div
click at [1408, 72] on span "3500926" at bounding box center [1415, 72] width 34 height 9
copy span "3500926"
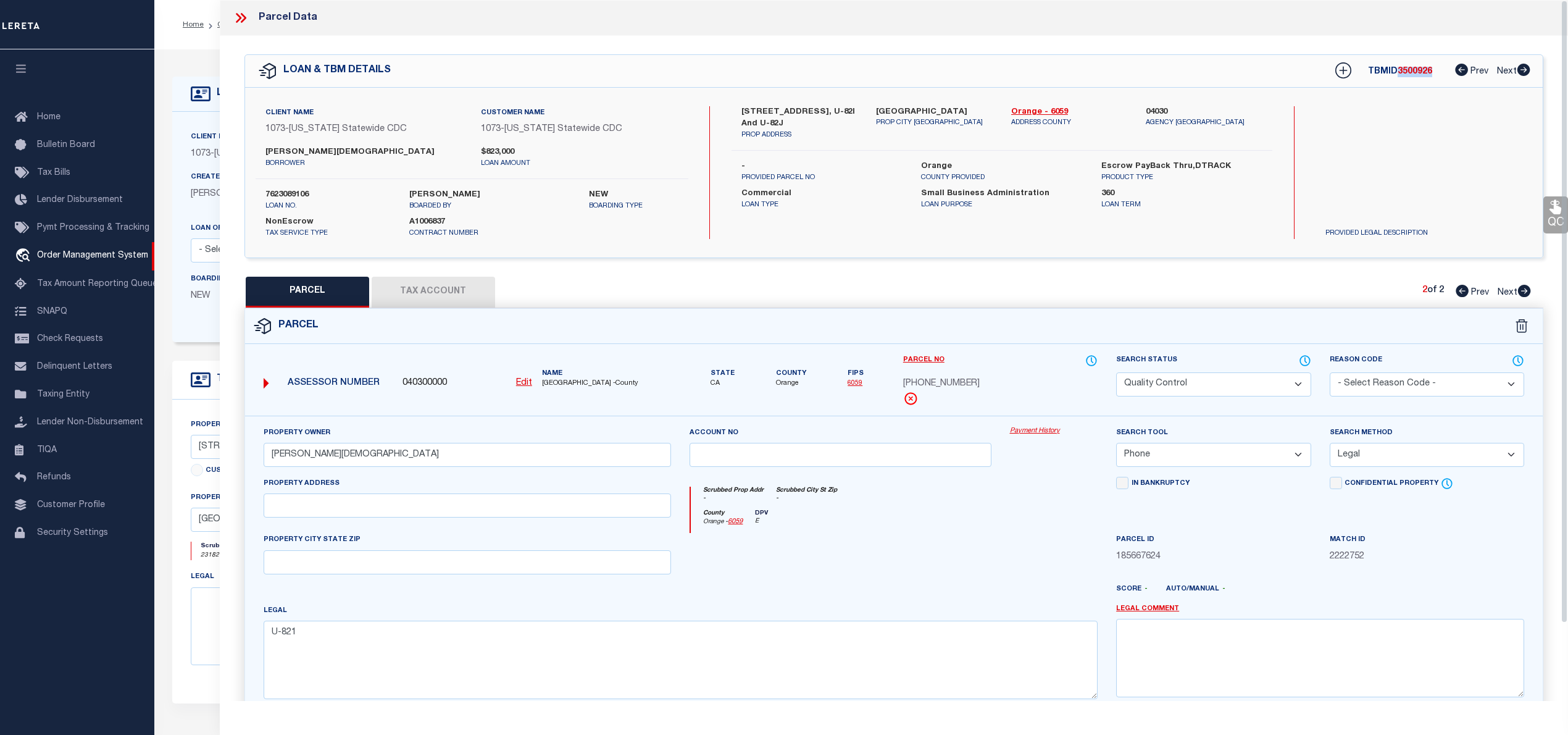
click at [298, 194] on label "7623089106" at bounding box center [327, 195] width 125 height 13
copy div "7623089106"
click at [236, 23] on icon at bounding box center [241, 18] width 16 height 16
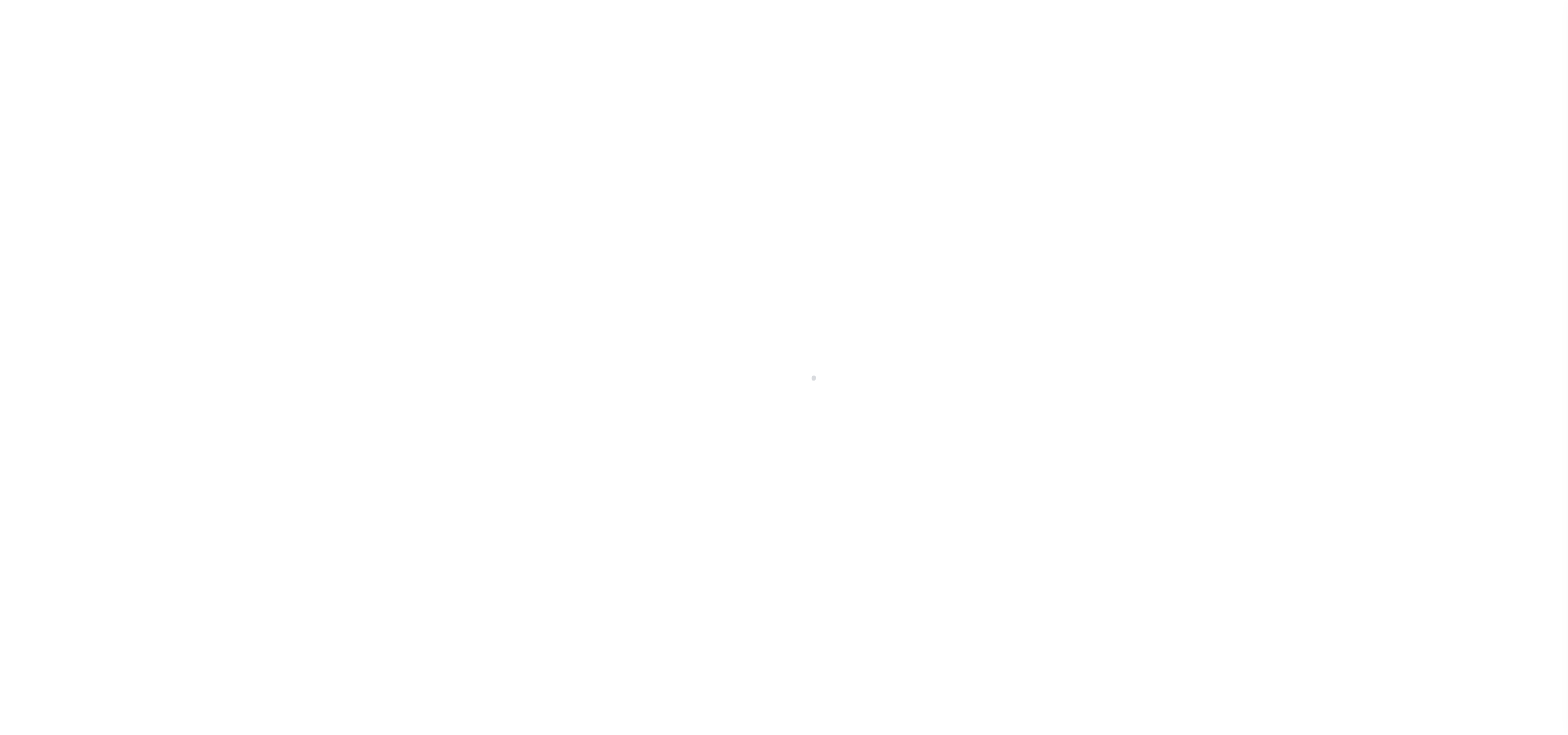
select select "4582"
select select "20"
select select "NonEscrow"
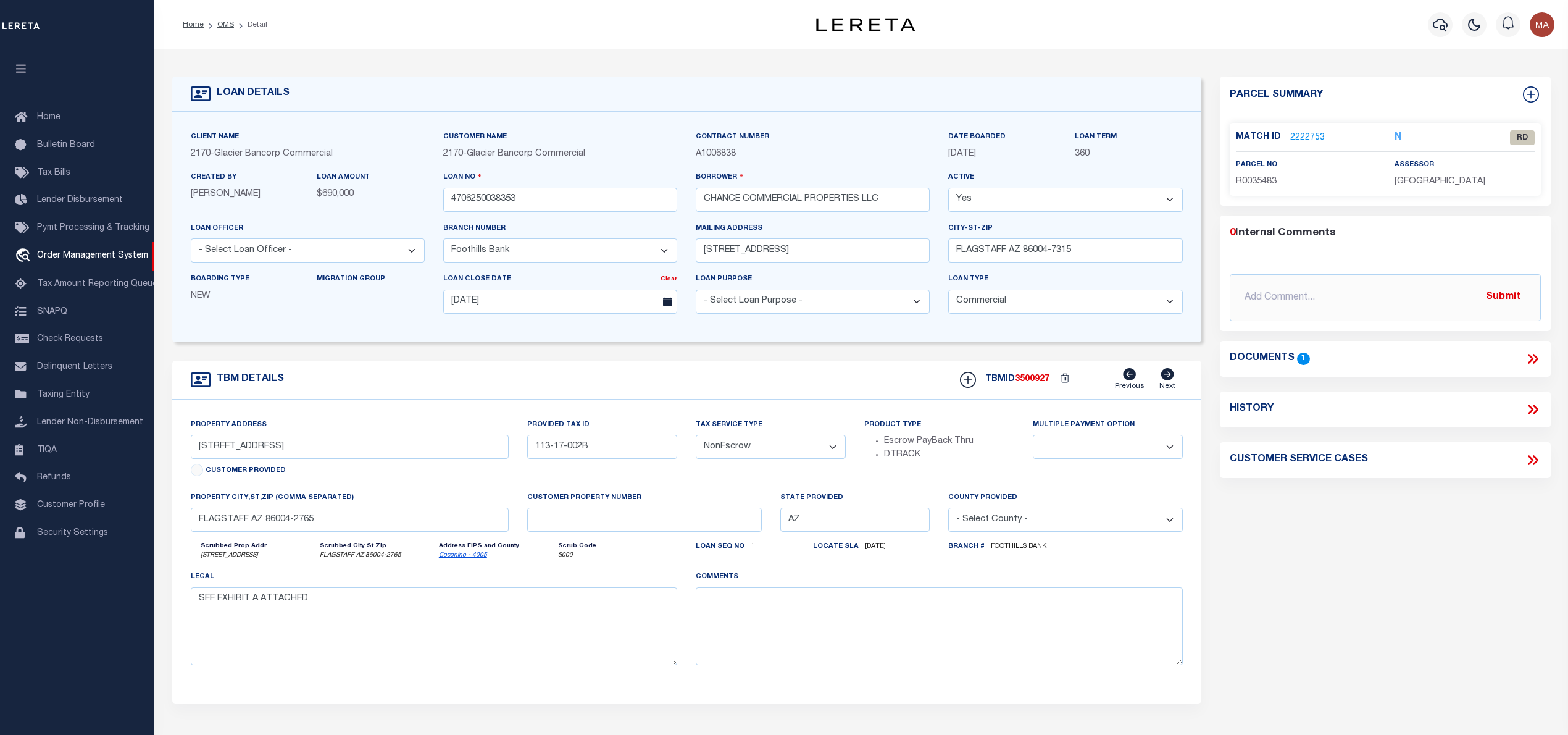
click at [1290, 133] on link "2222753" at bounding box center [1307, 138] width 34 height 13
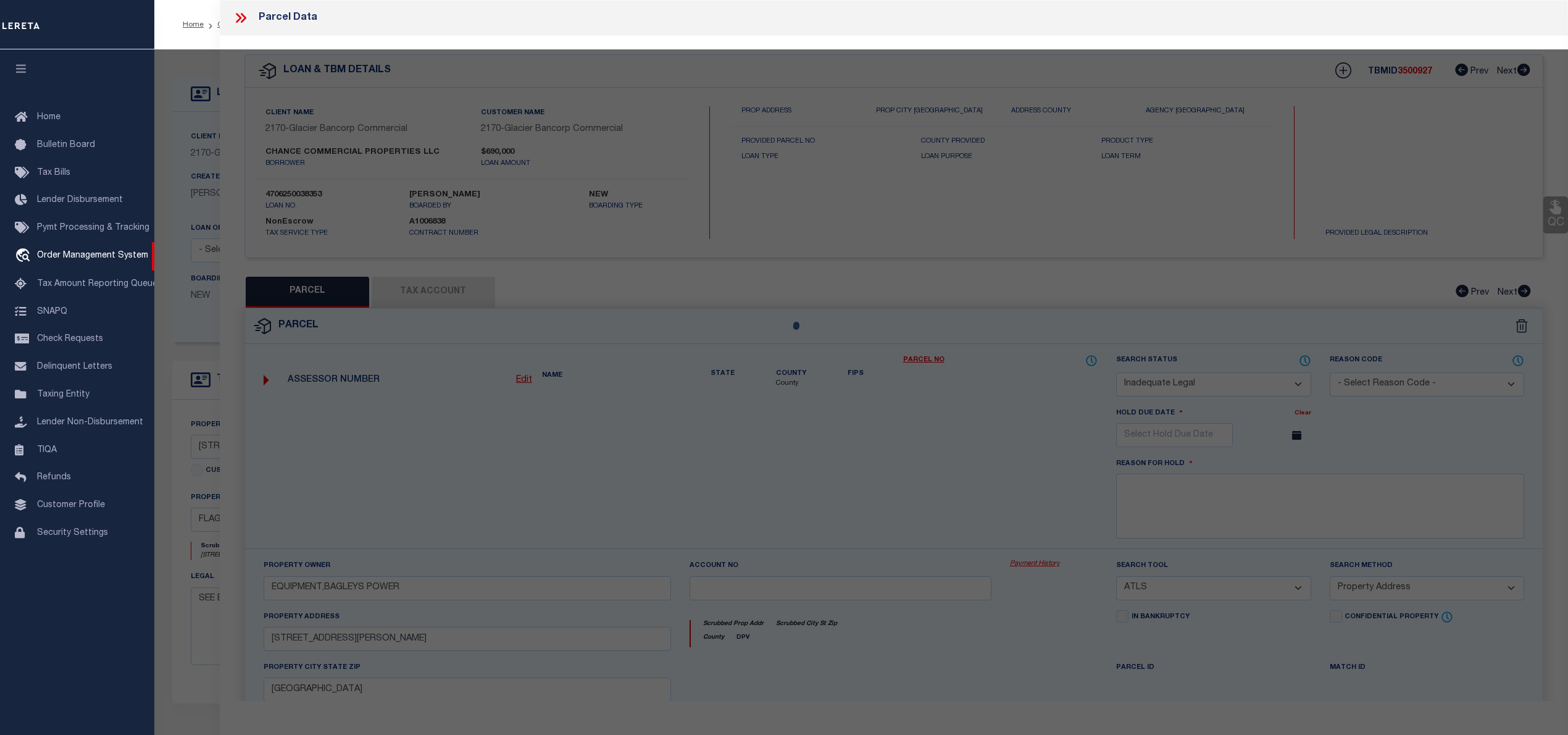
select select "AS"
select select
checkbox input "false"
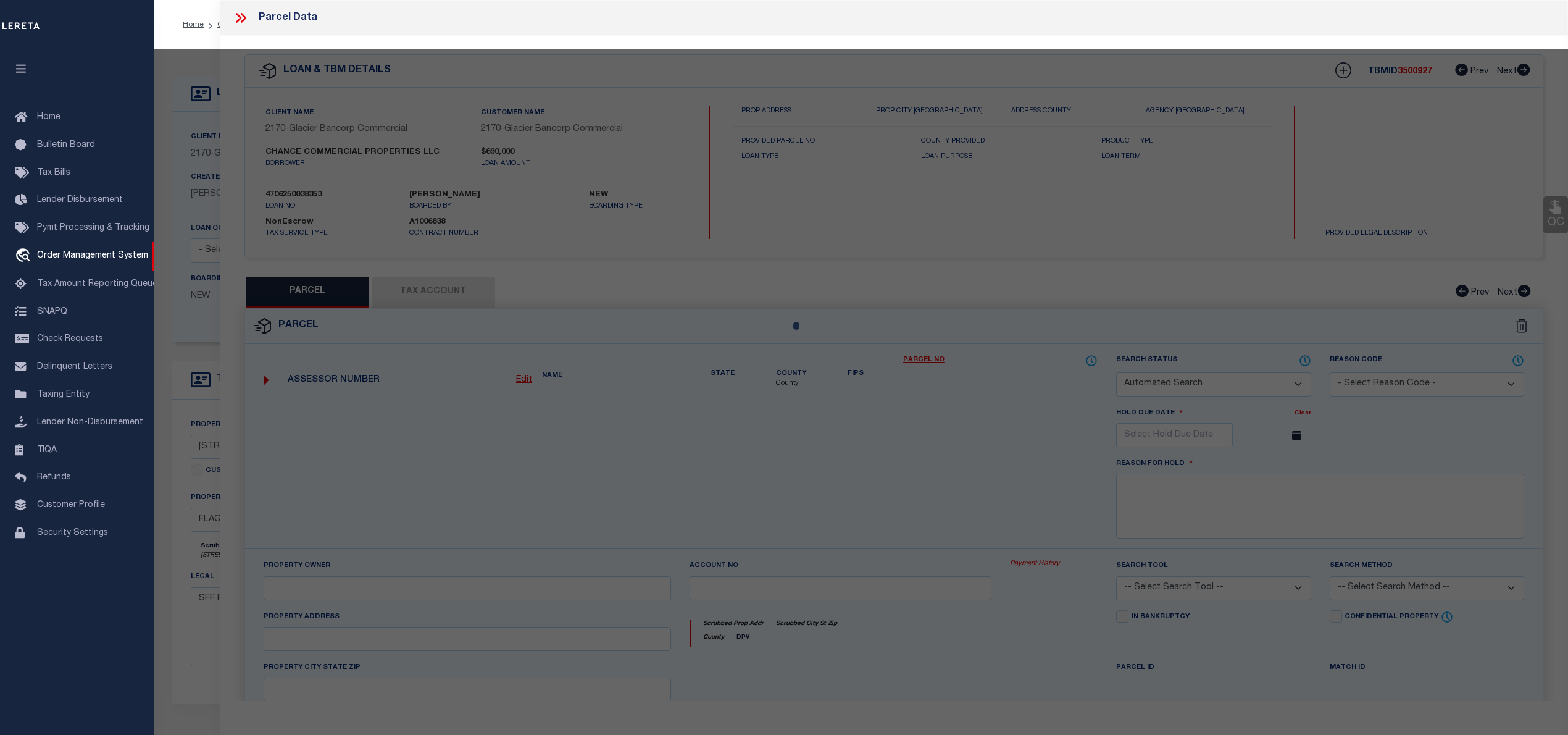
select select "RD"
type input "AUTO TECH PROS LLC"
select select "ATL"
select select "ADD"
type input "[STREET_ADDRESS]"
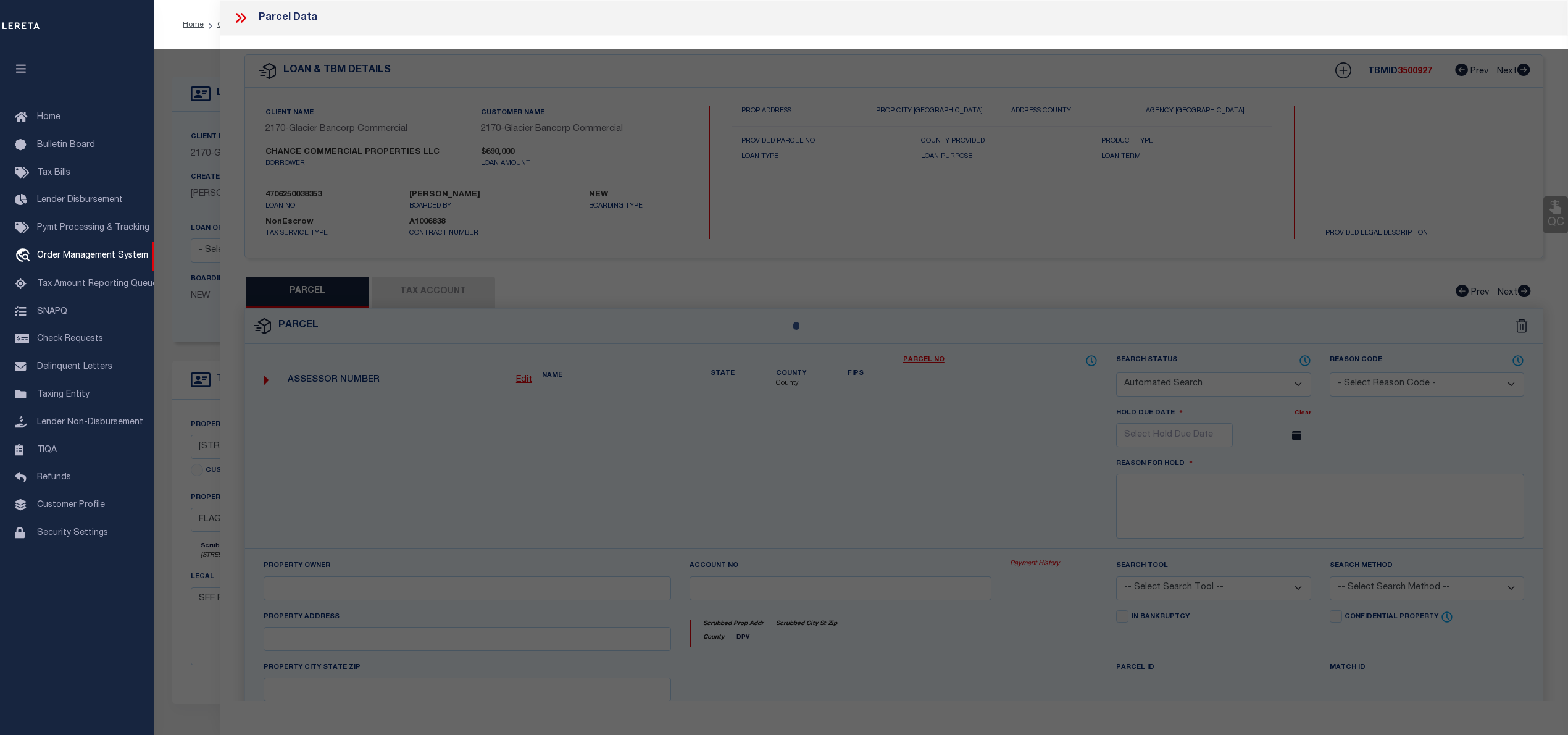
checkbox input "false"
type input "FLAGSTAFF AZ 86004"
type textarea "Sixteenth: NE Quarter: NW Section: 05 Township: 21N Range: 08E BEG N4 COR SEC 5…"
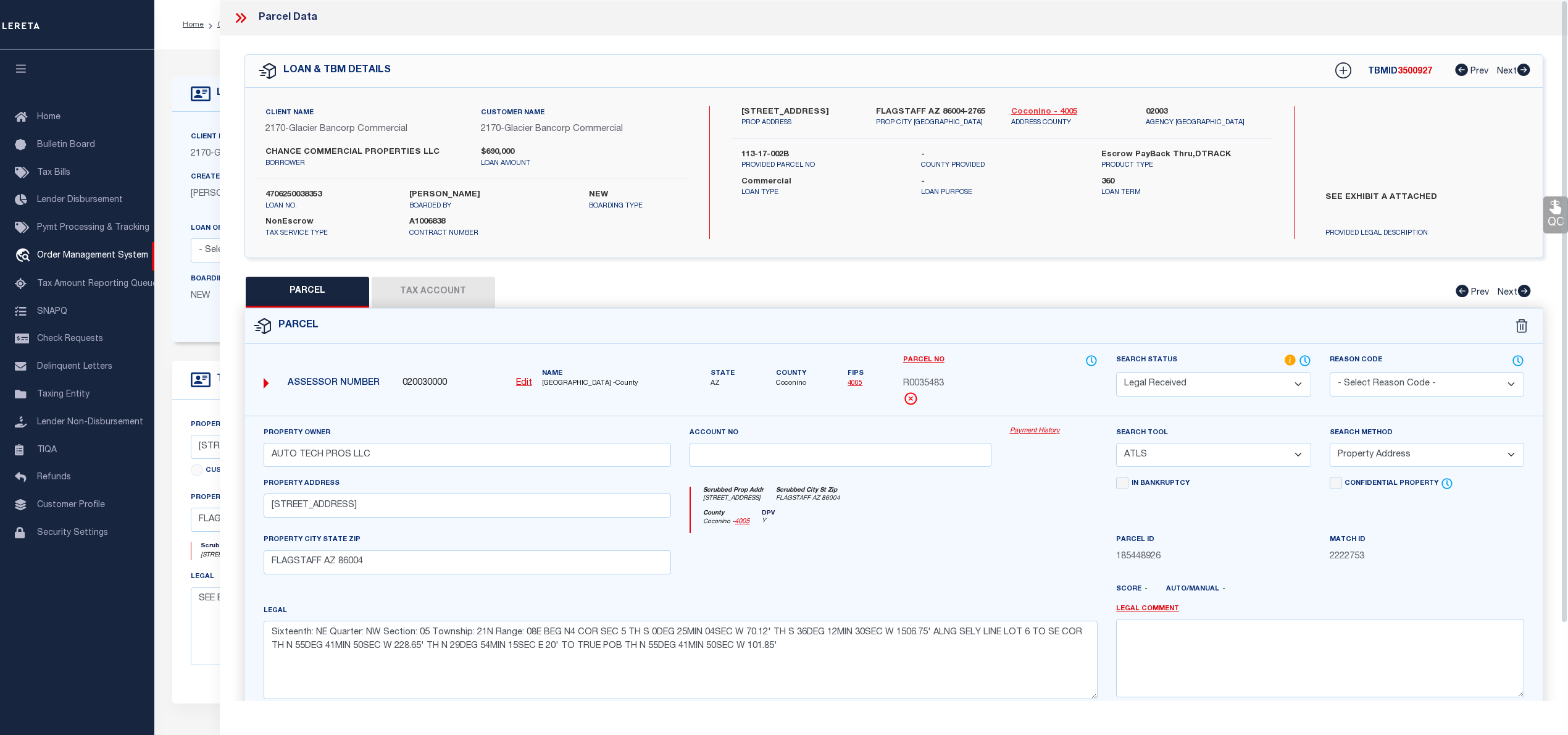
click at [1058, 108] on link "Coconino - 4005" at bounding box center [1068, 113] width 116 height 13
click at [248, 11] on icon at bounding box center [241, 18] width 16 height 16
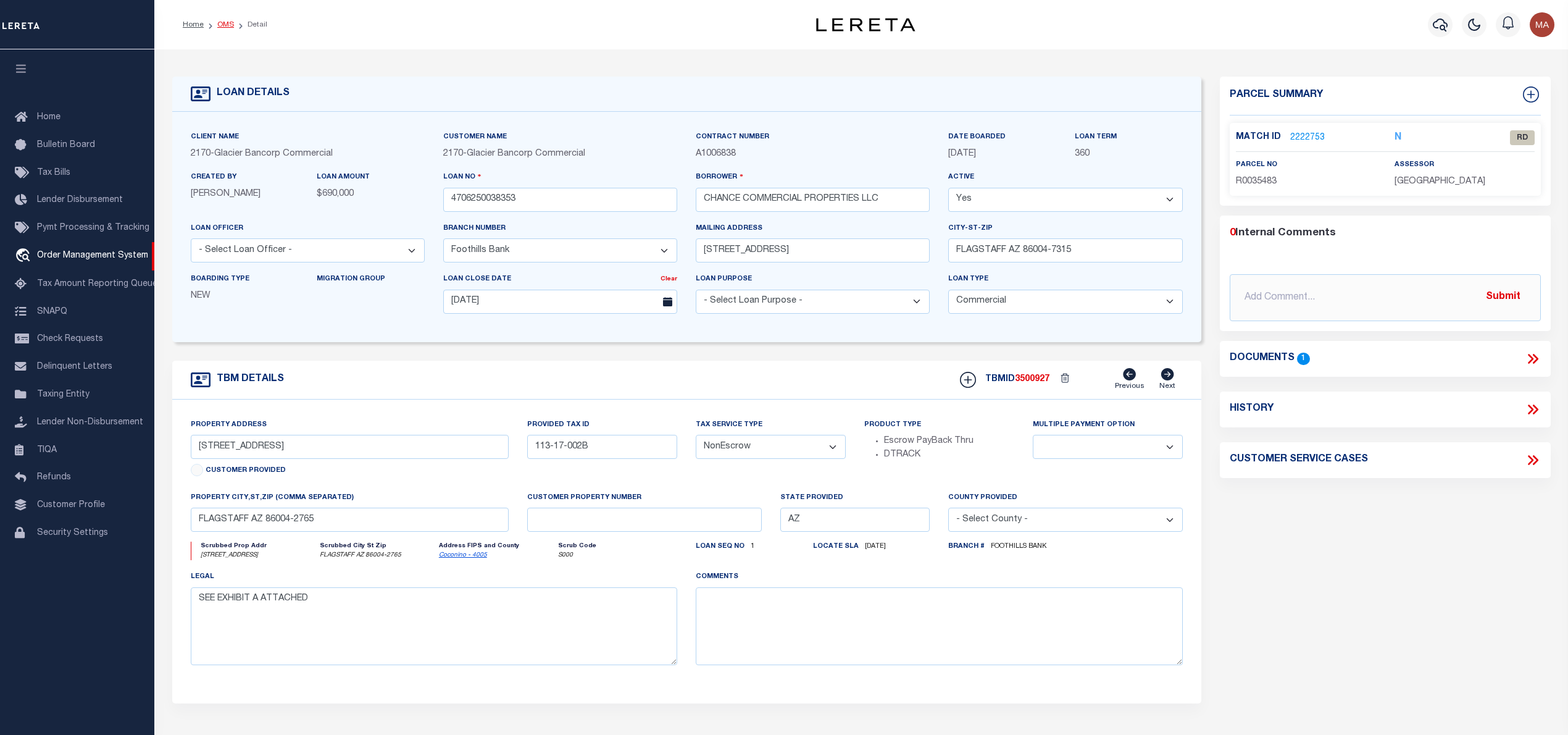
click at [218, 26] on link "OMS" at bounding box center [225, 24] width 16 height 7
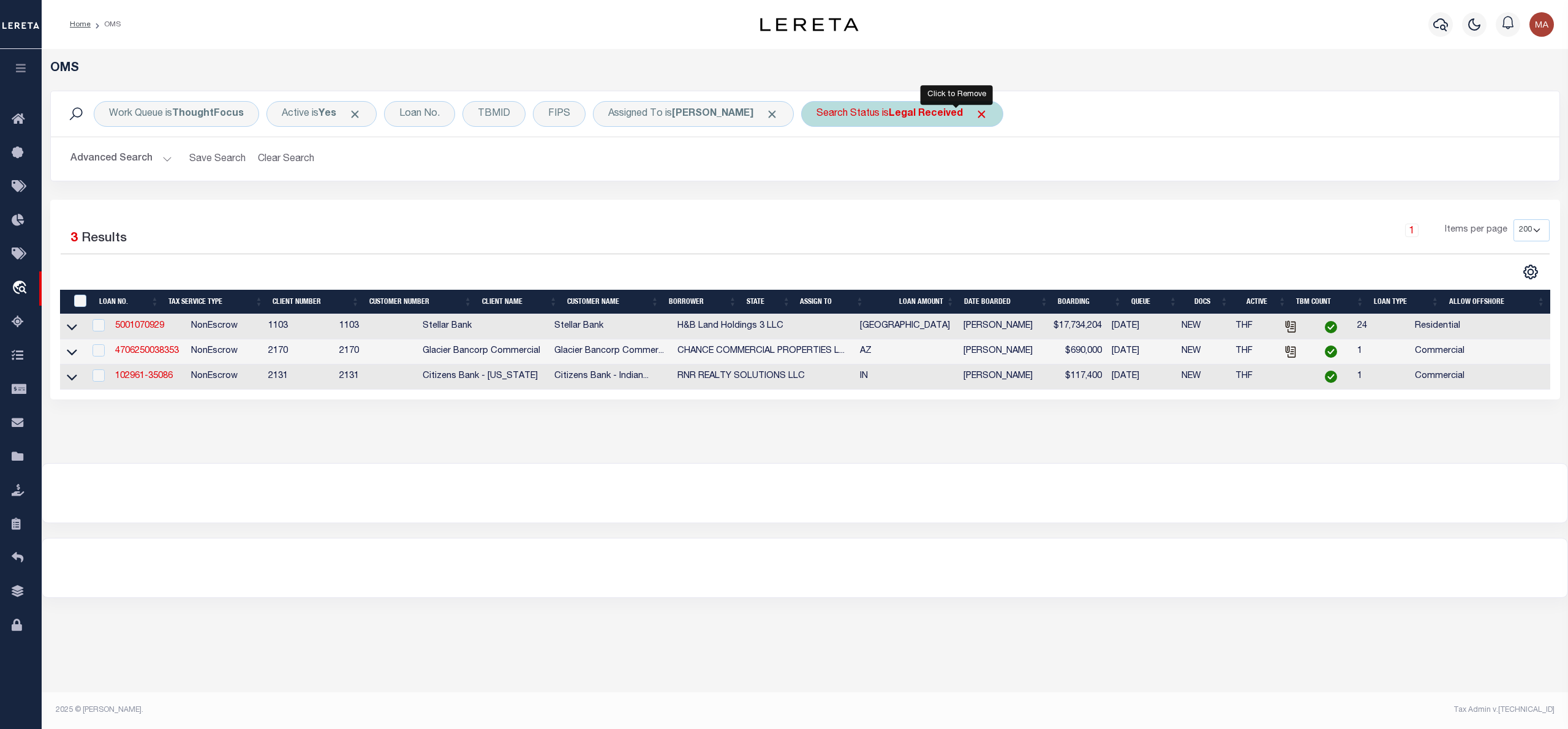
click at [975, 115] on span "Click to Remove" at bounding box center [981, 114] width 13 height 13
click at [766, 112] on span "Click to Remove" at bounding box center [772, 114] width 13 height 13
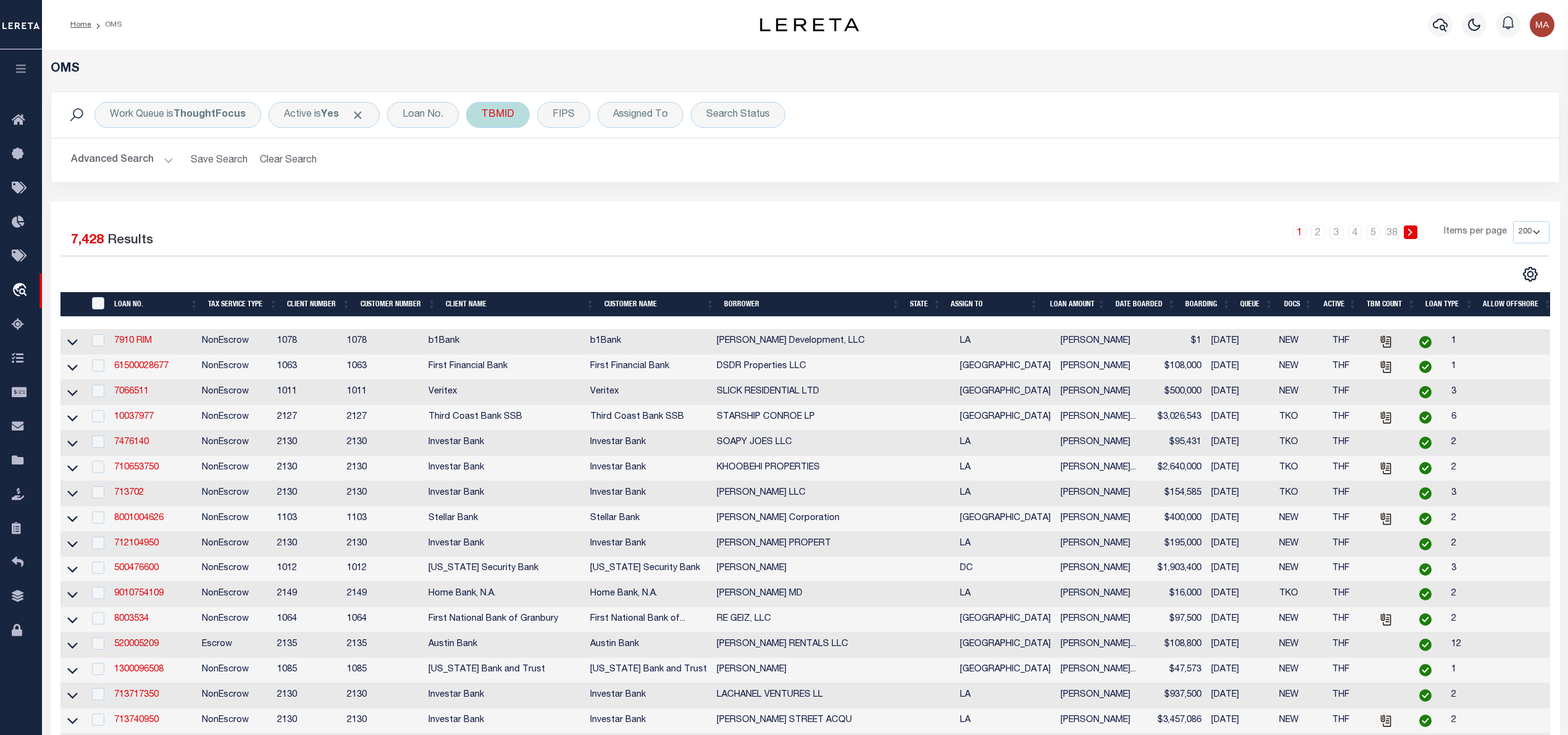
click at [484, 115] on div "TBMID" at bounding box center [498, 115] width 64 height 26
type input "3503175"
click at [646, 200] on input "Apply" at bounding box center [646, 197] width 36 height 21
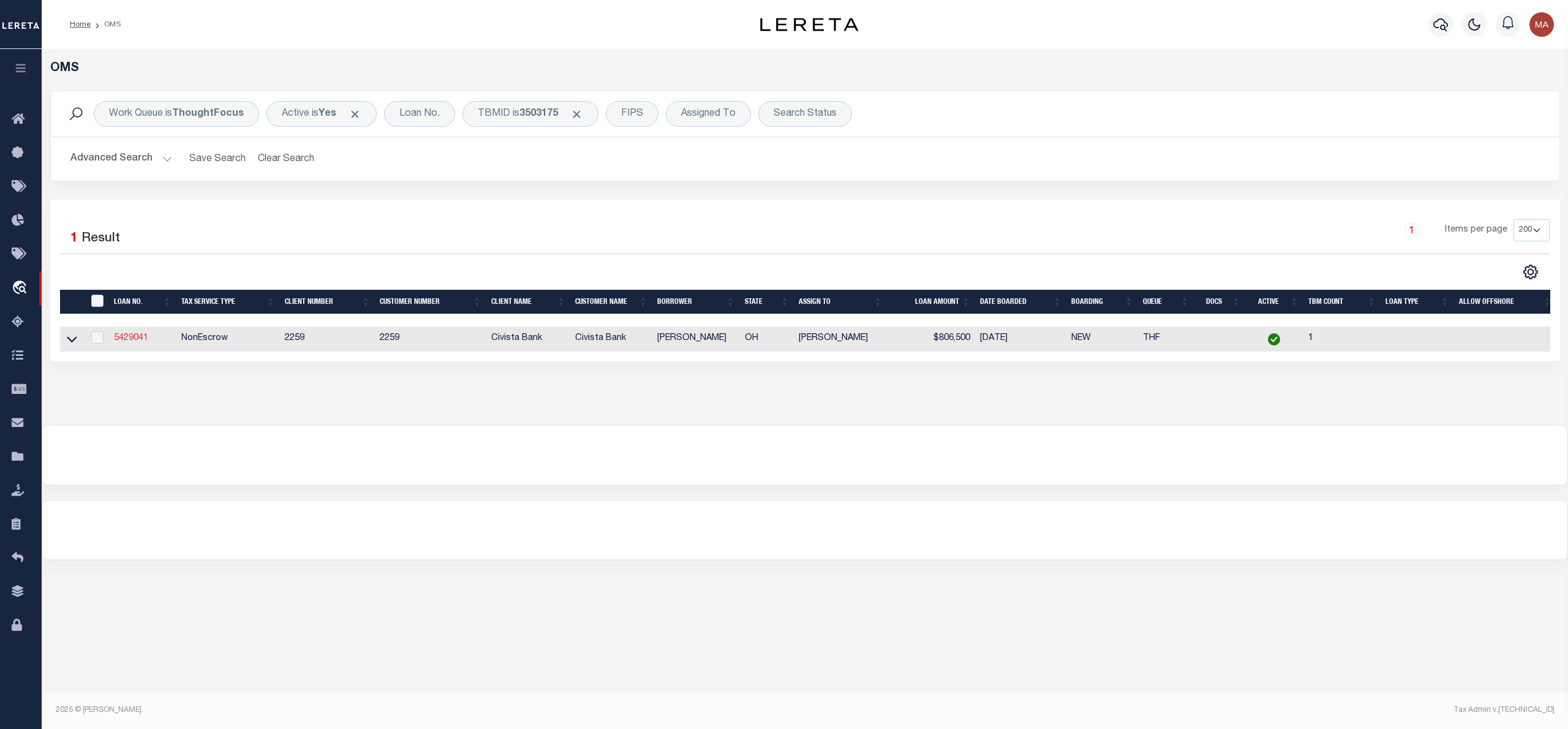
click at [137, 337] on link "5429041" at bounding box center [131, 338] width 34 height 9
type input "5429041"
type input "[PERSON_NAME]"
select select
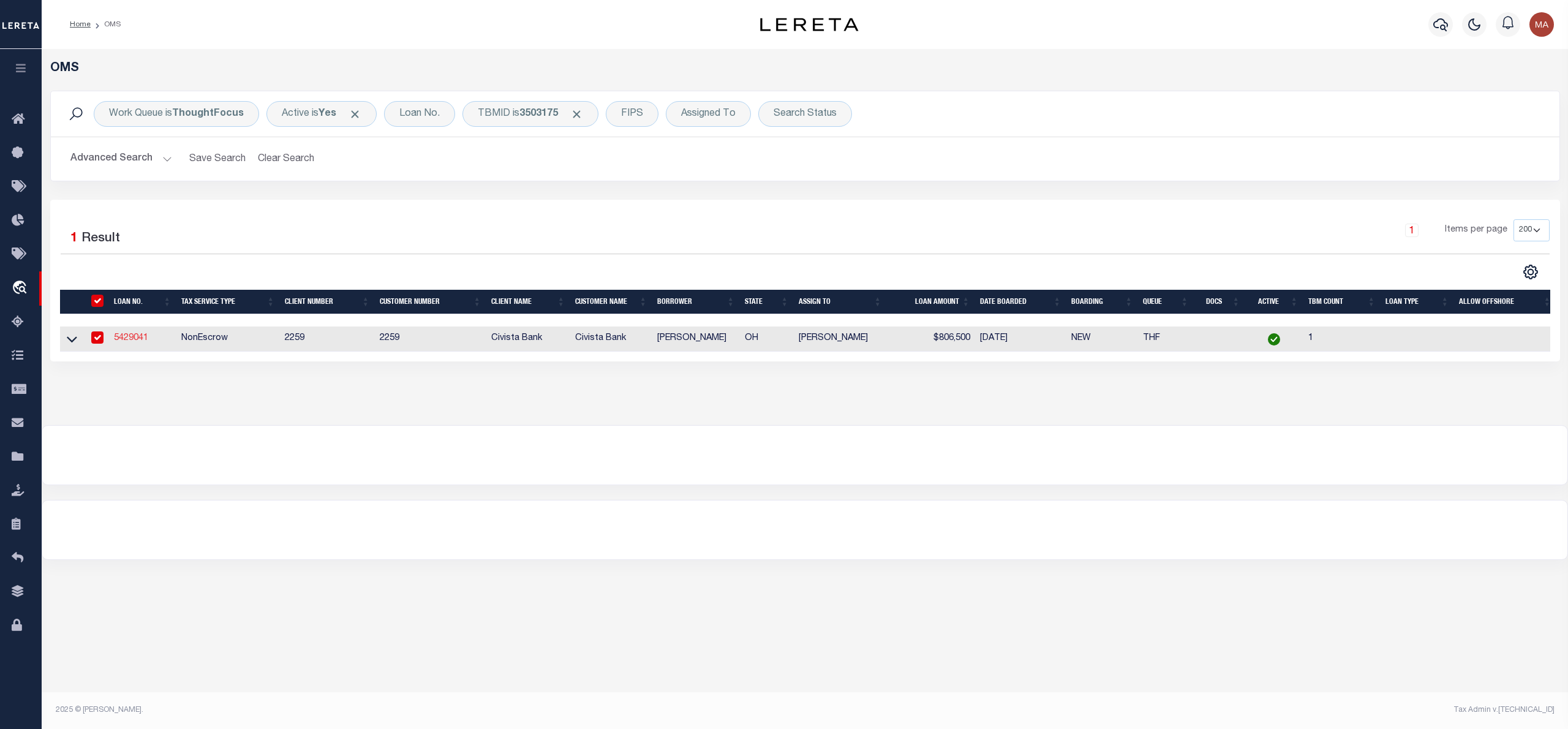
type input "[STREET_ADDRESS][PERSON_NAME]"
type input "Sylvania OH 435600000"
select select
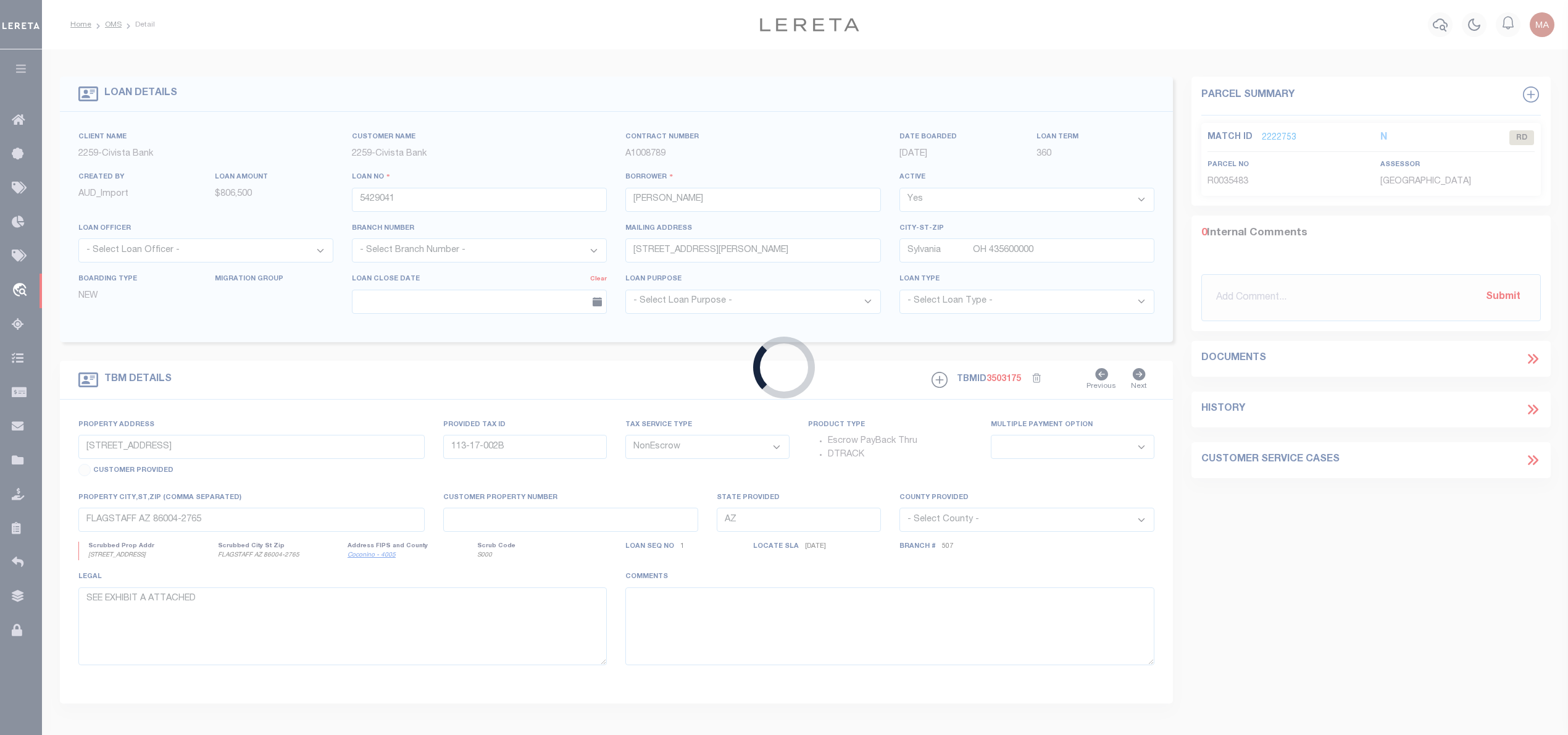
select select "46632"
select select "14922"
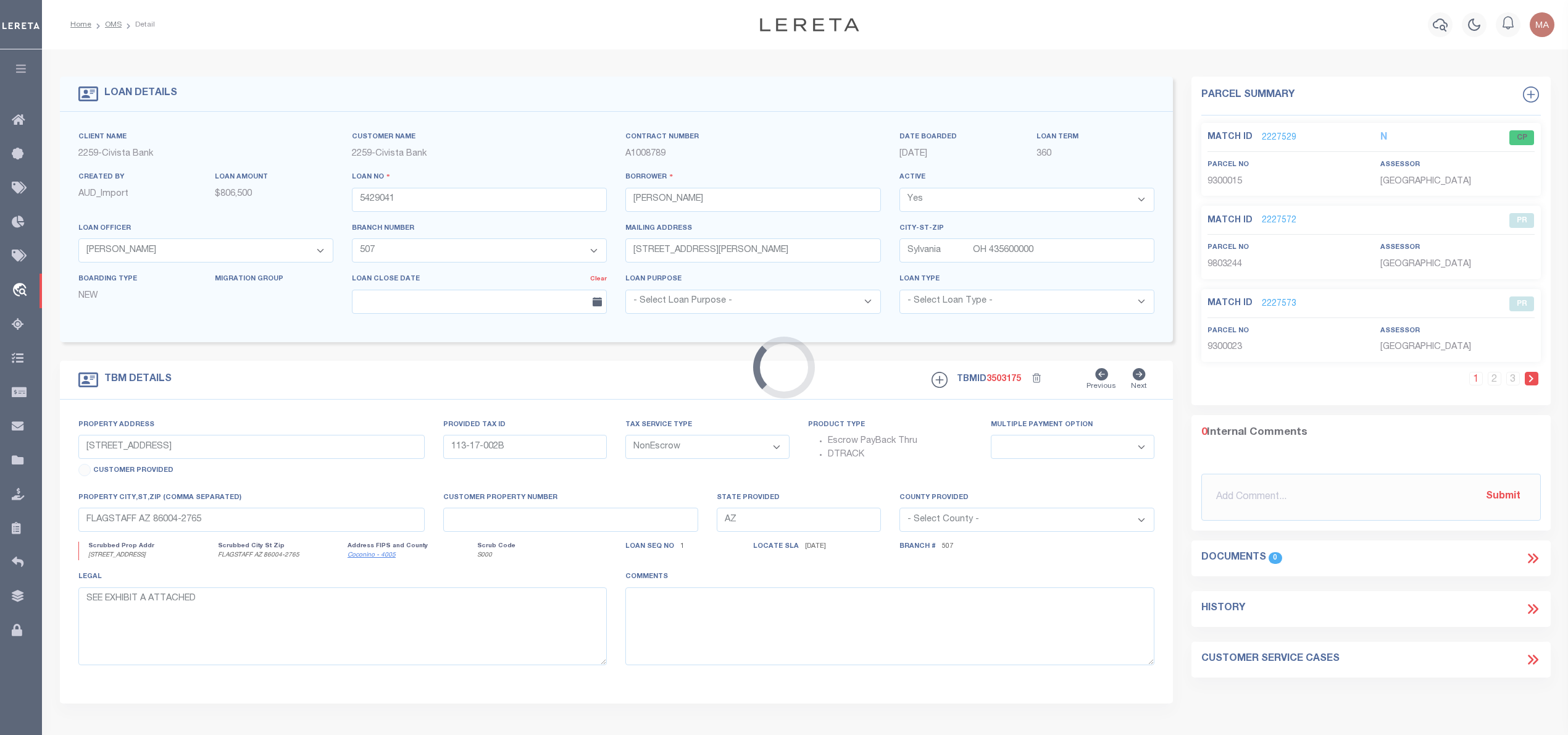
type input "[STREET_ADDRESS][PERSON_NAME]"
select select
type input "WHITEHOUSE OH 435719437"
type input "R"
type input "OH"
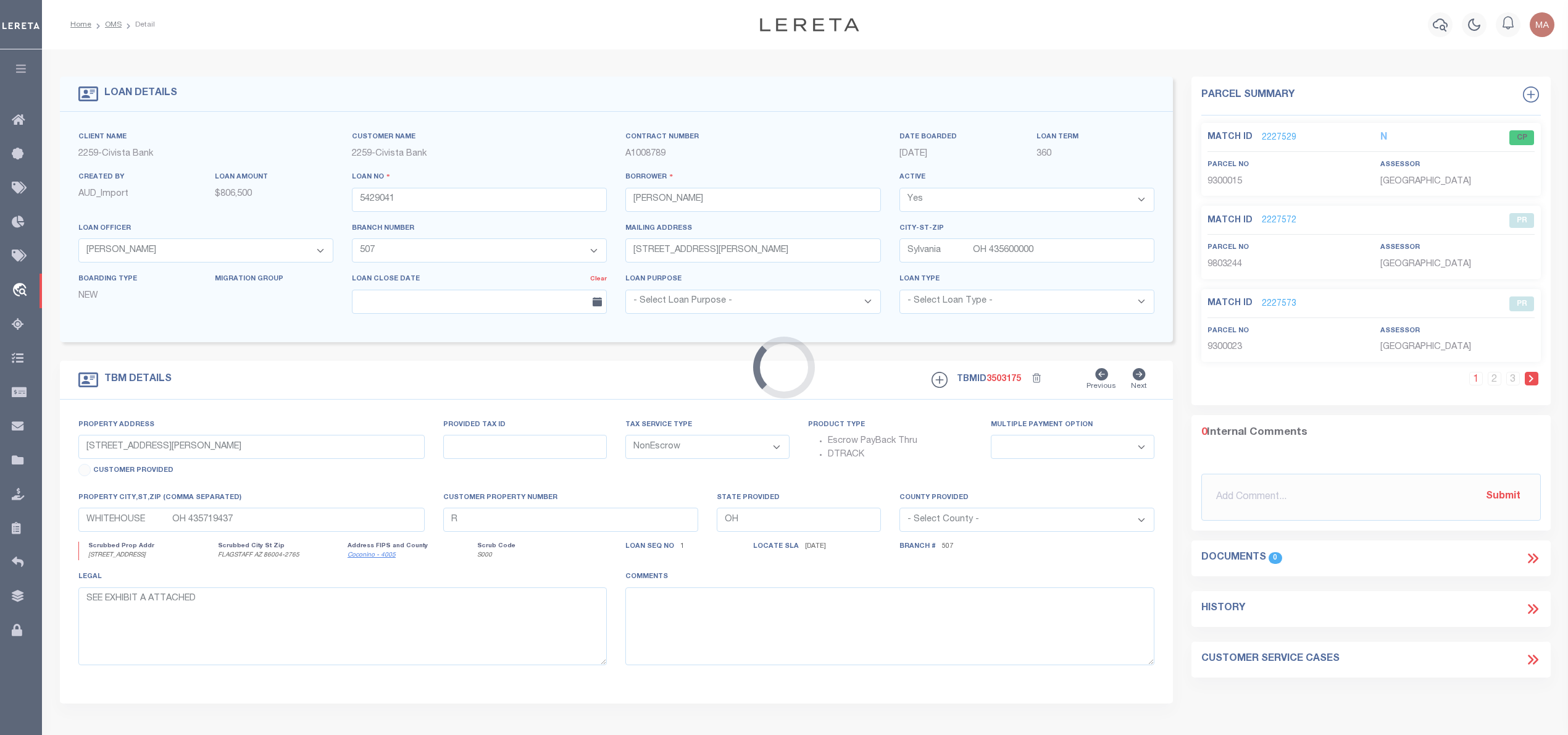
select select
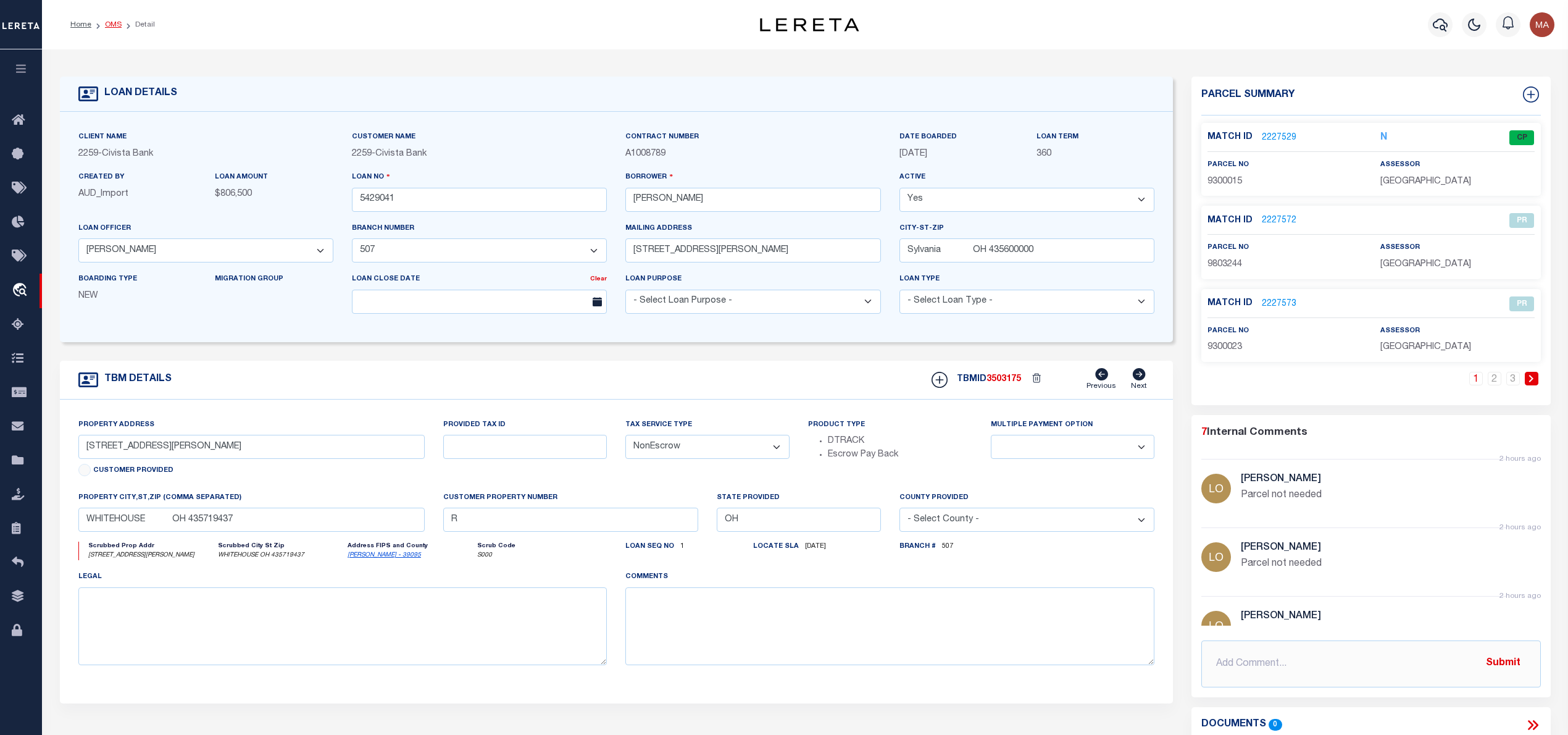
click at [115, 21] on link "OMS" at bounding box center [113, 24] width 16 height 7
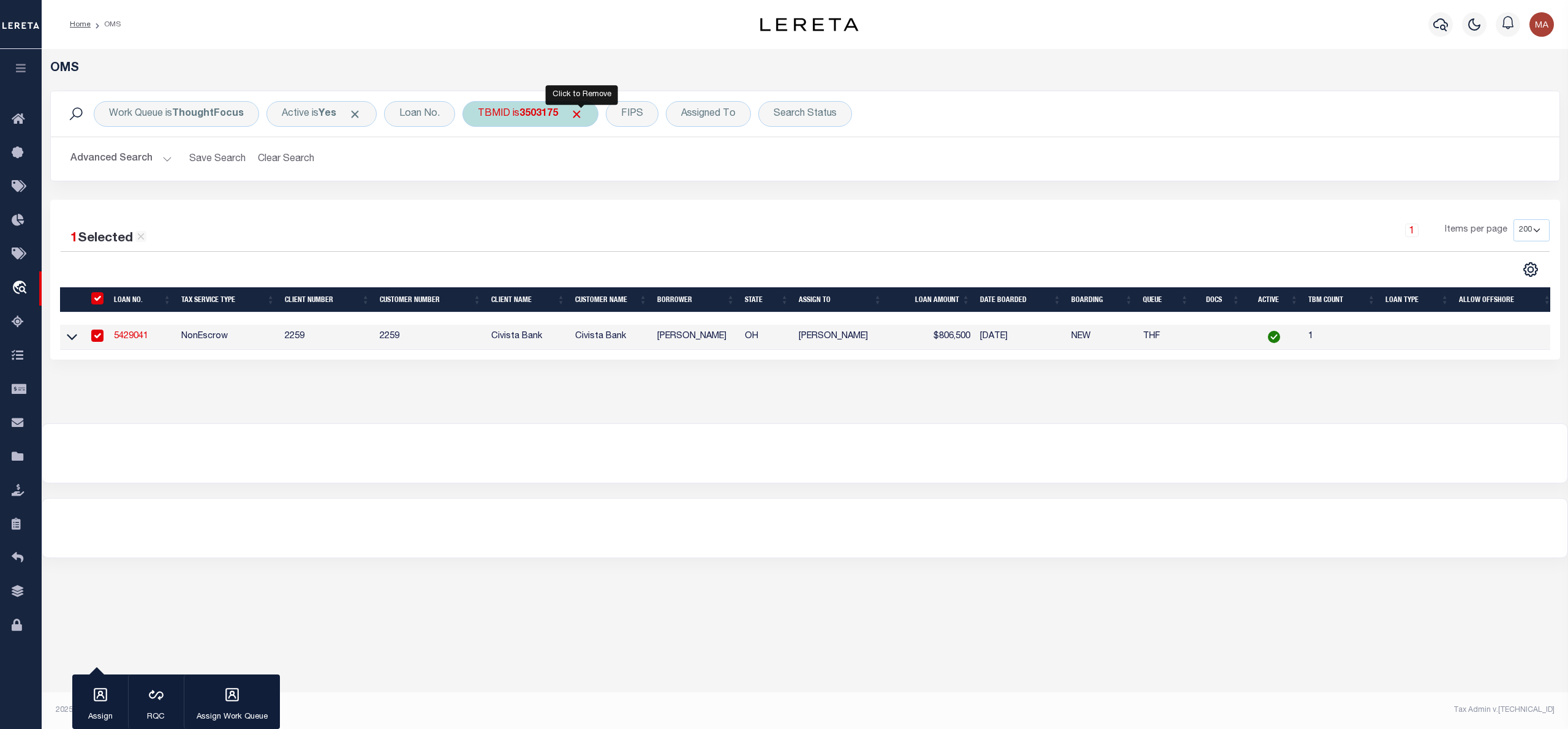
click at [581, 115] on span "Click to Remove" at bounding box center [576, 114] width 13 height 13
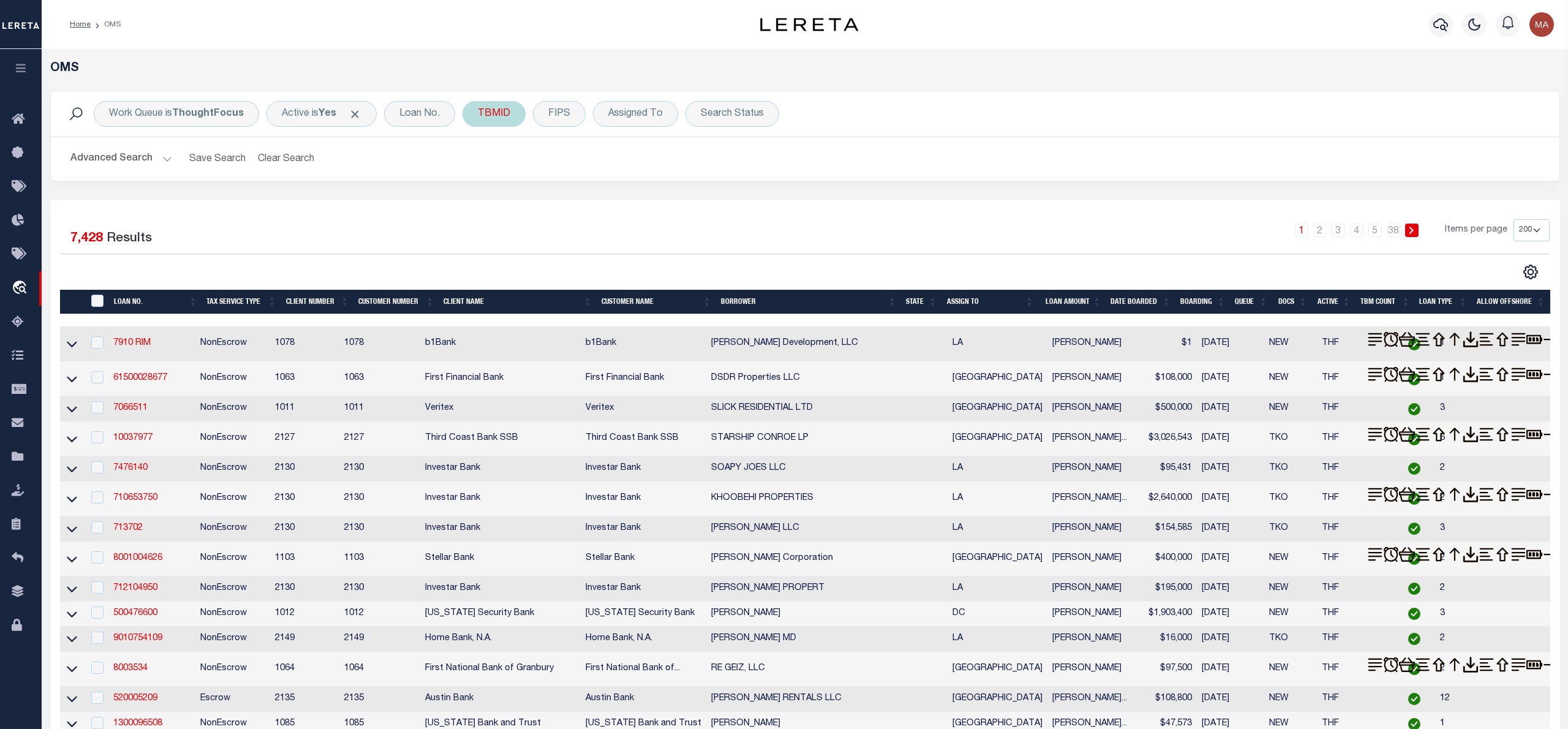
click at [506, 116] on div "TBMID" at bounding box center [494, 114] width 64 height 26
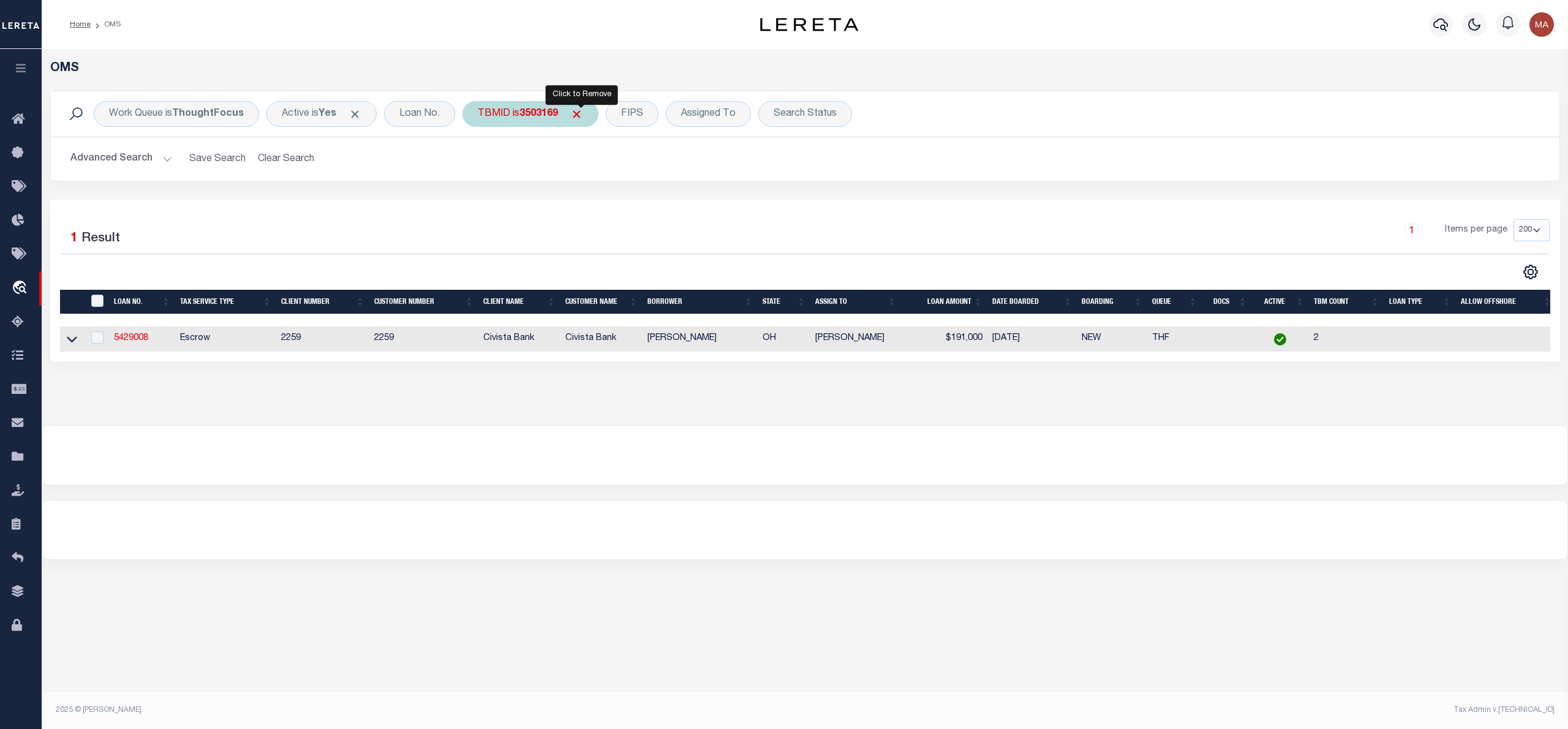
click at [583, 114] on span "Click to Remove" at bounding box center [576, 114] width 13 height 13
click at [496, 116] on div "TBMID" at bounding box center [494, 114] width 64 height 26
click at [579, 112] on span "Click to Remove" at bounding box center [576, 114] width 13 height 13
click at [501, 113] on div "TBMID" at bounding box center [494, 114] width 64 height 26
click at [579, 117] on span "Click to Remove" at bounding box center [576, 114] width 13 height 13
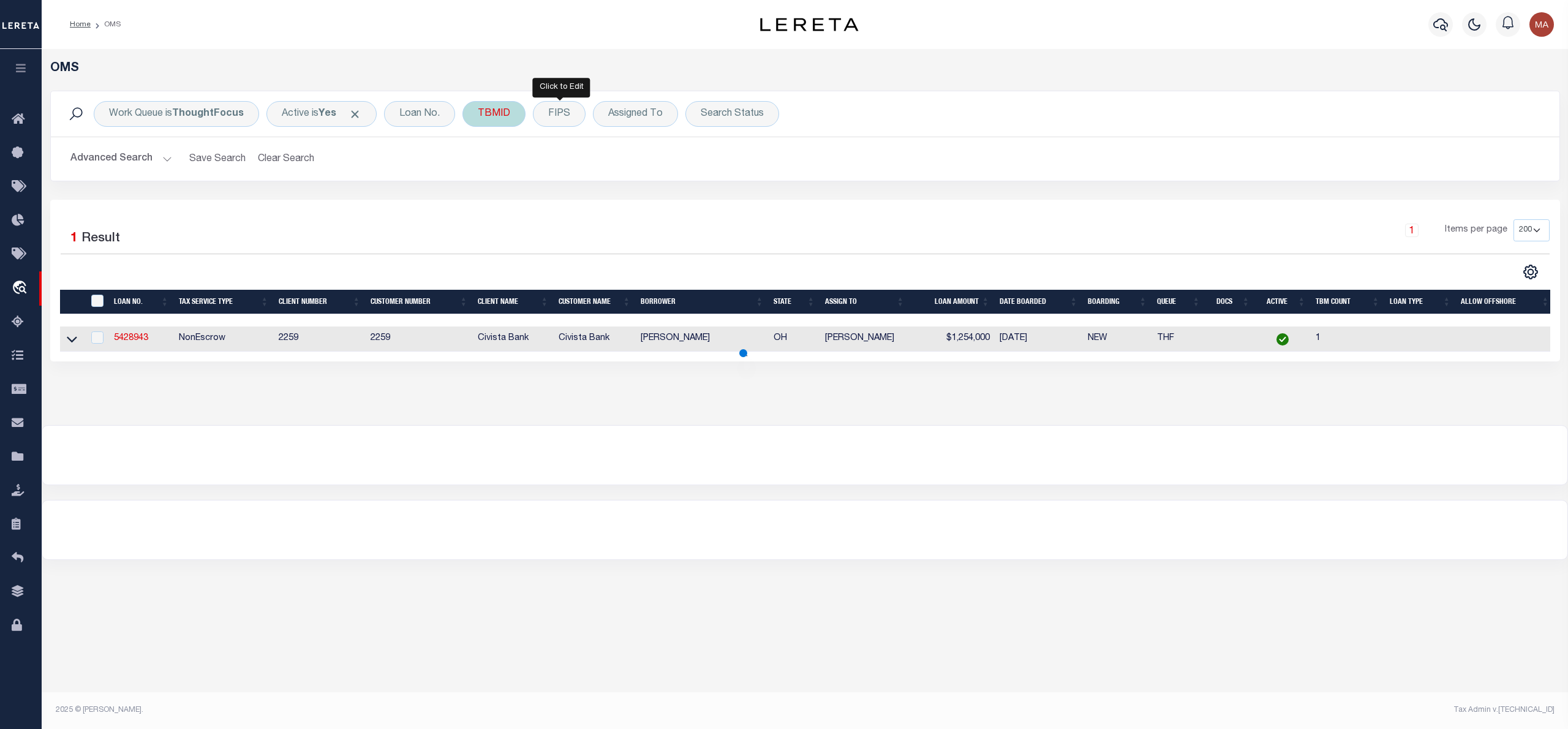
click at [510, 113] on div "TBMID" at bounding box center [494, 114] width 64 height 26
click at [581, 115] on span "Click to Remove" at bounding box center [576, 114] width 13 height 13
click at [506, 115] on div "TBMID" at bounding box center [494, 114] width 64 height 26
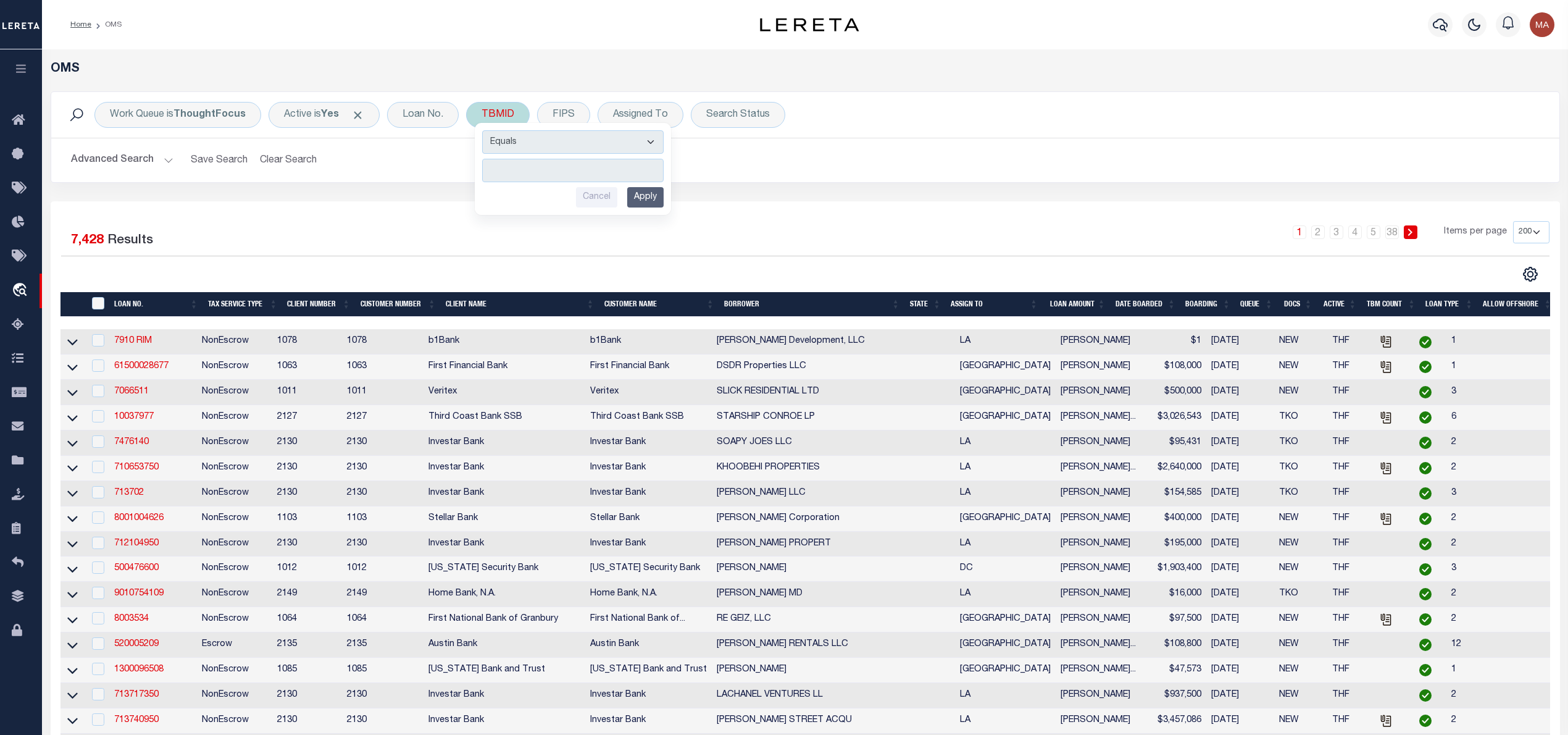
type input "3503140"
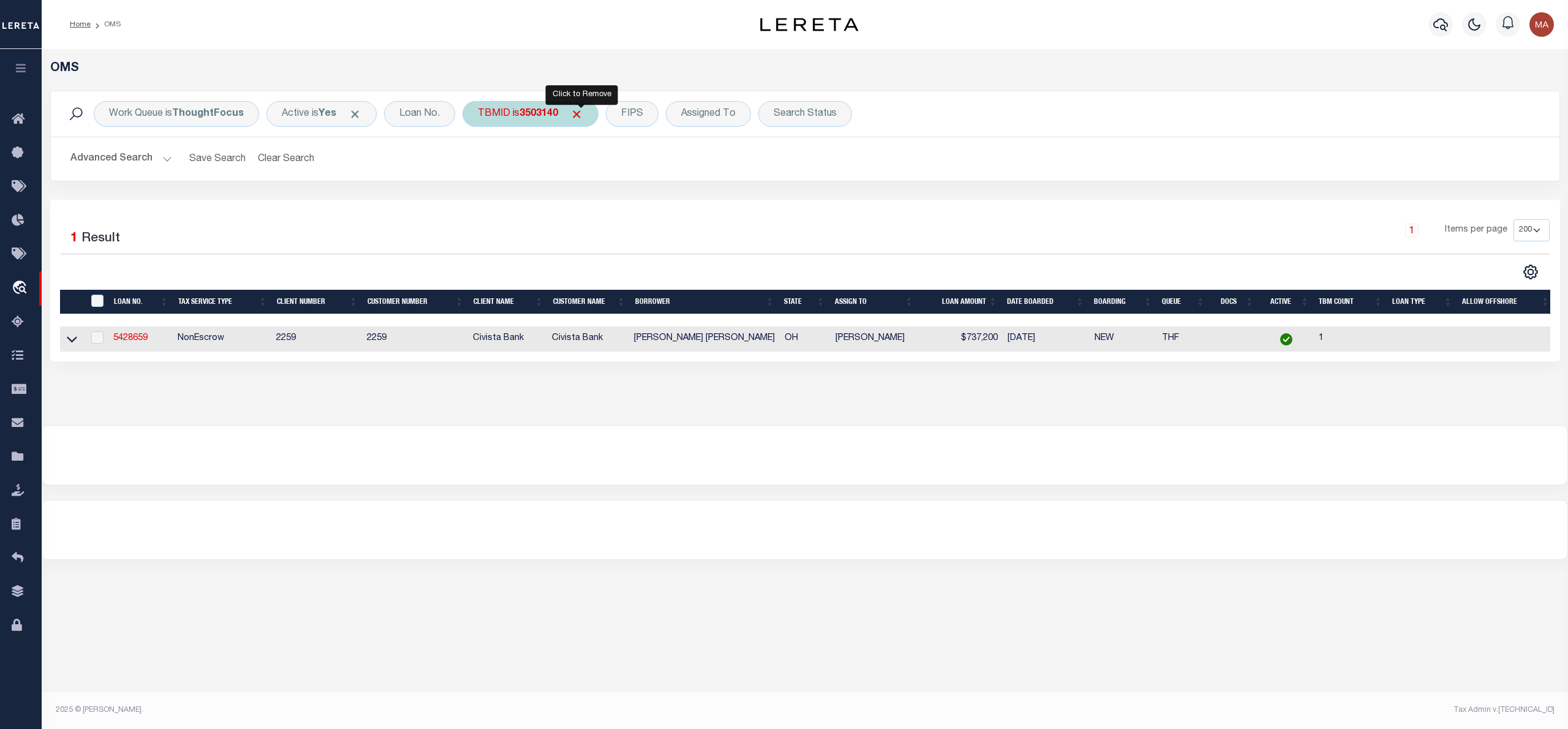
click at [579, 117] on span "Click to Remove" at bounding box center [576, 114] width 13 height 13
click at [502, 115] on div "TBMID" at bounding box center [494, 114] width 64 height 26
click at [581, 114] on span "Click to Remove" at bounding box center [576, 114] width 13 height 13
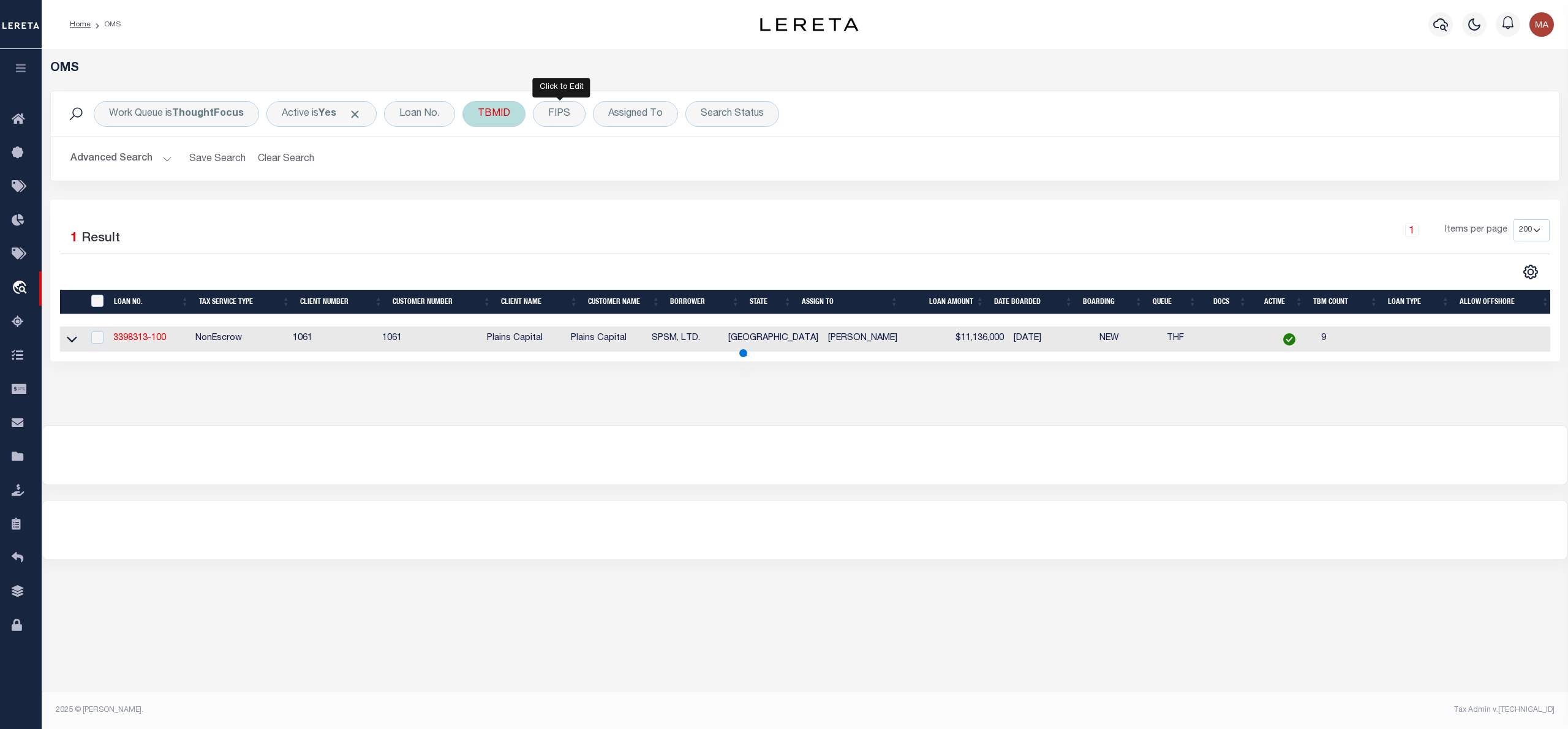
click at [510, 119] on div "TBMID" at bounding box center [494, 114] width 64 height 26
click at [579, 114] on span "Click to Remove" at bounding box center [576, 114] width 13 height 13
click at [523, 112] on div "TBMID" at bounding box center [494, 114] width 64 height 26
click at [583, 111] on span "Click to Remove" at bounding box center [576, 114] width 13 height 13
click at [498, 115] on div "TBMID" at bounding box center [494, 114] width 64 height 26
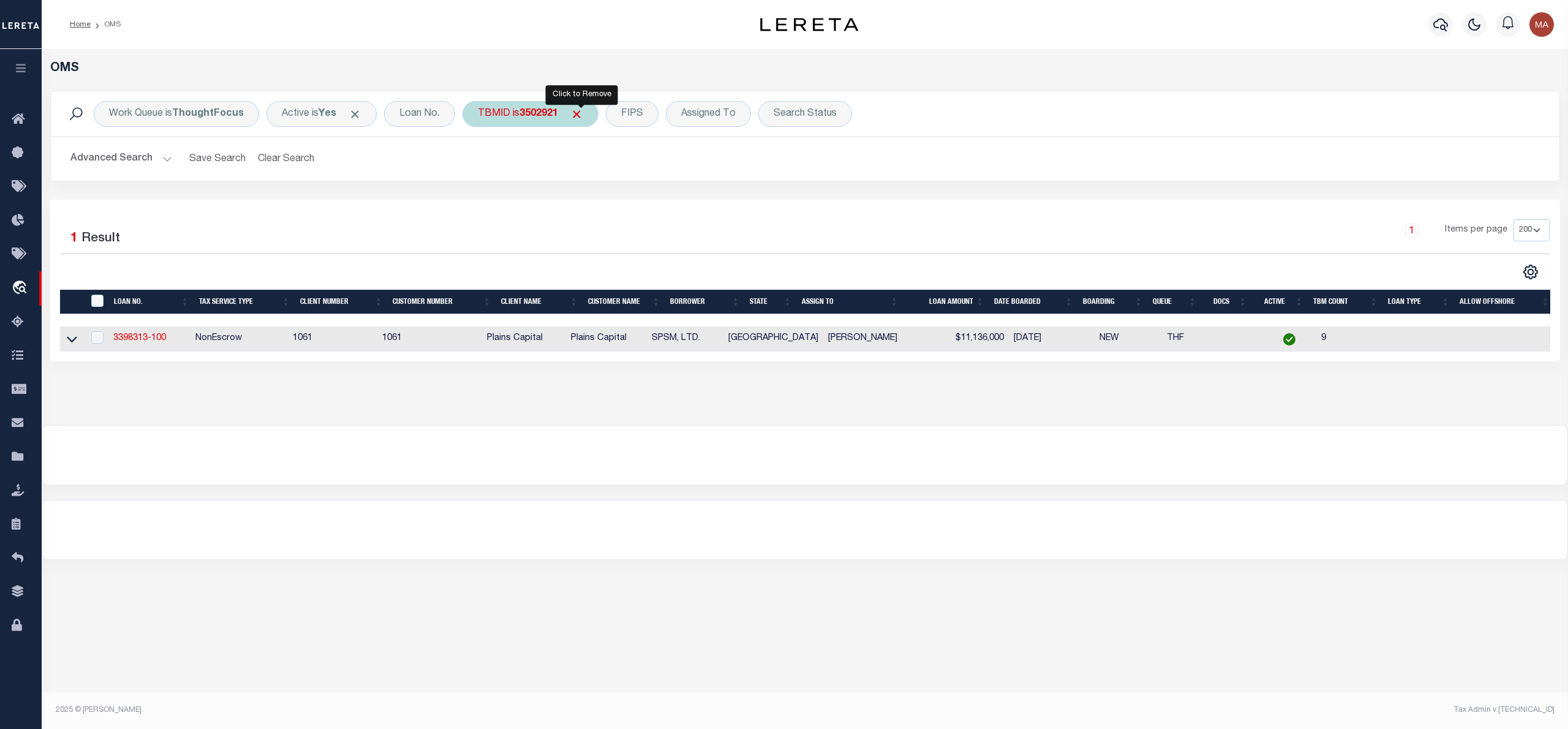
click at [581, 115] on span "Click to Remove" at bounding box center [576, 114] width 13 height 13
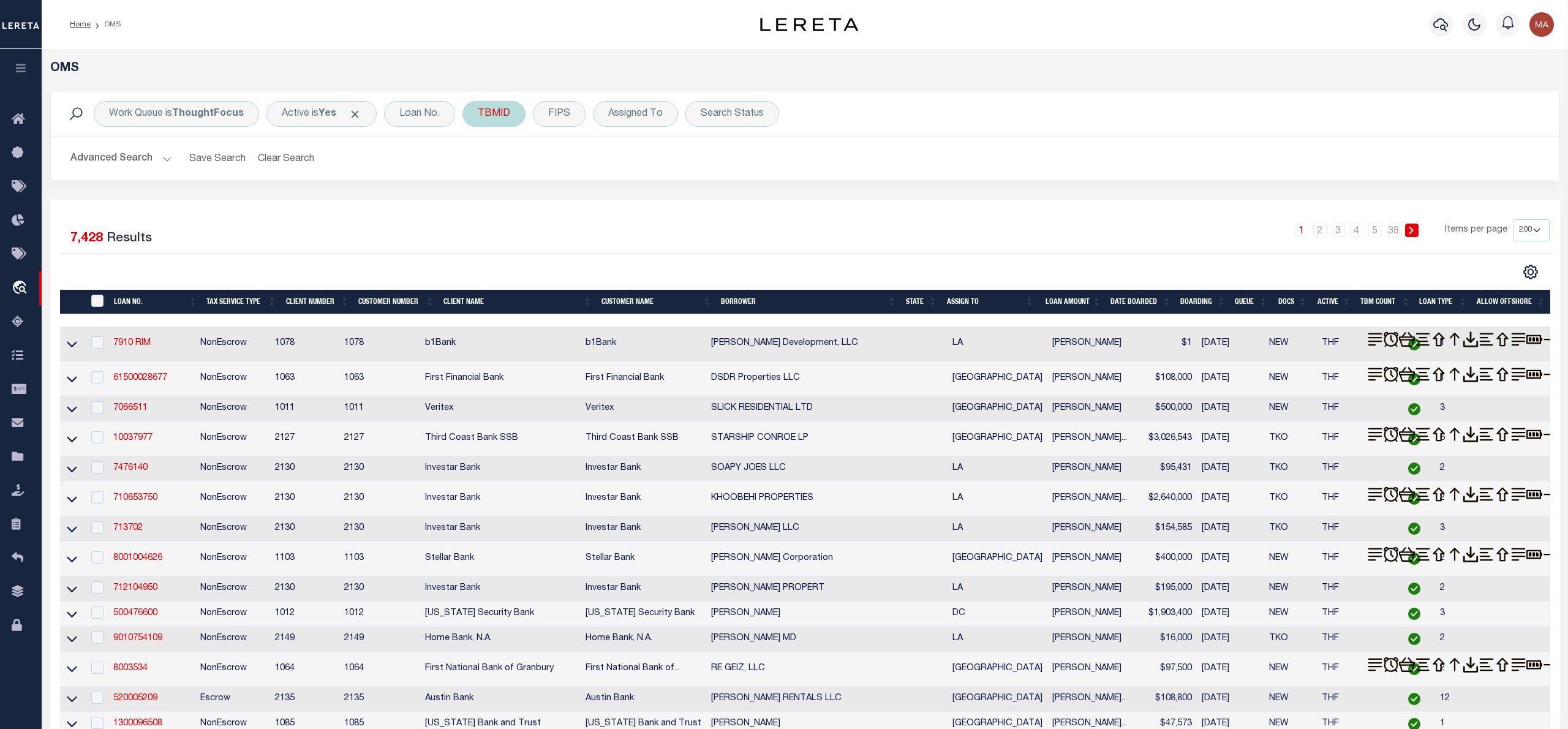
click at [498, 110] on div "TBMID" at bounding box center [494, 114] width 64 height 26
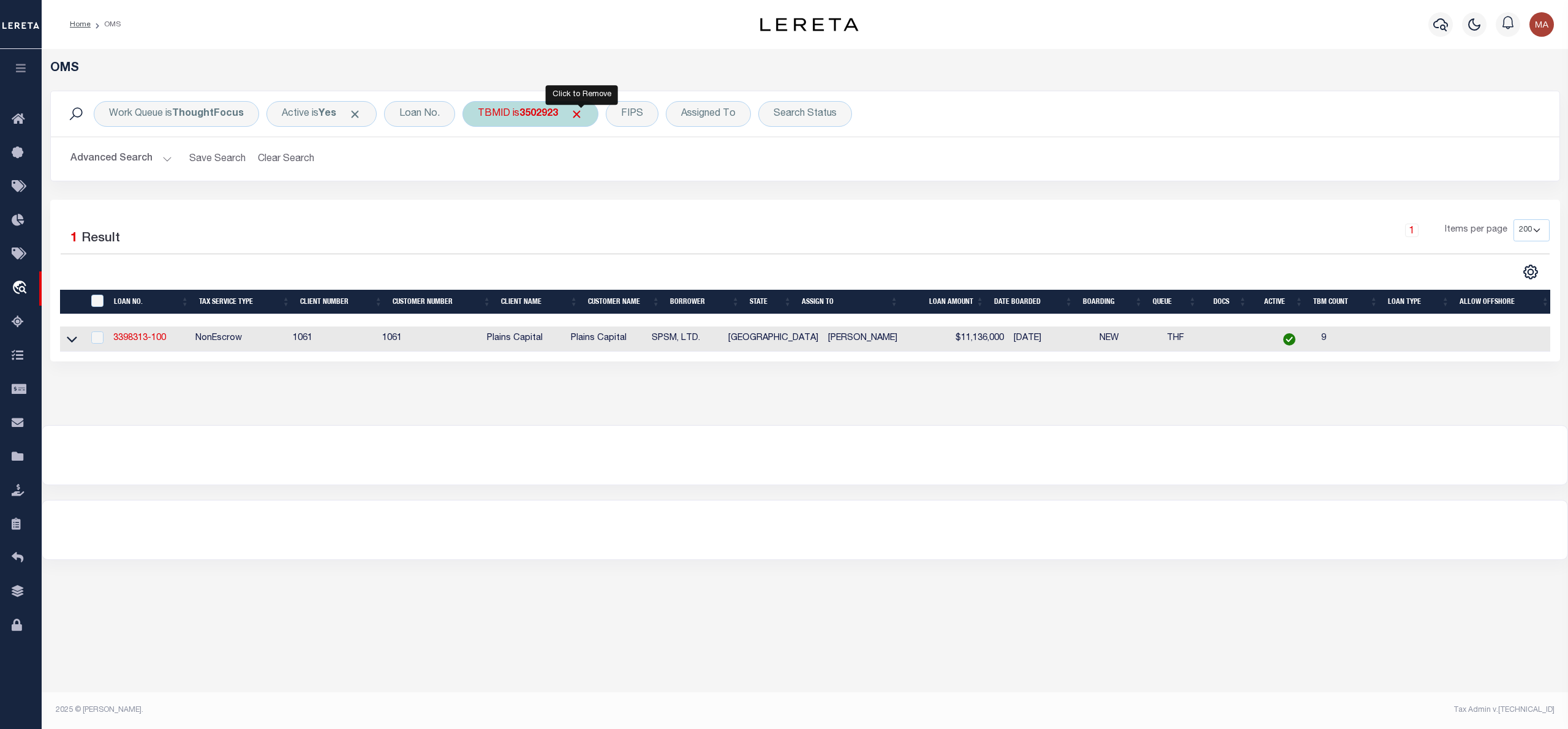
click at [580, 110] on span "Click to Remove" at bounding box center [576, 114] width 13 height 13
click at [500, 121] on div "TBMID" at bounding box center [494, 114] width 64 height 26
click at [581, 109] on span "Click to Remove" at bounding box center [576, 114] width 13 height 13
click at [501, 109] on div "TBMID" at bounding box center [494, 114] width 64 height 26
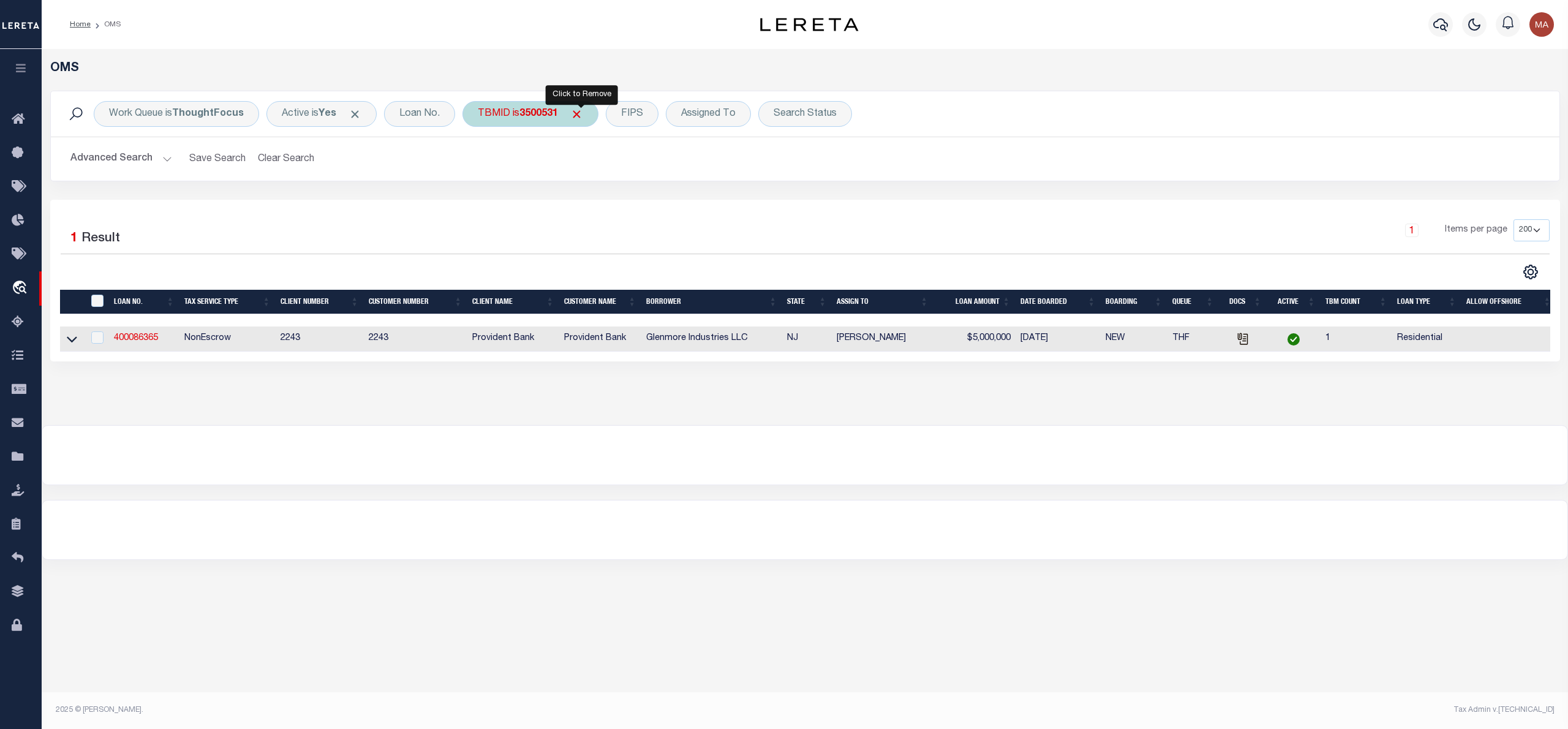
click at [583, 114] on span "Click to Remove" at bounding box center [576, 114] width 13 height 13
click at [522, 114] on div "TBMID" at bounding box center [494, 114] width 64 height 26
click at [577, 110] on span "Click to Remove" at bounding box center [576, 114] width 13 height 13
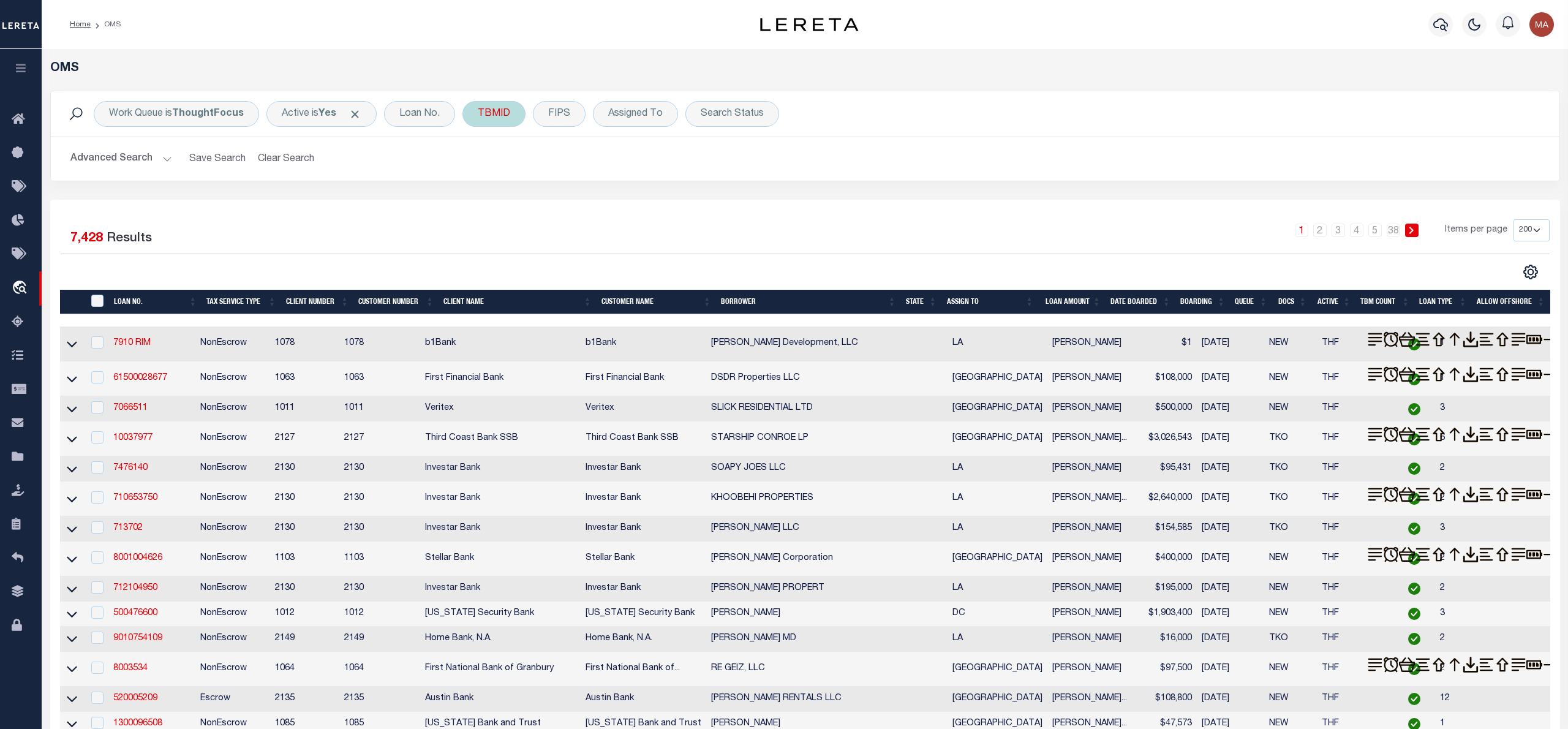
click at [484, 111] on div "TBMID" at bounding box center [494, 114] width 64 height 26
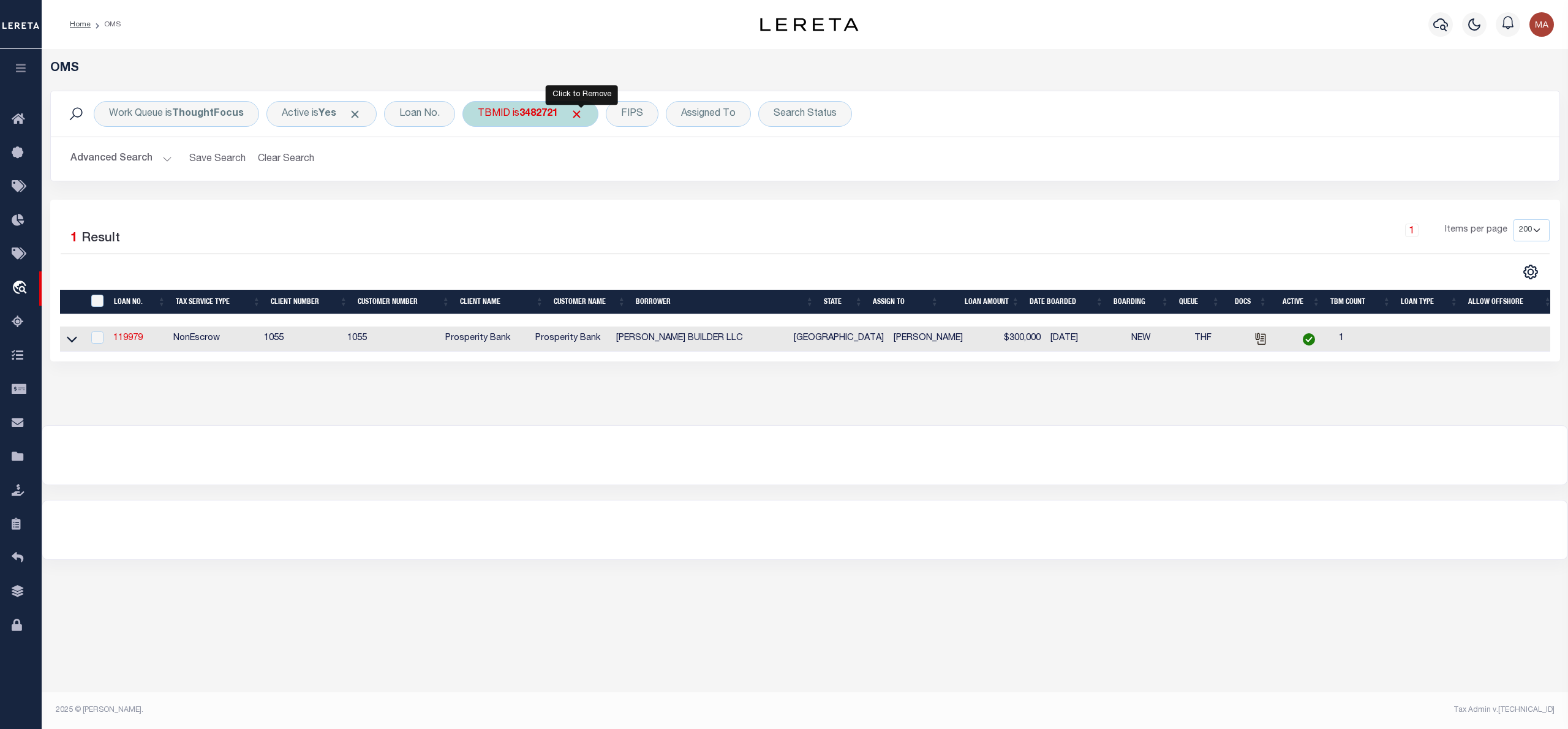
click at [579, 114] on span "Click to Remove" at bounding box center [576, 114] width 13 height 13
click at [501, 121] on div "TBMID" at bounding box center [494, 114] width 64 height 26
click at [581, 113] on span "Click to Remove" at bounding box center [576, 114] width 13 height 13
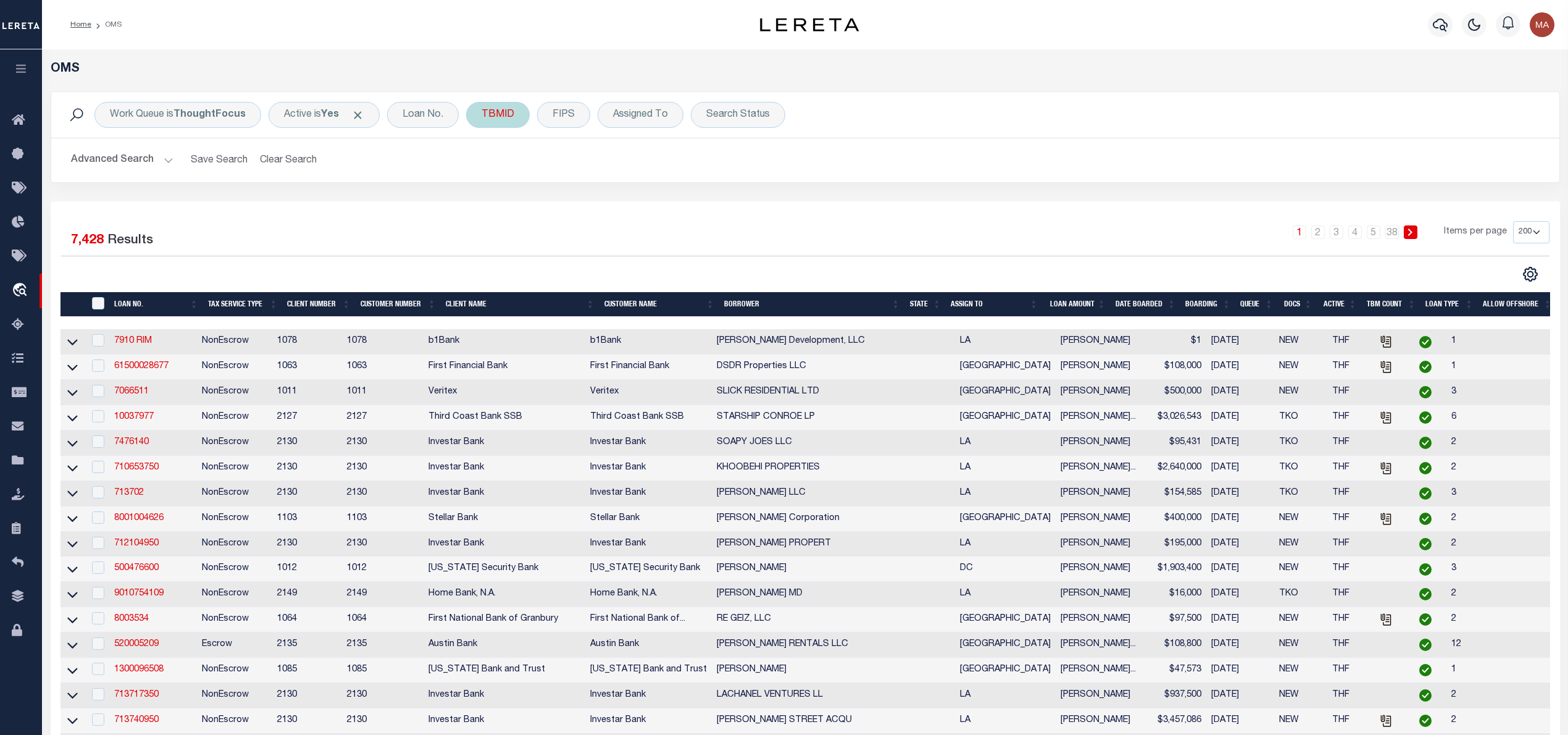
click at [472, 122] on div "TBMID" at bounding box center [498, 115] width 64 height 26
click at [487, 115] on div "TBMID Equals Is Not Equal To Is Greater Than Is Less Than Cancel Apply" at bounding box center [498, 115] width 64 height 26
click at [536, 170] on input "number" at bounding box center [573, 170] width 181 height 23
click at [556, 181] on input "number" at bounding box center [573, 170] width 181 height 23
paste input "3500926001"
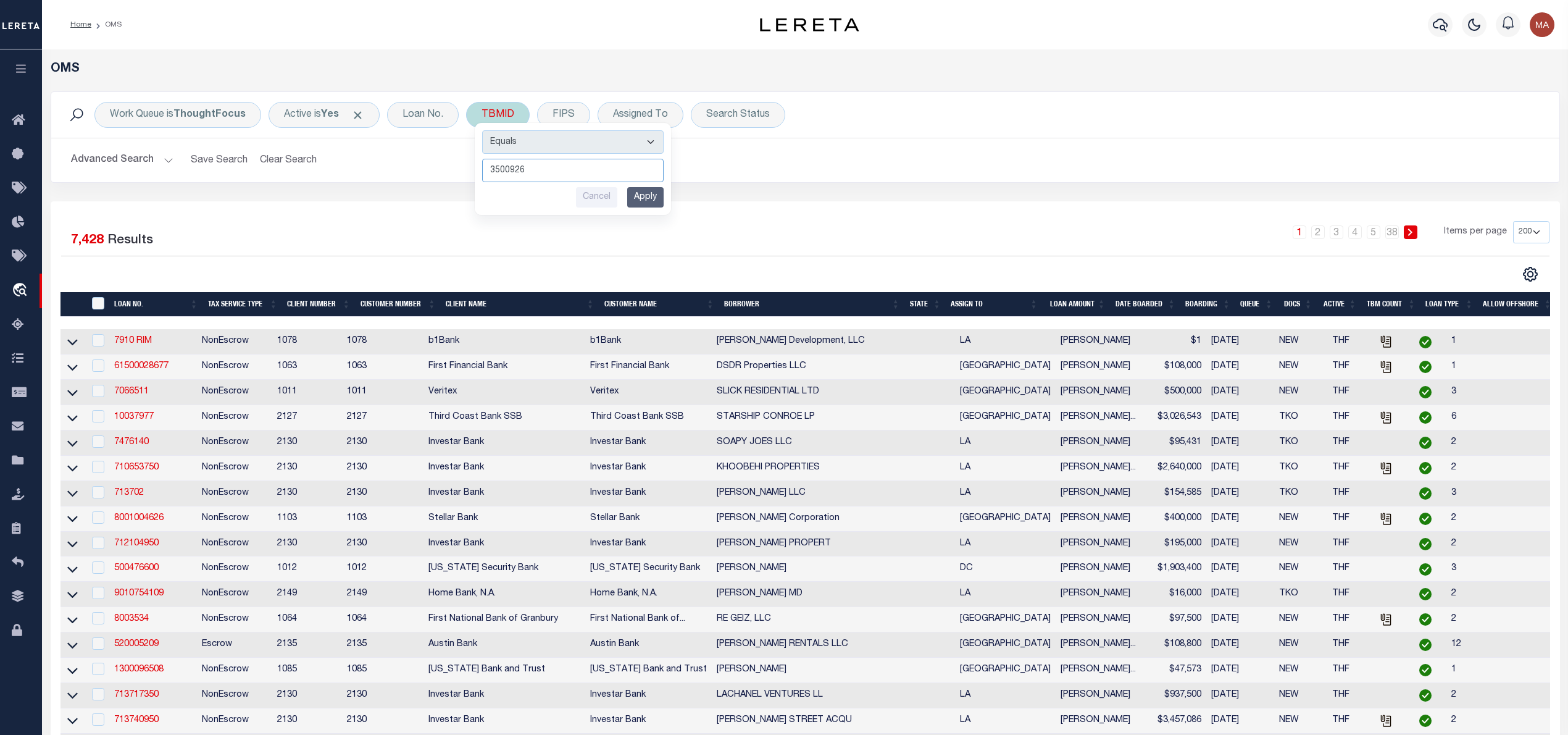
type input "3500926"
click at [656, 205] on input "Apply" at bounding box center [646, 197] width 36 height 21
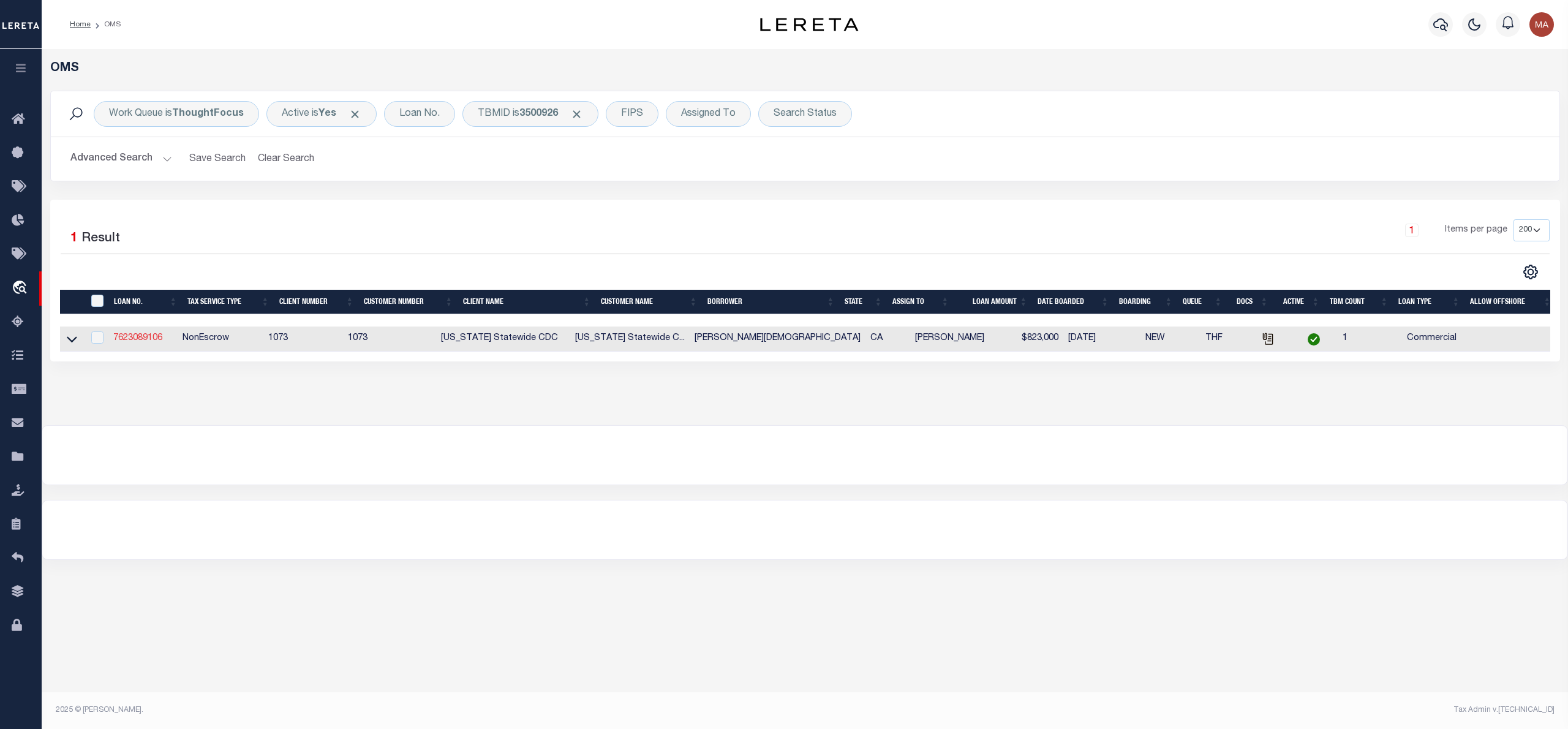
click at [122, 339] on link "7623089106" at bounding box center [138, 338] width 49 height 9
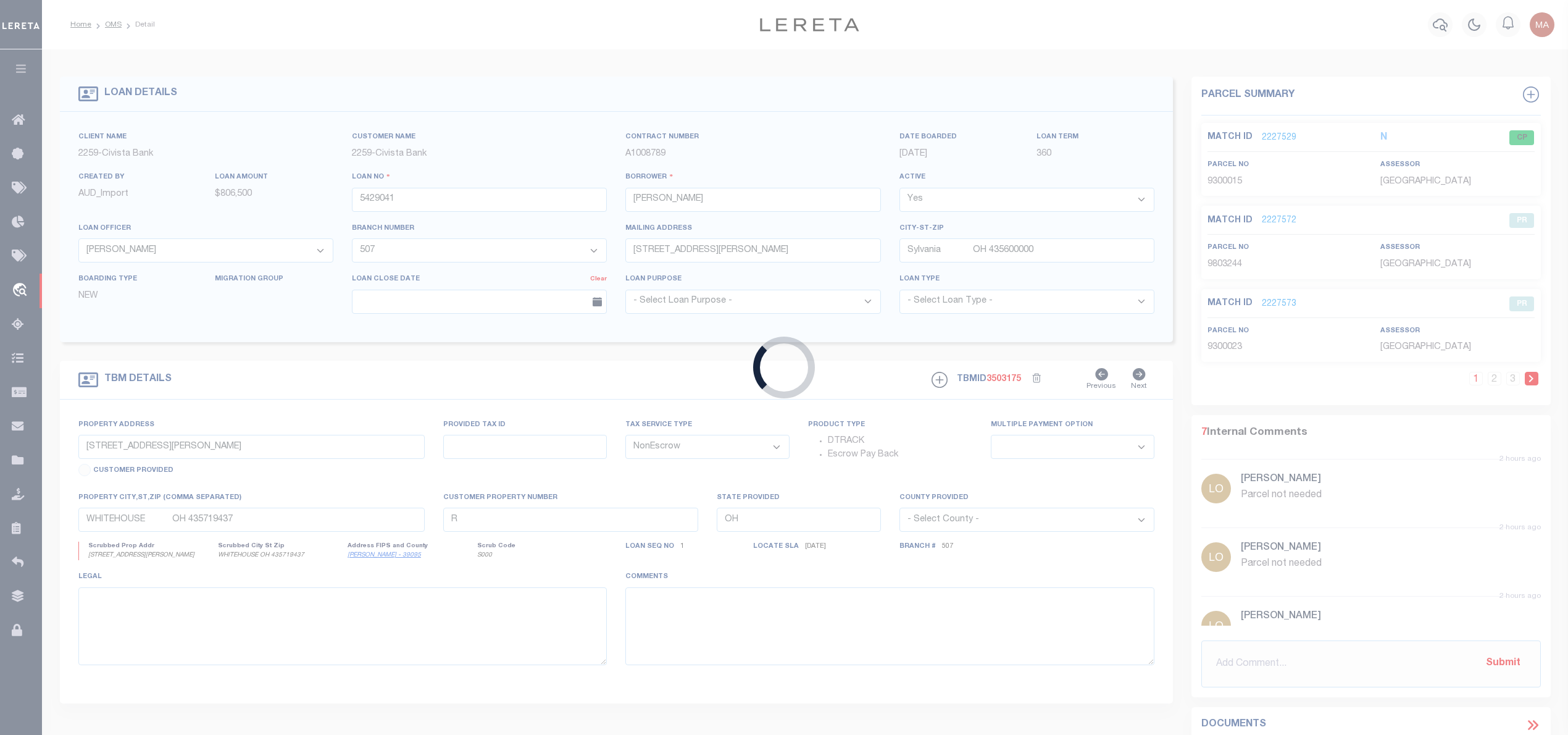
type input "7623089106"
type input "[PERSON_NAME][DEMOGRAPHIC_DATA]"
select select
type input "[DATE]"
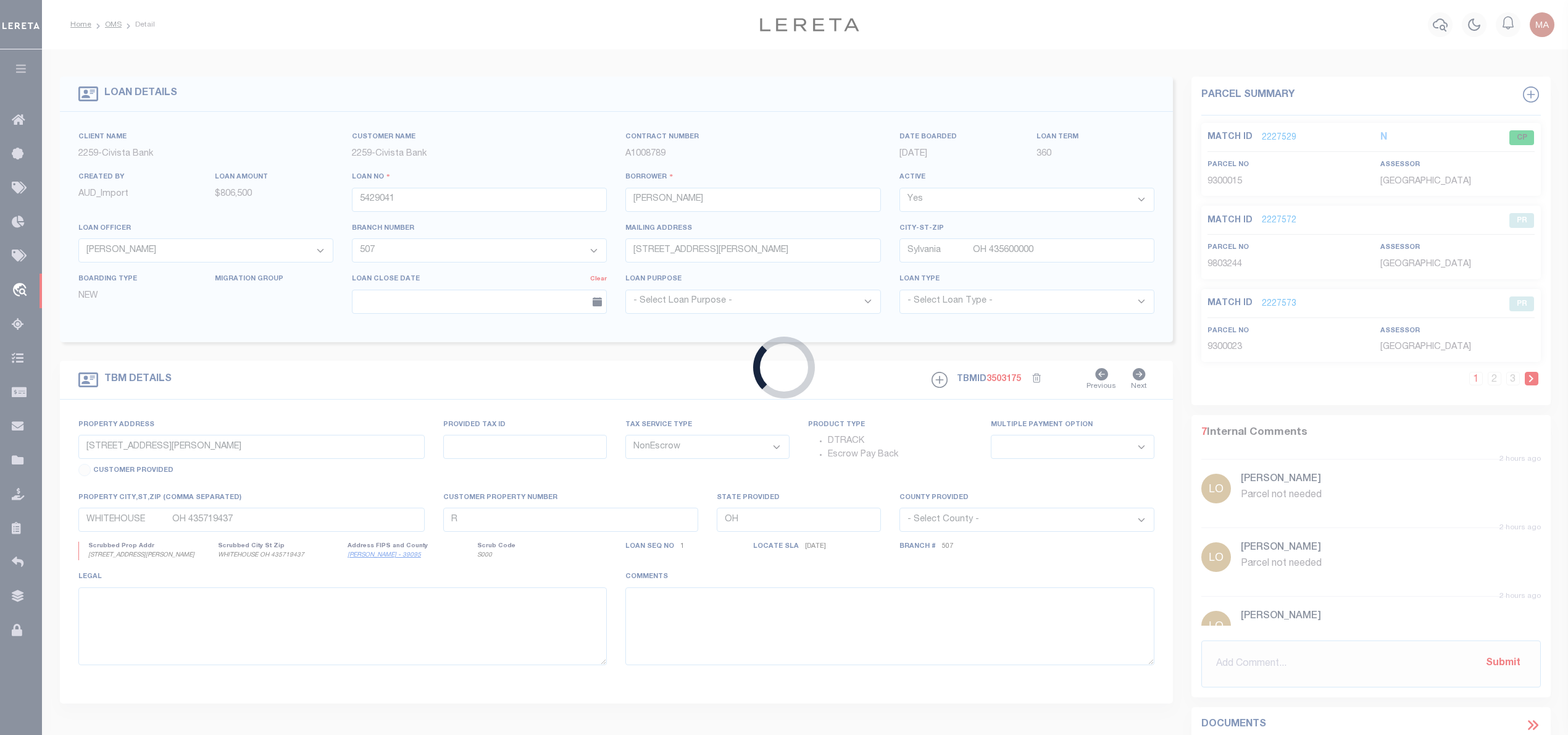
select select "1400"
select select "20"
type input "23182 Alcalde drive, U-82I and U-82J"
select select
type input "Laguna Hills ca 92653"
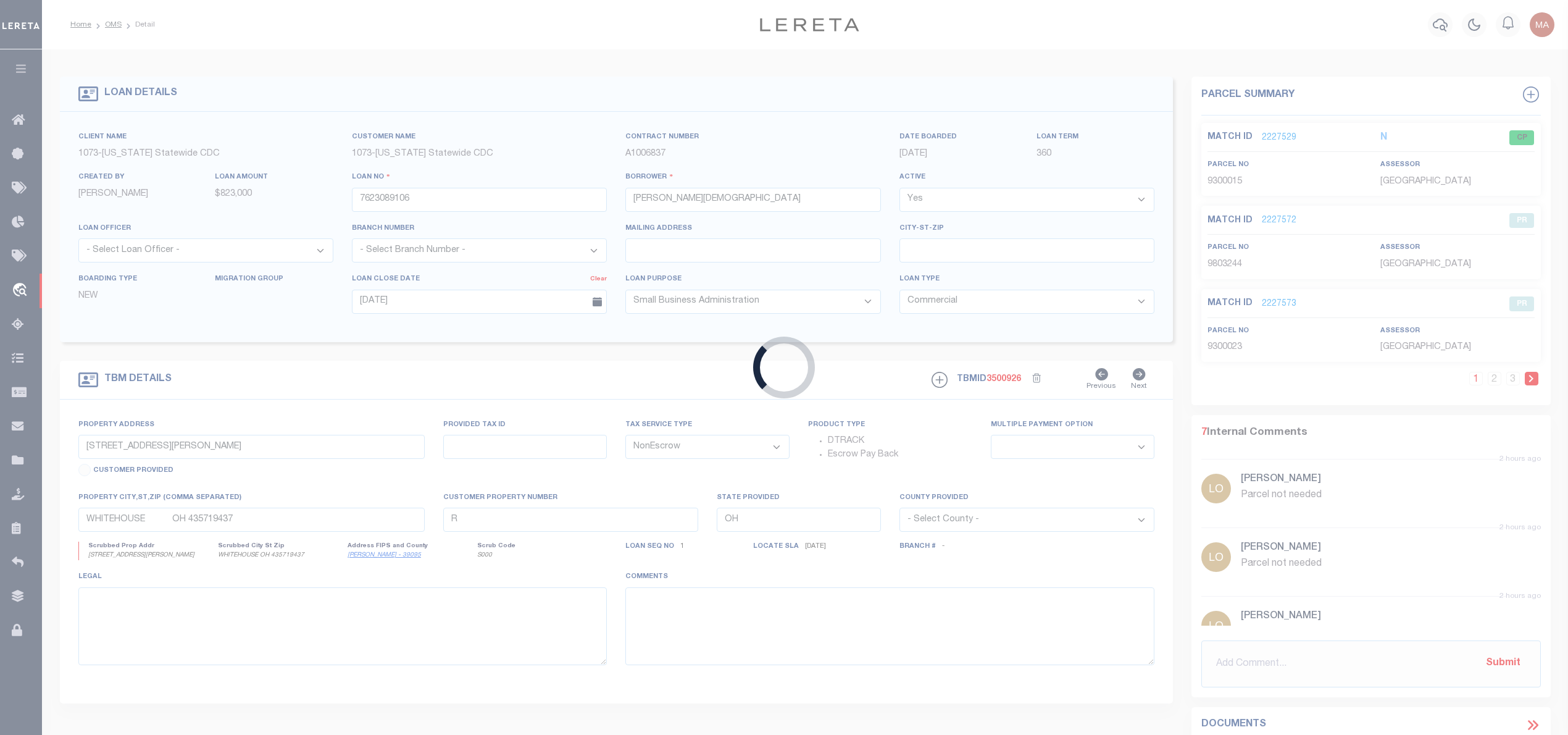
type input "CA"
select select
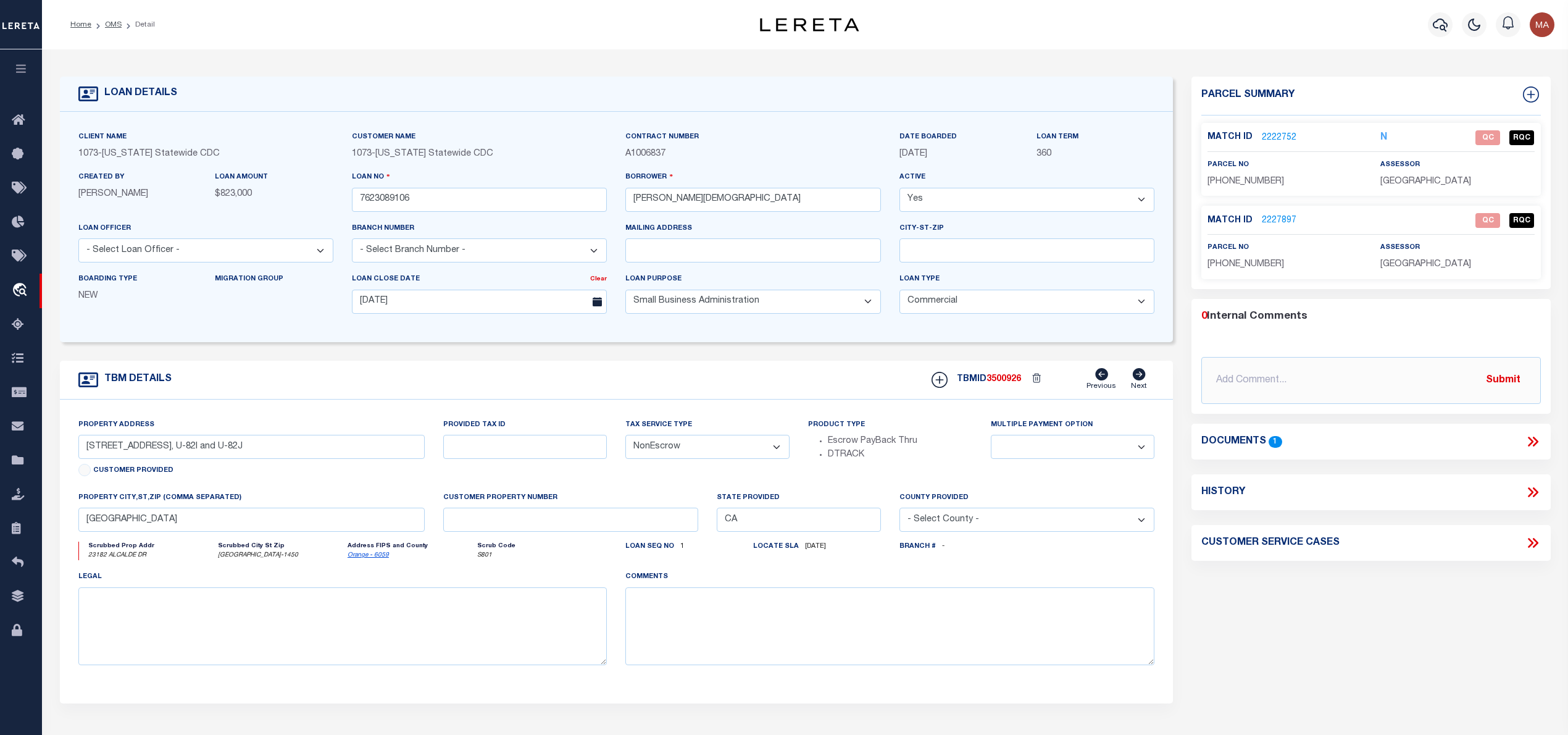
click at [1272, 134] on link "2222752" at bounding box center [1279, 138] width 34 height 13
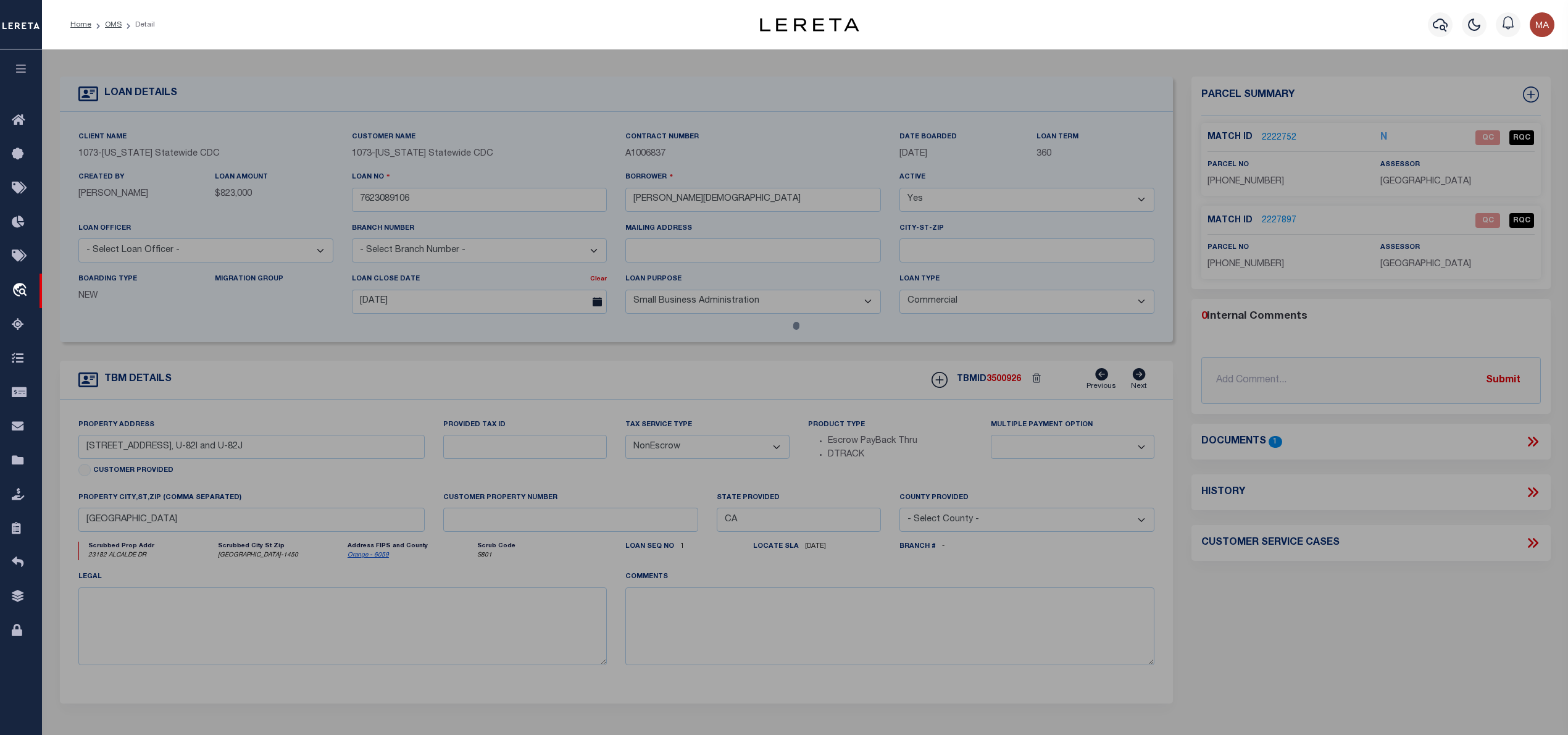
select select "AS"
select select
checkbox input "false"
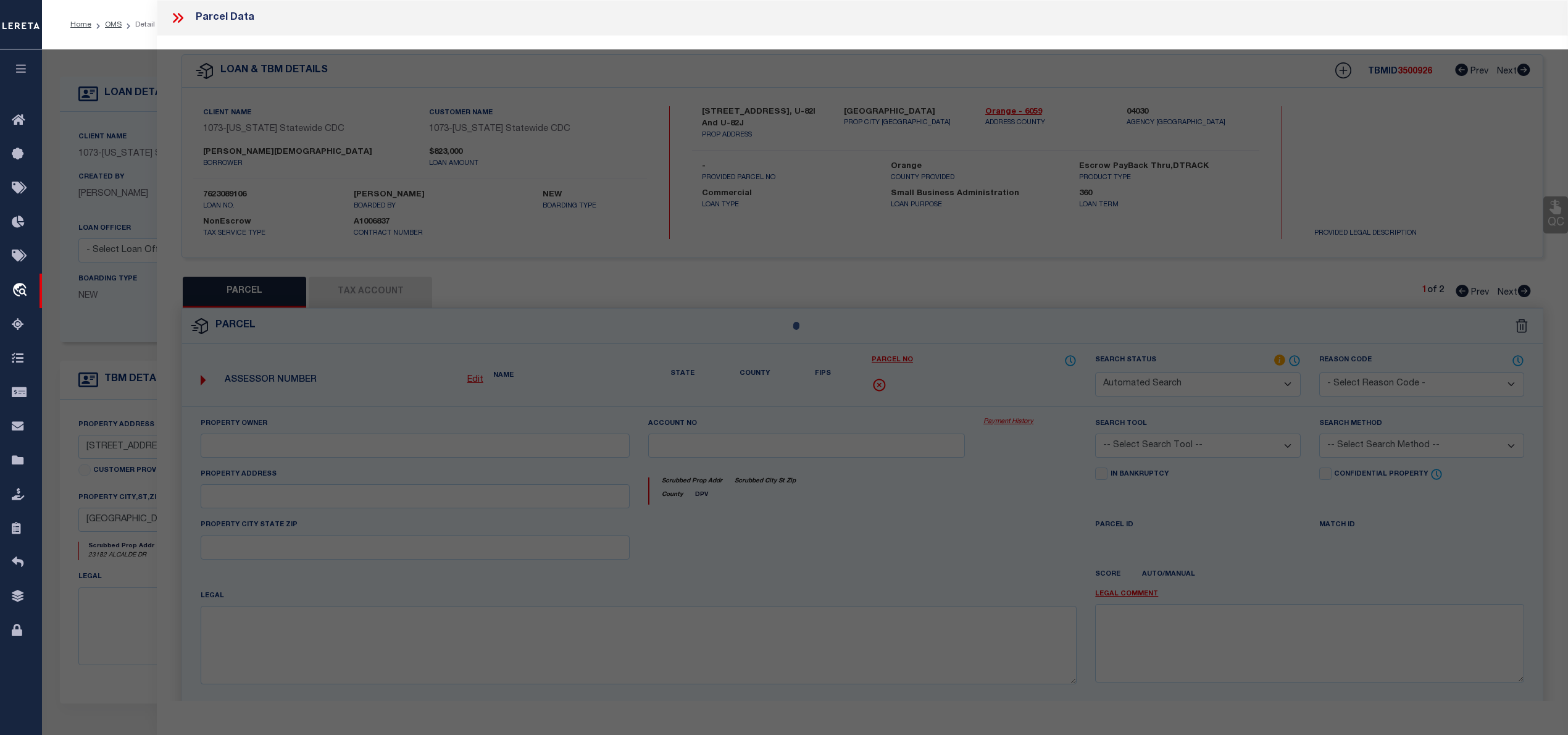
select select "QC"
type input "[PERSON_NAME][DEMOGRAPHIC_DATA]"
select select "PHN"
select select "LEG"
type textarea "U-821"
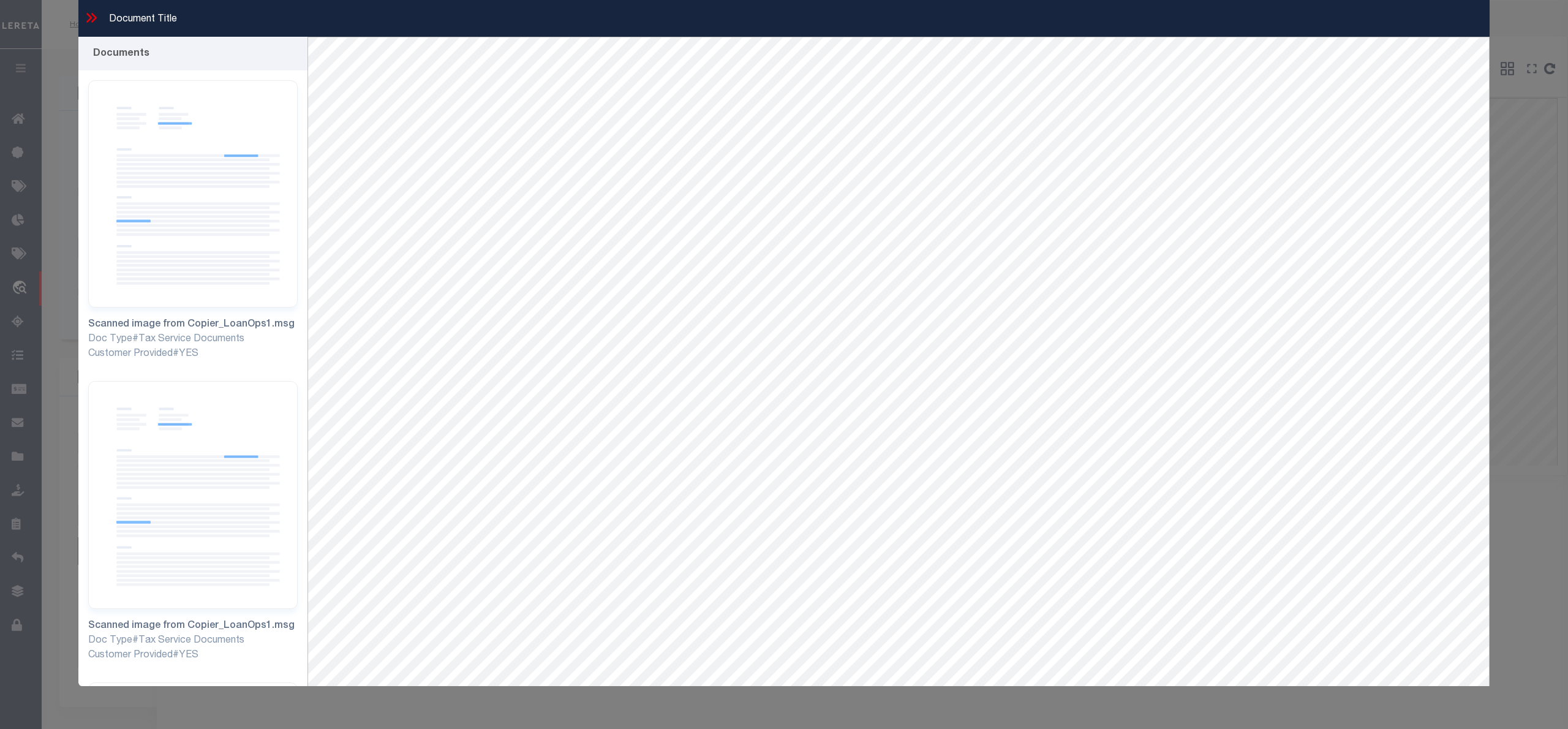
select select "11286"
select select "10"
select select "NonEscrow"
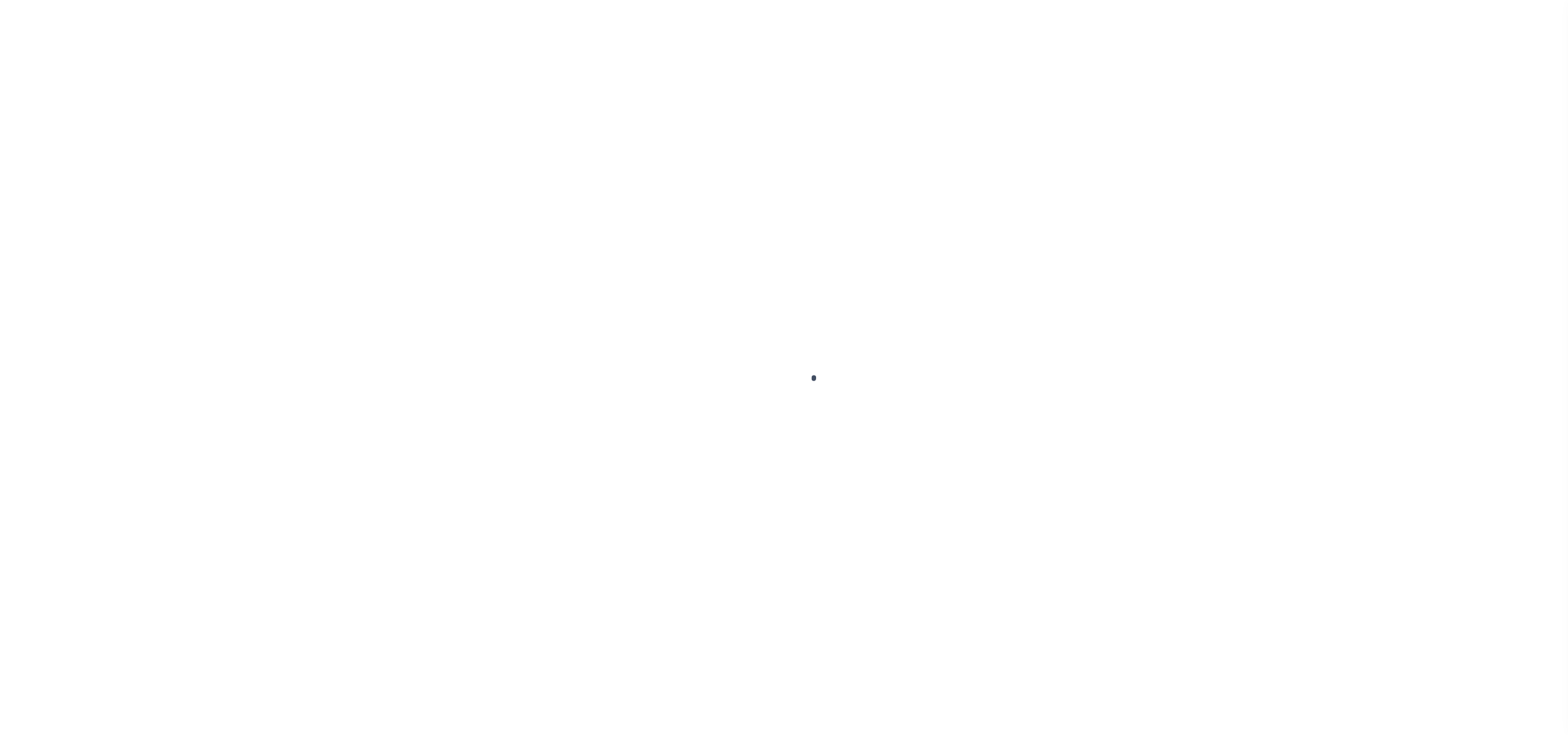
select select "20"
select select "NonEscrow"
select select
type input "[DATE]"
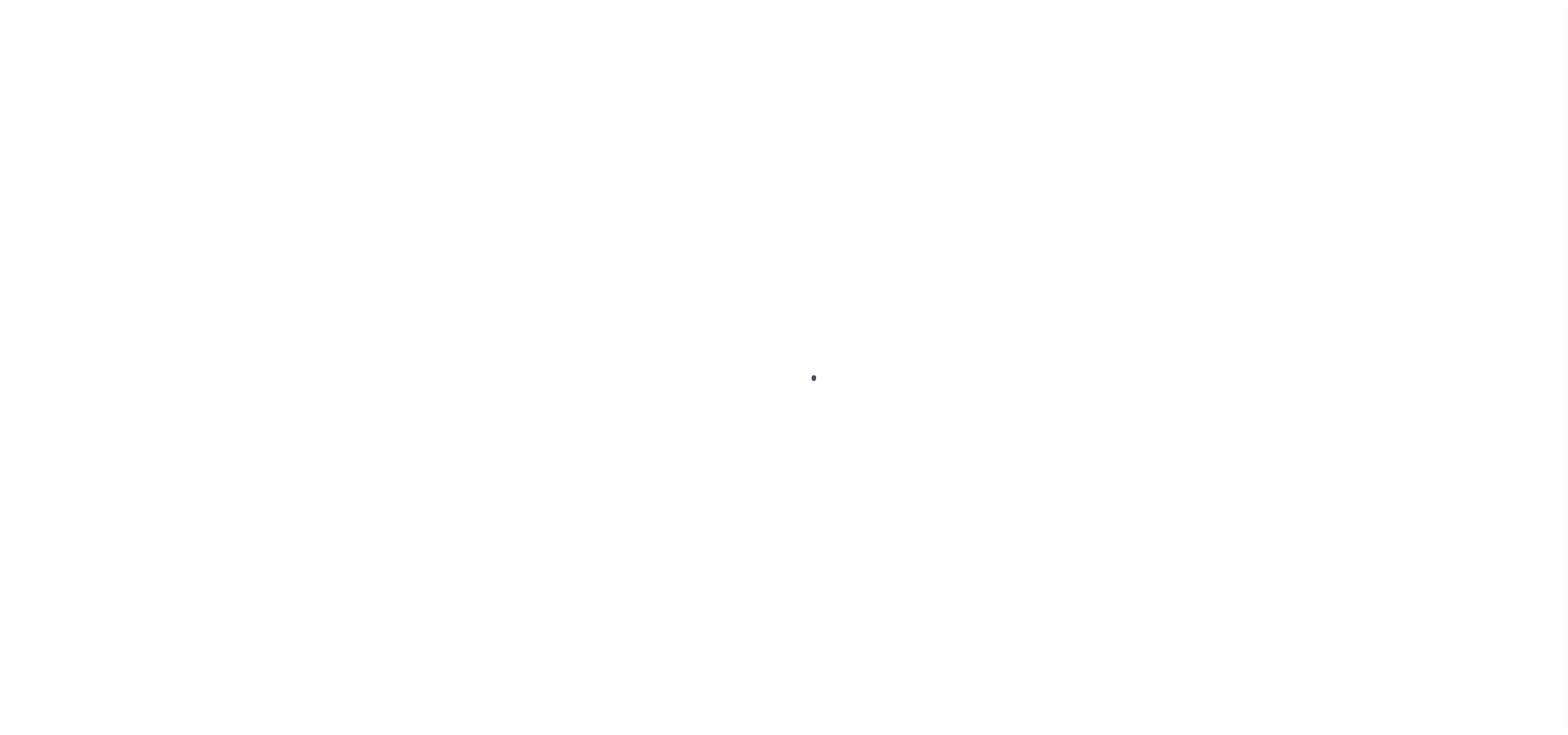
select select
select select "4582"
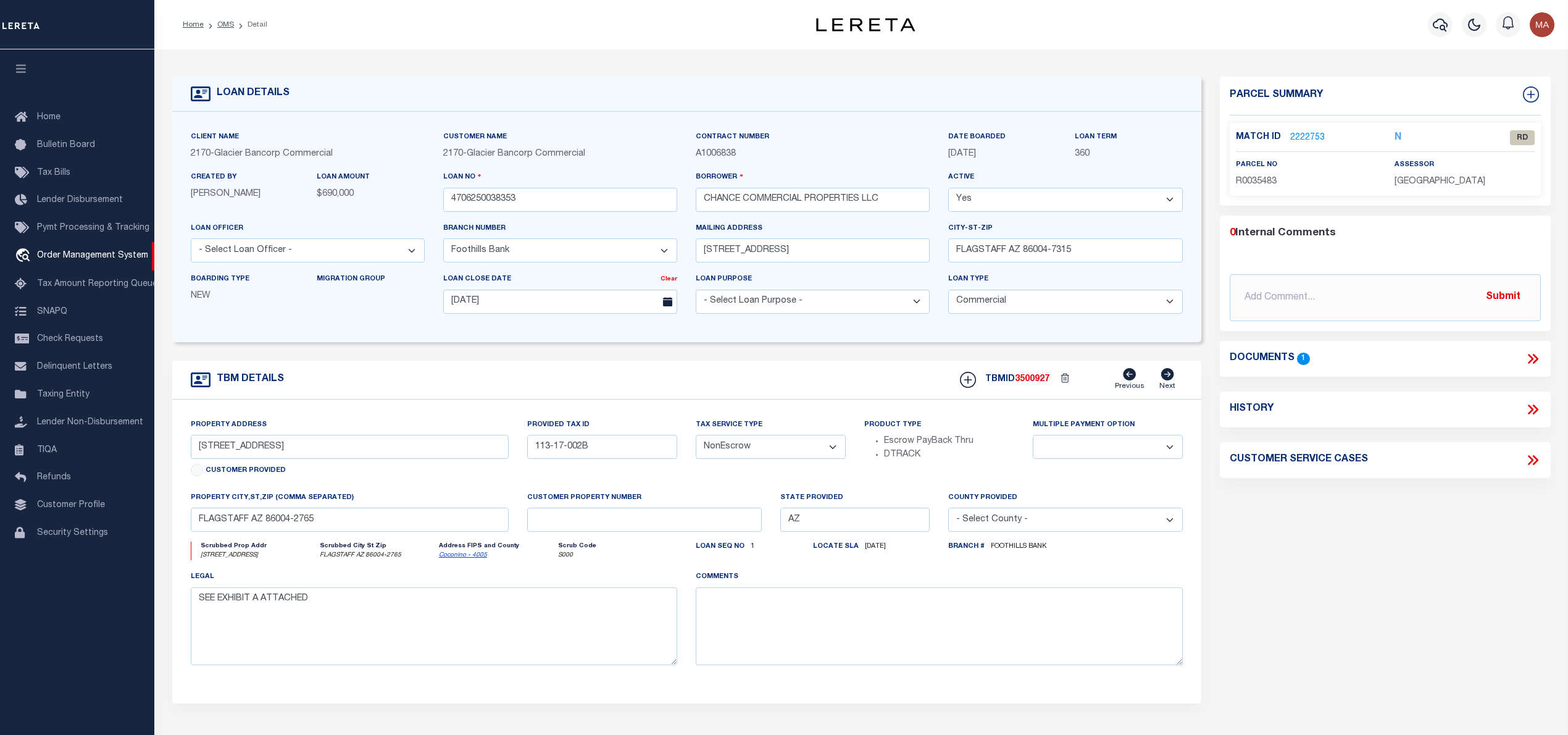
click at [1302, 132] on link "2222753" at bounding box center [1307, 138] width 34 height 13
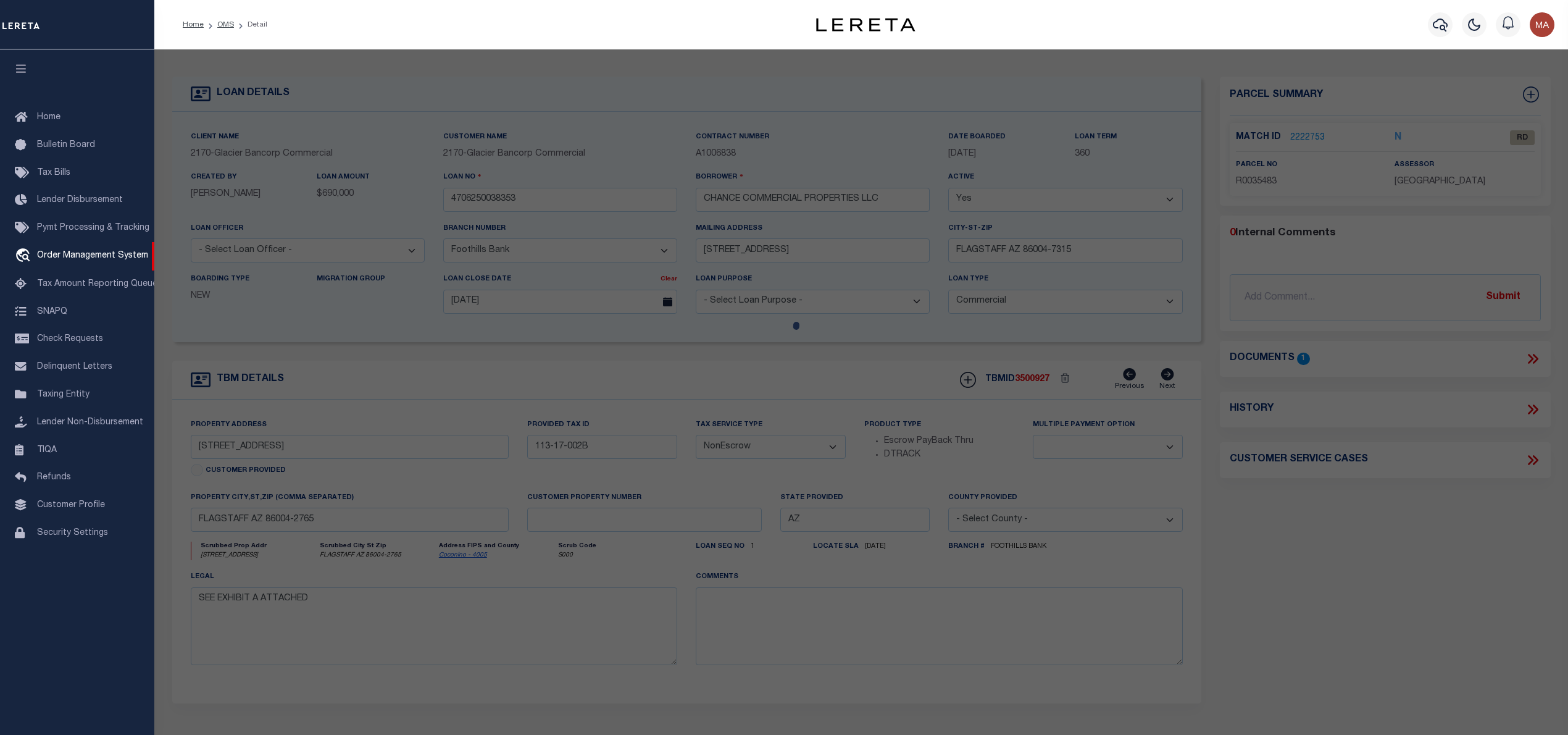
select select "AS"
select select
checkbox input "false"
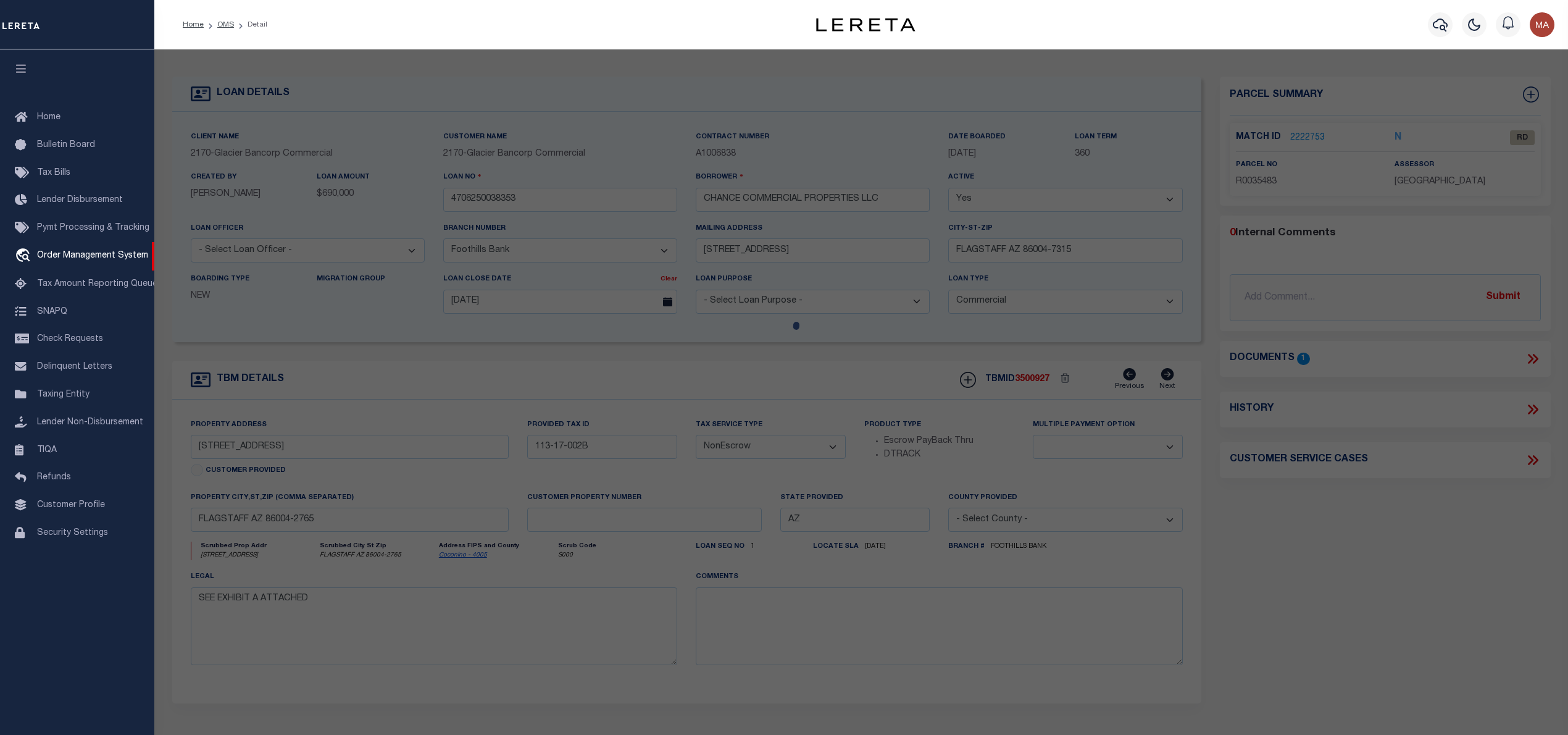
select select "RD"
type input "AUTO TECH PROS LLC"
select select "ATL"
select select "ADD"
type input "[STREET_ADDRESS]"
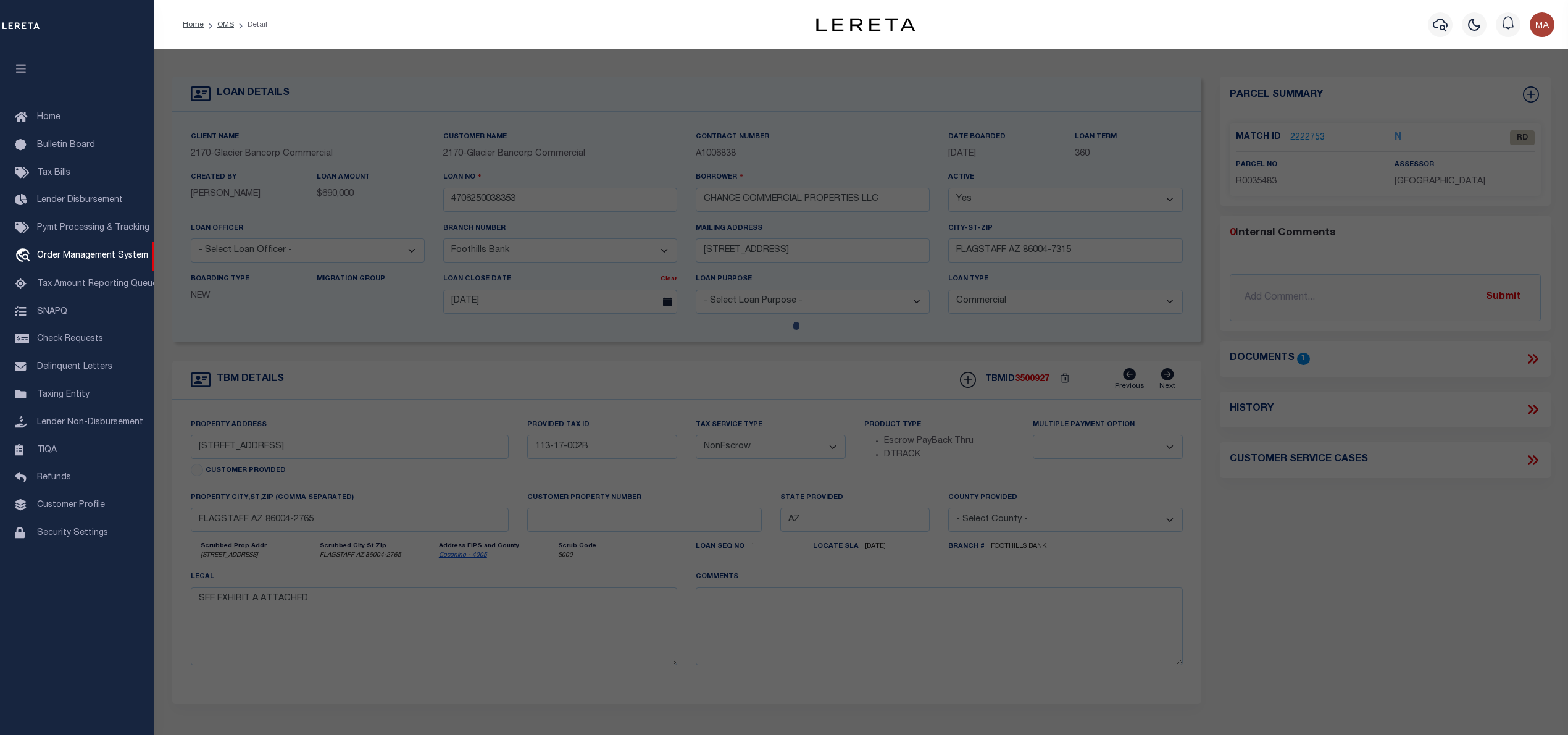
checkbox input "false"
type input "FLAGSTAFF AZ 86004"
type textarea "Sixteenth: NE Quarter: NW Section: 05 Township: 21N Range: 08E BEG N4 COR SEC 5…"
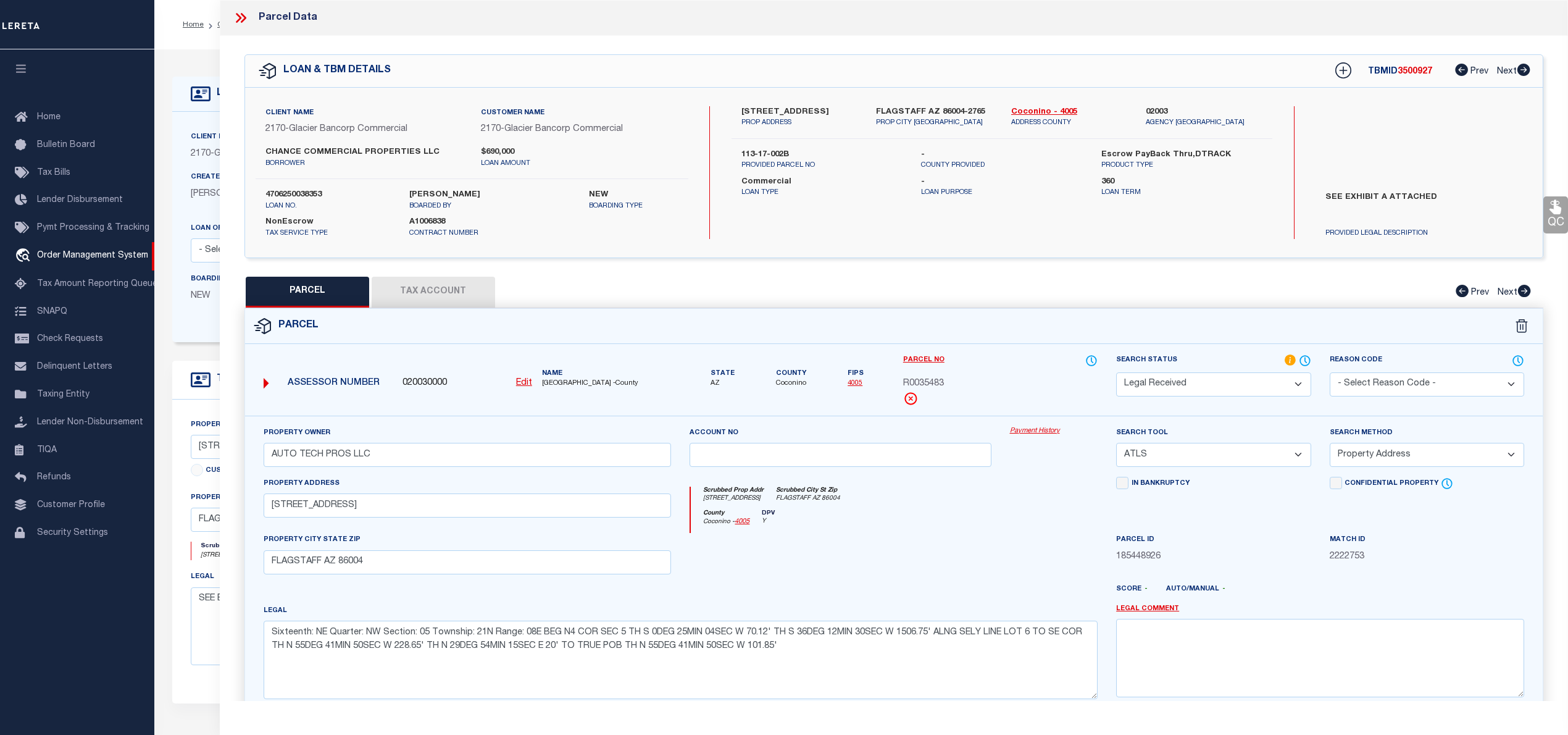
click at [786, 110] on label "[STREET_ADDRESS]" at bounding box center [799, 113] width 116 height 13
copy div "[STREET_ADDRESS]"
click at [344, 460] on input "AUTO TECH PROS LLC" at bounding box center [467, 455] width 408 height 24
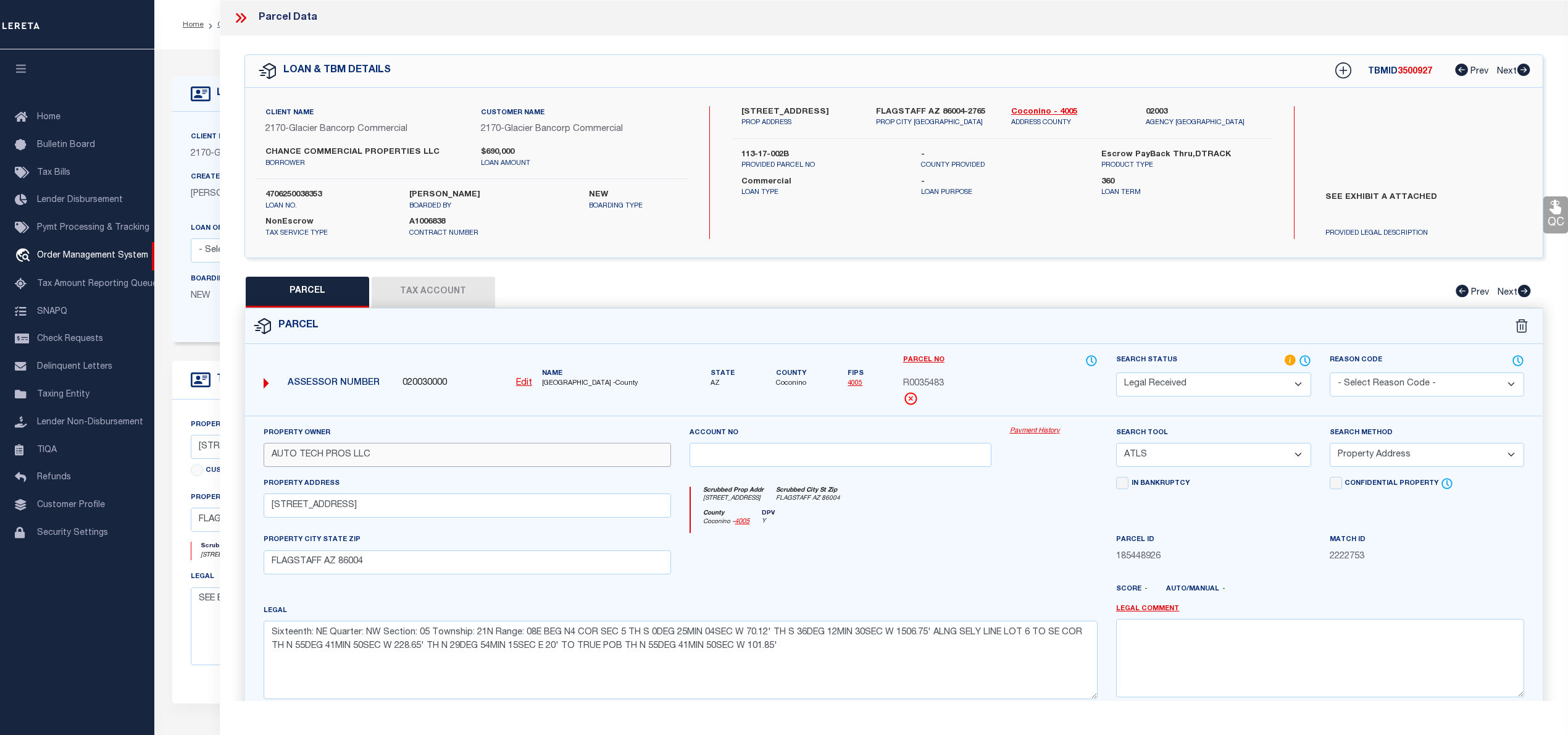
click at [344, 460] on input "AUTO TECH PROS LLC" at bounding box center [467, 455] width 408 height 24
paste input "CHANCE COMMERCIAL PROPERTIE"
type input "CHANCE COMMERCIAL PROPERTIES LLC"
click at [724, 641] on textarea "Sixteenth: NE Quarter: NW Section: 05 Township: 21N Range: 08E BEG N4 COR SEC 5…" at bounding box center [681, 659] width 835 height 78
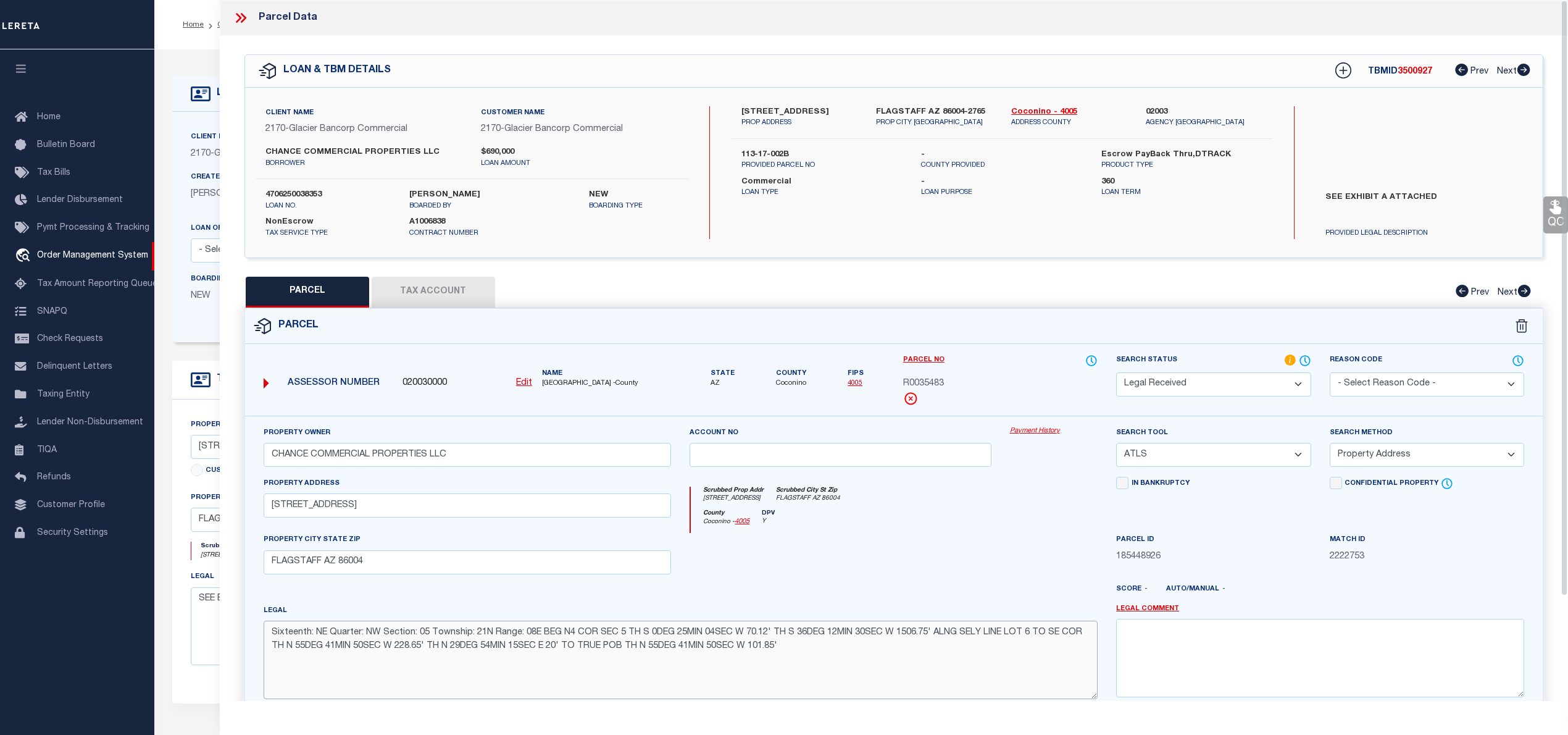
click at [724, 641] on textarea "Sixteenth: NE Quarter: NW Section: 05 Township: 21N Range: 08E BEG N4 COR SEC 5…" at bounding box center [681, 659] width 835 height 78
paste textarea "TH S 0DEG 25MIN 04SEC W 70.12' TH S 36DEG 12MIN 30SEC W 1506.75' ALNG SELY LINE…"
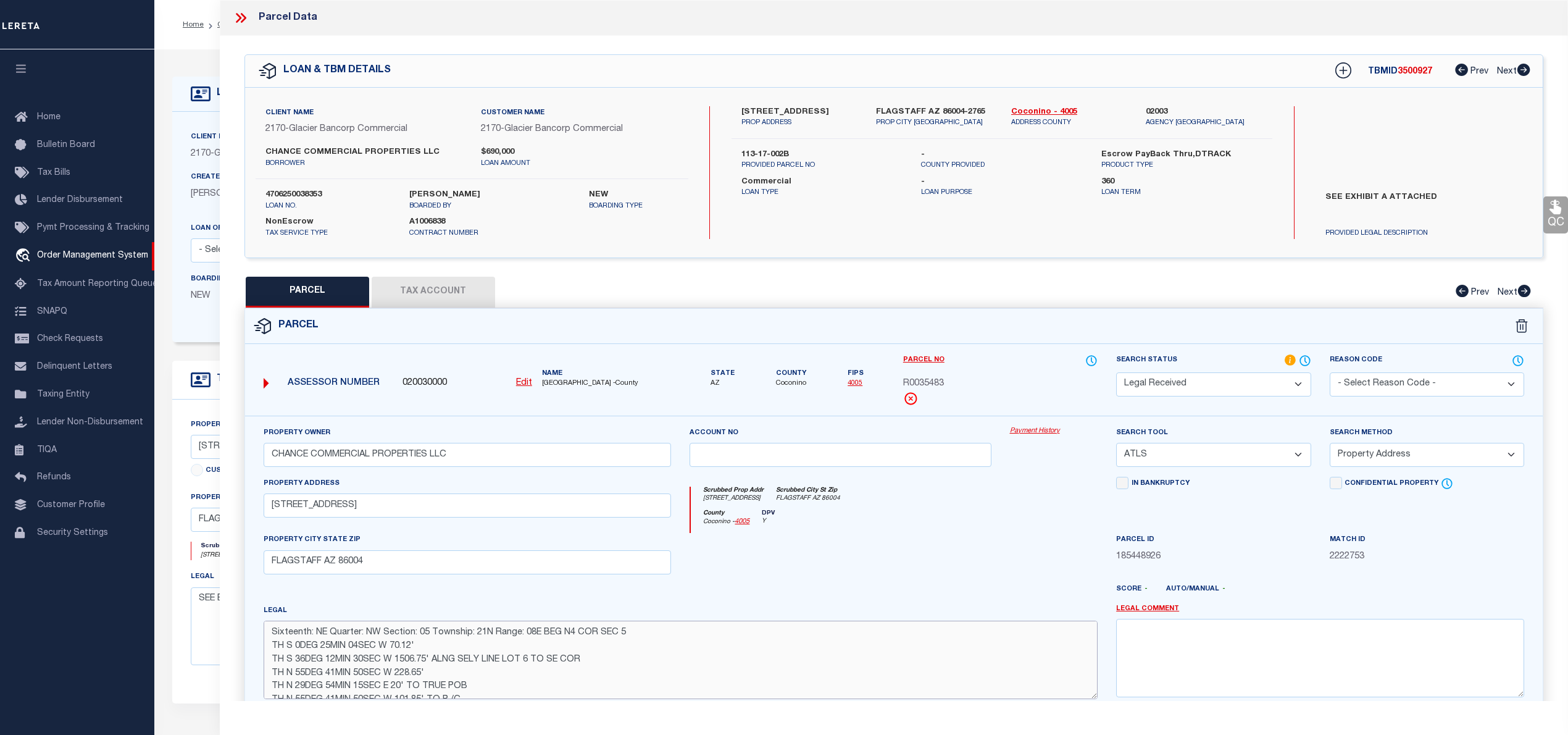
scroll to position [68, 0]
type textarea "Sixteenth: NE Quarter: NW Section: 05 Township: 21N Range: 08E BEG N4 COR SEC 5…"
click at [1207, 389] on select "Automated Search Bad Parcel Complete Duplicate Parcel High Dollar Reporting In …" at bounding box center [1214, 384] width 195 height 24
select select "PC"
click at [1116, 372] on select "Automated Search Bad Parcel Complete Duplicate Parcel High Dollar Reporting In …" at bounding box center [1214, 384] width 195 height 24
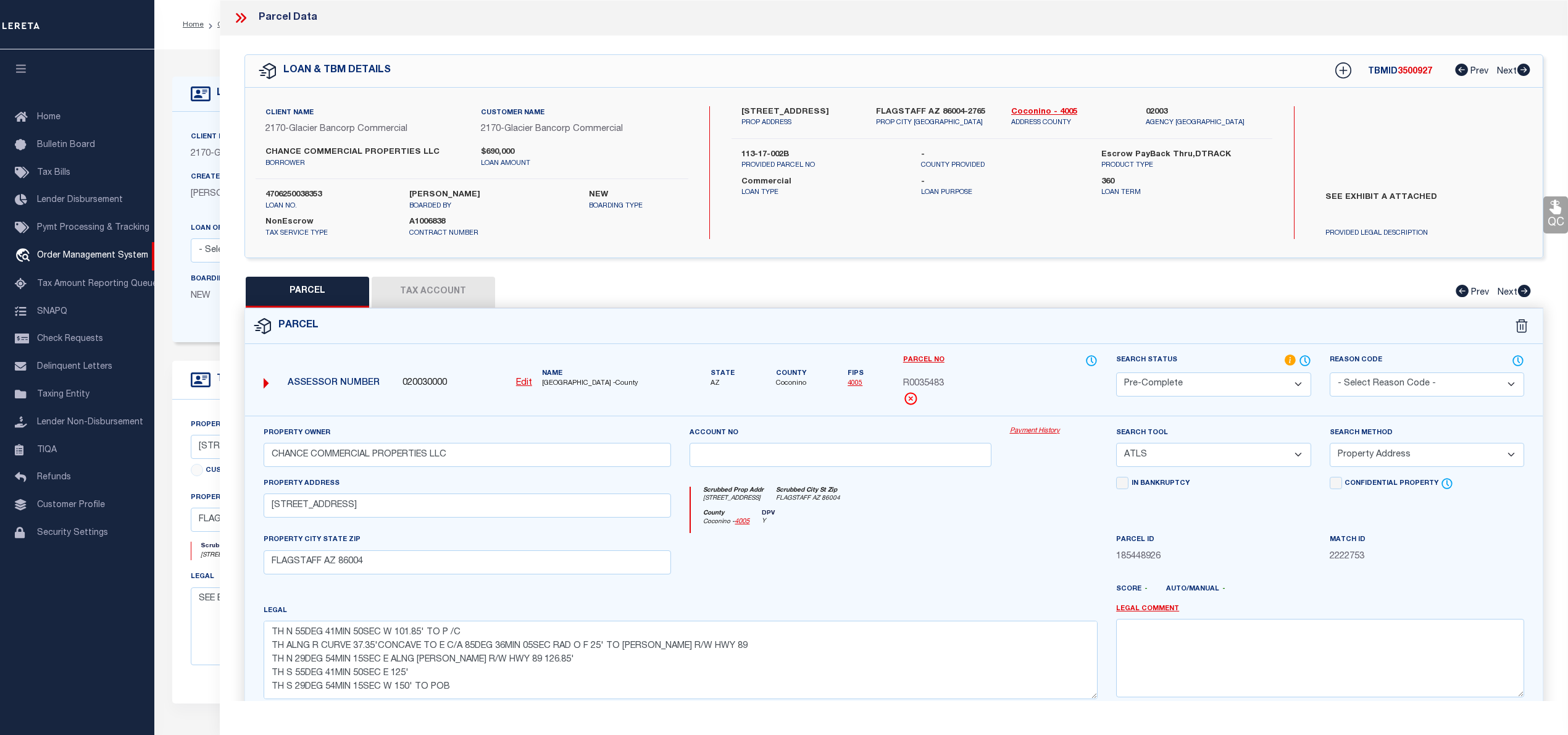
click at [1161, 454] on select "-- Select Search Tool -- 3rd Party Website Agency File Agency Website ATLS CNV-…" at bounding box center [1214, 455] width 195 height 24
select select "AGW"
click at [1116, 445] on select "-- Select Search Tool -- 3rd Party Website Agency File Agency Website ATLS CNV-…" at bounding box center [1214, 455] width 195 height 24
click at [1413, 460] on select "-- Select Search Method -- Property Address Legal Liability Info Provided" at bounding box center [1427, 455] width 195 height 24
select select "LEG"
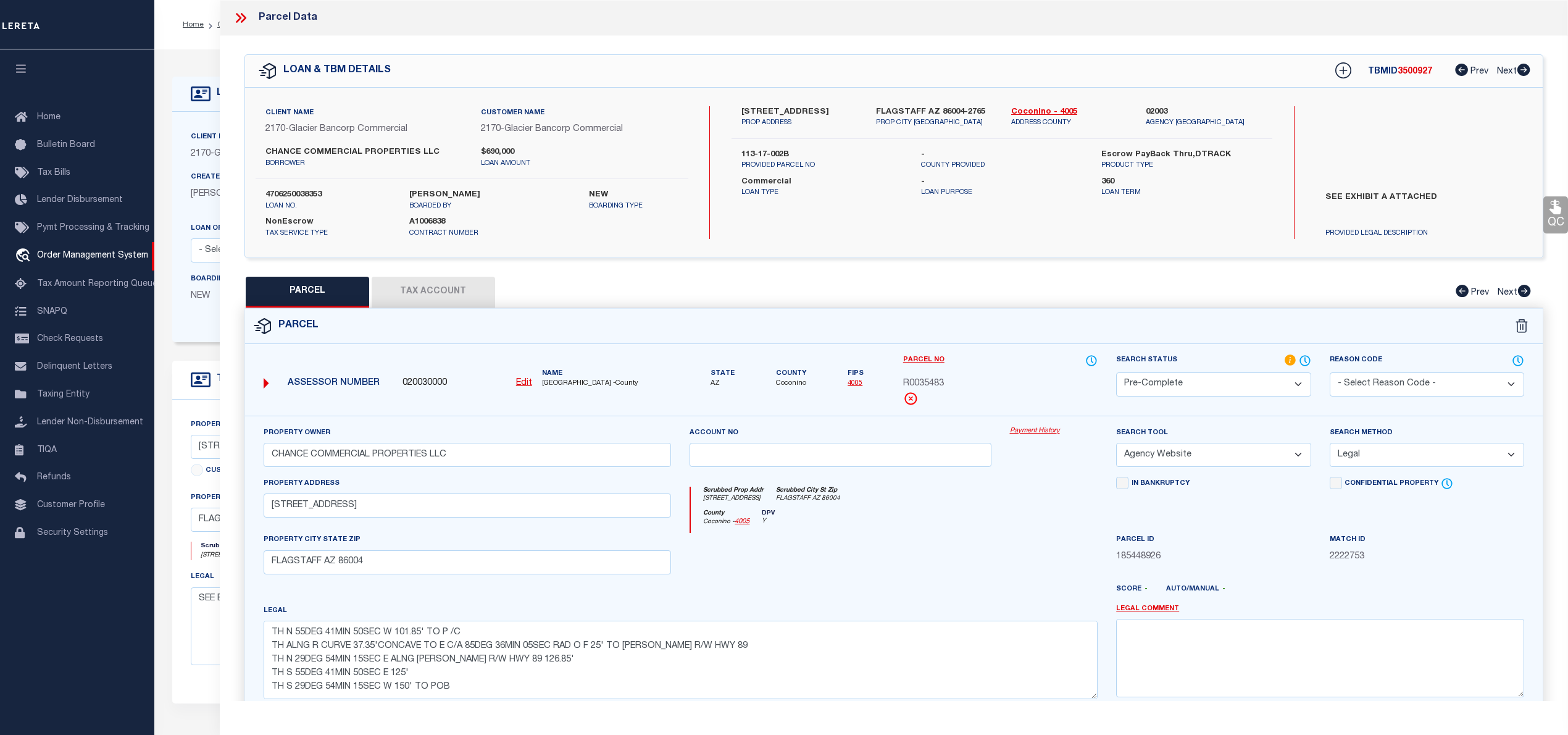
click at [1330, 445] on select "-- Select Search Method -- Property Address Legal Liability Info Provided" at bounding box center [1427, 455] width 195 height 24
click at [402, 294] on button "Tax Account" at bounding box center [433, 292] width 124 height 31
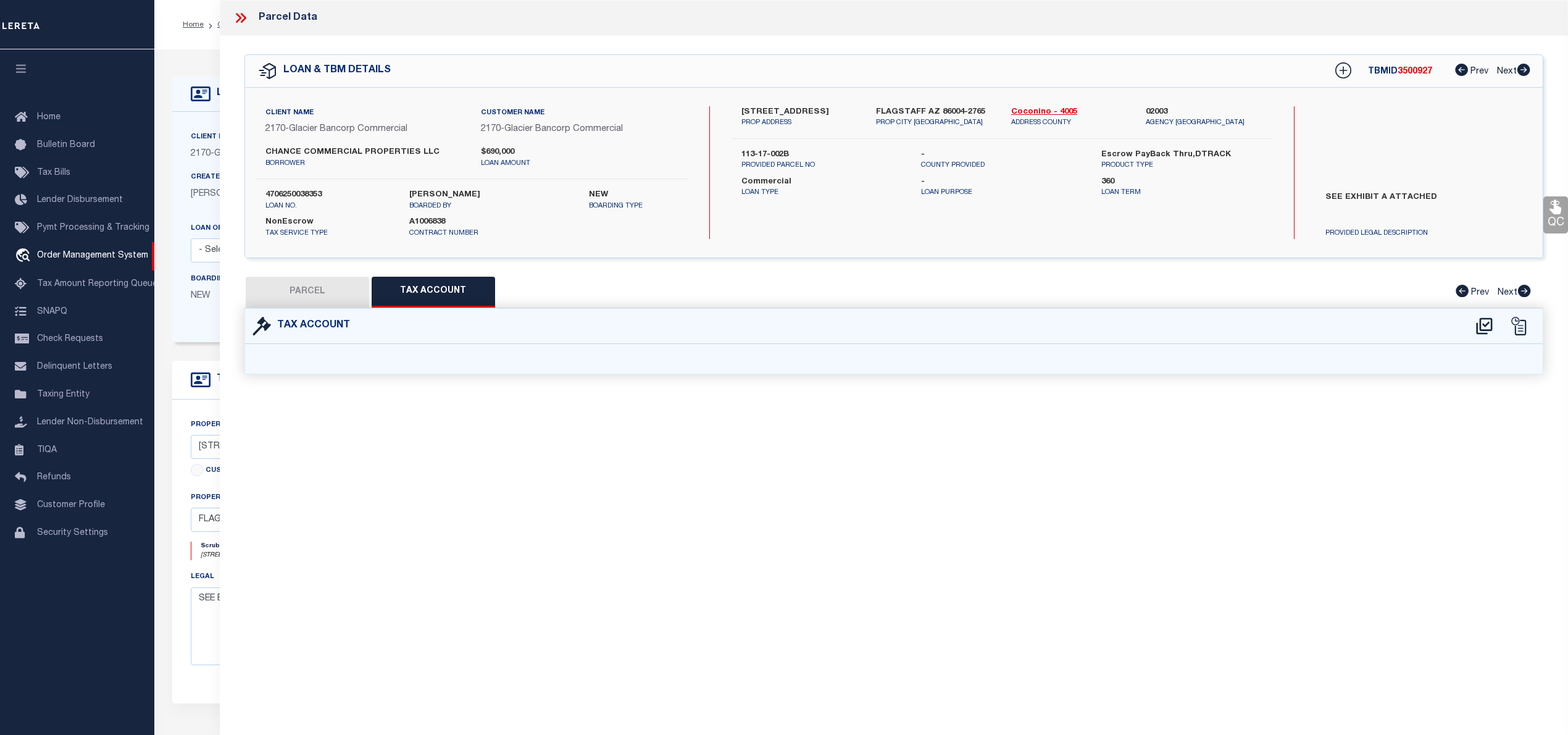
select select "100"
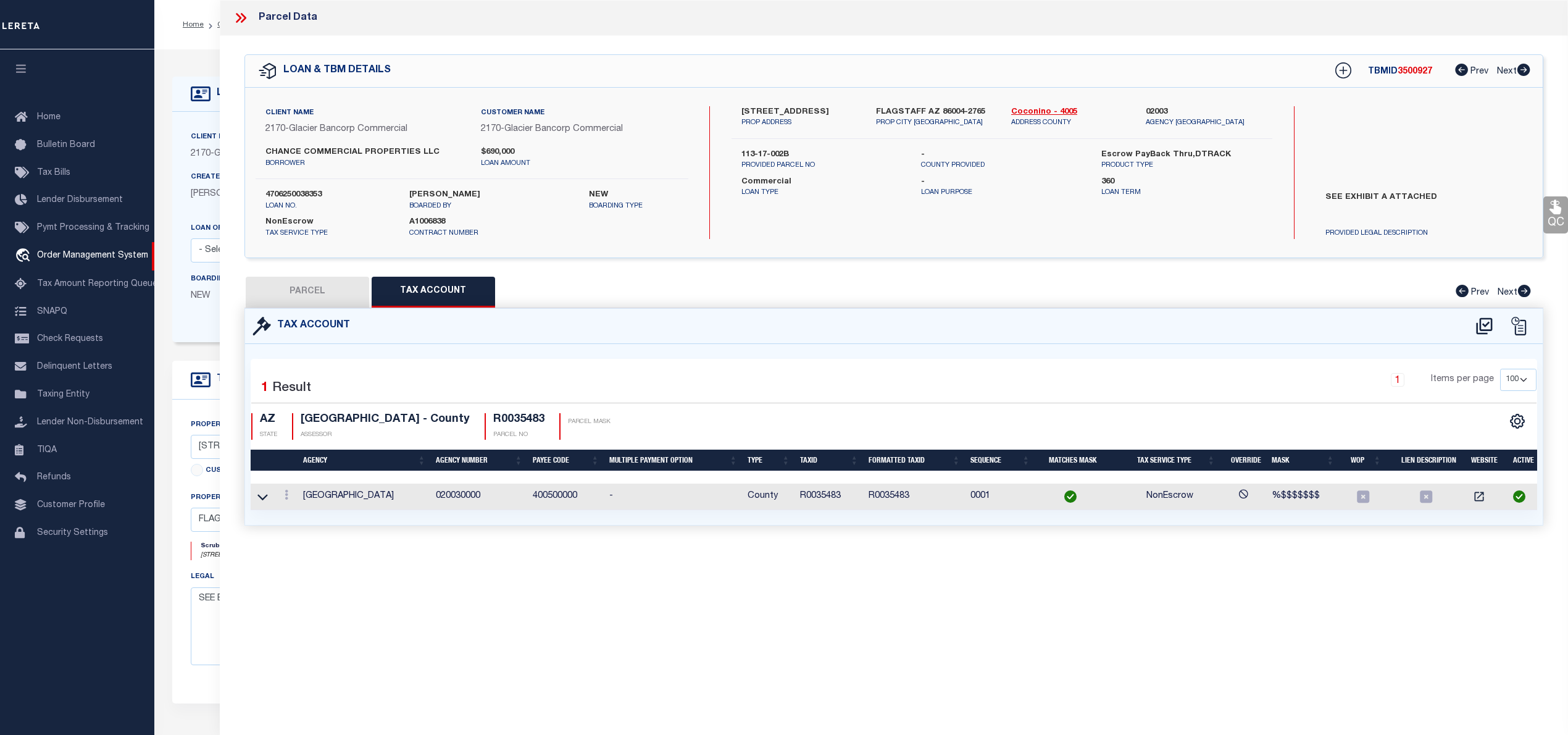
click at [307, 295] on button "PARCEL" at bounding box center [307, 292] width 124 height 31
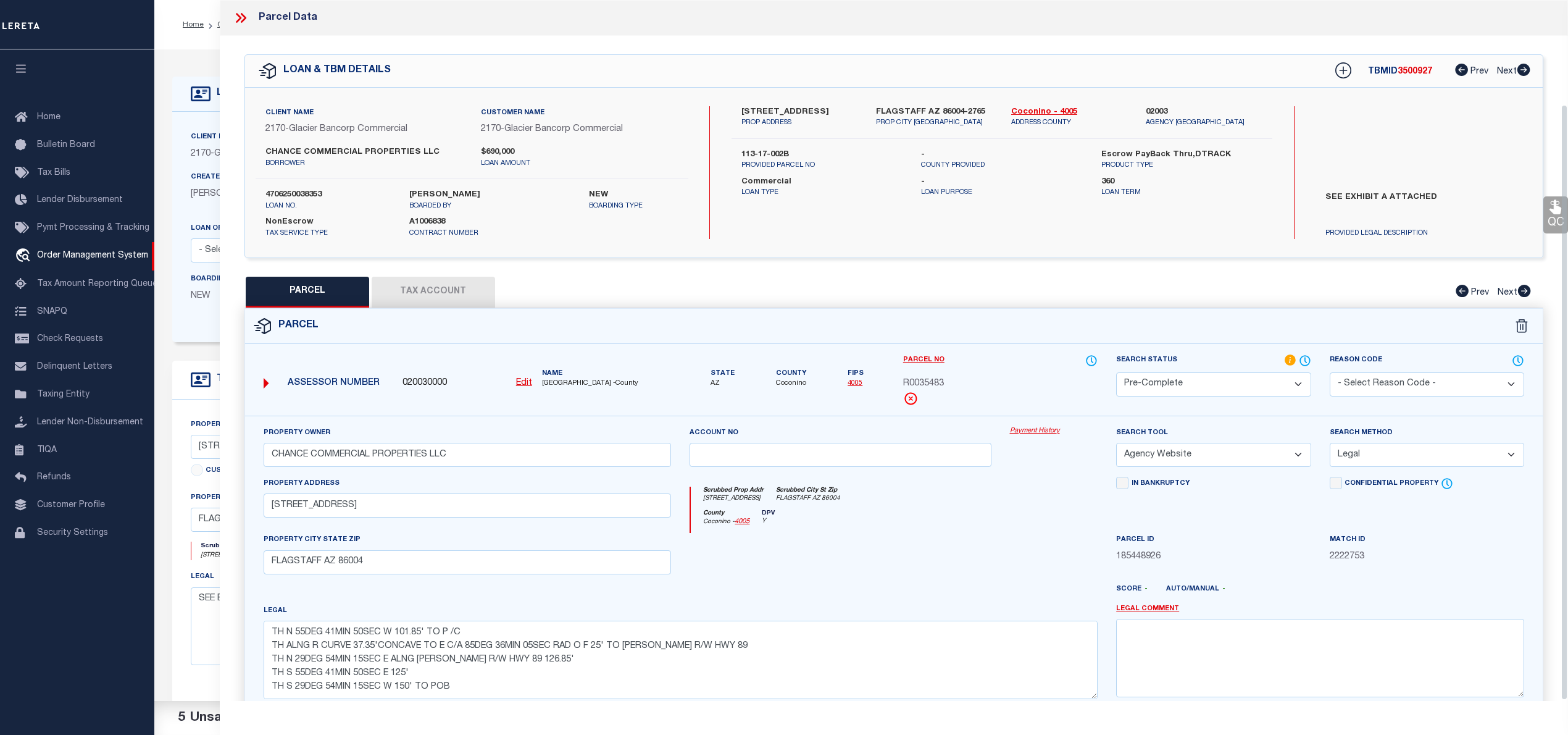
scroll to position [124, 0]
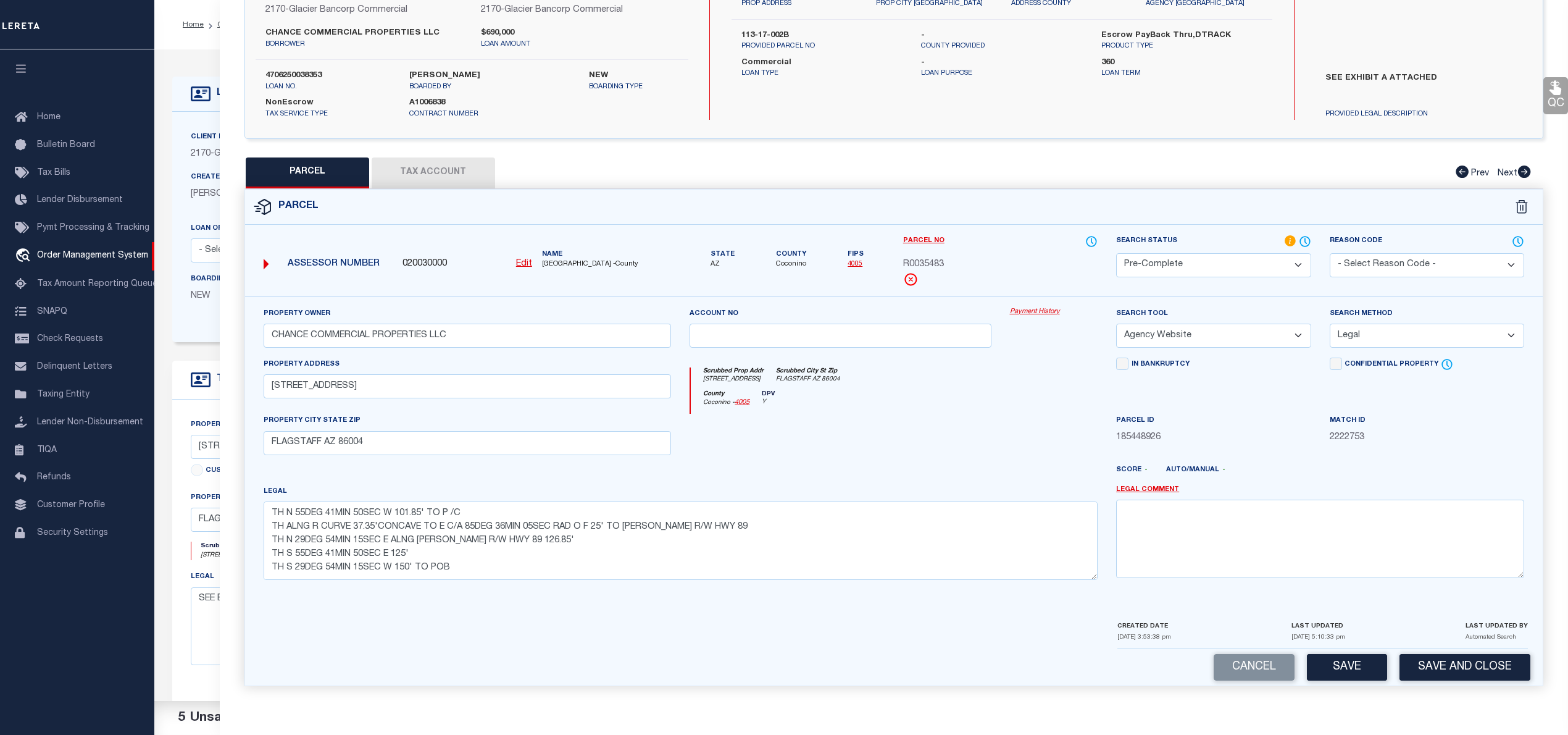
click at [426, 175] on button "Tax Account" at bounding box center [433, 173] width 124 height 31
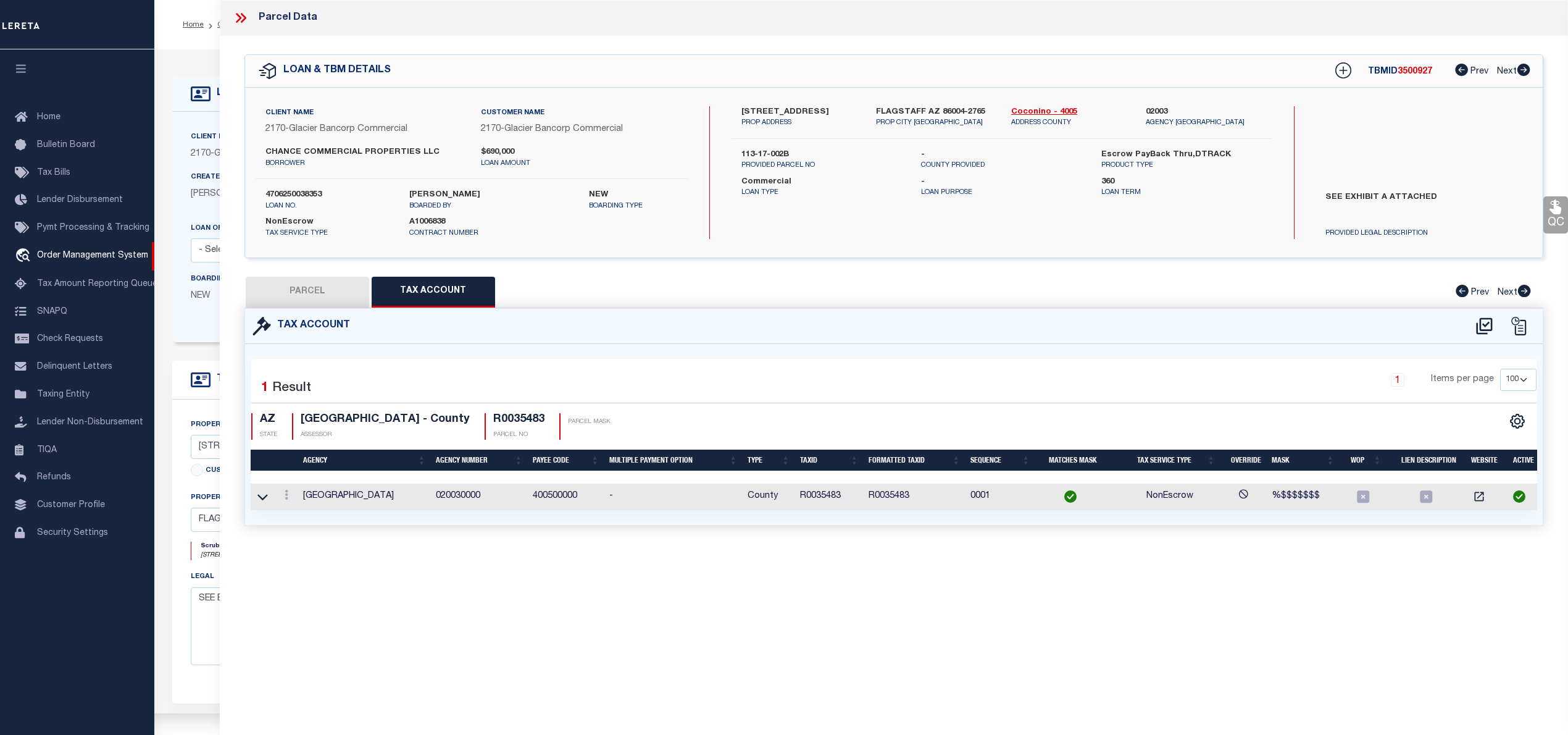
select select "100"
click at [308, 277] on button "PARCEL" at bounding box center [307, 292] width 124 height 31
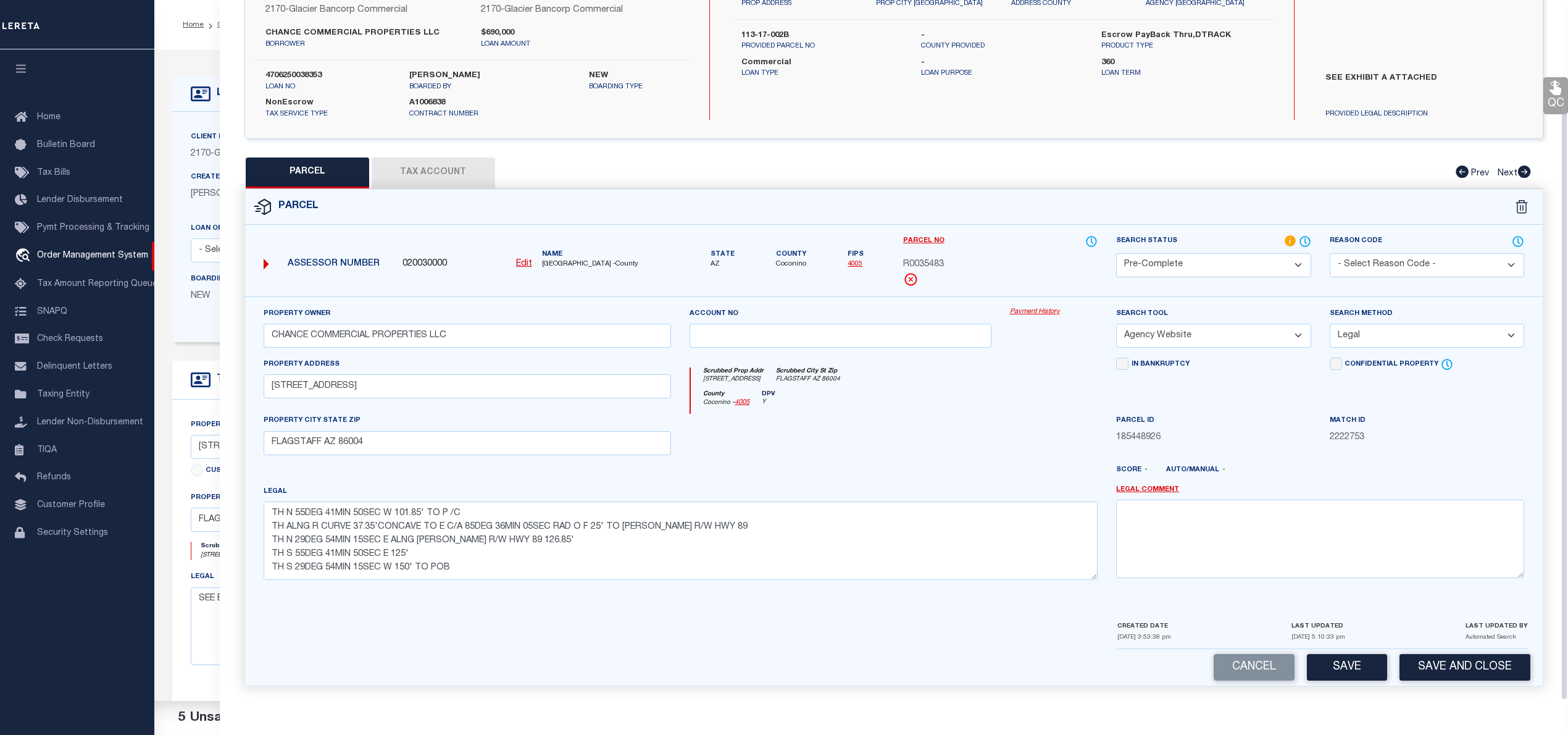
scroll to position [82, 0]
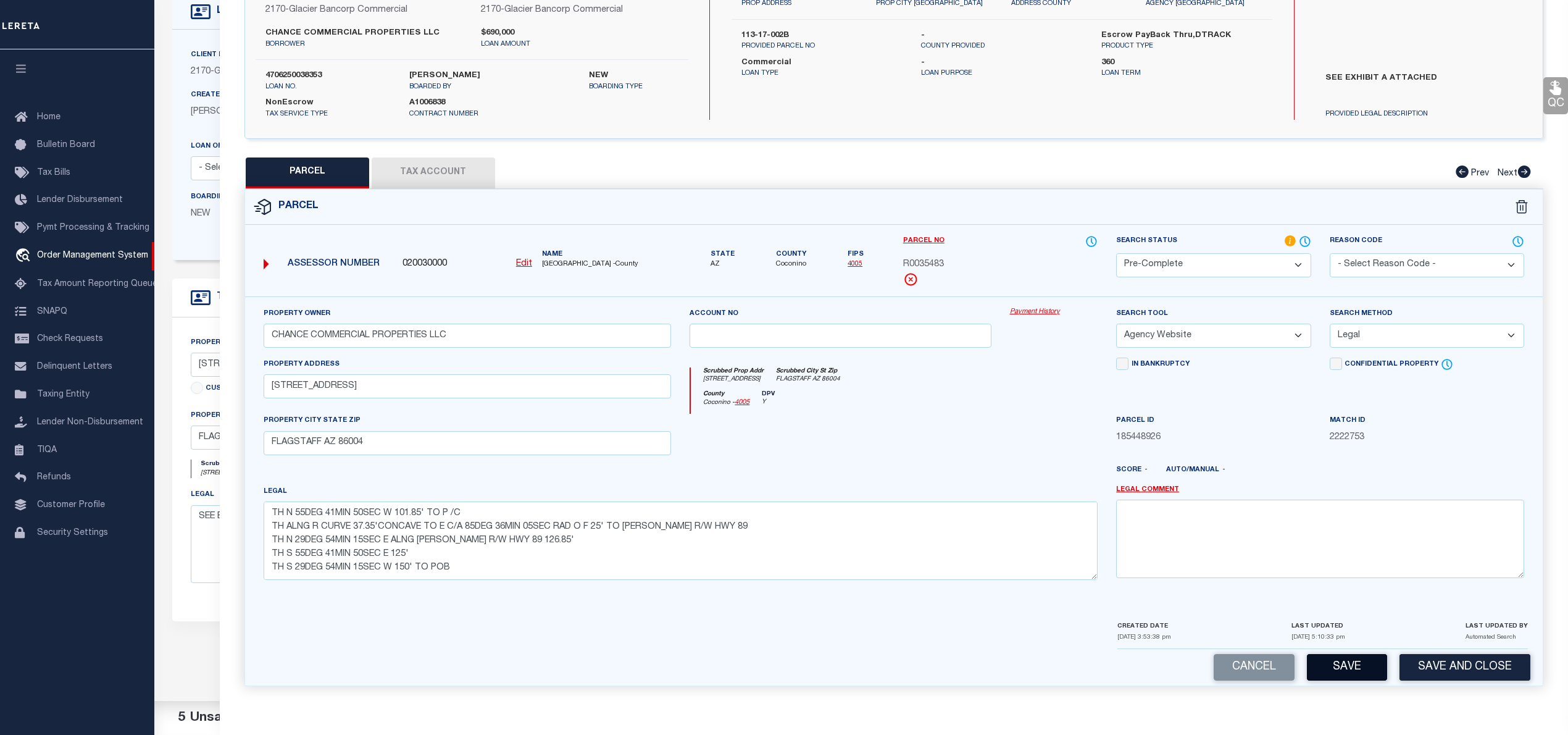
click at [1363, 671] on button "Save" at bounding box center [1346, 666] width 80 height 26
select select "AS"
select select
checkbox input "false"
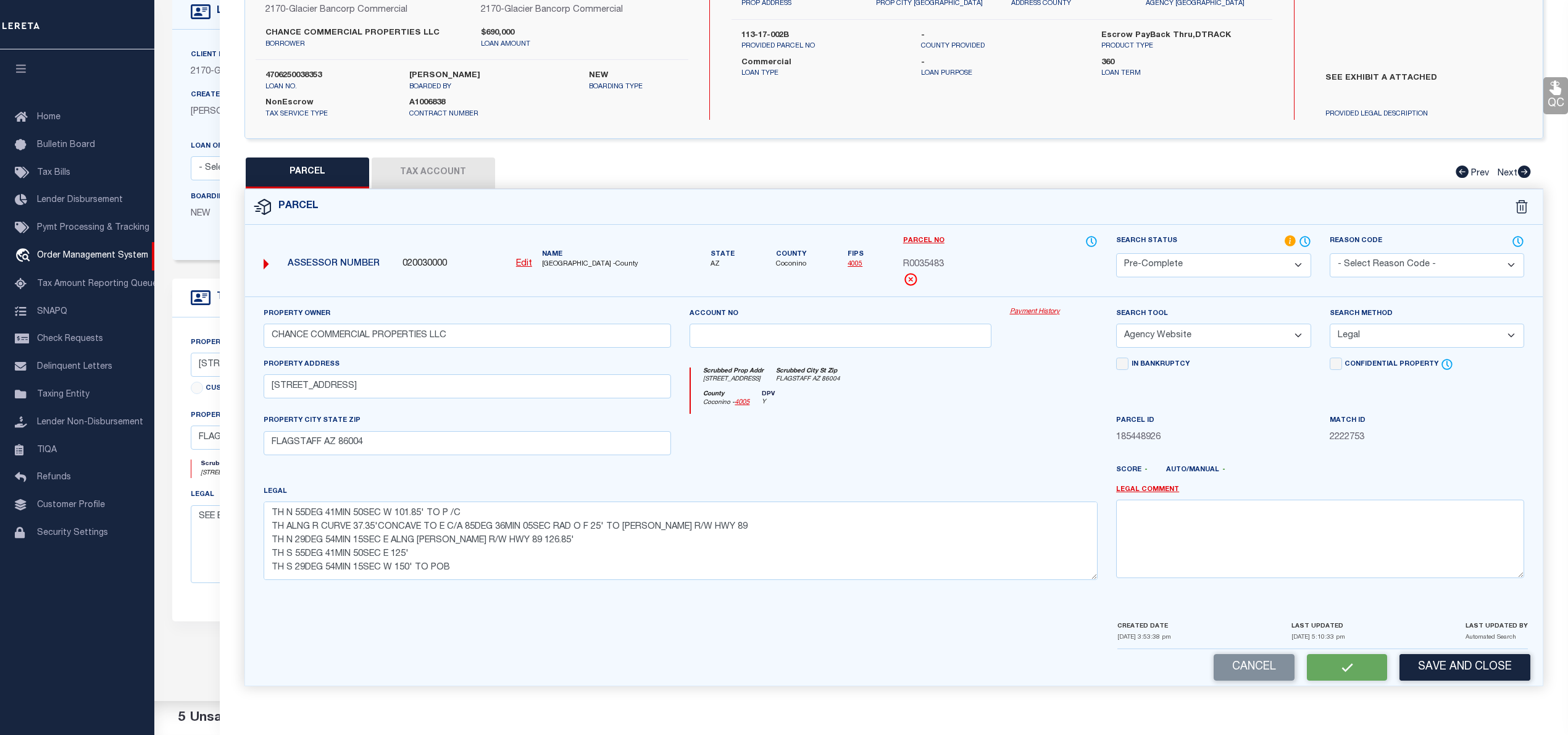
checkbox input "false"
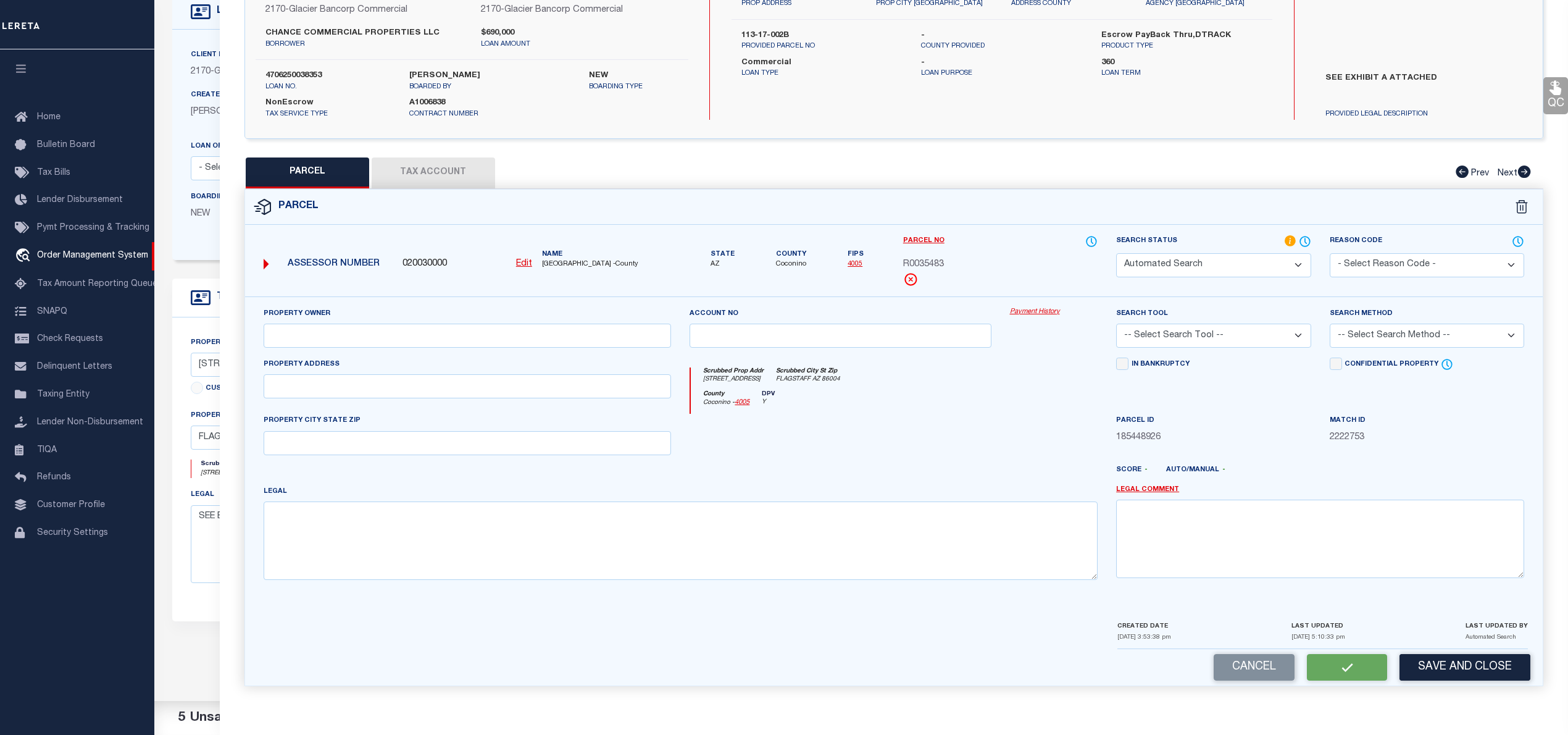
scroll to position [0, 0]
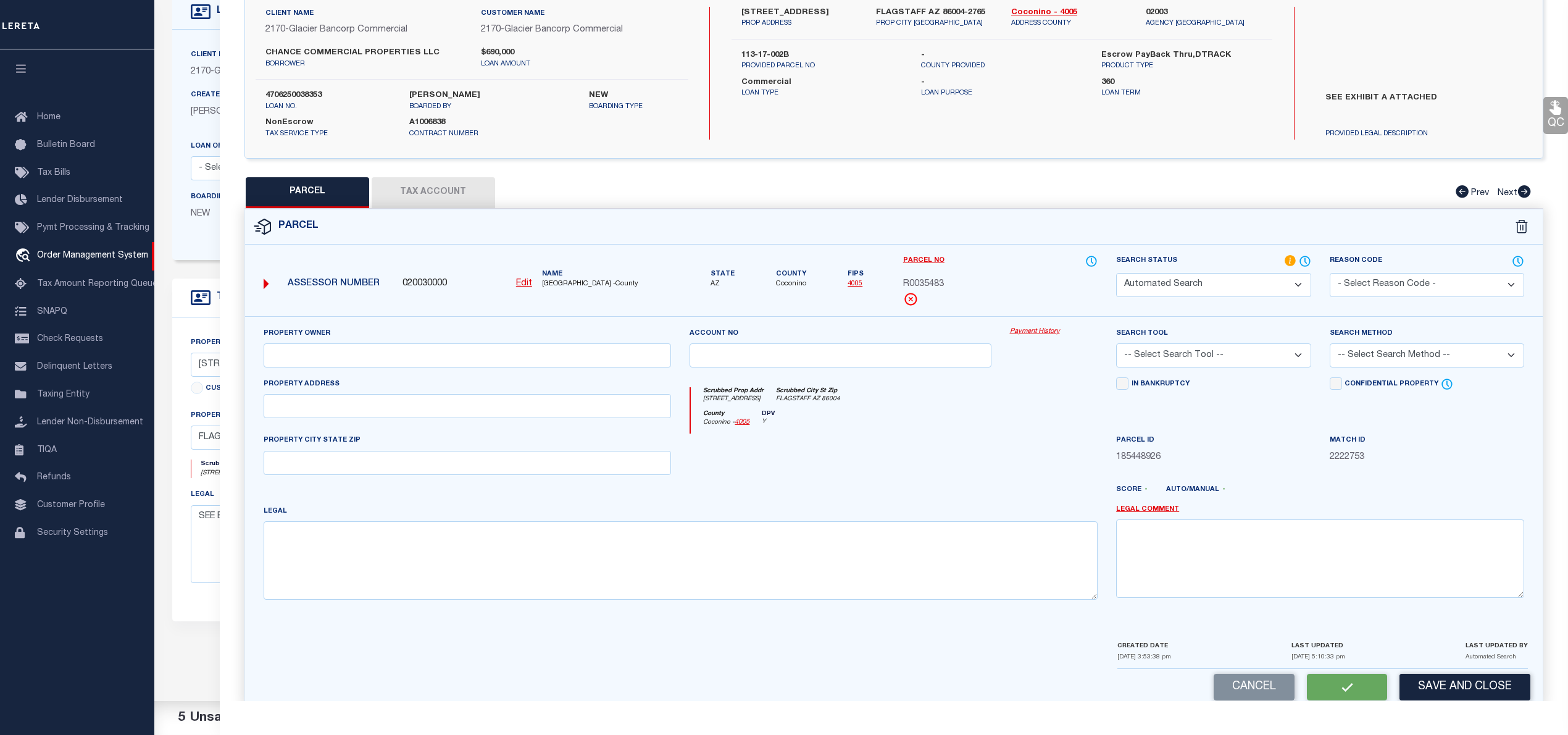
select select "PC"
type input "CHANCE COMMERCIAL PROPERTIES LLC"
select select "AGW"
select select "LEG"
type input "[STREET_ADDRESS]"
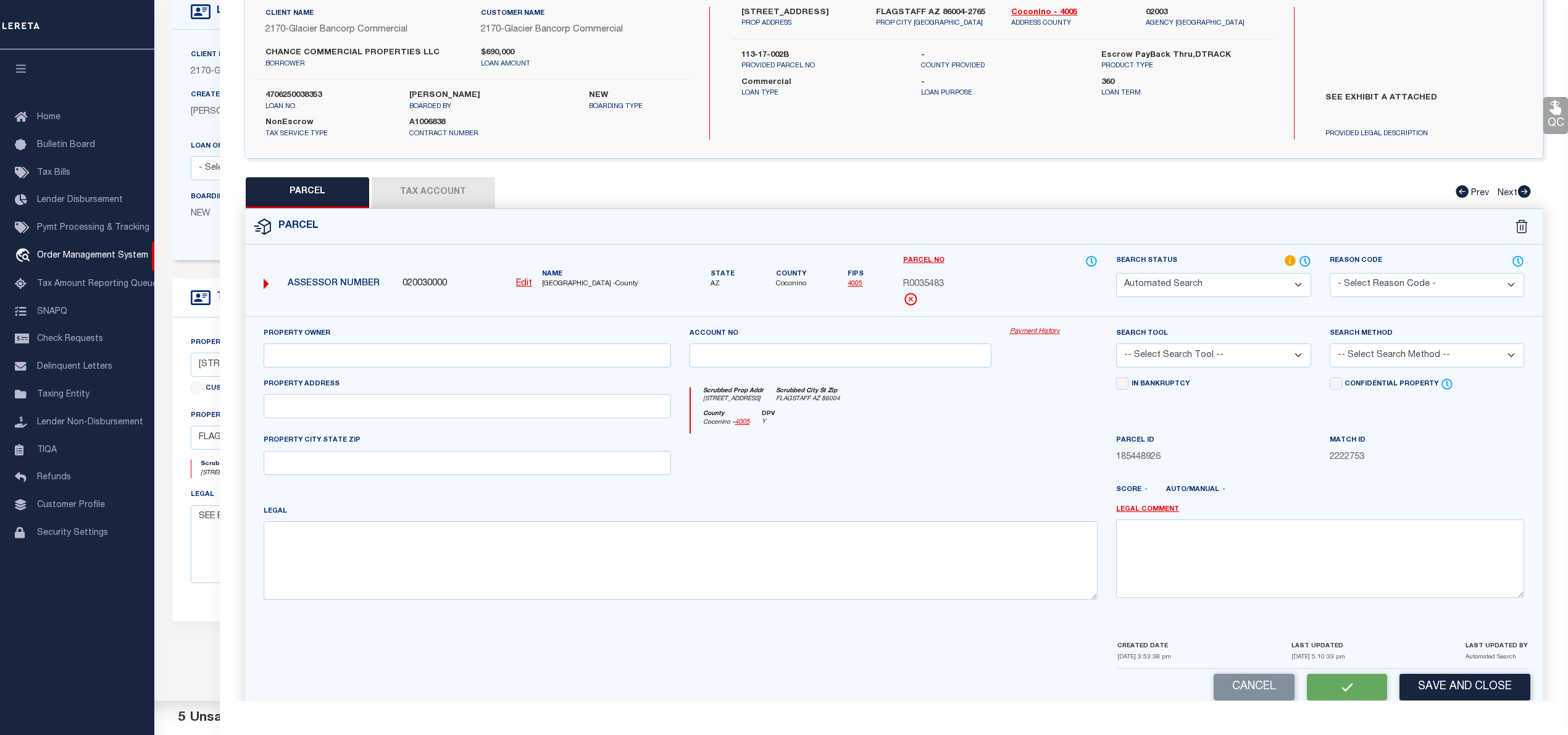
type input "FLAGSTAFF AZ 86004"
type textarea "Sixteenth: NE Quarter: NW Section: 05 Township: 21N Range: 08E BEG N4 COR SEC 5…"
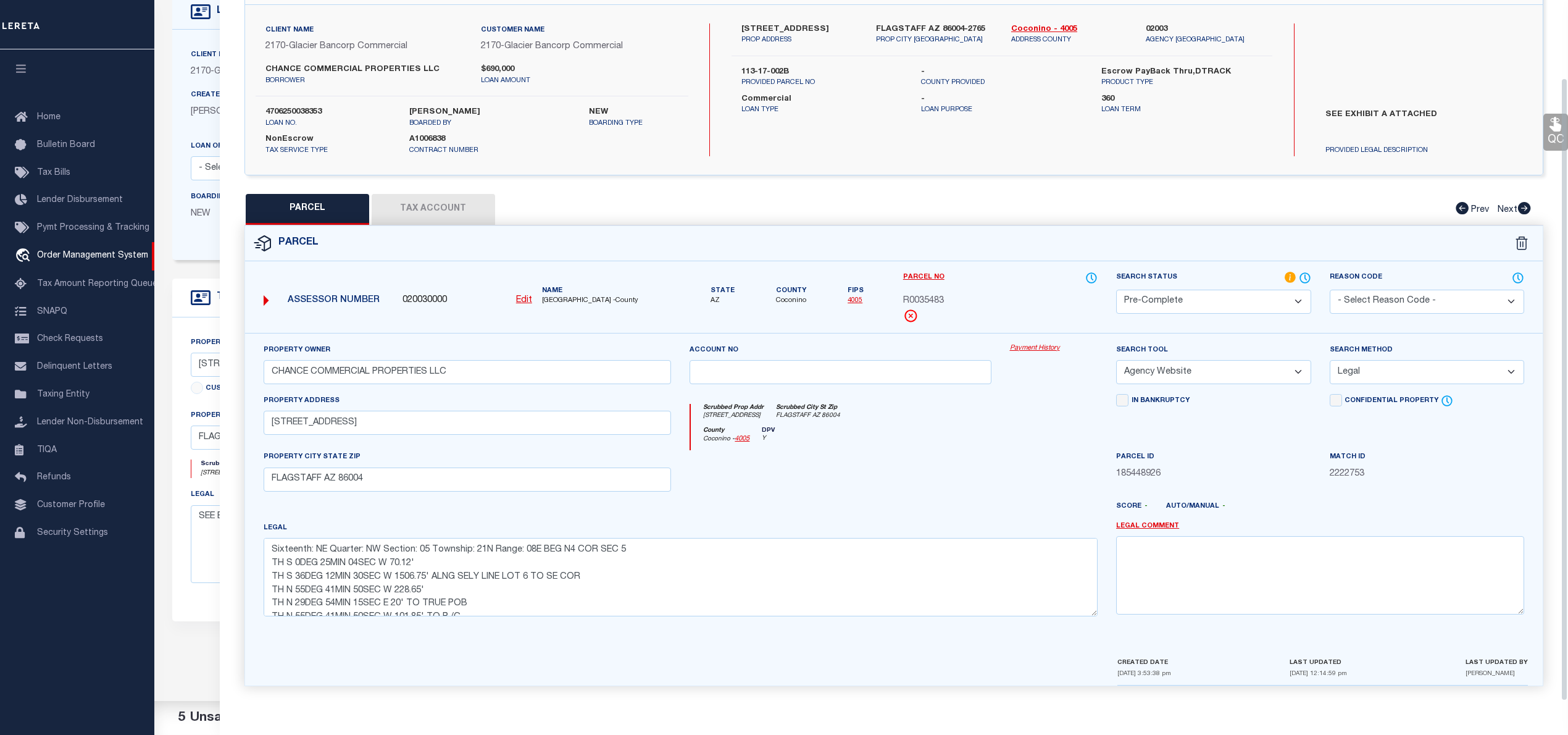
scroll to position [87, 0]
click at [420, 198] on button "Tax Account" at bounding box center [433, 209] width 124 height 31
select select "100"
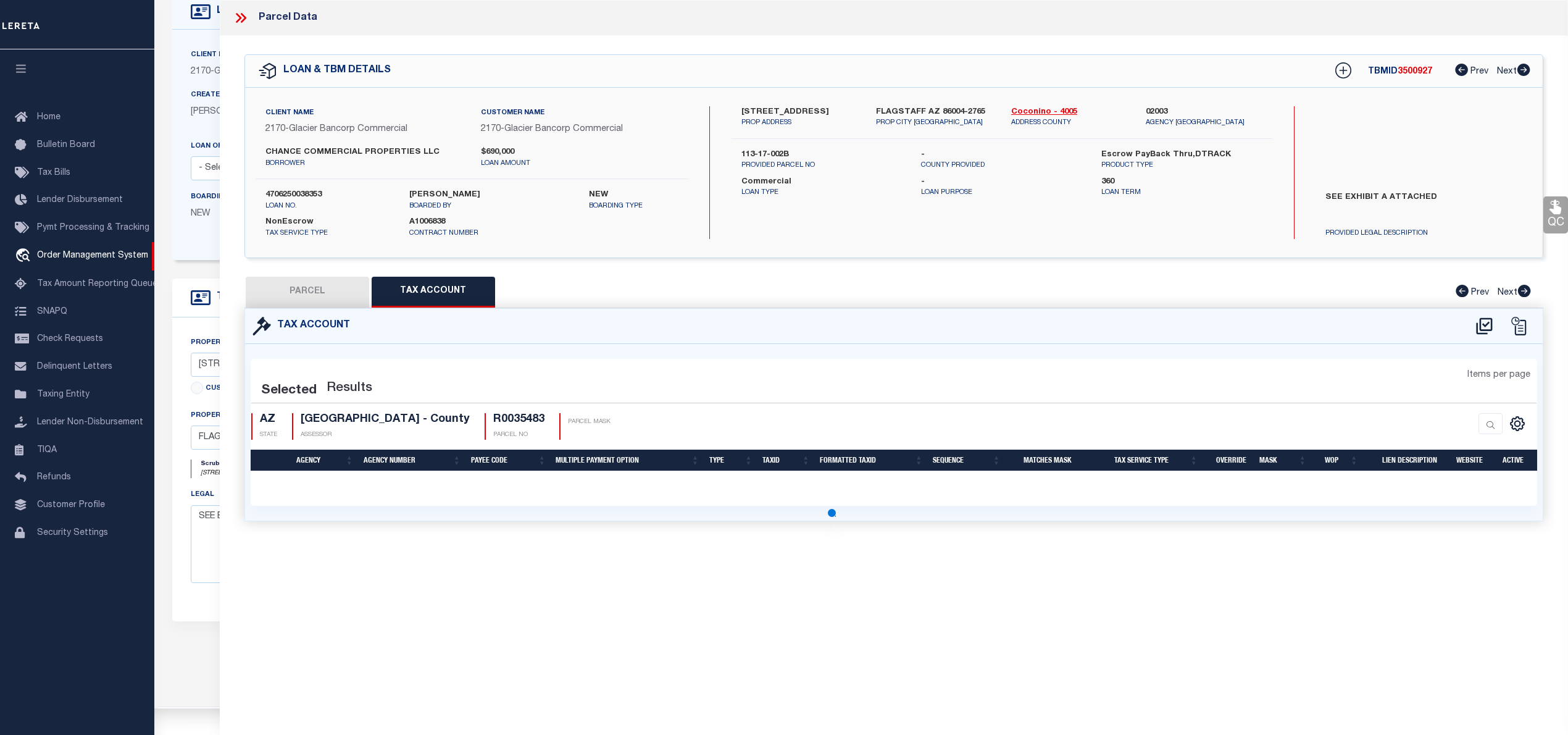
scroll to position [0, 0]
select select "100"
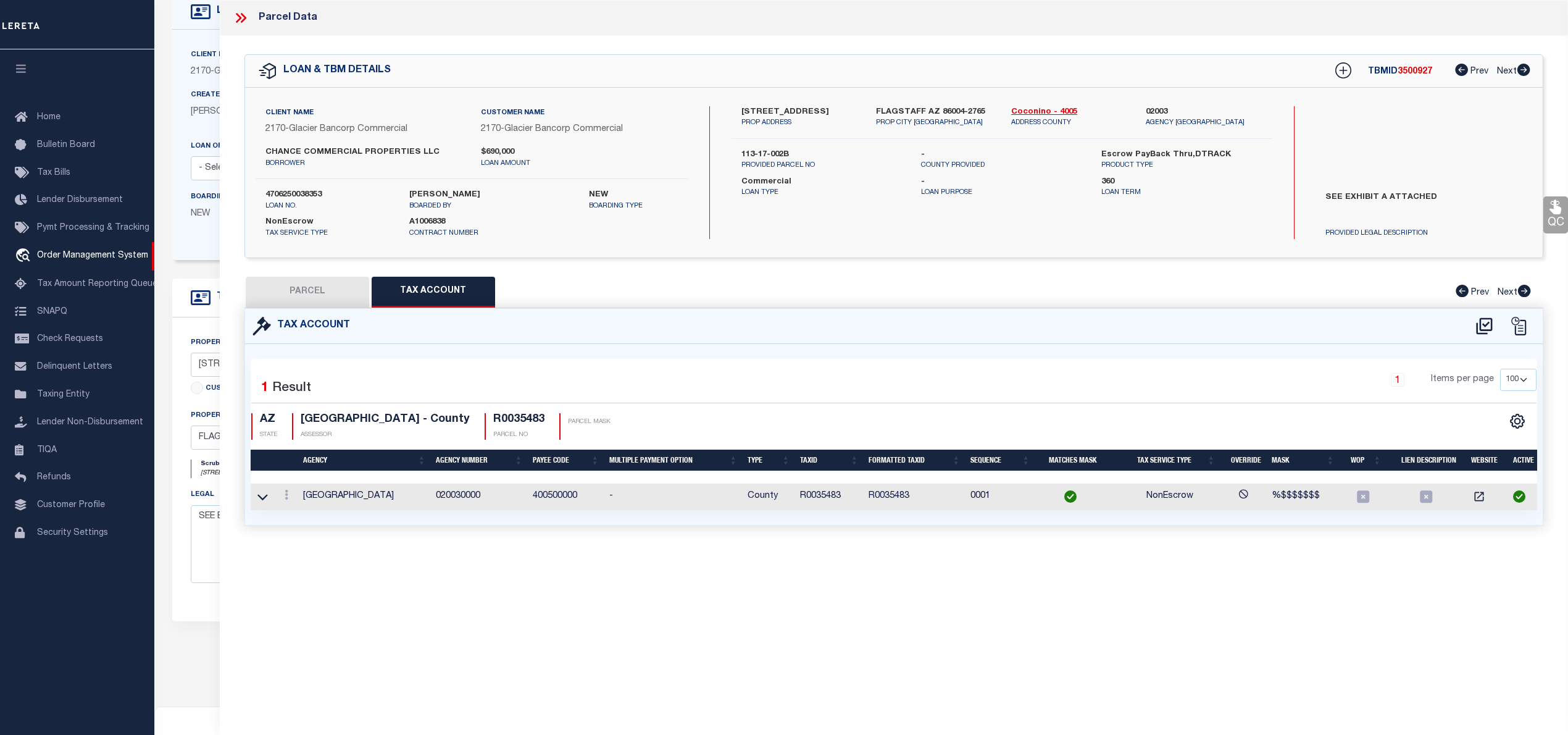
click at [314, 302] on button "PARCEL" at bounding box center [307, 292] width 124 height 31
select select "AS"
select select
checkbox input "false"
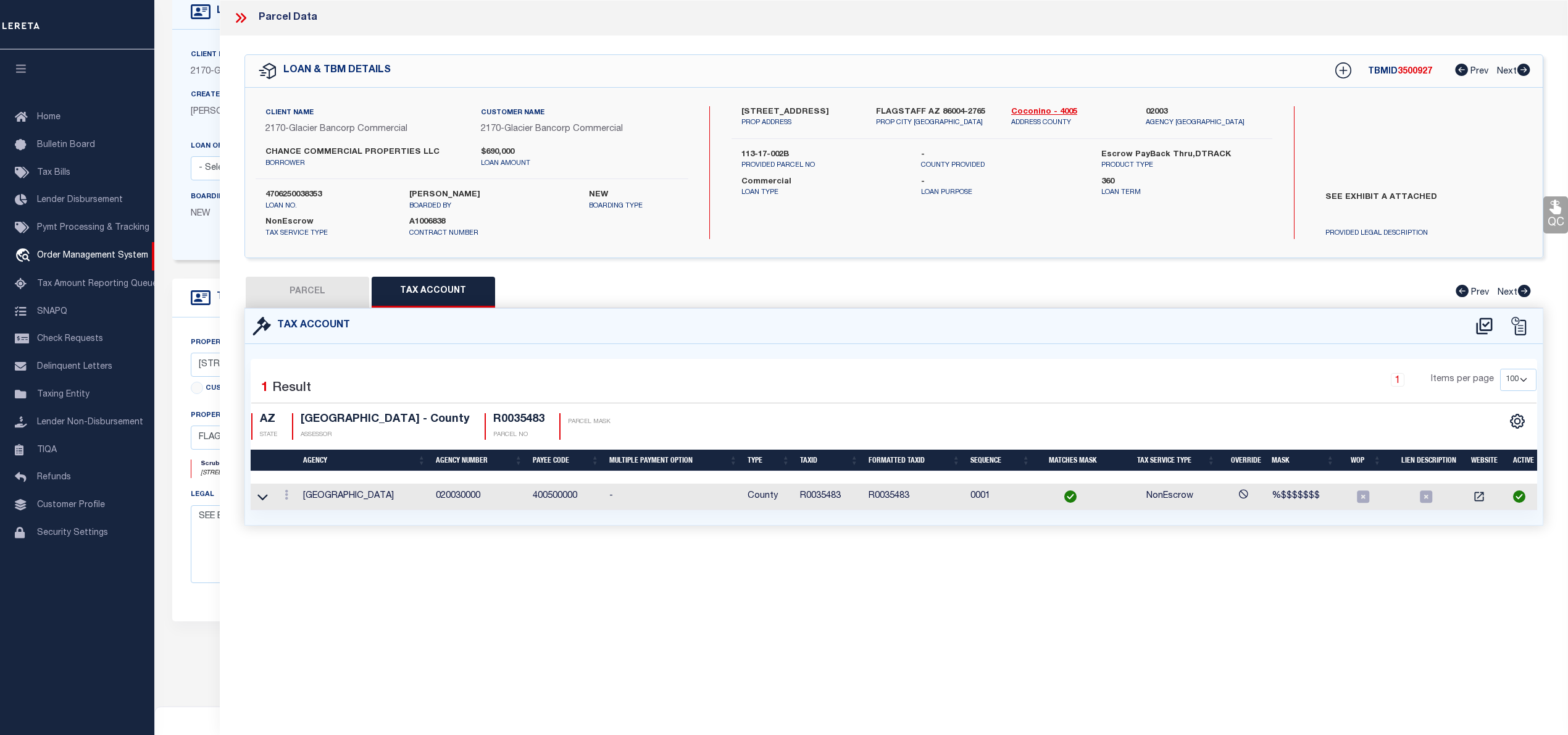
checkbox input "false"
select select "QC"
type input "CHANCE COMMERCIAL PROPERTIES LLC"
select select "AGW"
select select "LEG"
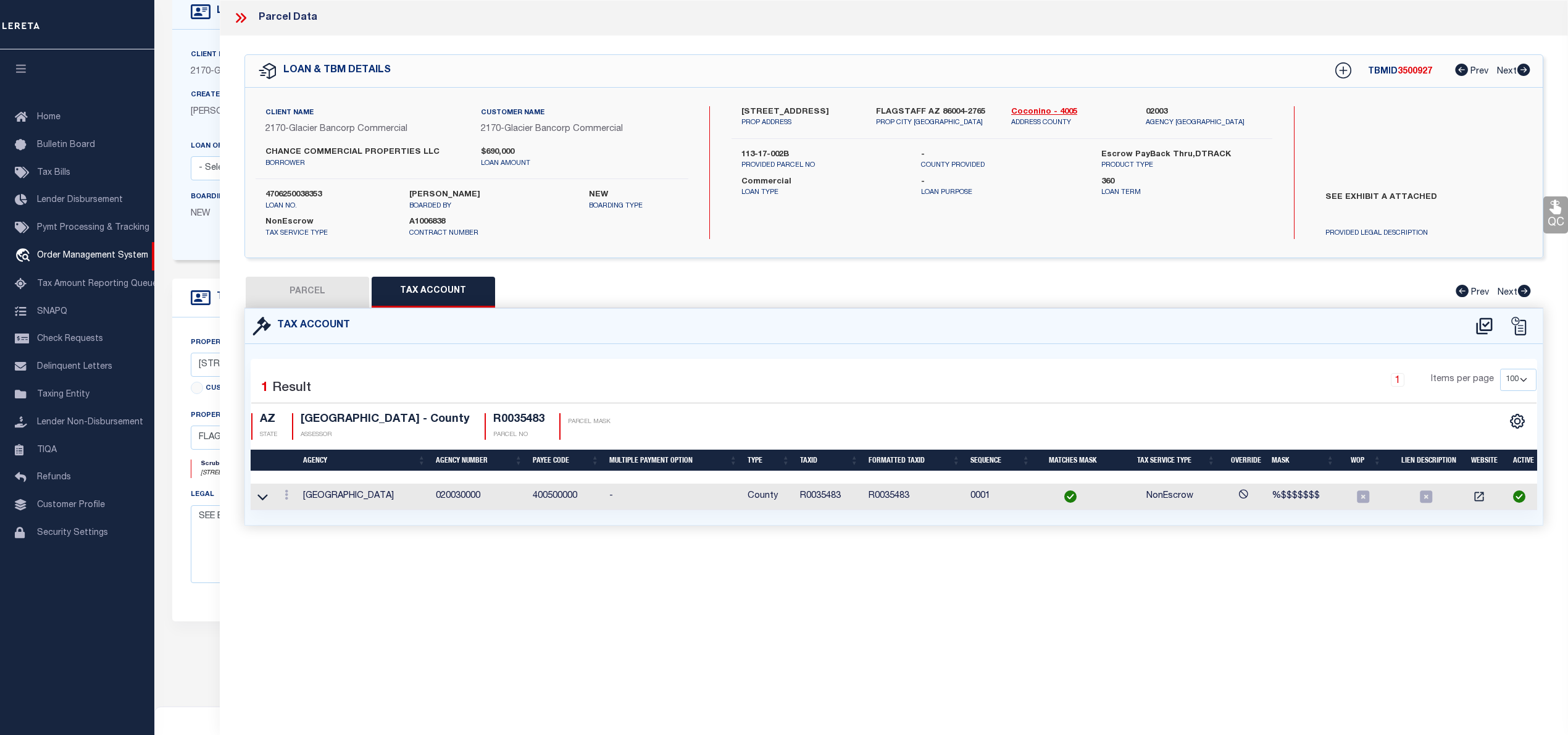
type input "[STREET_ADDRESS]"
type input "FLAGSTAFF AZ 86004"
type textarea "Sixteenth: NE Quarter: NW Section: 05 Township: 21N Range: 08E BEG N4 COR SEC 5…"
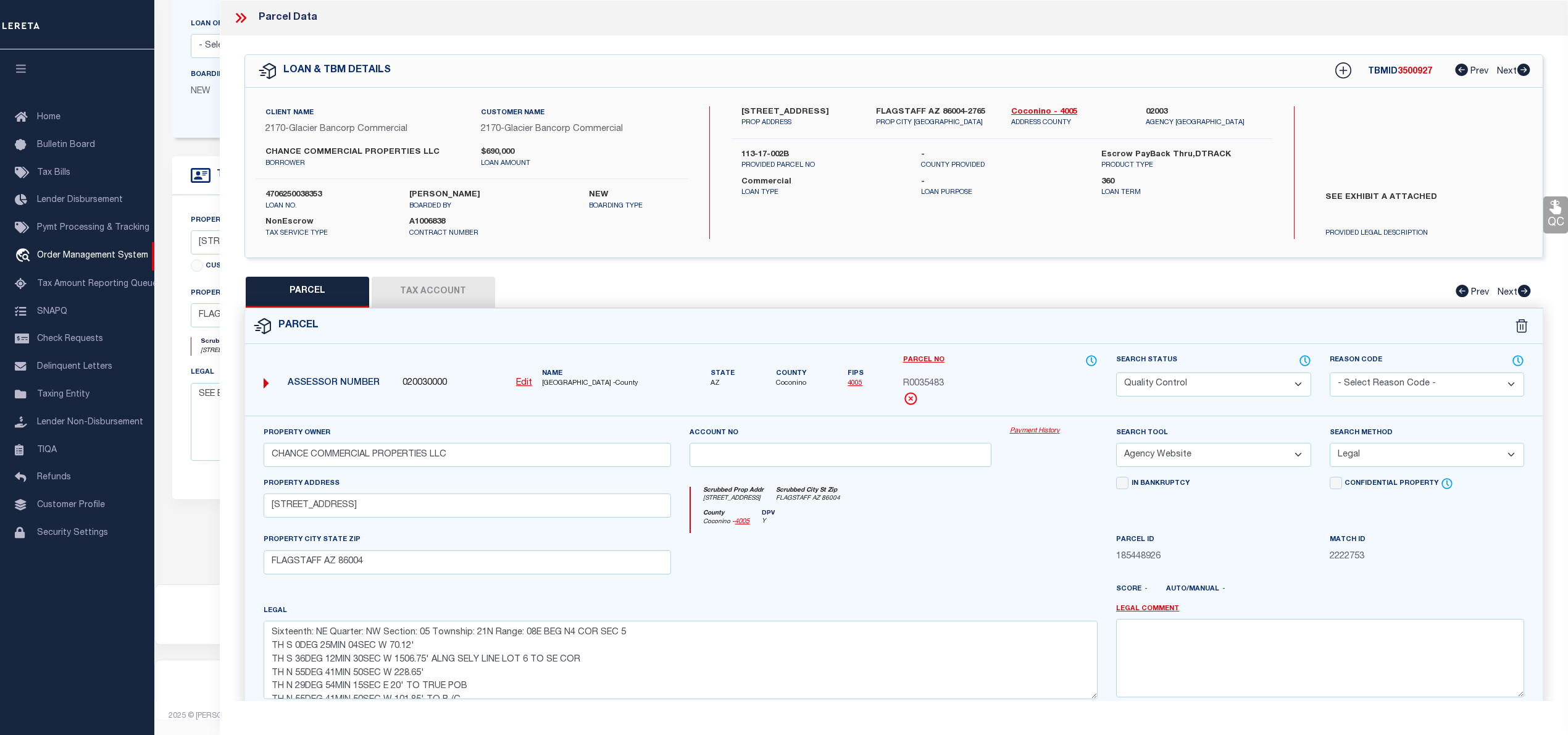
click at [1420, 69] on span "3500927" at bounding box center [1415, 72] width 34 height 9
click at [1413, 69] on span "3500927" at bounding box center [1415, 72] width 34 height 9
click at [932, 382] on span "R0035483" at bounding box center [923, 383] width 41 height 14
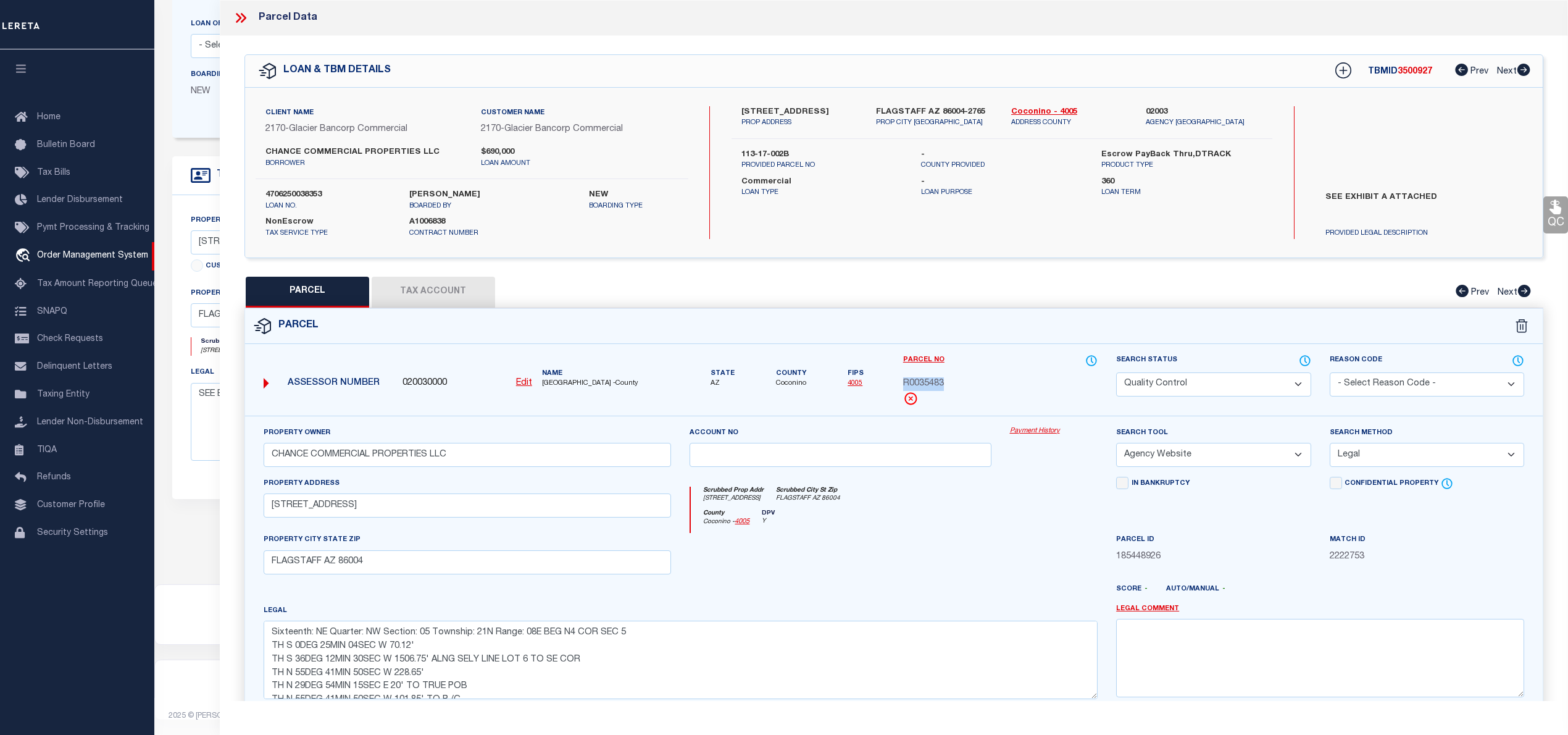
click at [932, 382] on span "R0035483" at bounding box center [923, 383] width 41 height 14
copy span "R0035483"
click at [311, 188] on label "4706250038353" at bounding box center [327, 195] width 125 height 13
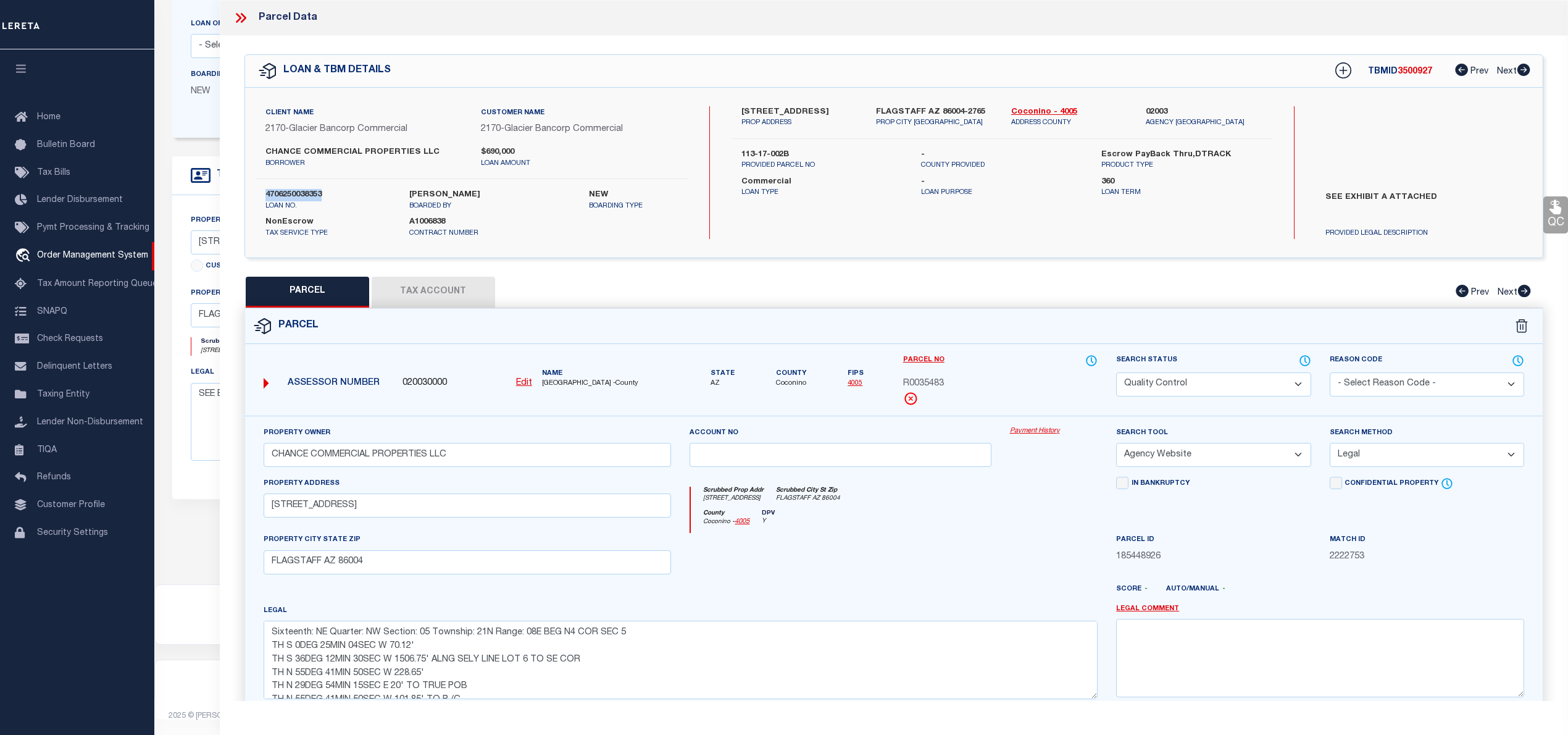
copy label "4706250038353"
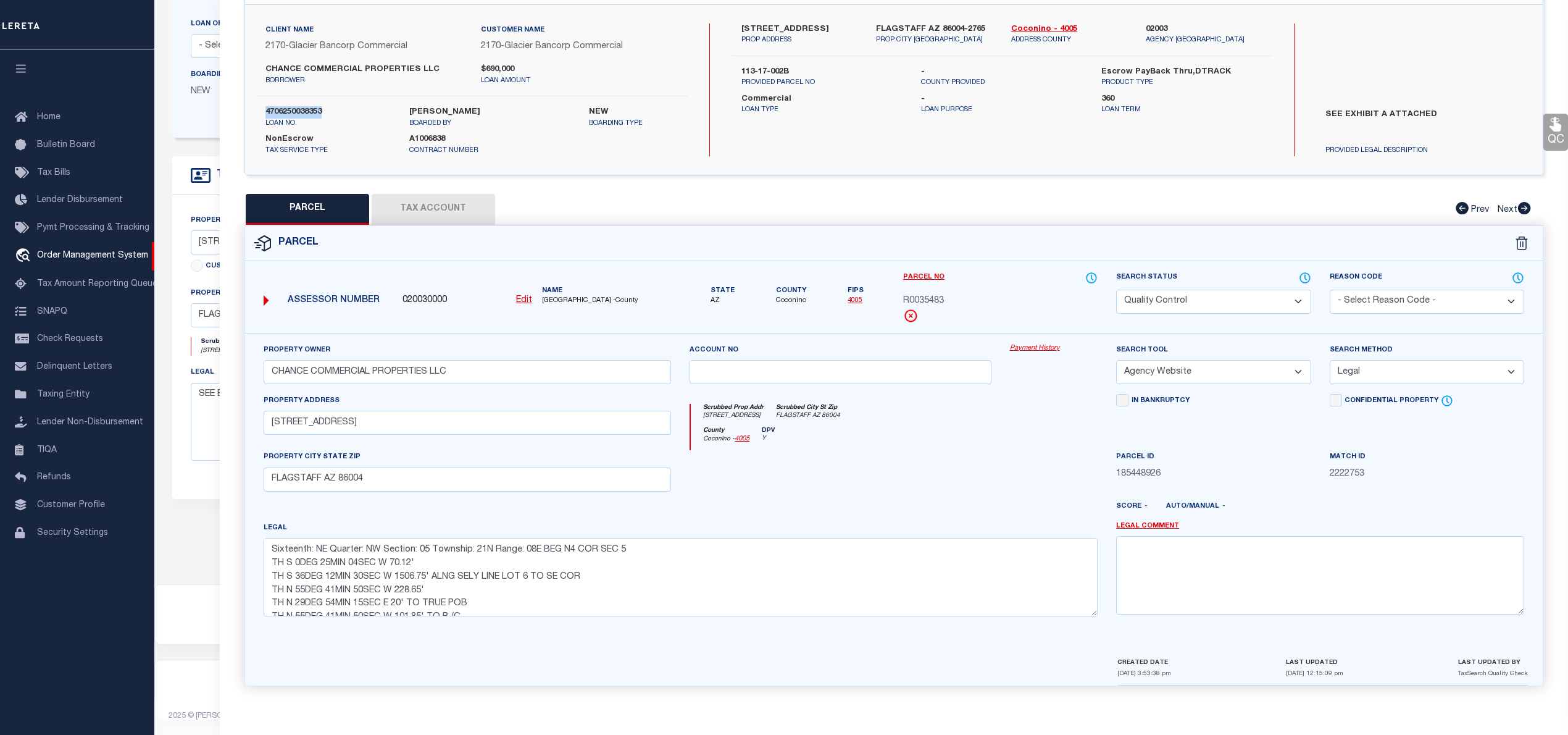
click at [444, 198] on button "Tax Account" at bounding box center [433, 209] width 124 height 31
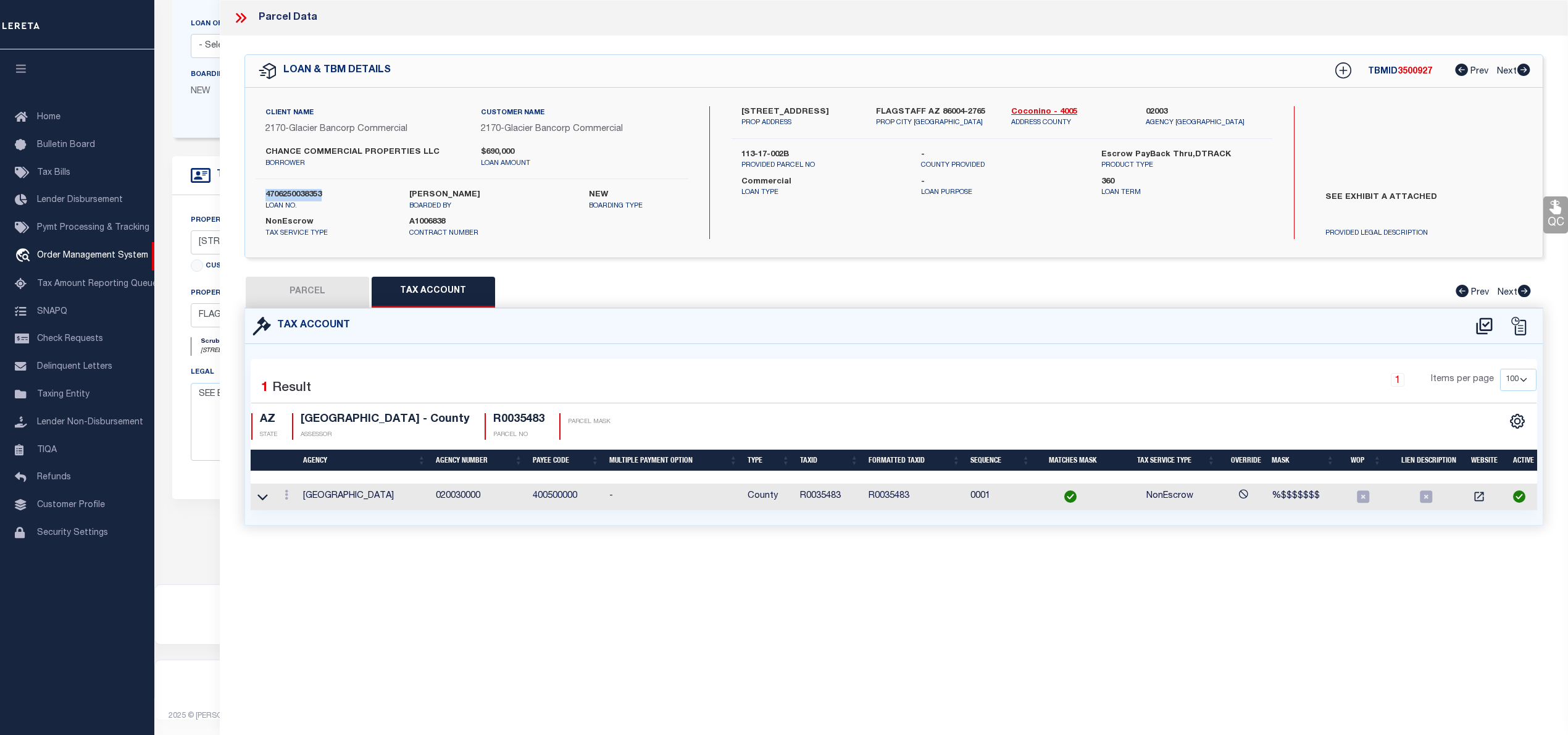
scroll to position [0, 0]
select select "100"
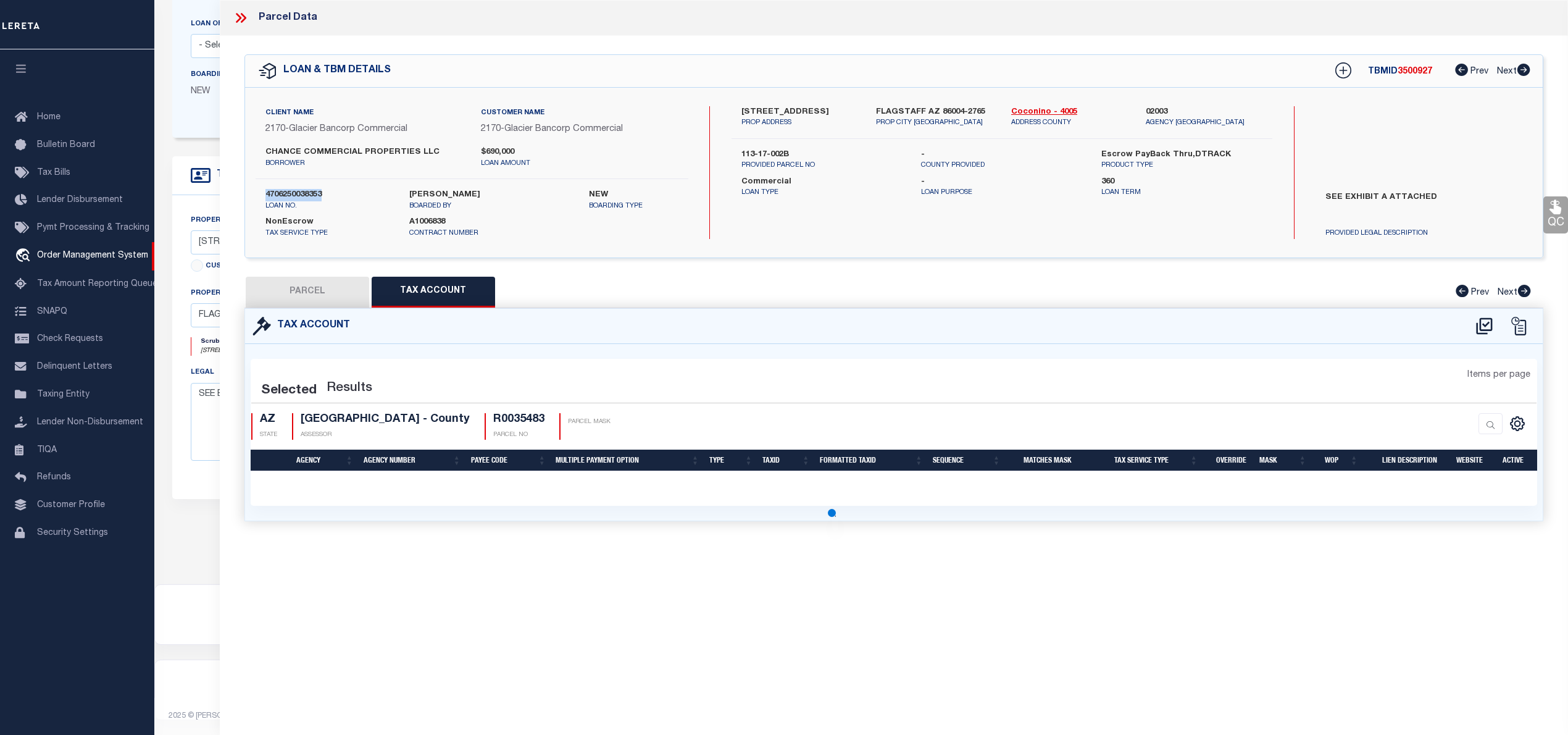
select select "100"
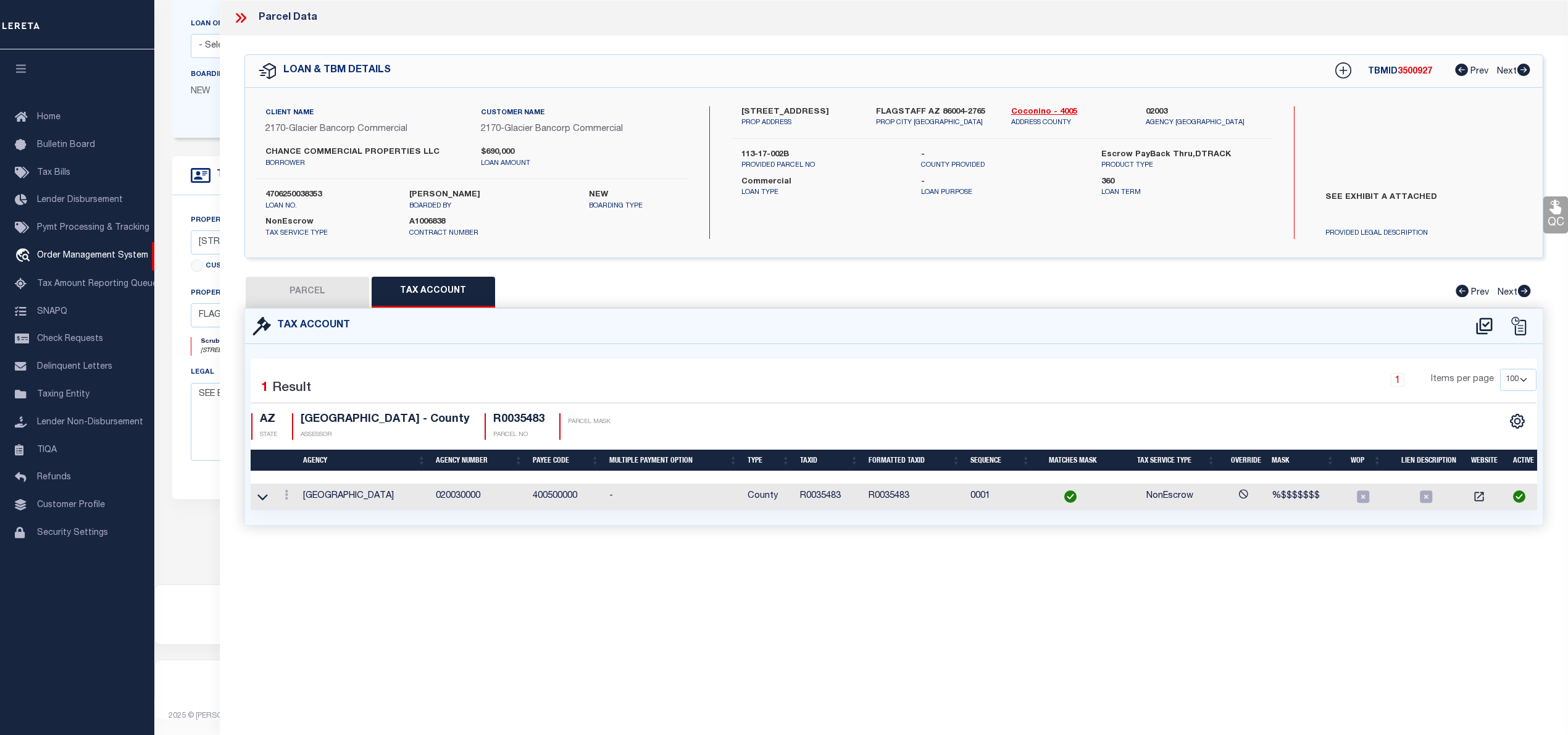
click at [238, 14] on icon at bounding box center [241, 18] width 16 height 16
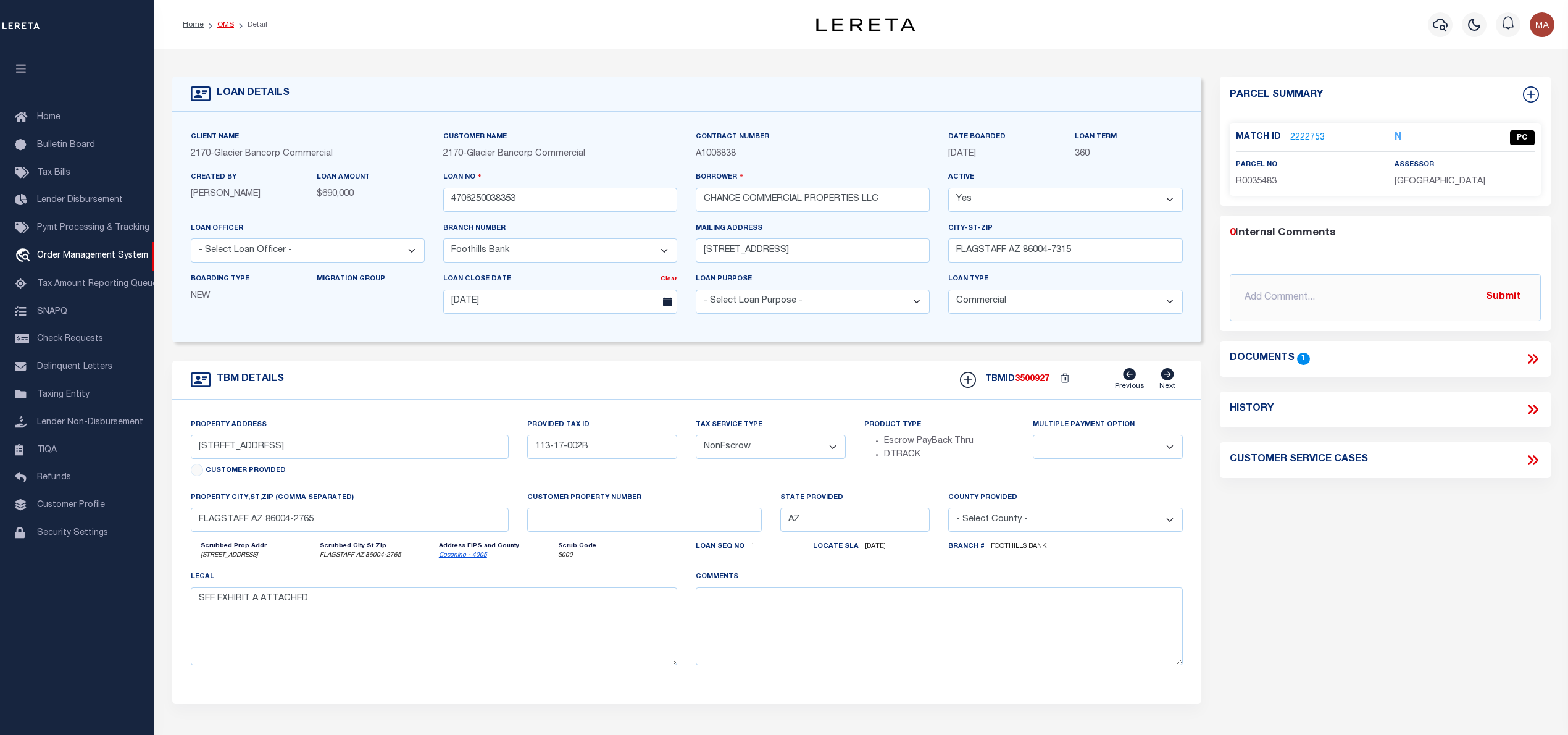
click at [220, 23] on link "OMS" at bounding box center [225, 24] width 16 height 7
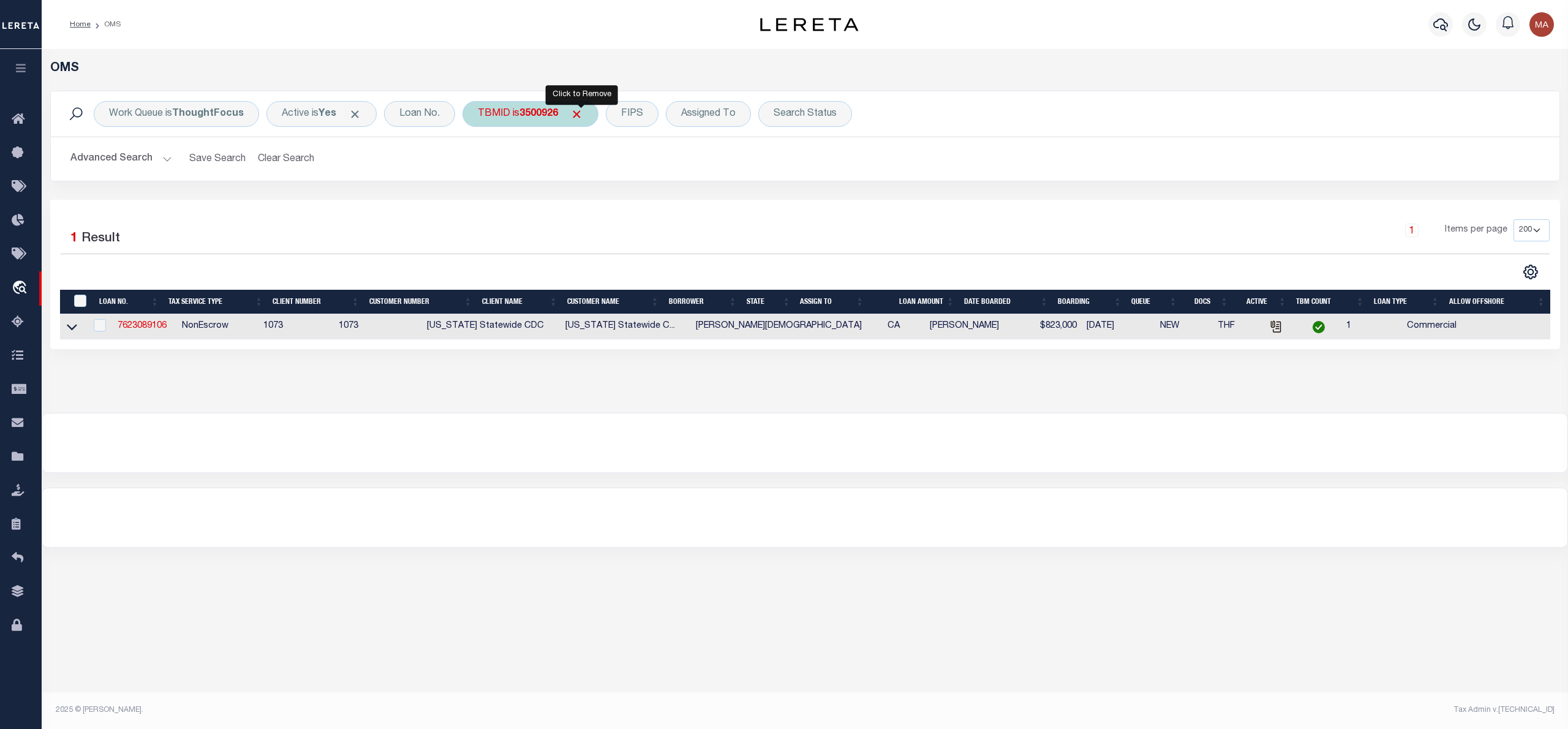
click at [581, 115] on span "Click to Remove" at bounding box center [576, 114] width 13 height 13
click at [500, 113] on div "TBMID" at bounding box center [494, 114] width 64 height 26
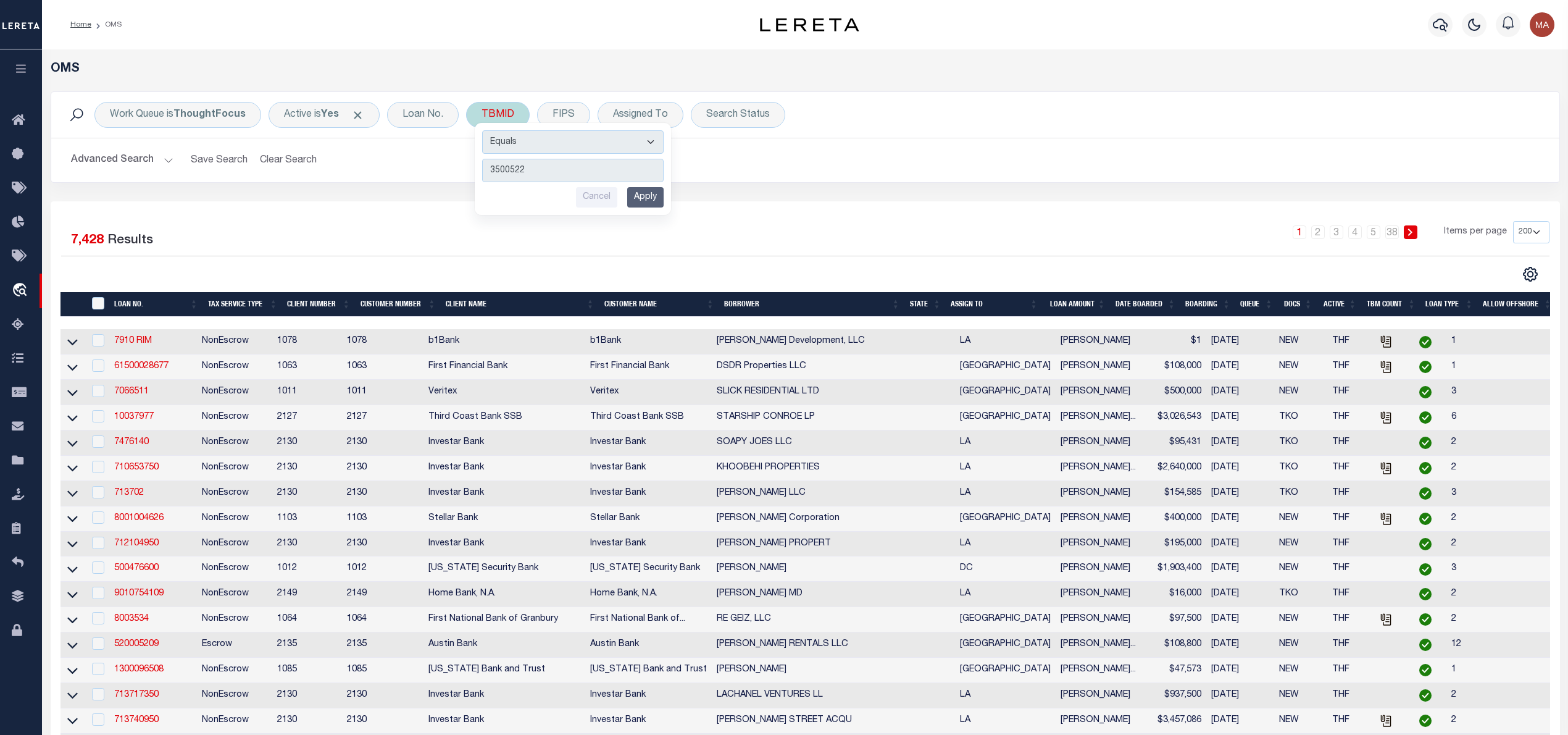
type input "3500522"
click at [647, 200] on input "Apply" at bounding box center [646, 197] width 36 height 21
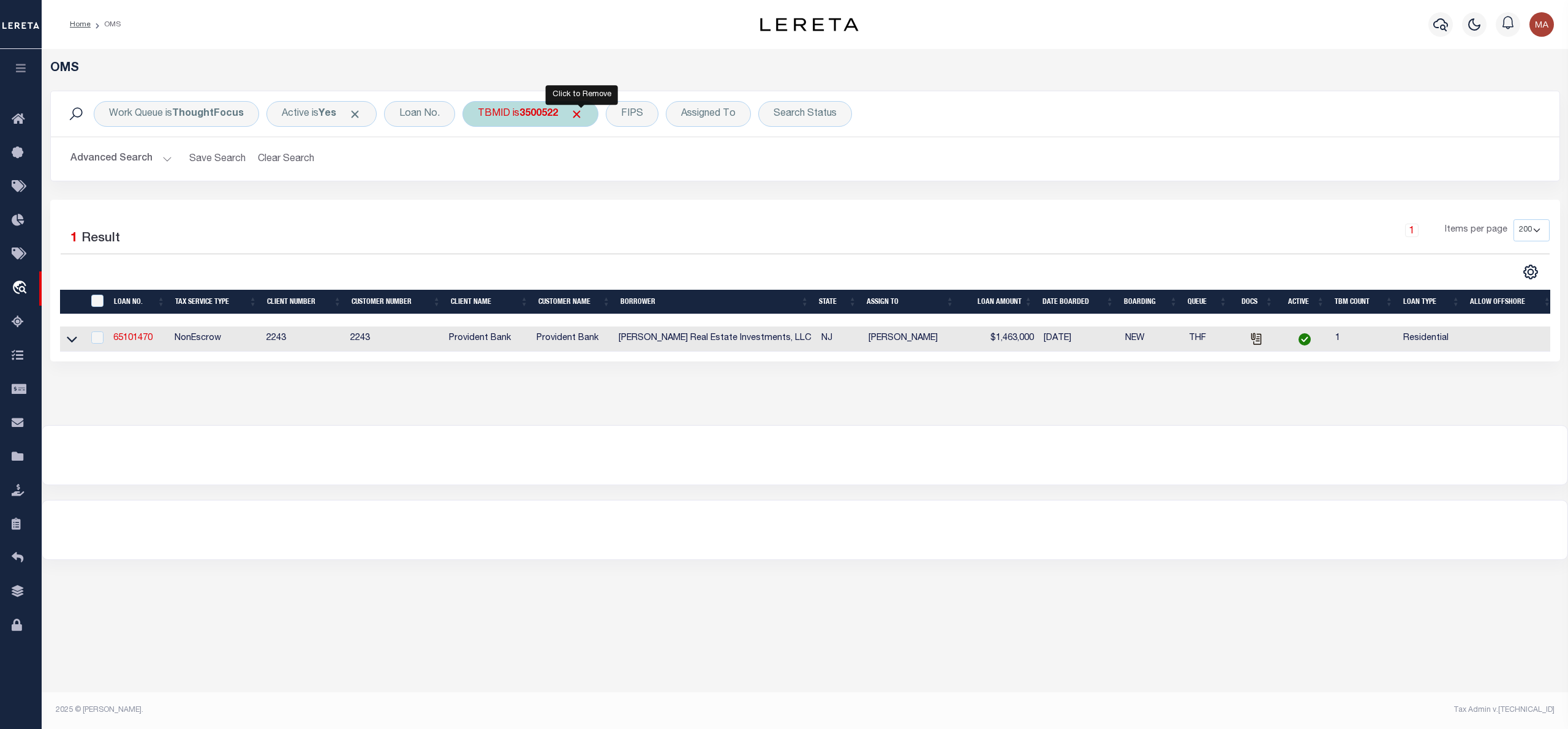
click at [580, 116] on span "Click to Remove" at bounding box center [576, 114] width 13 height 13
click at [506, 121] on div "TBMID" at bounding box center [494, 114] width 64 height 26
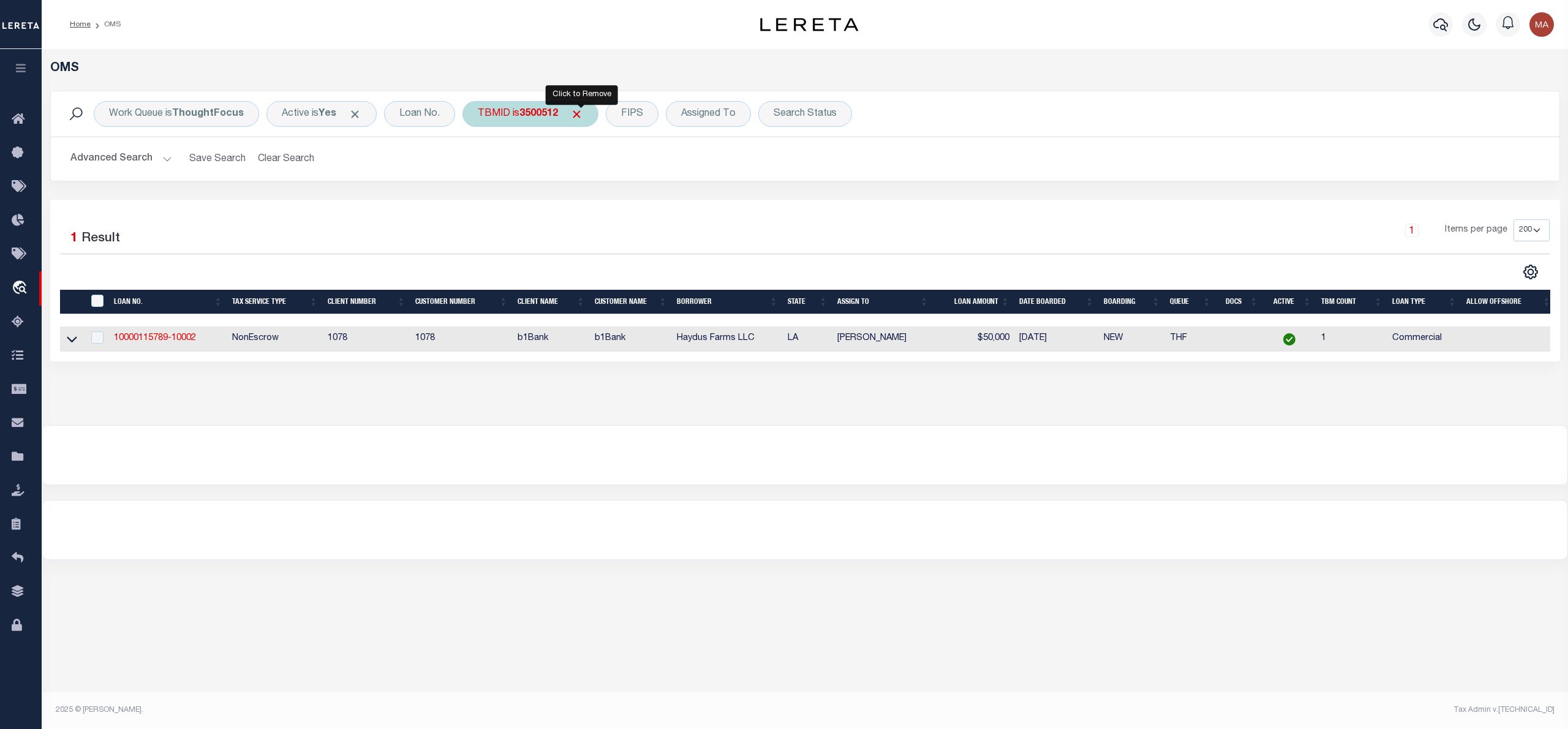
click at [580, 112] on span "Click to Remove" at bounding box center [576, 114] width 13 height 13
click at [496, 113] on div "TBMID" at bounding box center [494, 114] width 64 height 26
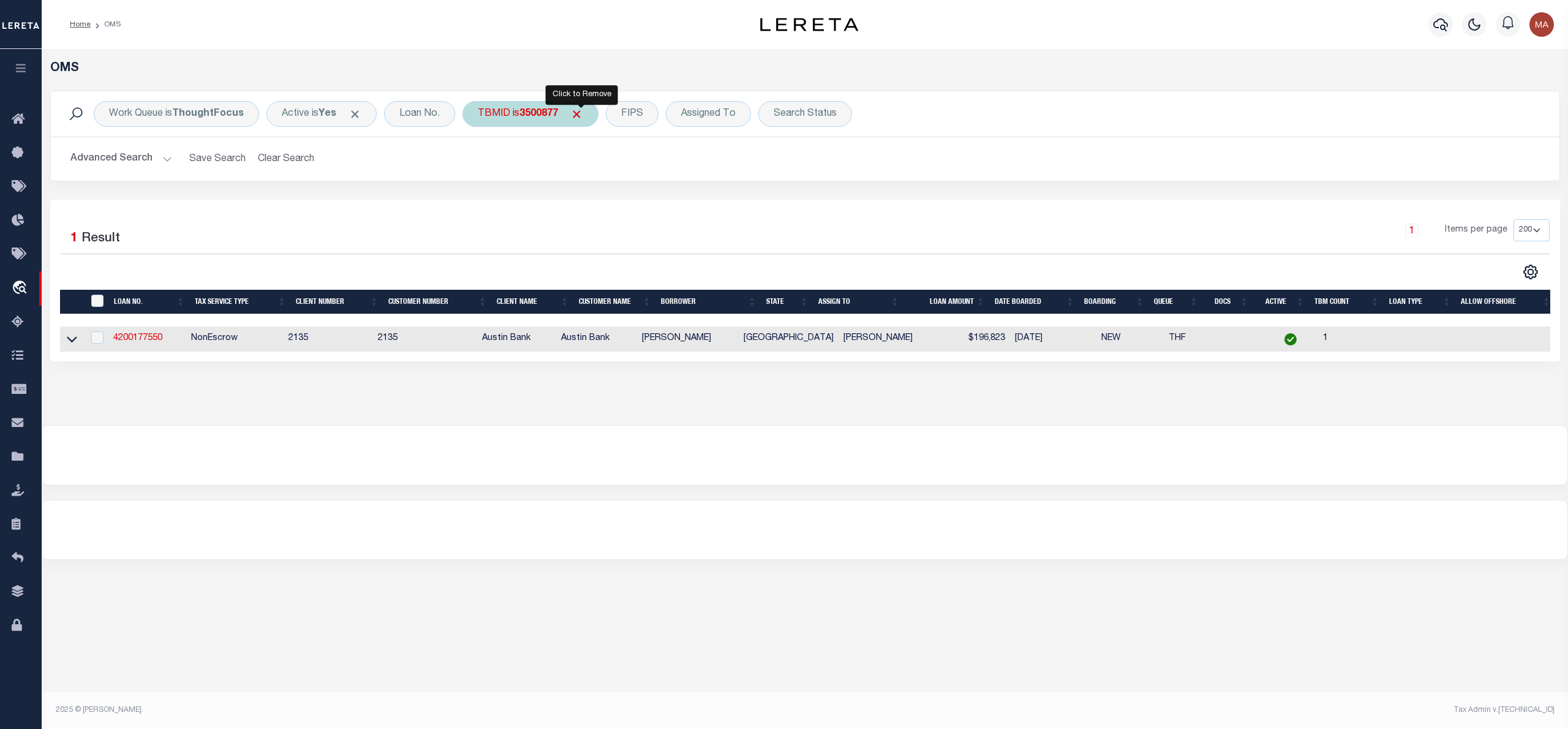
click at [578, 114] on span "Click to Remove" at bounding box center [576, 114] width 13 height 13
click at [517, 111] on div "TBMID" at bounding box center [494, 114] width 64 height 26
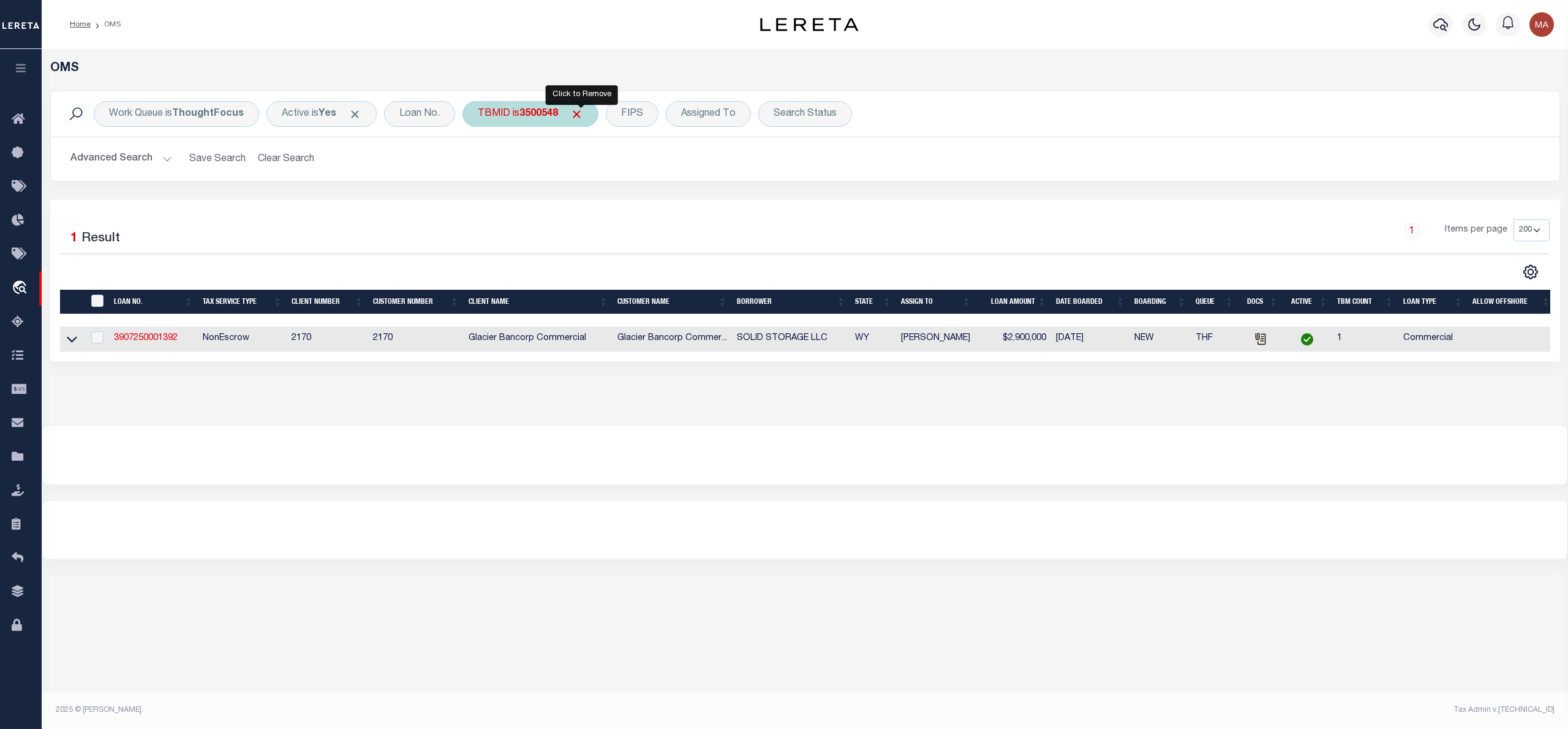
click at [581, 115] on span "Click to Remove" at bounding box center [576, 114] width 13 height 13
click at [483, 115] on div "TBMID" at bounding box center [494, 114] width 64 height 26
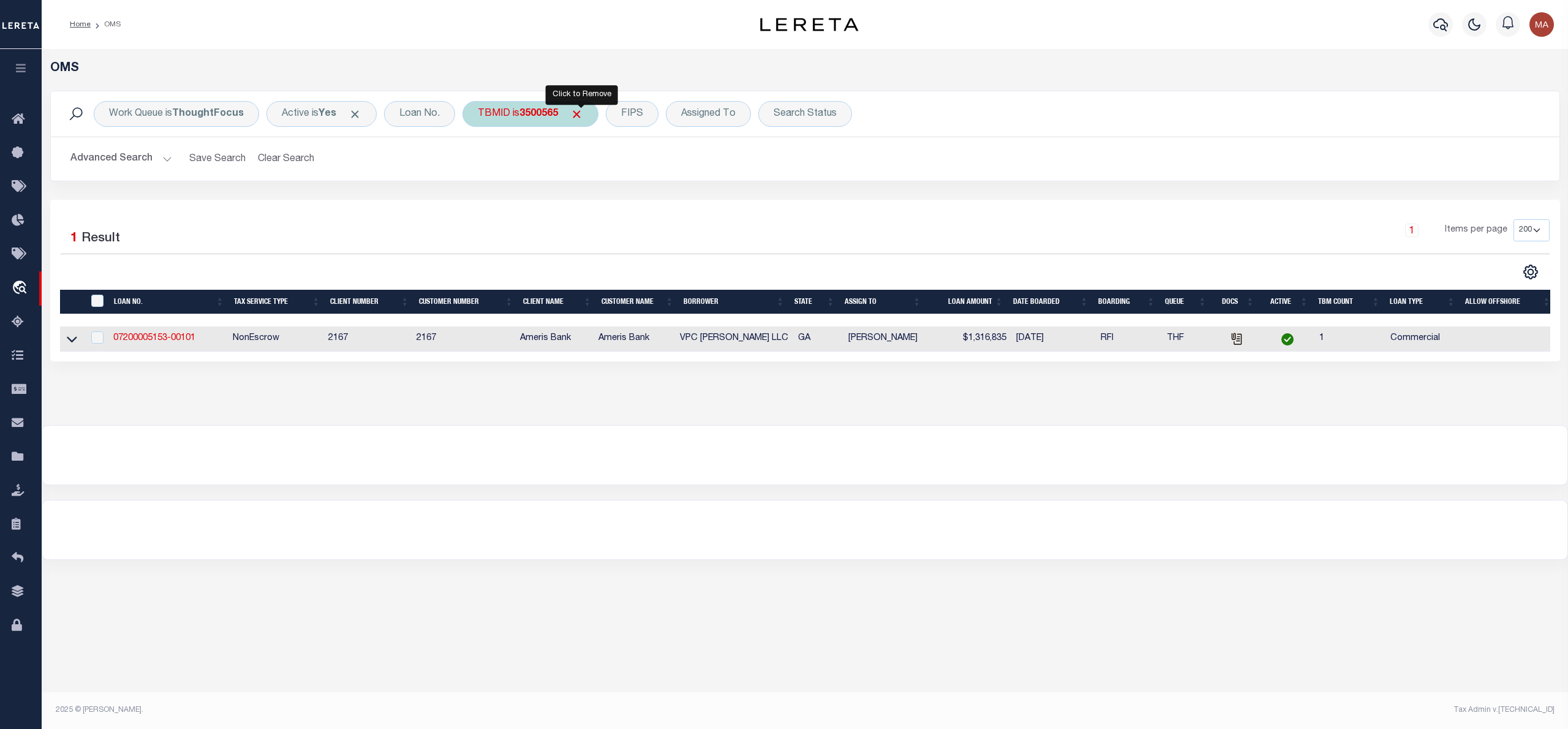
click at [581, 115] on span "Click to Remove" at bounding box center [576, 114] width 13 height 13
click at [500, 116] on div "TBMID" at bounding box center [494, 114] width 64 height 26
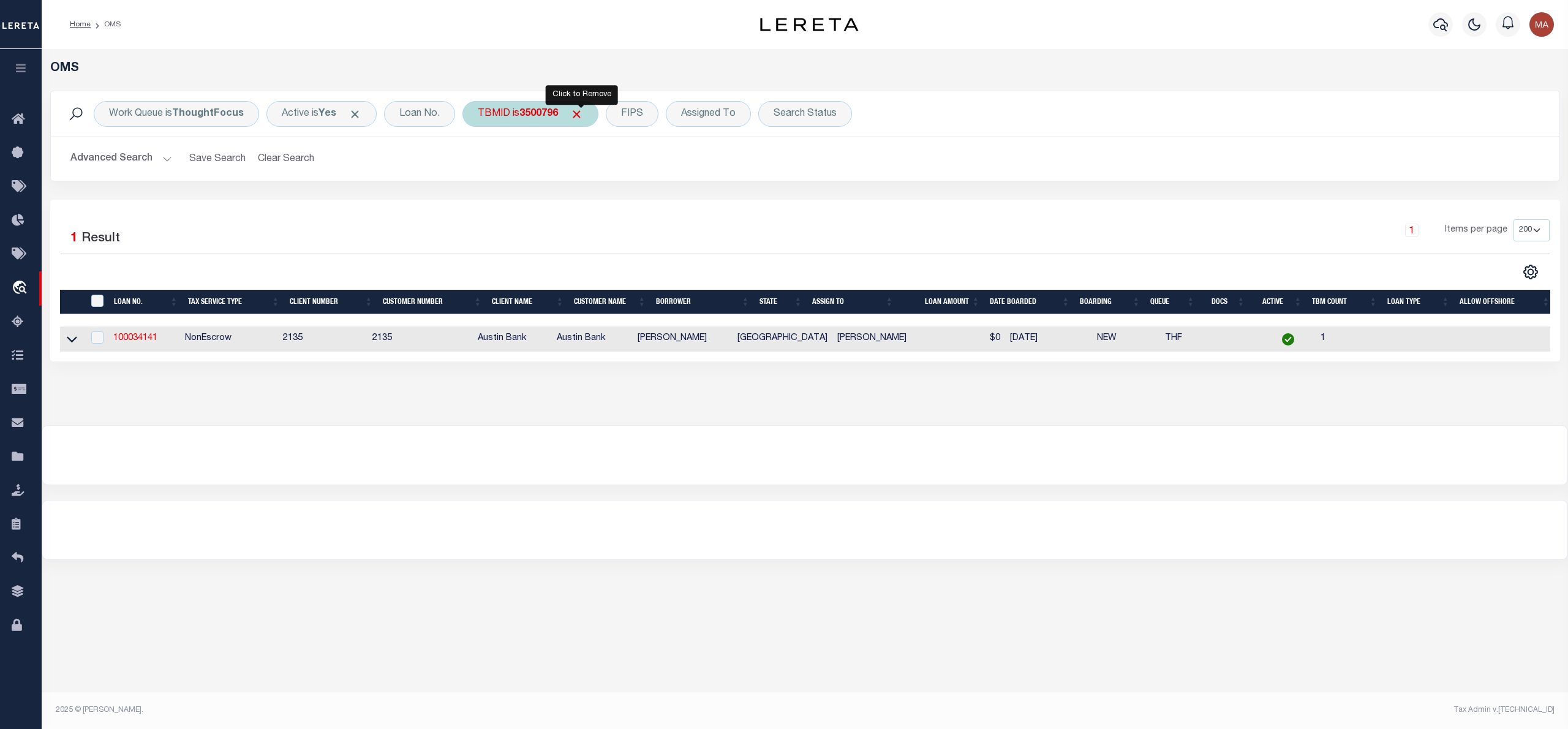
click at [581, 117] on span "Click to Remove" at bounding box center [576, 114] width 13 height 13
click at [510, 115] on div "TBMID" at bounding box center [494, 114] width 64 height 26
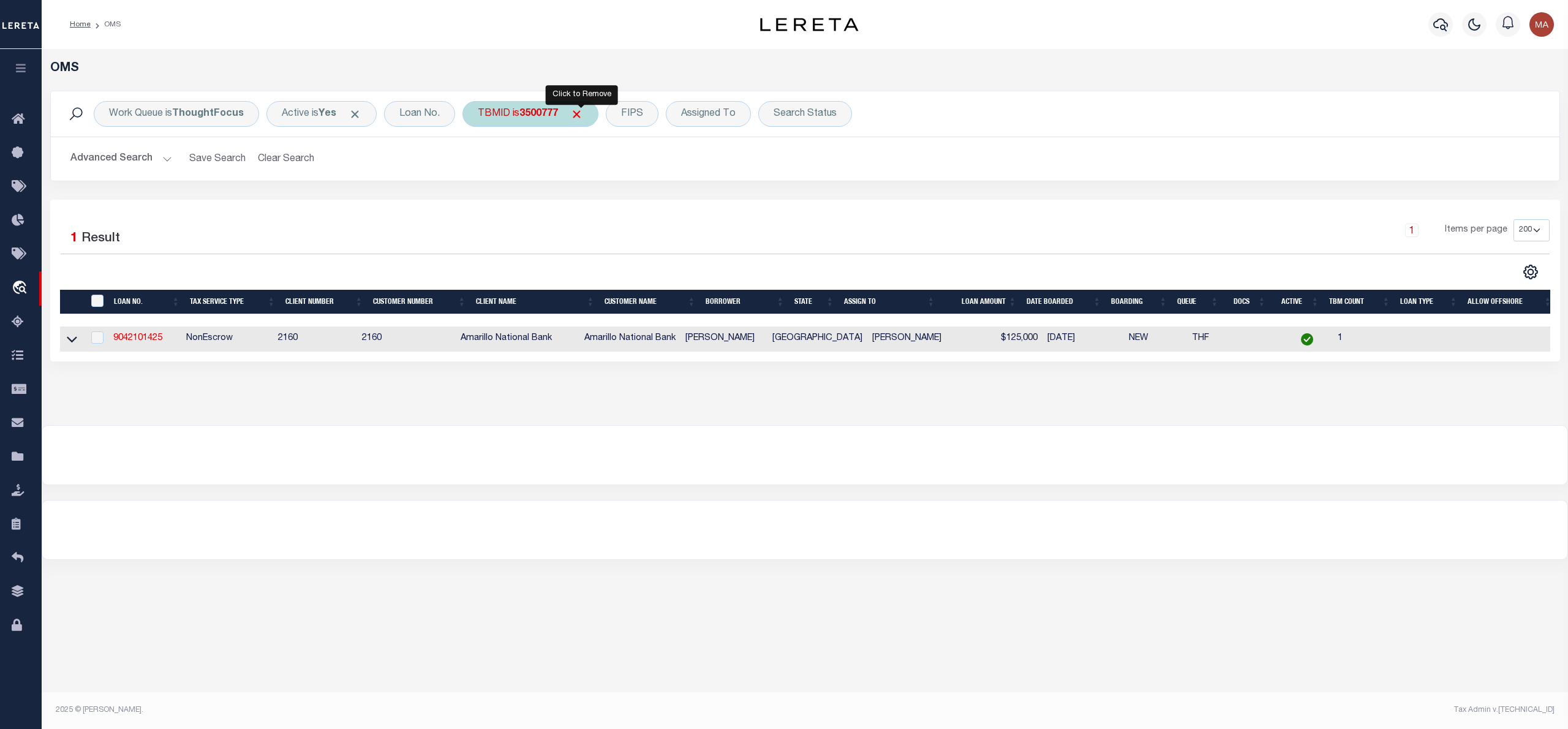
click at [581, 111] on span "Click to Remove" at bounding box center [576, 114] width 13 height 13
click at [506, 111] on div "TBMID" at bounding box center [494, 114] width 64 height 26
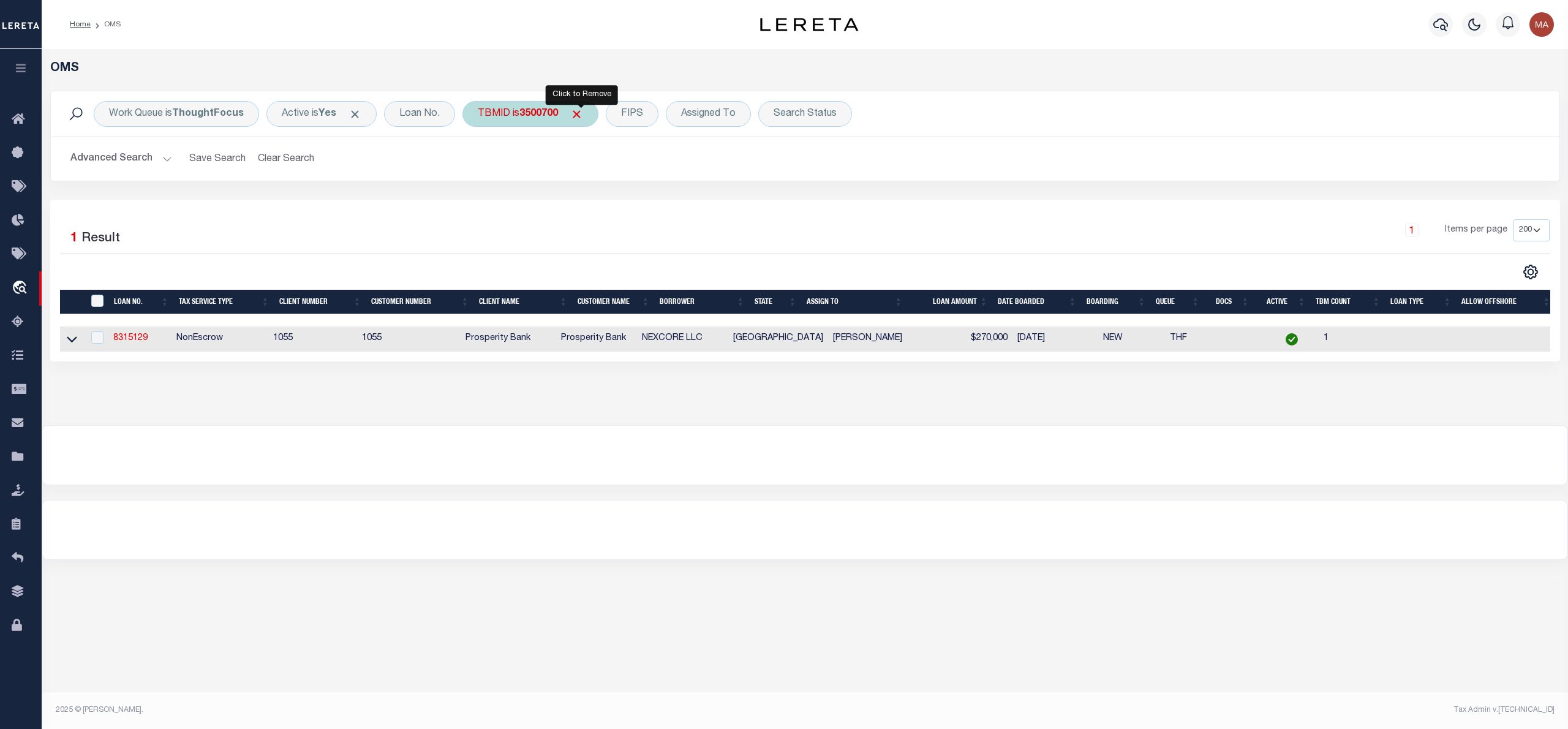
click at [579, 114] on span "Click to Remove" at bounding box center [576, 114] width 13 height 13
click at [498, 111] on div "TBMID" at bounding box center [494, 114] width 64 height 26
